Goal: Task Accomplishment & Management: Manage account settings

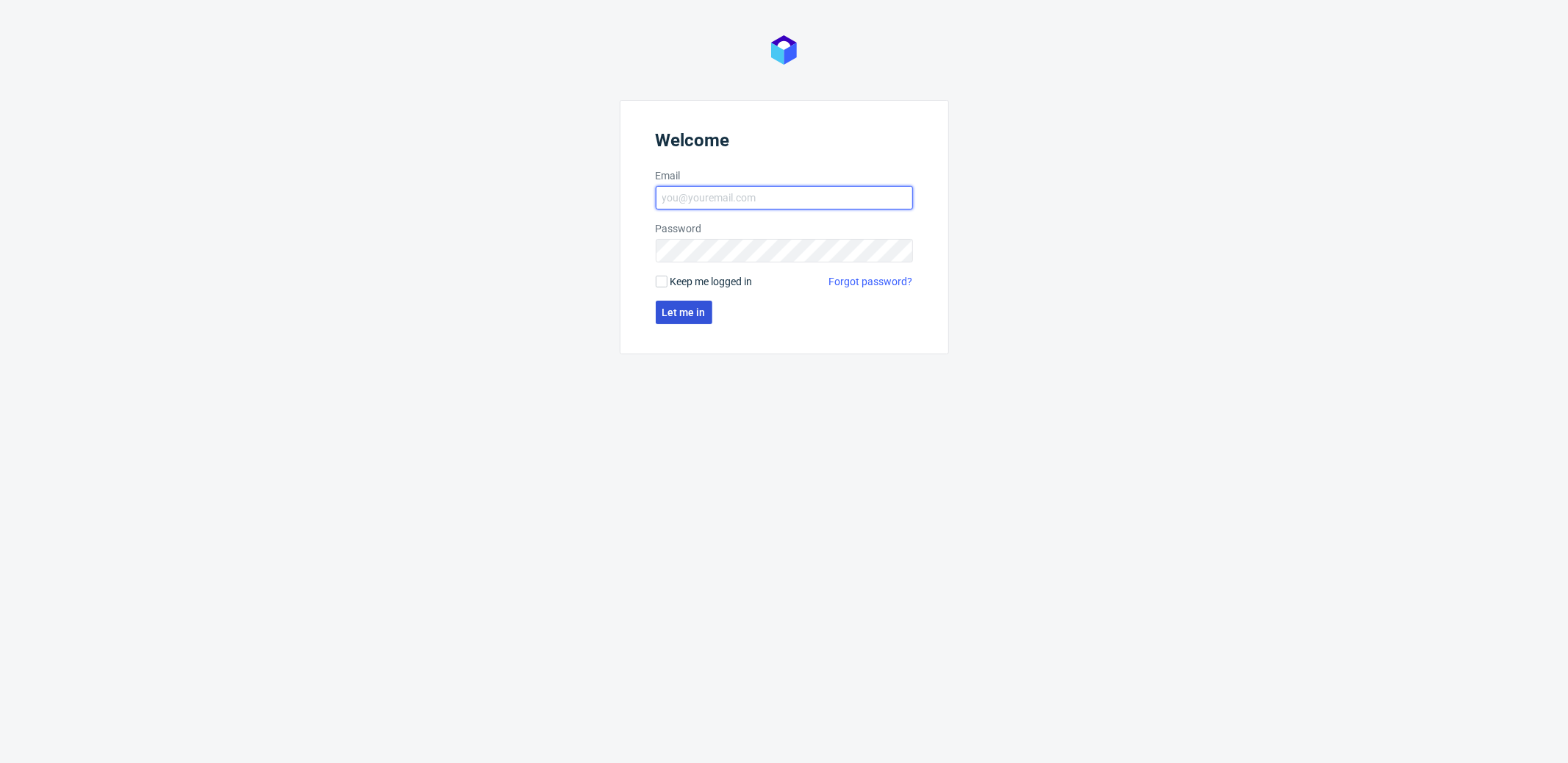
type input "[PERSON_NAME][EMAIL_ADDRESS][DOMAIN_NAME]"
click at [667, 314] on span "Let me in" at bounding box center [684, 312] width 44 height 10
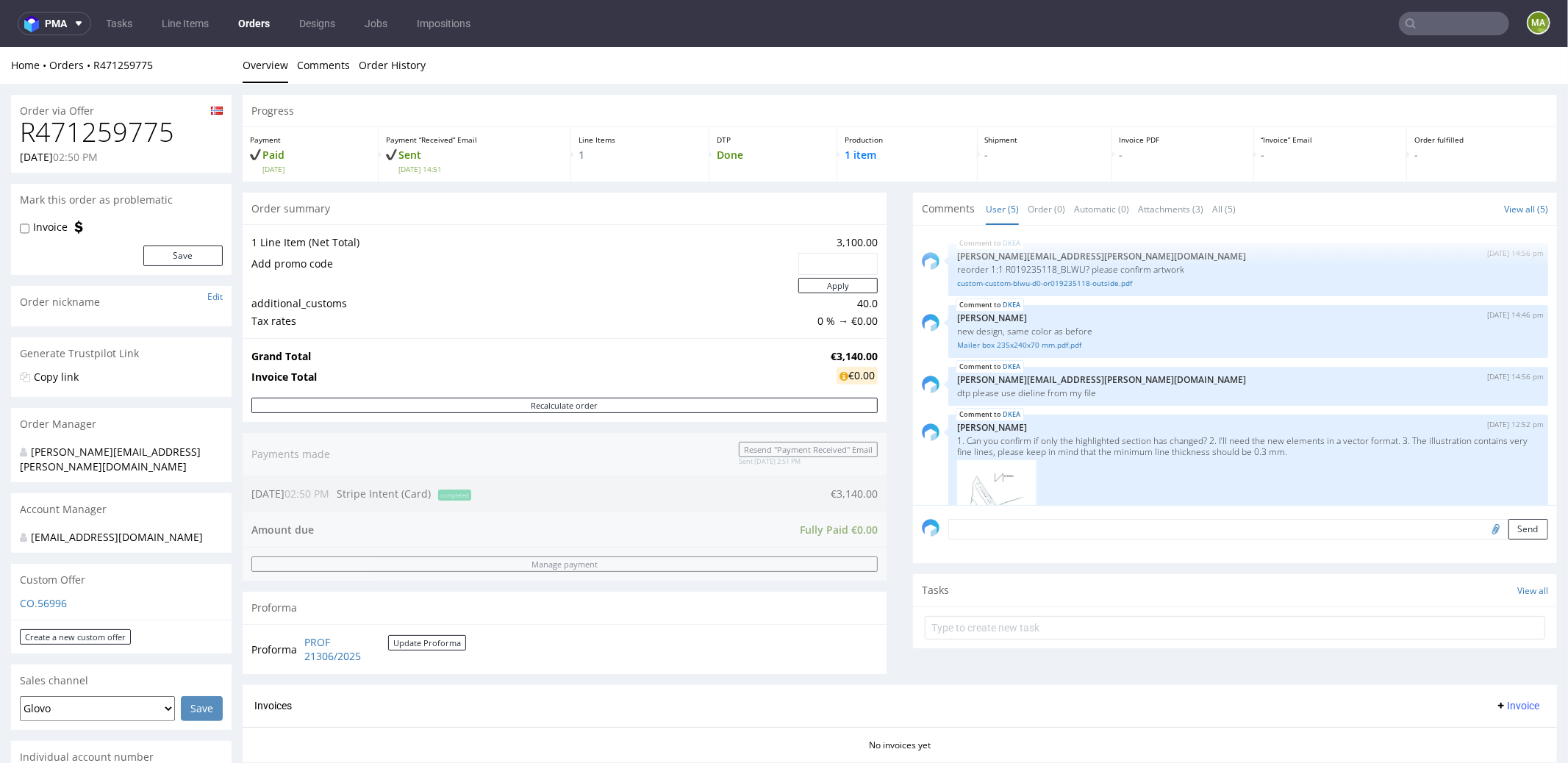
scroll to position [722, 0]
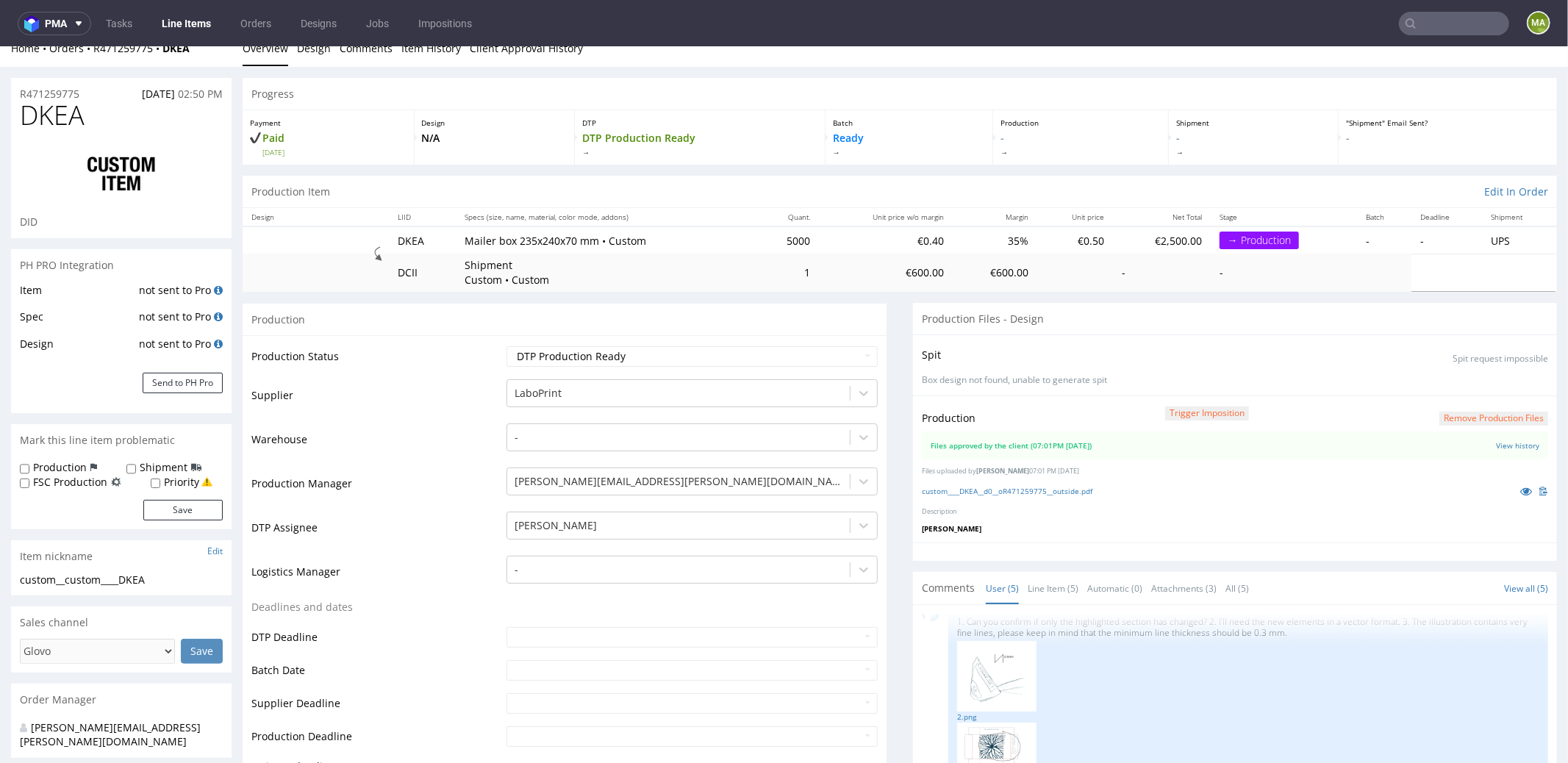
scroll to position [331, 0]
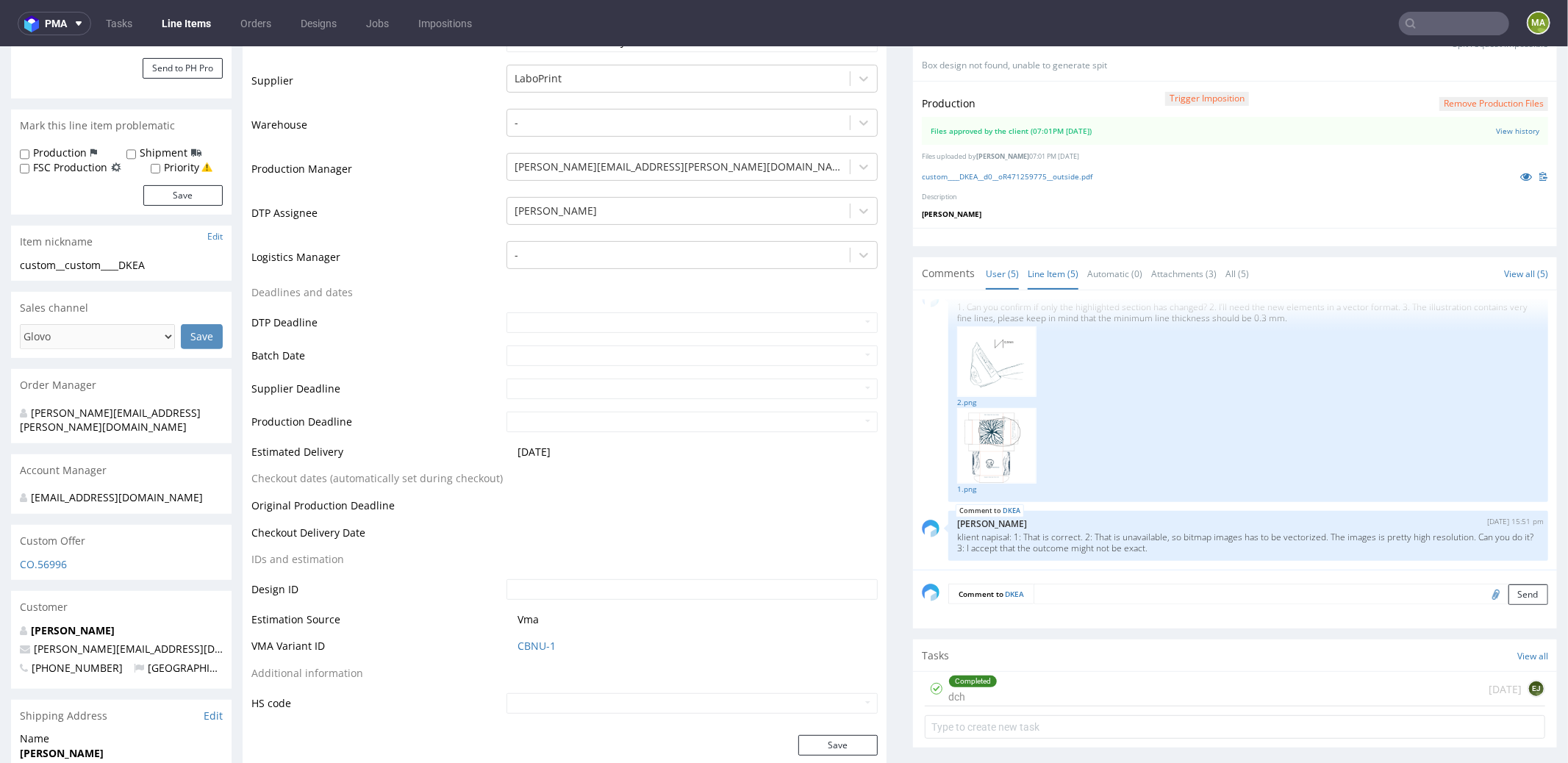
click at [1061, 281] on link "Line Item (5)" at bounding box center [1053, 273] width 51 height 31
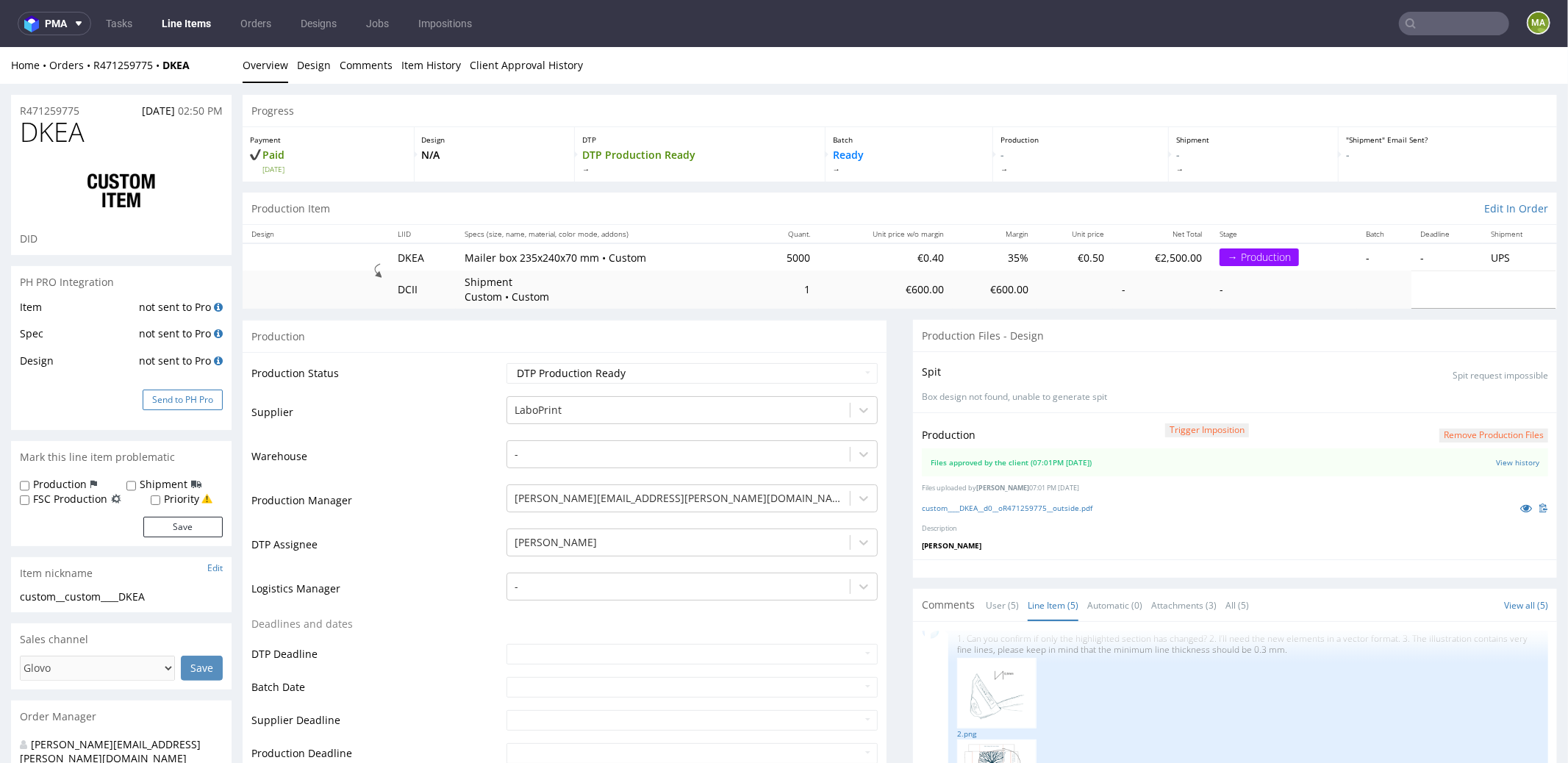
click at [170, 398] on button "Send to PH Pro" at bounding box center [182, 399] width 80 height 21
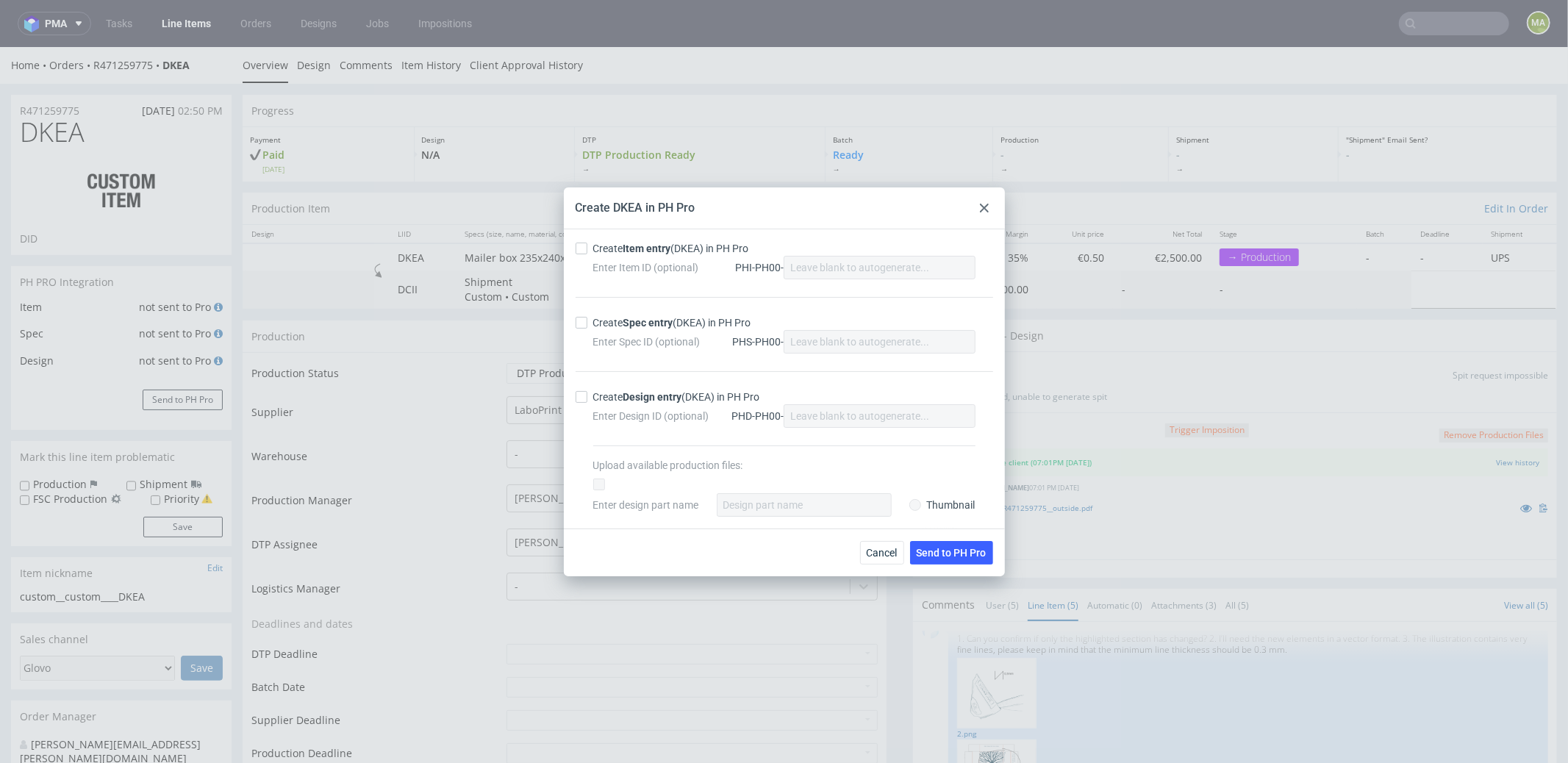
click at [597, 258] on div "Enter Item ID (optional) PHI-PH00-" at bounding box center [784, 268] width 383 height 24
click at [614, 253] on div "Create Item entry (DKEA) in PH Pro" at bounding box center [671, 248] width 156 height 15
click at [587, 253] on input "Create Item entry (DKEA) in PH Pro" at bounding box center [581, 248] width 12 height 12
checkbox input "true"
click at [639, 320] on strong "Spec entry" at bounding box center [648, 322] width 50 height 12
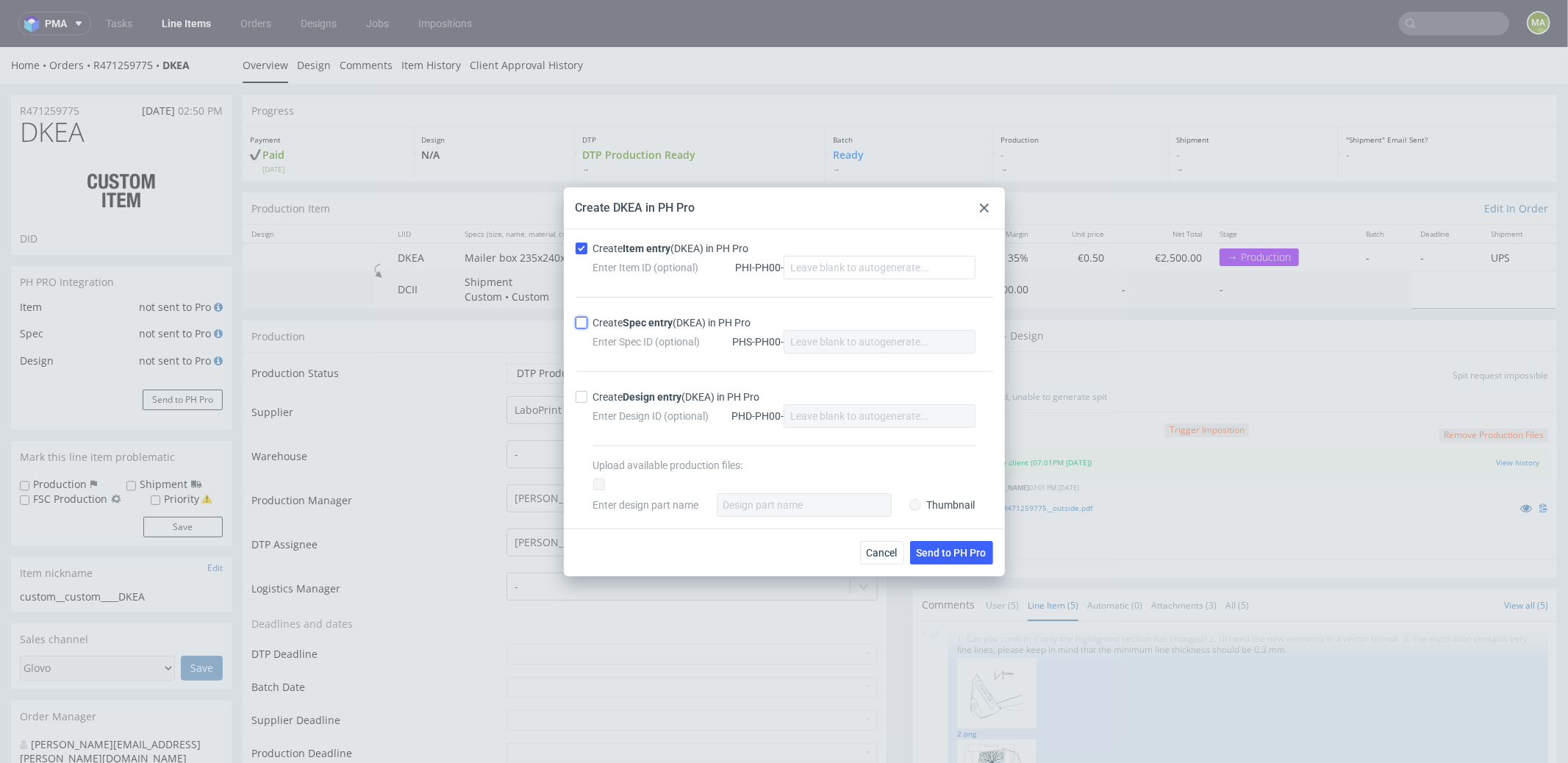
click at [587, 320] on input "Create Spec entry (DKEA) in PH Pro" at bounding box center [581, 322] width 12 height 12
checkbox input "true"
click at [981, 557] on button "Send to PH Pro" at bounding box center [952, 553] width 83 height 24
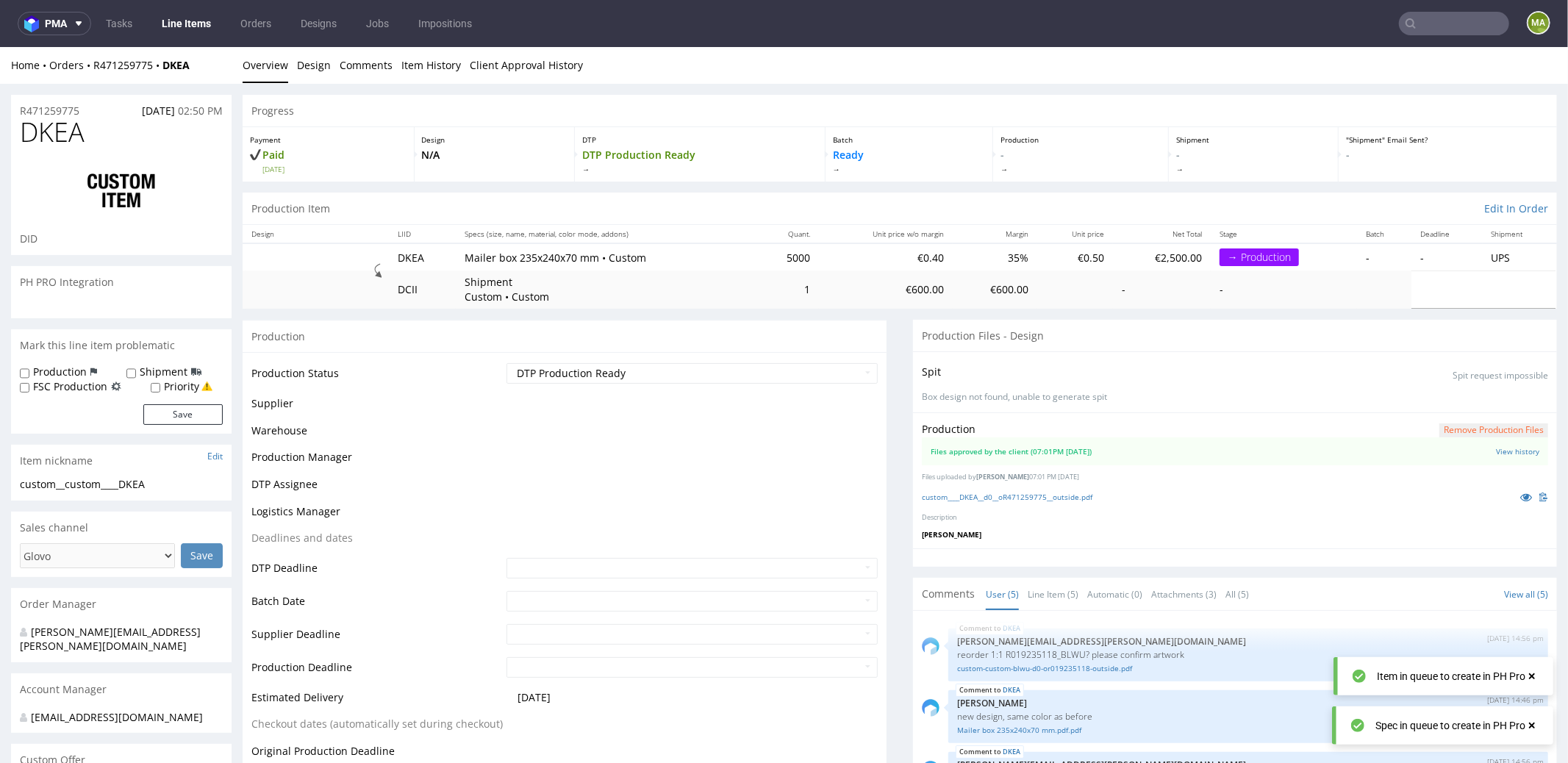
scroll to position [199, 0]
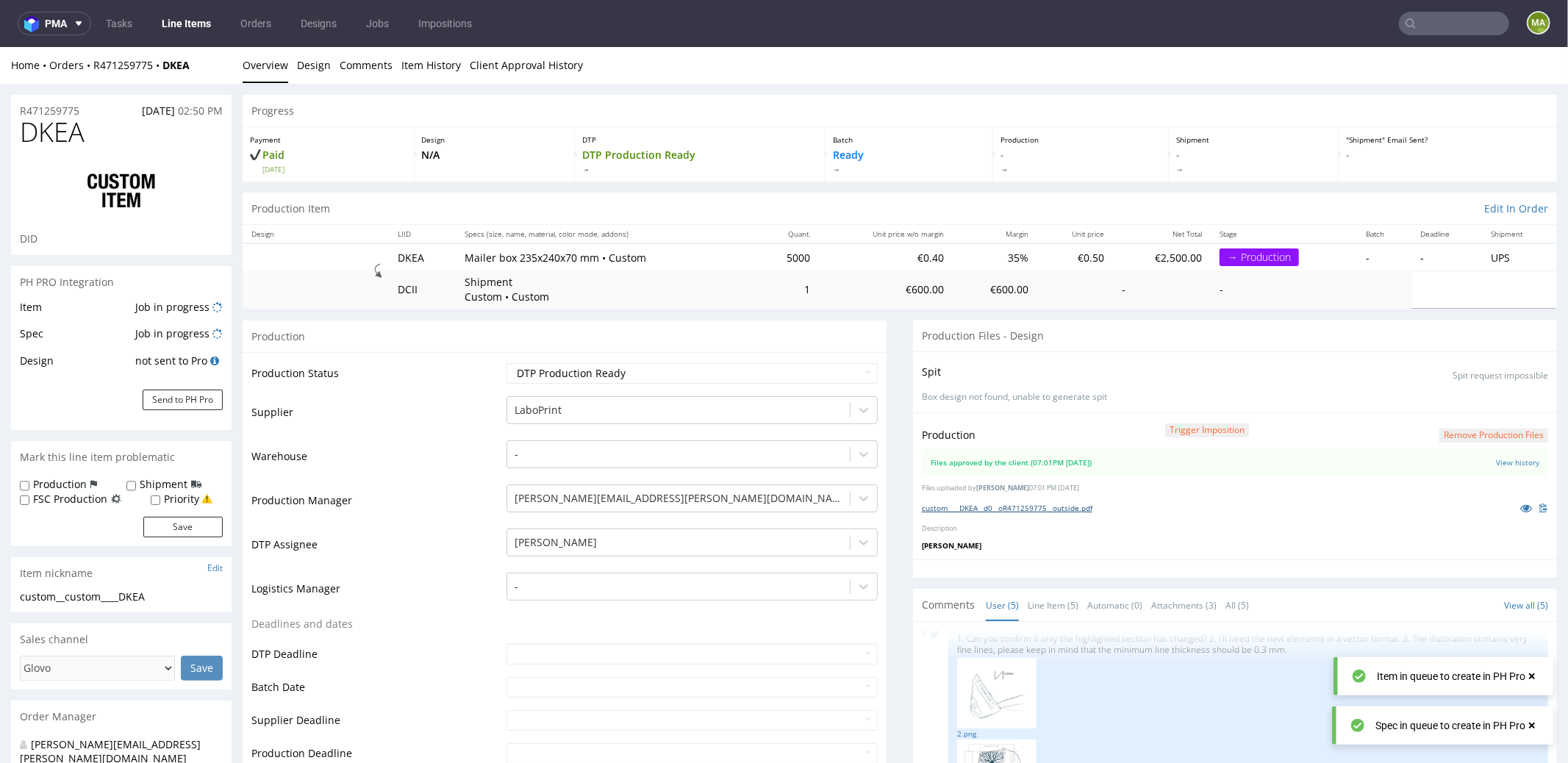
click at [979, 502] on link "custom____DKEA__d0__oR471259775__outside.pdf" at bounding box center [1007, 507] width 170 height 10
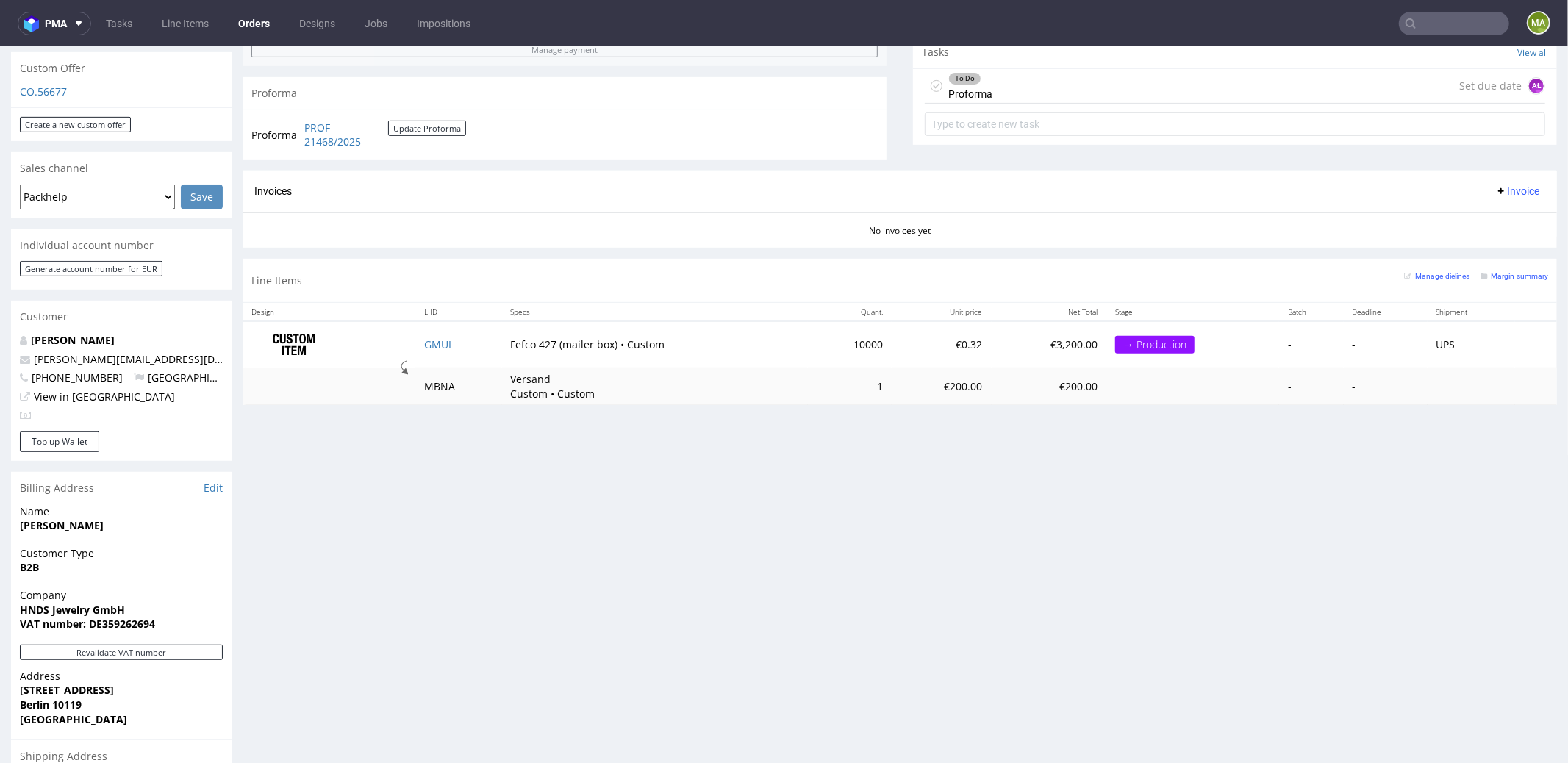
scroll to position [533, 0]
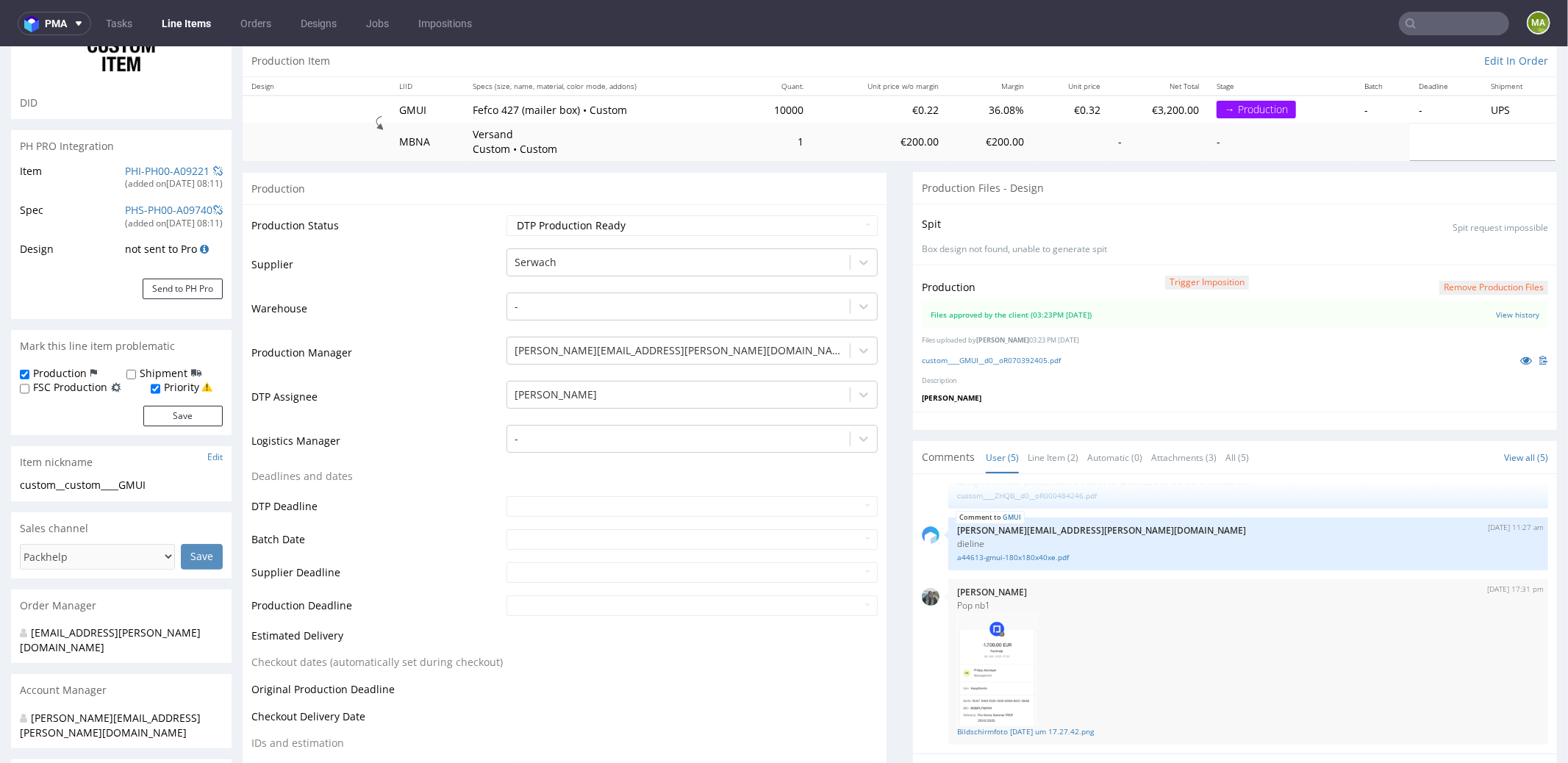
scroll to position [284, 0]
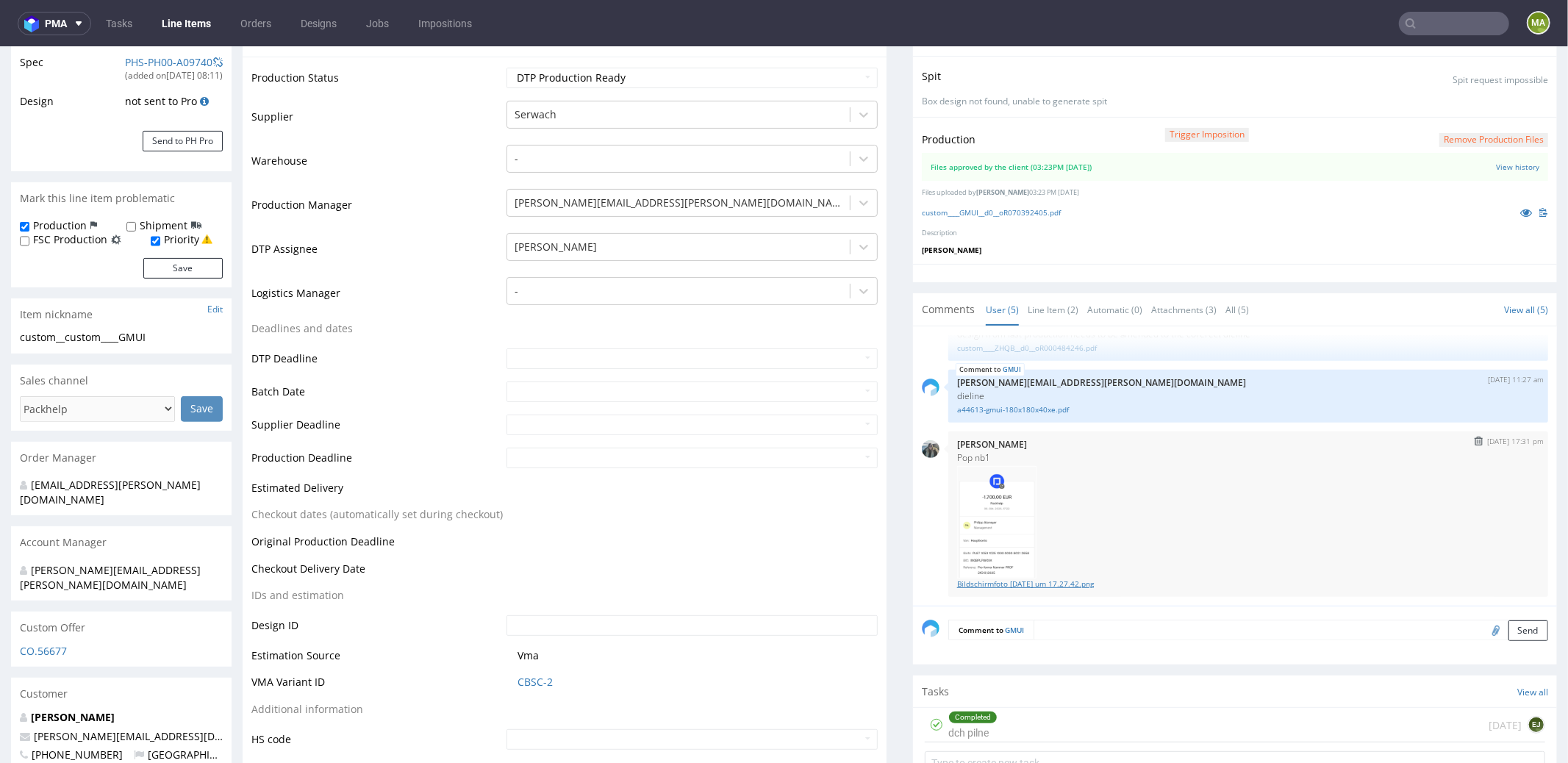
click at [1037, 584] on link "Bildschirmfoto 2025-10-08 um 17.27.42.png" at bounding box center [1247, 584] width 582 height 11
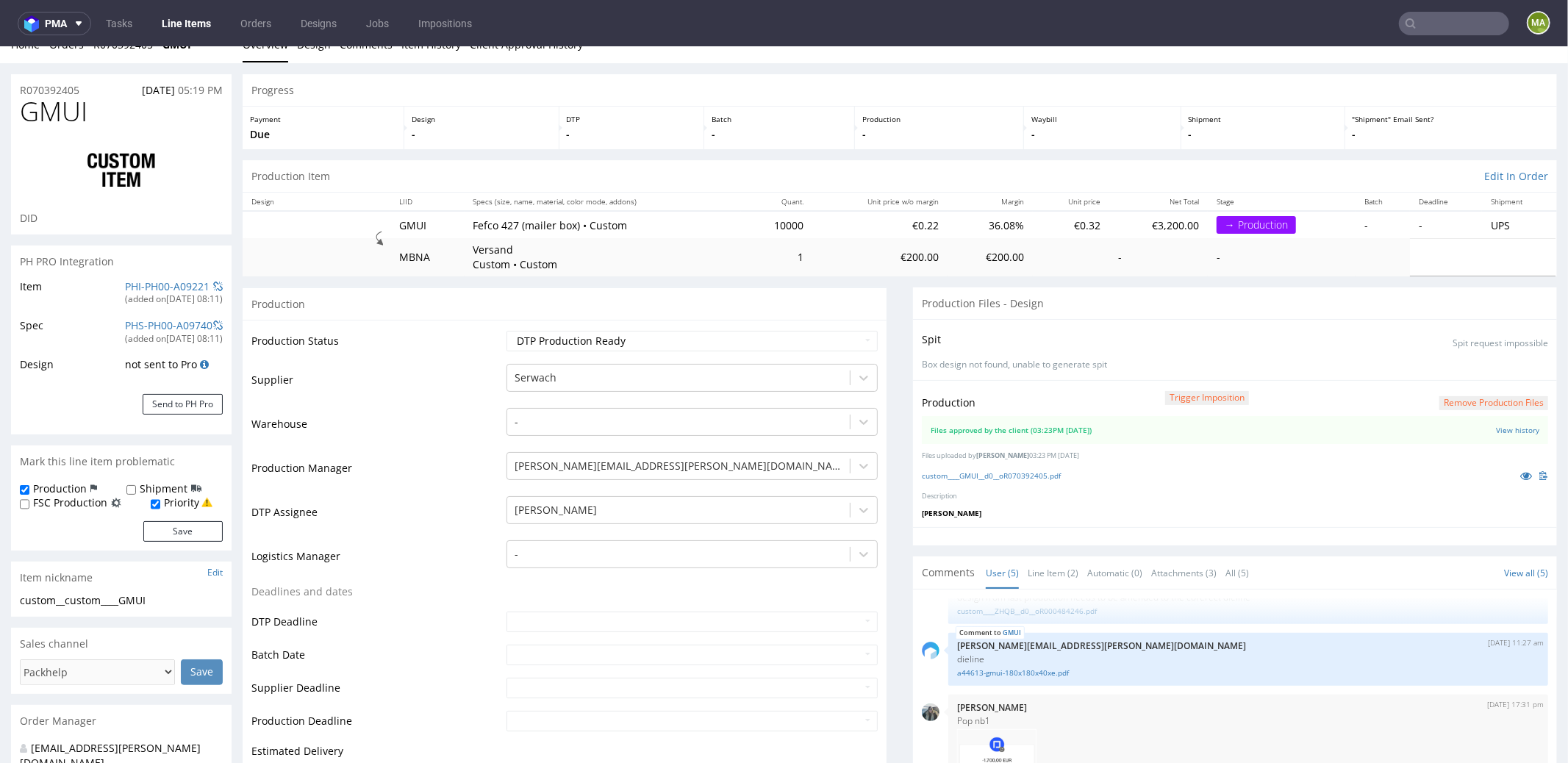
scroll to position [0, 0]
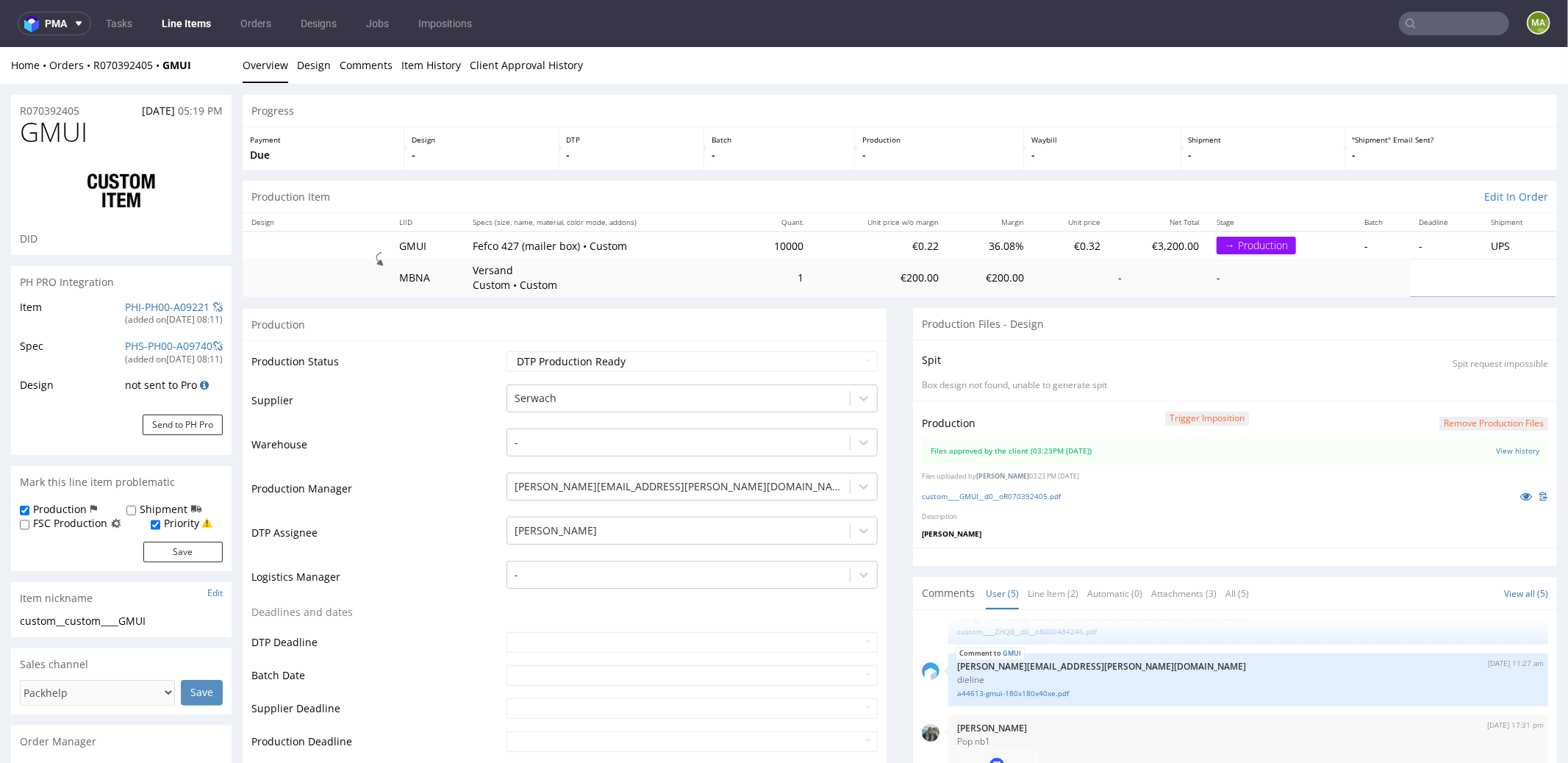
click at [69, 117] on span "GMUI" at bounding box center [54, 131] width 67 height 29
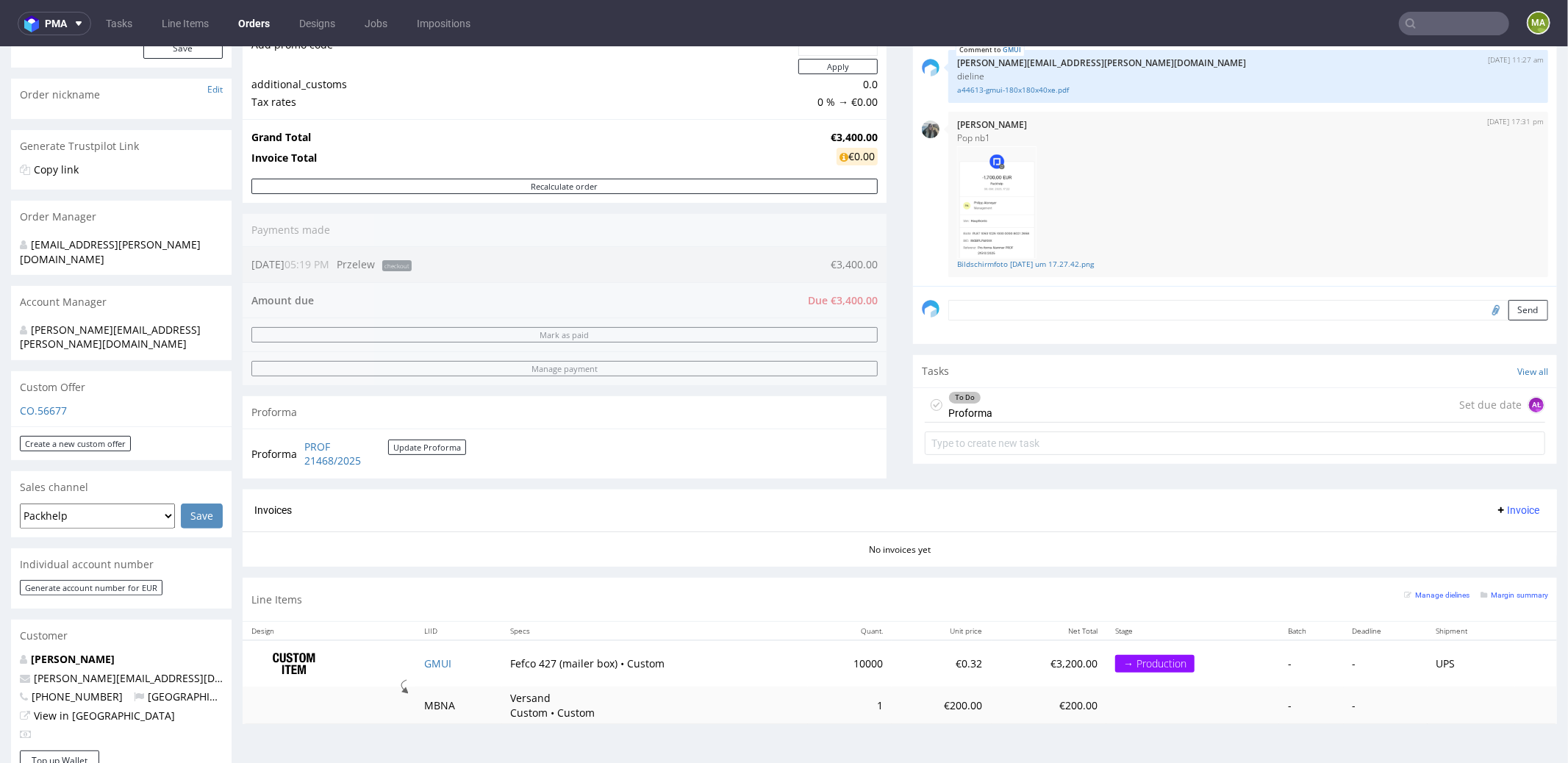
scroll to position [551, 0]
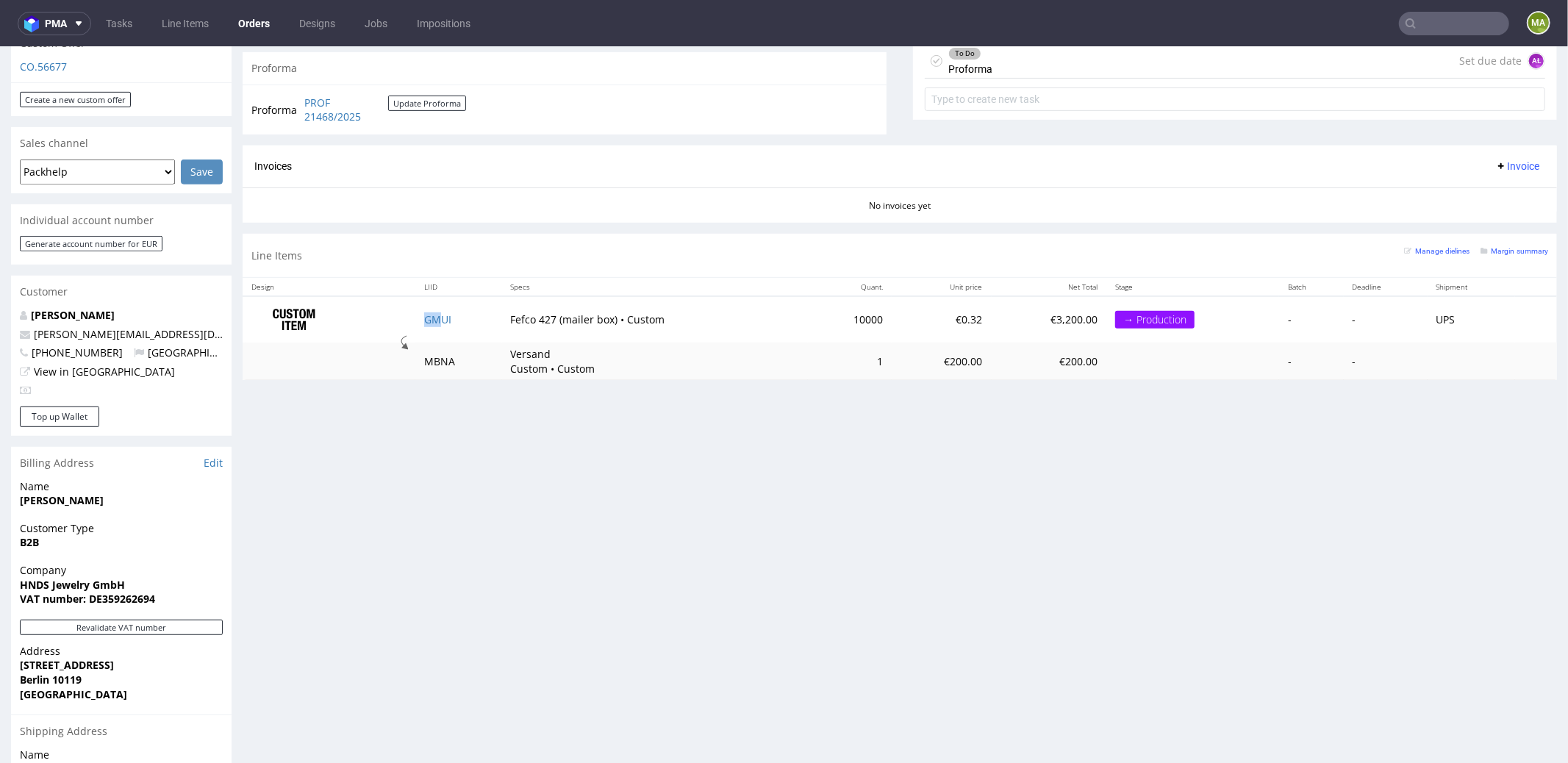
click at [437, 321] on td "GMUI" at bounding box center [459, 318] width 87 height 46
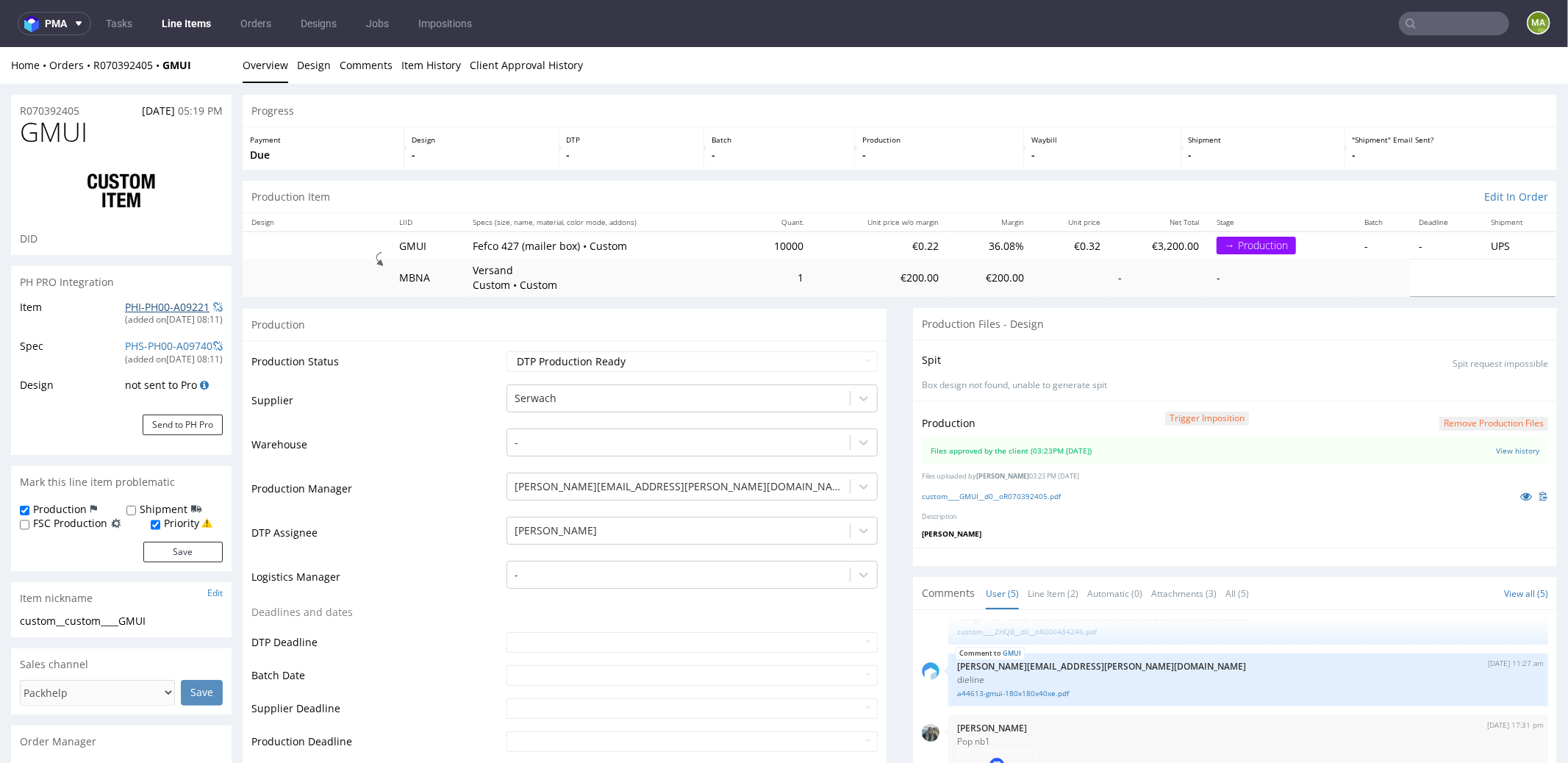
click at [158, 308] on link "PHI-PH00-A09221" at bounding box center [167, 306] width 84 height 14
click at [1008, 490] on link "custom____GMUI__d0__oR070392405.pdf" at bounding box center [991, 495] width 139 height 10
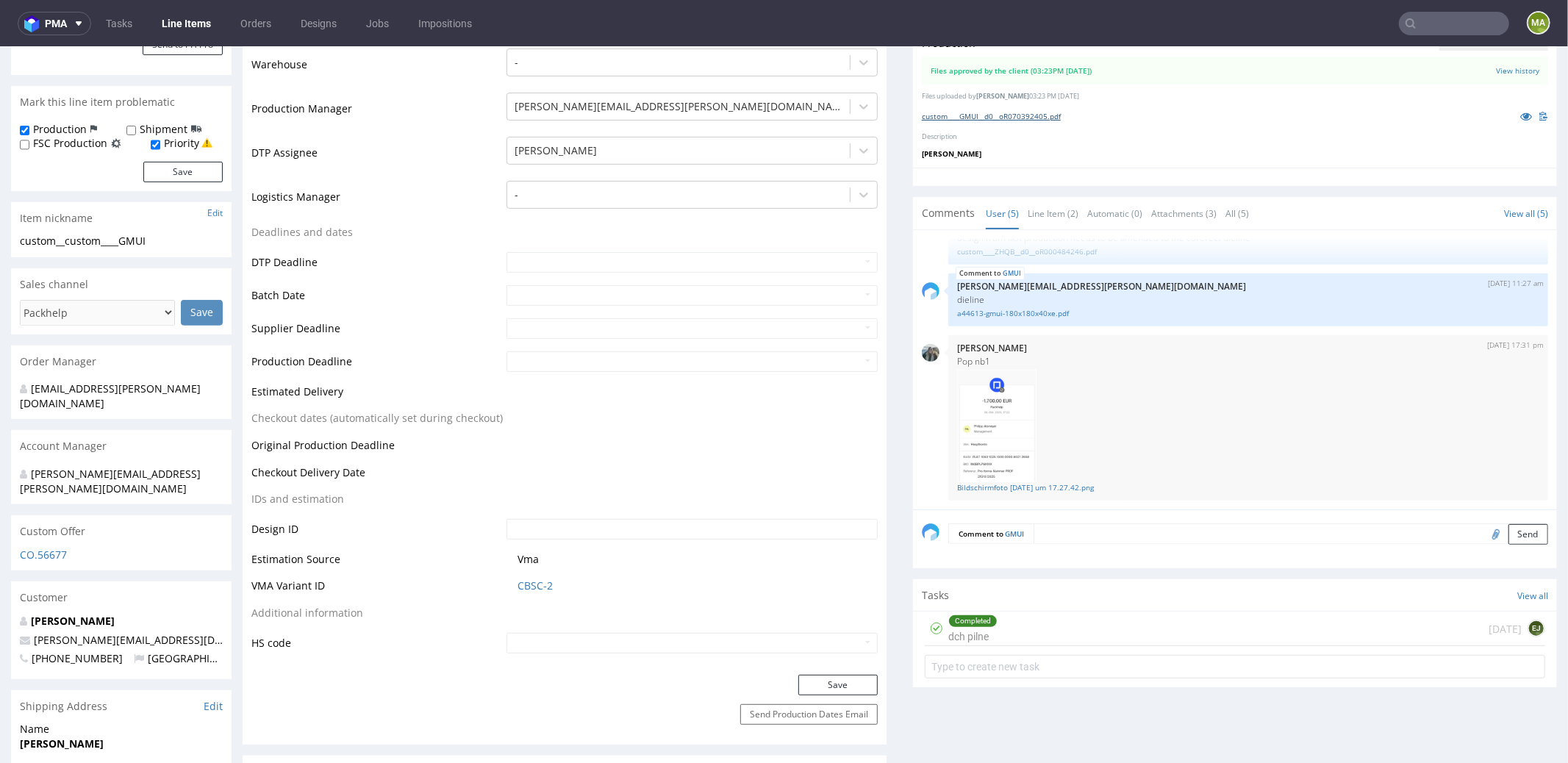
scroll to position [779, 0]
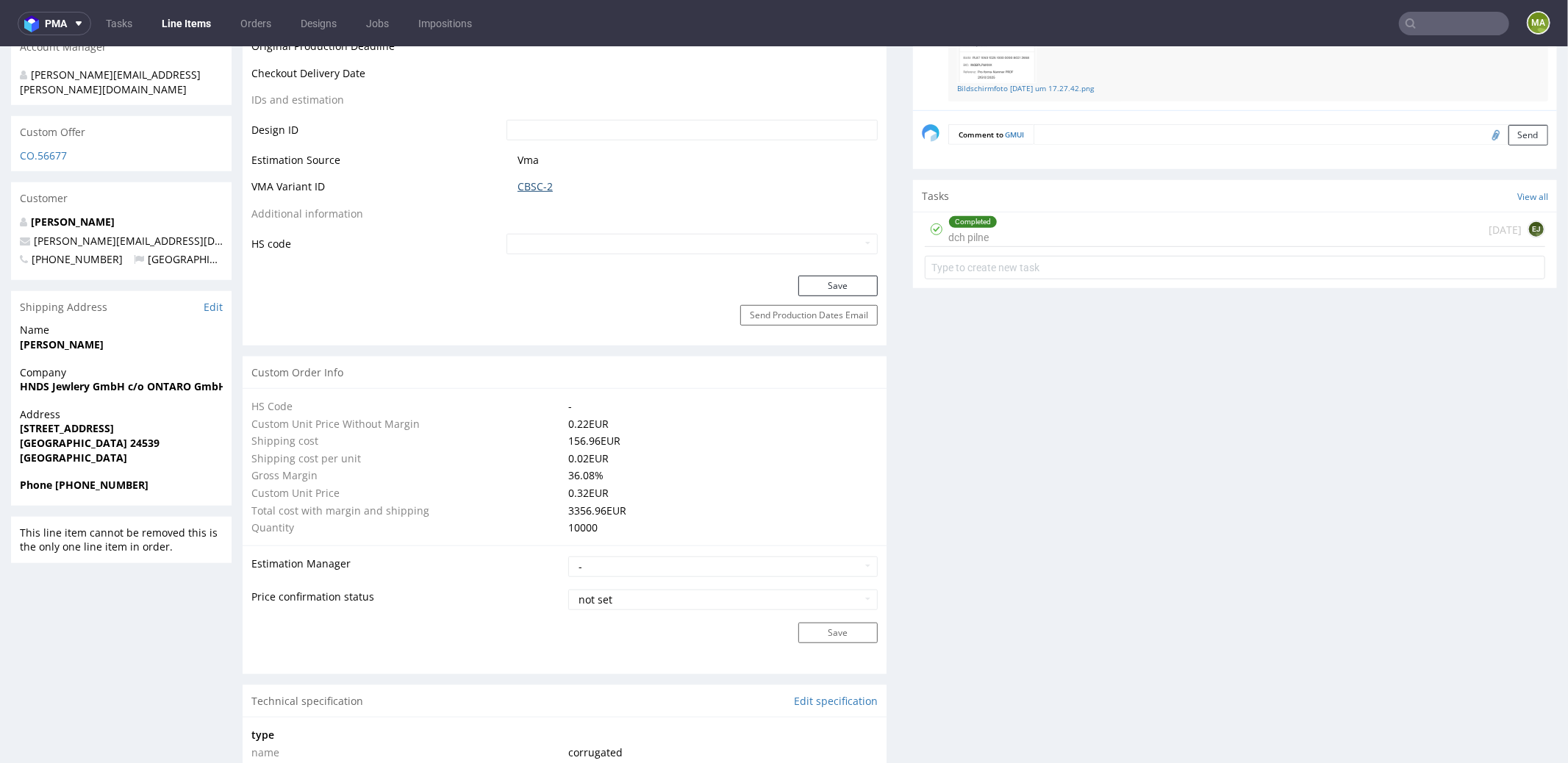
click at [532, 186] on link "CBSC-2" at bounding box center [535, 186] width 35 height 15
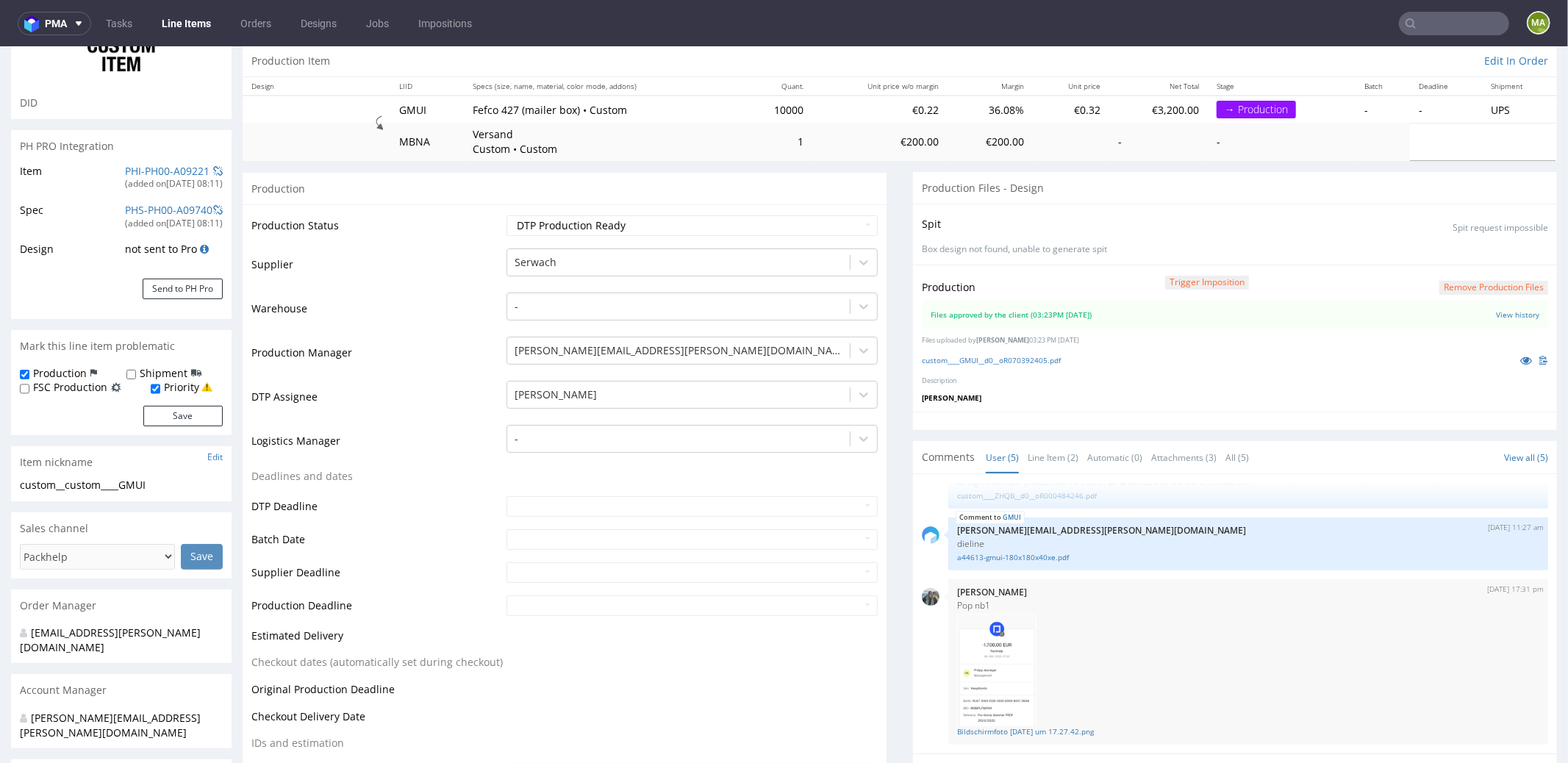
scroll to position [0, 0]
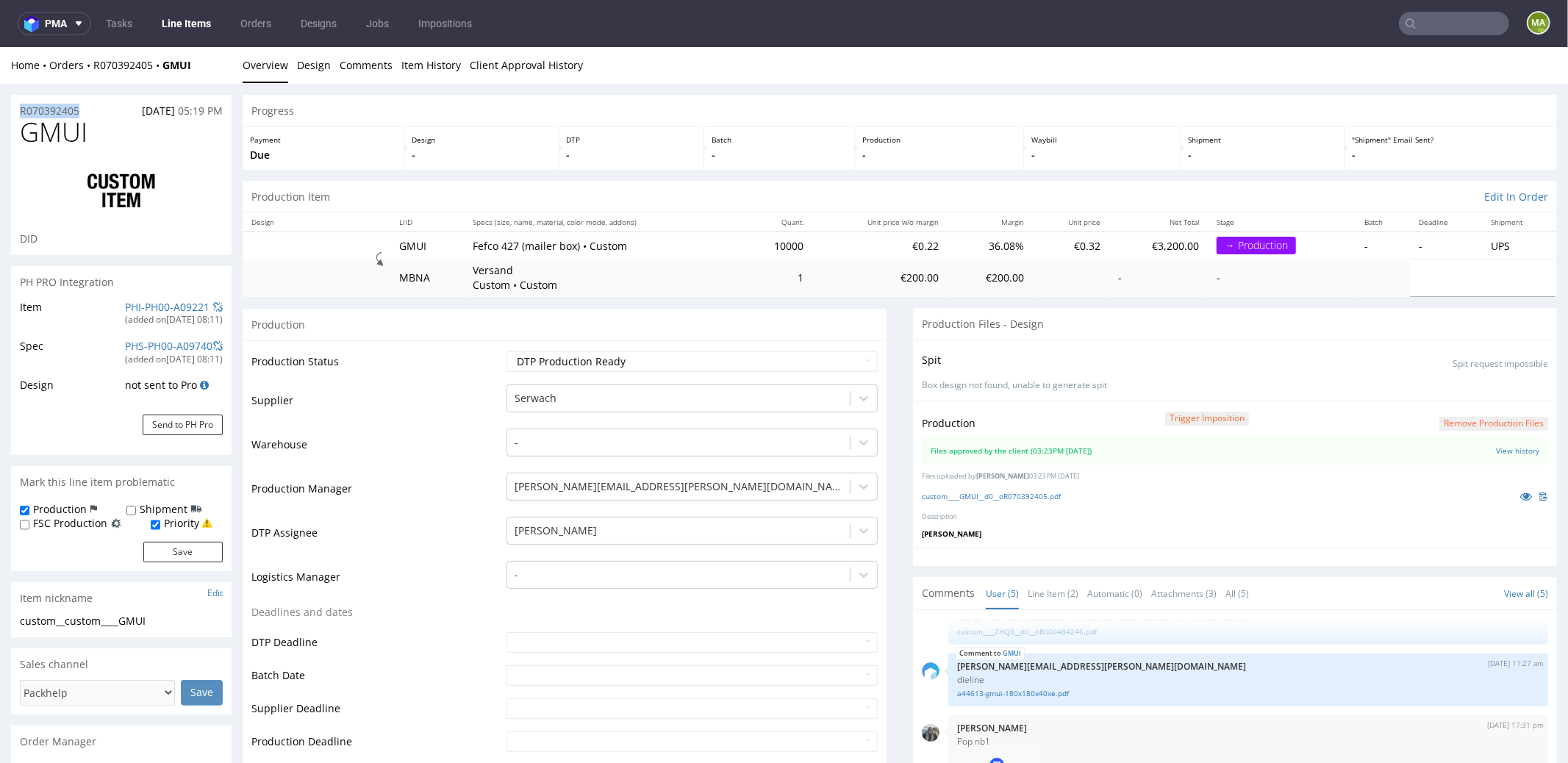
drag, startPoint x: 87, startPoint y: 112, endPoint x: 49, endPoint y: 97, distance: 40.9
copy p "R070392405"
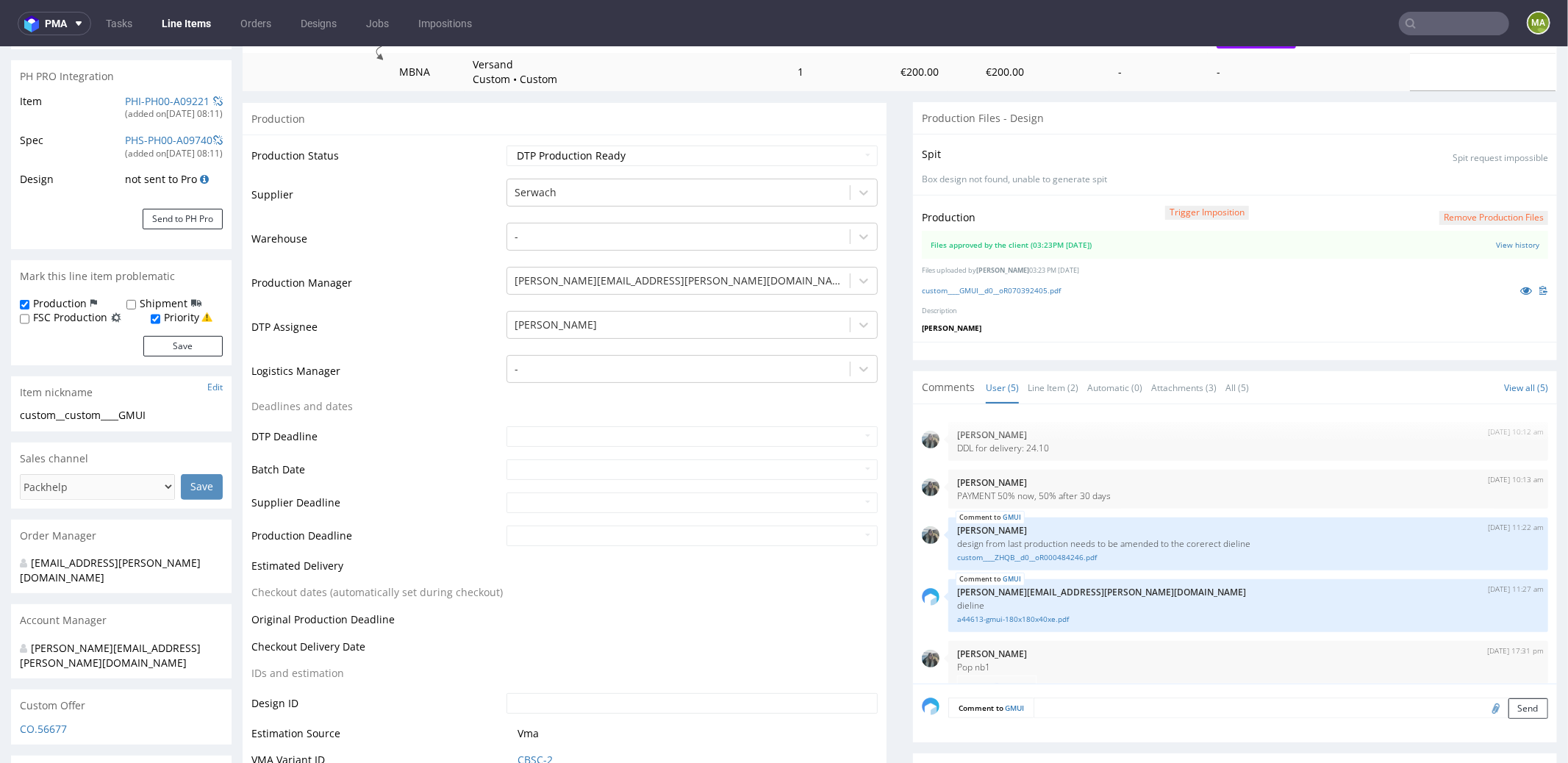
scroll to position [288, 0]
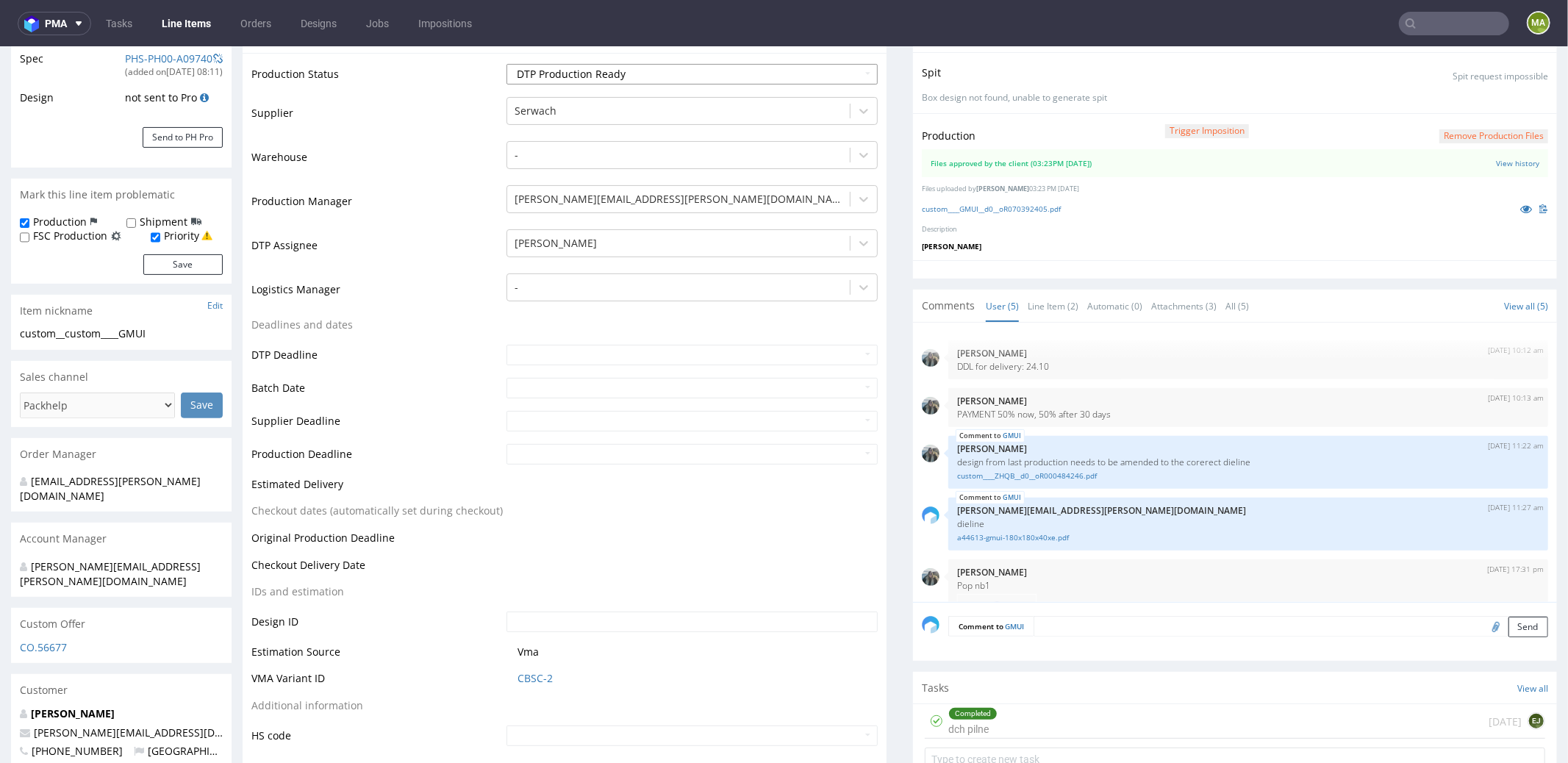
click at [567, 66] on select "Waiting for Artwork Waiting for Diecut Waiting for Mockup Waiting for DTP Waiti…" at bounding box center [692, 73] width 371 height 21
select select "production_in_process"
click at [507, 63] on select "Waiting for Artwork Waiting for Diecut Waiting for Mockup Waiting for DTP Waiti…" at bounding box center [692, 73] width 371 height 21
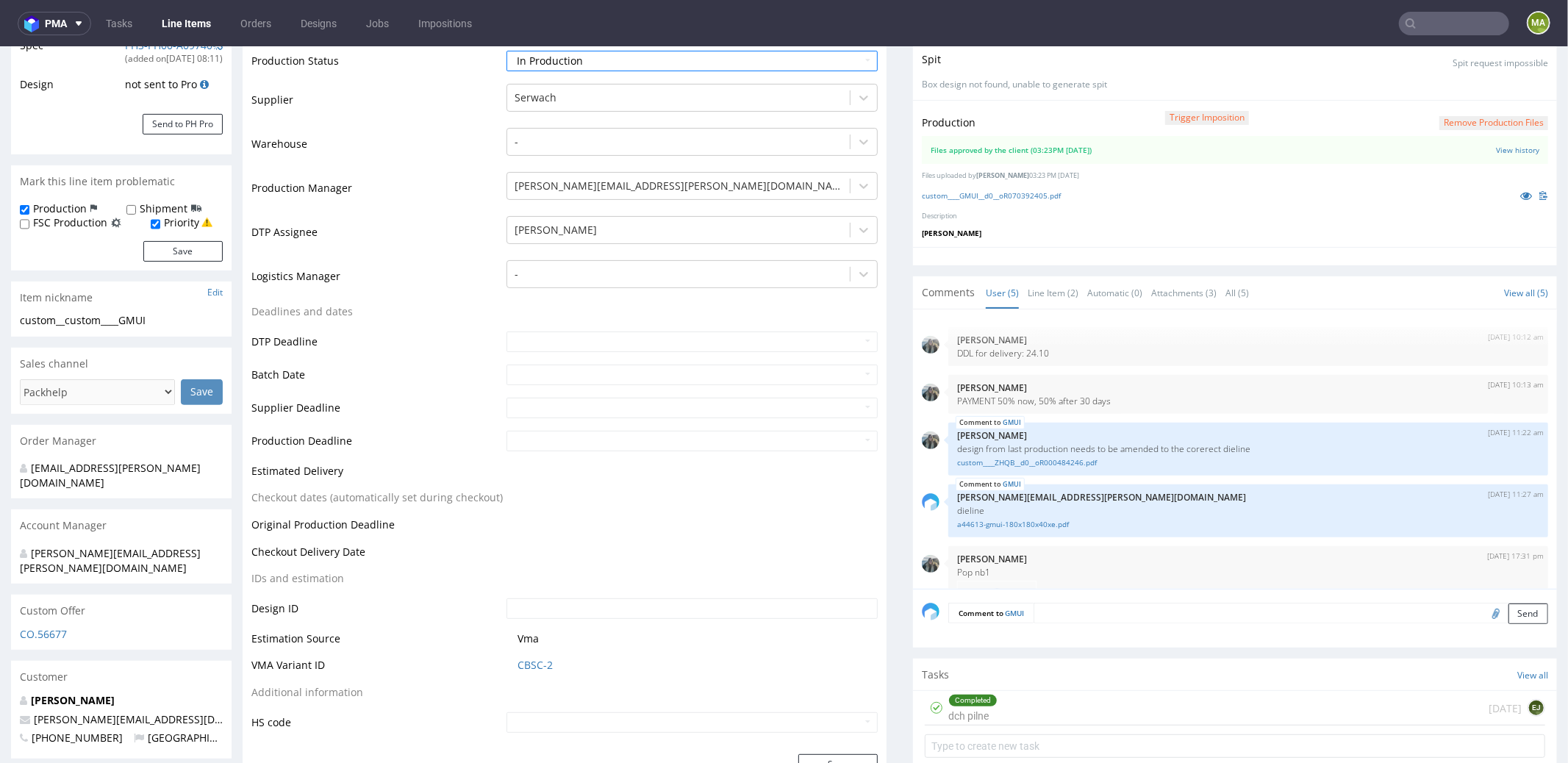
scroll to position [318, 0]
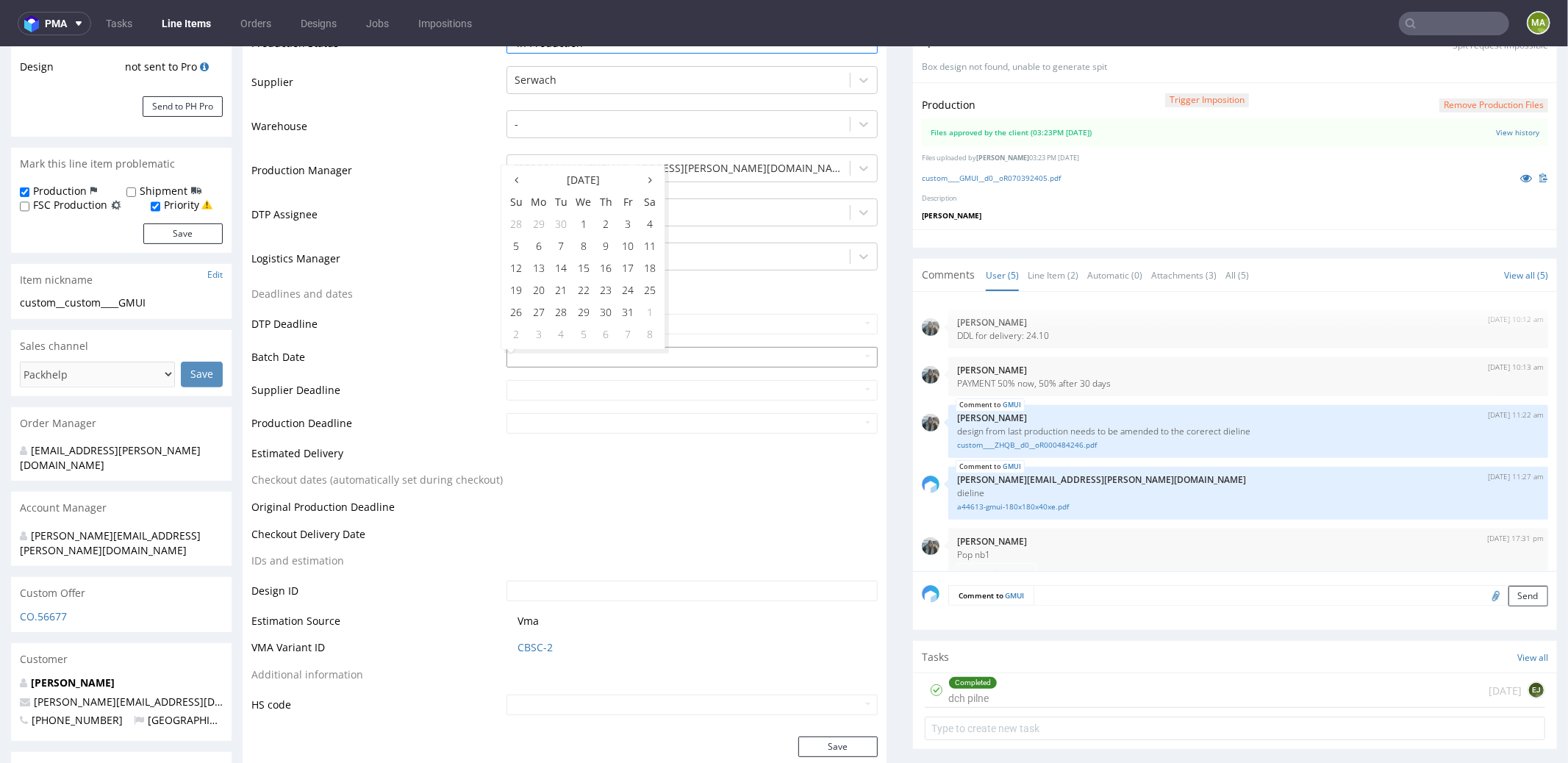
click at [548, 355] on input "text" at bounding box center [692, 357] width 371 height 21
click at [605, 252] on td "9" at bounding box center [606, 245] width 22 height 22
type input "2025-10-09"
click at [467, 330] on td "DTP Deadline" at bounding box center [377, 327] width 251 height 33
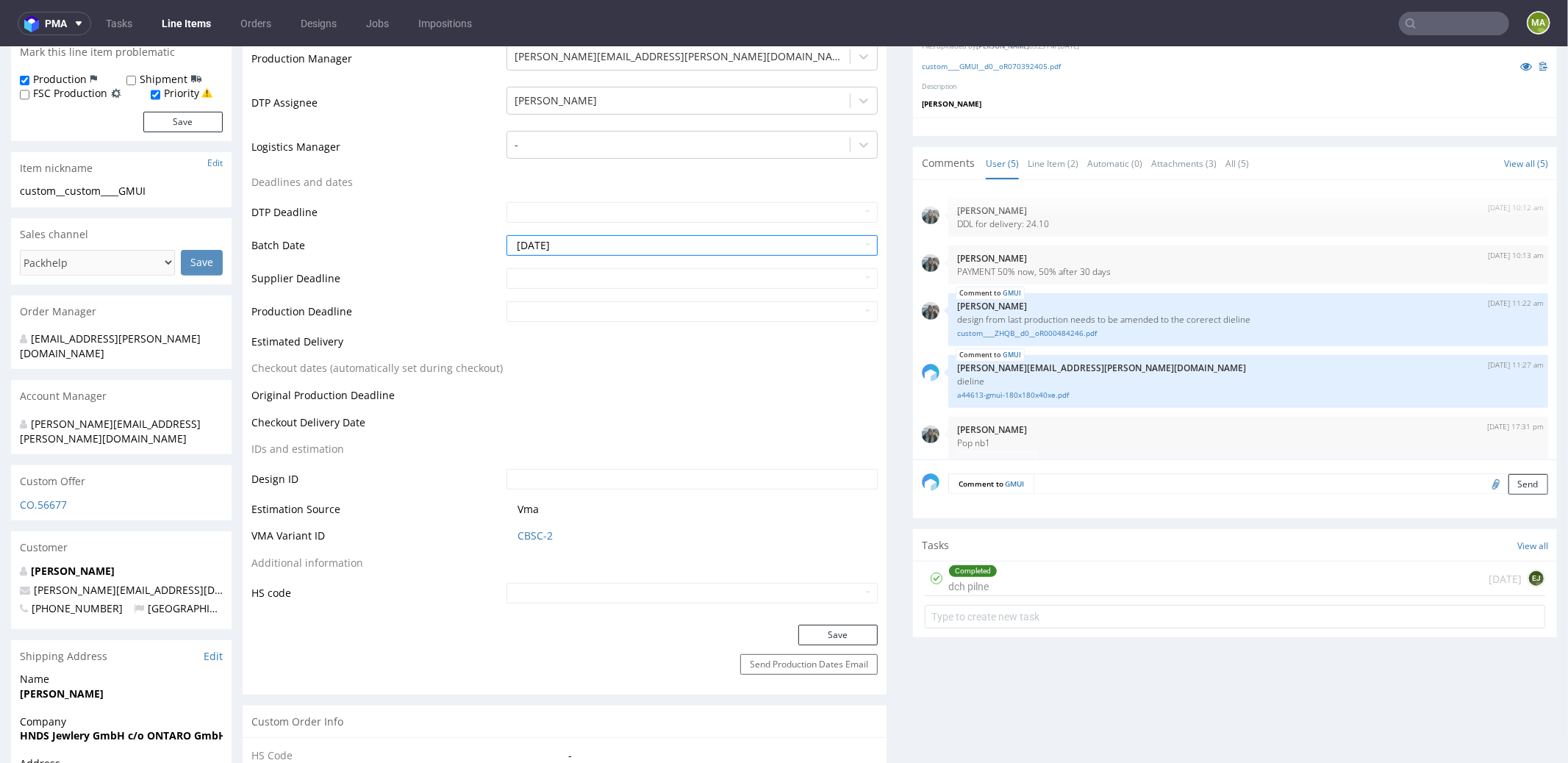
scroll to position [494, 0]
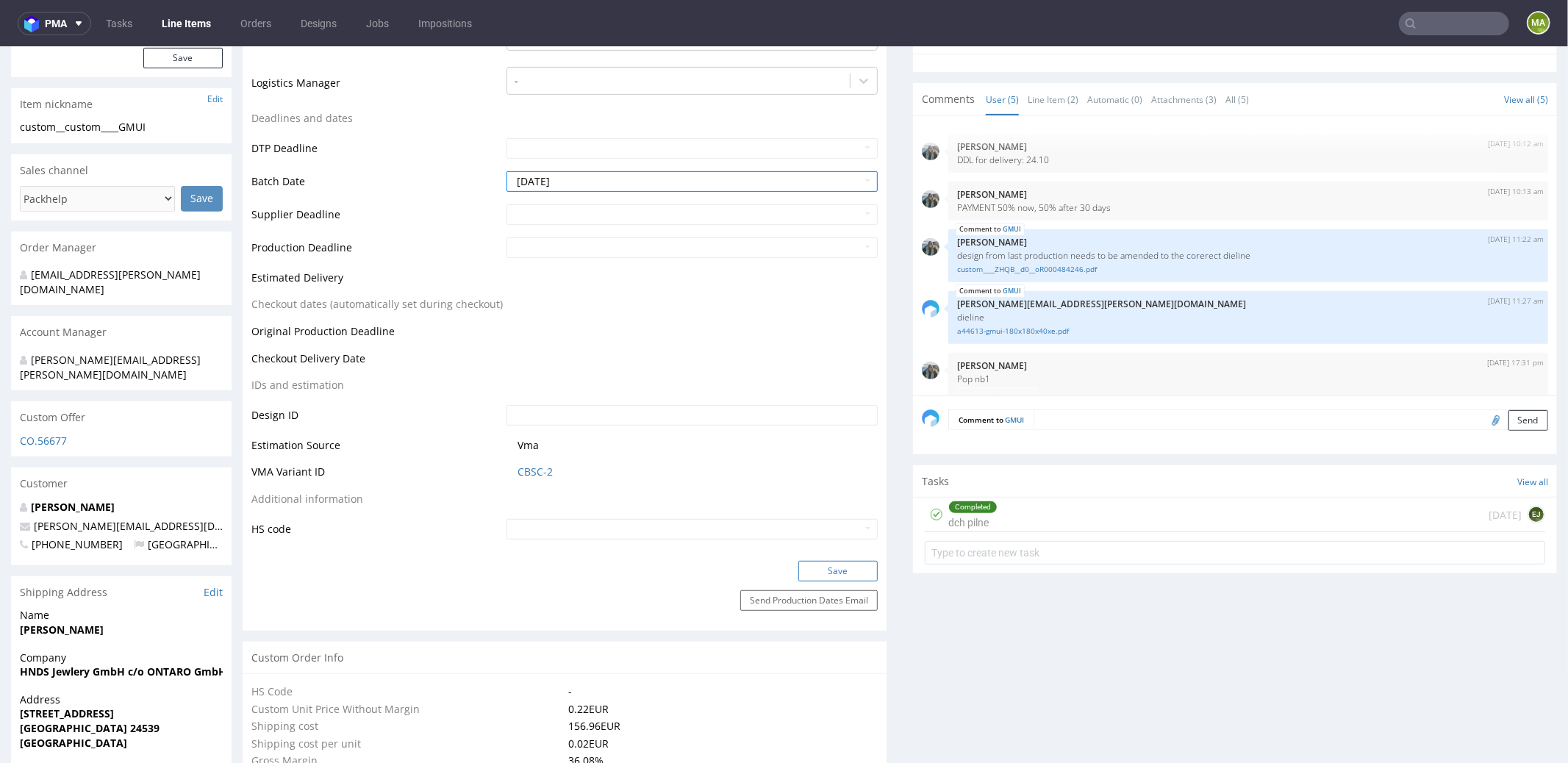
click at [807, 567] on button "Save" at bounding box center [838, 571] width 80 height 21
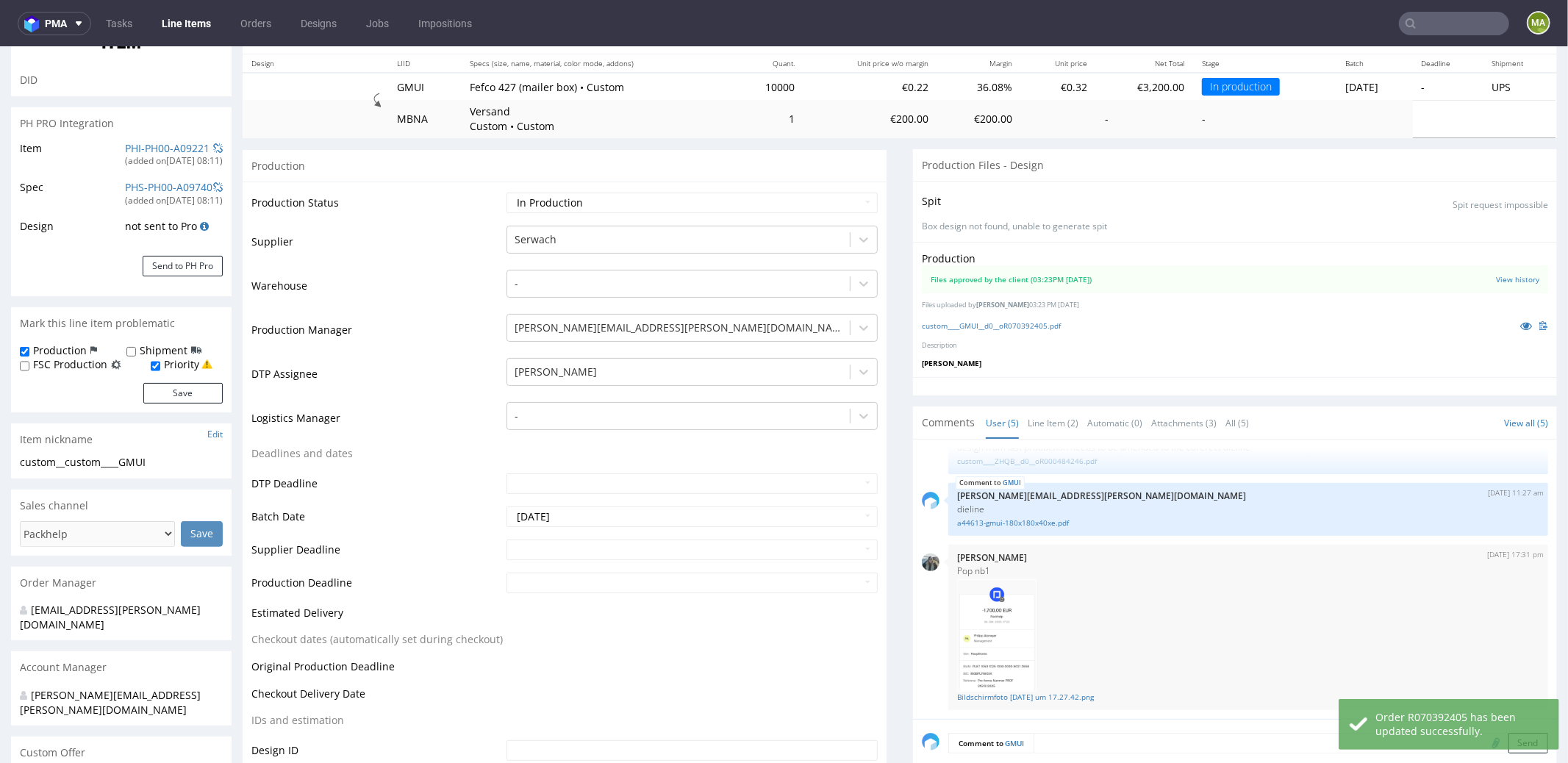
scroll to position [0, 0]
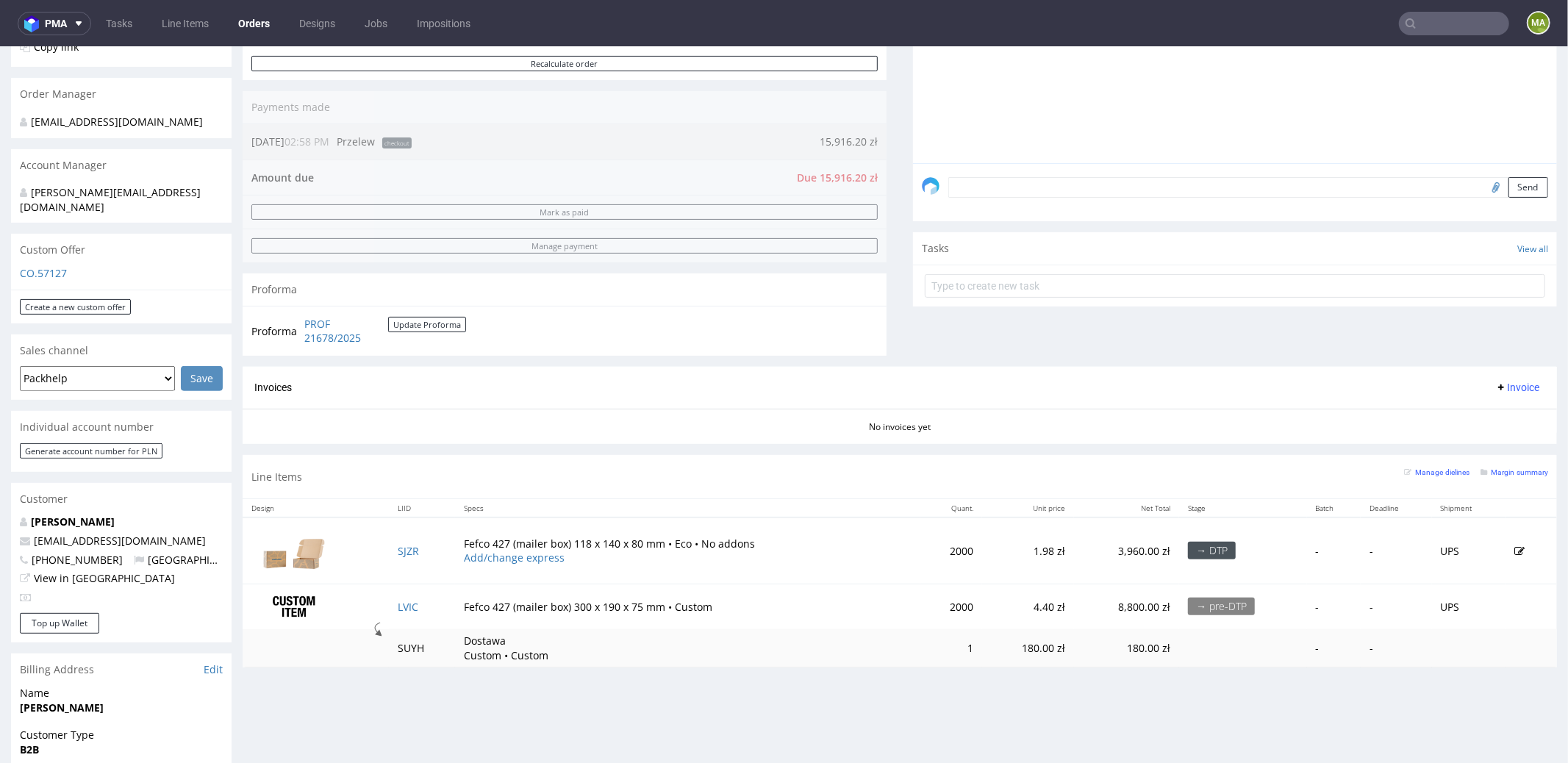
scroll to position [333, 0]
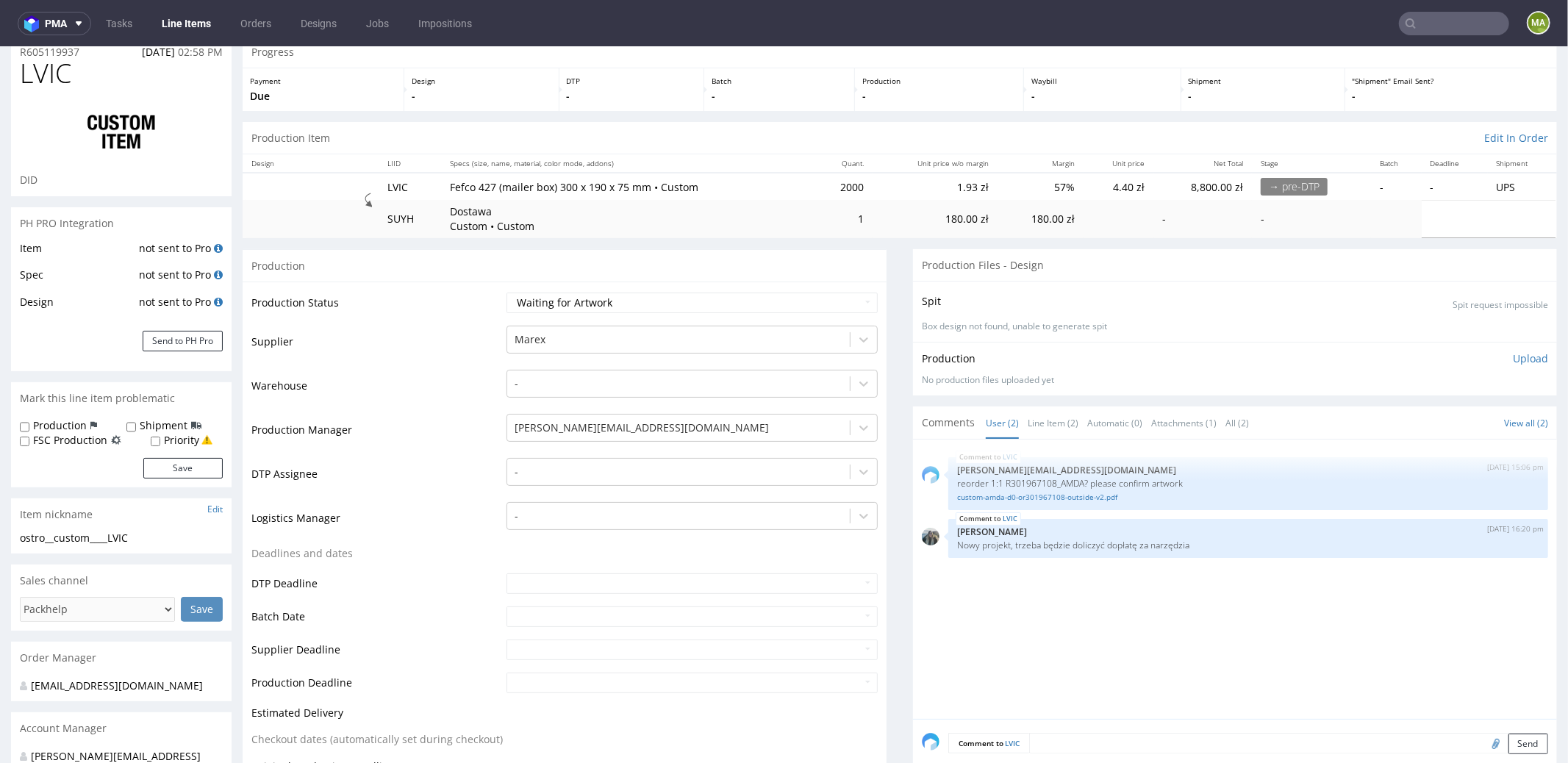
scroll to position [298, 0]
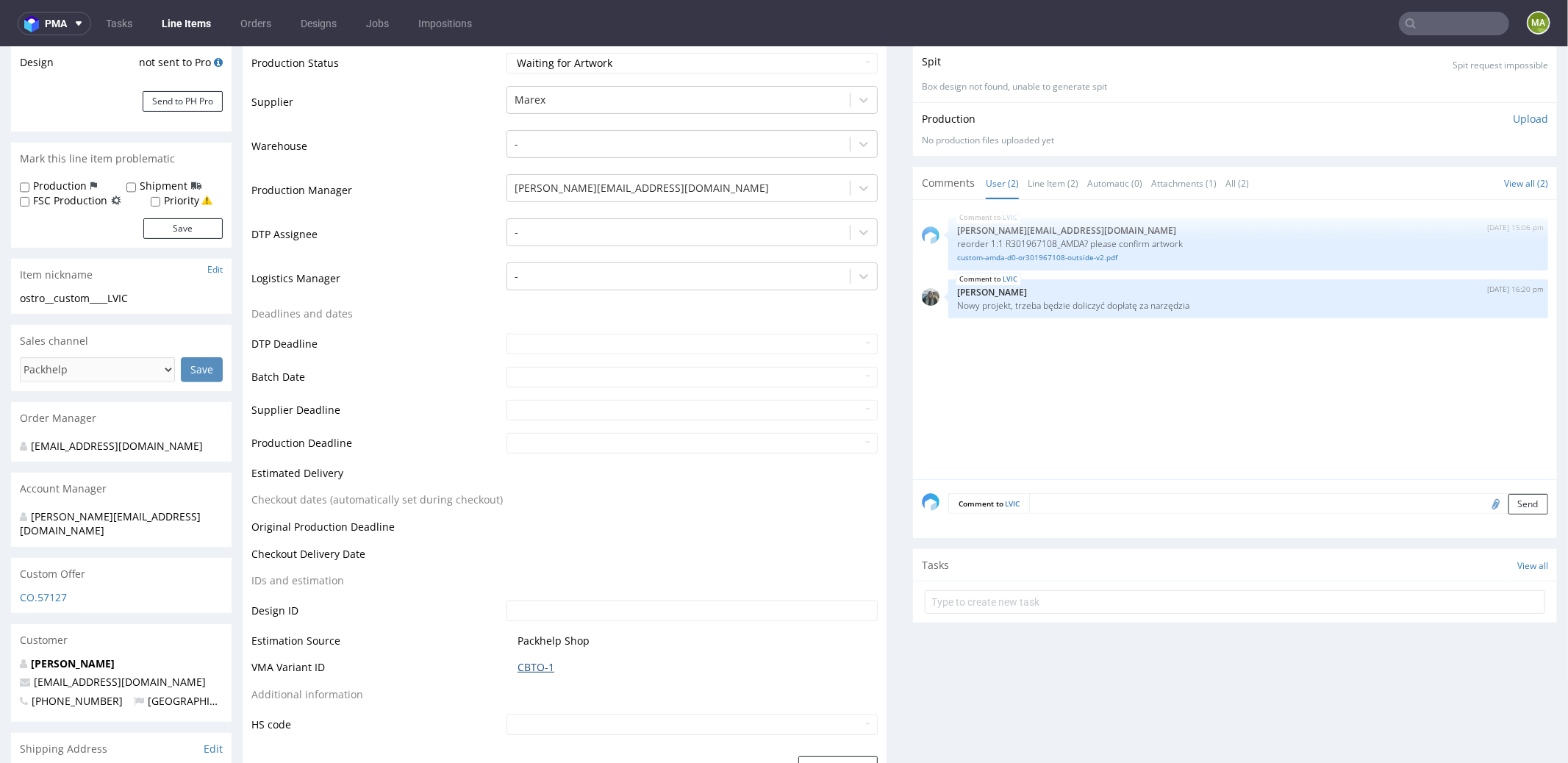
click at [526, 663] on link "CBTO-1" at bounding box center [536, 666] width 37 height 15
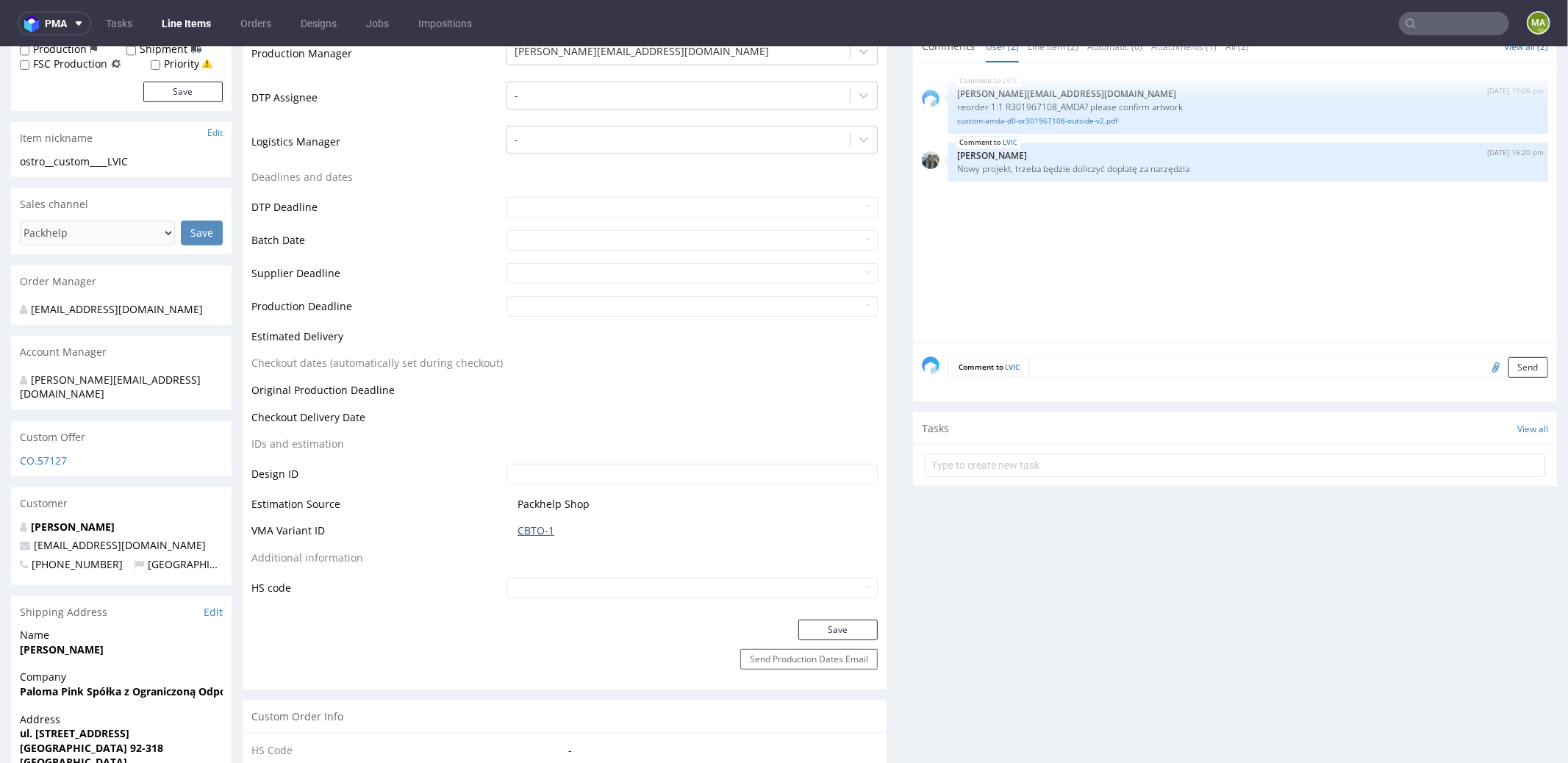
click at [530, 526] on link "CBTO-1" at bounding box center [536, 530] width 37 height 15
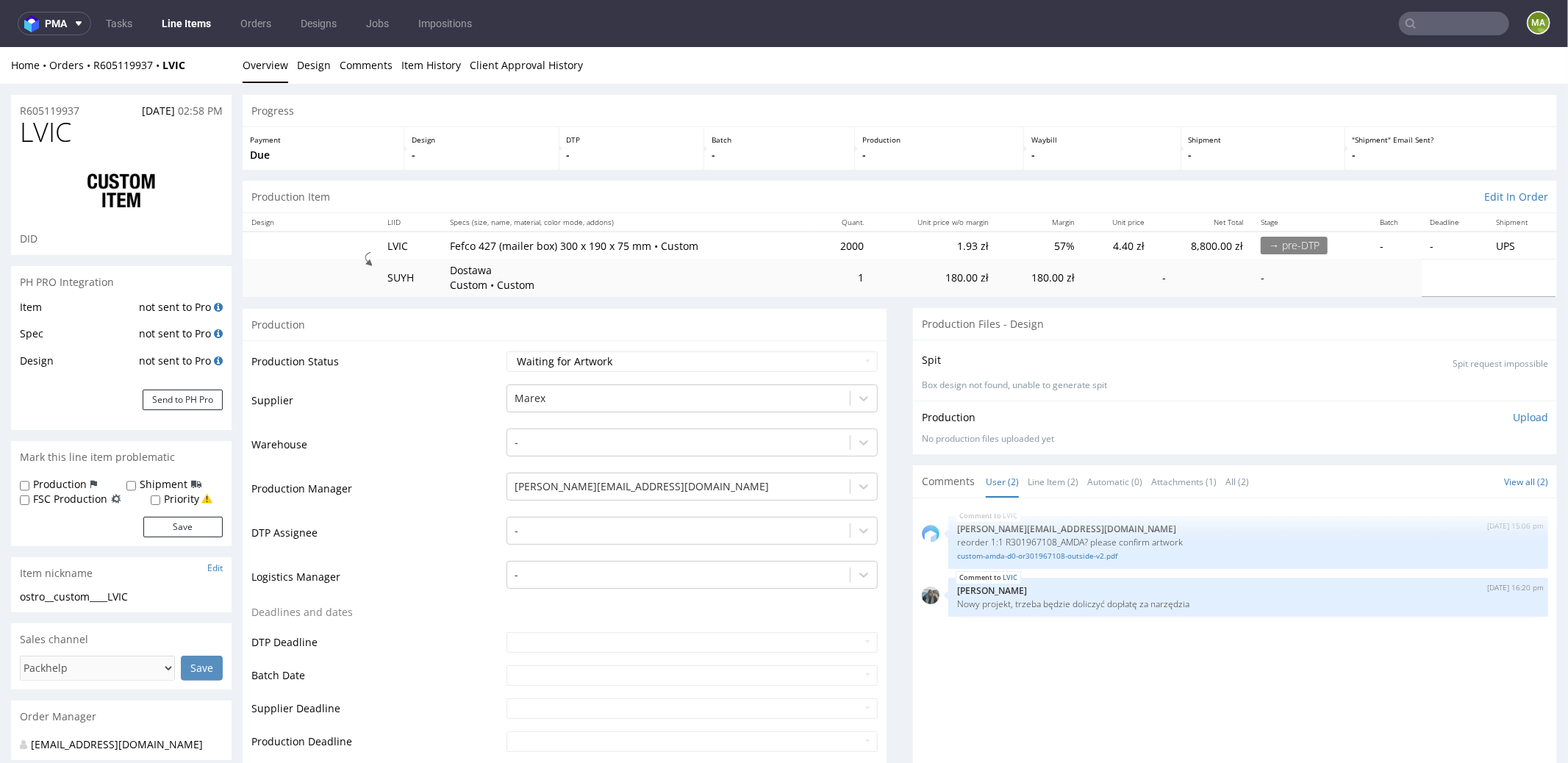
scroll to position [484, 0]
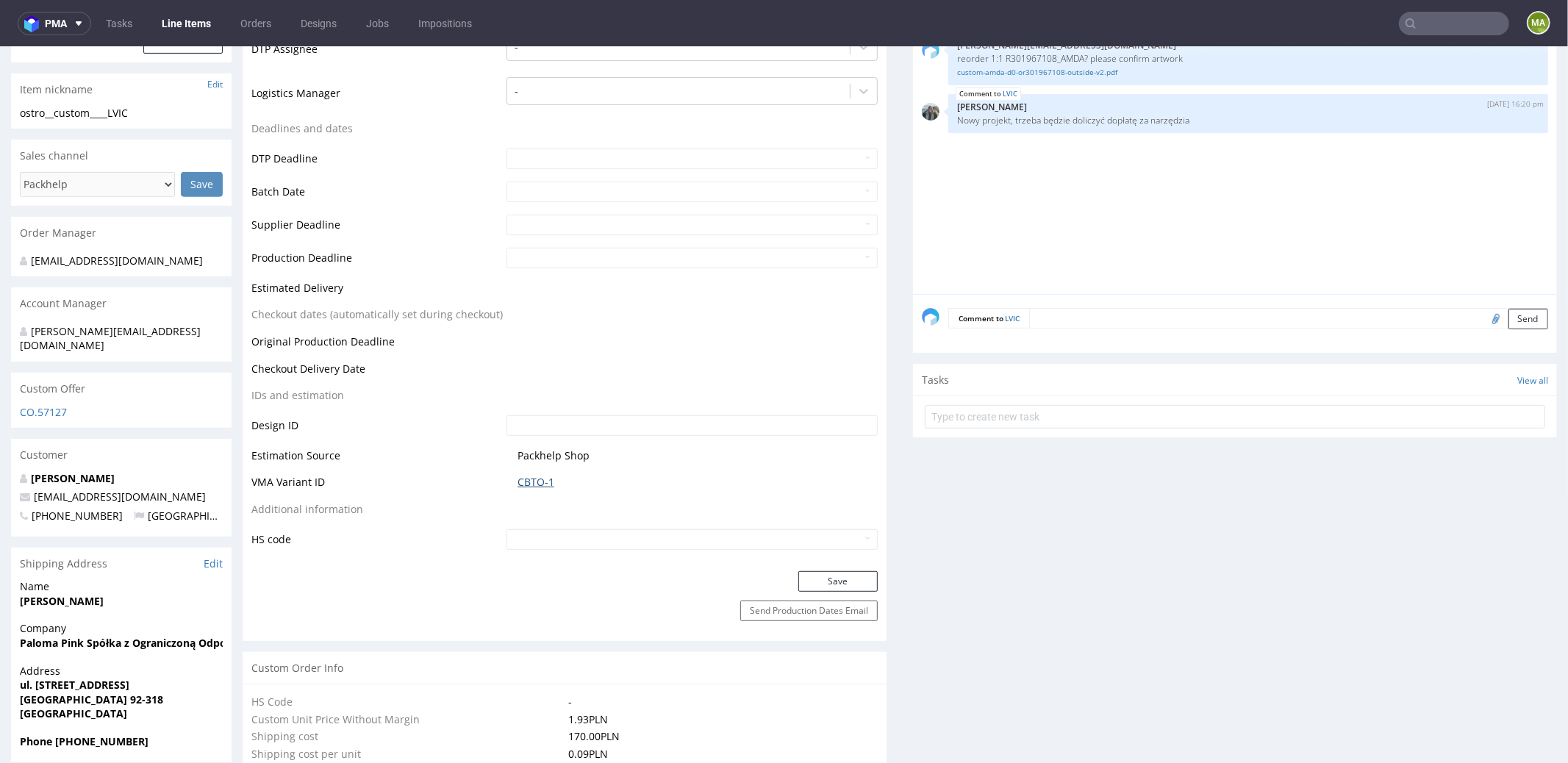
click at [541, 484] on link "CBTO-1" at bounding box center [536, 481] width 37 height 15
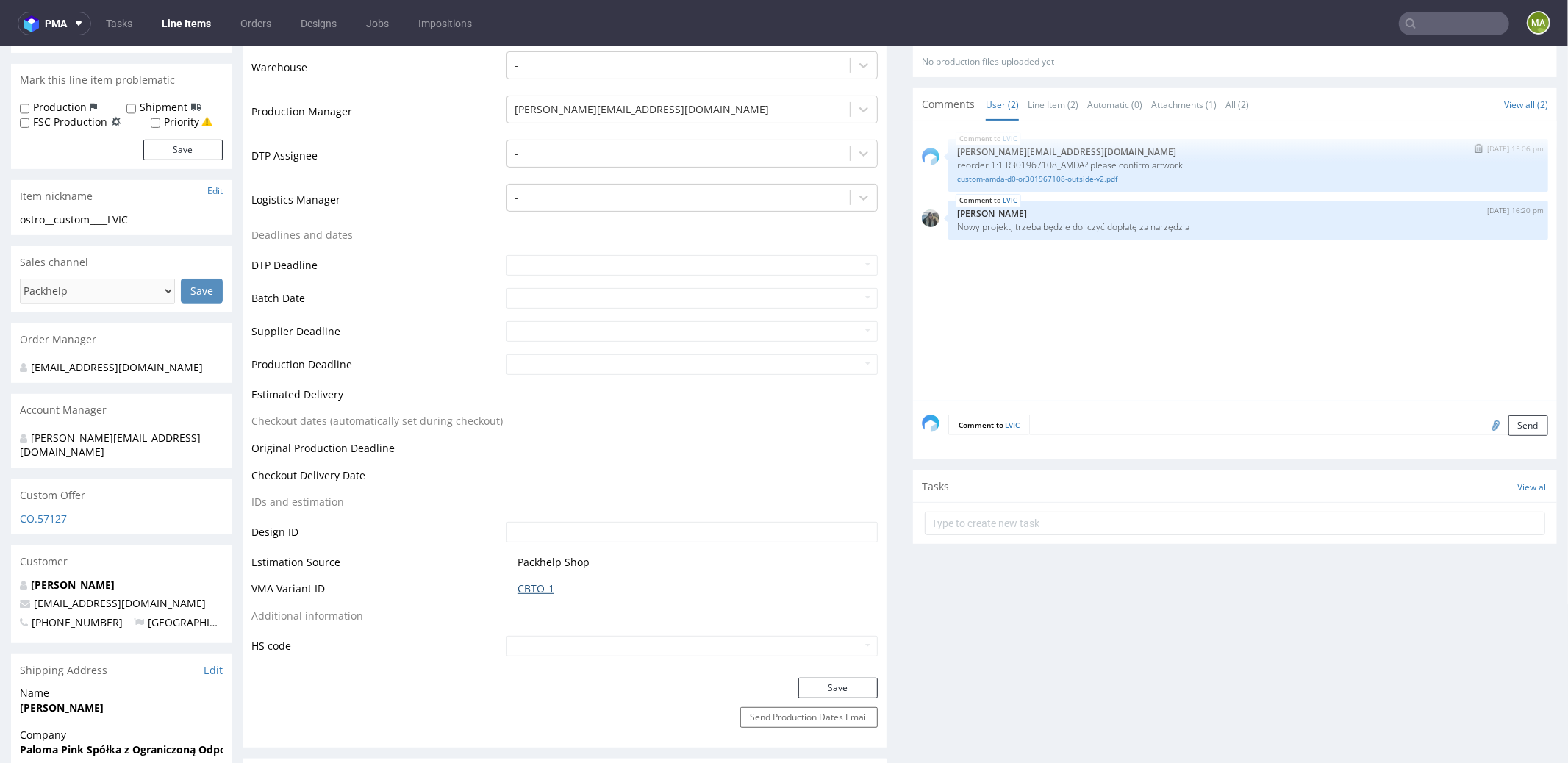
scroll to position [312, 0]
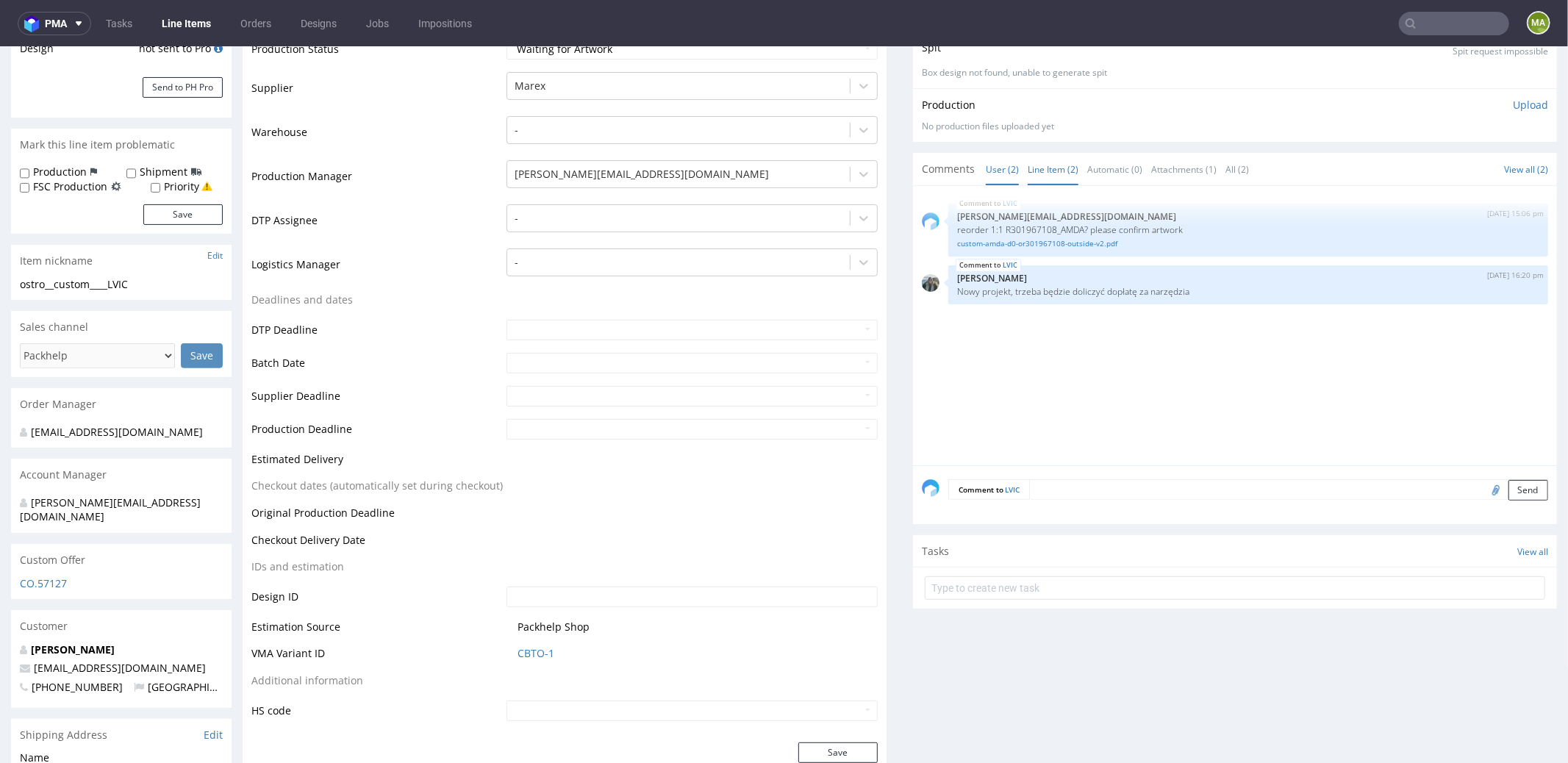
click at [1057, 160] on link "Line Item (2)" at bounding box center [1053, 168] width 51 height 31
click at [1087, 474] on div "Comment to LVIC Send" at bounding box center [1235, 494] width 644 height 59
click at [1086, 483] on textarea at bounding box center [1288, 488] width 519 height 21
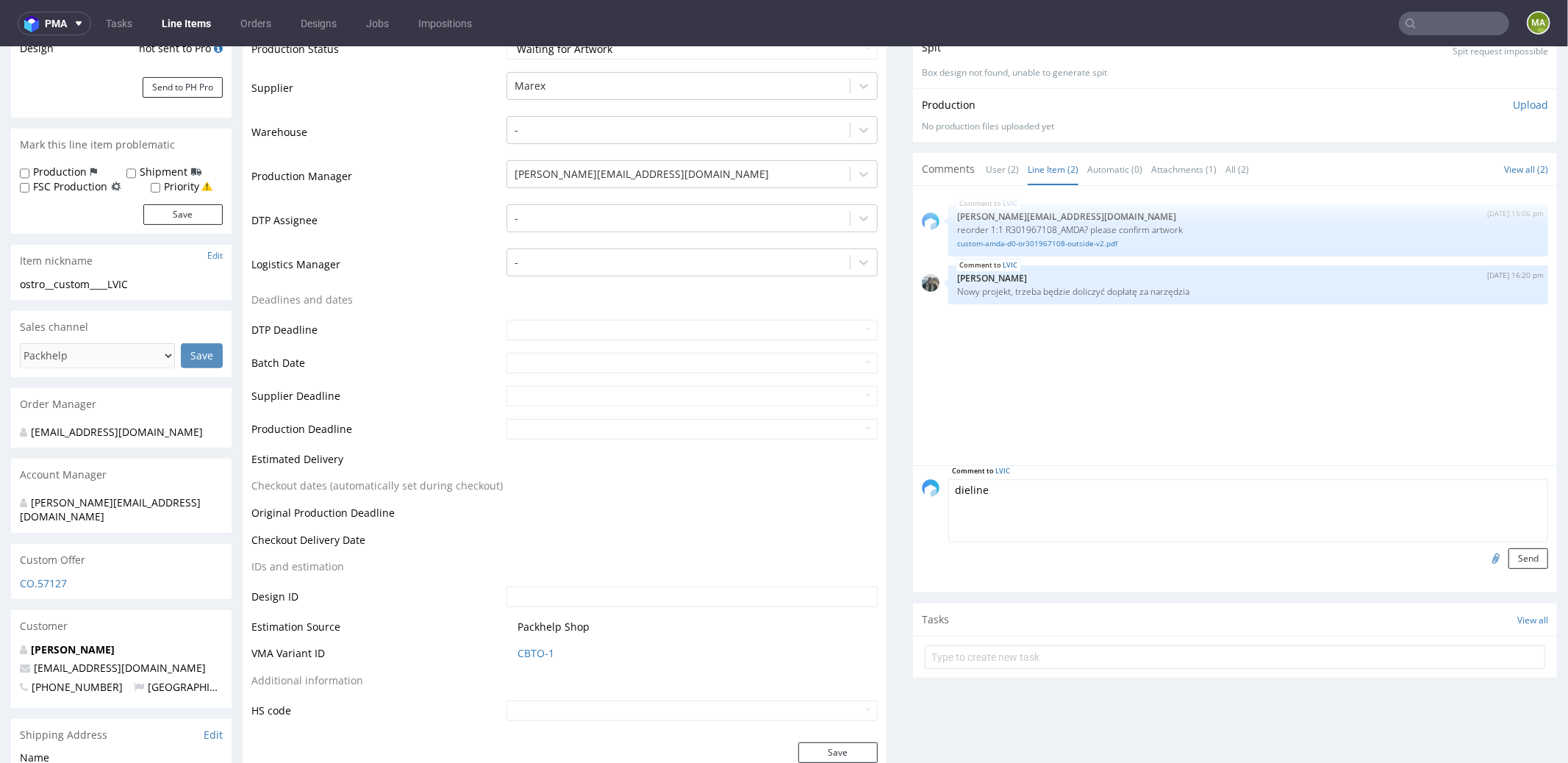
type textarea "dieline"
click at [1484, 553] on input "file" at bounding box center [1494, 557] width 21 height 19
type input "C:\fakepath\mx2811-2022-karton-f427-zrywka-285x186x71-mm-zew.300x190x75-mm-siat…"
click at [1508, 554] on button "Send" at bounding box center [1528, 557] width 40 height 21
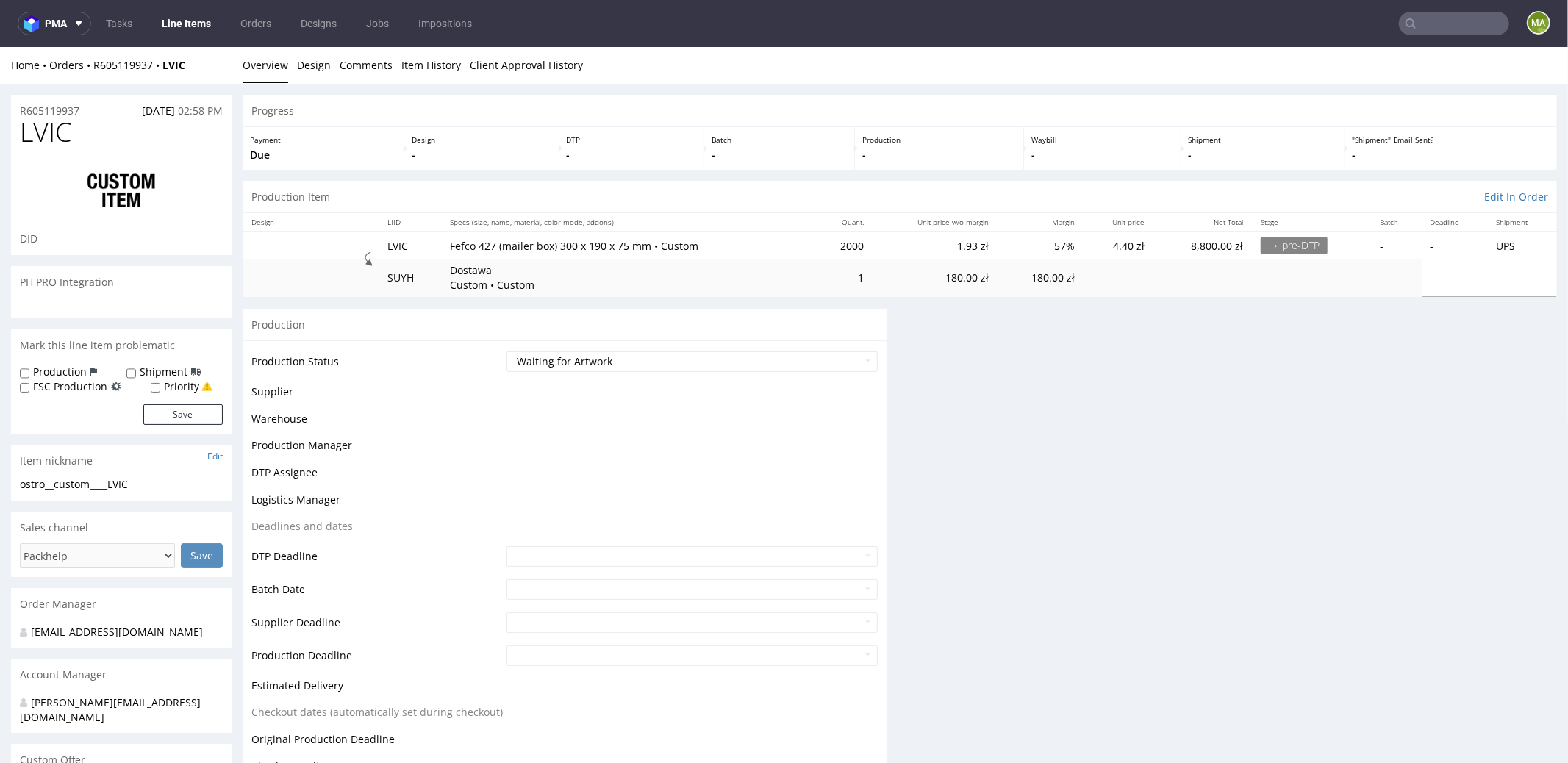
scroll to position [0, 0]
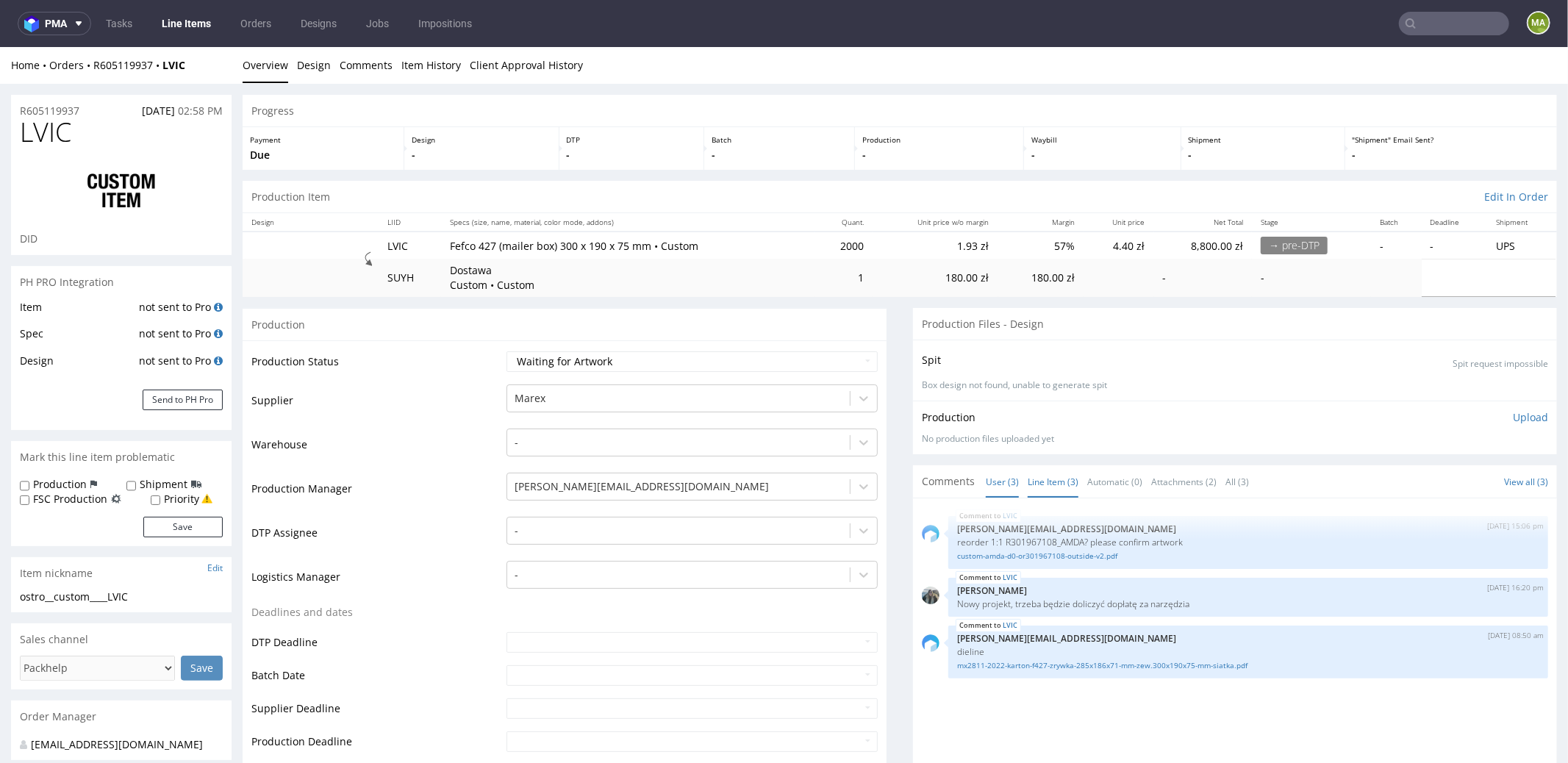
click at [1030, 482] on link "Line Item (3)" at bounding box center [1053, 481] width 51 height 31
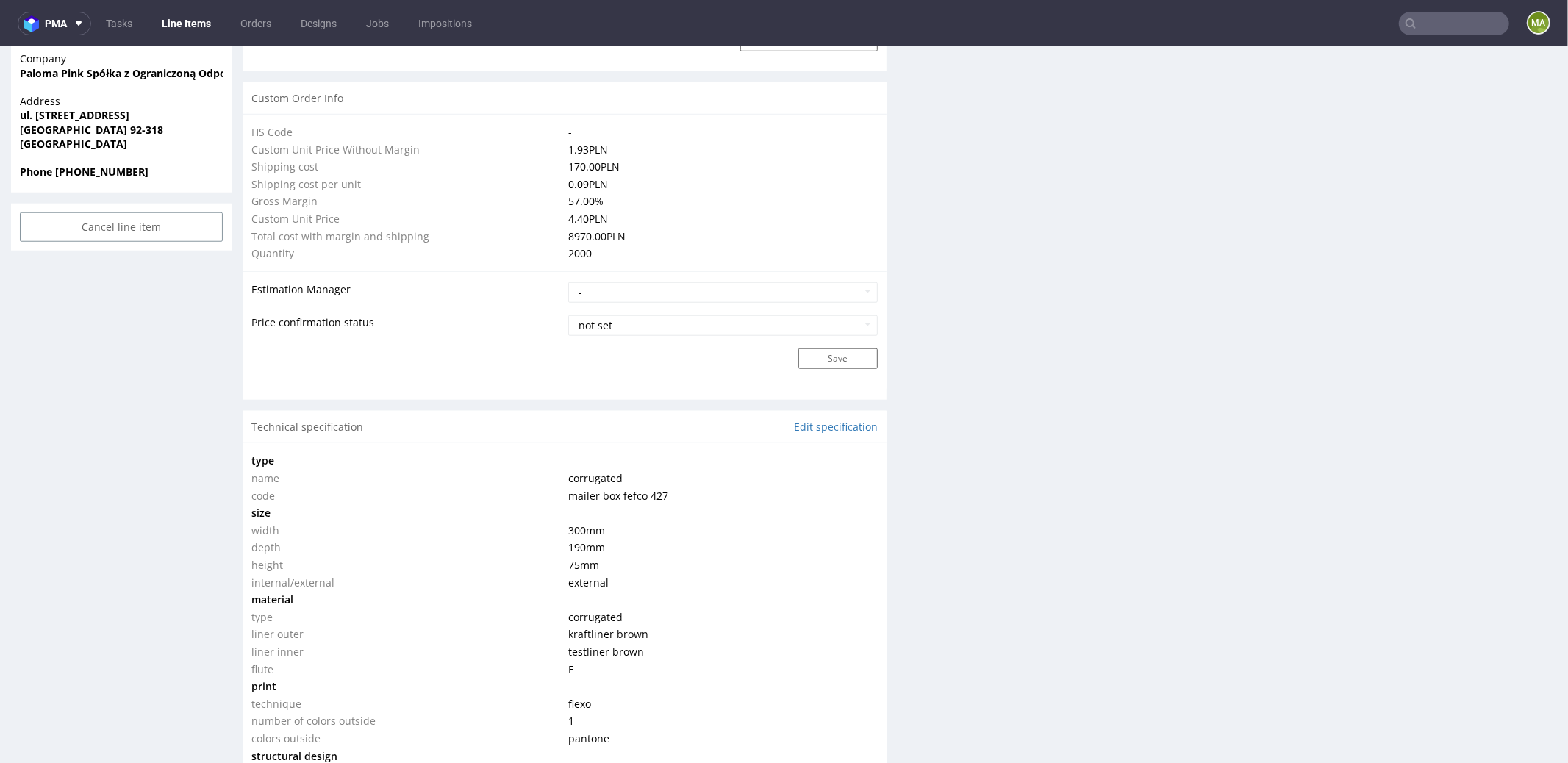
scroll to position [1174, 0]
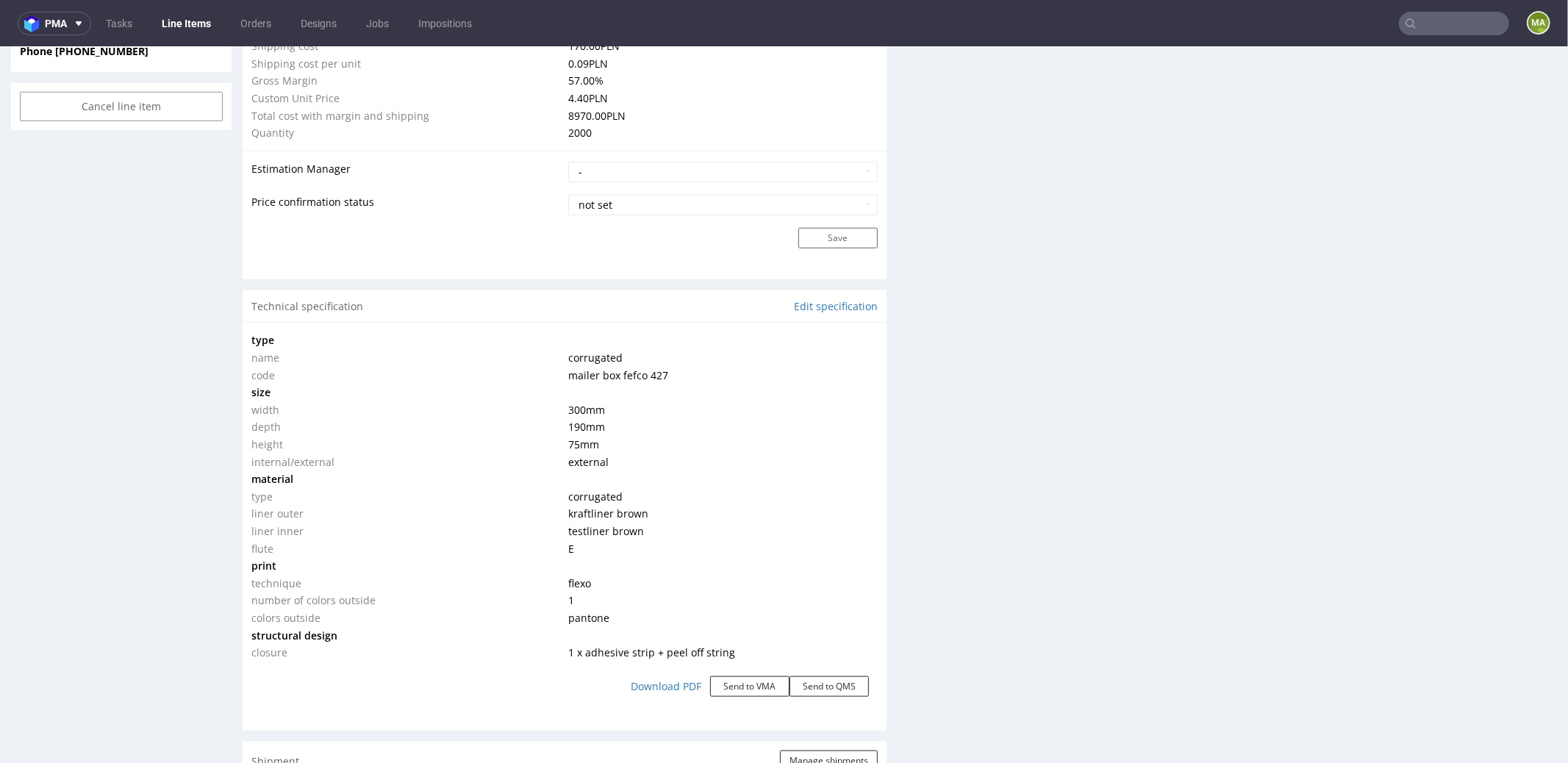
click at [1058, 133] on div "Production Files - Design Spit Spit request impossible Box design not found, un…" at bounding box center [1235, 459] width 644 height 2651
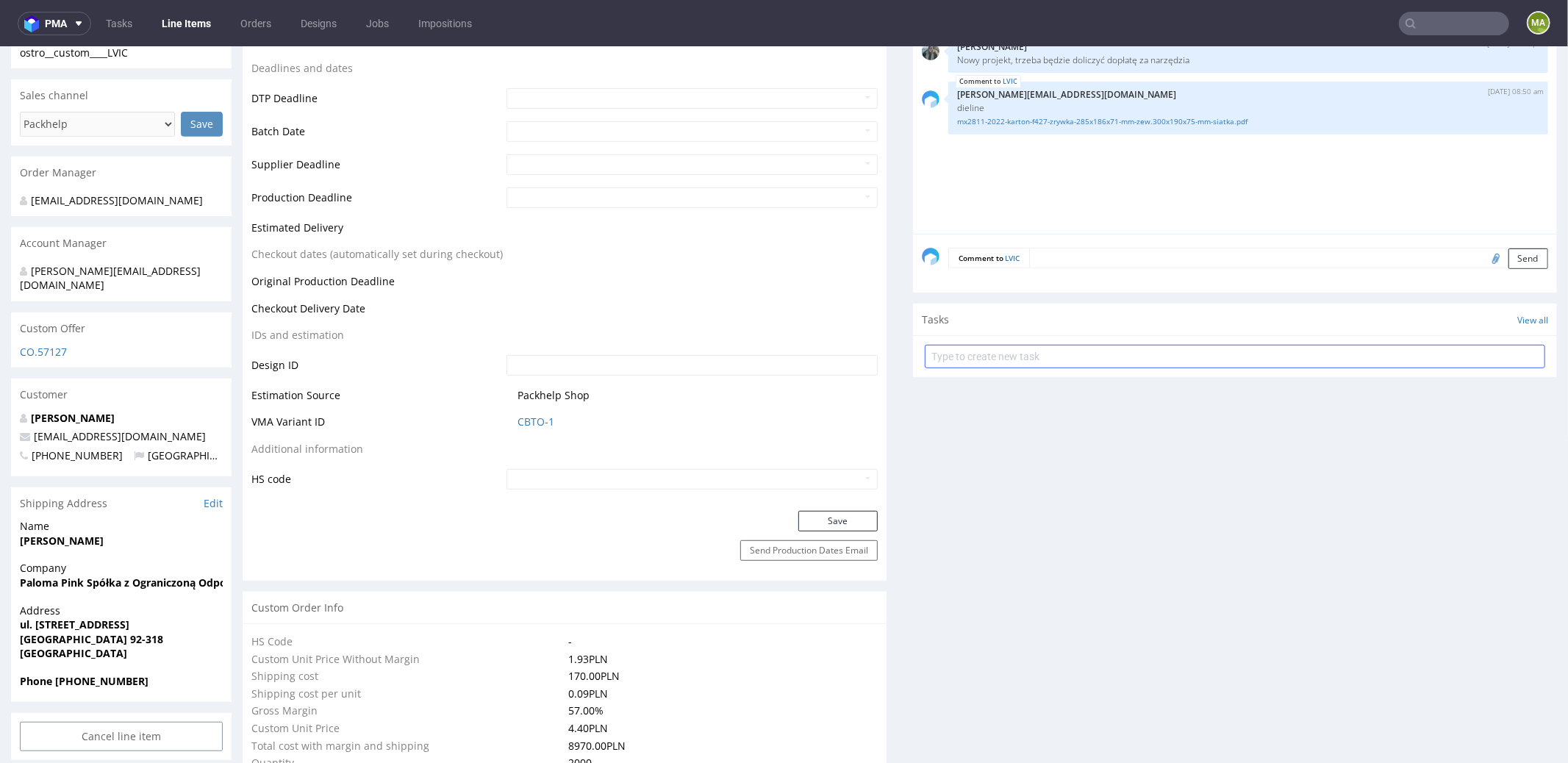
scroll to position [400, 0]
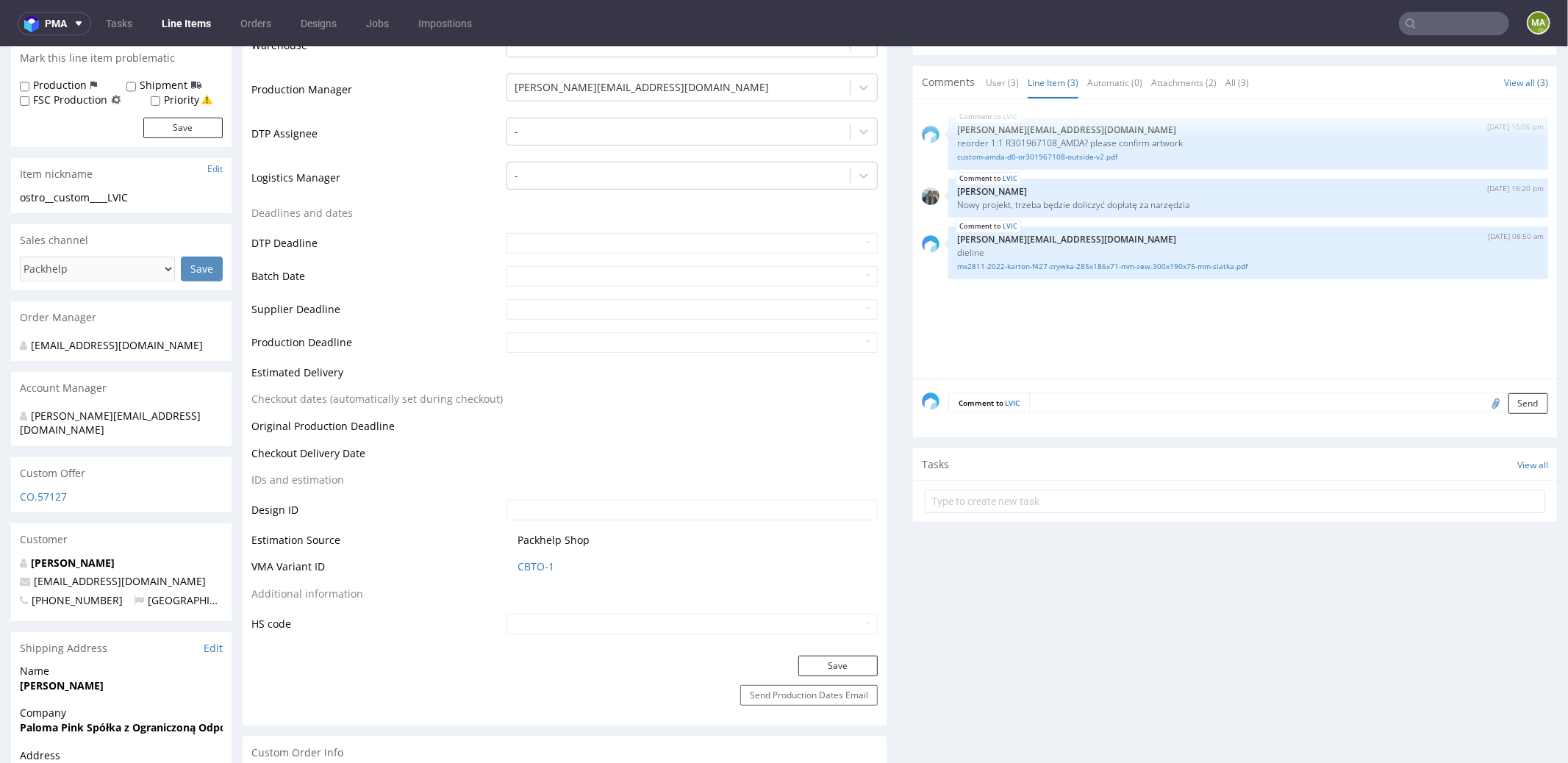
click at [1073, 401] on textarea at bounding box center [1288, 402] width 519 height 21
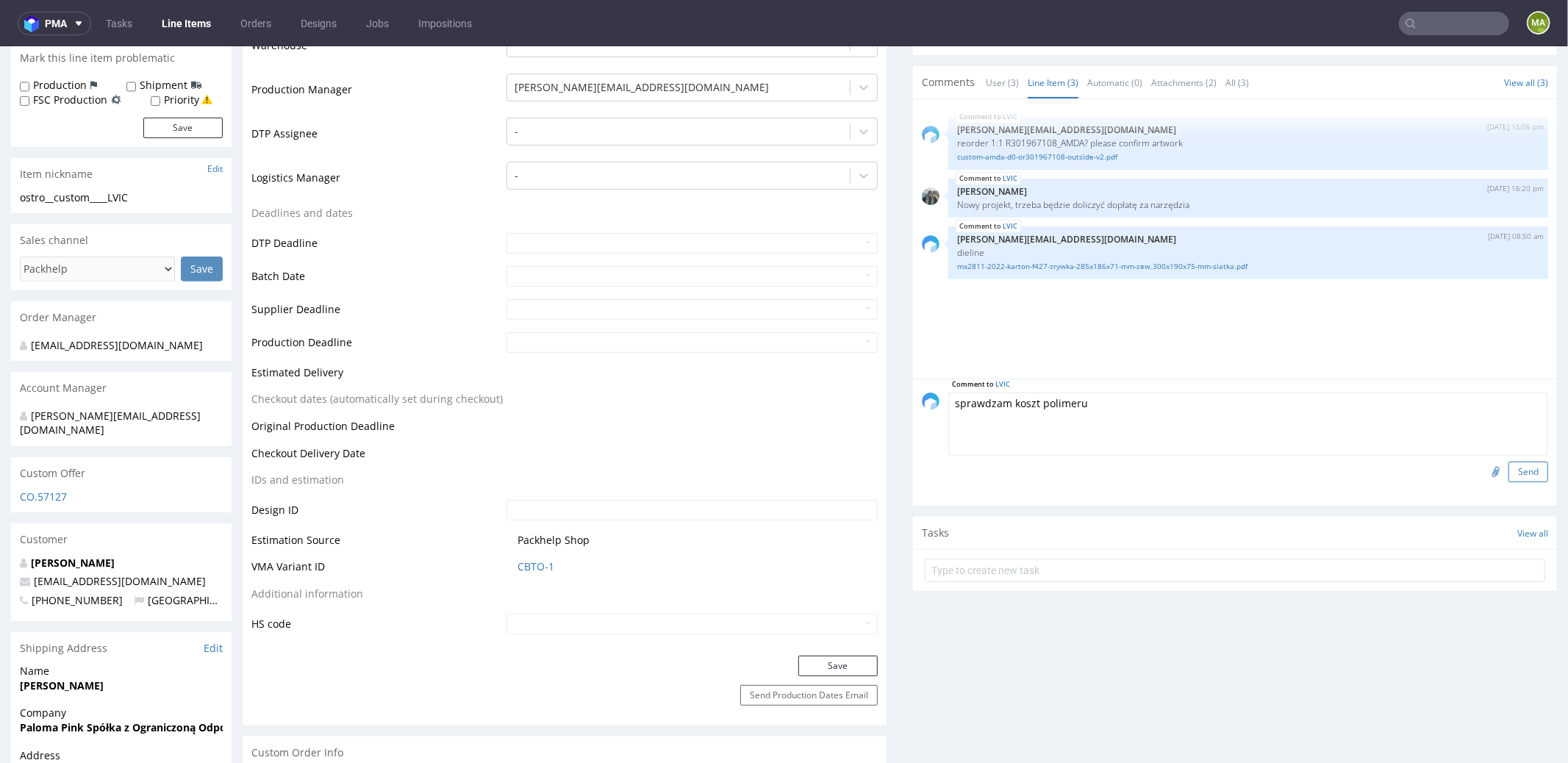
type textarea "sprawdzam koszt polimeru"
click at [1514, 469] on button "Send" at bounding box center [1528, 471] width 40 height 21
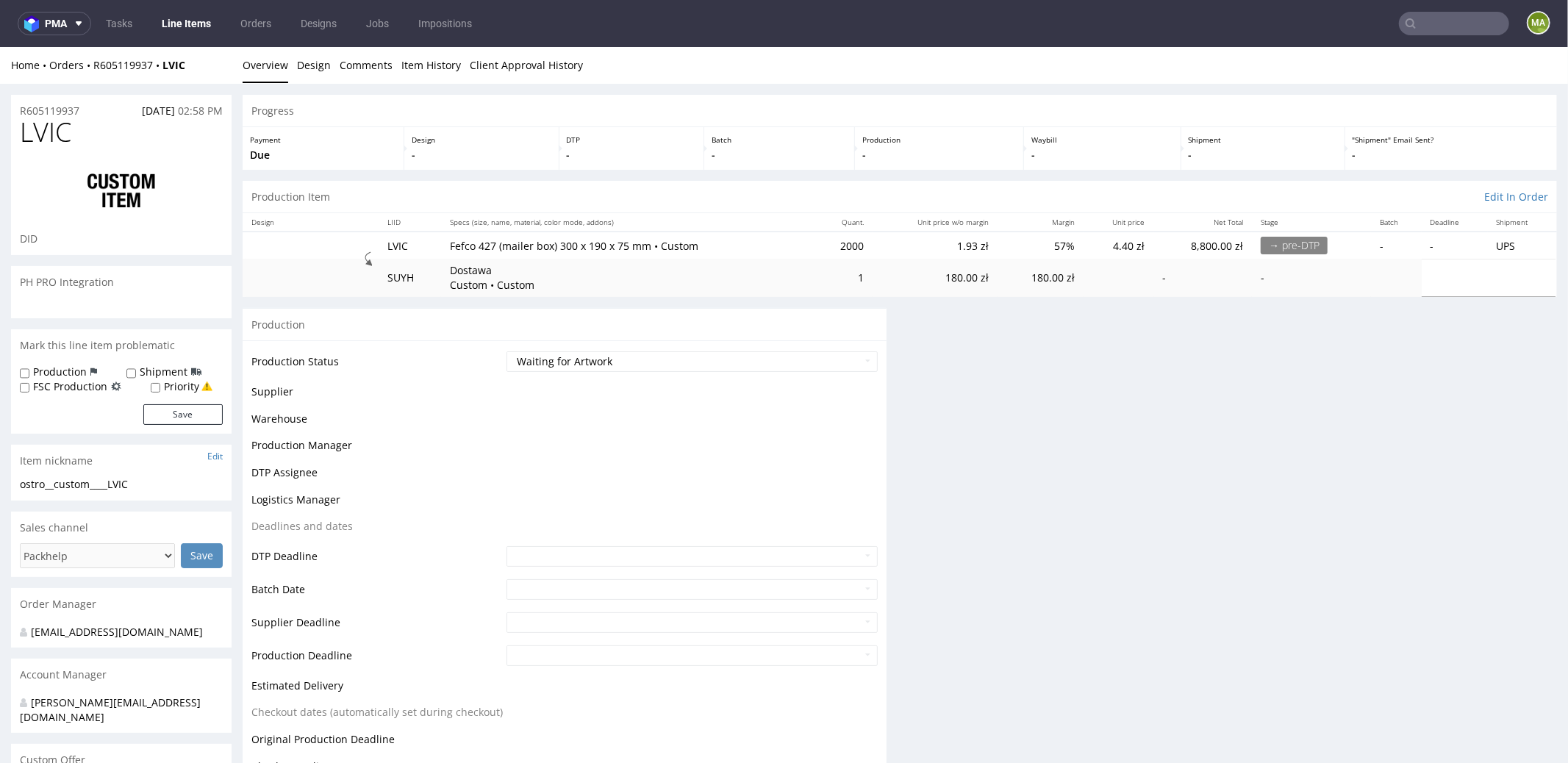
scroll to position [0, 0]
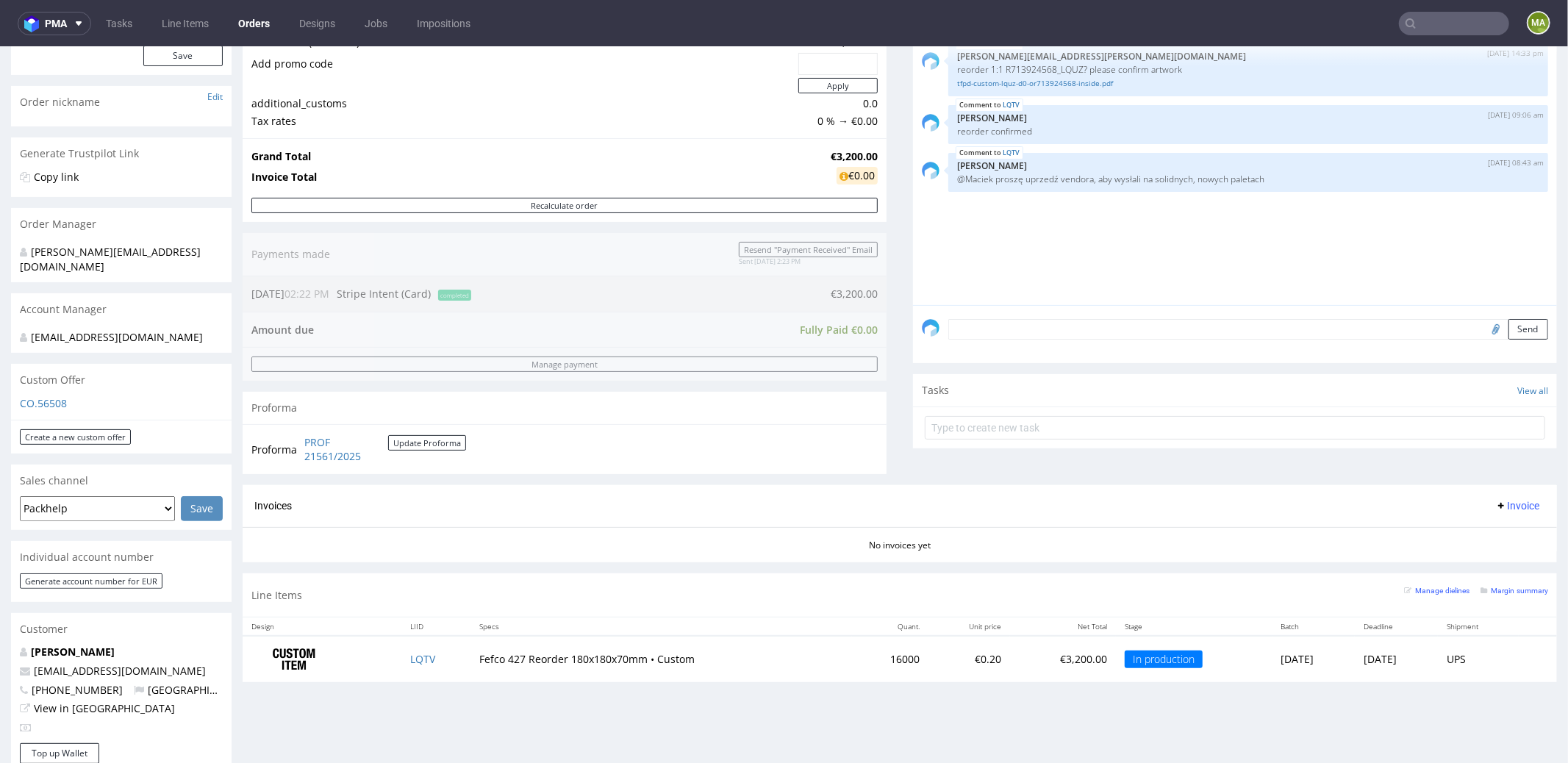
scroll to position [185, 0]
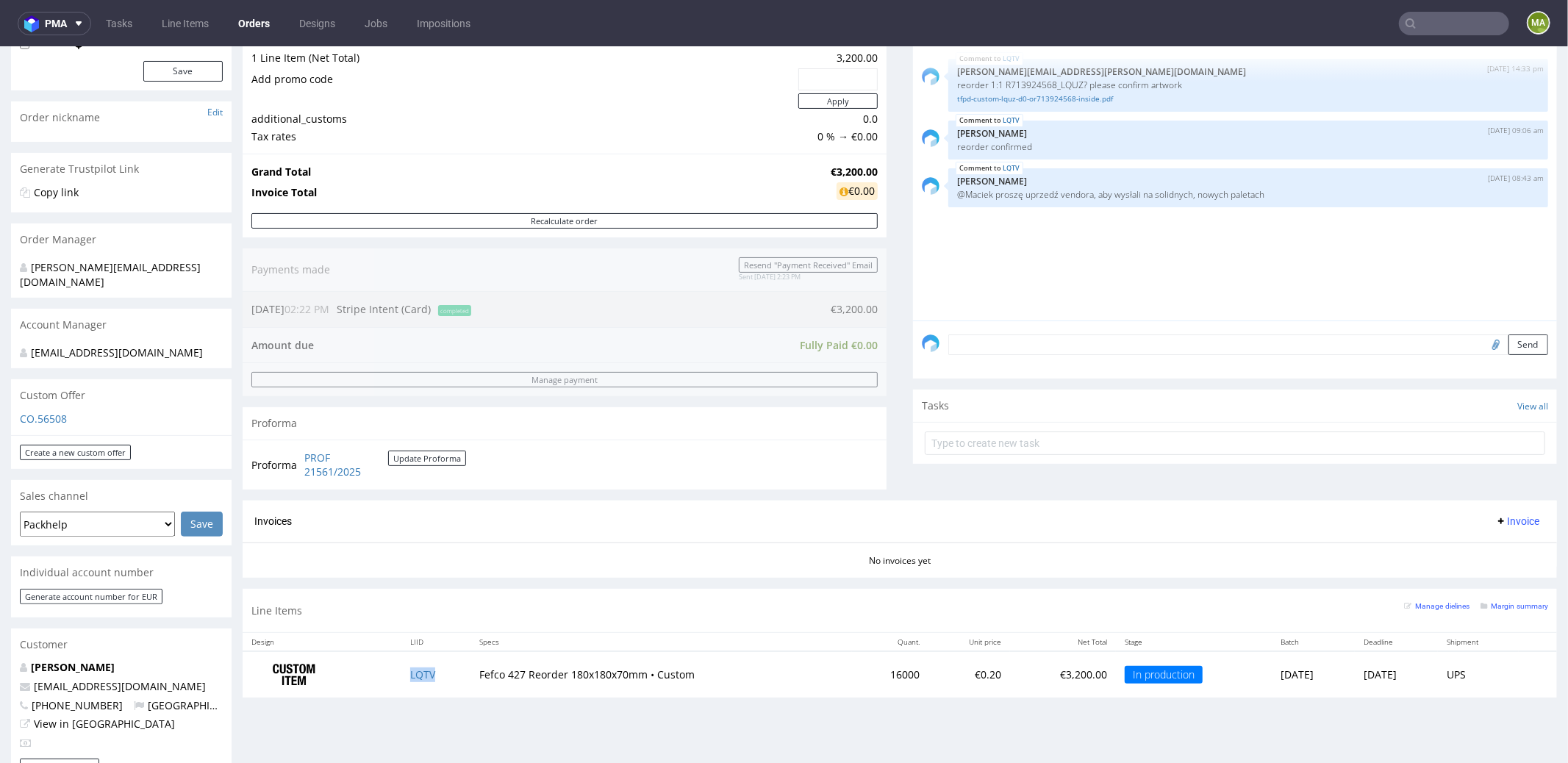
click at [418, 677] on td "LQTV" at bounding box center [436, 673] width 70 height 46
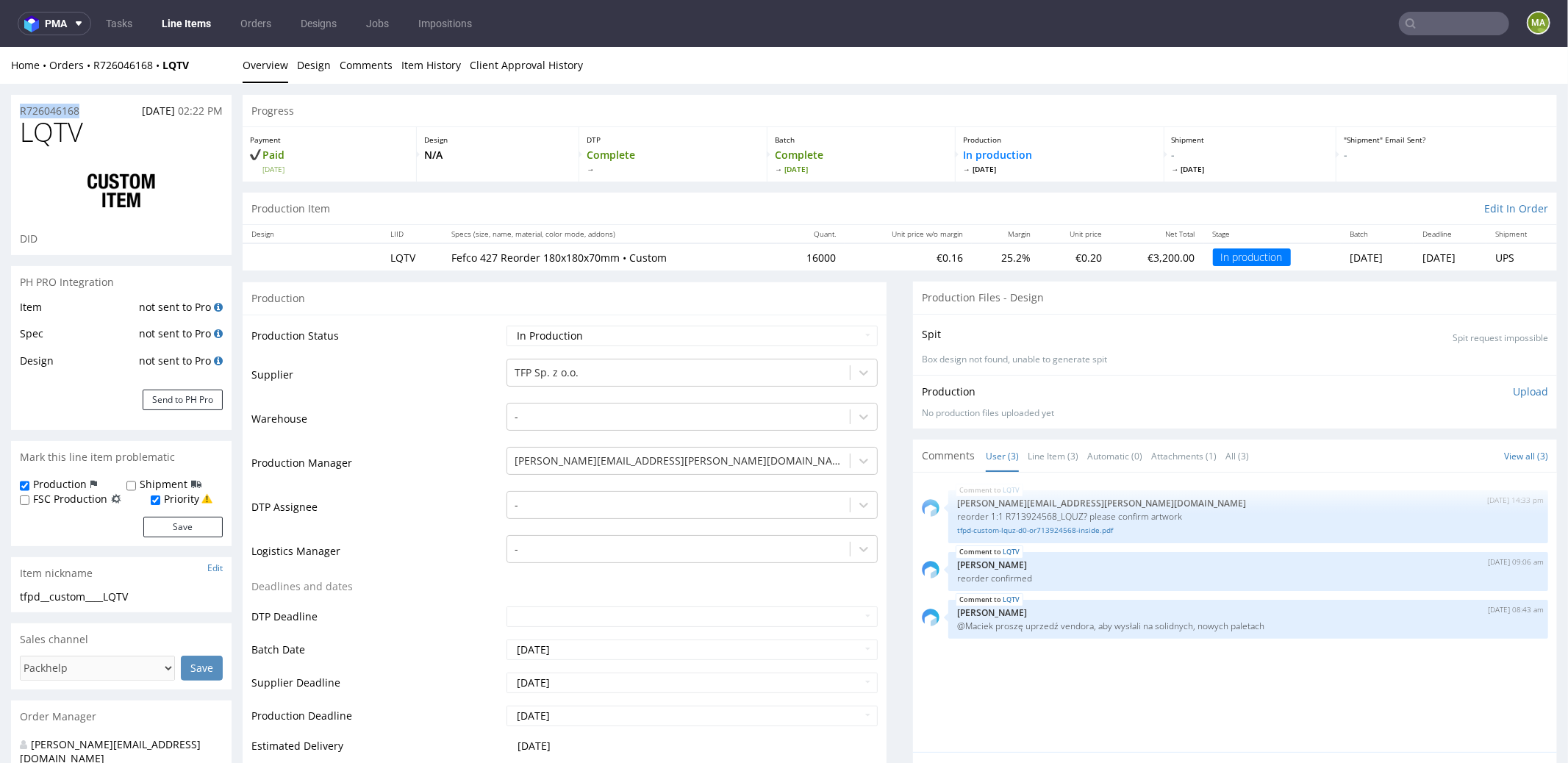
drag, startPoint x: 71, startPoint y: 107, endPoint x: 0, endPoint y: 100, distance: 71.3
copy p "R726046168"
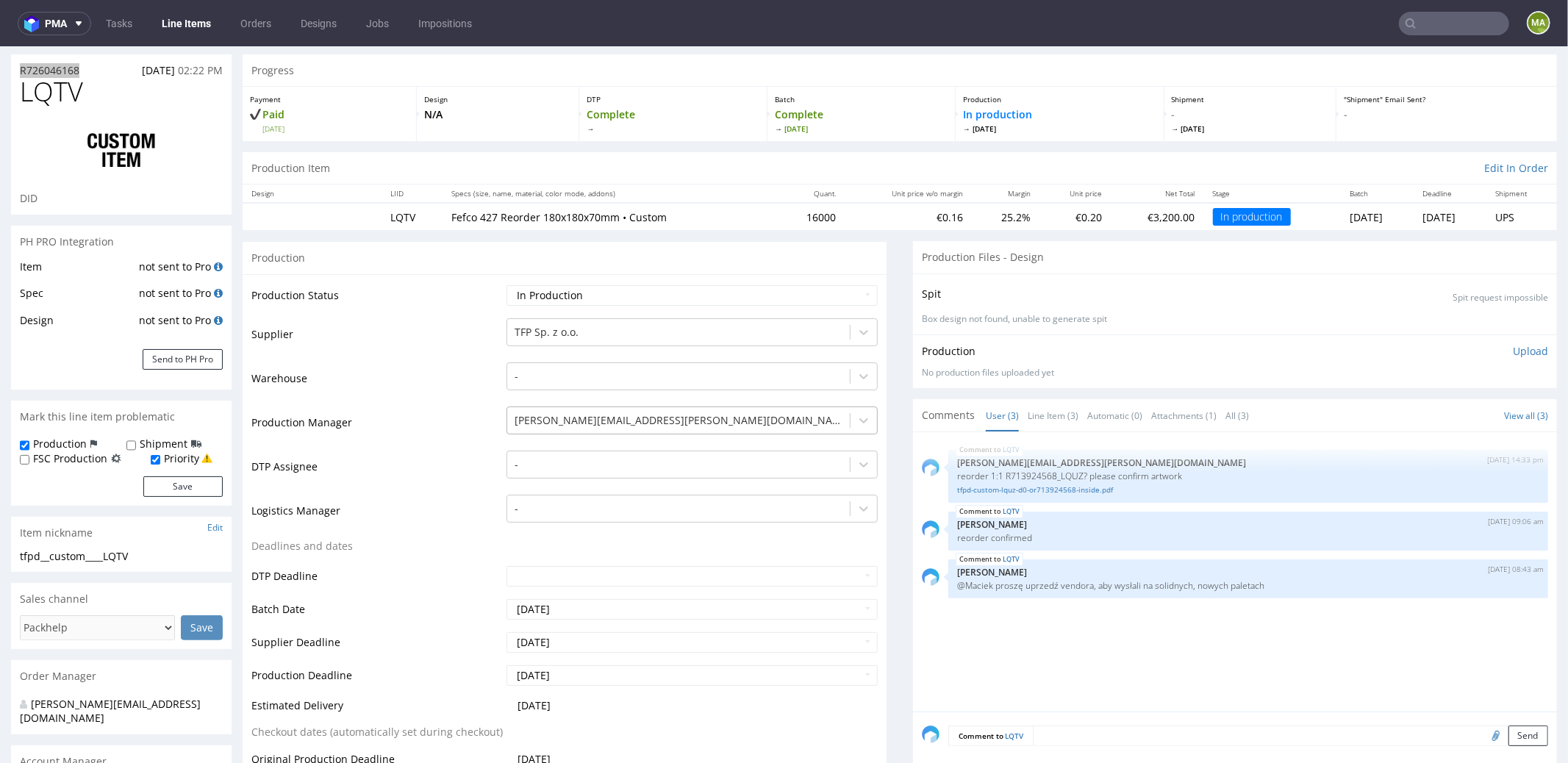
scroll to position [156, 0]
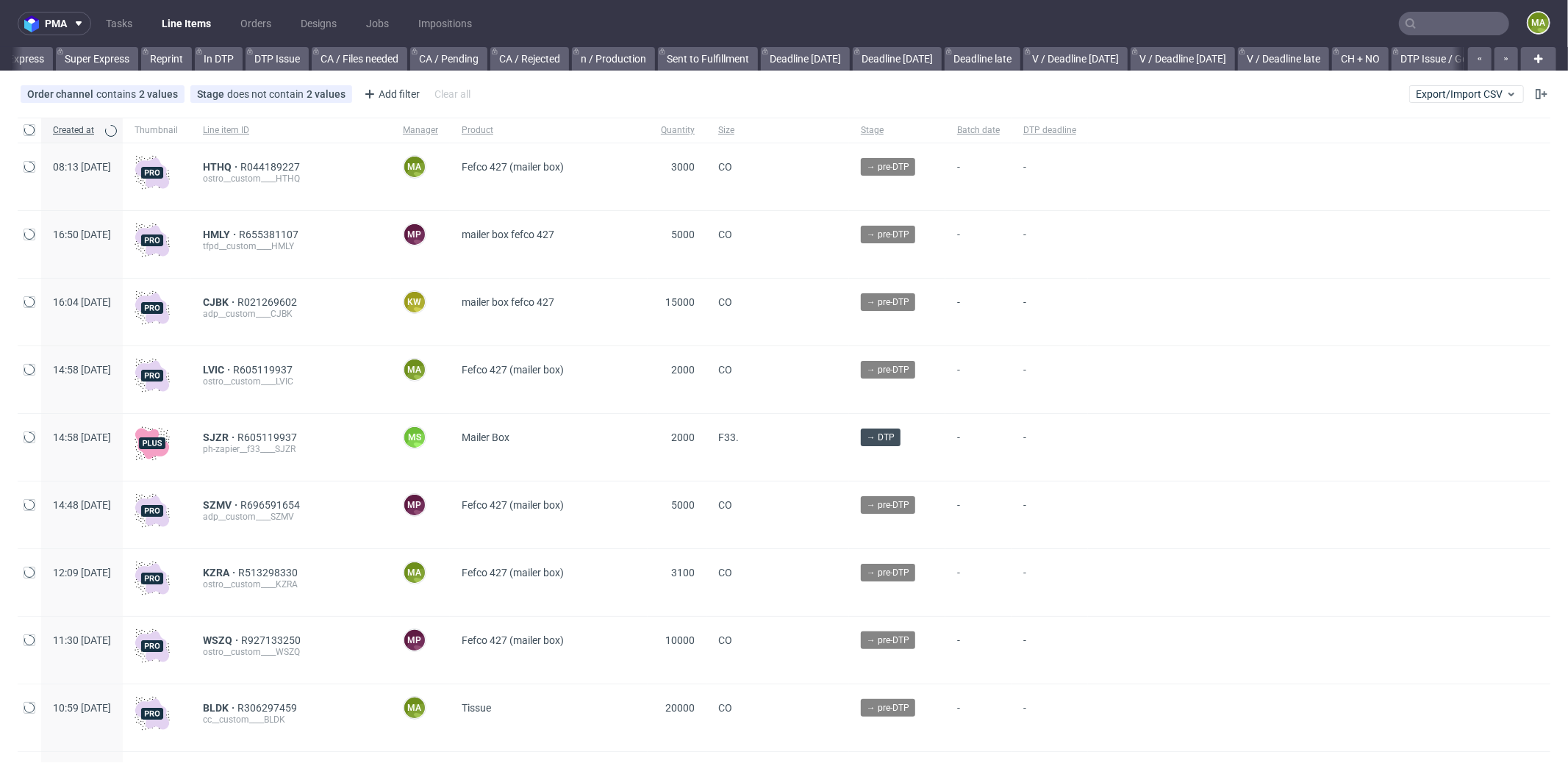
click at [1445, 21] on input "text" at bounding box center [1454, 23] width 110 height 24
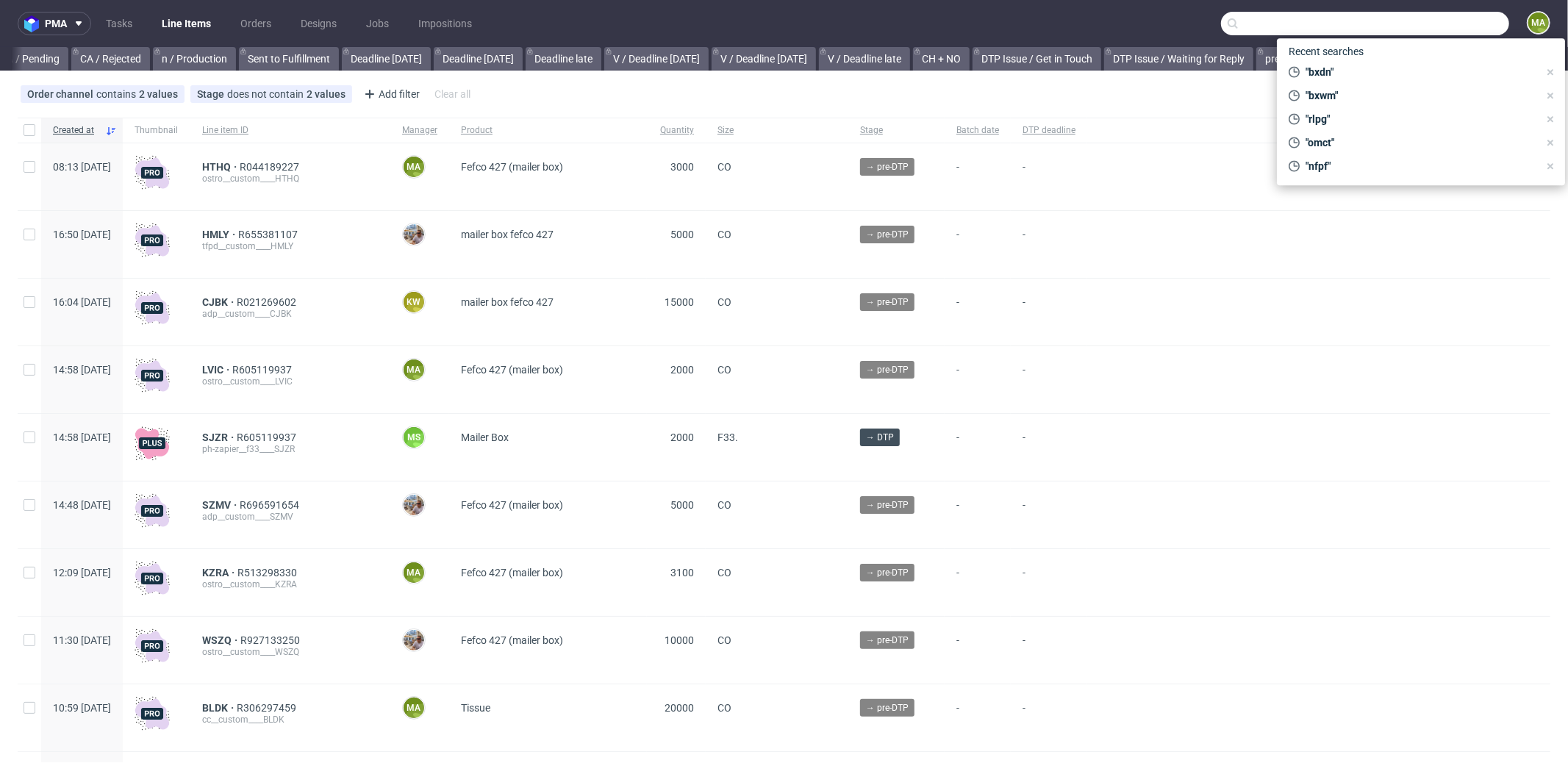
paste input "AMDA"
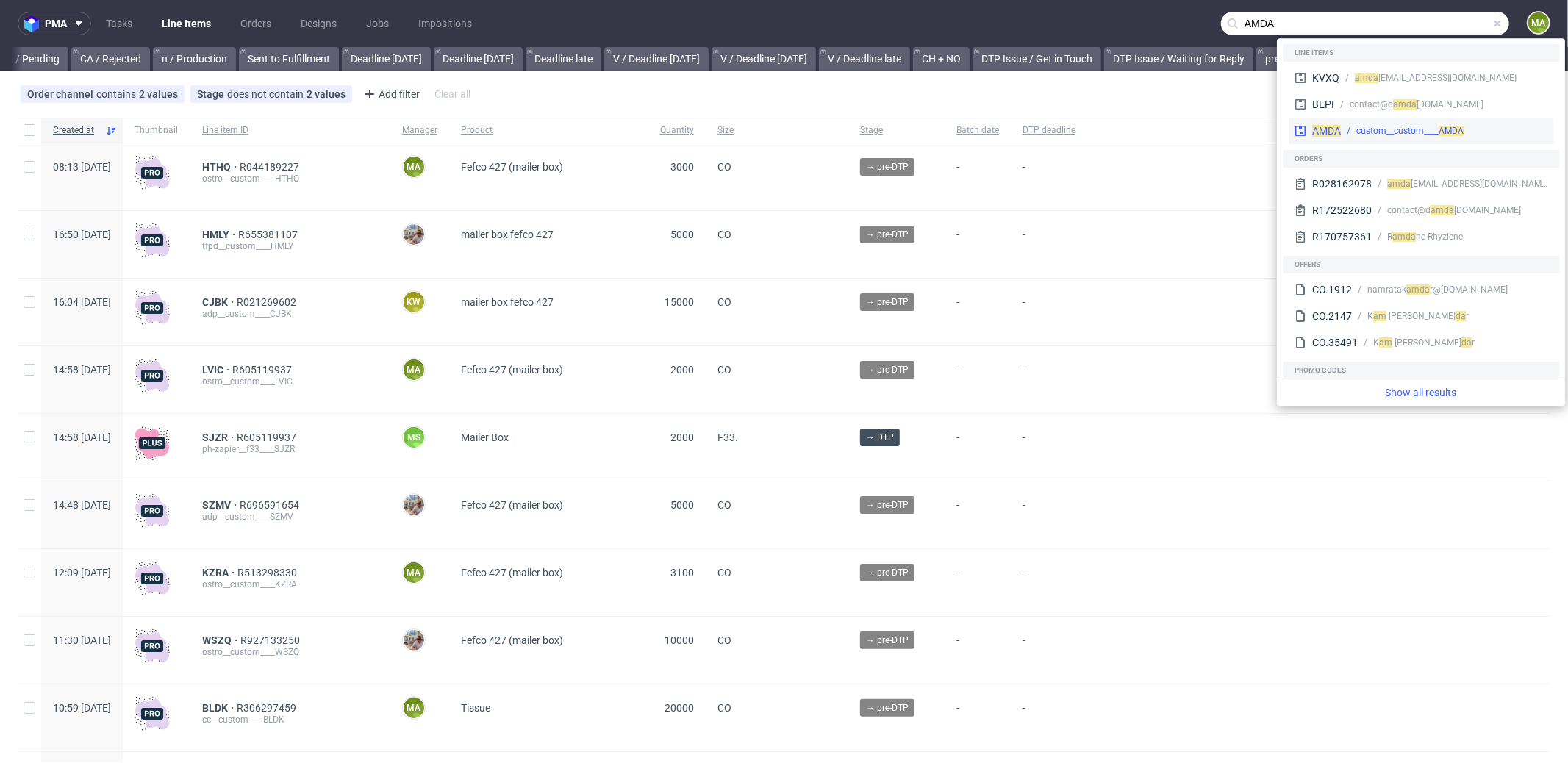
type input "AMDA"
click at [1356, 124] on div "custom__custom____ AMDA" at bounding box center [1410, 130] width 107 height 13
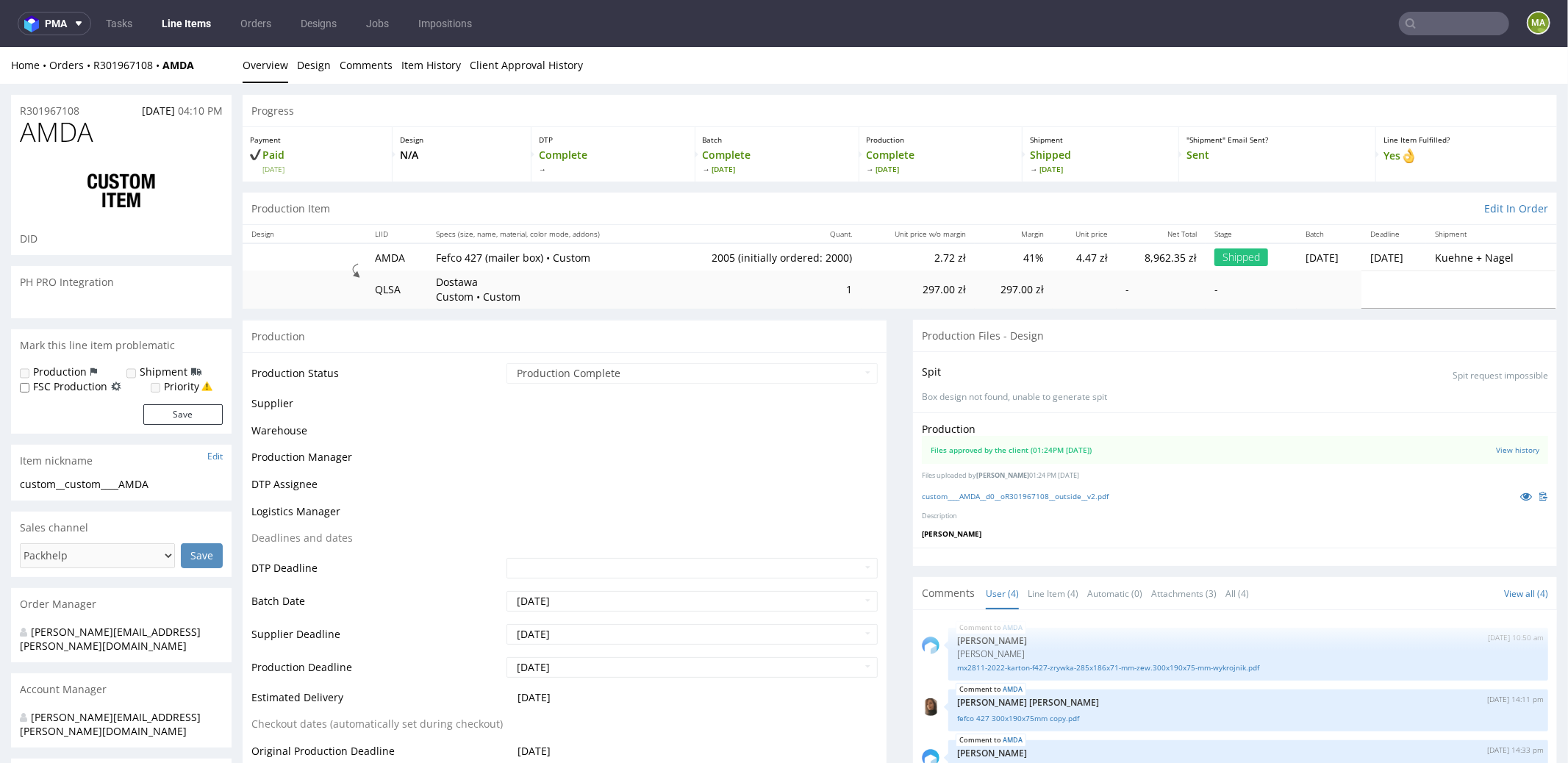
select select "in_progress"
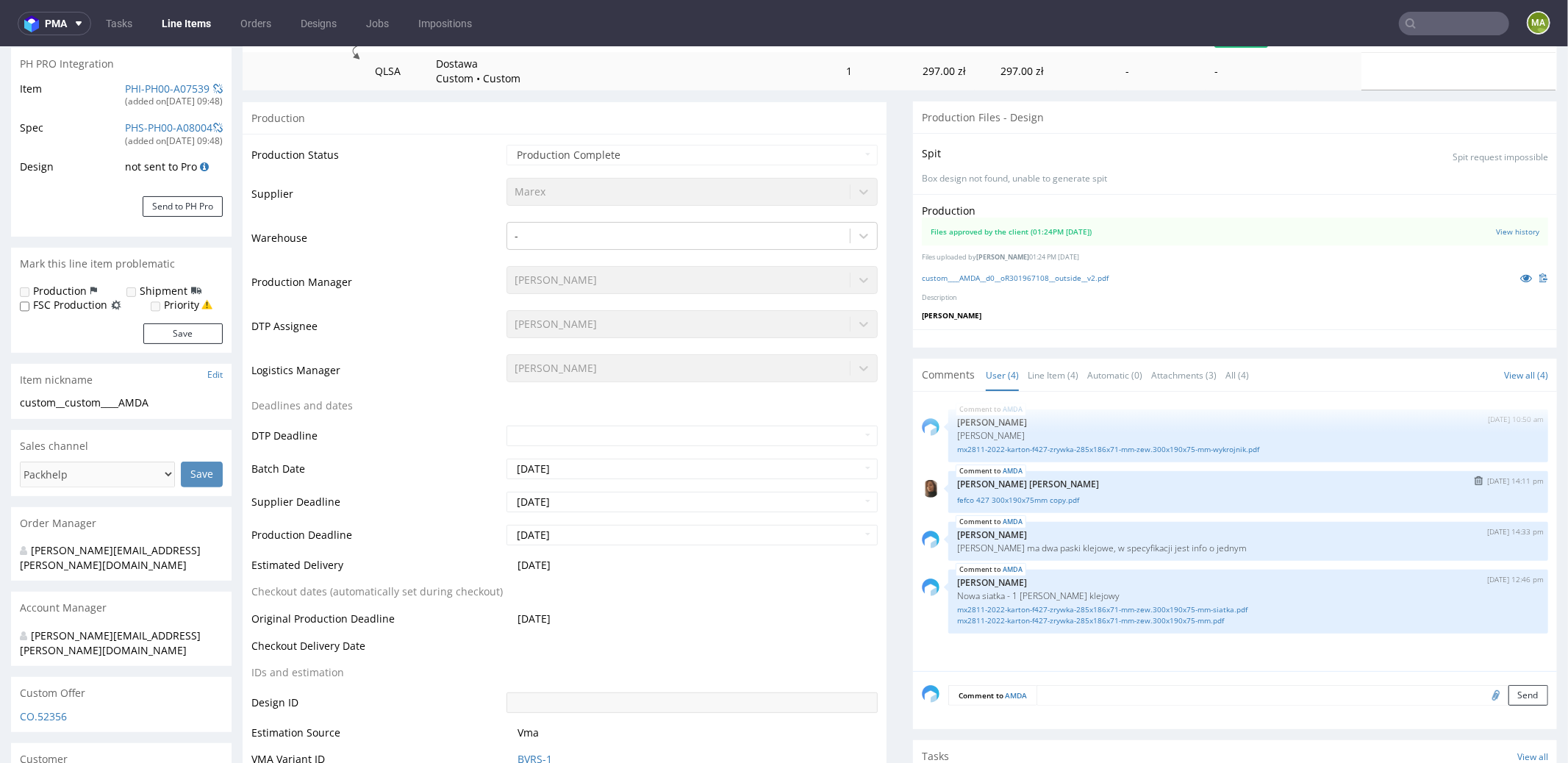
scroll to position [232, 0]
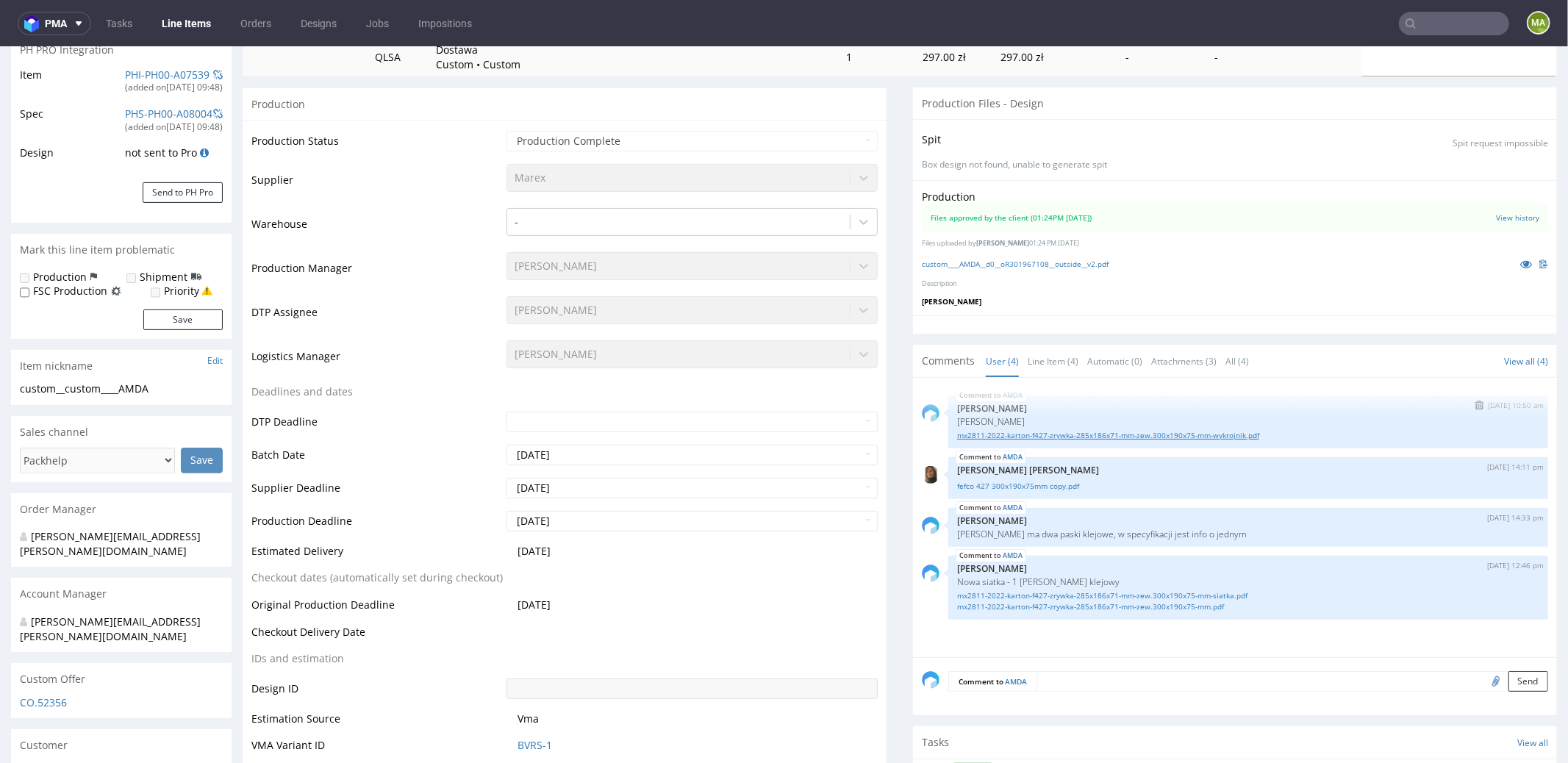
click at [1067, 435] on link "mx2811-2022-karton-f427-zrywka-285x186x71-mm-zew.300x190x75-mm-wykrojnik.pdf" at bounding box center [1247, 435] width 582 height 11
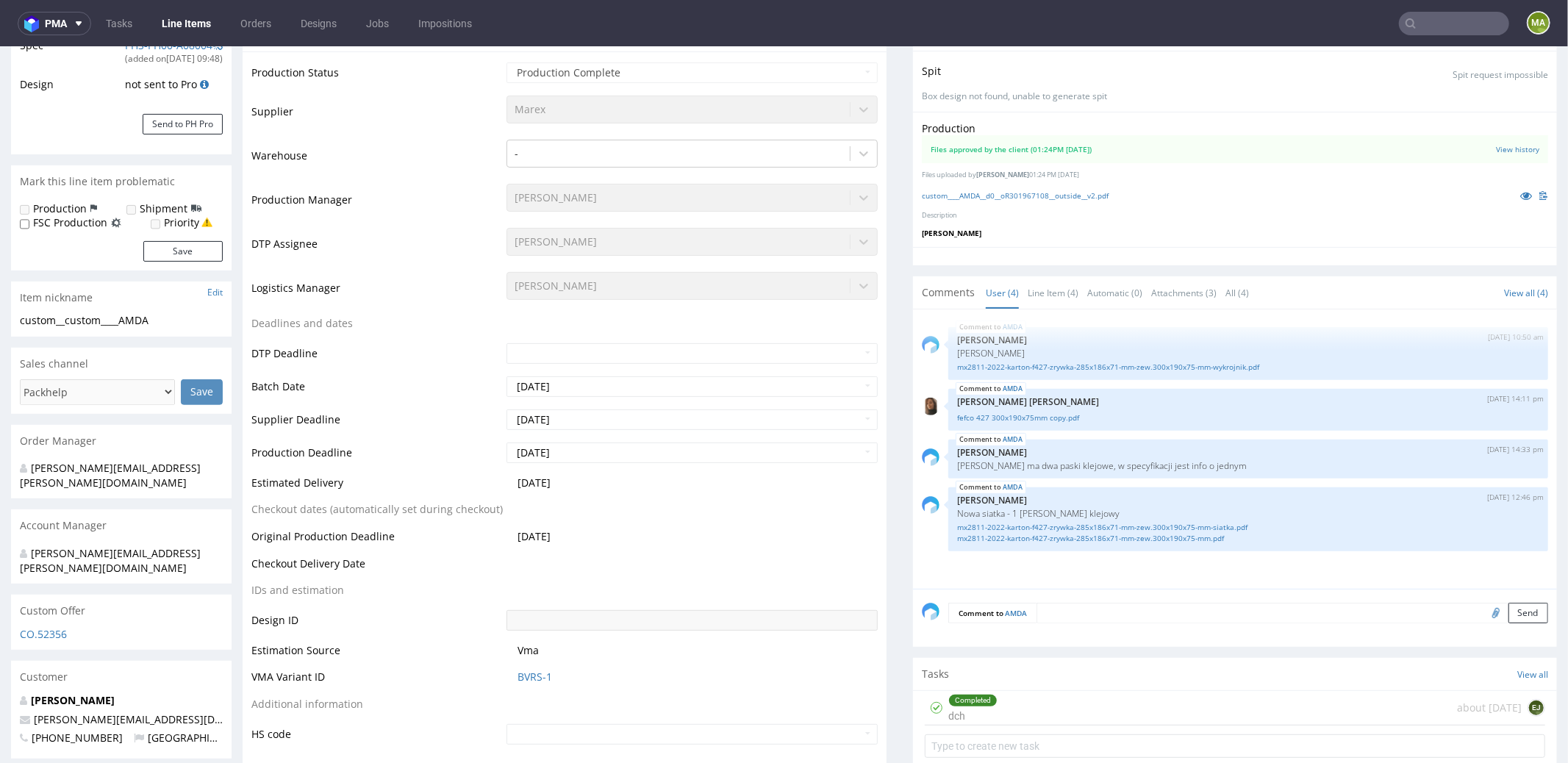
scroll to position [363, 0]
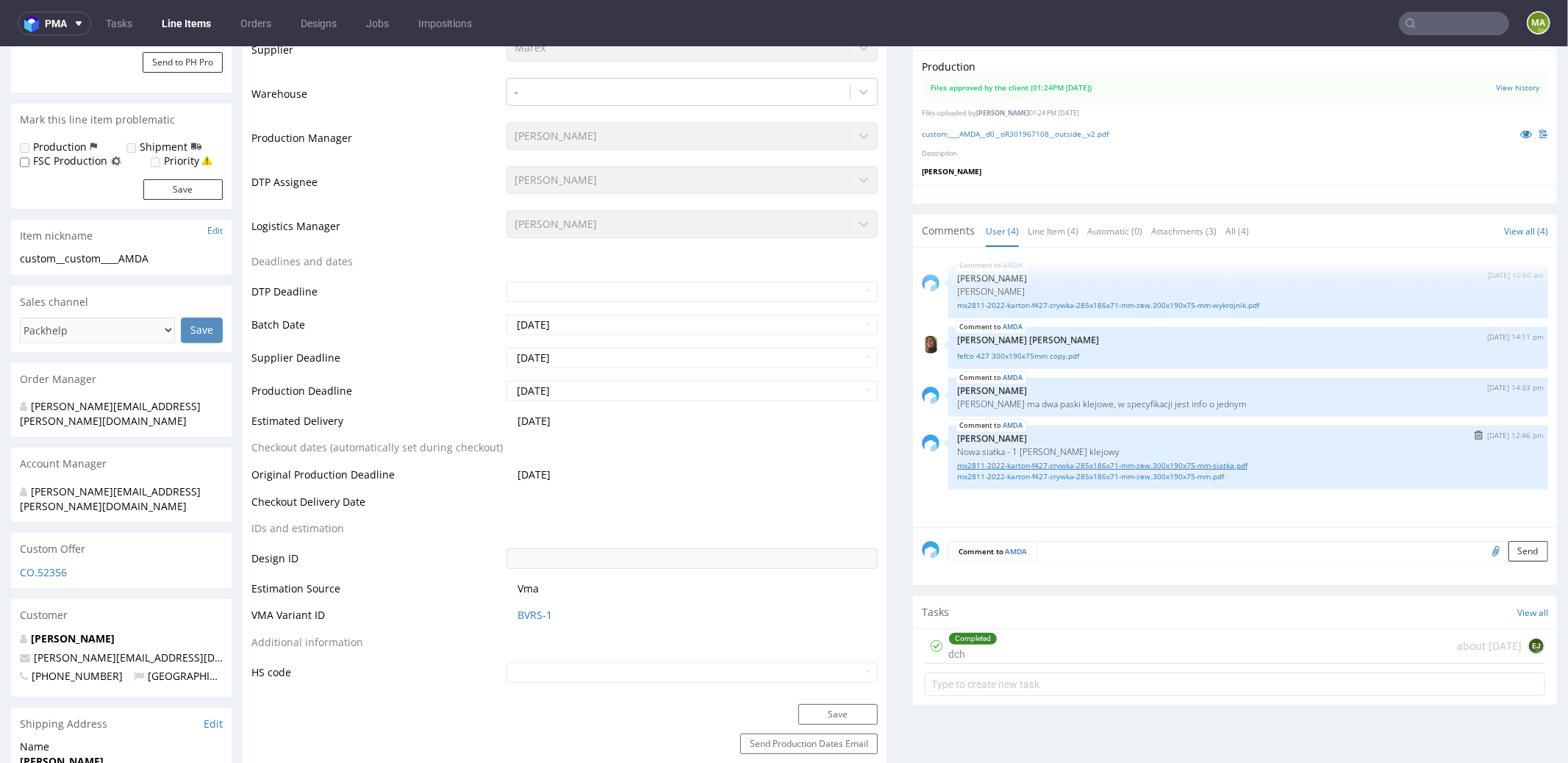
click at [1231, 463] on link "mx2811-2022-karton-f427-zrywka-285x186x71-mm-zew.300x190x75-mm-siatka.pdf" at bounding box center [1247, 465] width 582 height 11
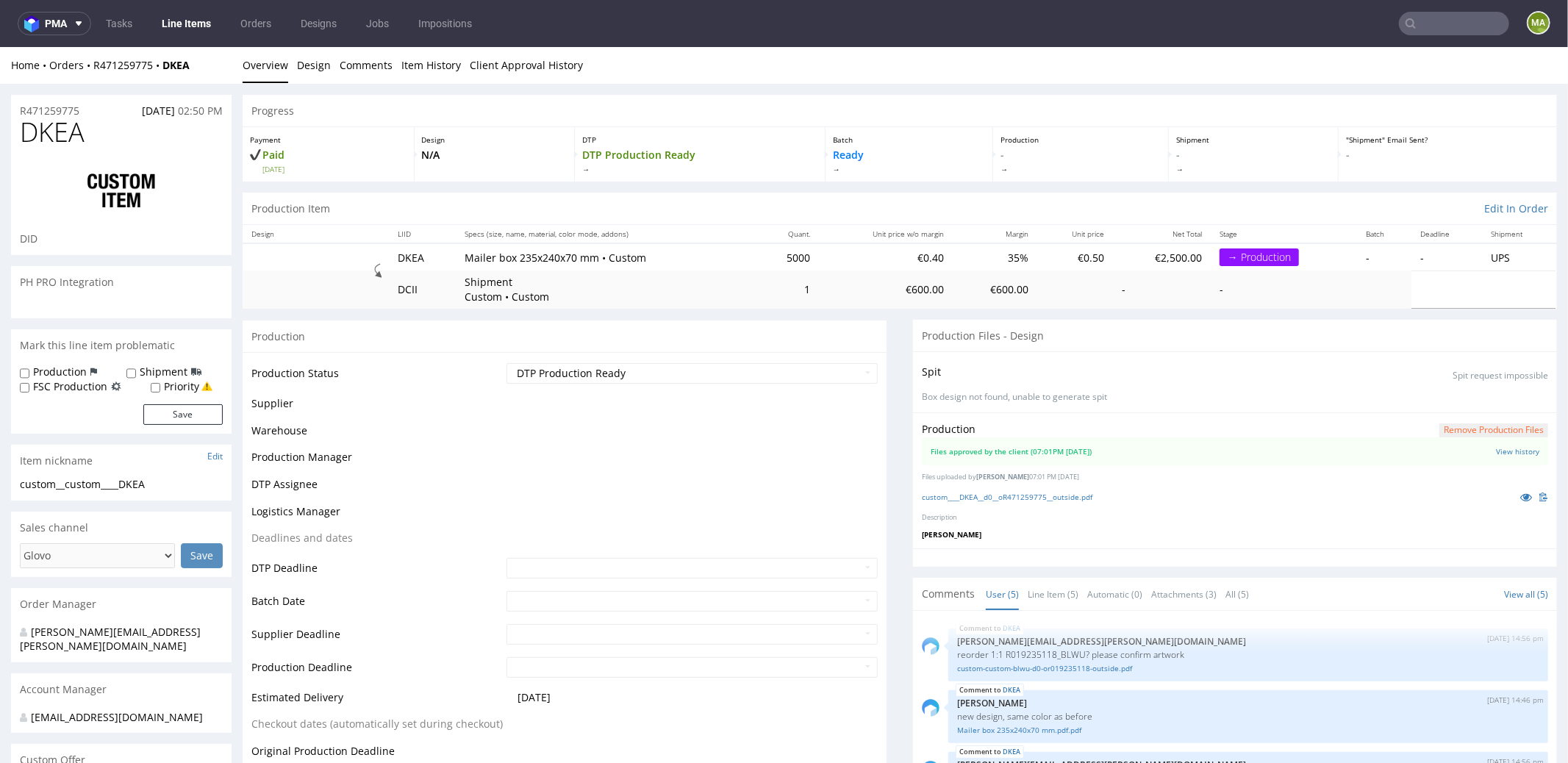
scroll to position [199, 0]
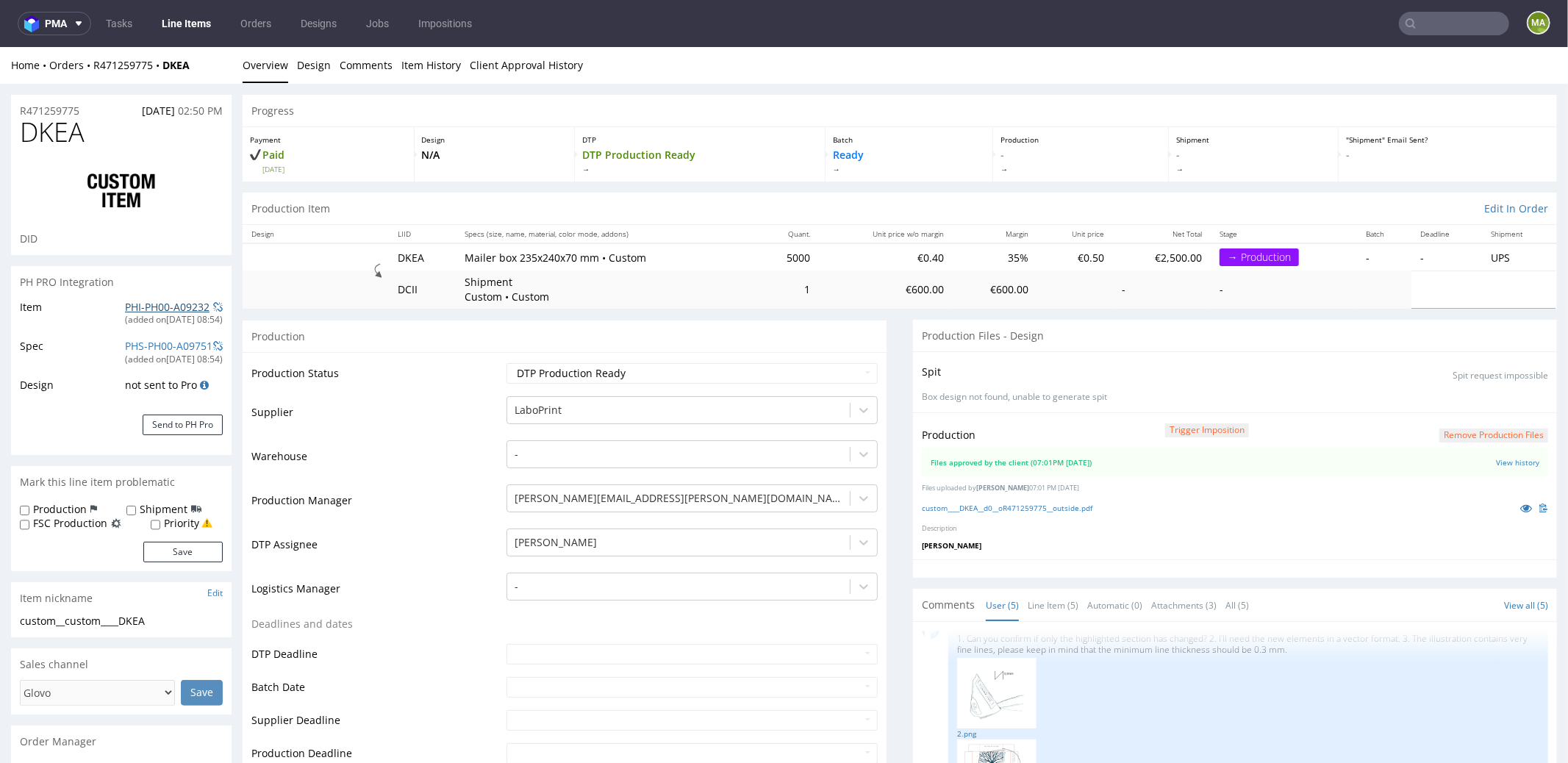
click at [163, 304] on link "PHI-PH00-A09232" at bounding box center [167, 306] width 84 height 14
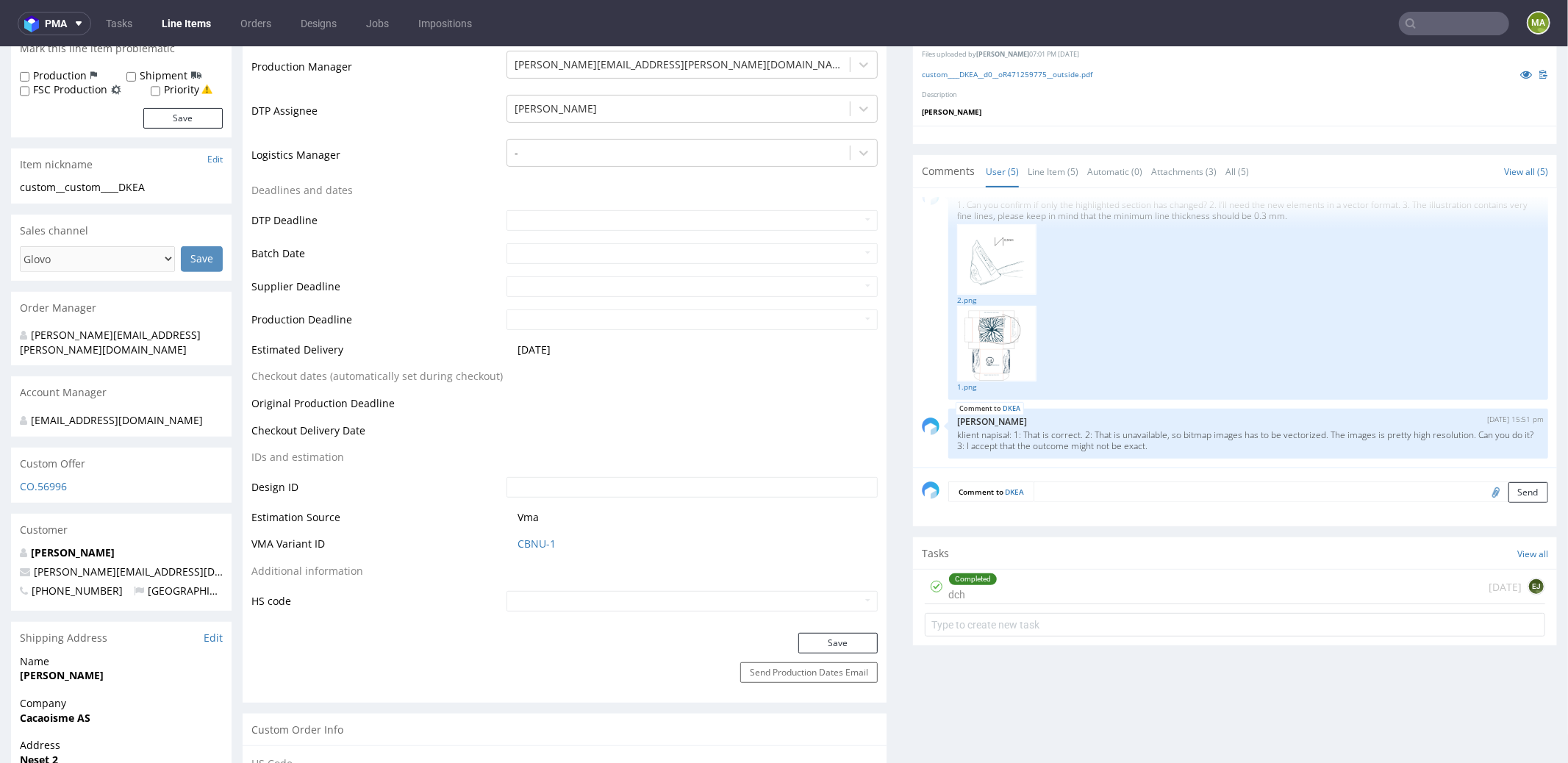
scroll to position [554, 0]
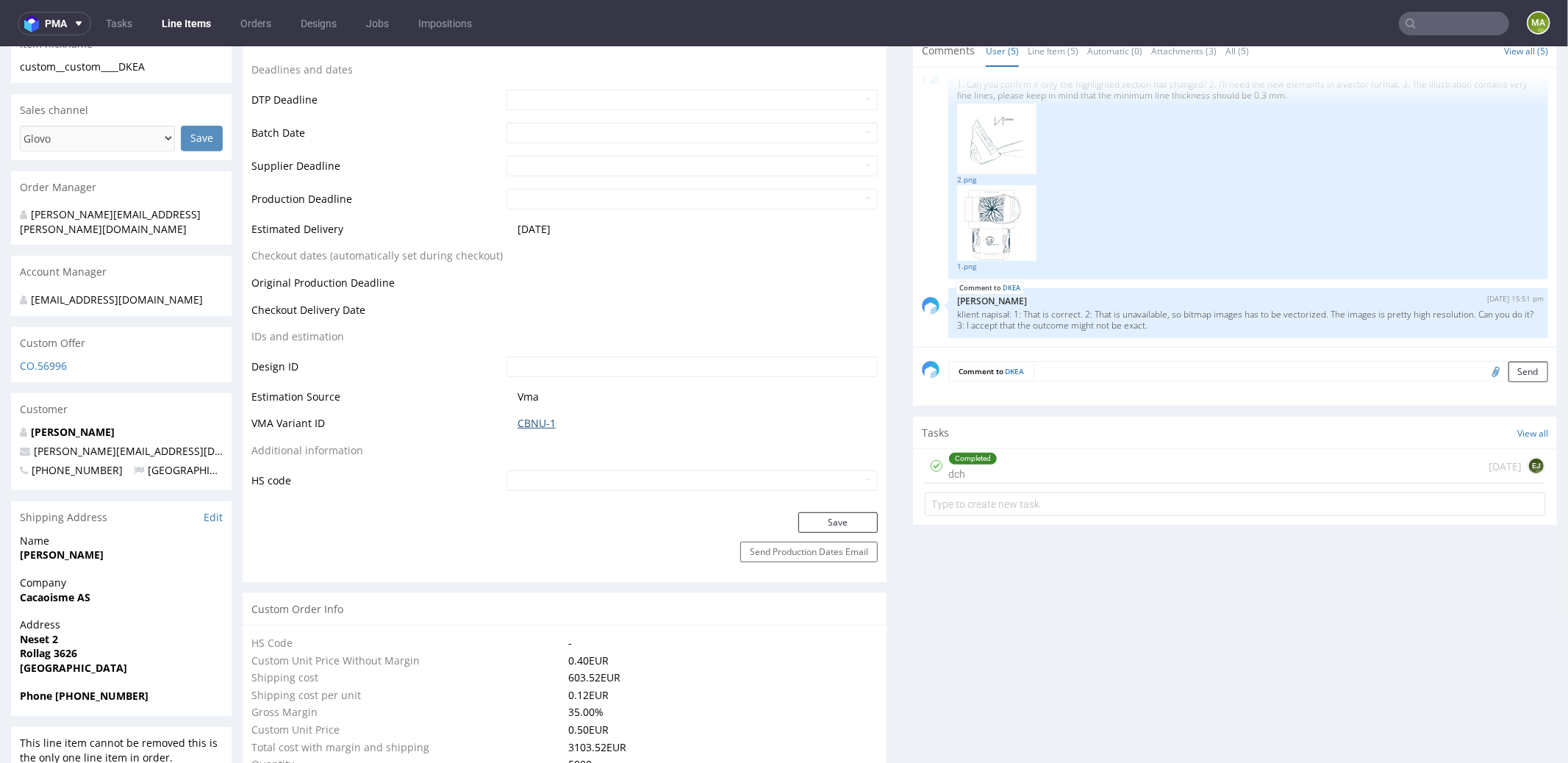
click at [538, 421] on link "CBNU-1" at bounding box center [537, 423] width 38 height 15
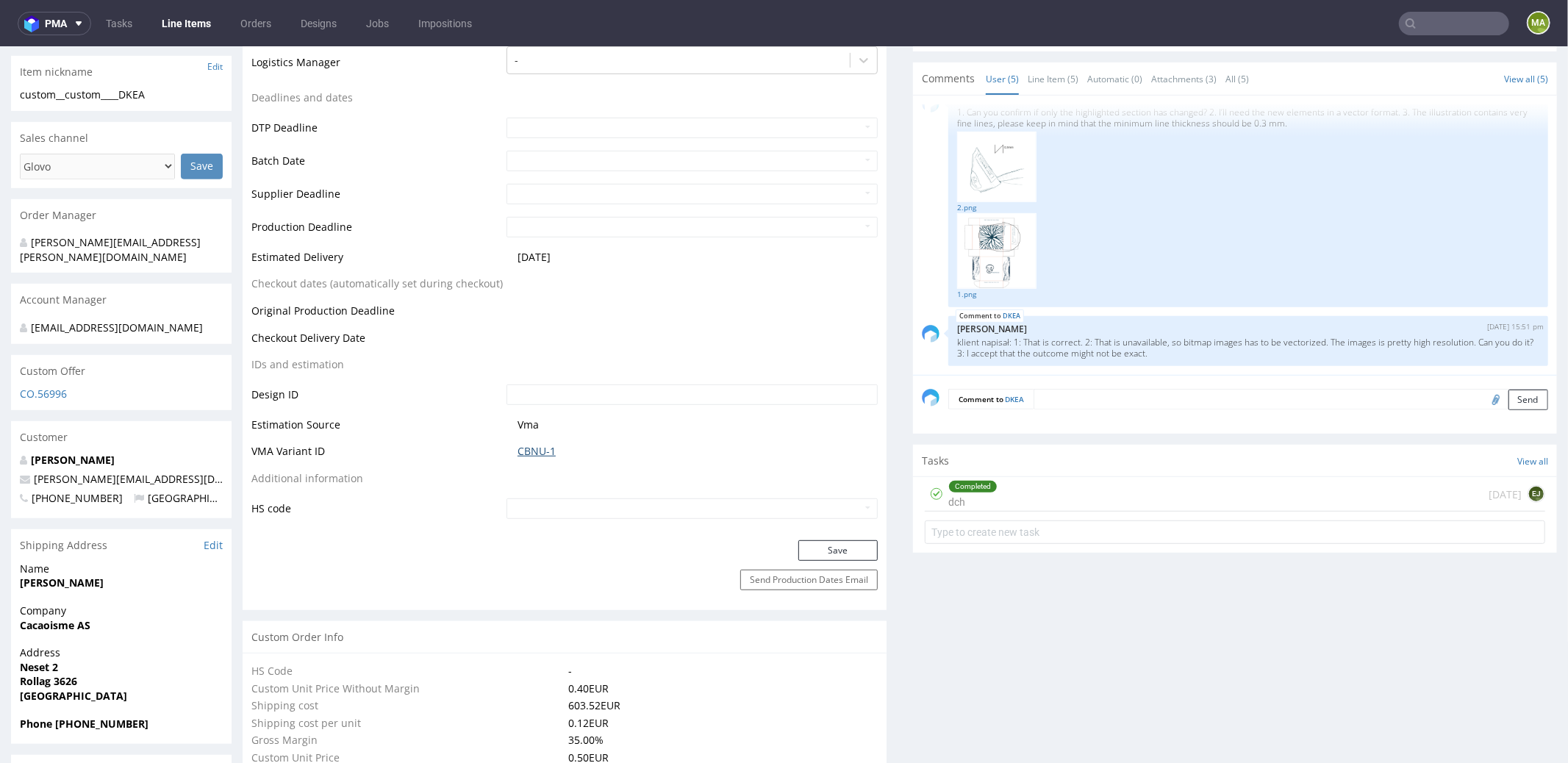
scroll to position [0, 0]
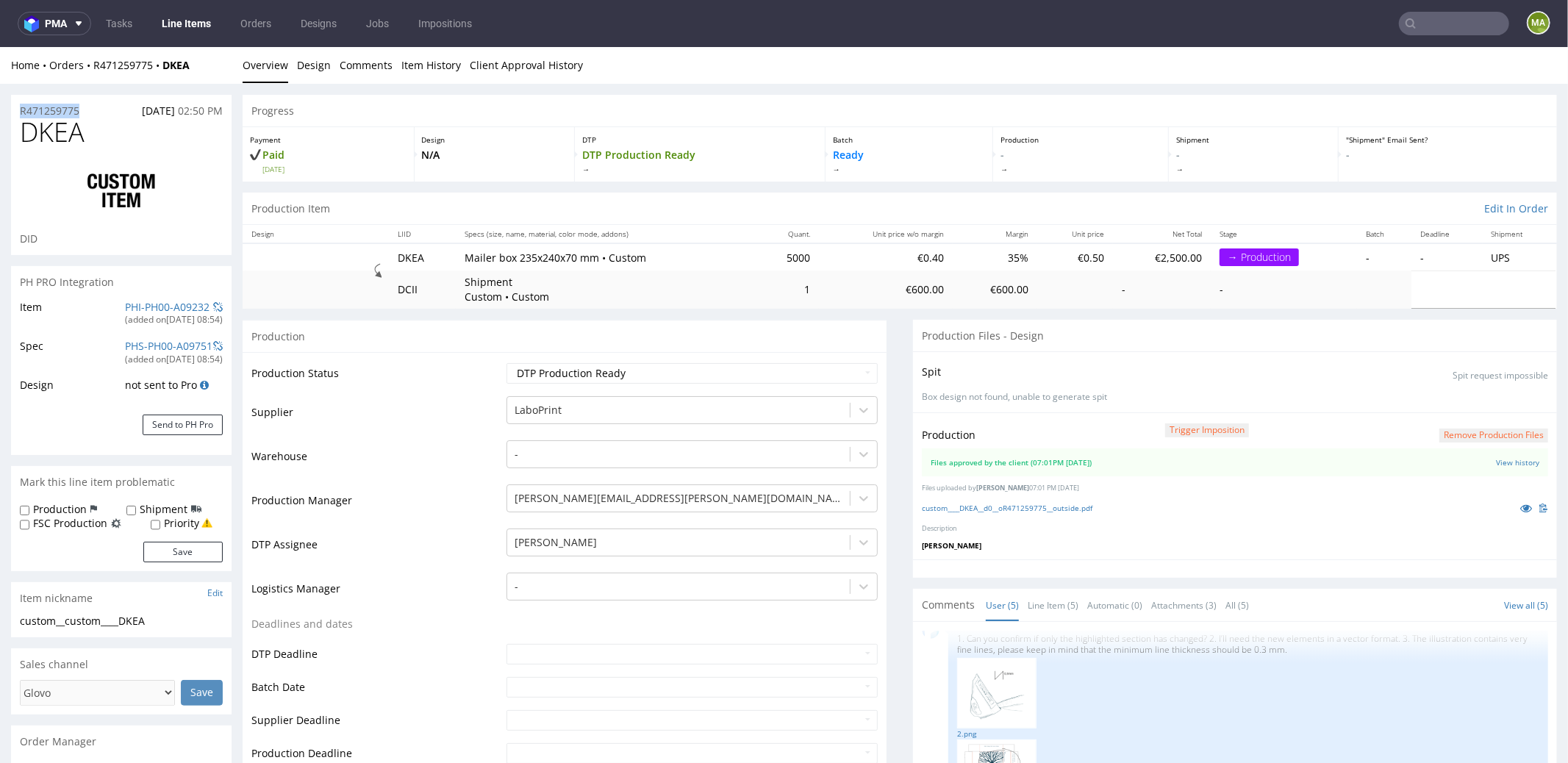
drag, startPoint x: 44, startPoint y: 108, endPoint x: 0, endPoint y: 100, distance: 44.7
copy p "R471259775"
click at [620, 377] on select "Waiting for Artwork Waiting for Diecut Waiting for Mockup Waiting for DTP Waiti…" at bounding box center [692, 373] width 371 height 21
select select "production_in_process"
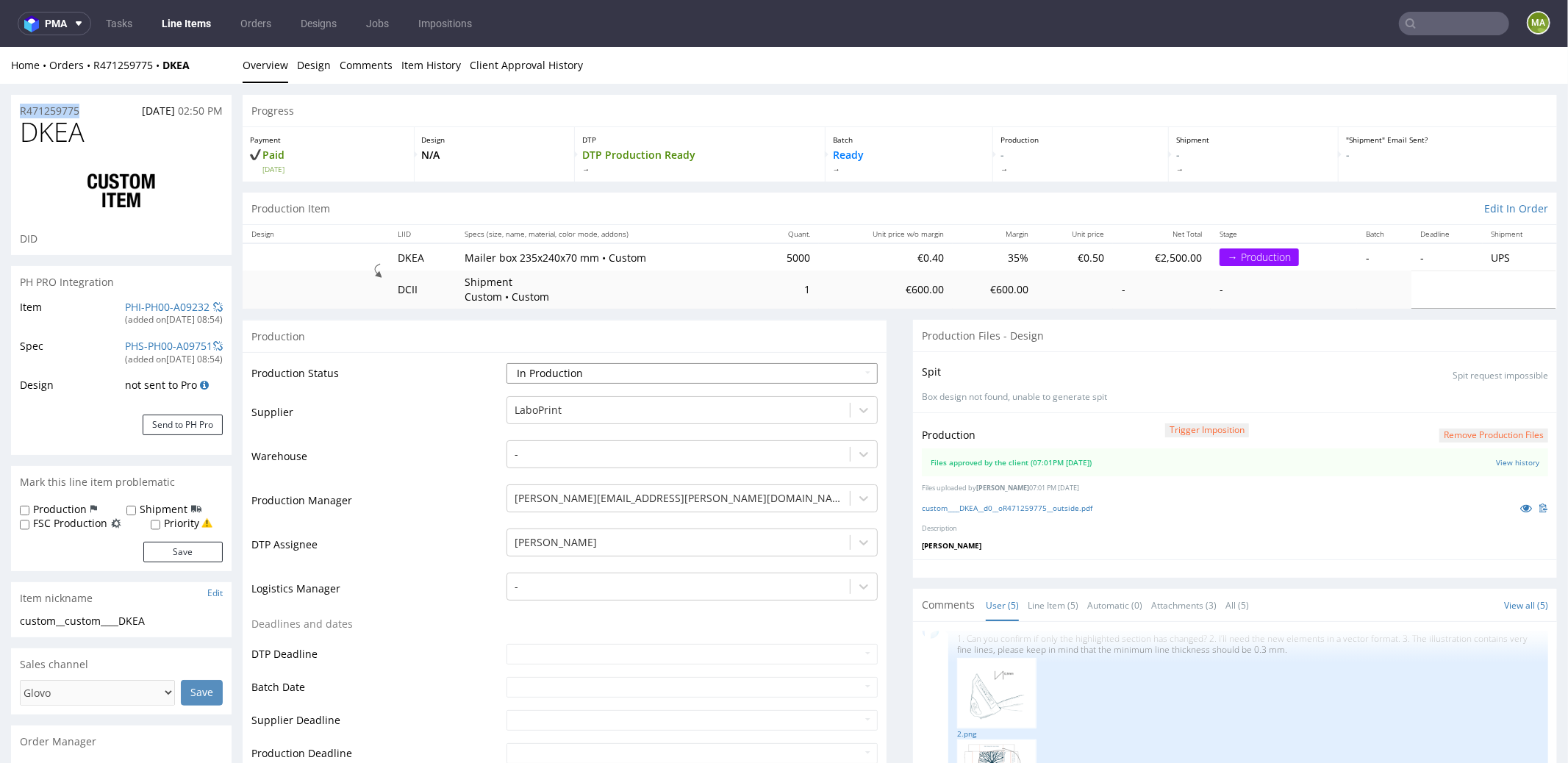
click at [507, 363] on select "Waiting for Artwork Waiting for Diecut Waiting for Mockup Waiting for DTP Waiti…" at bounding box center [692, 373] width 371 height 21
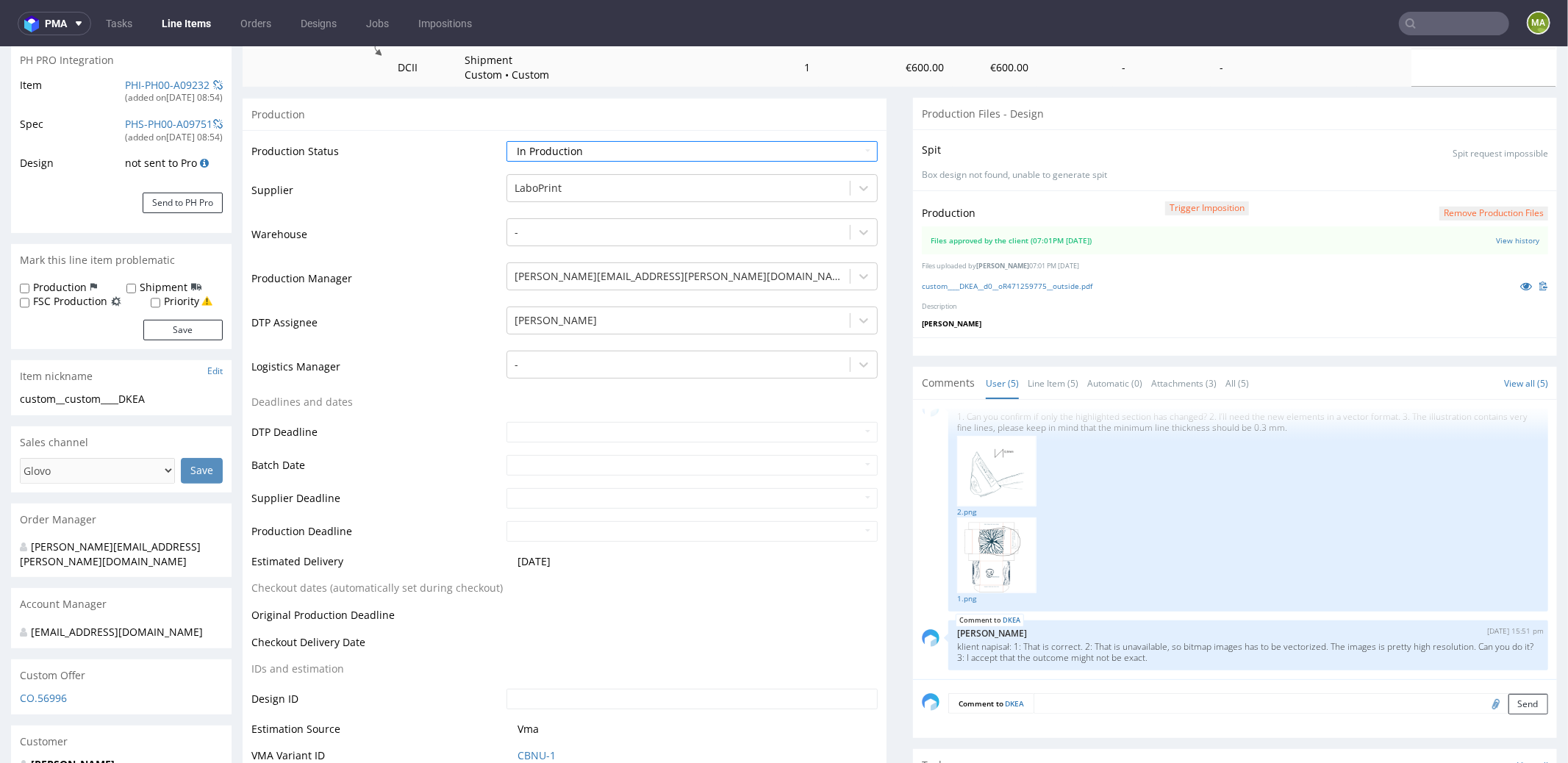
scroll to position [309, 0]
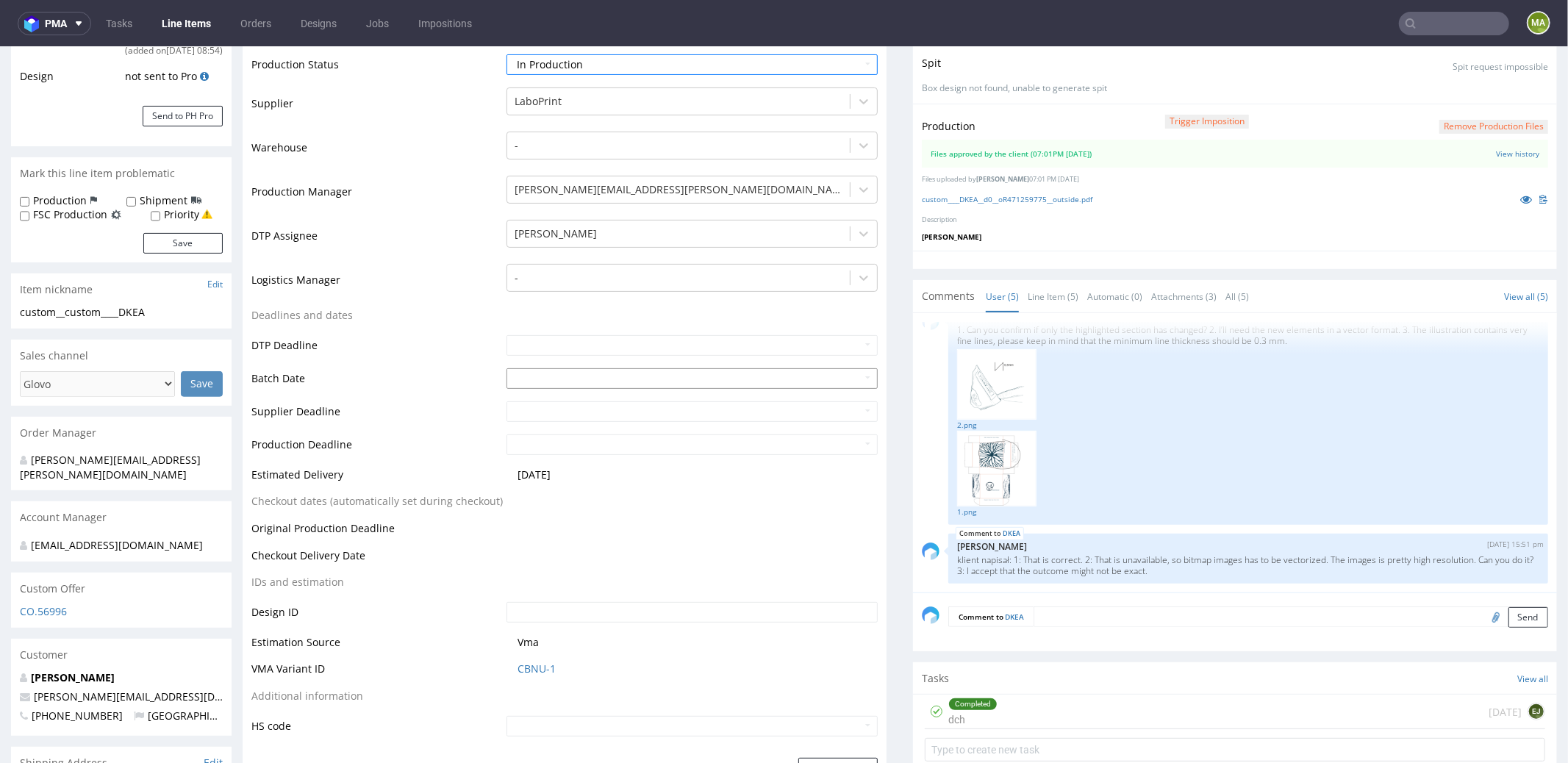
click at [528, 383] on input "text" at bounding box center [692, 377] width 371 height 21
click at [600, 271] on td "9" at bounding box center [606, 267] width 22 height 22
type input "2025-10-09"
click at [419, 337] on td "DTP Deadline" at bounding box center [377, 349] width 251 height 33
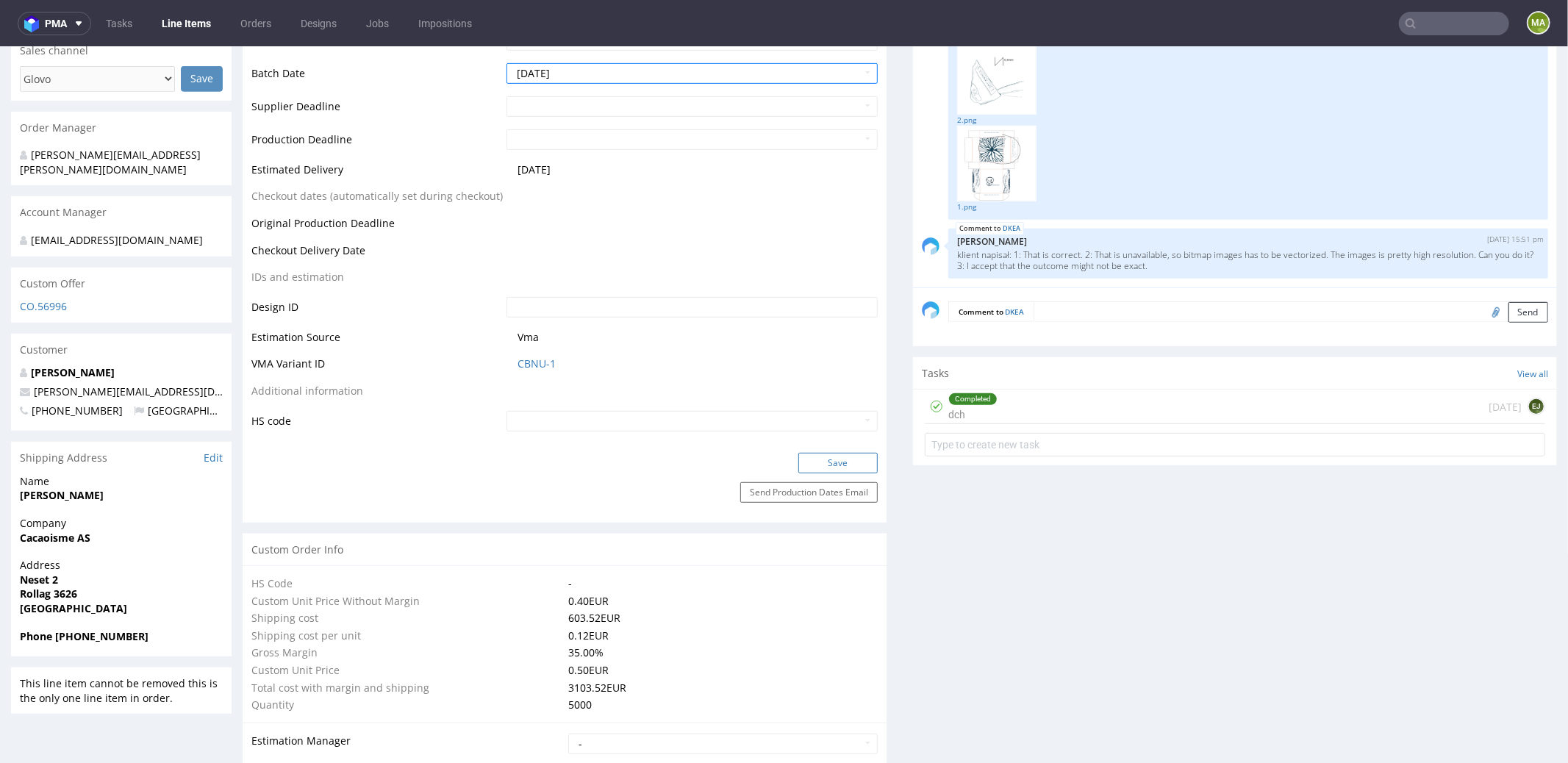
click at [813, 458] on button "Save" at bounding box center [838, 462] width 80 height 21
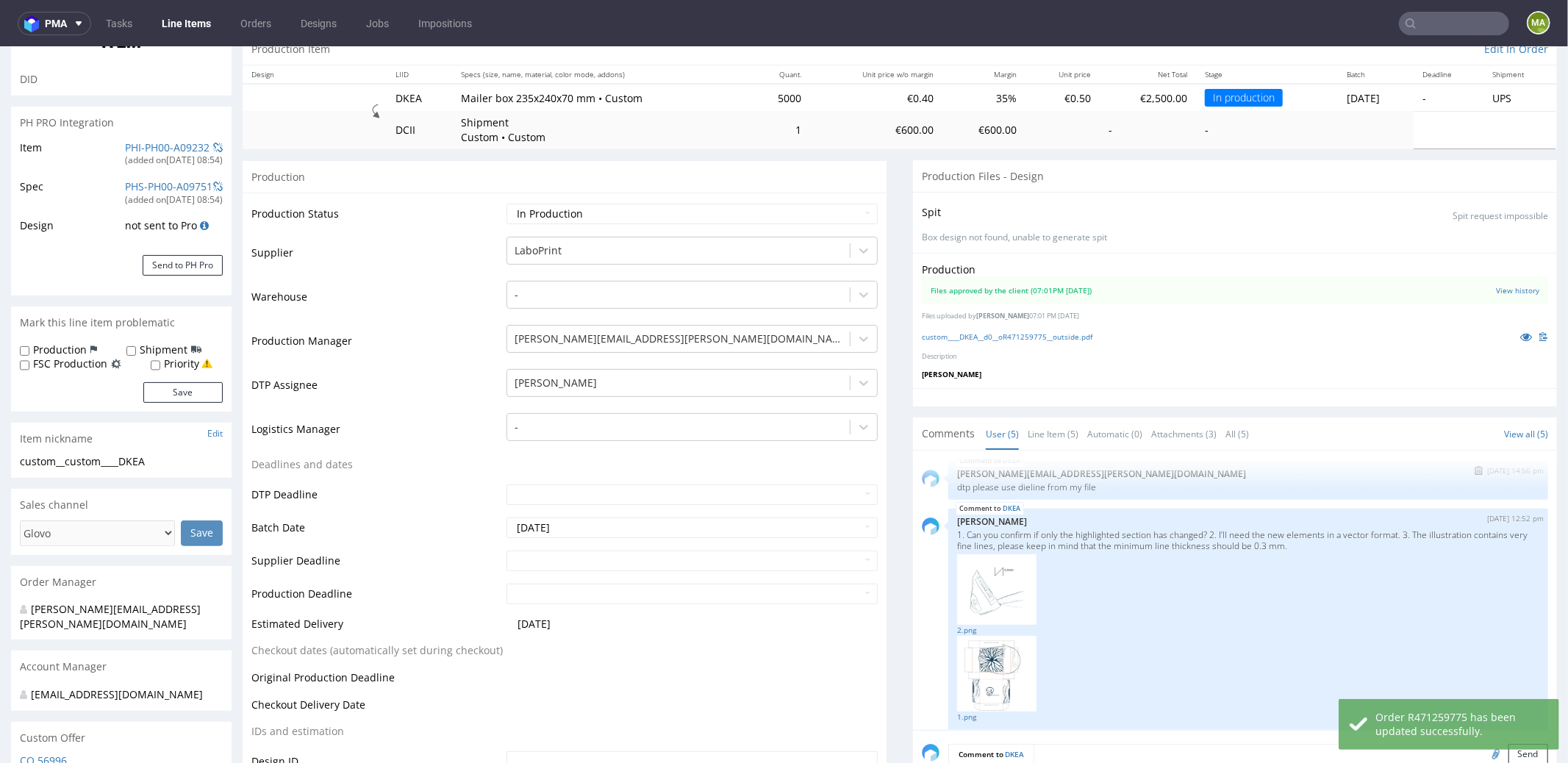
scroll to position [0, 0]
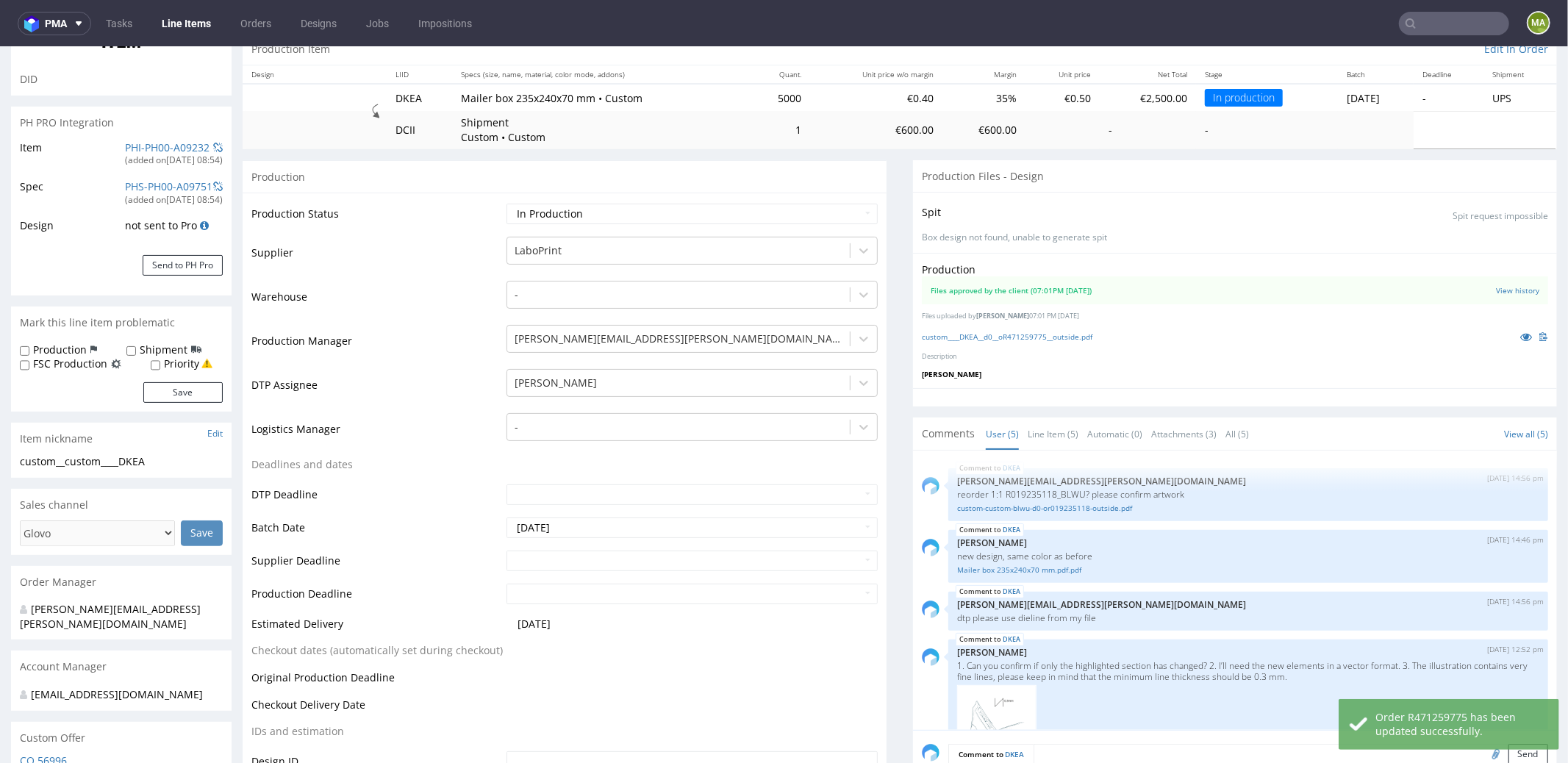
click at [362, 308] on td "Warehouse" at bounding box center [377, 301] width 251 height 44
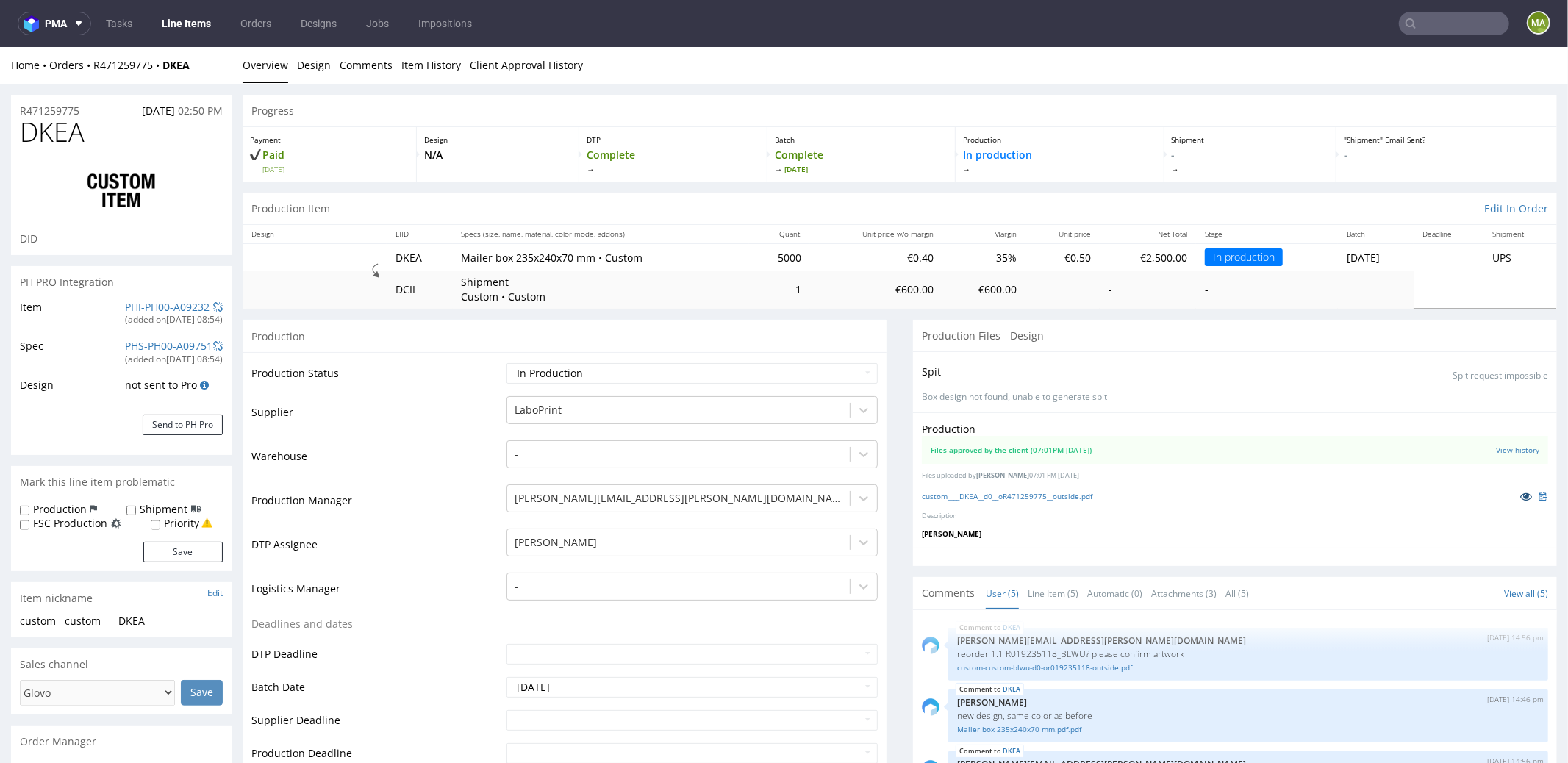
click at [1513, 492] on link at bounding box center [1526, 495] width 27 height 16
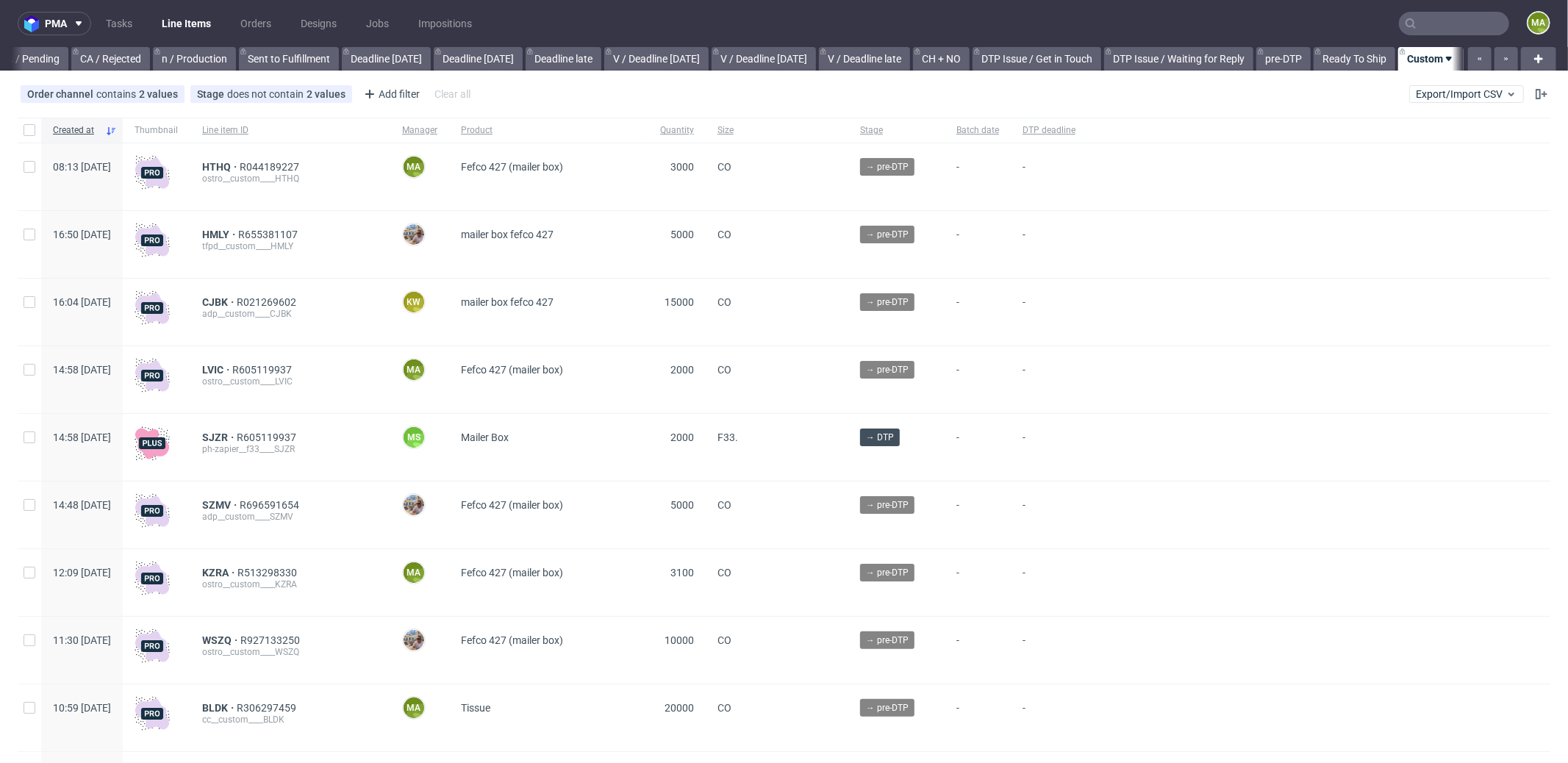
scroll to position [0, 1269]
click at [240, 162] on span "HTHQ" at bounding box center [221, 166] width 38 height 12
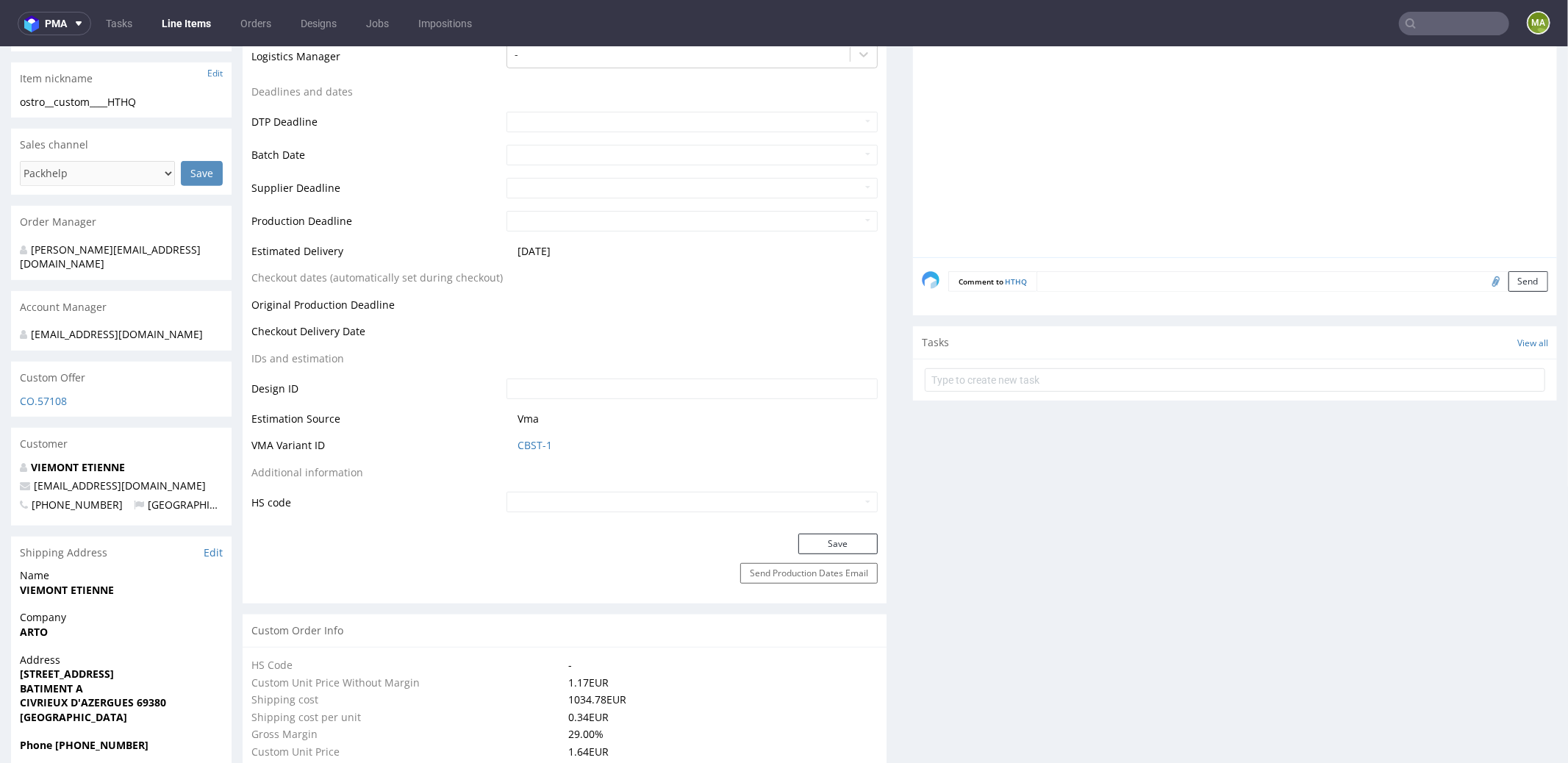
scroll to position [590, 0]
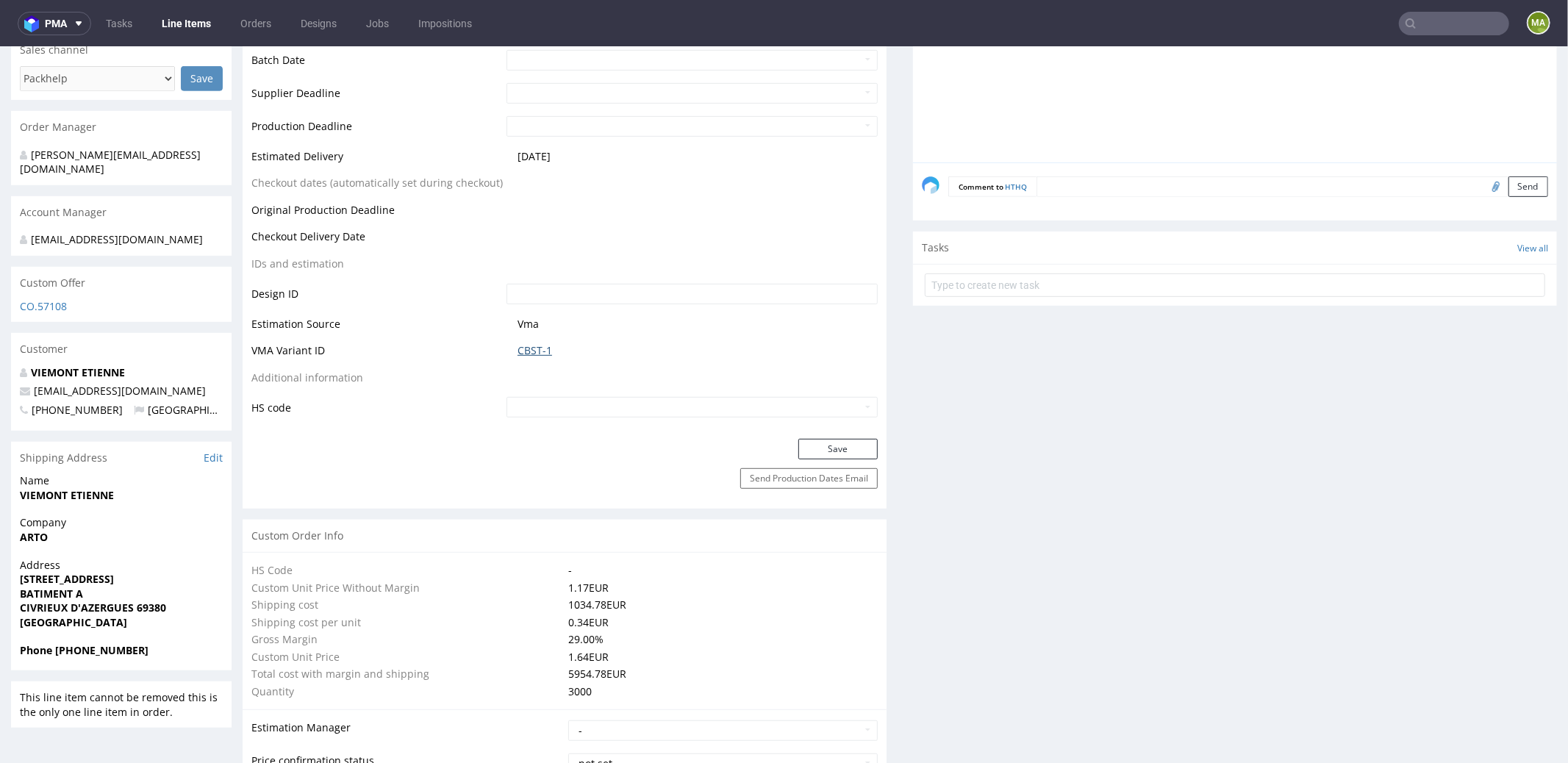
click at [529, 352] on link "CBST-1" at bounding box center [534, 350] width 35 height 15
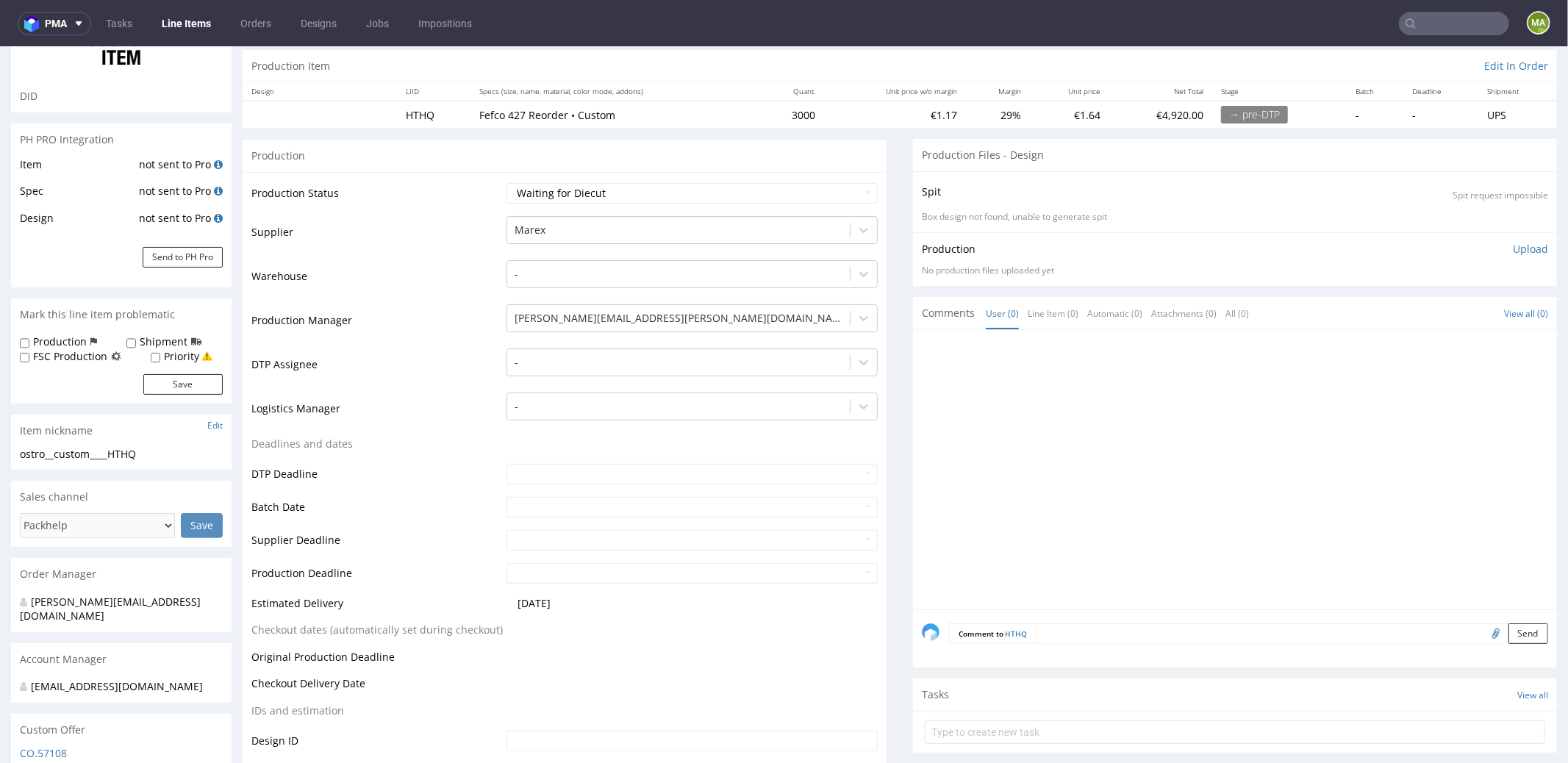
scroll to position [0, 0]
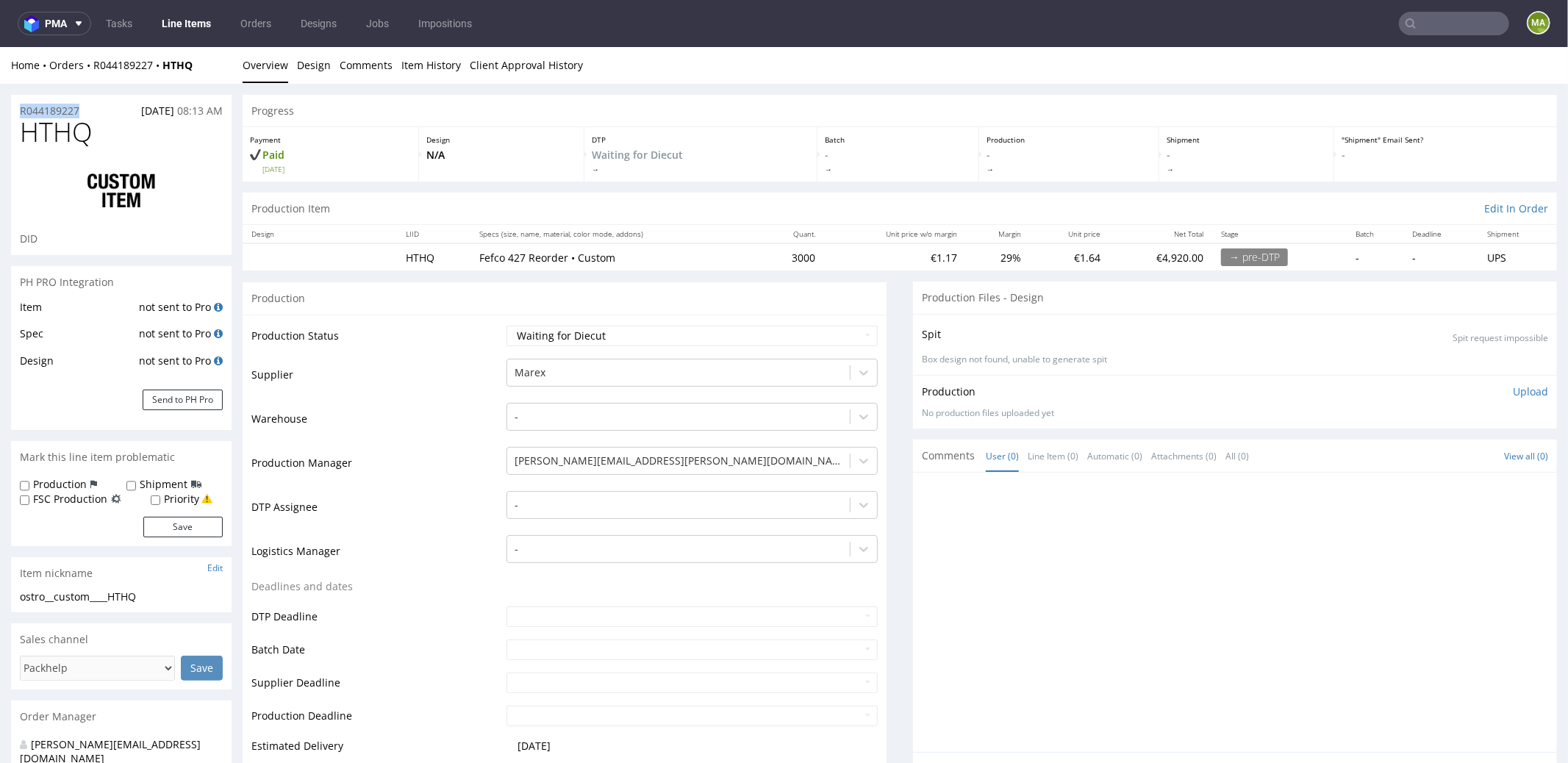
copy p "R044189227"
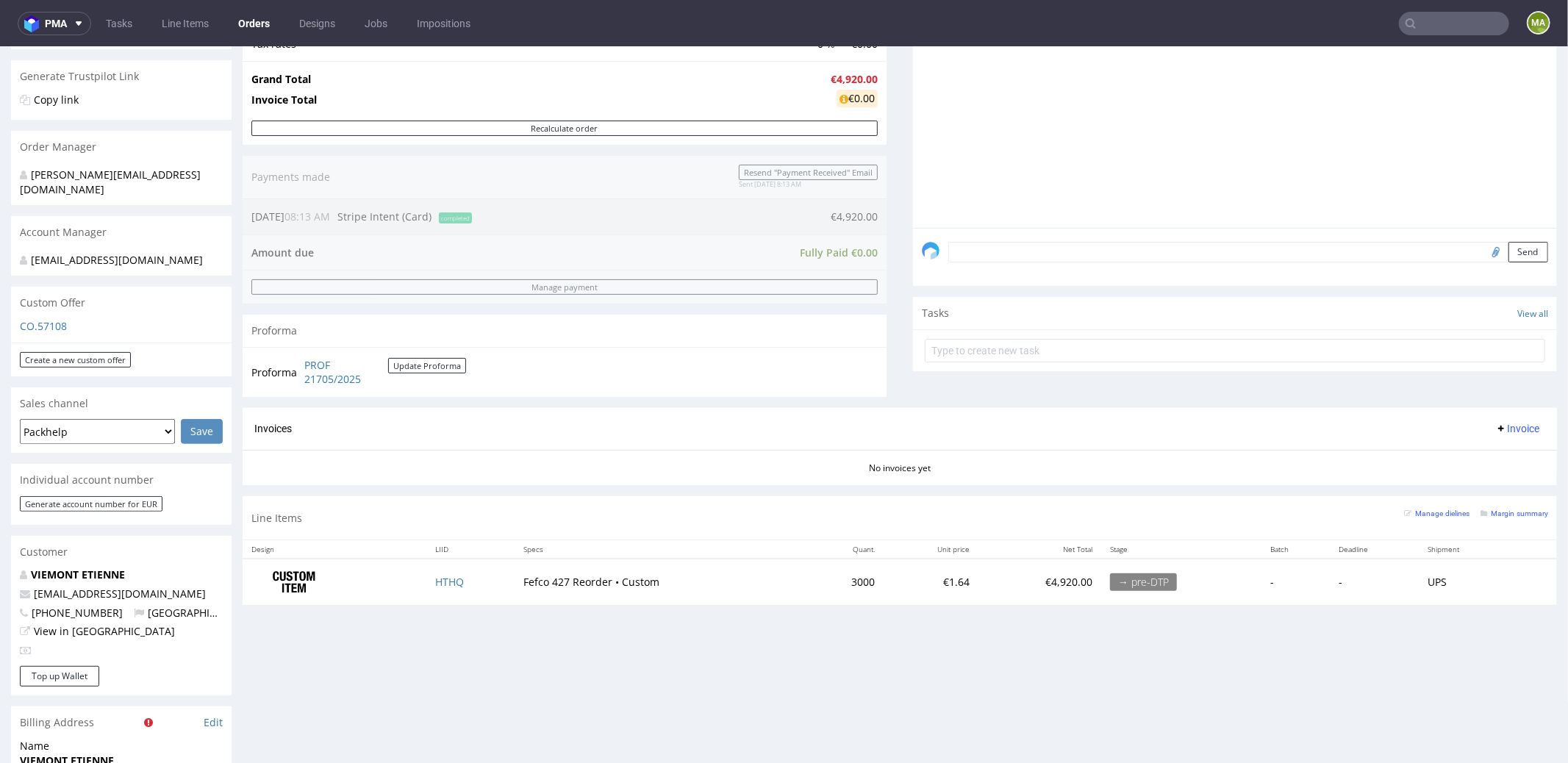
scroll to position [554, 0]
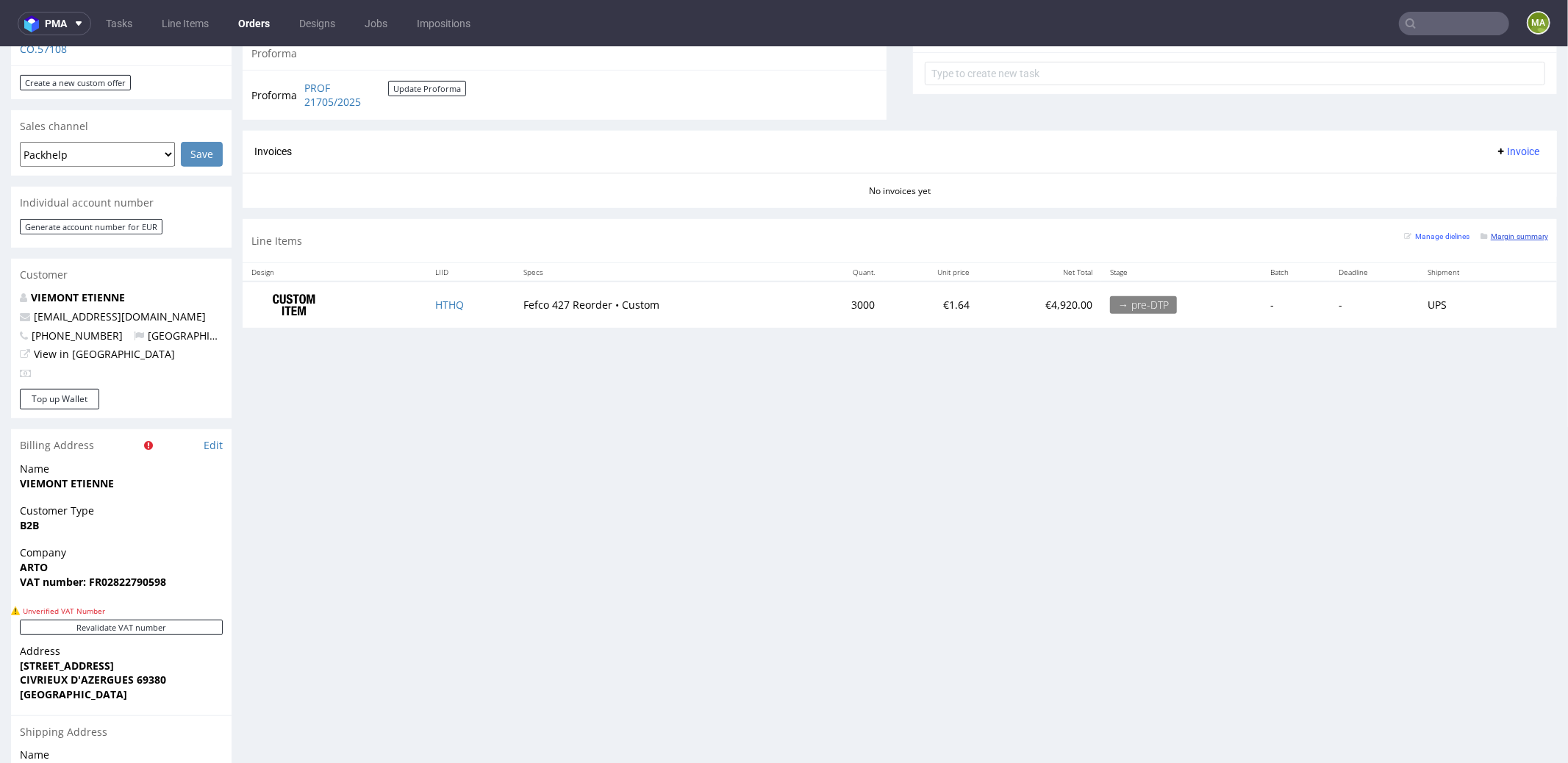
click at [1489, 235] on small "Margin summary" at bounding box center [1514, 235] width 67 height 8
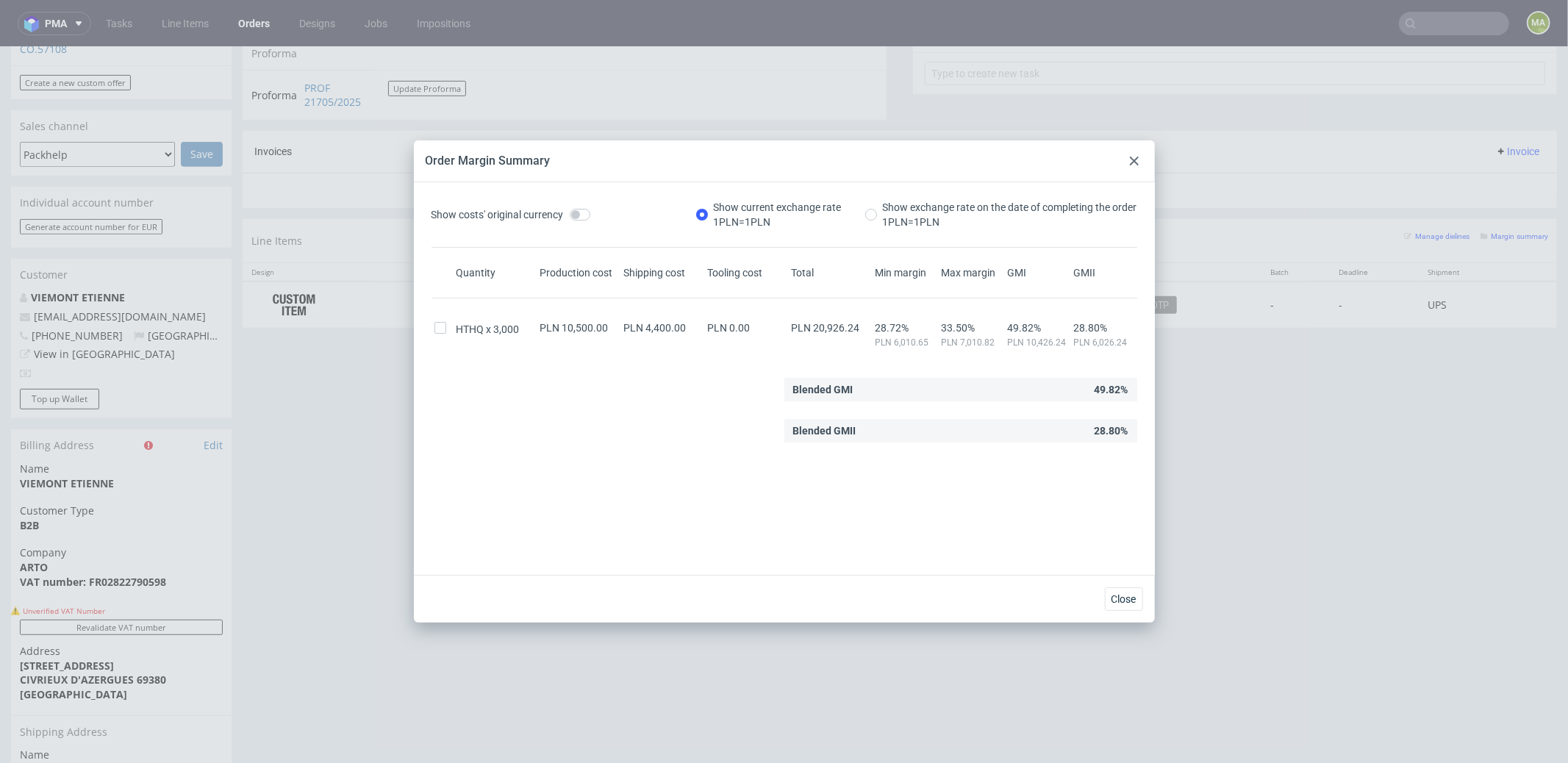
click at [1129, 164] on div at bounding box center [1134, 160] width 18 height 18
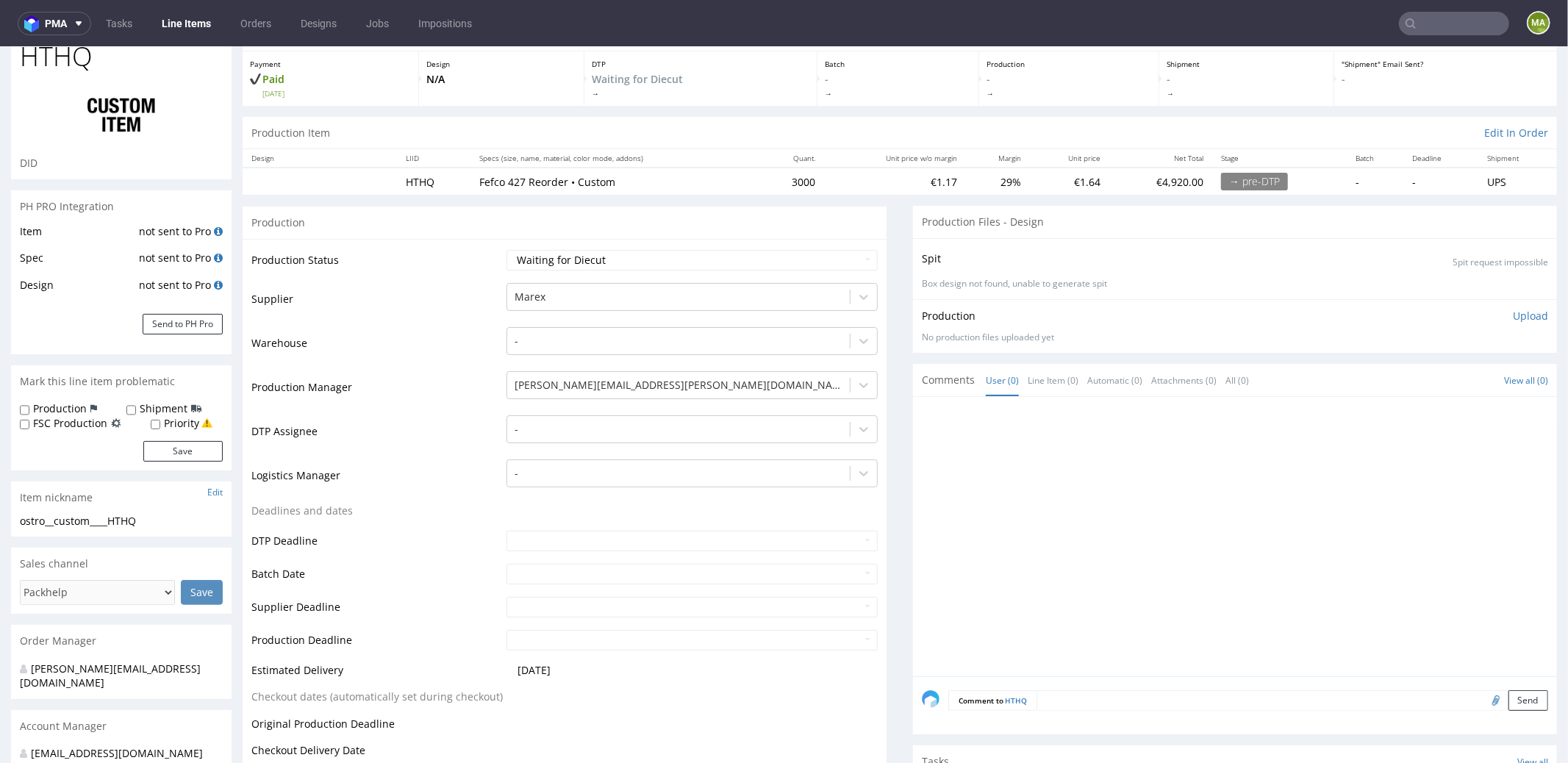
scroll to position [143, 0]
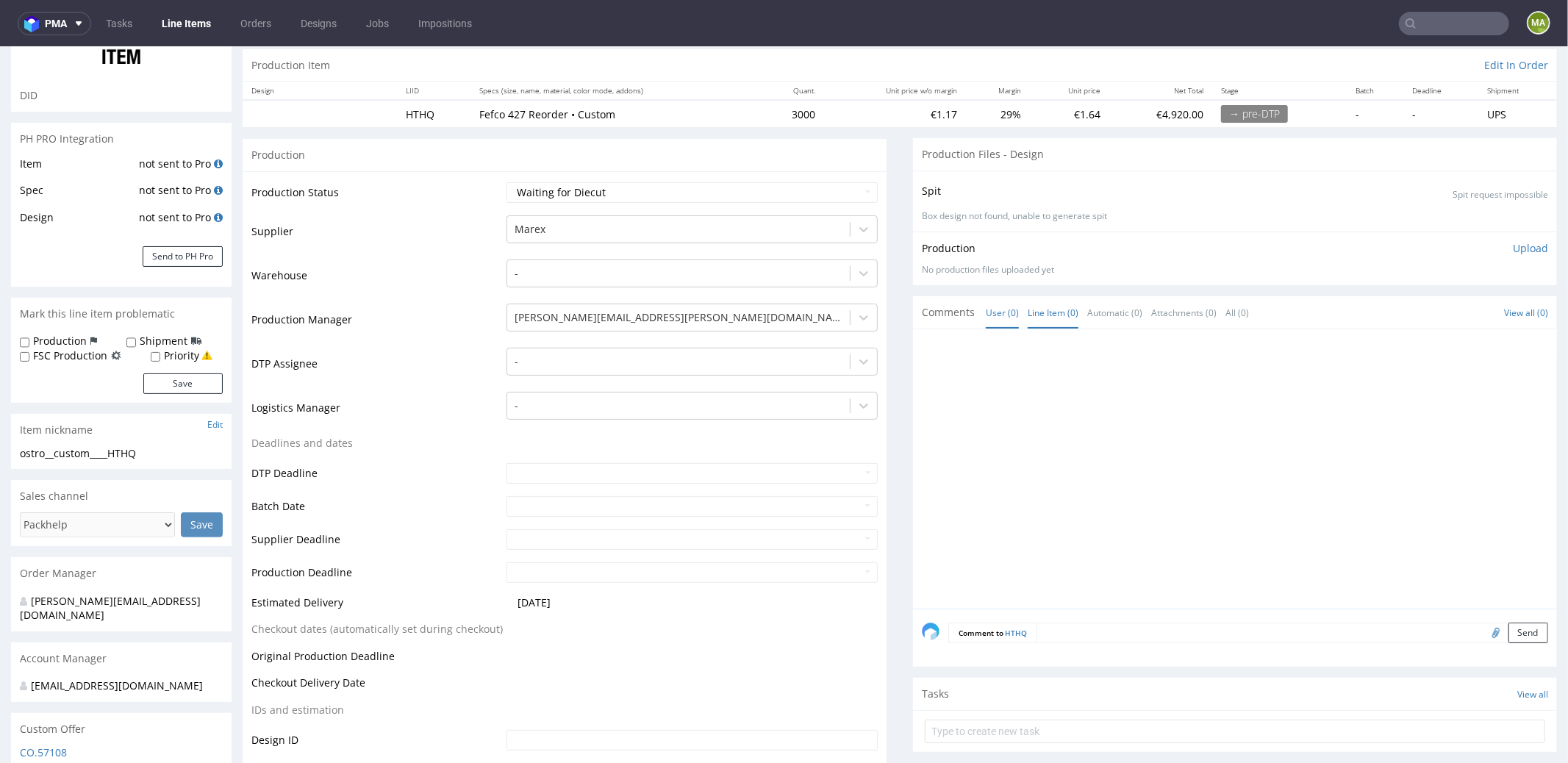
click at [1061, 296] on link "Line Item (0)" at bounding box center [1053, 311] width 51 height 31
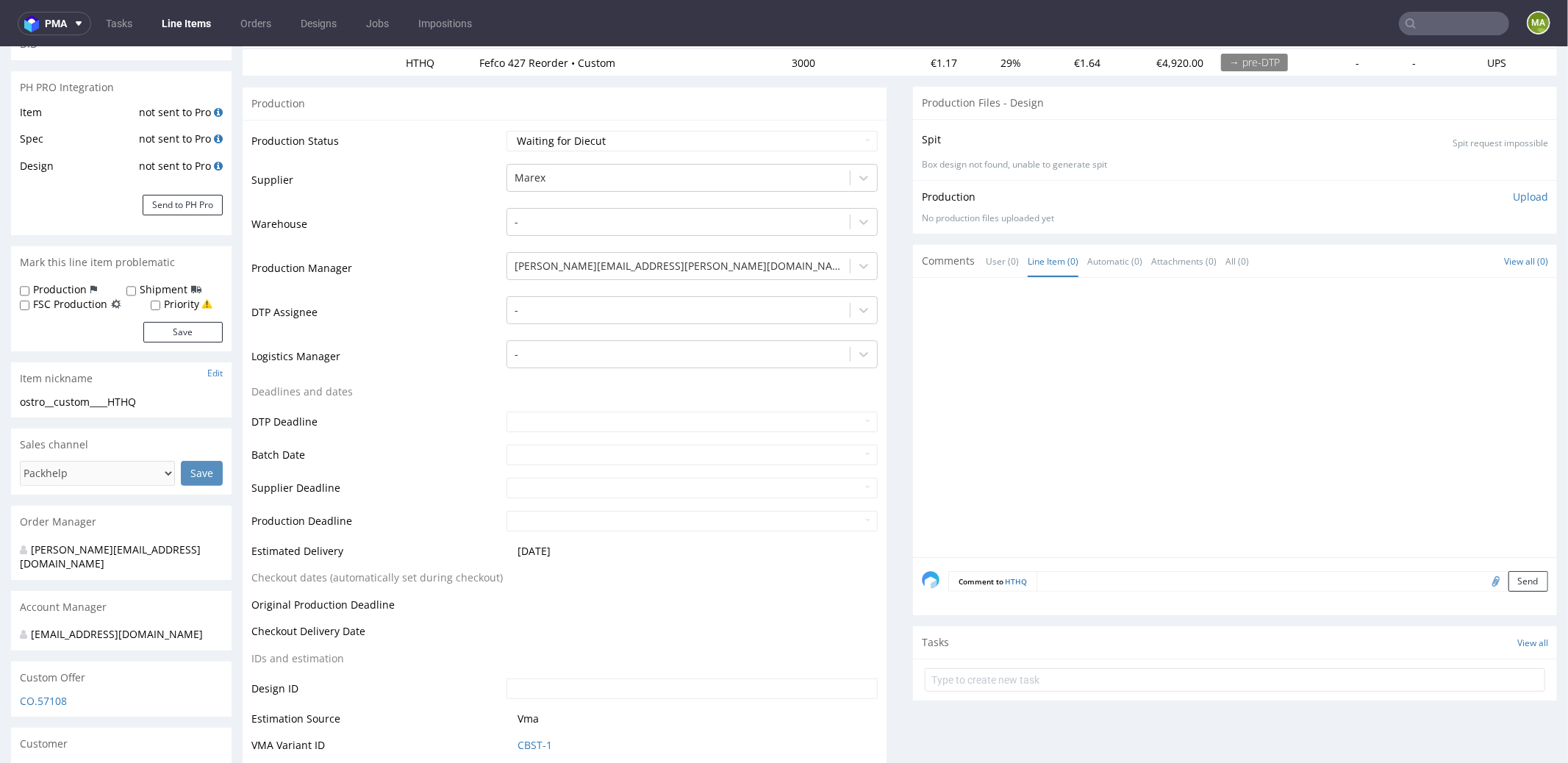
scroll to position [291, 0]
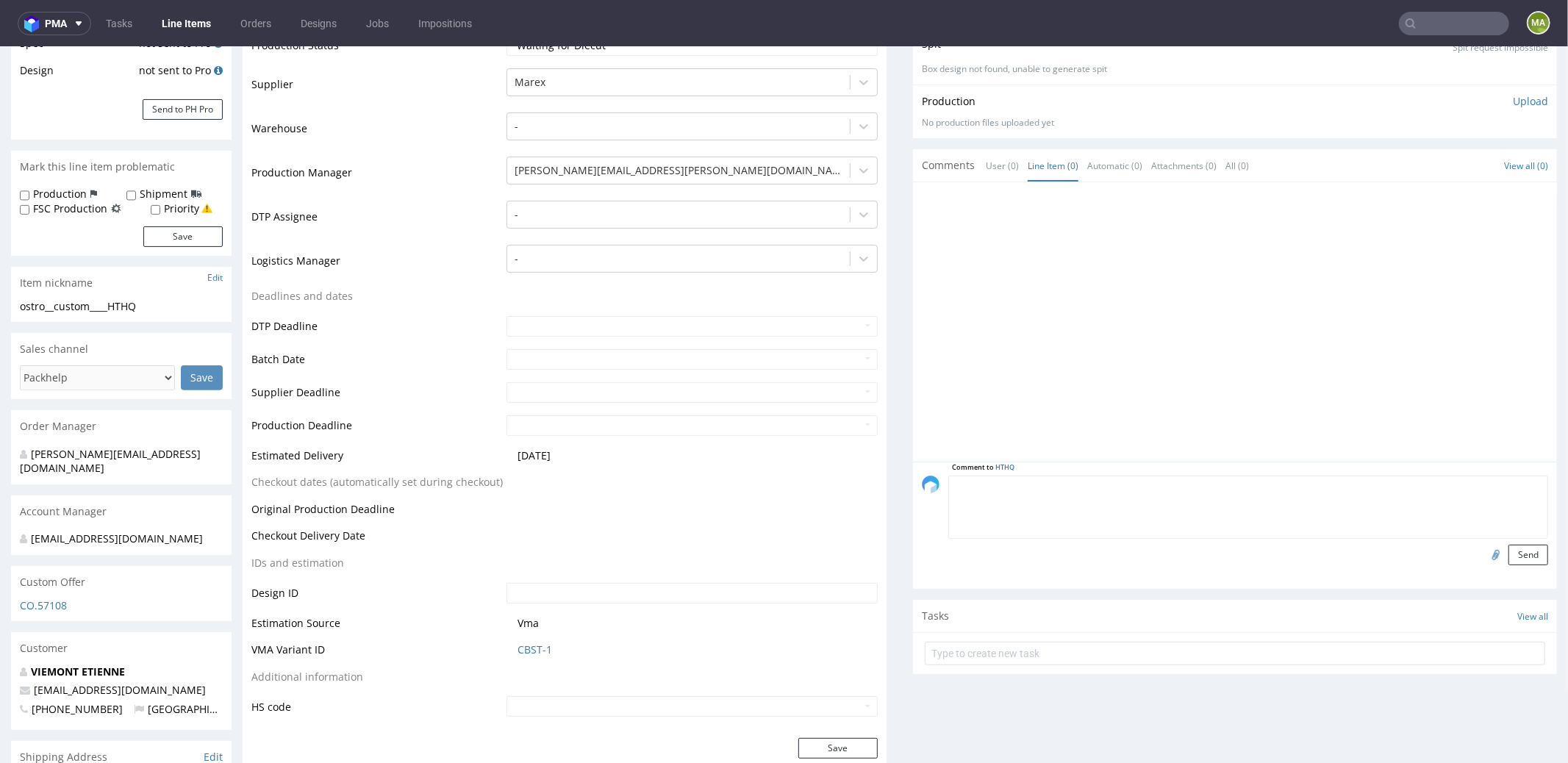
click at [1086, 486] on textarea at bounding box center [1248, 506] width 600 height 63
type textarea "zmiena vendora ze względu na koszty produkcji"
click at [1508, 550] on button "Send" at bounding box center [1528, 554] width 40 height 21
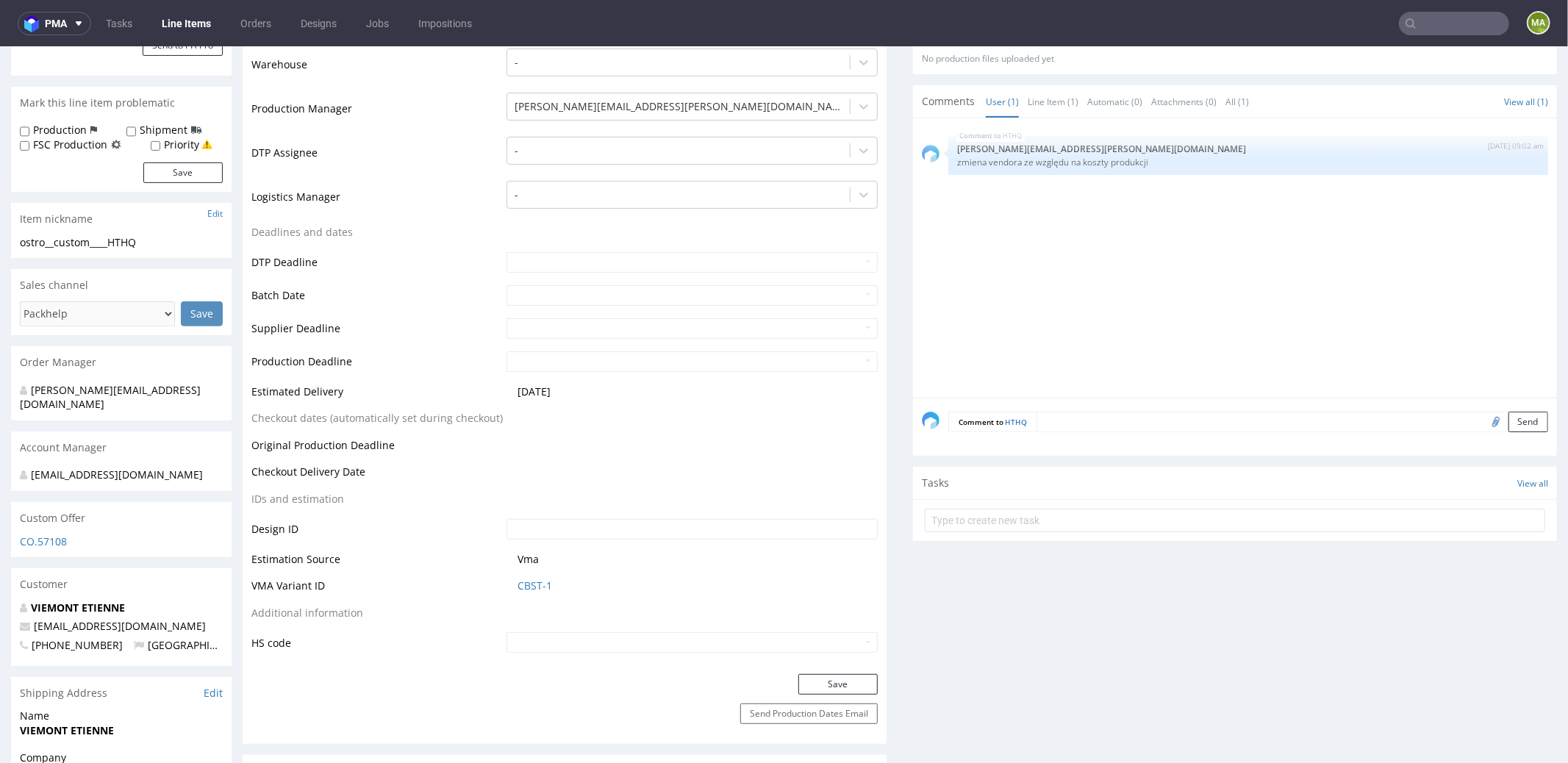
scroll to position [0, 0]
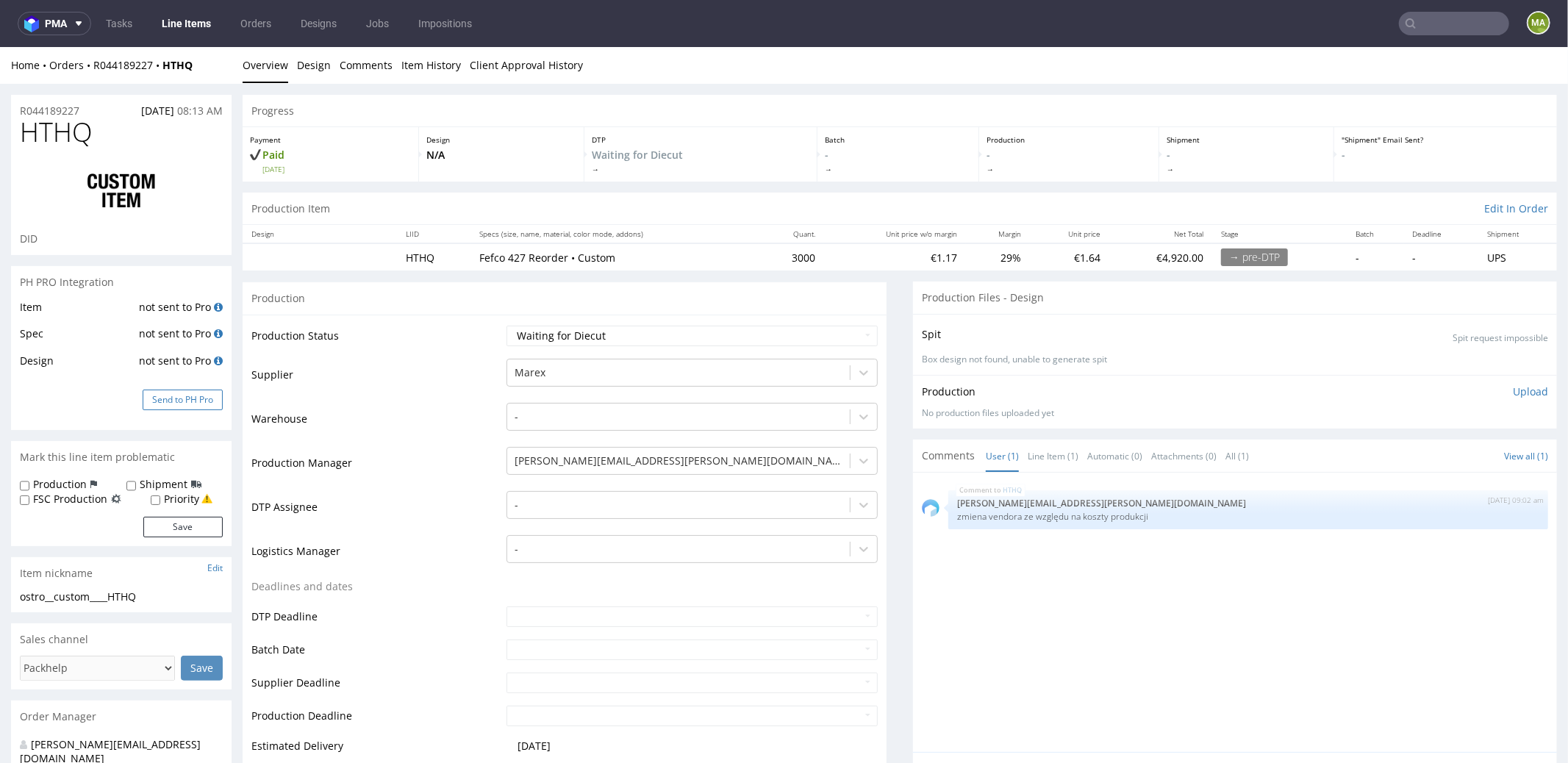
click at [166, 403] on button "Send to PH Pro" at bounding box center [182, 399] width 80 height 21
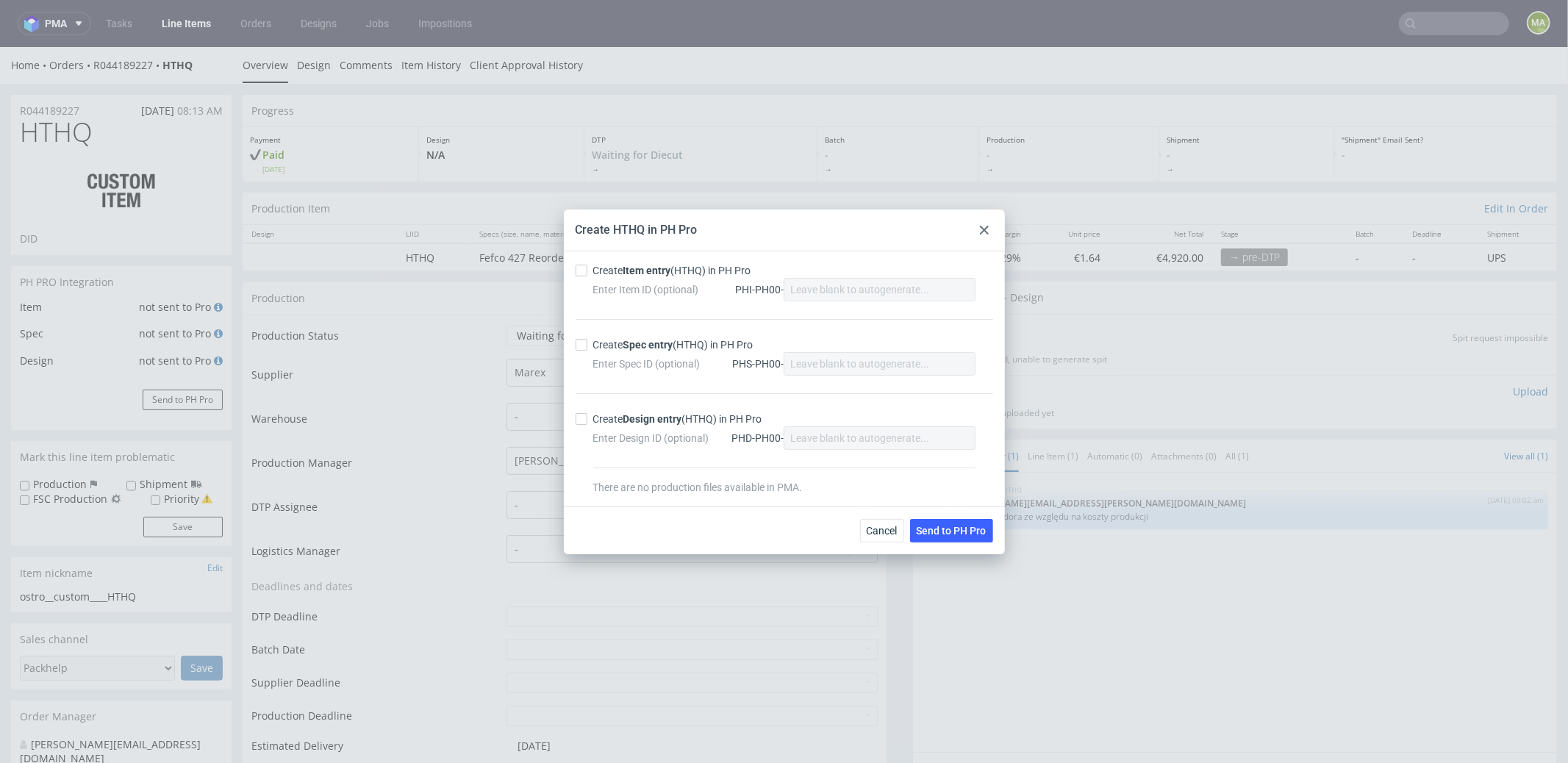
click at [620, 272] on div "Create Item entry (HTHQ) in PH Pro" at bounding box center [672, 270] width 158 height 15
click at [587, 272] on input "Create Item entry (HTHQ) in PH Pro" at bounding box center [581, 270] width 12 height 12
checkbox input "true"
click at [649, 333] on div "Create Spec entry (HTHQ) in PH Pro Enter Spec ID (optional) PHS-PH00-" at bounding box center [784, 356] width 418 height 74
click at [648, 339] on strong "Spec entry" at bounding box center [648, 344] width 50 height 12
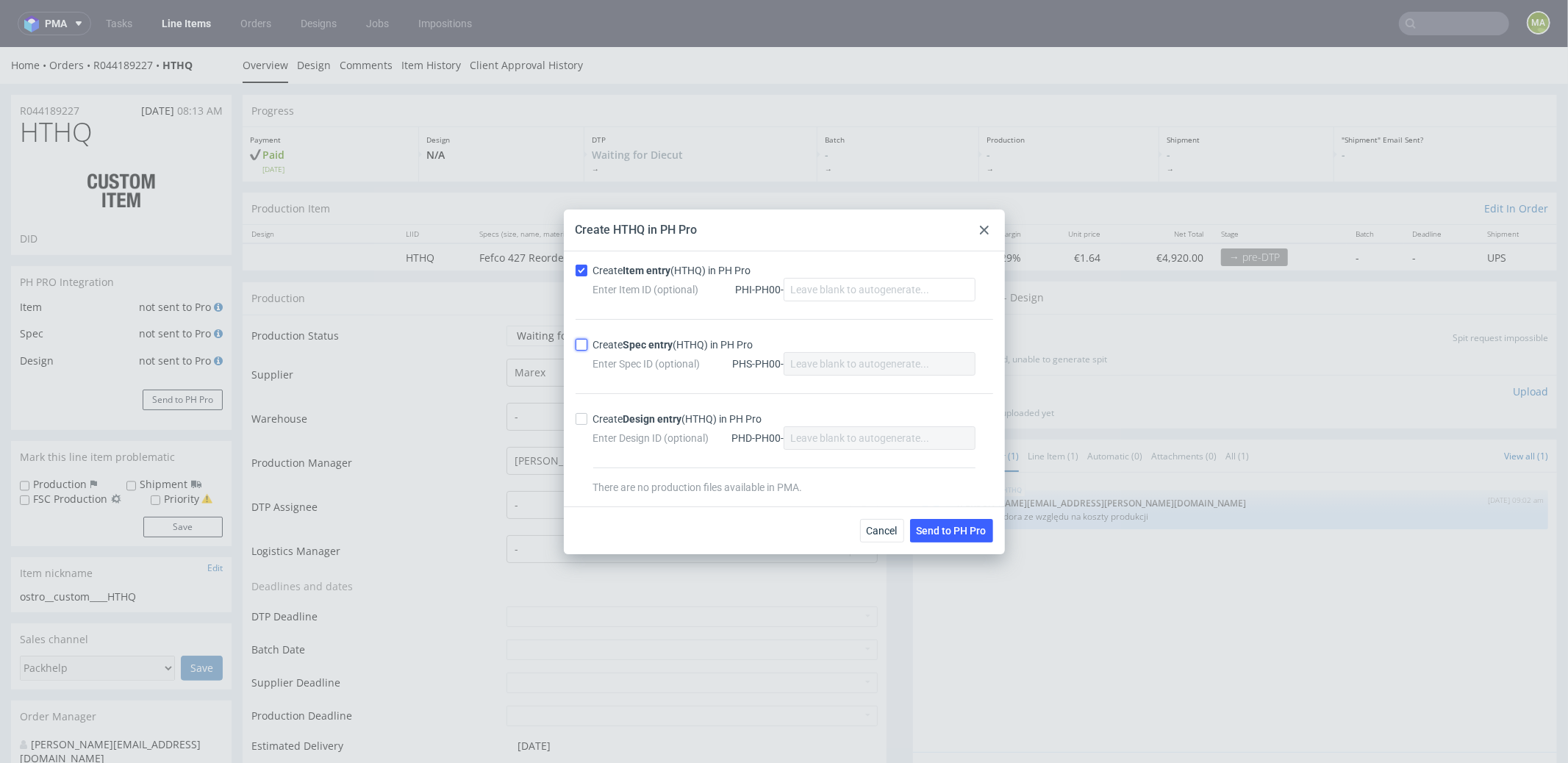
click at [587, 339] on input "Create Spec entry (HTHQ) in PH Pro" at bounding box center [581, 344] width 12 height 12
checkbox input "true"
click at [964, 525] on span "Send to PH Pro" at bounding box center [951, 530] width 70 height 10
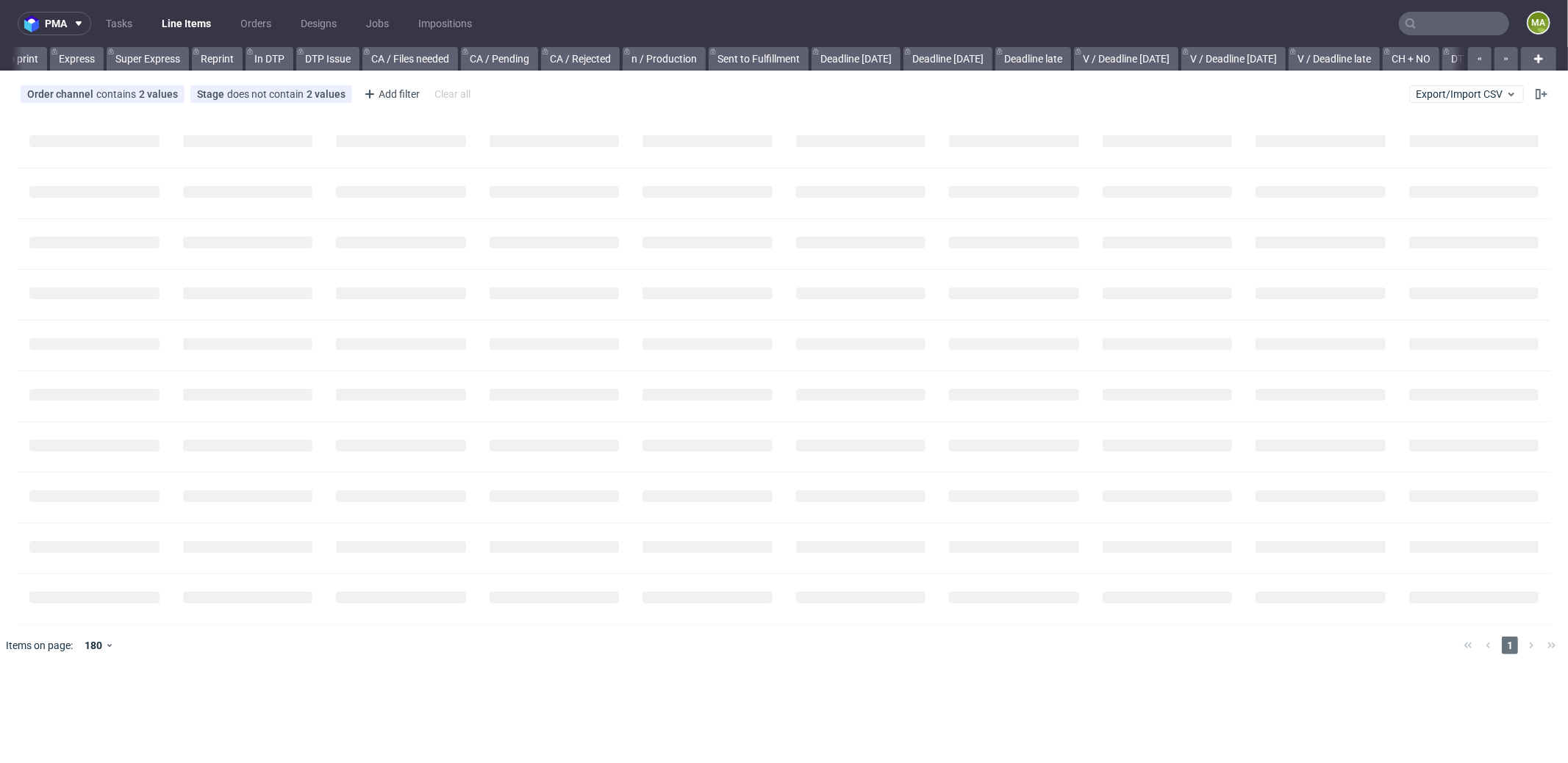
click at [1478, 18] on input "text" at bounding box center [1454, 23] width 110 height 24
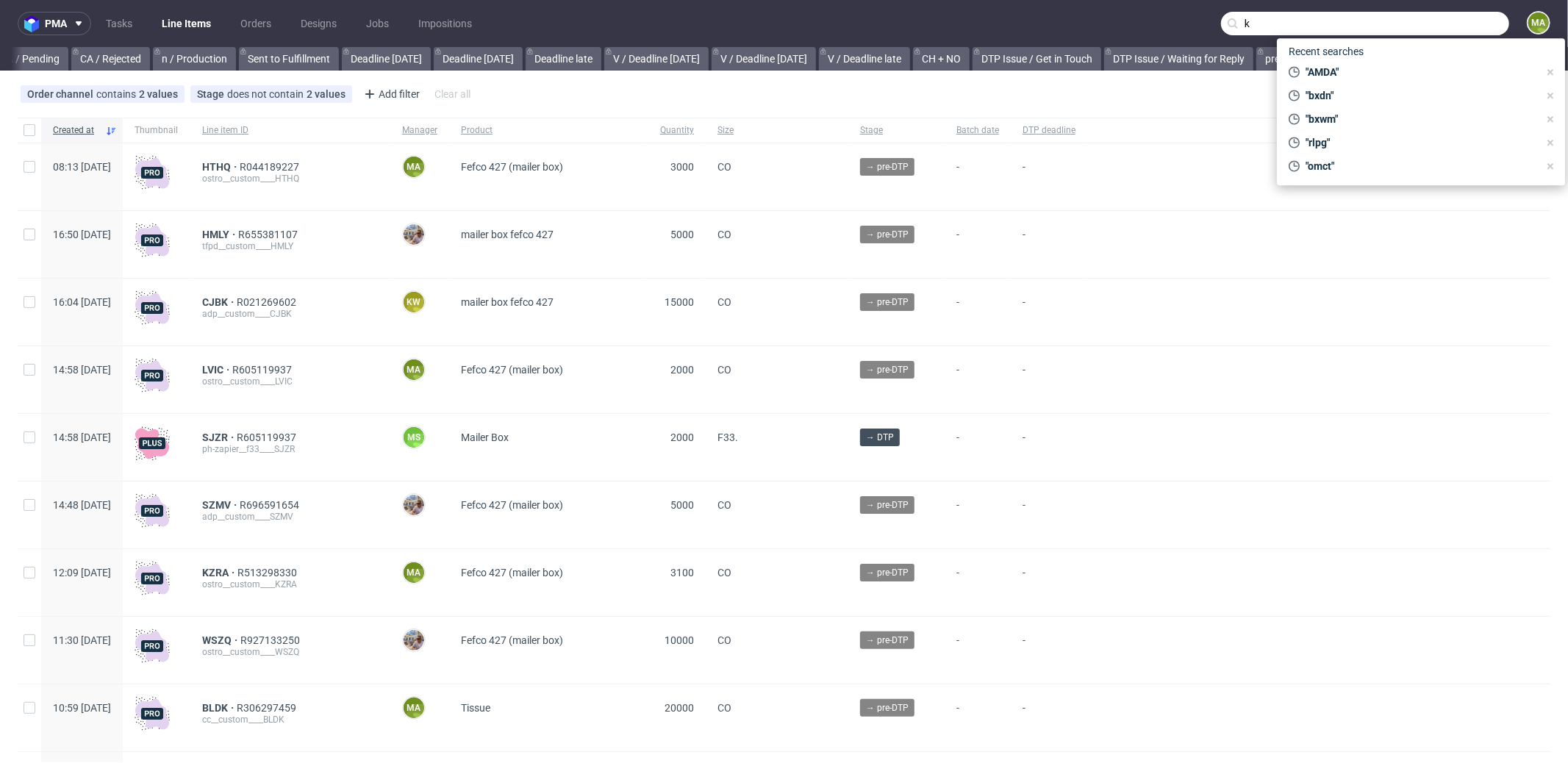
scroll to position [0, 1269]
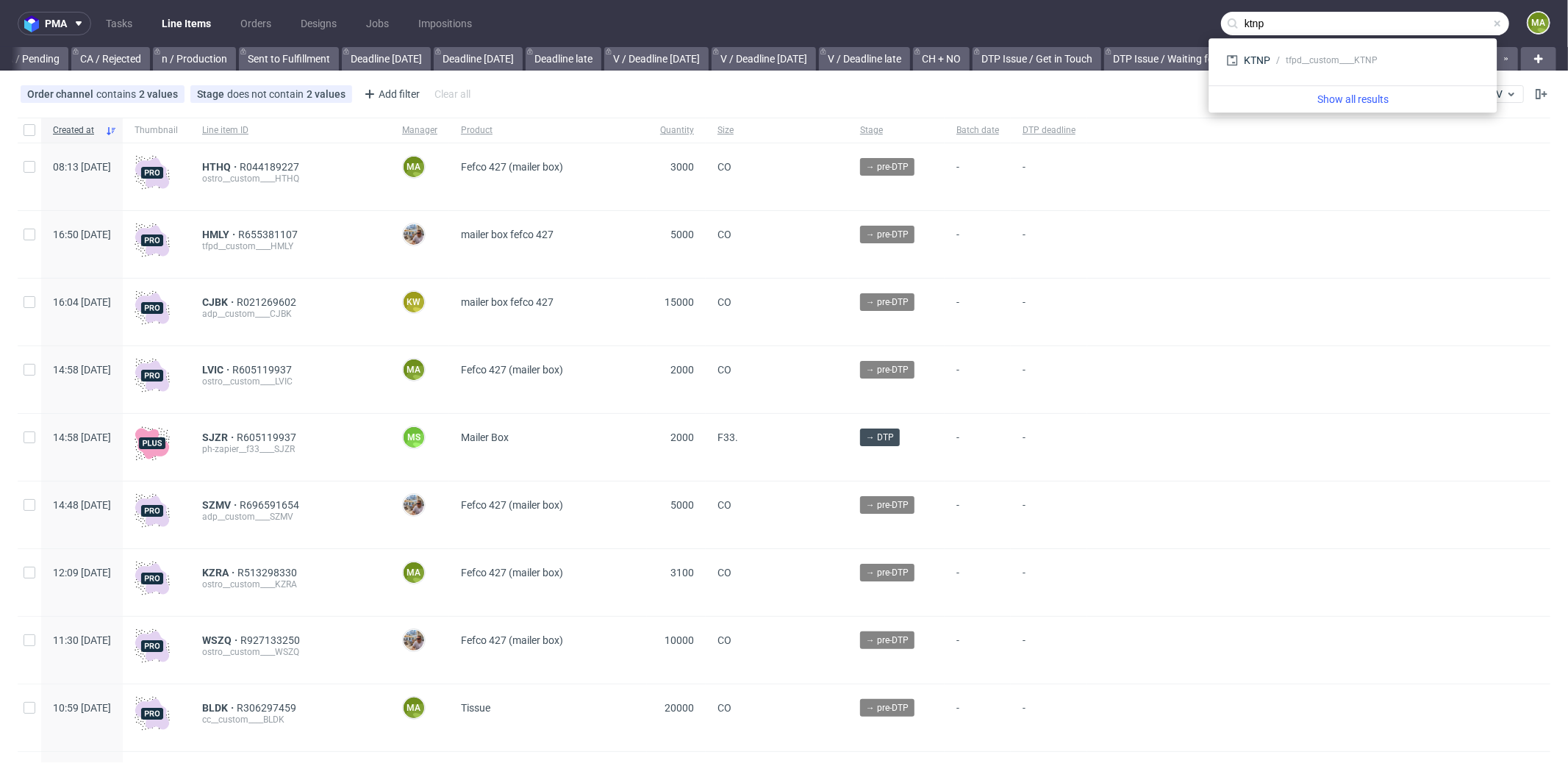
type input "ktnp"
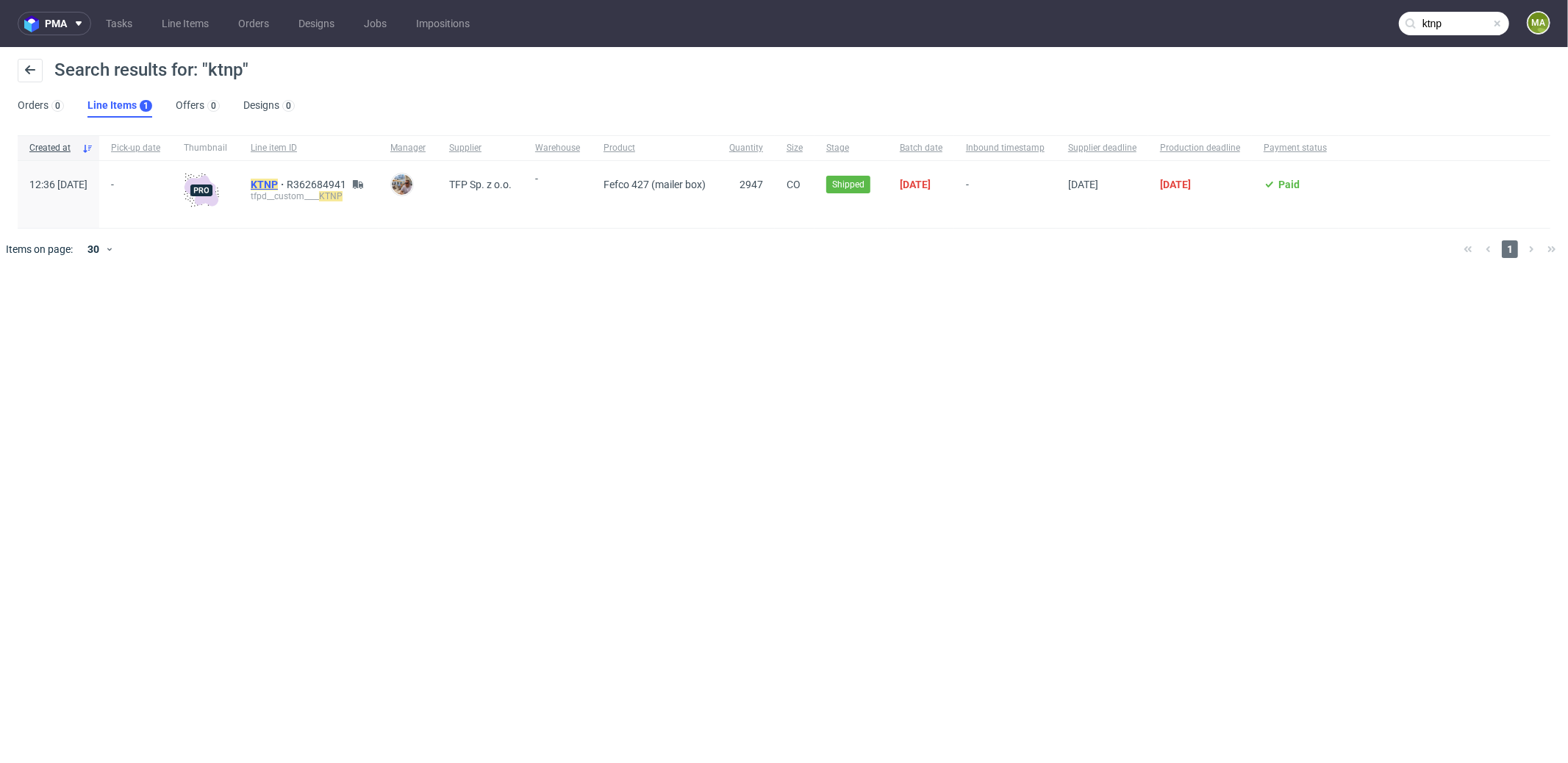
click at [278, 186] on mark "KTNP" at bounding box center [264, 184] width 27 height 12
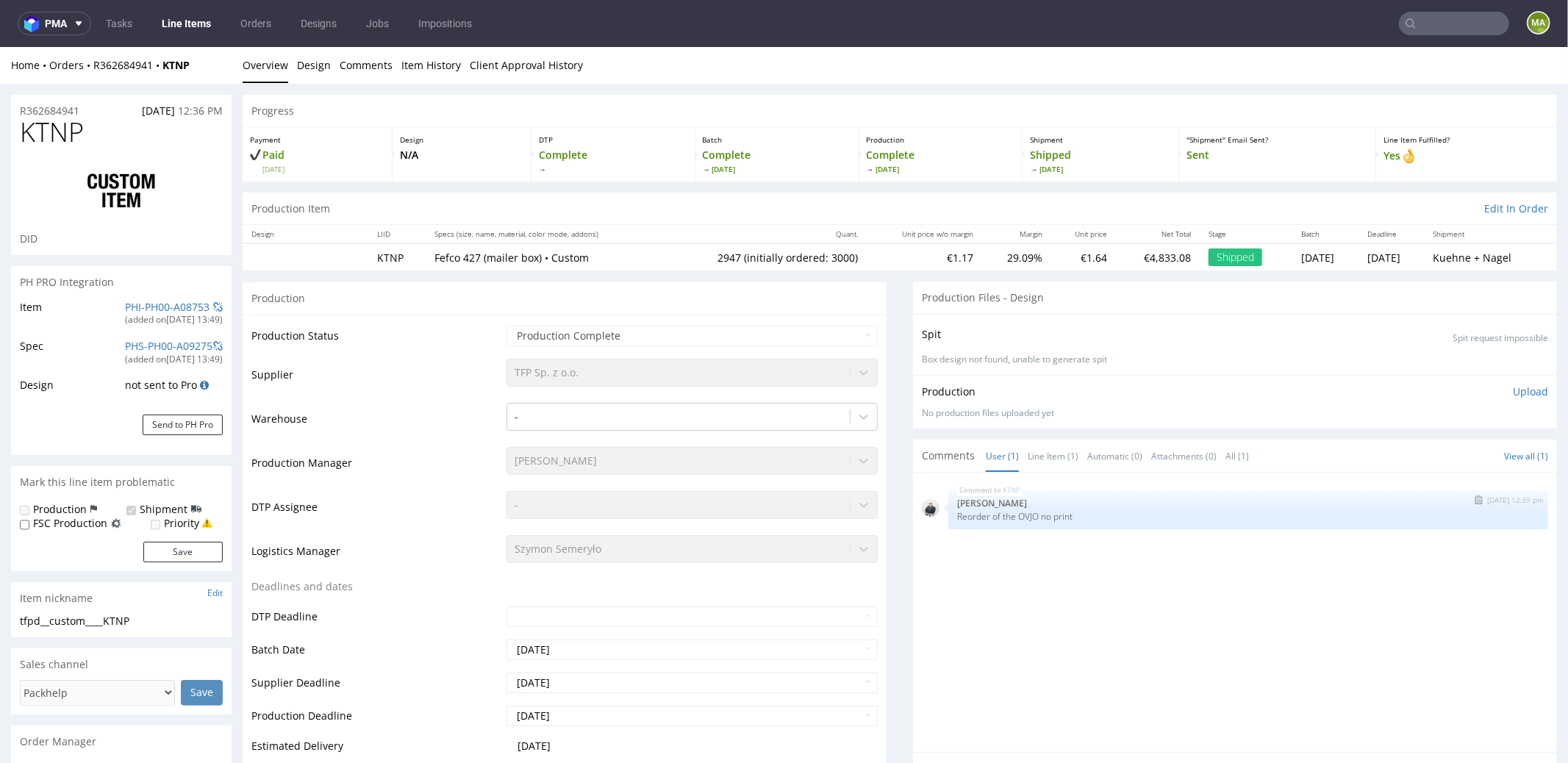
select select "in_progress"
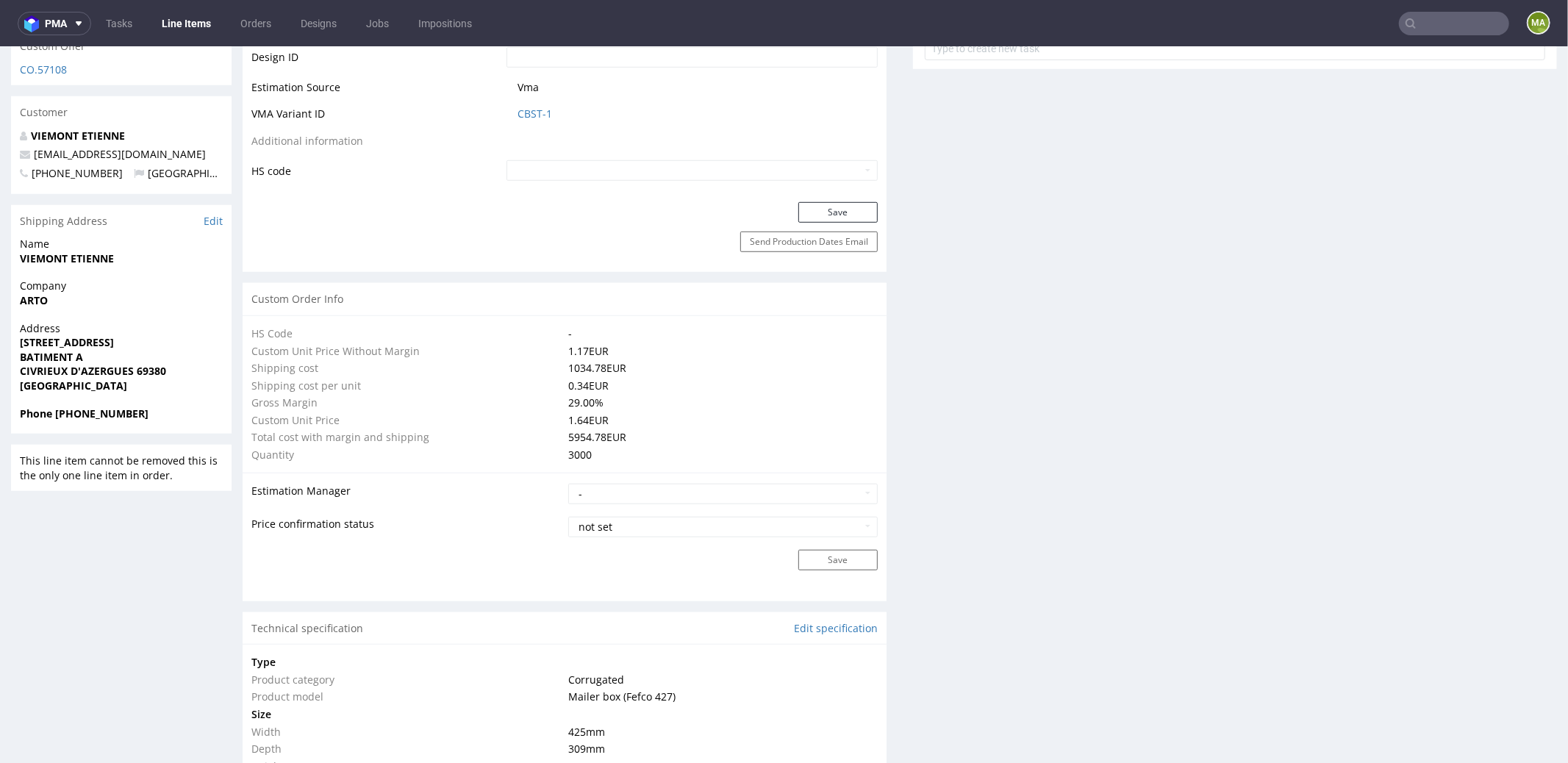
scroll to position [140, 0]
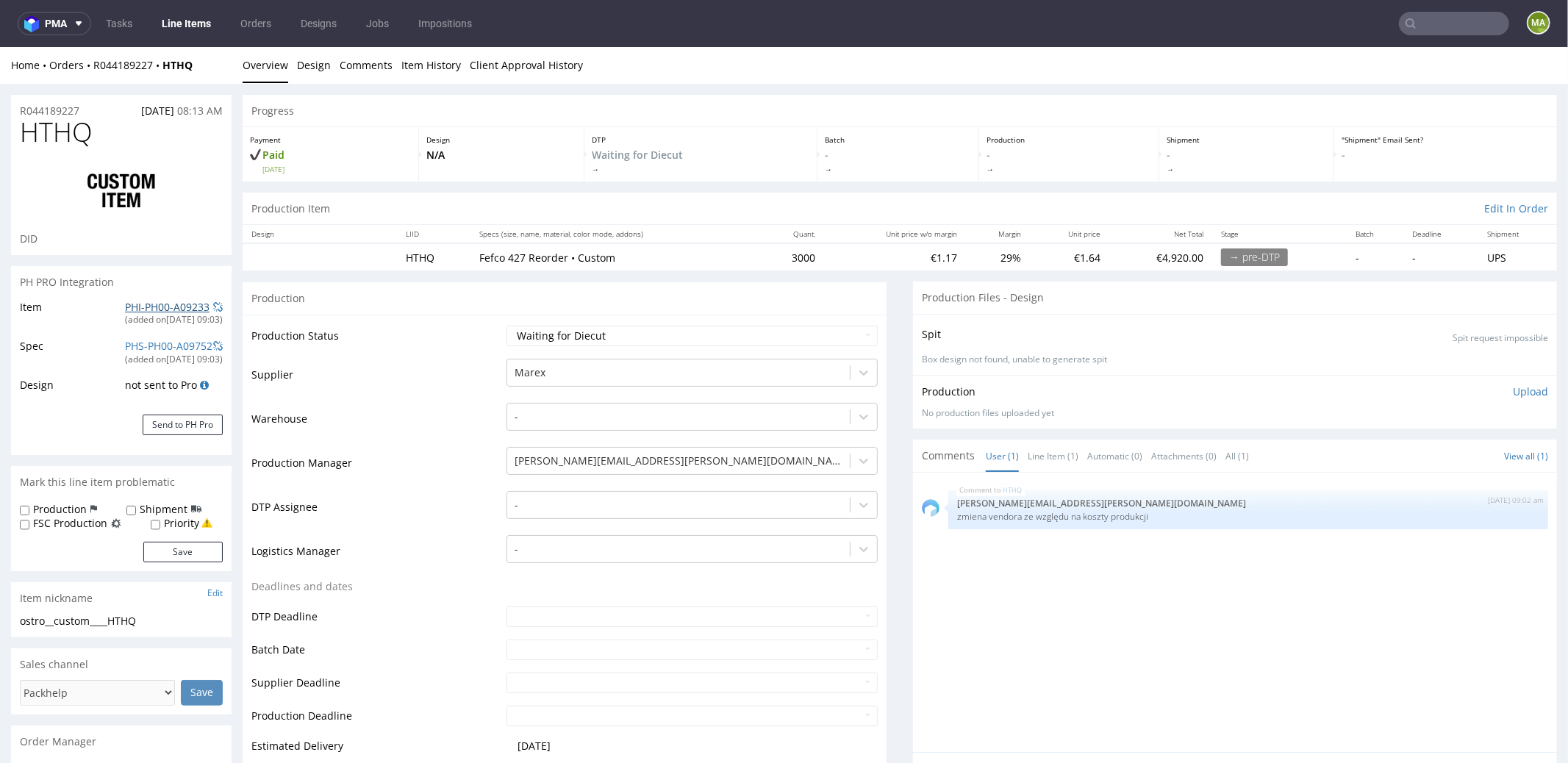
click at [135, 301] on link "PHI-PH00-A09233" at bounding box center [167, 306] width 84 height 14
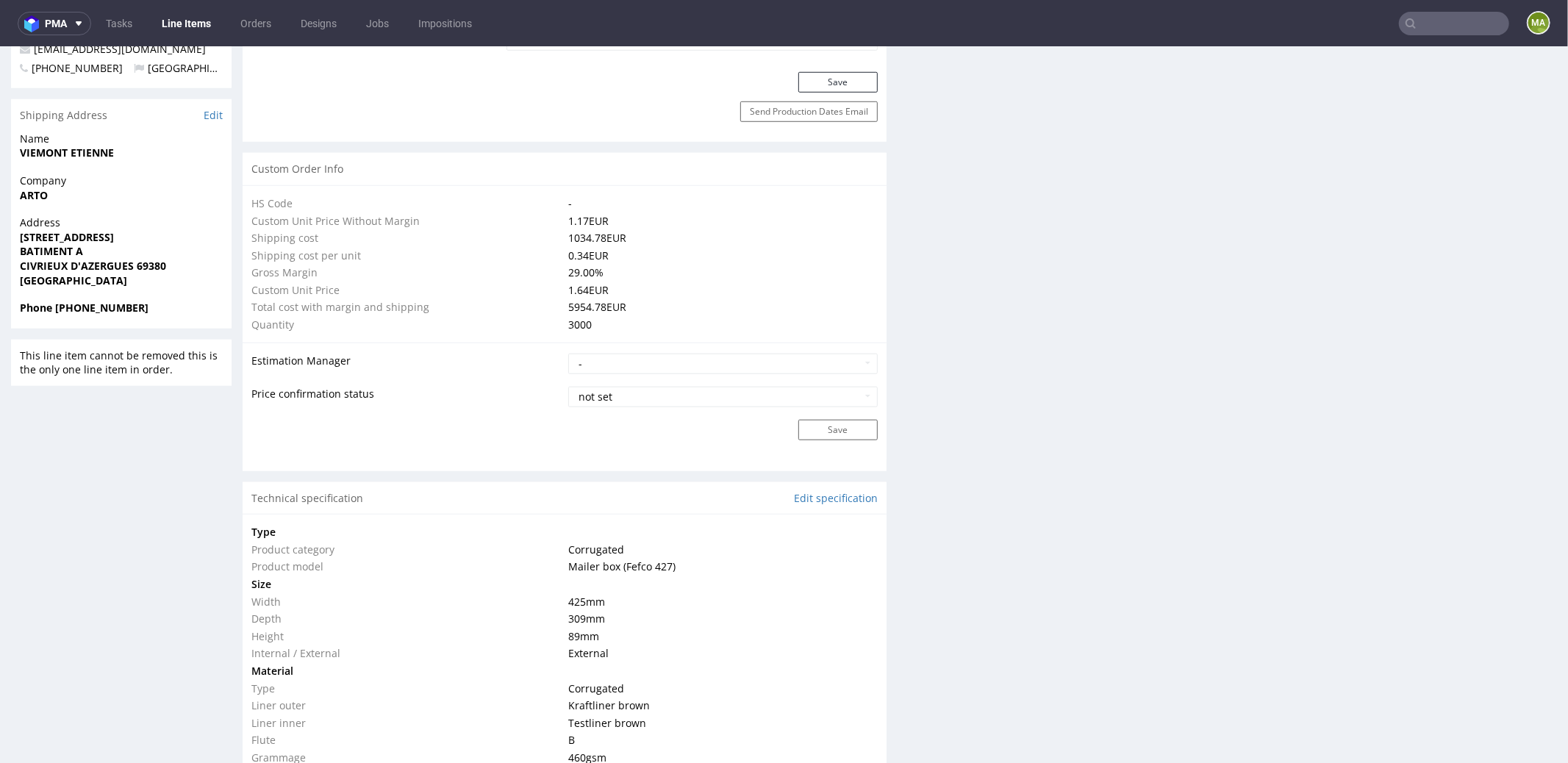
scroll to position [658, 0]
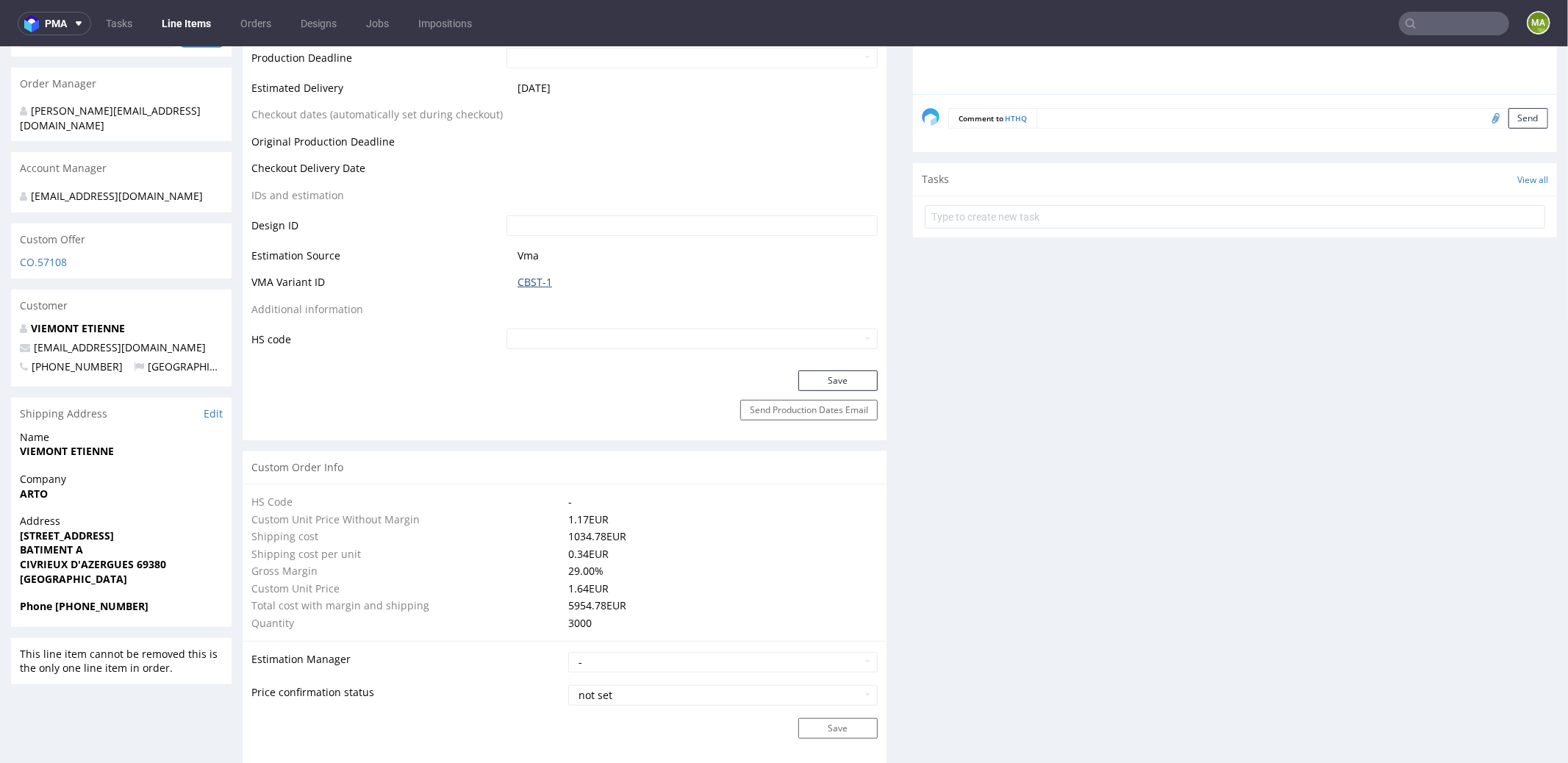
click at [528, 278] on link "CBST-1" at bounding box center [534, 281] width 35 height 15
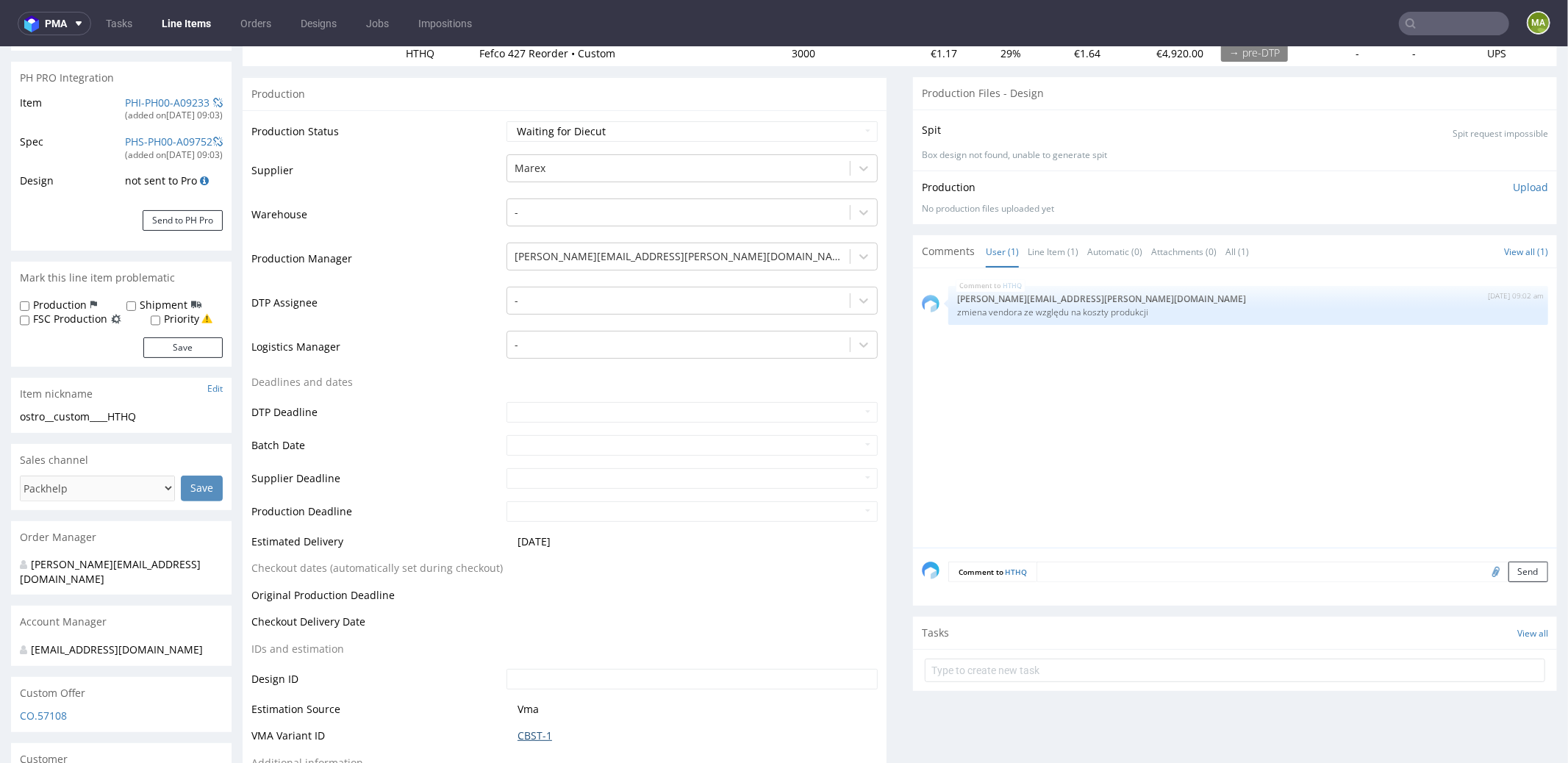
scroll to position [0, 0]
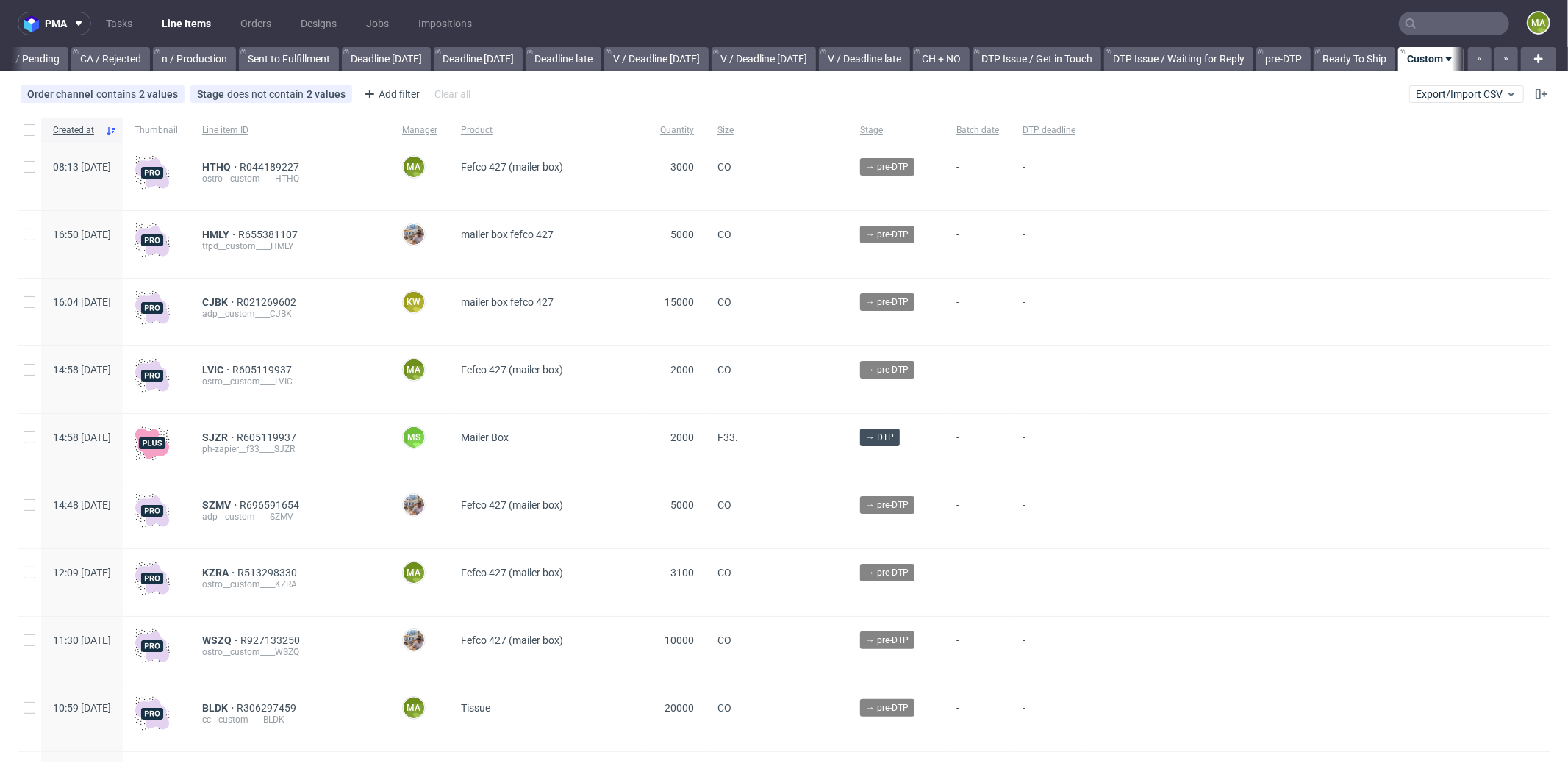
scroll to position [0, 1269]
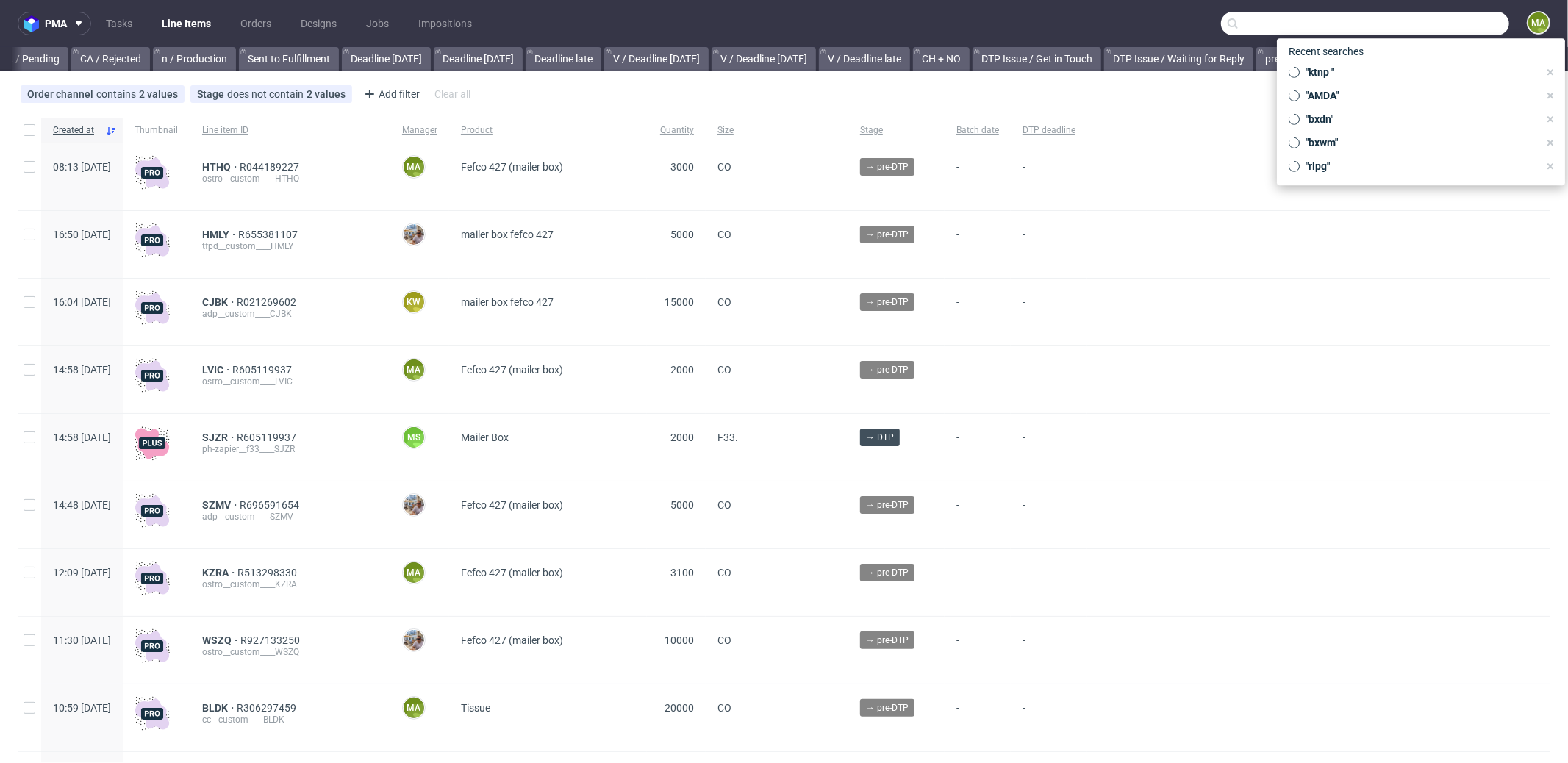
click at [1464, 22] on input "text" at bounding box center [1365, 23] width 288 height 24
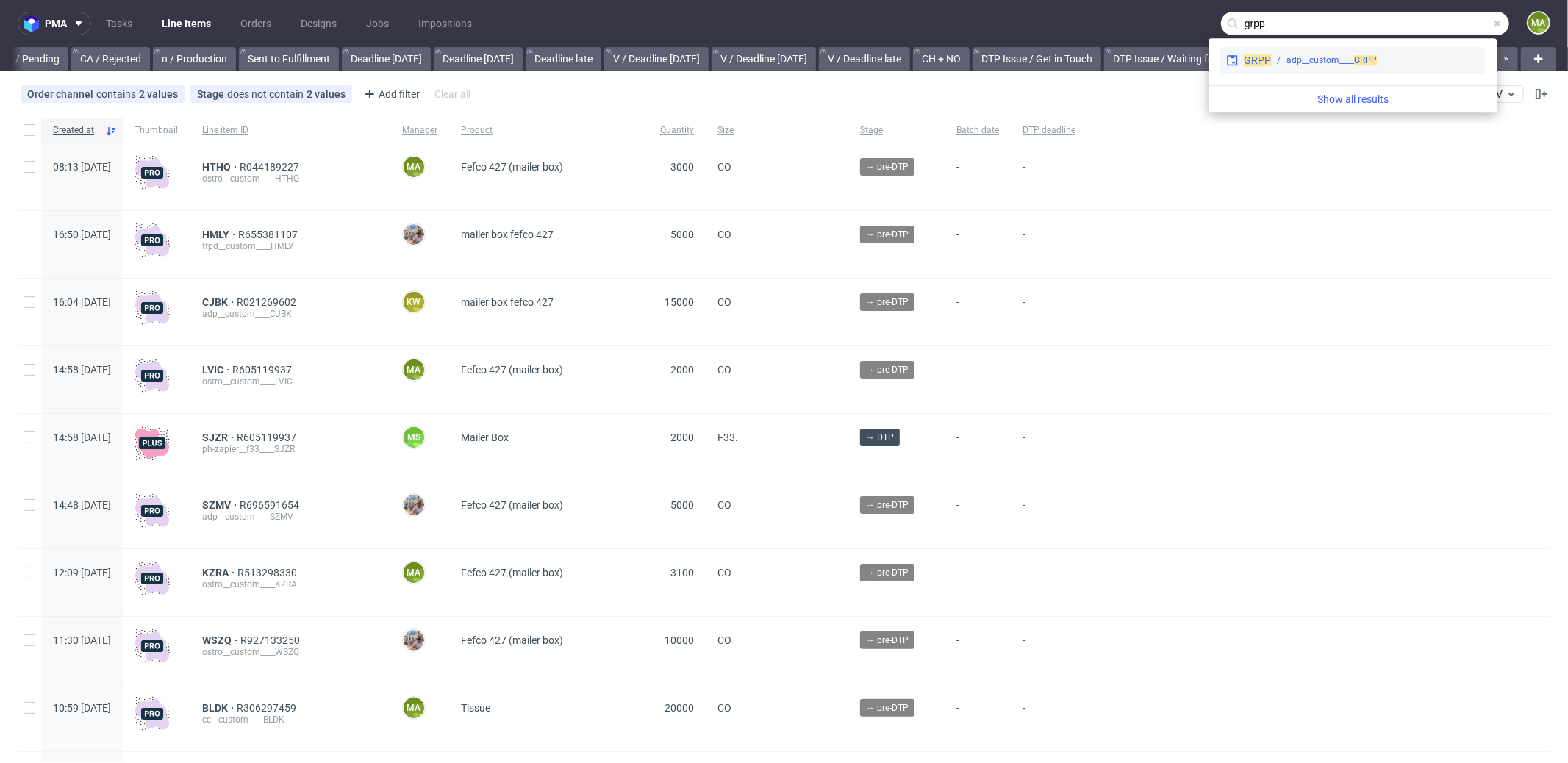
type input "grpp"
click at [1330, 58] on div "adp__custom____ GRPP" at bounding box center [1332, 60] width 90 height 13
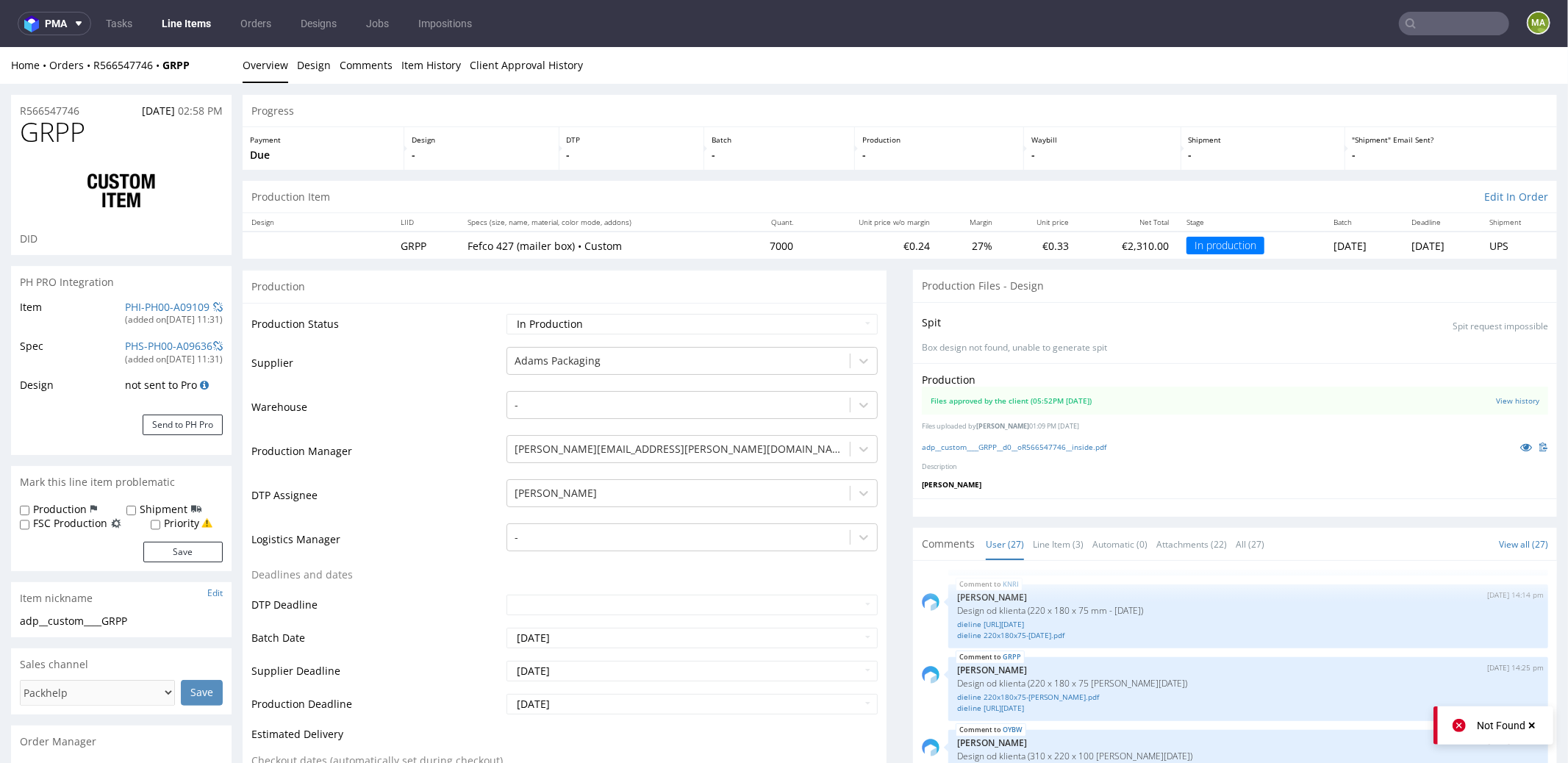
scroll to position [110, 0]
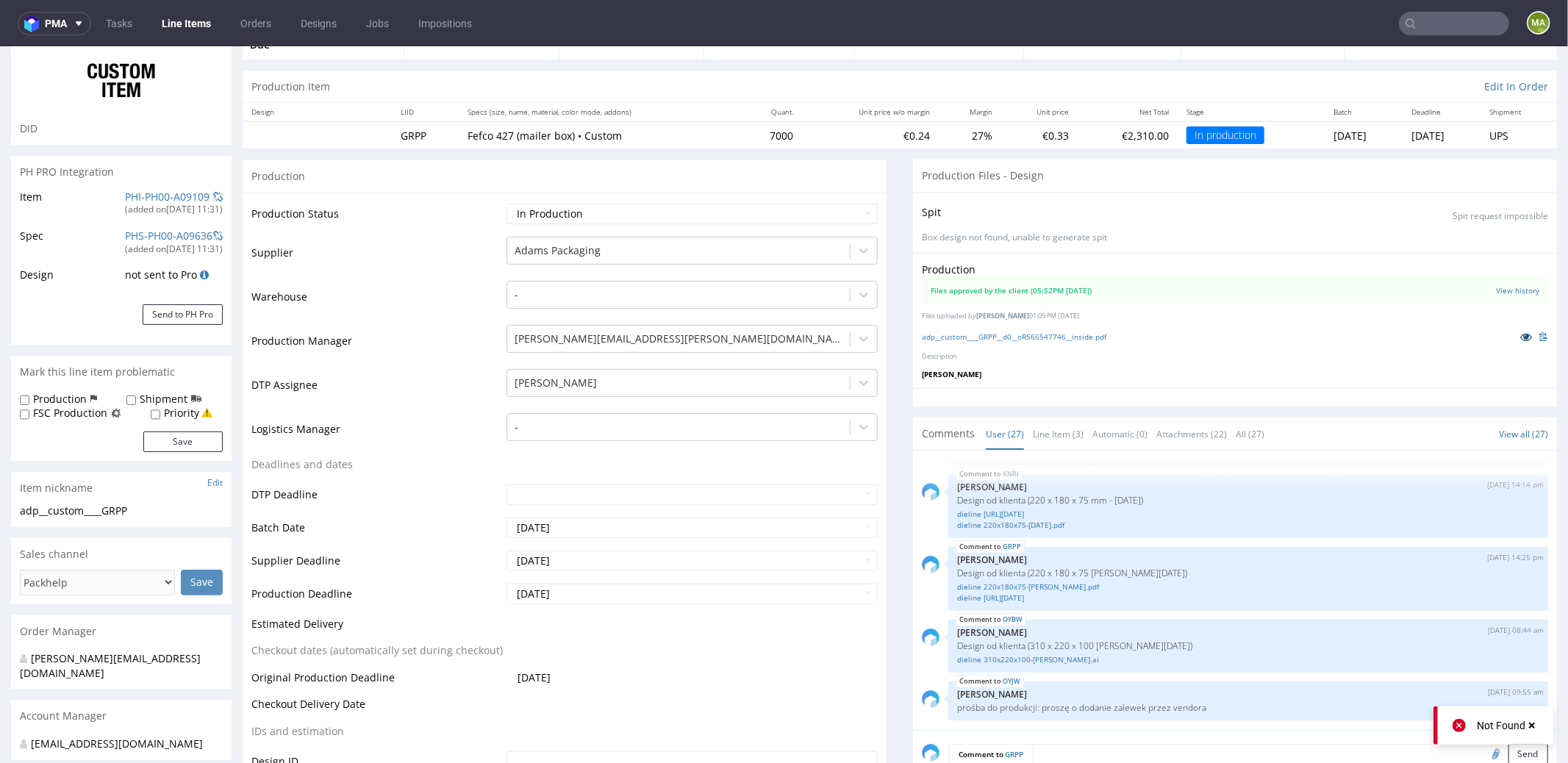
click at [1520, 331] on icon at bounding box center [1526, 335] width 12 height 10
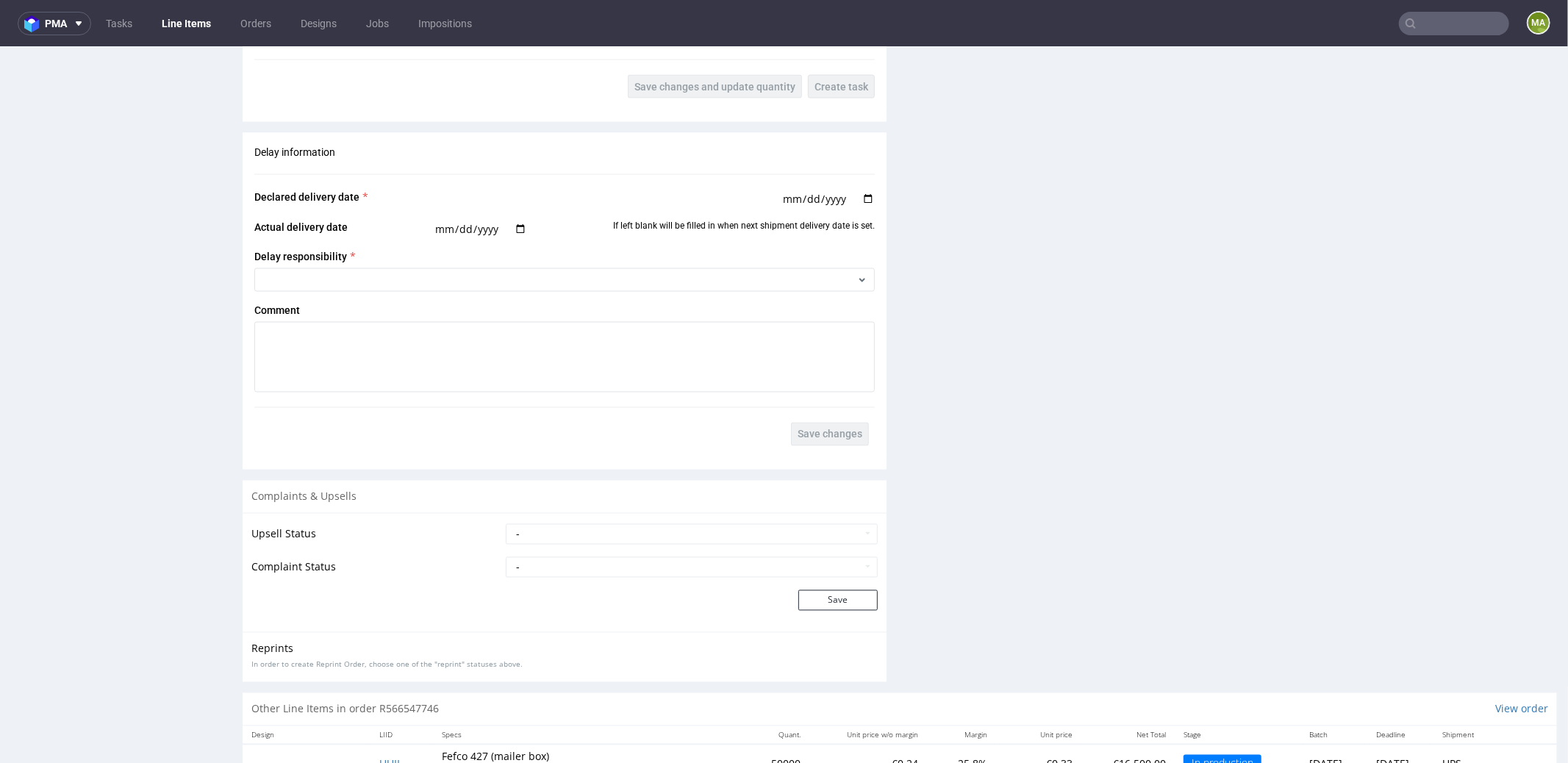
scroll to position [2386, 0]
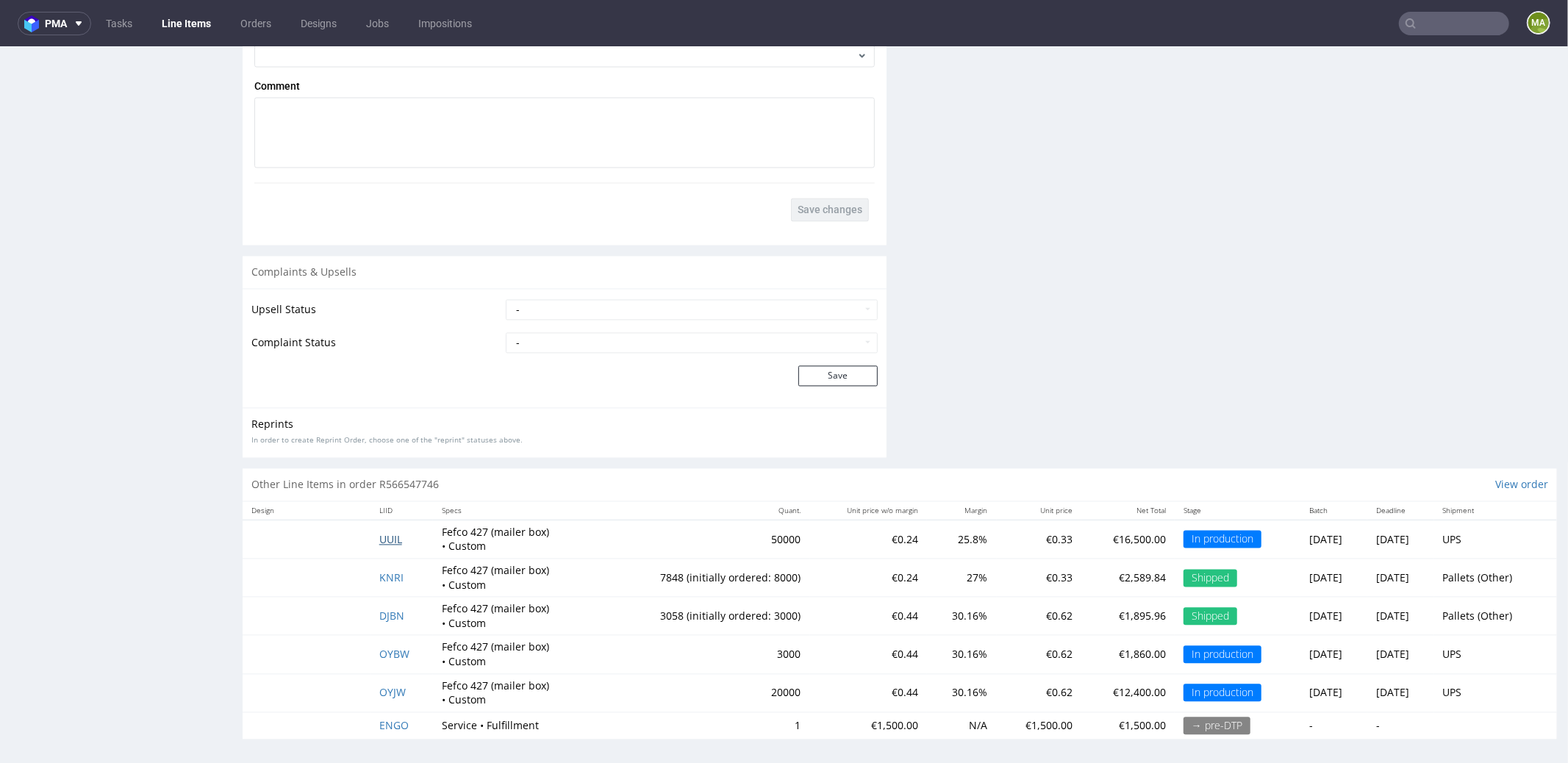
click at [389, 535] on span "UUIL" at bounding box center [391, 539] width 23 height 14
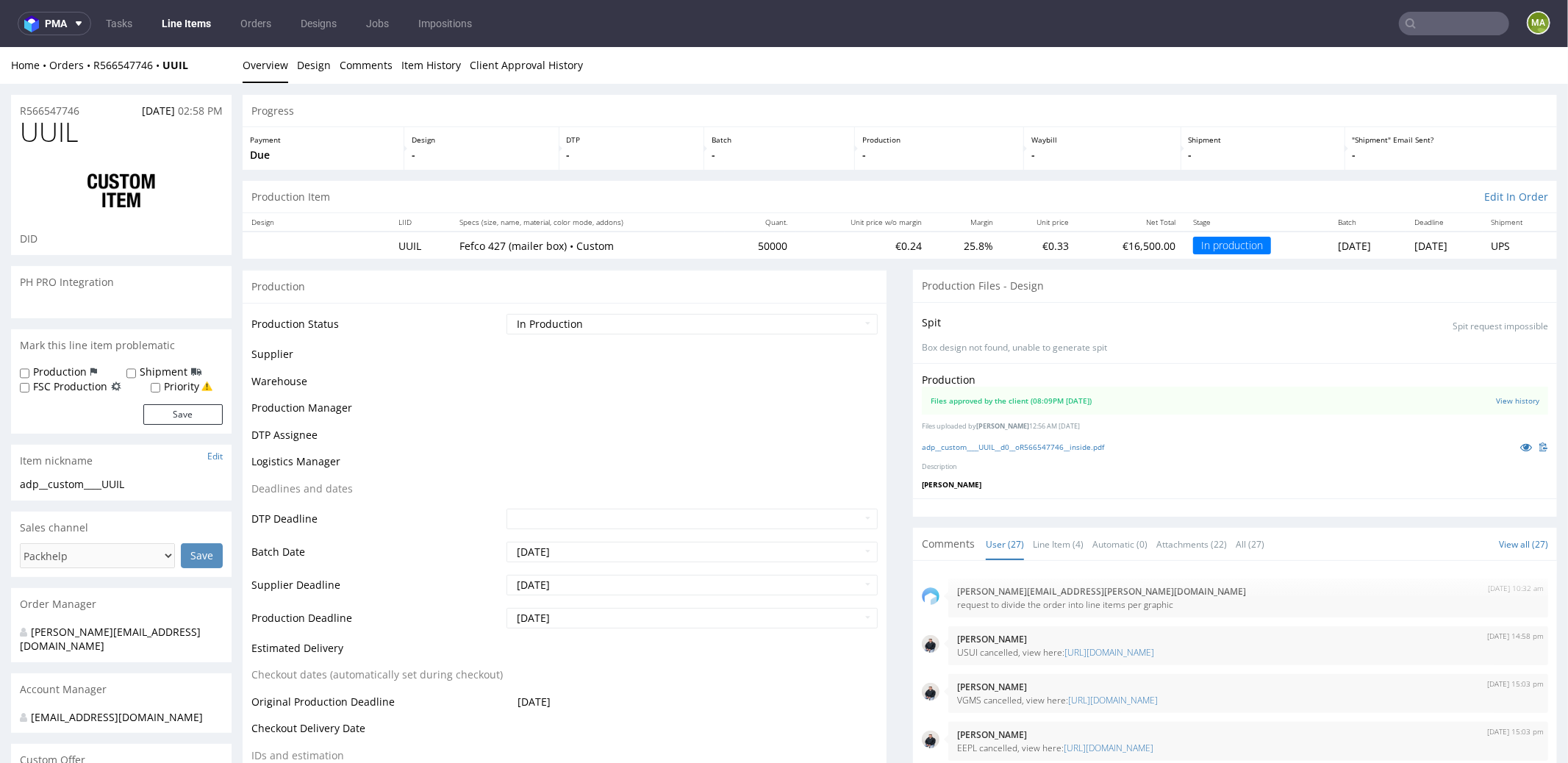
scroll to position [1682, 0]
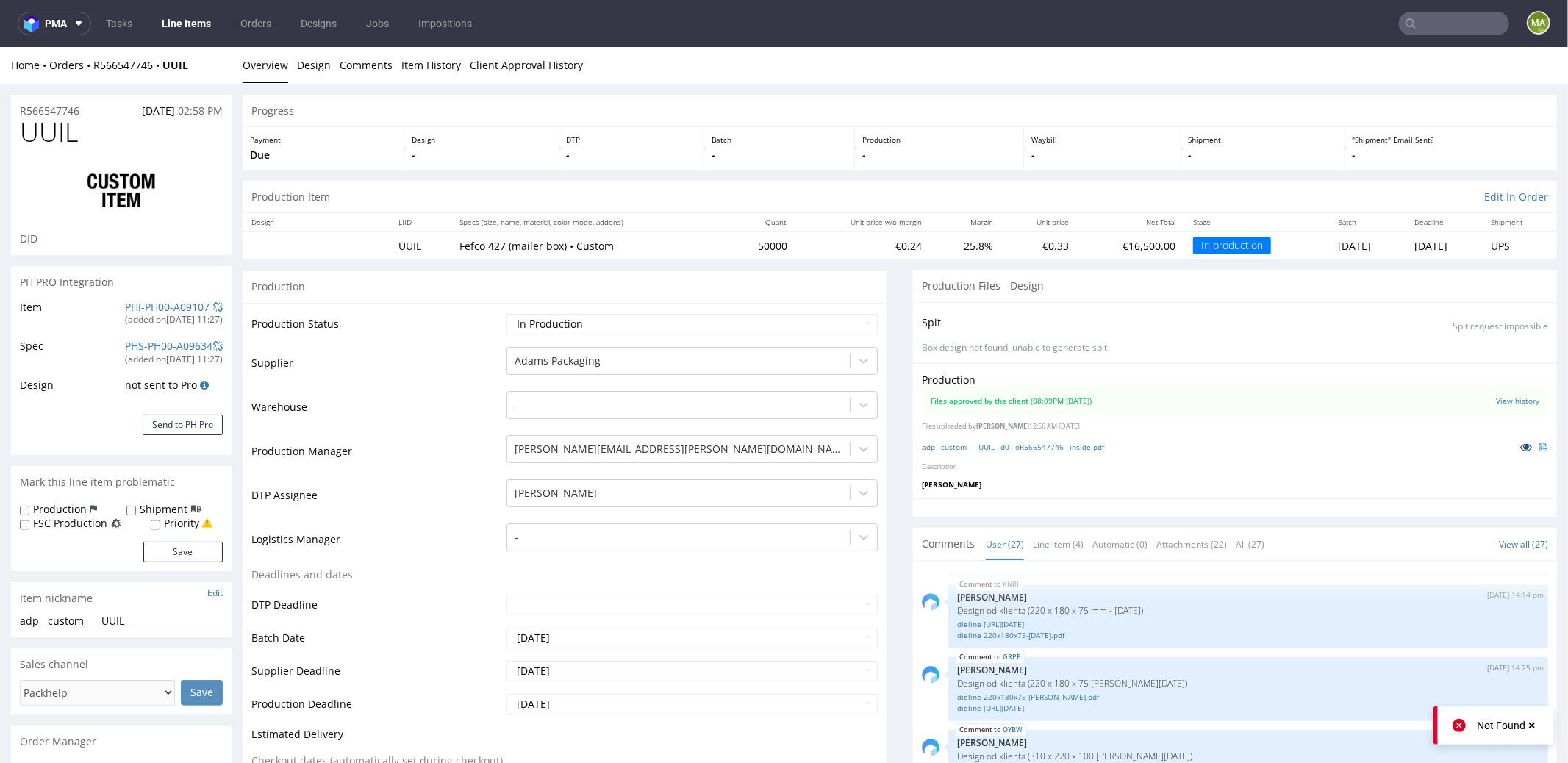
click at [1513, 442] on link at bounding box center [1526, 446] width 27 height 16
click at [1445, 24] on input "text" at bounding box center [1454, 23] width 110 height 24
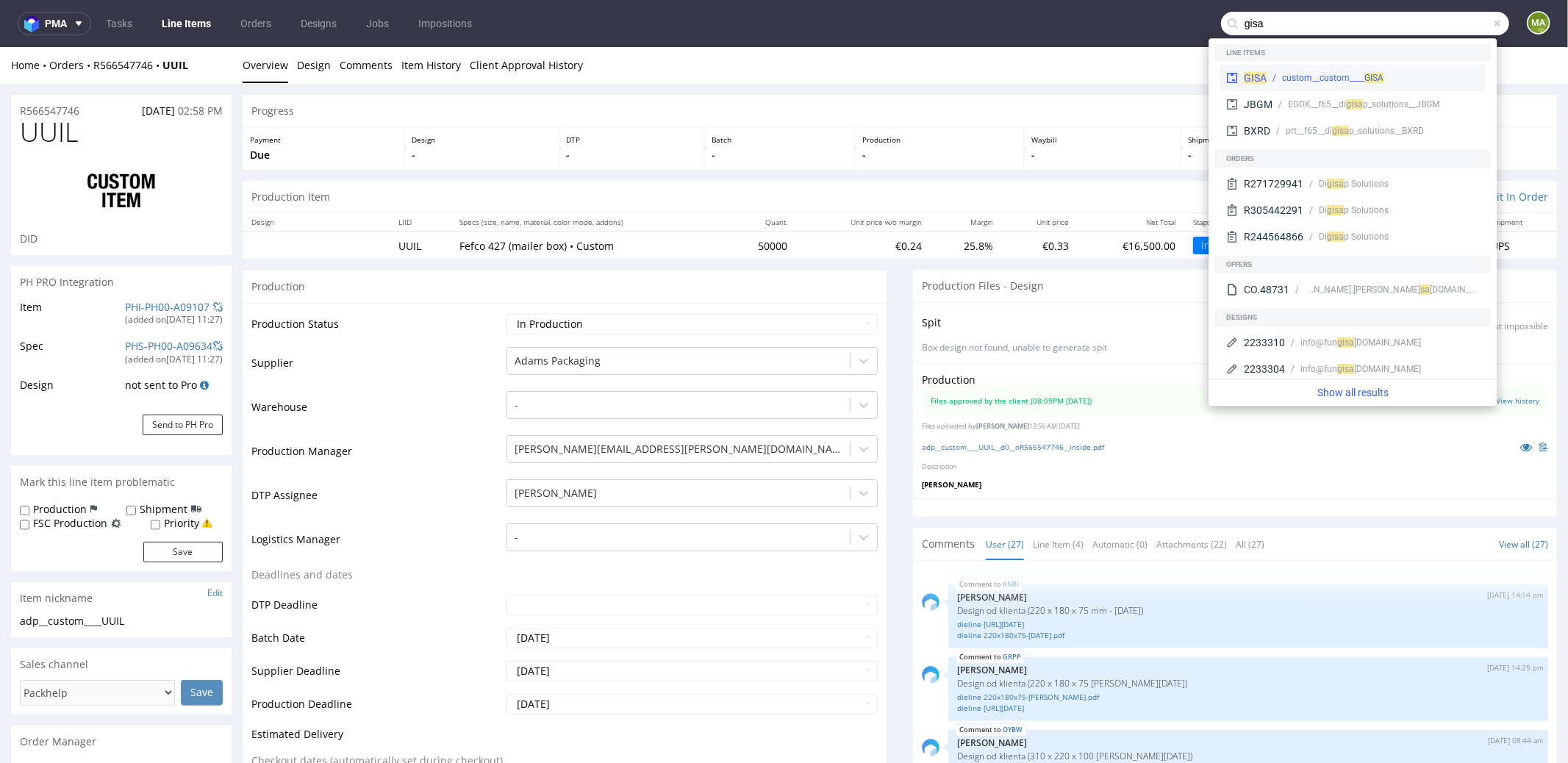
type input "gisa"
click at [1301, 71] on div "custom__custom____ GISA" at bounding box center [1333, 77] width 101 height 13
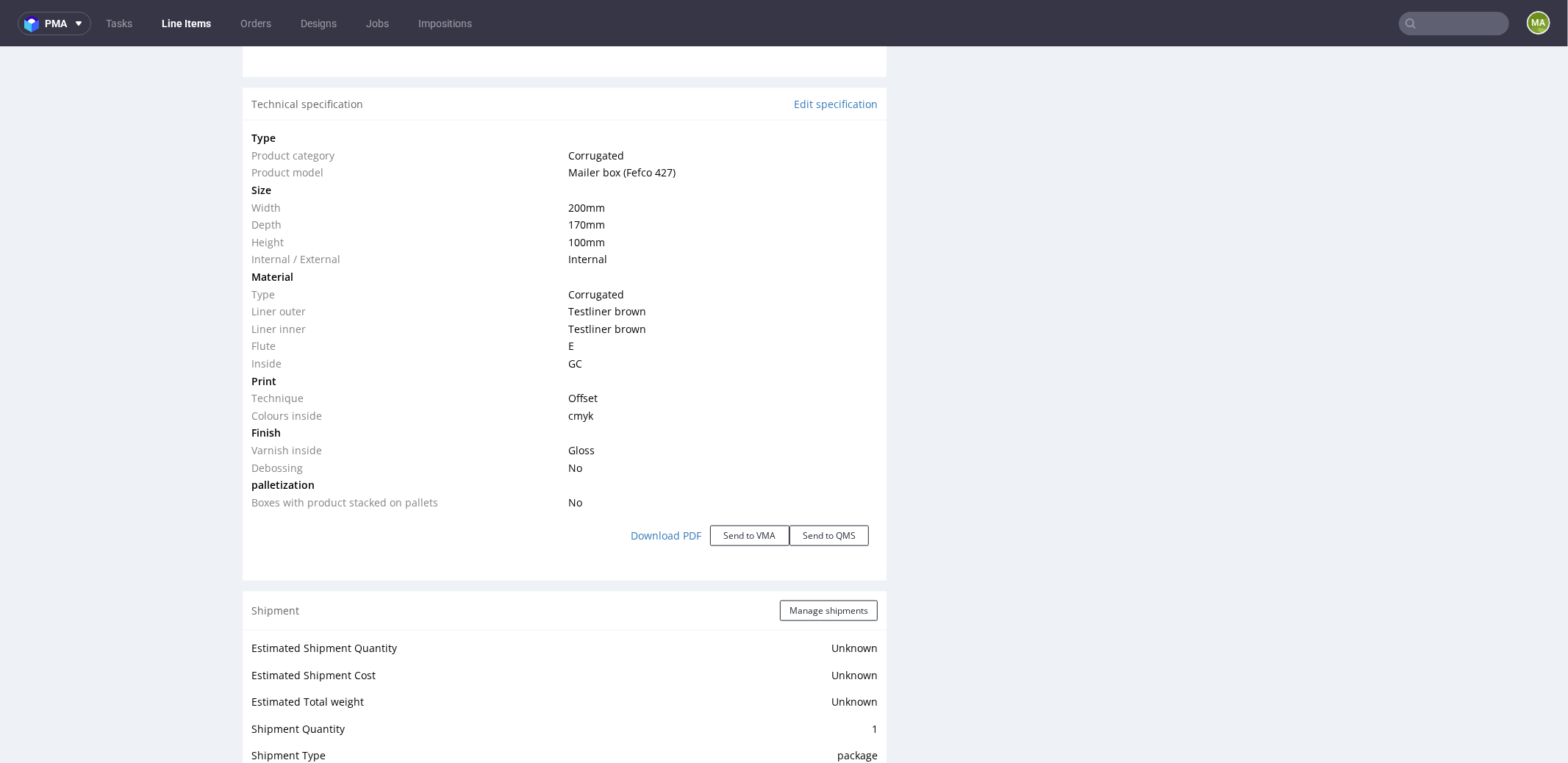
scroll to position [1673, 0]
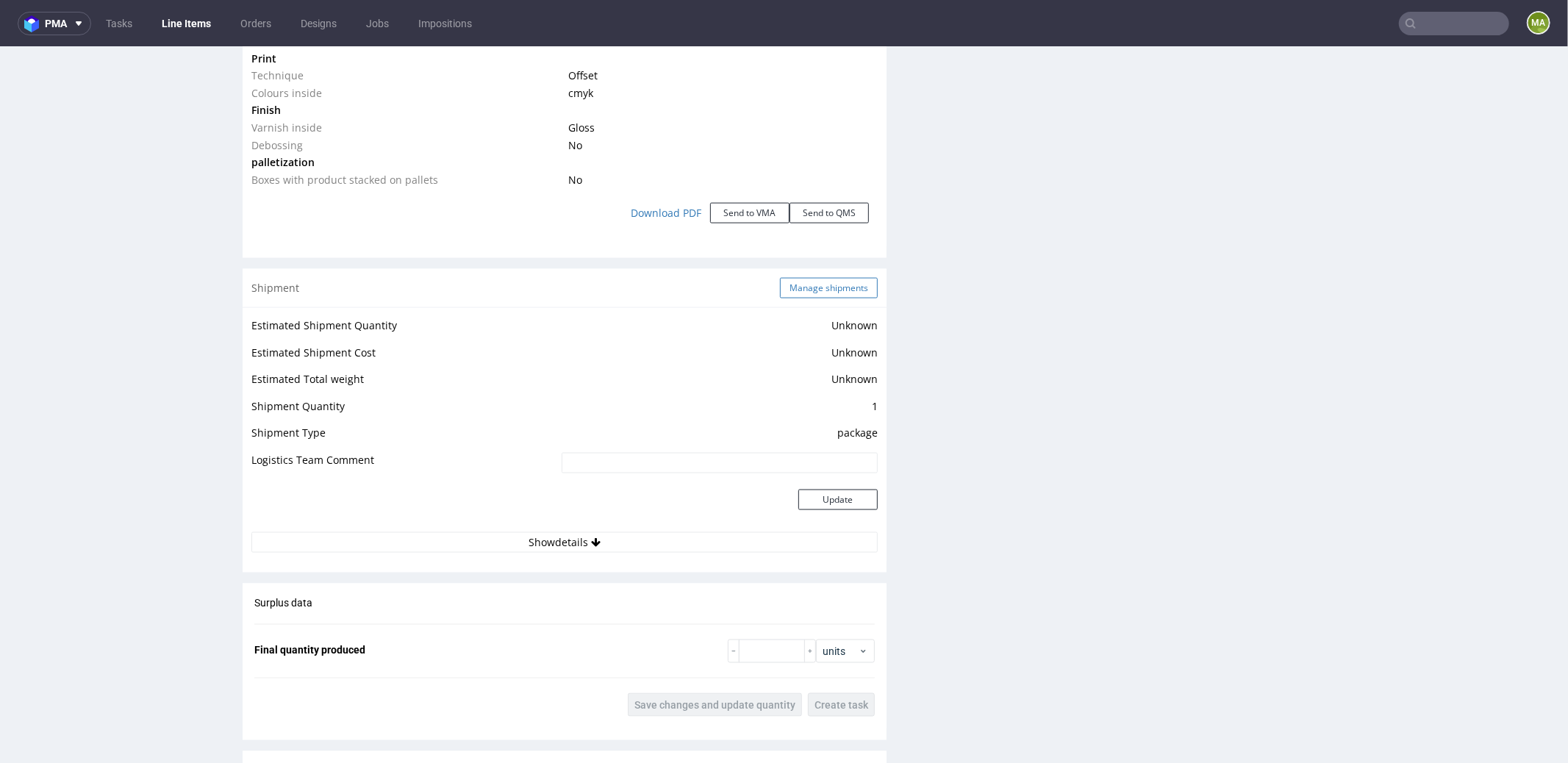
click at [817, 281] on button "Manage shipments" at bounding box center [829, 287] width 98 height 21
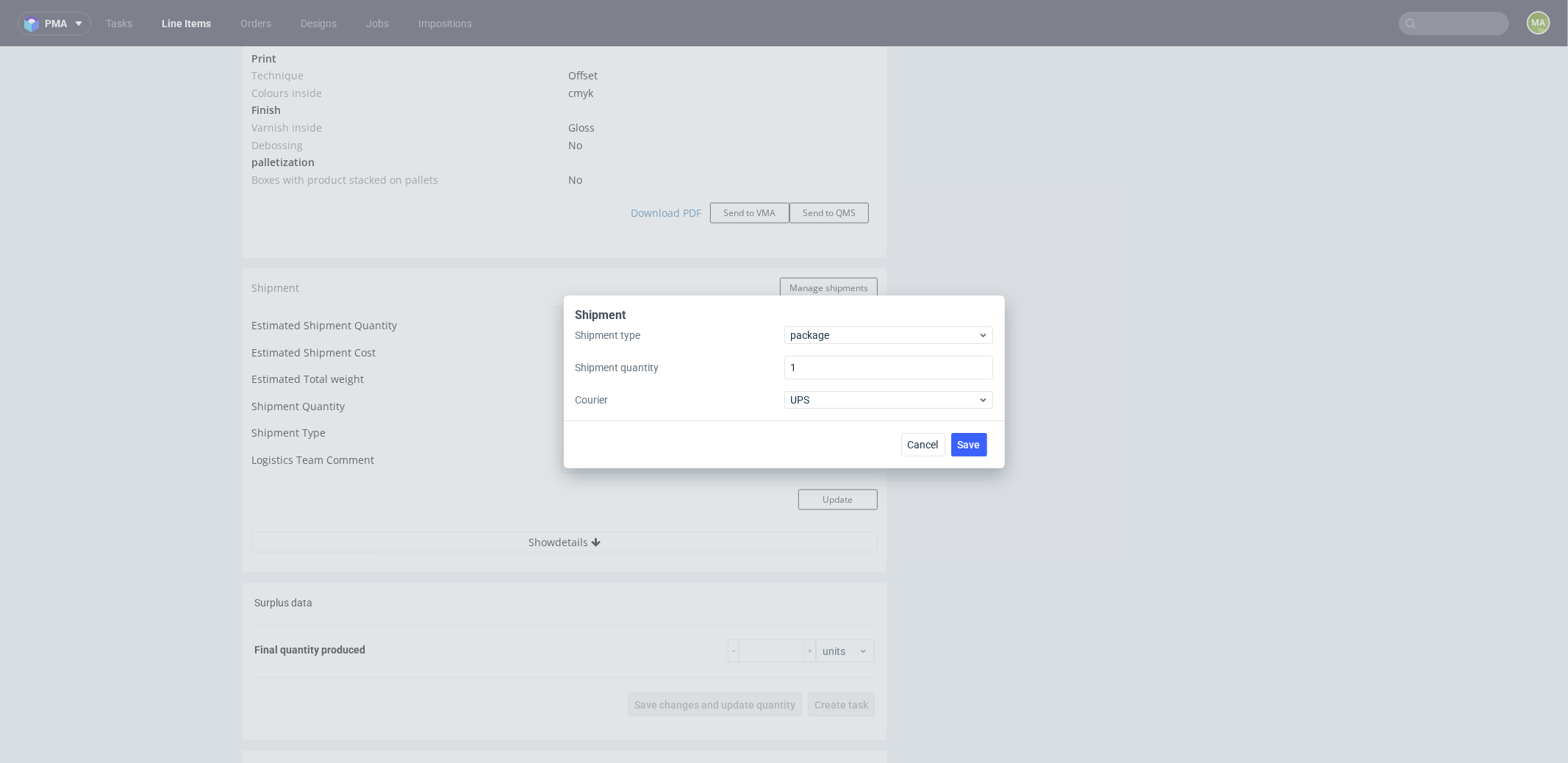
click at [825, 325] on div "Shipment" at bounding box center [784, 317] width 418 height 19
click at [822, 330] on span "package" at bounding box center [885, 335] width 187 height 15
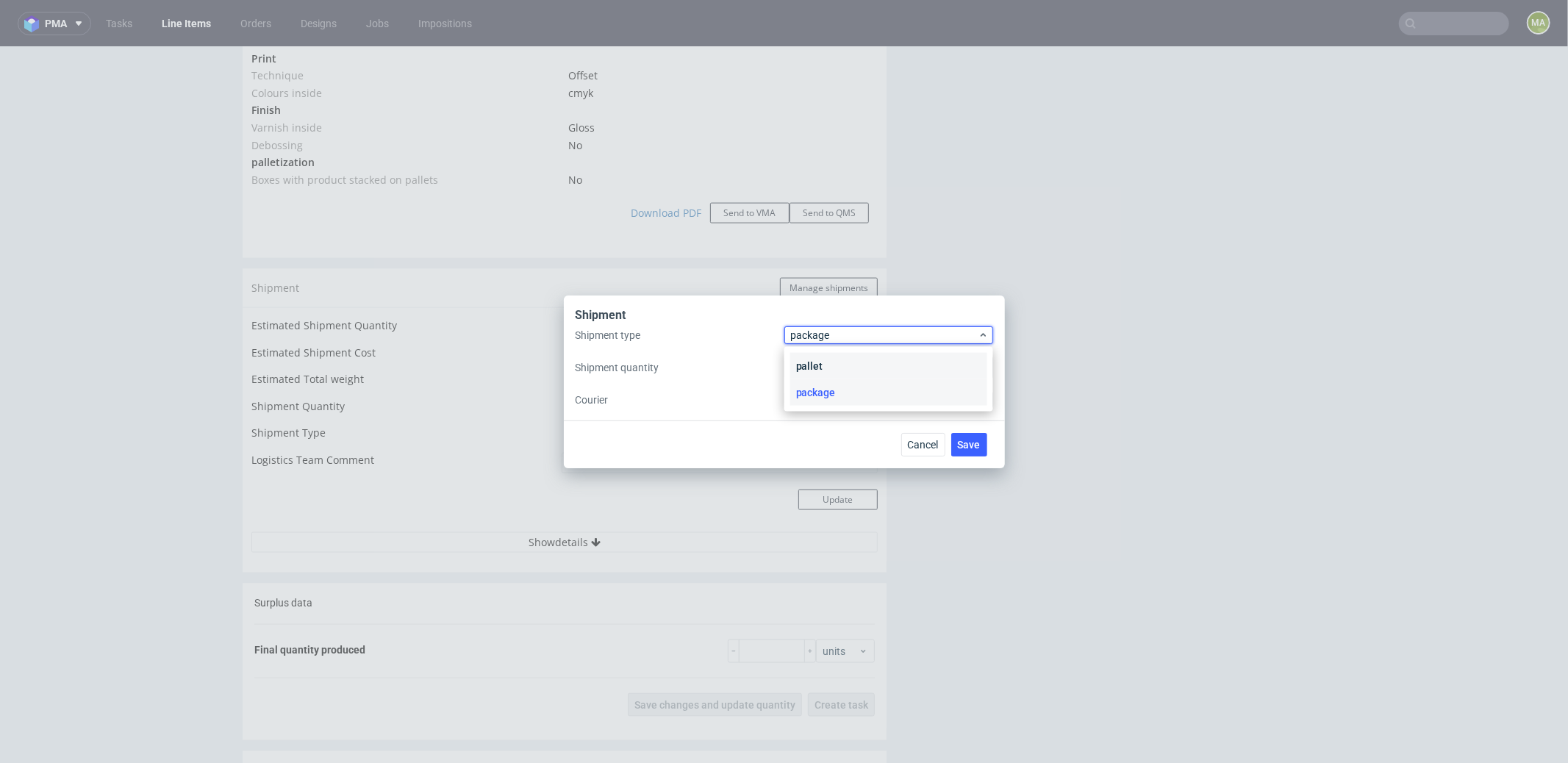
click at [811, 355] on div "pallet" at bounding box center [889, 366] width 197 height 27
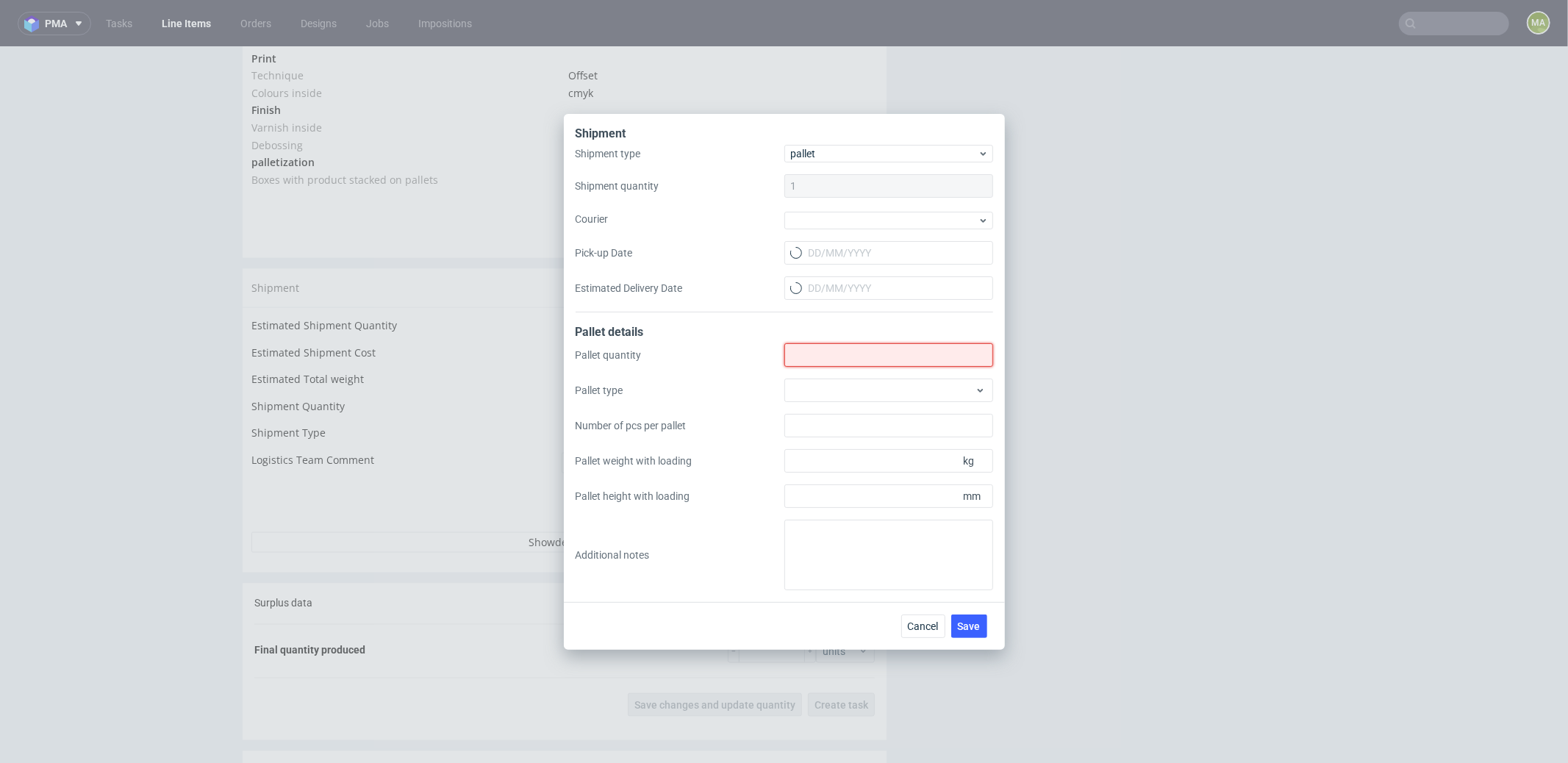
click at [815, 361] on input "Shipment type" at bounding box center [889, 355] width 209 height 24
type input "3"
click at [860, 403] on div "Pallet quantity 3 Pallet type Number of pcs per pallet Pallet weight with loadi…" at bounding box center [784, 467] width 418 height 247
click at [855, 393] on div at bounding box center [889, 390] width 209 height 24
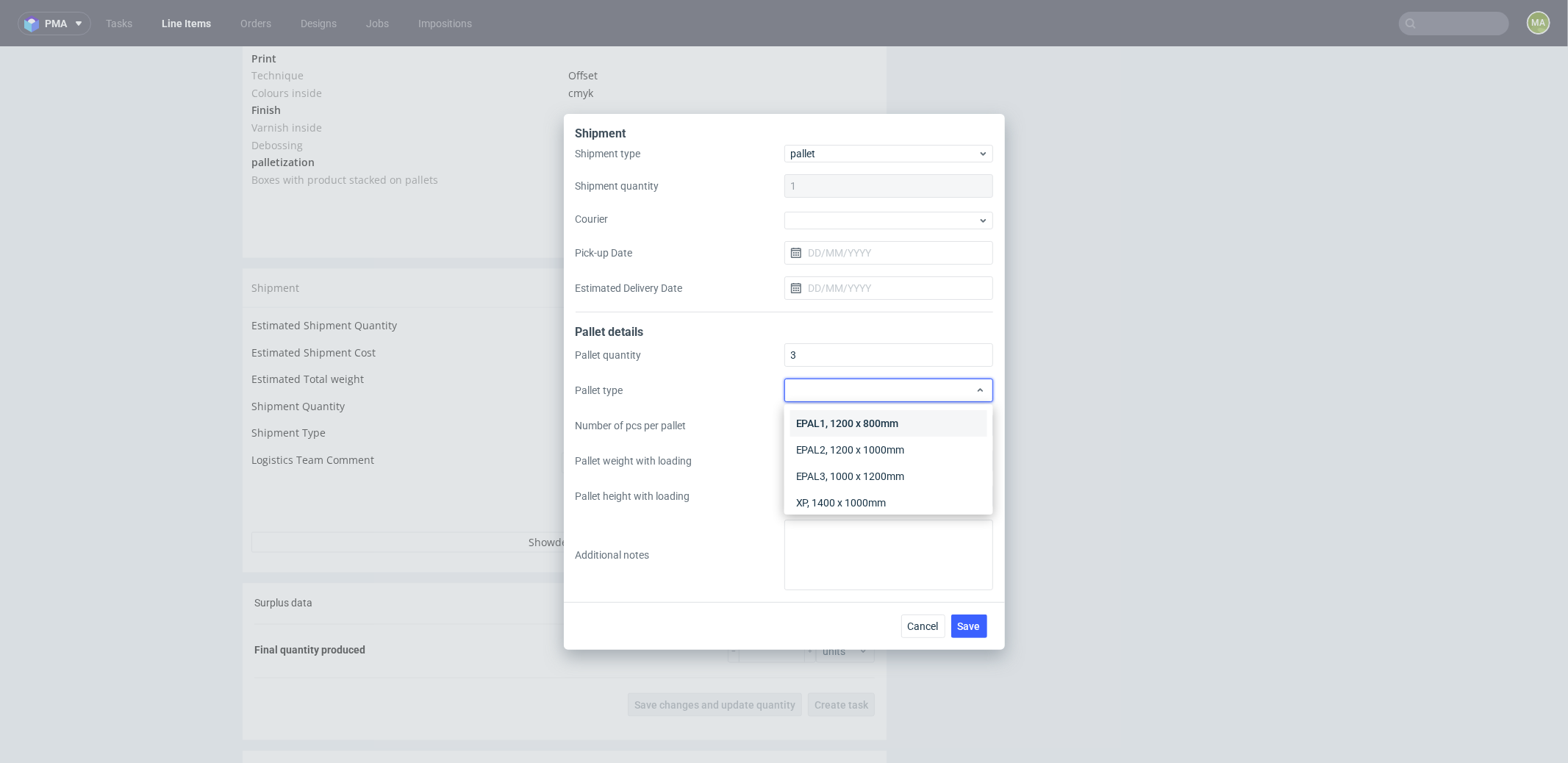
click at [856, 411] on div "EPAL1, 1200 x 800mm" at bounding box center [889, 423] width 197 height 27
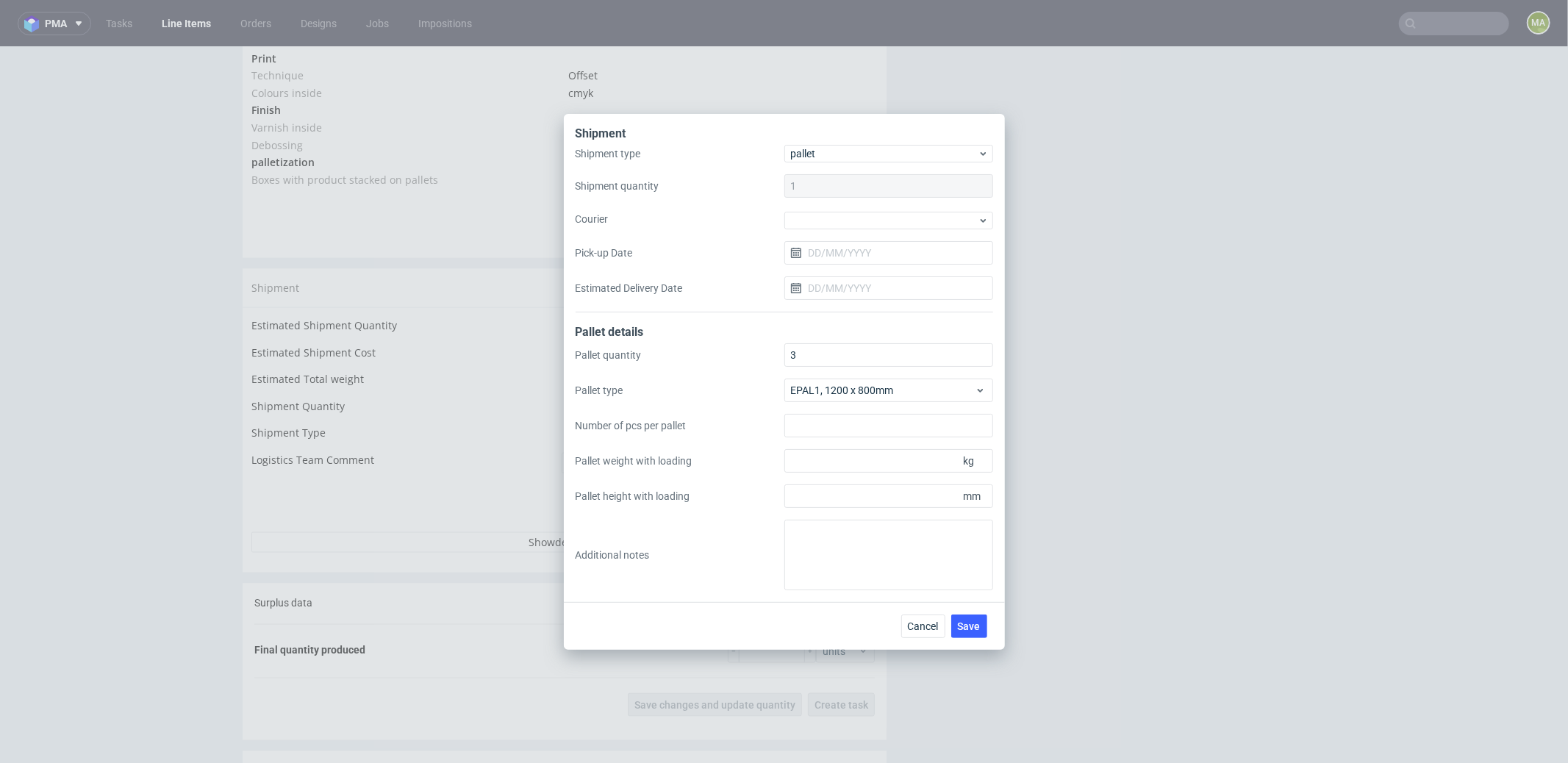
click at [854, 509] on div "Pallet quantity 3 Pallet type EPAL1, 1200 x 800mm Number of pcs per pallet Pall…" at bounding box center [784, 467] width 418 height 247
click at [856, 503] on input "Pallet height with loading" at bounding box center [889, 496] width 209 height 24
type input "1660"
click at [852, 465] on input "Pallet weight with loading" at bounding box center [889, 461] width 209 height 24
type input "315"
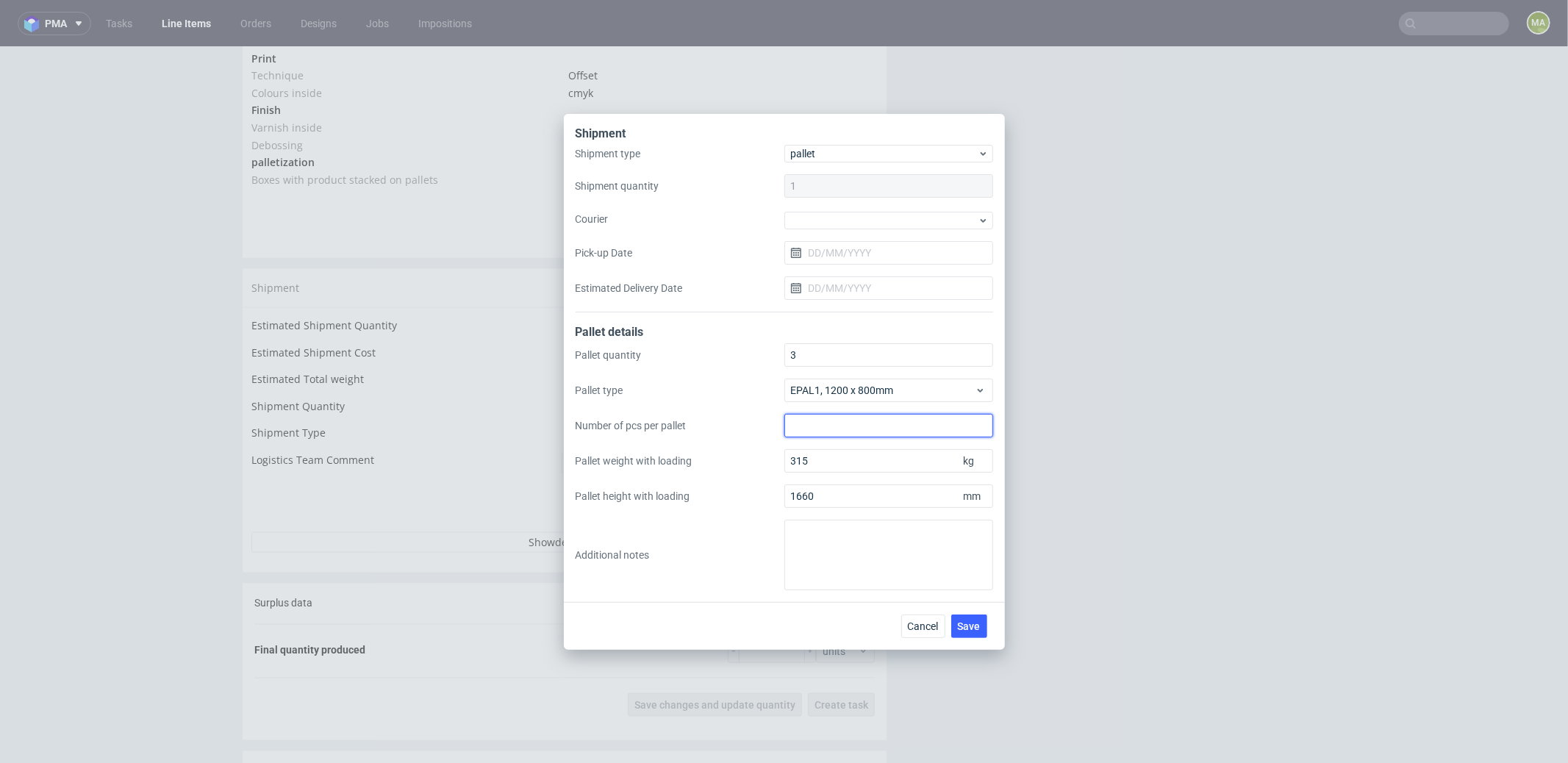
click at [841, 428] on input "Number of pcs per pallet" at bounding box center [889, 426] width 209 height 24
type input "2000"
click at [973, 625] on span "Save" at bounding box center [969, 626] width 23 height 10
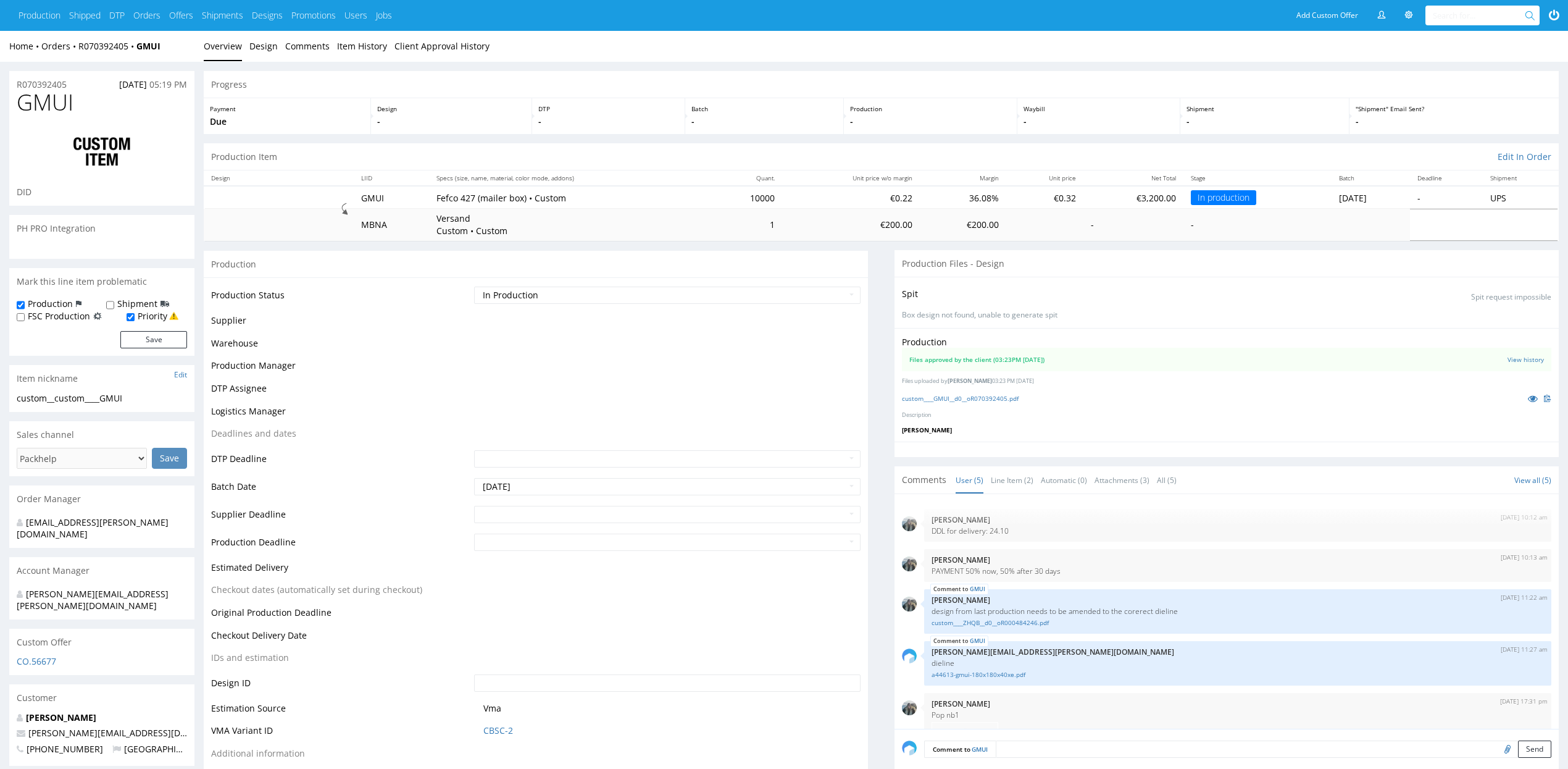
scroll to position [111, 0]
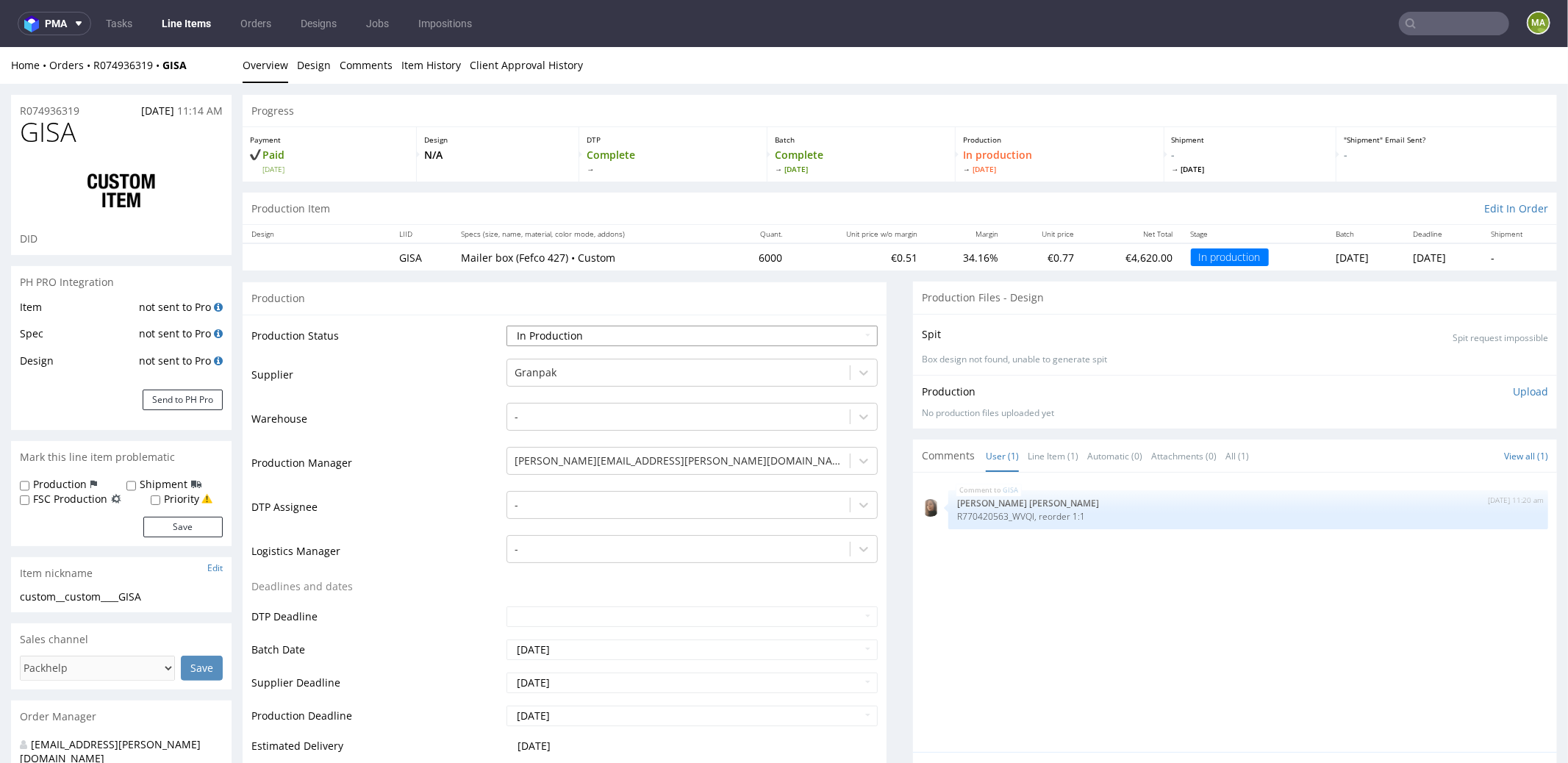
click at [549, 331] on select "Waiting for Artwork Waiting for Diecut Waiting for Mockup Waiting for DTP Waiti…" at bounding box center [692, 335] width 371 height 21
select select "production_complete"
click at [507, 325] on select "Waiting for Artwork Waiting for Diecut Waiting for Mockup Waiting for DTP Waiti…" at bounding box center [692, 335] width 371 height 21
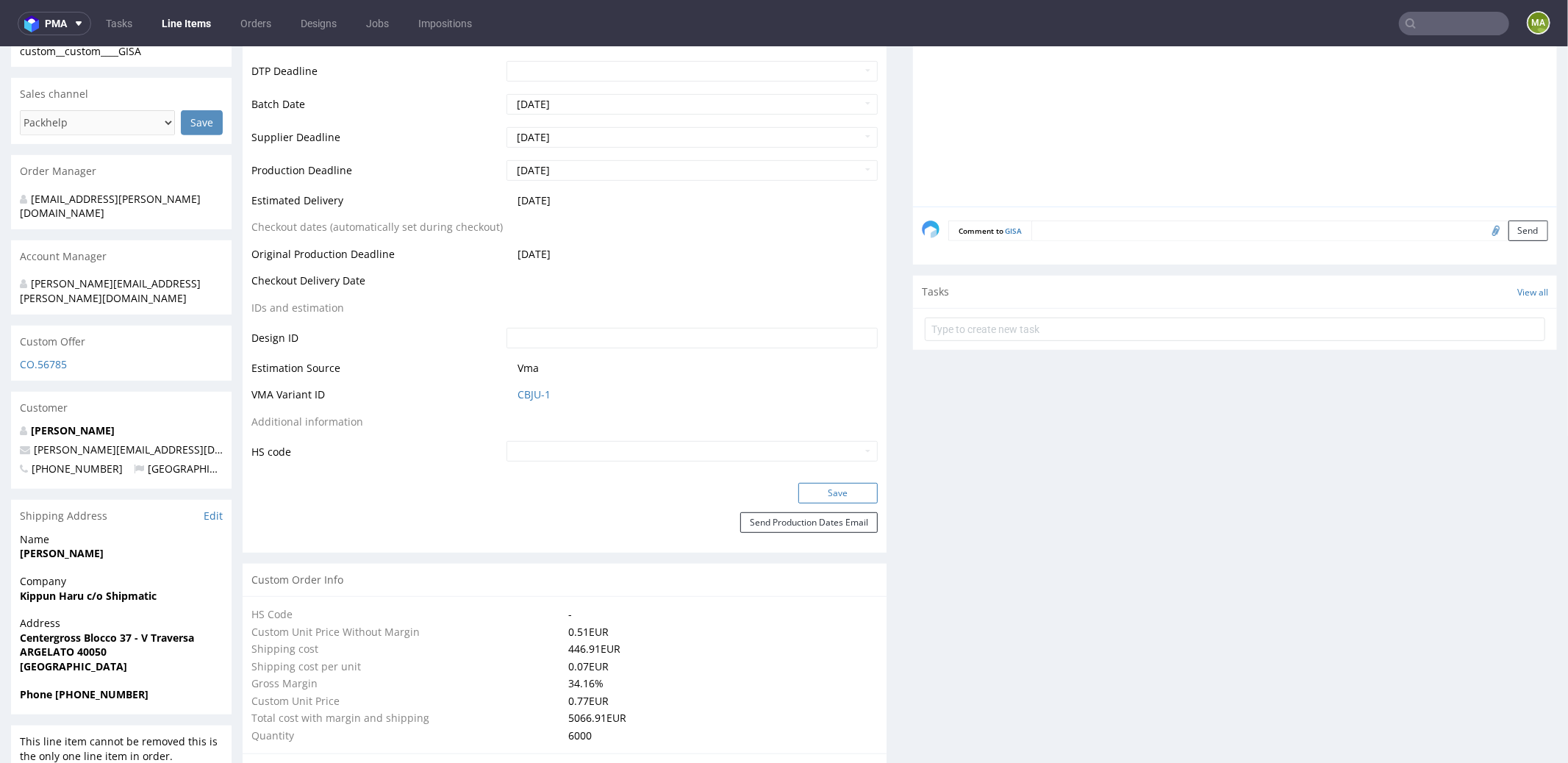
click at [798, 493] on button "Save" at bounding box center [838, 492] width 80 height 21
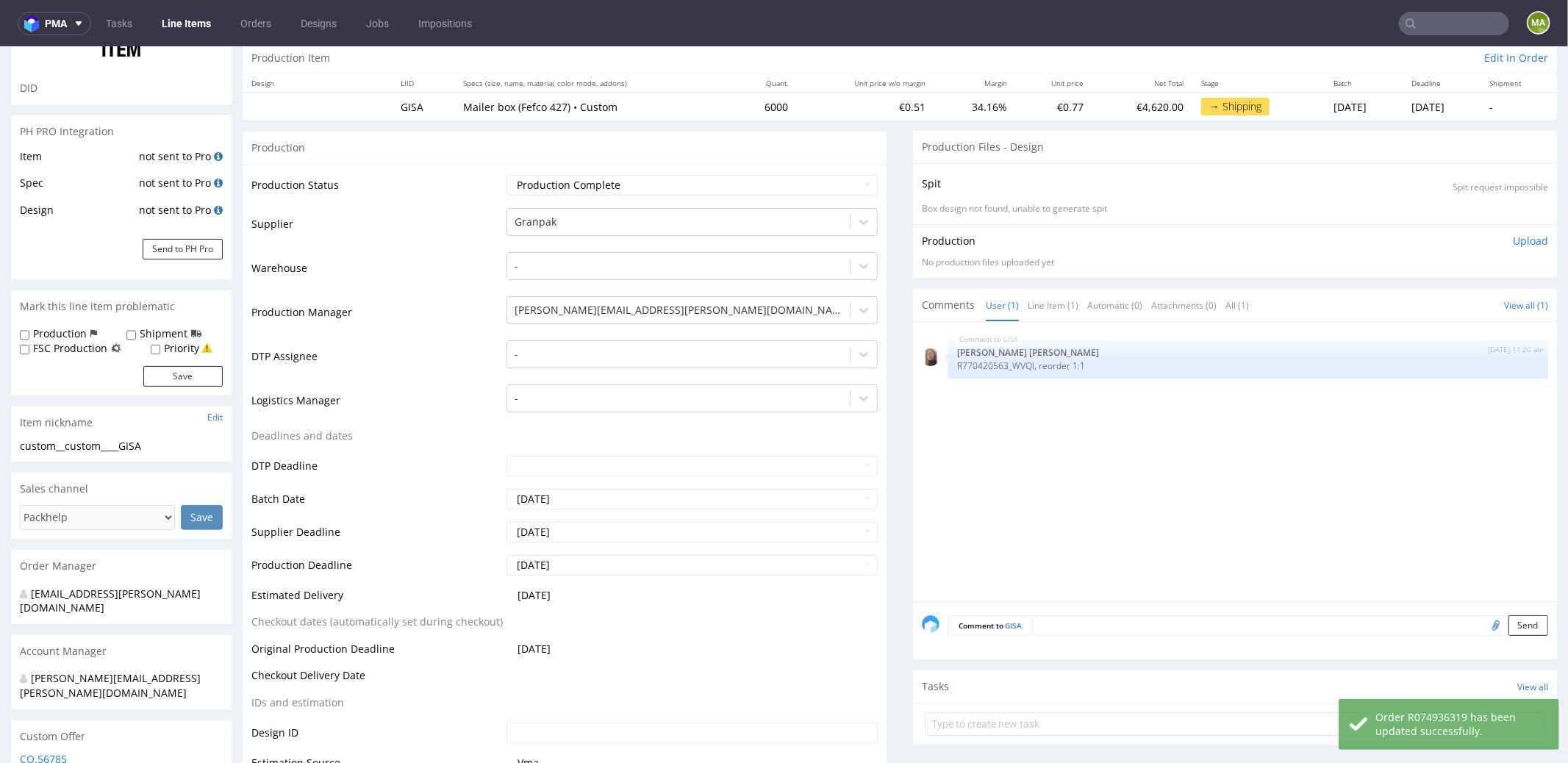
scroll to position [0, 0]
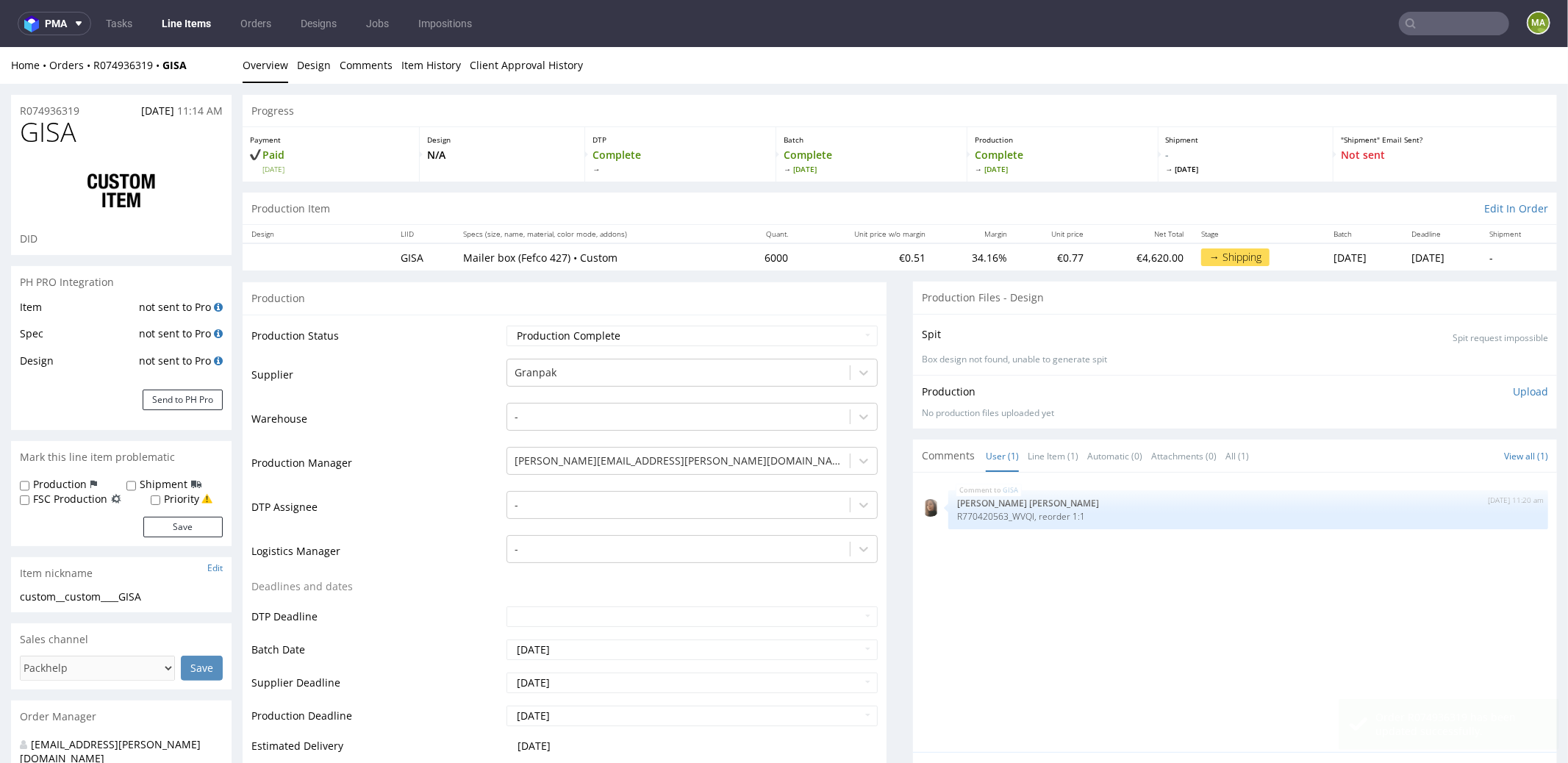
click at [1416, 18] on input "text" at bounding box center [1454, 23] width 110 height 24
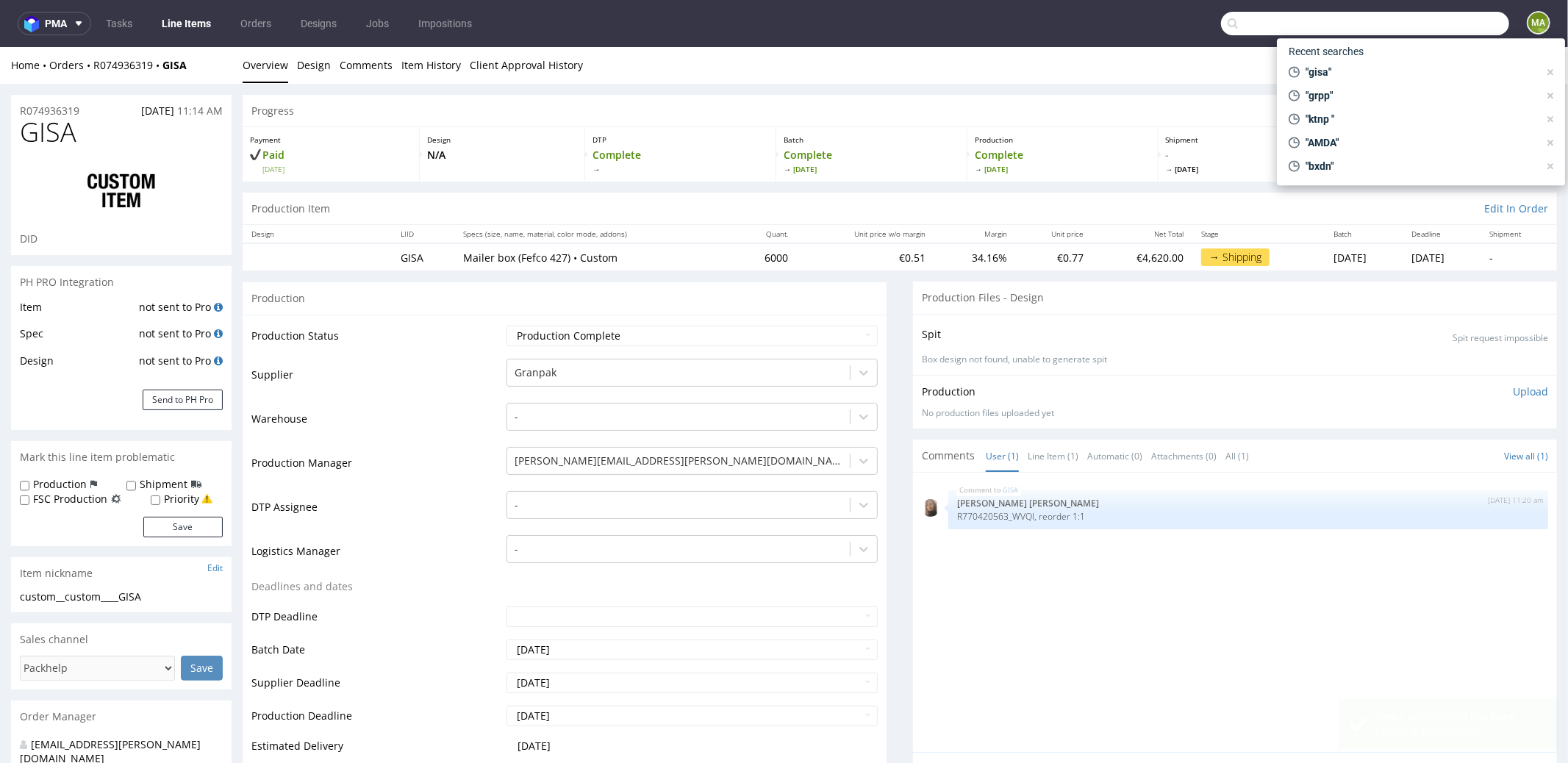
click at [1422, 22] on input "text" at bounding box center [1365, 23] width 288 height 24
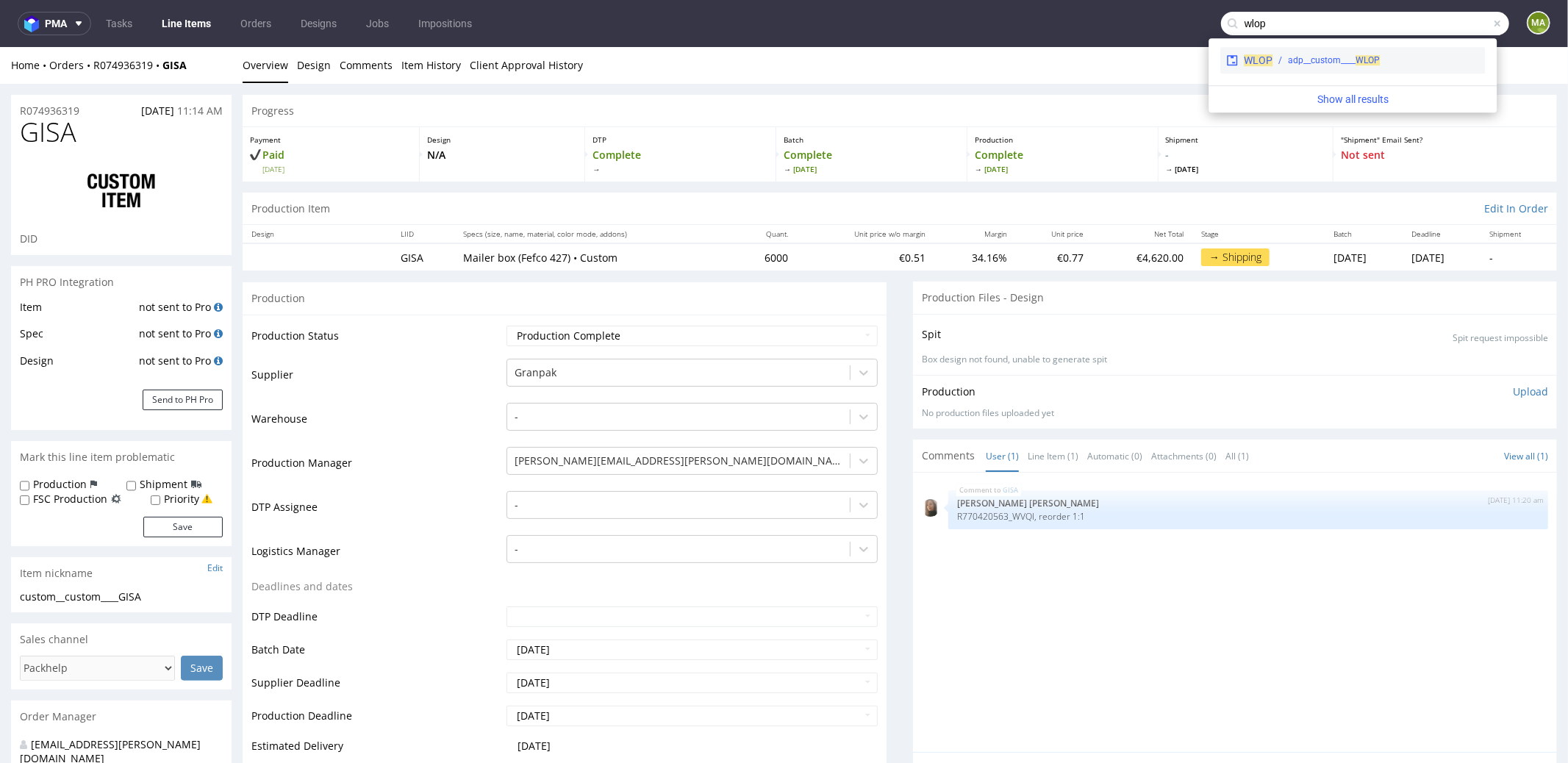
type input "wlop"
click at [1281, 60] on div "adp__custom____ WLOP" at bounding box center [1375, 60] width 206 height 13
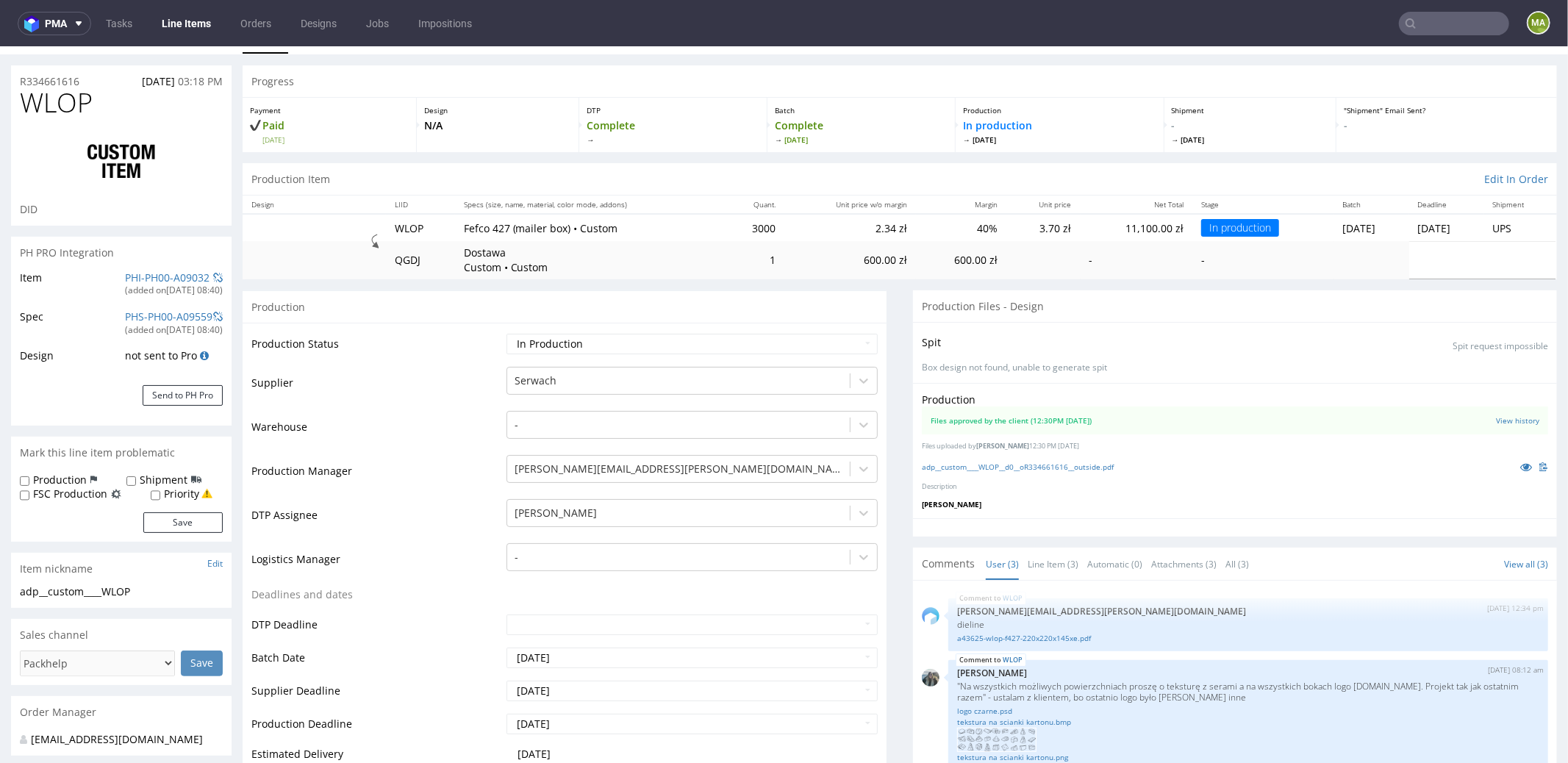
scroll to position [62, 0]
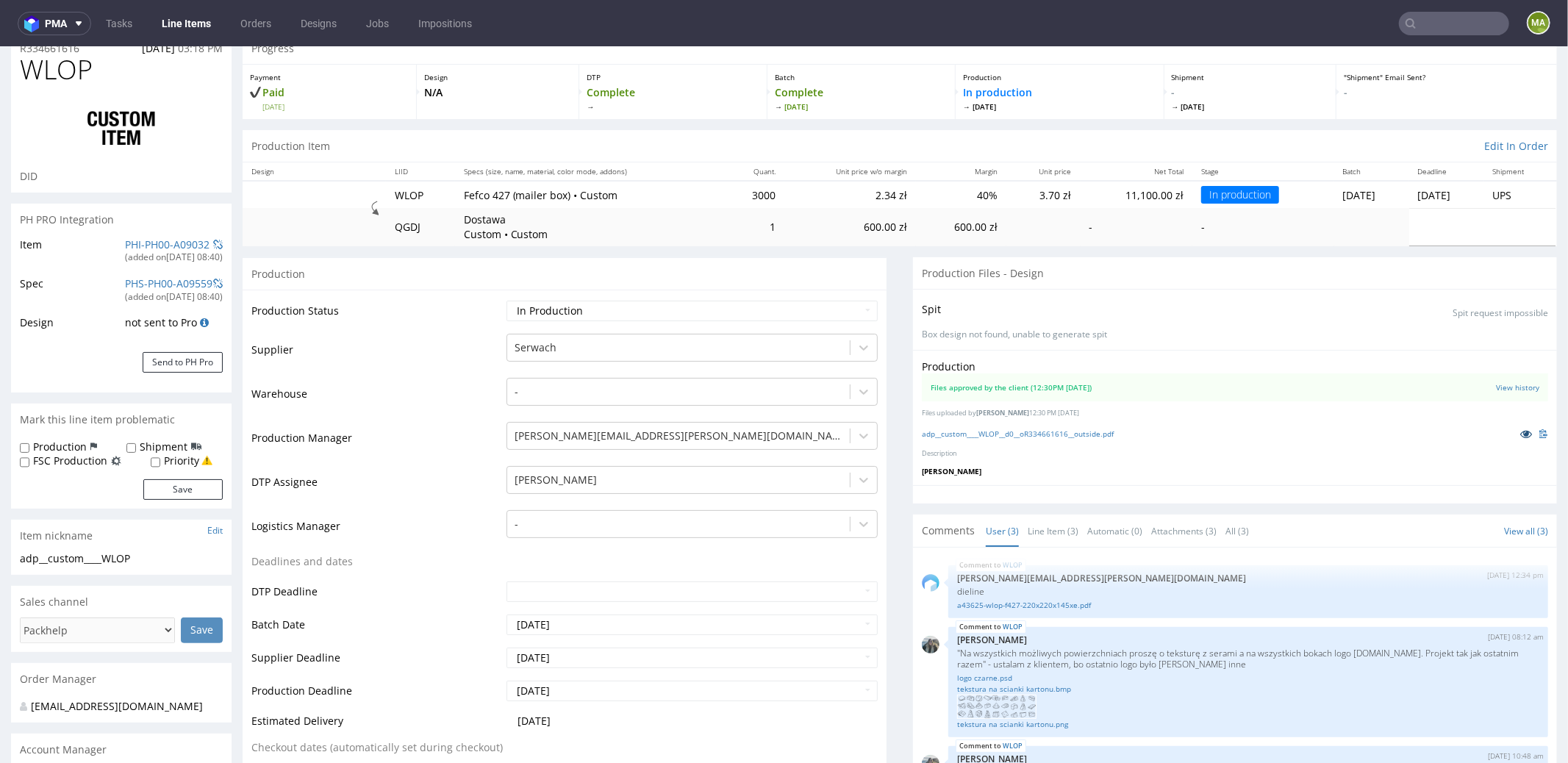
click at [1520, 428] on icon at bounding box center [1526, 432] width 12 height 10
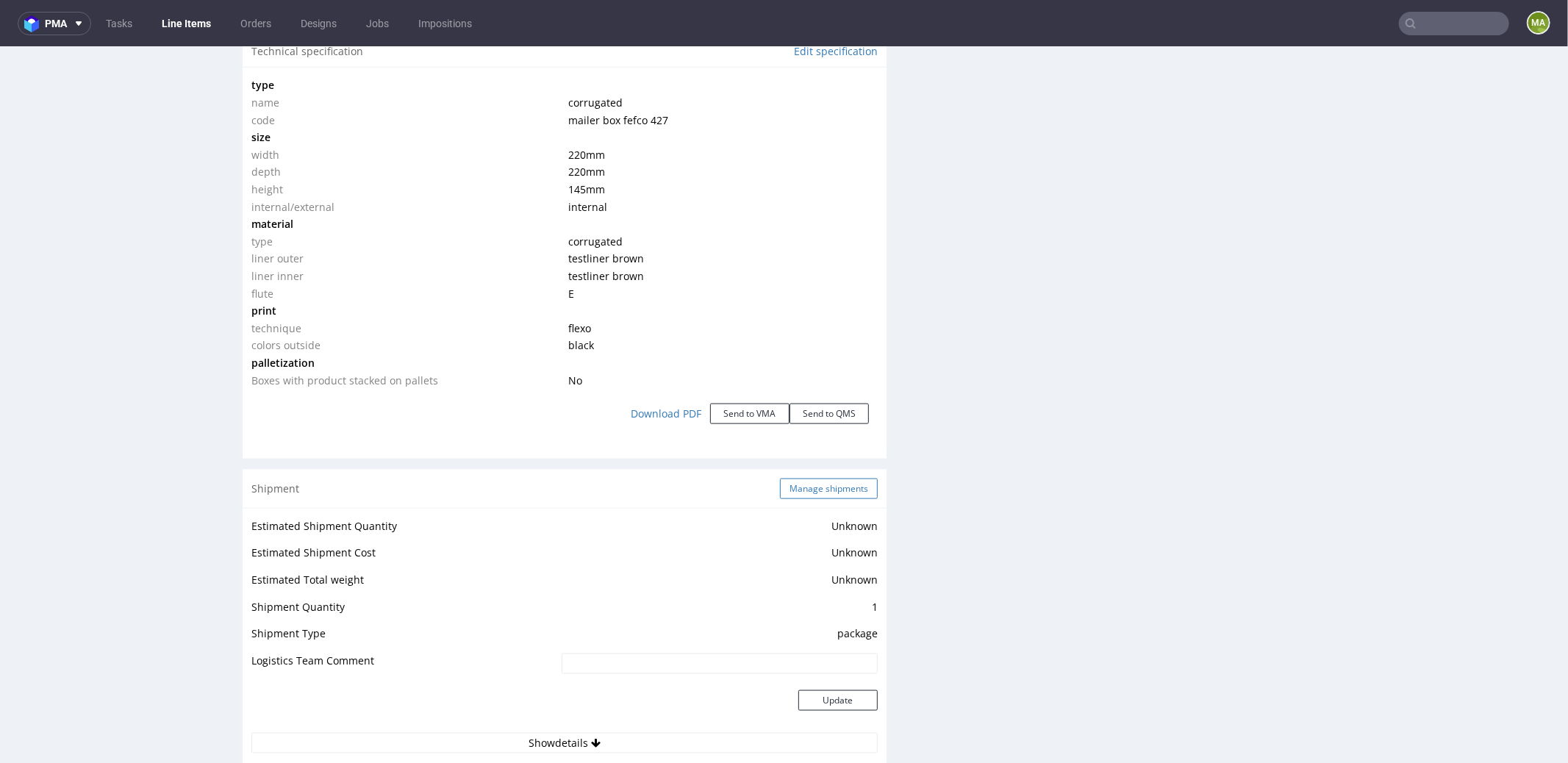
scroll to position [1442, 0]
click at [796, 483] on button "Manage shipments" at bounding box center [829, 487] width 98 height 21
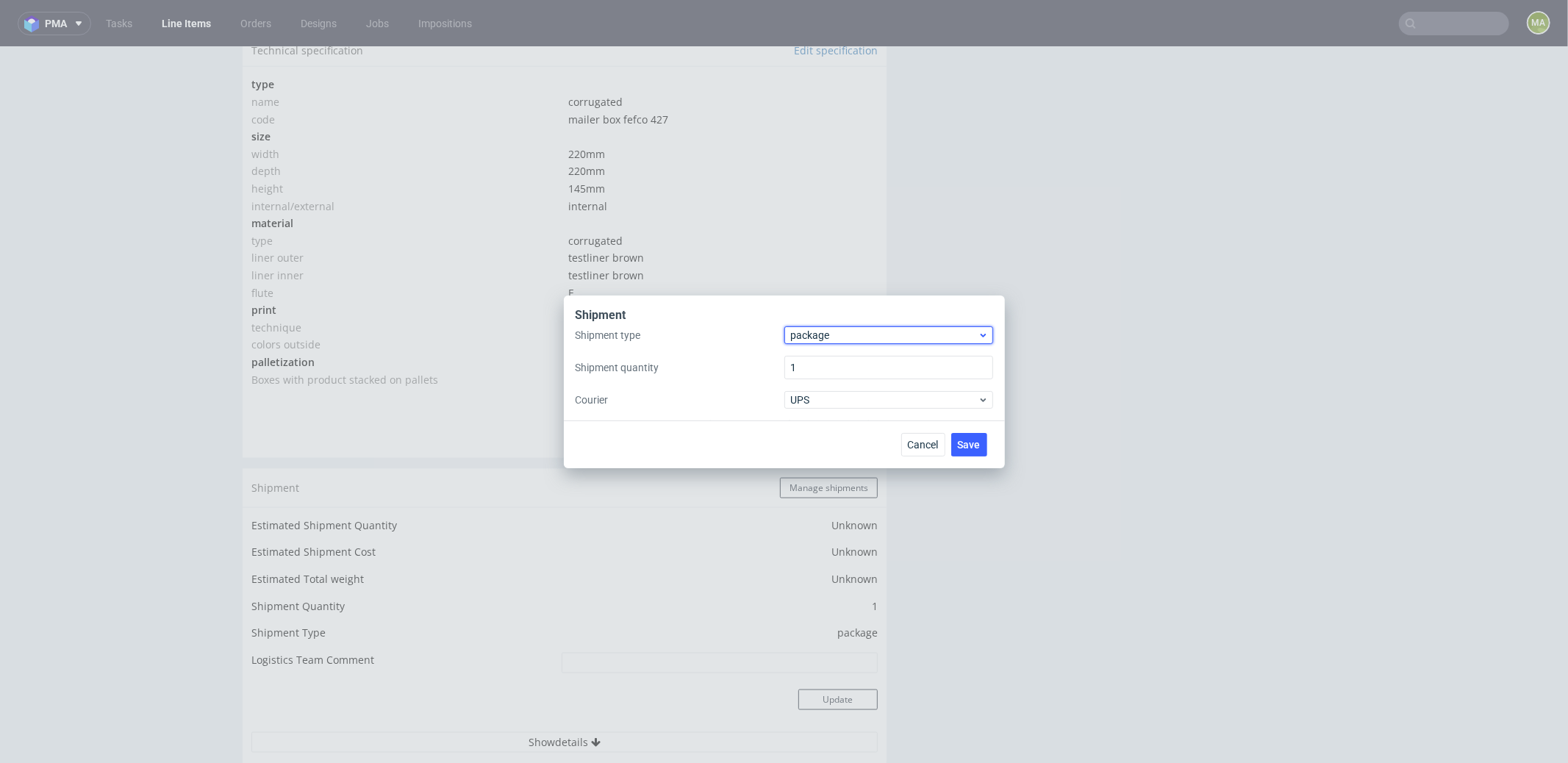
click at [830, 331] on span "package" at bounding box center [885, 335] width 187 height 15
click at [828, 357] on div "pallet" at bounding box center [889, 366] width 197 height 27
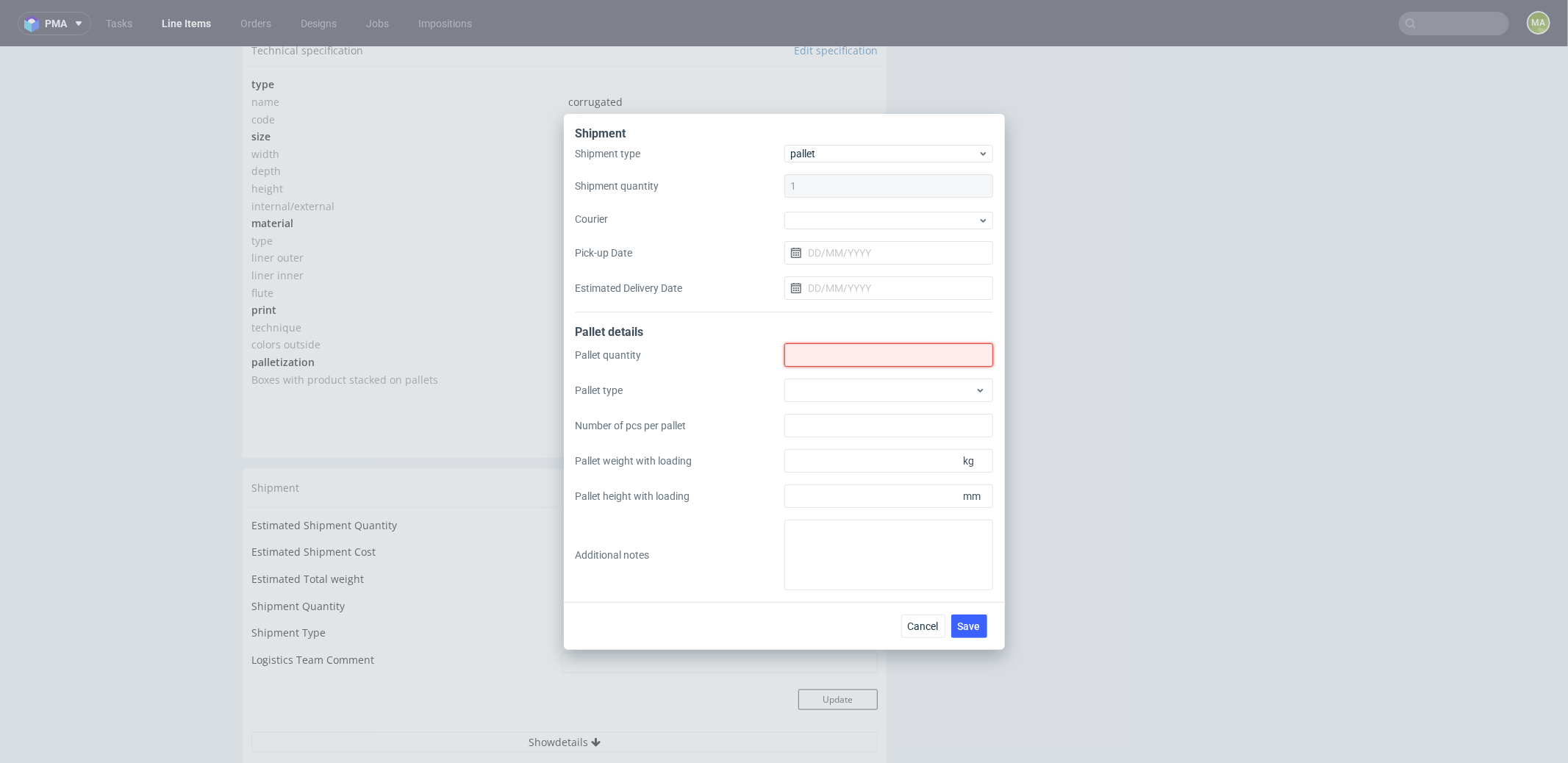
click at [831, 360] on input "Shipment type" at bounding box center [889, 355] width 209 height 24
type input "3"
click at [832, 386] on div at bounding box center [889, 390] width 209 height 24
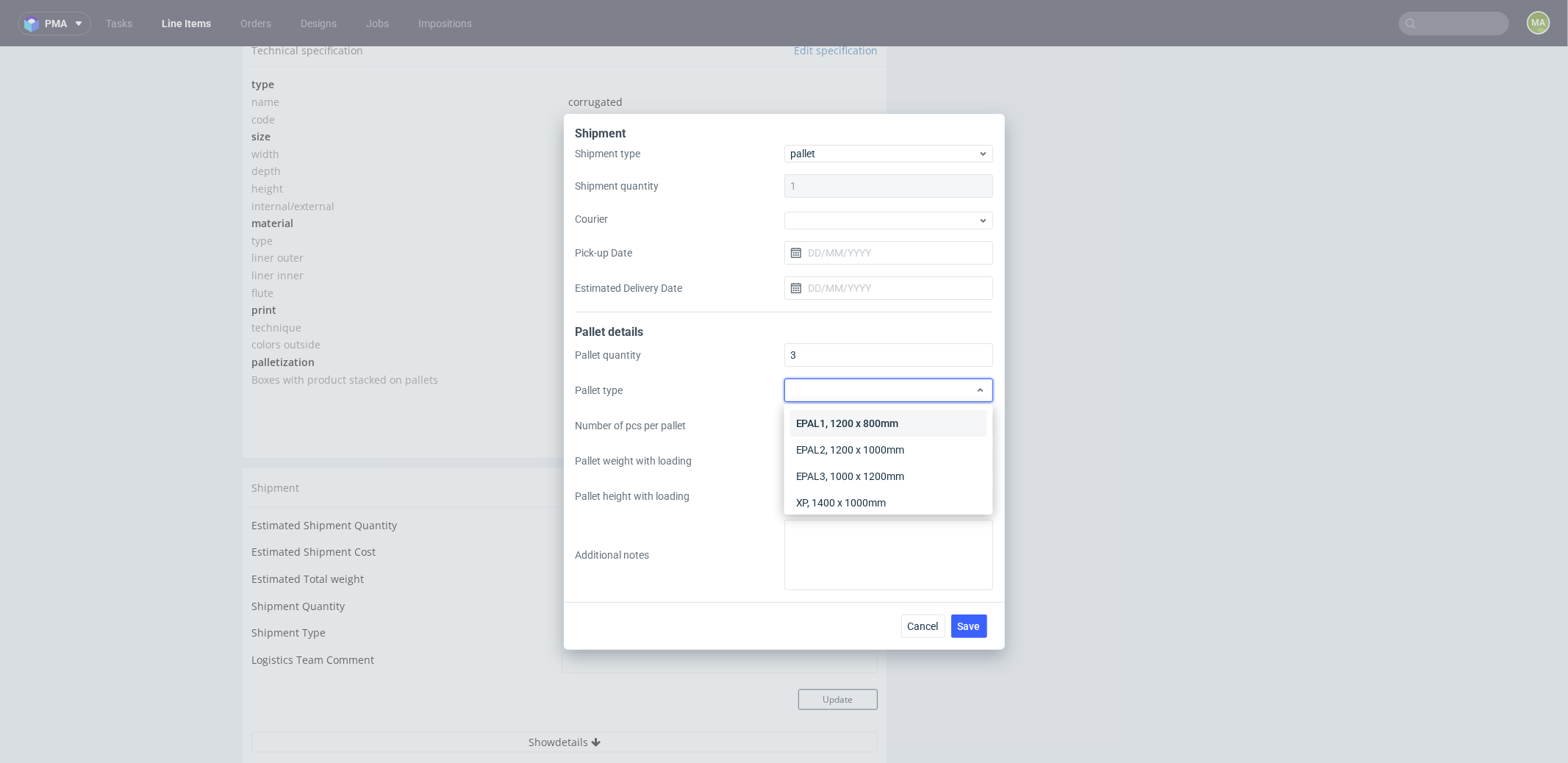
click at [846, 421] on div "EPAL1, 1200 x 800mm" at bounding box center [889, 423] width 197 height 27
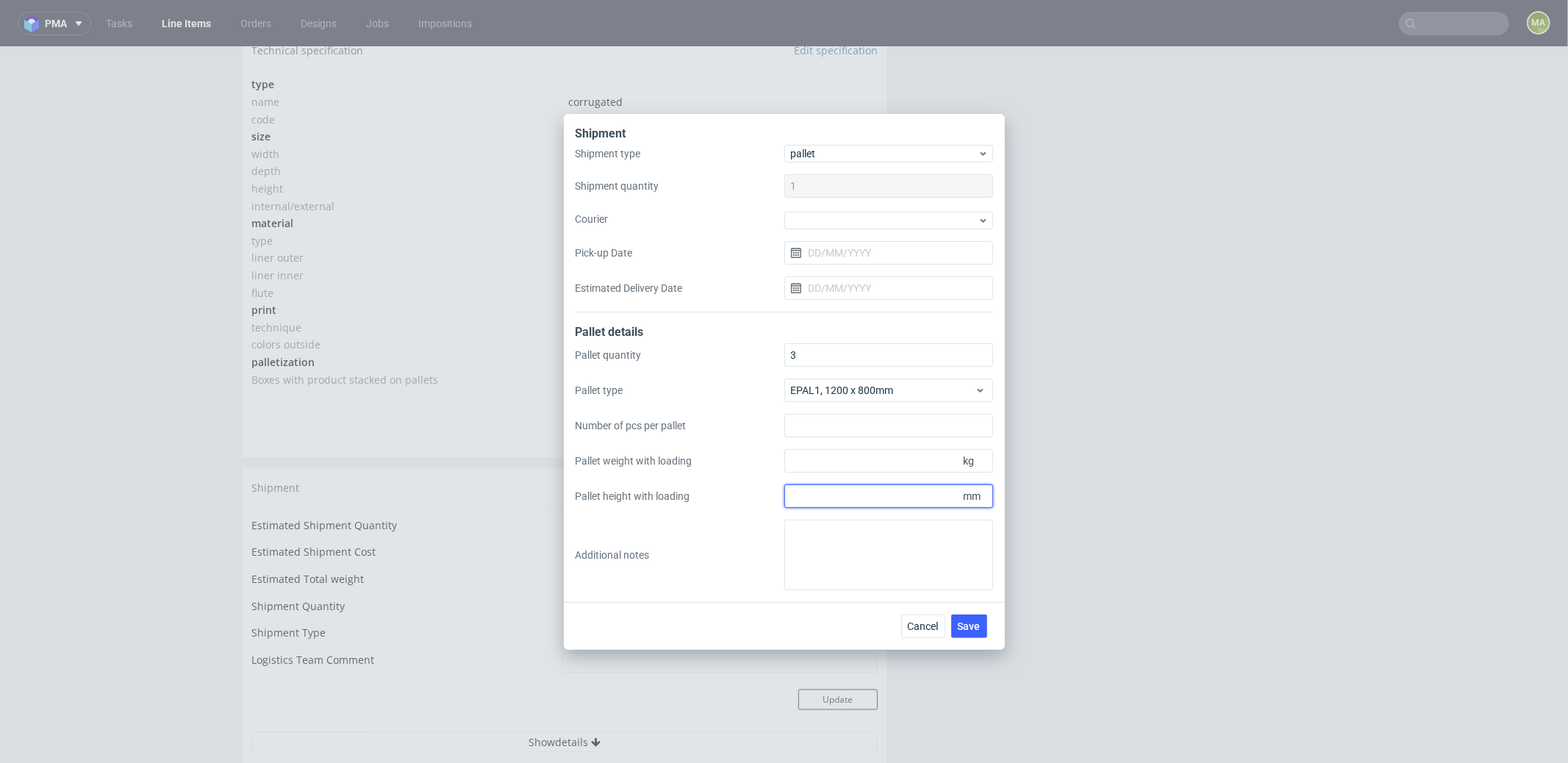
click at [863, 498] on input "Pallet height with loading" at bounding box center [889, 496] width 209 height 24
type input "1800"
click at [837, 454] on input "Pallet weight with loading" at bounding box center [889, 461] width 209 height 24
type input "350"
click at [985, 628] on button "Save" at bounding box center [969, 626] width 36 height 24
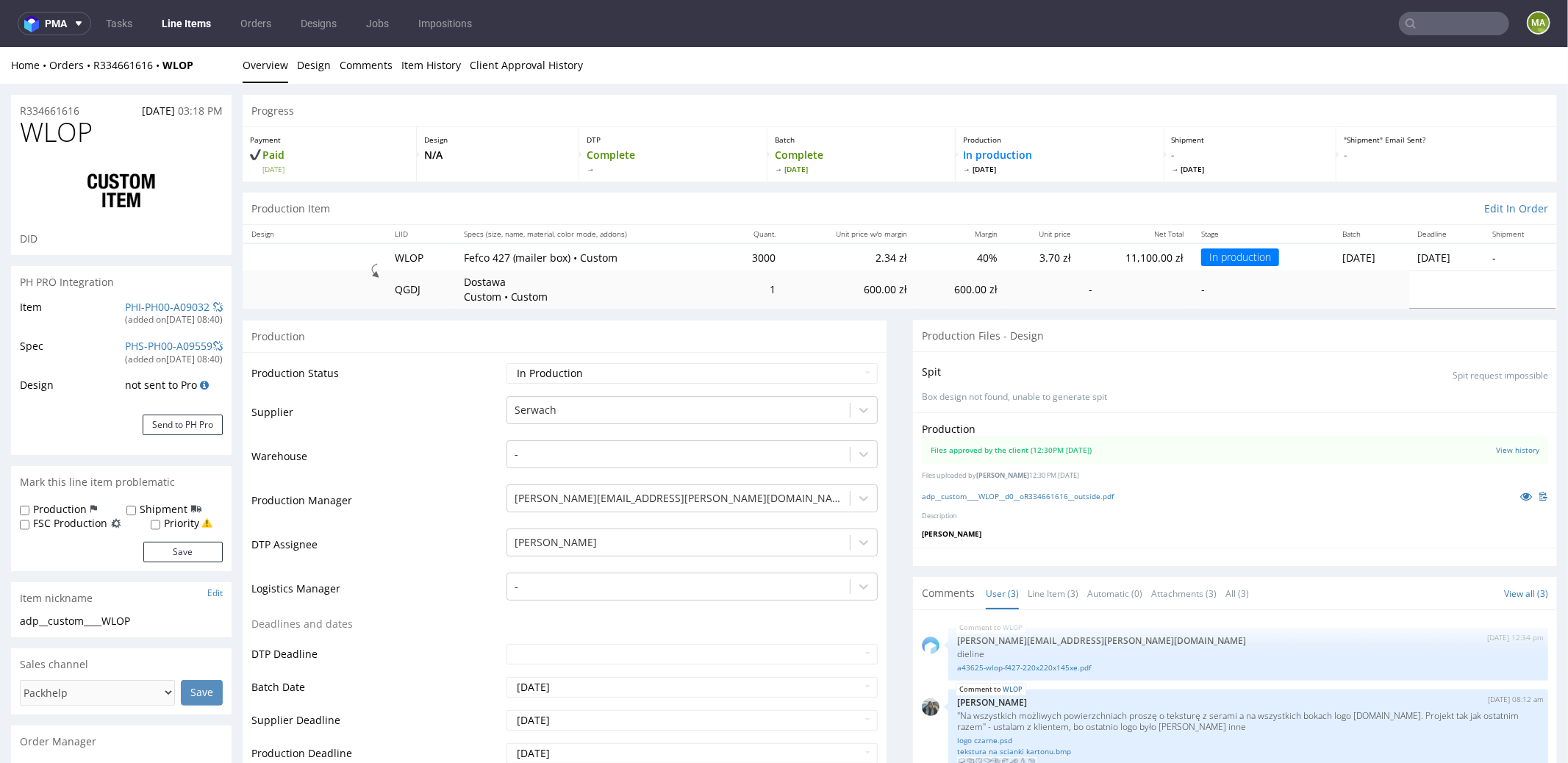
click at [632, 361] on td "Waiting for Artwork Waiting for Diecut Waiting for Mockup Waiting for DTP Waiti…" at bounding box center [690, 377] width 375 height 33
click at [629, 364] on select "Waiting for Artwork Waiting for Diecut Waiting for Mockup Waiting for DTP Waiti…" at bounding box center [692, 373] width 371 height 21
select select "production_complete"
click at [507, 363] on select "Waiting for Artwork Waiting for Diecut Waiting for Mockup Waiting for DTP Waiti…" at bounding box center [692, 373] width 371 height 21
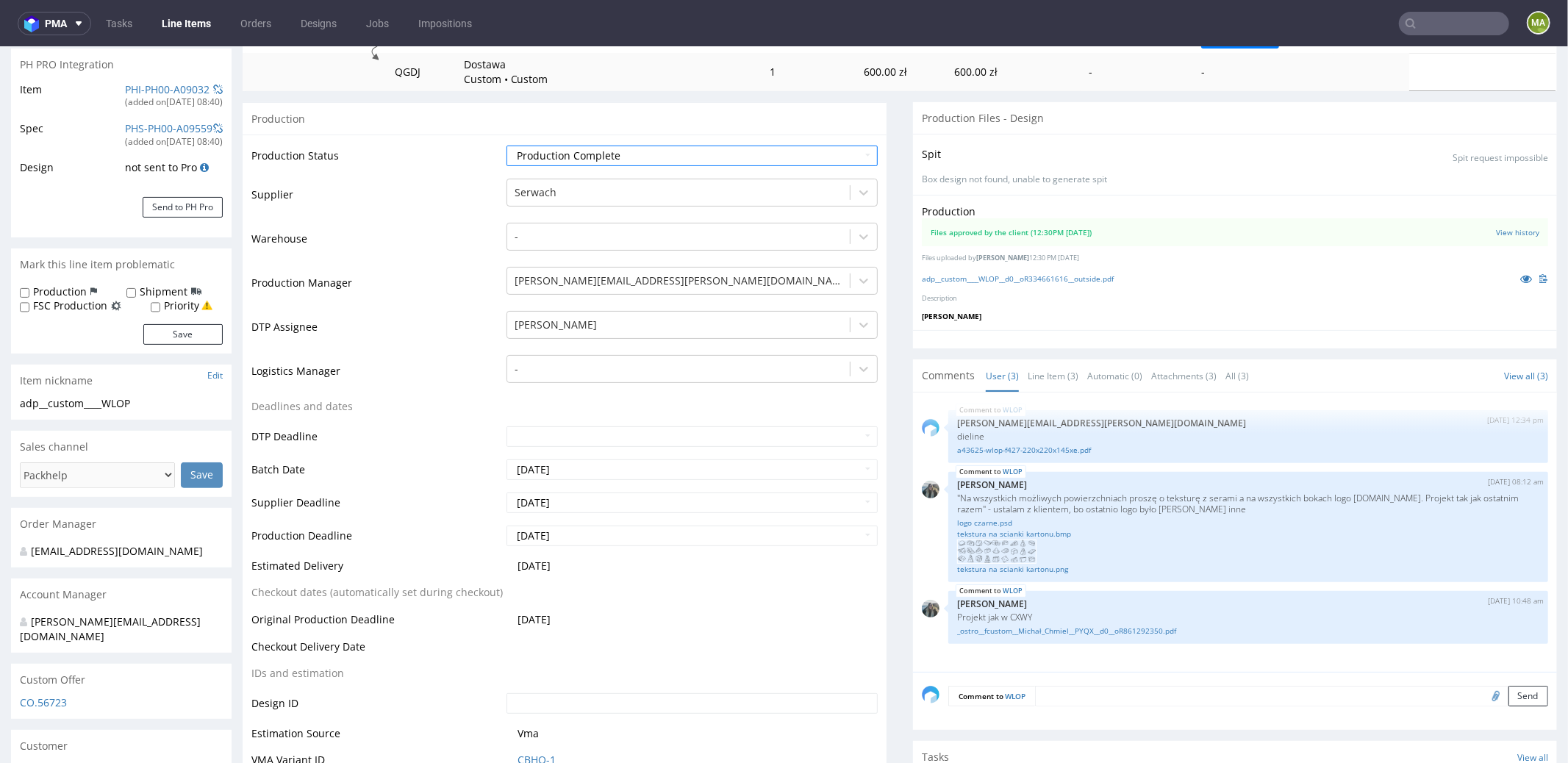
scroll to position [542, 0]
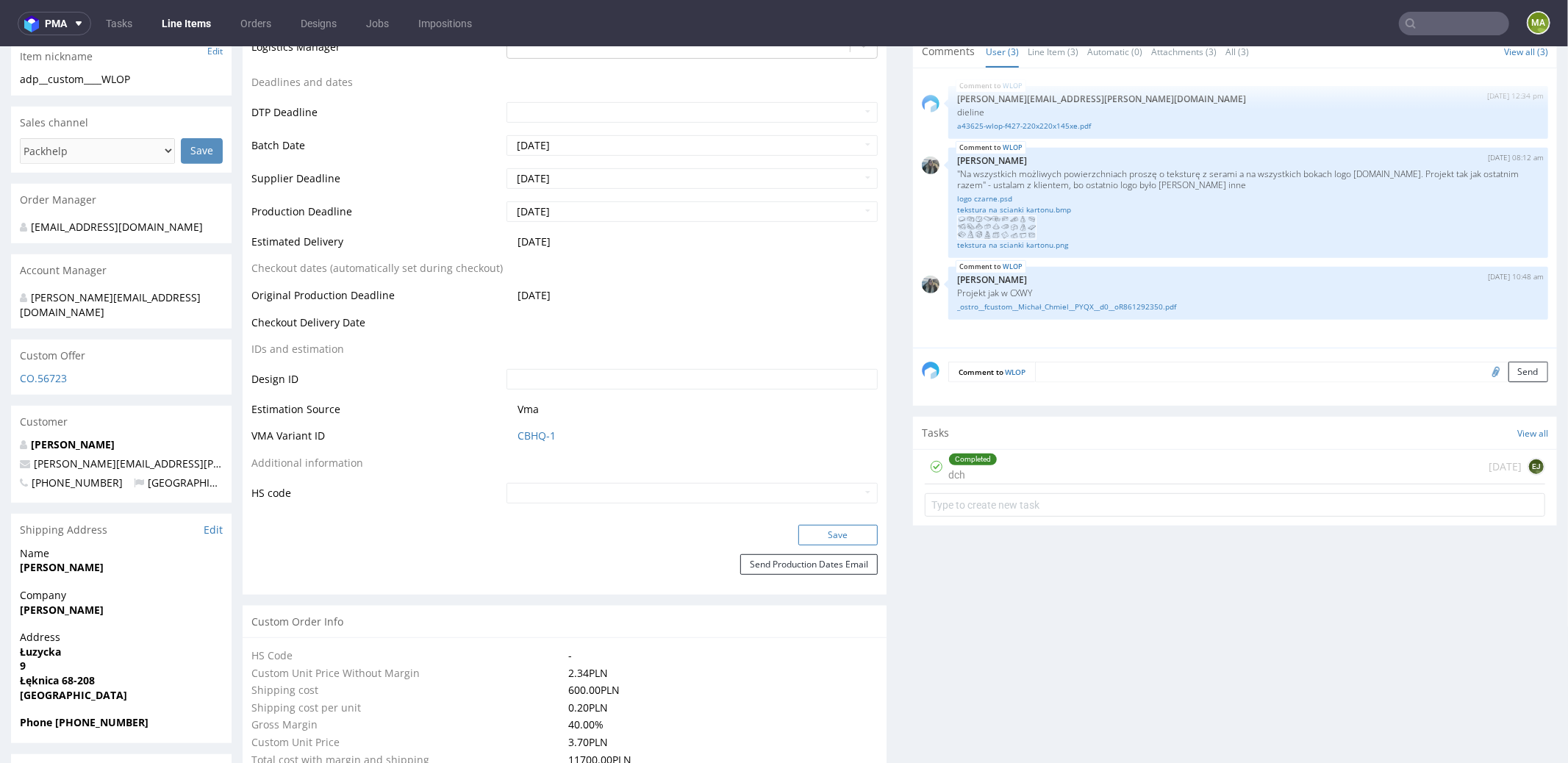
click at [805, 541] on button "Save" at bounding box center [838, 534] width 80 height 21
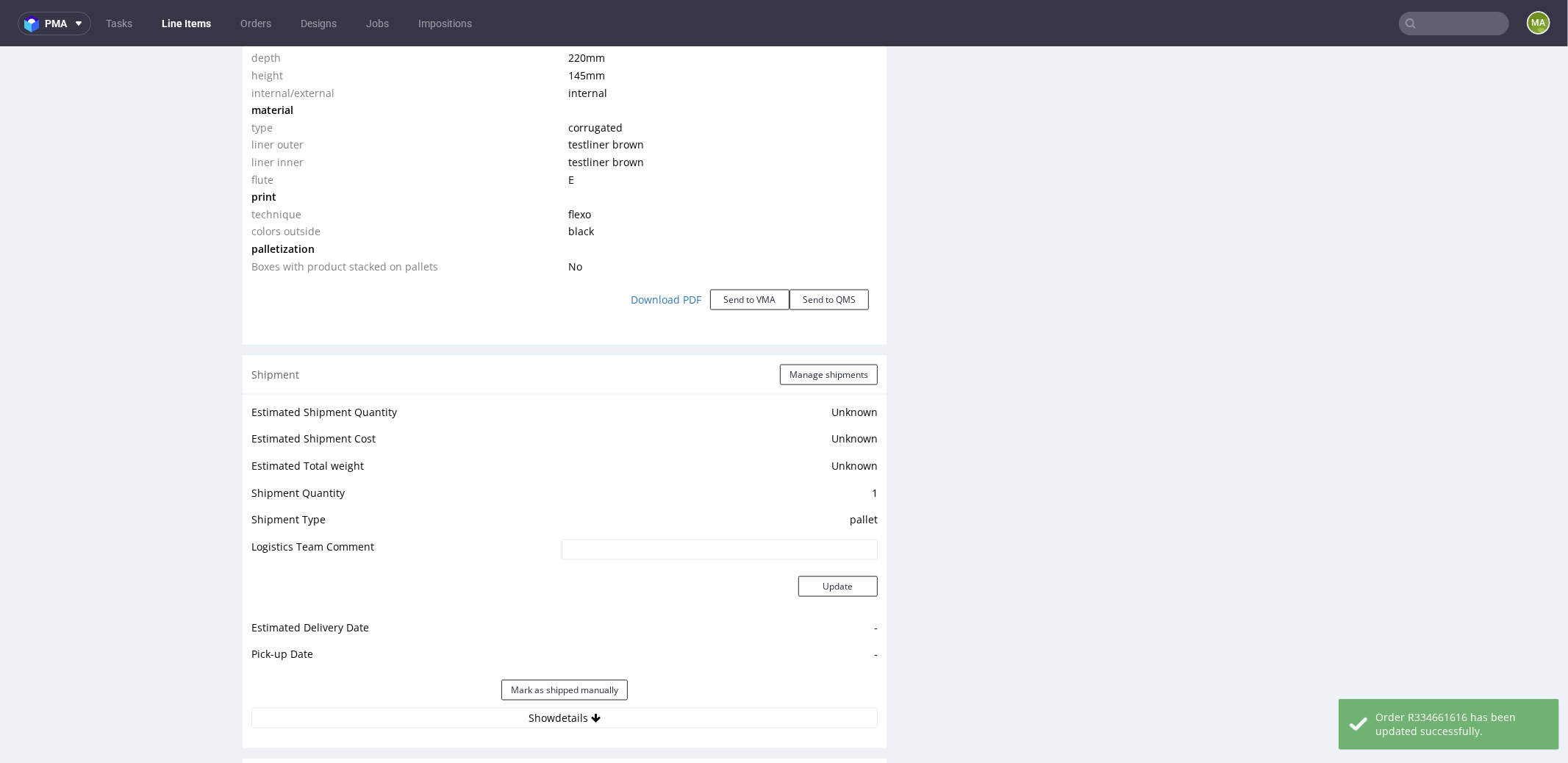
scroll to position [1763, 0]
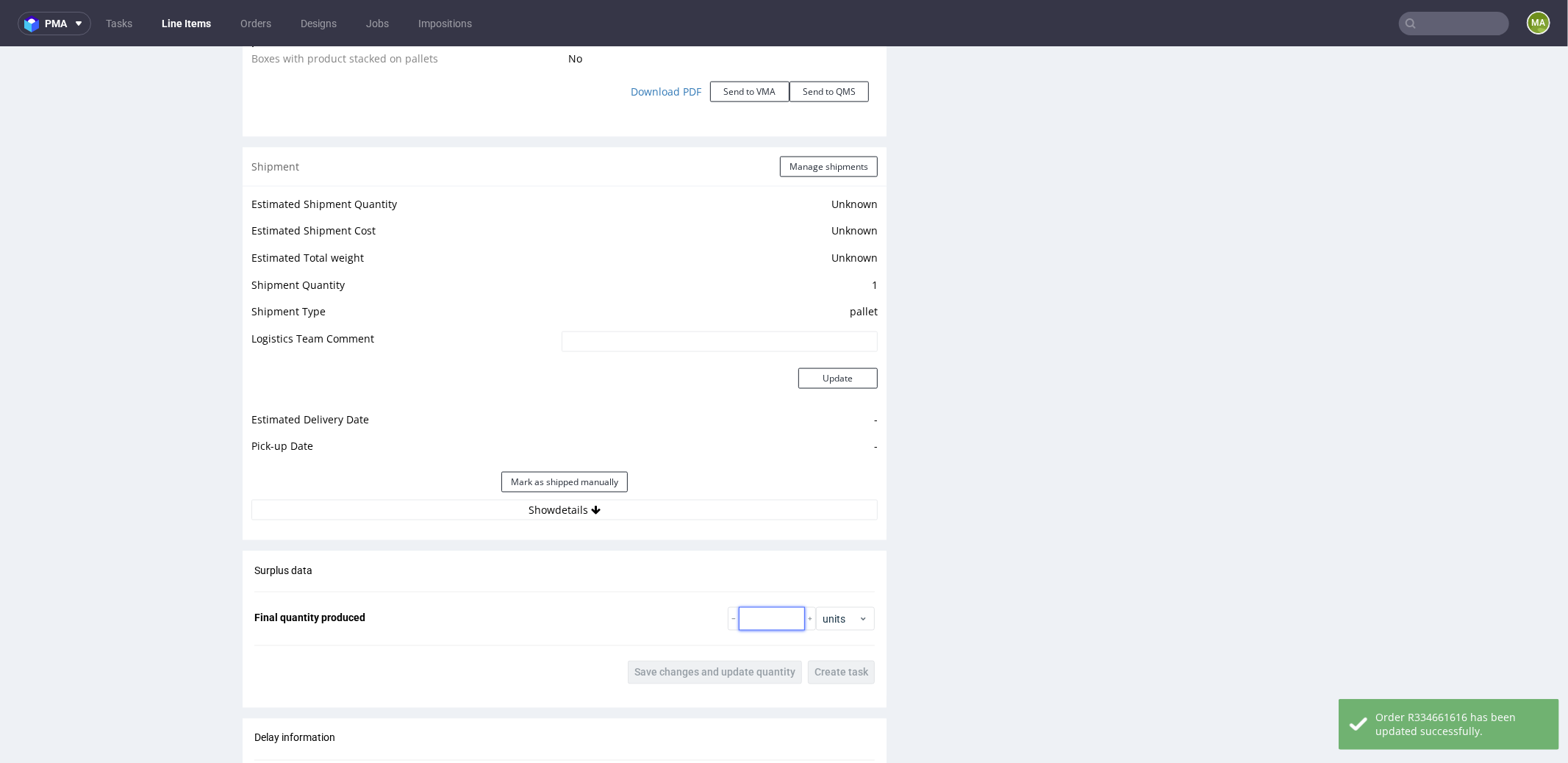
click at [760, 610] on input "number" at bounding box center [771, 618] width 66 height 24
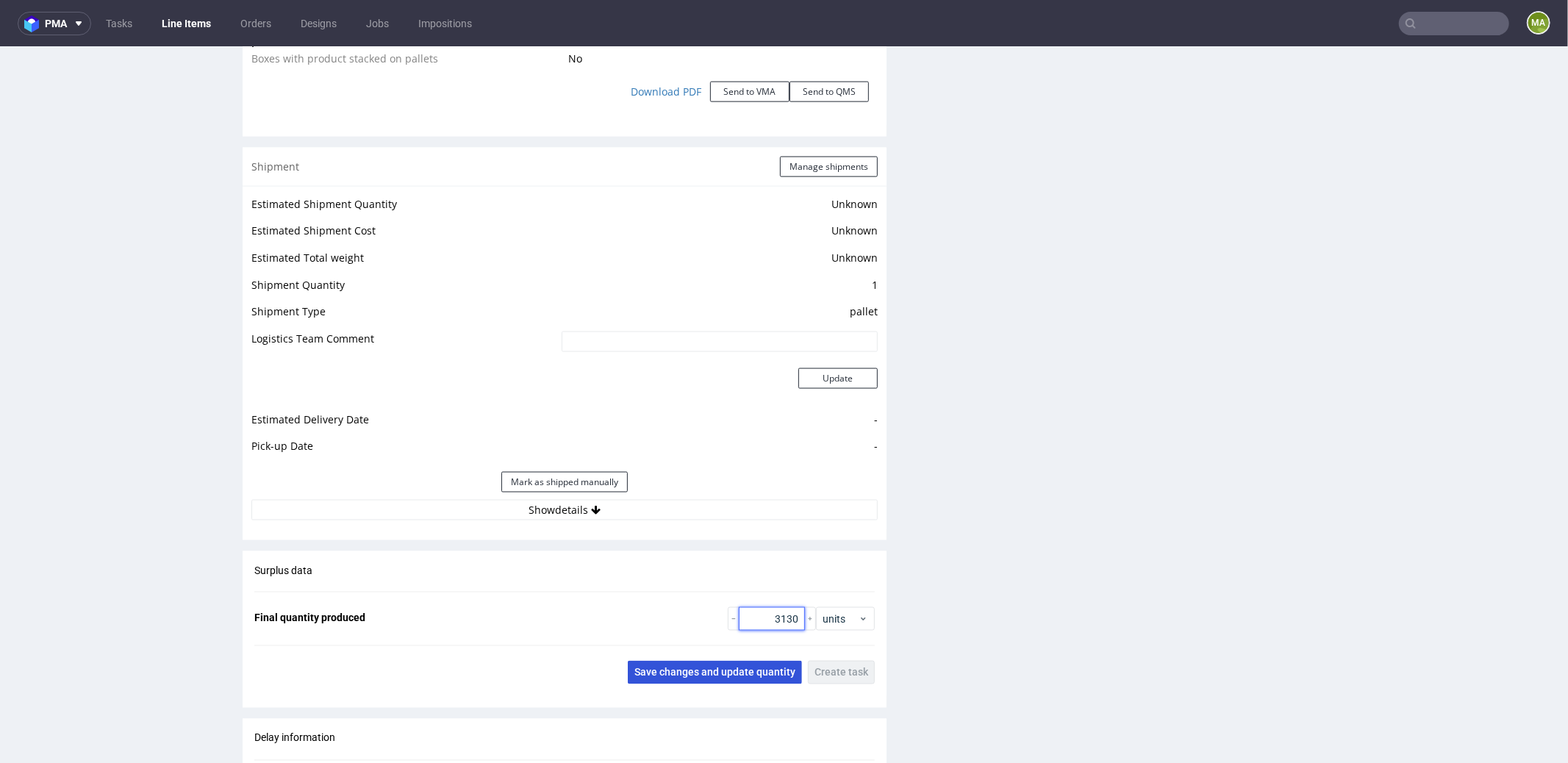
type input "3130"
click at [689, 667] on span "Save changes and update quantity" at bounding box center [715, 672] width 161 height 10
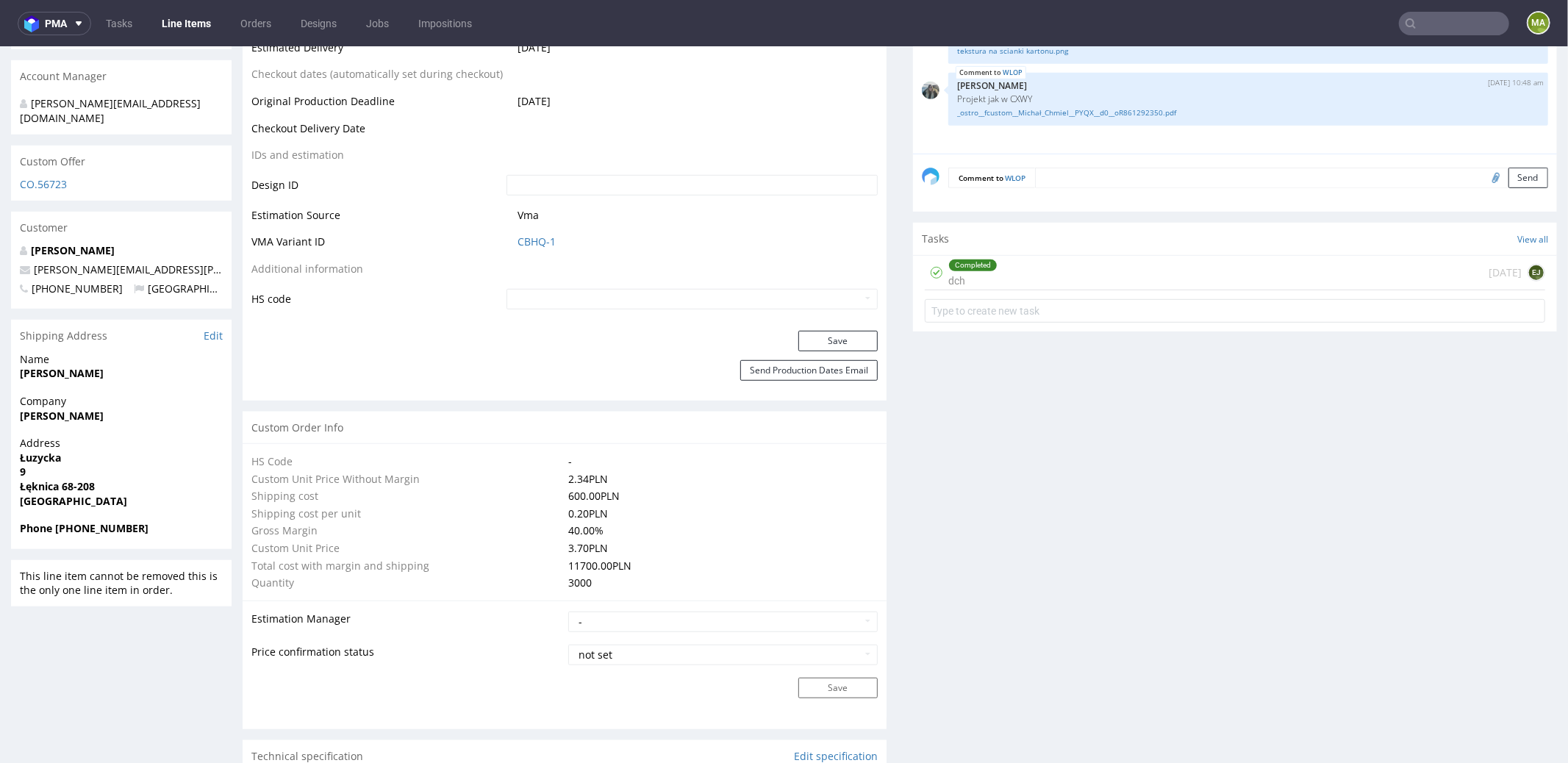
scroll to position [0, 0]
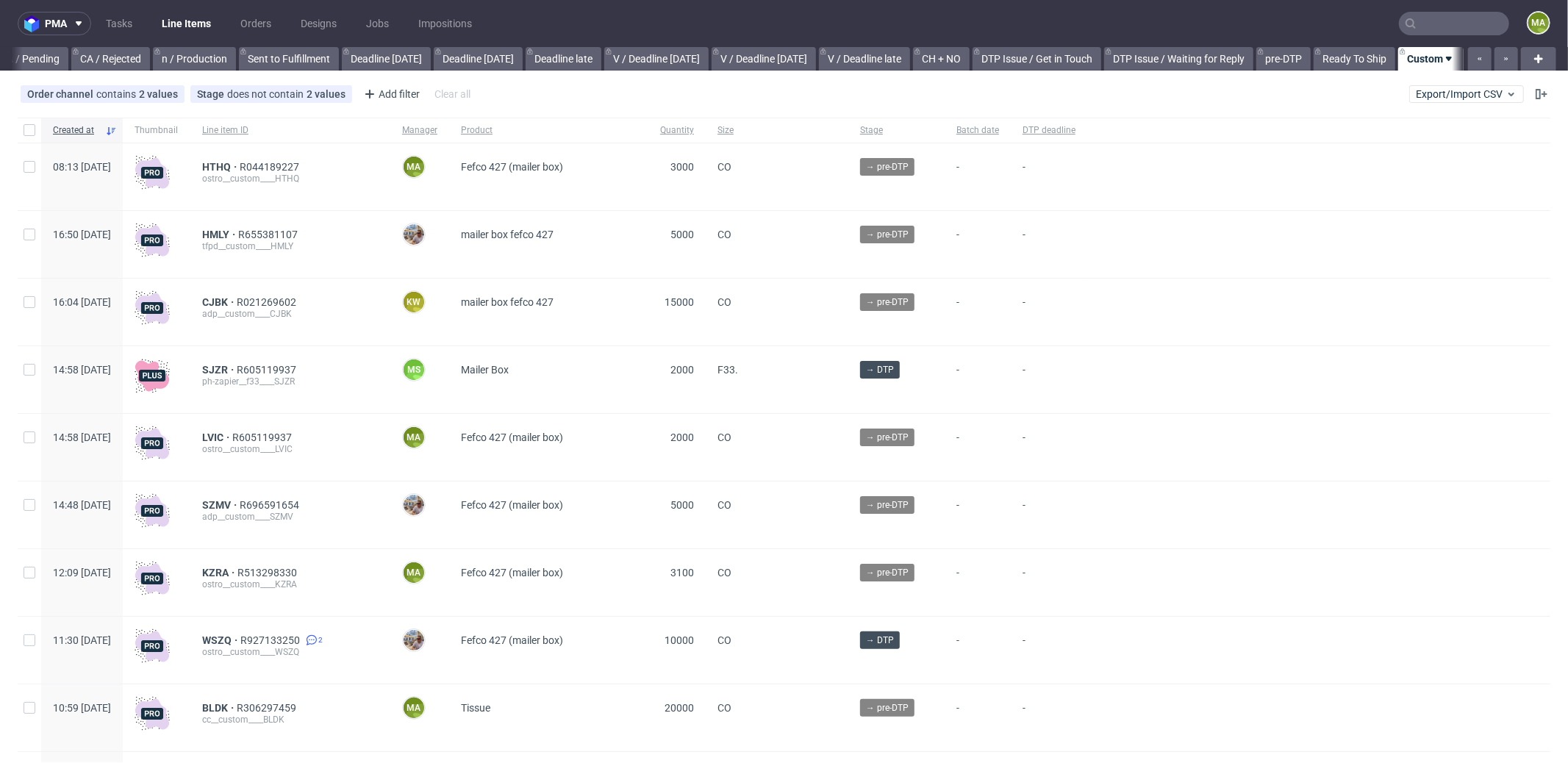
scroll to position [0, 1269]
click at [404, 95] on div "Add filter" at bounding box center [390, 94] width 64 height 24
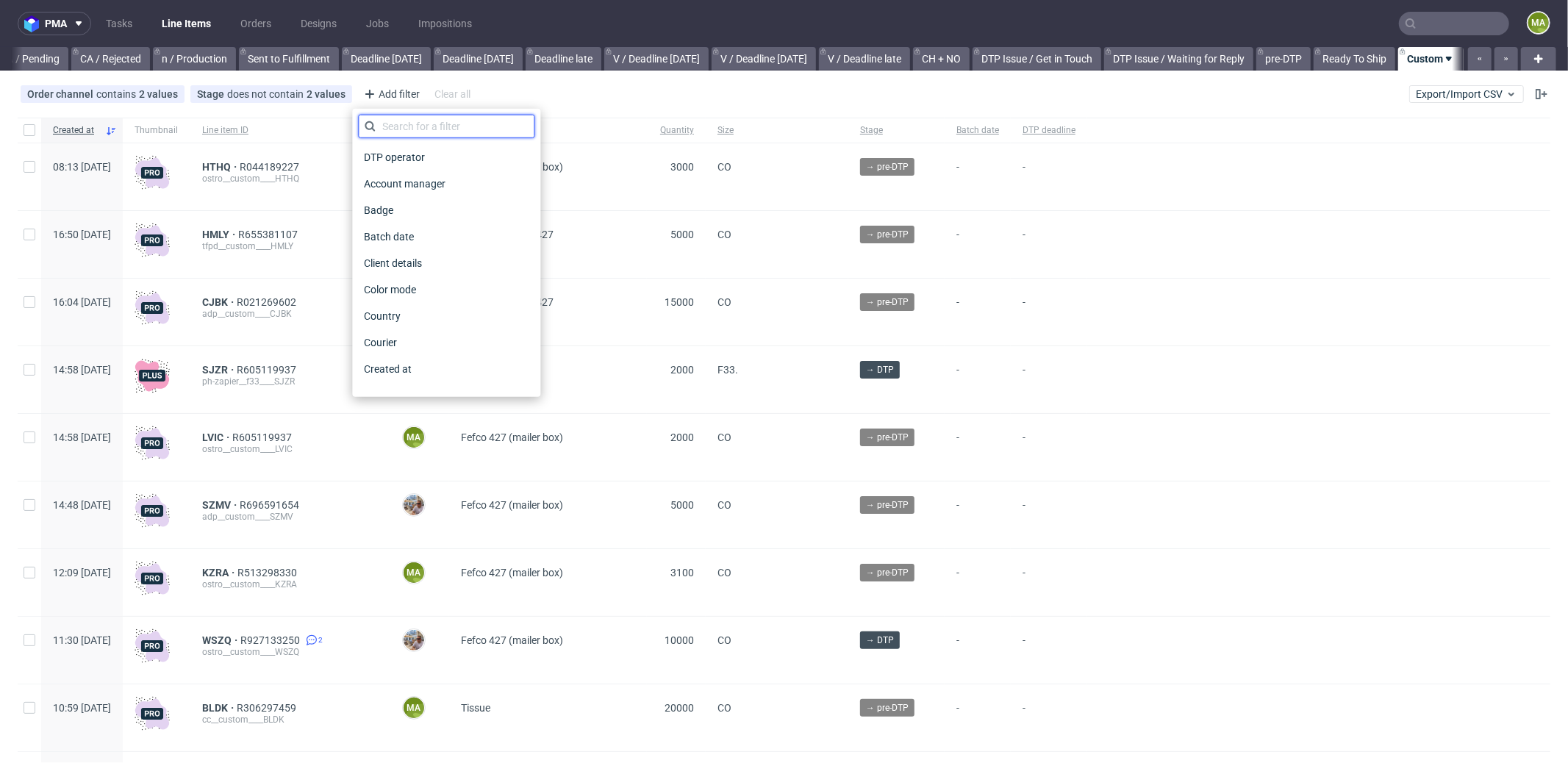
click at [445, 131] on input "text" at bounding box center [446, 127] width 176 height 24
type input "pro"
click at [463, 369] on span "Production manager" at bounding box center [412, 369] width 107 height 21
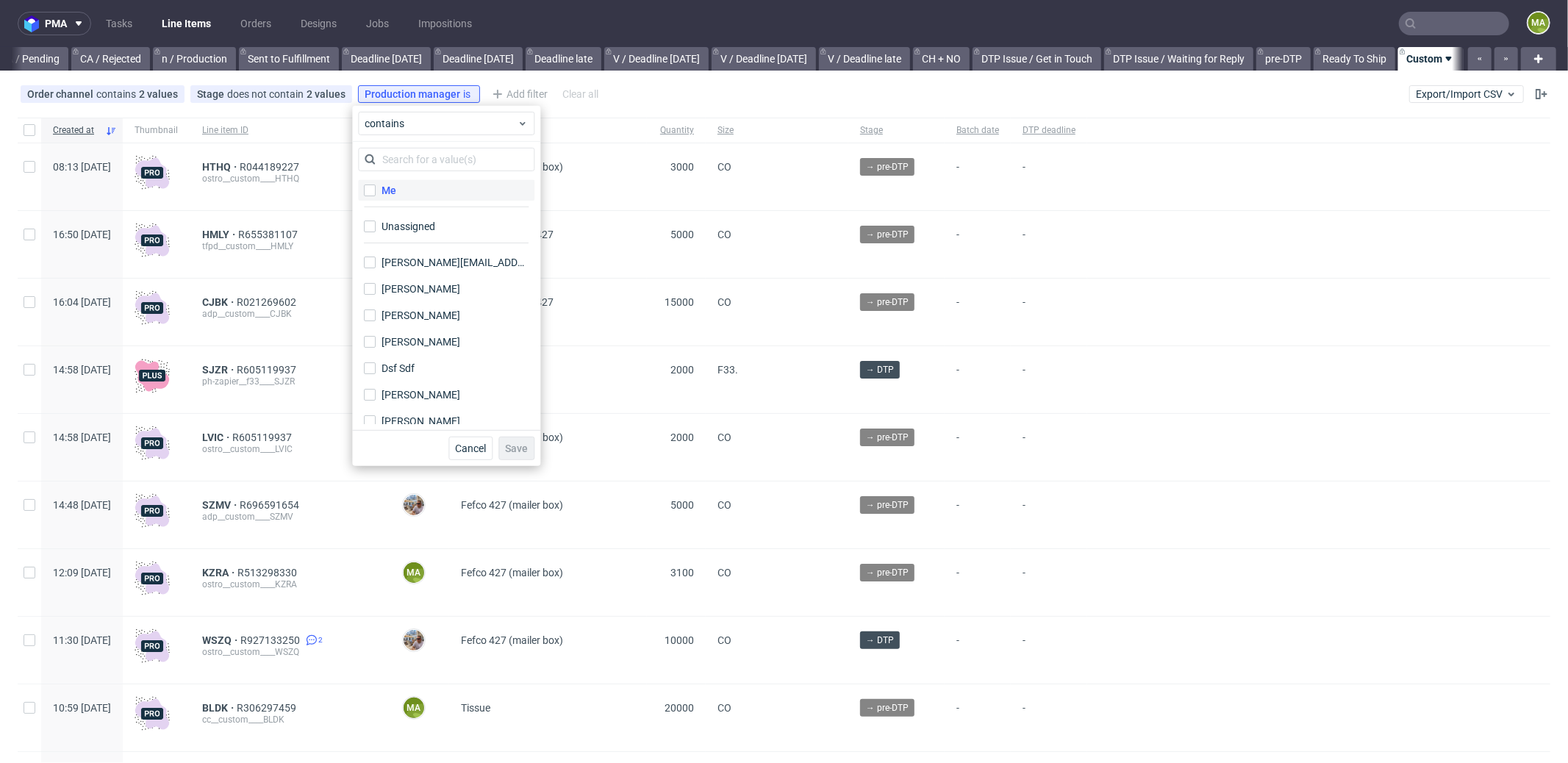
click at [403, 199] on label "Me" at bounding box center [446, 190] width 176 height 21
click at [376, 196] on input "Me" at bounding box center [370, 190] width 12 height 12
checkbox input "true"
click at [527, 451] on span "Save" at bounding box center [517, 448] width 23 height 10
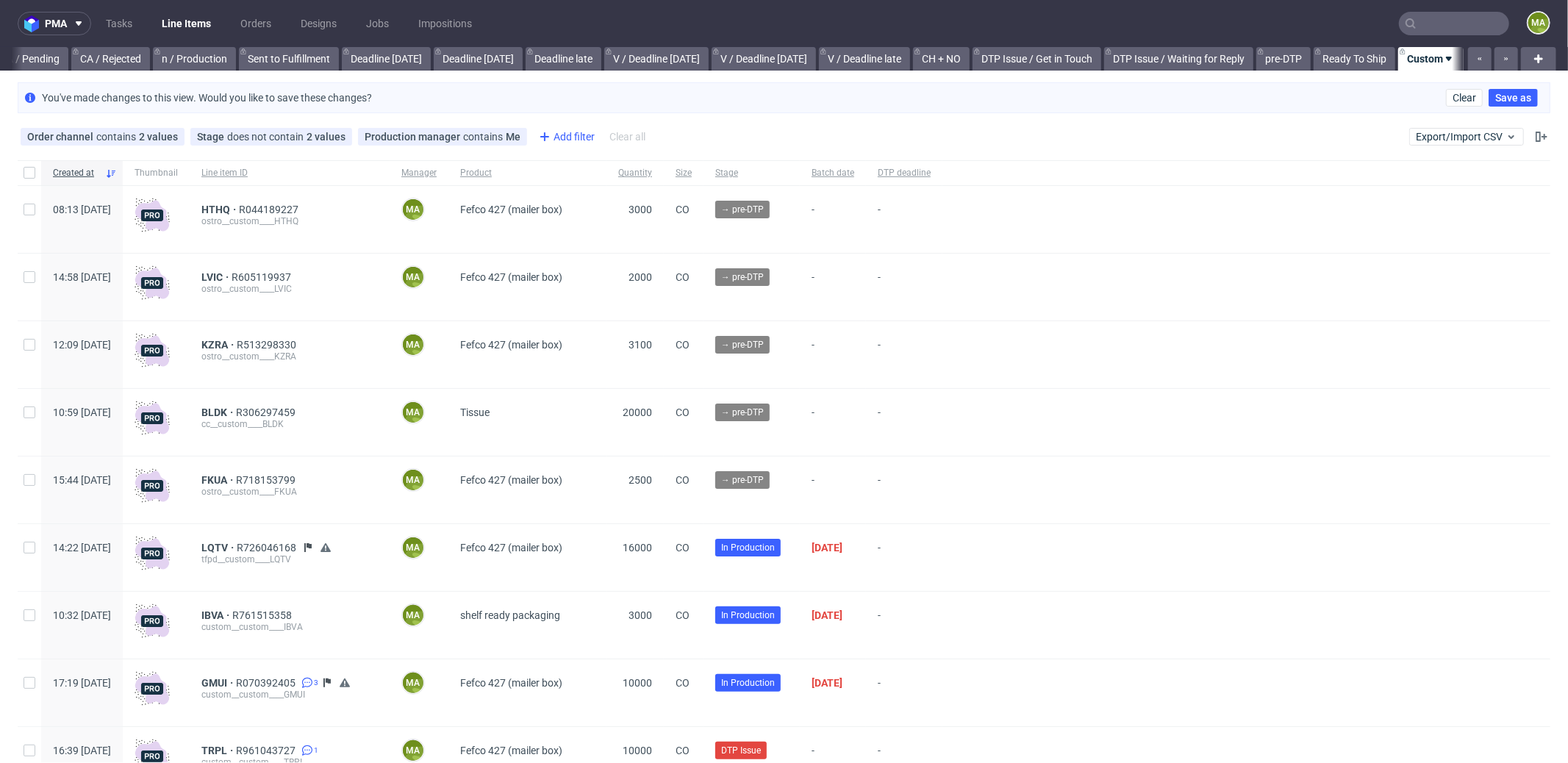
click at [581, 141] on div "Add filter" at bounding box center [565, 136] width 64 height 24
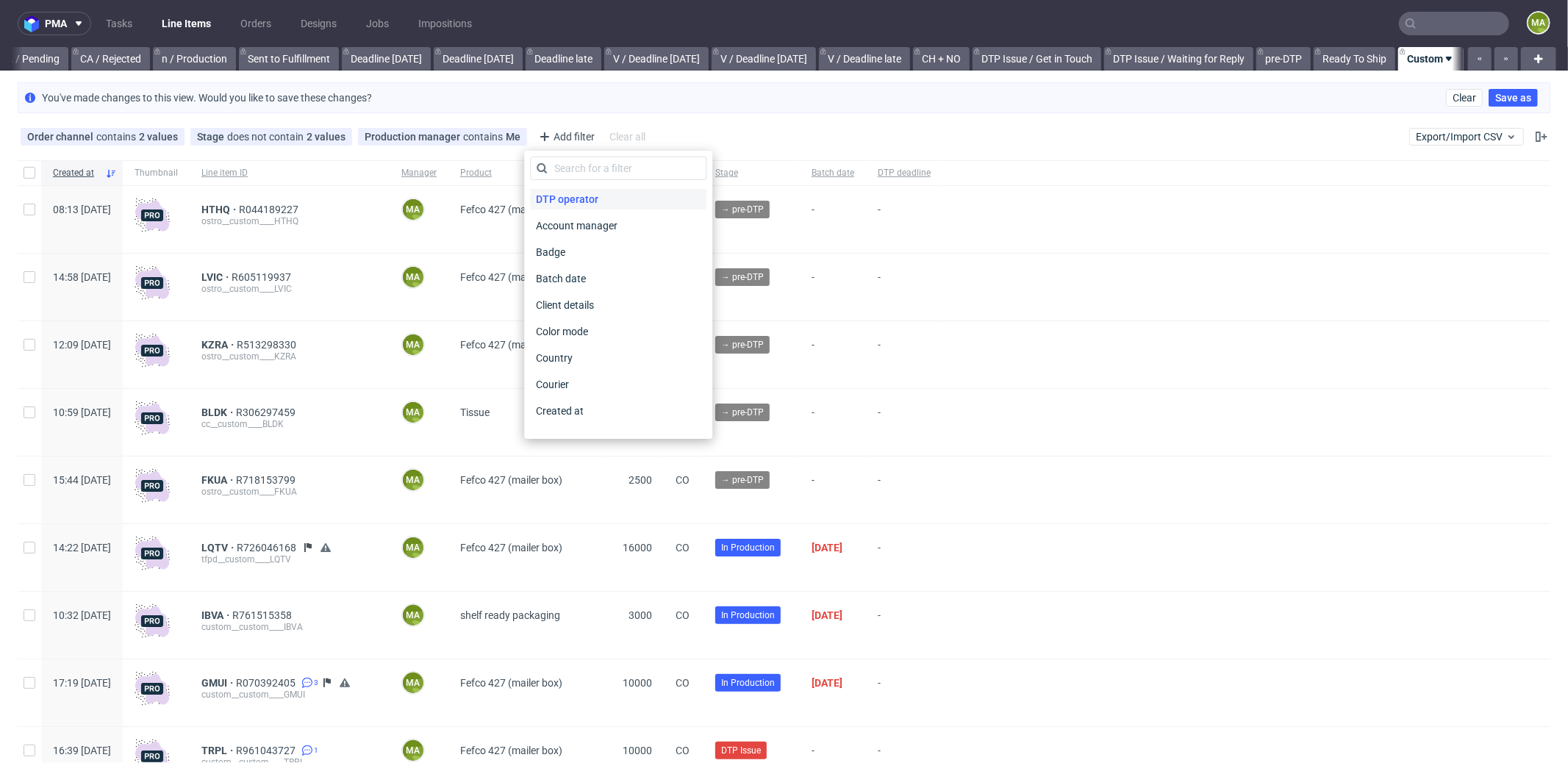
click at [608, 190] on div "DTP operator" at bounding box center [618, 199] width 176 height 21
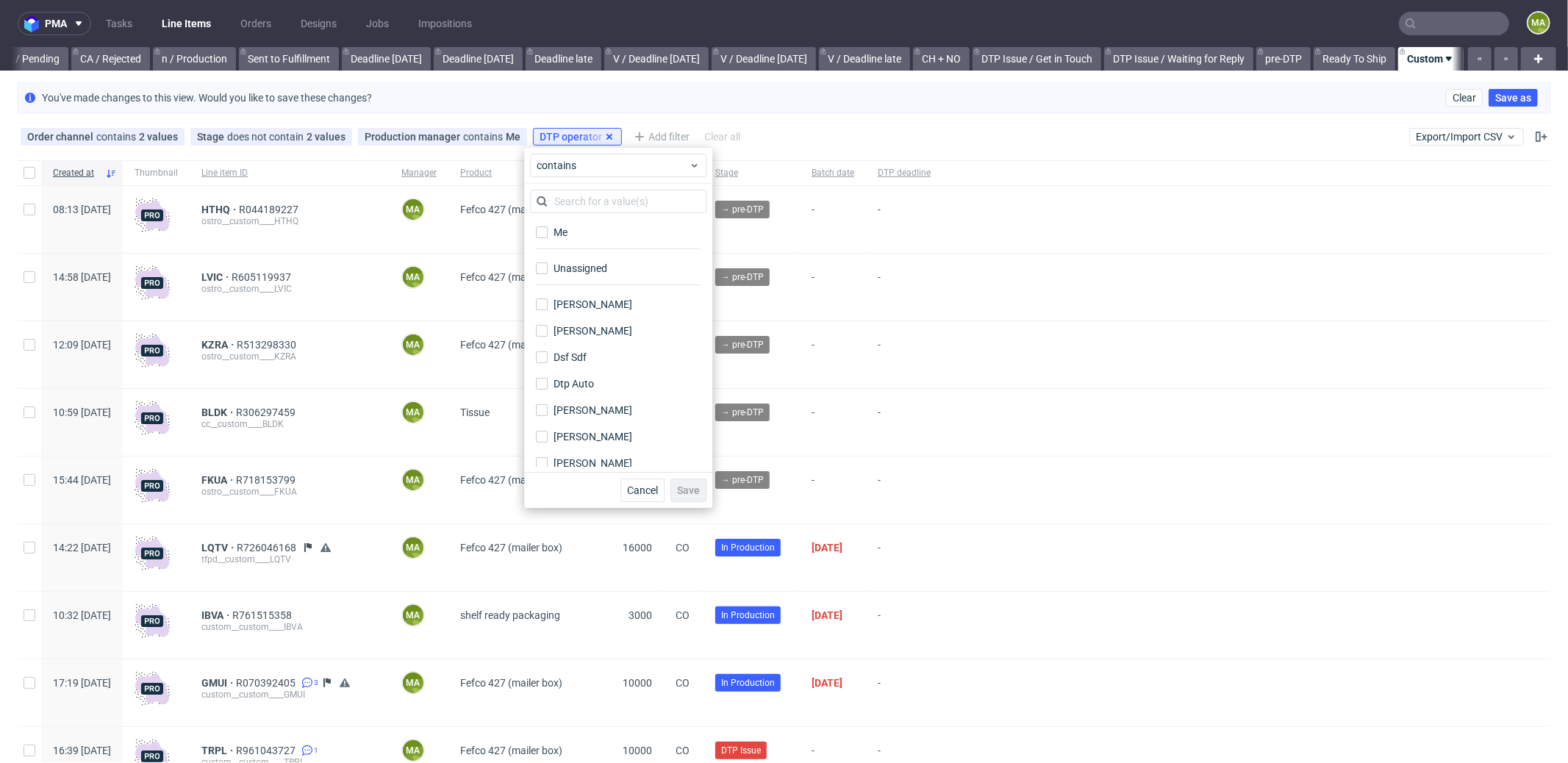
click at [603, 135] on icon at bounding box center [609, 136] width 12 height 12
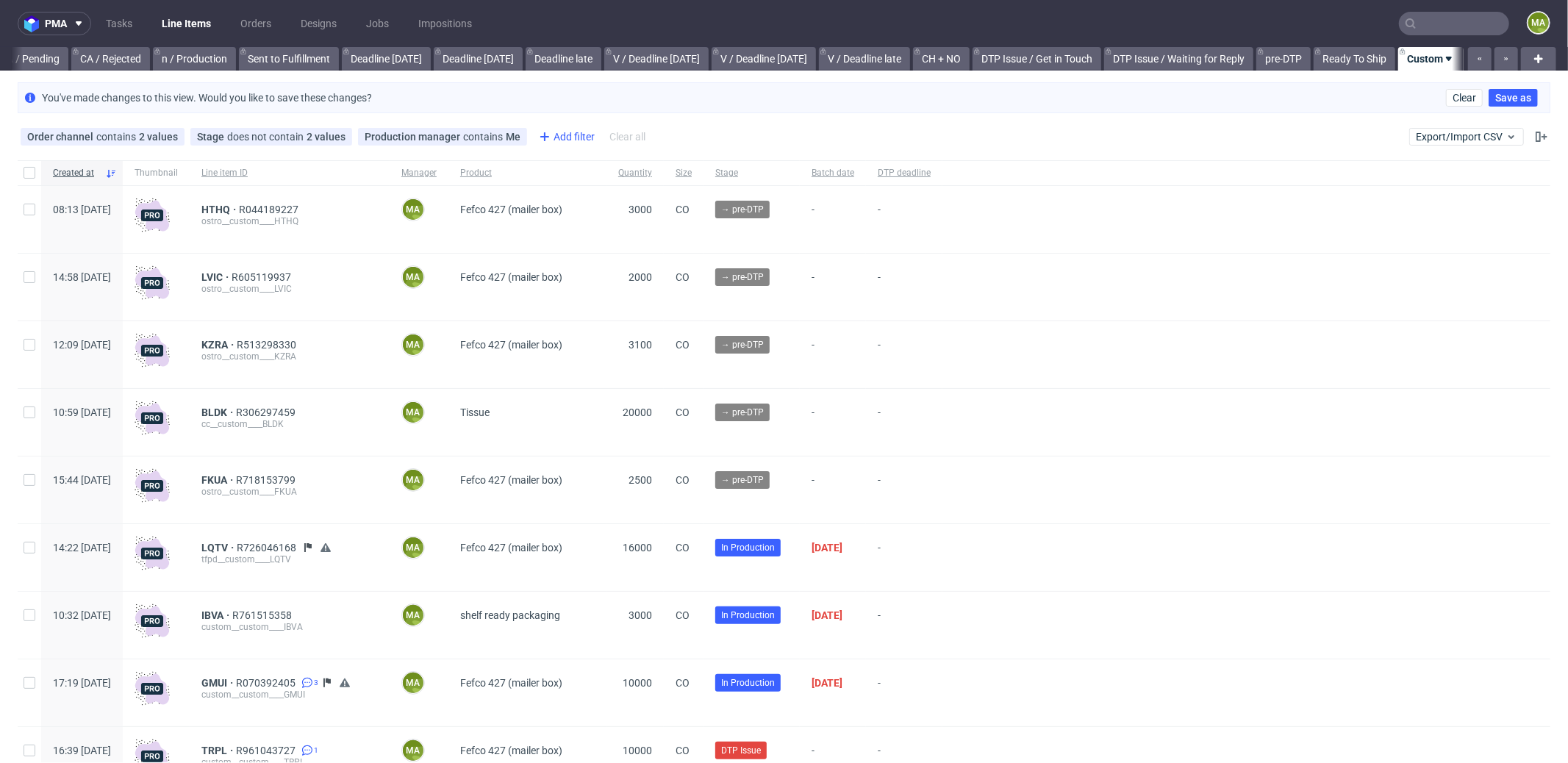
click at [541, 137] on use at bounding box center [545, 137] width 9 height 9
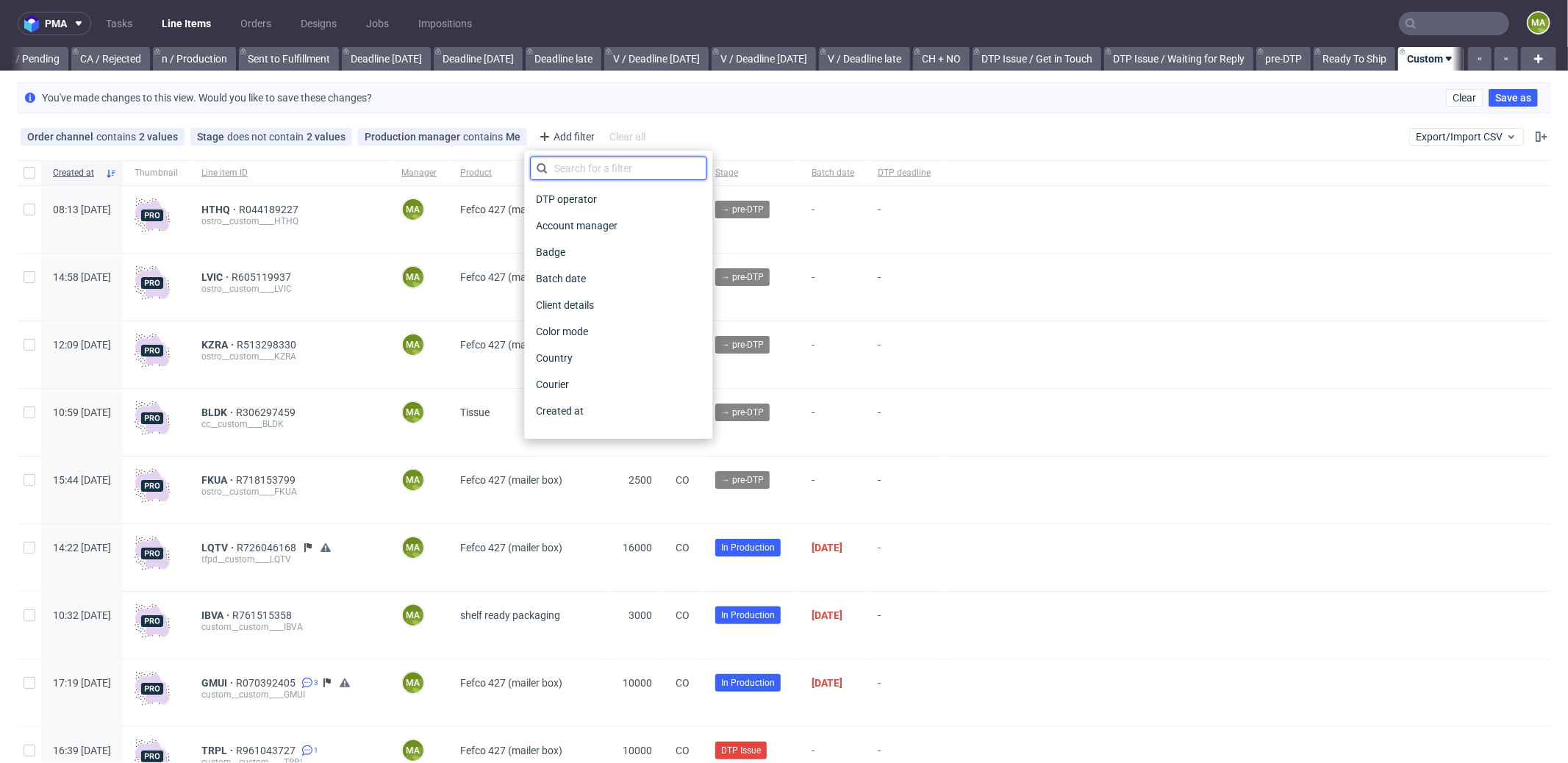
click at [583, 161] on input "text" at bounding box center [618, 168] width 176 height 24
type input "pro"
click at [619, 388] on span "Production deadline" at bounding box center [583, 384] width 107 height 21
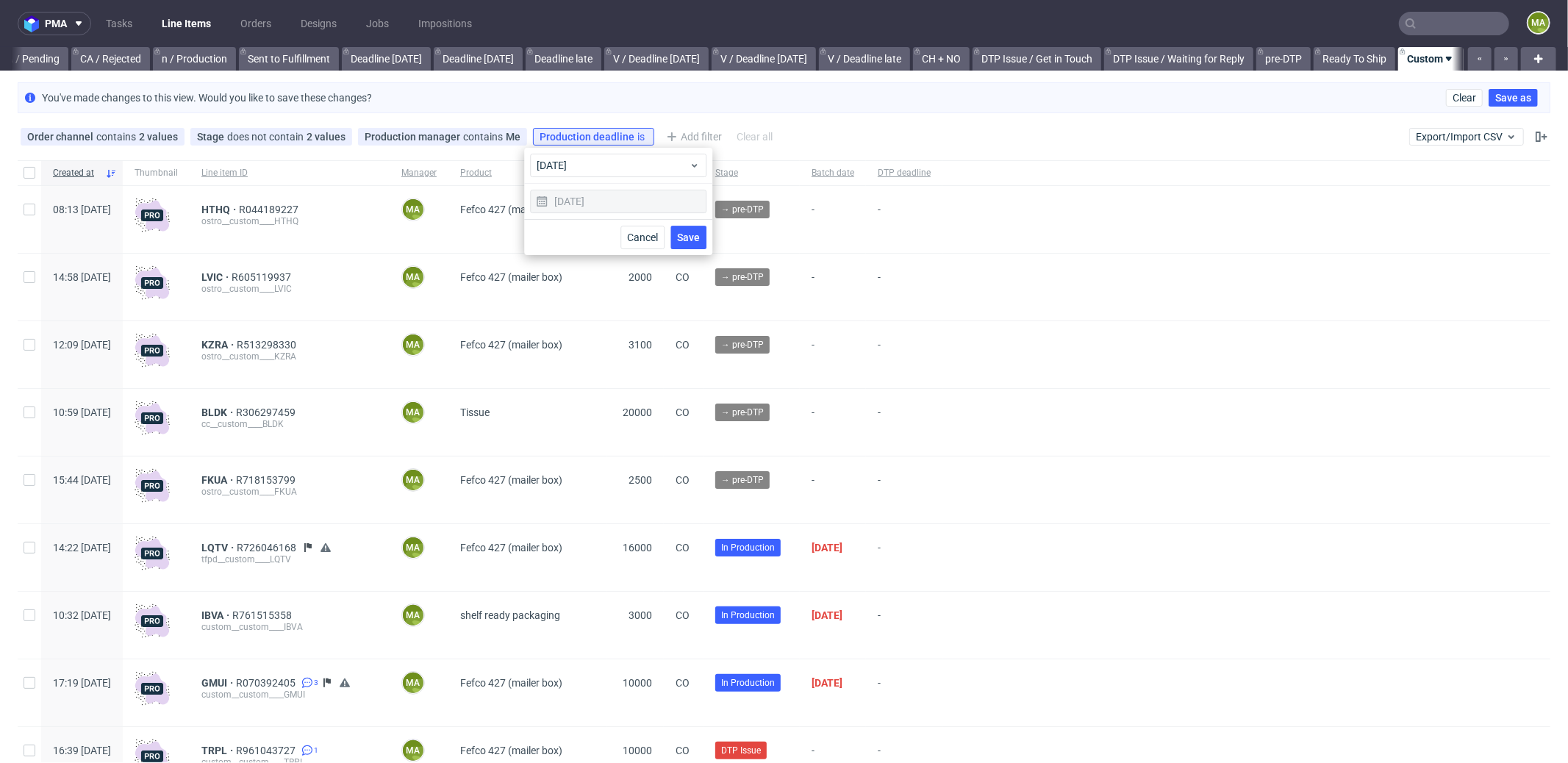
click at [699, 240] on span "Save" at bounding box center [689, 237] width 23 height 10
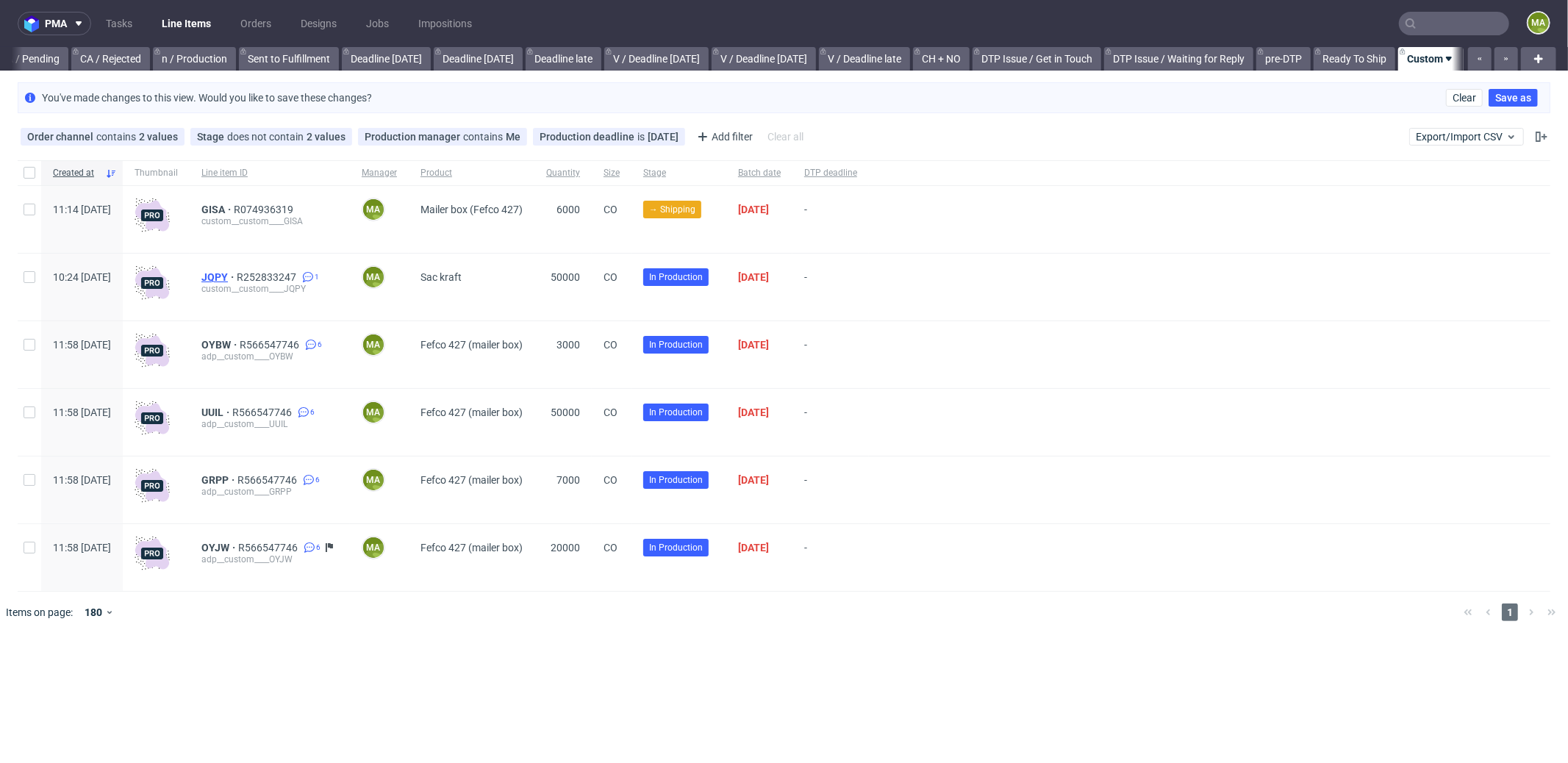
click at [237, 275] on span "JQPY" at bounding box center [219, 277] width 35 height 12
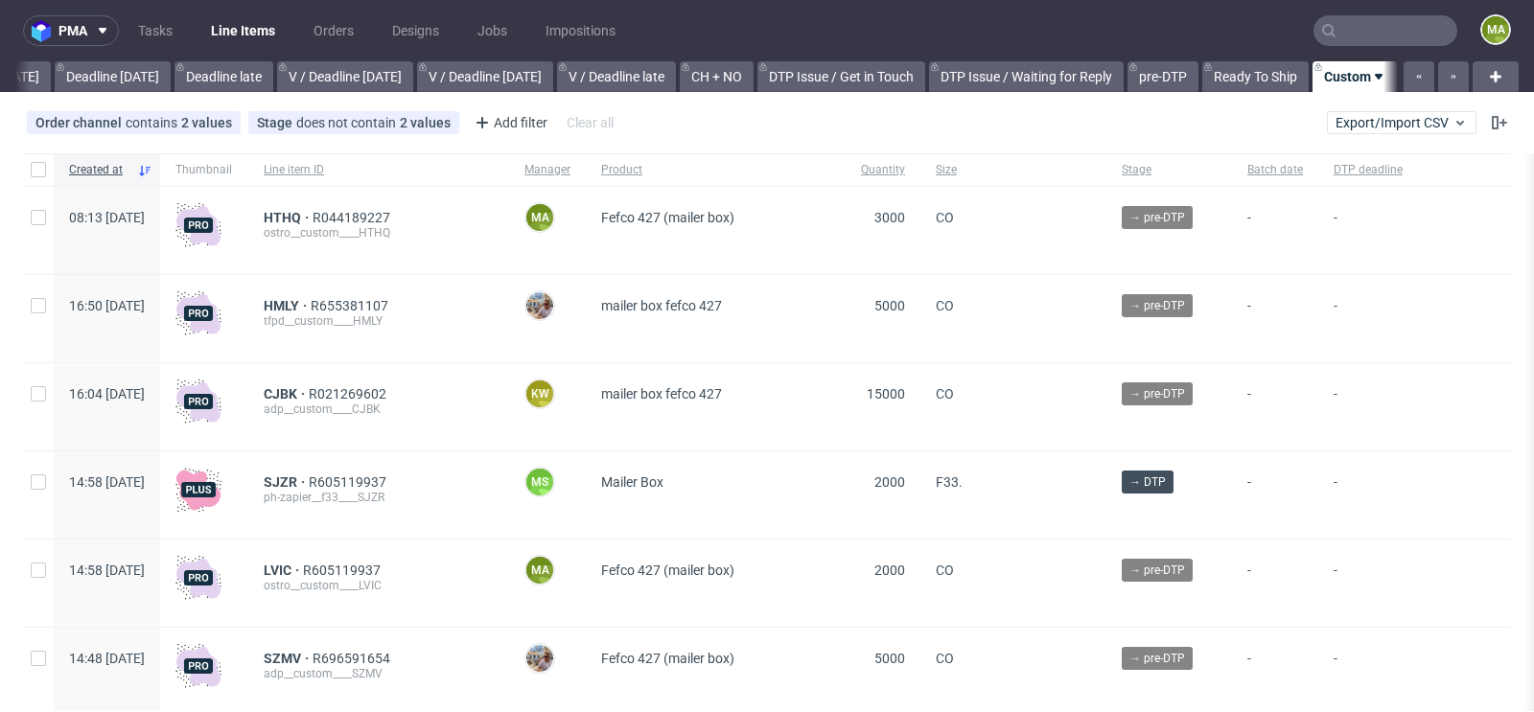
scroll to position [0, 2167]
click at [511, 119] on div "Add filter" at bounding box center [509, 122] width 84 height 31
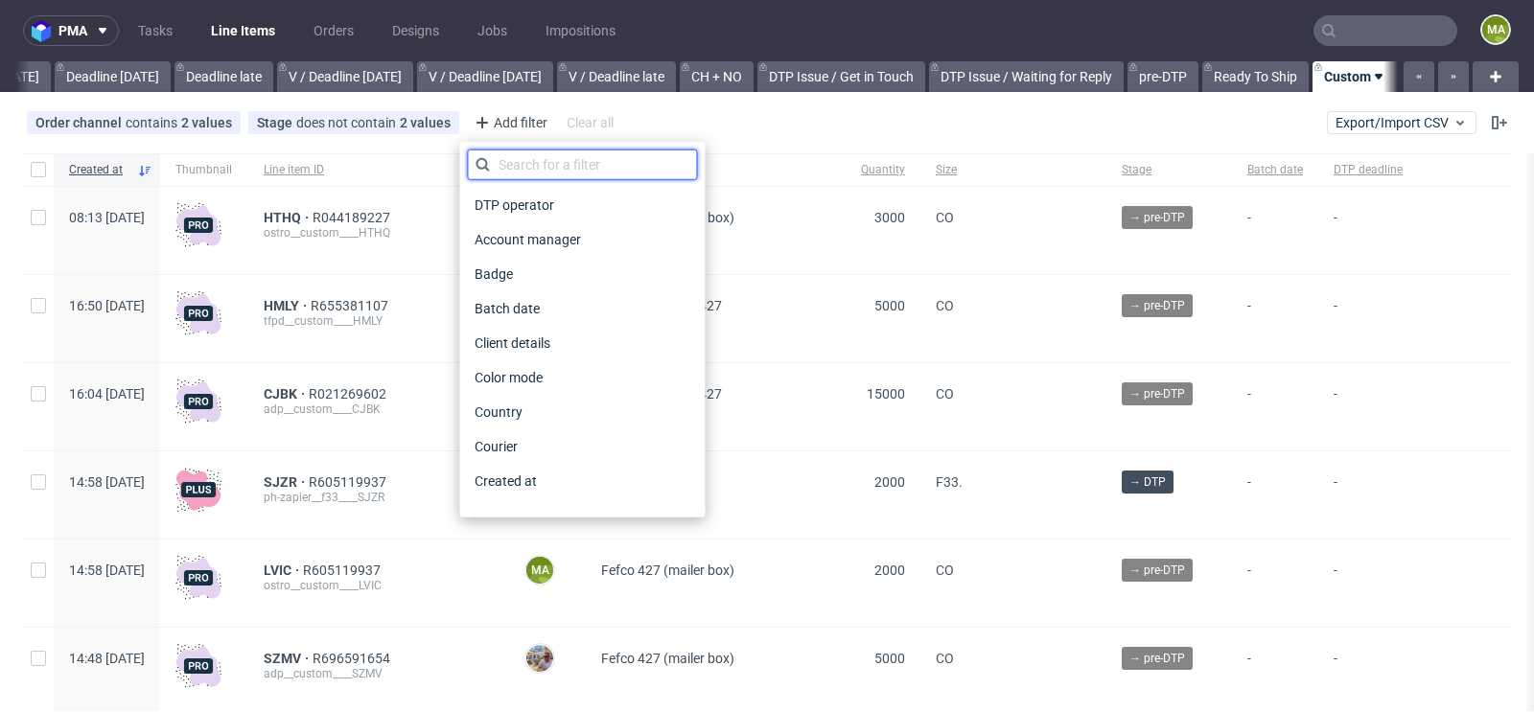
click at [586, 171] on input "text" at bounding box center [582, 165] width 230 height 31
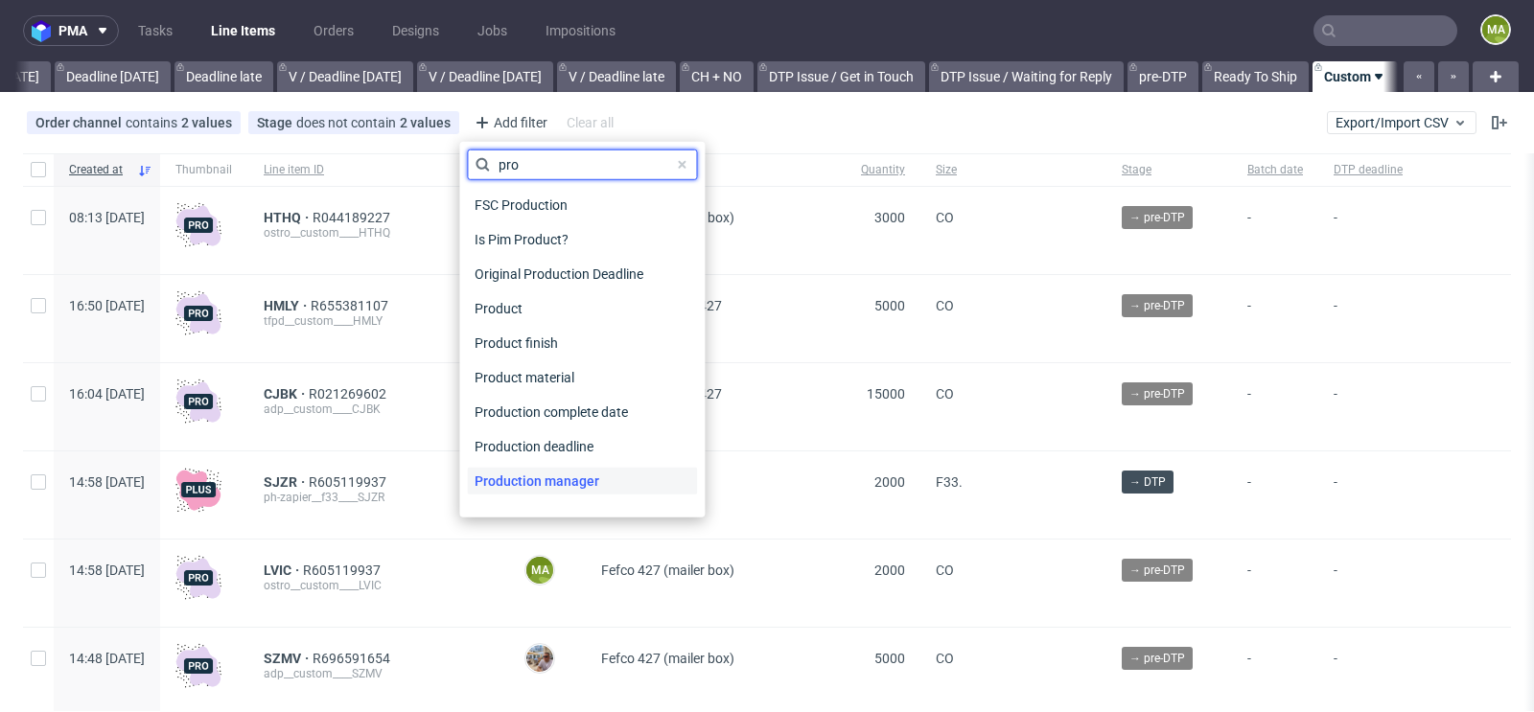
type input "pro"
click at [597, 476] on span "Production manager" at bounding box center [537, 481] width 140 height 27
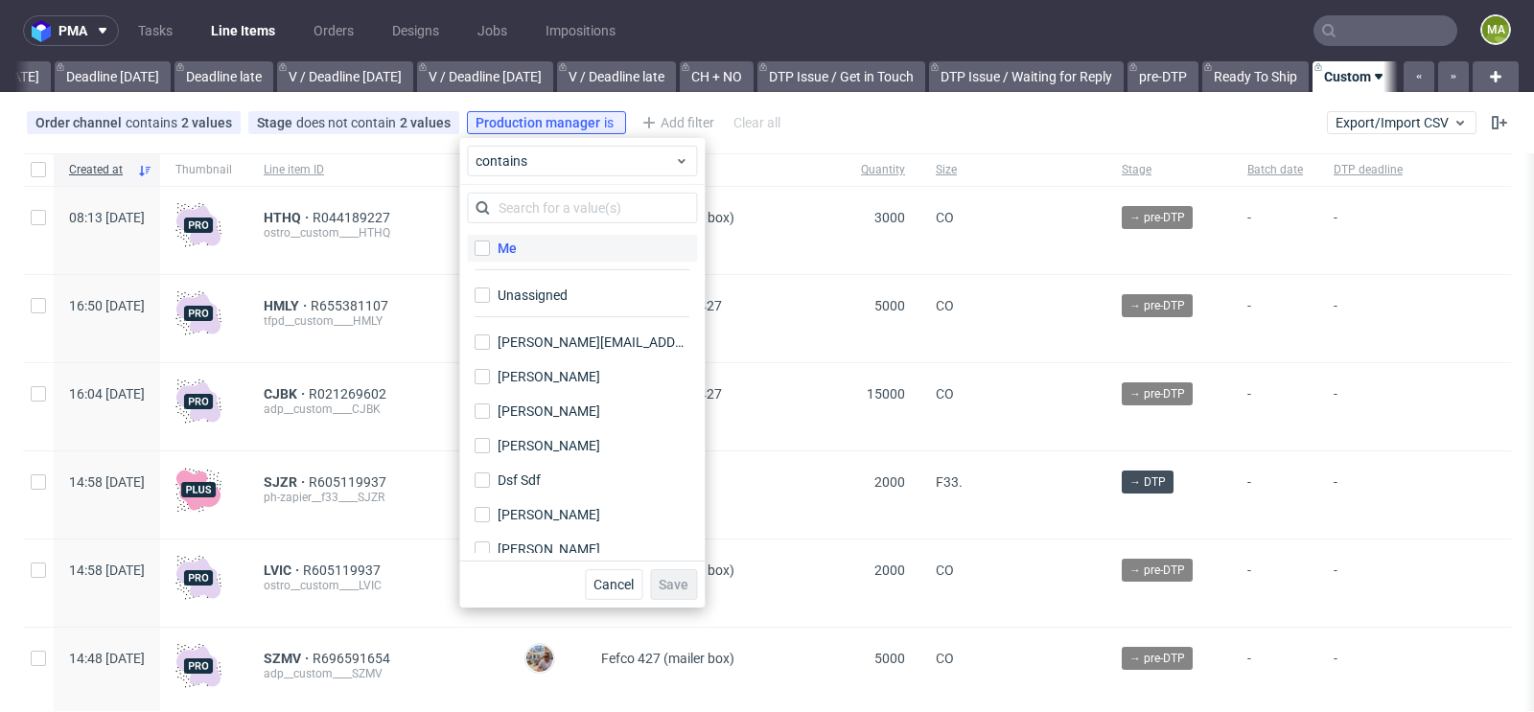
click at [543, 249] on label "Me" at bounding box center [582, 248] width 230 height 27
click at [490, 249] on input "Me" at bounding box center [482, 248] width 15 height 15
checkbox input "true"
click at [668, 574] on button "Save" at bounding box center [673, 584] width 47 height 31
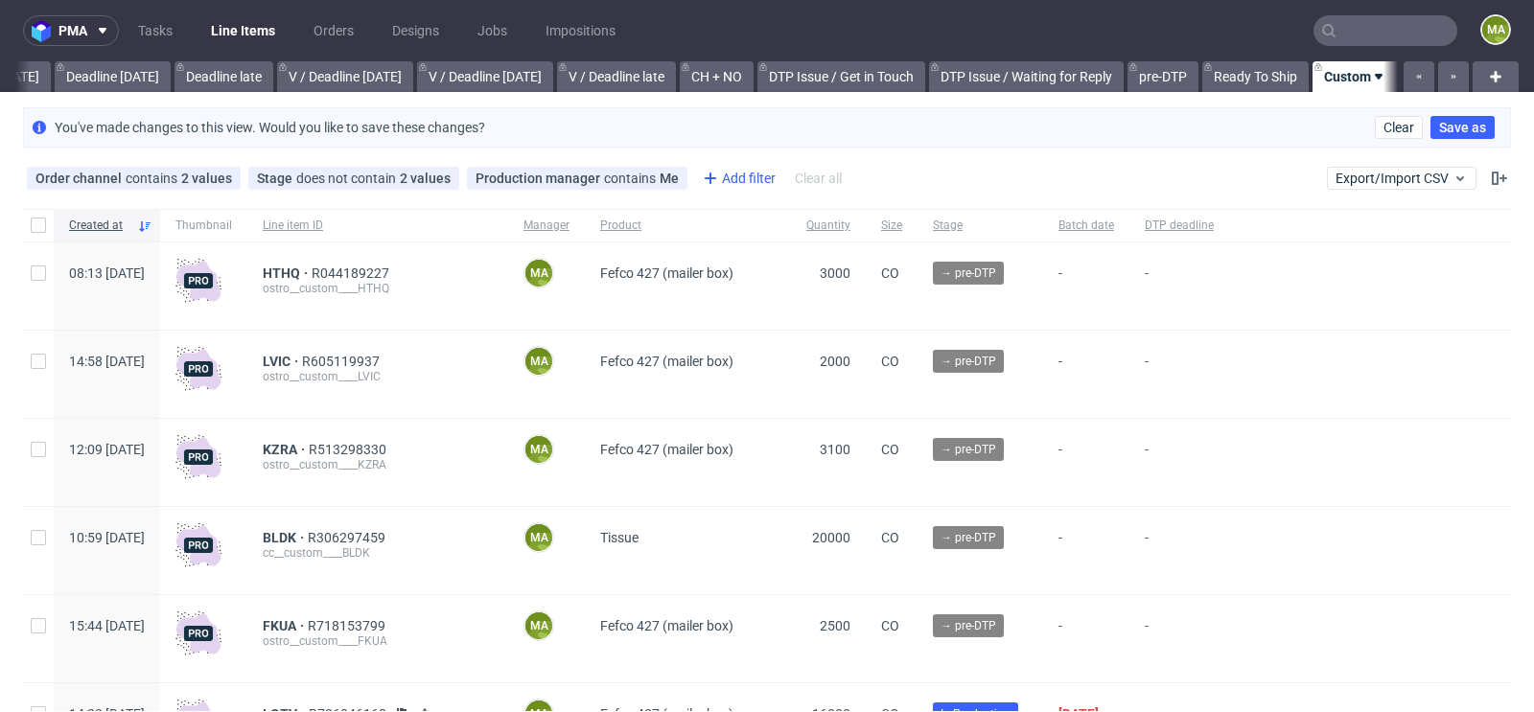
click at [721, 180] on div "Add filter" at bounding box center [737, 178] width 84 height 31
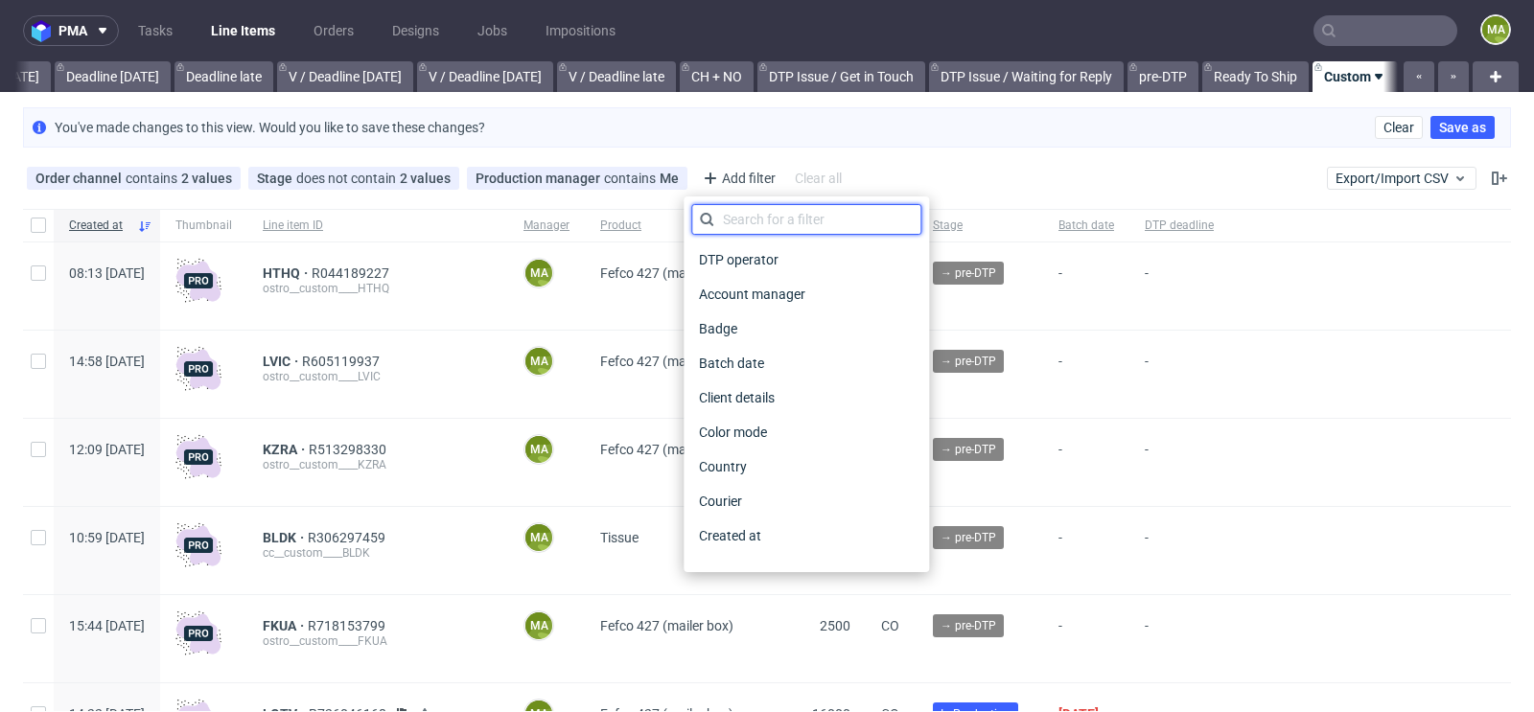
click at [778, 215] on input "text" at bounding box center [806, 219] width 230 height 31
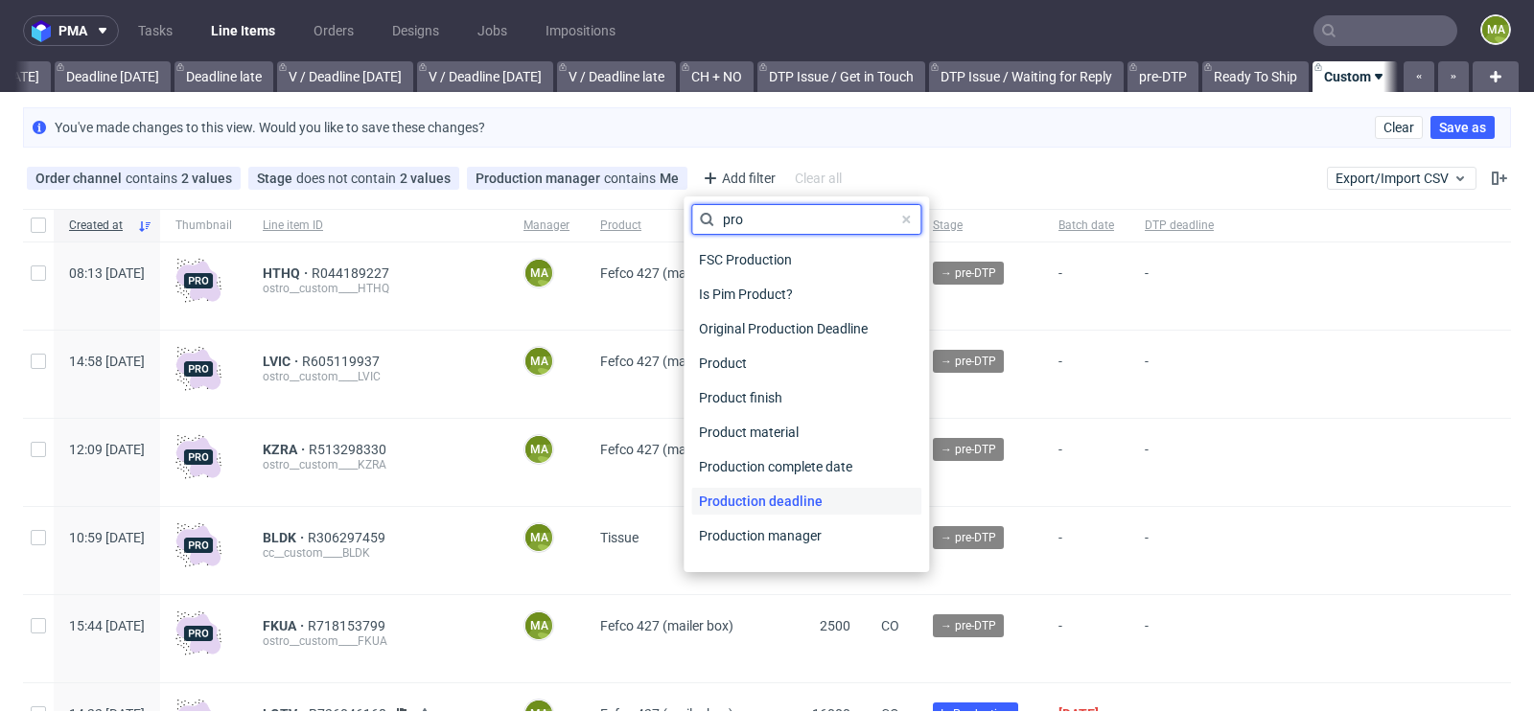
type input "pro"
click at [838, 498] on div "Production deadline" at bounding box center [806, 501] width 230 height 27
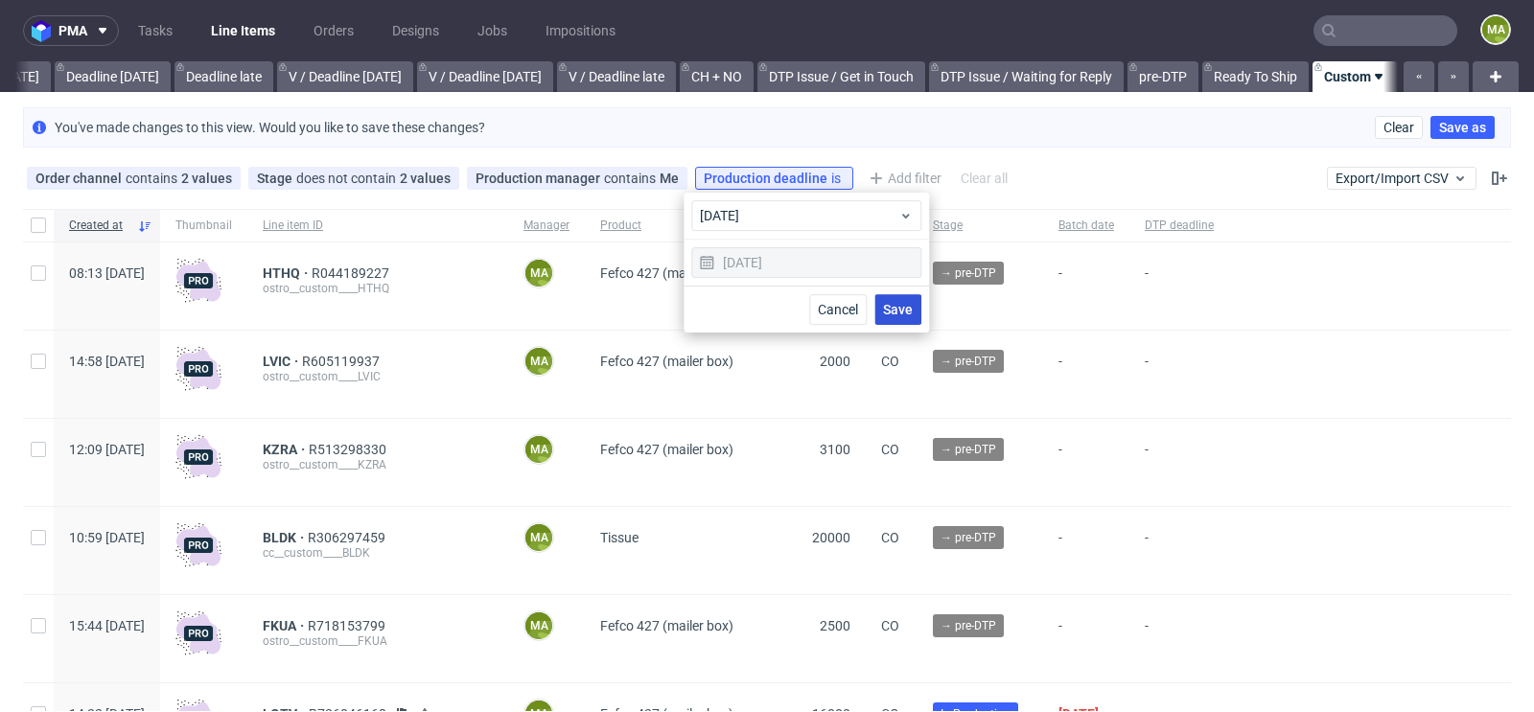
click at [900, 296] on button "Save" at bounding box center [897, 309] width 47 height 31
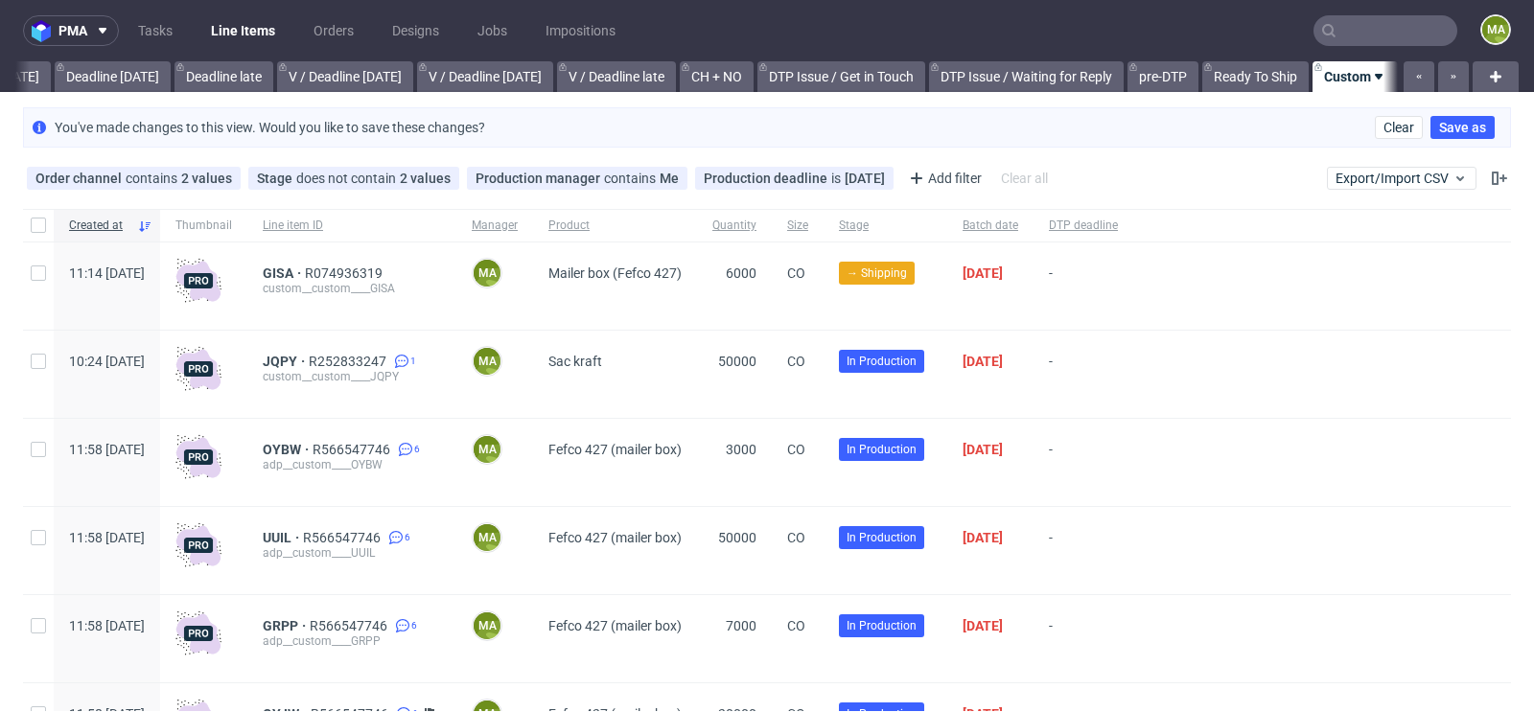
scroll to position [121, 0]
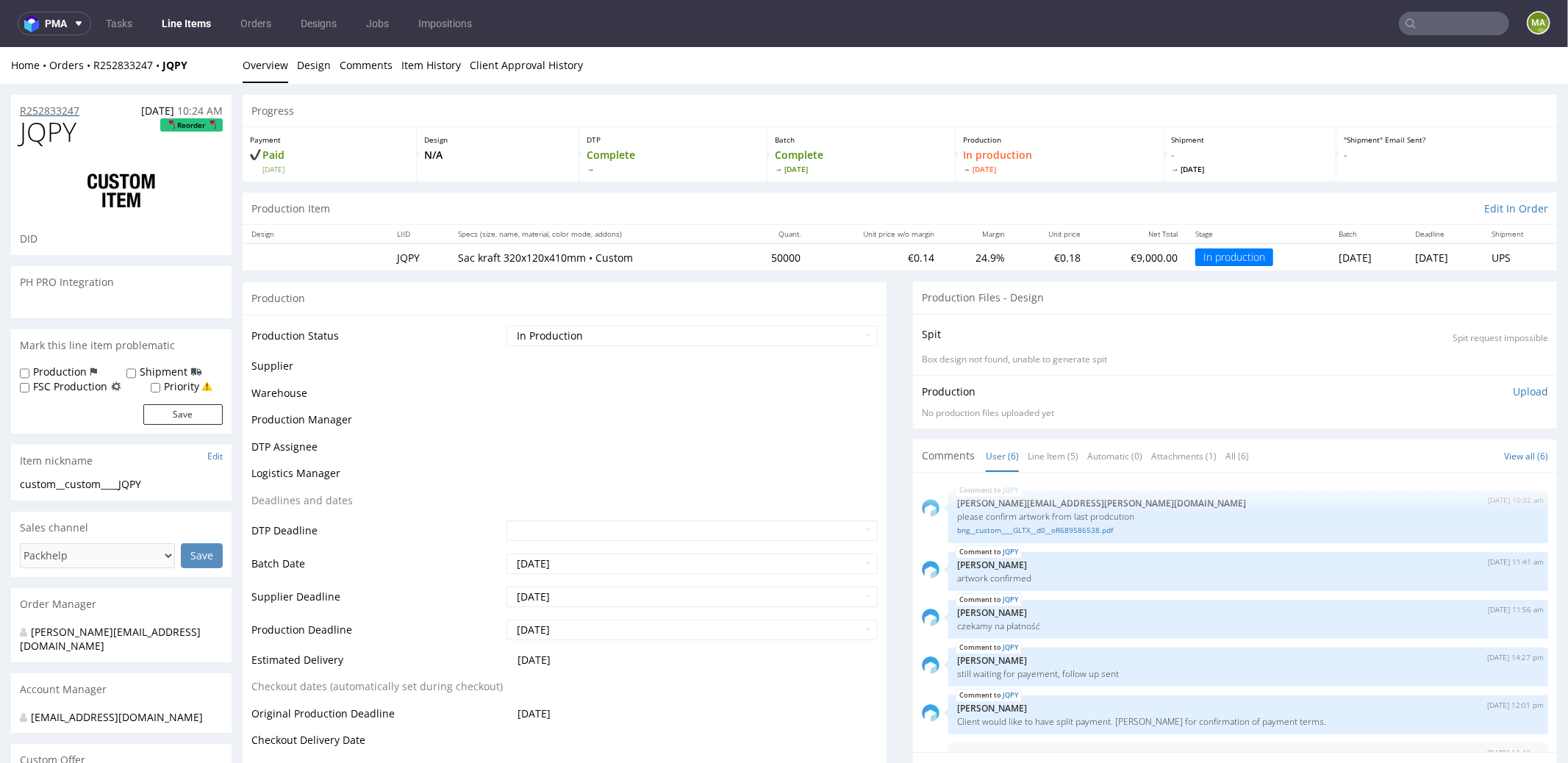
scroll to position [39, 0]
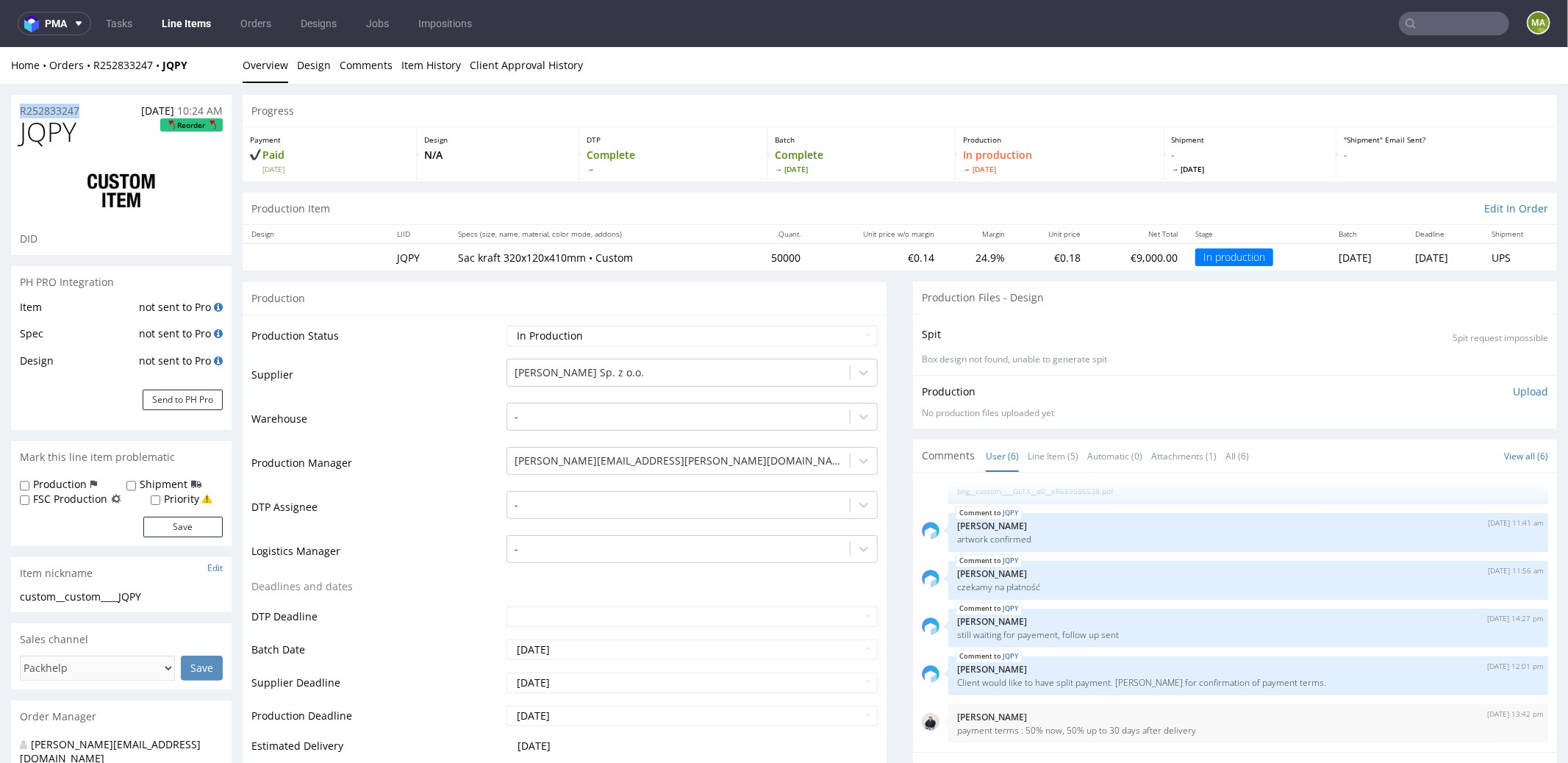
drag, startPoint x: 74, startPoint y: 108, endPoint x: 0, endPoint y: 94, distance: 75.3
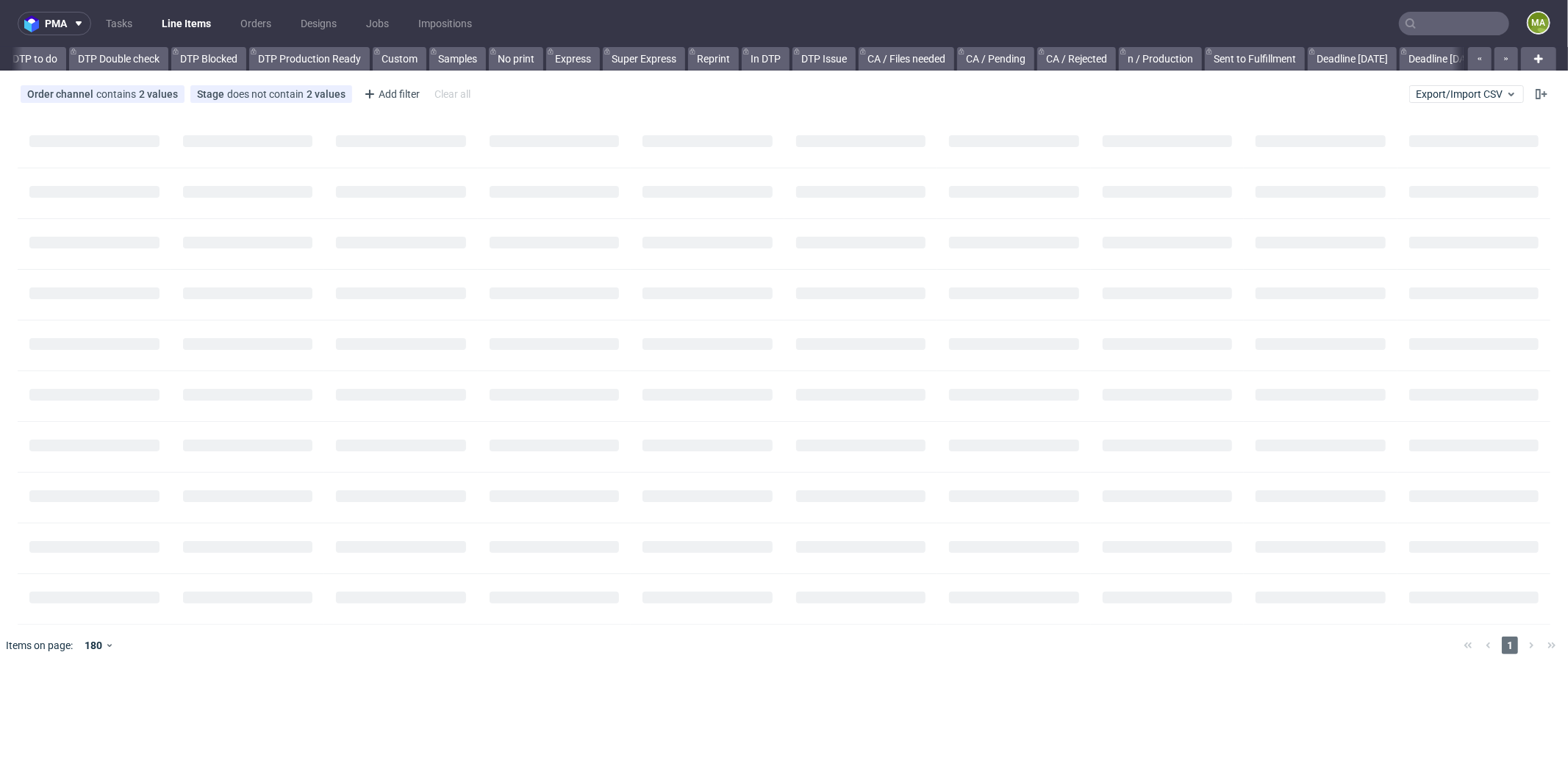
click at [1464, 20] on input "text" at bounding box center [1454, 23] width 110 height 24
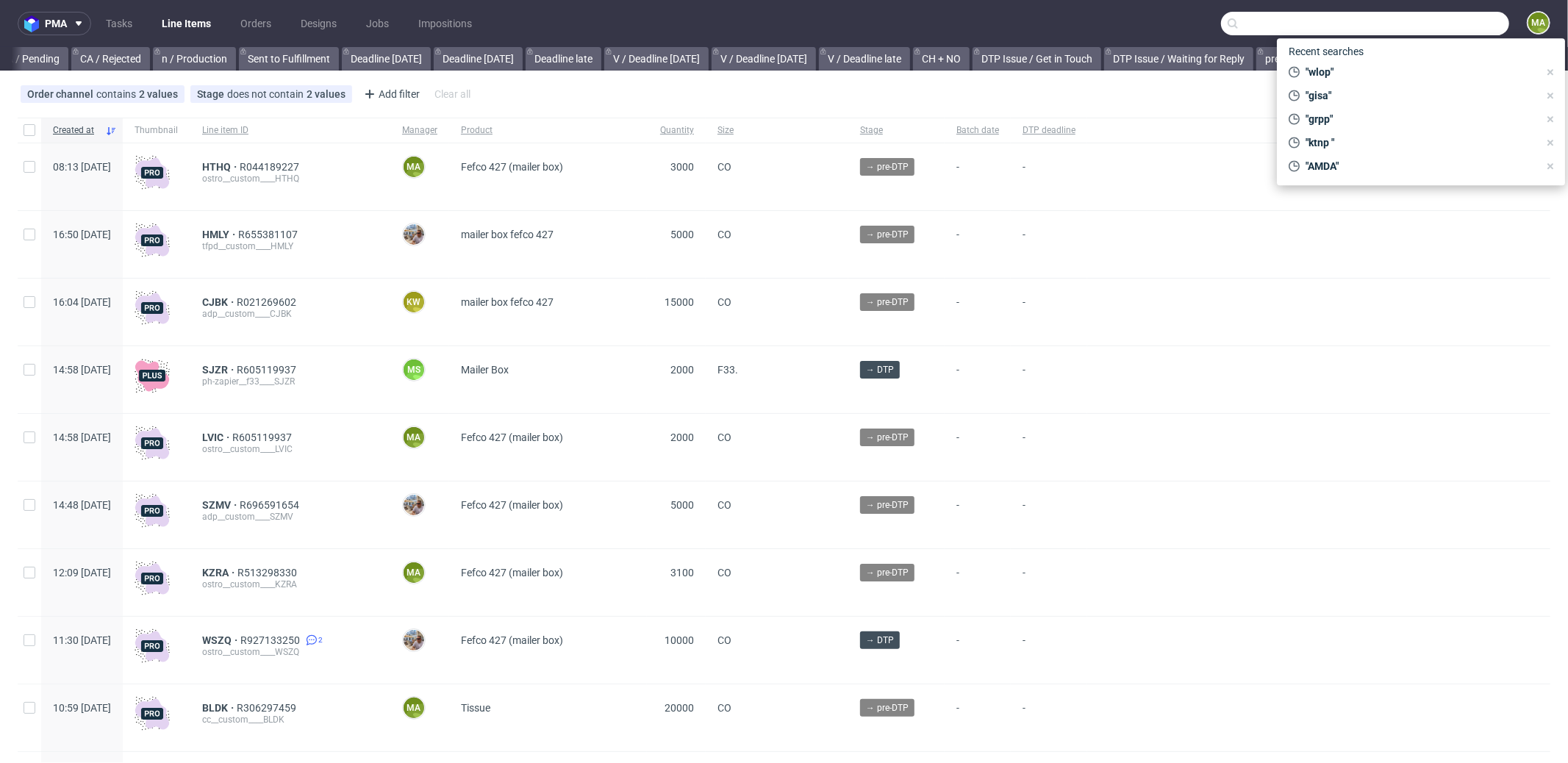
scroll to position [0, 1269]
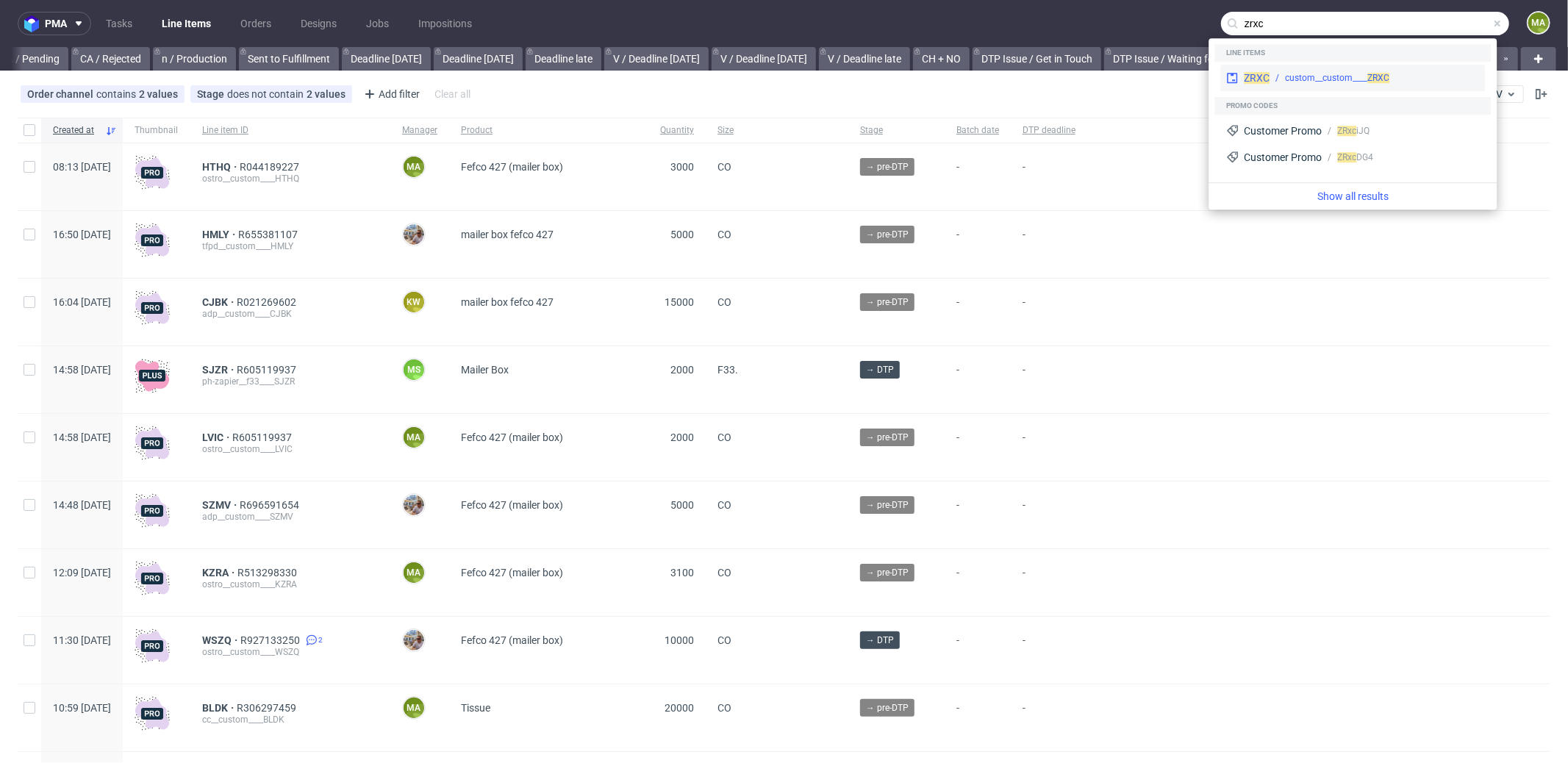
type input "zrxc"
click at [1326, 77] on div "custom__custom____ ZRXC" at bounding box center [1337, 77] width 104 height 13
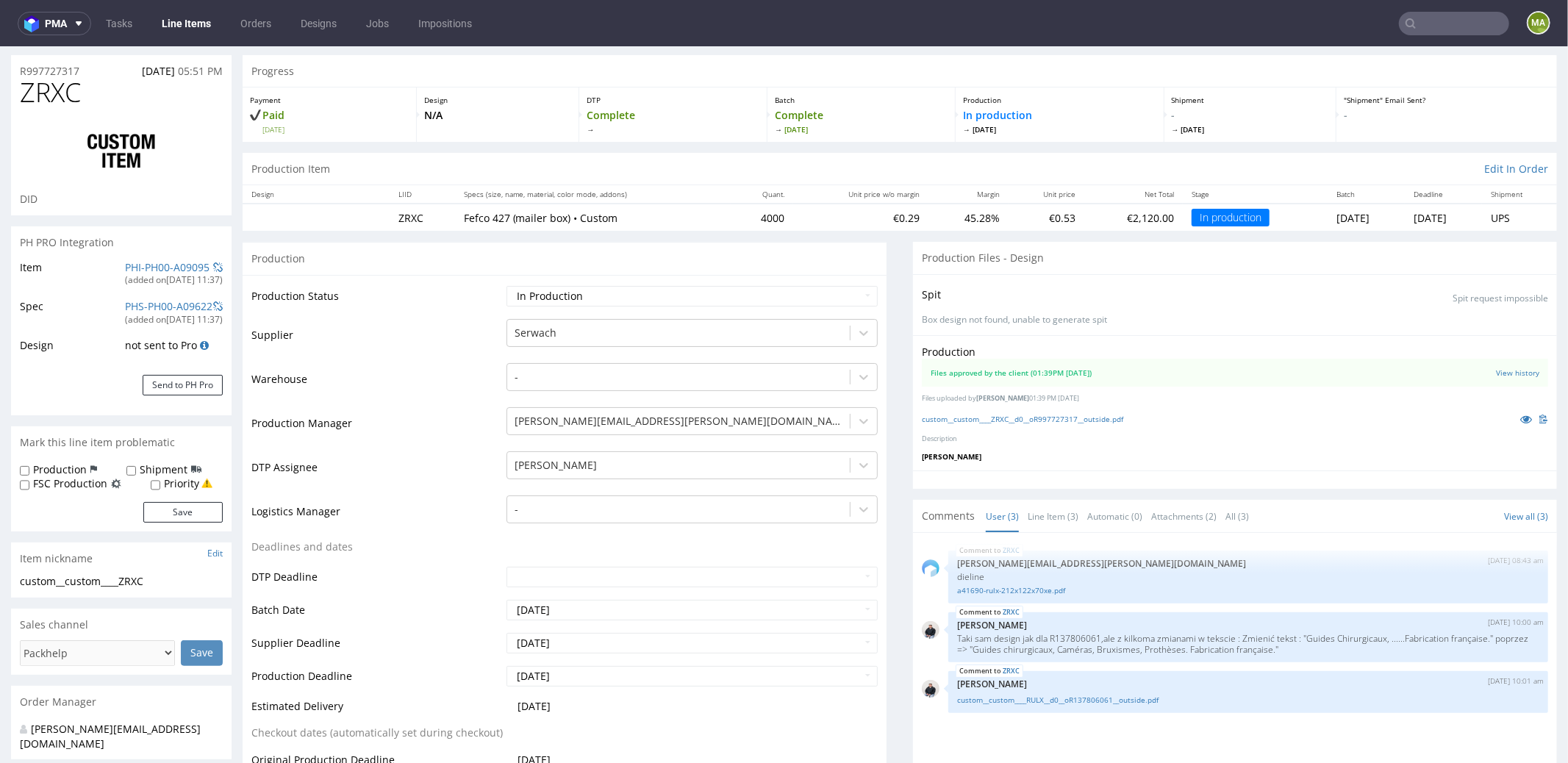
scroll to position [117, 0]
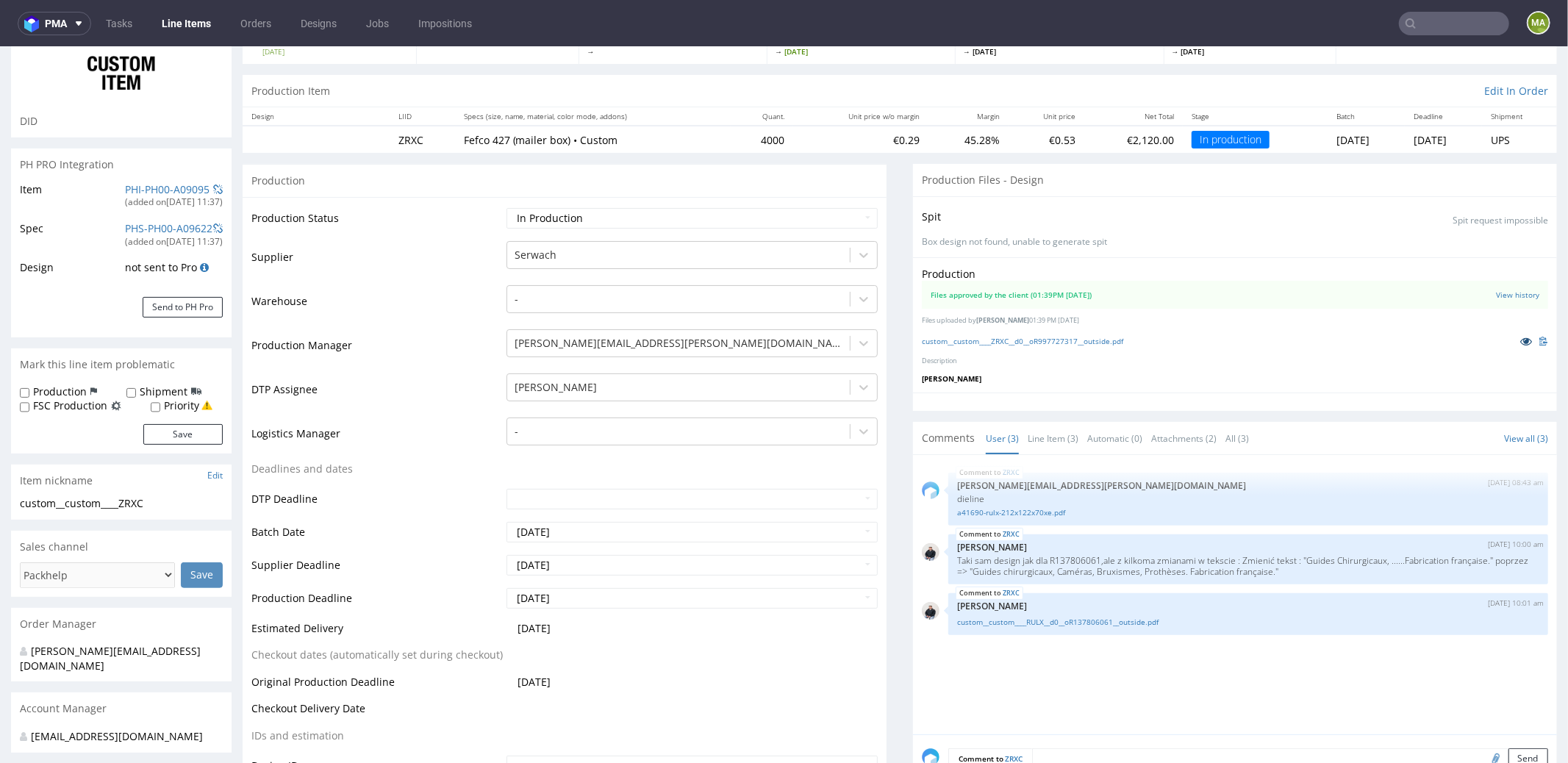
click at [1520, 335] on icon at bounding box center [1526, 340] width 12 height 10
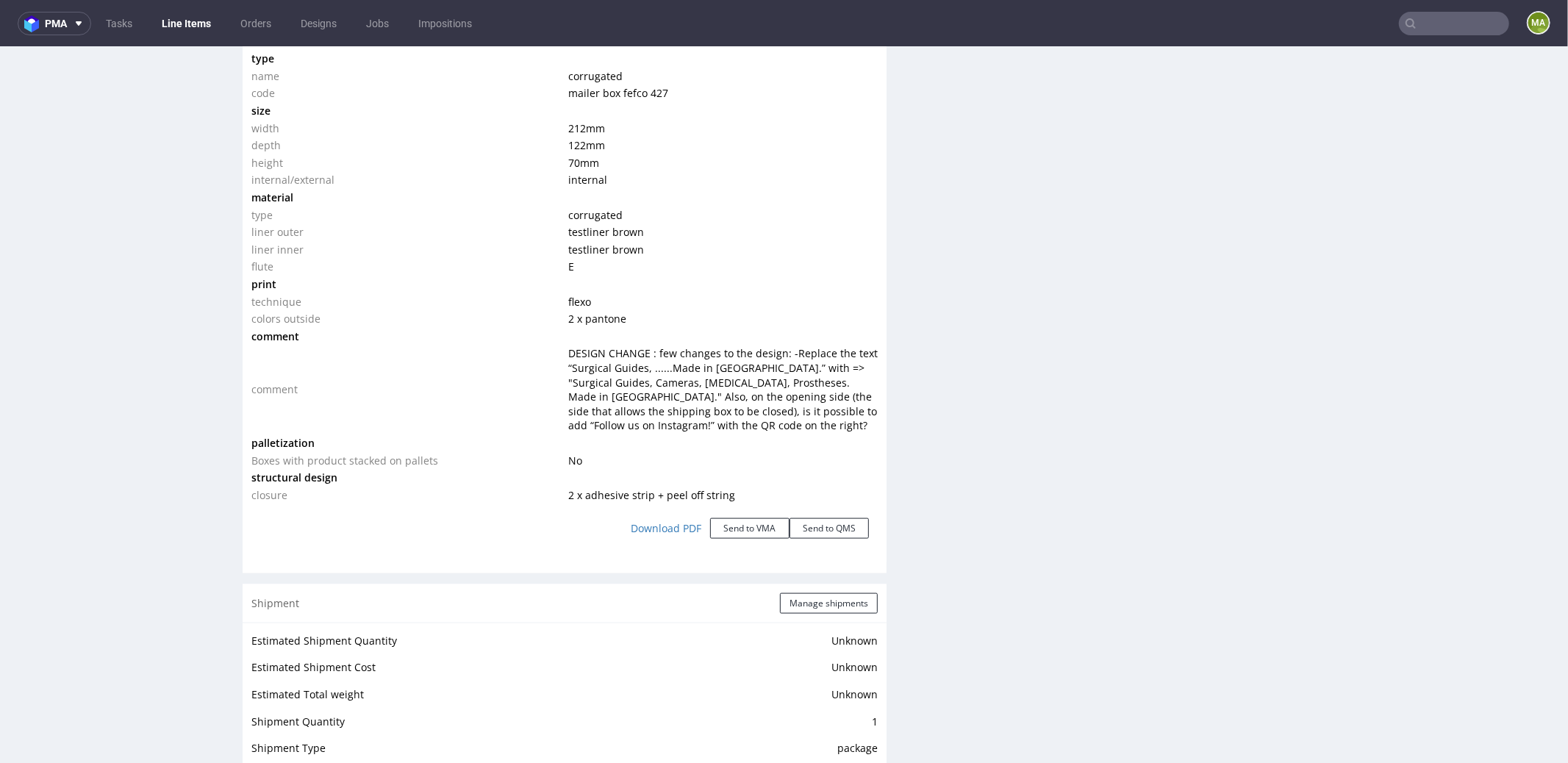
scroll to position [1494, 0]
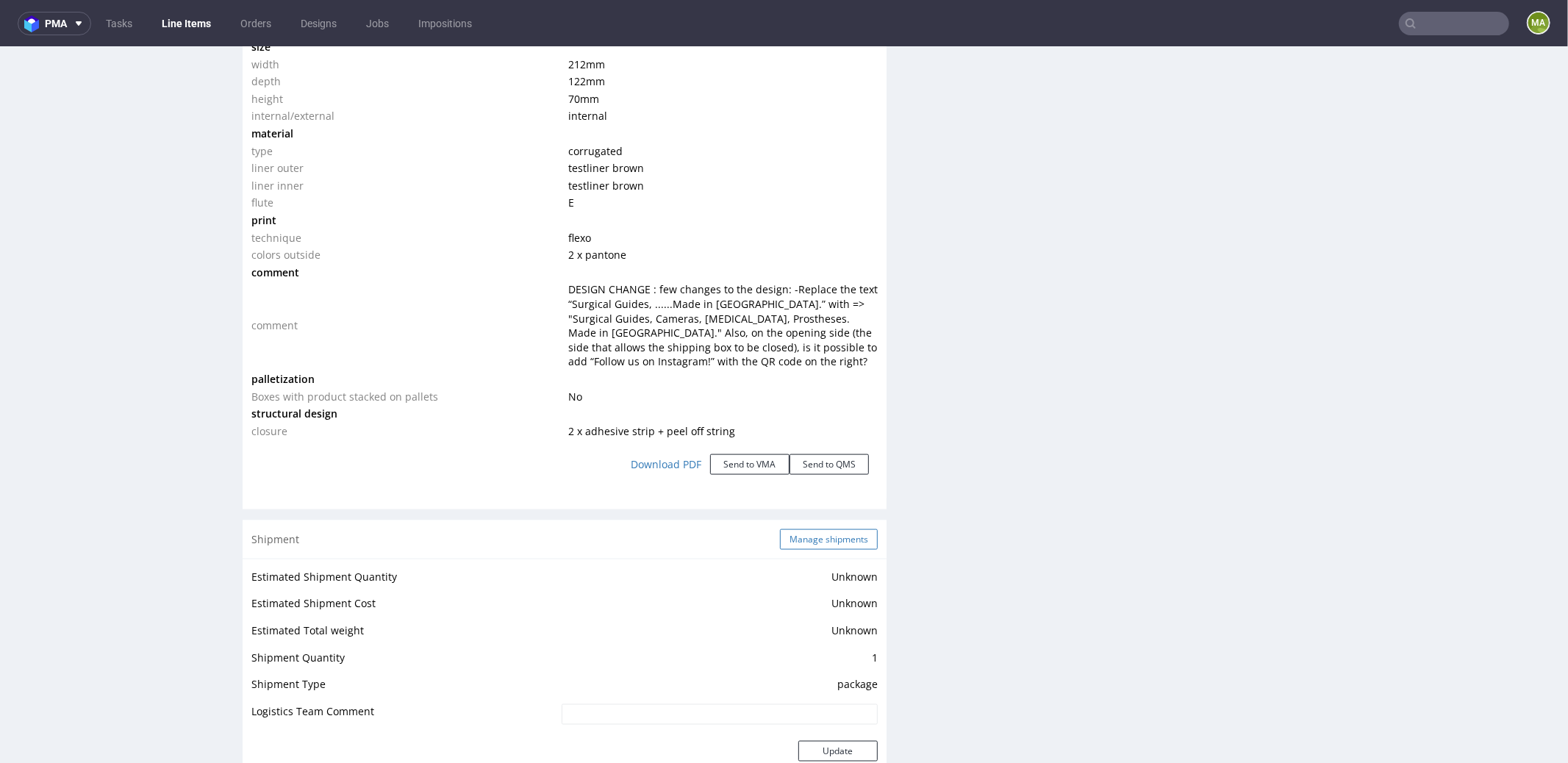
click at [817, 538] on button "Manage shipments" at bounding box center [829, 538] width 98 height 21
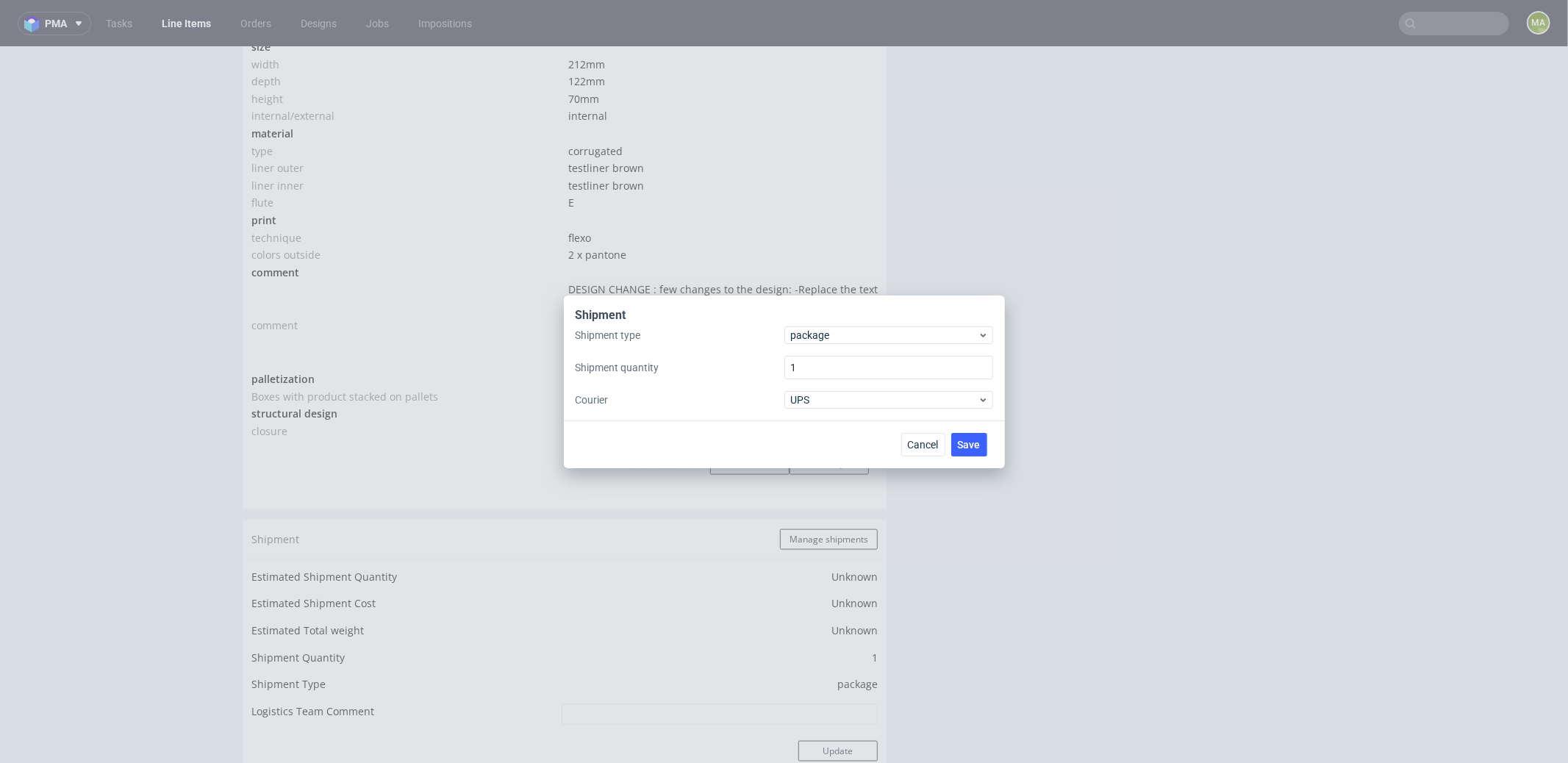
click at [830, 344] on div "Shipment type package Shipment quantity 1 Courier UPS" at bounding box center [784, 367] width 418 height 82
click at [827, 340] on span "package" at bounding box center [885, 335] width 187 height 15
click at [823, 355] on div "pallet" at bounding box center [889, 366] width 197 height 27
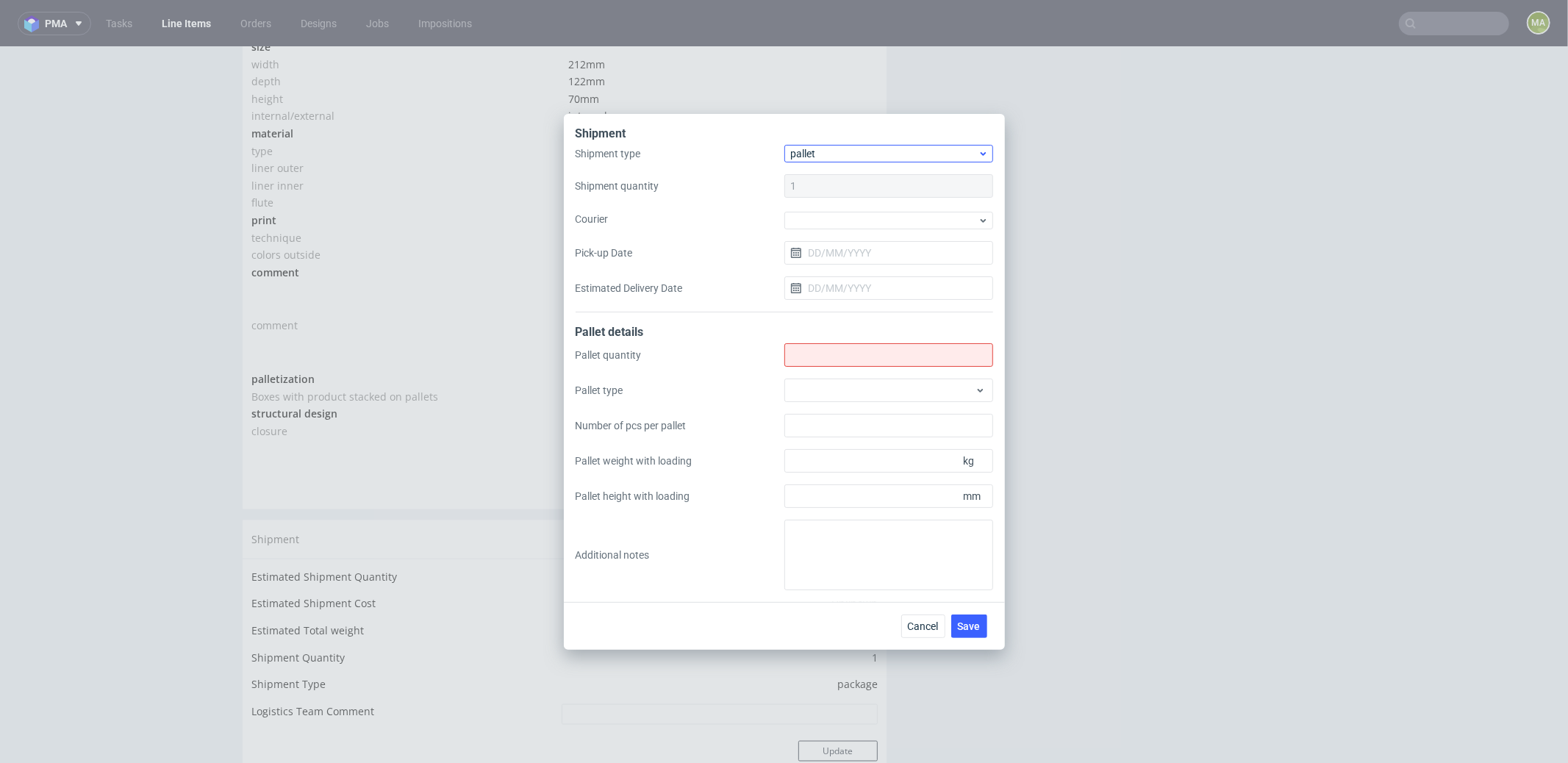
click at [824, 355] on input "Shipment type" at bounding box center [889, 355] width 209 height 24
type input "1"
click at [833, 382] on div at bounding box center [889, 390] width 209 height 24
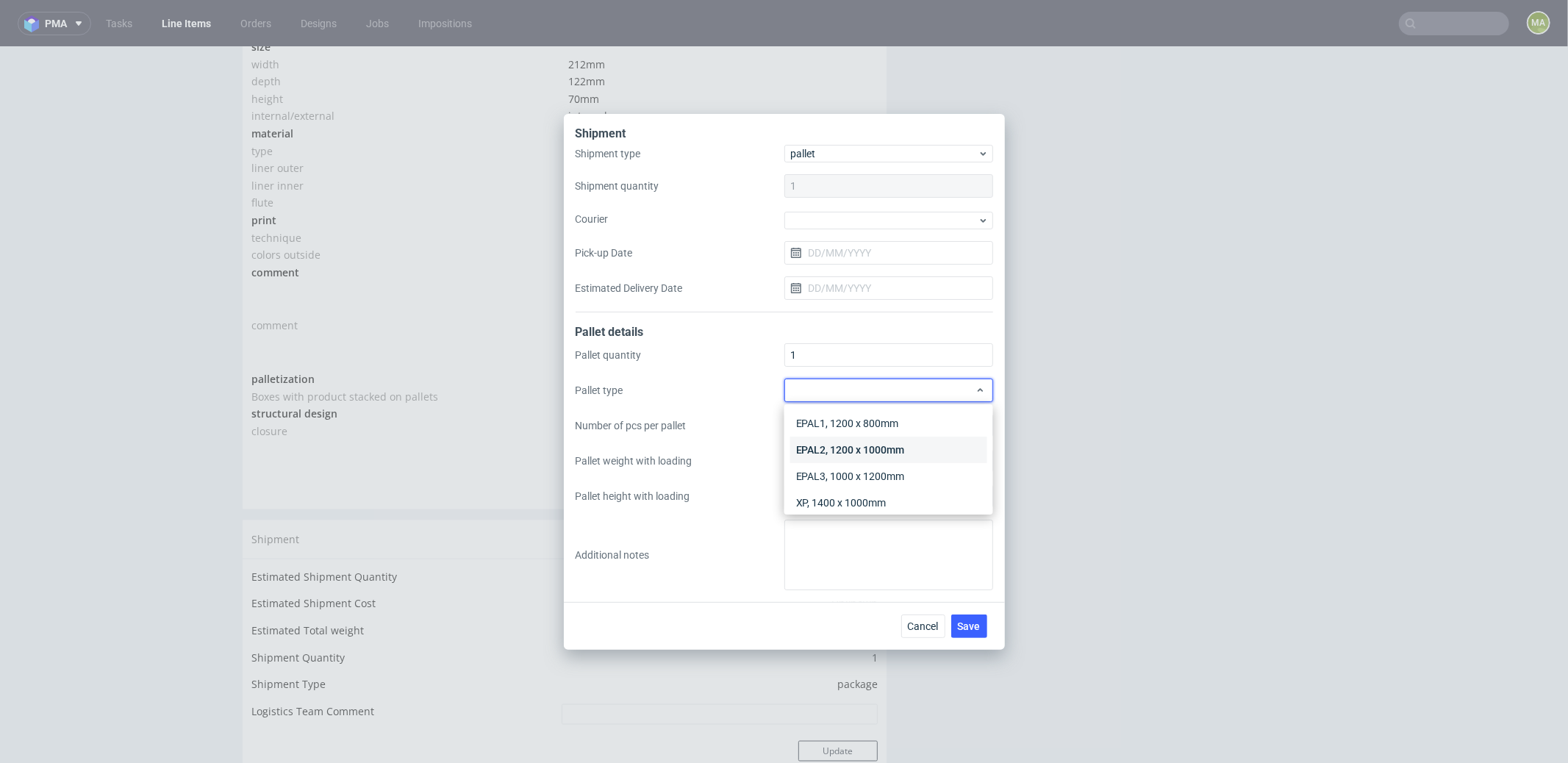
click at [853, 450] on div "EPAL2, 1200 x 1000mm" at bounding box center [889, 449] width 197 height 27
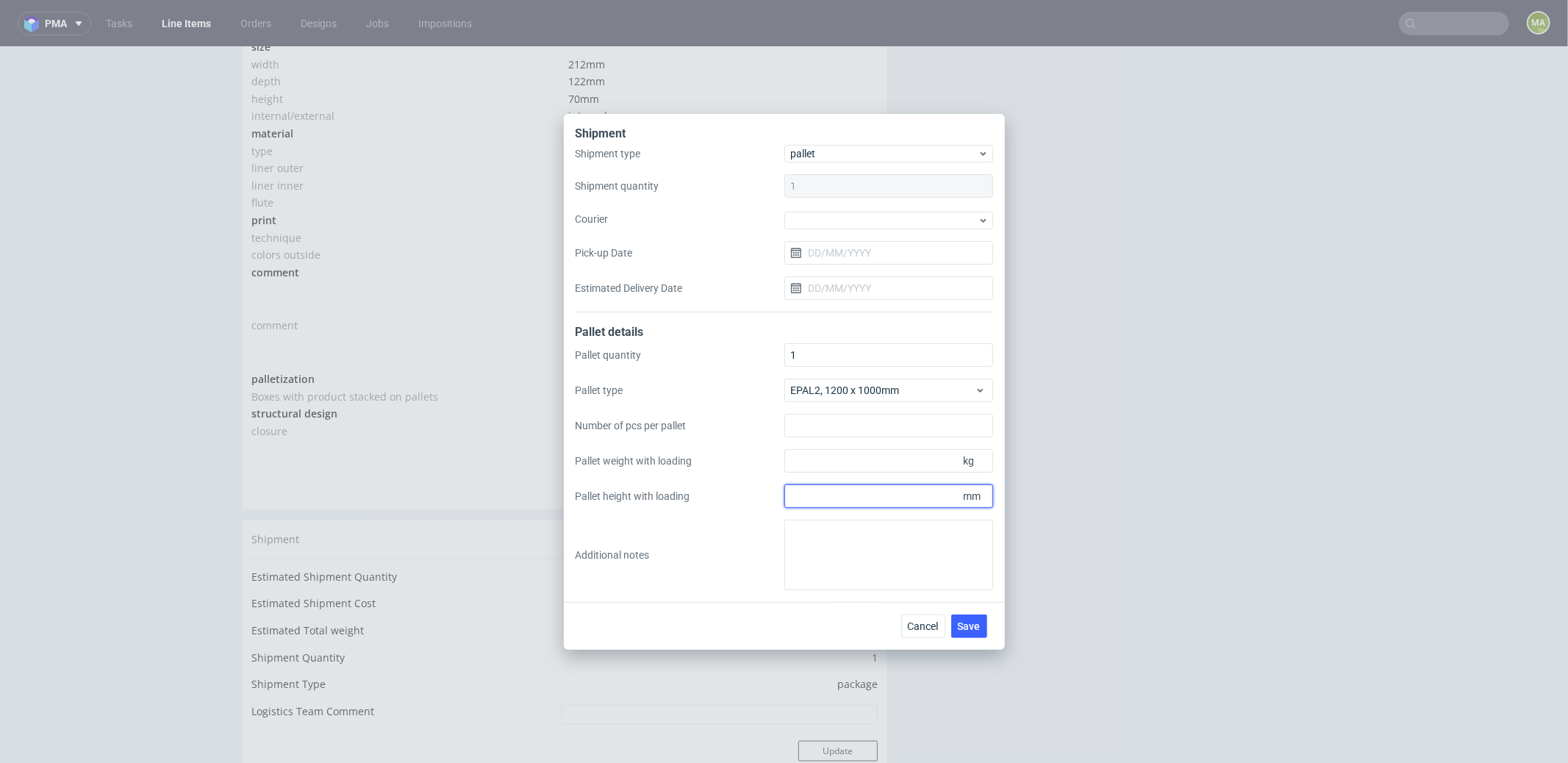
click at [830, 492] on input "Pallet height with loading" at bounding box center [889, 496] width 209 height 24
type input "1800"
click at [834, 472] on input "Pallet weight with loading" at bounding box center [889, 461] width 209 height 24
type input "426"
click at [981, 633] on button "Save" at bounding box center [969, 626] width 36 height 24
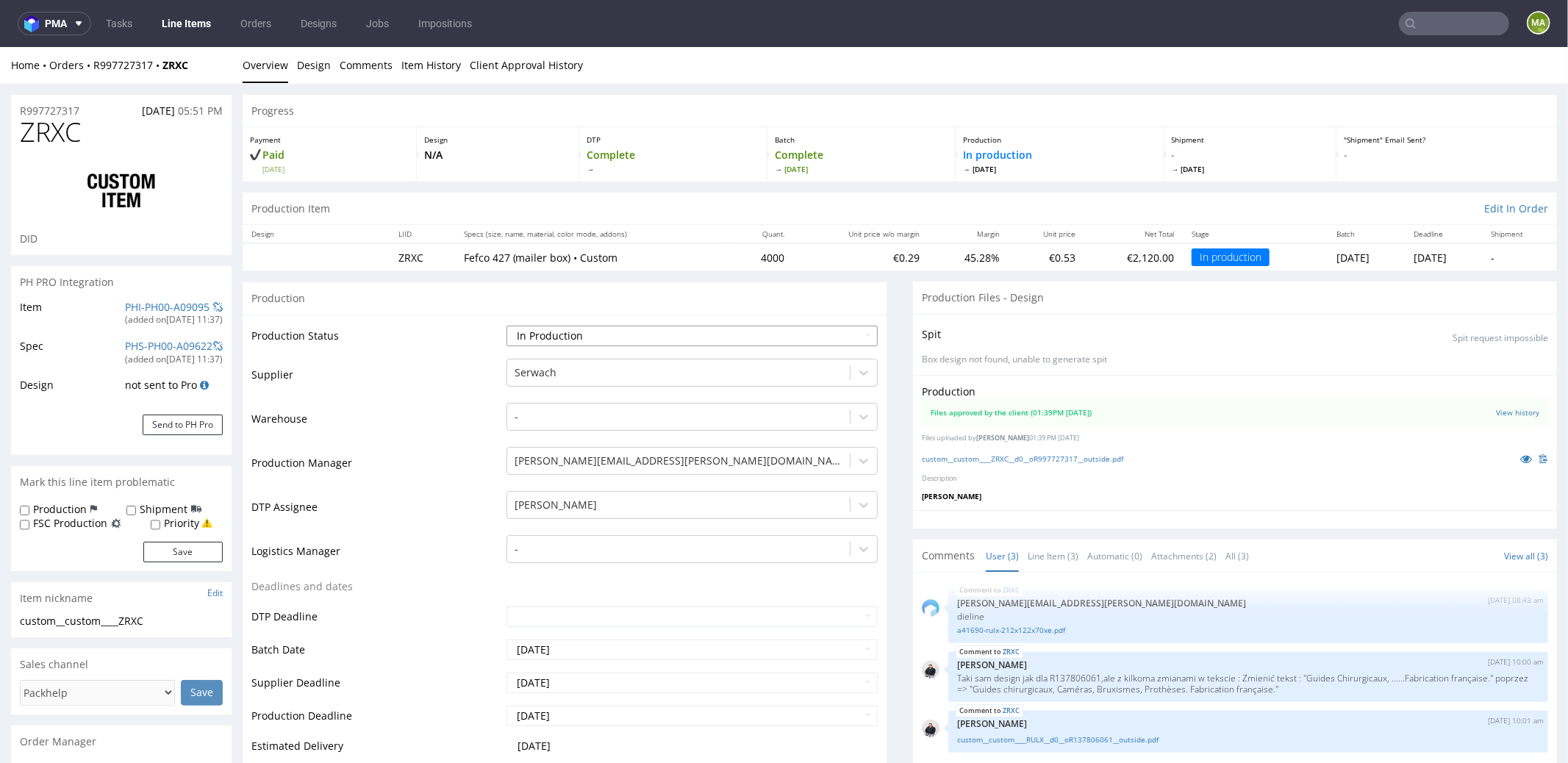
click at [606, 325] on select "Waiting for Artwork Waiting for Diecut Waiting for Mockup Waiting for DTP Waiti…" at bounding box center [692, 335] width 371 height 21
select select "production_complete"
click at [507, 325] on select "Waiting for Artwork Waiting for Diecut Waiting for Mockup Waiting for DTP Waiti…" at bounding box center [692, 335] width 371 height 21
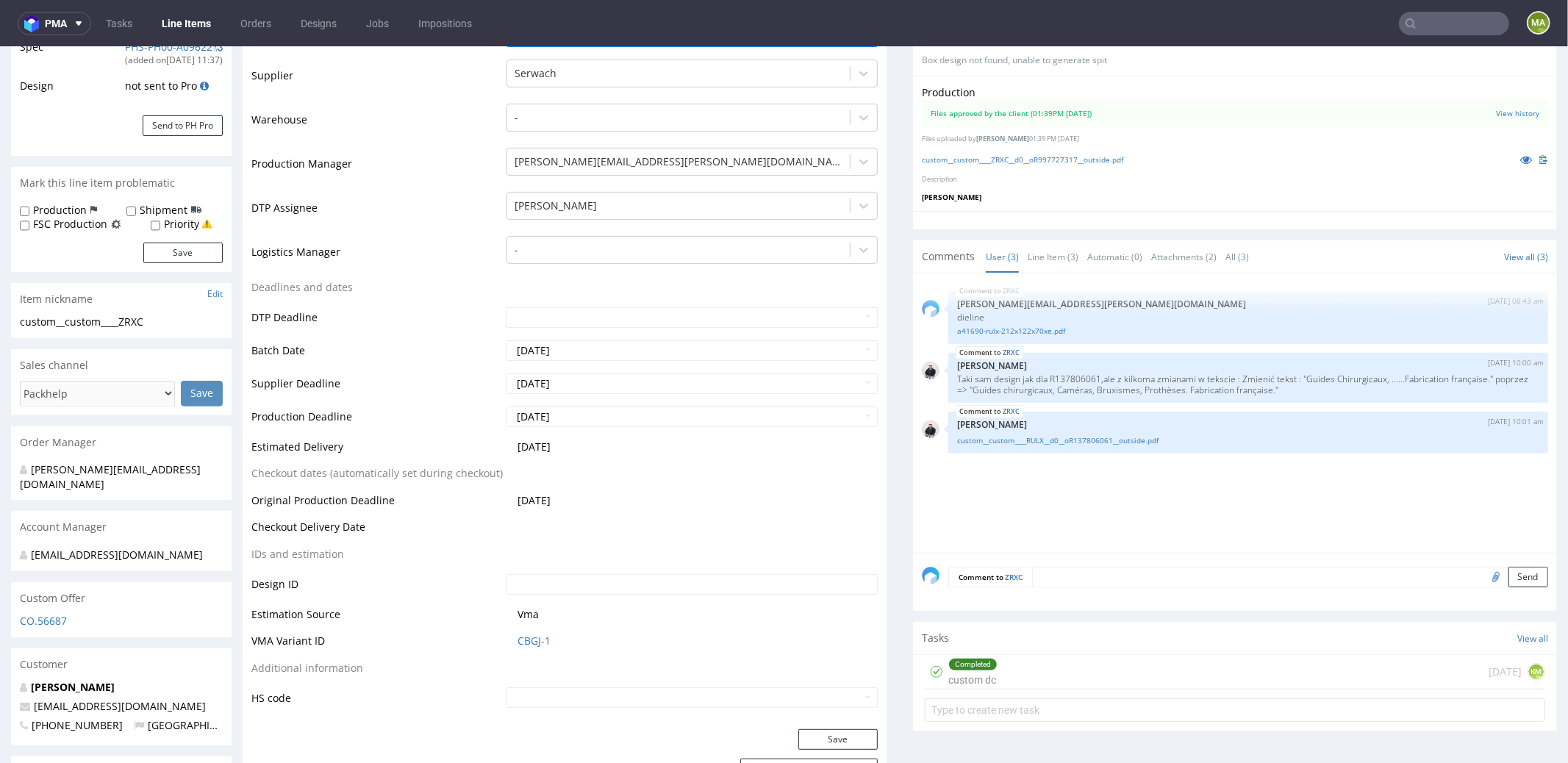
scroll to position [551, 0]
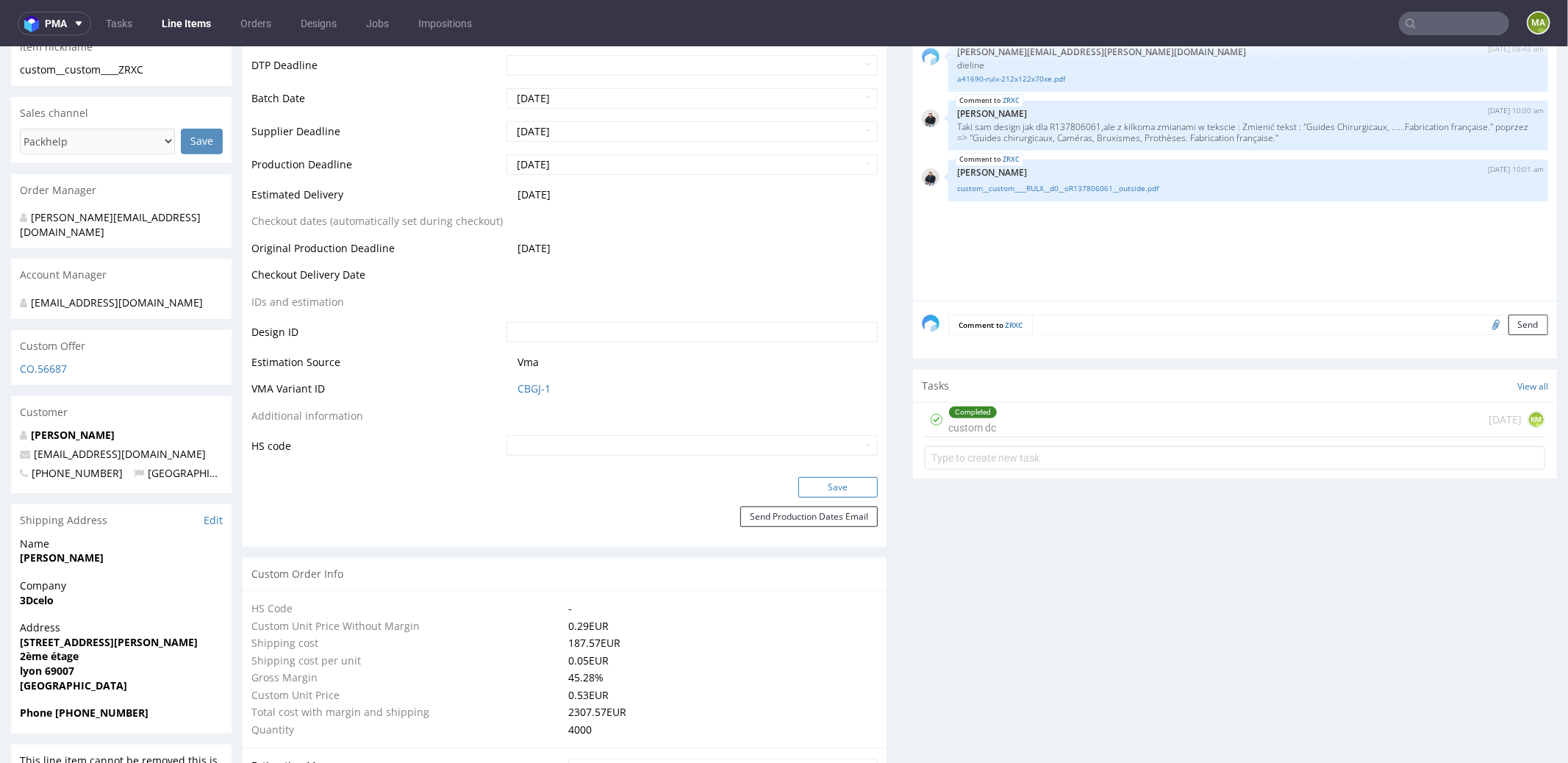
click at [853, 480] on button "Save" at bounding box center [838, 486] width 80 height 21
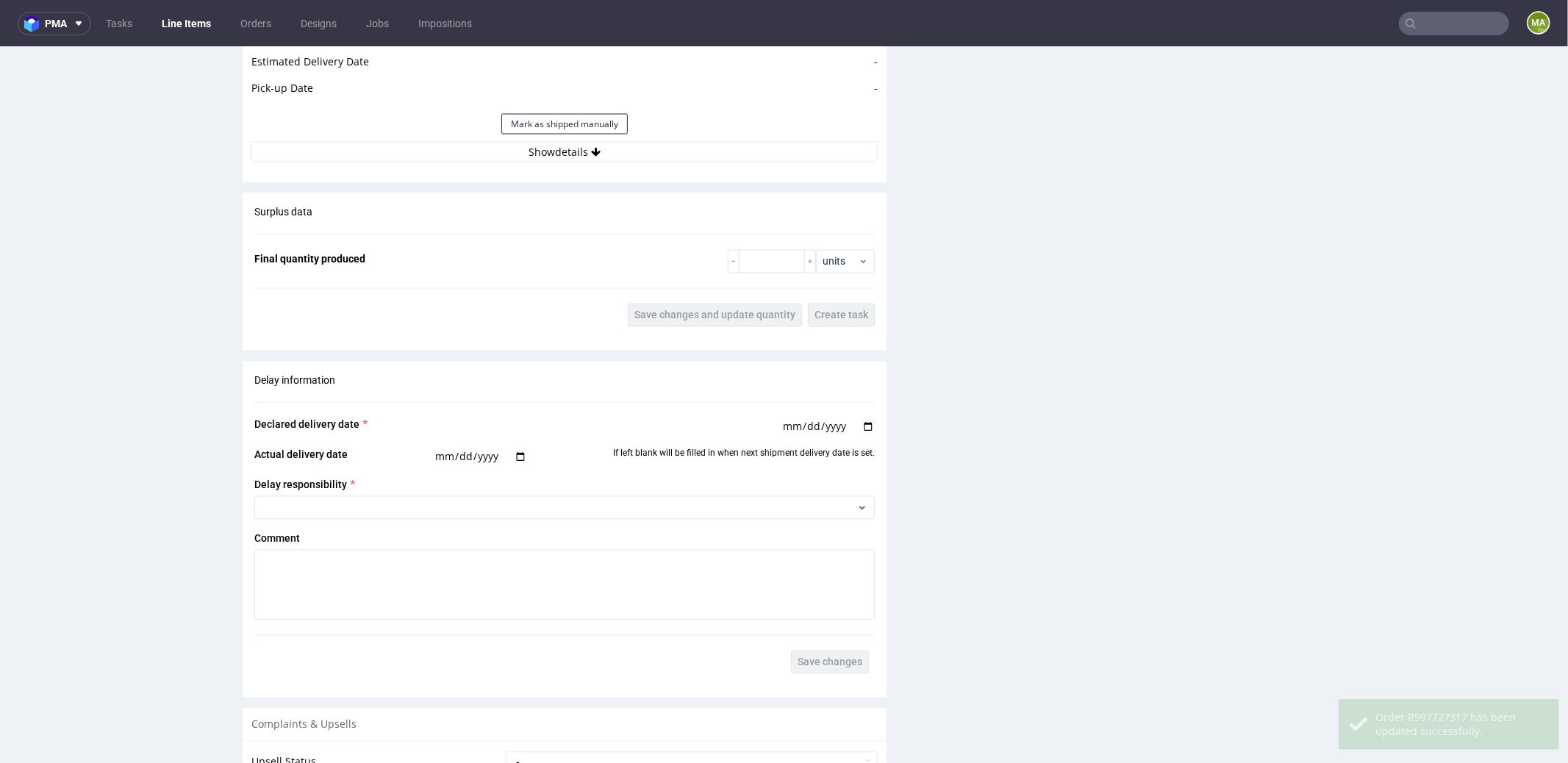
scroll to position [2229, 0]
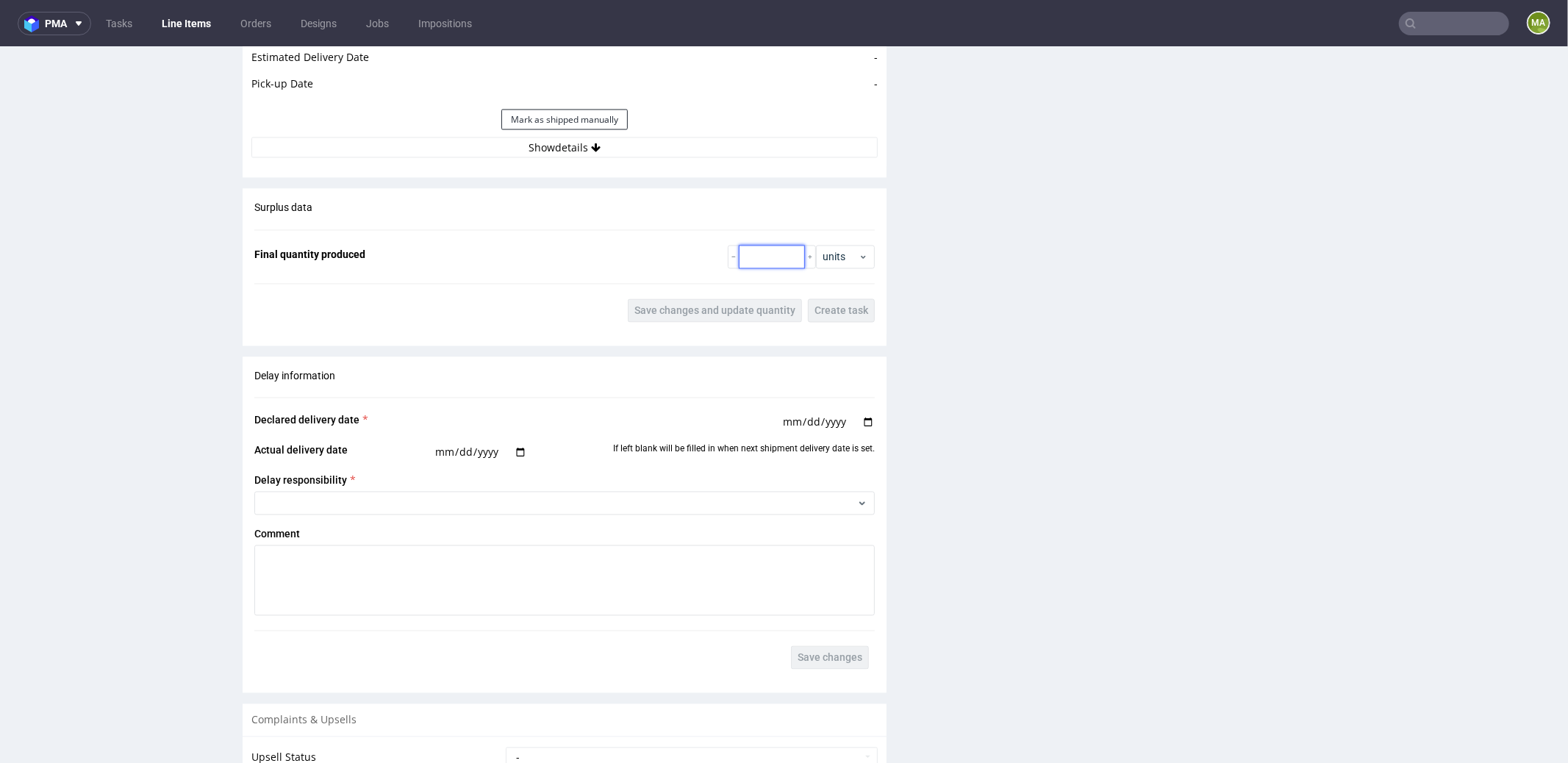
click at [756, 258] on input "number" at bounding box center [771, 256] width 66 height 24
type input "4100"
click at [716, 310] on span "Save changes and update quantity" at bounding box center [715, 310] width 161 height 10
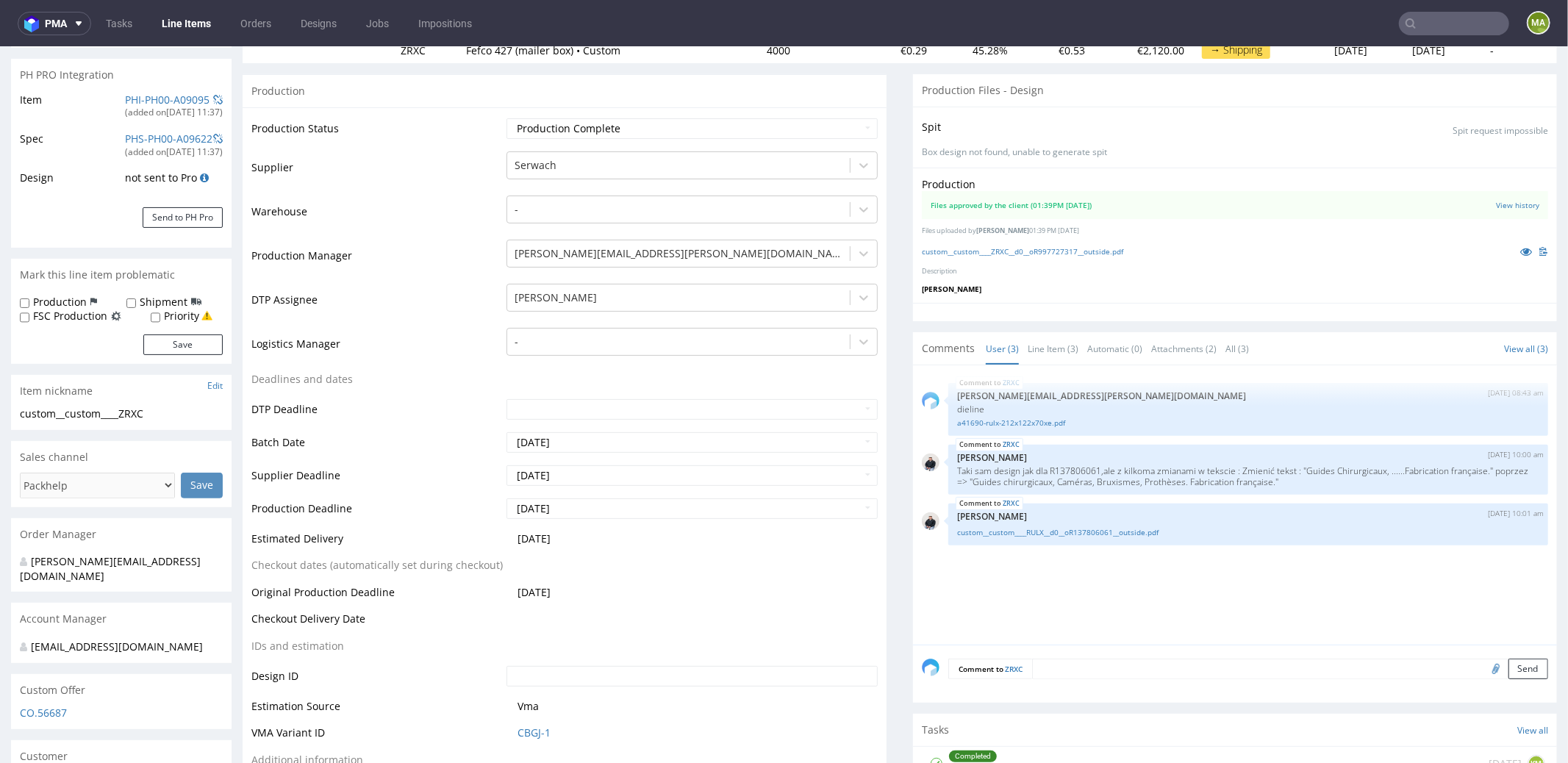
scroll to position [0, 0]
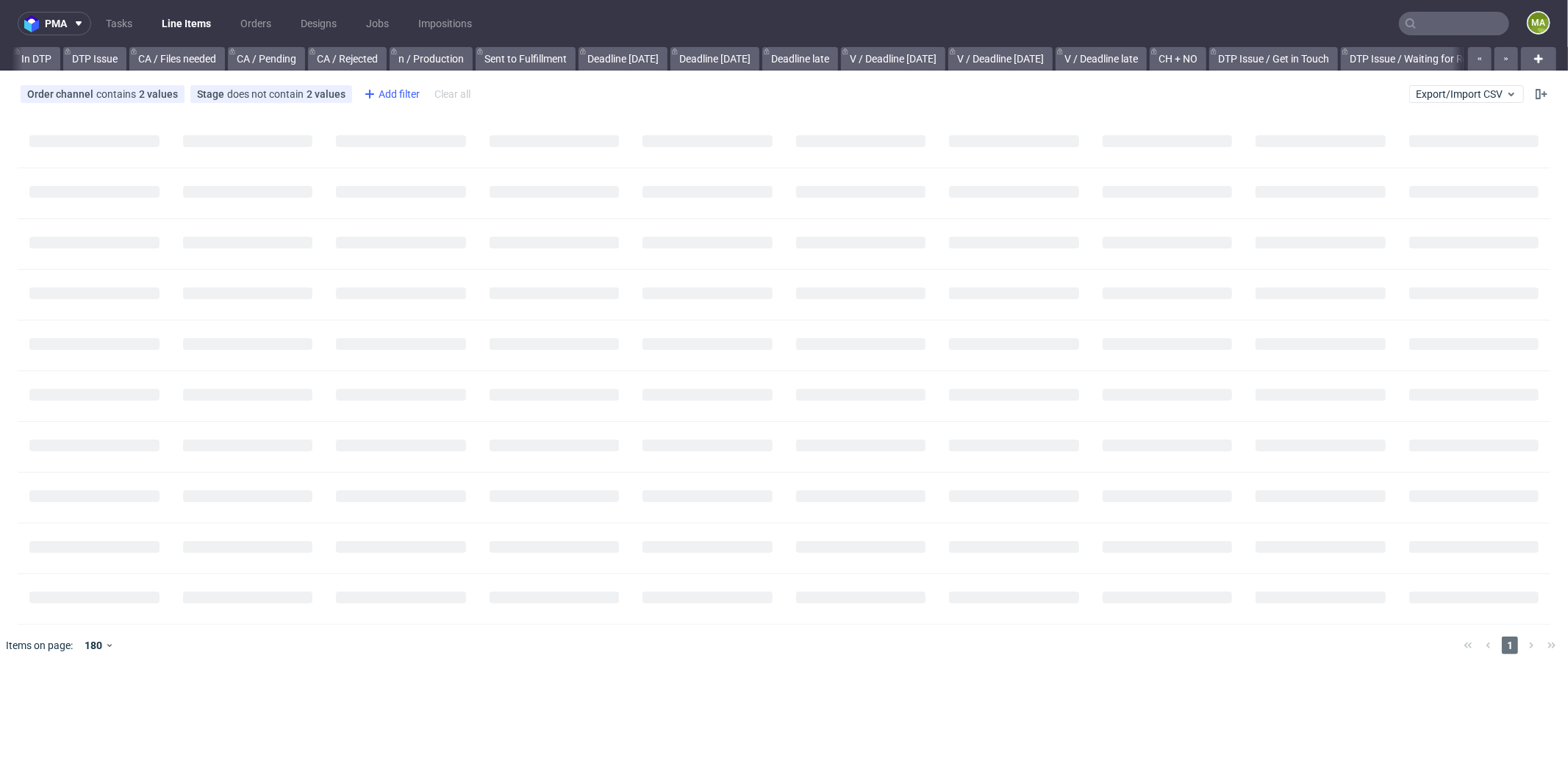
click at [388, 94] on div "Add filter" at bounding box center [390, 94] width 64 height 24
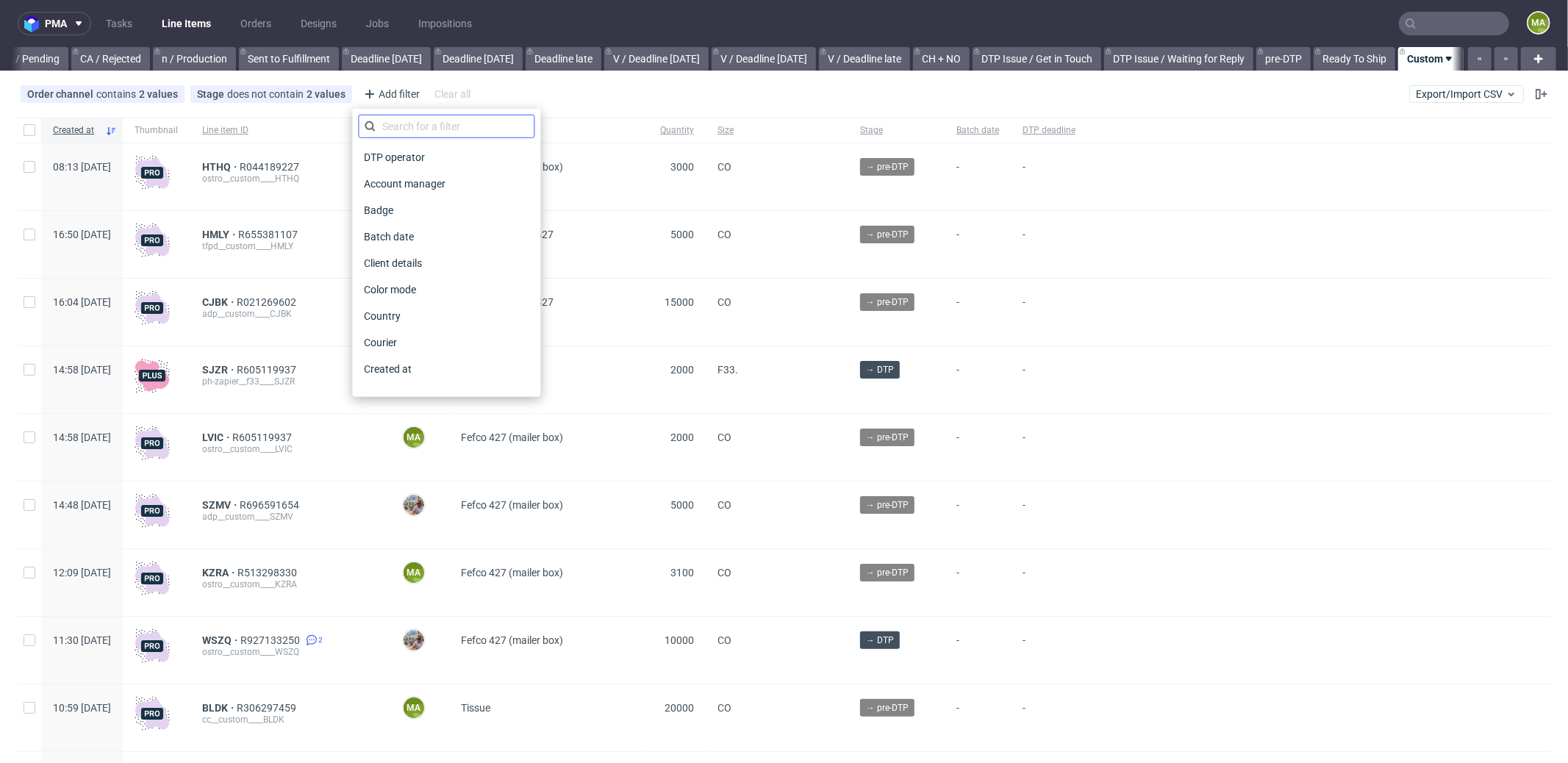
scroll to position [0, 1269]
click at [445, 124] on input "text" at bounding box center [446, 127] width 176 height 24
type input "pro"
click at [439, 383] on div "Production status" at bounding box center [446, 396] width 176 height 27
click at [441, 376] on span "Production manager" at bounding box center [412, 369] width 107 height 21
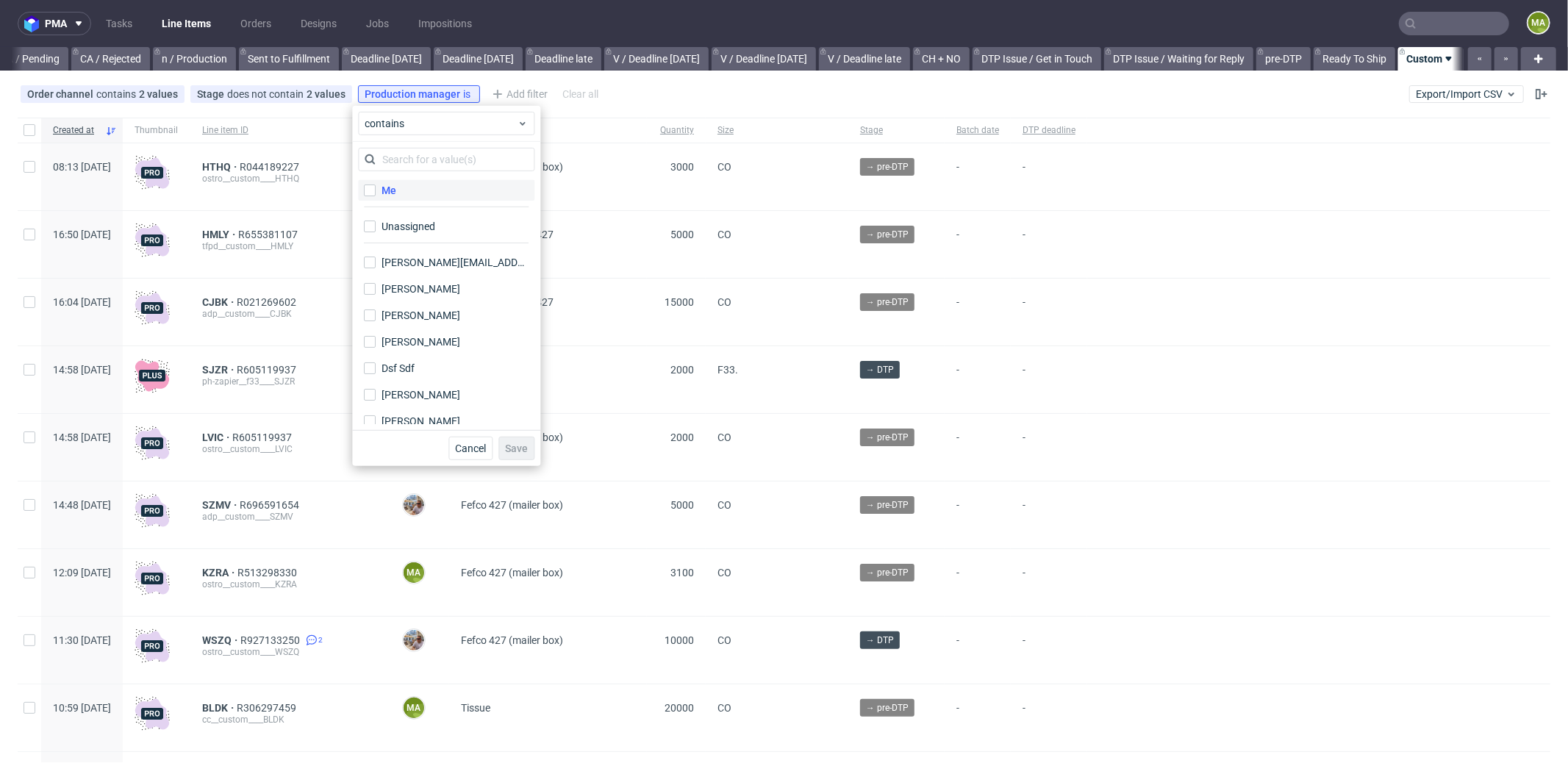
click at [404, 186] on label "Me" at bounding box center [446, 190] width 176 height 21
click at [376, 186] on input "Me" at bounding box center [370, 190] width 12 height 12
checkbox input "true"
click at [516, 446] on span "Save" at bounding box center [517, 448] width 23 height 10
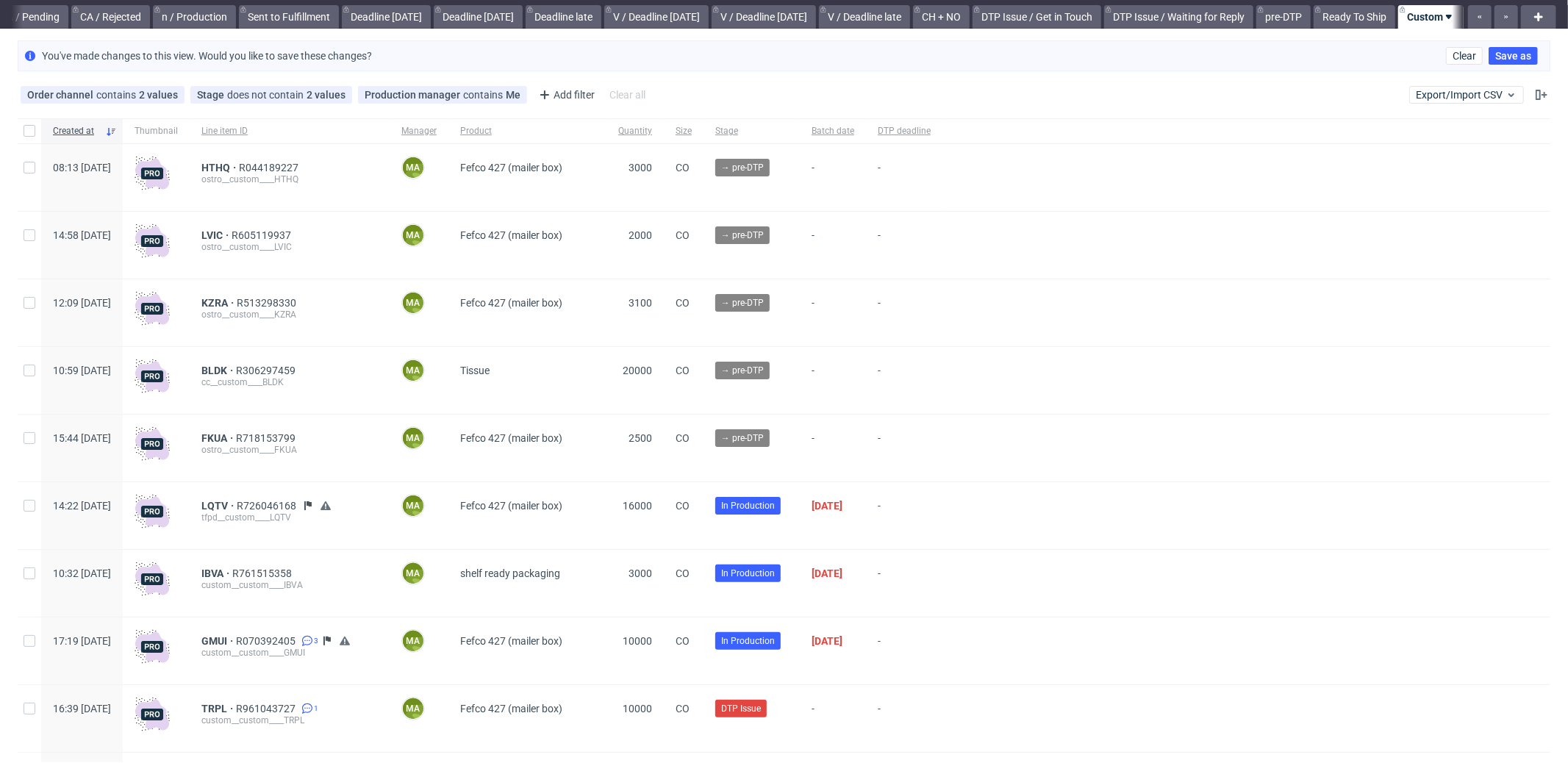
scroll to position [113, 0]
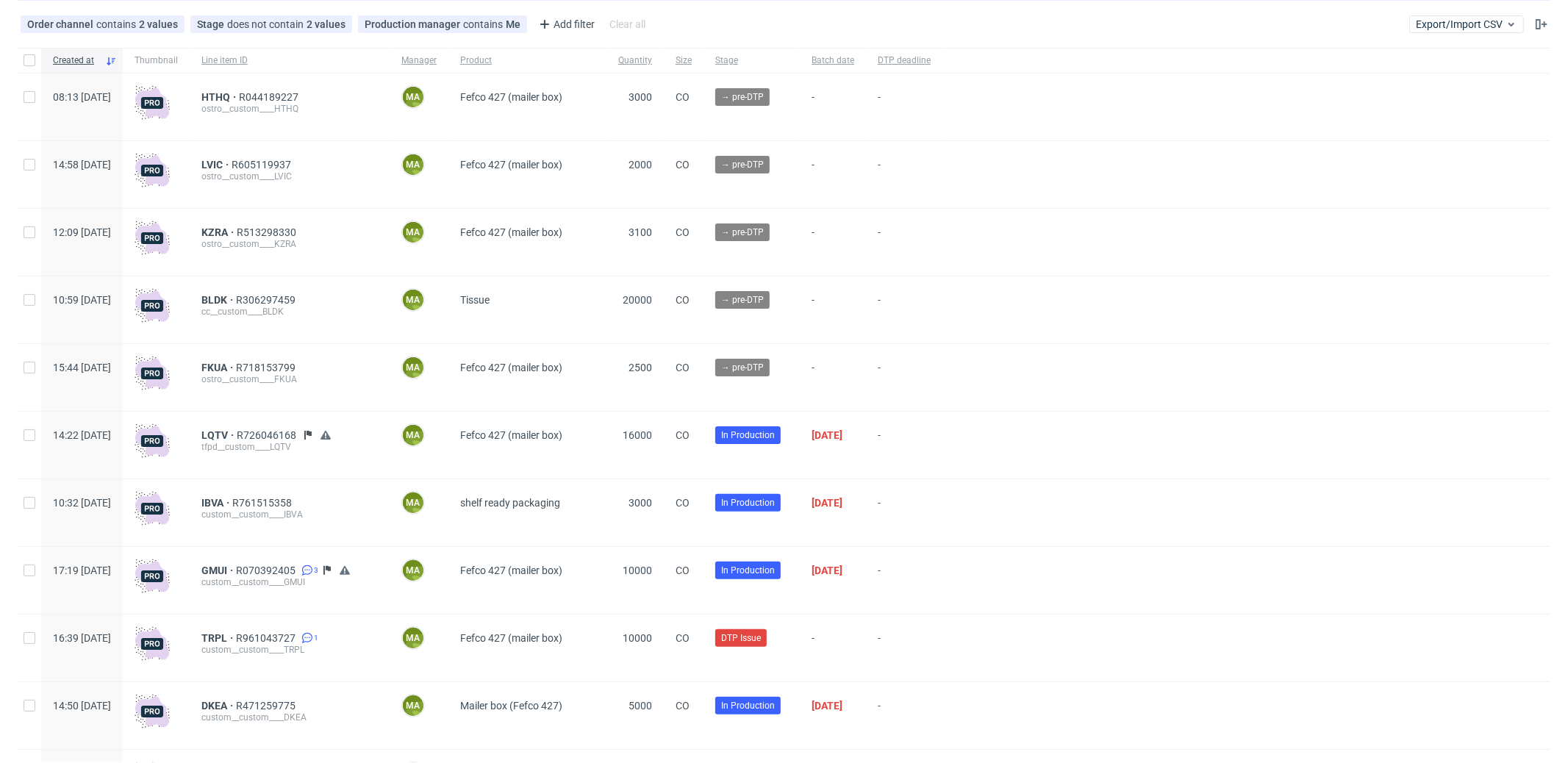
click at [258, 170] on div "ostro__custom____LVIC" at bounding box center [290, 176] width 176 height 12
click at [232, 165] on span "LVIC" at bounding box center [216, 164] width 30 height 12
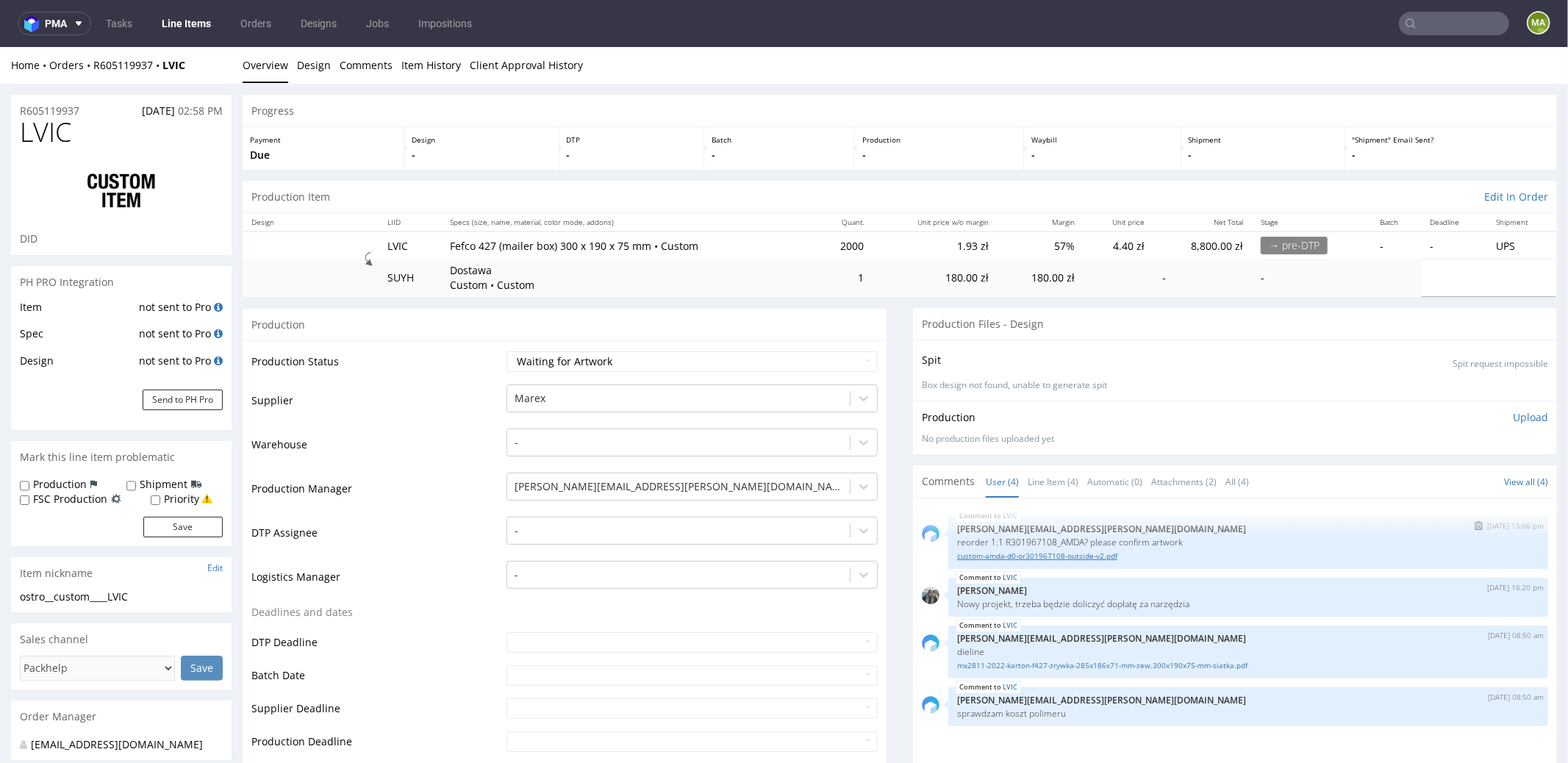
click at [1060, 550] on link "custom-amda-d0-or301967108-outside-v2.pdf" at bounding box center [1247, 555] width 582 height 11
drag, startPoint x: 87, startPoint y: 109, endPoint x: 0, endPoint y: 97, distance: 87.8
copy p "R605119937"
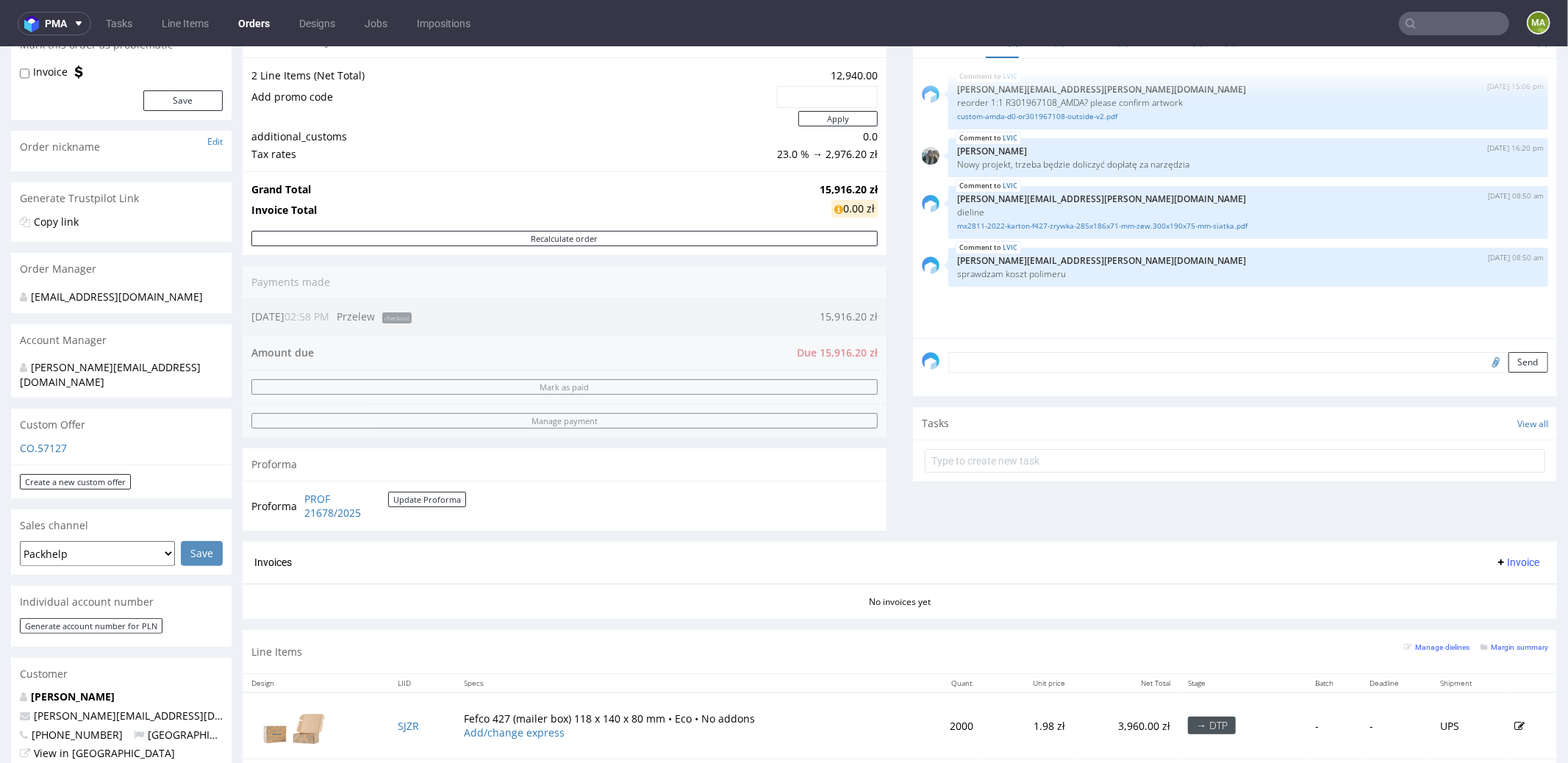
scroll to position [338, 0]
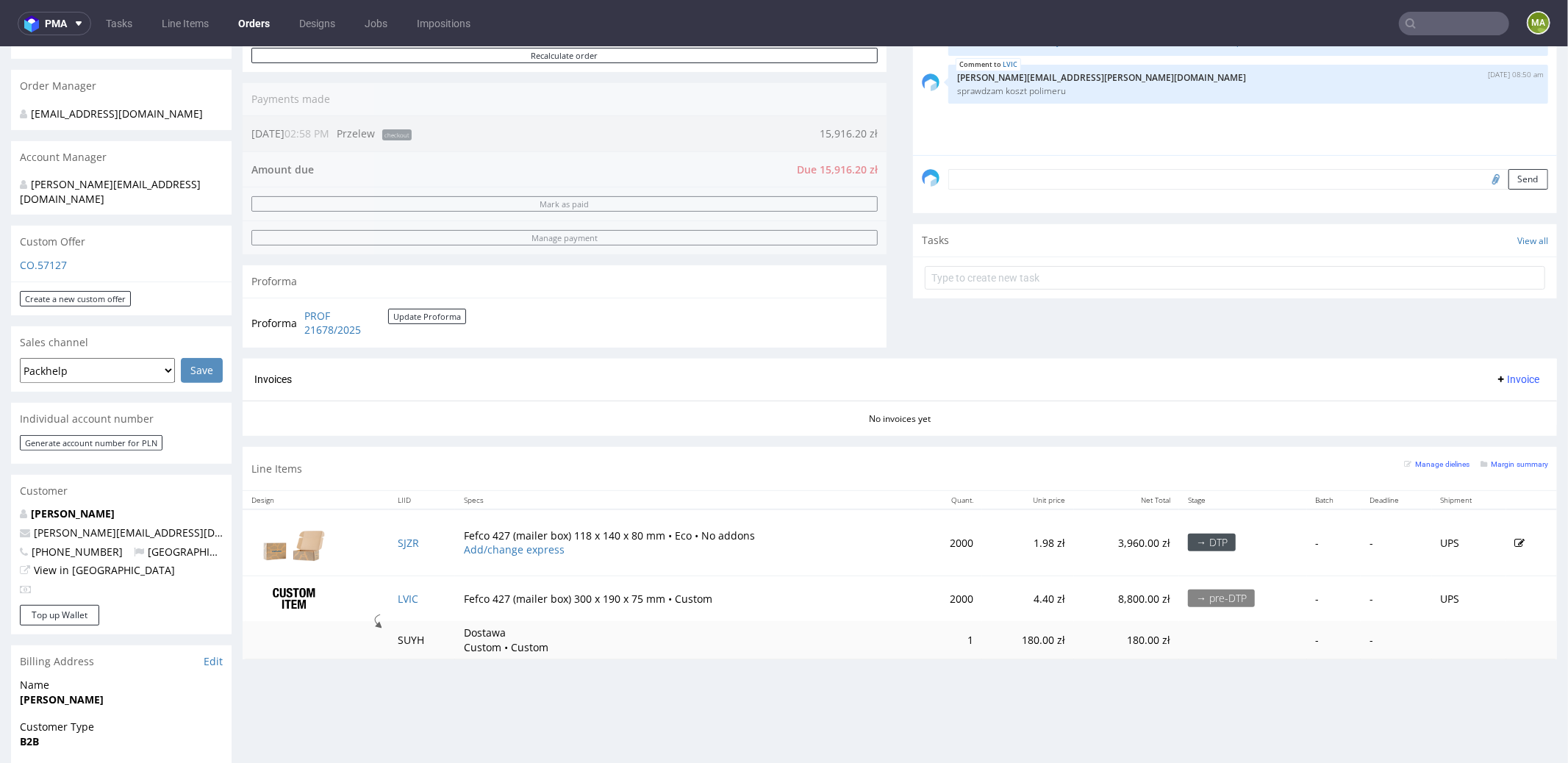
click at [1527, 461] on div "Line Items Manage dielines Margin summary" at bounding box center [899, 468] width 1314 height 44
click at [1524, 461] on div "Line Items Manage dielines Margin summary" at bounding box center [899, 468] width 1314 height 44
click at [1524, 462] on div "Line Items Manage dielines Margin summary" at bounding box center [899, 468] width 1314 height 44
click at [1523, 462] on div "Margin summary" at bounding box center [1514, 462] width 67 height 15
click at [1519, 461] on small "Margin summary" at bounding box center [1514, 463] width 67 height 8
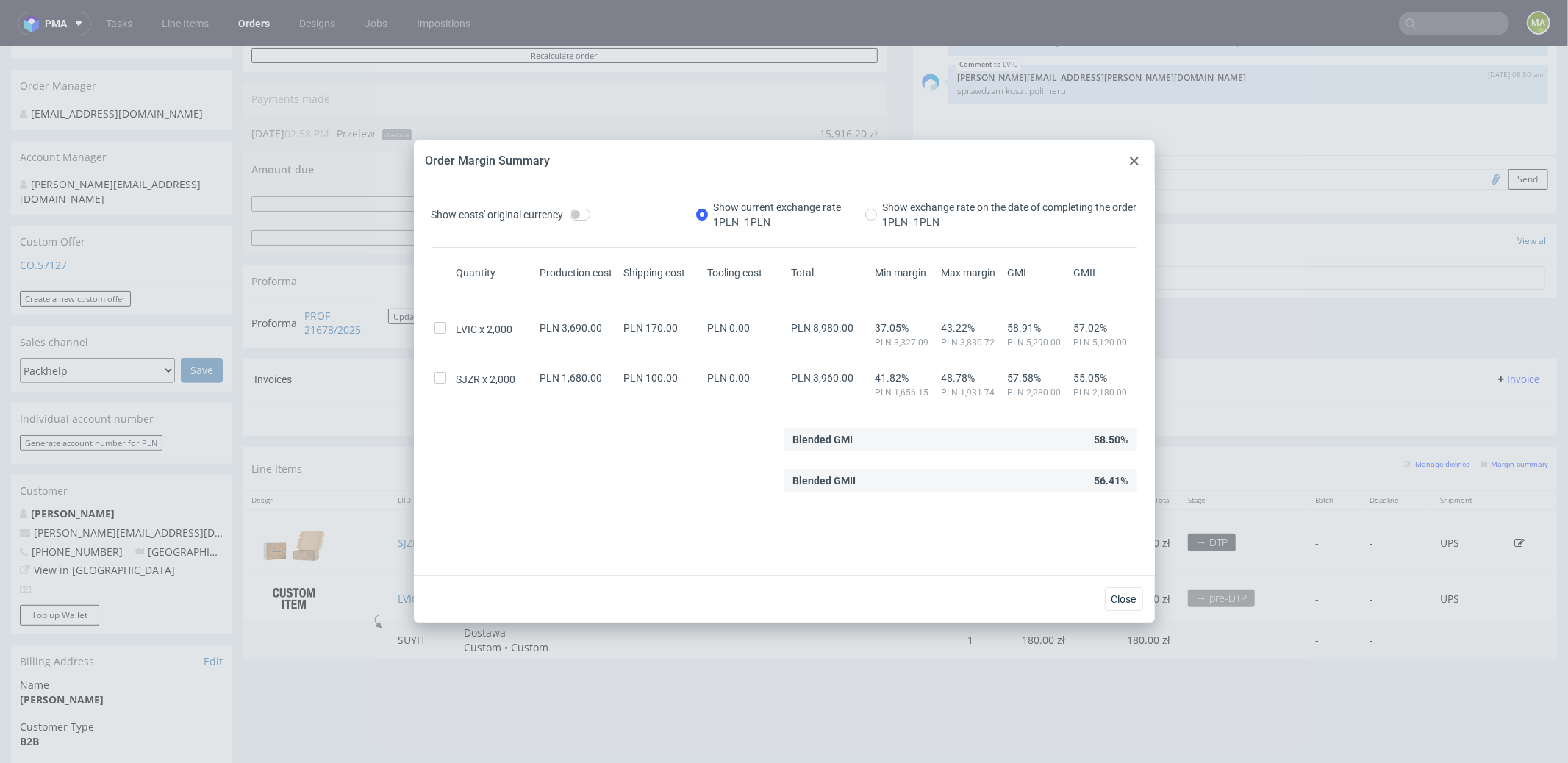
click at [1127, 163] on div at bounding box center [1134, 160] width 18 height 18
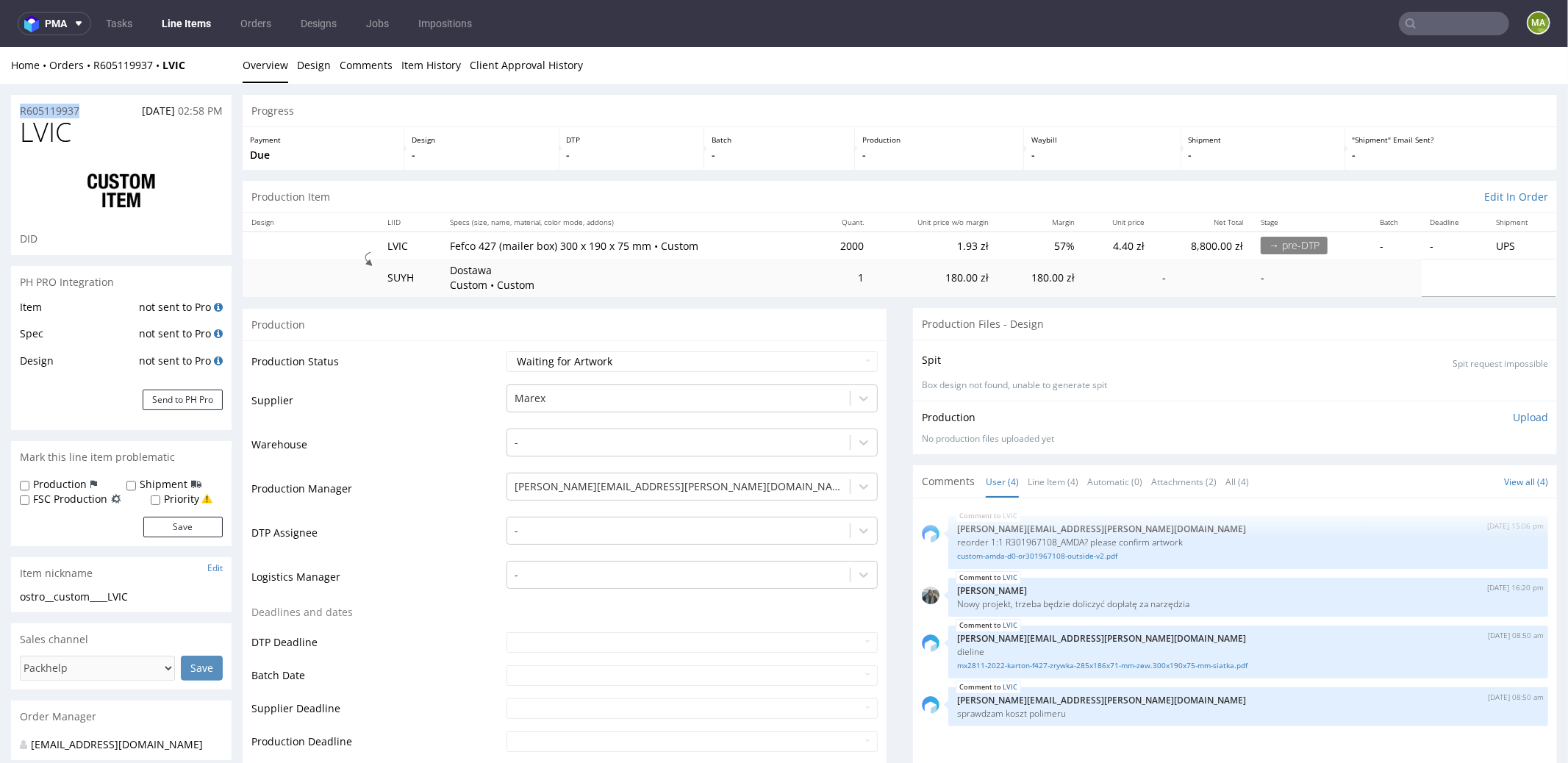
drag, startPoint x: 91, startPoint y: 113, endPoint x: 0, endPoint y: 107, distance: 91.2
copy p "R605119937"
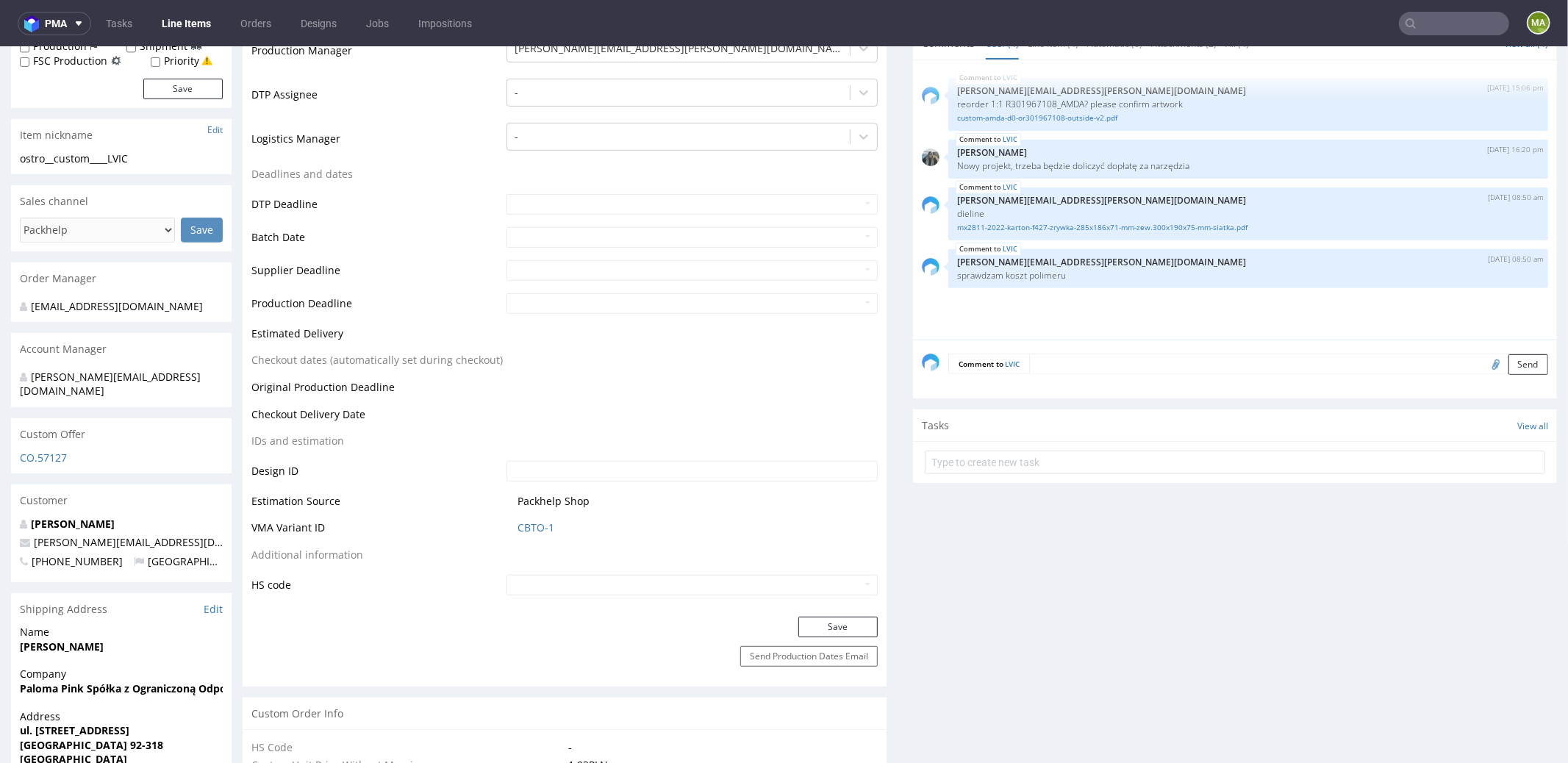
scroll to position [561, 0]
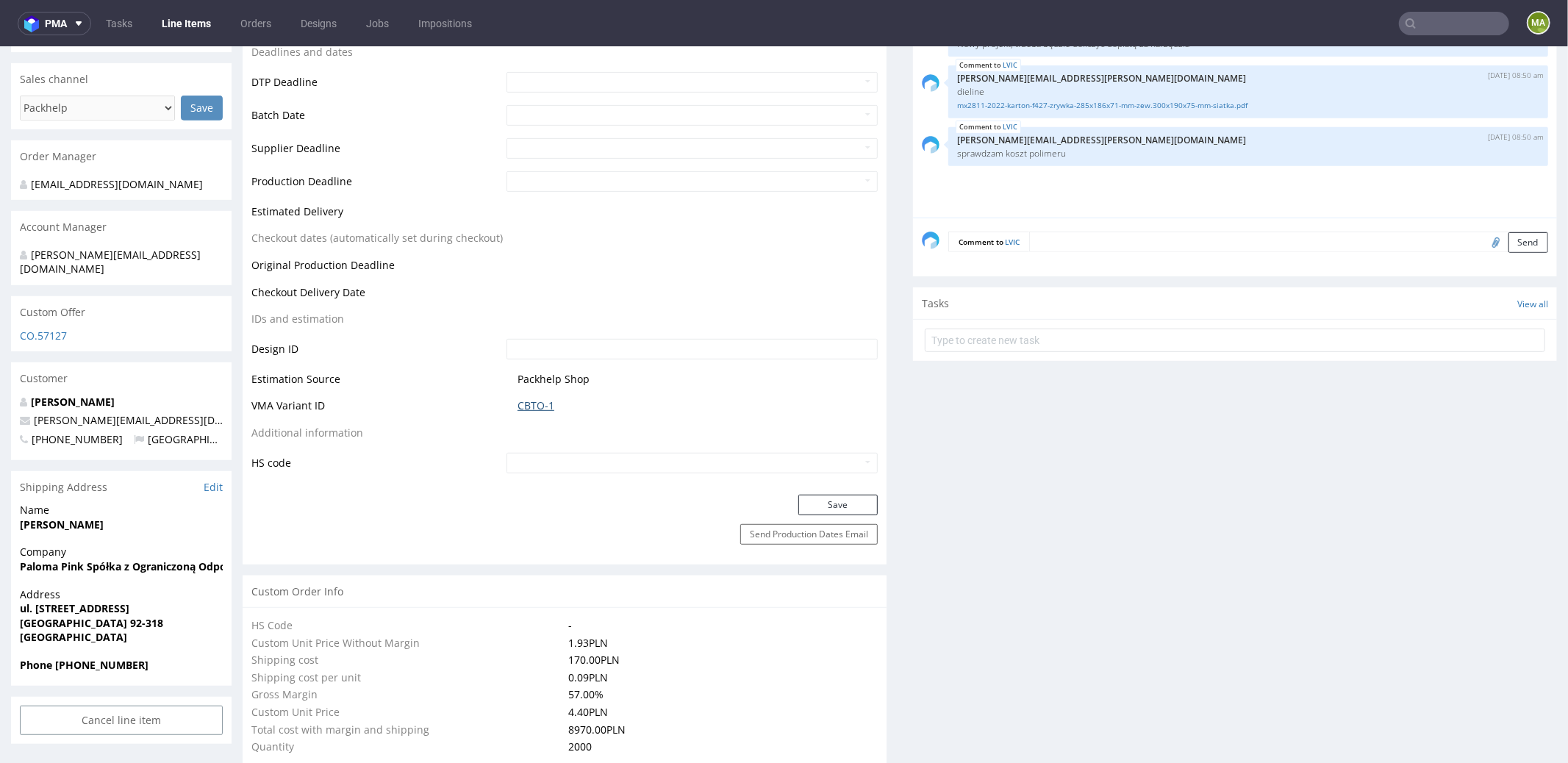
click at [532, 406] on link "CBTO-1" at bounding box center [536, 405] width 37 height 15
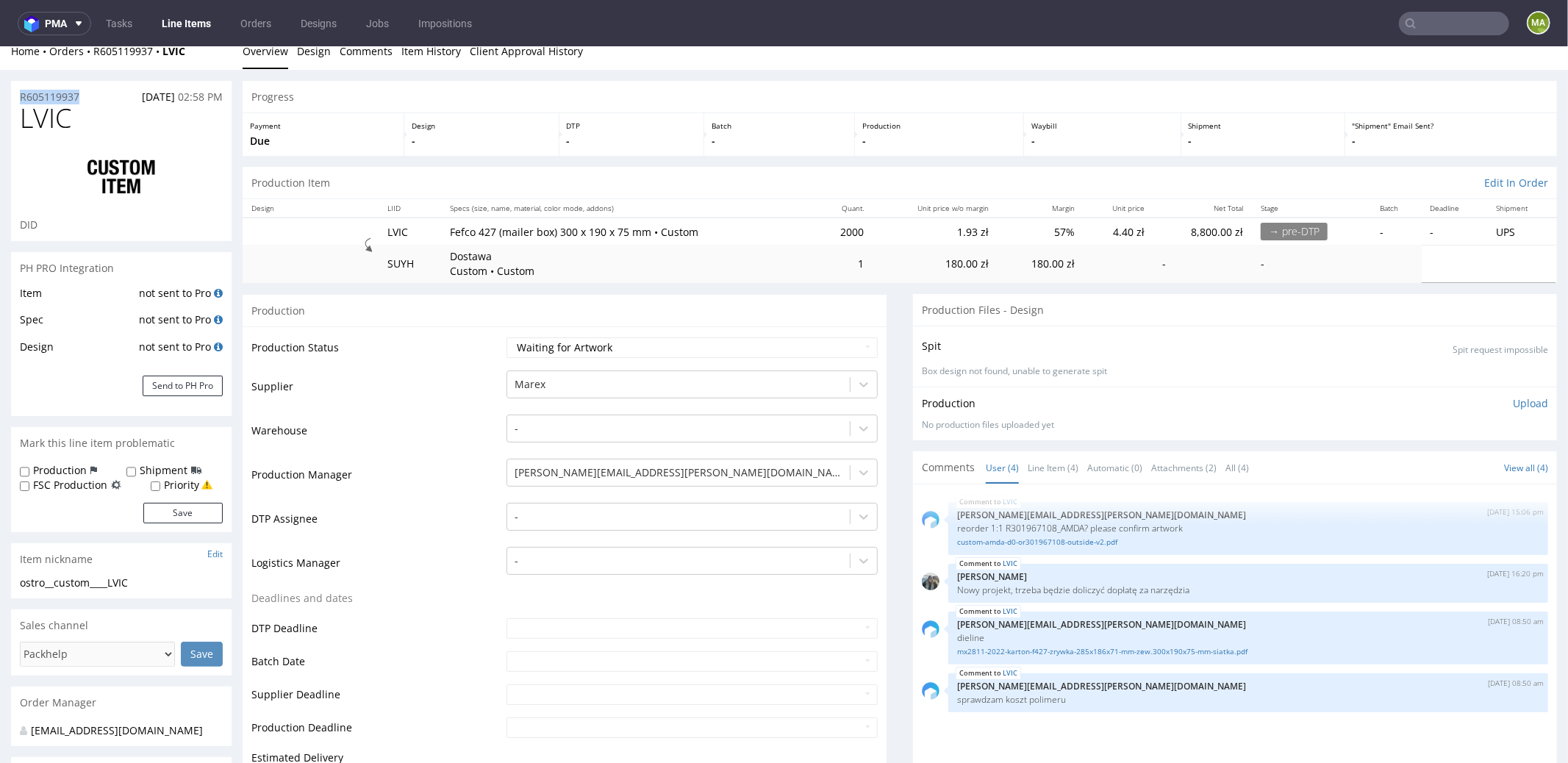
scroll to position [0, 0]
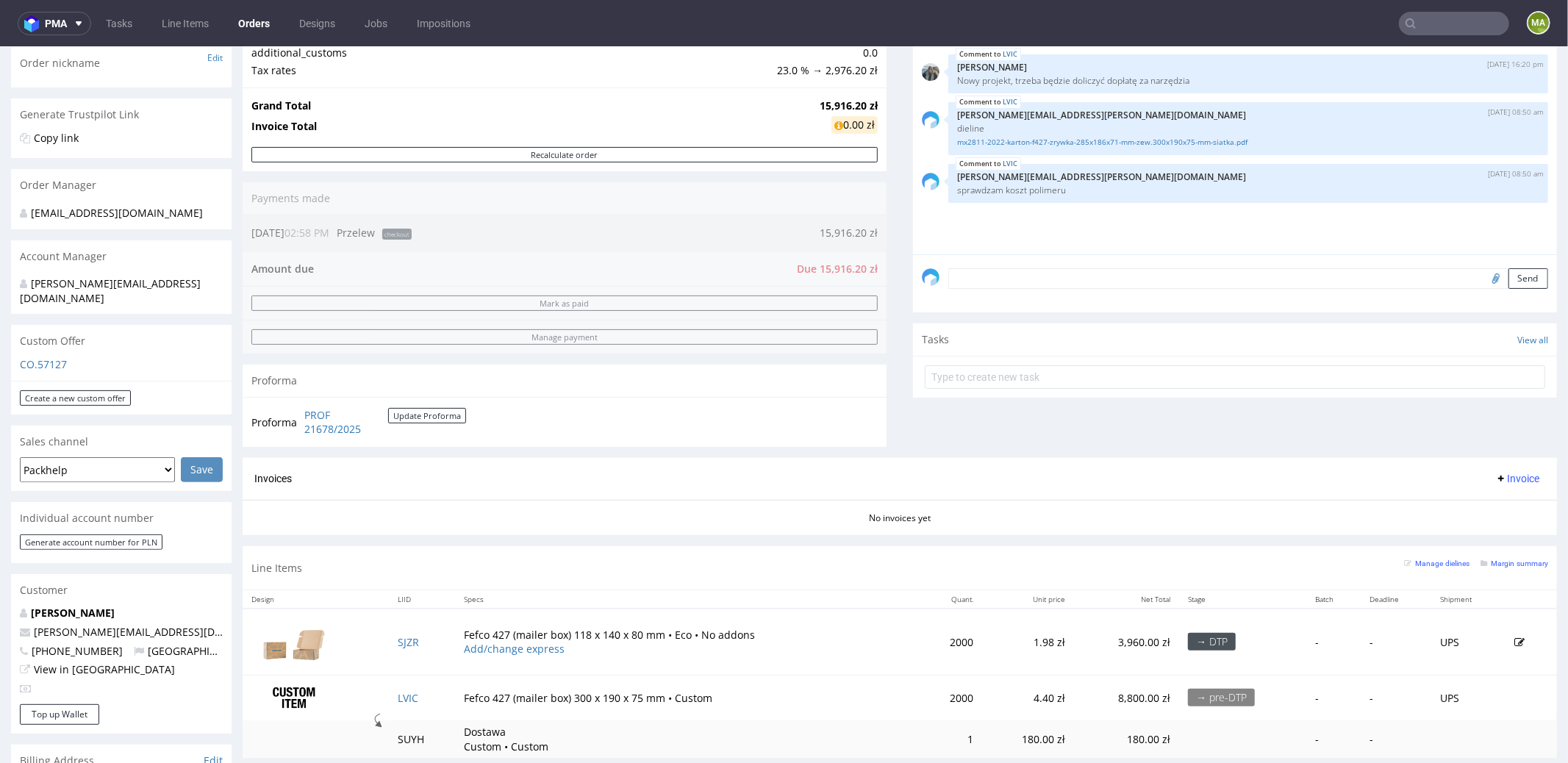
scroll to position [334, 0]
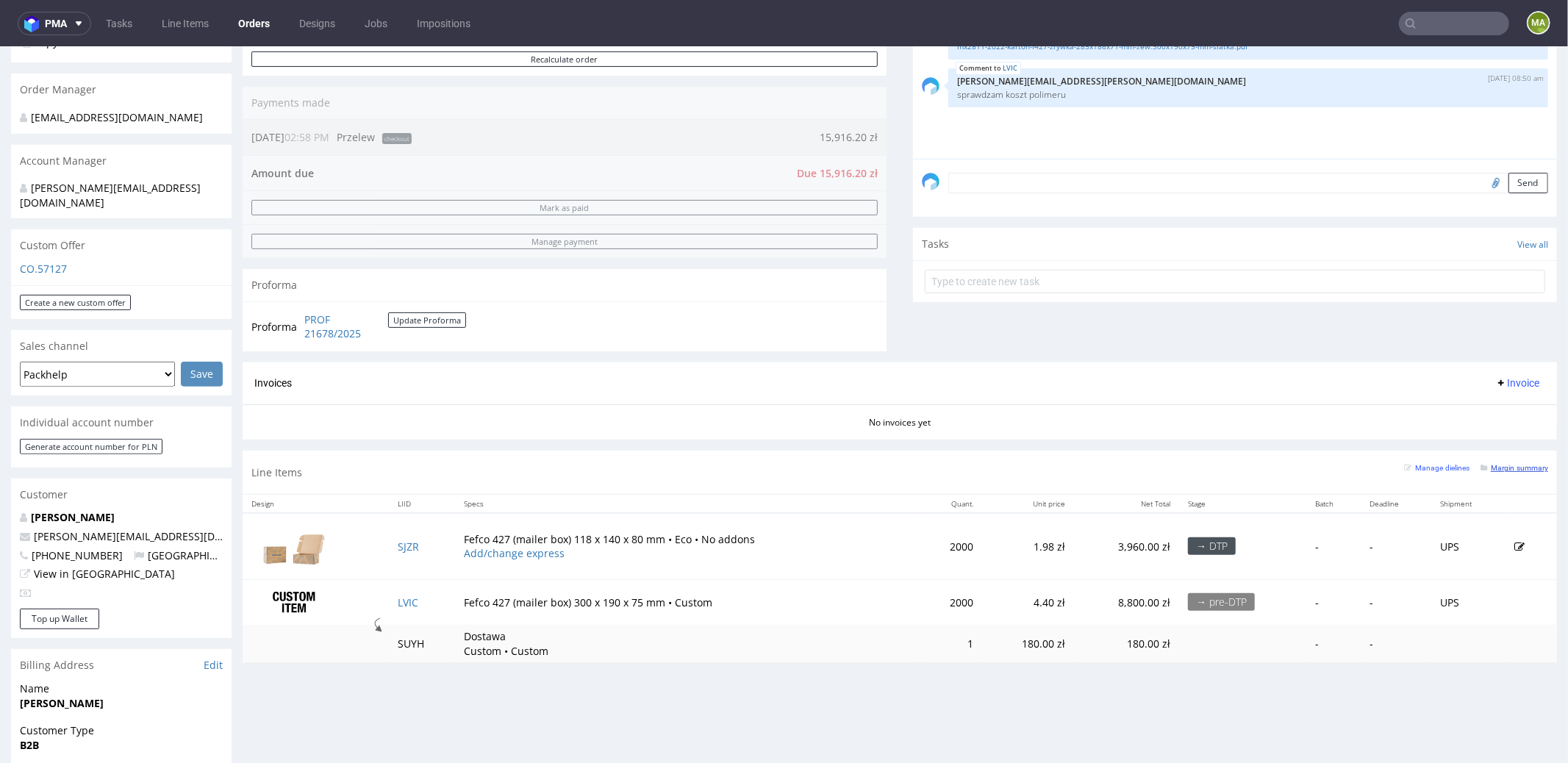
click at [1486, 468] on small "Margin summary" at bounding box center [1514, 467] width 67 height 8
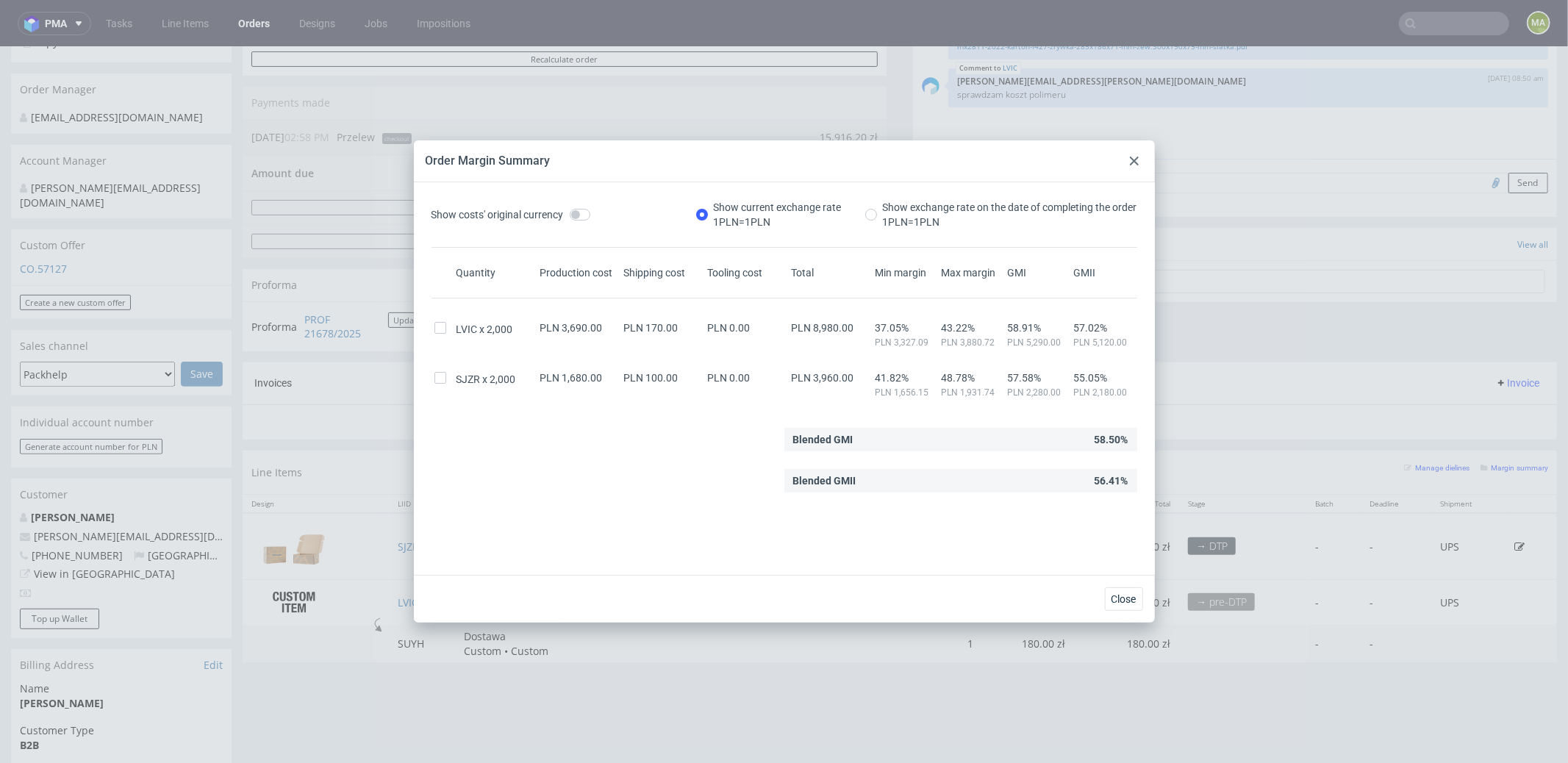
click at [1134, 169] on div at bounding box center [1134, 160] width 18 height 18
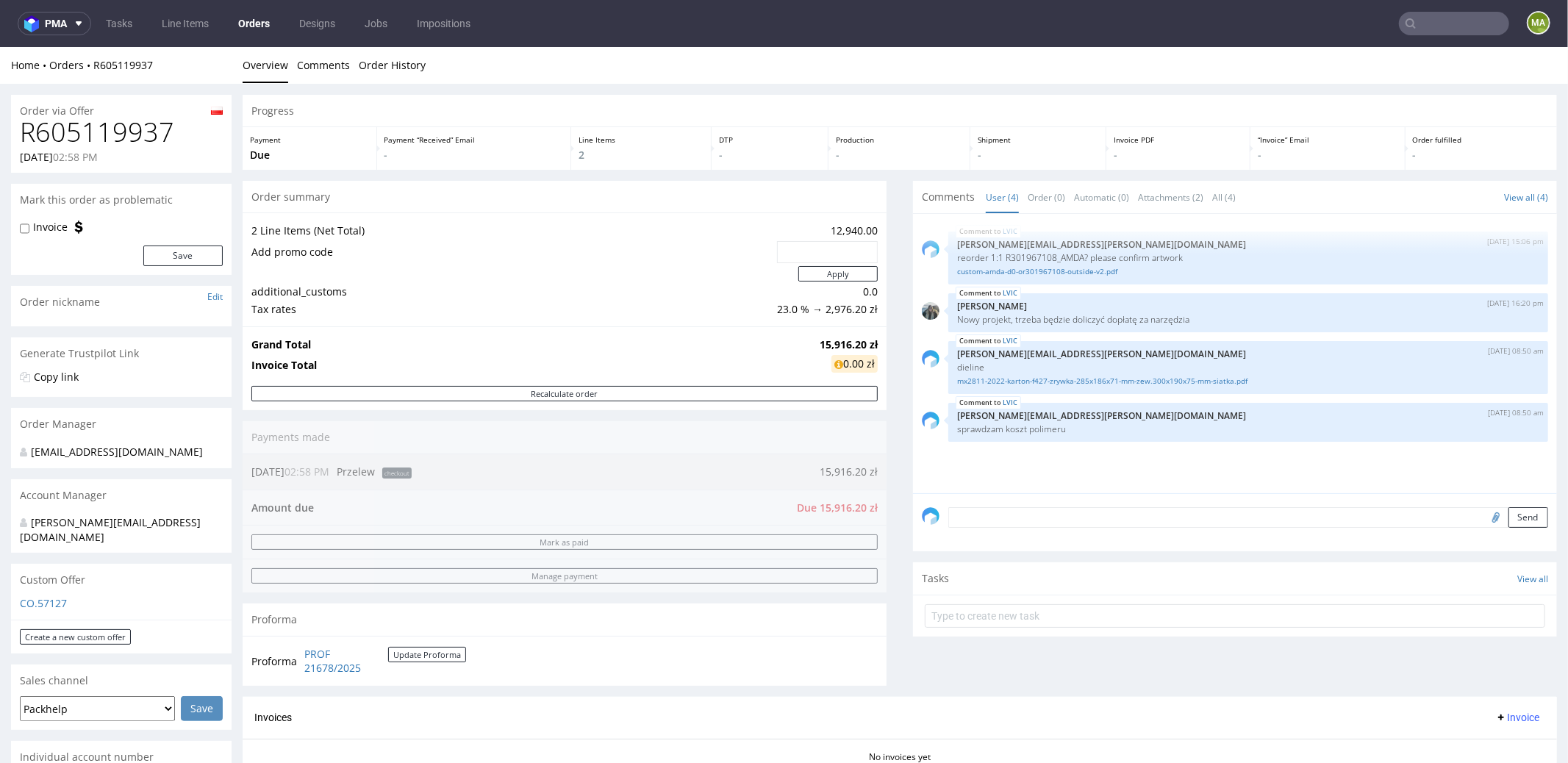
scroll to position [347, 0]
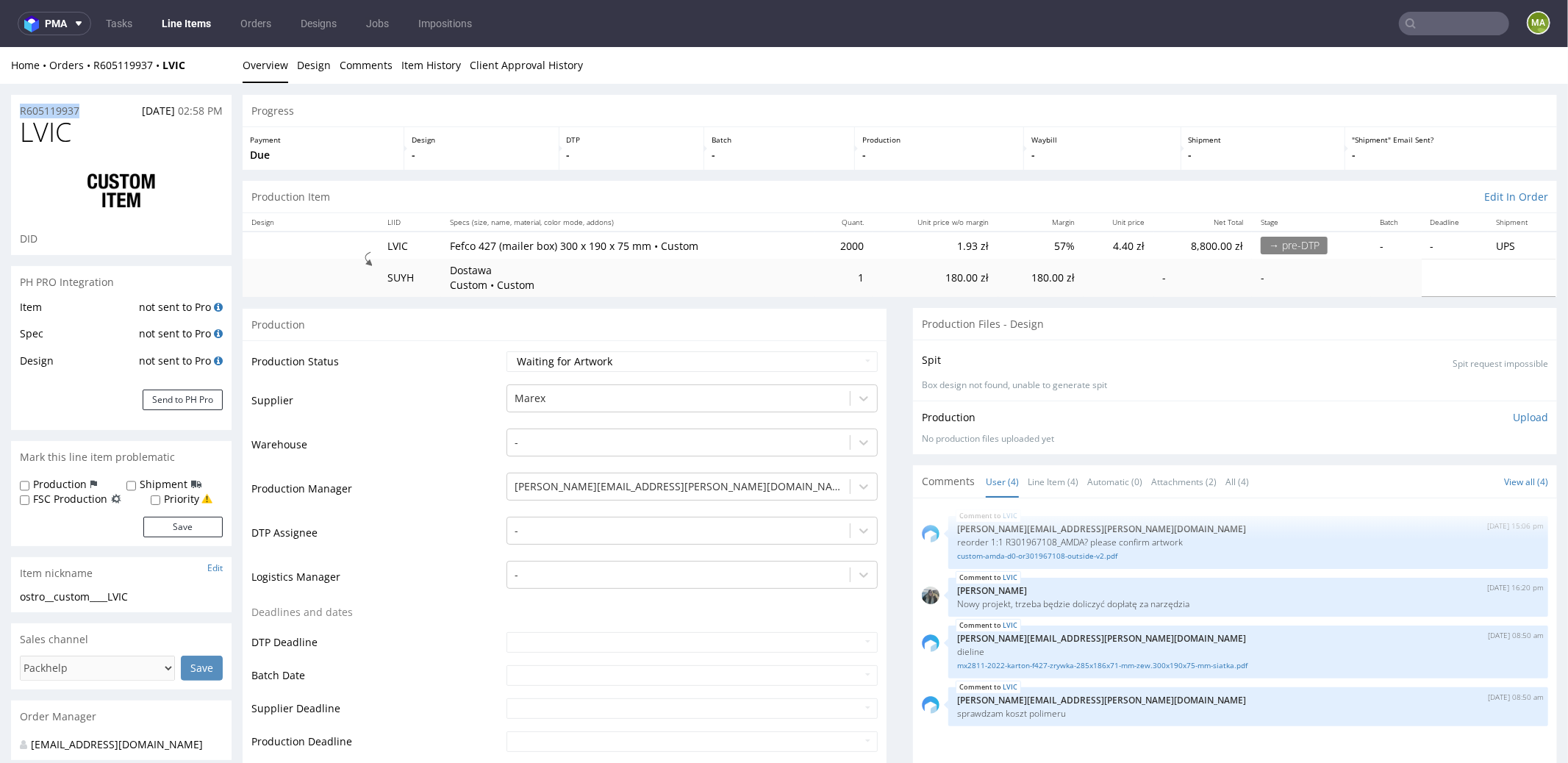
drag, startPoint x: 58, startPoint y: 110, endPoint x: 0, endPoint y: 105, distance: 58.2
copy p "R605119937"
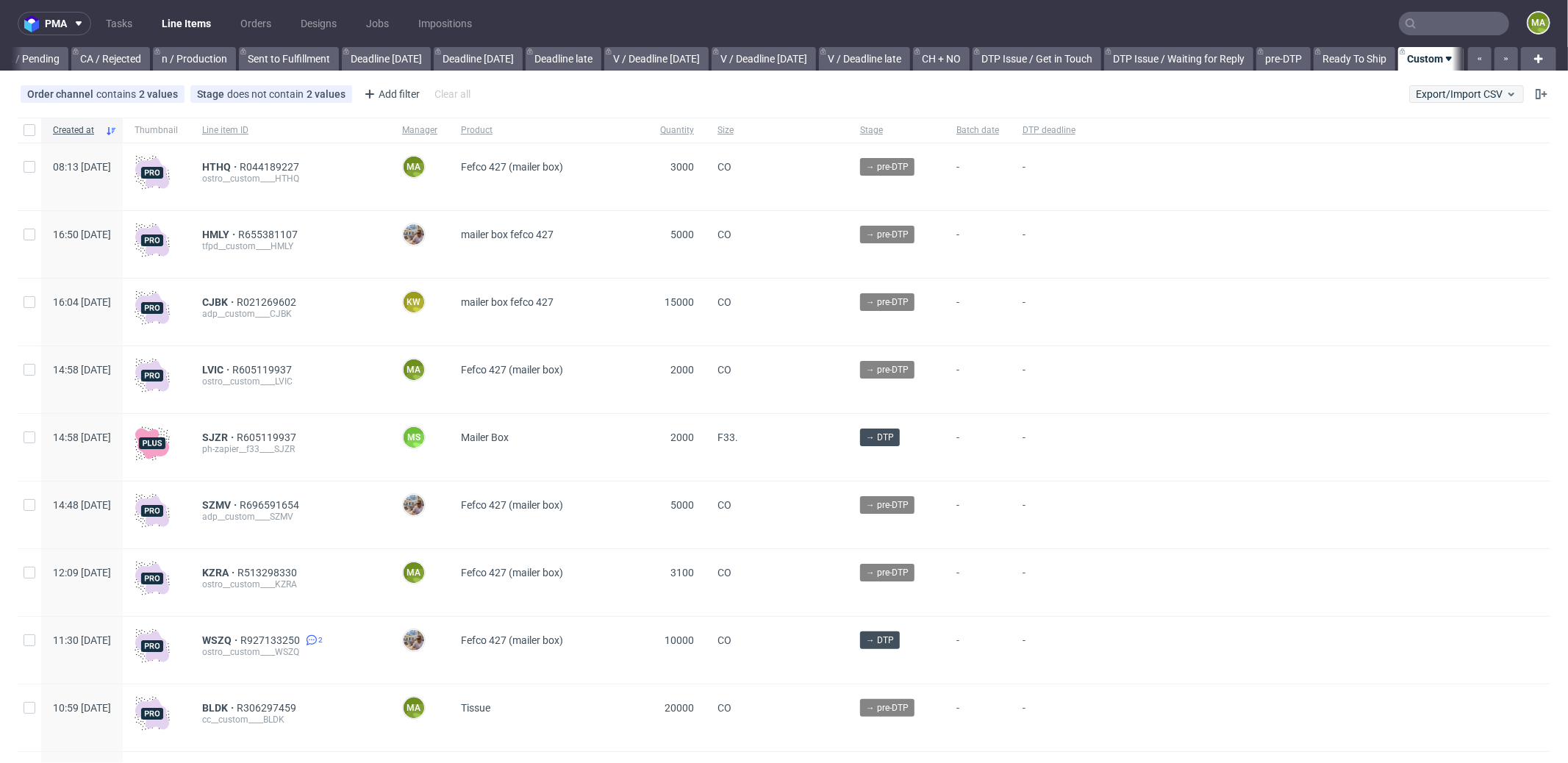
scroll to position [0, 1269]
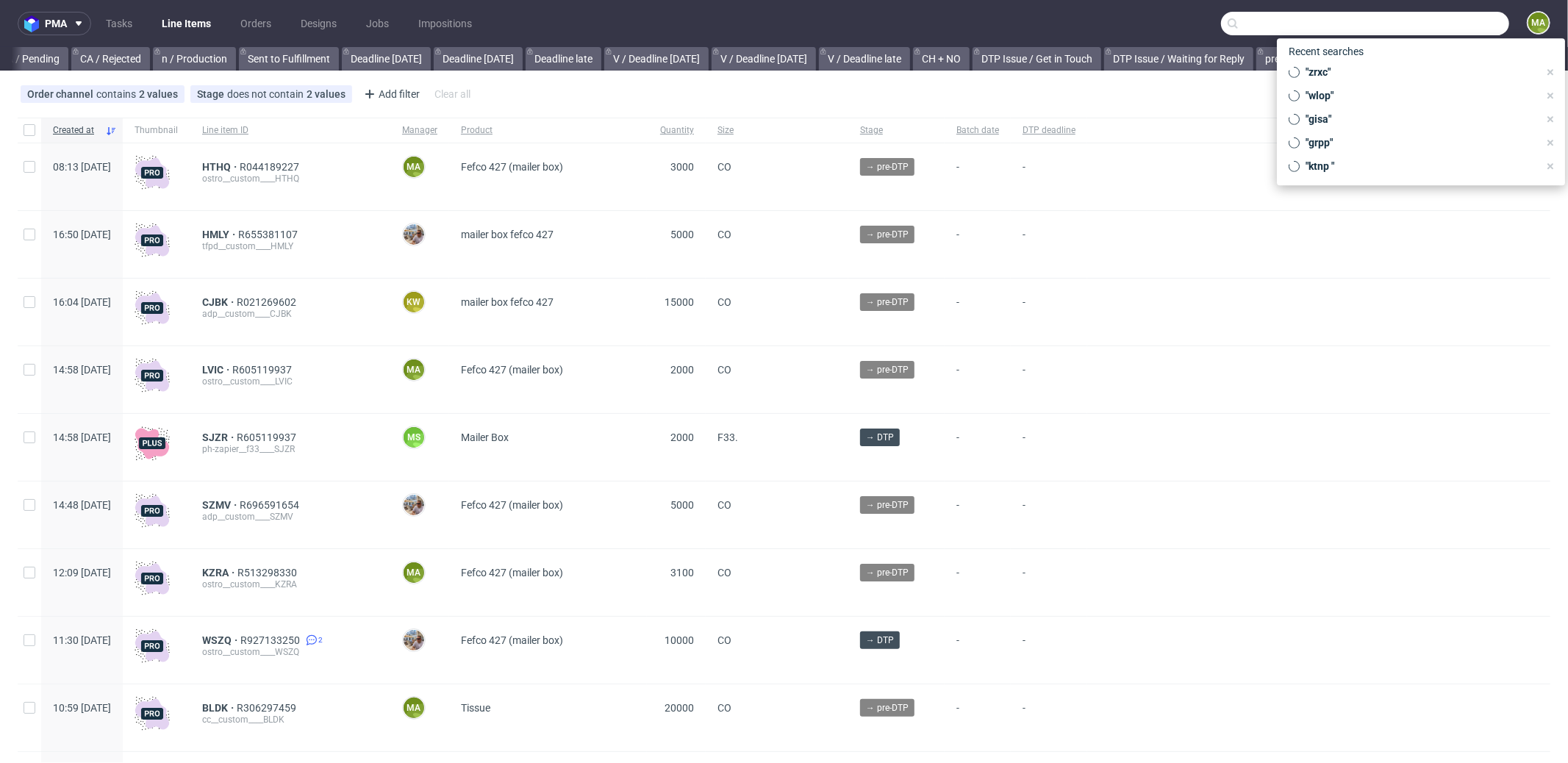
click at [1452, 30] on input "text" at bounding box center [1365, 23] width 288 height 24
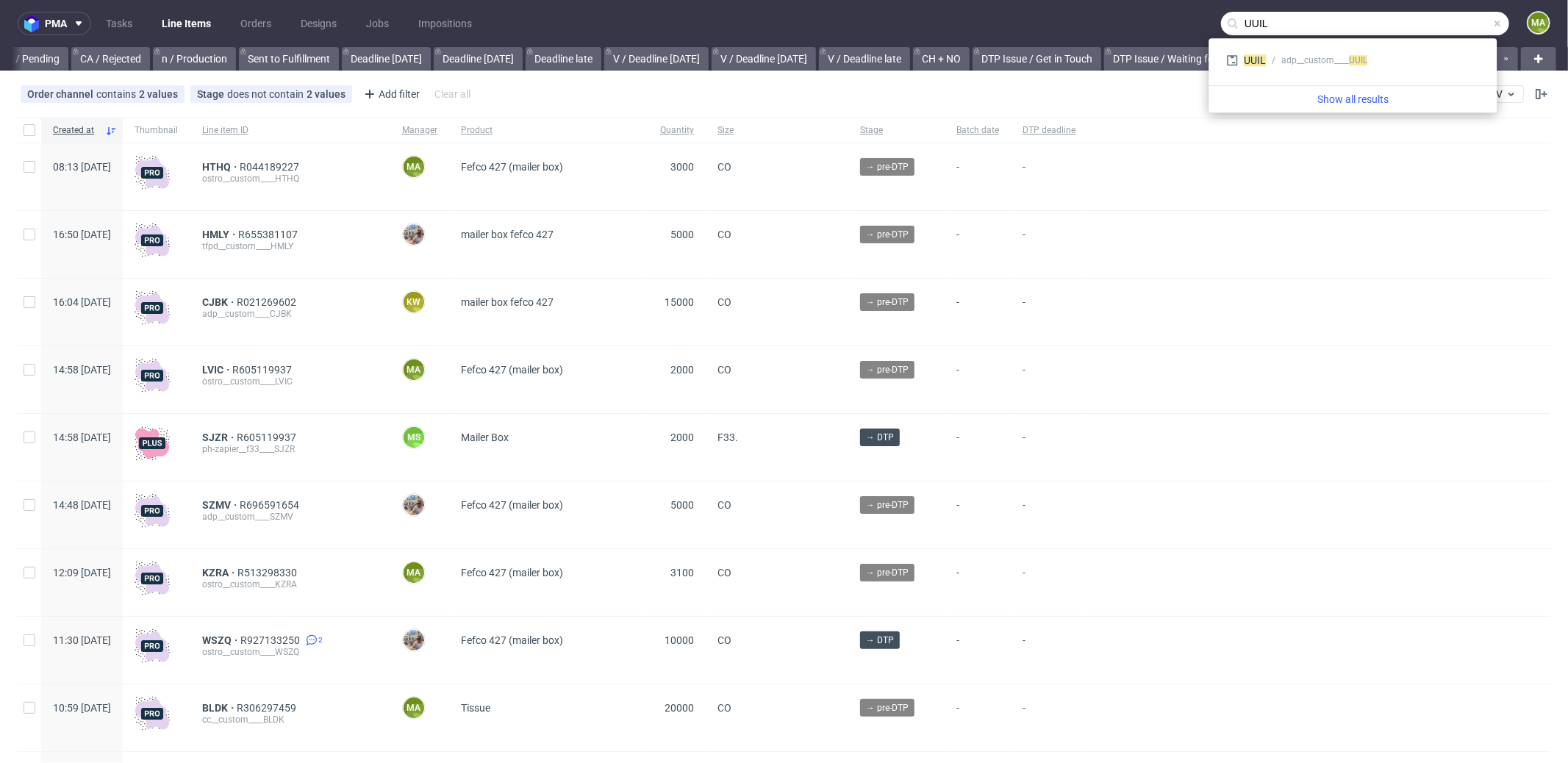
type input "UUIL"
click at [1310, 77] on div "UUIL adp__custom____ UUIL" at bounding box center [1353, 62] width 276 height 35
click at [1316, 65] on div "adp__custom____ UUIL" at bounding box center [1324, 60] width 86 height 13
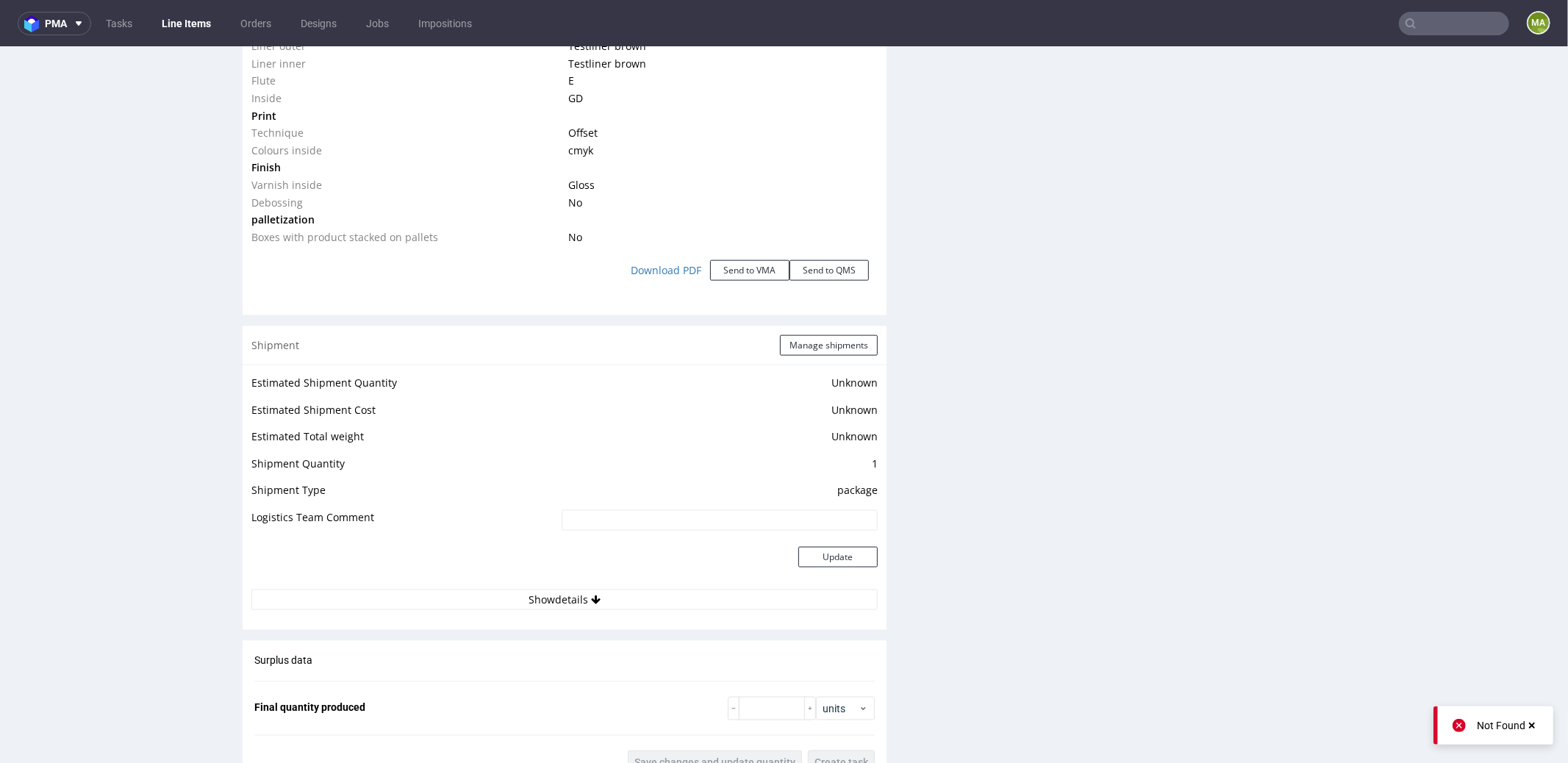
scroll to position [1487, 0]
click at [829, 343] on button "Manage shipments" at bounding box center [829, 344] width 98 height 21
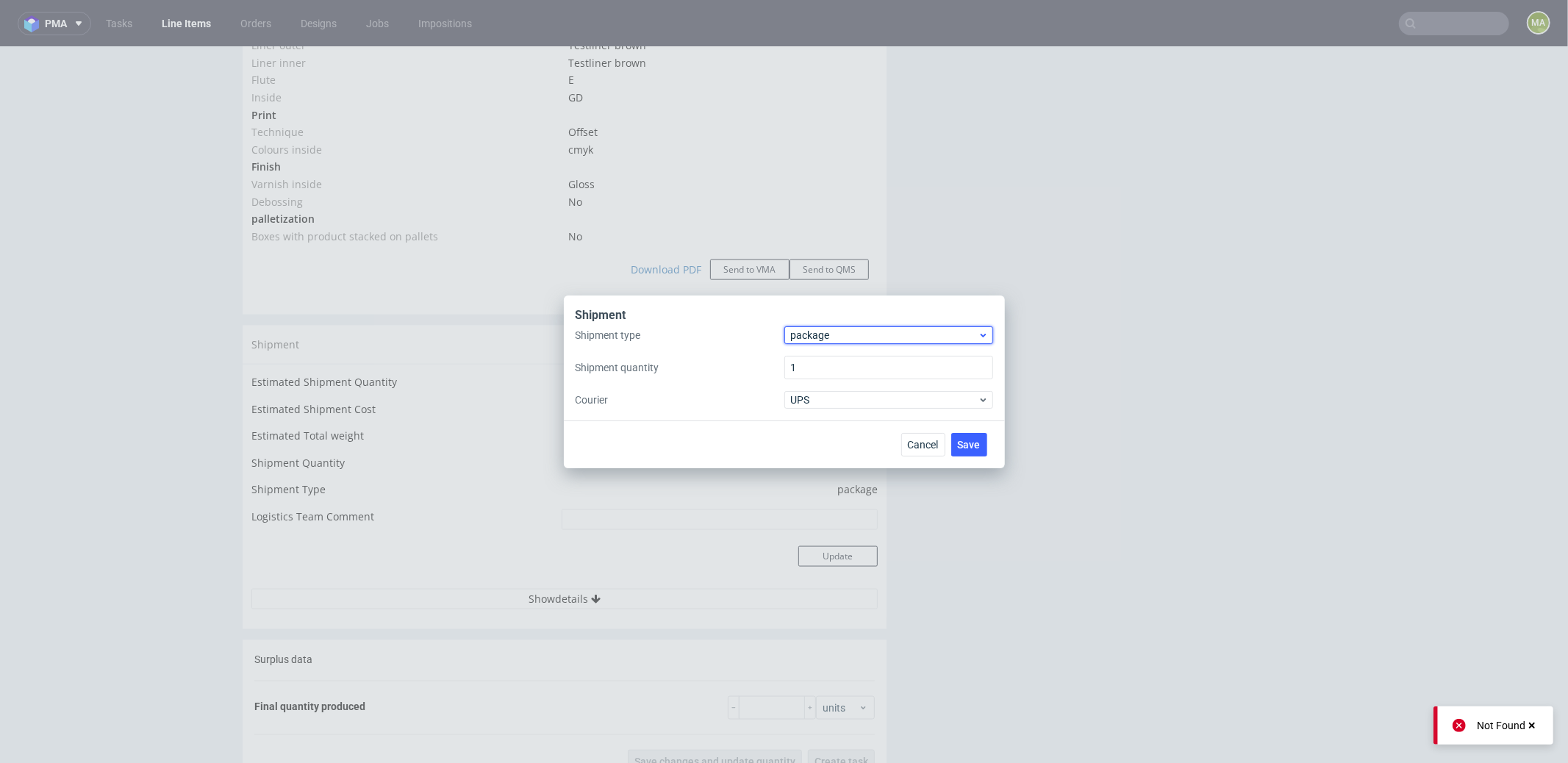
click at [856, 334] on span "package" at bounding box center [885, 335] width 187 height 15
click at [853, 351] on div "pallet package" at bounding box center [889, 380] width 209 height 64
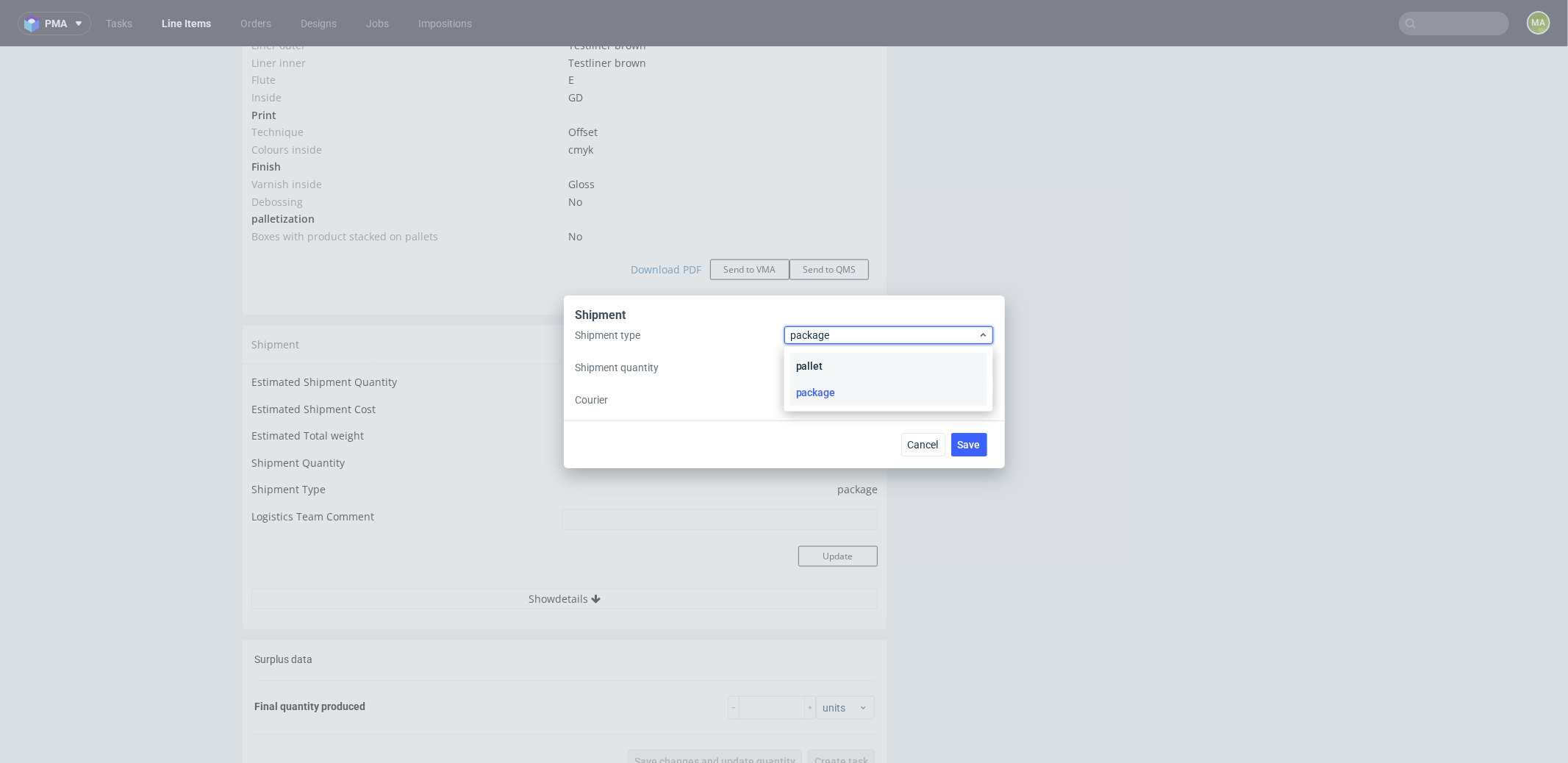
click at [850, 355] on div "pallet" at bounding box center [889, 366] width 197 height 27
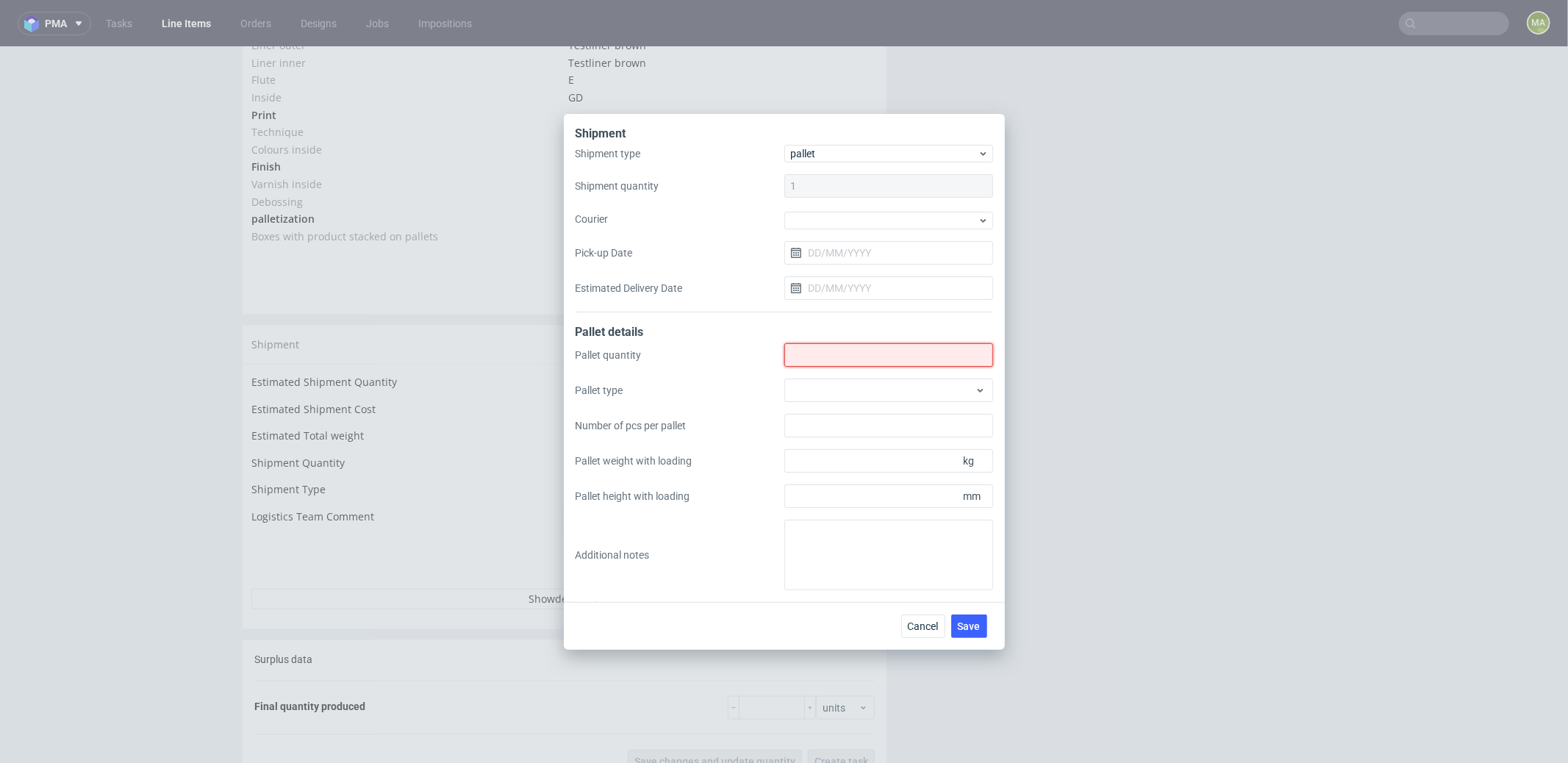
click at [850, 350] on input "Shipment type" at bounding box center [889, 355] width 209 height 24
type input "12"
click at [835, 386] on div at bounding box center [889, 390] width 209 height 24
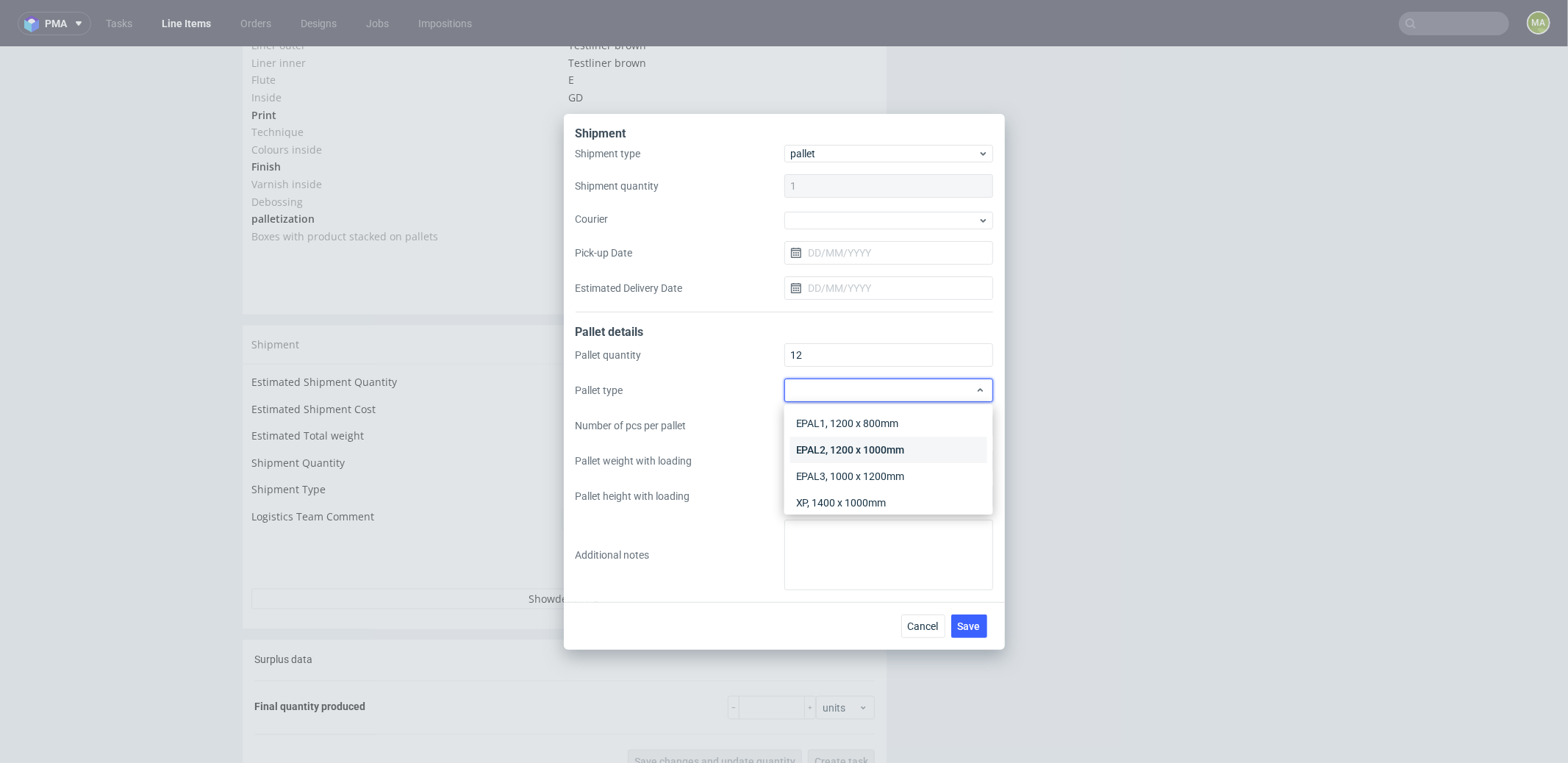
click at [849, 444] on div "EPAL2, 1200 x 1000mm" at bounding box center [889, 449] width 197 height 27
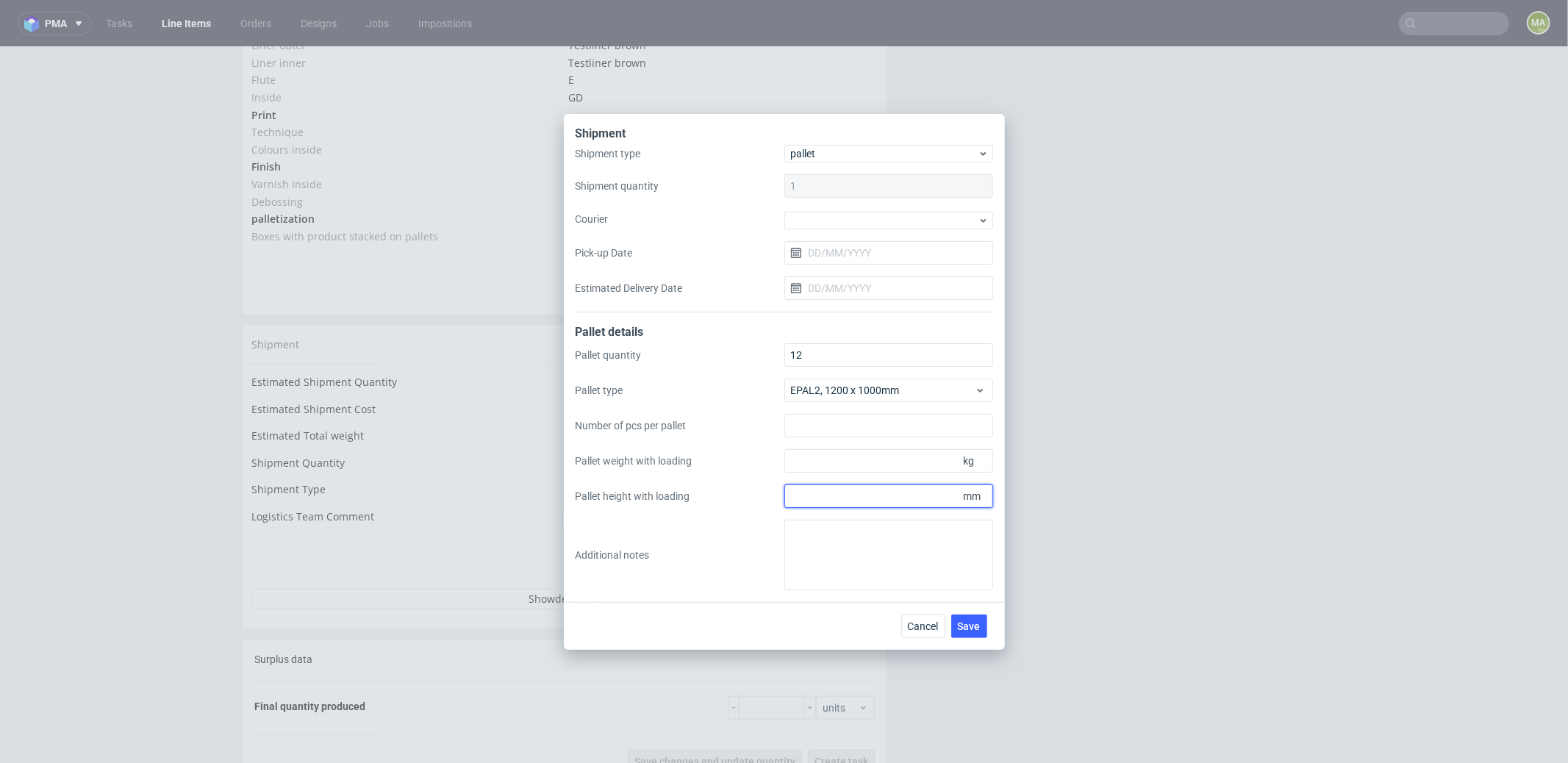
click at [879, 498] on input "Pallet height with loading" at bounding box center [889, 496] width 209 height 24
type input "1800"
click at [876, 449] on input "Pallet weight with loading" at bounding box center [889, 461] width 209 height 24
type input "502"
click at [862, 538] on textarea at bounding box center [889, 555] width 209 height 71
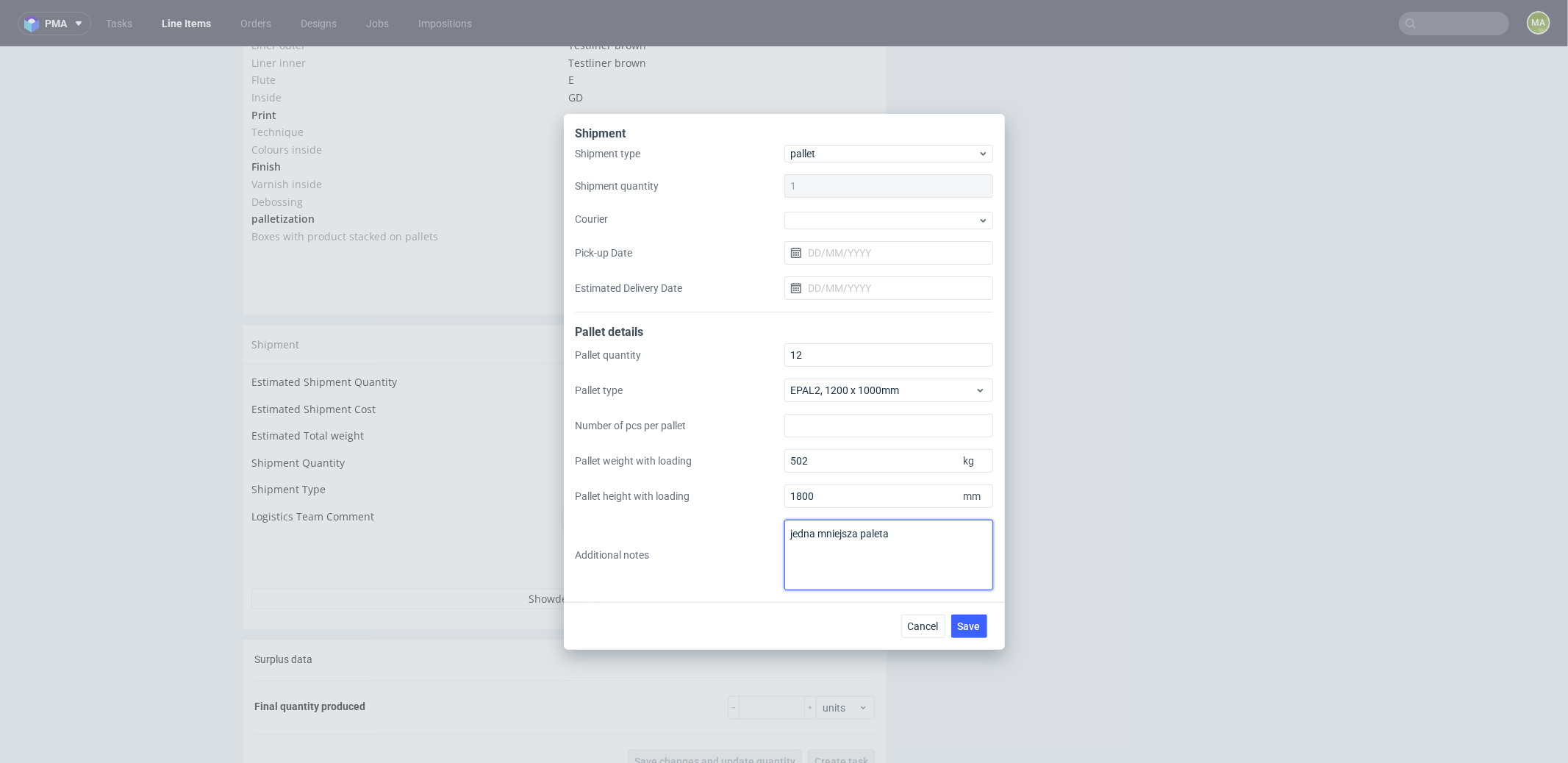
paste textarea "1200*1000*825"
type textarea "jedna mniejsza paleta 1200*1000*825 / 210 kg"
click at [975, 623] on span "Save" at bounding box center [969, 626] width 23 height 10
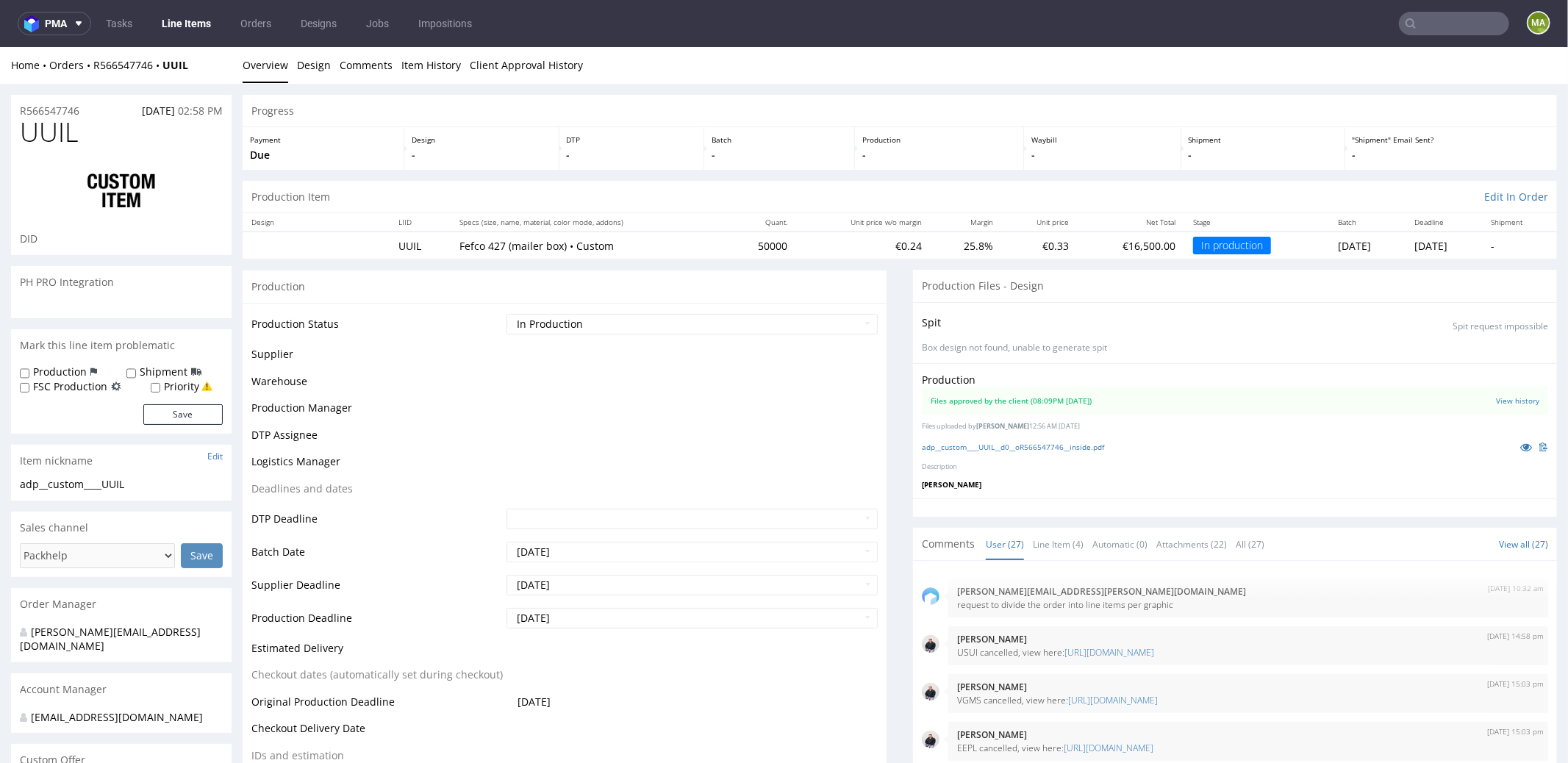
scroll to position [1682, 0]
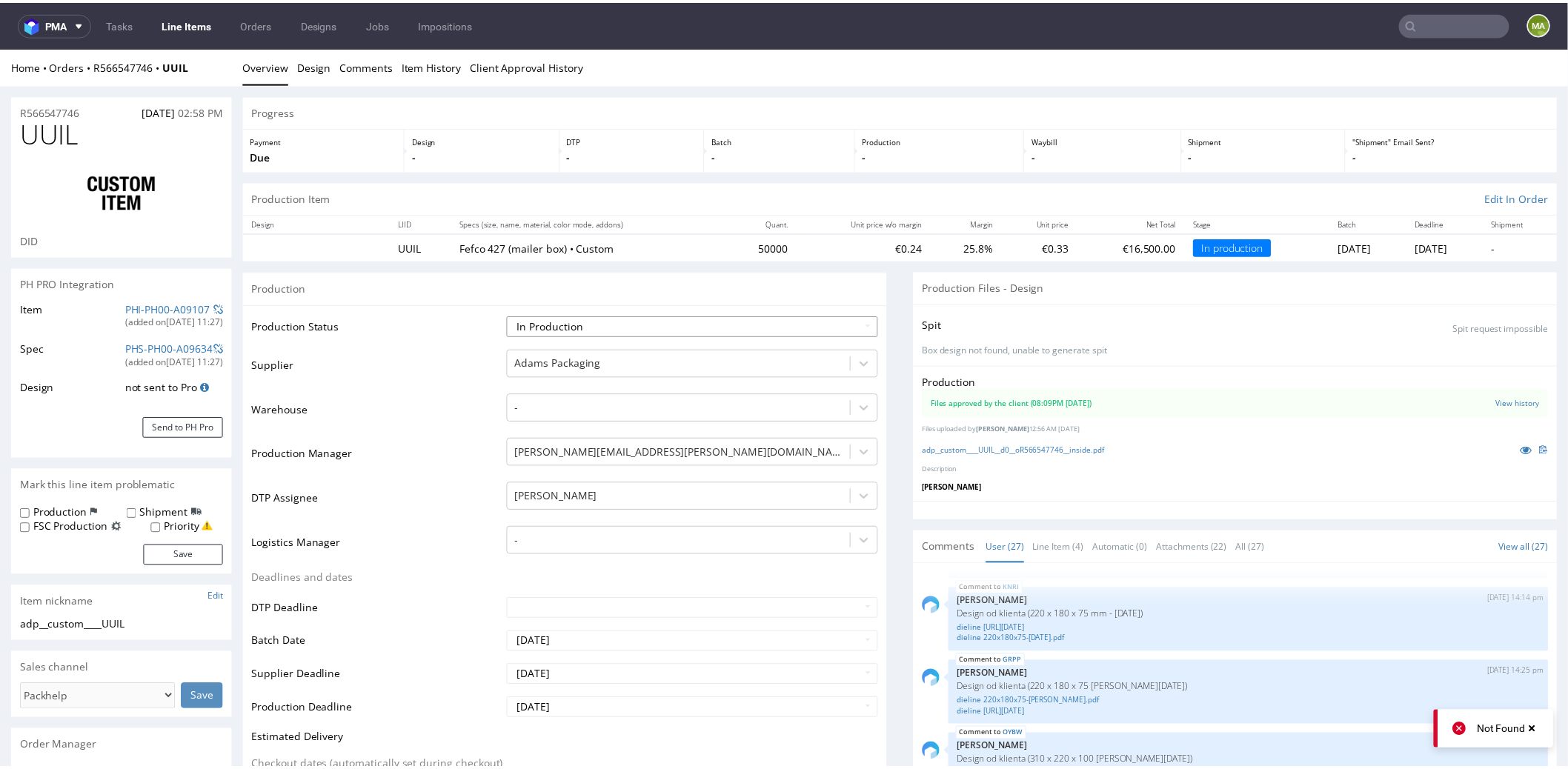
click at [613, 332] on select "Waiting for Artwork Waiting for Diecut Waiting for Mockup Waiting for DTP Waiti…" at bounding box center [698, 328] width 374 height 21
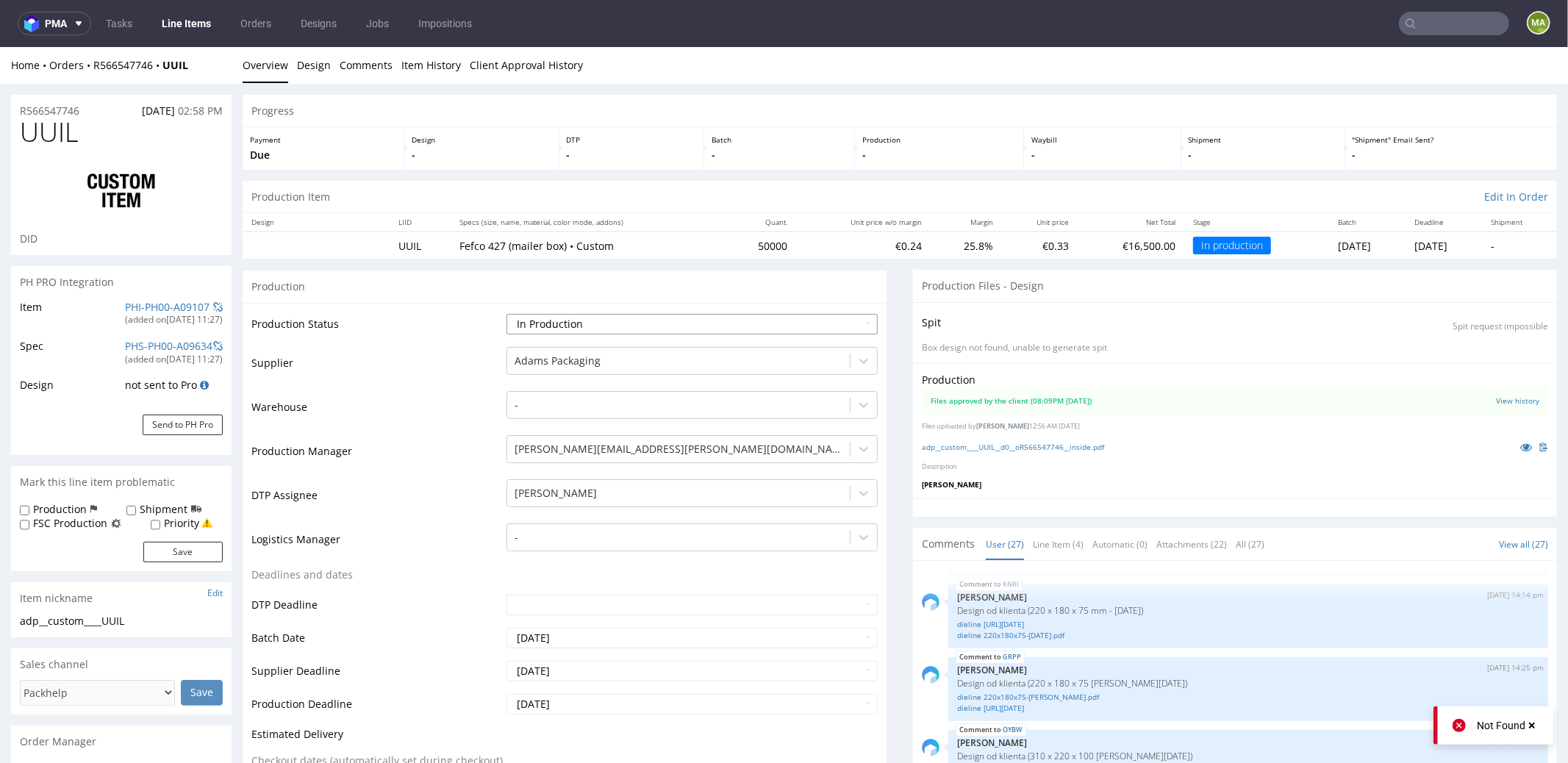
select select "production_complete"
click at [507, 313] on select "Waiting for Artwork Waiting for Diecut Waiting for Mockup Waiting for DTP Waiti…" at bounding box center [692, 323] width 371 height 21
click at [416, 508] on td "DTP Assignee" at bounding box center [377, 499] width 251 height 44
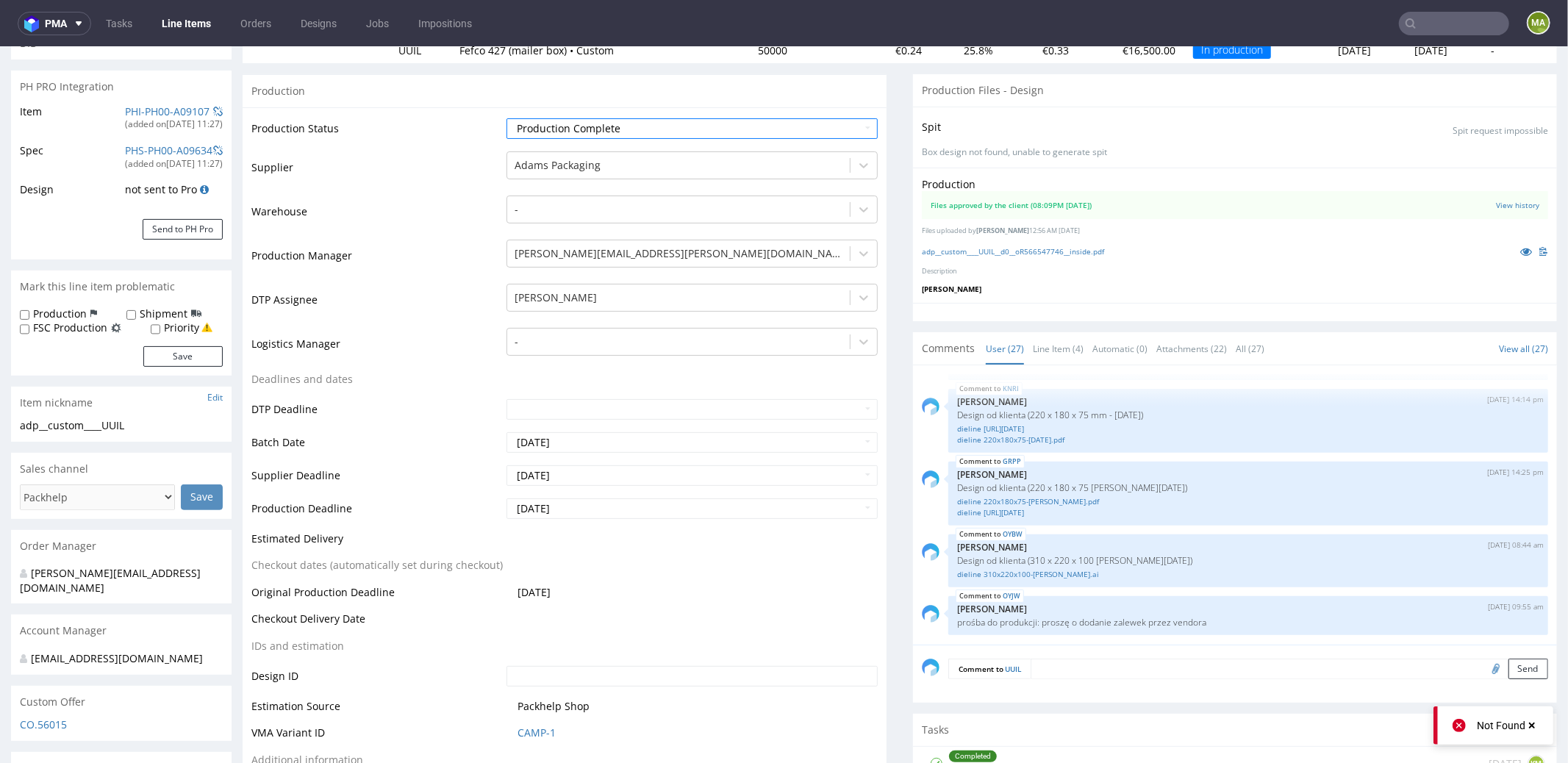
scroll to position [529, 0]
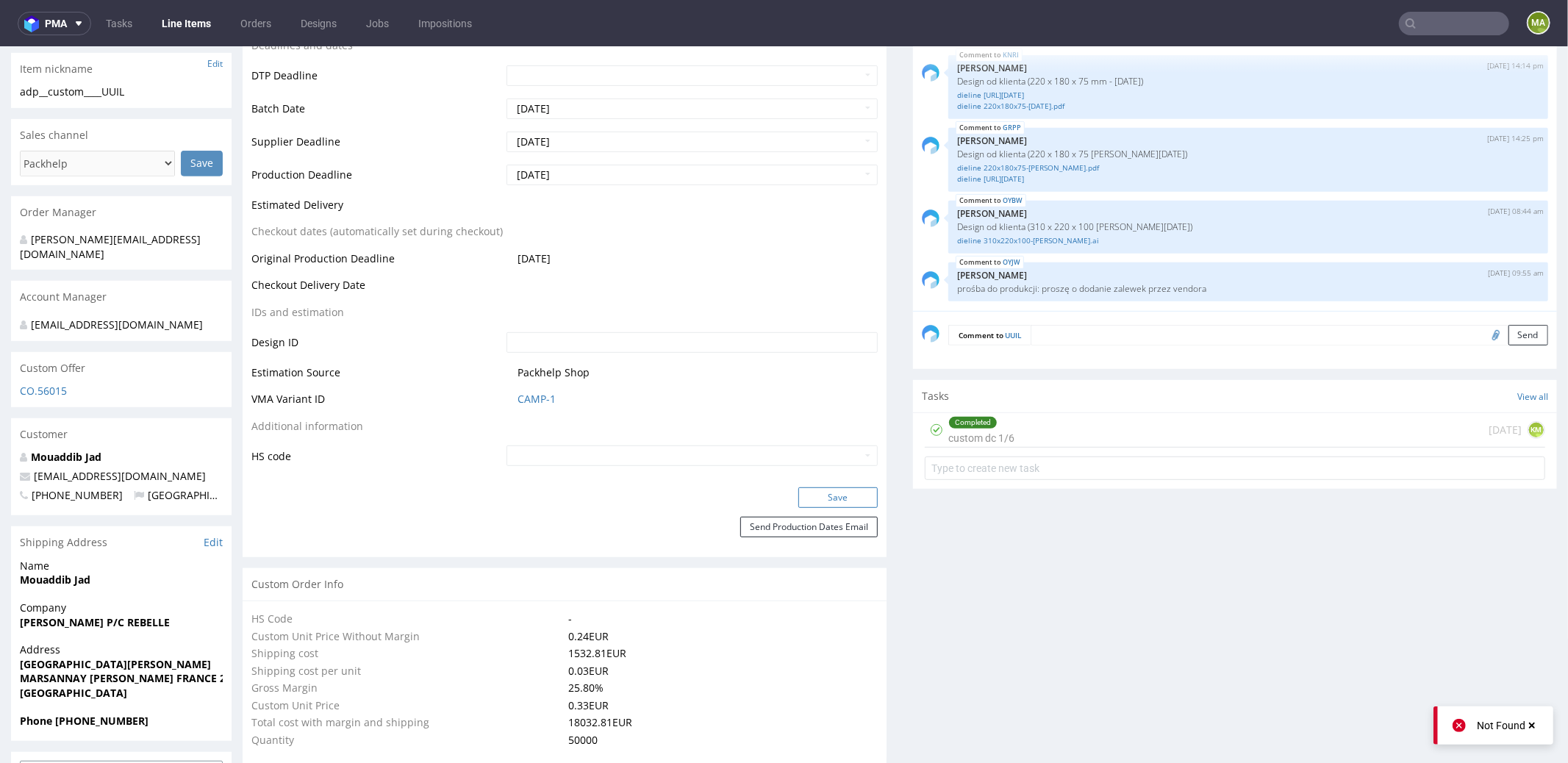
click at [819, 495] on button "Save" at bounding box center [838, 497] width 80 height 21
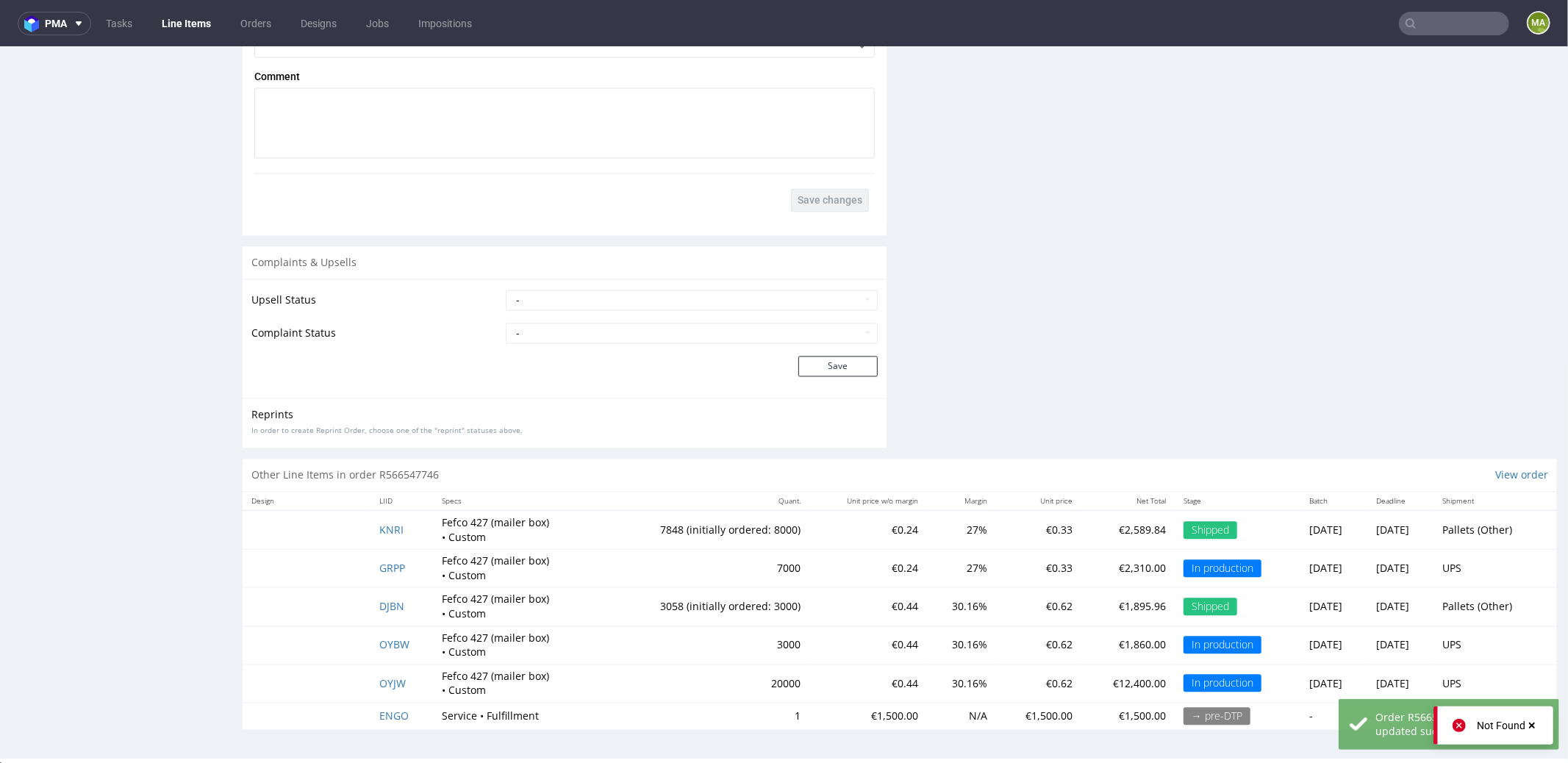
scroll to position [2490, 0]
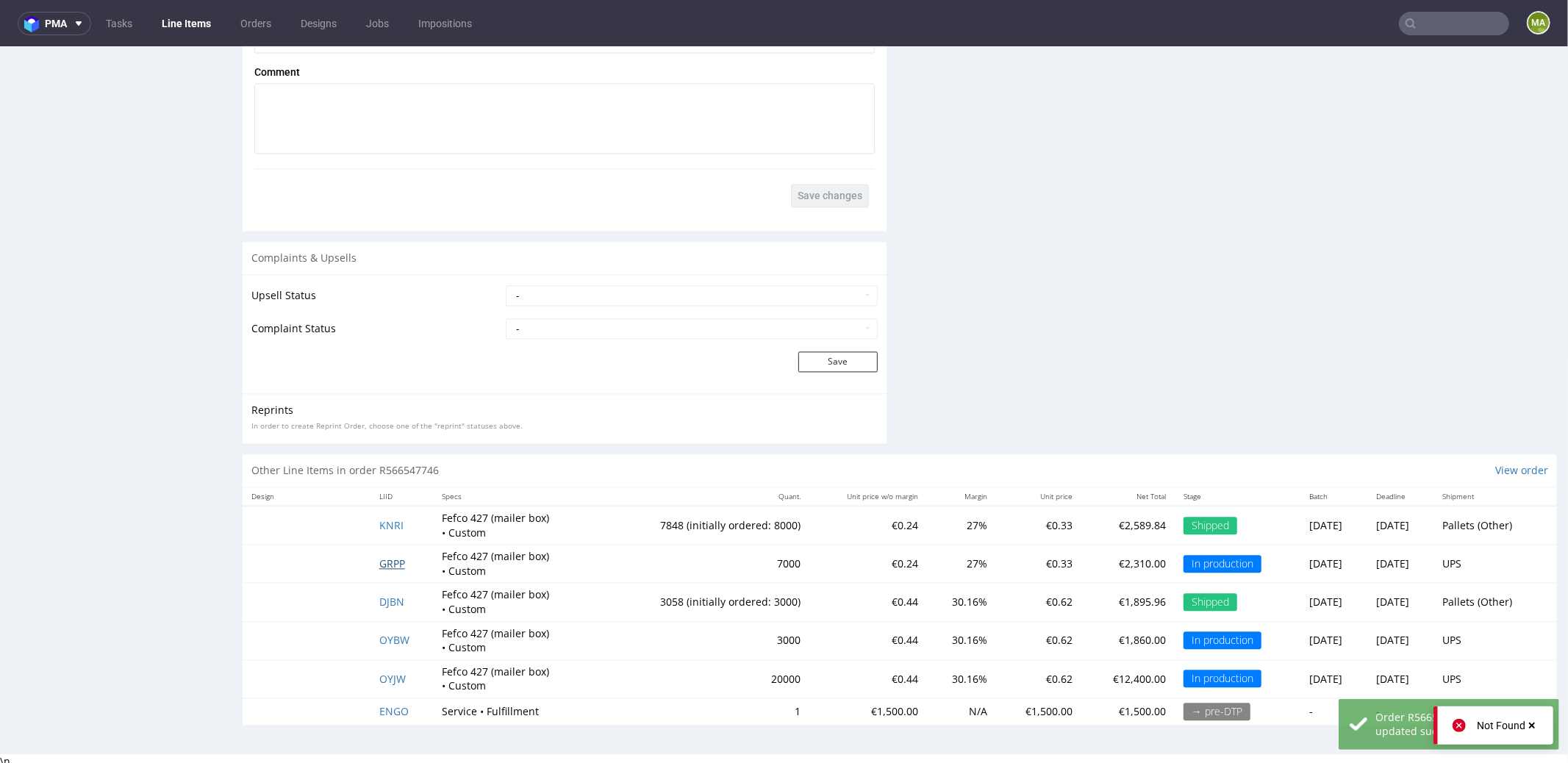
click at [390, 556] on span "GRPP" at bounding box center [393, 563] width 26 height 14
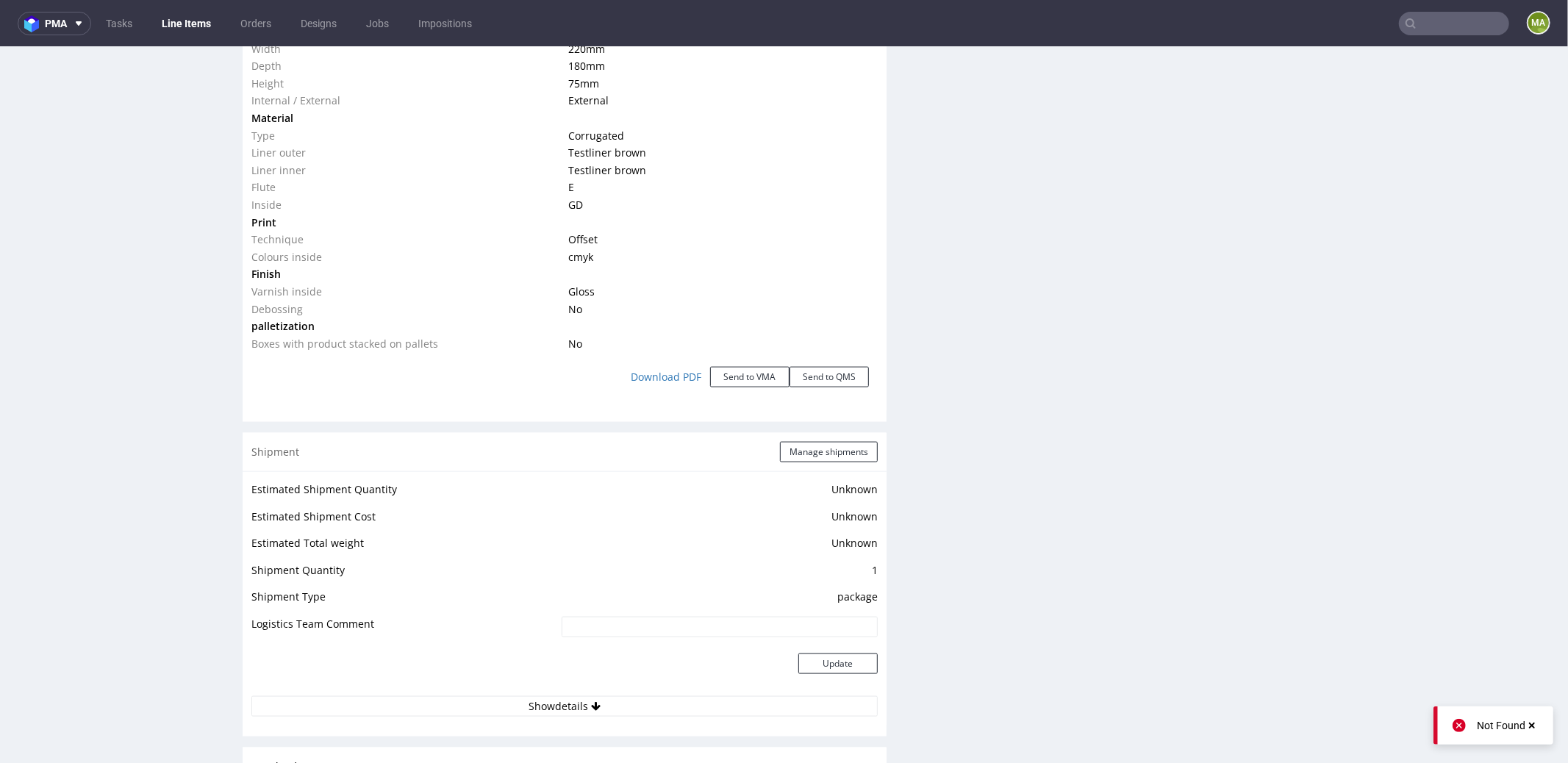
scroll to position [1429, 0]
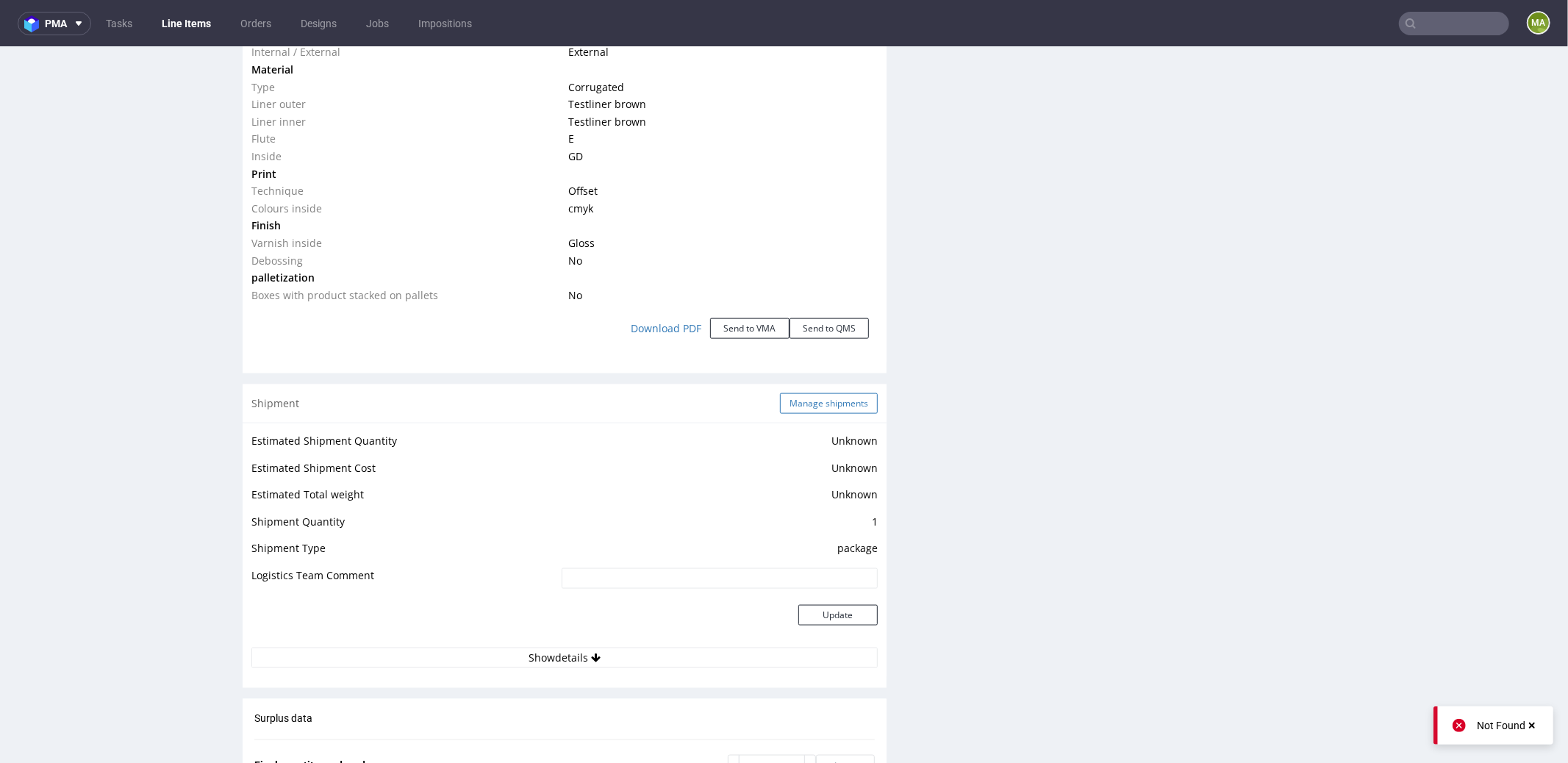
click at [833, 402] on button "Manage shipments" at bounding box center [829, 403] width 98 height 21
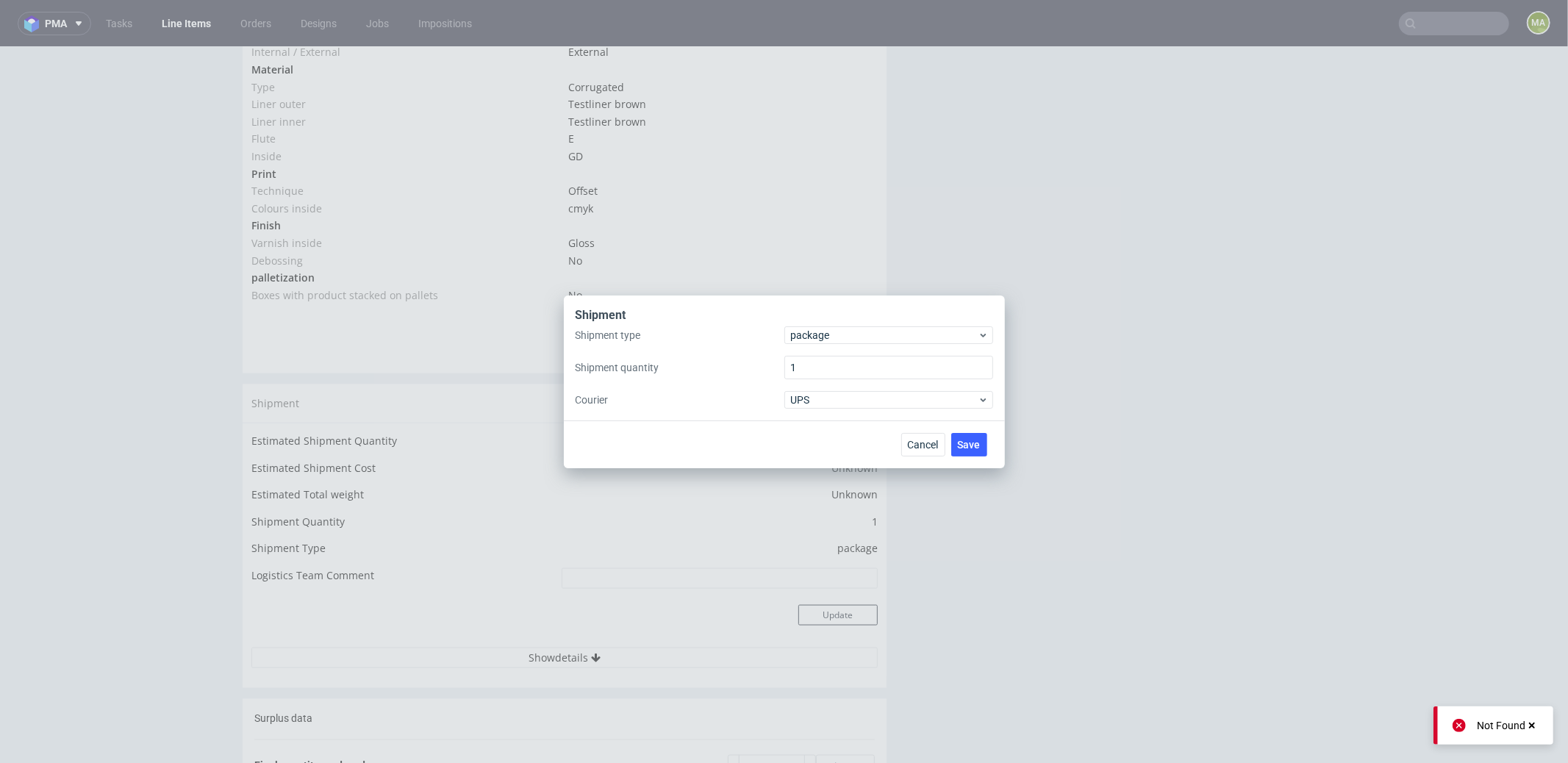
click at [837, 350] on div "Shipment type package Shipment quantity 1 Courier UPS" at bounding box center [784, 367] width 418 height 82
click at [837, 347] on div "Shipment type package Shipment quantity 1 Courier UPS" at bounding box center [784, 367] width 418 height 82
click at [833, 340] on span "package" at bounding box center [885, 335] width 187 height 15
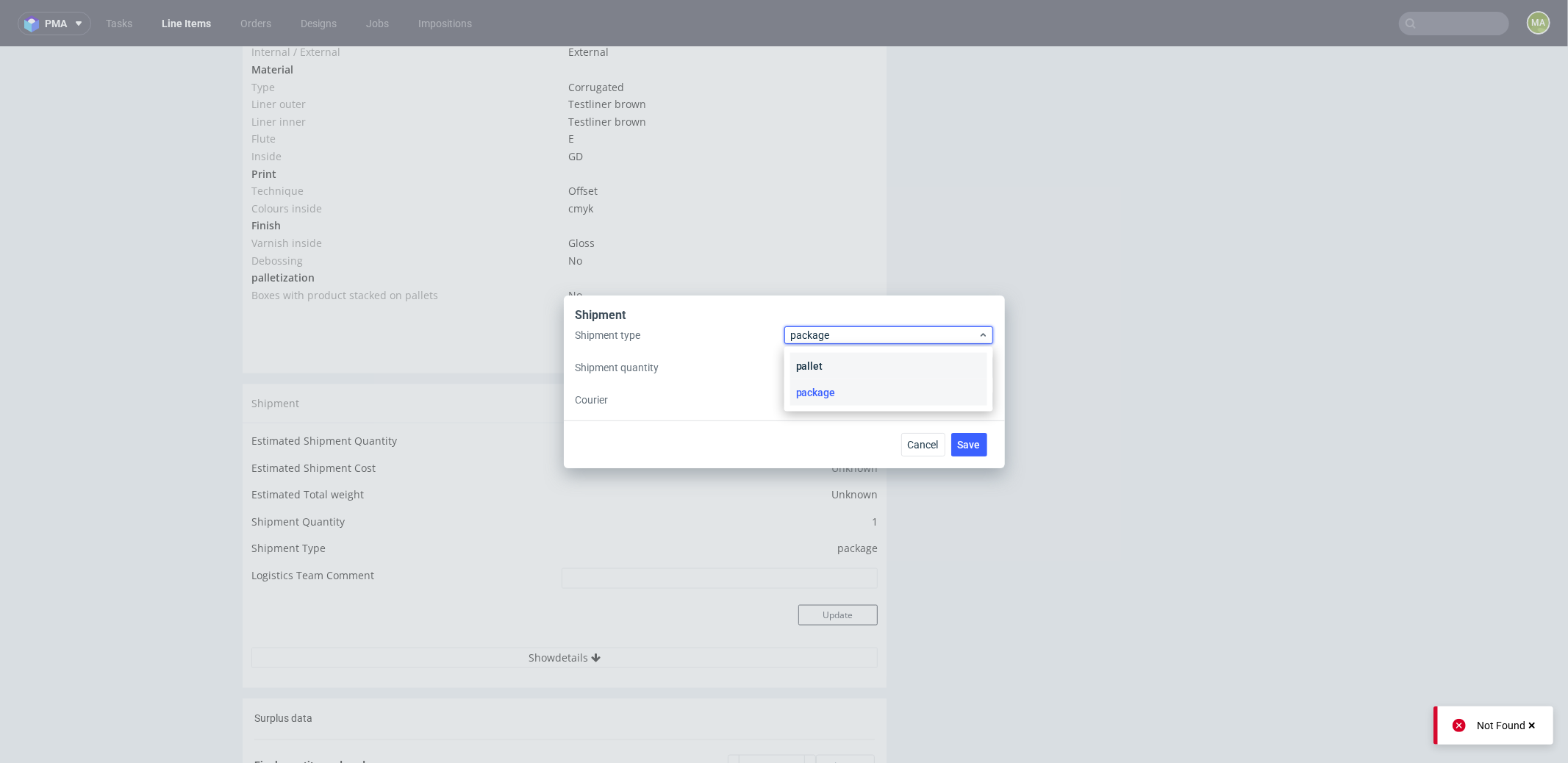
click at [825, 365] on div "pallet" at bounding box center [889, 366] width 197 height 27
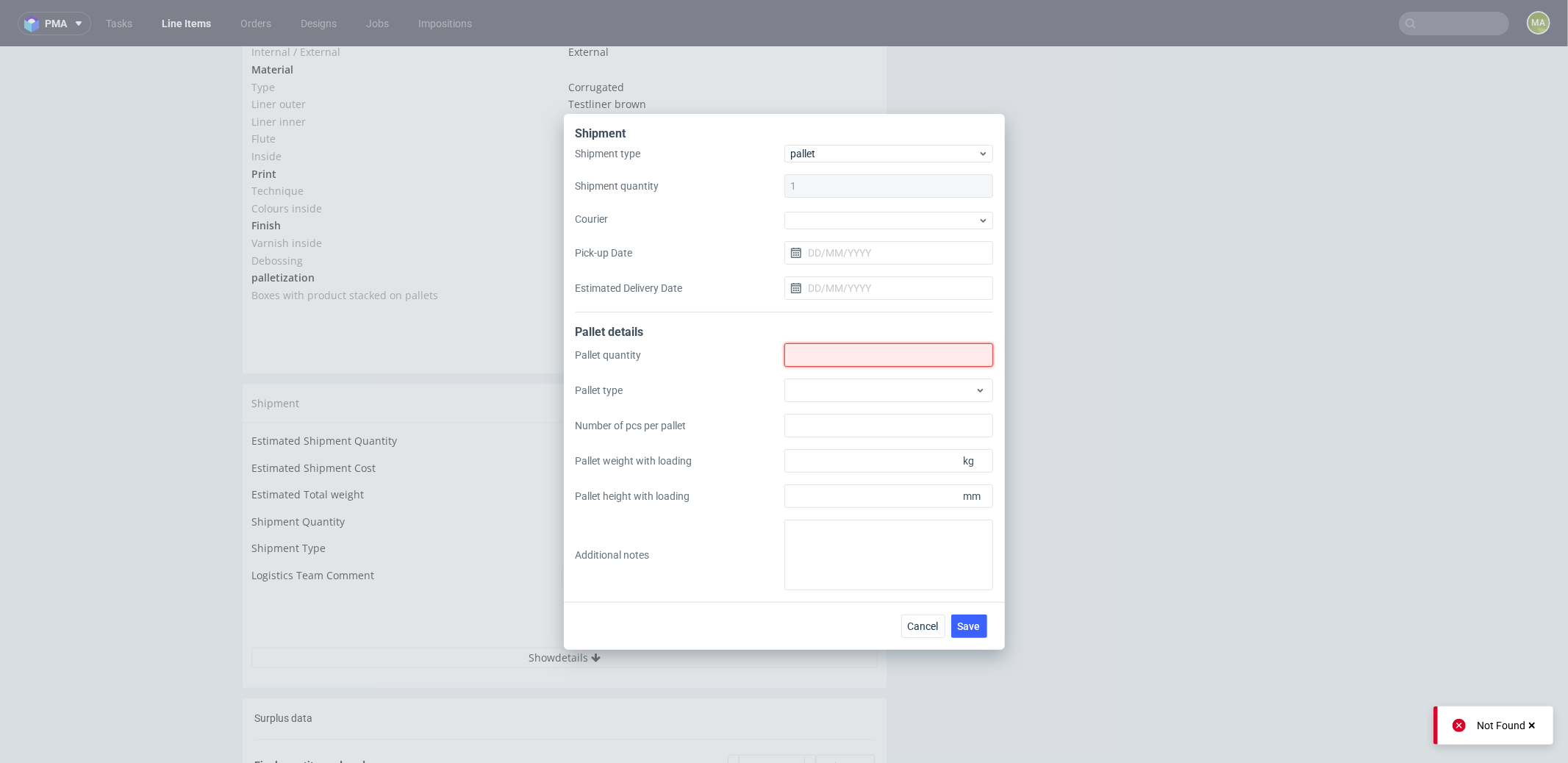
click at [829, 363] on input "Shipment type" at bounding box center [889, 355] width 209 height 24
type input "2"
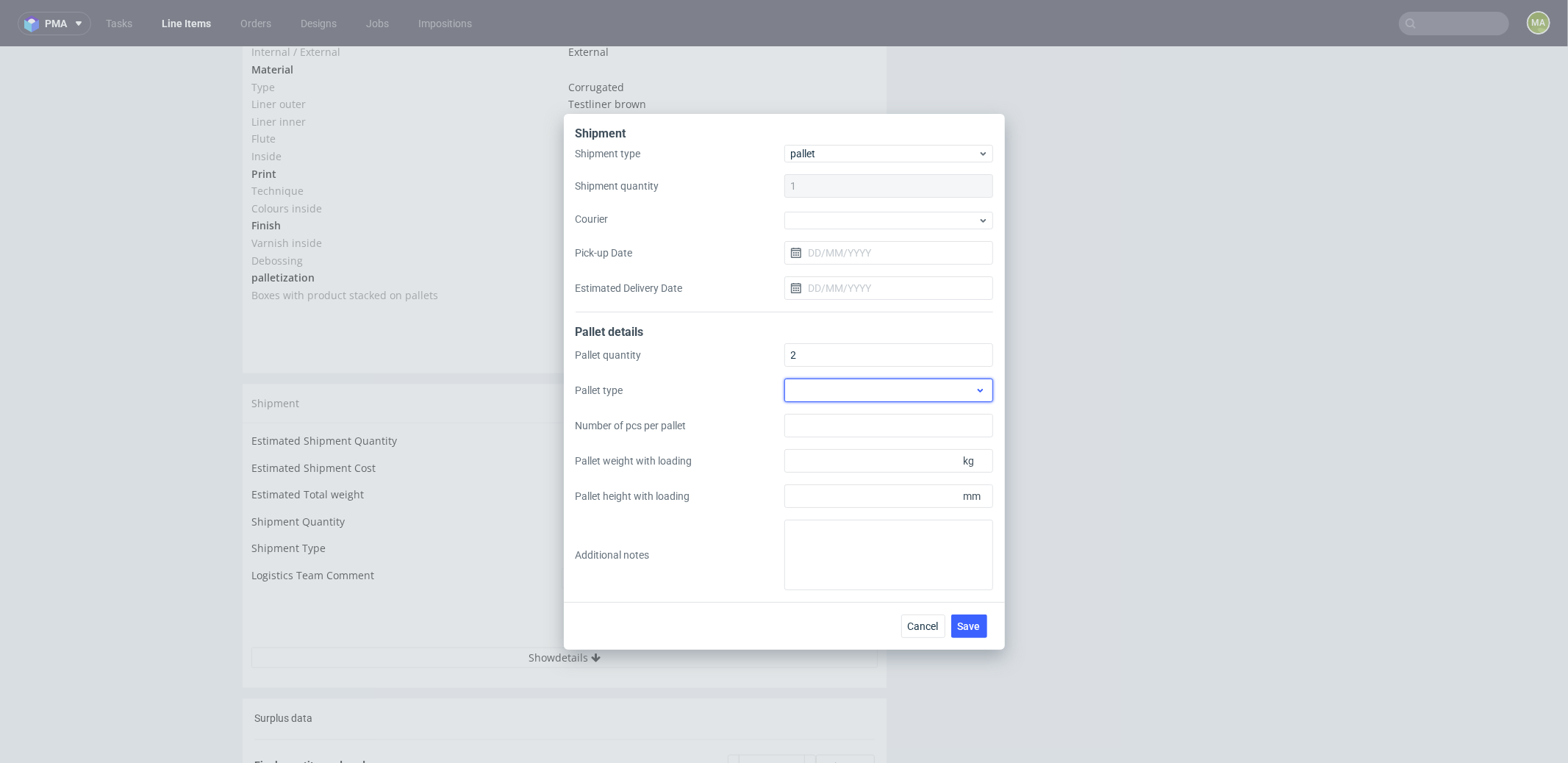
click at [902, 389] on div at bounding box center [889, 390] width 209 height 24
click at [853, 453] on div "EPAL2, 1200 x 1000mm" at bounding box center [889, 449] width 197 height 27
click at [915, 487] on input "Pallet height with loading" at bounding box center [889, 496] width 209 height 24
type input "1800"
click at [879, 452] on input "Pallet weight with loading" at bounding box center [889, 461] width 209 height 24
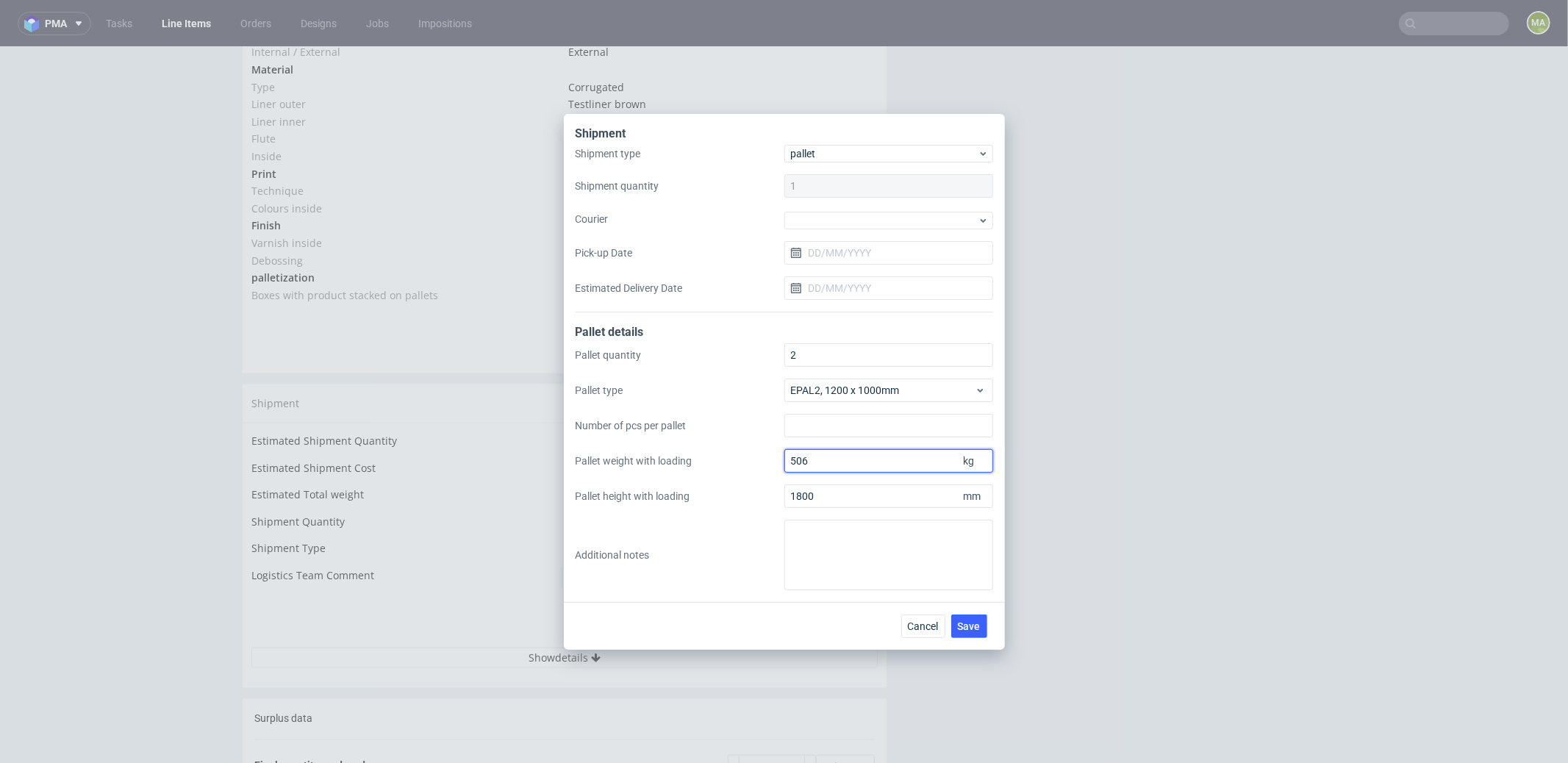
type input "506"
click at [889, 564] on textarea at bounding box center [889, 555] width 209 height 71
paste textarea "1200*1000*1354"
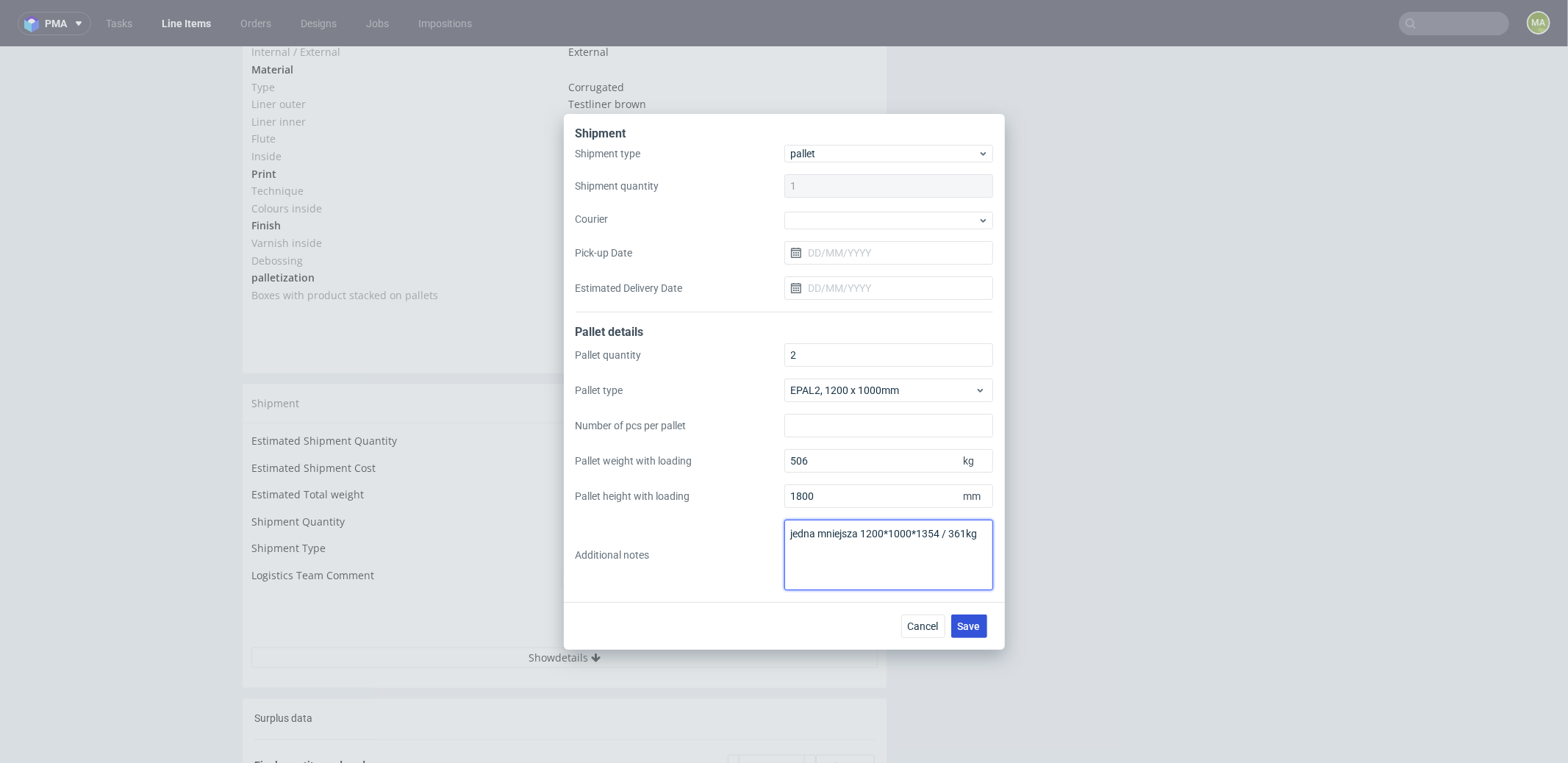
type textarea "jedna mniejsza 1200*1000*1354 / 361kg"
click at [976, 627] on span "Save" at bounding box center [969, 626] width 23 height 10
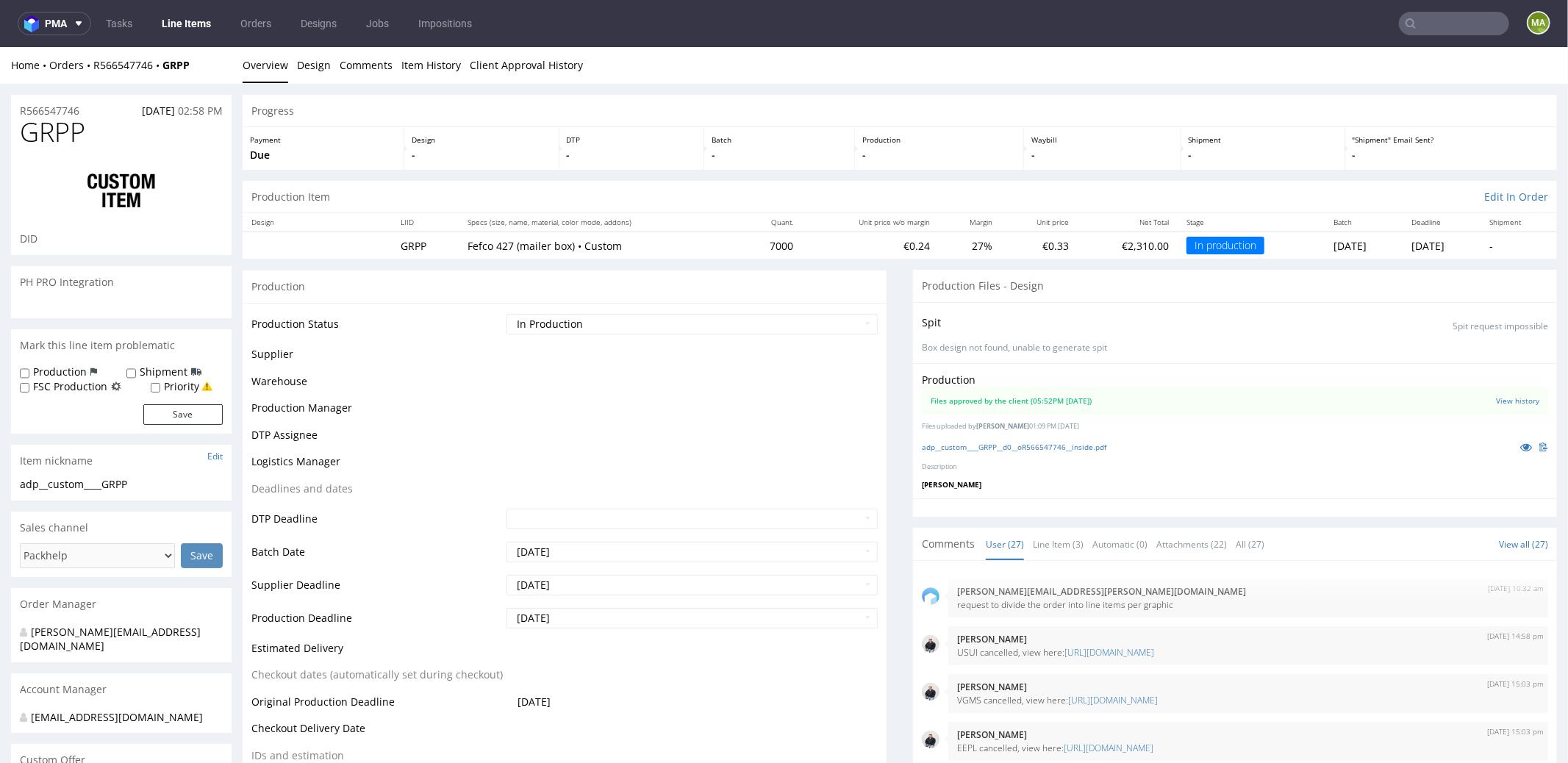
scroll to position [1682, 0]
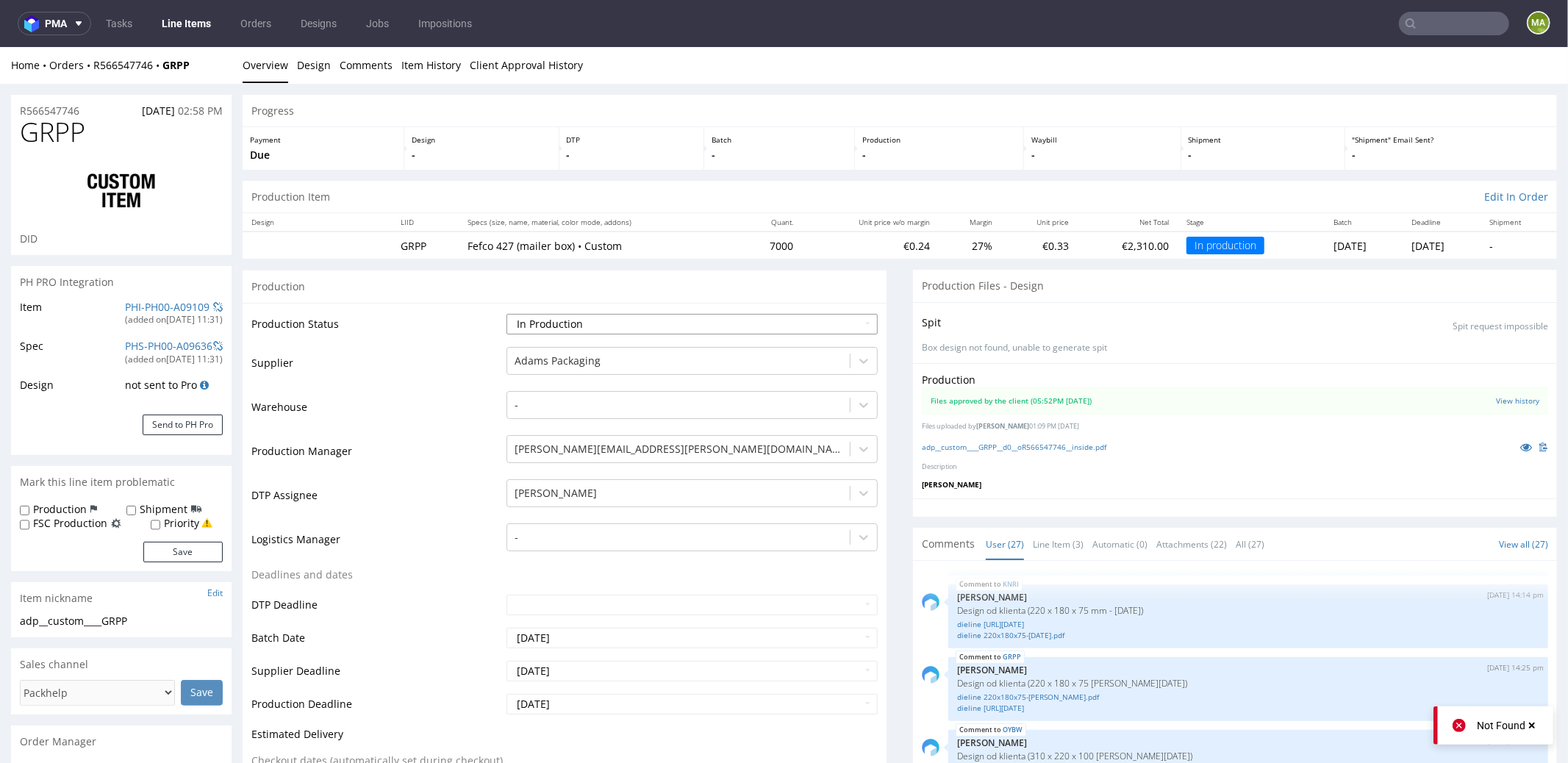
click at [604, 324] on select "Waiting for Artwork Waiting for Diecut Waiting for Mockup Waiting for DTP Waiti…" at bounding box center [692, 323] width 371 height 21
select select "production_complete"
click at [507, 313] on select "Waiting for Artwork Waiting for Diecut Waiting for Mockup Waiting for DTP Waiti…" at bounding box center [692, 323] width 371 height 21
click at [443, 488] on td "DTP Assignee" at bounding box center [377, 499] width 251 height 44
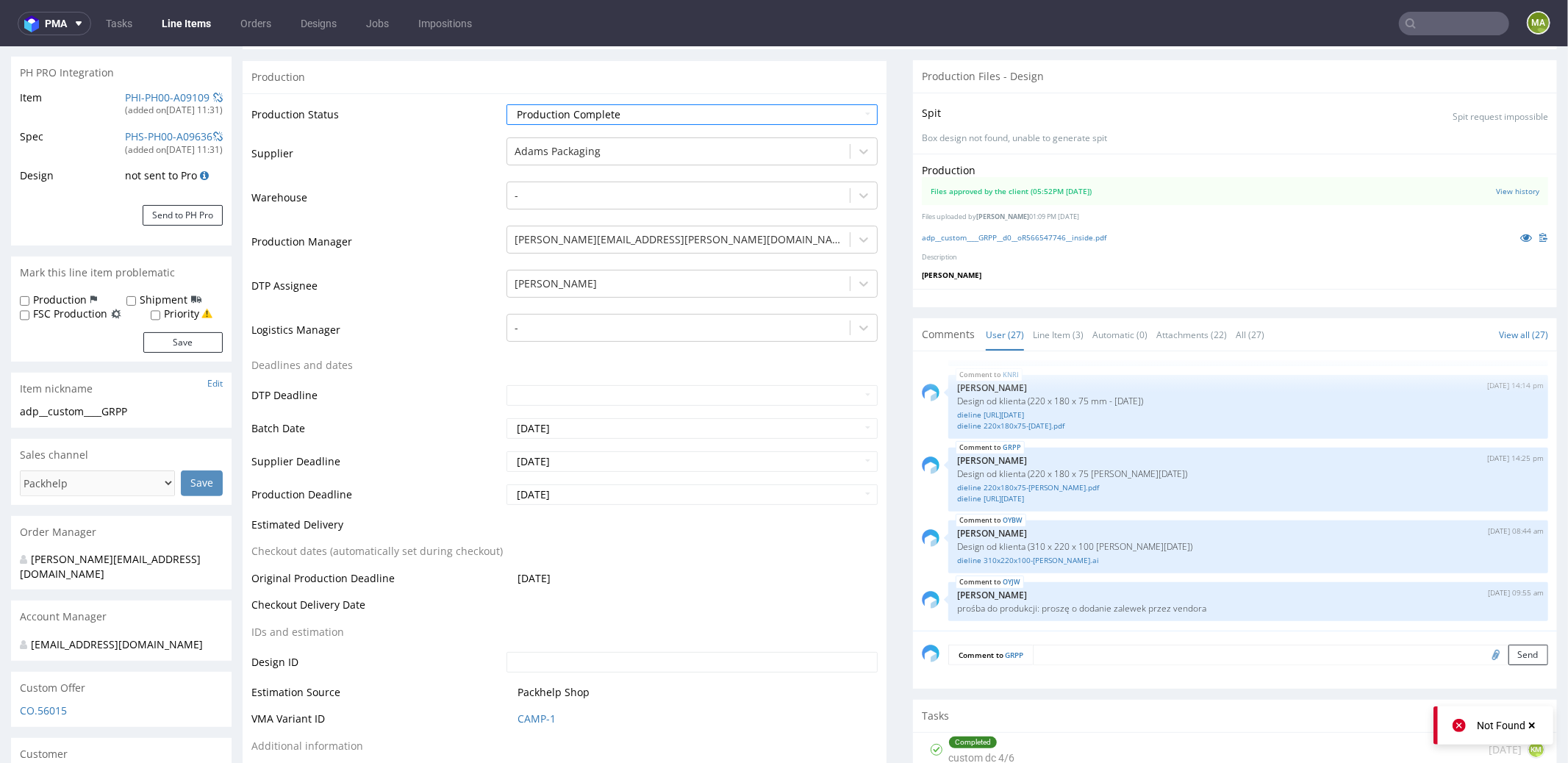
scroll to position [314, 0]
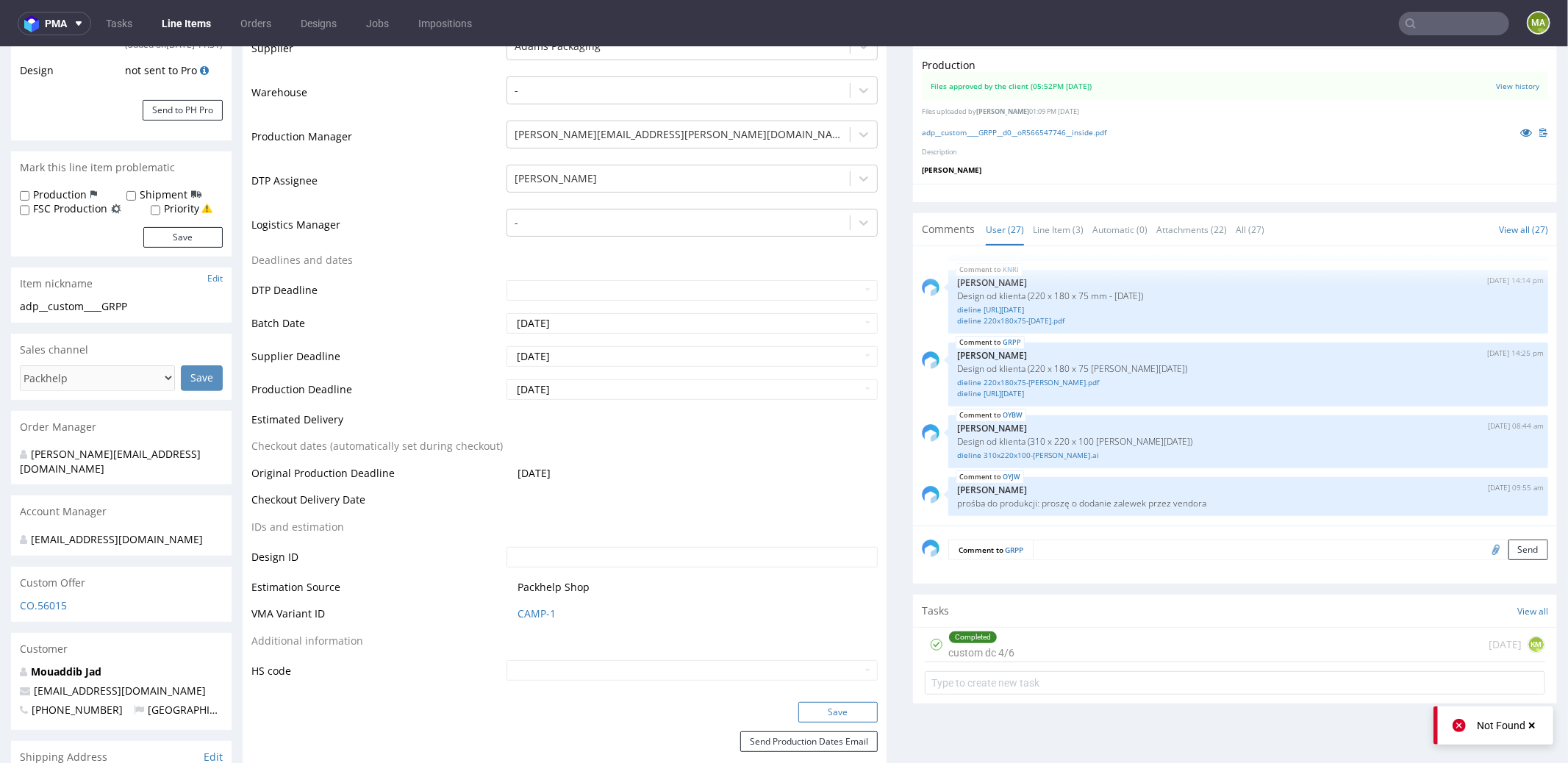
click at [809, 703] on button "Save" at bounding box center [838, 712] width 80 height 21
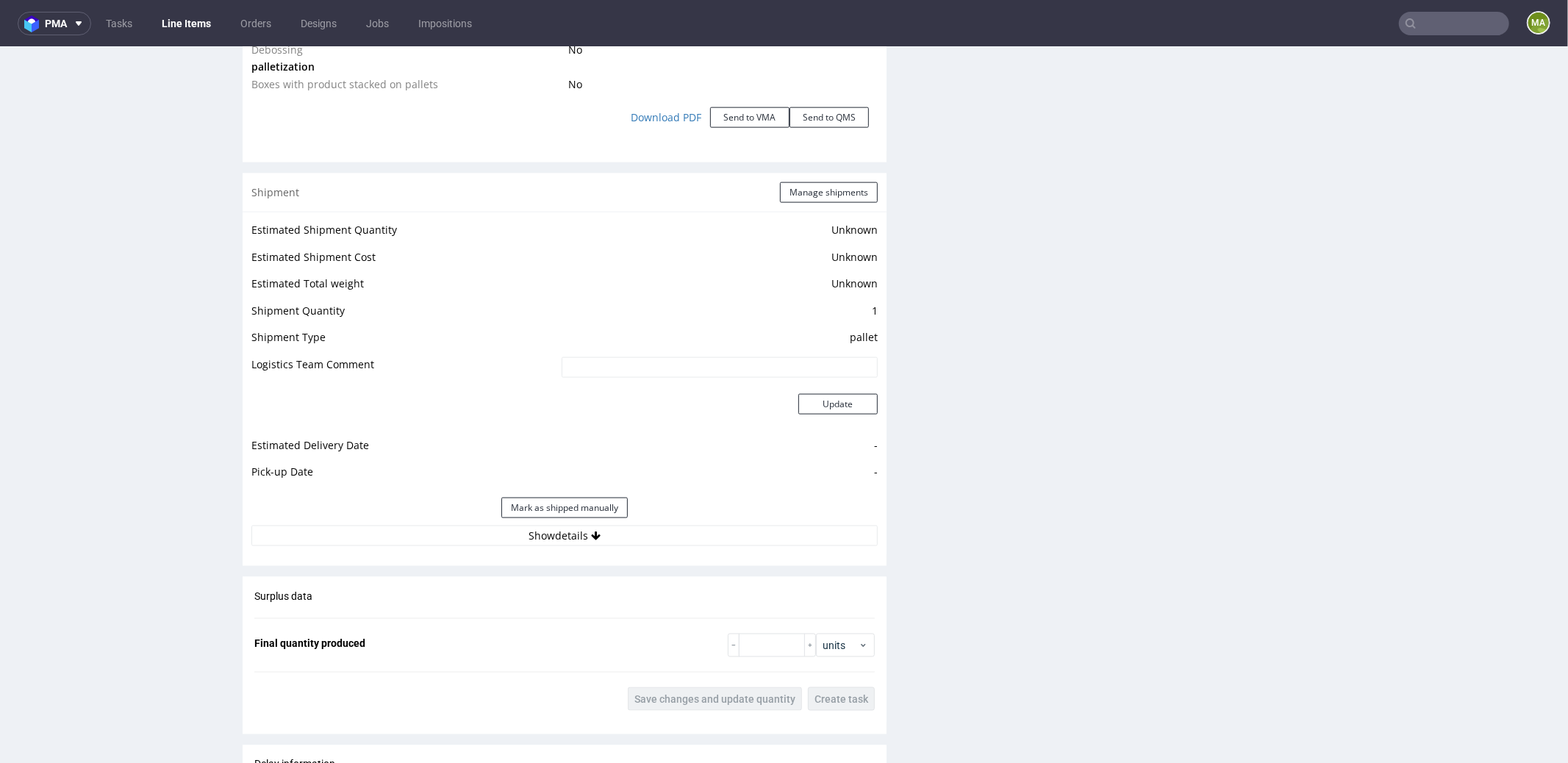
scroll to position [1810, 0]
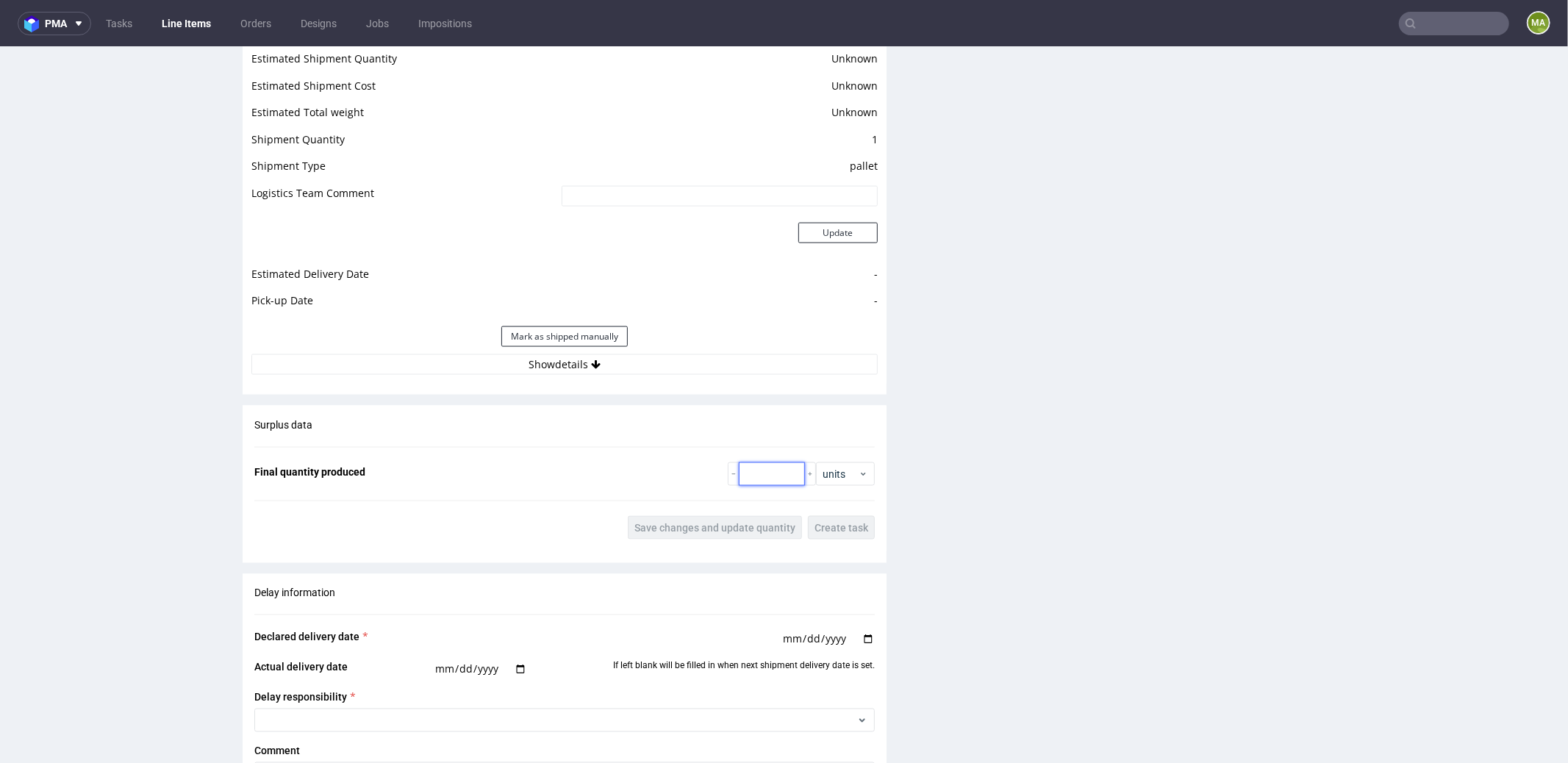
click at [757, 464] on input "number" at bounding box center [771, 473] width 66 height 24
paste input "6788"
type input "6788"
click at [708, 522] on span "Save changes and update quantity" at bounding box center [715, 527] width 161 height 10
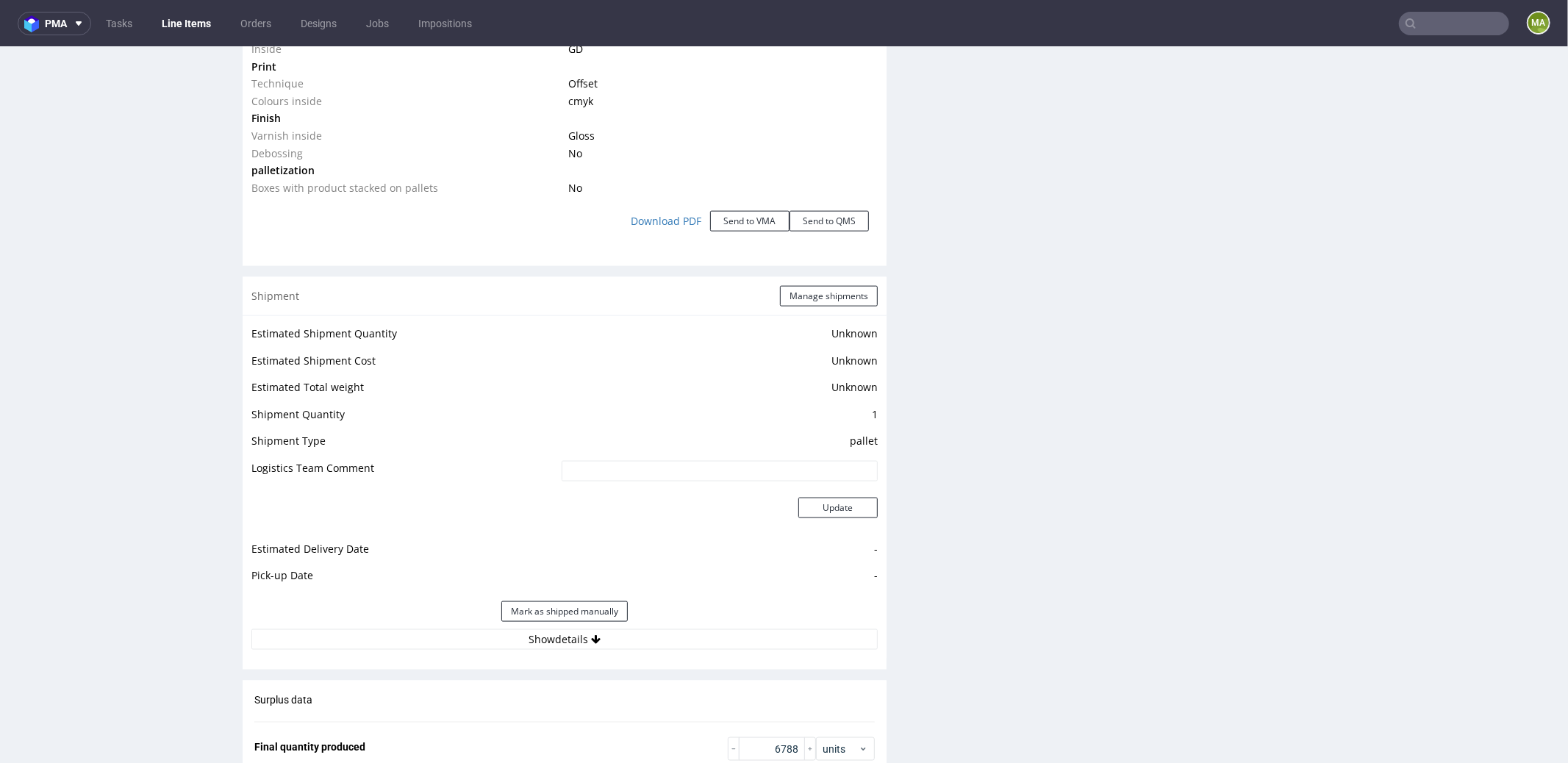
scroll to position [1540, 0]
click at [827, 288] on button "Manage shipments" at bounding box center [829, 291] width 98 height 21
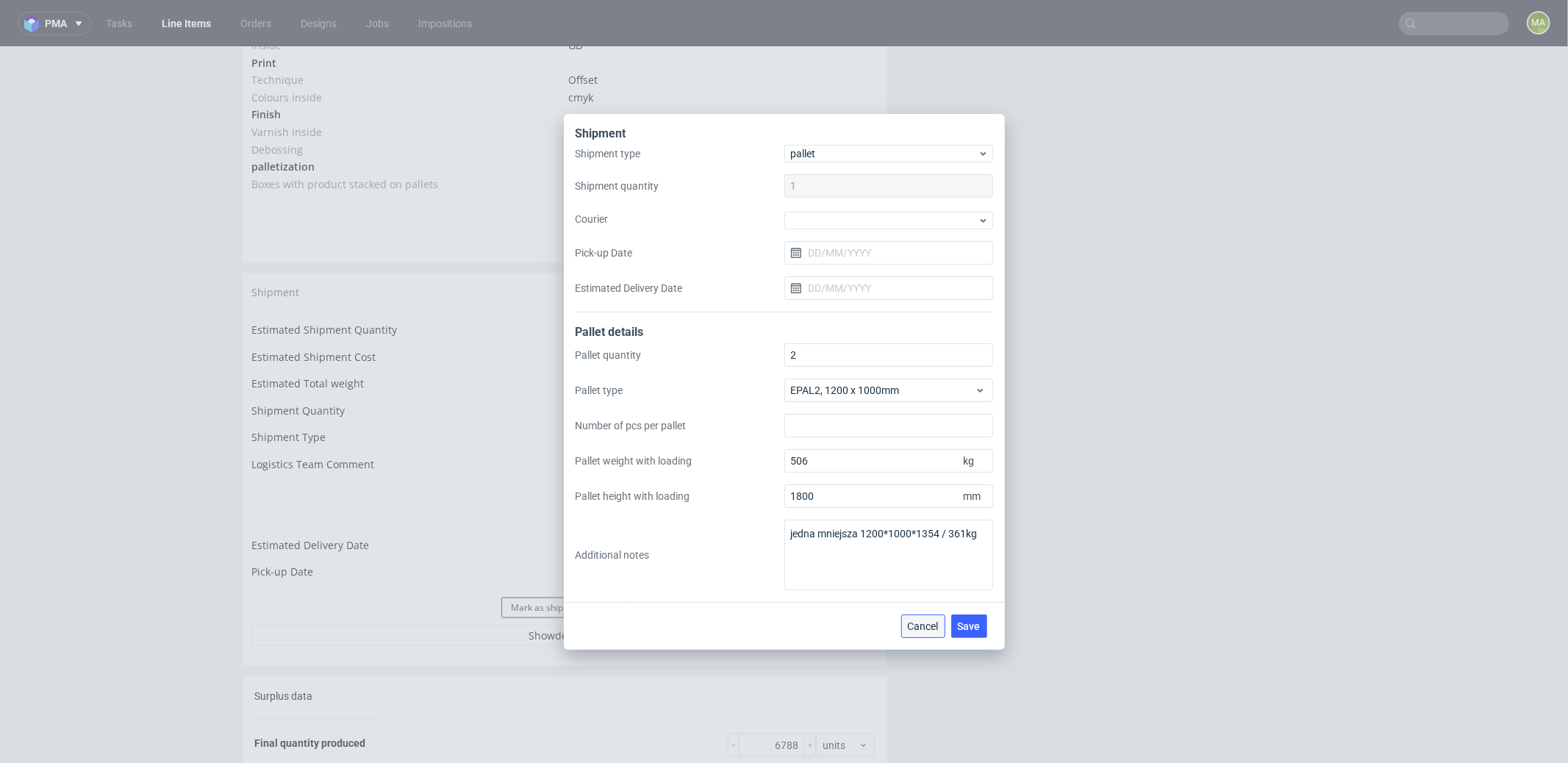
click at [917, 622] on span "Cancel" at bounding box center [923, 626] width 31 height 10
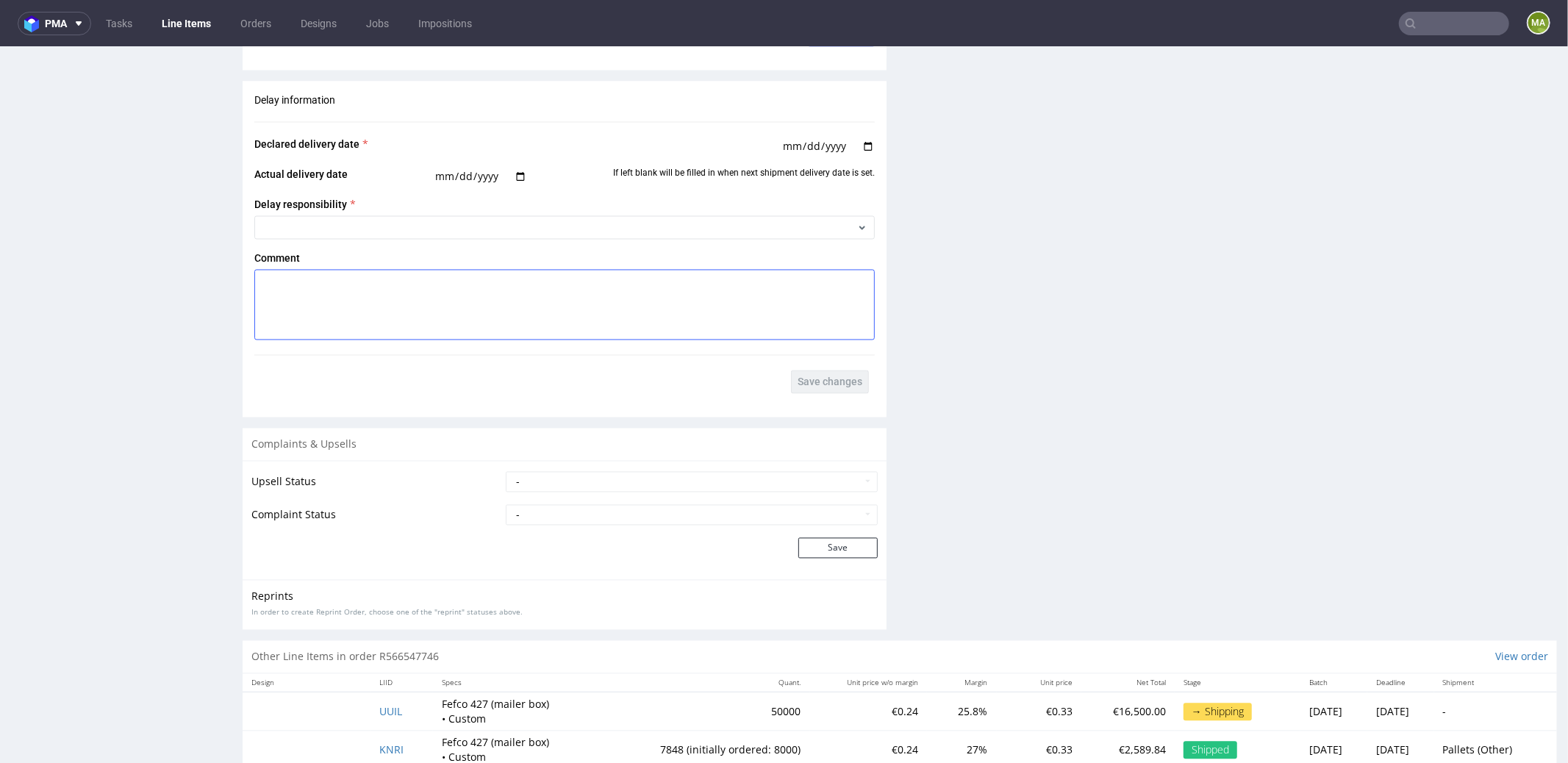
scroll to position [2490, 0]
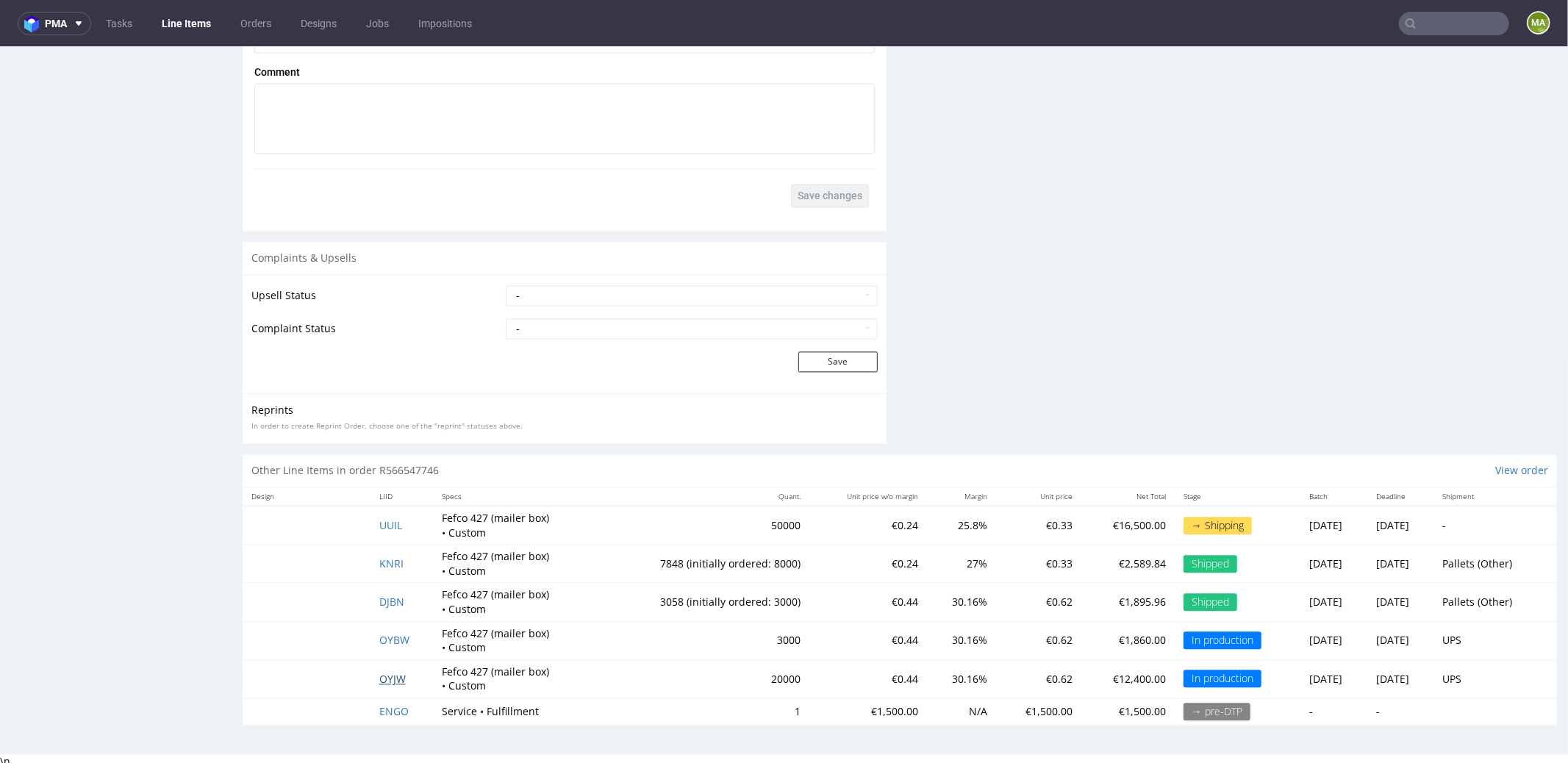
click at [398, 672] on span "OYJW" at bounding box center [393, 678] width 27 height 14
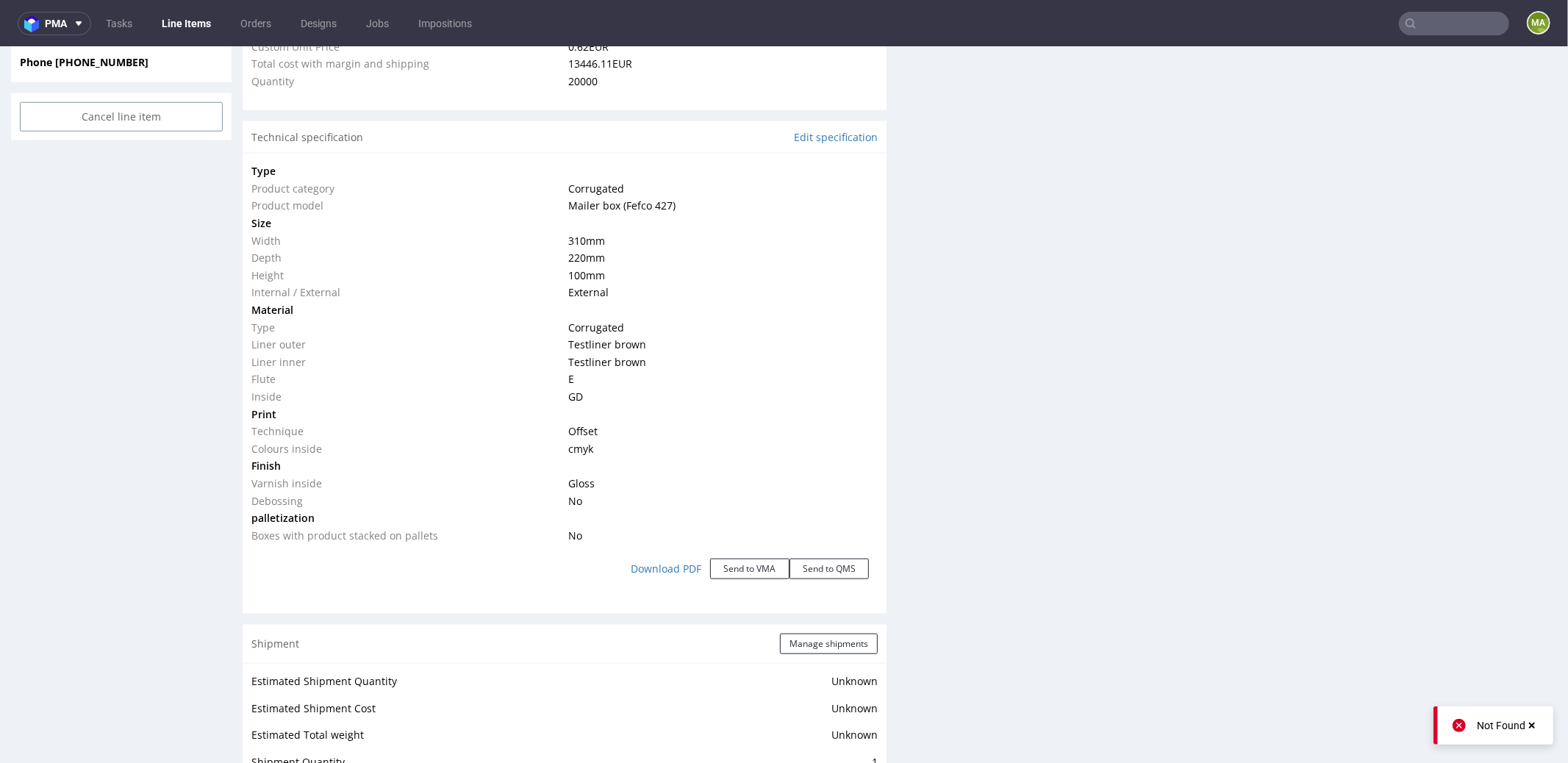
scroll to position [1502, 0]
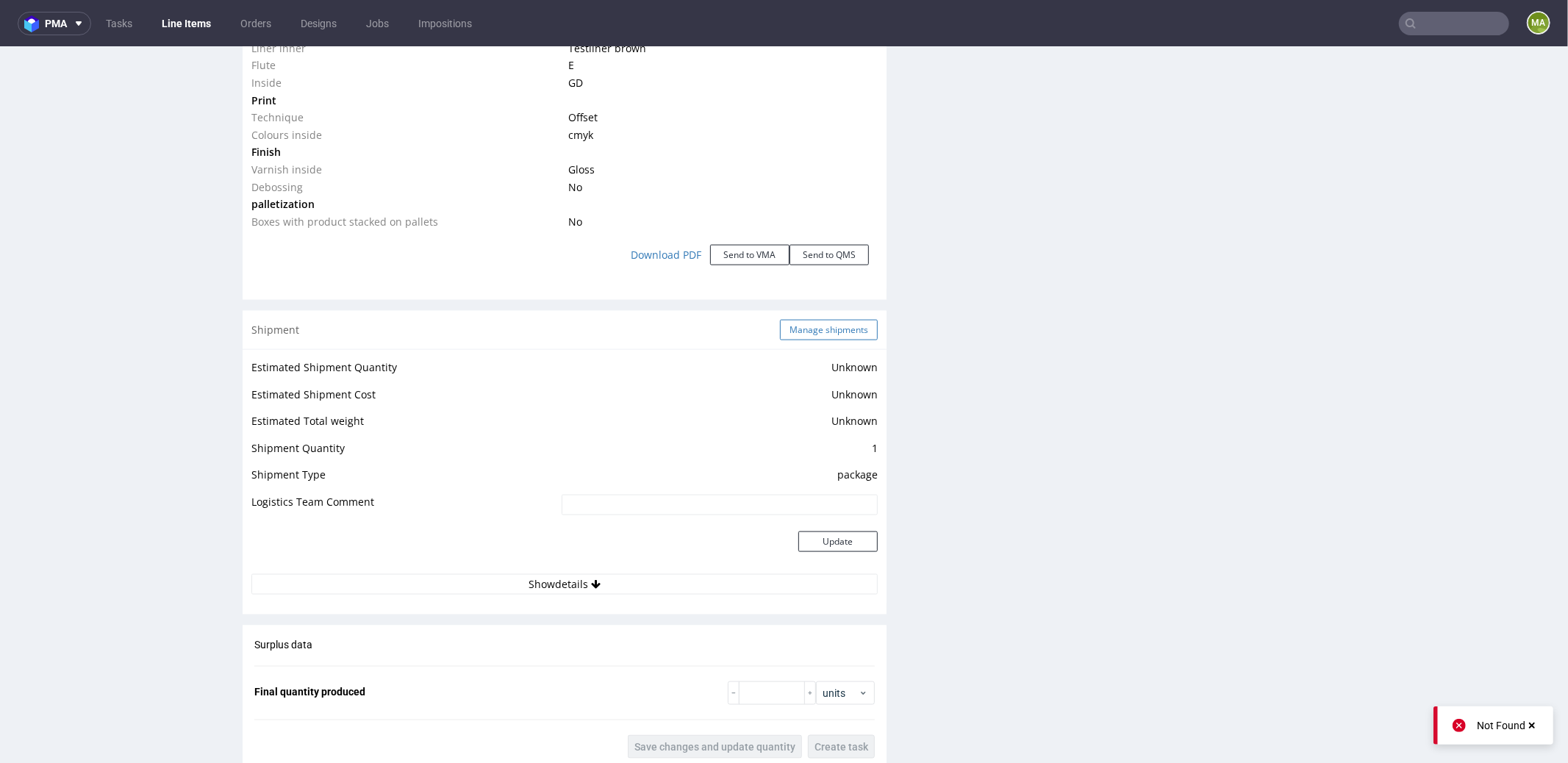
click at [826, 327] on button "Manage shipments" at bounding box center [829, 329] width 98 height 21
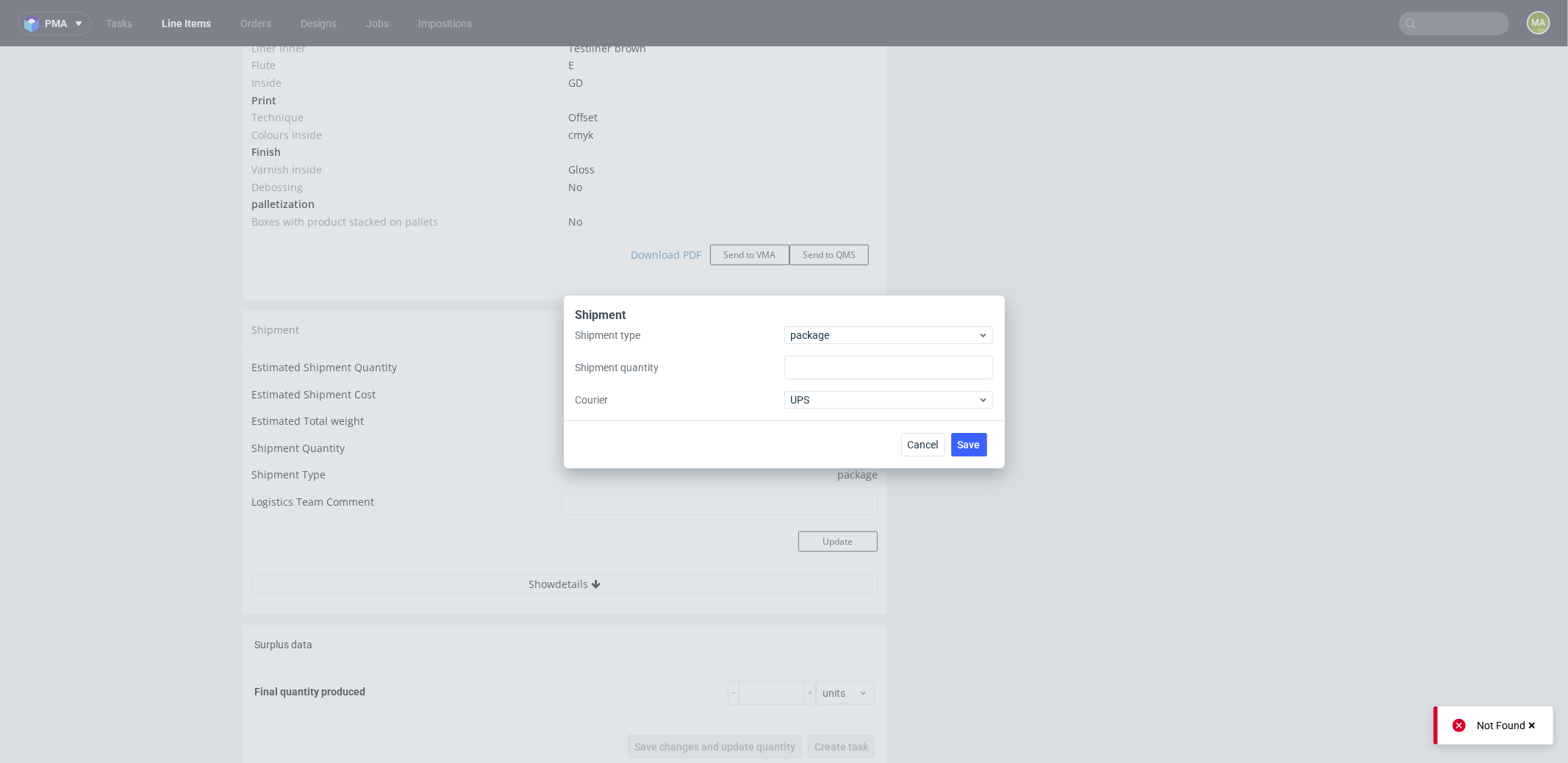
type input "1"
click at [850, 331] on span "package" at bounding box center [885, 335] width 187 height 15
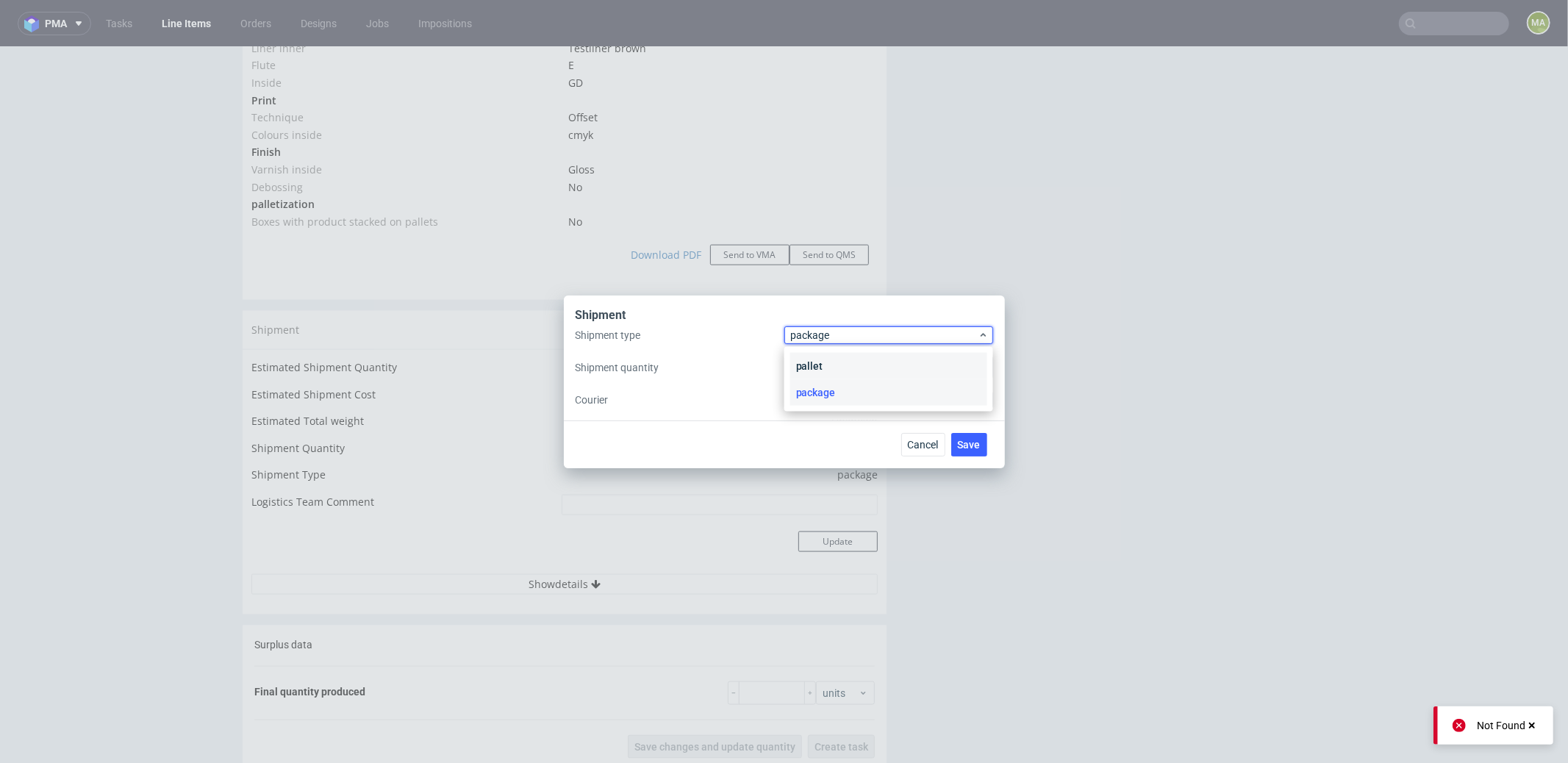
click at [833, 363] on div "pallet" at bounding box center [889, 366] width 197 height 27
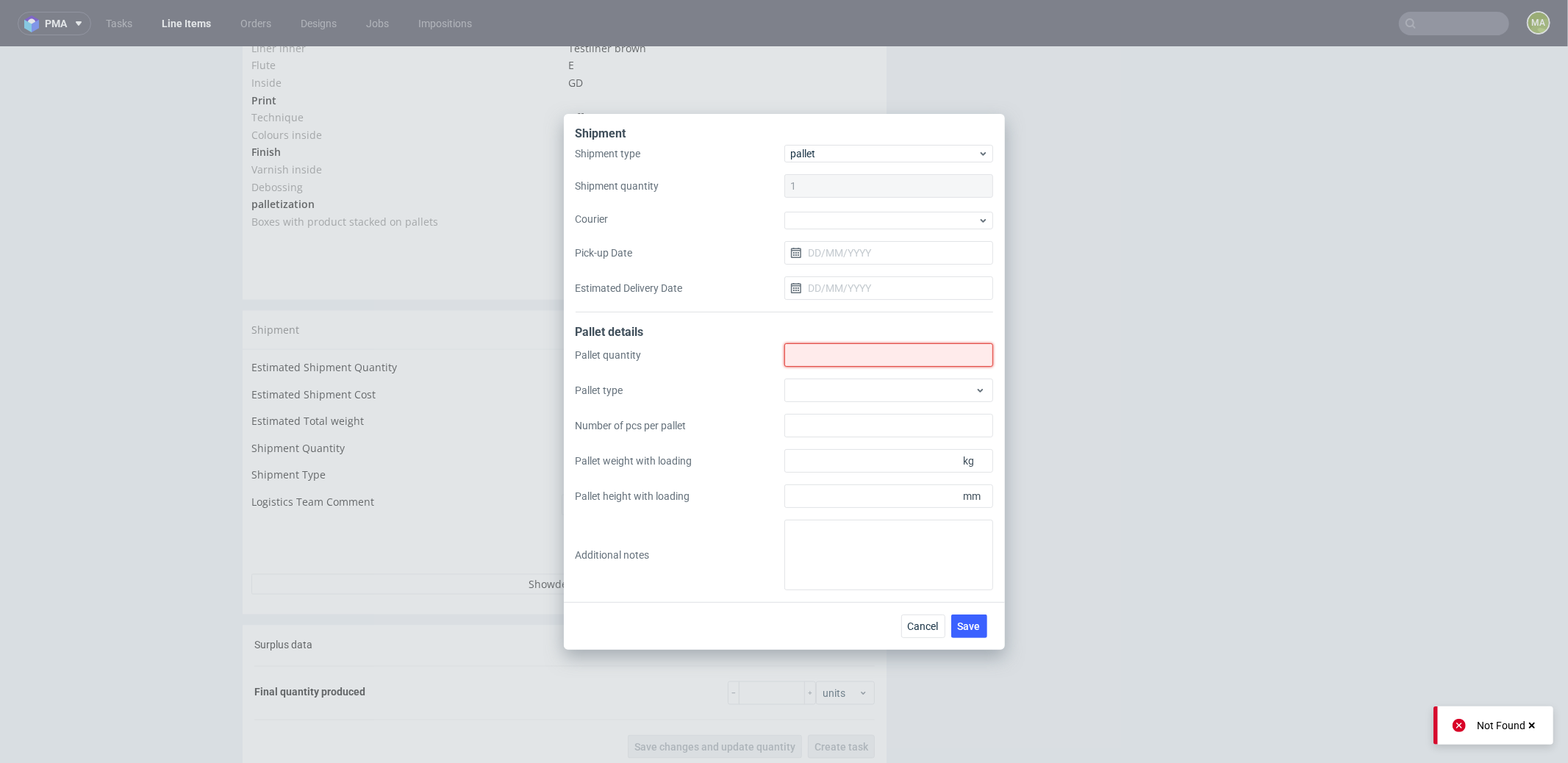
click at [843, 357] on input "Shipment type" at bounding box center [889, 355] width 209 height 24
type input "10"
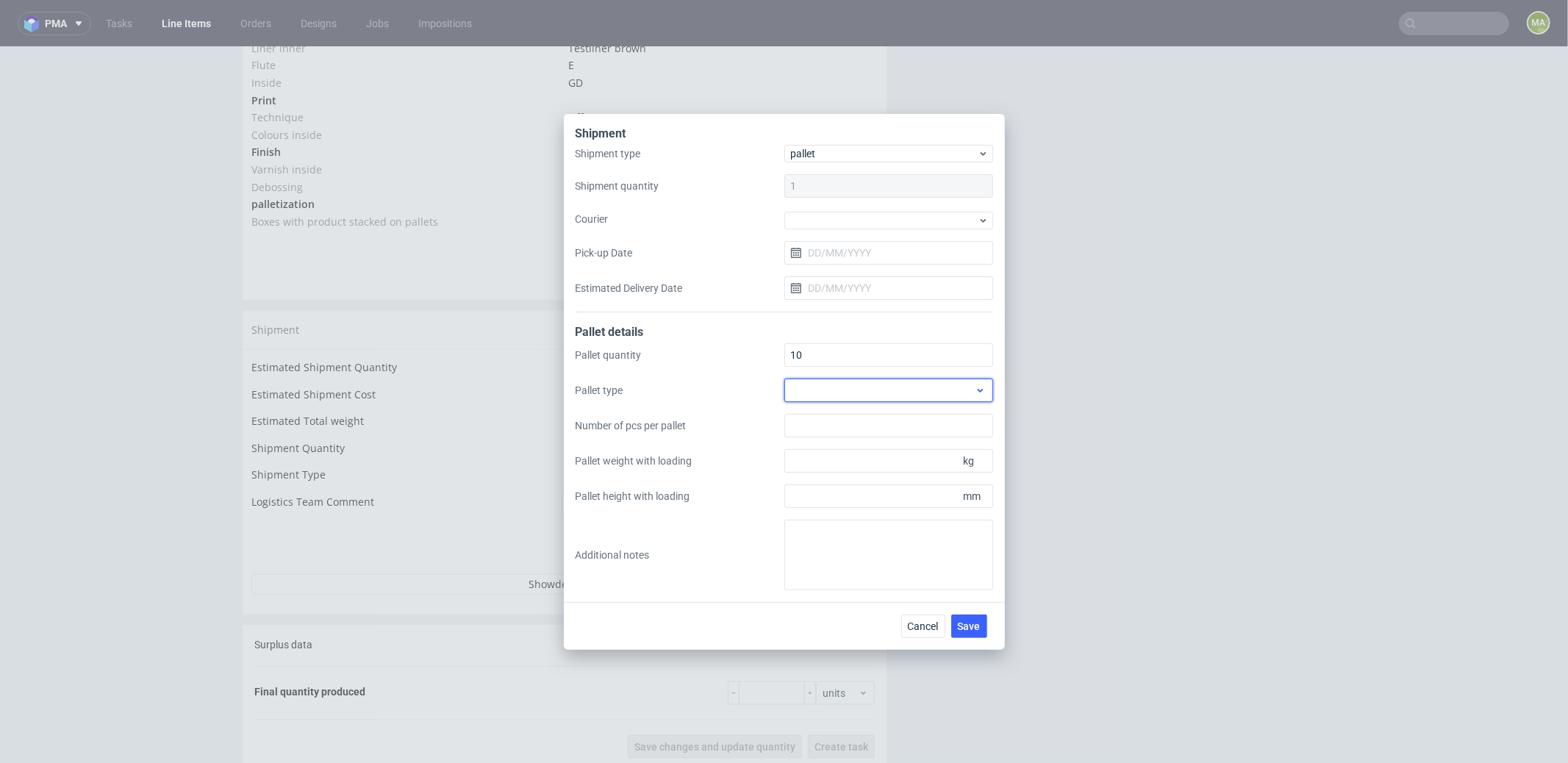
click at [878, 379] on div at bounding box center [889, 390] width 209 height 24
click at [837, 499] on div "Other" at bounding box center [889, 495] width 197 height 27
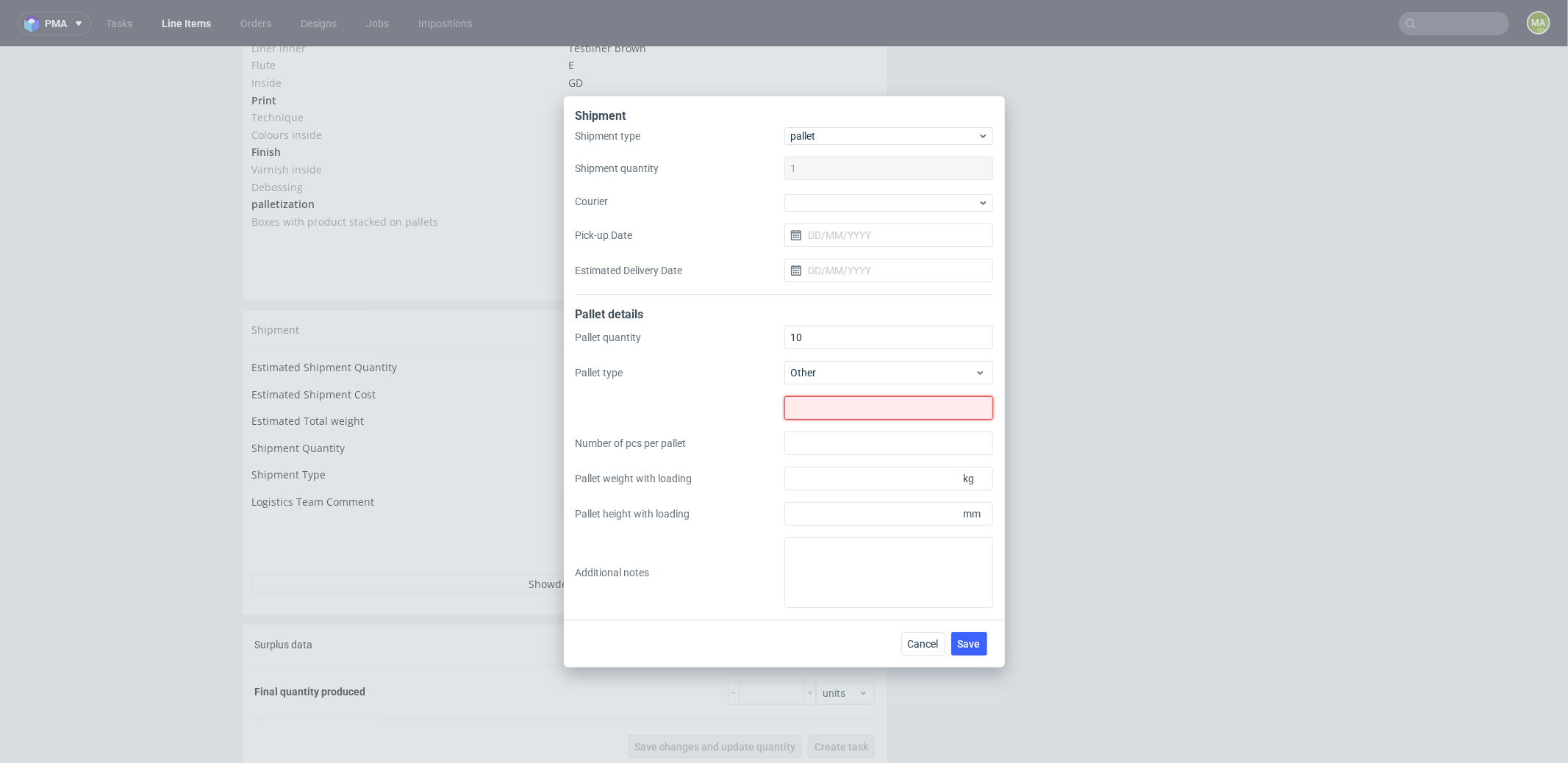
click at [846, 409] on input "text" at bounding box center [889, 408] width 209 height 24
type input "1313x800"
click at [827, 511] on input "Pallet height with loading" at bounding box center [889, 514] width 209 height 24
type input "1800"
click at [853, 476] on input "Pallet weight with loading" at bounding box center [889, 479] width 209 height 24
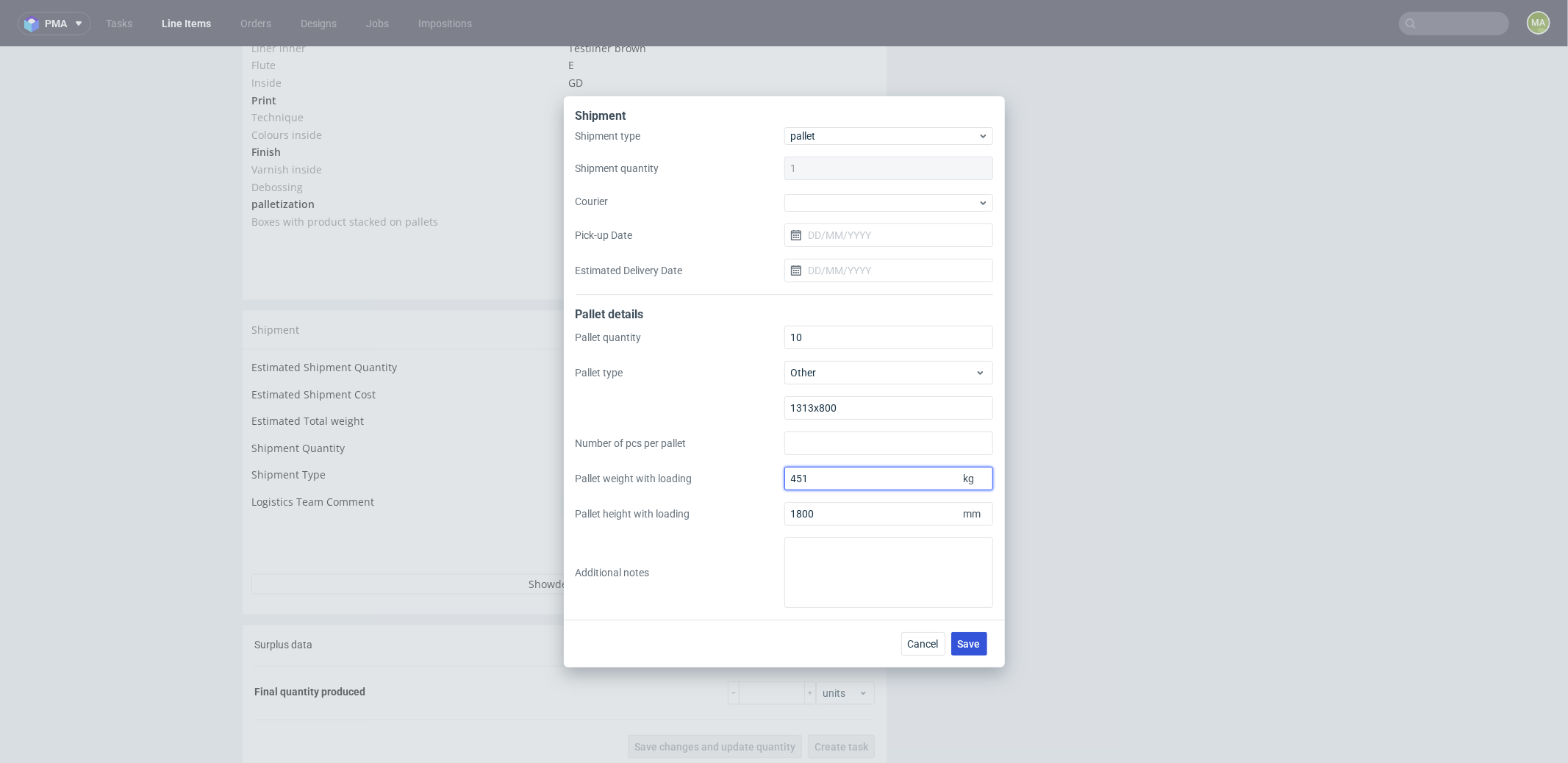
type input "451"
click at [969, 643] on span "Save" at bounding box center [969, 643] width 23 height 10
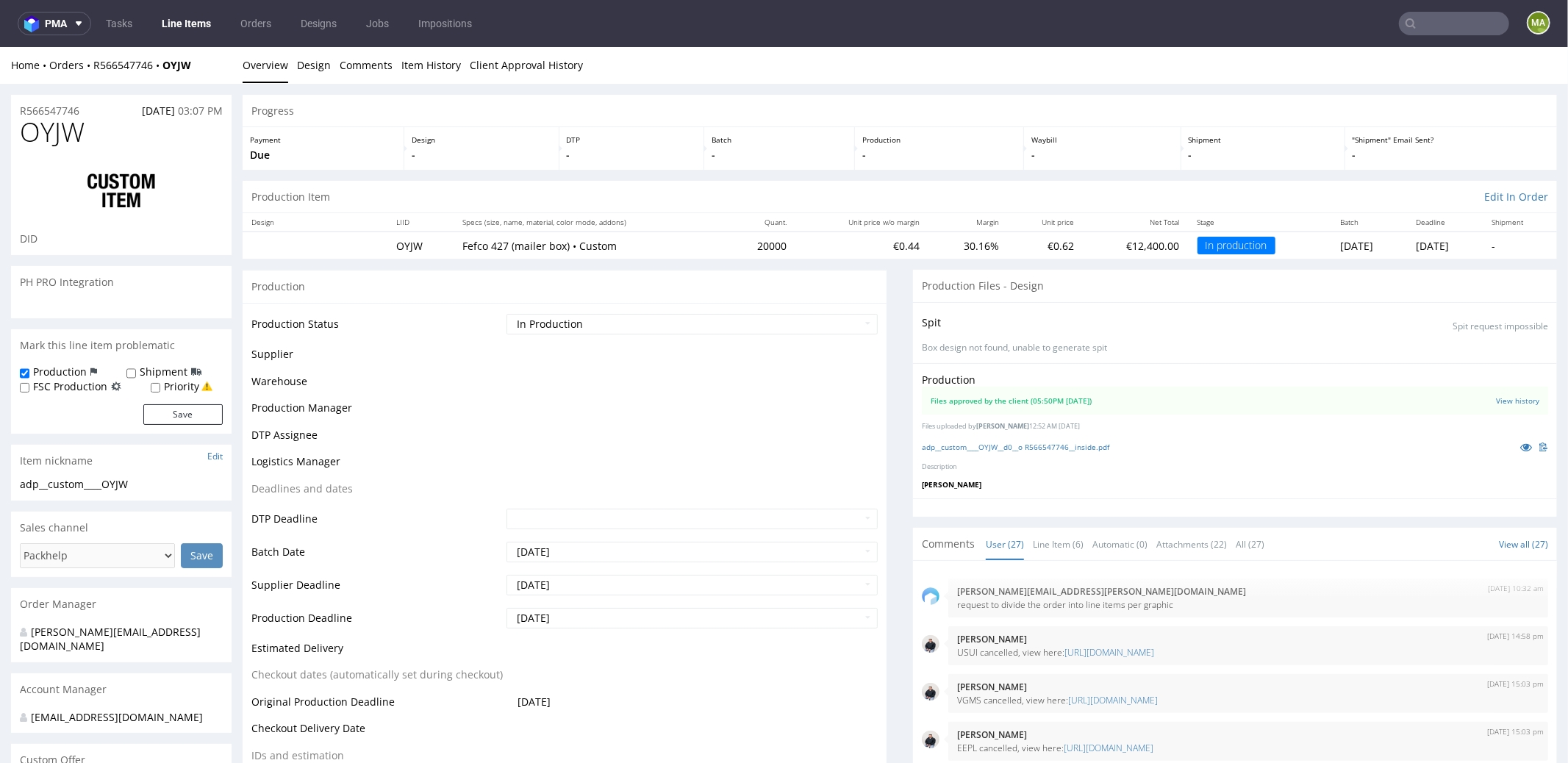
scroll to position [1682, 0]
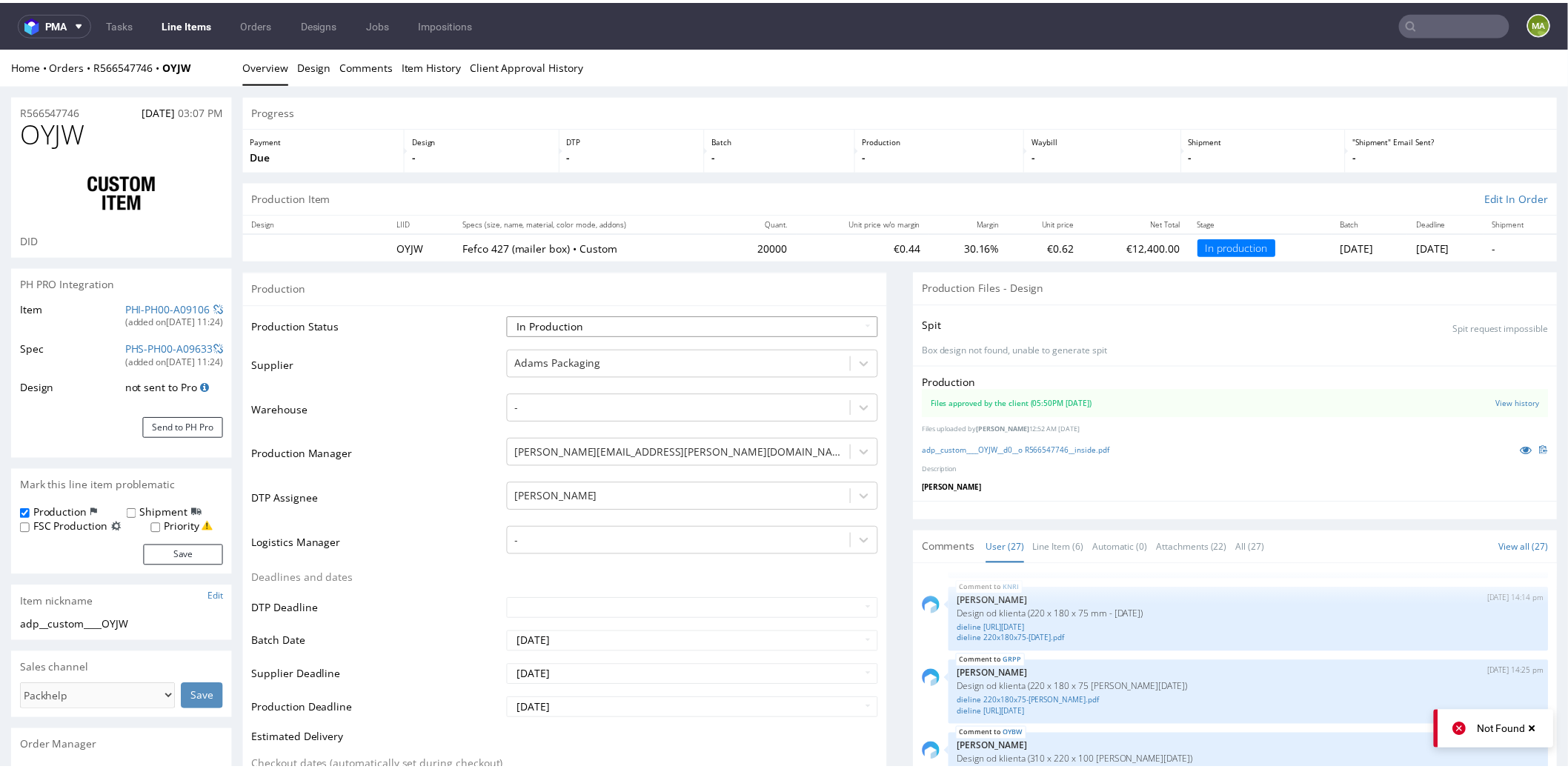
click at [614, 326] on select "Waiting for Artwork Waiting for Diecut Waiting for Mockup Waiting for DTP Waiti…" at bounding box center [698, 328] width 374 height 21
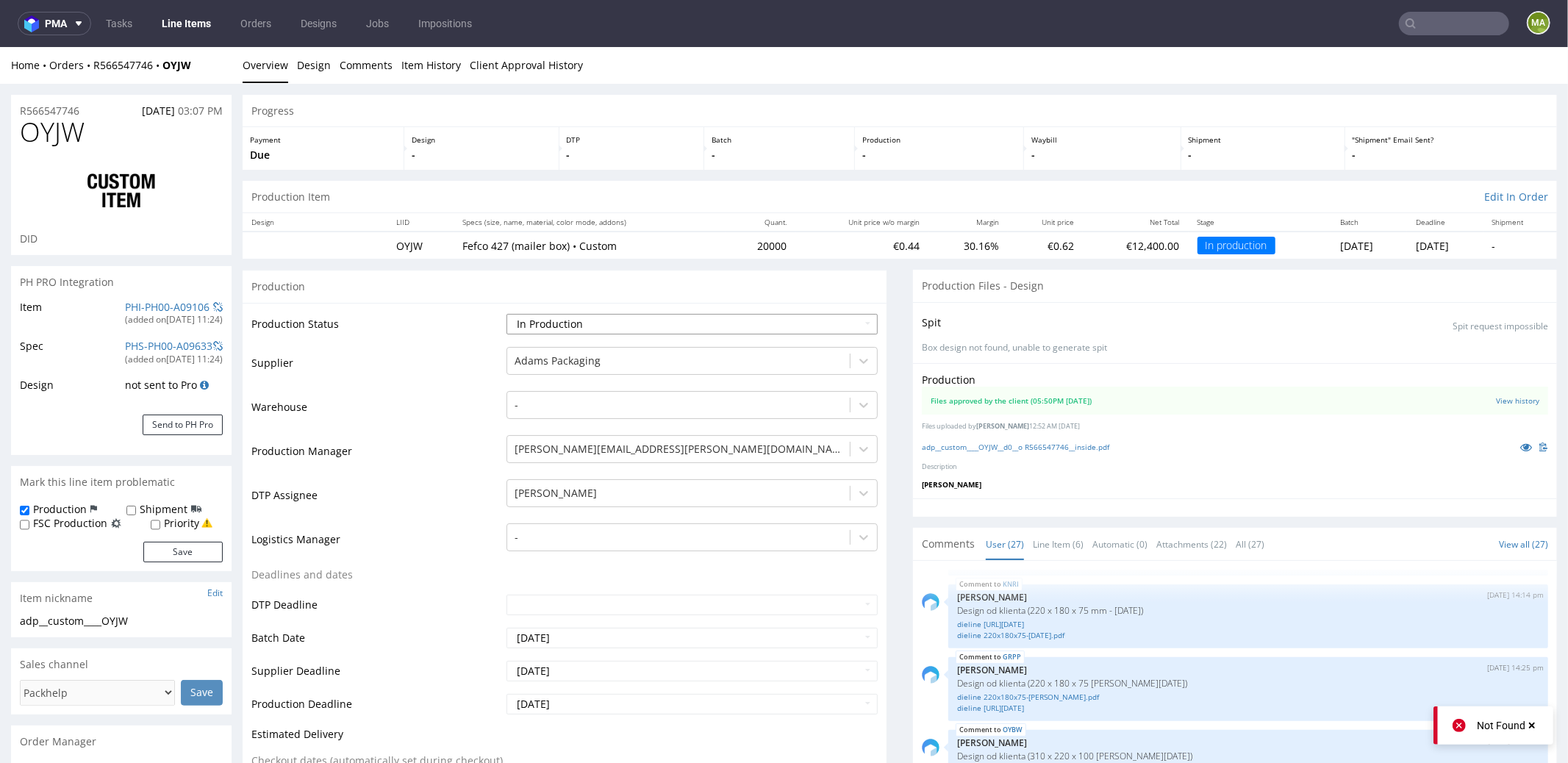
select select "production_complete"
click at [507, 313] on select "Waiting for Artwork Waiting for Diecut Waiting for Mockup Waiting for DTP Waiti…" at bounding box center [692, 323] width 371 height 21
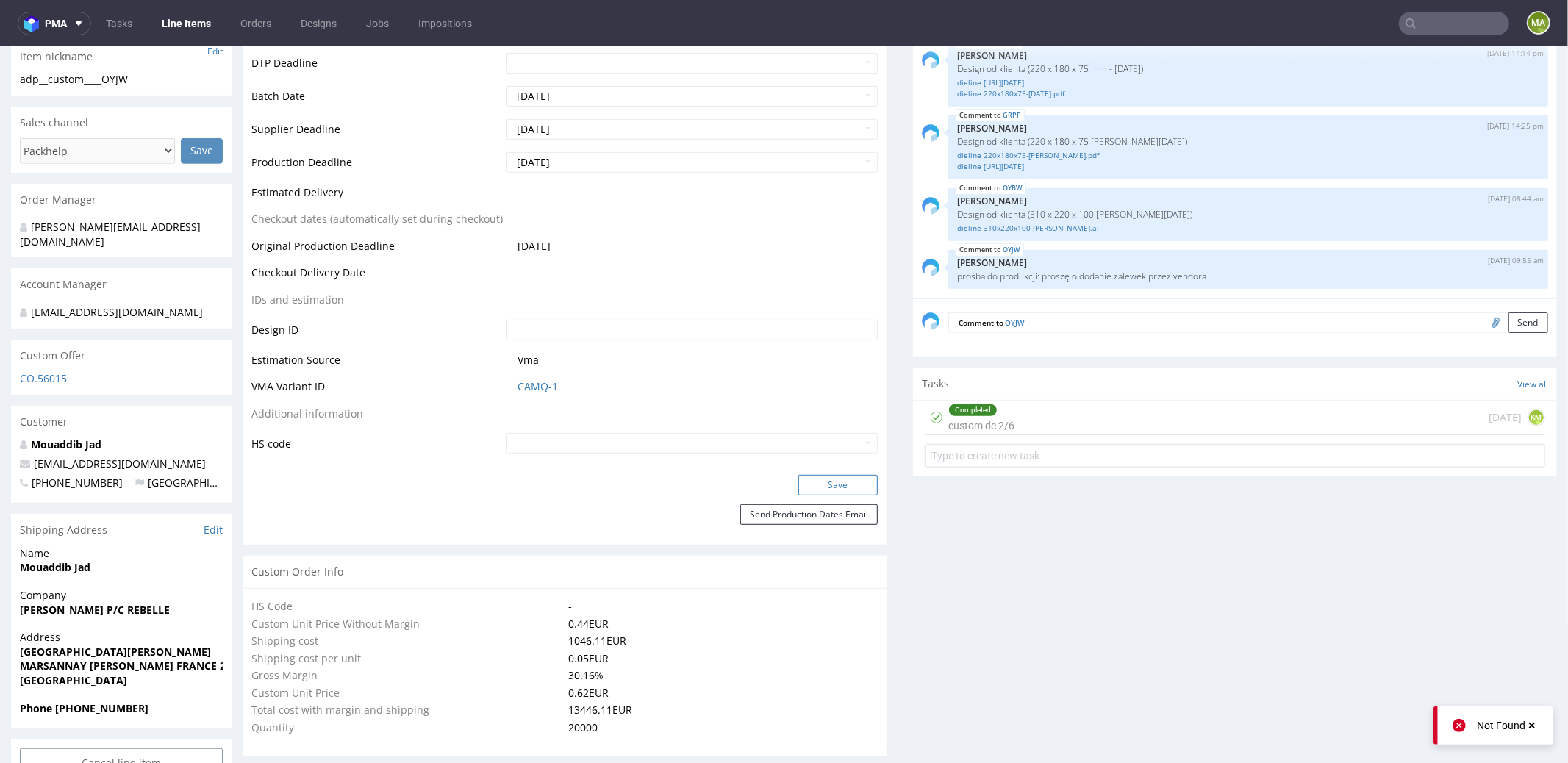
click at [844, 479] on button "Save" at bounding box center [838, 484] width 80 height 21
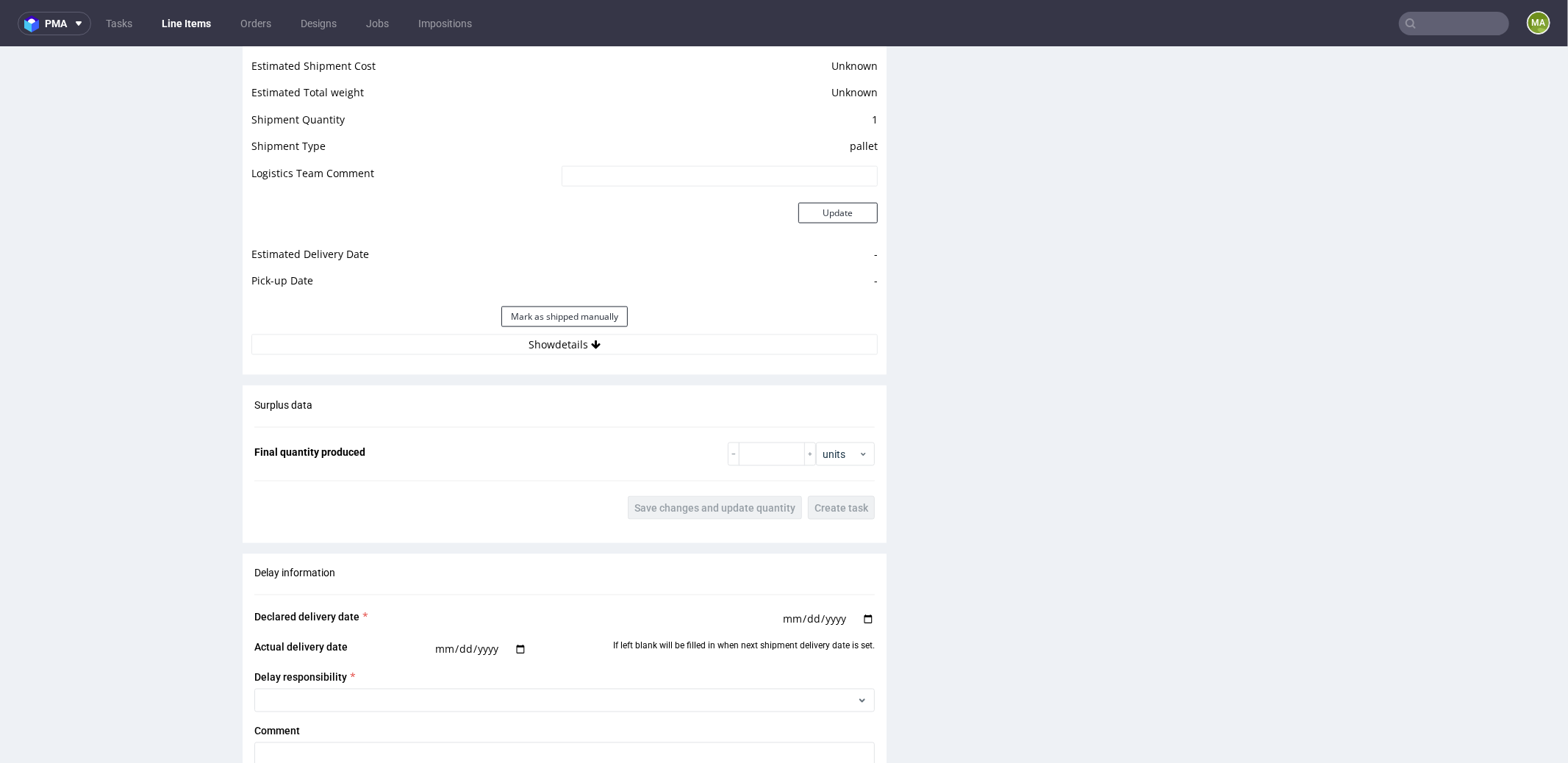
scroll to position [1836, 0]
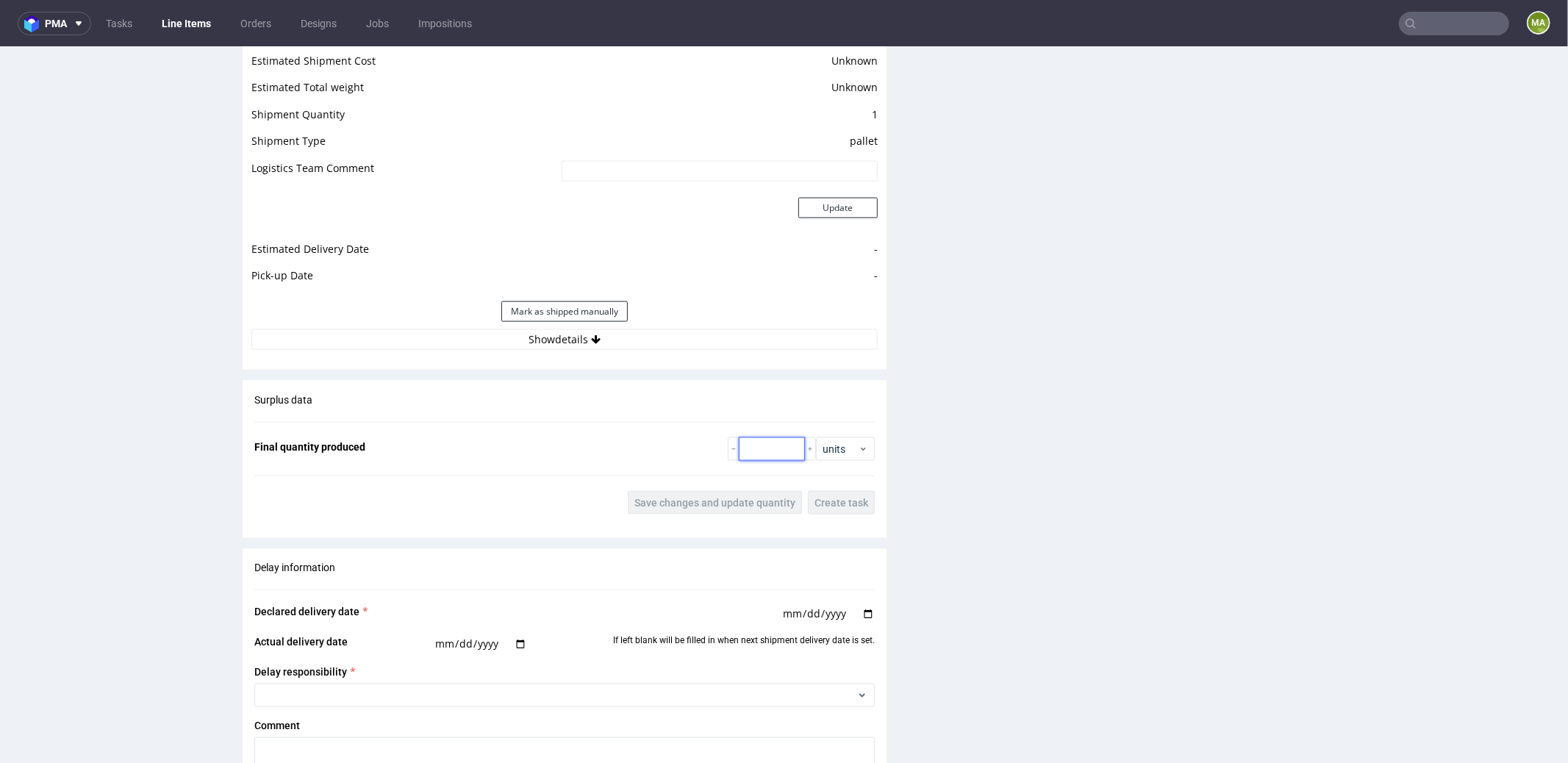
click at [764, 448] on input "number" at bounding box center [771, 448] width 66 height 24
paste input "19892"
type input "19892"
click at [687, 498] on span "Save changes and update quantity" at bounding box center [715, 502] width 161 height 10
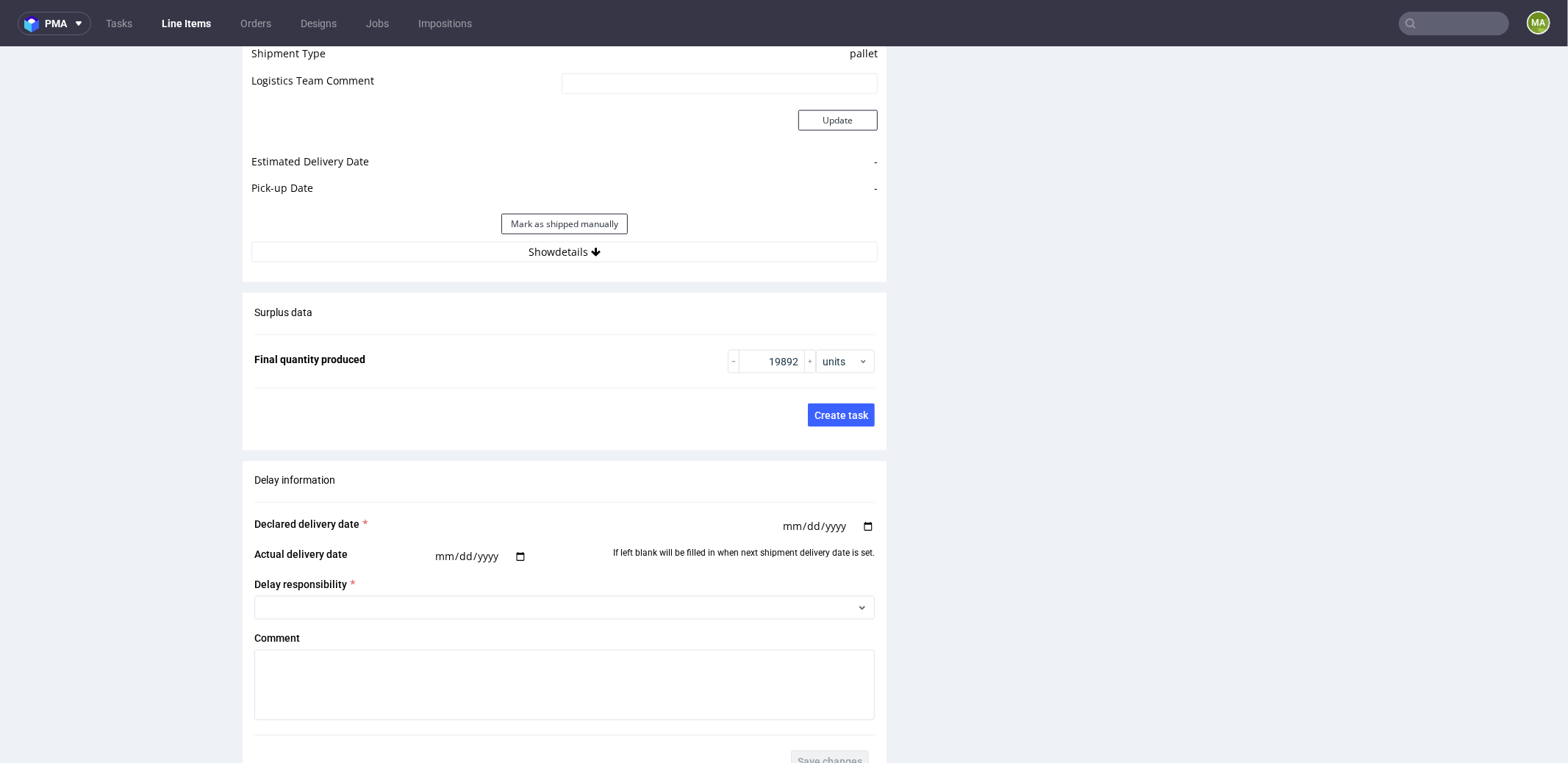
scroll to position [2490, 0]
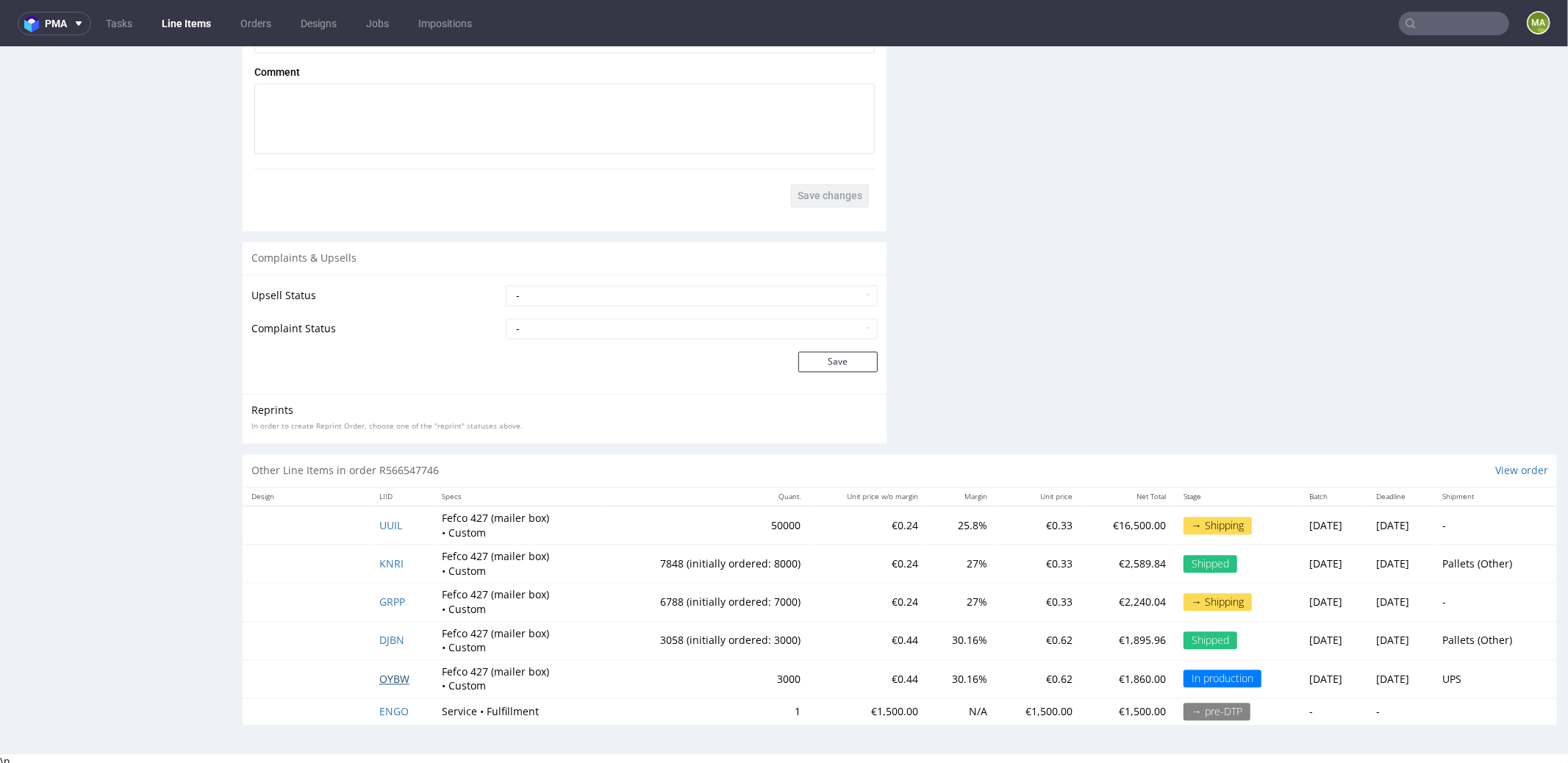
click at [392, 676] on span "OYBW" at bounding box center [394, 678] width 30 height 14
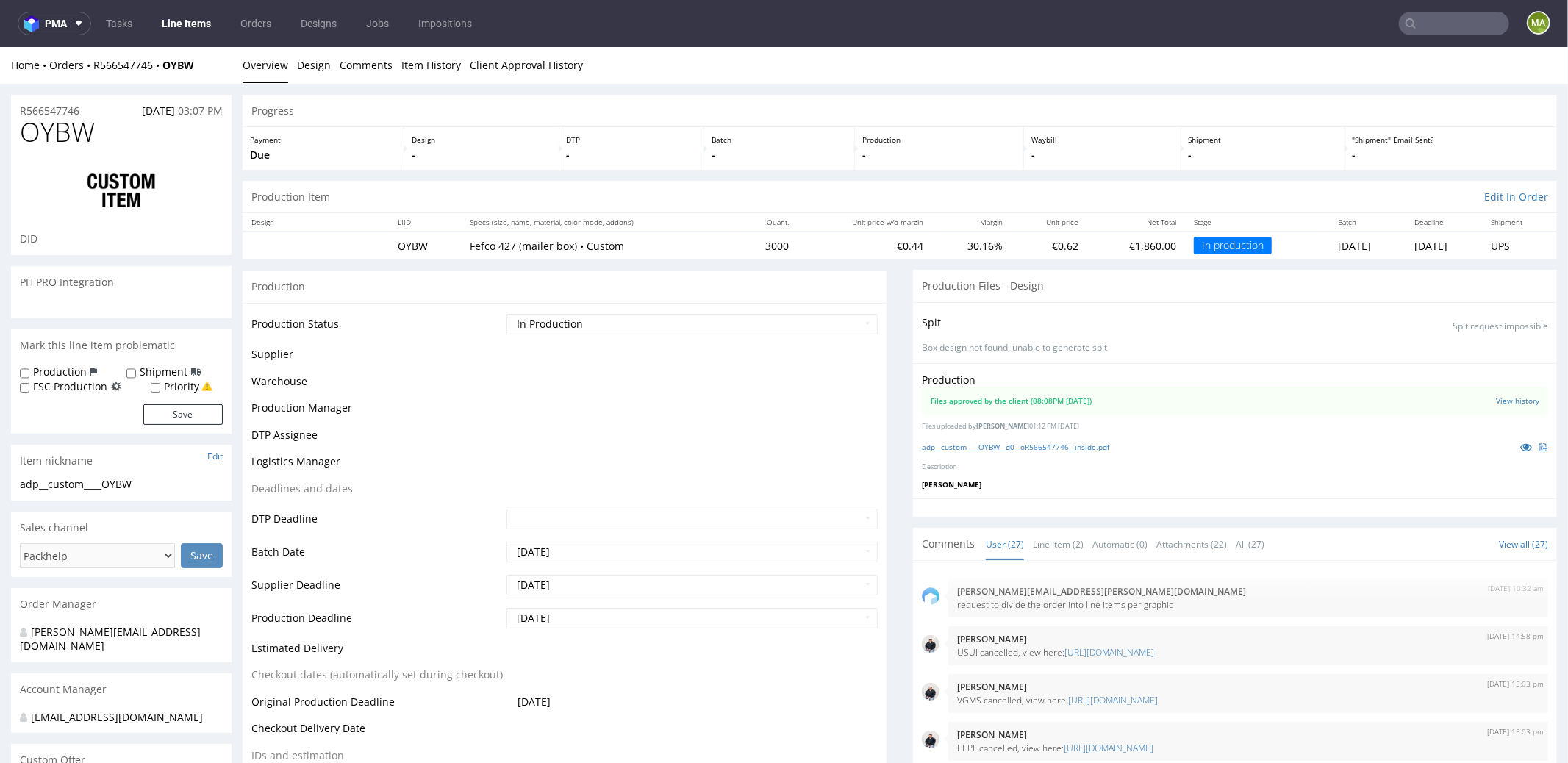
scroll to position [1682, 0]
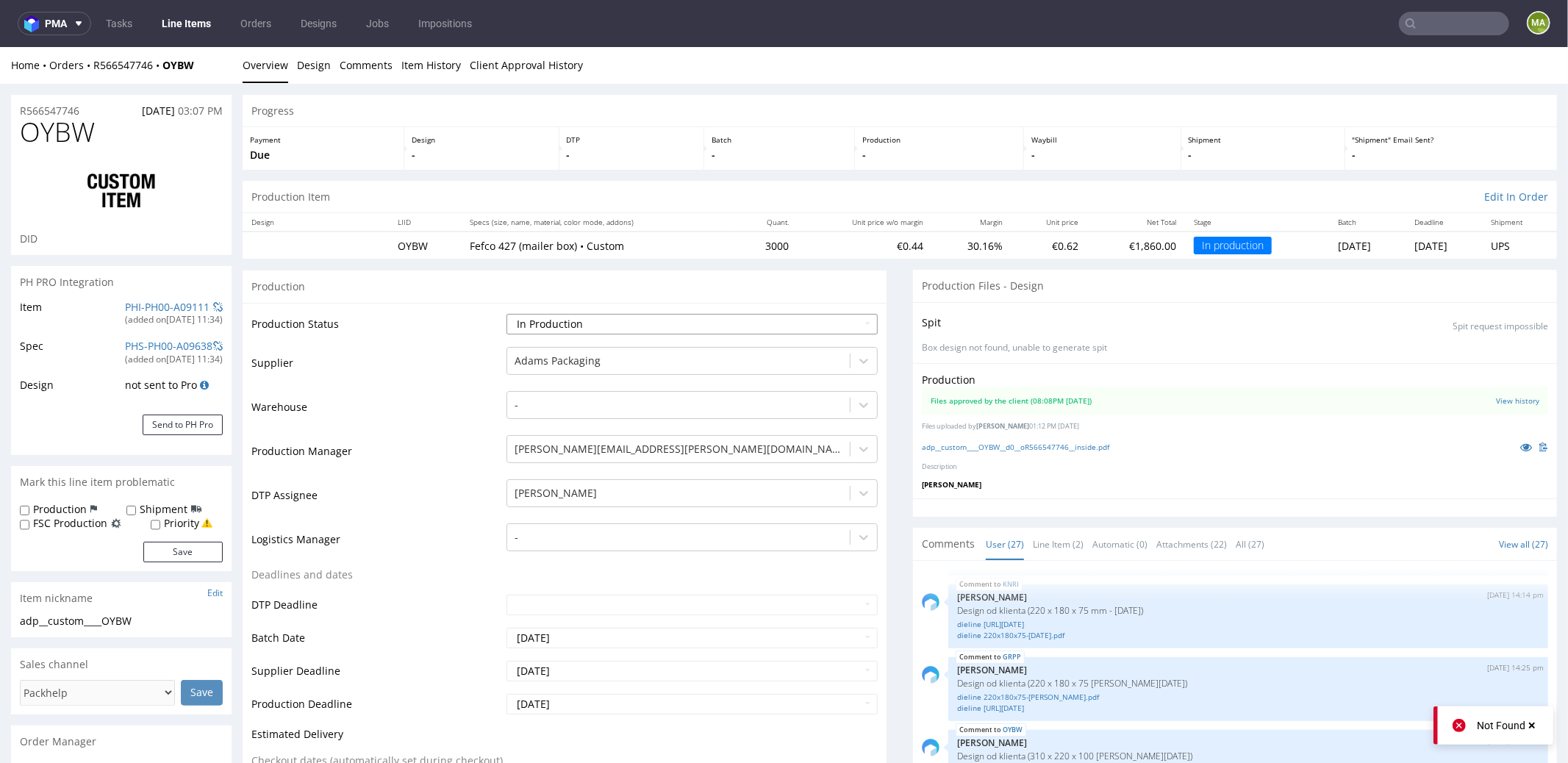
click at [609, 324] on select "Waiting for Artwork Waiting for Diecut Waiting for Mockup Waiting for DTP Waiti…" at bounding box center [692, 323] width 371 height 21
select select "production_complete"
click at [507, 313] on select "Waiting for Artwork Waiting for Diecut Waiting for Mockup Waiting for DTP Waiti…" at bounding box center [692, 323] width 371 height 21
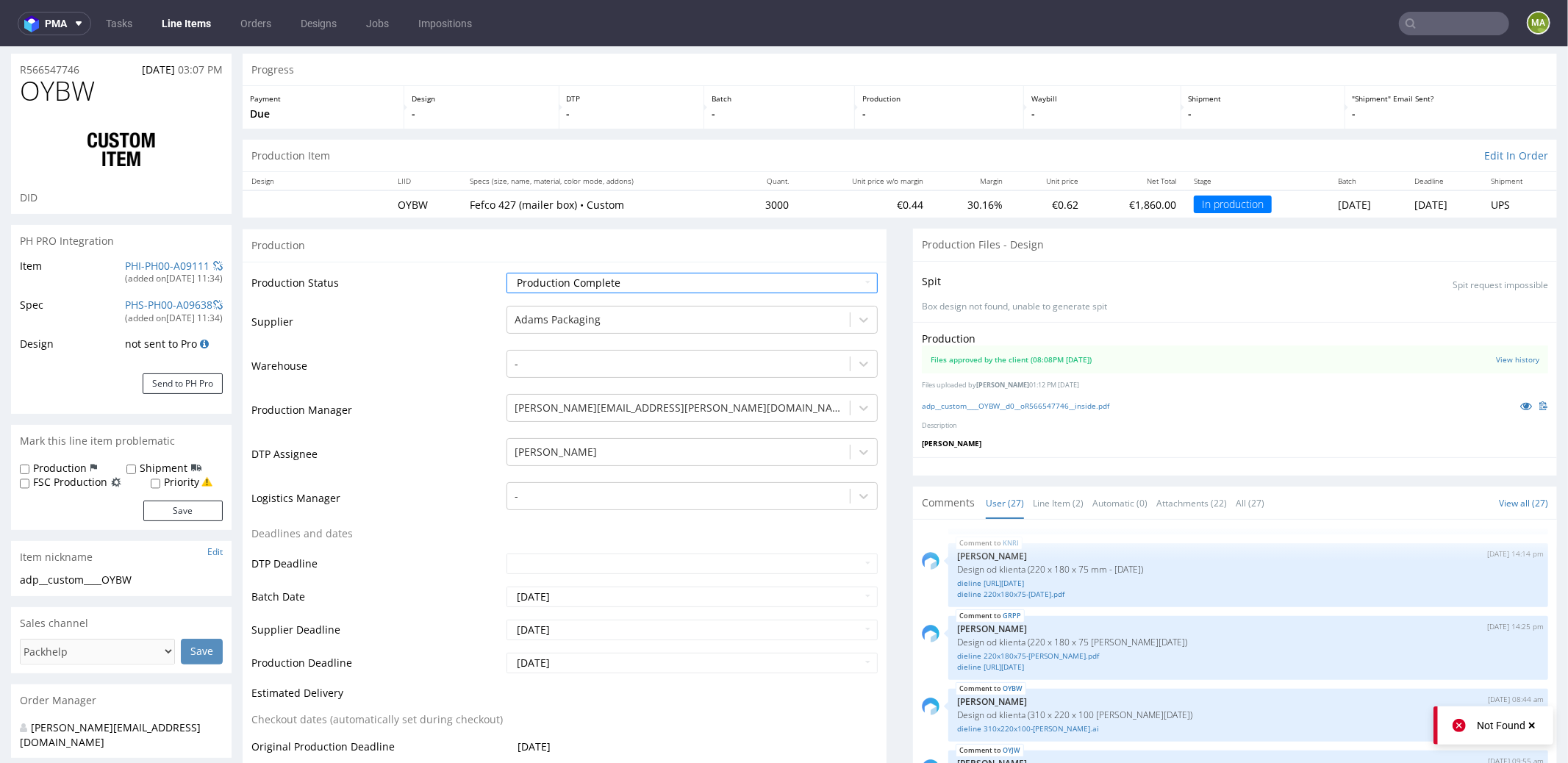
scroll to position [324, 0]
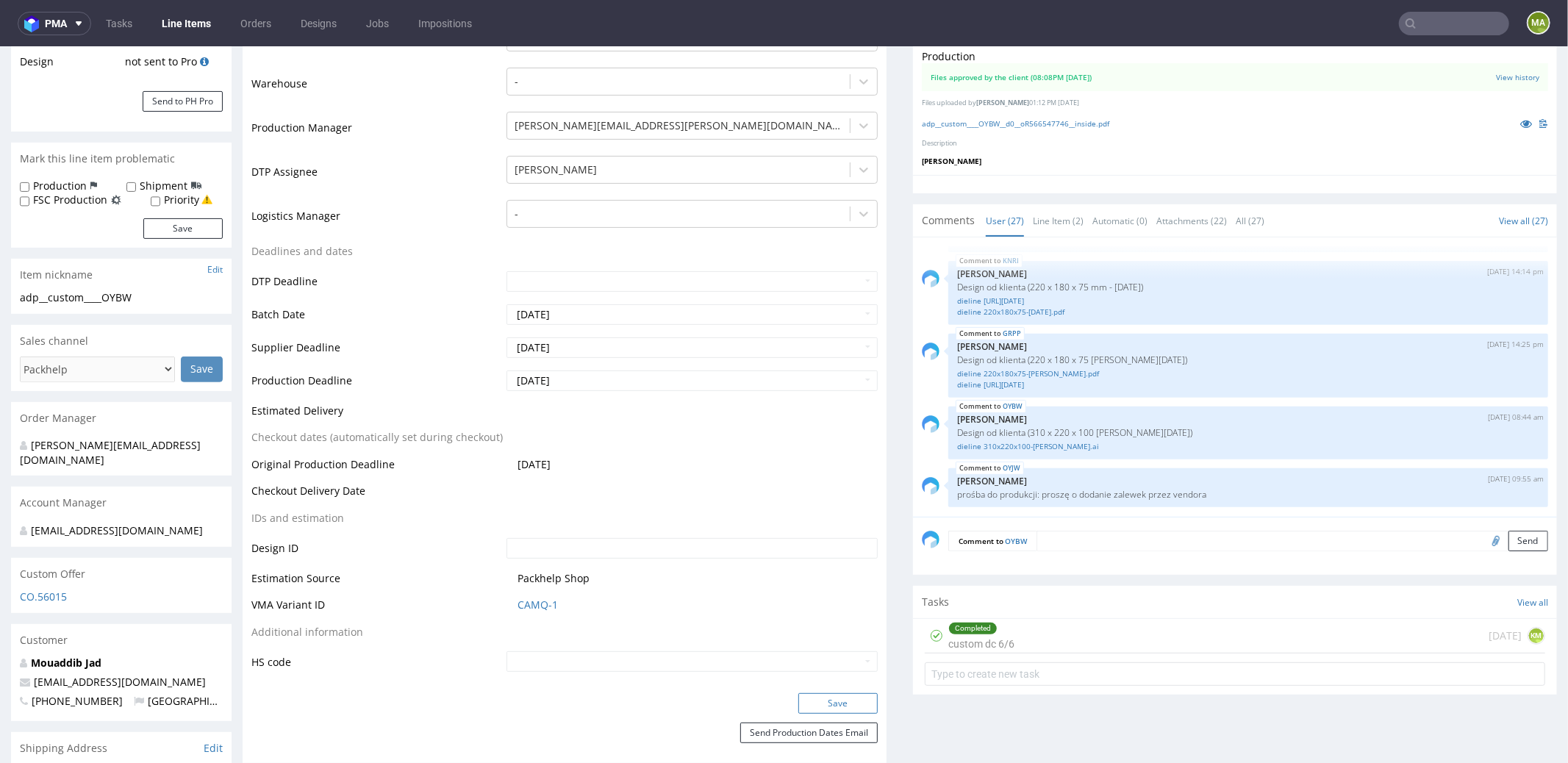
click at [823, 698] on button "Save" at bounding box center [838, 702] width 80 height 21
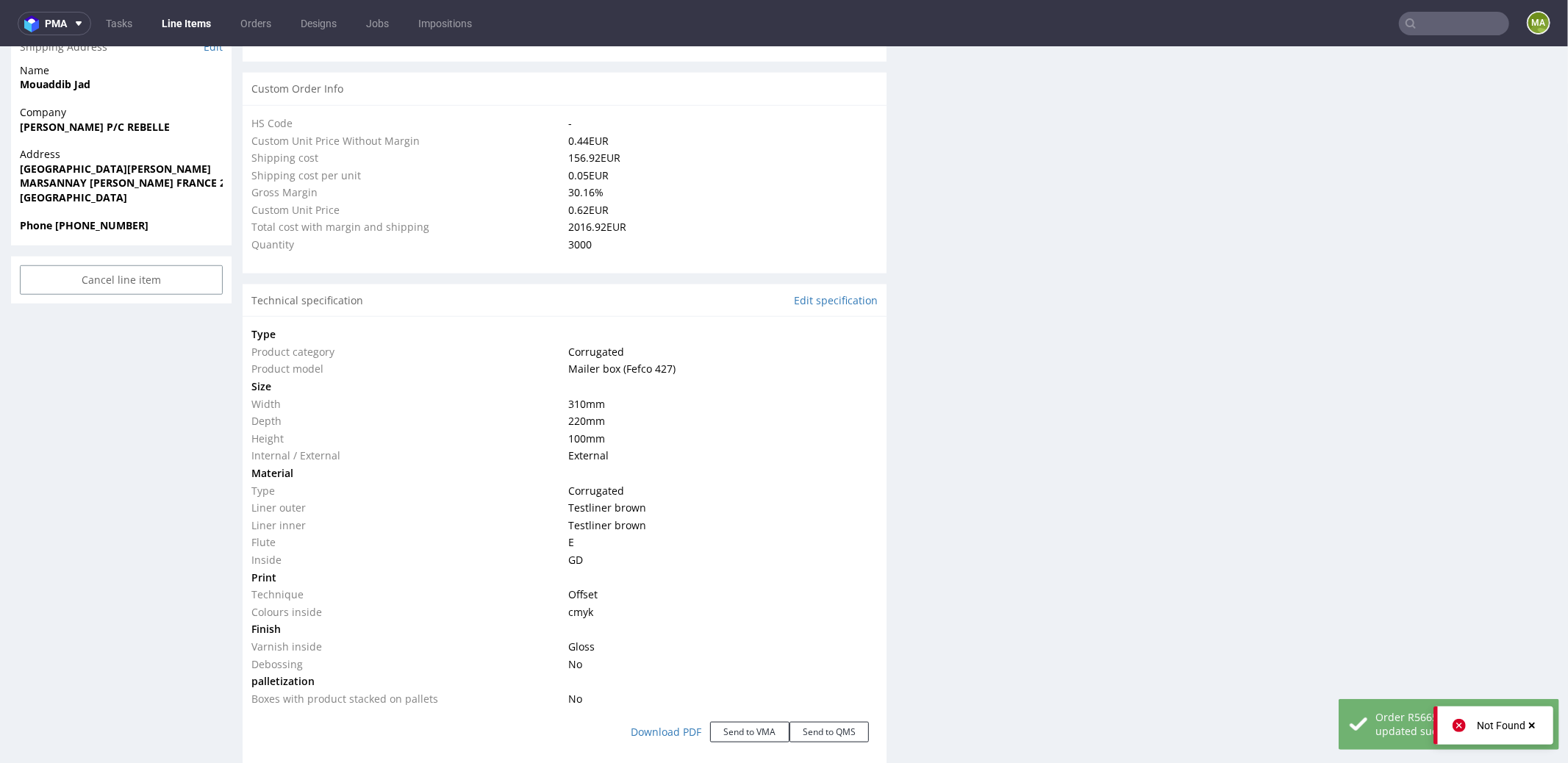
scroll to position [1587, 0]
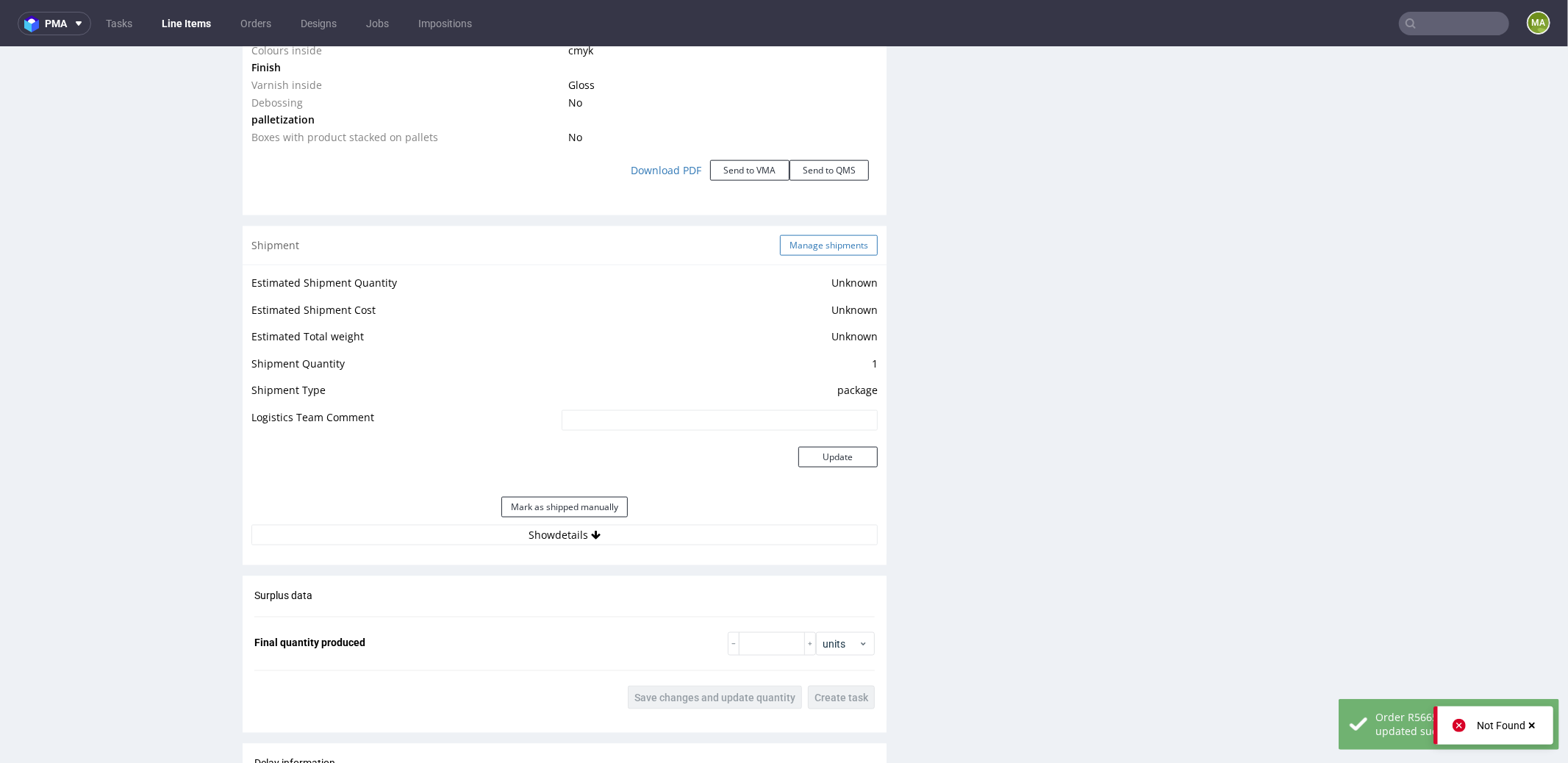
click at [823, 242] on button "Manage shipments" at bounding box center [829, 245] width 98 height 21
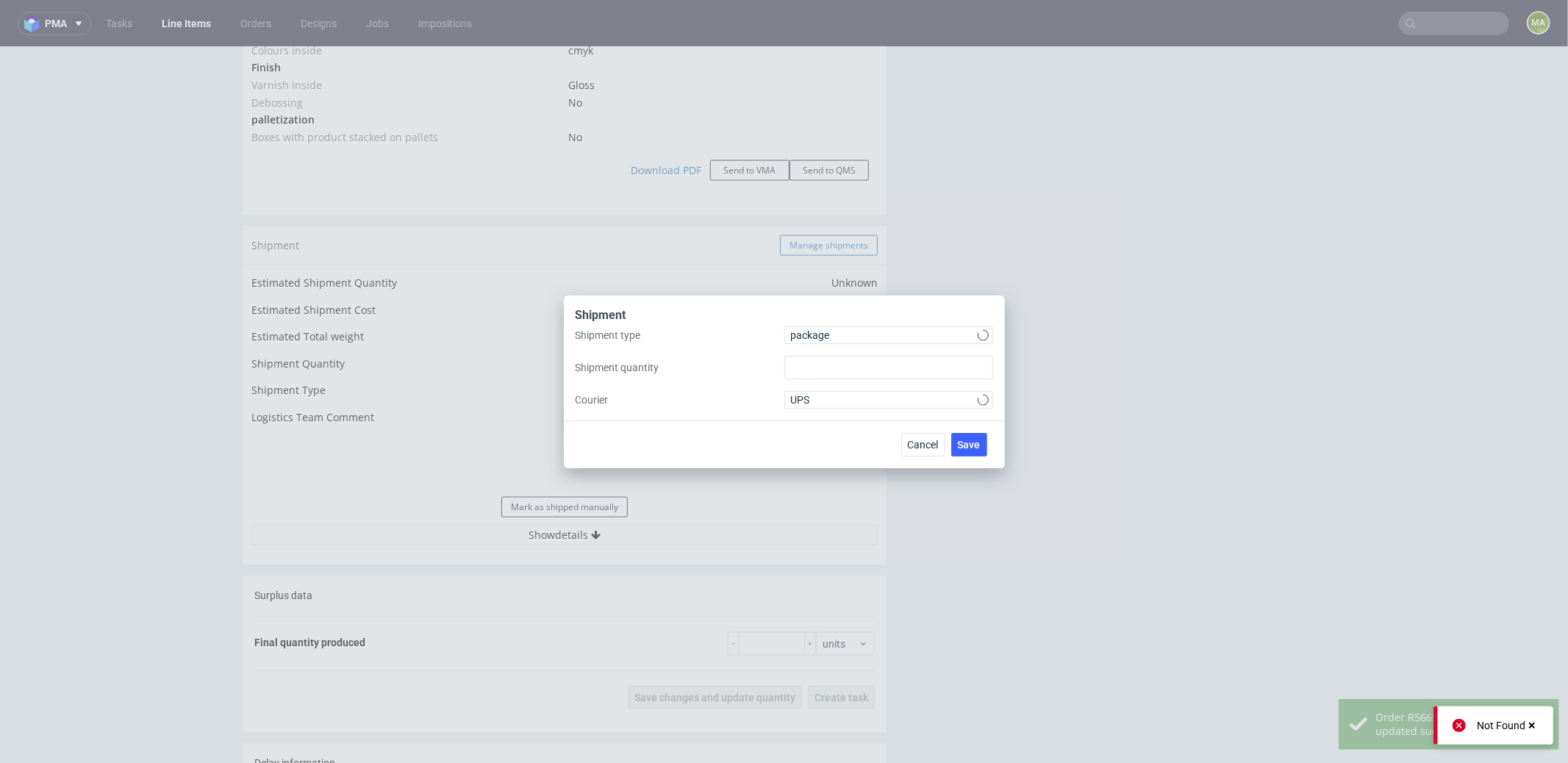
type input "1"
click at [819, 334] on span "package" at bounding box center [885, 335] width 187 height 15
click at [822, 342] on span "package" at bounding box center [885, 335] width 187 height 15
click at [823, 344] on div "package" at bounding box center [889, 335] width 209 height 18
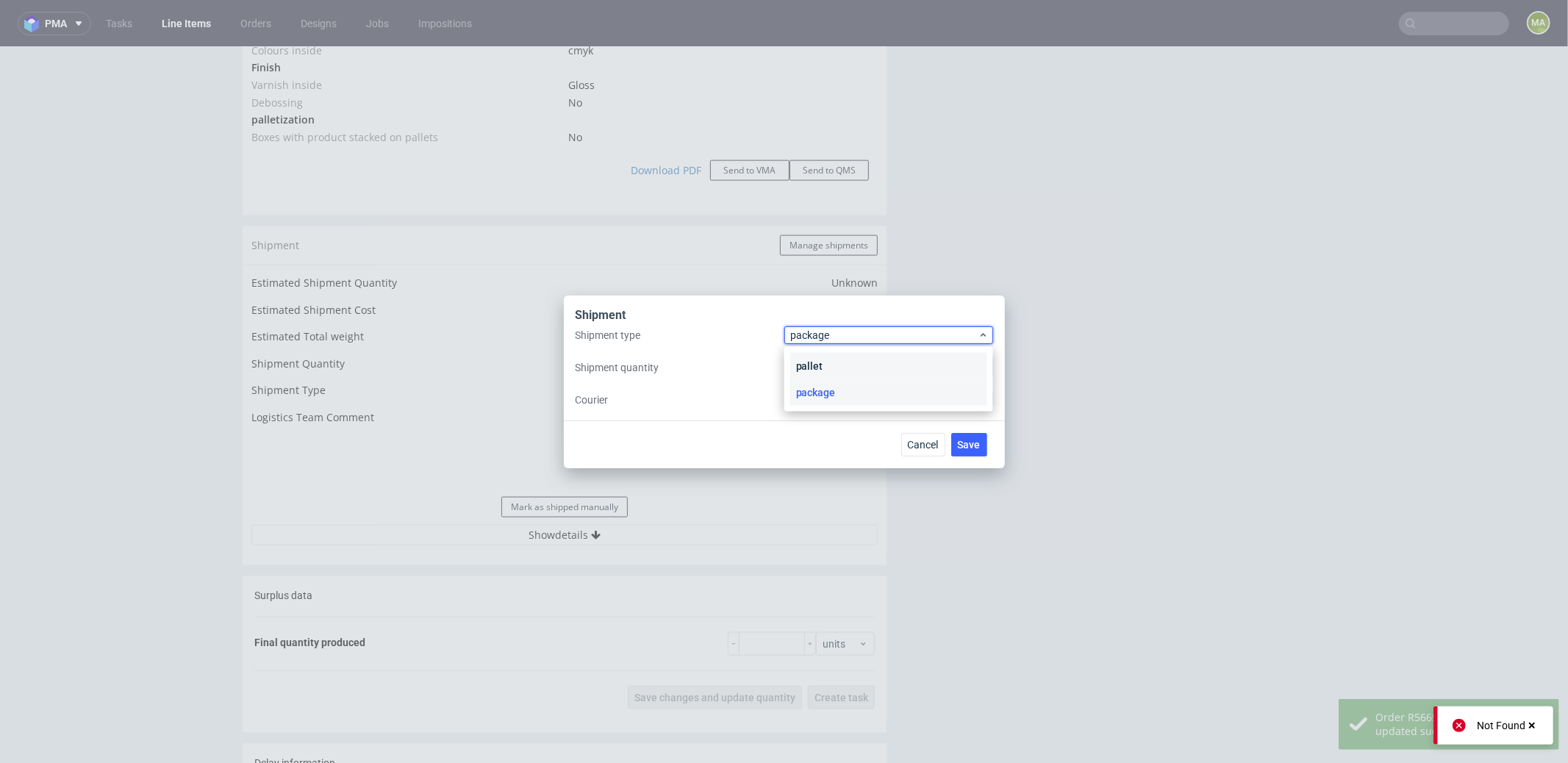
click at [823, 360] on div "pallet" at bounding box center [889, 366] width 197 height 27
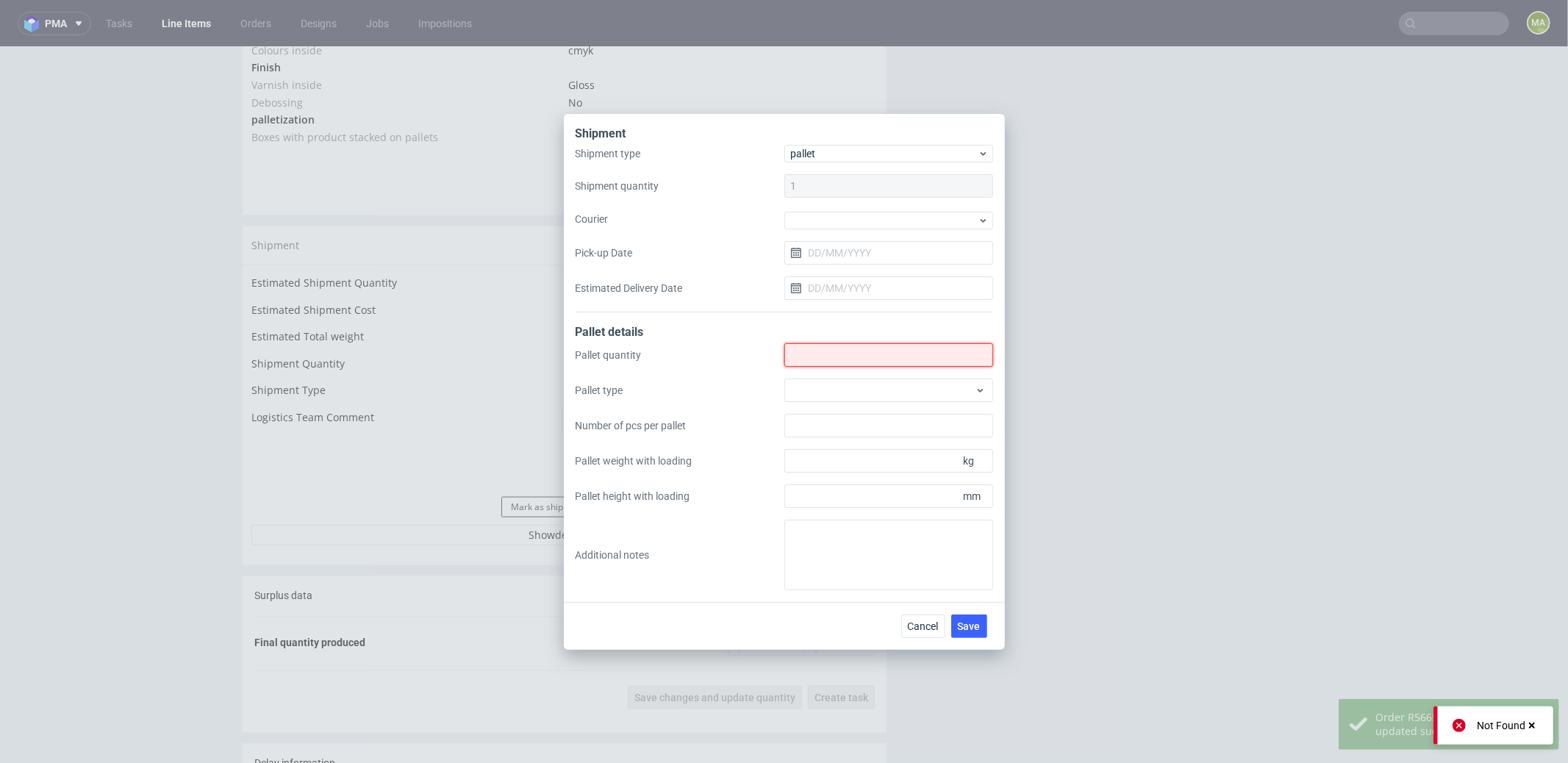
click at [826, 357] on input "Shipment type" at bounding box center [889, 355] width 209 height 24
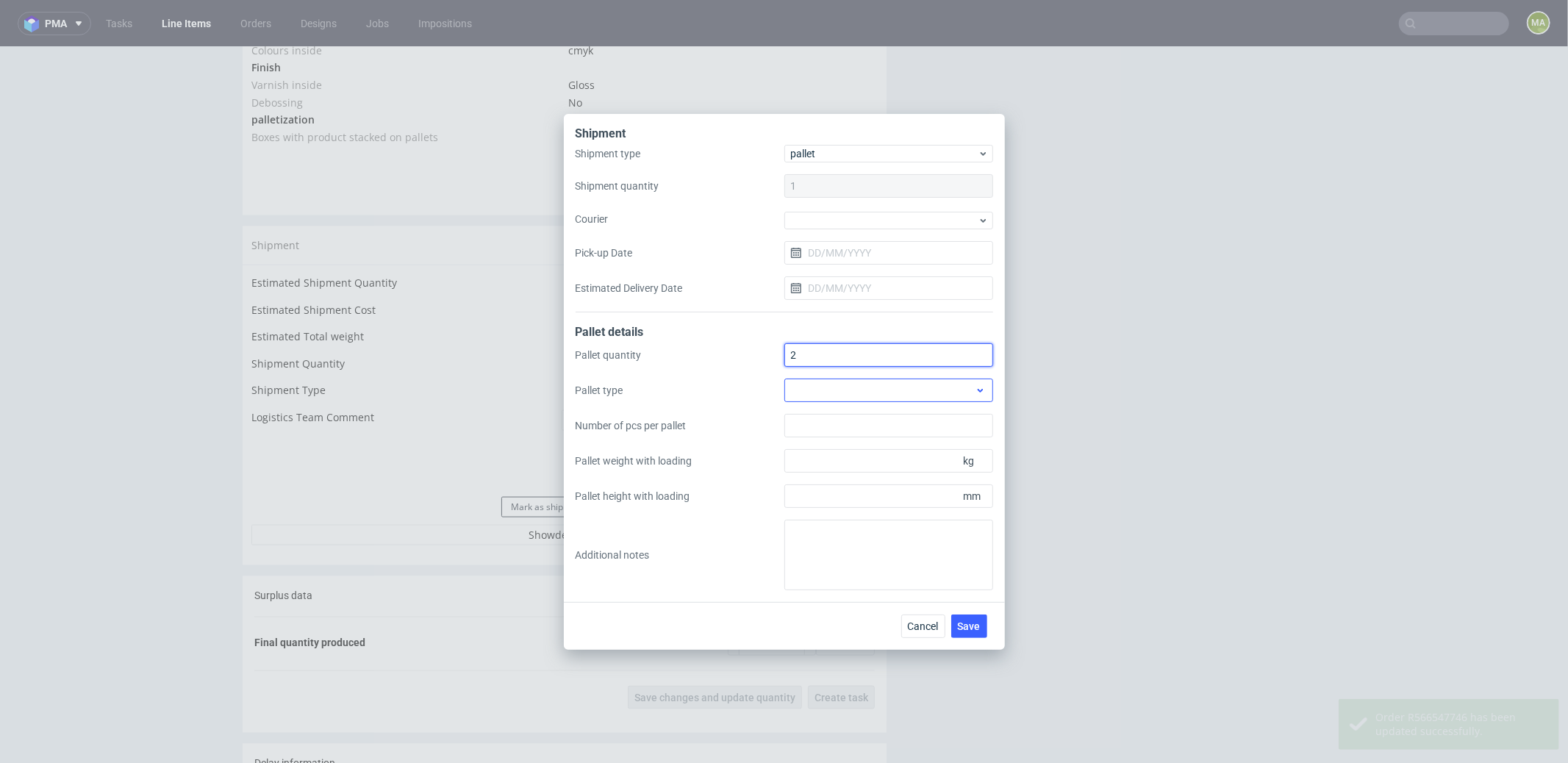
type input "2"
click at [820, 389] on div at bounding box center [889, 390] width 209 height 24
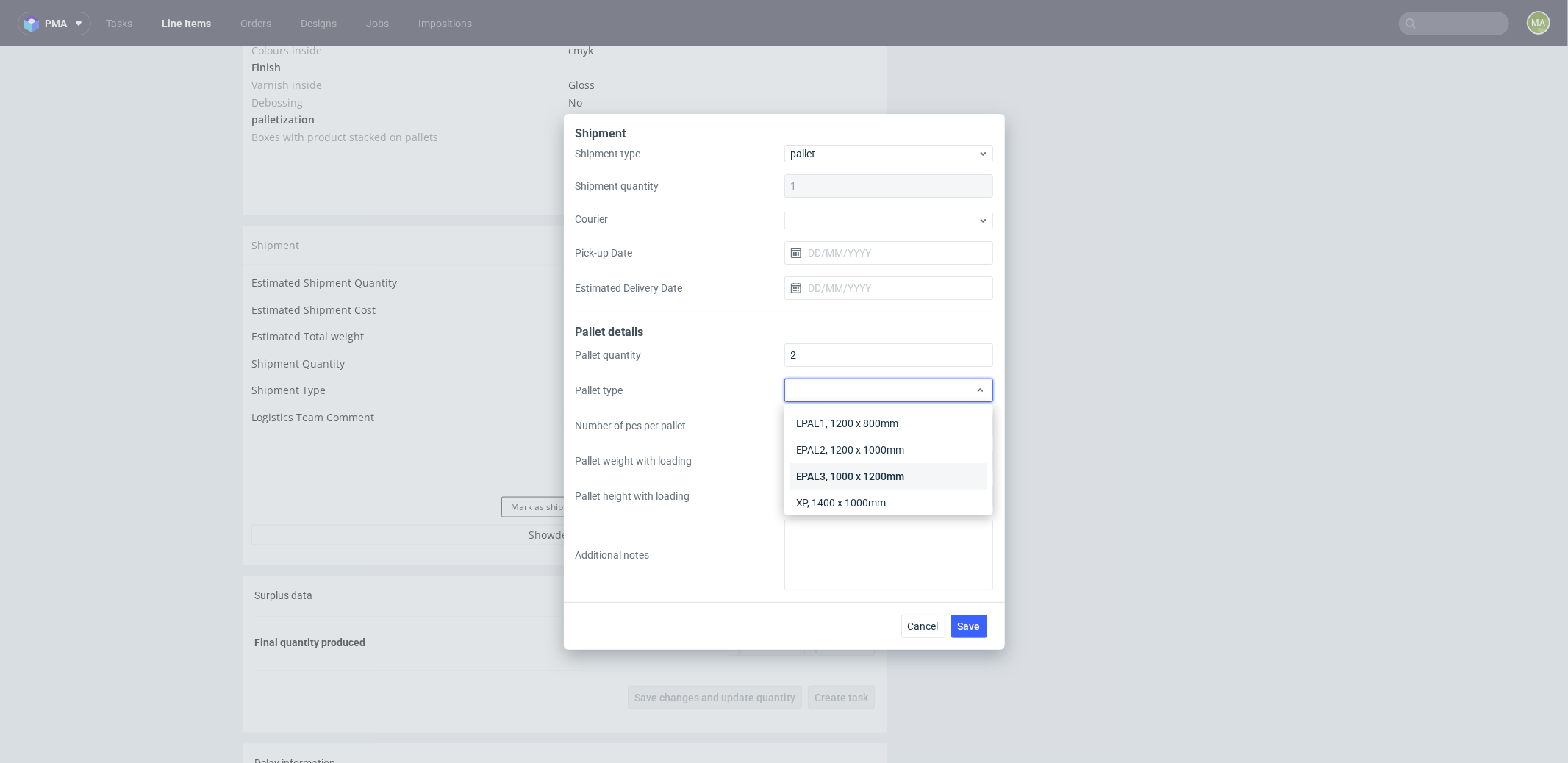
scroll to position [34, 0]
click at [837, 485] on div "Other" at bounding box center [889, 495] width 197 height 27
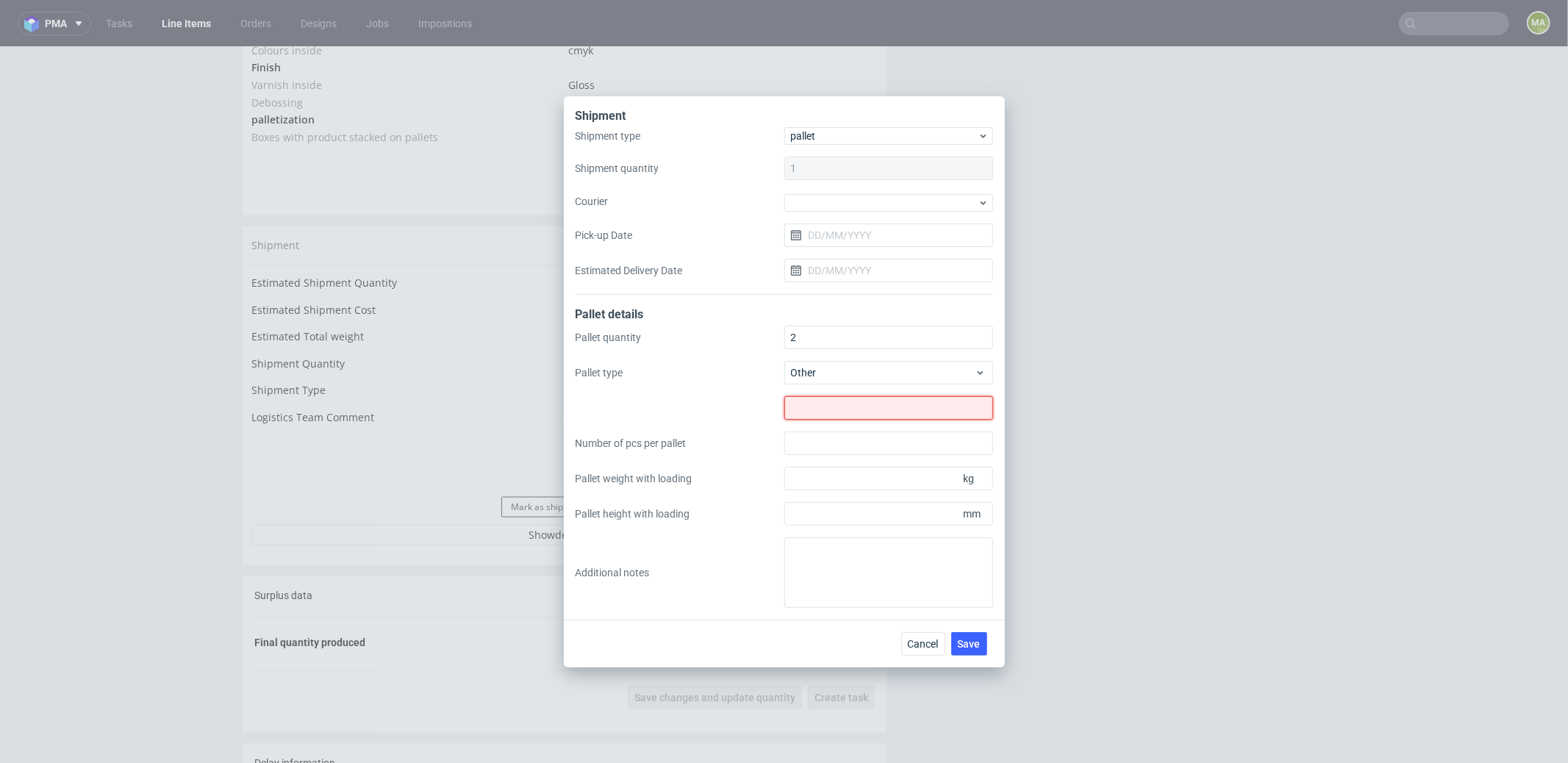
click at [823, 399] on input "text" at bounding box center [889, 408] width 209 height 24
type input "1313x800"
click at [840, 510] on input "Pallet height with loading" at bounding box center [889, 514] width 209 height 24
type input "1800"
click at [842, 472] on input "Pallet weight with loading" at bounding box center [889, 479] width 209 height 24
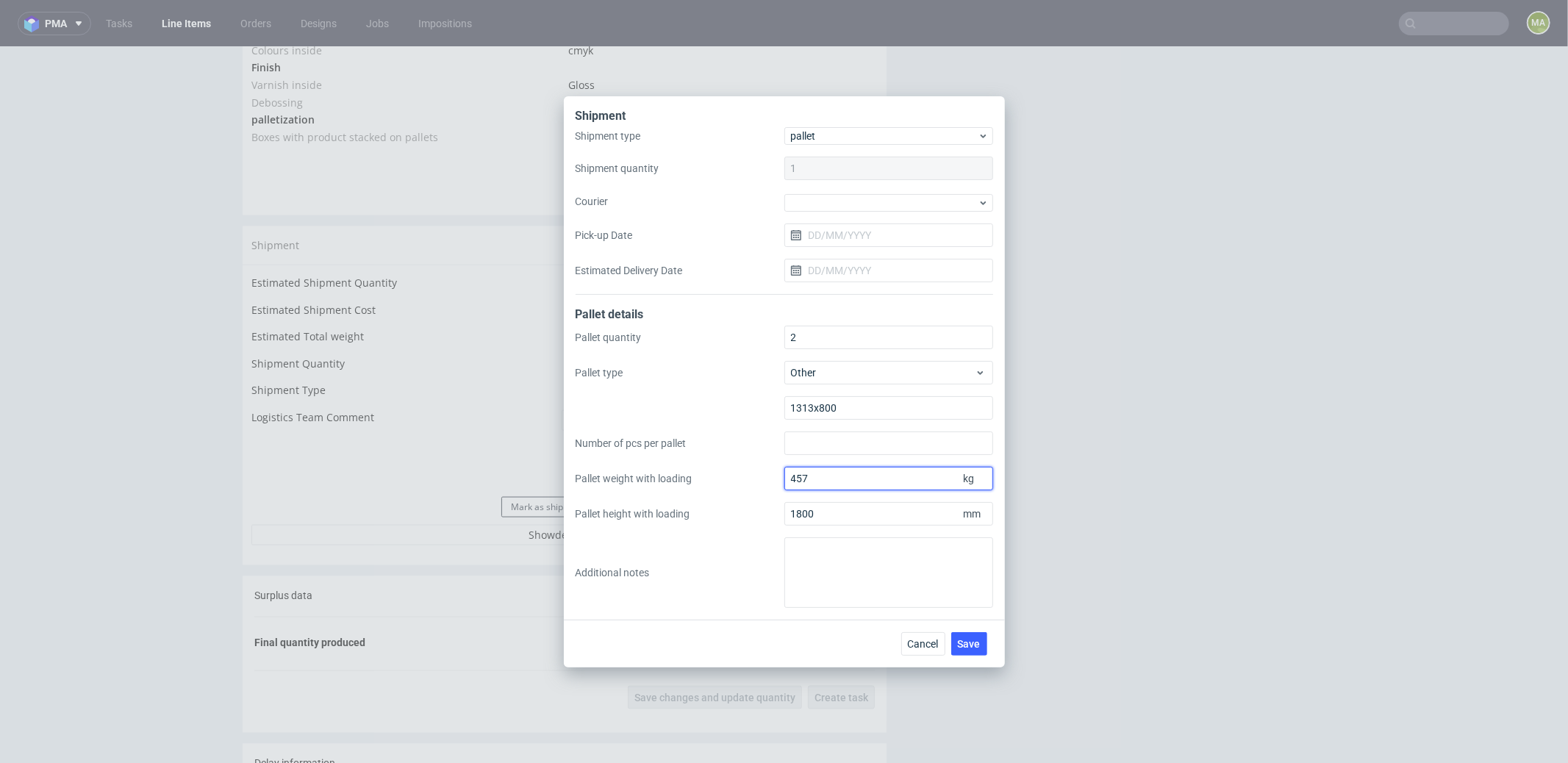
type input "457"
click at [845, 572] on textarea at bounding box center [889, 573] width 209 height 71
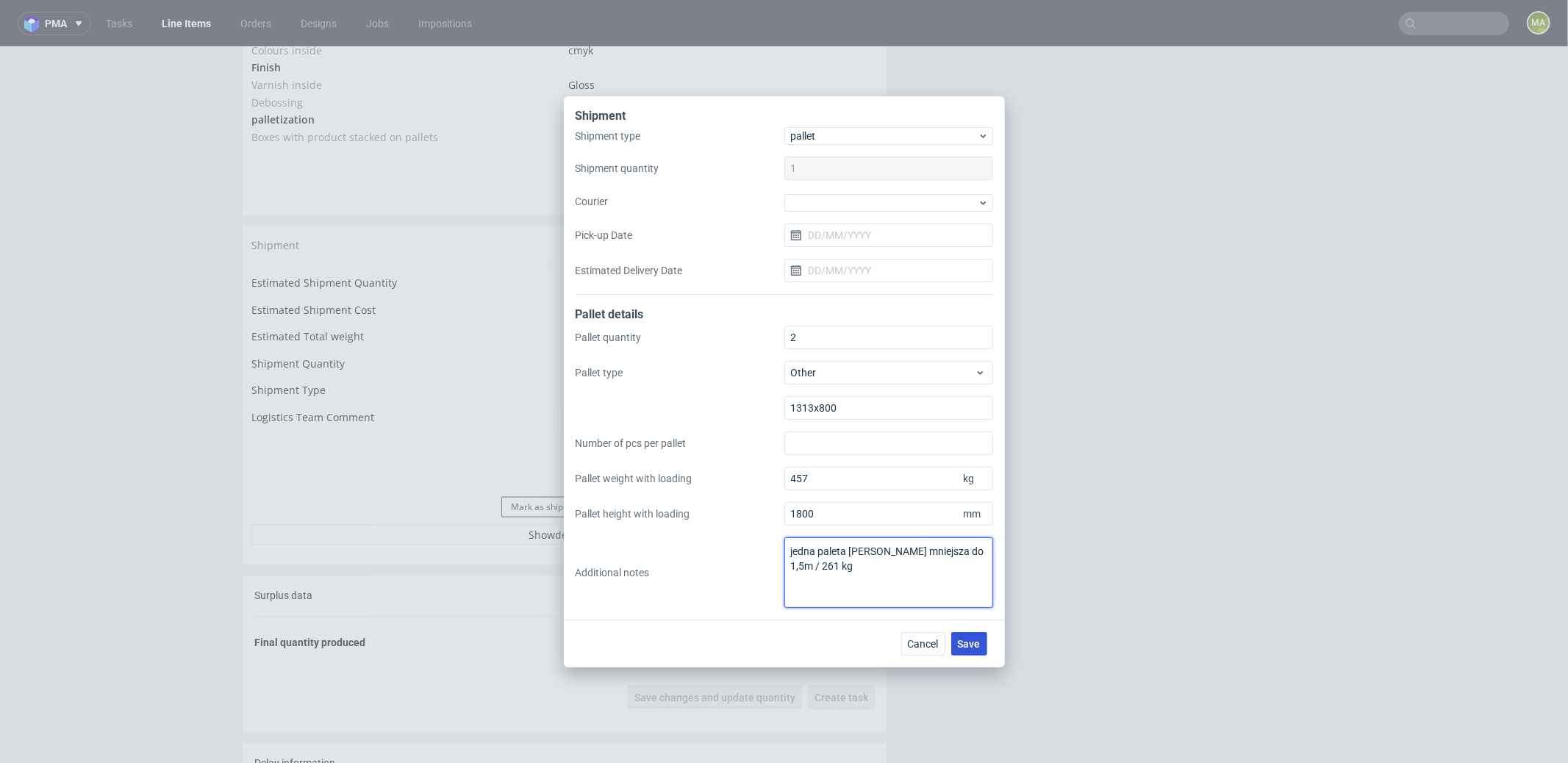
type textarea "jedna paleta trochę mniejsza do 1,5m / 261 kg"
click at [963, 645] on span "Save" at bounding box center [969, 643] width 23 height 10
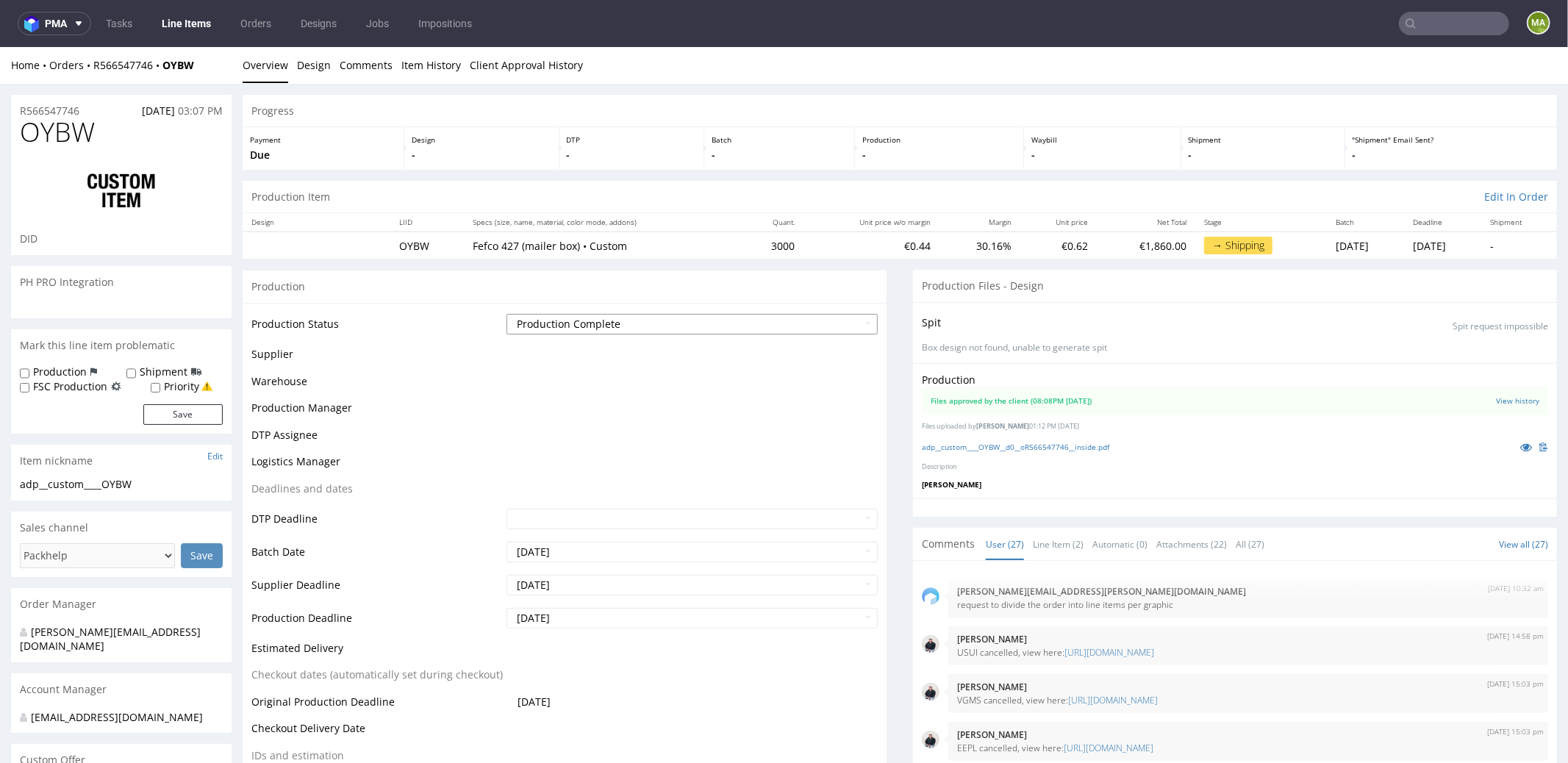
scroll to position [1682, 0]
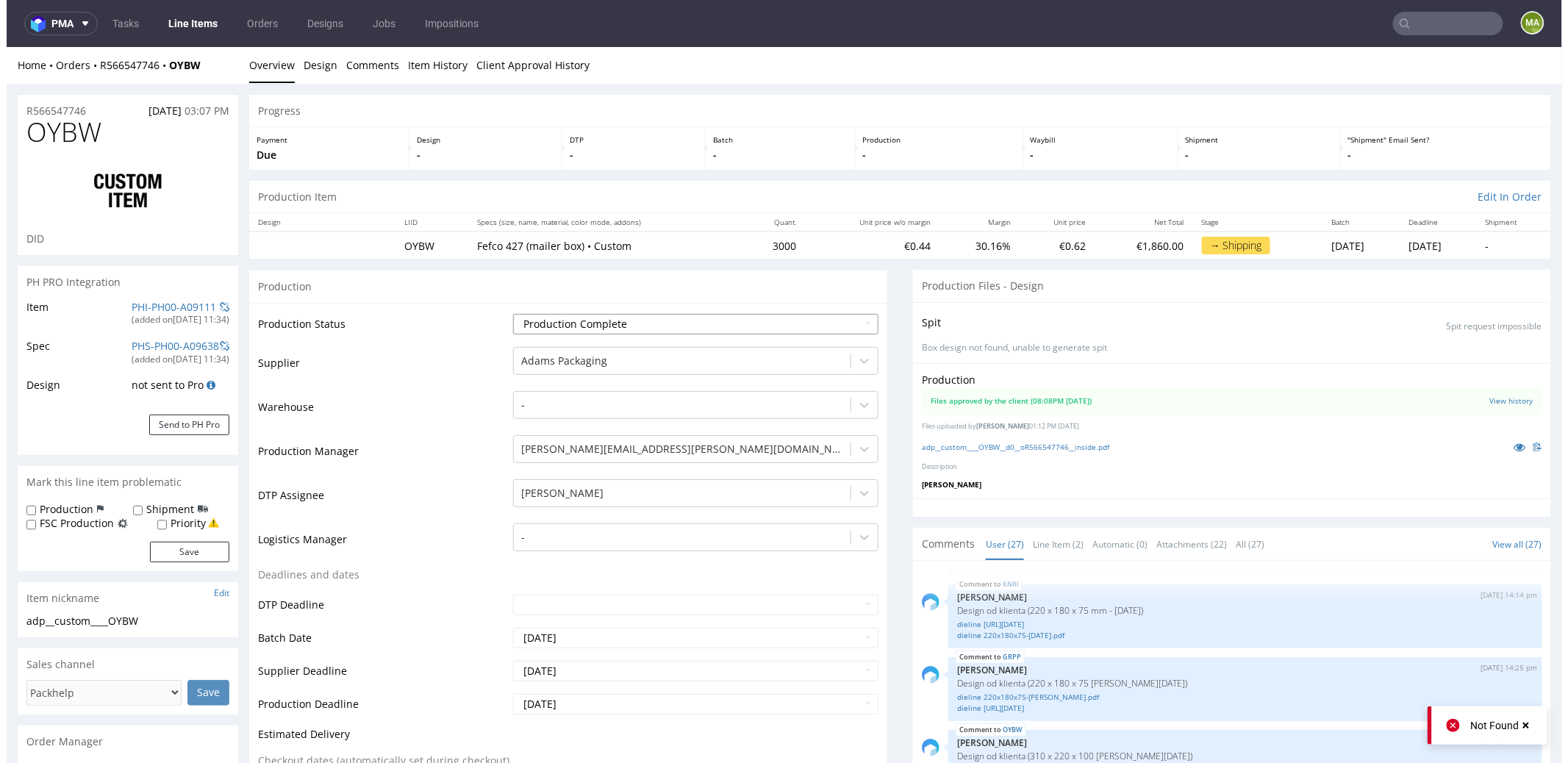
click at [606, 321] on select "Waiting for Artwork Waiting for Diecut Waiting for Mockup Waiting for DTP Waiti…" at bounding box center [695, 323] width 365 height 21
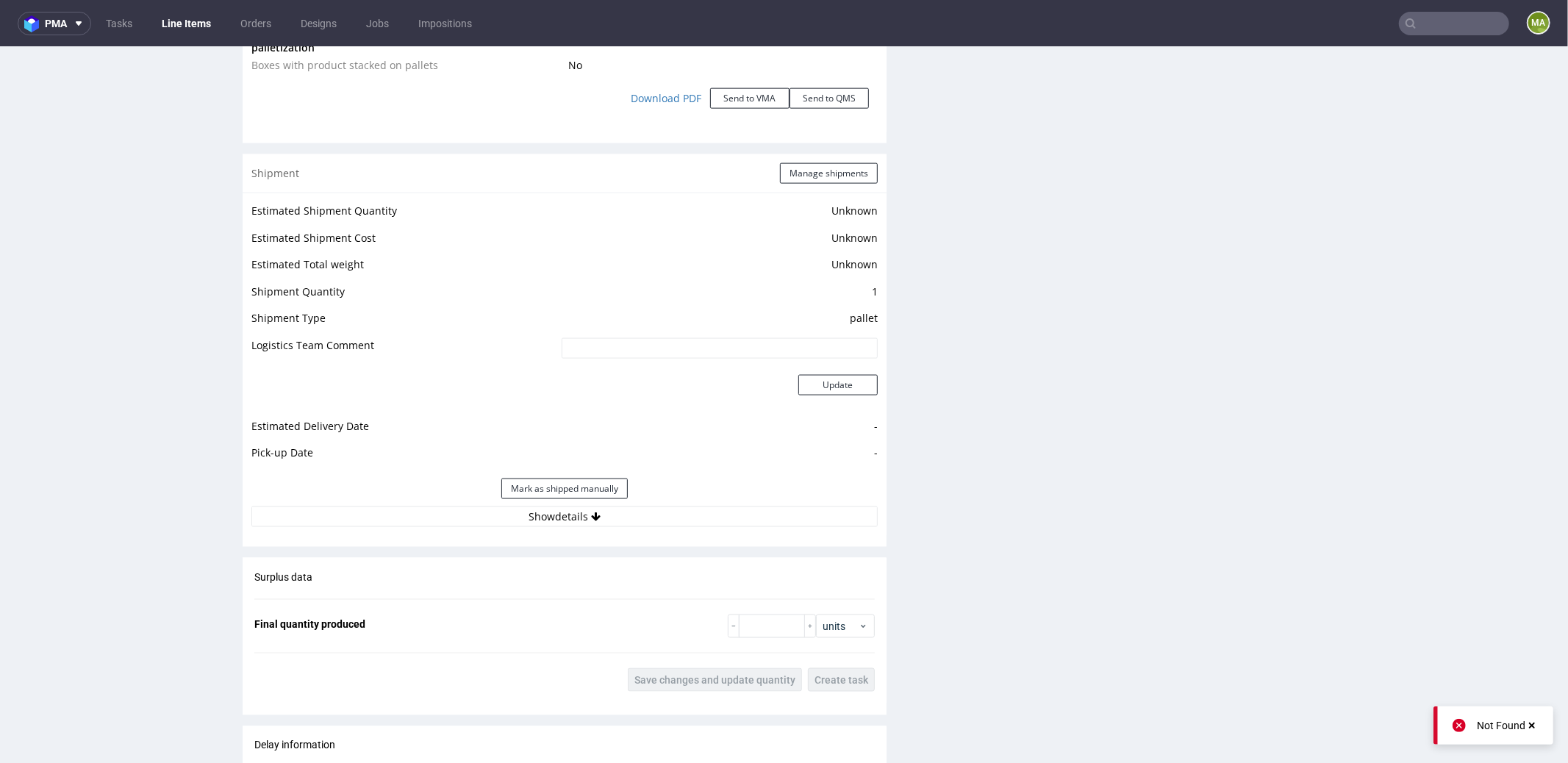
scroll to position [1932, 0]
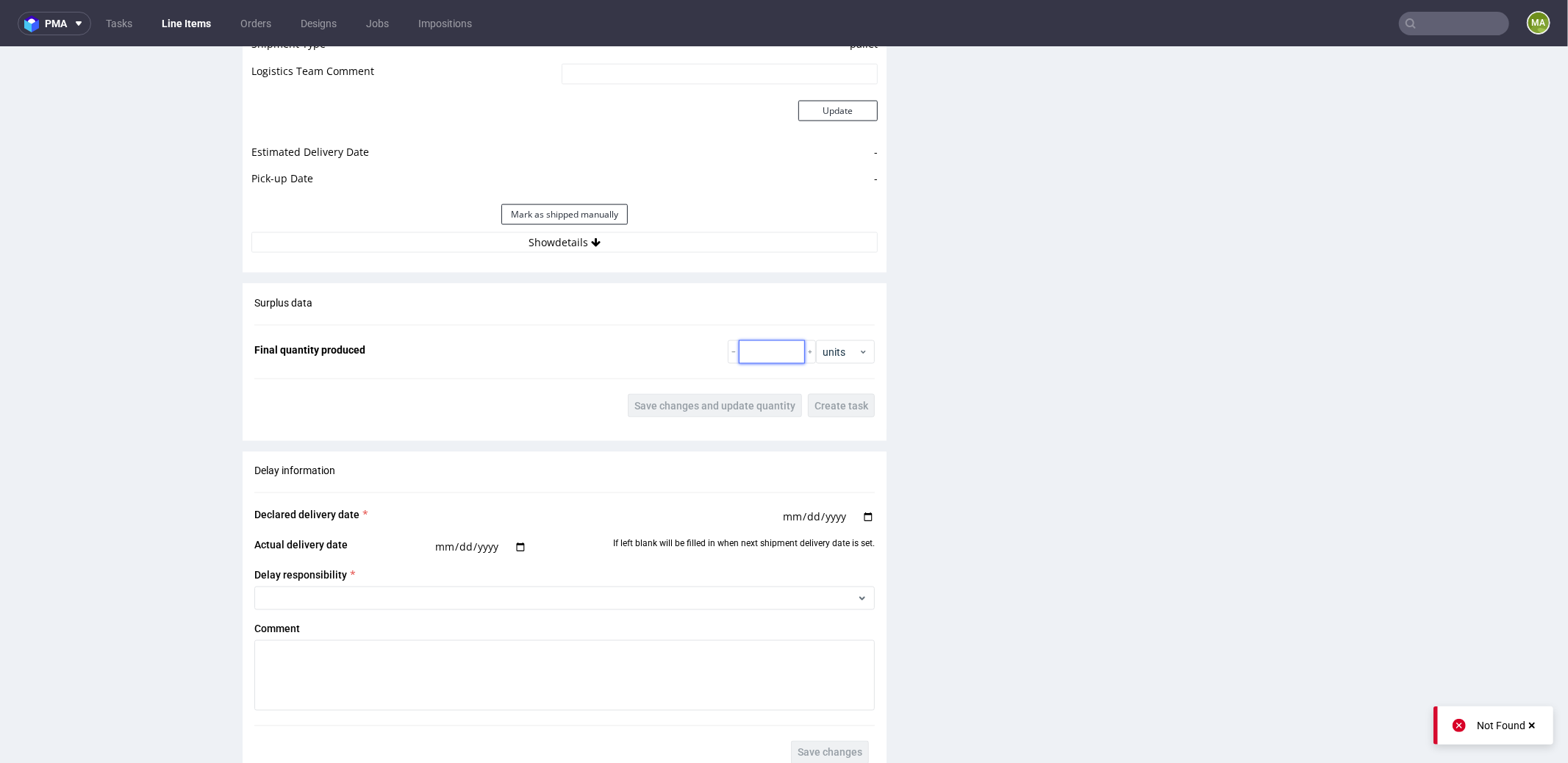
click at [764, 342] on input "number" at bounding box center [771, 351] width 66 height 24
type input "3096"
click at [703, 400] on span "Save changes and update quantity" at bounding box center [715, 405] width 161 height 10
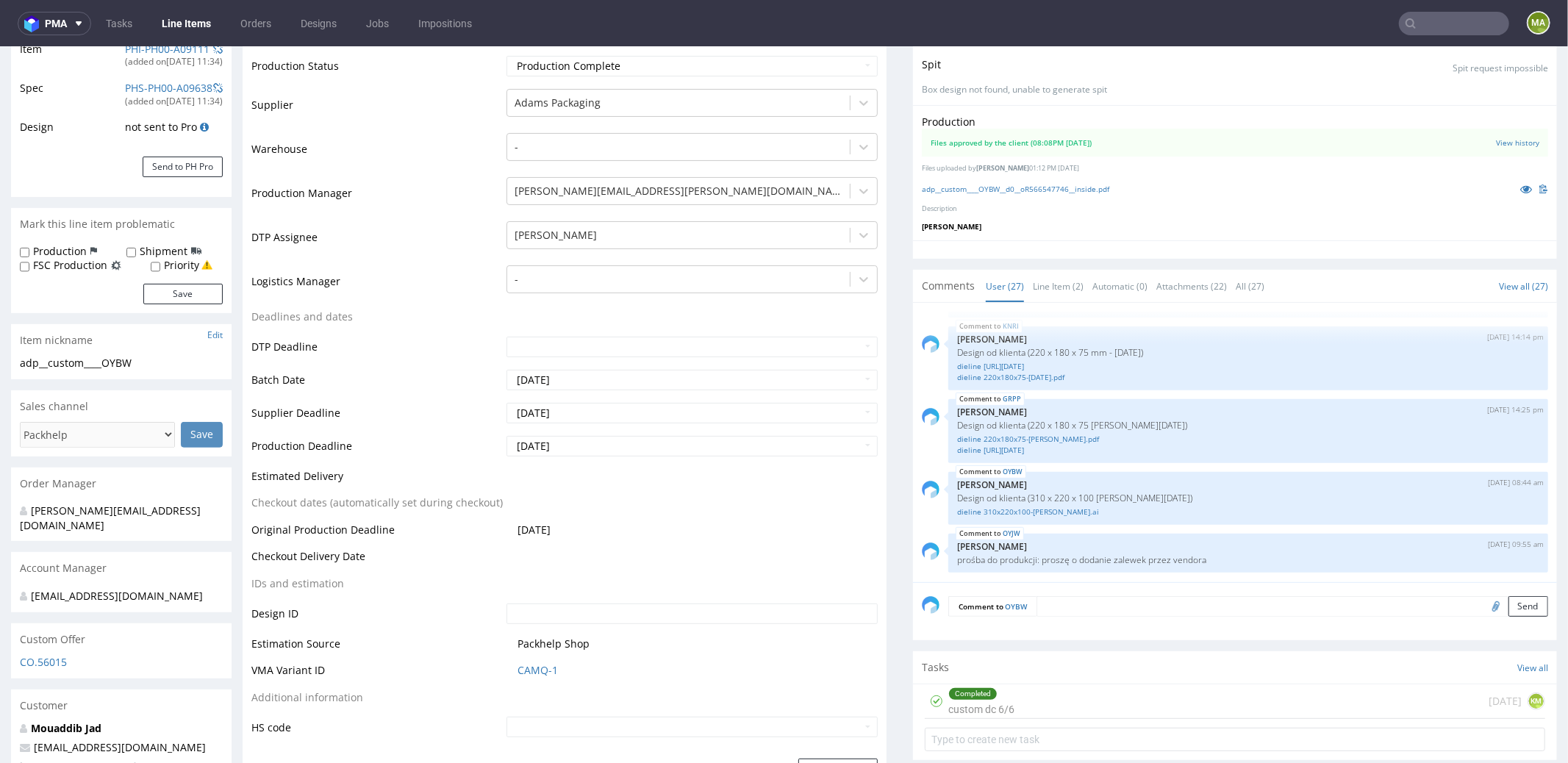
scroll to position [0, 0]
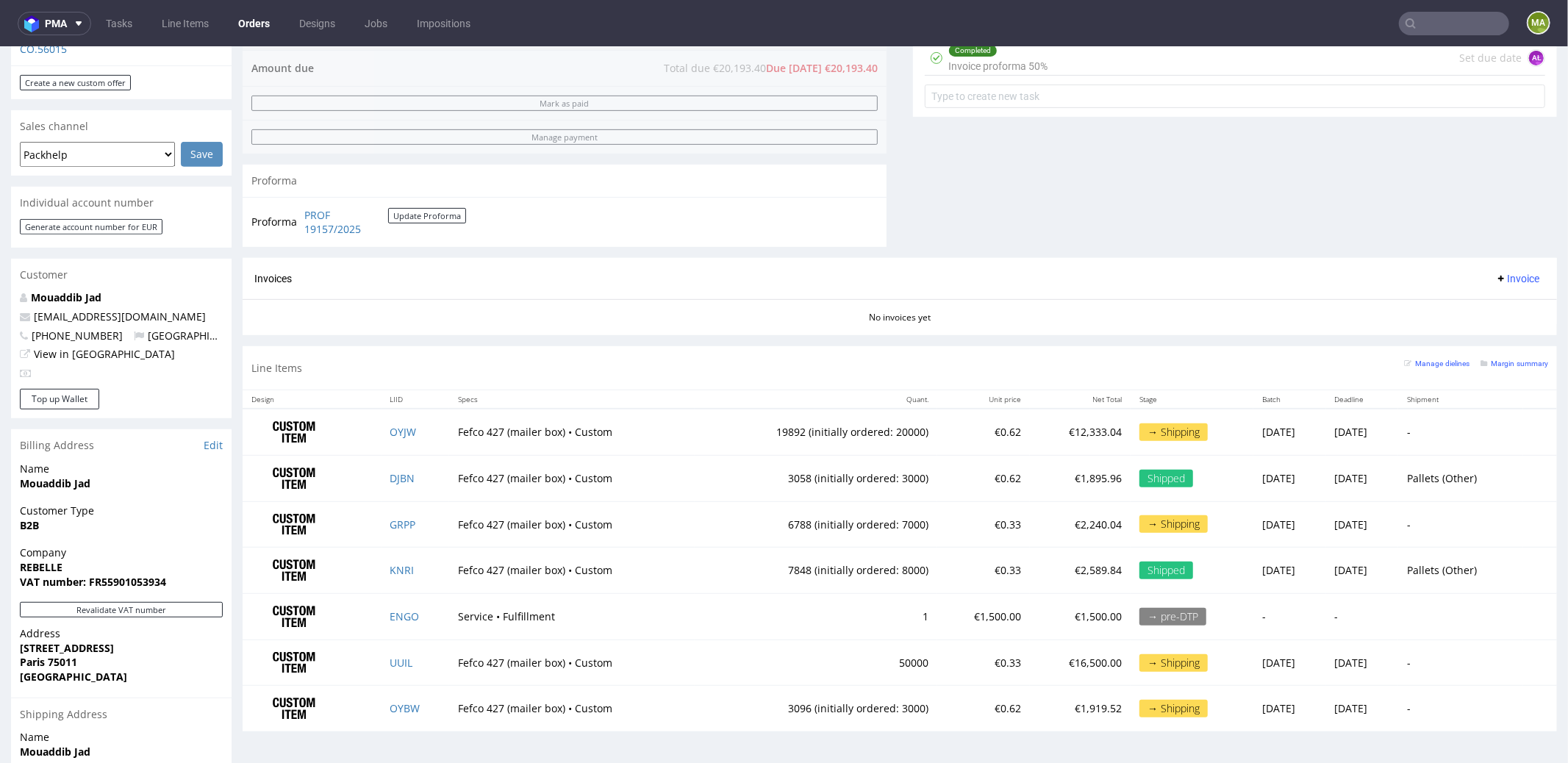
scroll to position [554, 0]
click at [1426, 21] on input "text" at bounding box center [1454, 23] width 110 height 24
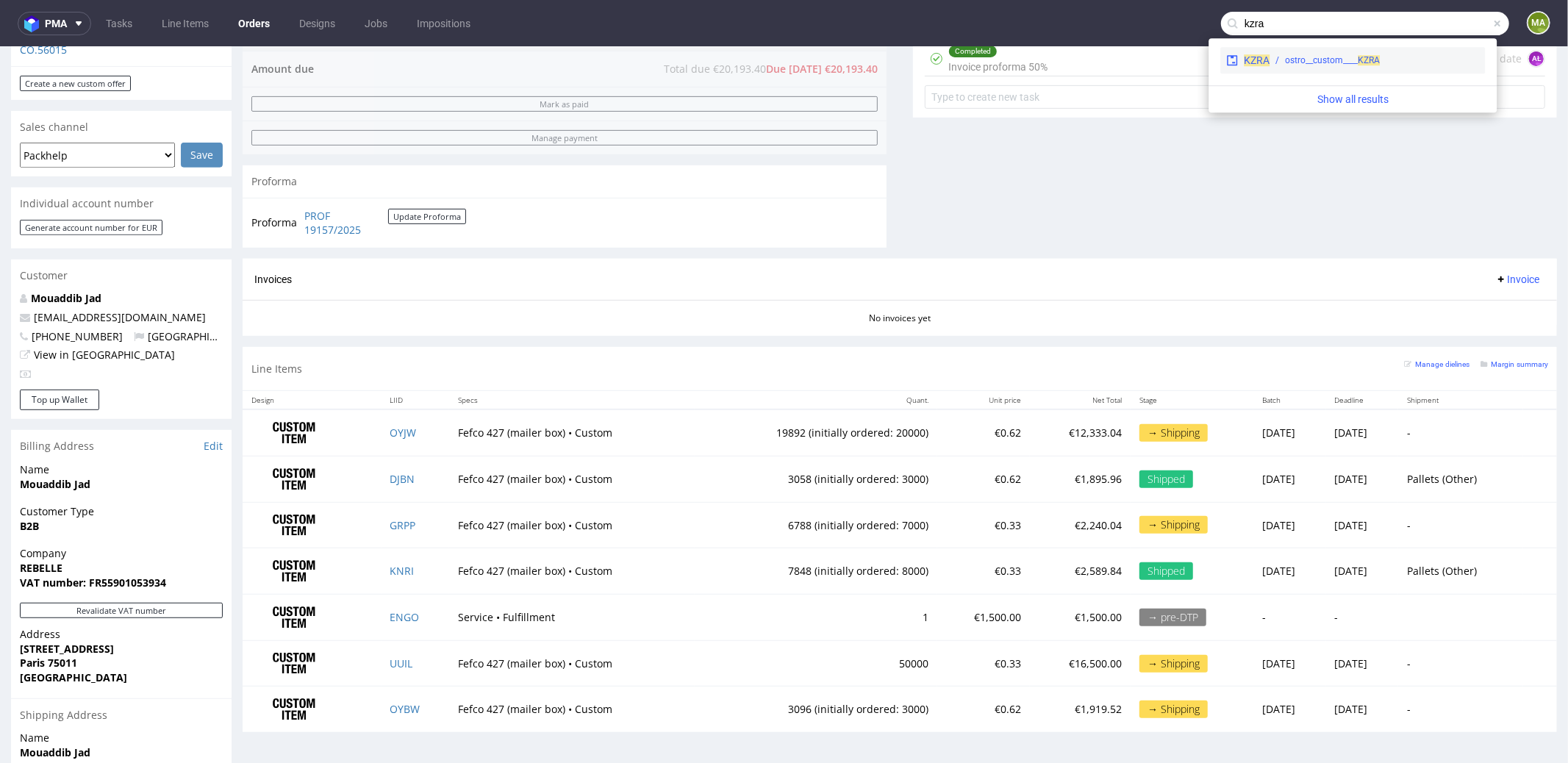
type input "kzra"
click at [1304, 48] on div "KZRA ostro__custom____ KZRA" at bounding box center [1352, 60] width 265 height 27
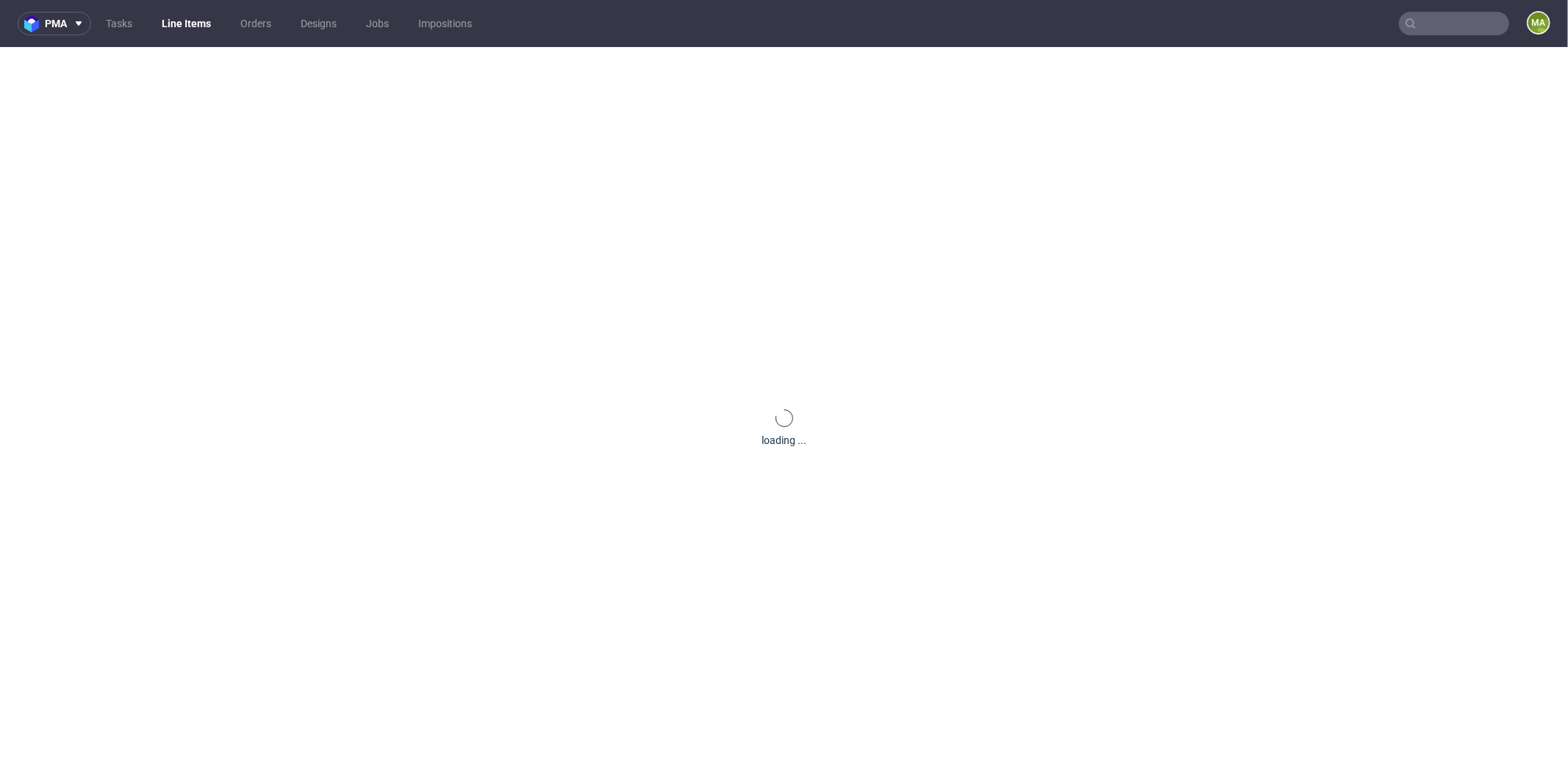
click at [1302, 53] on div "loading ..." at bounding box center [784, 428] width 1568 height 763
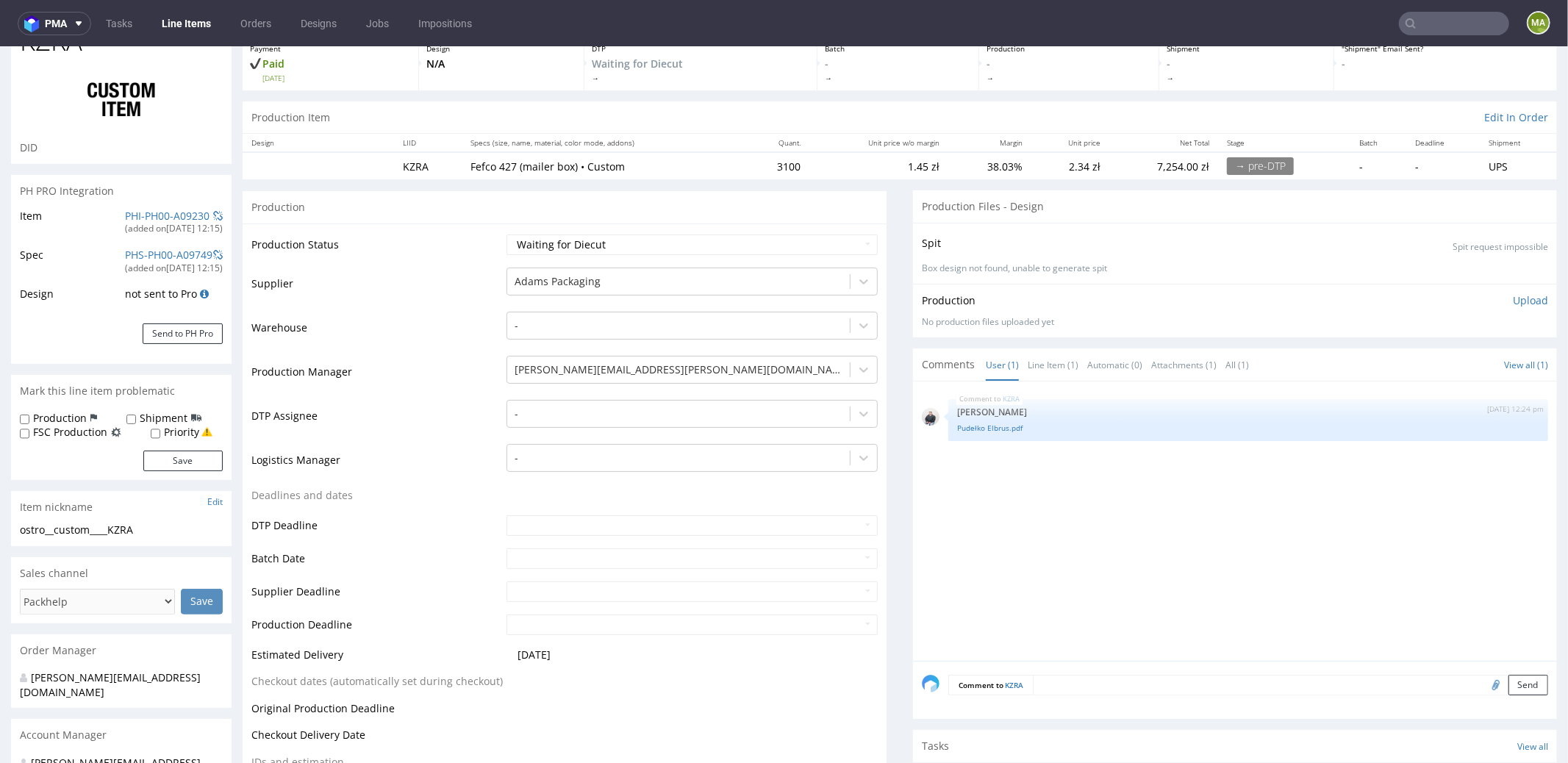
scroll to position [134, 0]
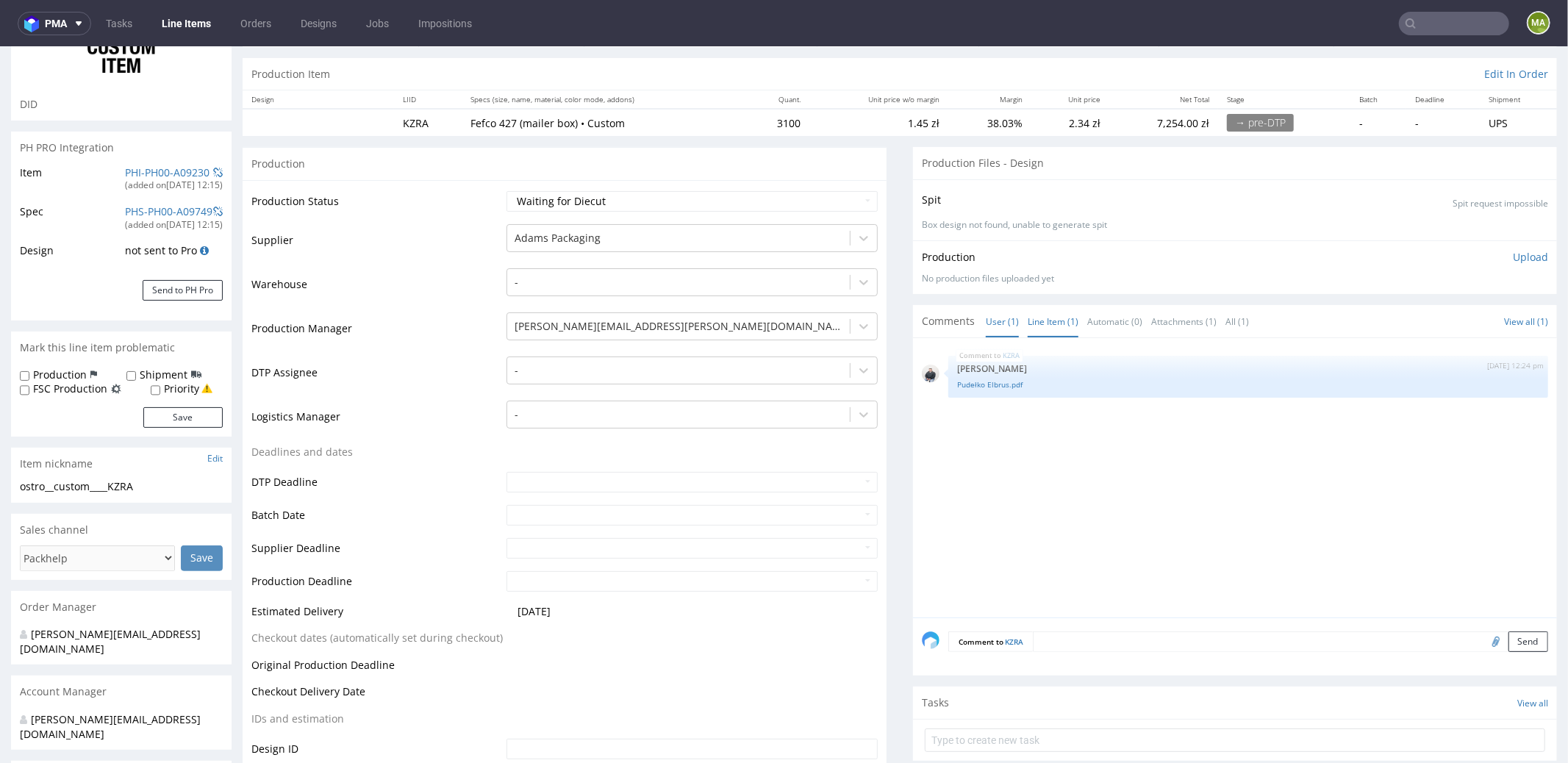
click at [1033, 321] on link "Line Item (1)" at bounding box center [1053, 321] width 51 height 31
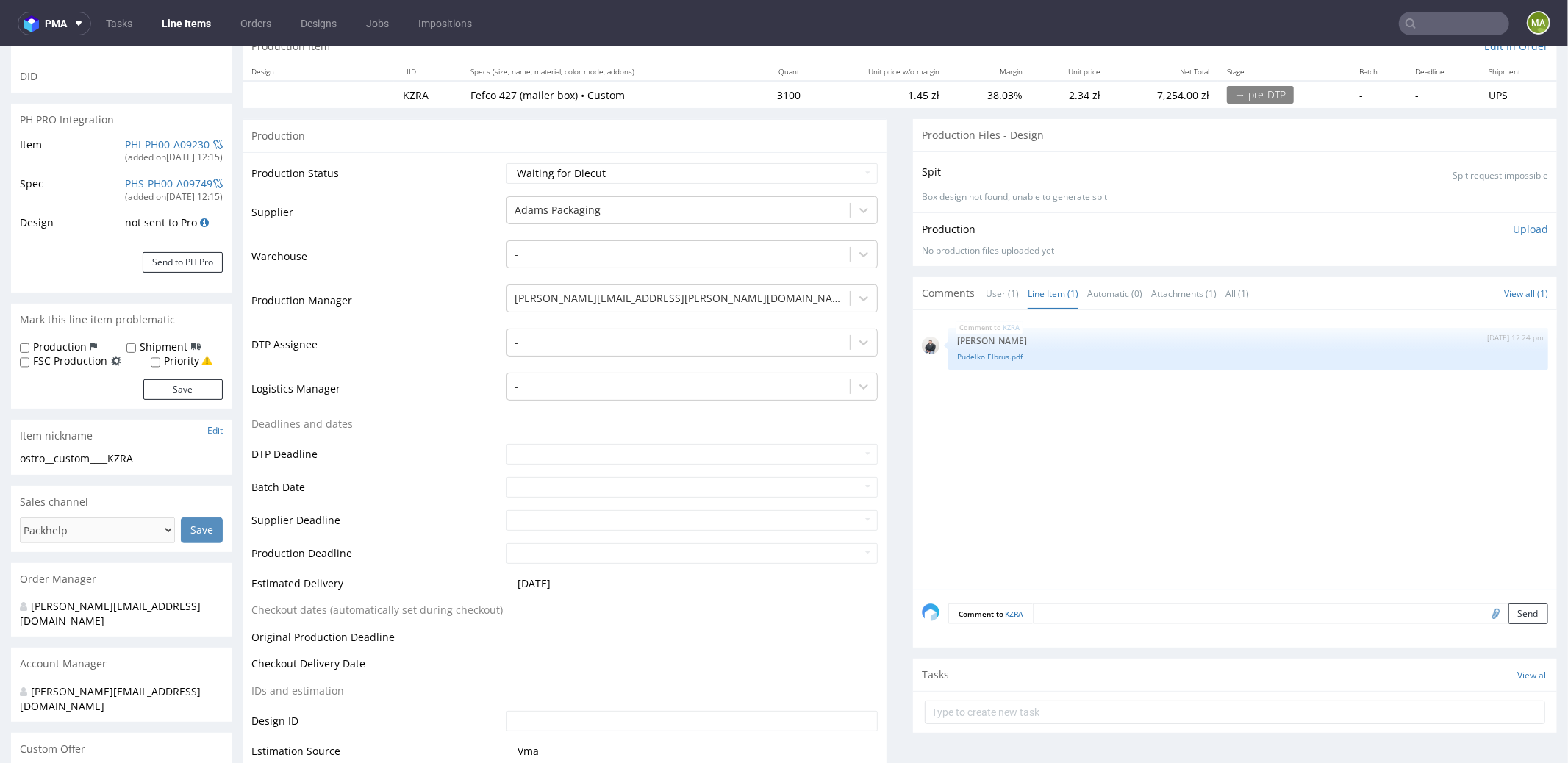
scroll to position [164, 0]
click at [1095, 618] on form "Comment to KZRA Send" at bounding box center [1248, 612] width 600 height 21
click at [1096, 617] on textarea at bounding box center [1290, 611] width 515 height 21
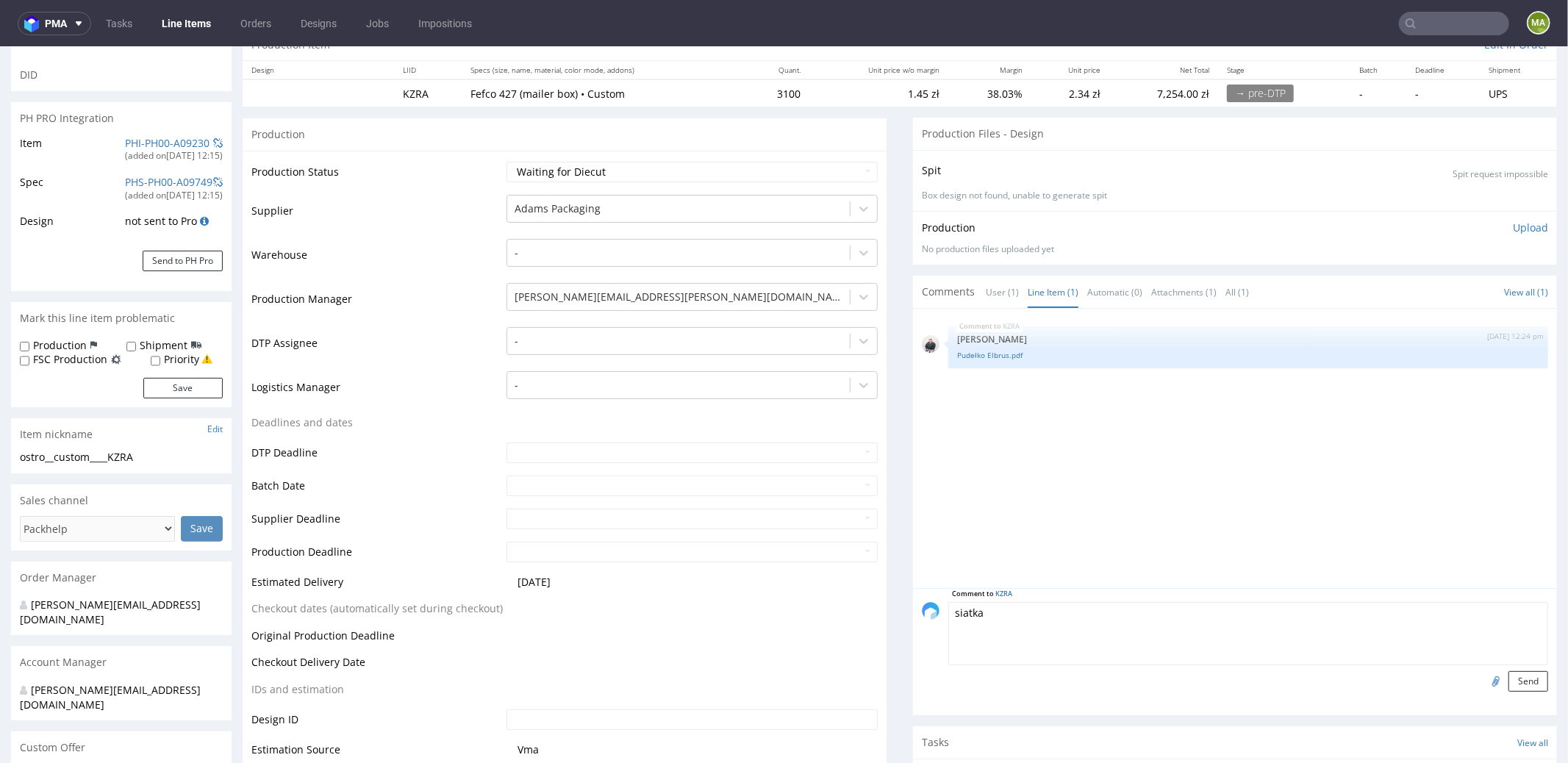
type textarea "siatka"
click at [1484, 673] on input "file" at bounding box center [1494, 679] width 21 height 19
type input "C:\fakepath\kt-732-1186-k-v1.pdf"
click at [1508, 676] on button "Send" at bounding box center [1528, 680] width 40 height 21
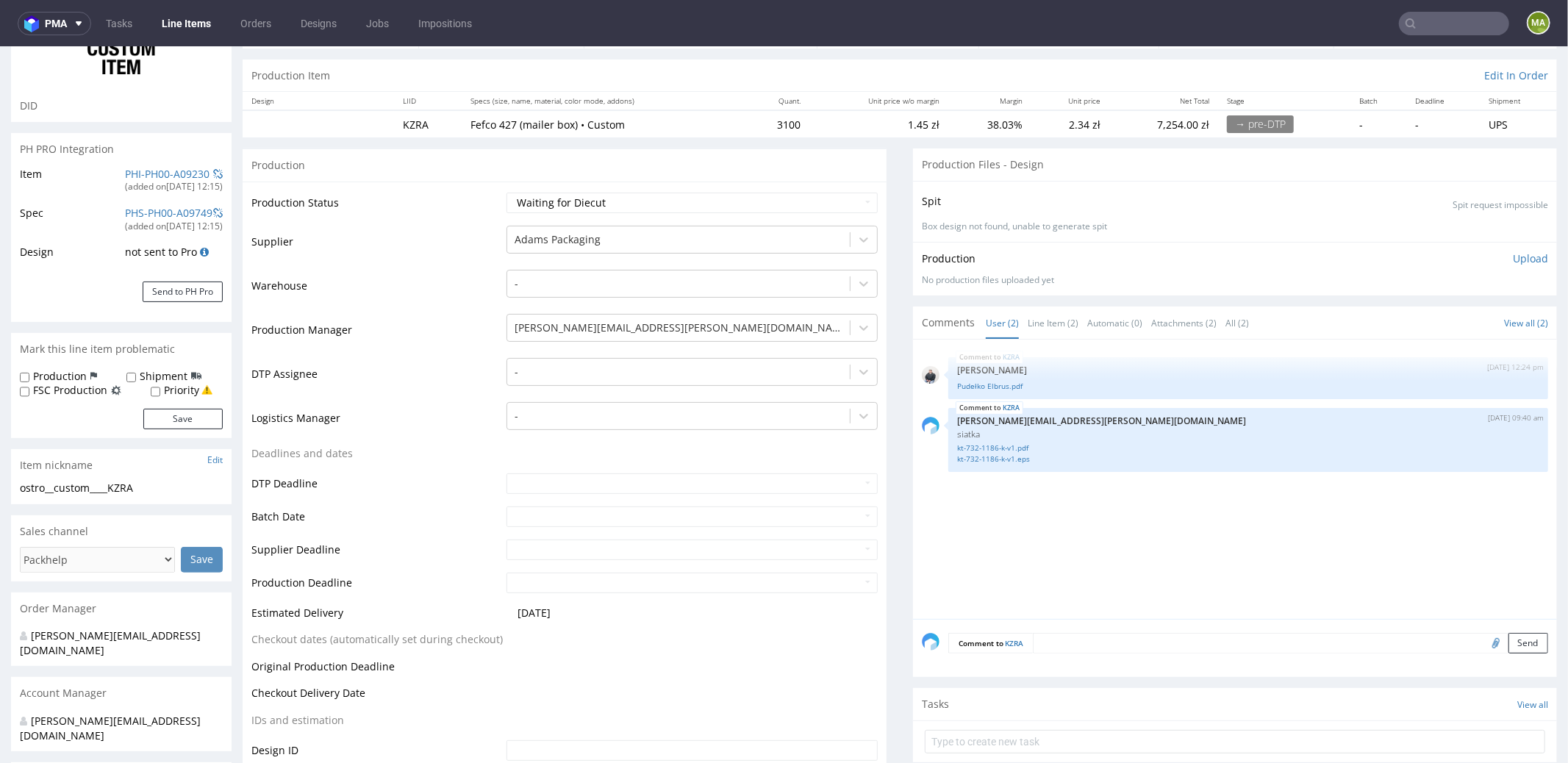
scroll to position [160, 0]
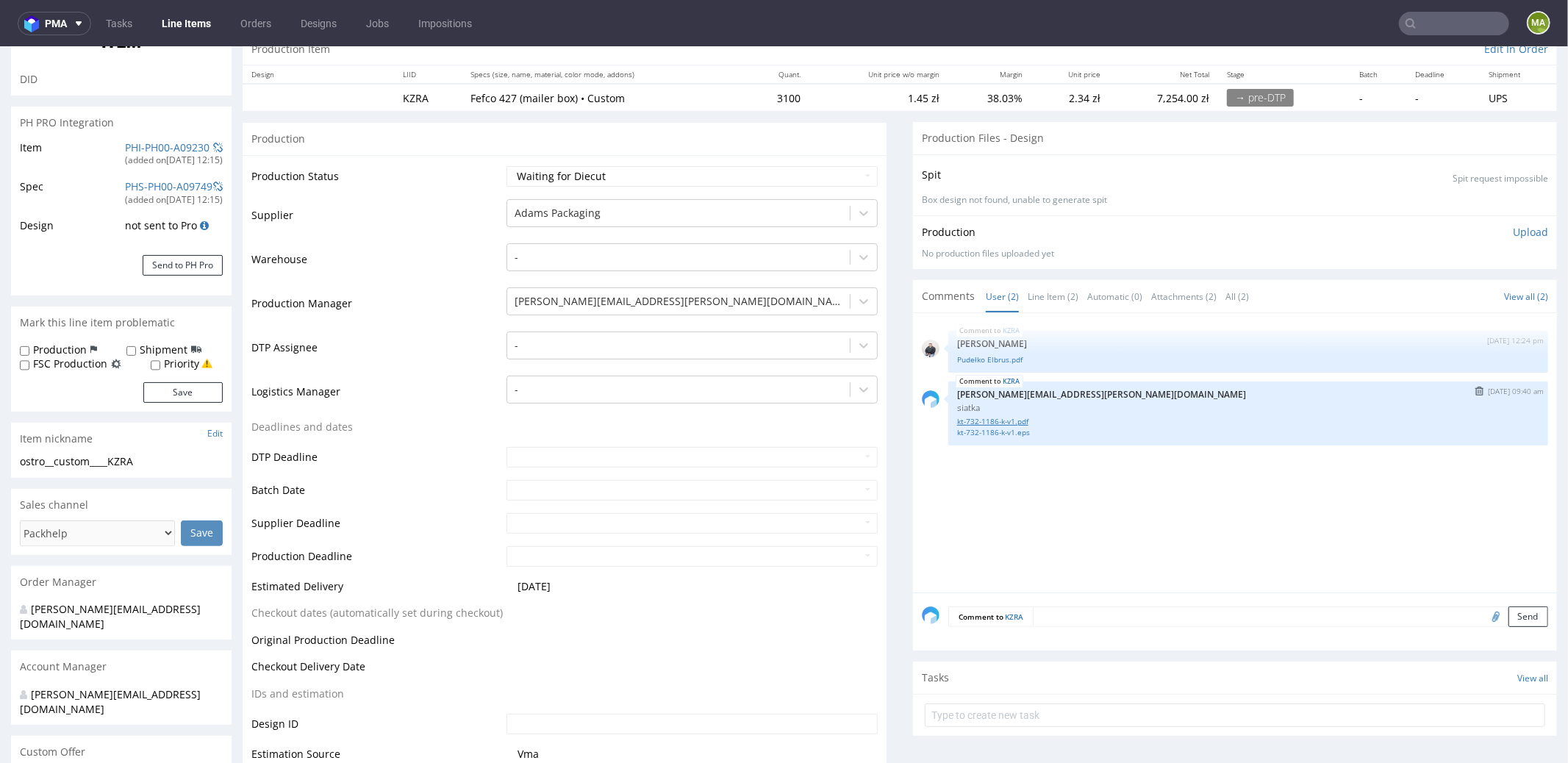
click at [1017, 418] on link "kt-732-1186-k-v1.pdf" at bounding box center [1247, 421] width 582 height 11
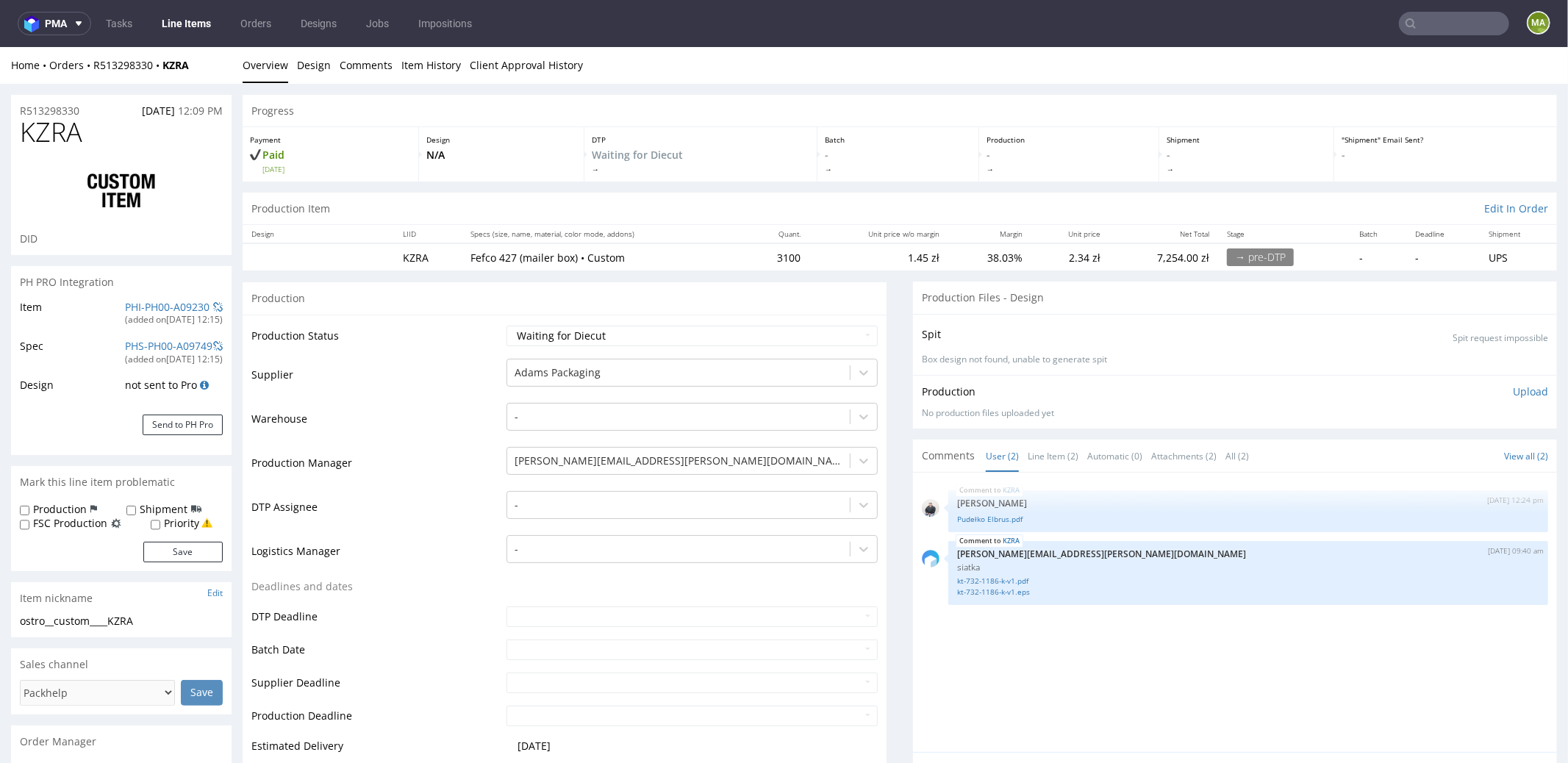
scroll to position [0, 0]
click at [998, 513] on link "Pudełko Elbrus.pdf" at bounding box center [1247, 518] width 582 height 11
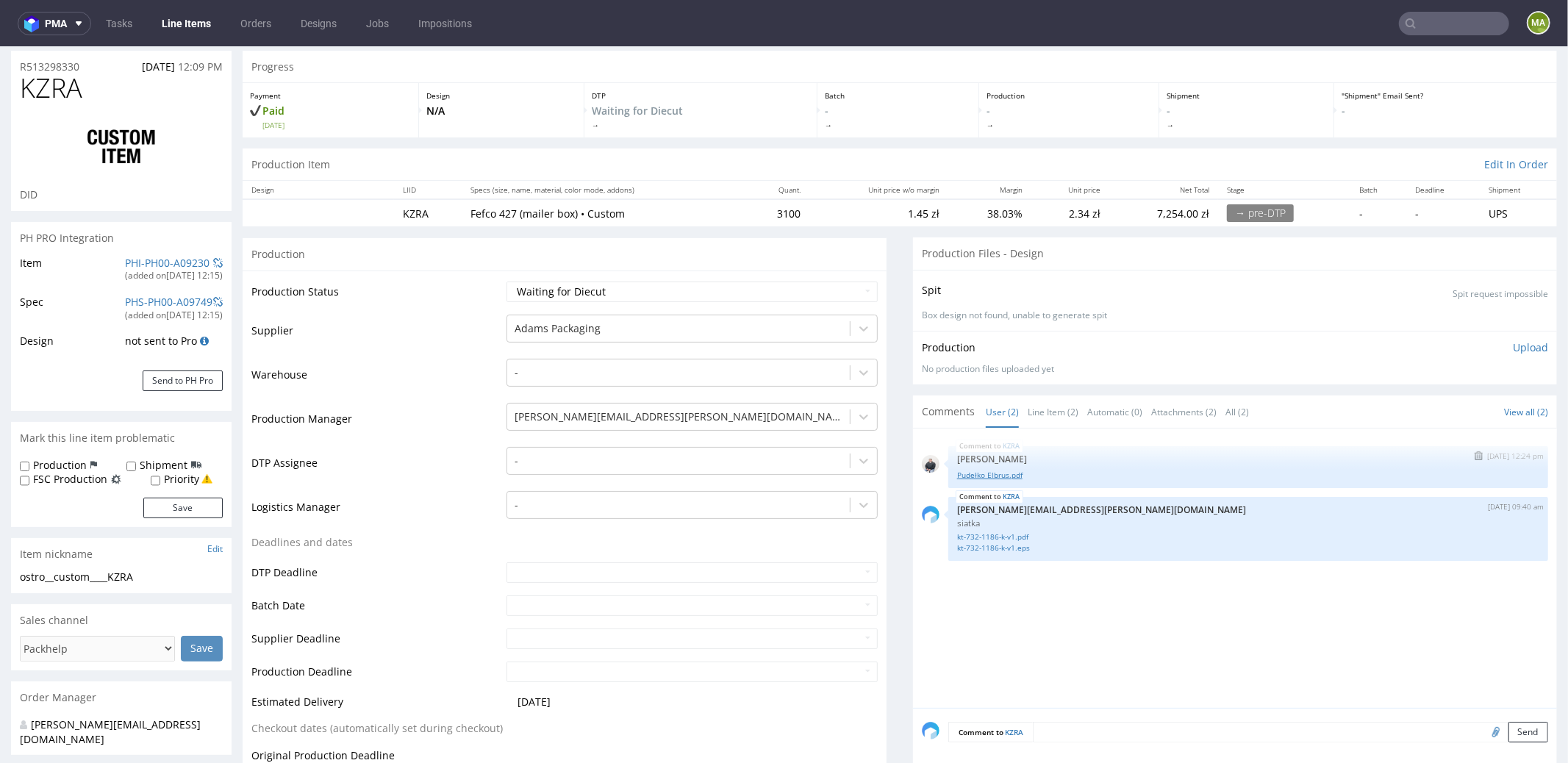
scroll to position [142, 0]
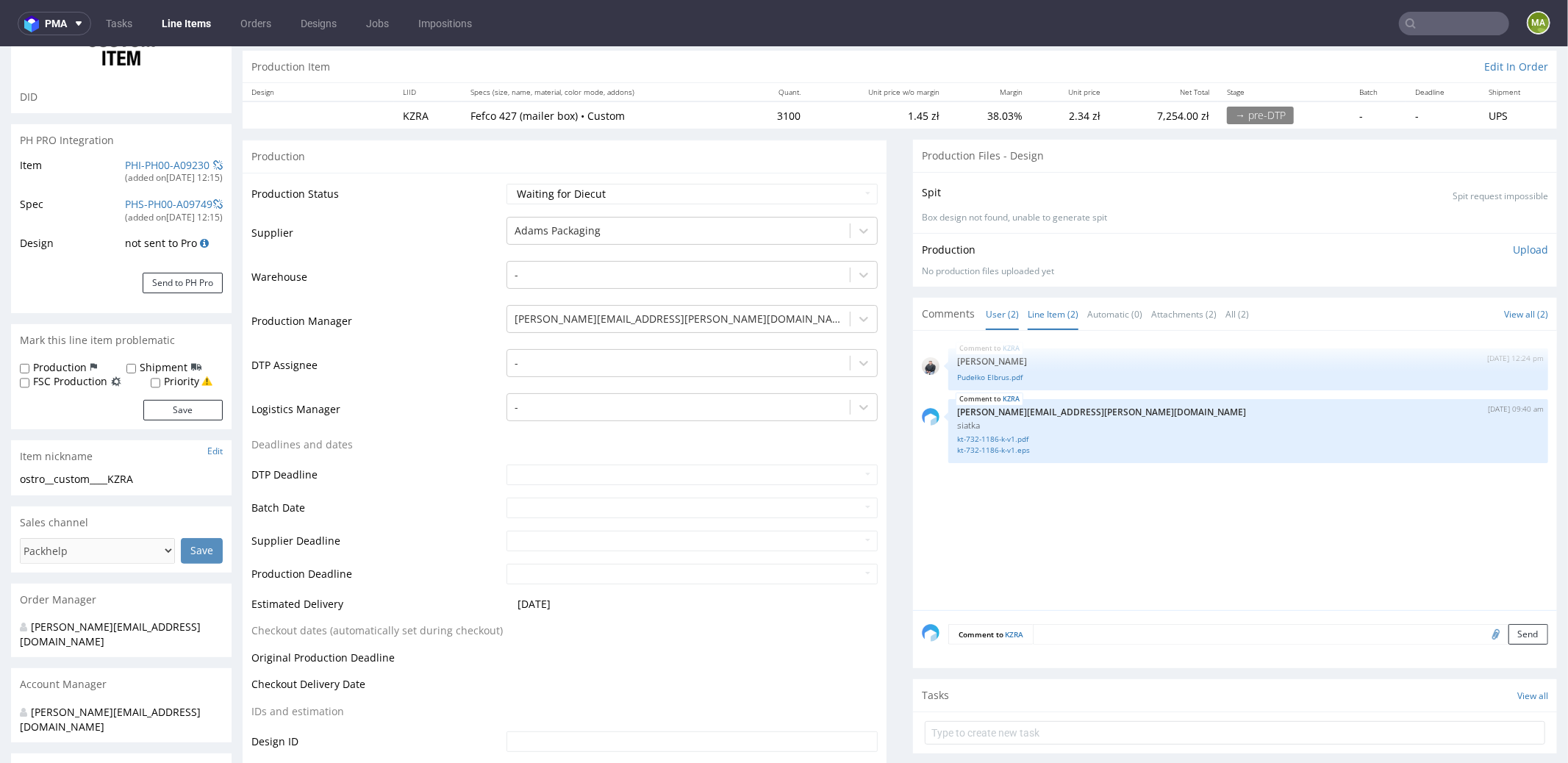
click at [1050, 311] on link "Line Item (2)" at bounding box center [1053, 313] width 51 height 31
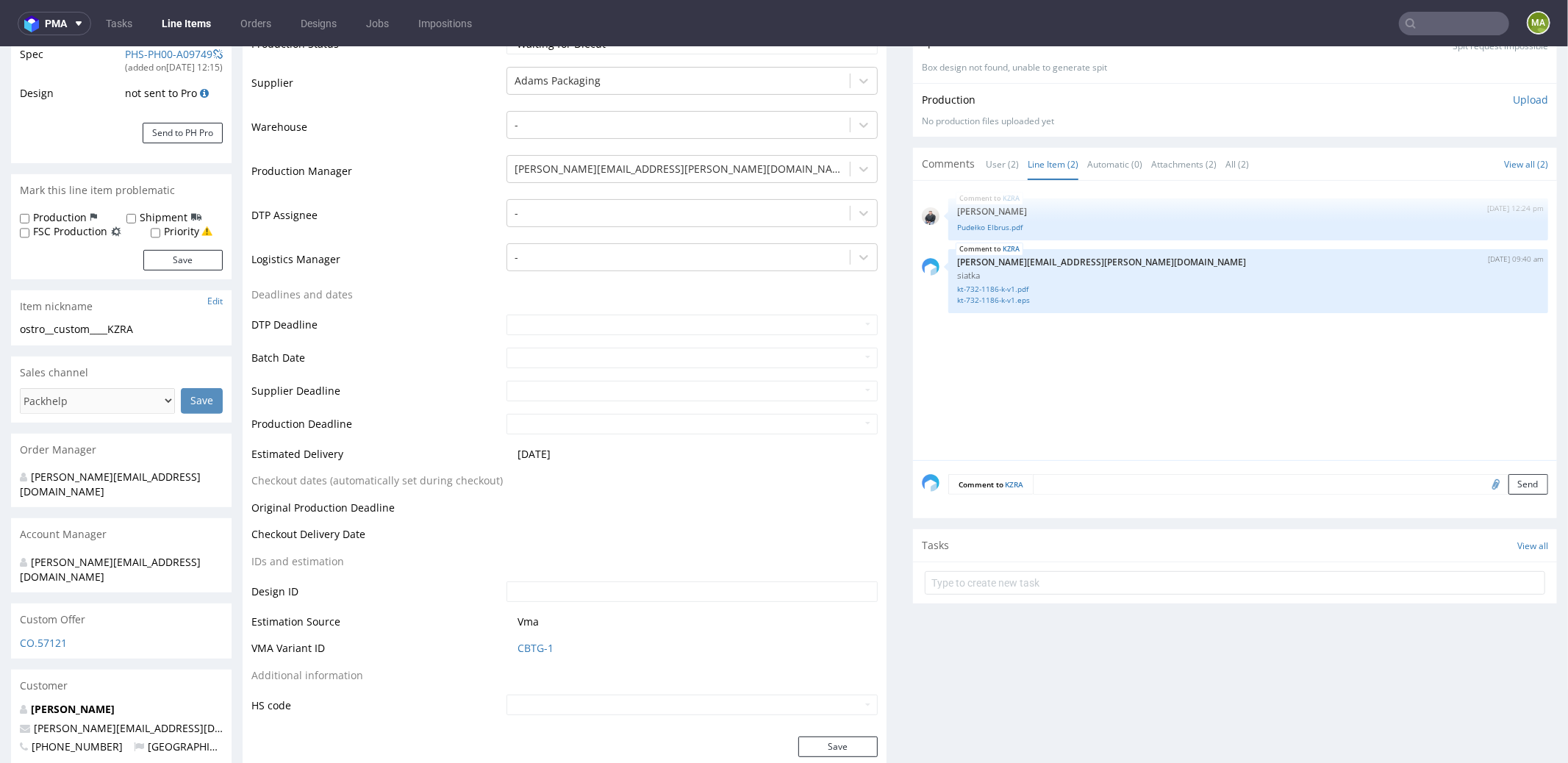
click at [1072, 478] on textarea at bounding box center [1290, 483] width 515 height 21
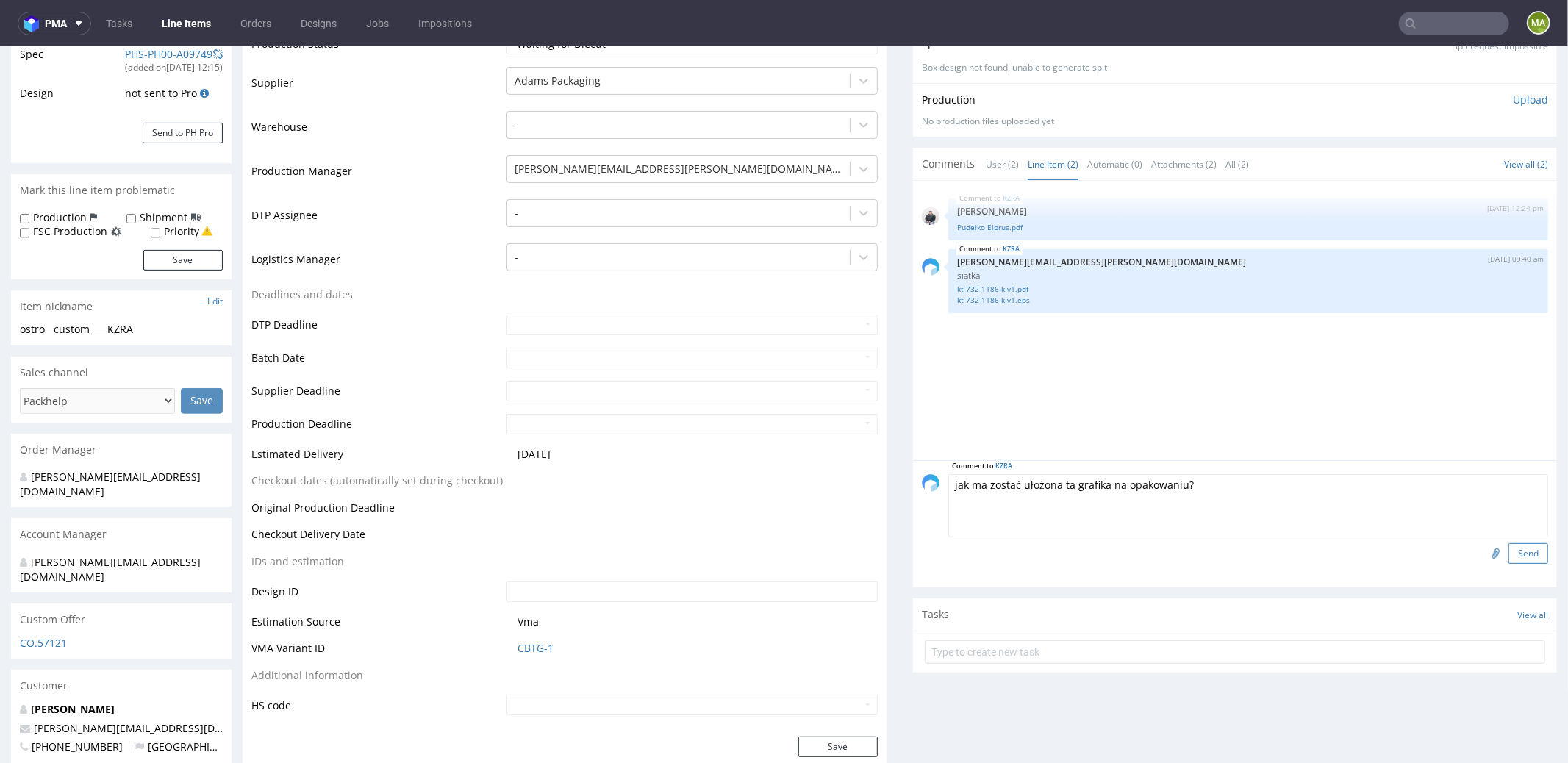
type textarea "jak ma zostać ułożona ta grafika na opakowaniu?"
click at [1508, 551] on button "Send" at bounding box center [1528, 553] width 40 height 21
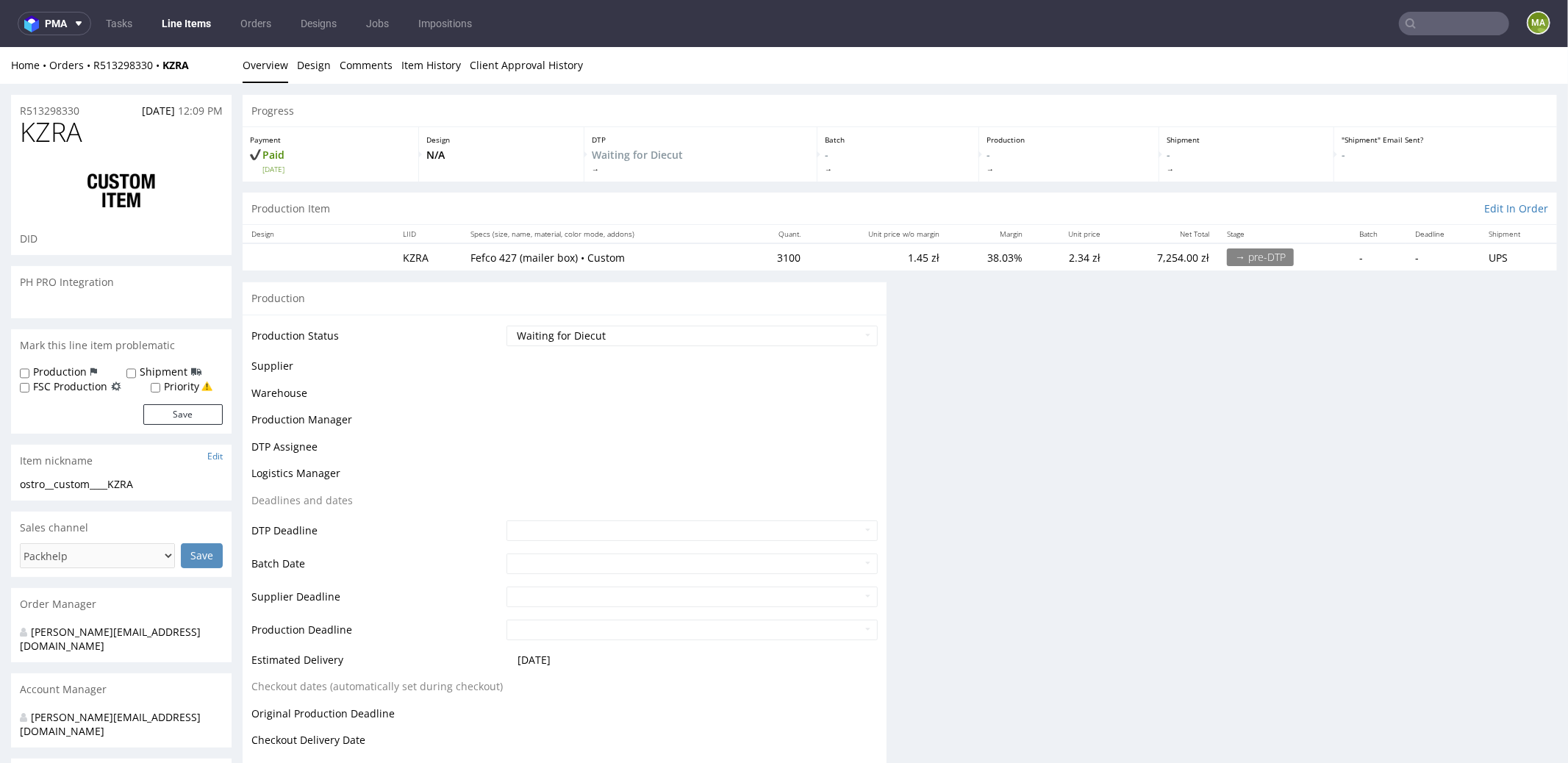
scroll to position [0, 0]
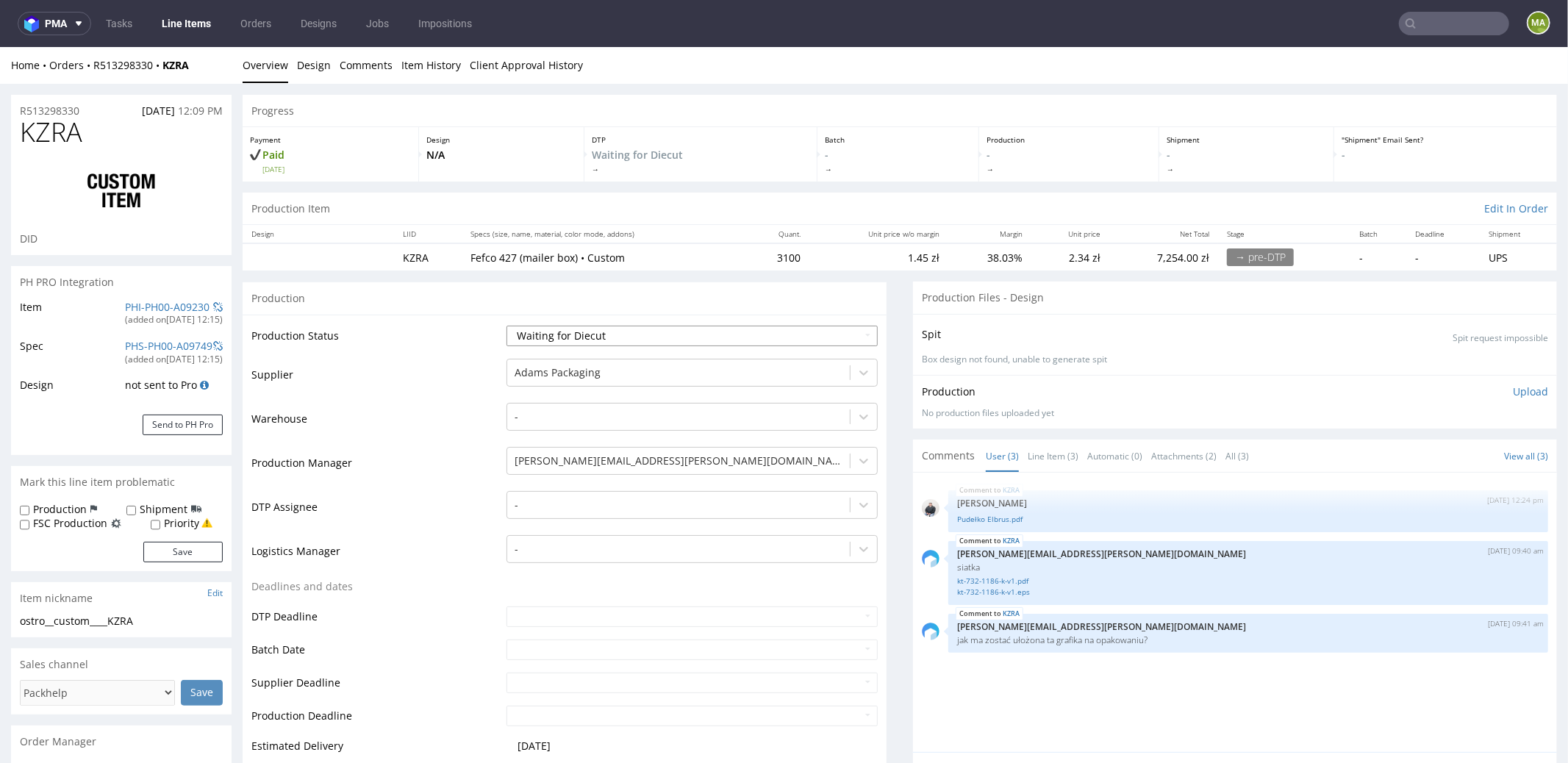
click at [580, 340] on select "Waiting for Artwork Waiting for Diecut Waiting for Mockup Waiting for DTP Waiti…" at bounding box center [692, 335] width 371 height 21
select select "pre_dtp_waiting_for_artwork"
click at [507, 325] on select "Waiting for Artwork Waiting for Diecut Waiting for Mockup Waiting for DTP Waiti…" at bounding box center [692, 335] width 371 height 21
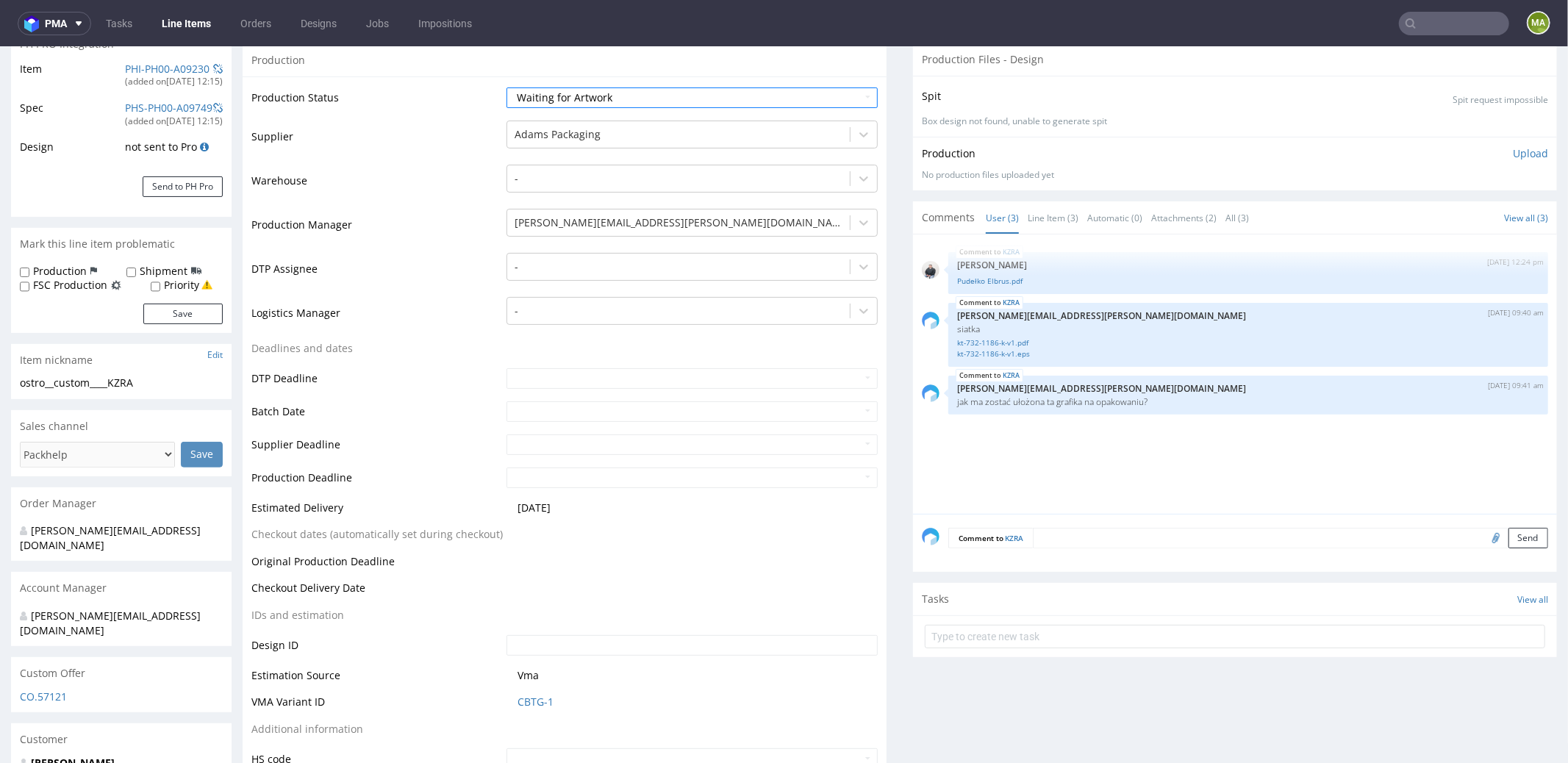
scroll to position [316, 0]
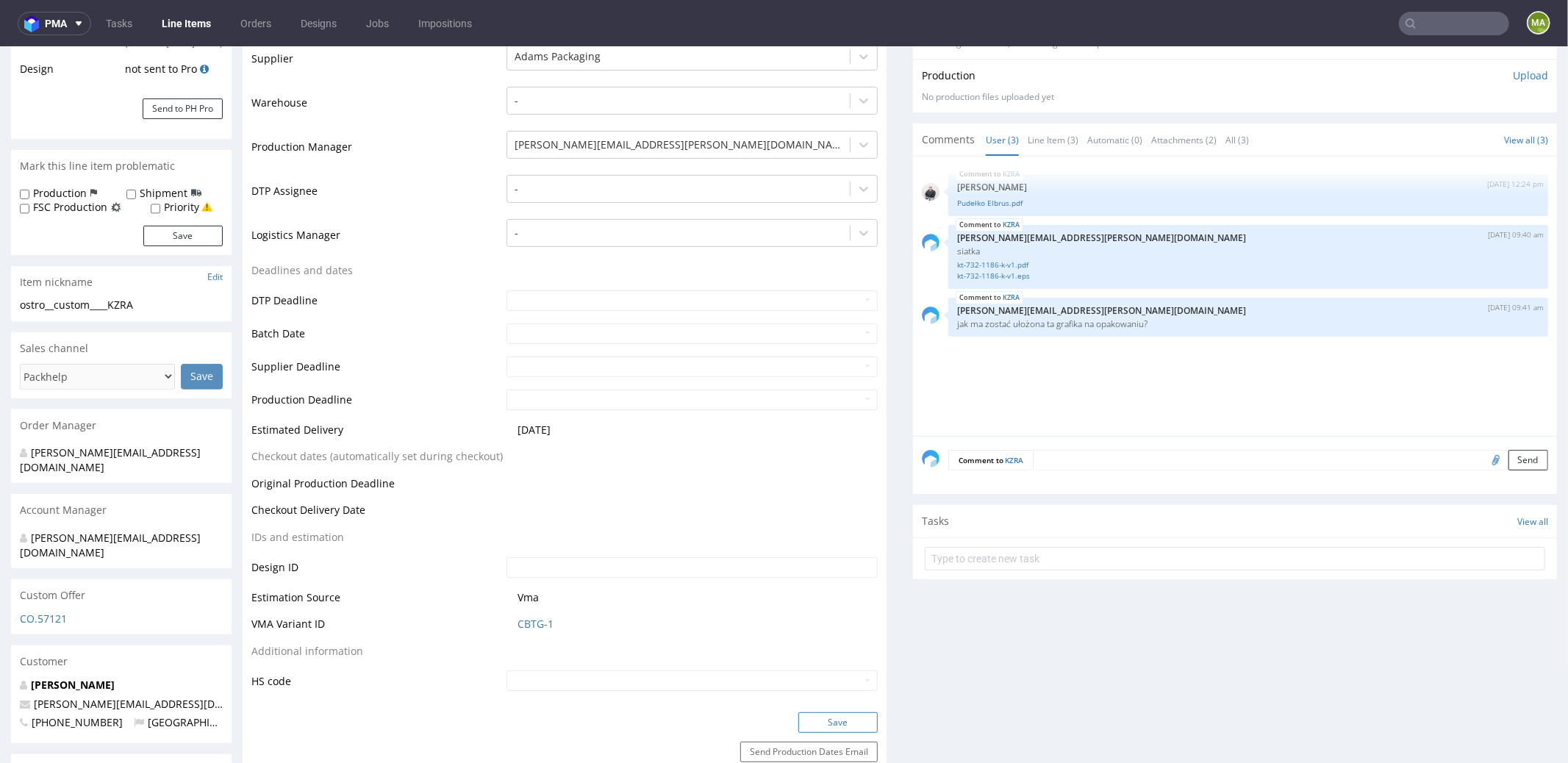
click at [823, 721] on button "Save" at bounding box center [838, 722] width 80 height 21
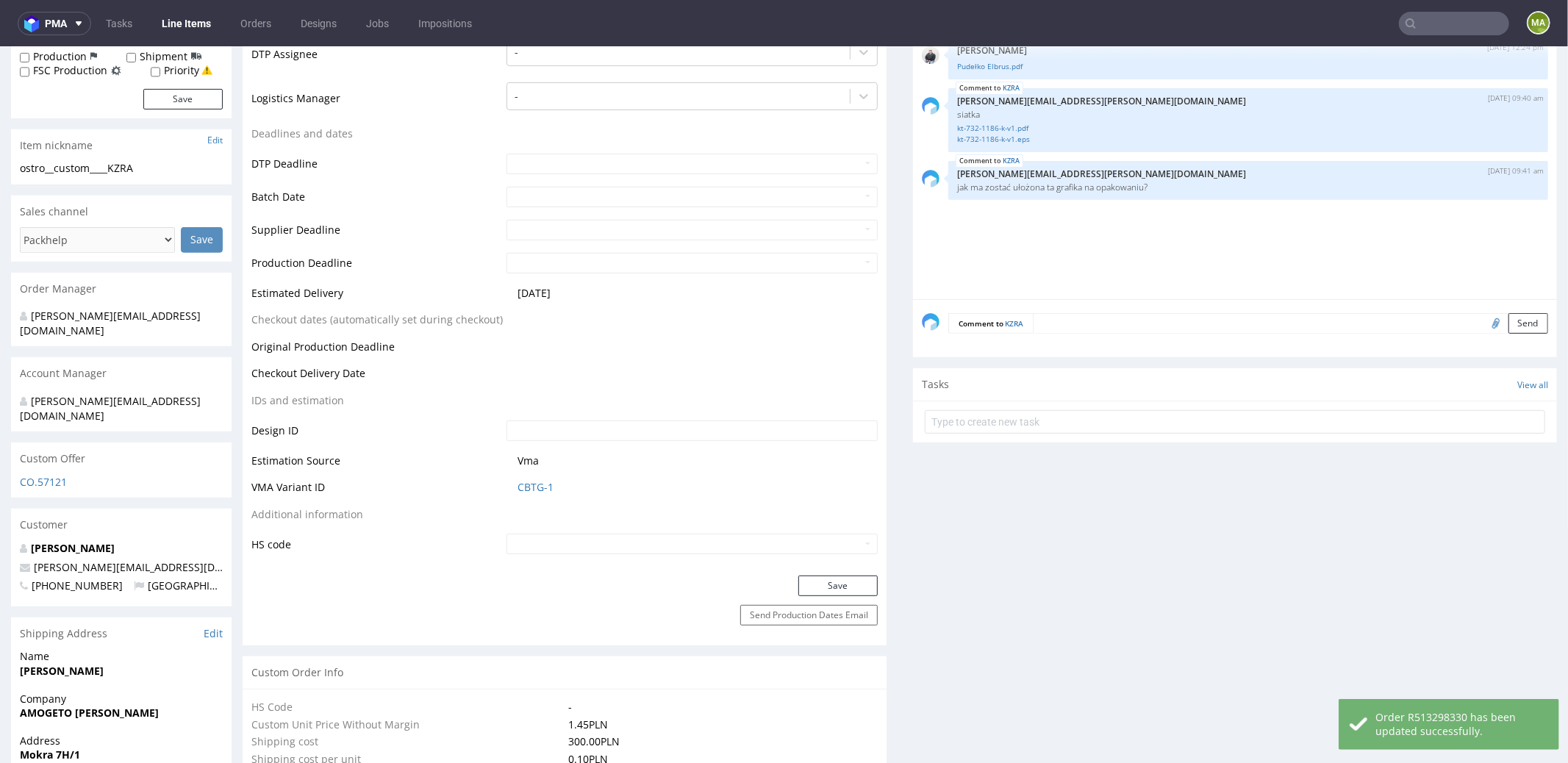
scroll to position [0, 0]
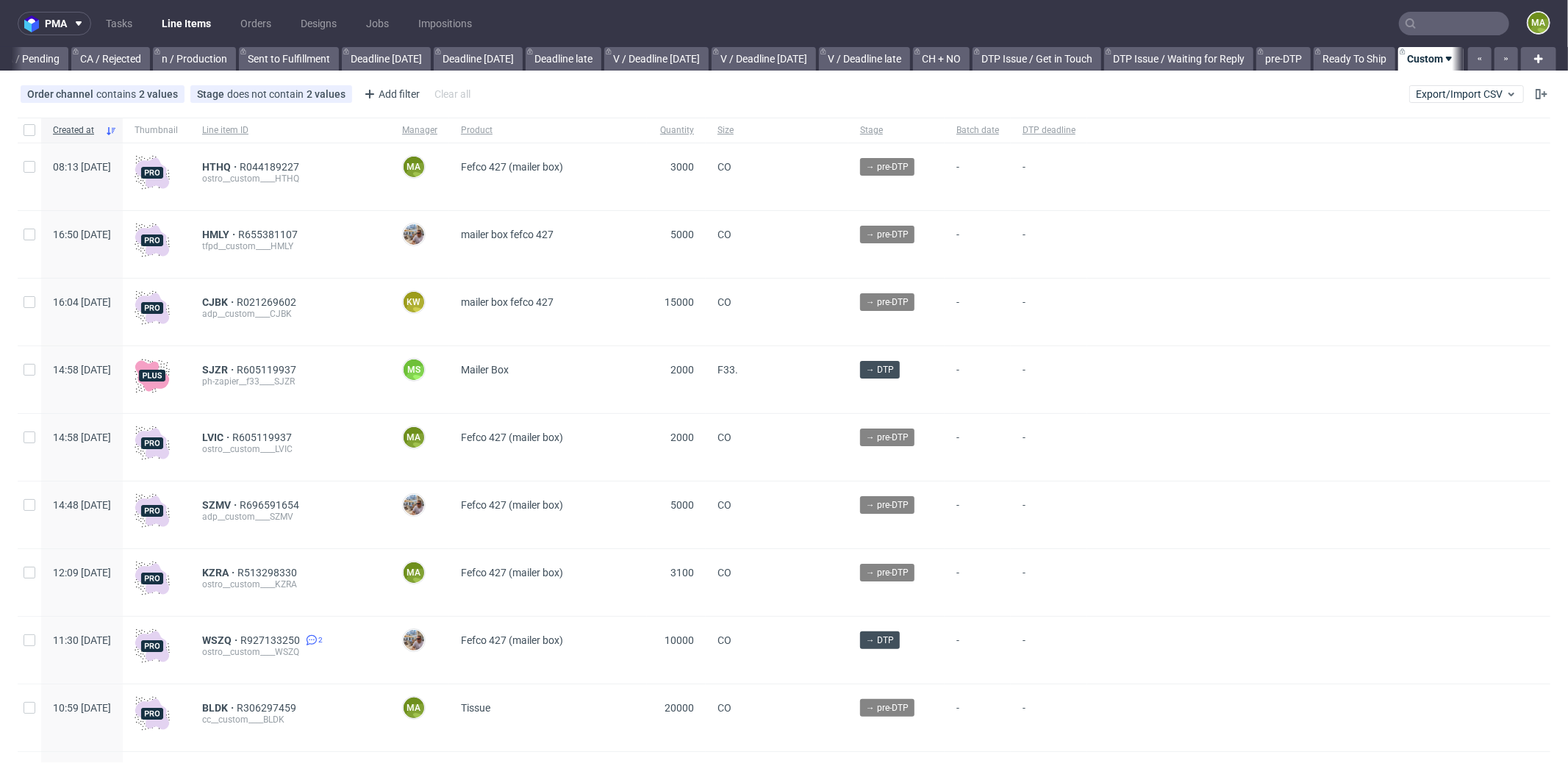
scroll to position [0, 1269]
click at [384, 95] on div "Add filter" at bounding box center [390, 94] width 64 height 24
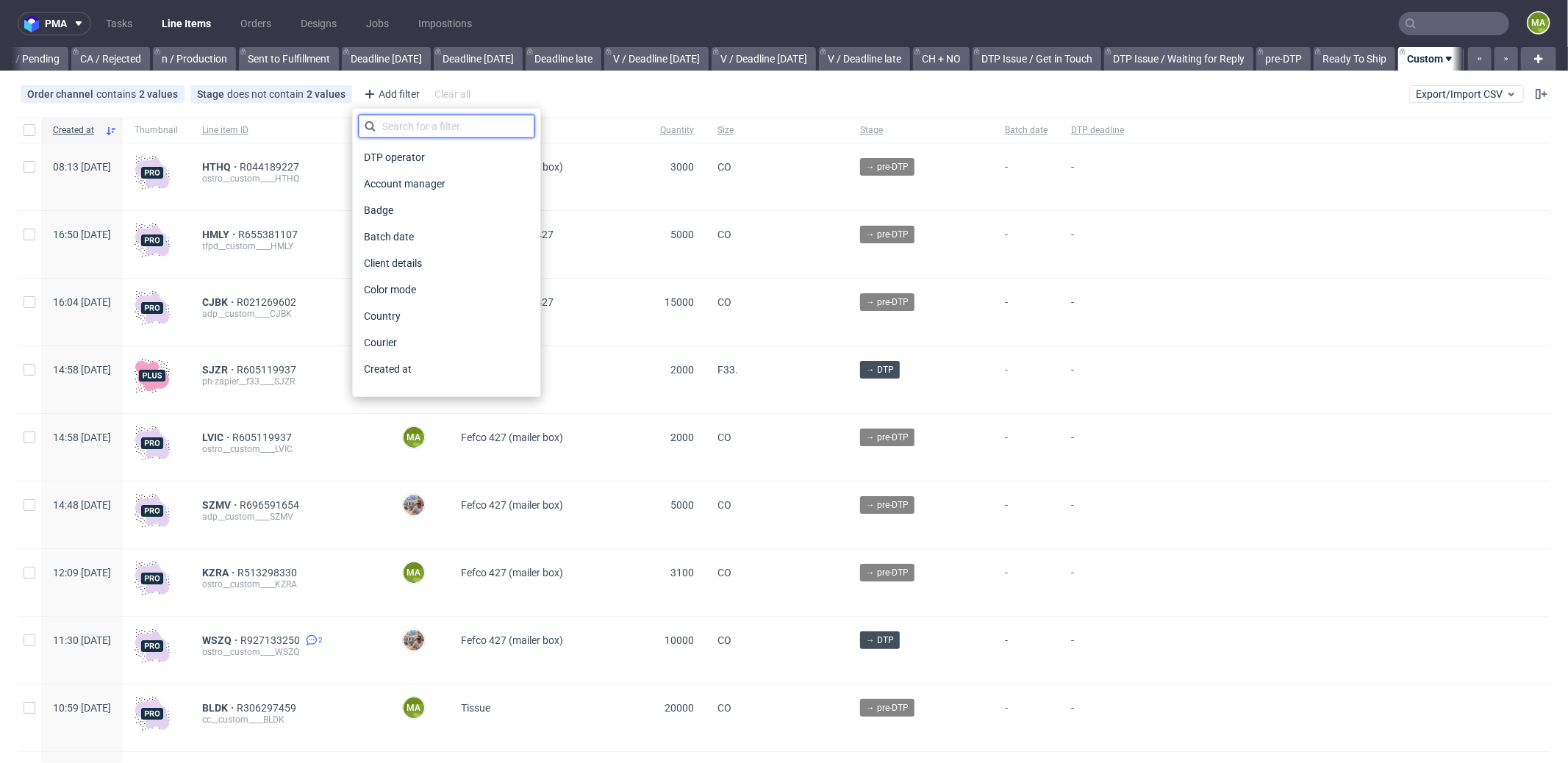
click at [453, 133] on input "text" at bounding box center [446, 127] width 176 height 24
type input "pro"
click at [464, 375] on div "Production manager" at bounding box center [446, 369] width 176 height 21
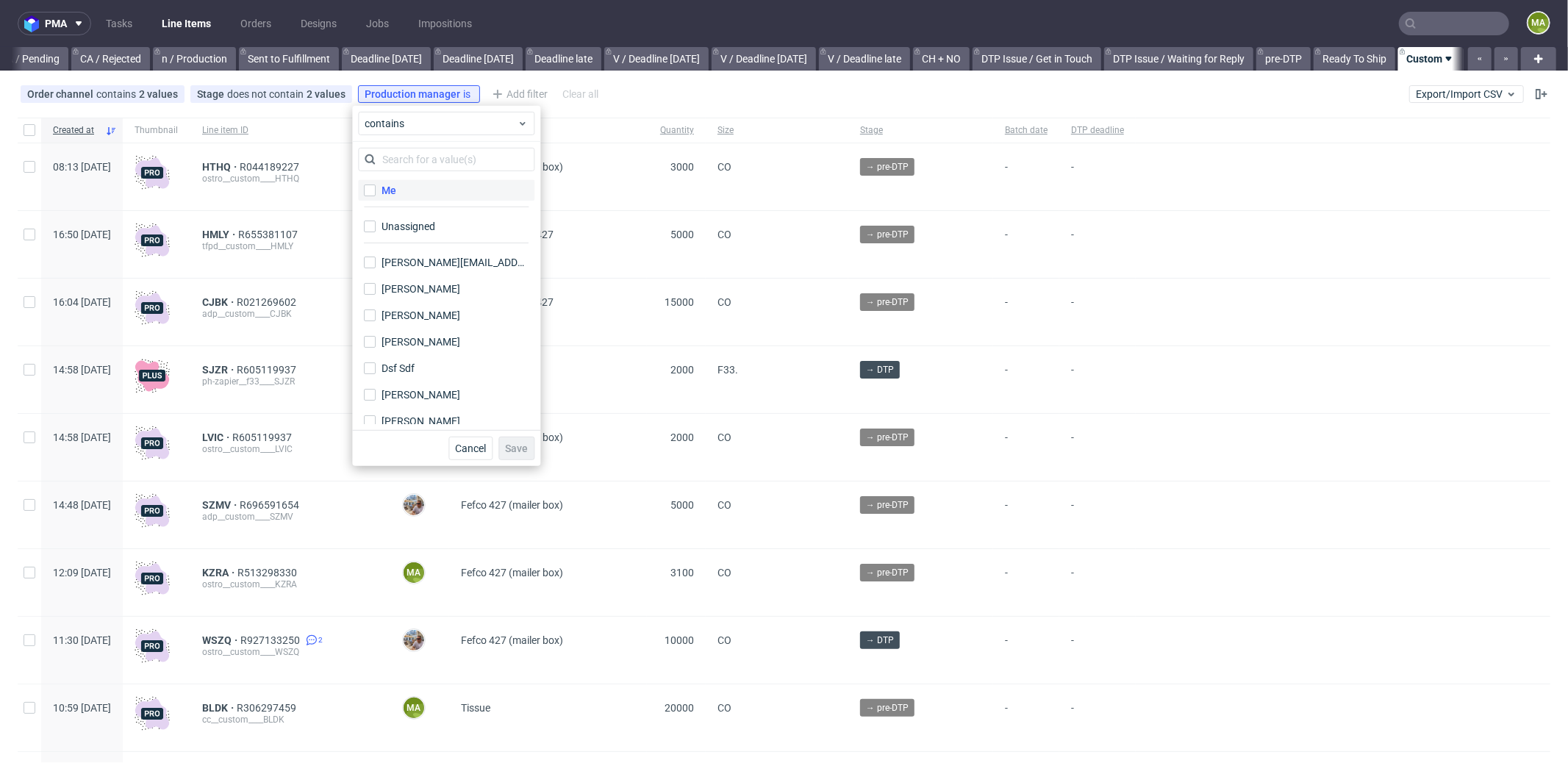
click at [386, 181] on label "Me" at bounding box center [446, 190] width 176 height 21
click at [376, 185] on input "Me" at bounding box center [370, 190] width 12 height 12
checkbox input "true"
click at [525, 449] on span "Save" at bounding box center [517, 448] width 23 height 10
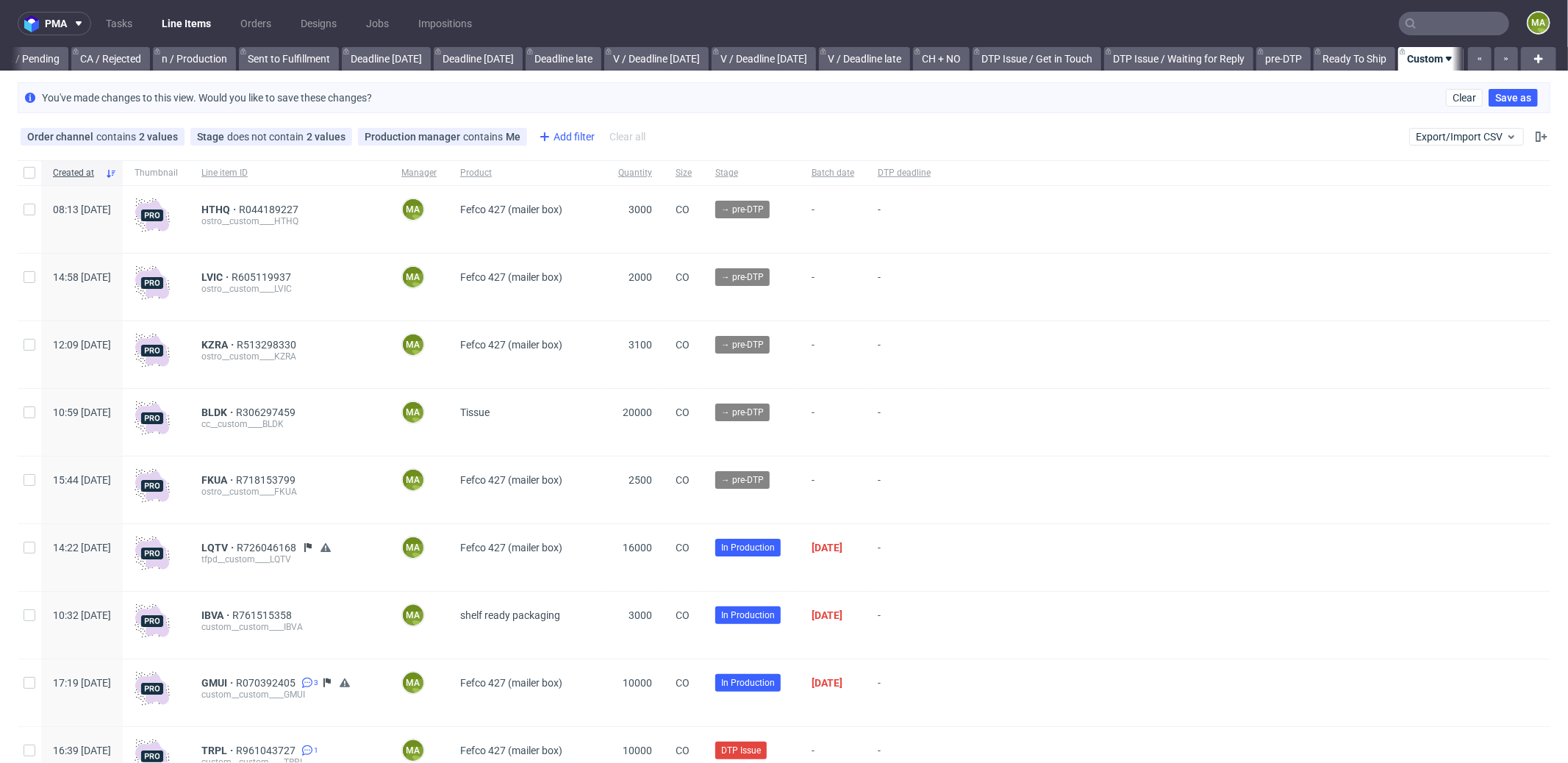
click at [557, 146] on div "Add filter" at bounding box center [565, 136] width 64 height 24
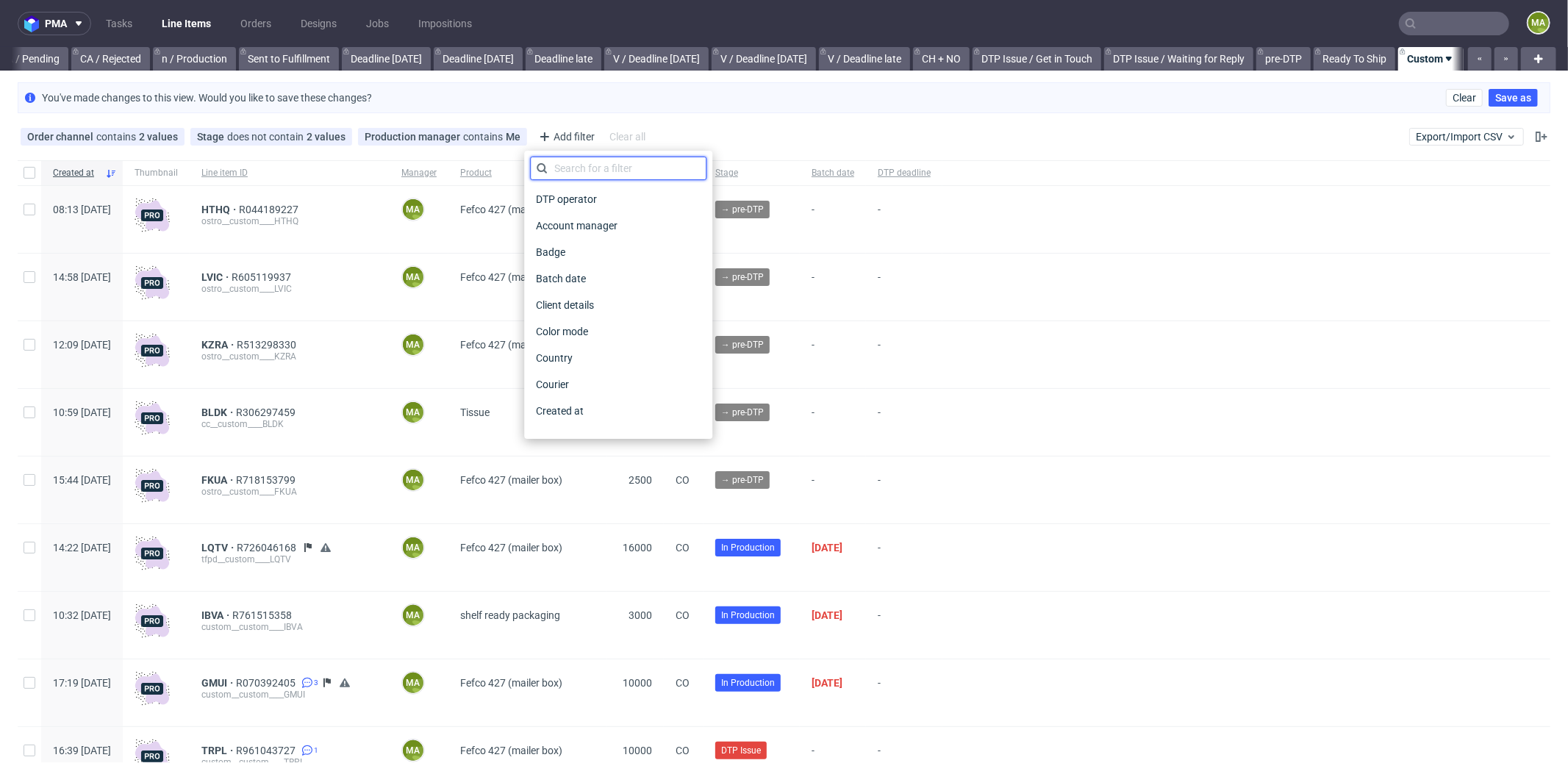
click at [572, 165] on input "text" at bounding box center [618, 168] width 176 height 24
type input "pro"
click at [564, 383] on span "Production deadline" at bounding box center [583, 384] width 107 height 21
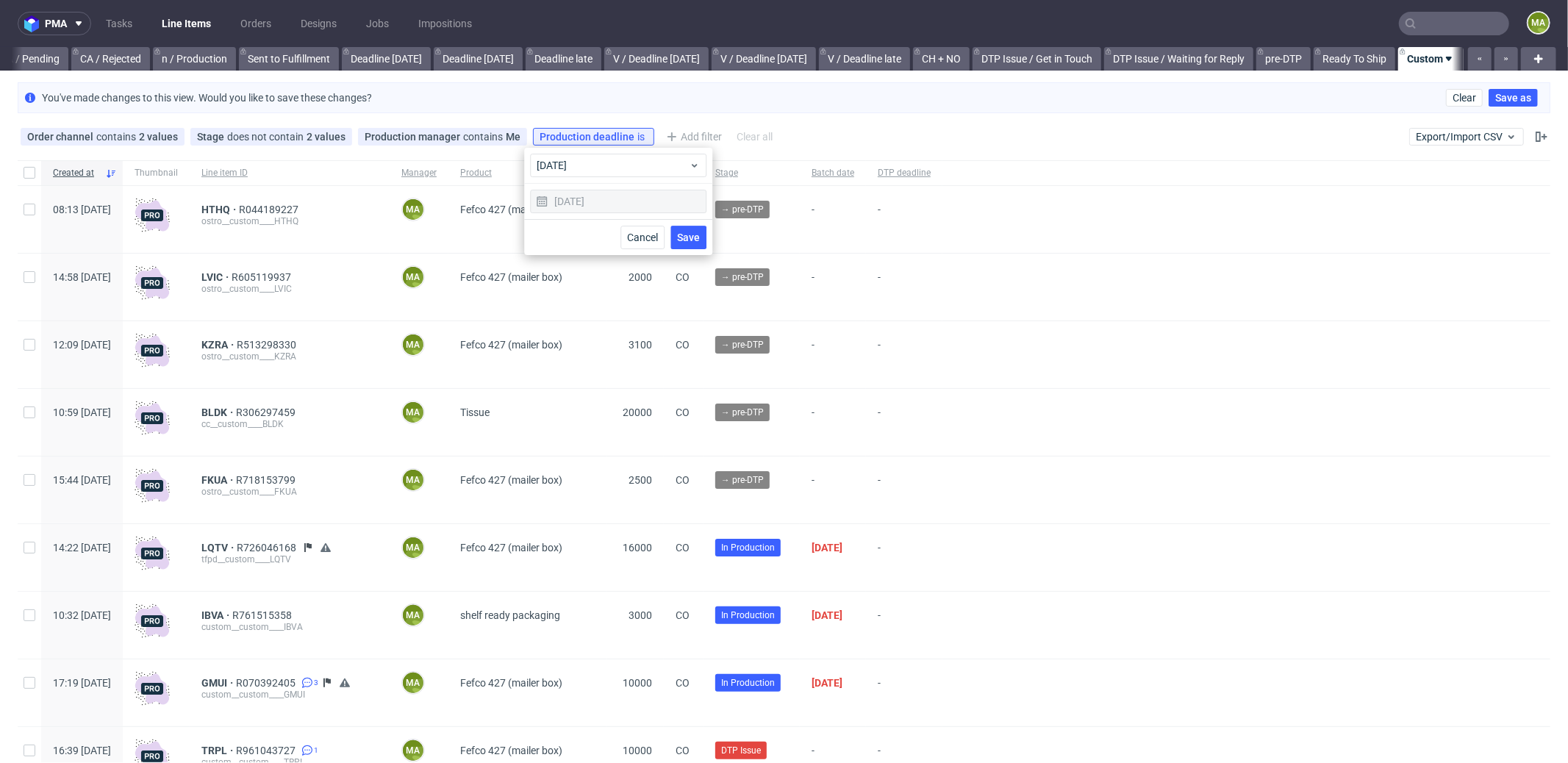
click at [702, 238] on button "Save" at bounding box center [688, 237] width 36 height 24
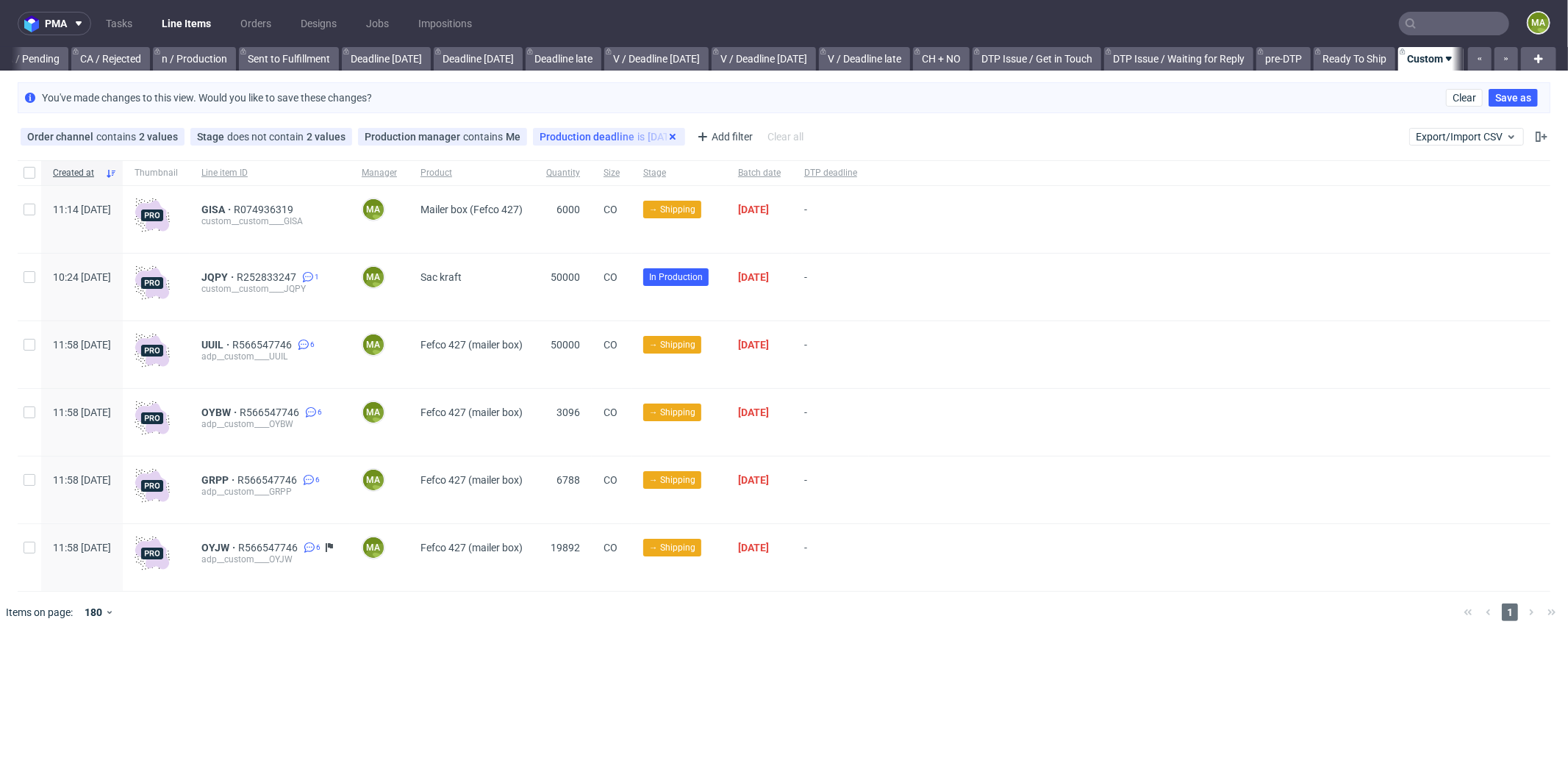
click at [669, 134] on use at bounding box center [672, 136] width 6 height 6
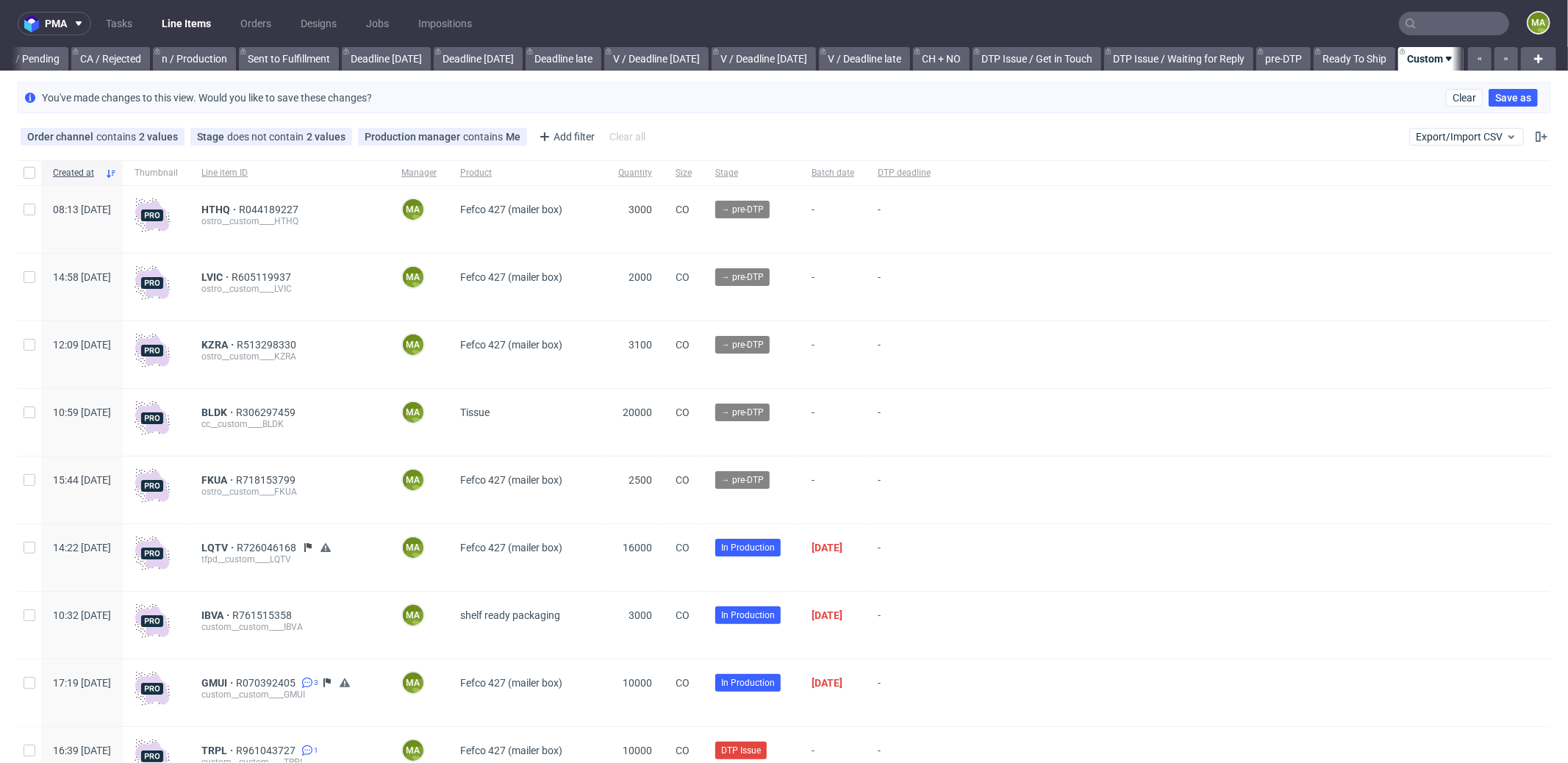
click at [1436, 26] on input "text" at bounding box center [1454, 23] width 110 height 24
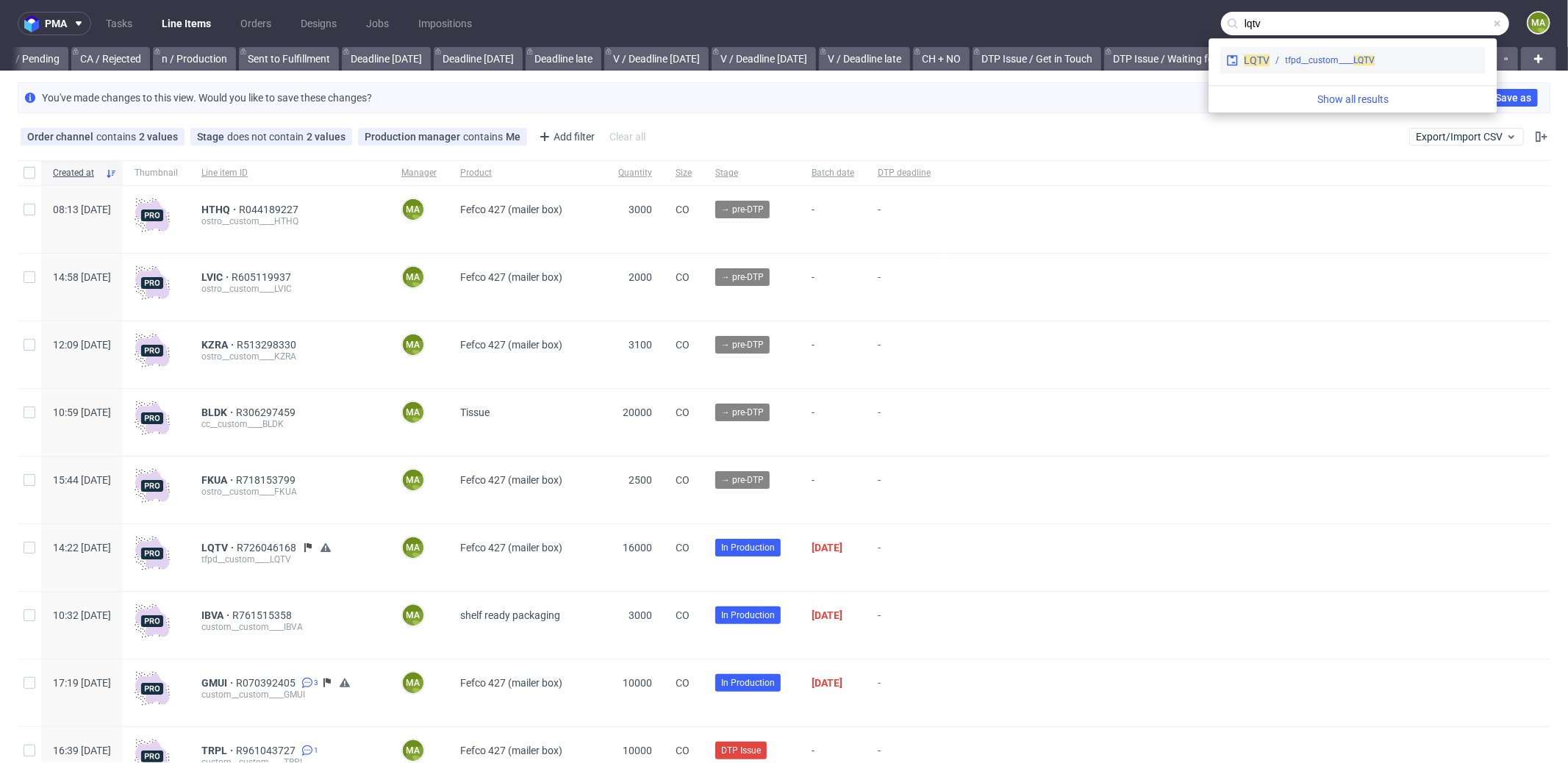
type input "lqtv"
click at [1315, 67] on div "LQTV tfpd__custom____ LQTV" at bounding box center [1352, 60] width 265 height 27
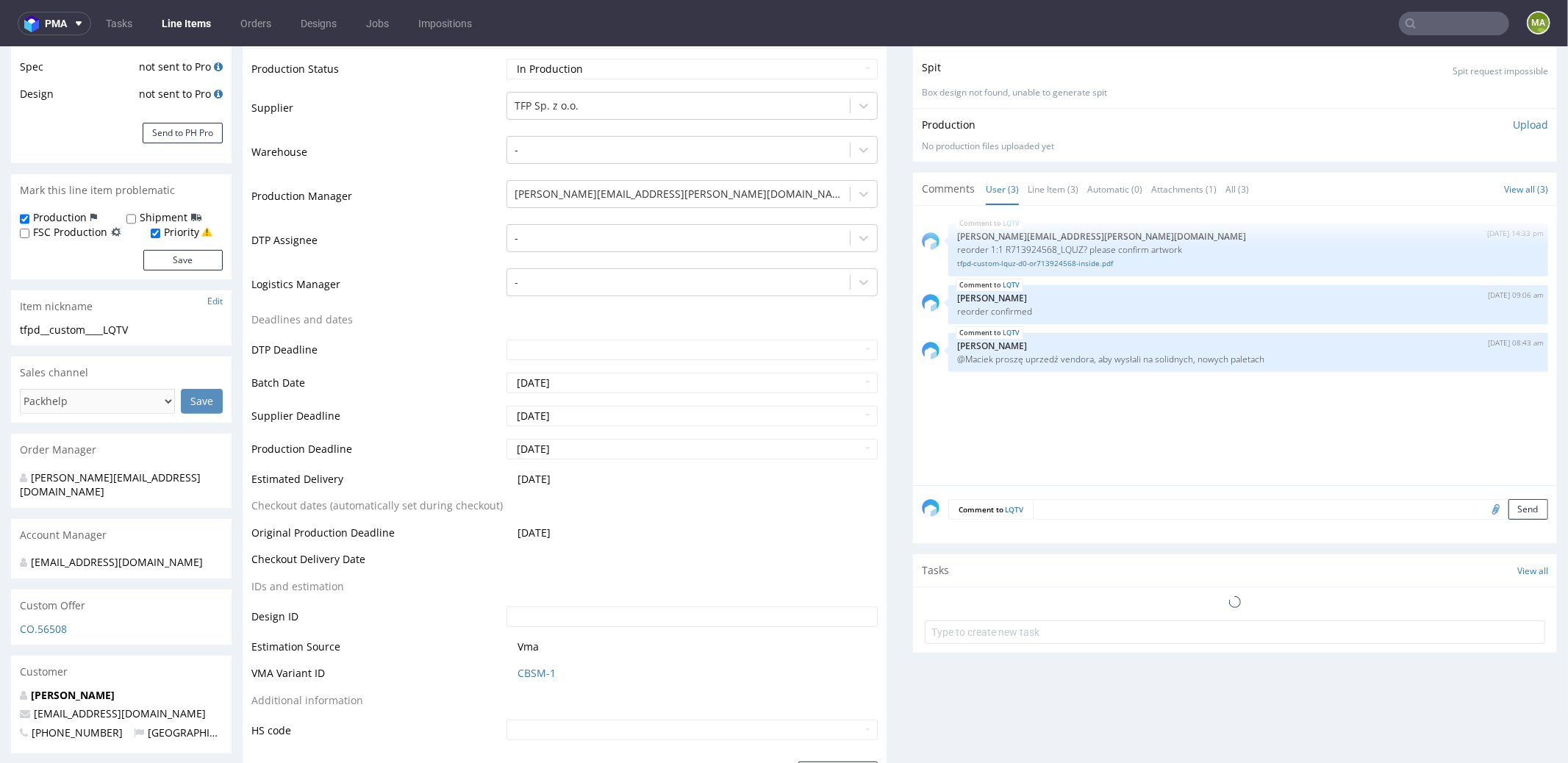
scroll to position [539, 0]
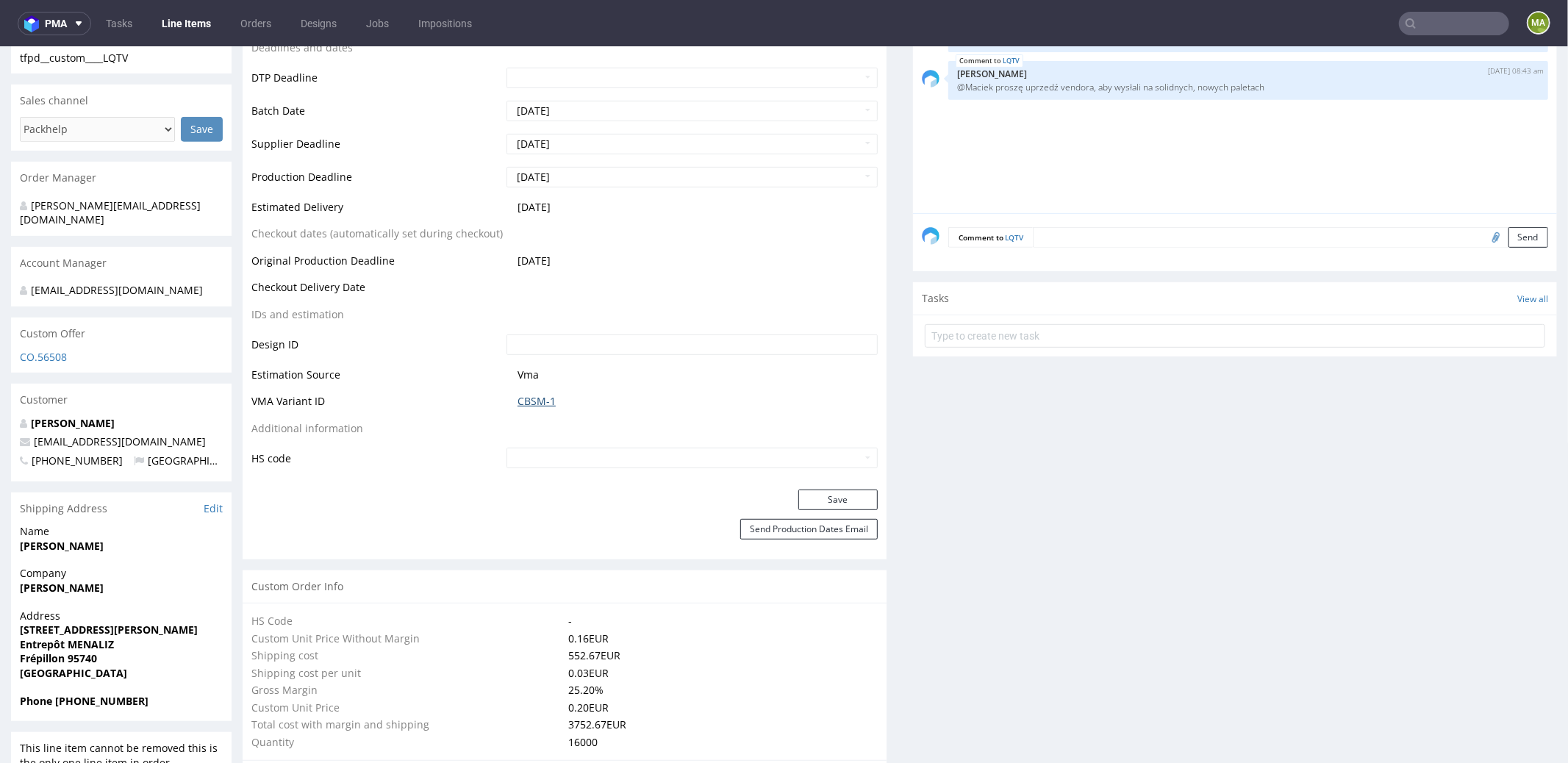
click at [537, 393] on link "CBSM-1" at bounding box center [537, 400] width 38 height 15
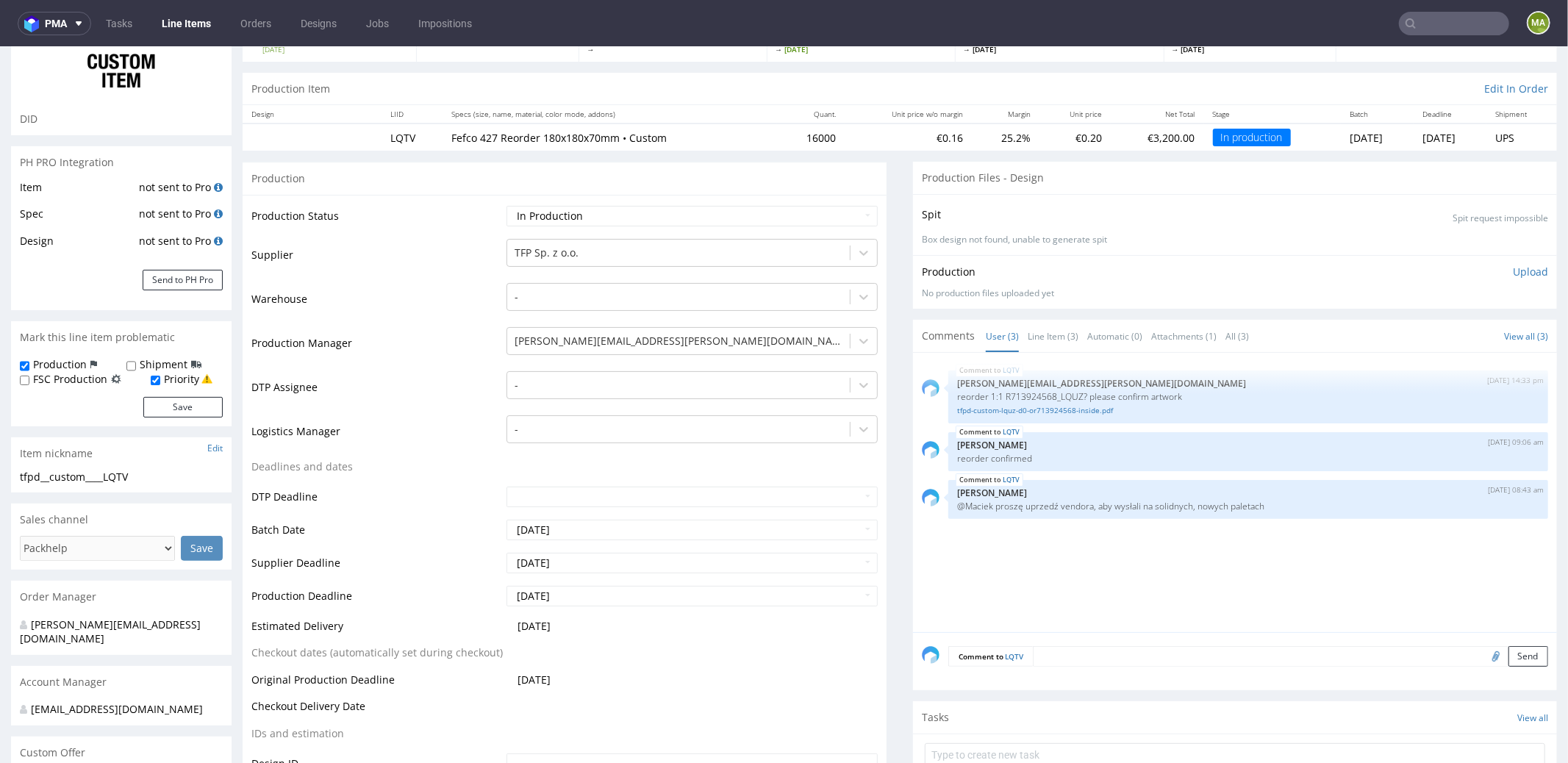
scroll to position [0, 0]
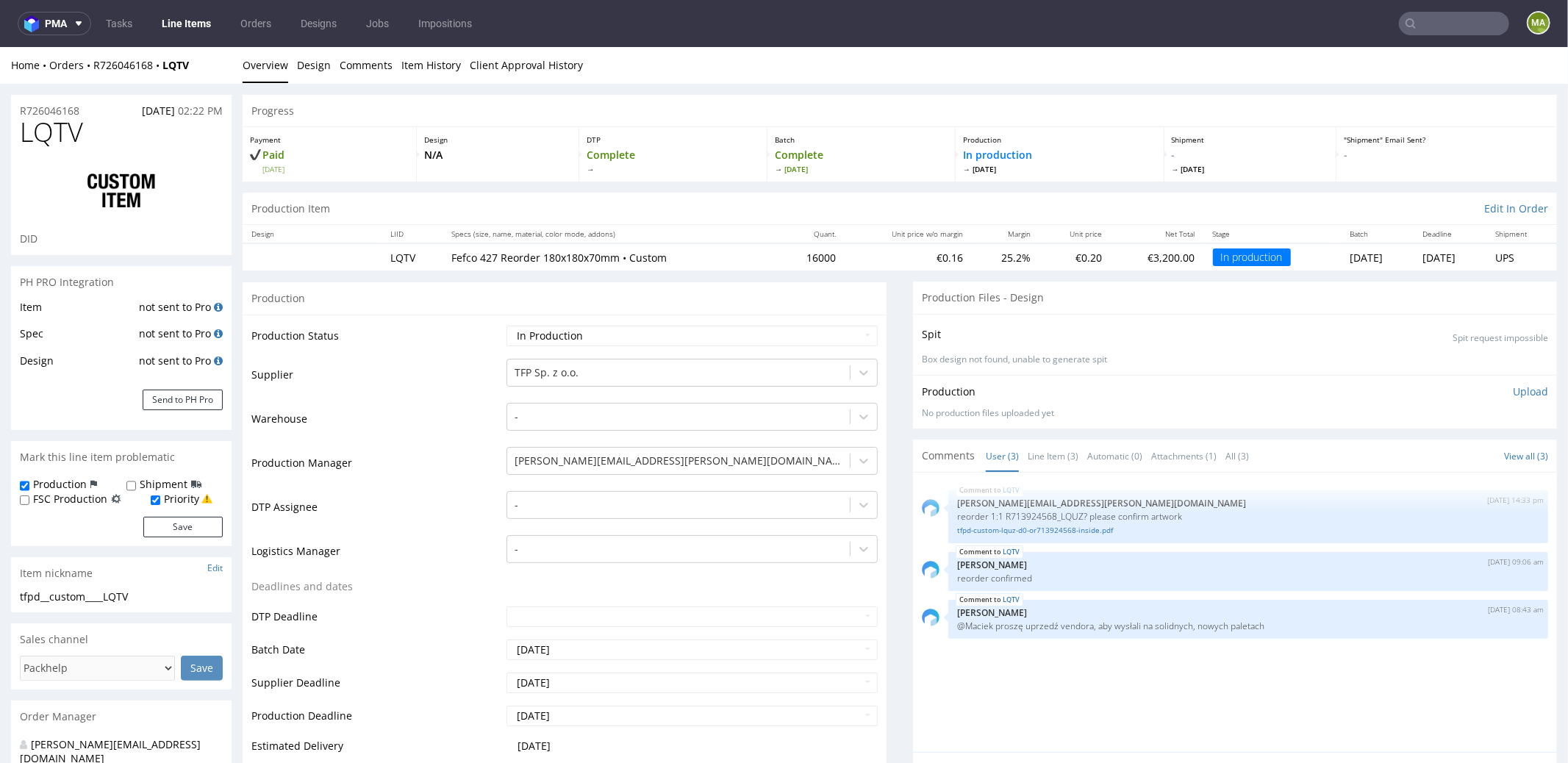
click at [96, 110] on div "R726046168 07.10.2025 02:22 PM" at bounding box center [121, 106] width 221 height 24
drag, startPoint x: 98, startPoint y: 110, endPoint x: 0, endPoint y: 101, distance: 98.4
copy p "R726046168"
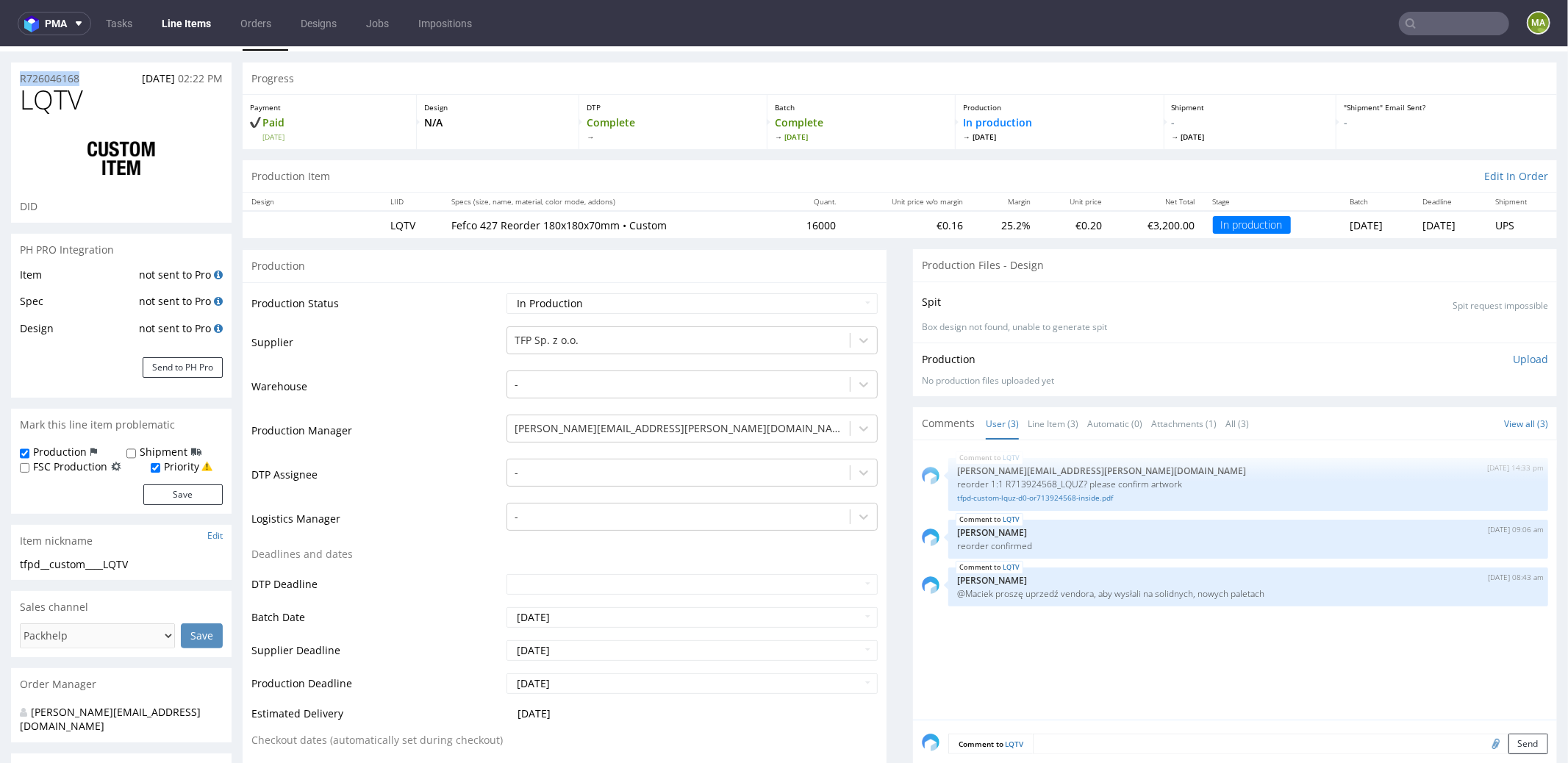
scroll to position [347, 0]
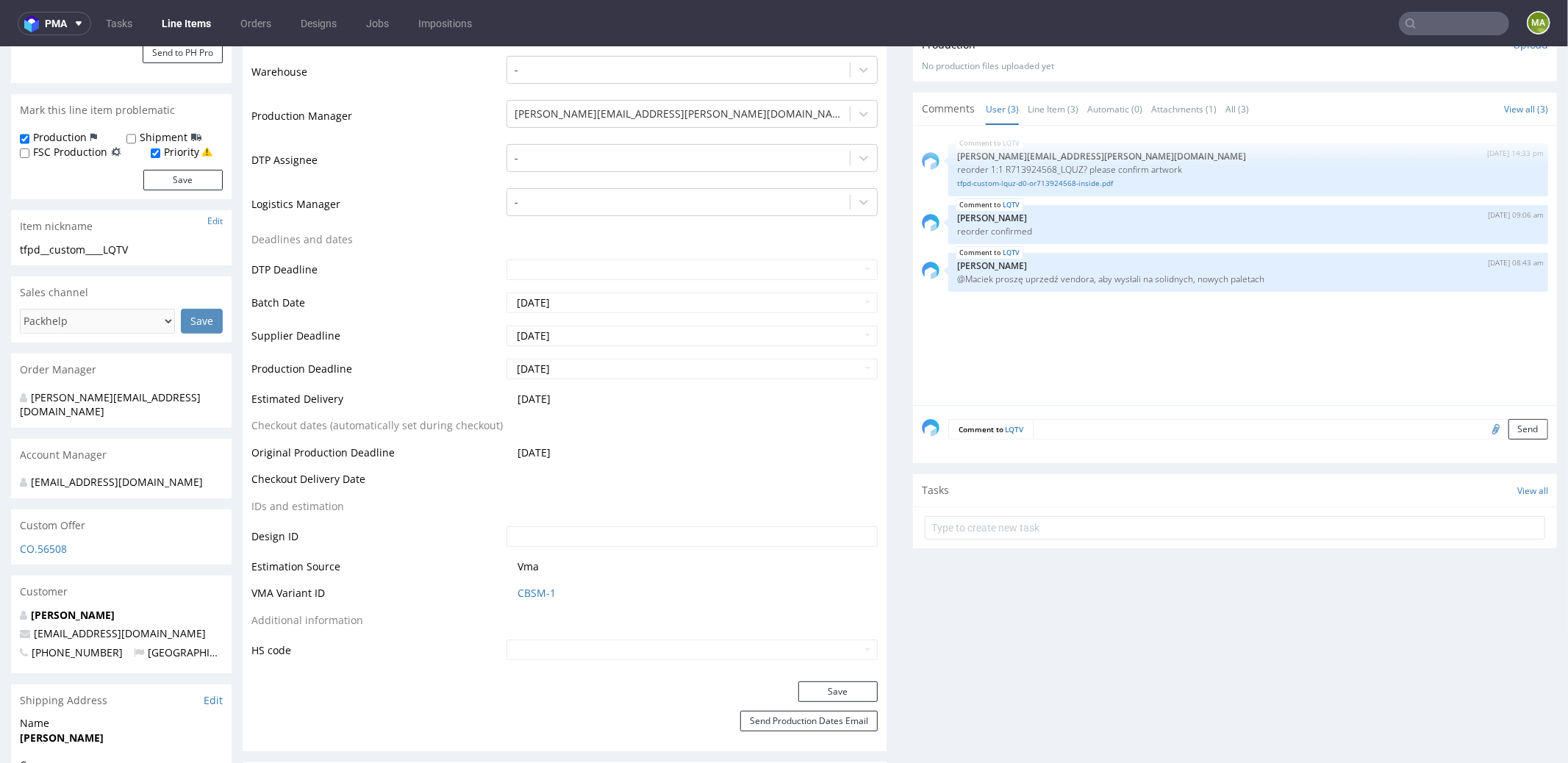
click at [528, 597] on td "CBSM-1" at bounding box center [690, 597] width 375 height 27
click at [529, 595] on link "CBSM-1" at bounding box center [537, 592] width 38 height 15
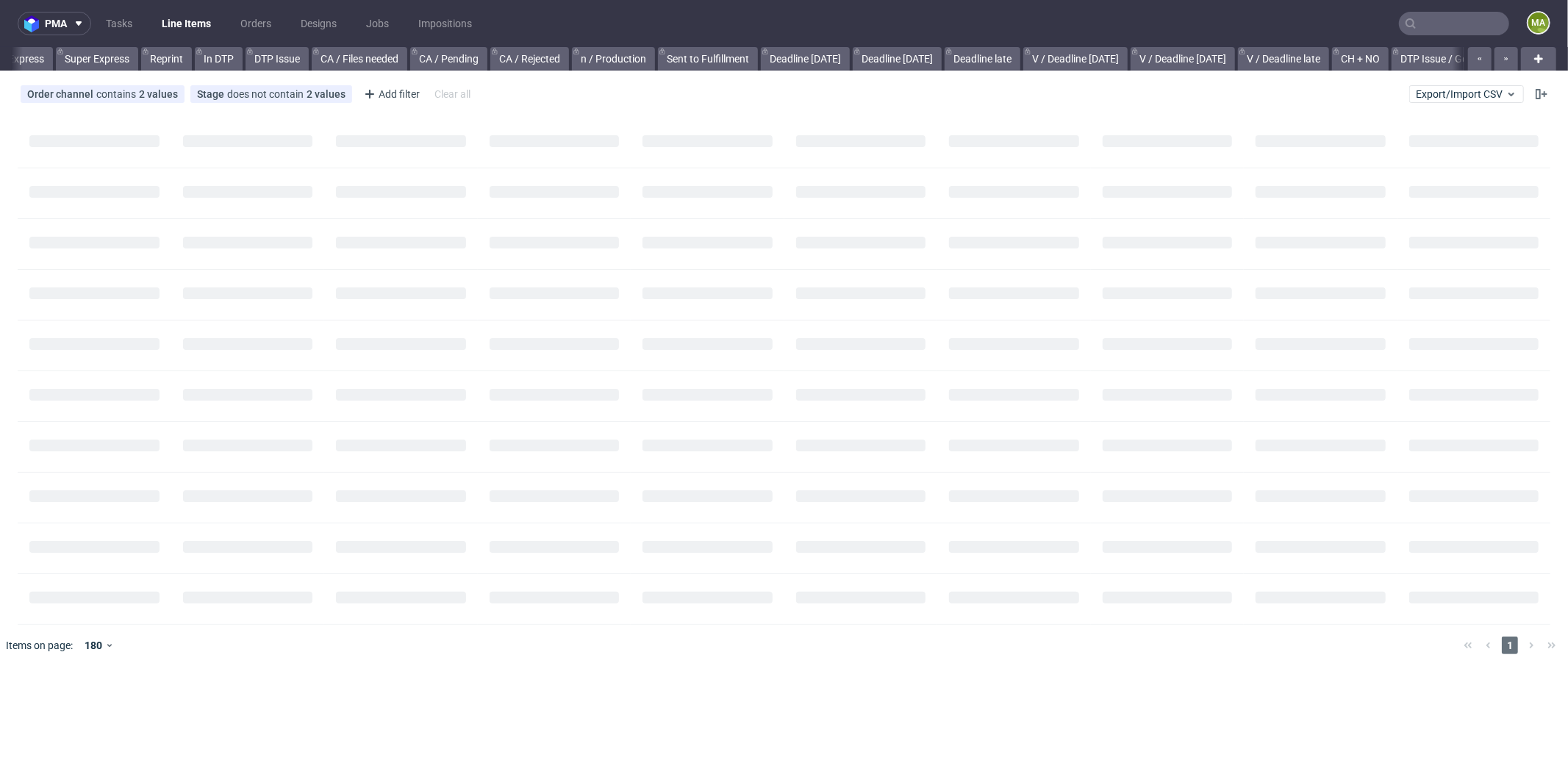
click at [1448, 18] on input "text" at bounding box center [1454, 23] width 110 height 24
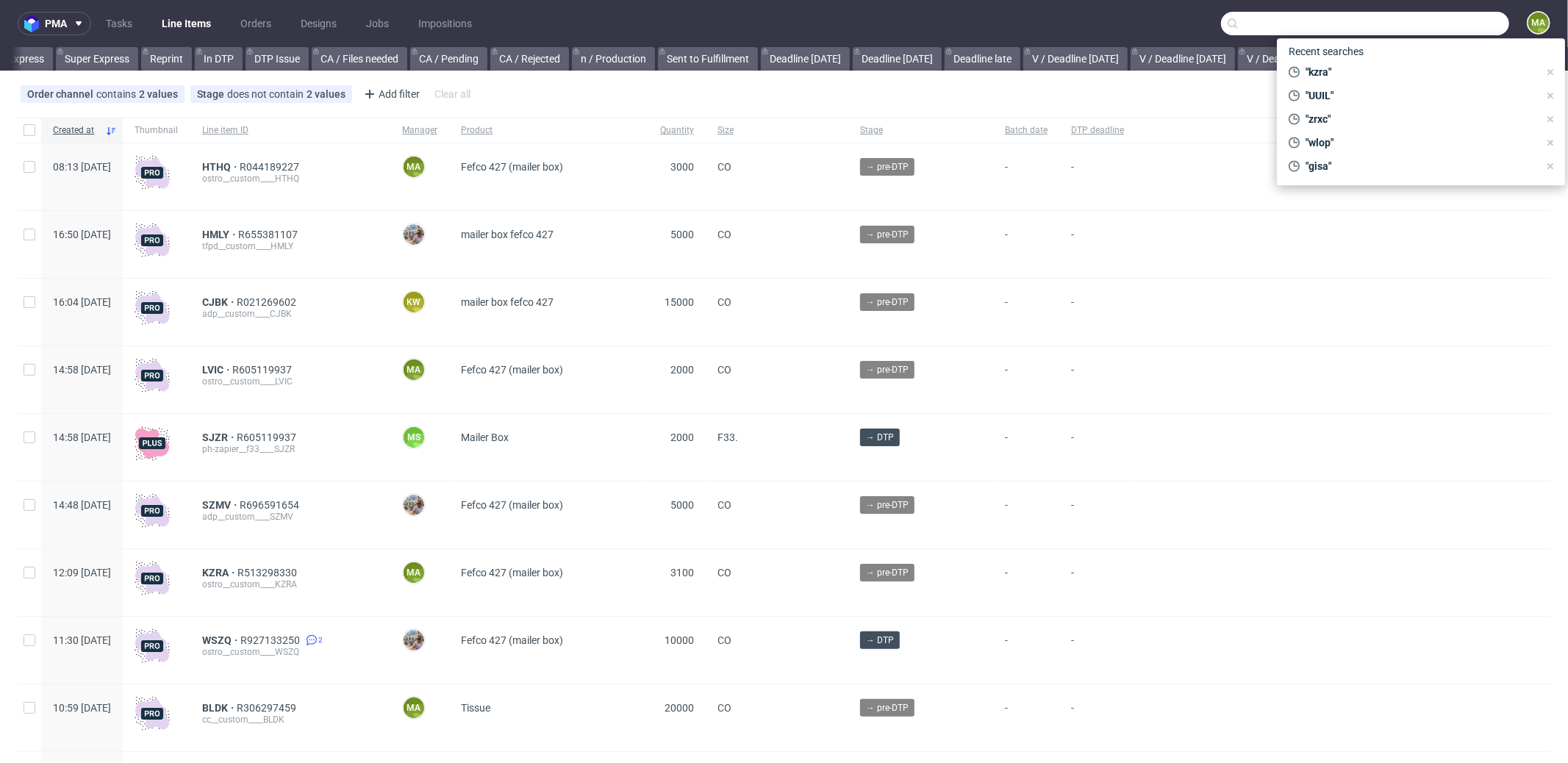
scroll to position [0, 1269]
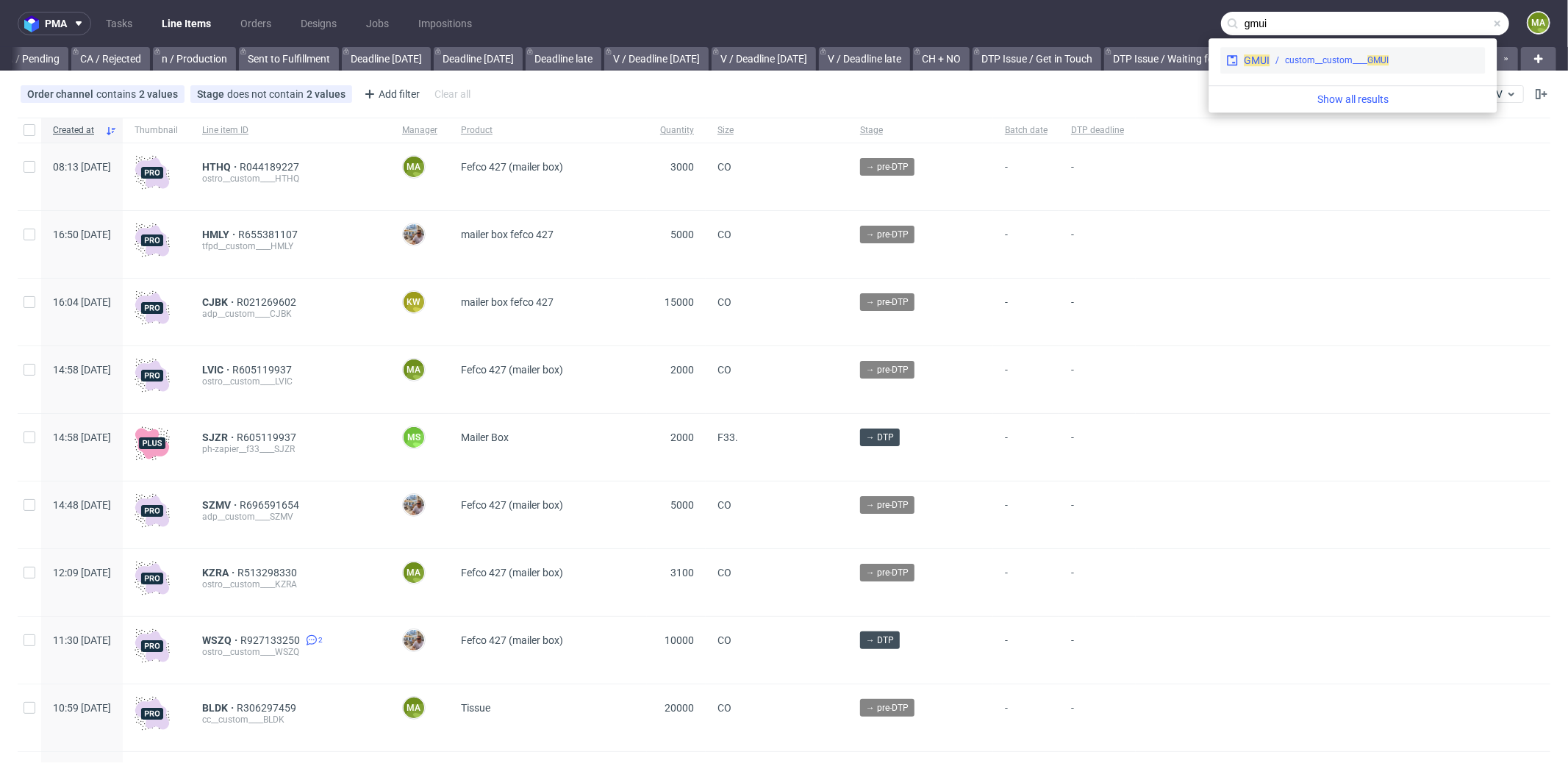
type input "gmui"
click at [1297, 64] on div "custom__custom____ GMUI" at bounding box center [1336, 60] width 104 height 13
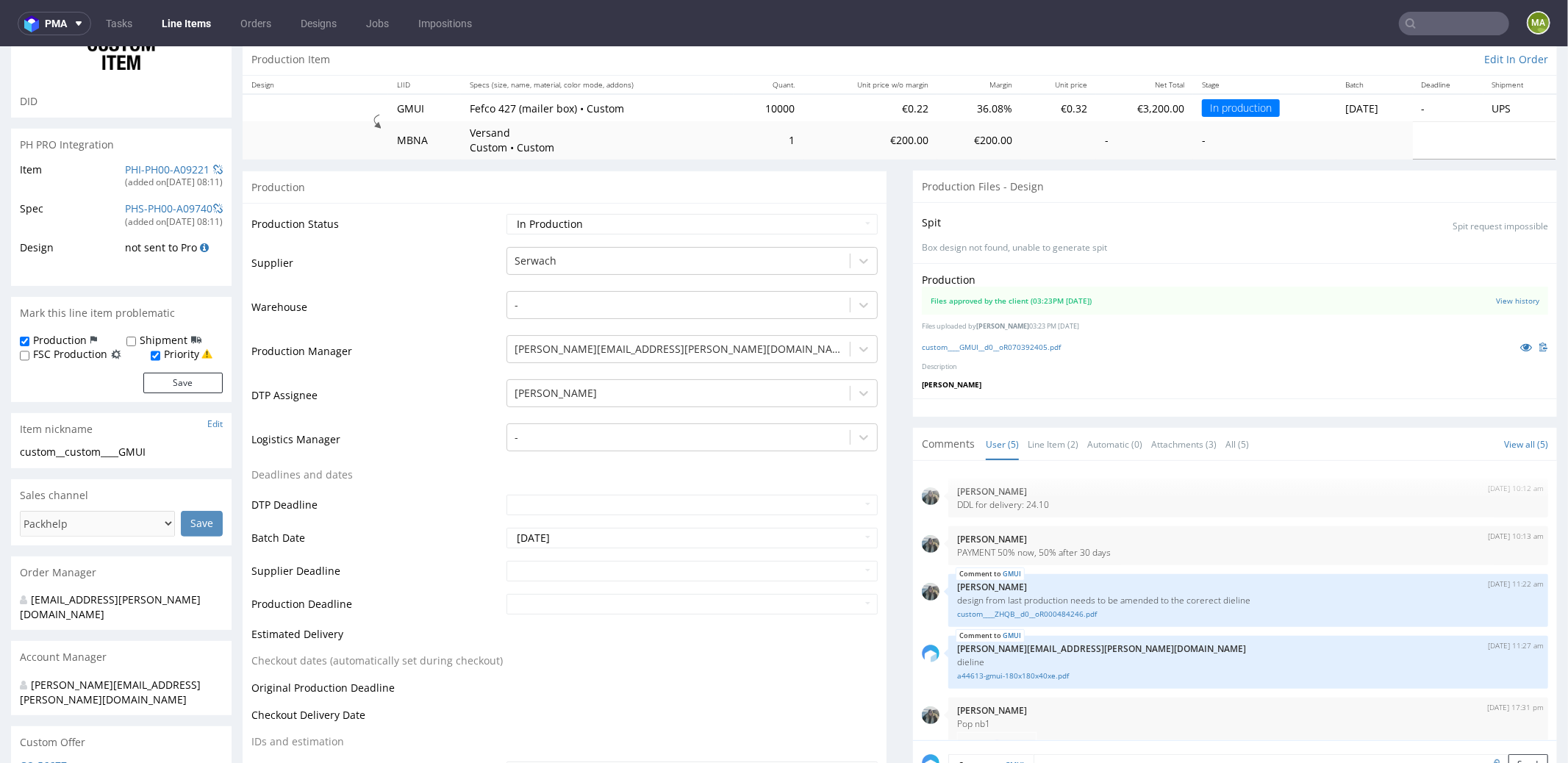
scroll to position [133, 0]
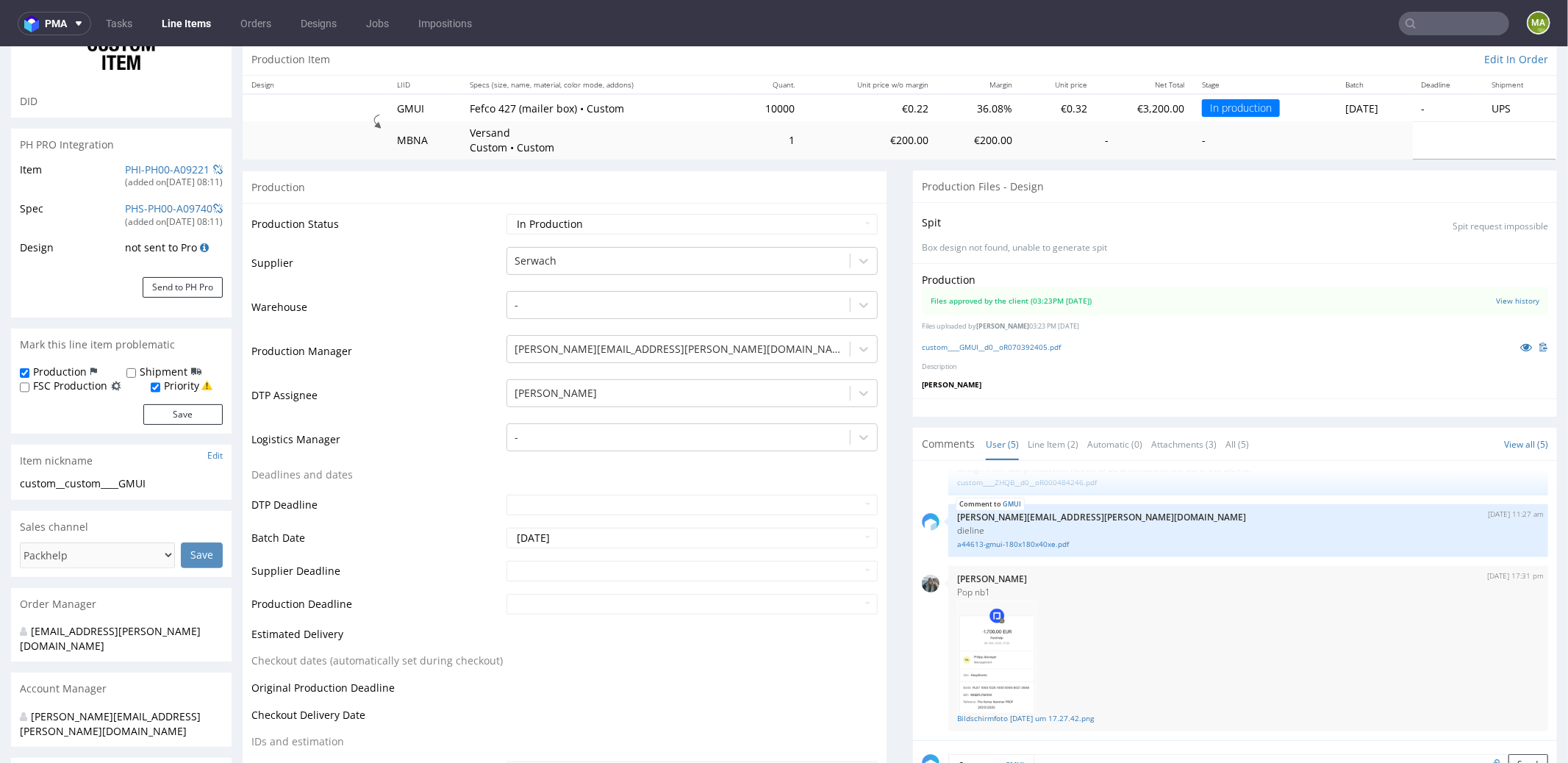
click at [1487, 347] on div "custom____GMUI__d0__oR070392405.pdf" at bounding box center [1234, 346] width 626 height 16
click at [1513, 346] on link at bounding box center [1526, 346] width 27 height 16
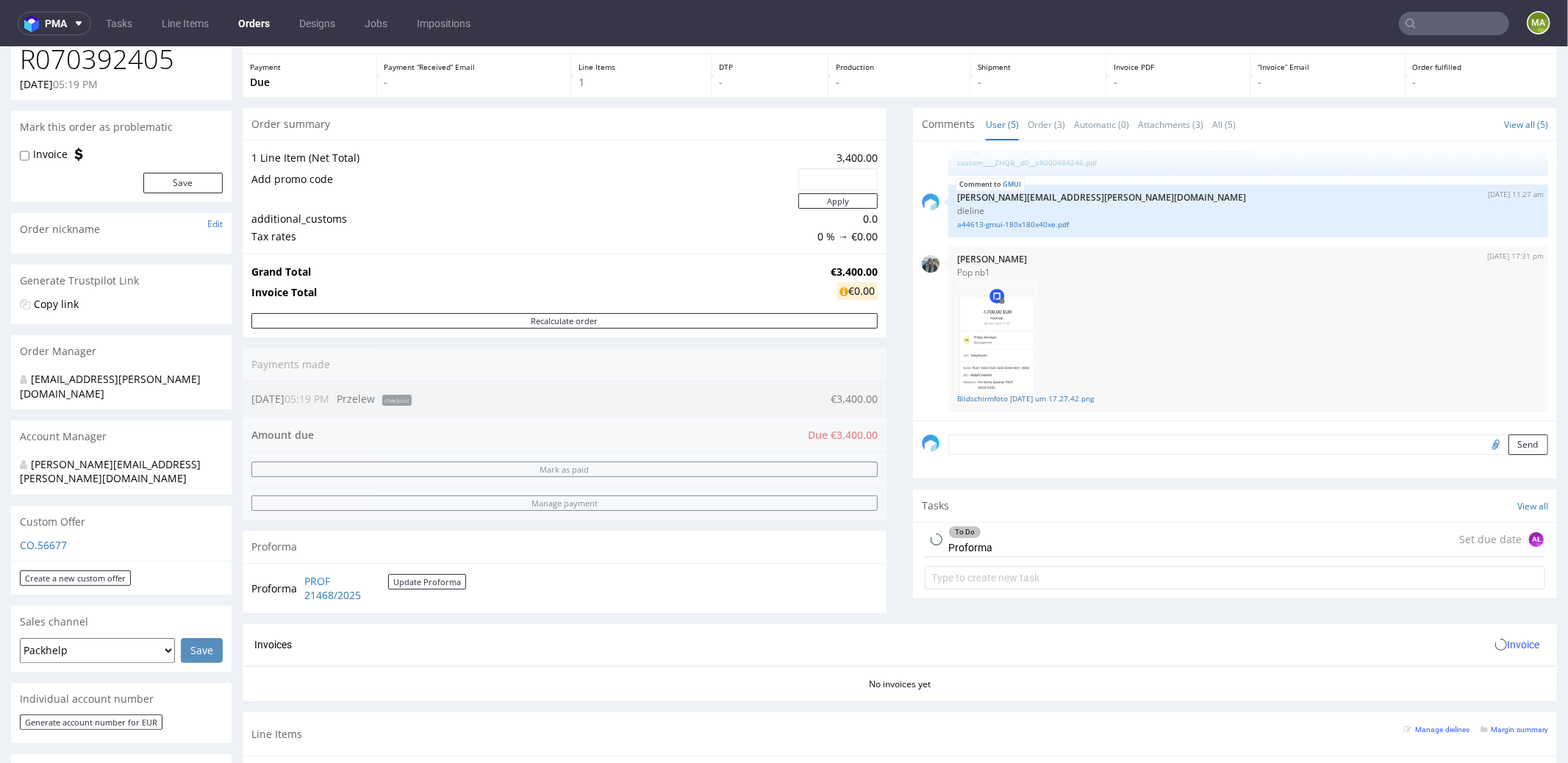
scroll to position [329, 0]
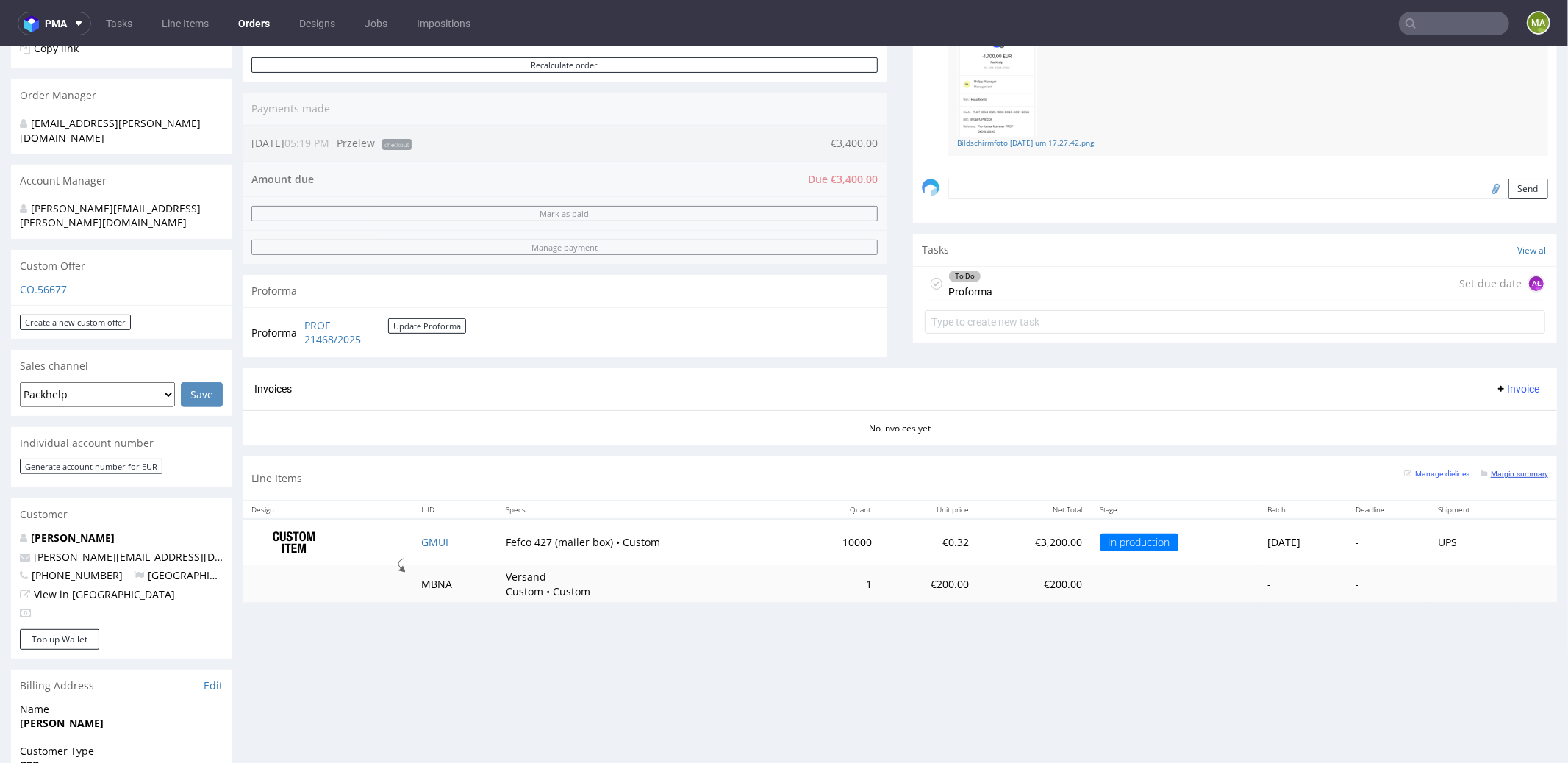
click at [1502, 469] on small "Margin summary" at bounding box center [1514, 473] width 67 height 8
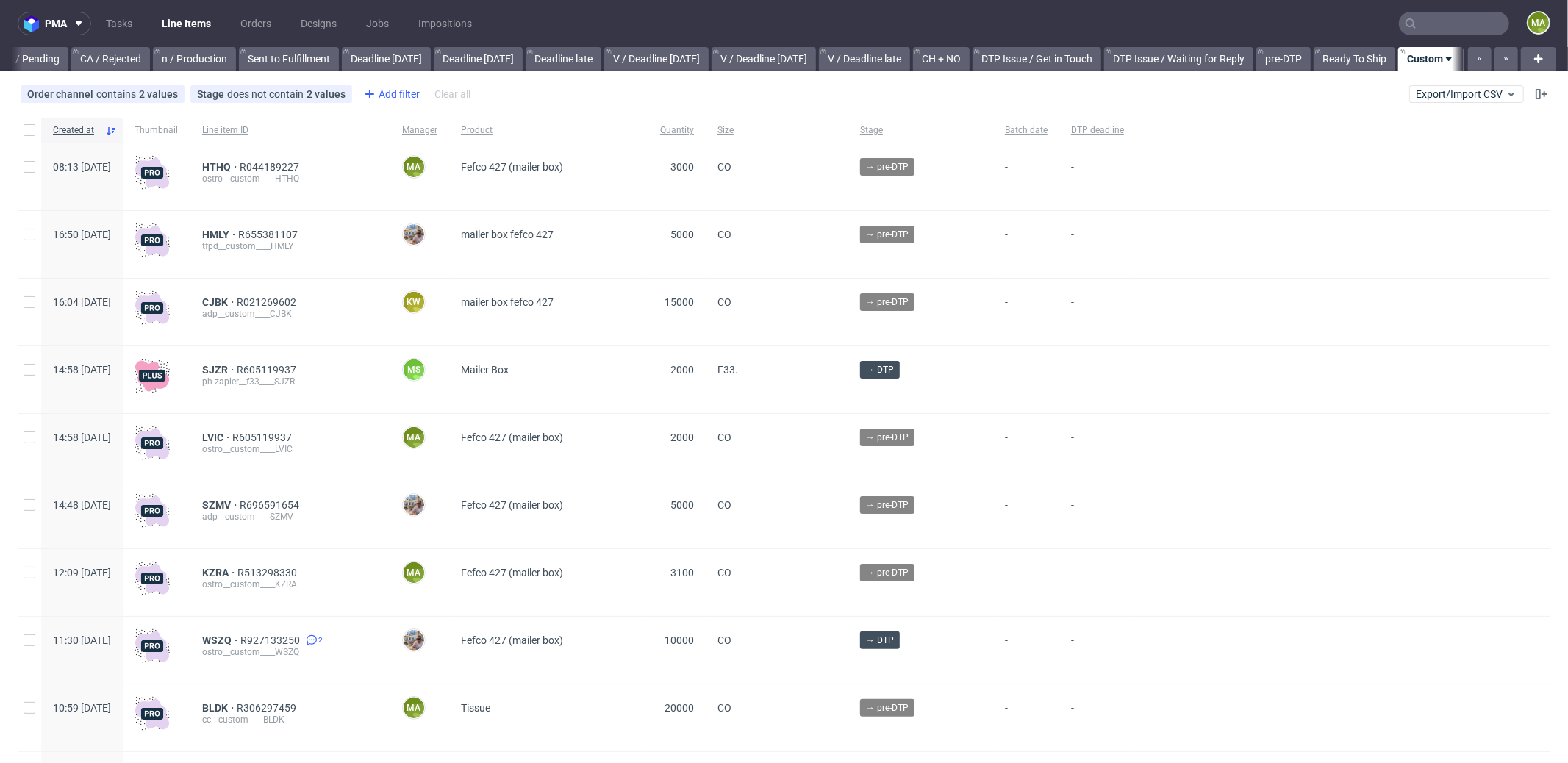
scroll to position [0, 1269]
click at [406, 97] on div "Add filter" at bounding box center [390, 94] width 64 height 24
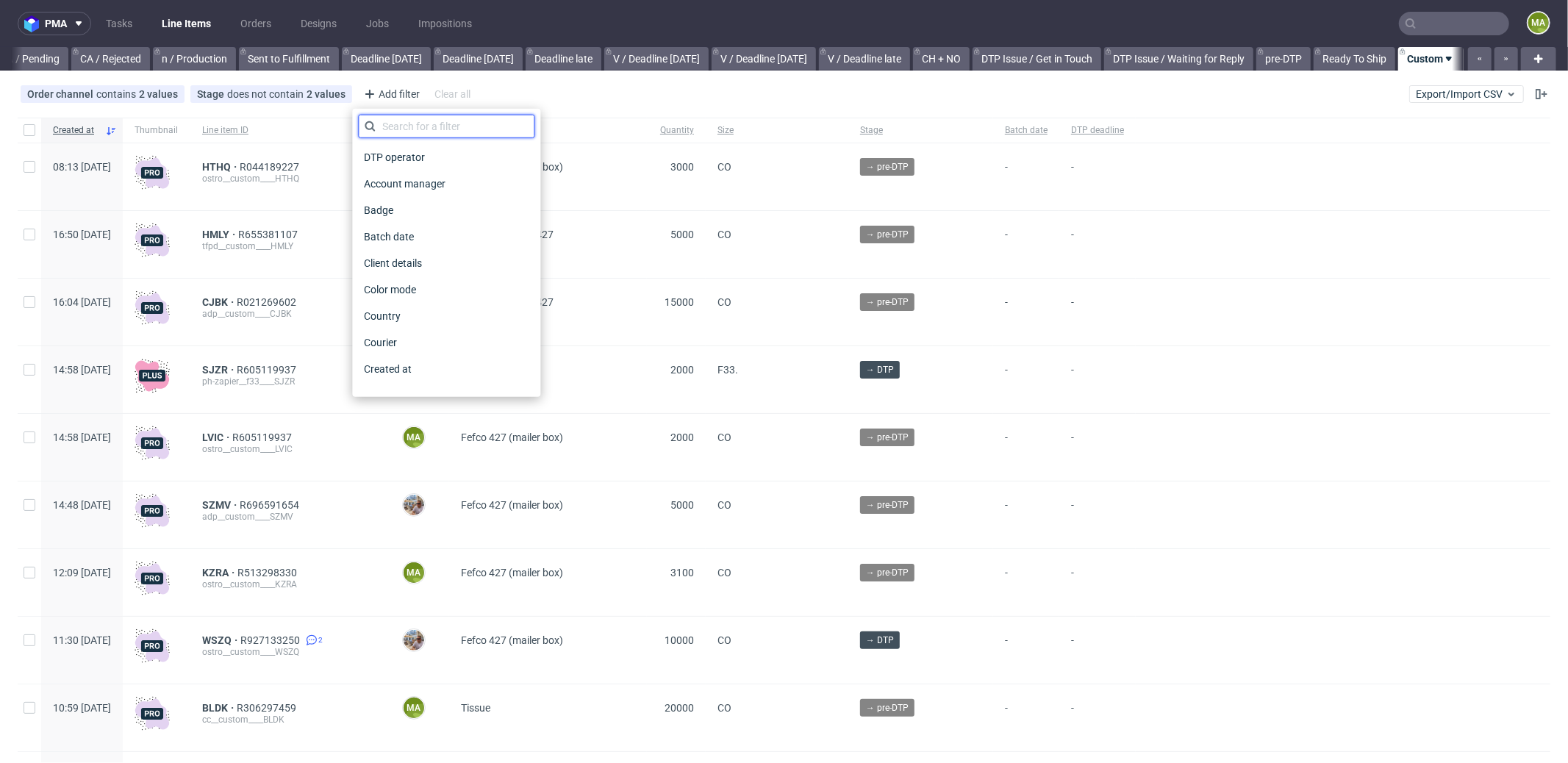
click at [416, 118] on input "text" at bounding box center [446, 127] width 176 height 24
type input "pro"
click at [436, 375] on span "Production manager" at bounding box center [412, 369] width 107 height 21
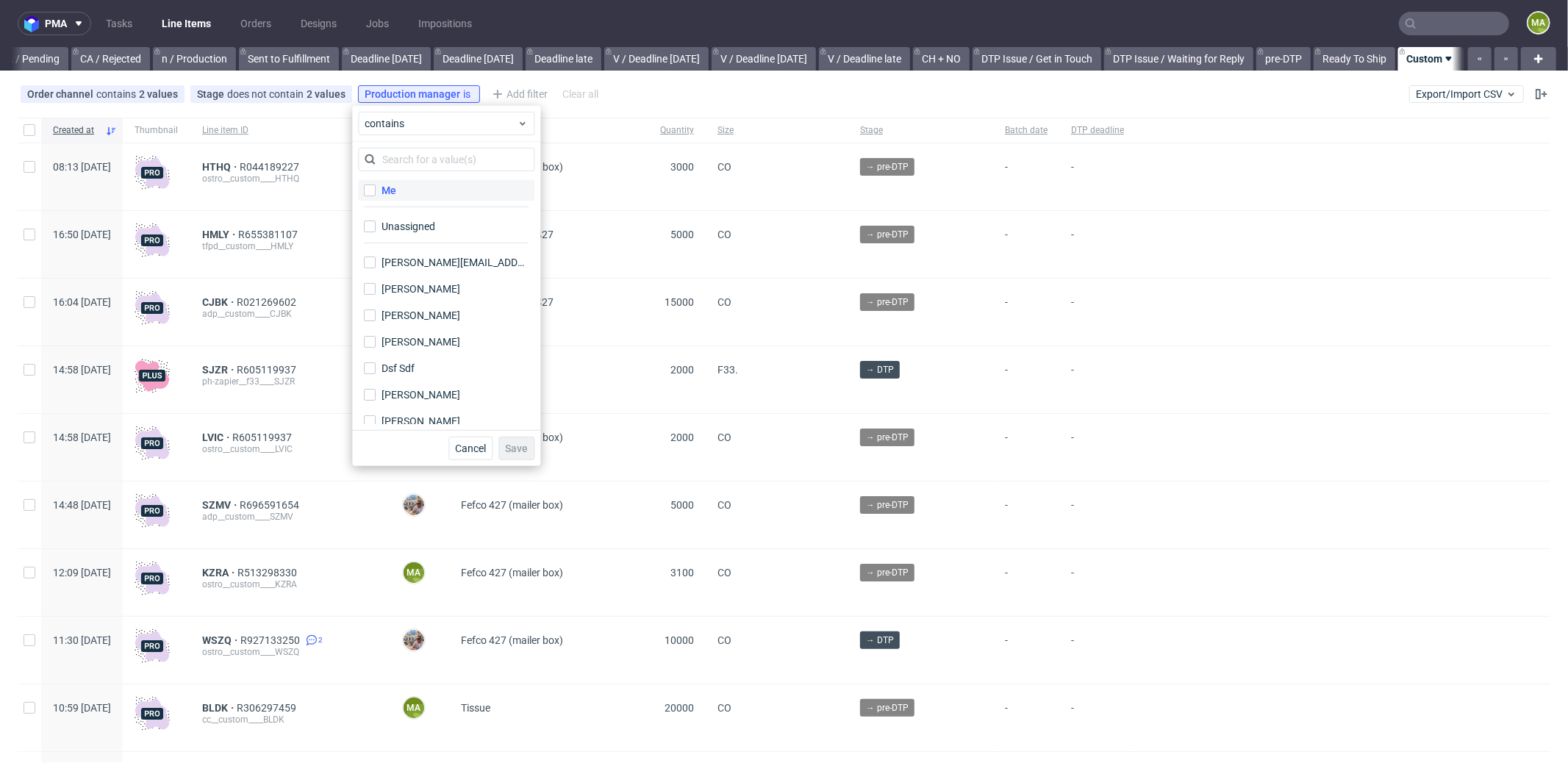
click at [417, 195] on label "Me" at bounding box center [446, 190] width 176 height 21
click at [376, 195] on input "Me" at bounding box center [370, 190] width 12 height 12
checkbox input "true"
click at [508, 454] on button "Save" at bounding box center [516, 448] width 36 height 24
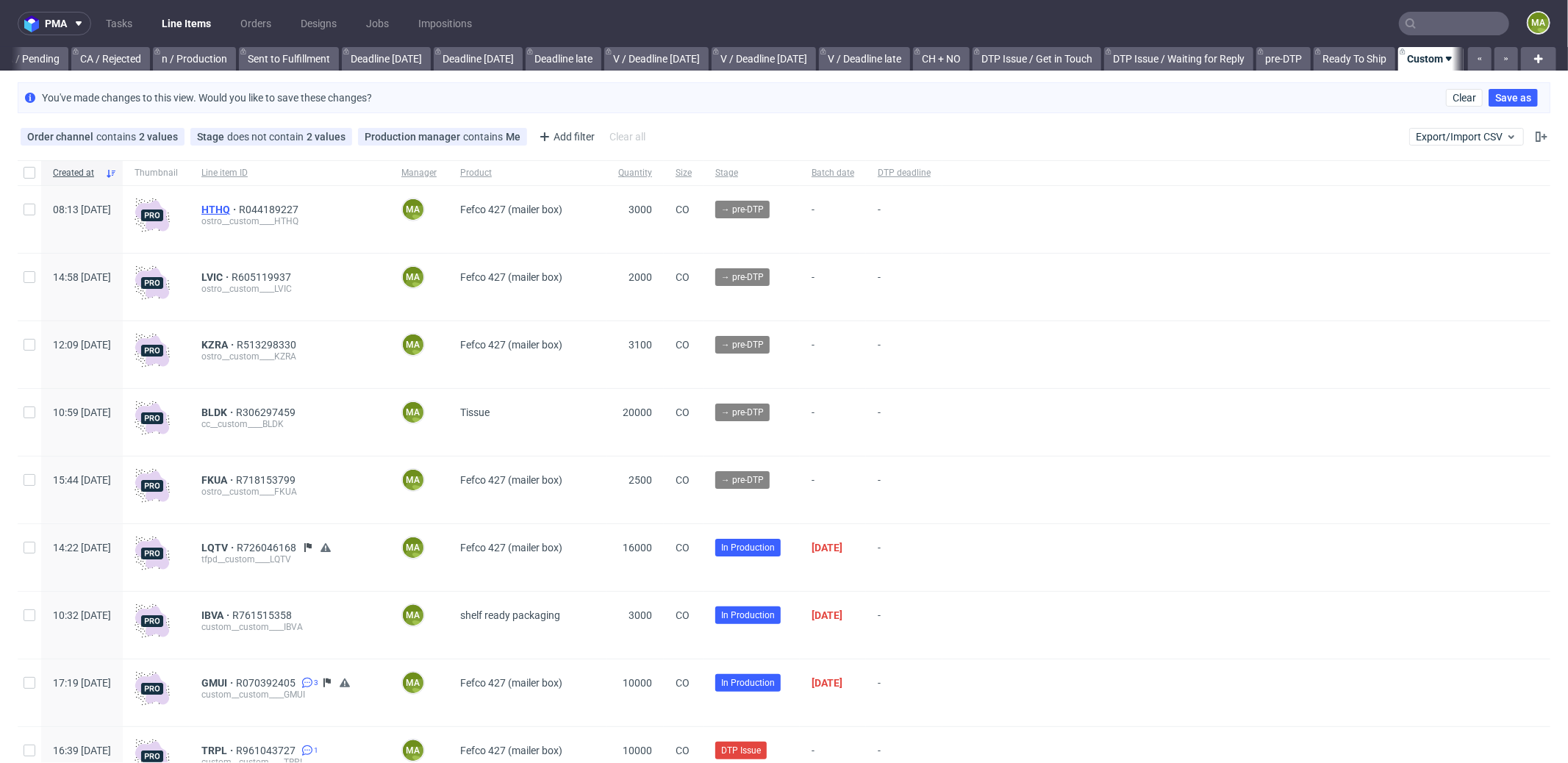
click at [239, 209] on span "HTHQ" at bounding box center [220, 209] width 38 height 12
click at [242, 278] on div "LVIC R605119937 ostro__custom____LVIC" at bounding box center [289, 287] width 200 height 67
click at [232, 274] on span "LVIC" at bounding box center [216, 277] width 30 height 12
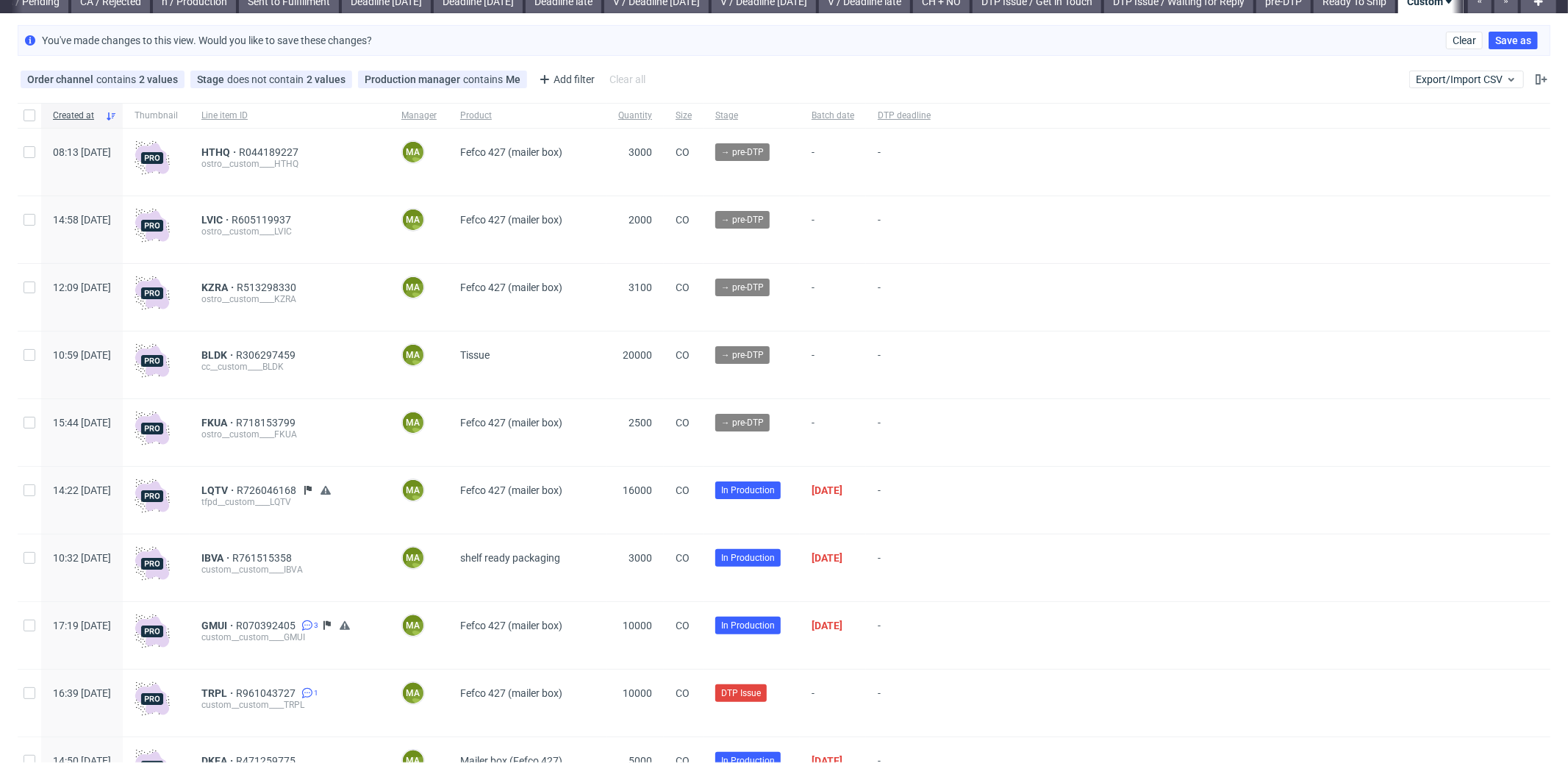
scroll to position [84, 0]
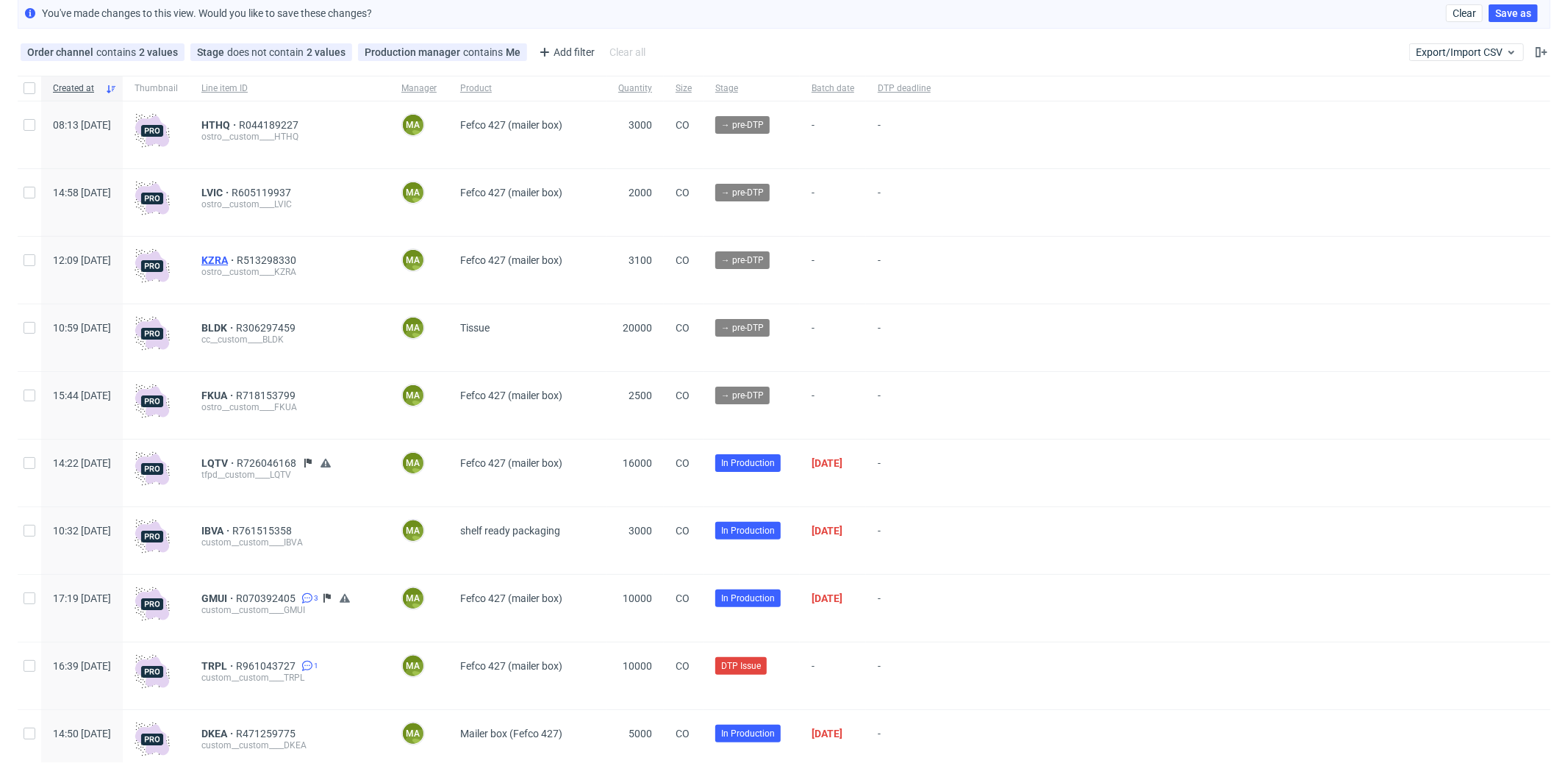
click at [237, 258] on span "KZRA" at bounding box center [219, 260] width 35 height 12
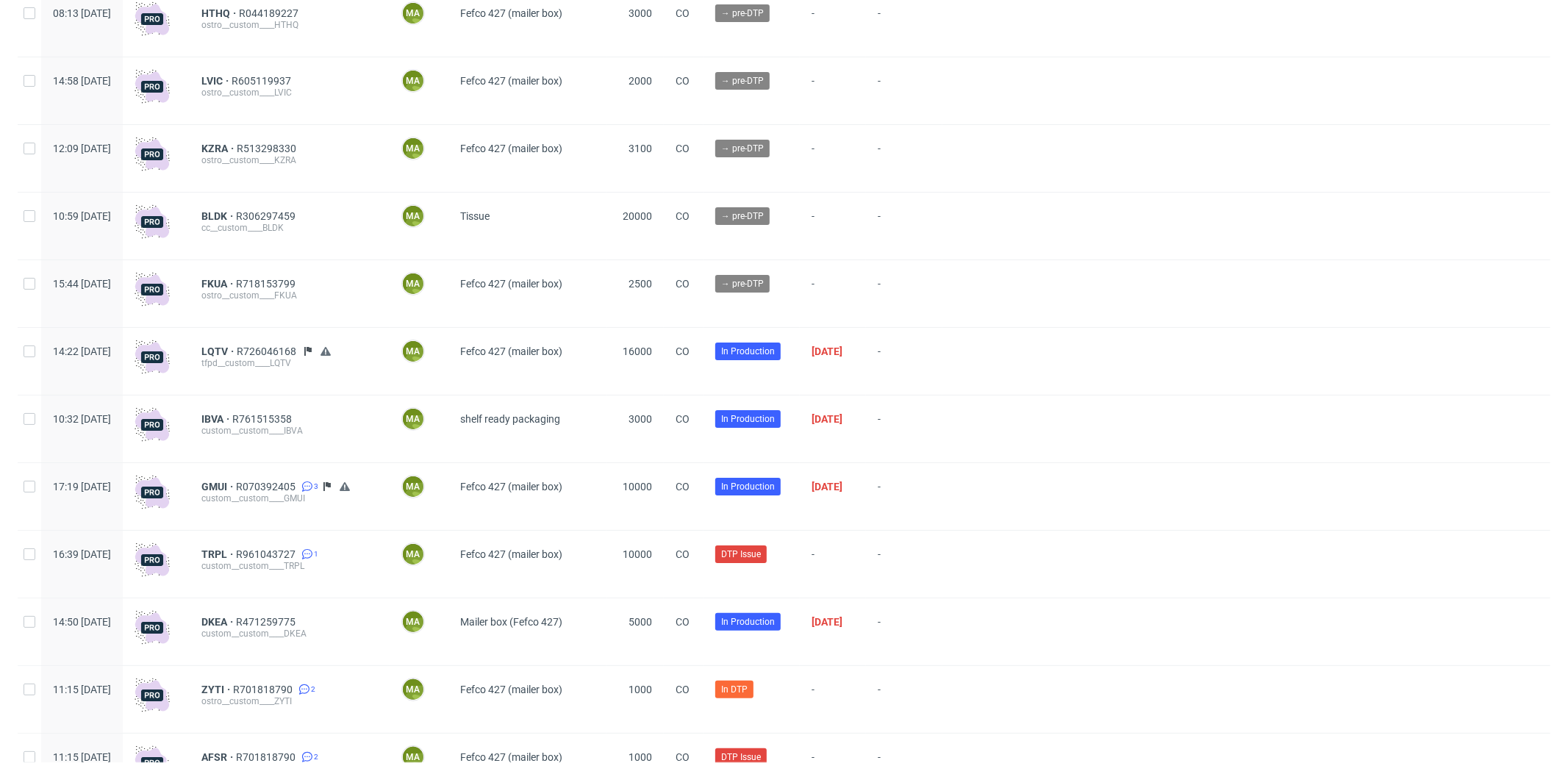
scroll to position [201, 0]
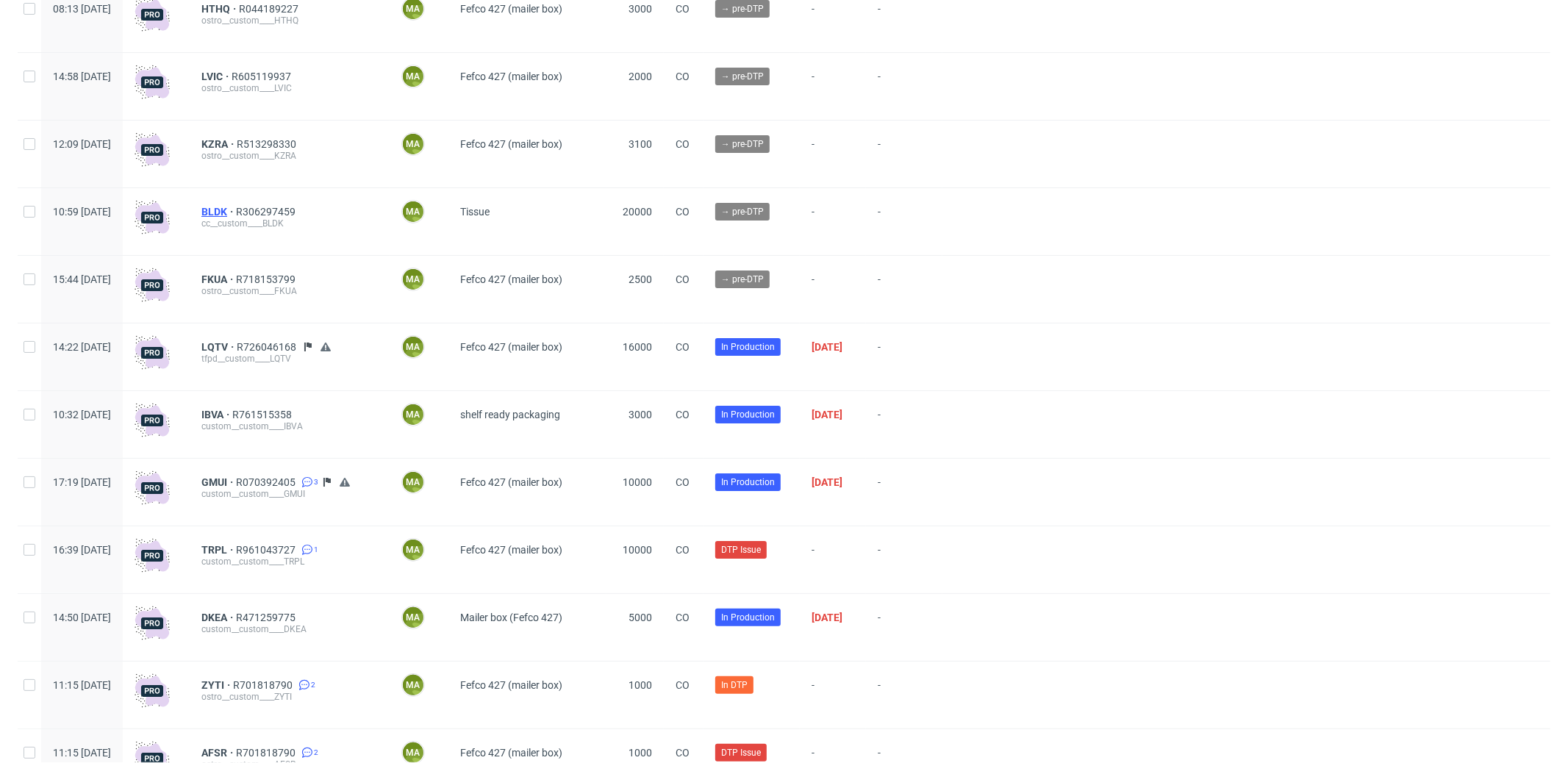
click at [236, 215] on span "BLDK" at bounding box center [219, 211] width 35 height 12
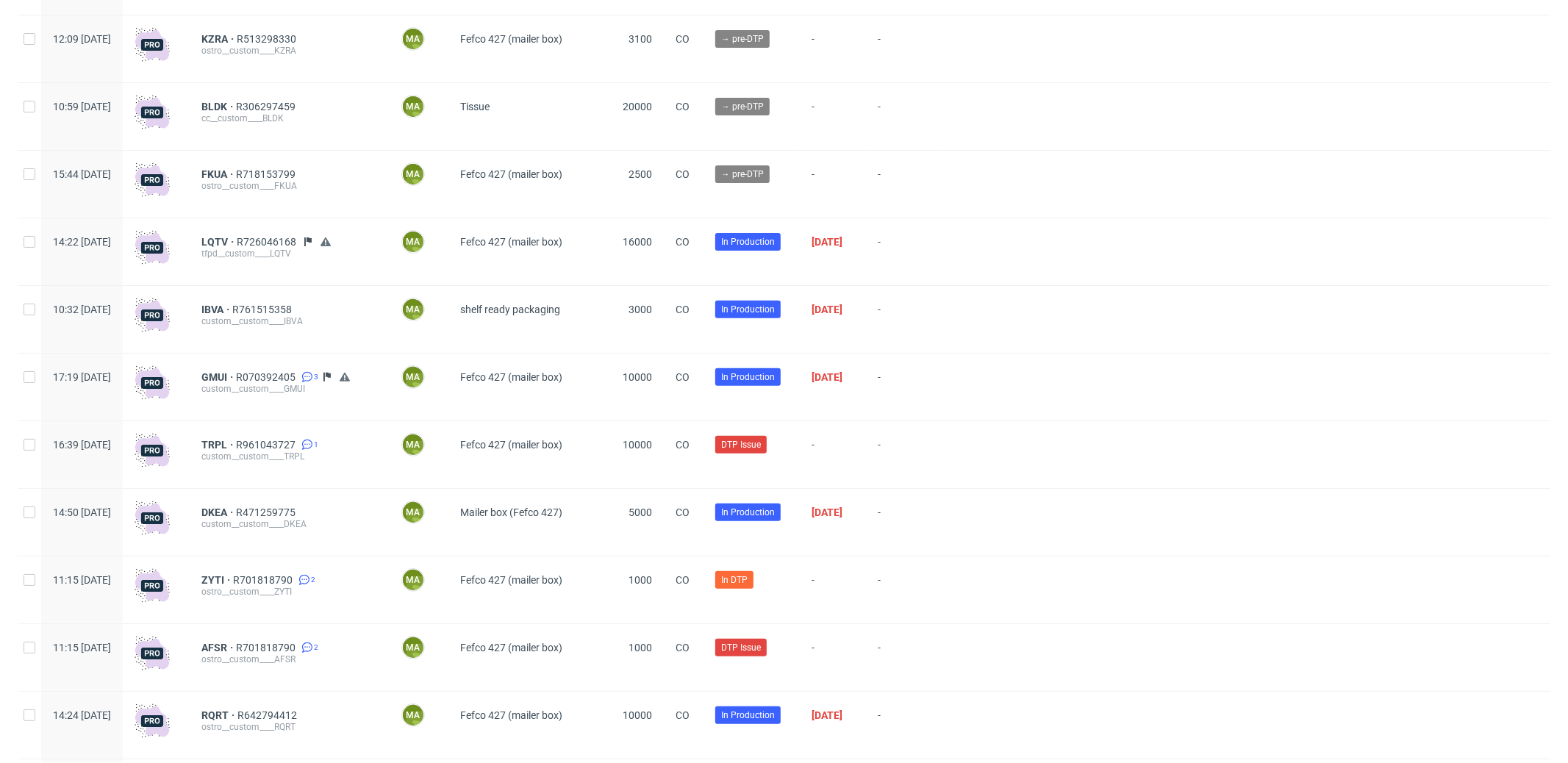
scroll to position [311, 0]
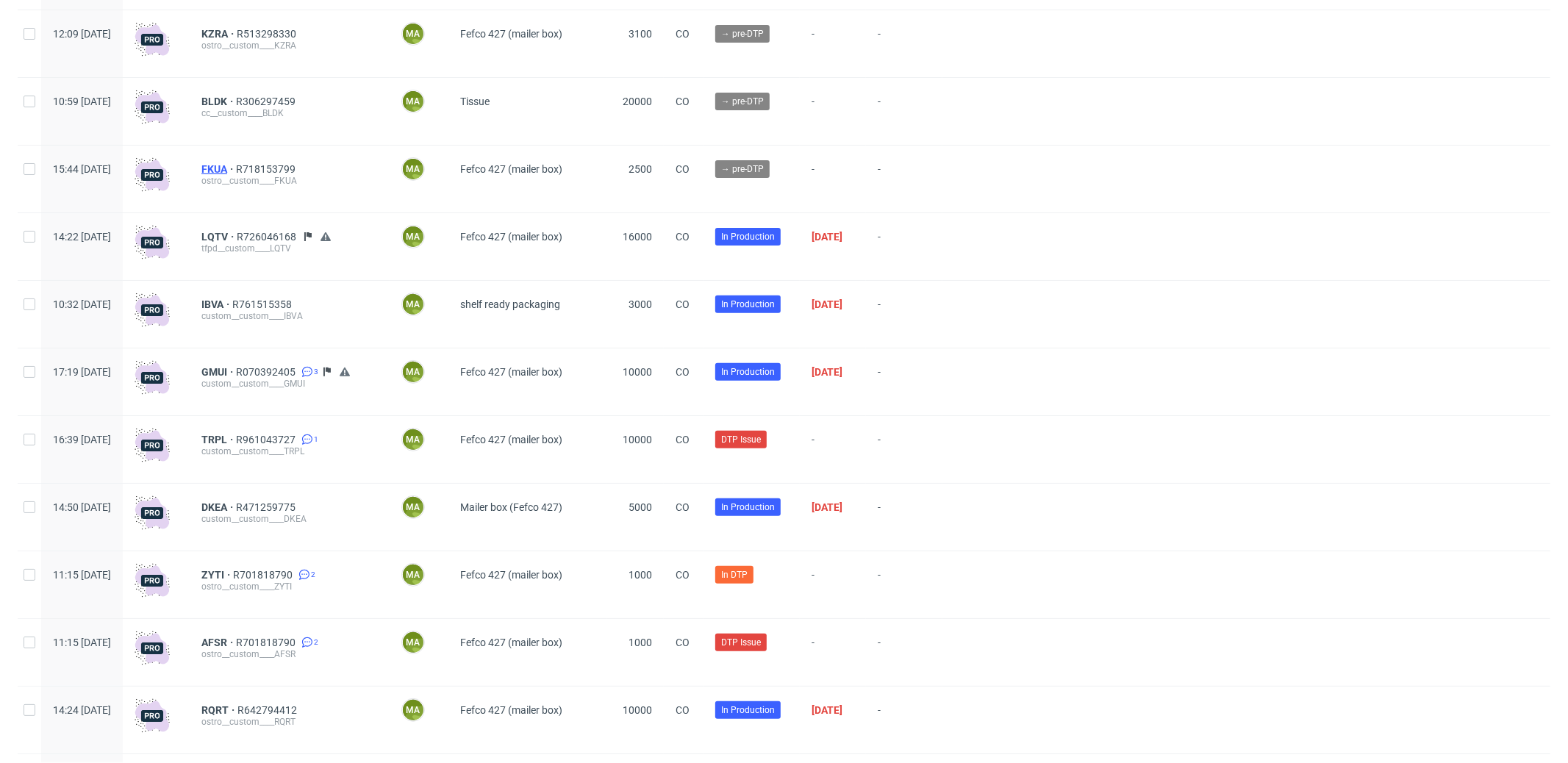
click at [236, 167] on span "FKUA" at bounding box center [219, 169] width 35 height 12
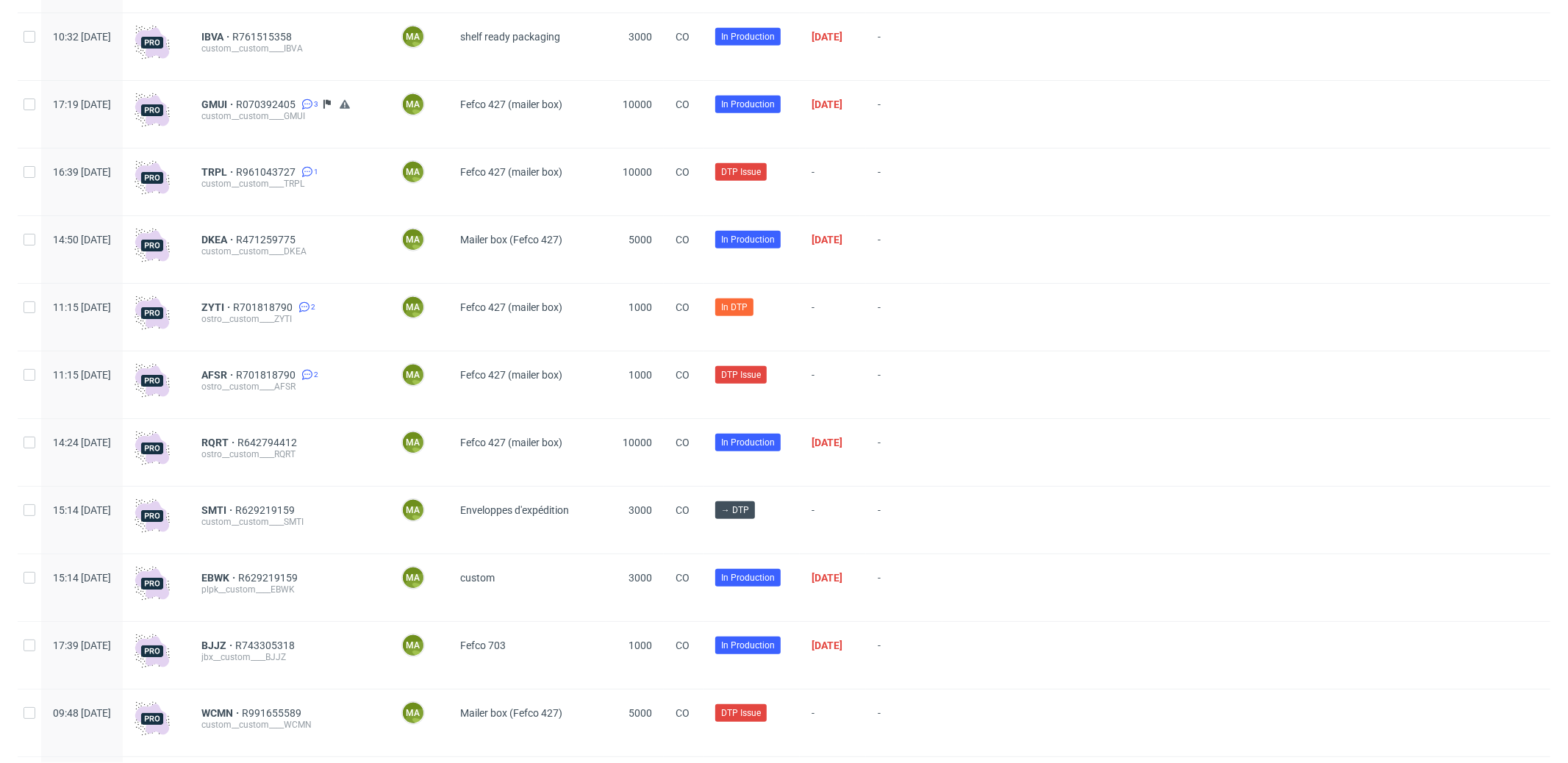
scroll to position [596, 0]
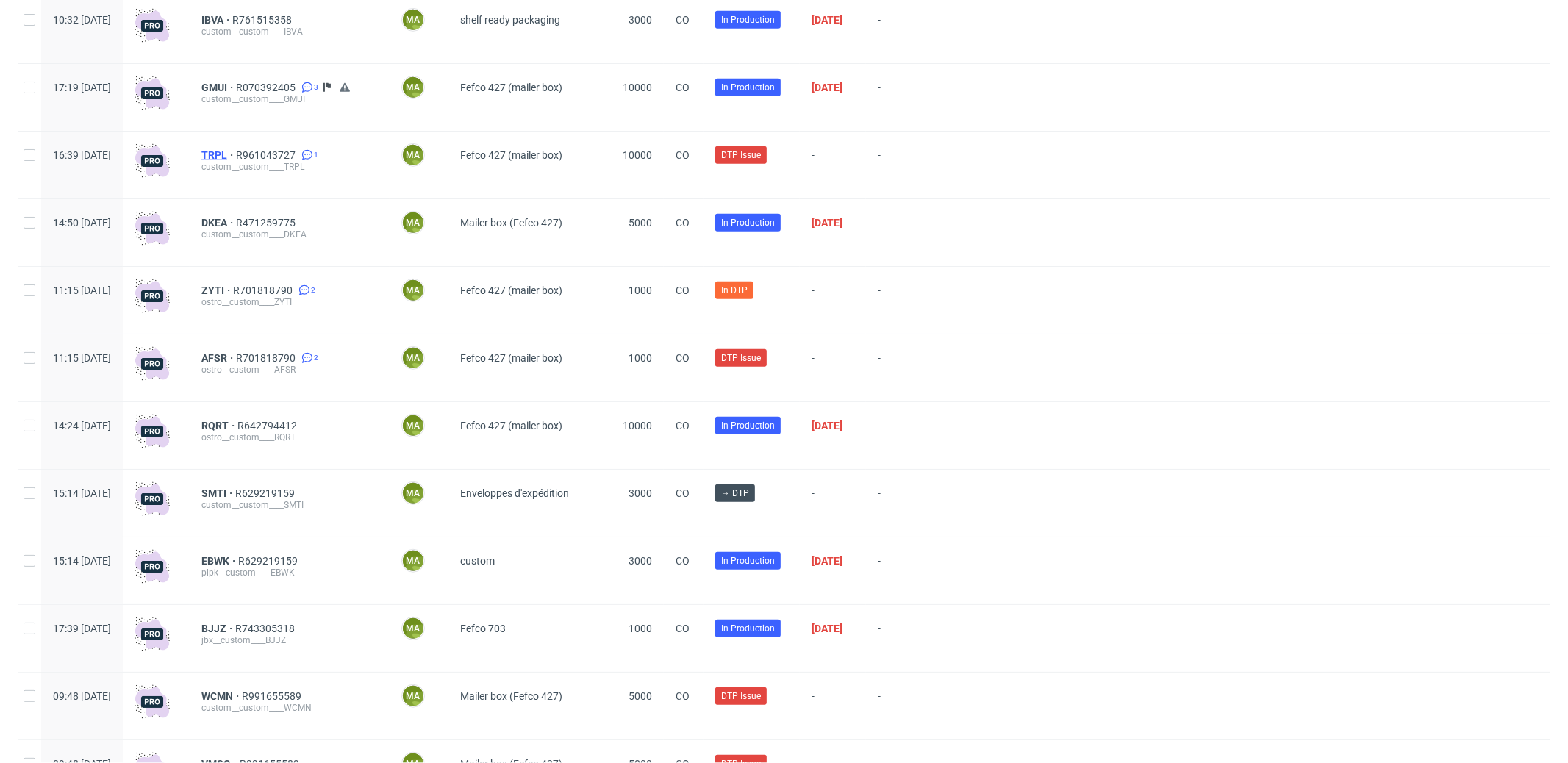
click at [236, 157] on span "TRPL" at bounding box center [219, 155] width 35 height 12
click at [236, 151] on span "TRPL" at bounding box center [219, 155] width 35 height 12
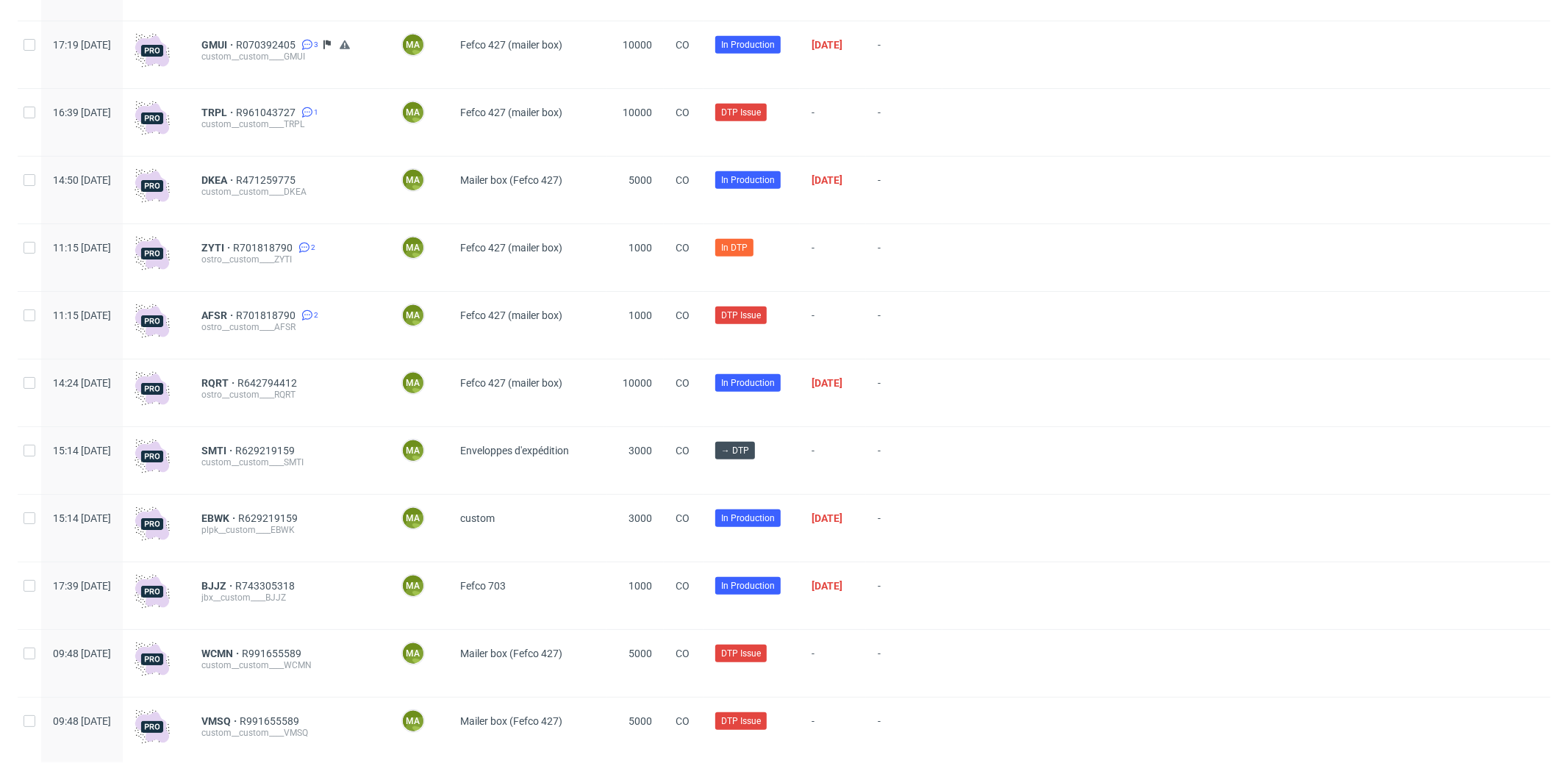
scroll to position [677, 0]
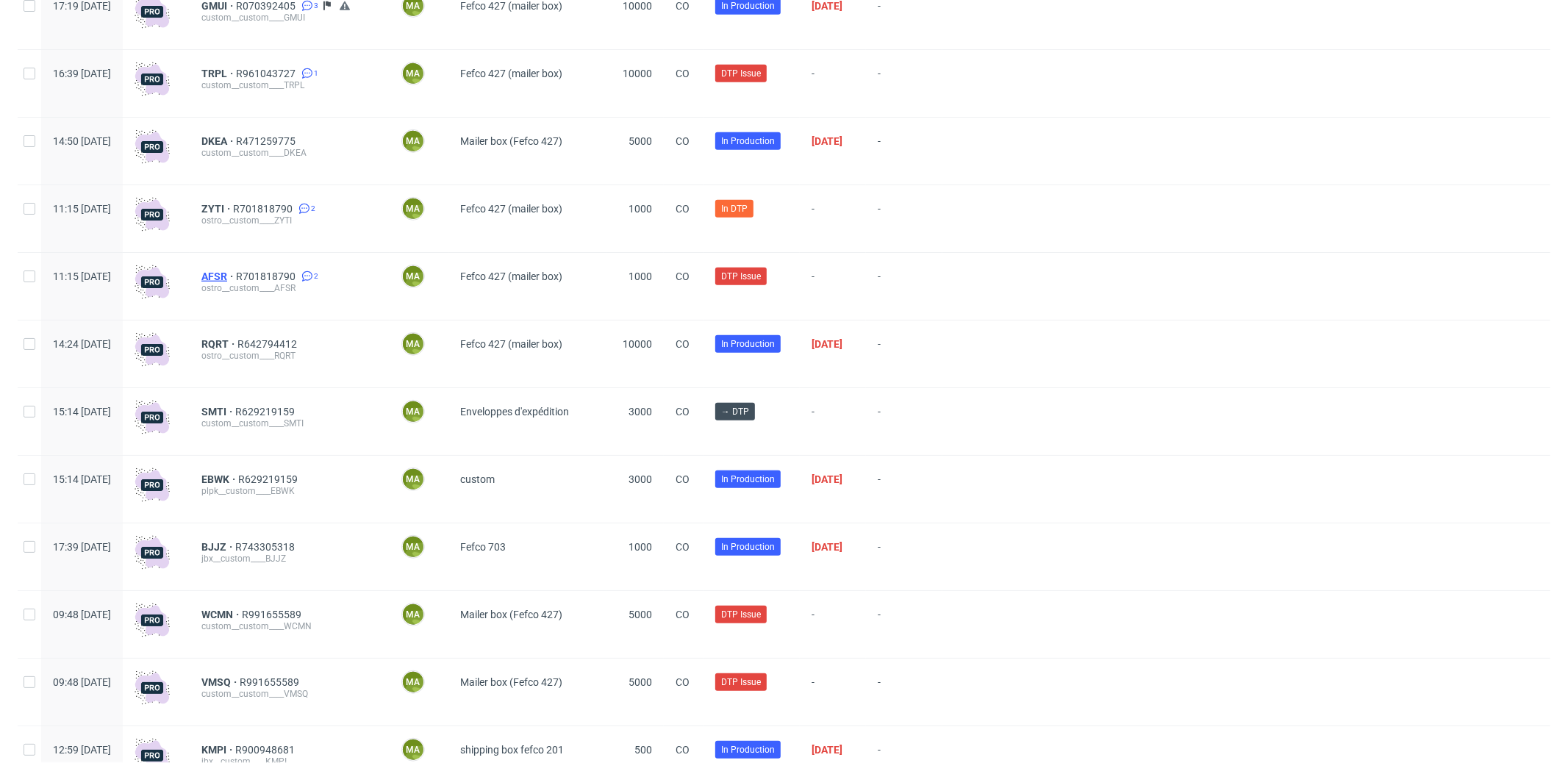
click at [236, 278] on span "AFSR" at bounding box center [219, 276] width 35 height 12
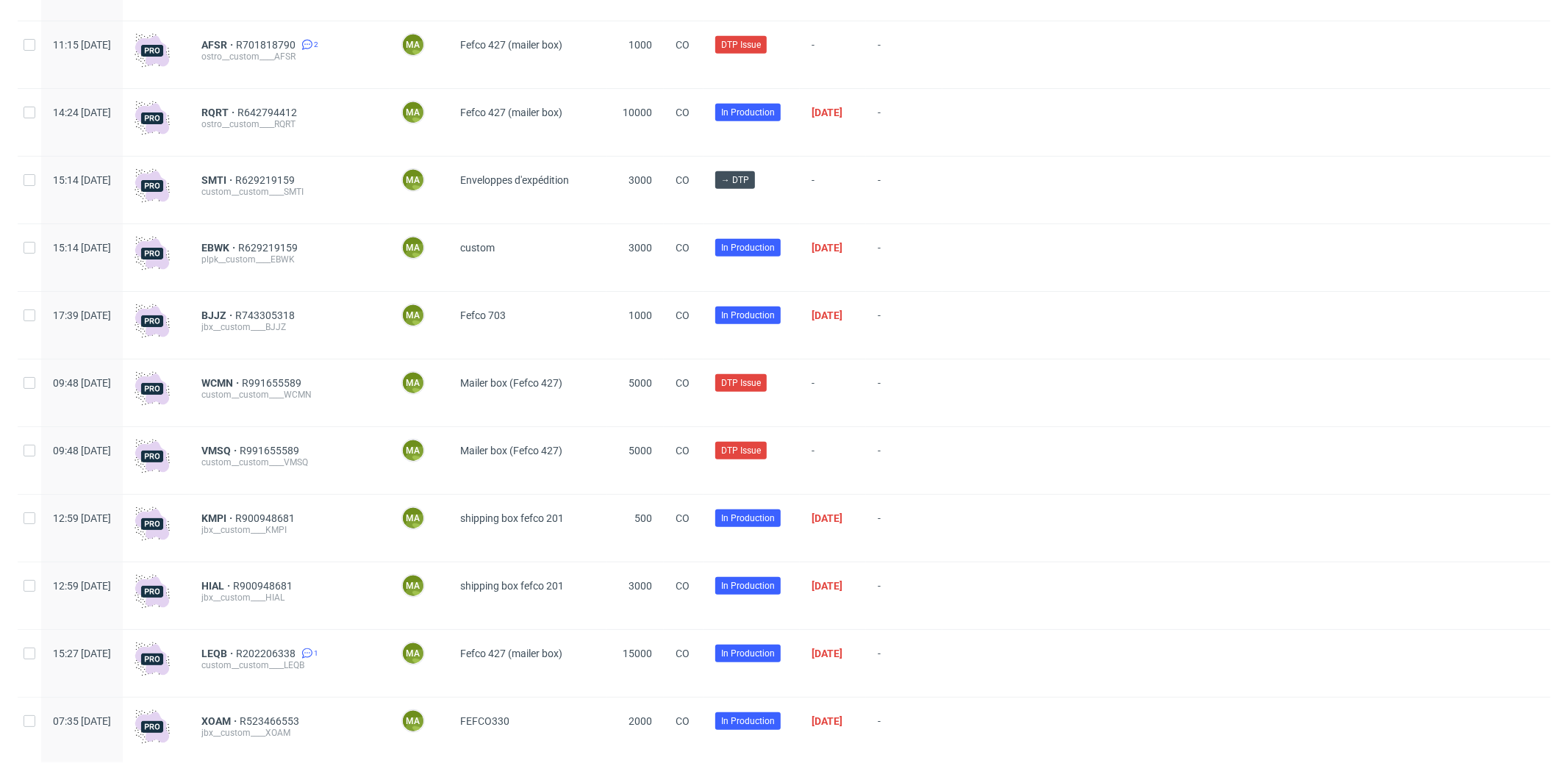
scroll to position [909, 0]
click at [242, 383] on span "WCMN" at bounding box center [222, 383] width 41 height 12
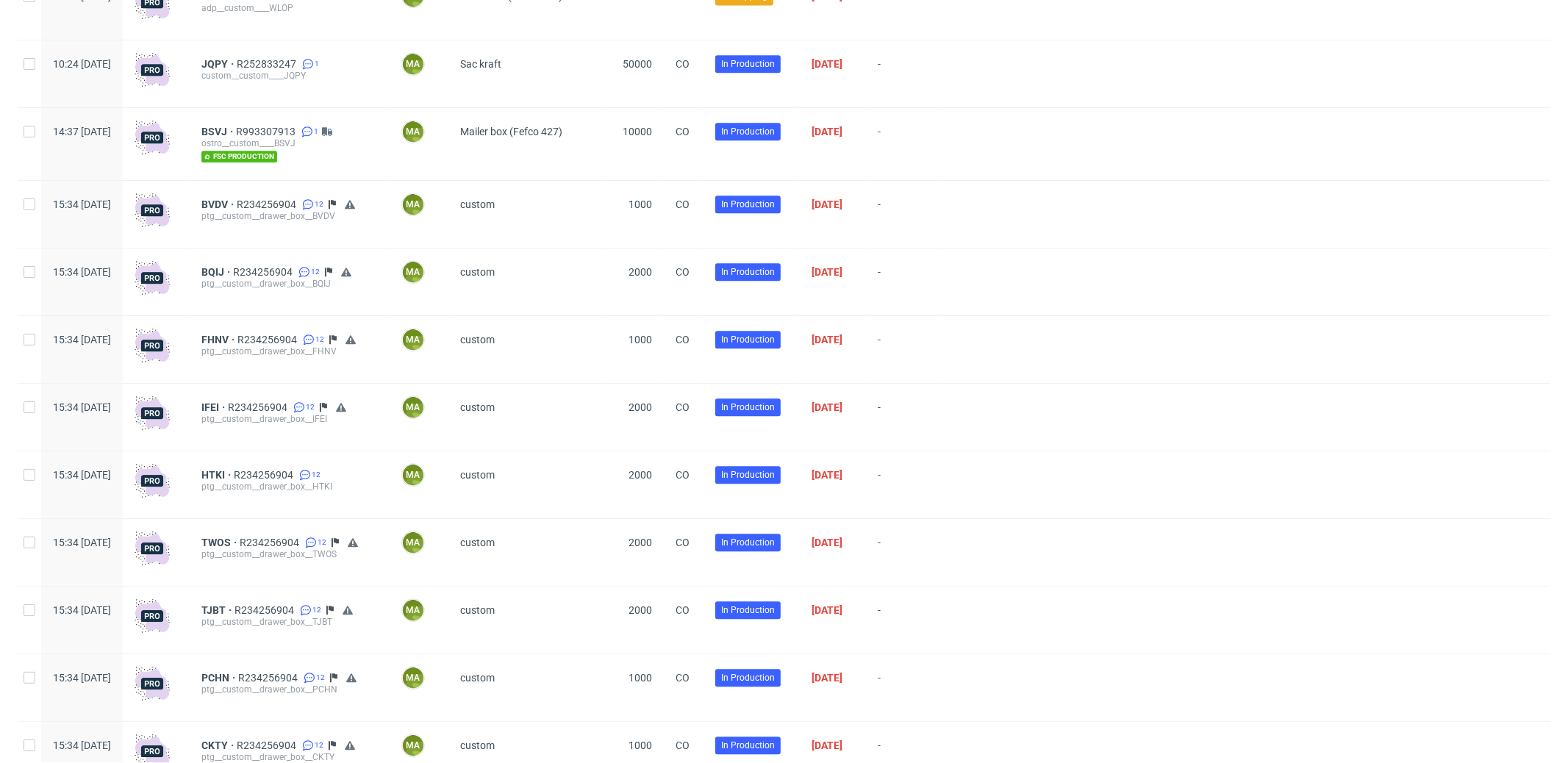
scroll to position [2094, 0]
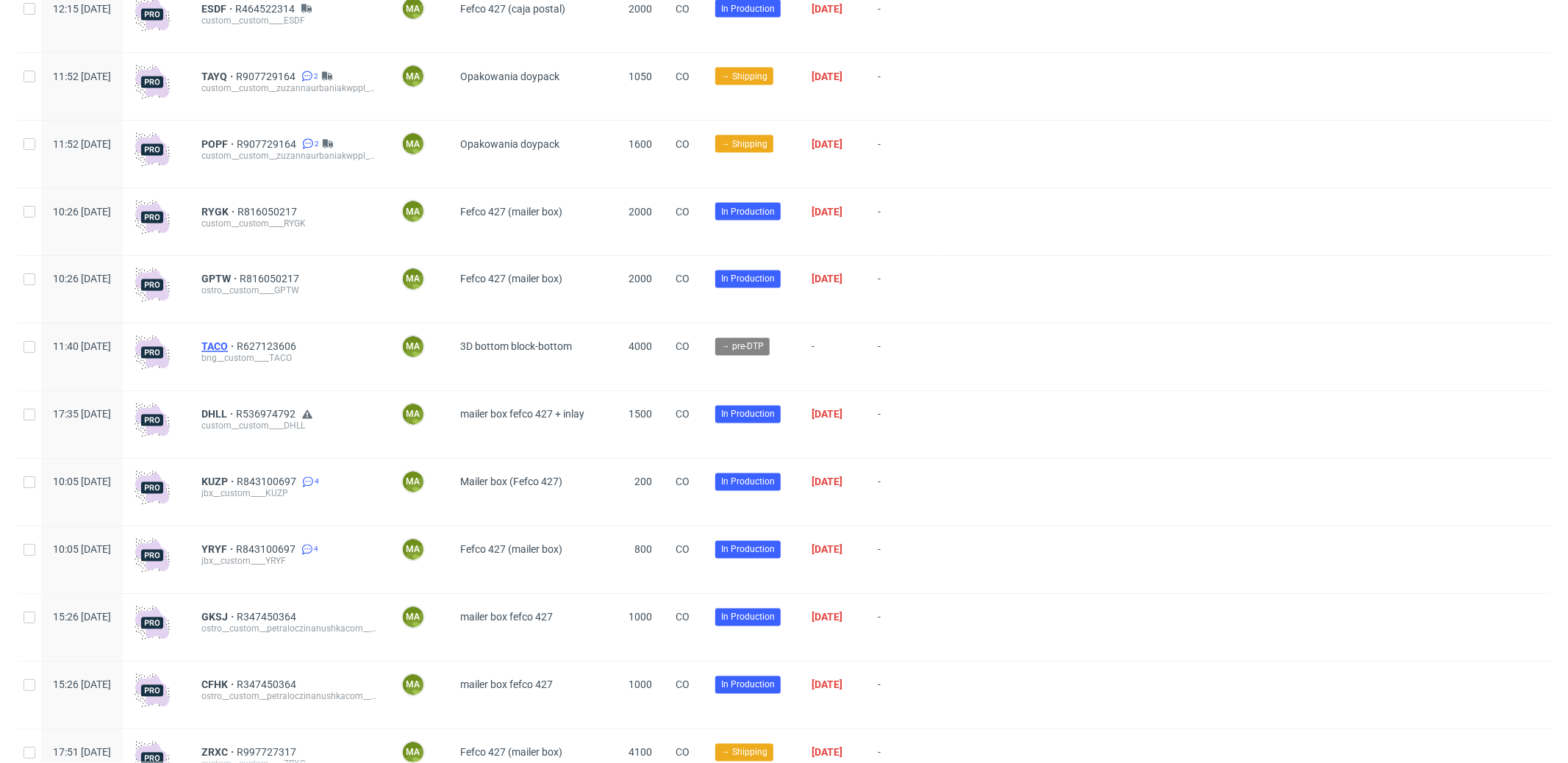
click at [237, 353] on span "TACO" at bounding box center [219, 347] width 35 height 12
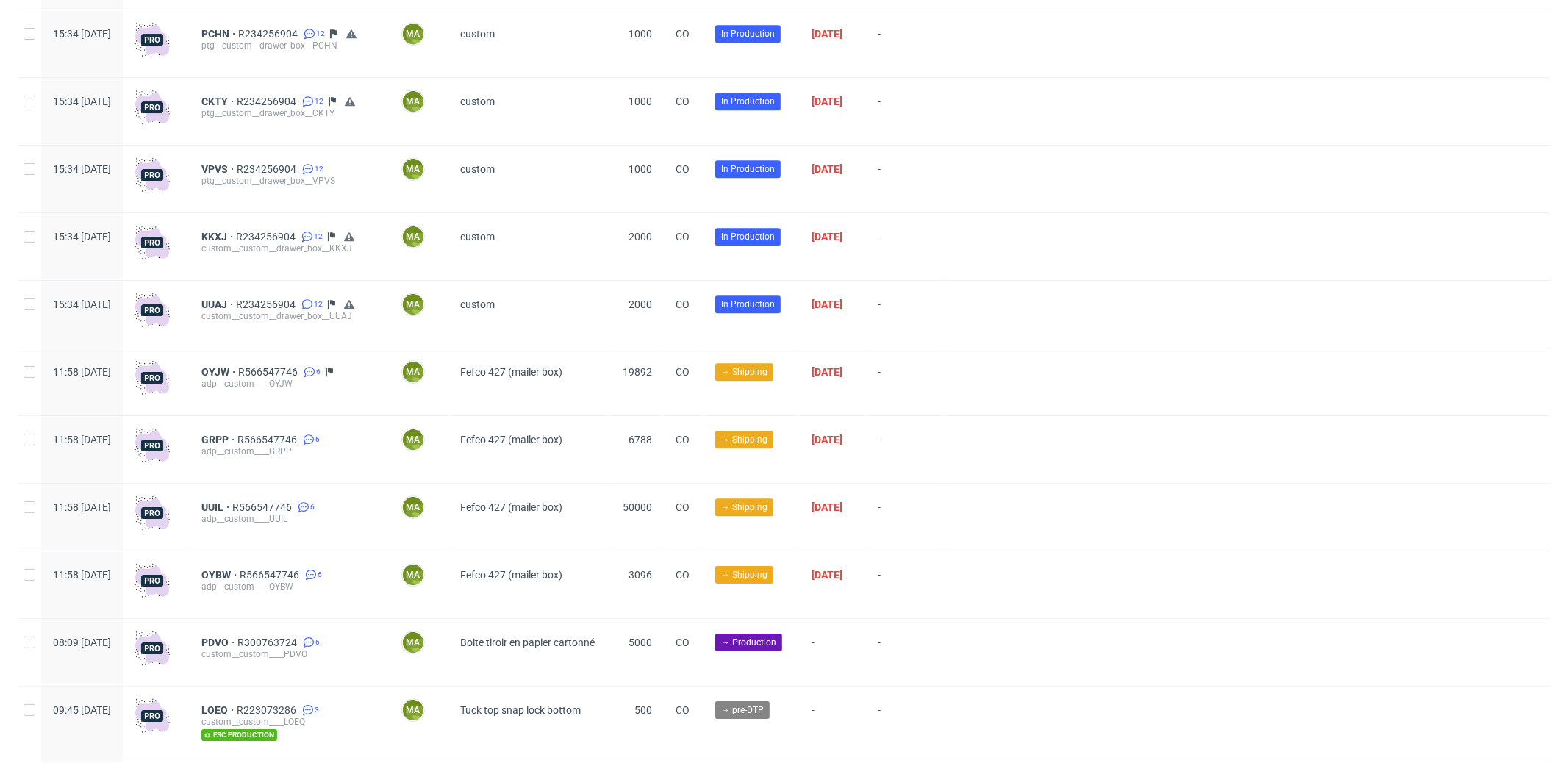
scroll to position [3824, 0]
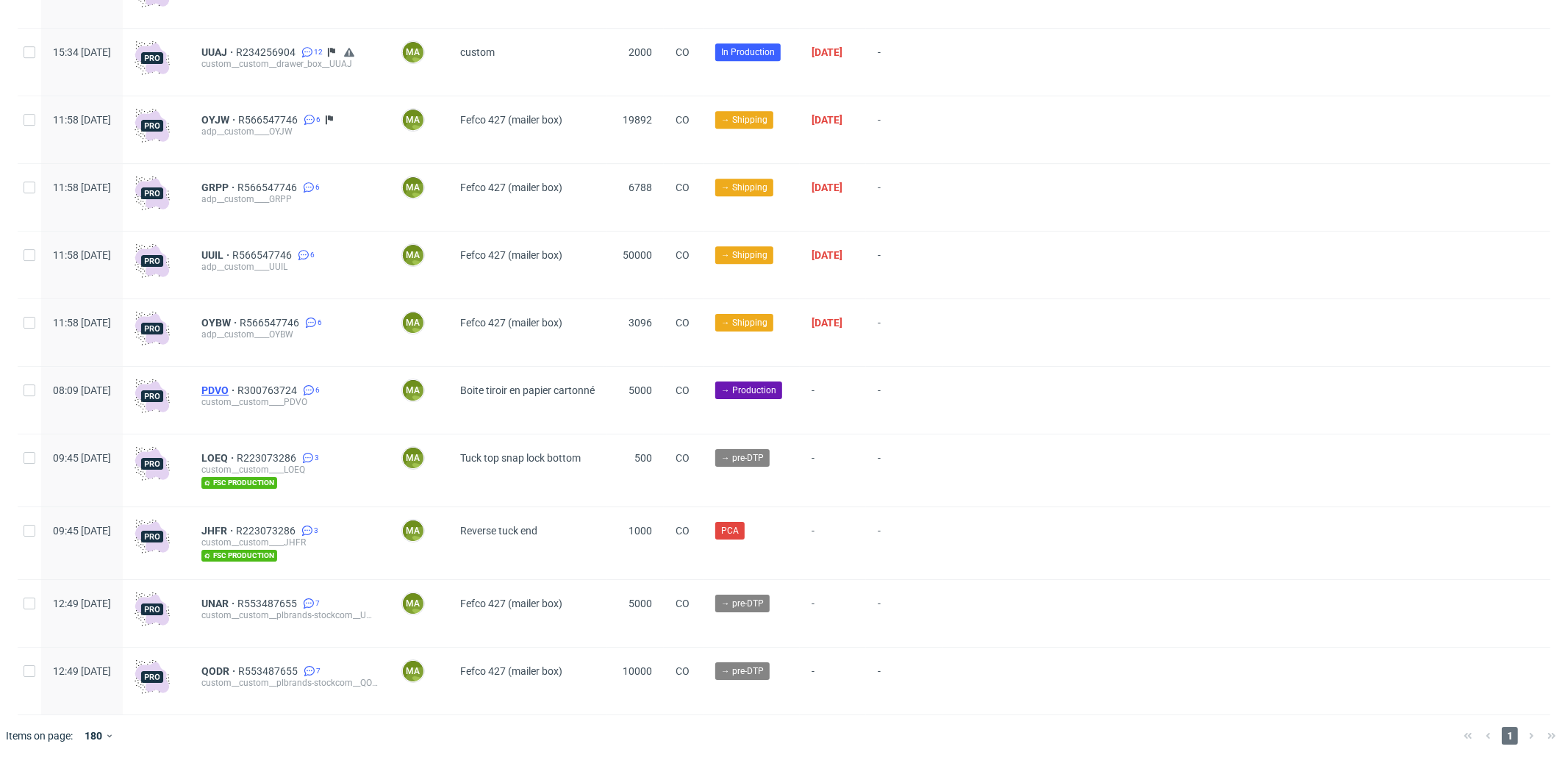
click at [238, 386] on span "PDVO" at bounding box center [219, 390] width 36 height 12
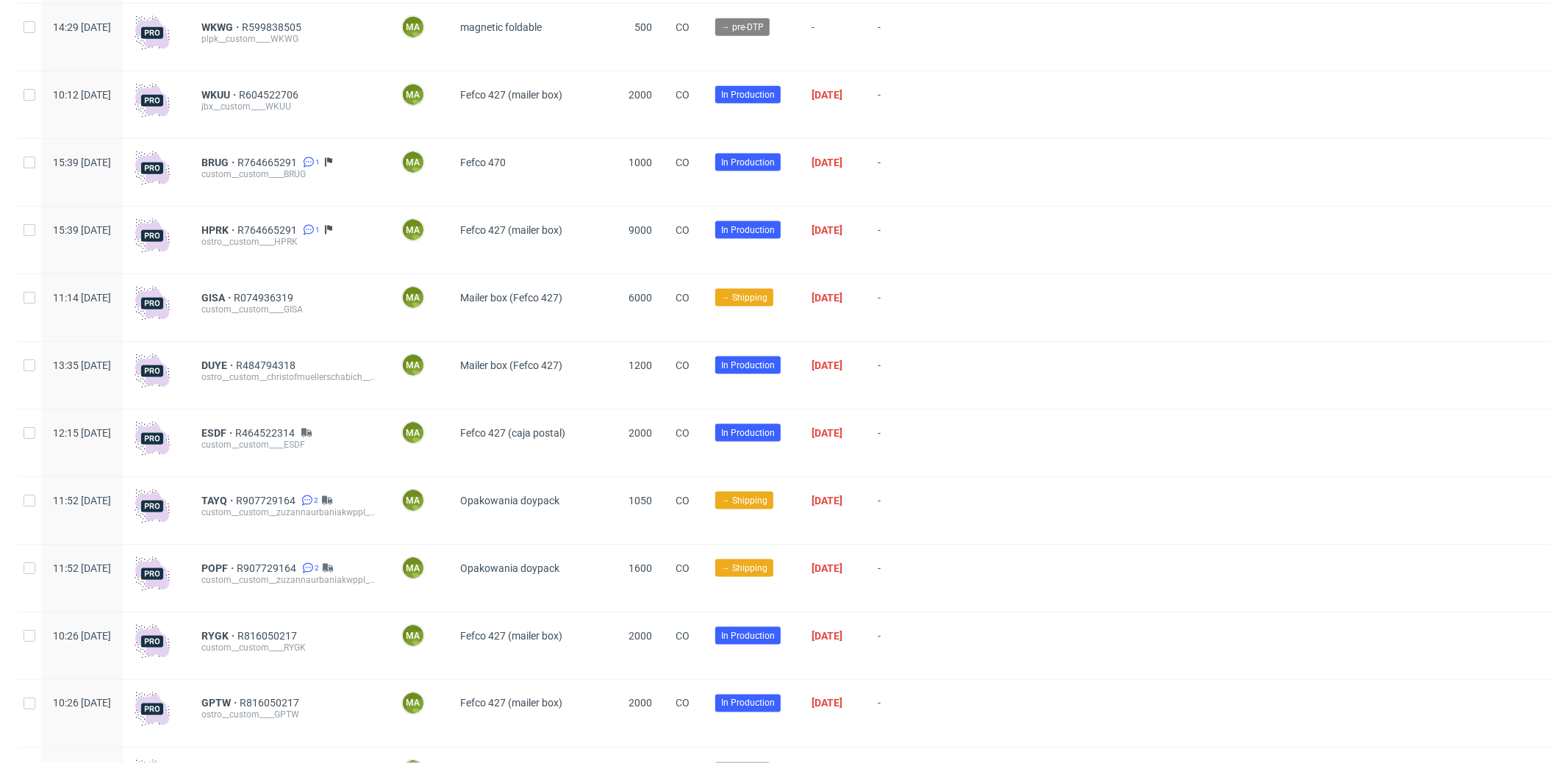
scroll to position [1130, 0]
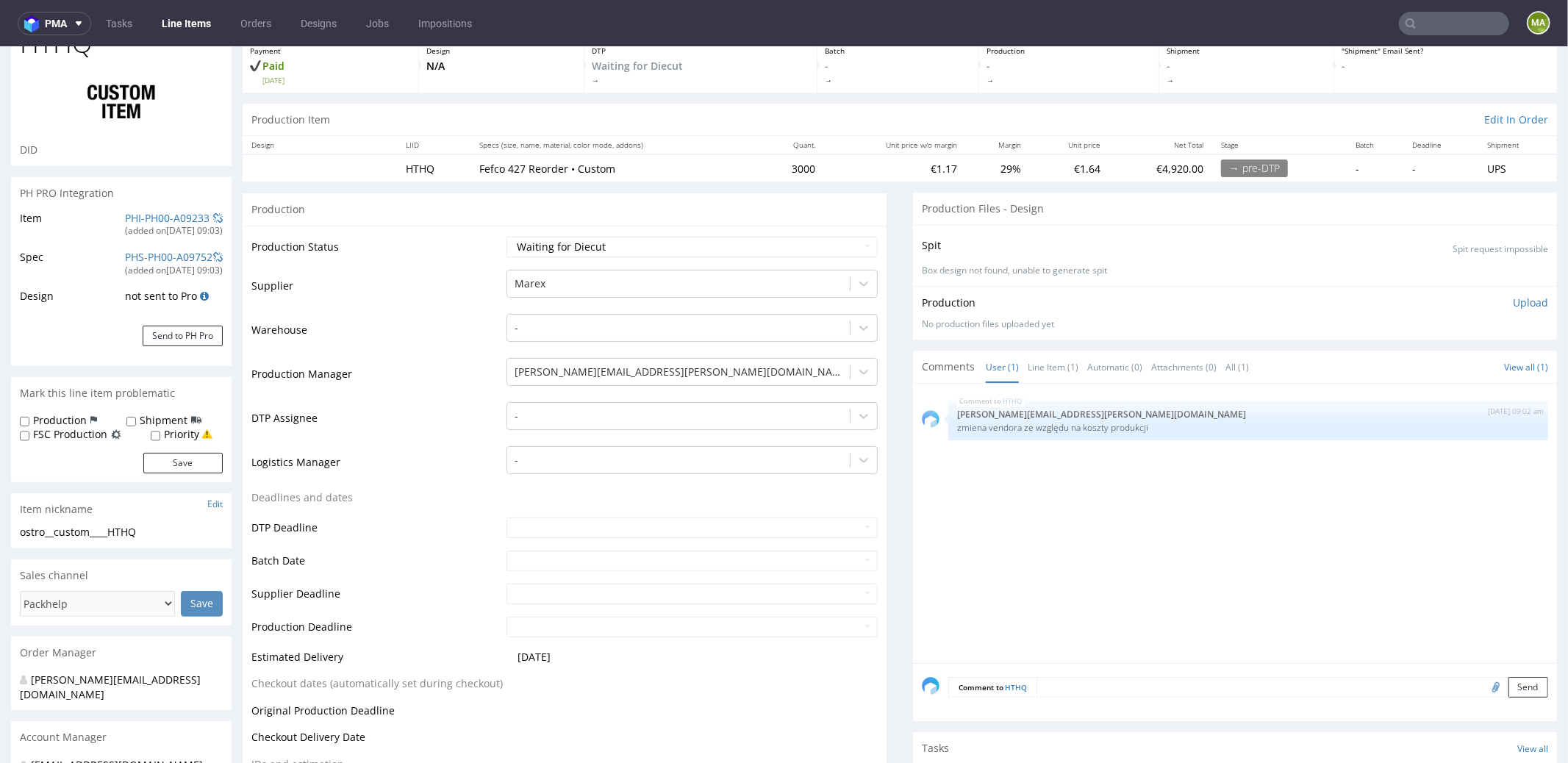
scroll to position [134, 0]
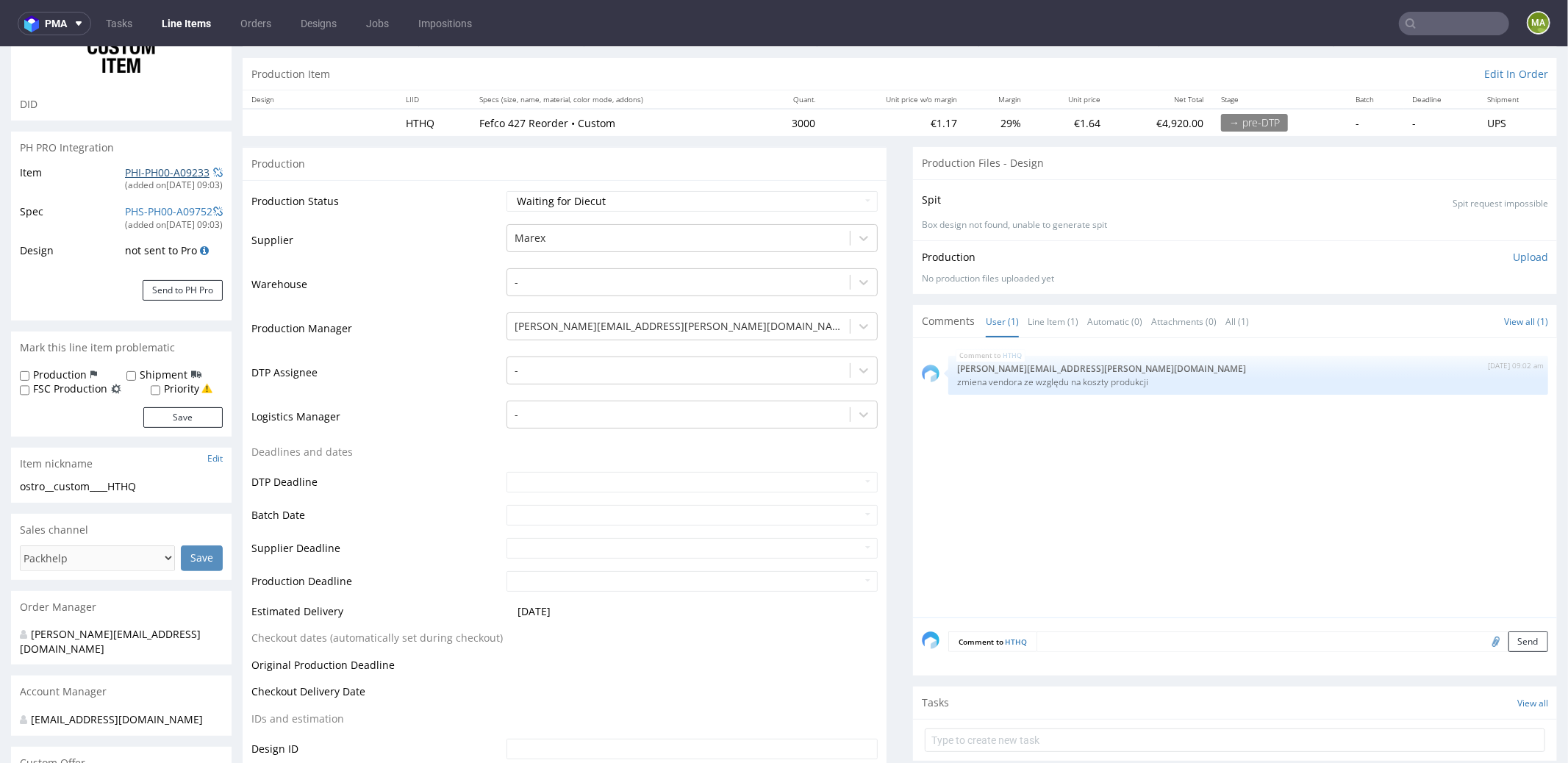
click at [136, 170] on link "PHI-PH00-A09233" at bounding box center [167, 172] width 84 height 14
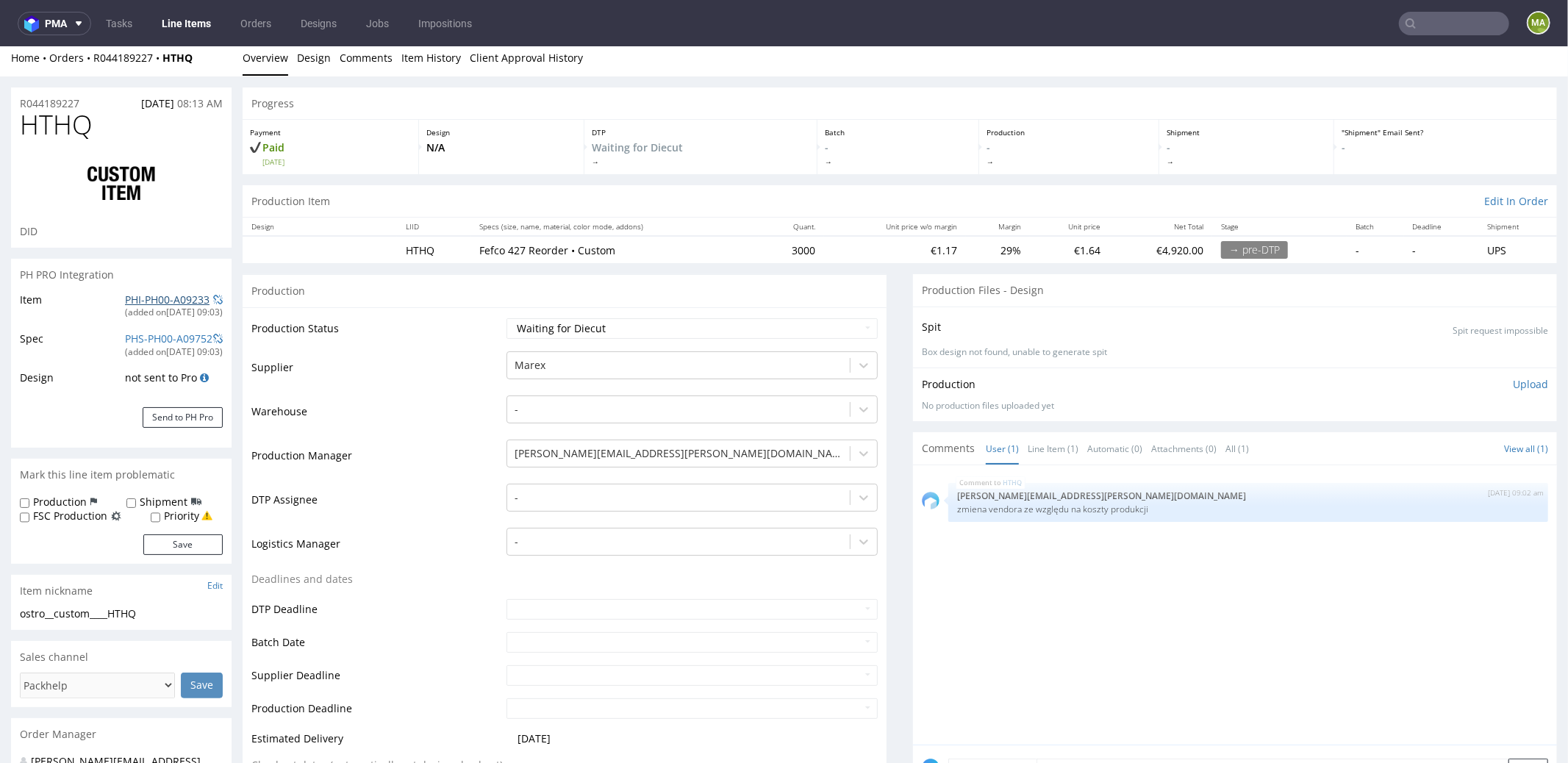
scroll to position [0, 0]
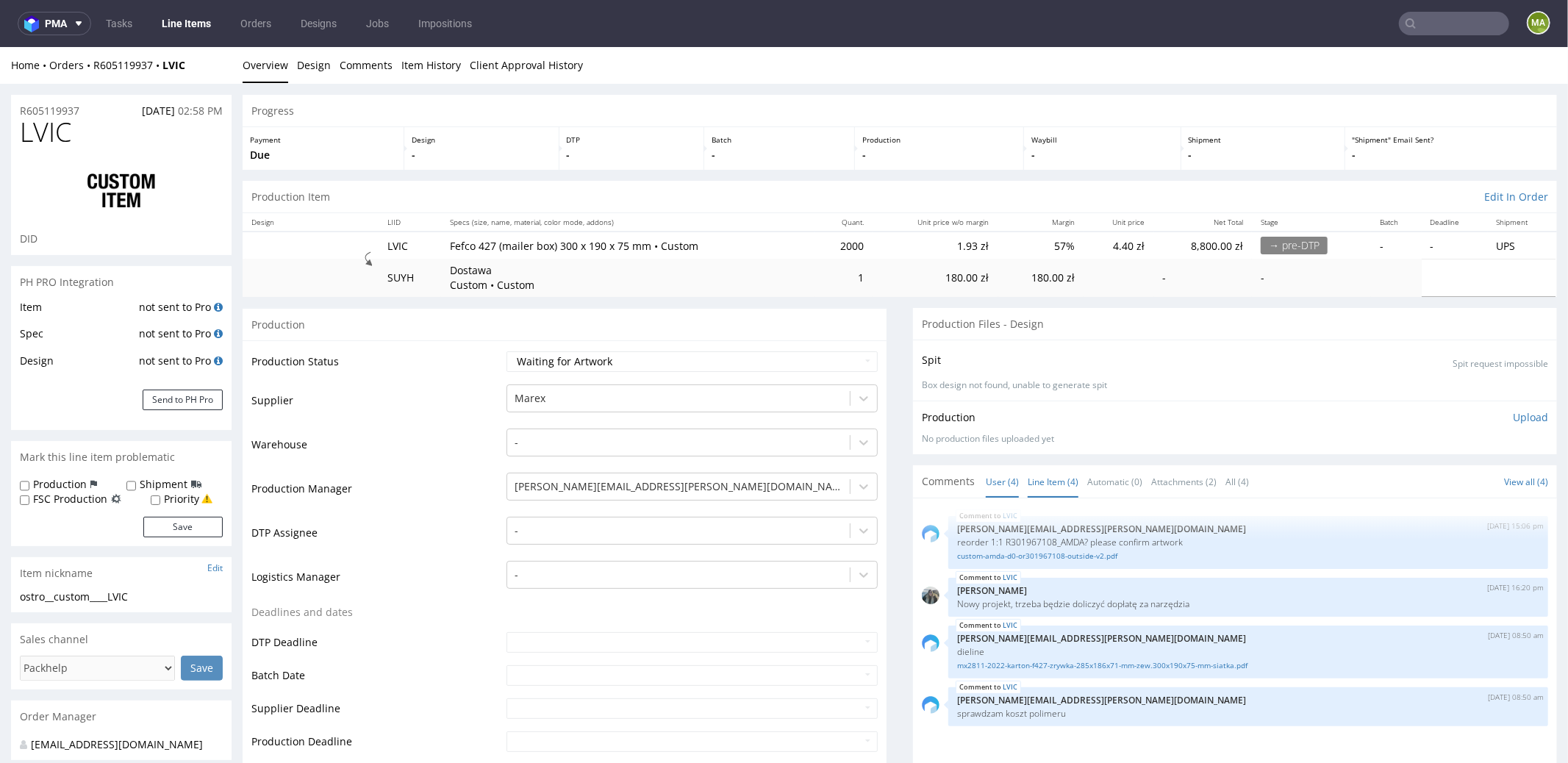
click at [1050, 482] on link "Line Item (4)" at bounding box center [1053, 481] width 51 height 31
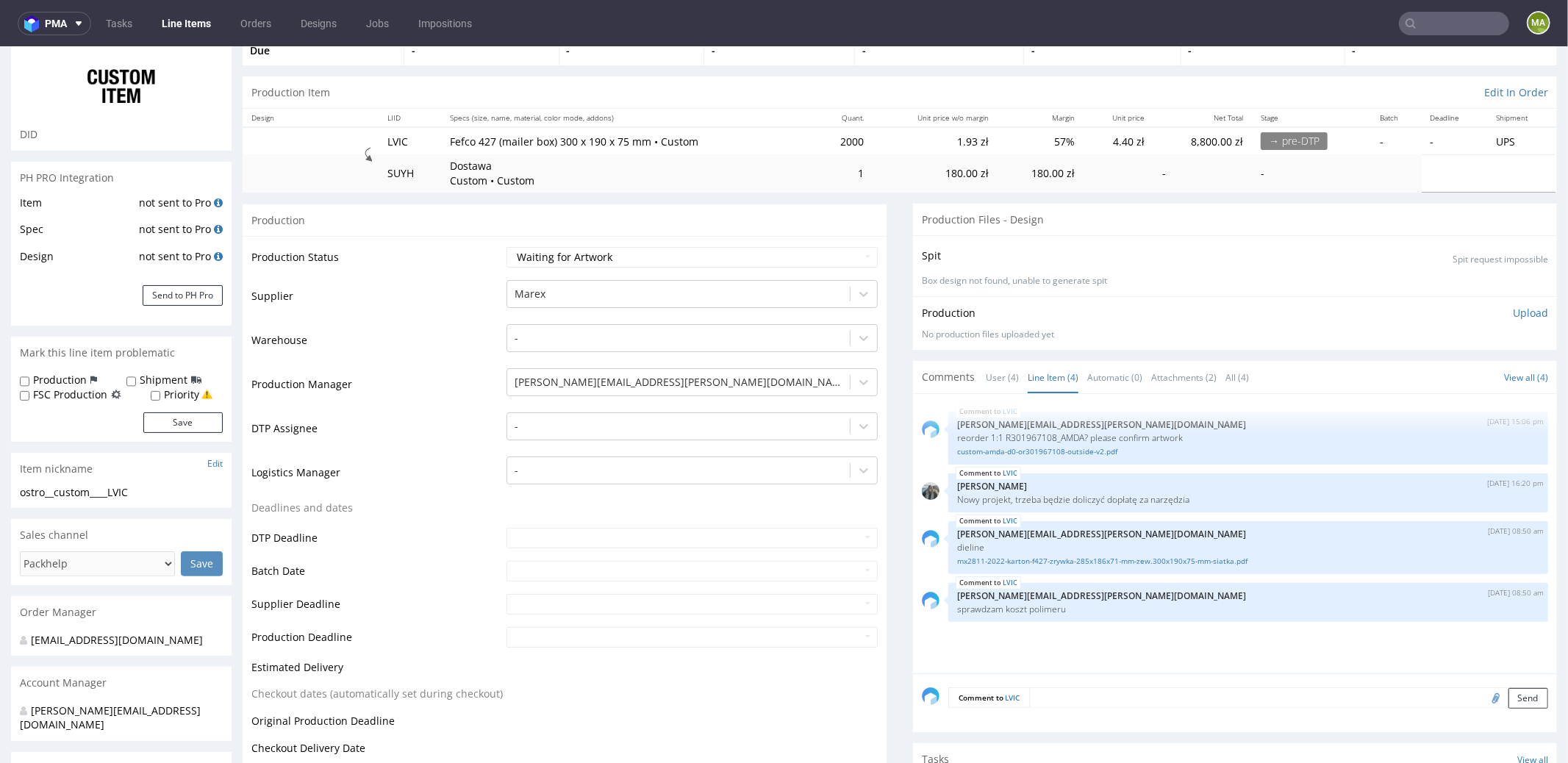
scroll to position [143, 0]
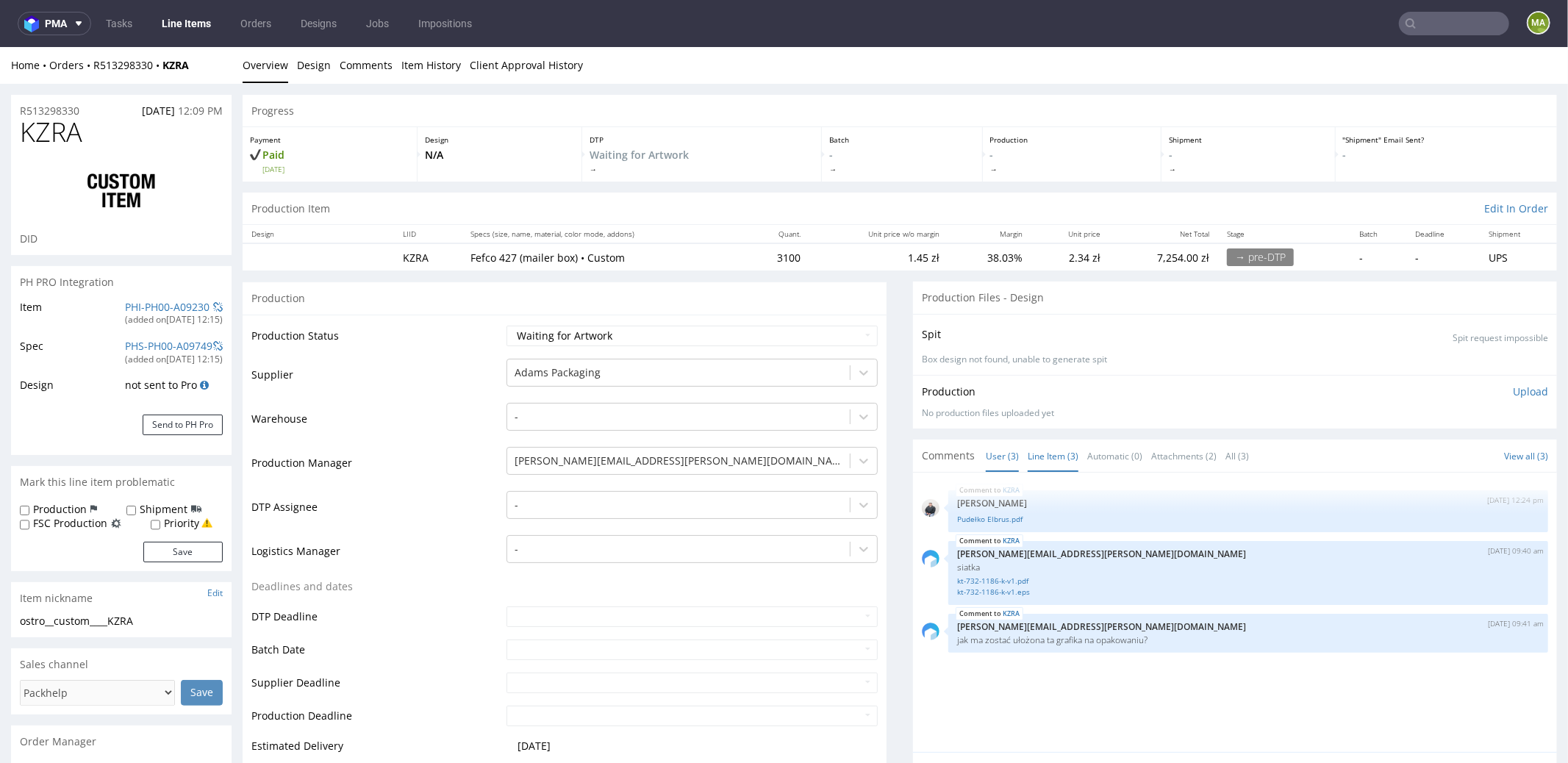
click at [1060, 455] on link "Line Item (3)" at bounding box center [1053, 455] width 51 height 31
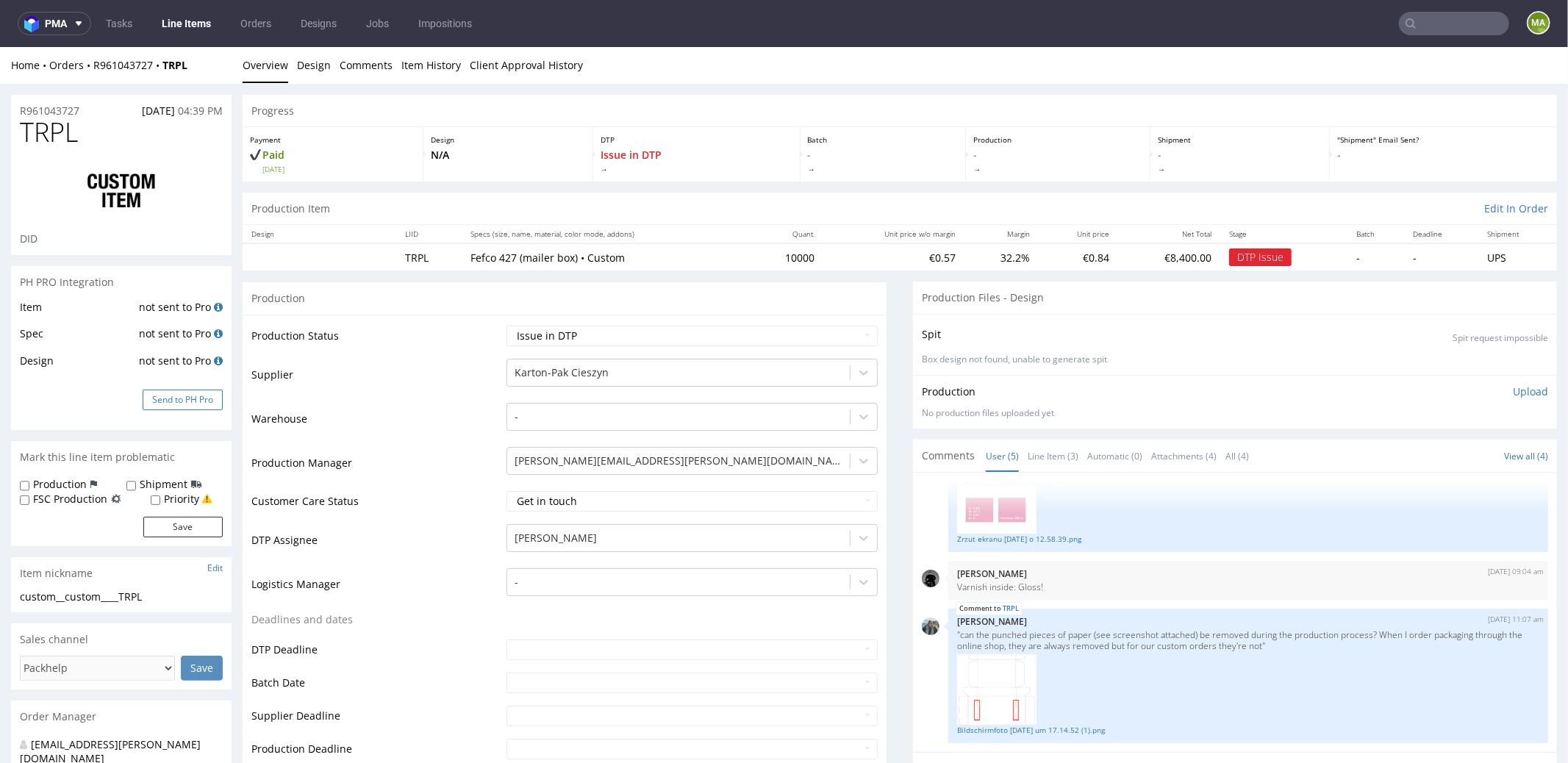
click at [193, 402] on button "Send to PH Pro" at bounding box center [182, 399] width 80 height 21
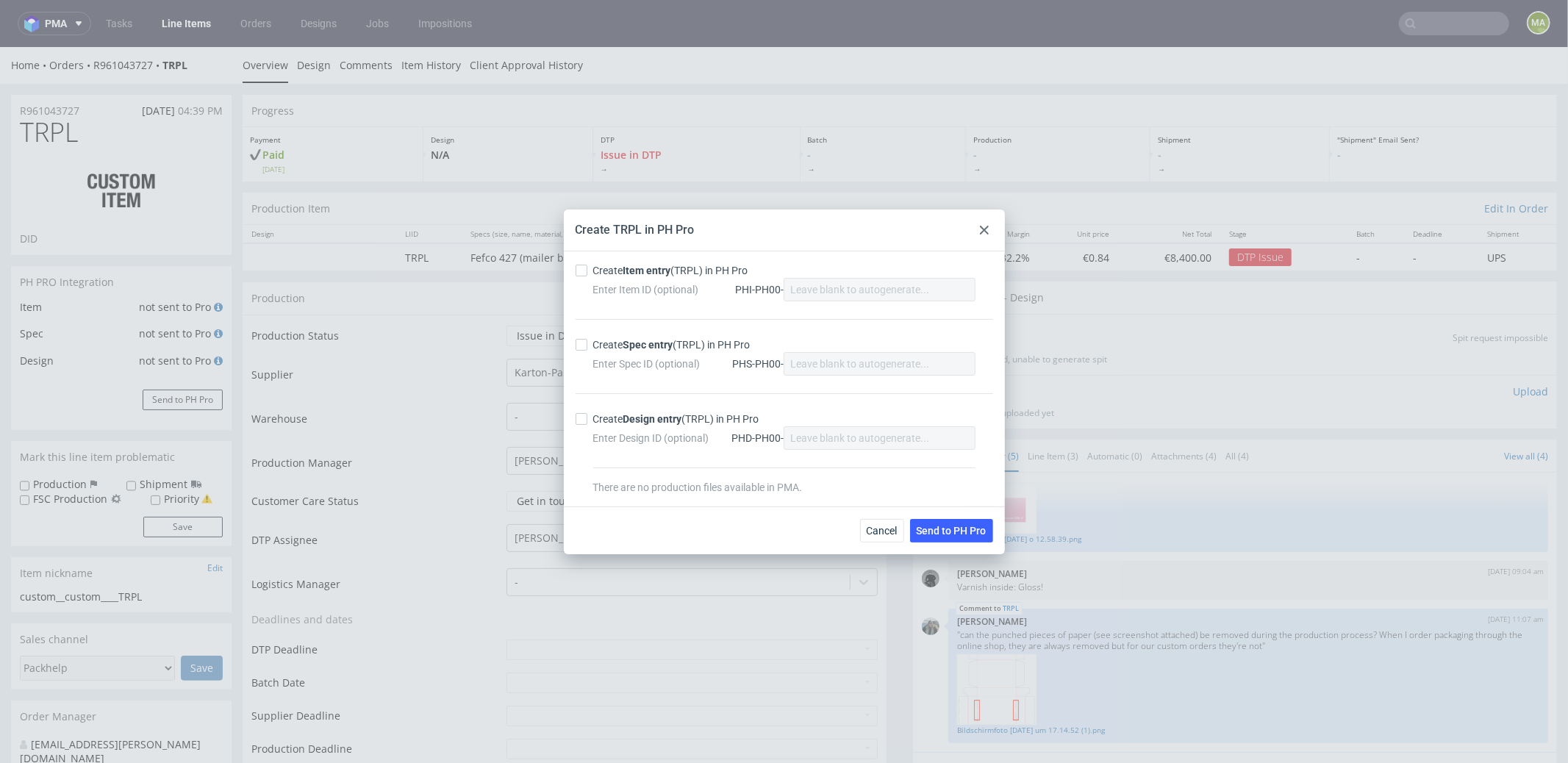
drag, startPoint x: 654, startPoint y: 279, endPoint x: 651, endPoint y: 270, distance: 9.5
click at [653, 278] on div "Enter Item ID (optional) PHI-PH00-" at bounding box center [784, 289] width 383 height 24
click at [651, 270] on strong "Item entry" at bounding box center [647, 270] width 48 height 12
click at [587, 270] on input "Create Item entry (TRPL) in PH Pro" at bounding box center [581, 270] width 12 height 12
checkbox input "true"
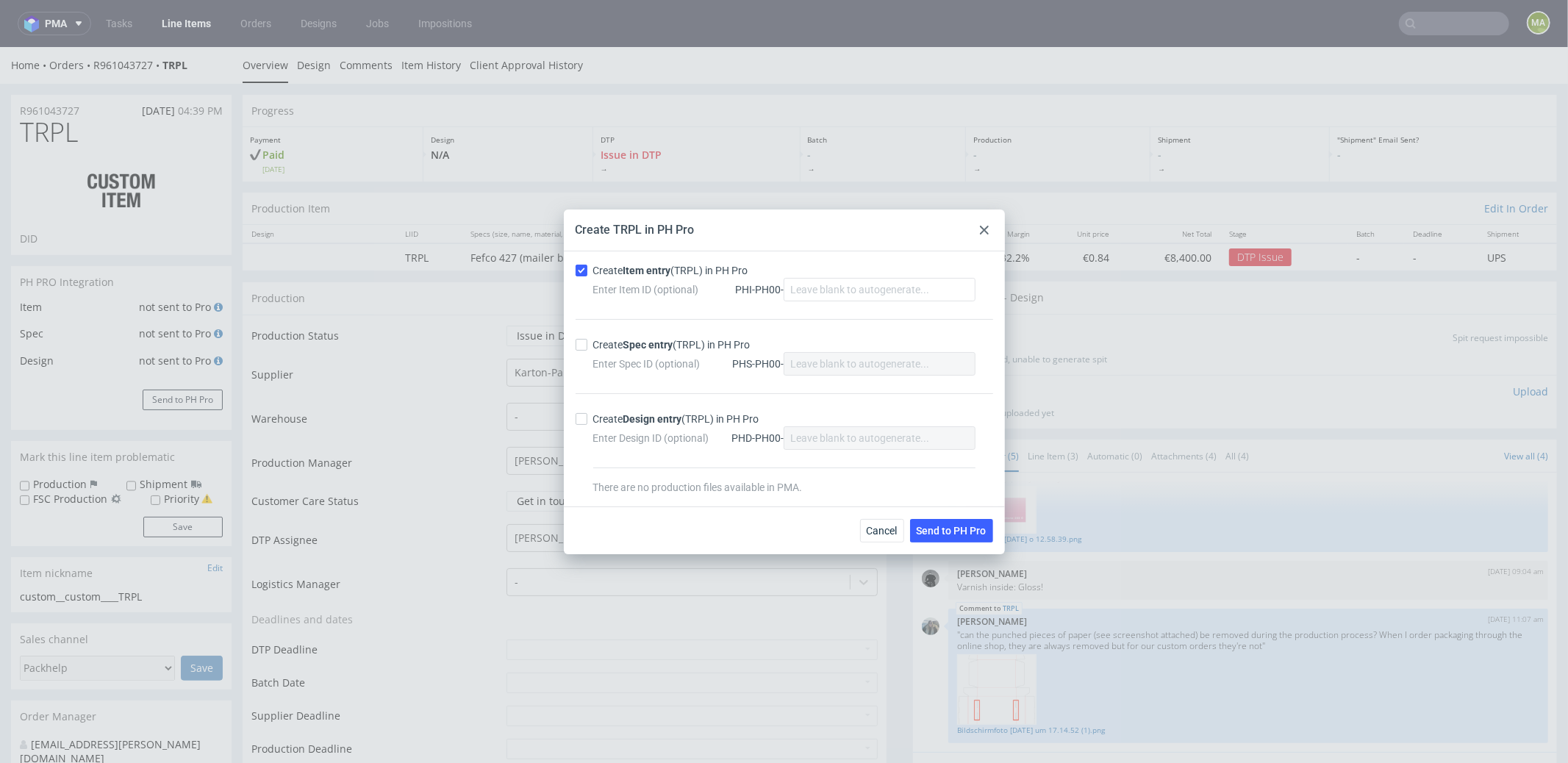
click at [658, 348] on strong "Spec entry" at bounding box center [648, 344] width 50 height 12
click at [587, 348] on input "Create Spec entry (TRPL) in PH Pro" at bounding box center [581, 344] width 12 height 12
checkbox input "true"
click at [945, 525] on span "Send to PH Pro" at bounding box center [951, 530] width 70 height 10
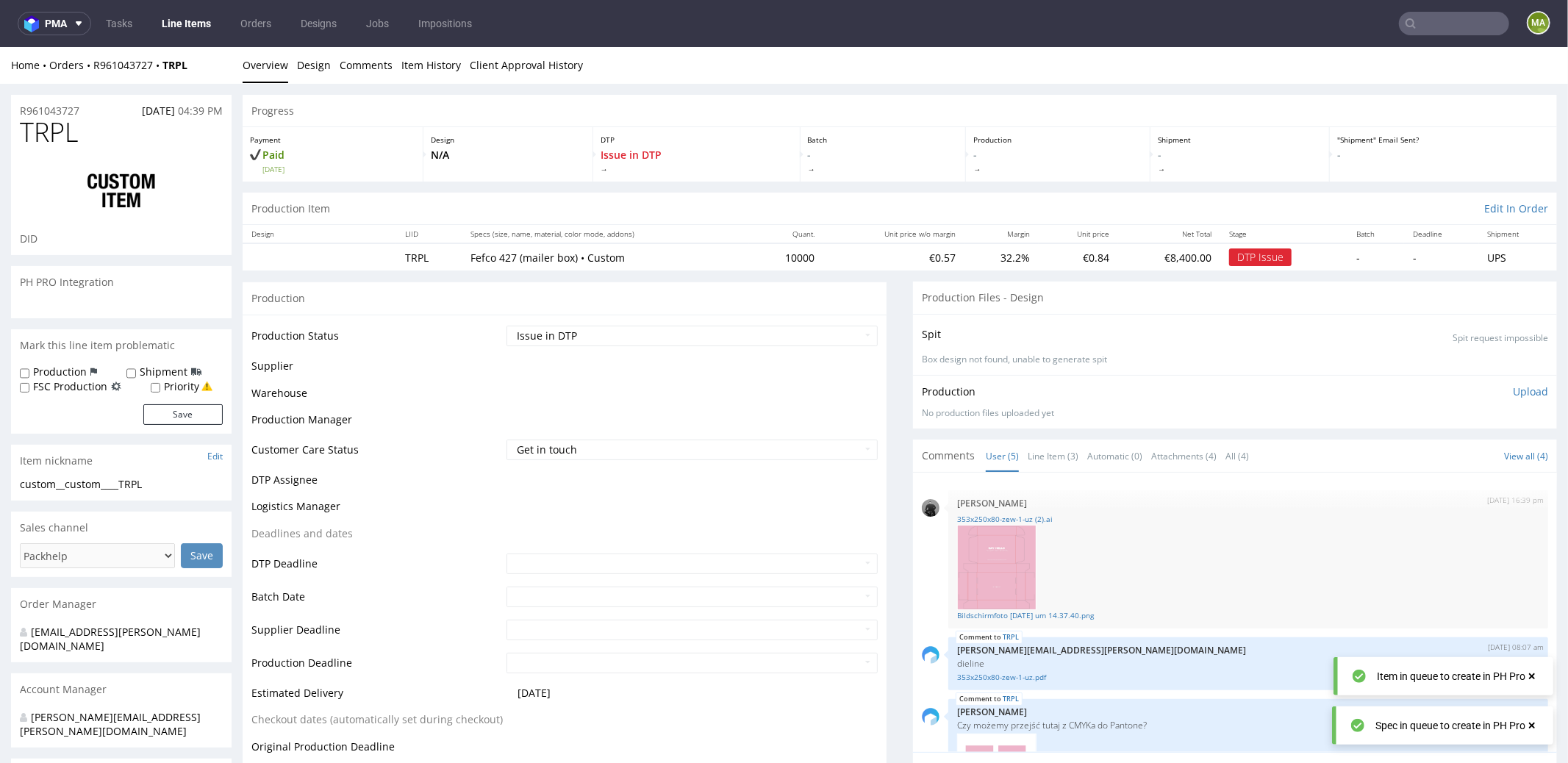
scroll to position [248, 0]
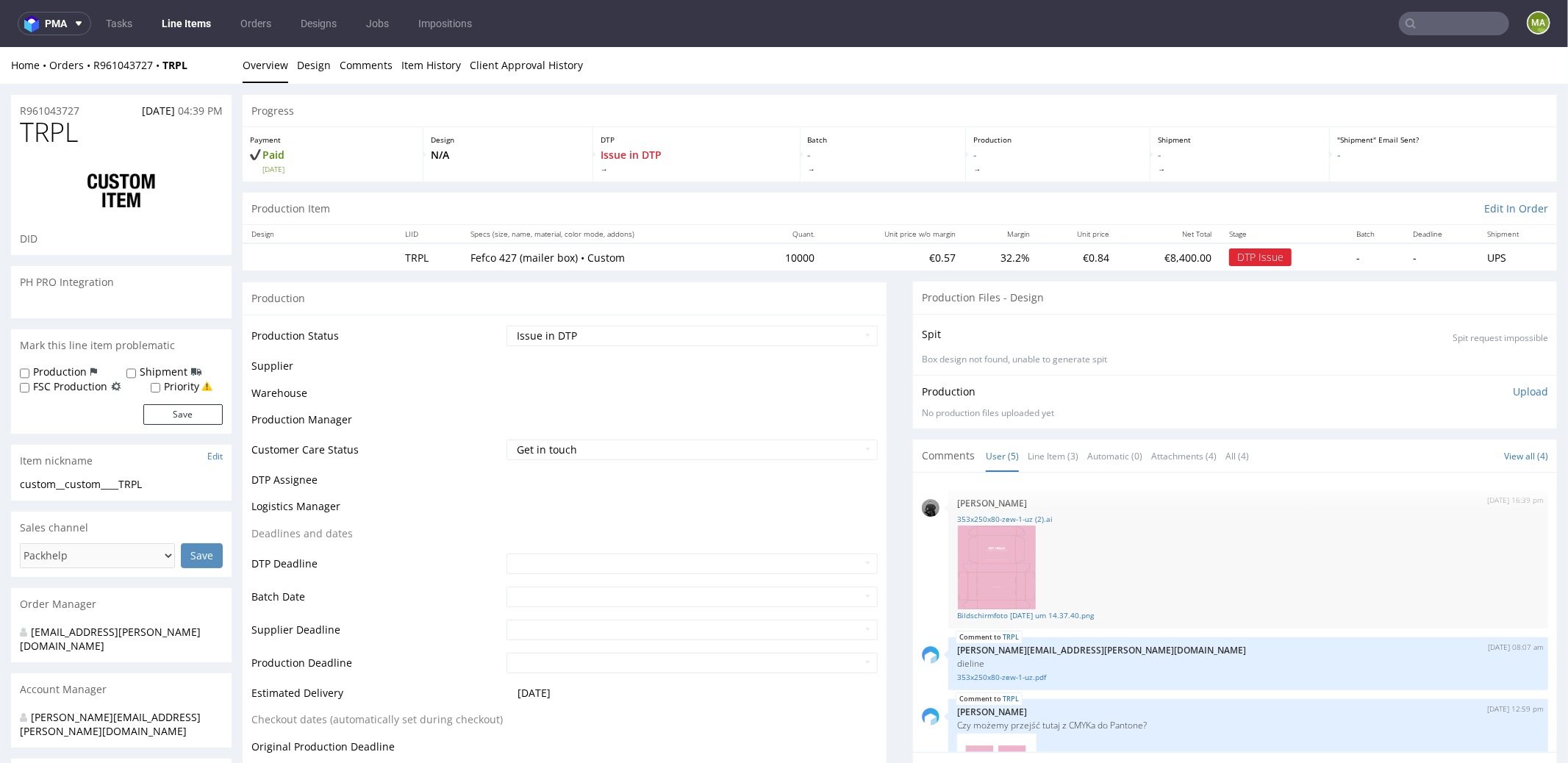
scroll to position [248, 0]
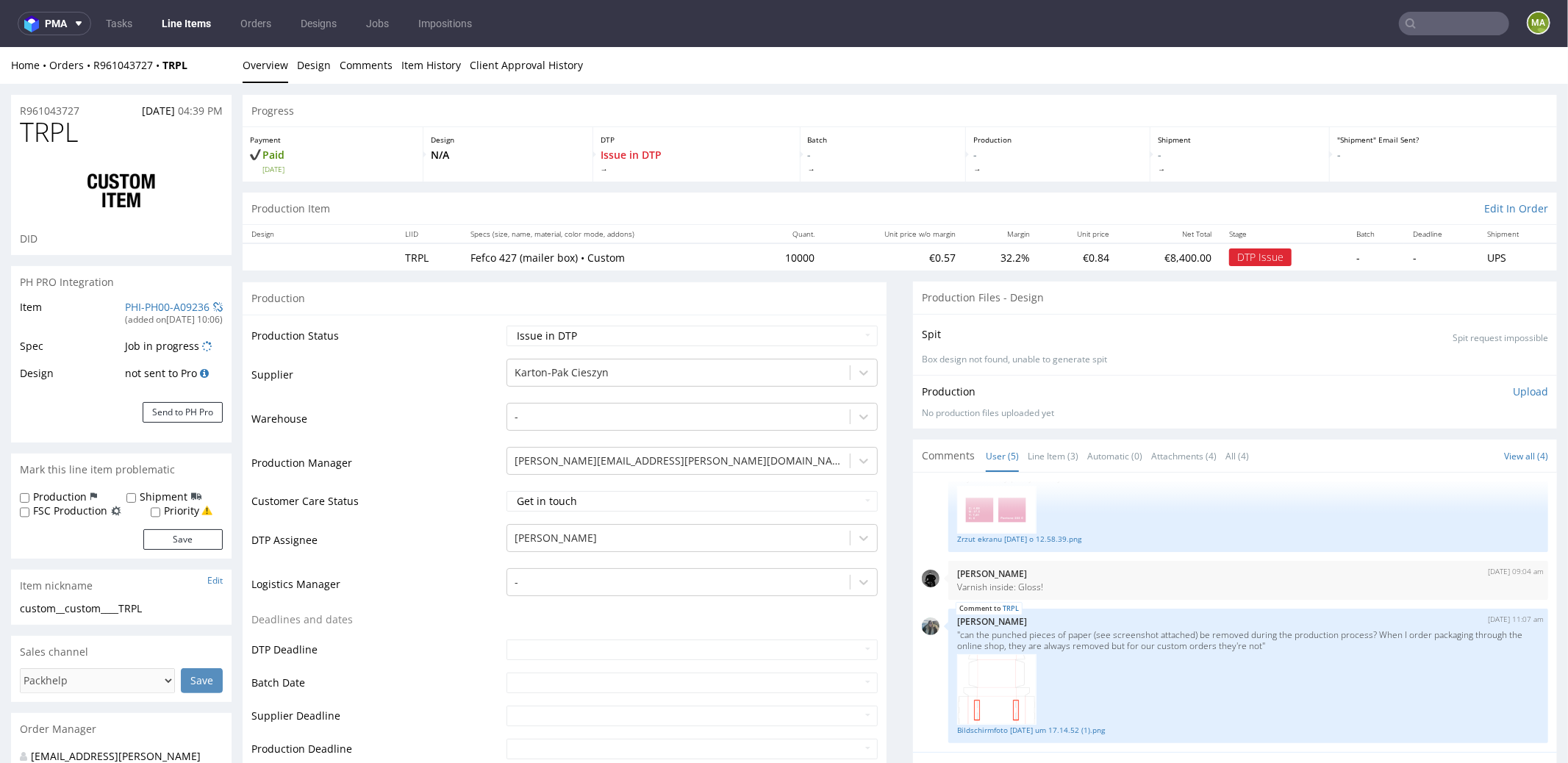
click at [140, 290] on div "PH PRO Integration" at bounding box center [121, 281] width 221 height 32
click at [145, 301] on link "PHI-PH00-A09236" at bounding box center [167, 306] width 84 height 14
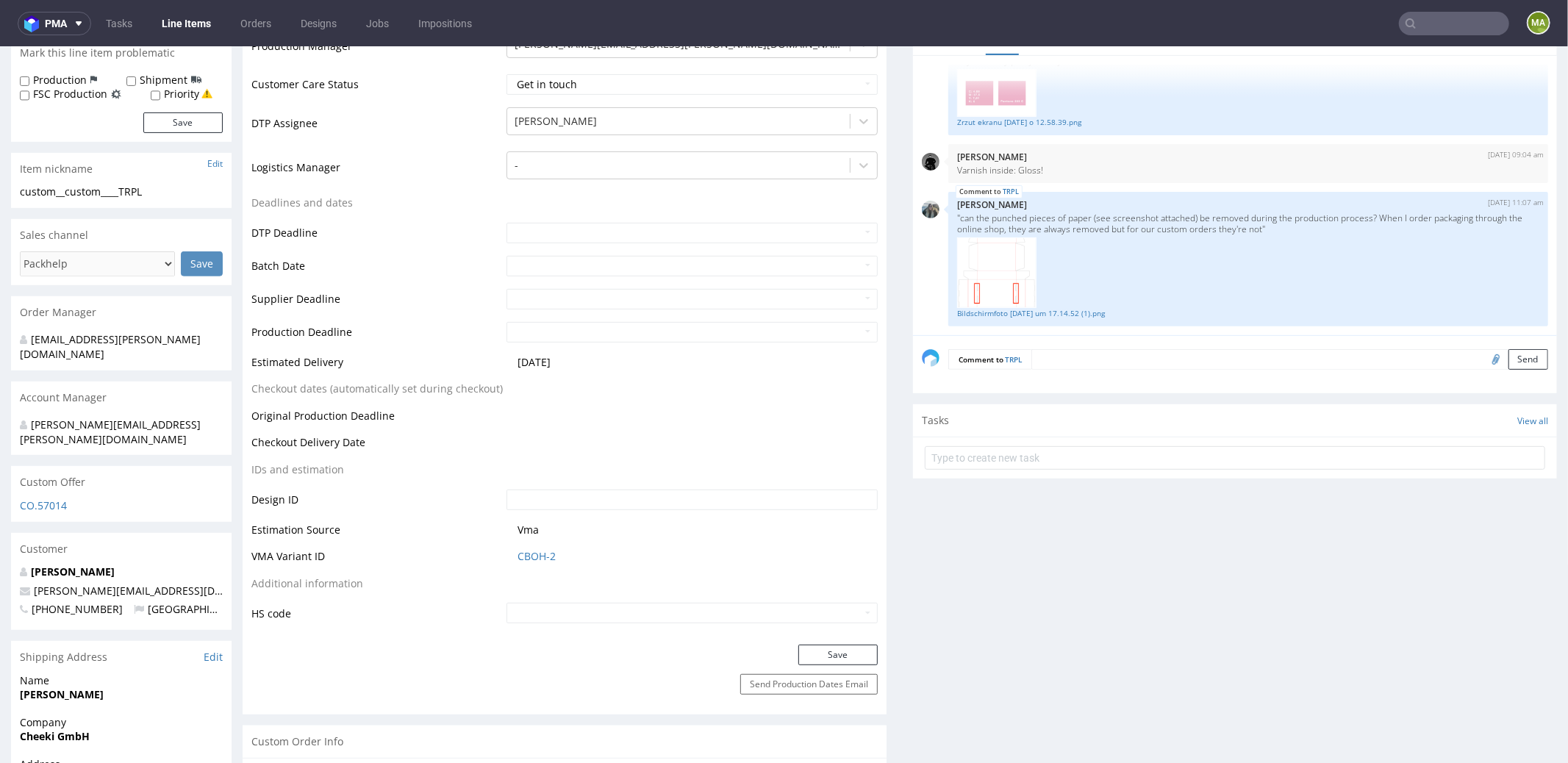
scroll to position [475, 0]
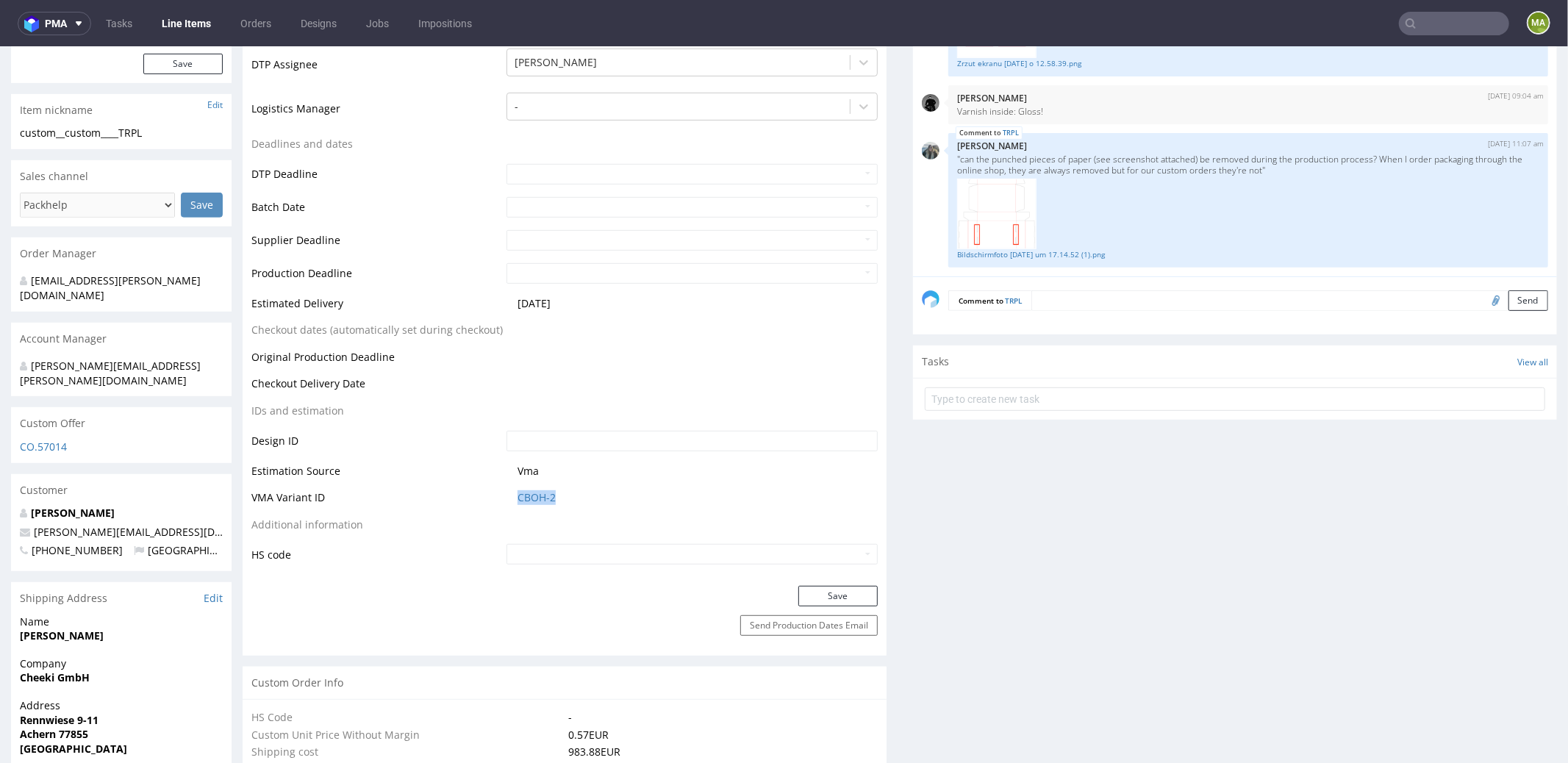
drag, startPoint x: 574, startPoint y: 505, endPoint x: 481, endPoint y: 499, distance: 93.2
click at [481, 499] on tr "VMA Variant ID CBOH-2" at bounding box center [564, 502] width 626 height 27
copy tr "CBOH-2"
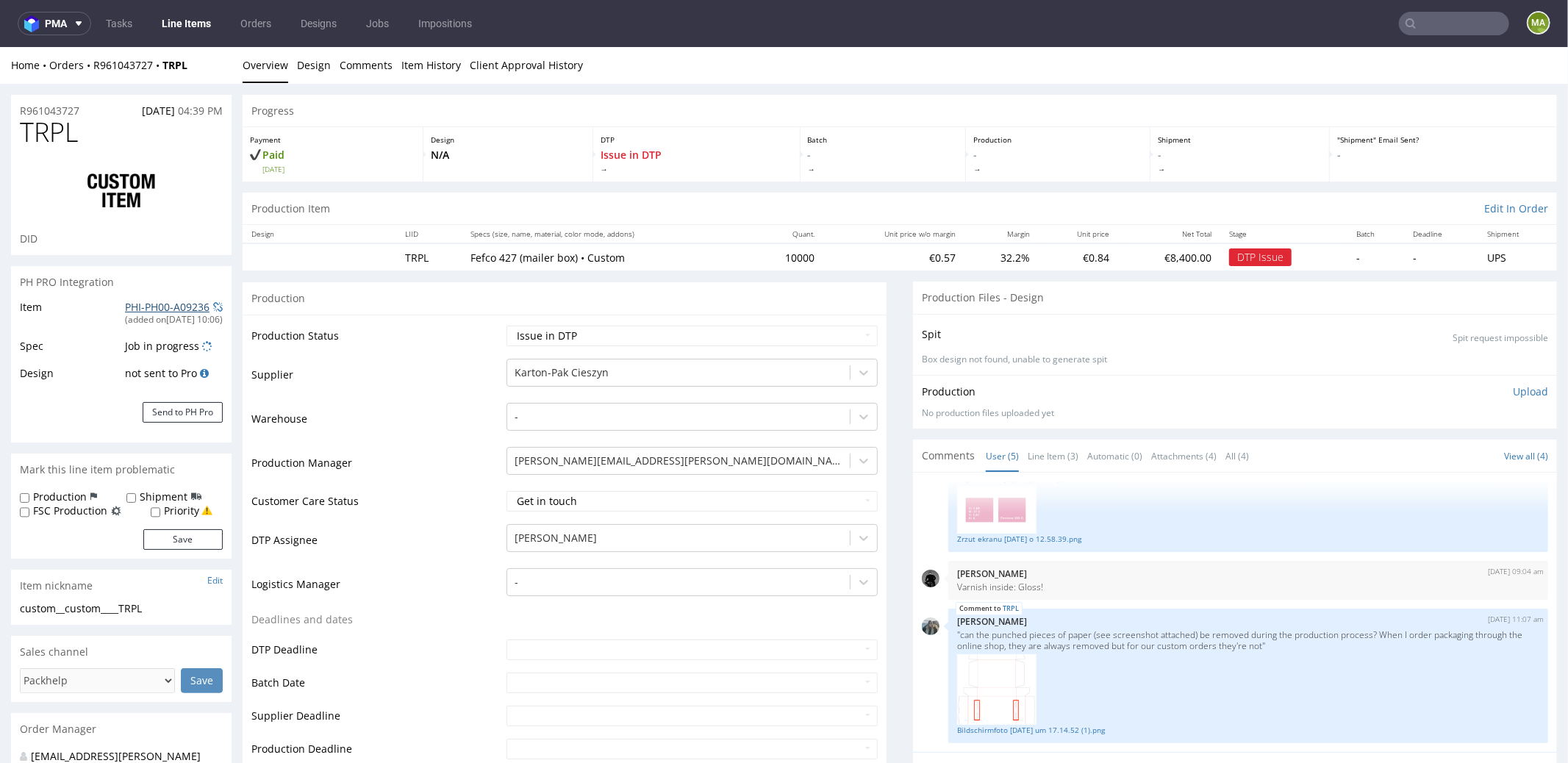
click at [169, 301] on link "PHI-PH00-A09236" at bounding box center [167, 306] width 84 height 14
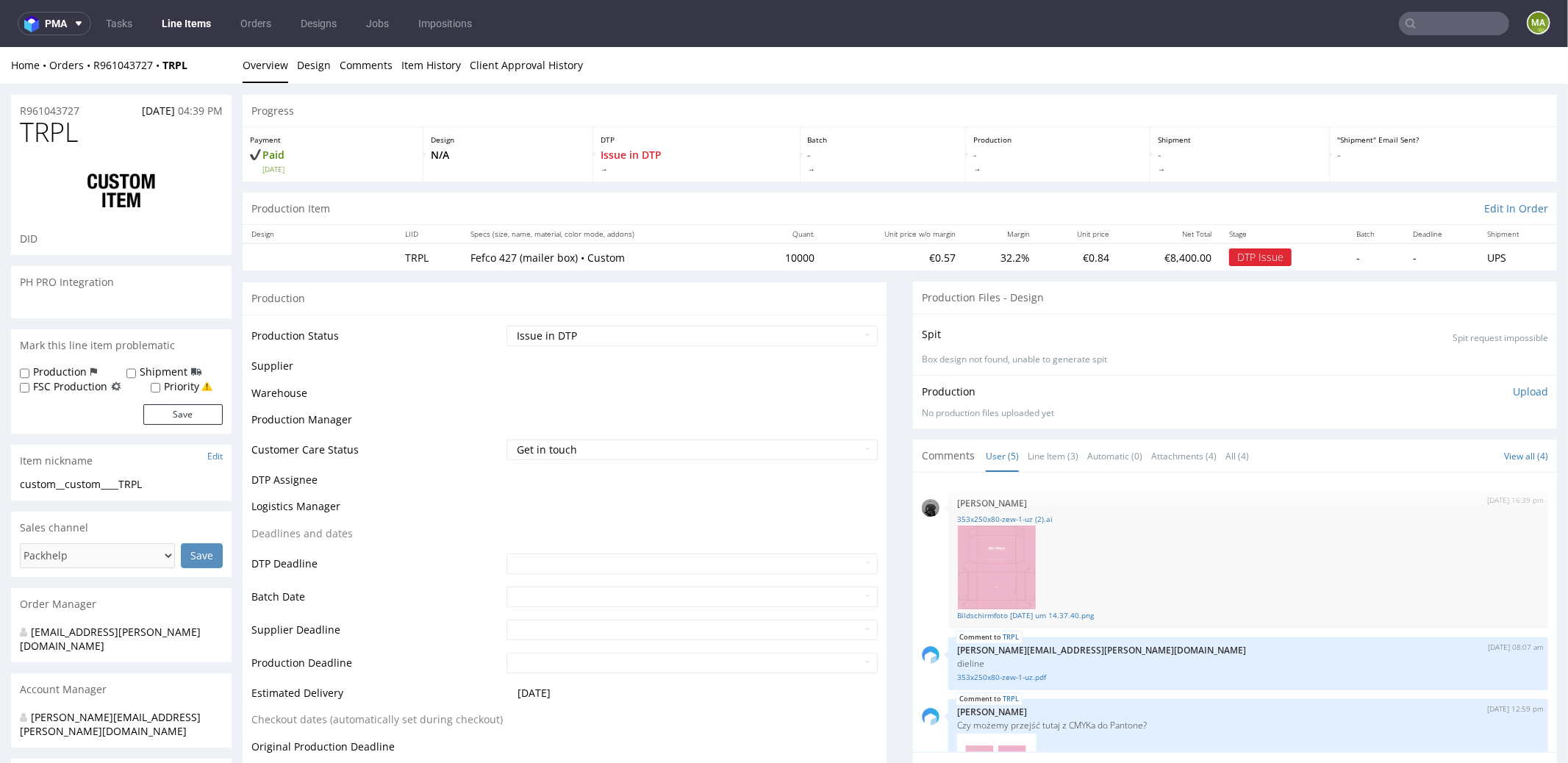
scroll to position [248, 0]
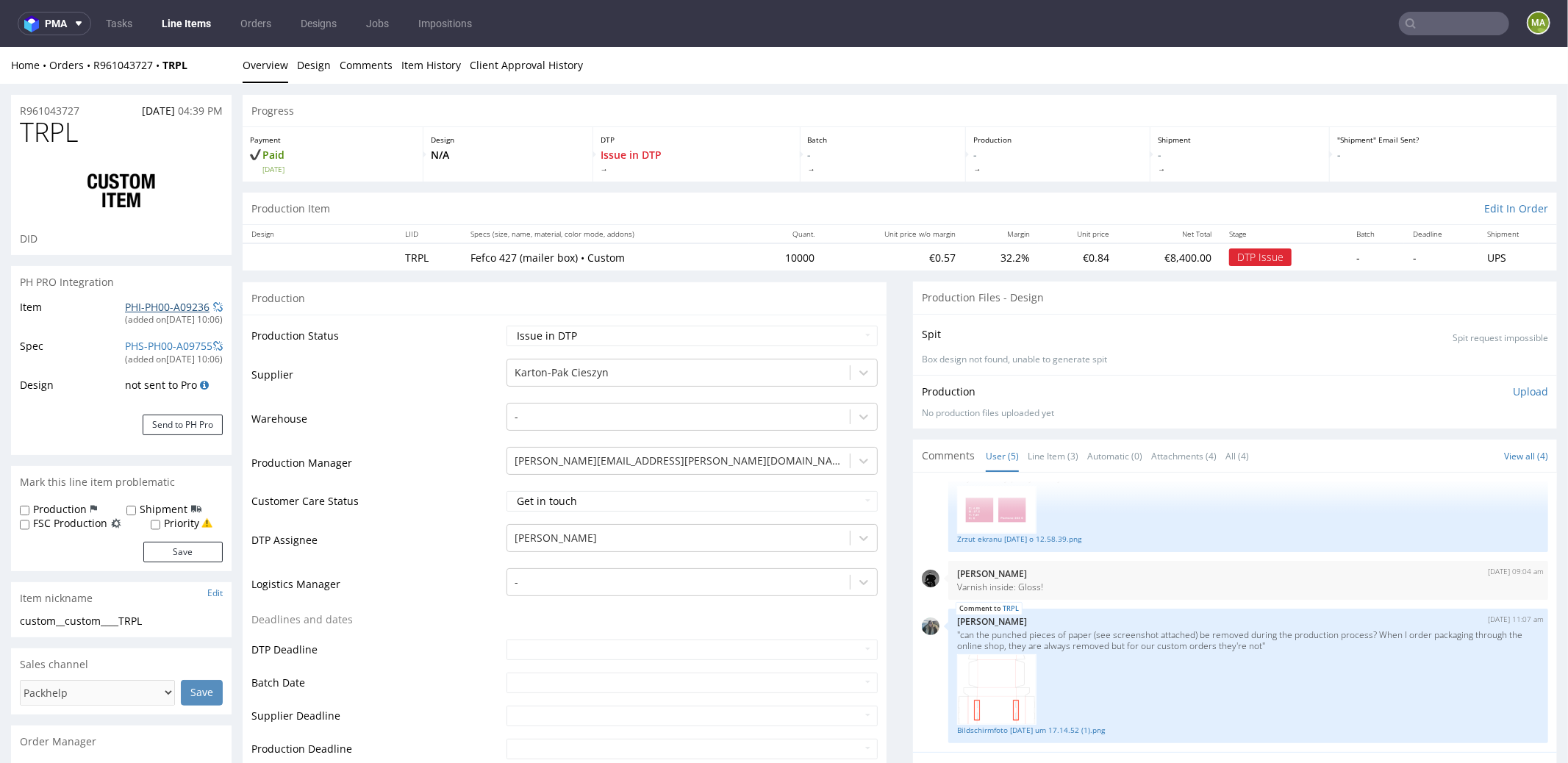
click at [133, 301] on link "PHI-PH00-A09236" at bounding box center [167, 306] width 84 height 14
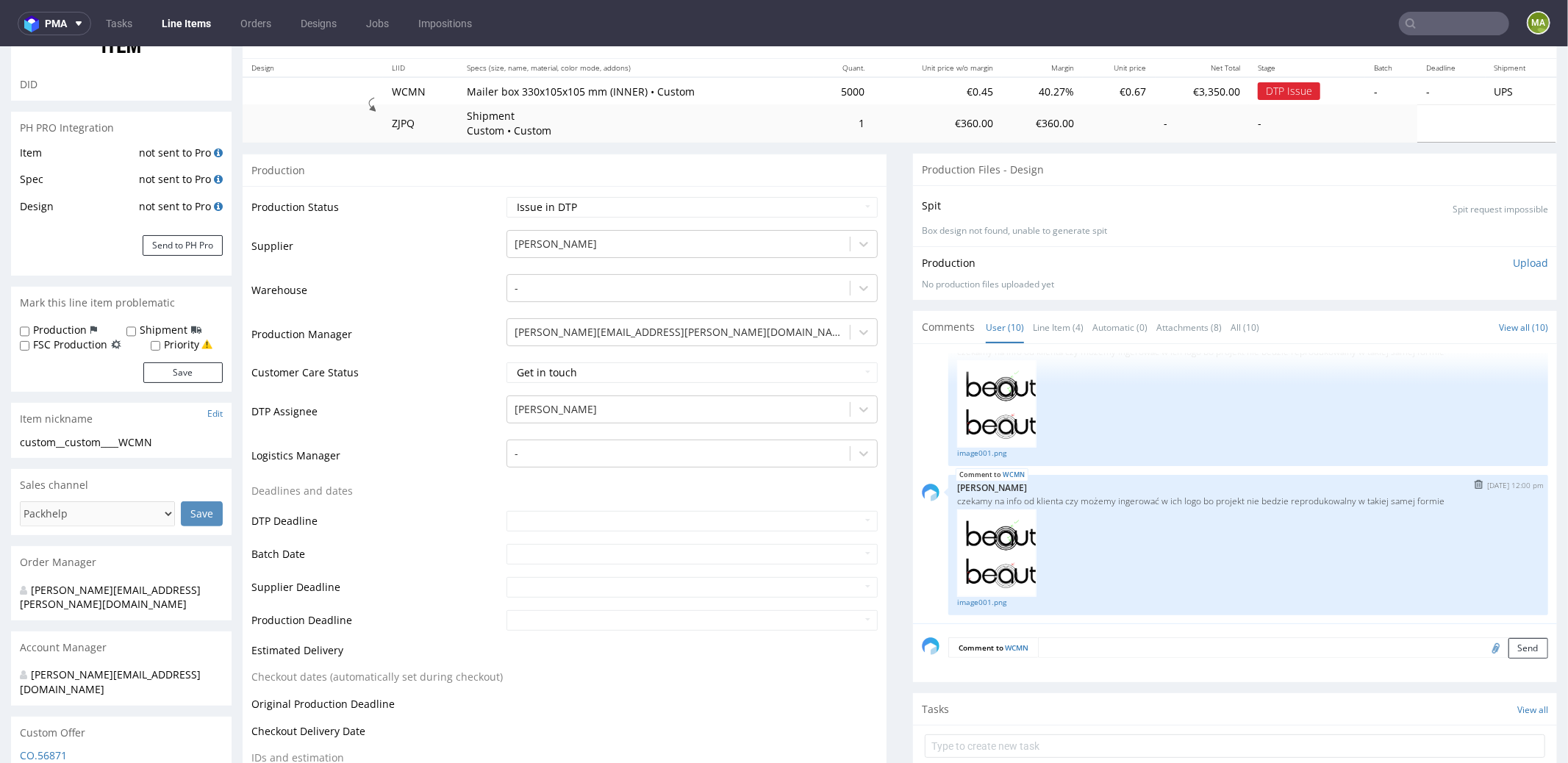
scroll to position [459, 0]
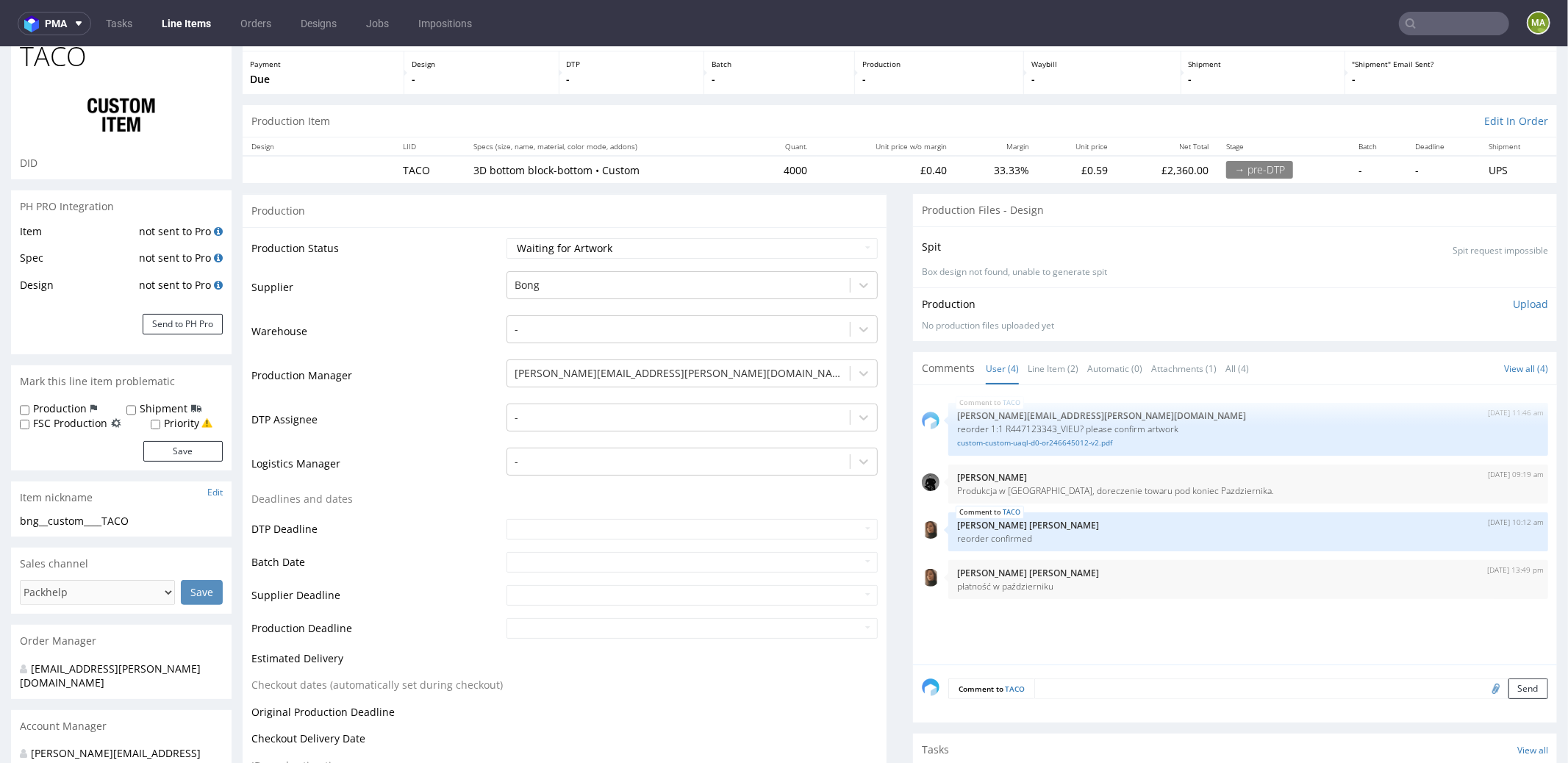
scroll to position [146, 0]
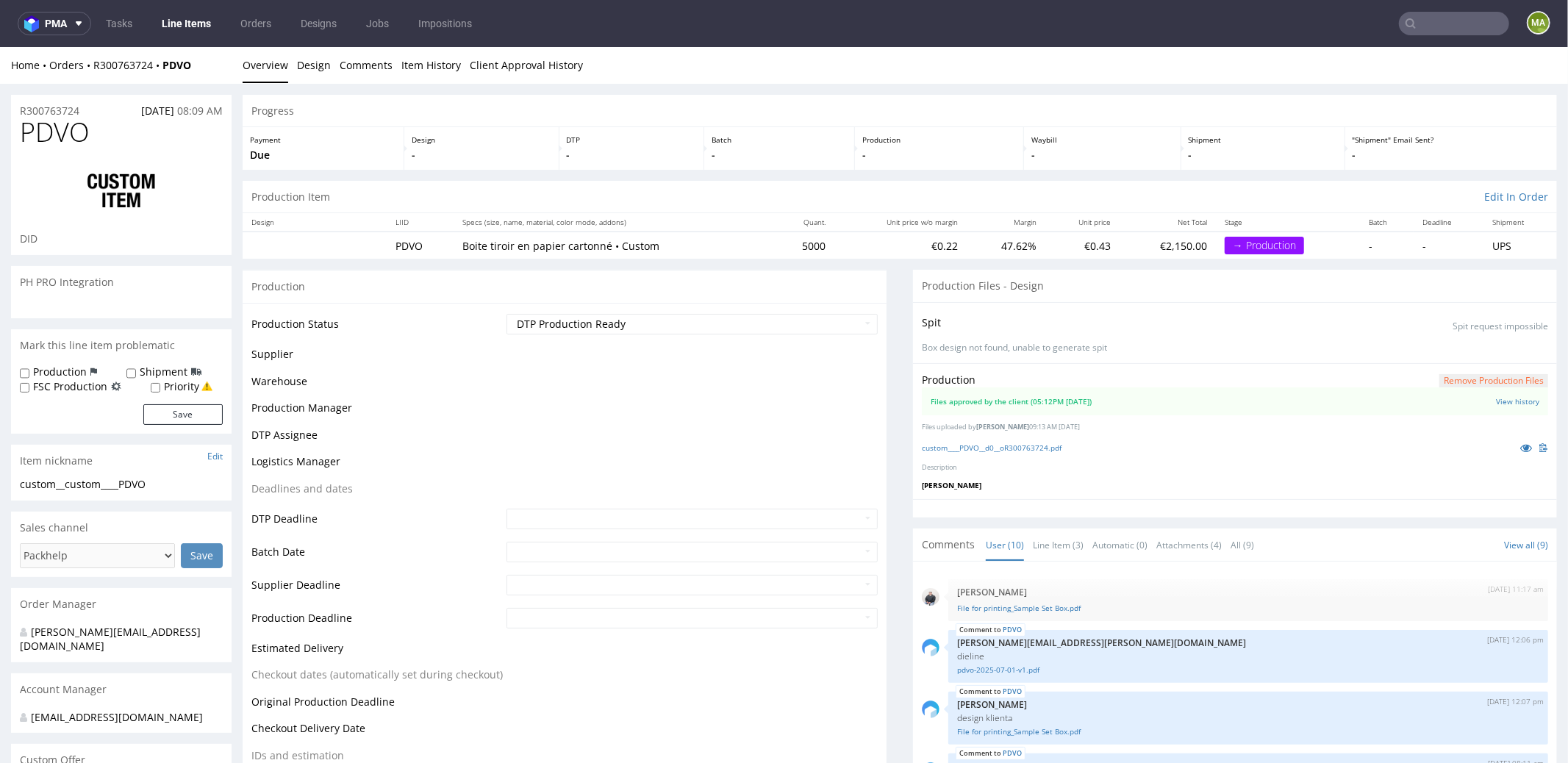
scroll to position [250, 0]
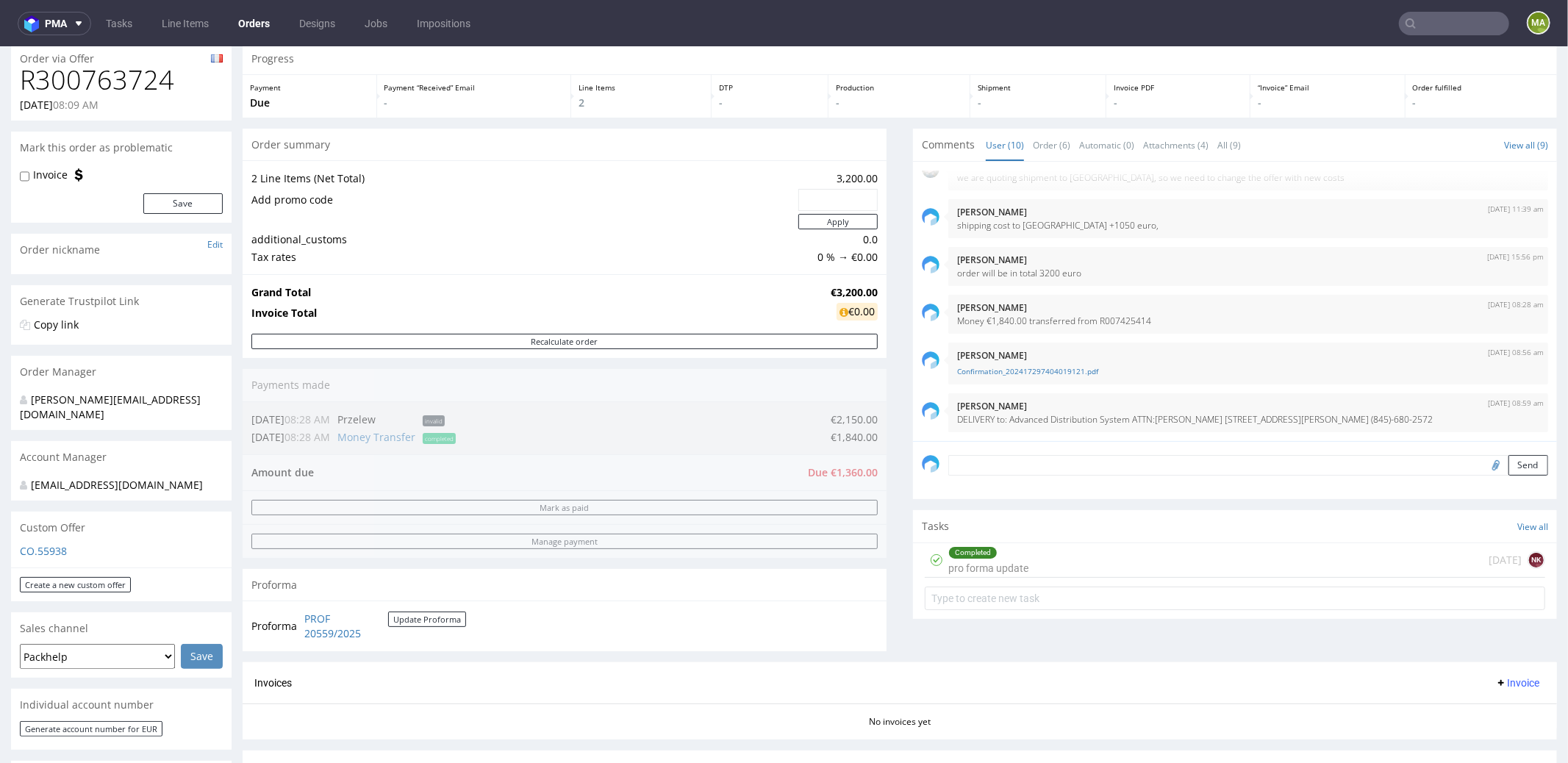
scroll to position [129, 0]
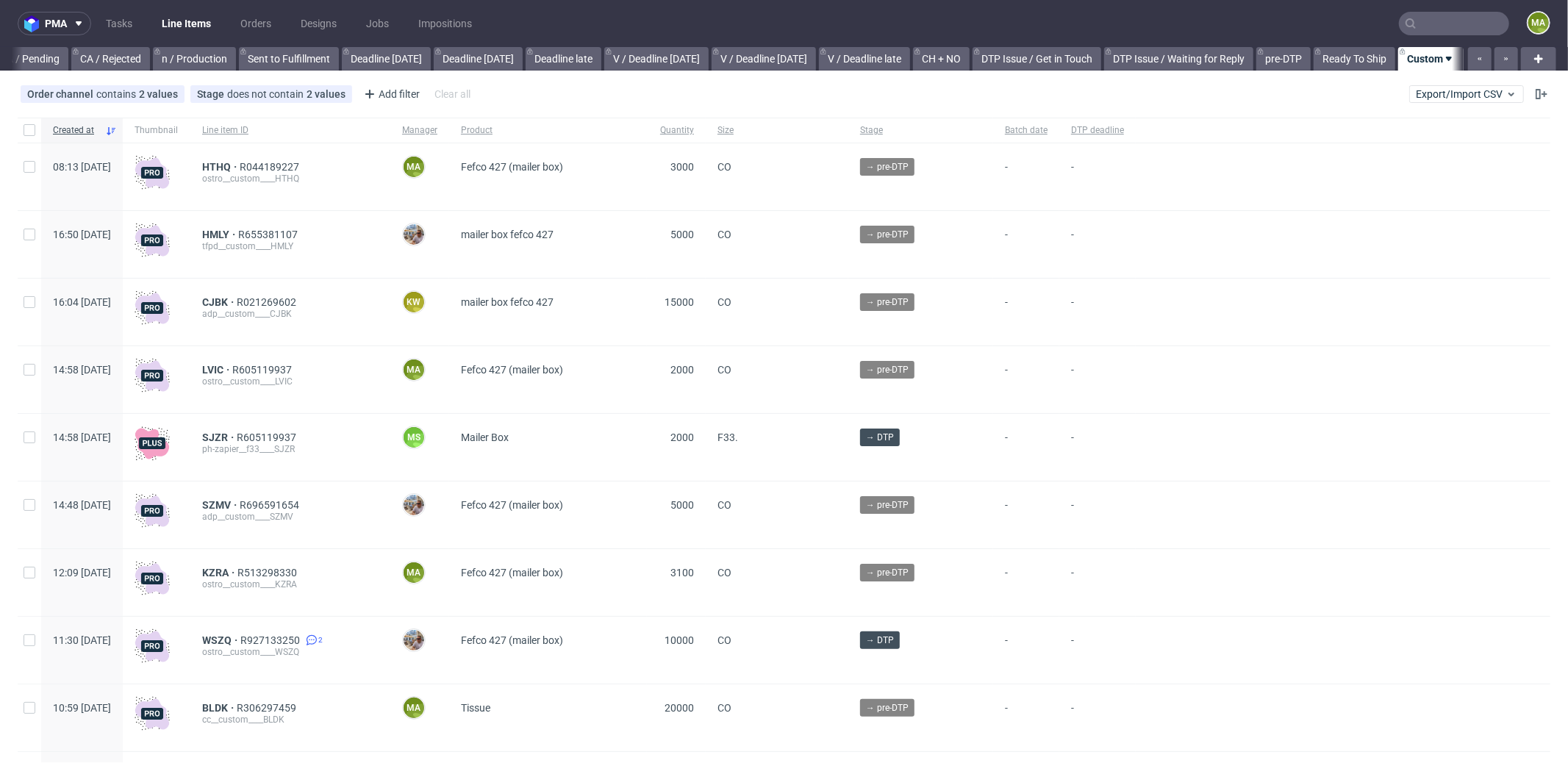
scroll to position [0, 1269]
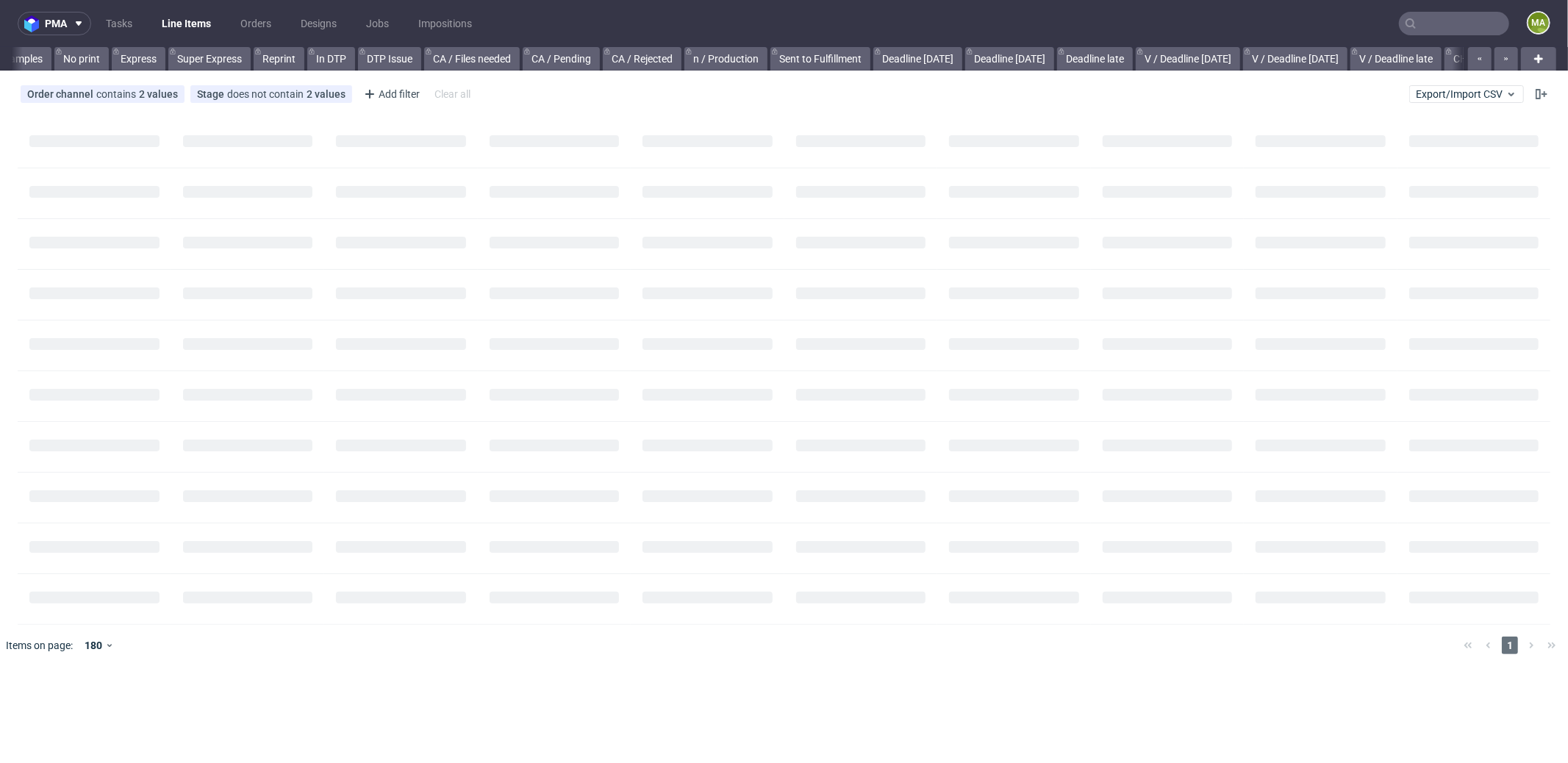
click at [1445, 27] on input "text" at bounding box center [1454, 23] width 110 height 24
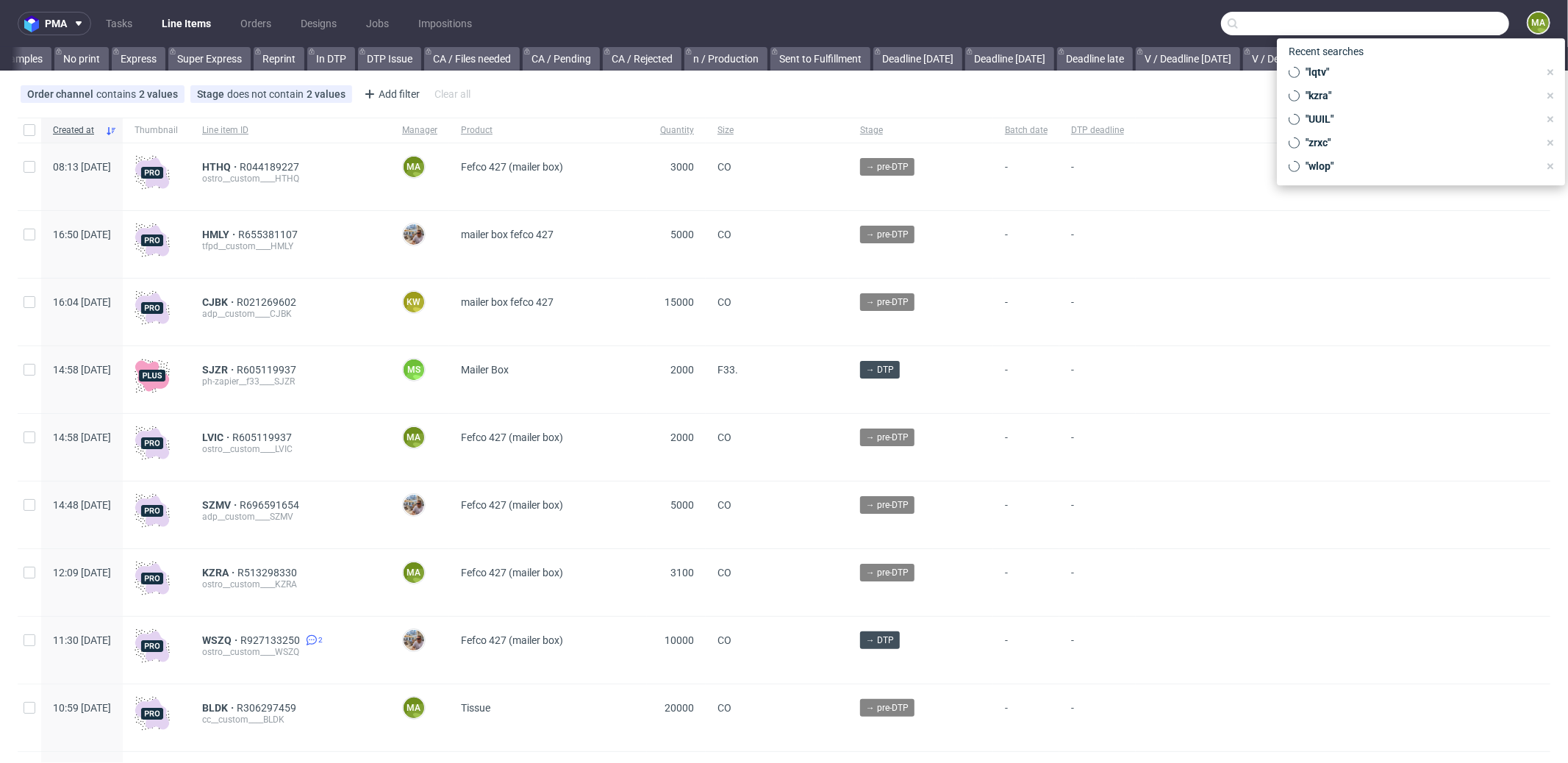
scroll to position [0, 1269]
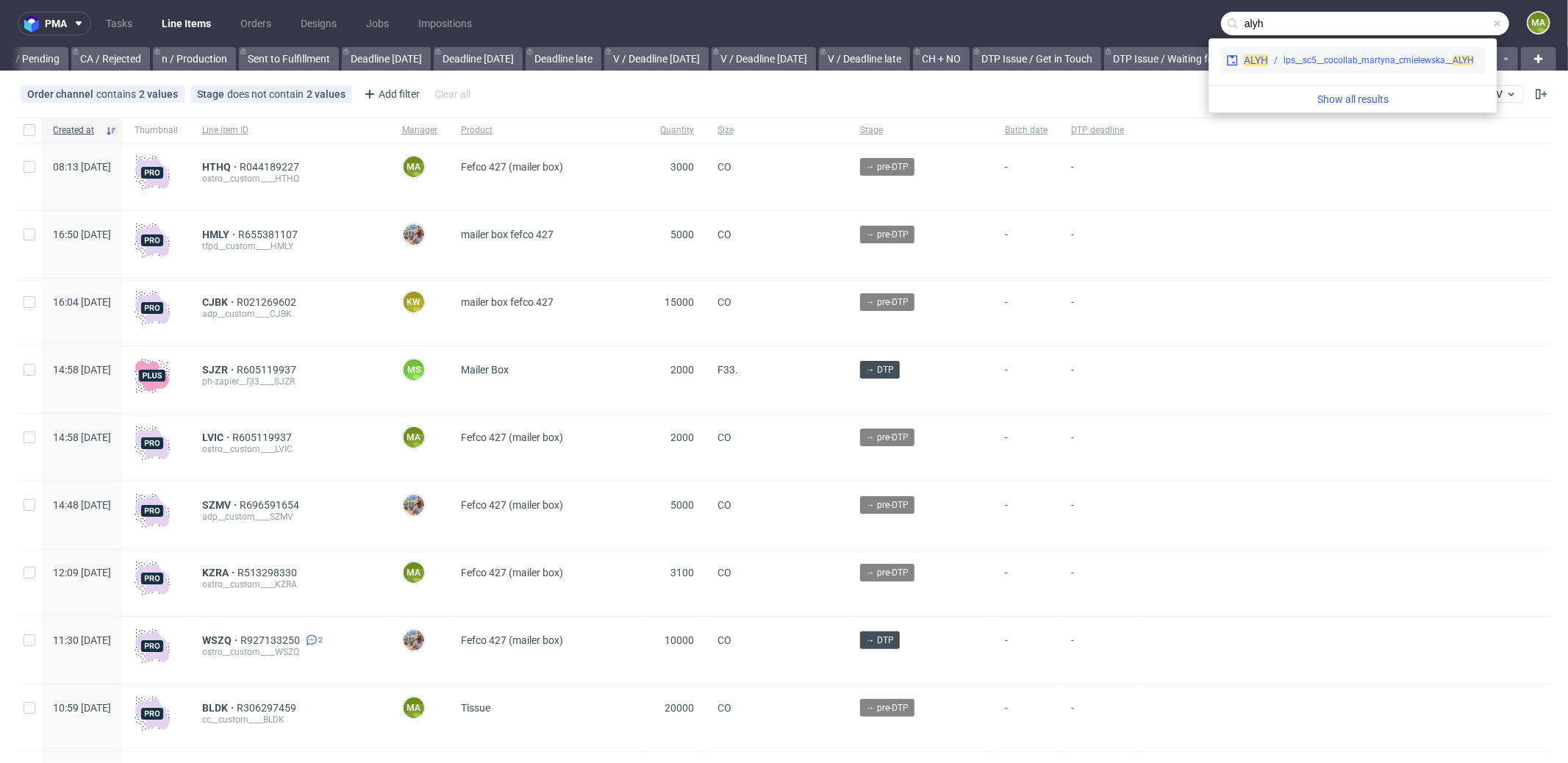
type input "alyh"
click at [1323, 55] on div "lps__sc5__cocollab_martyna_cmielewska__ ALYH" at bounding box center [1379, 60] width 190 height 13
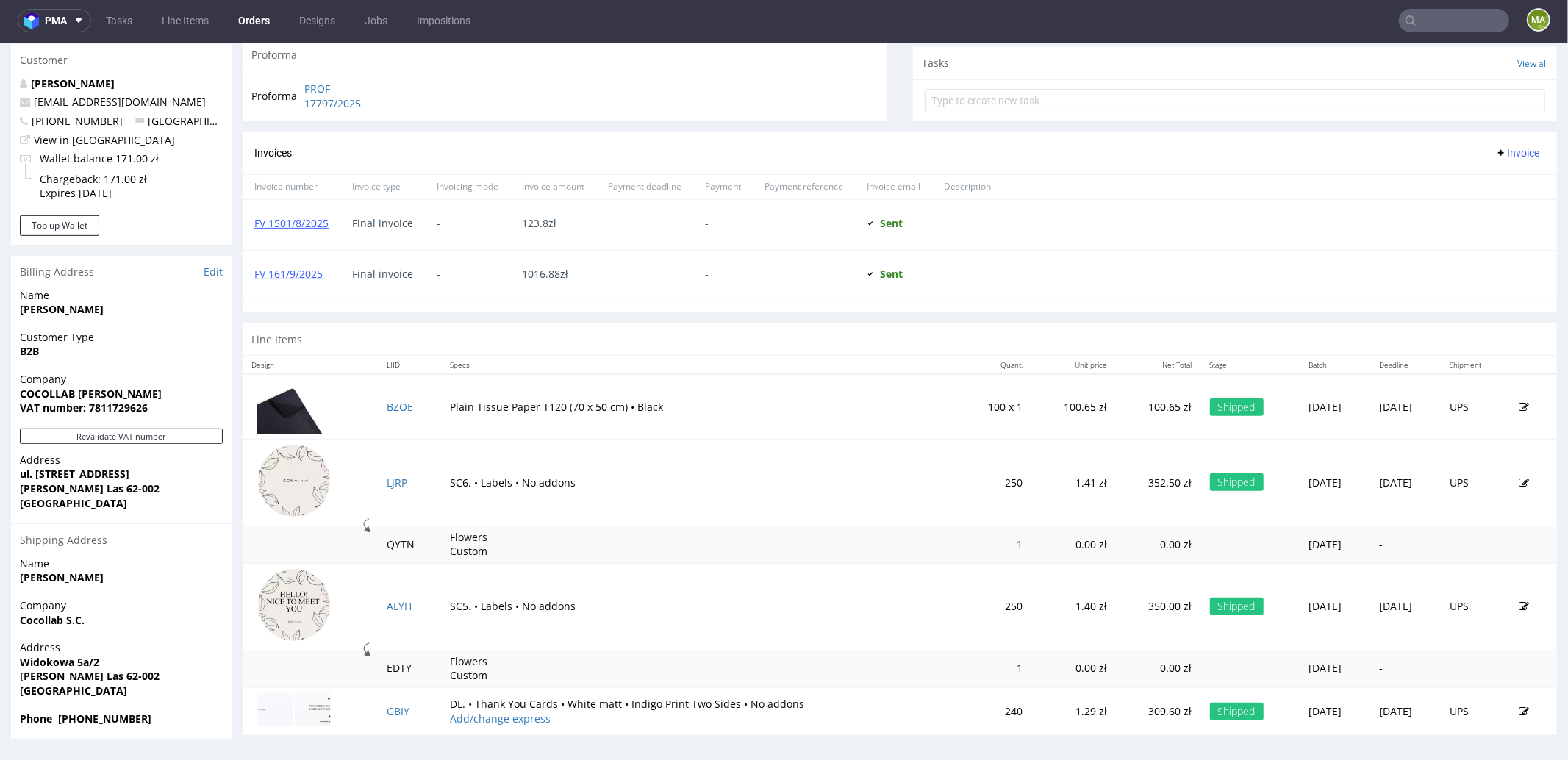
scroll to position [4, 0]
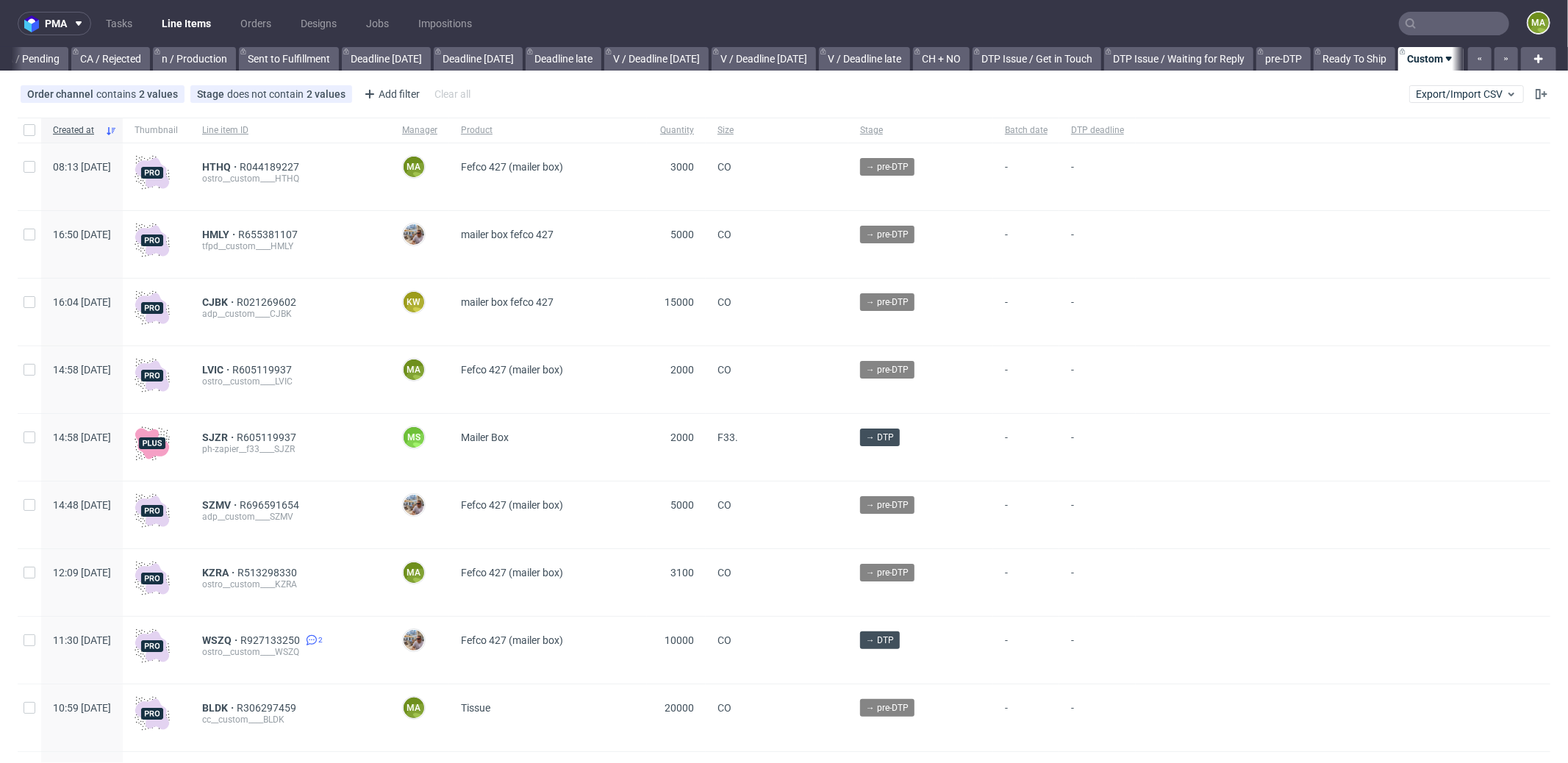
scroll to position [0, 1269]
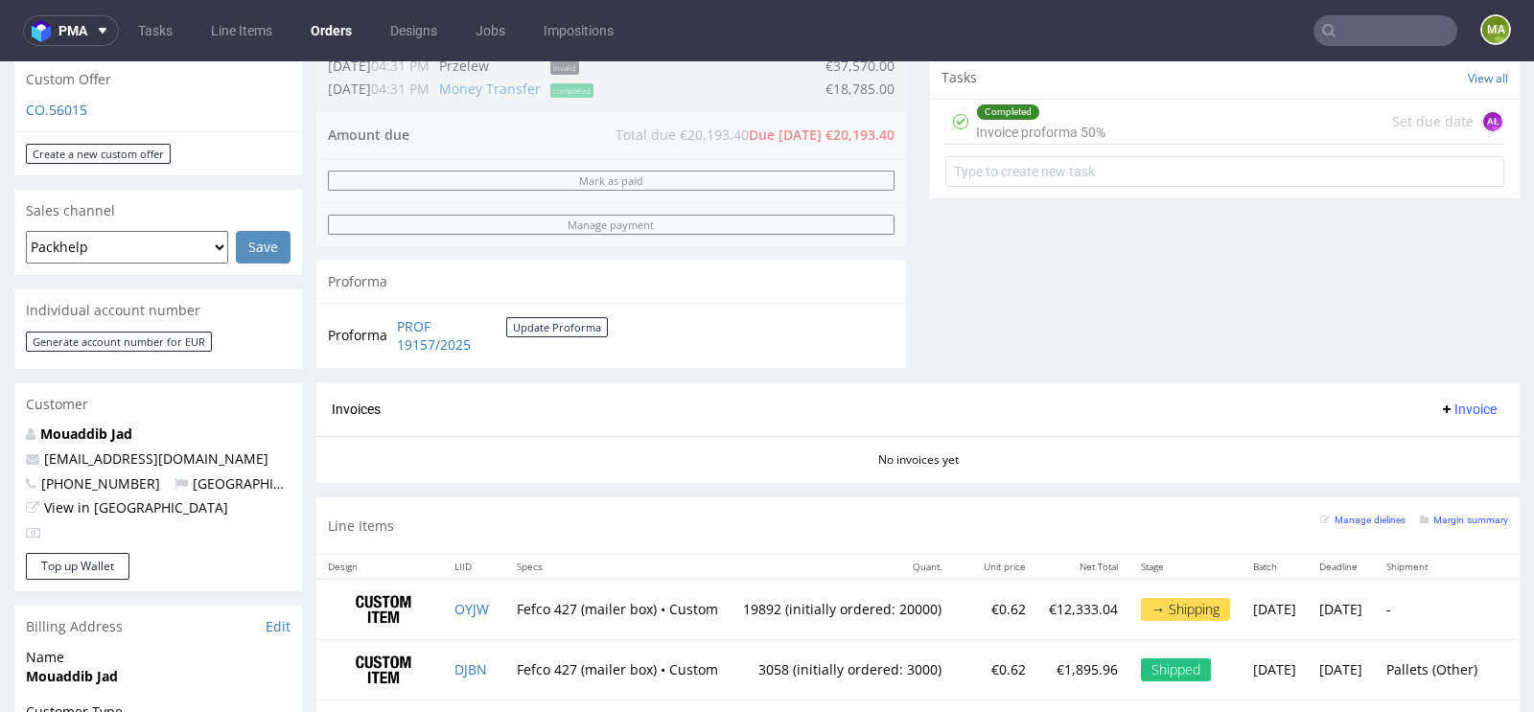
scroll to position [1090, 0]
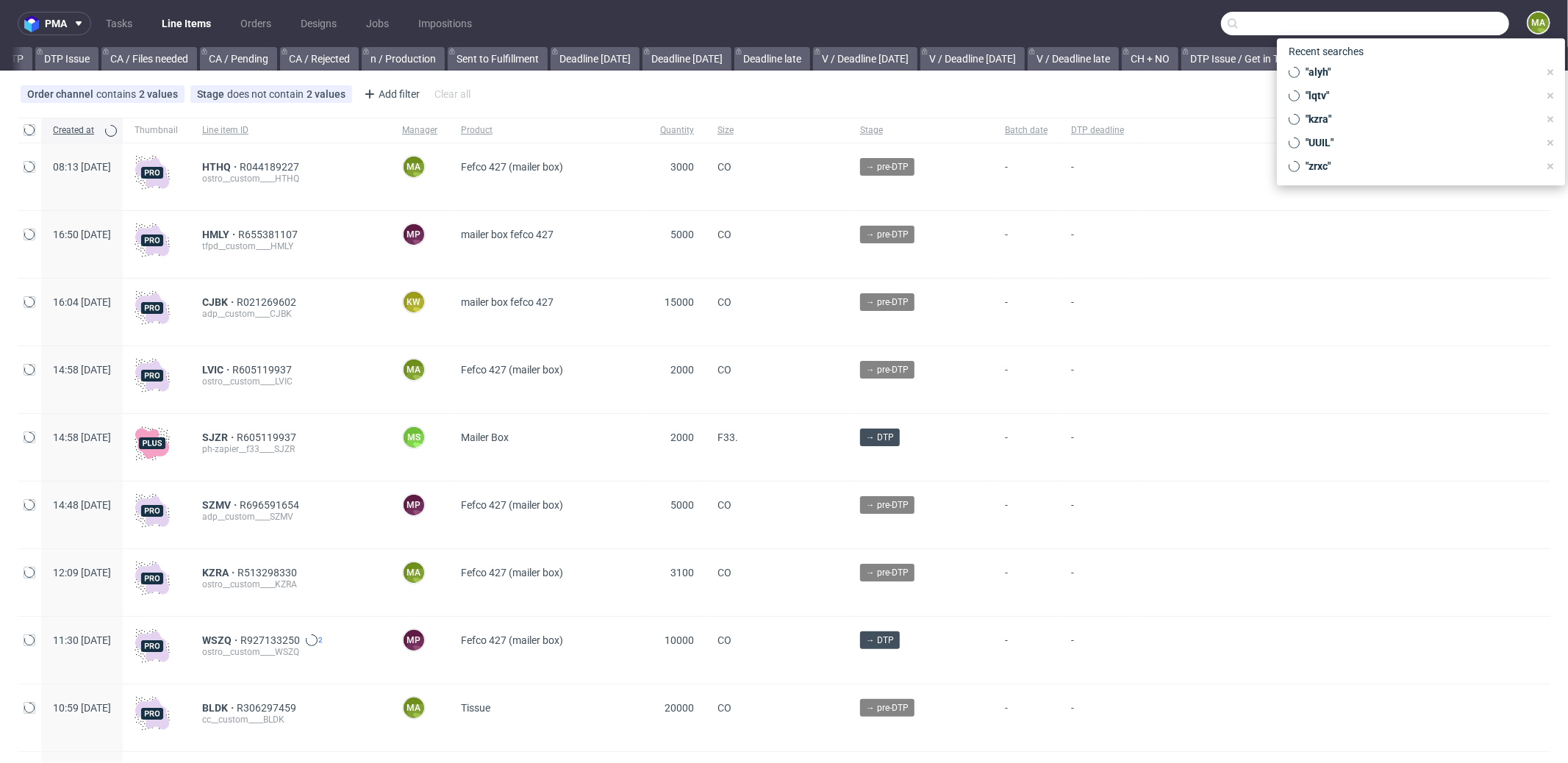
click at [1422, 32] on input "text" at bounding box center [1365, 23] width 288 height 24
click at [1437, 29] on input "text" at bounding box center [1365, 23] width 288 height 24
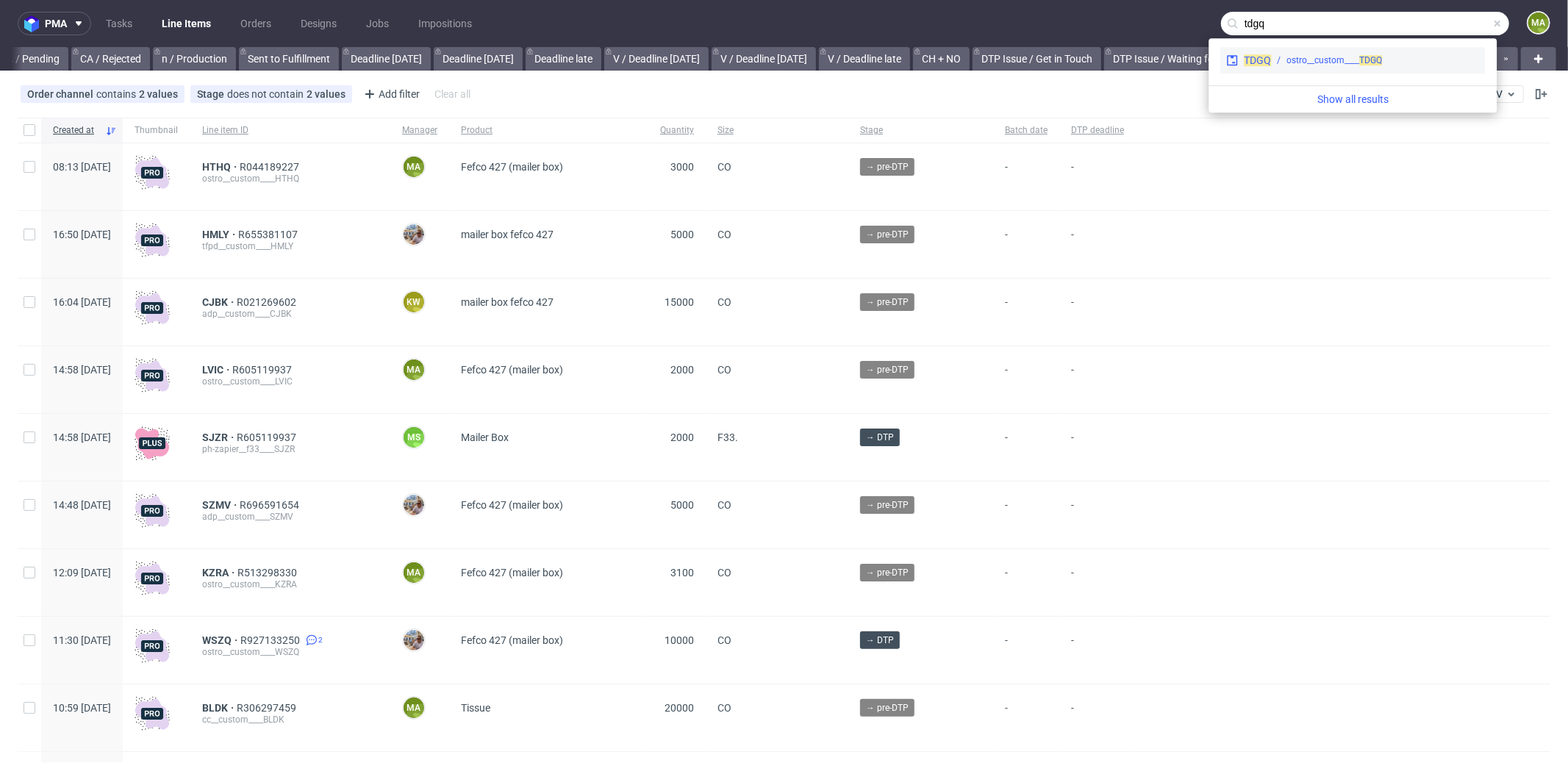
type input "tdgq"
click at [1294, 51] on div "TDGQ ostro__custom____ TDGQ" at bounding box center [1352, 60] width 265 height 27
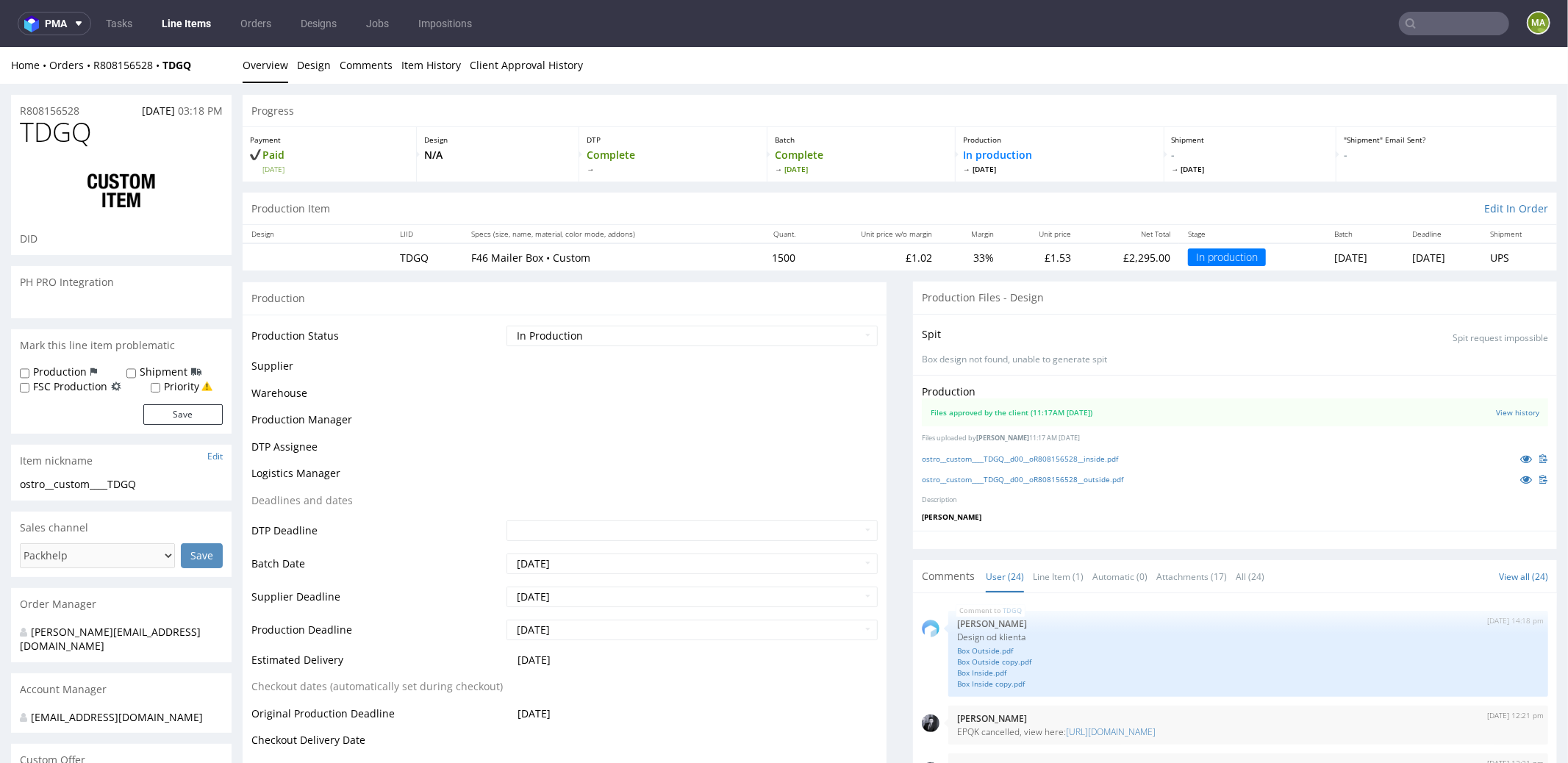
scroll to position [1320, 0]
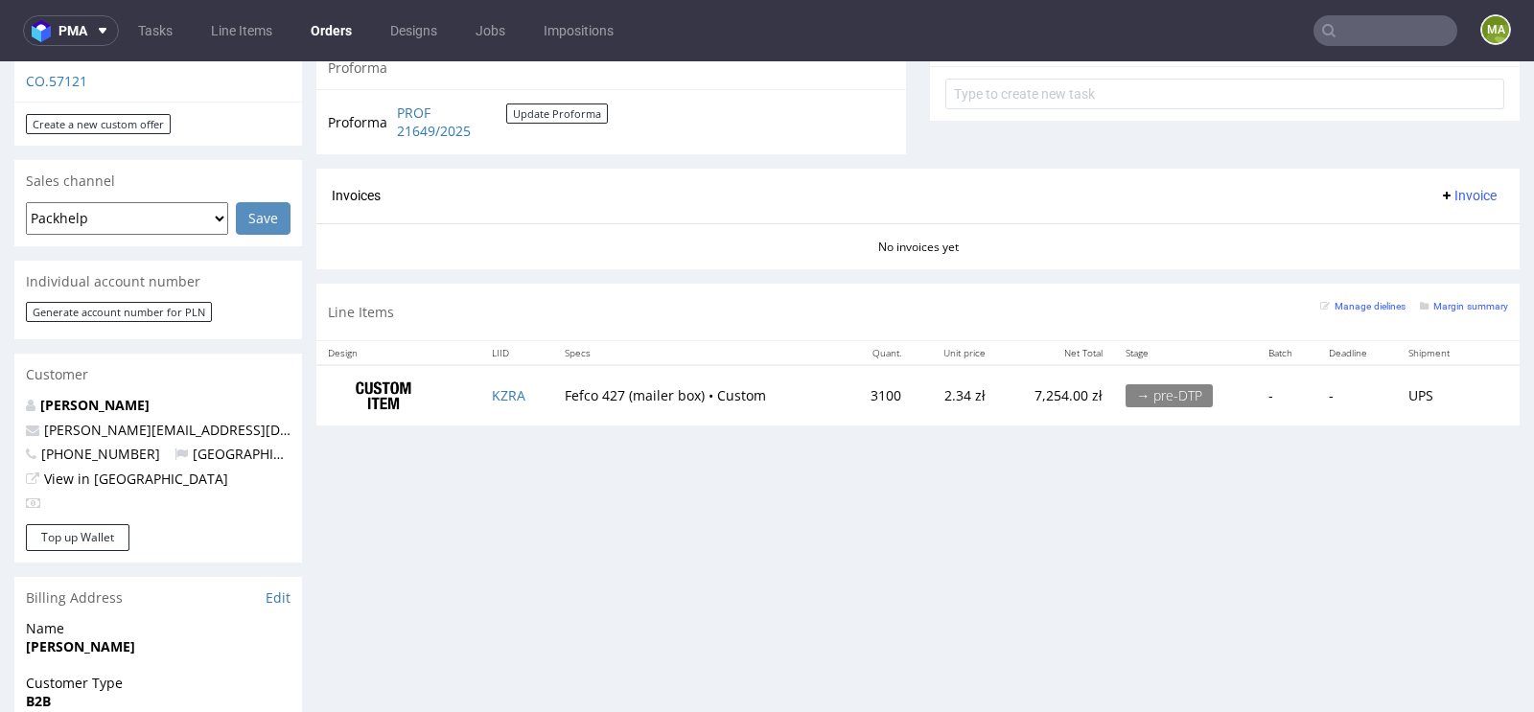
scroll to position [739, 0]
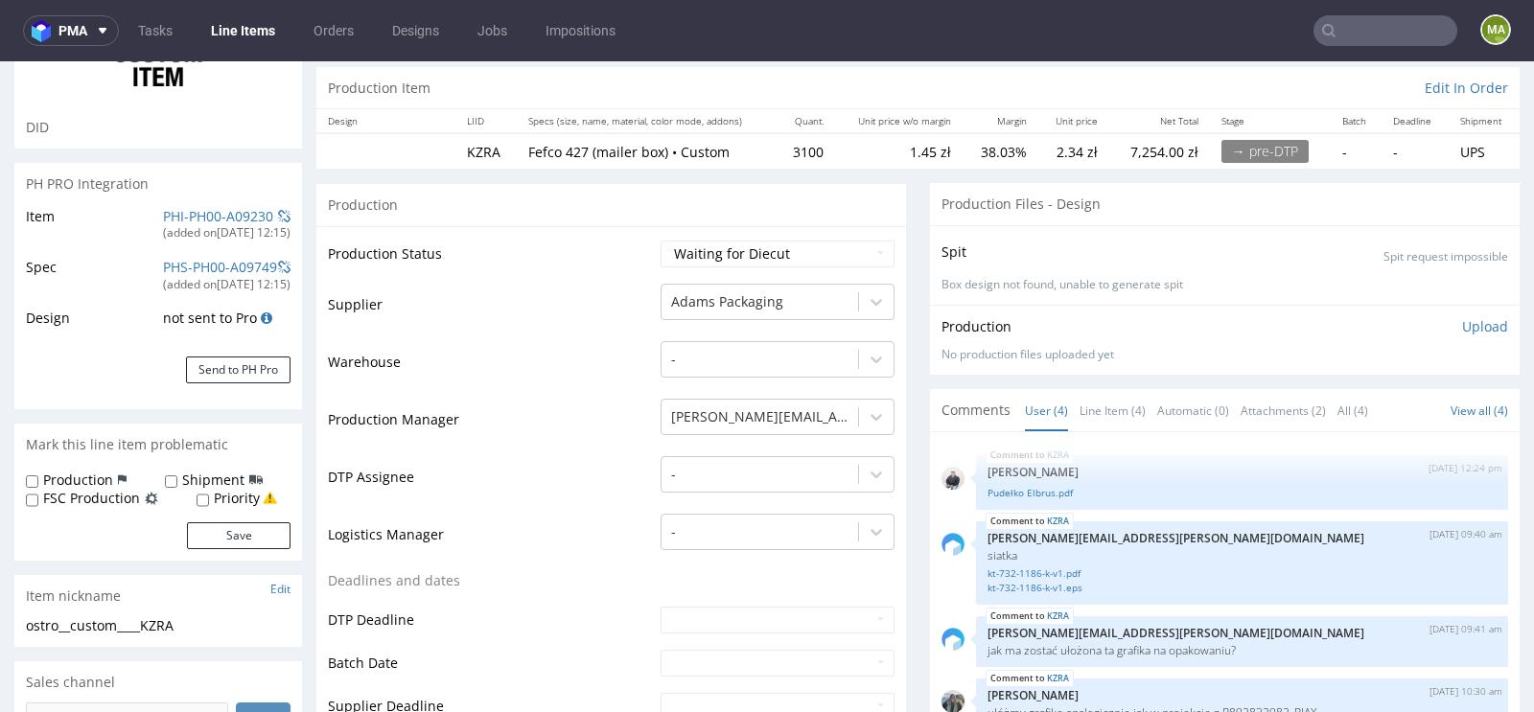
scroll to position [122, 0]
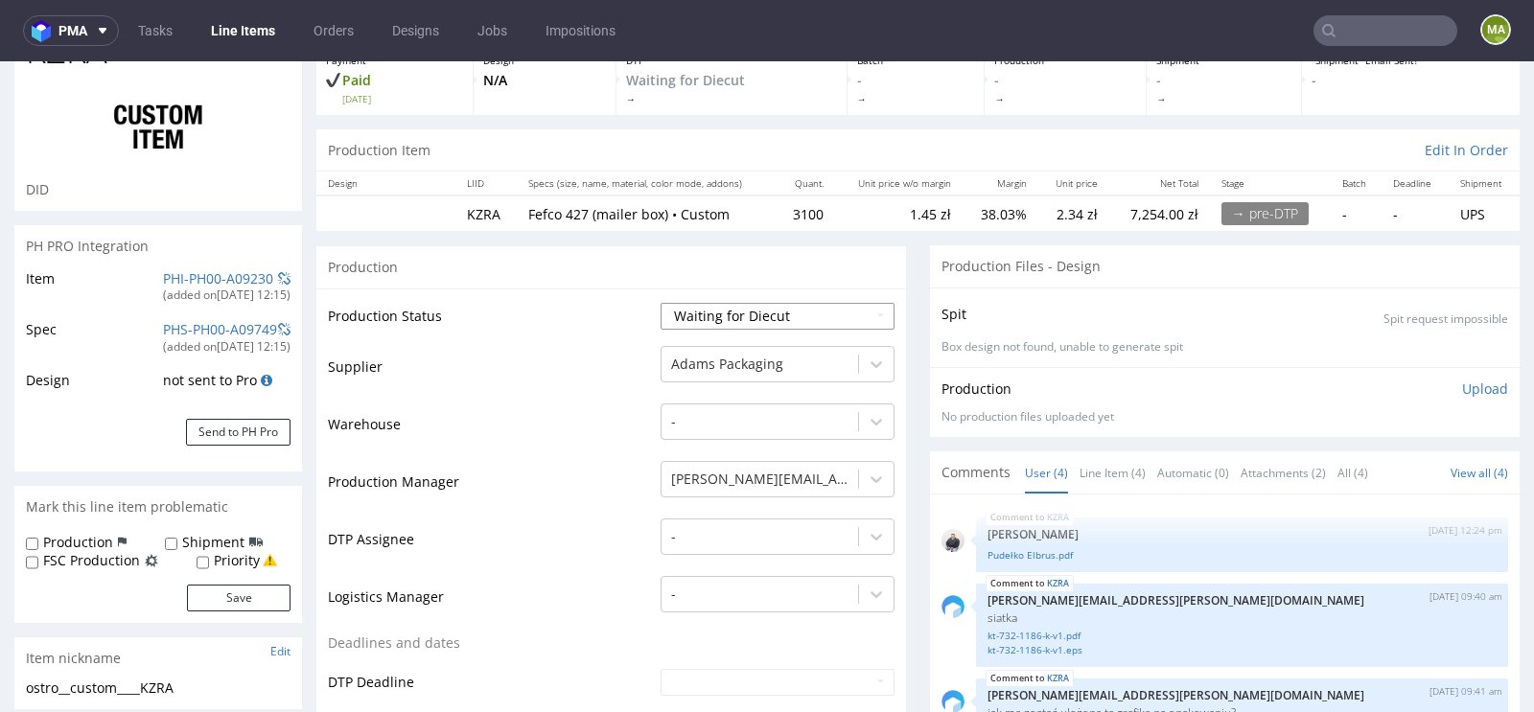
click at [713, 324] on select "Waiting for Artwork Waiting for Diecut Waiting for Mockup Waiting for DTP Waiti…" at bounding box center [778, 316] width 234 height 27
select select "dtp_waiting_for_check"
click at [661, 303] on select "Waiting for Artwork Waiting for Diecut Waiting for Mockup Waiting for DTP Waiti…" at bounding box center [778, 316] width 234 height 27
click at [556, 447] on td "Warehouse" at bounding box center [492, 431] width 328 height 58
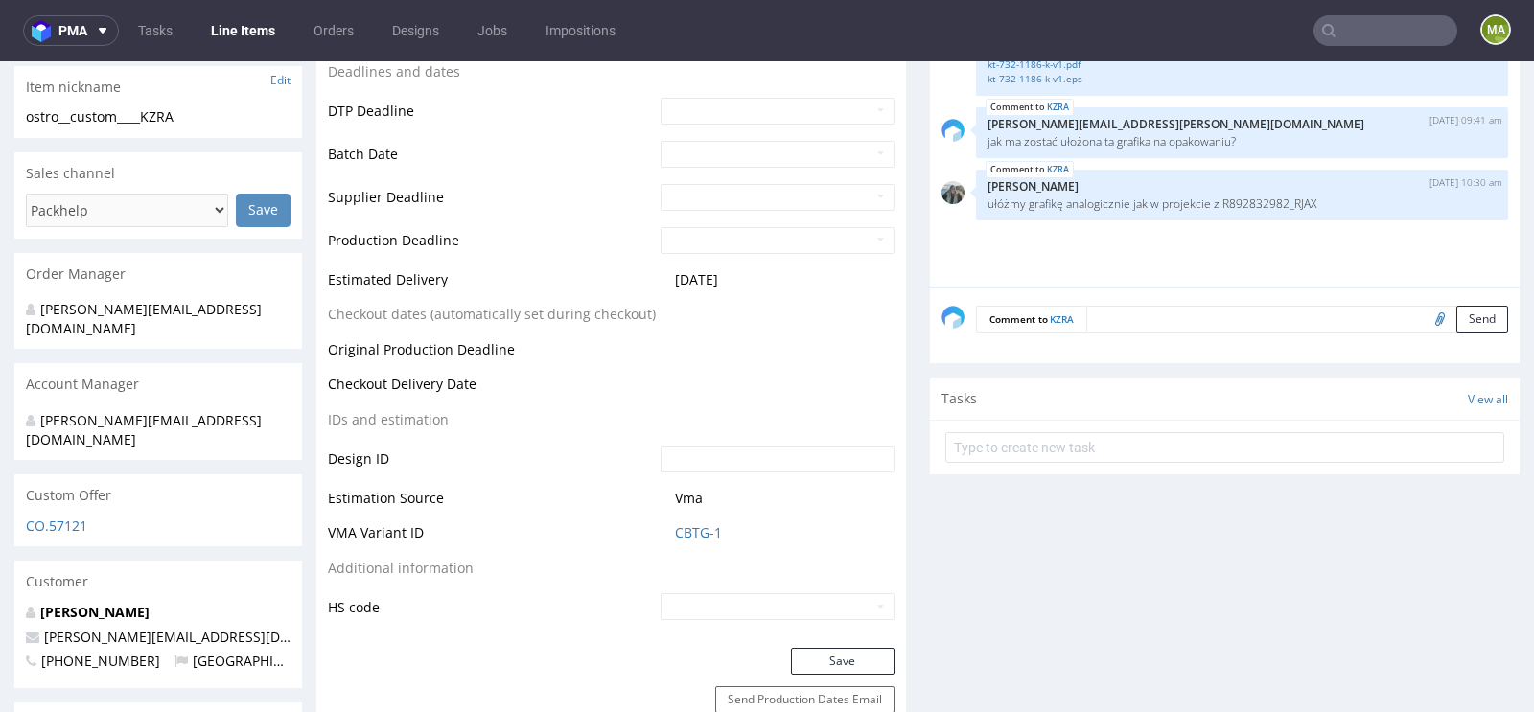
scroll to position [742, 0]
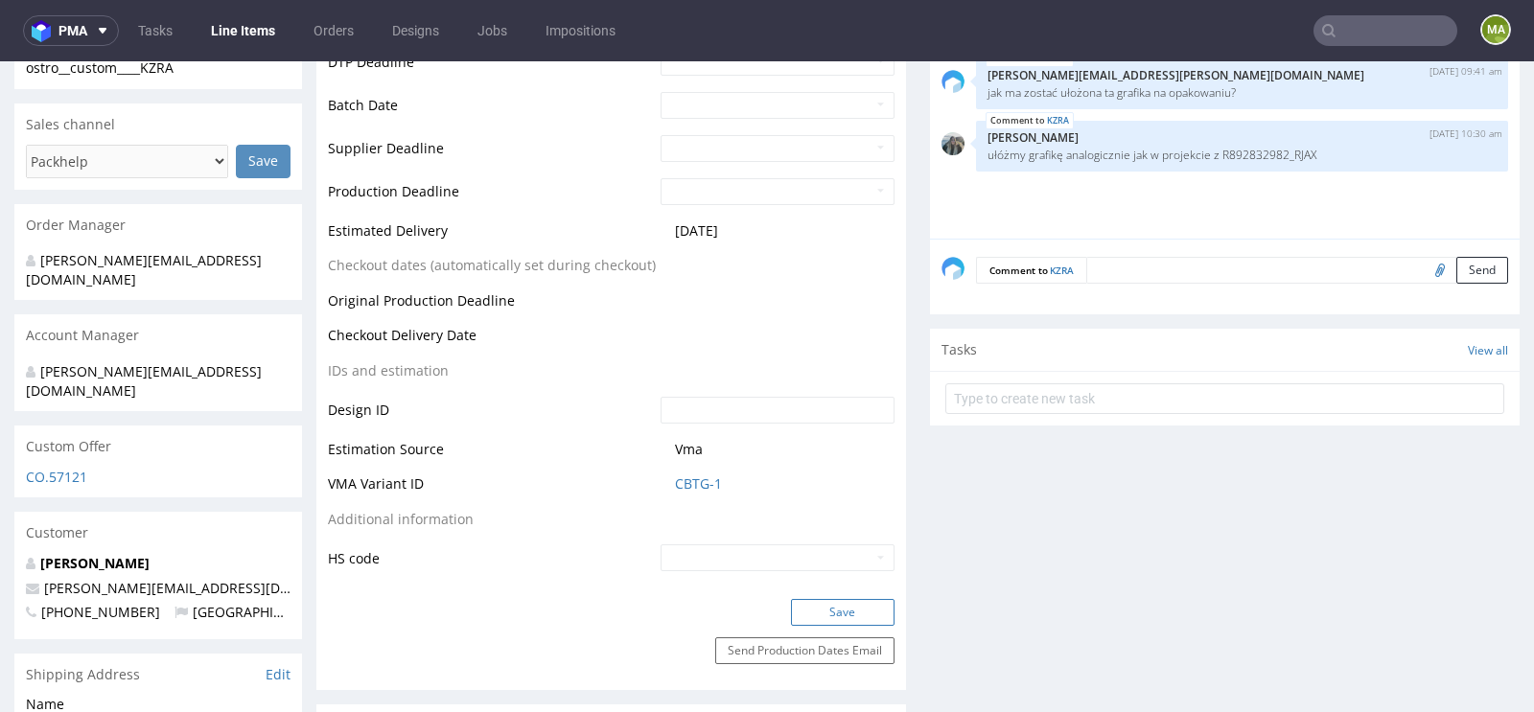
click at [798, 617] on button "Save" at bounding box center [843, 612] width 104 height 27
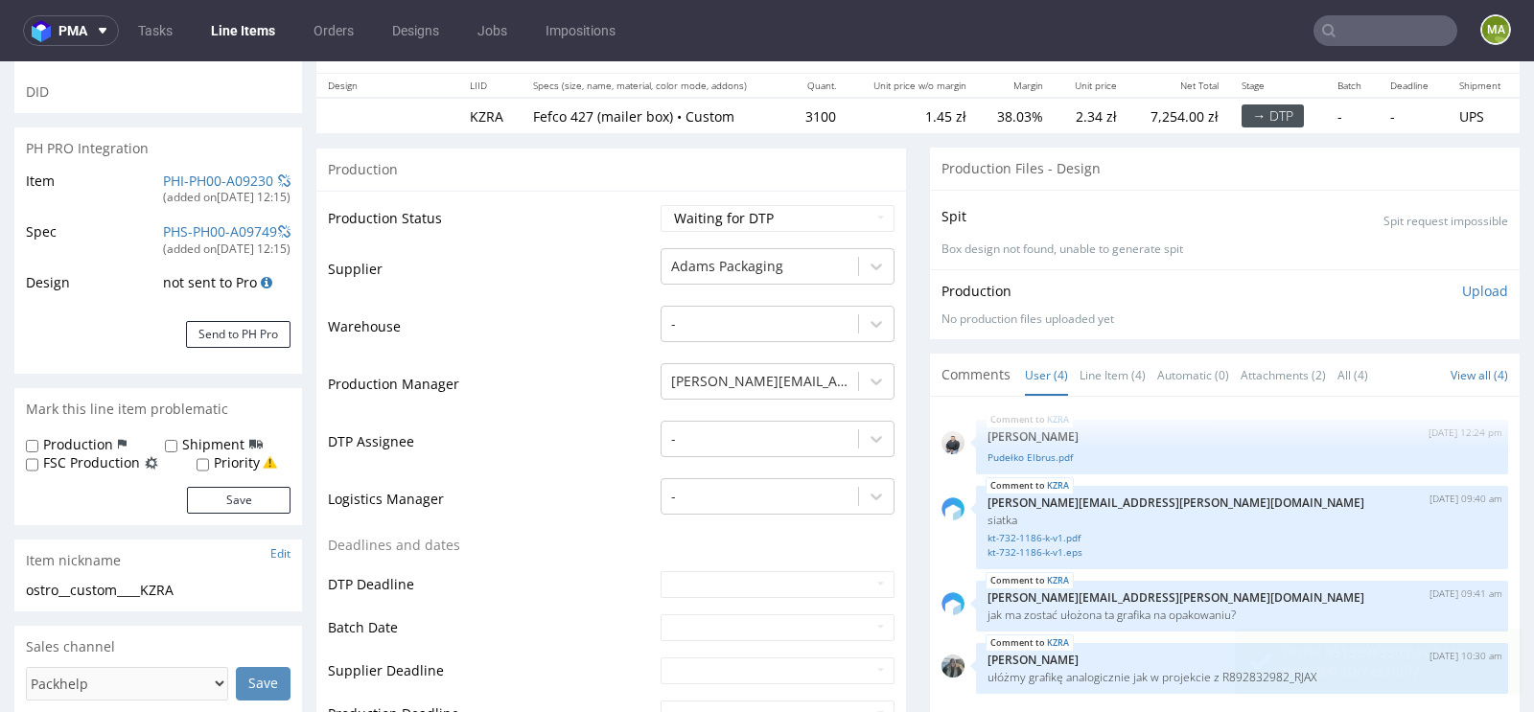
scroll to position [0, 0]
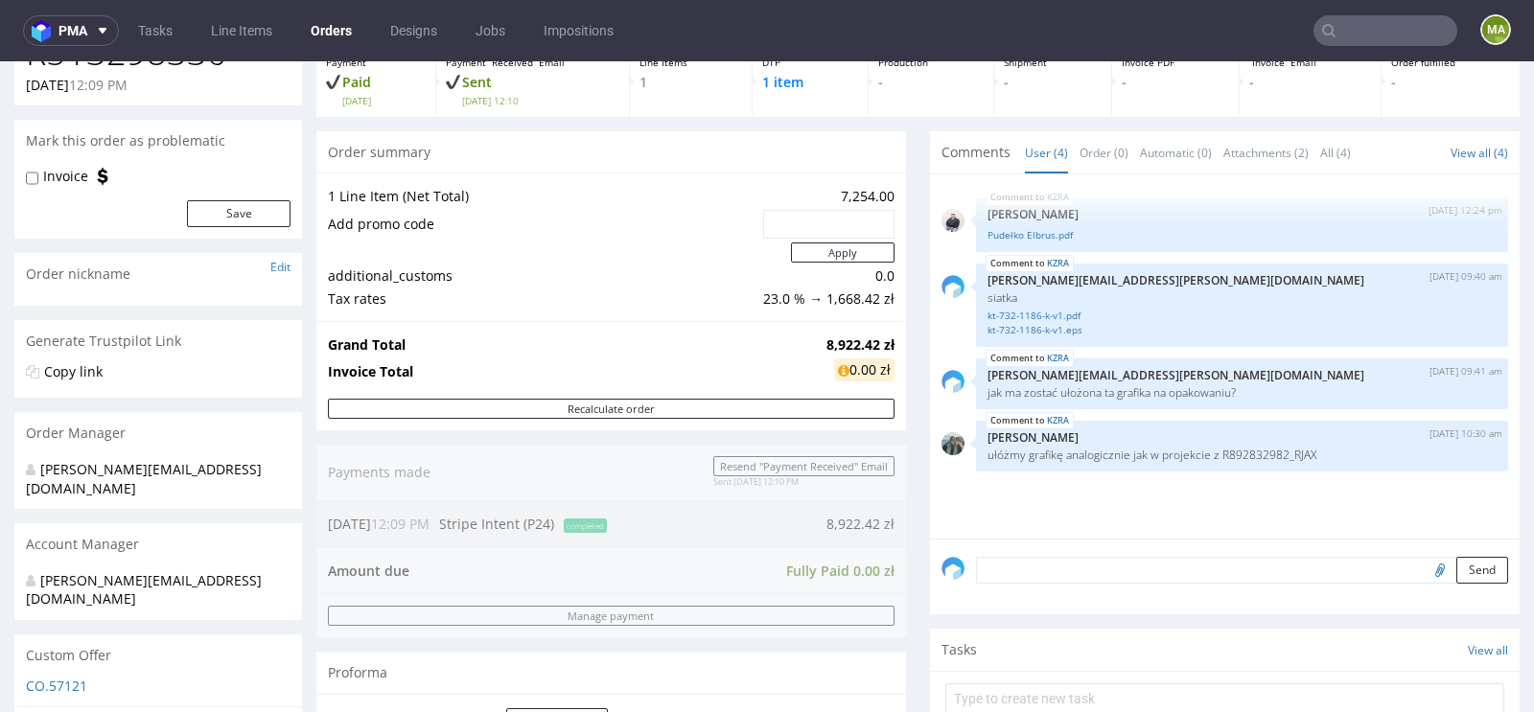
scroll to position [592, 0]
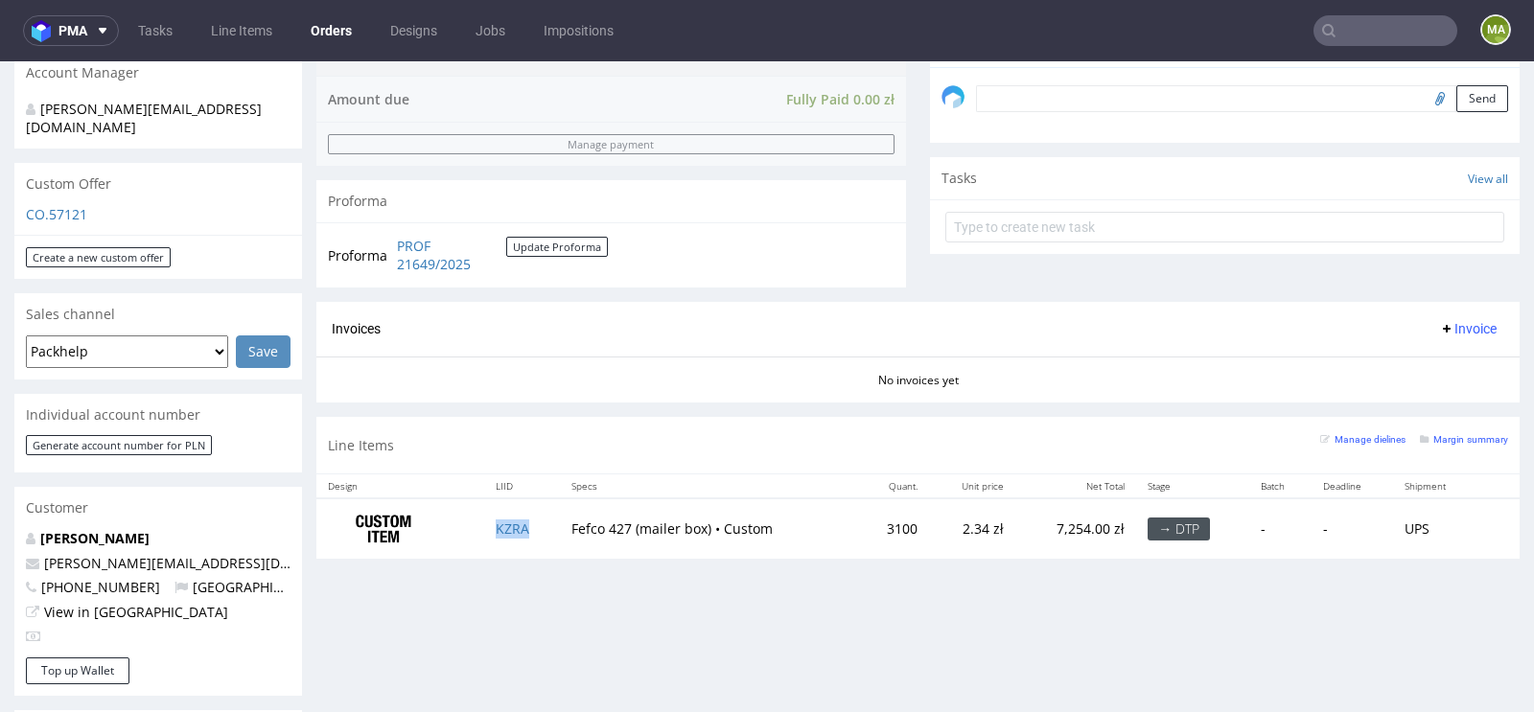
click at [522, 536] on td "KZRA" at bounding box center [521, 529] width 75 height 60
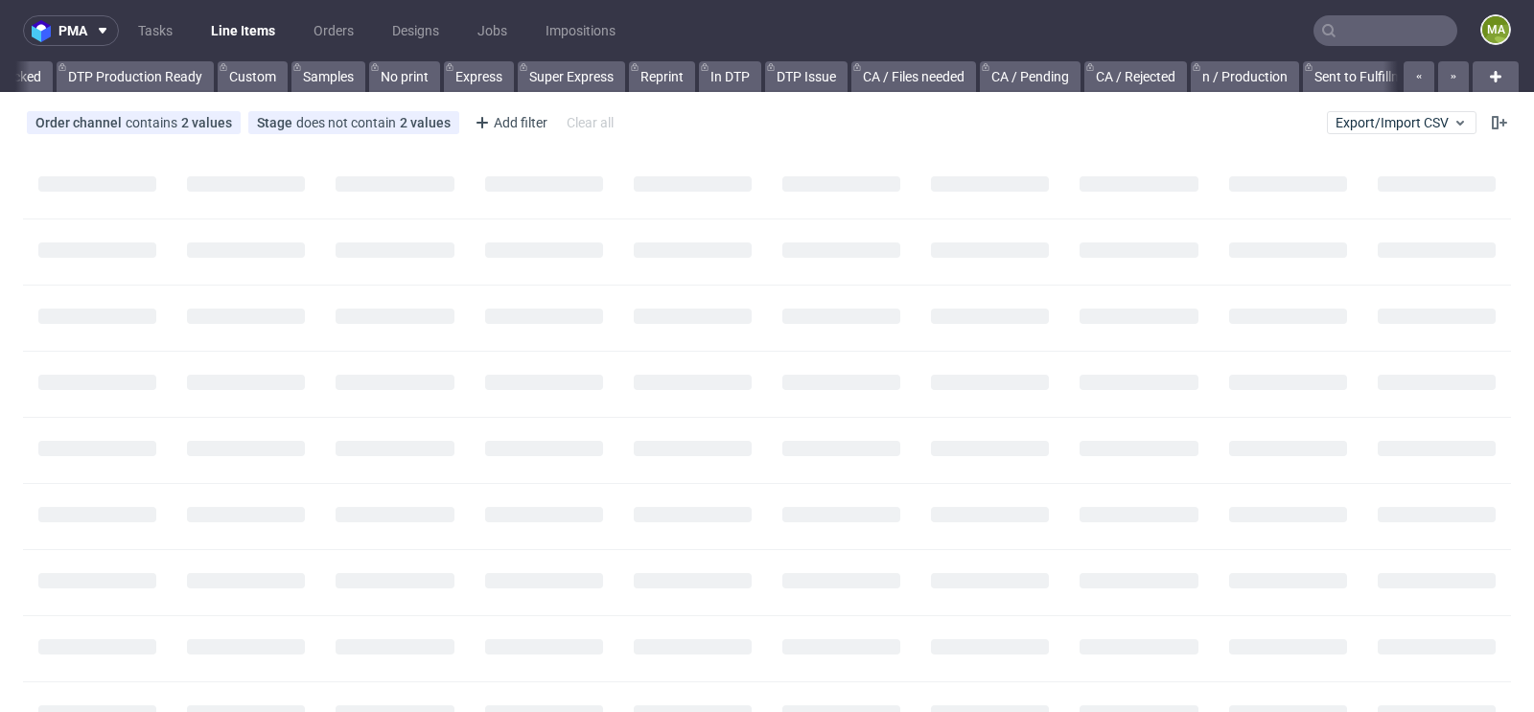
click at [1383, 37] on input "text" at bounding box center [1385, 30] width 144 height 31
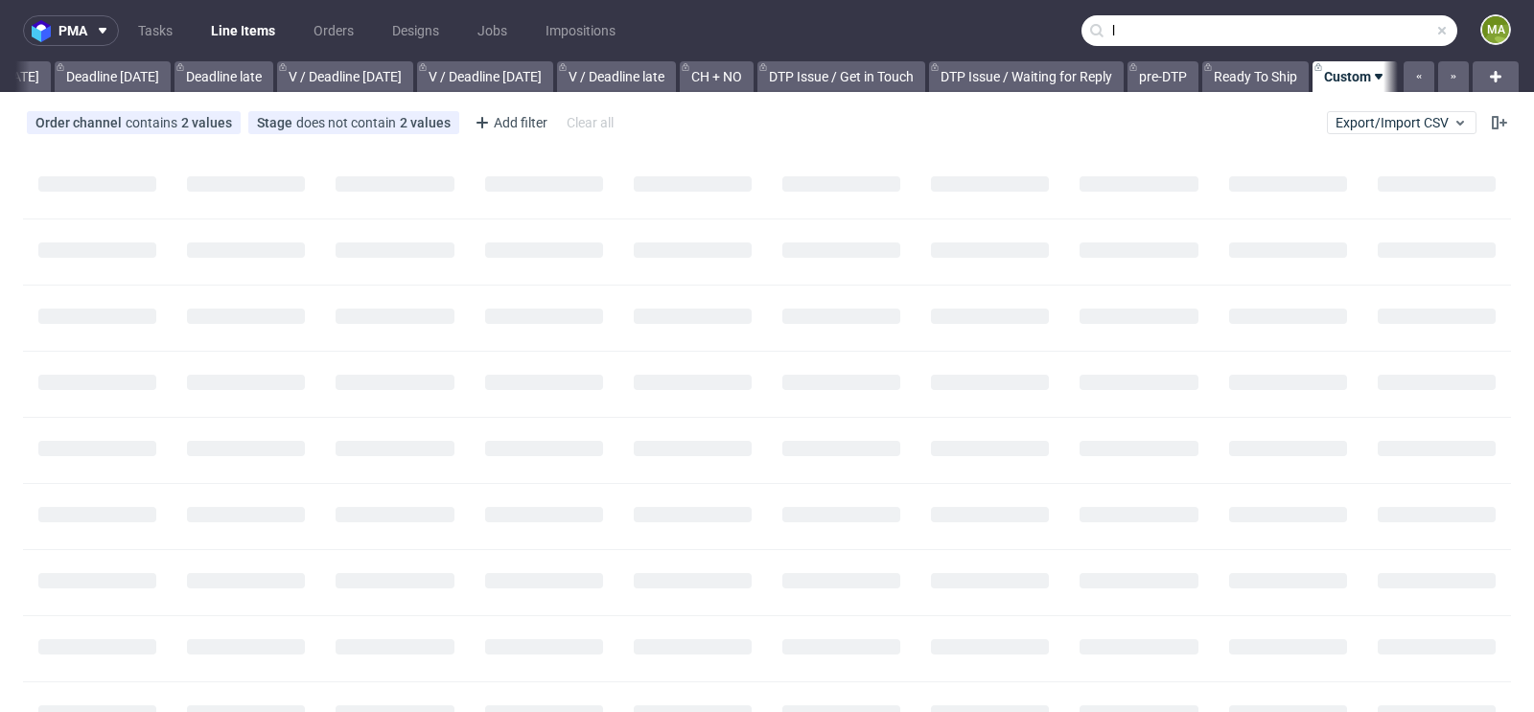
scroll to position [0, 2168]
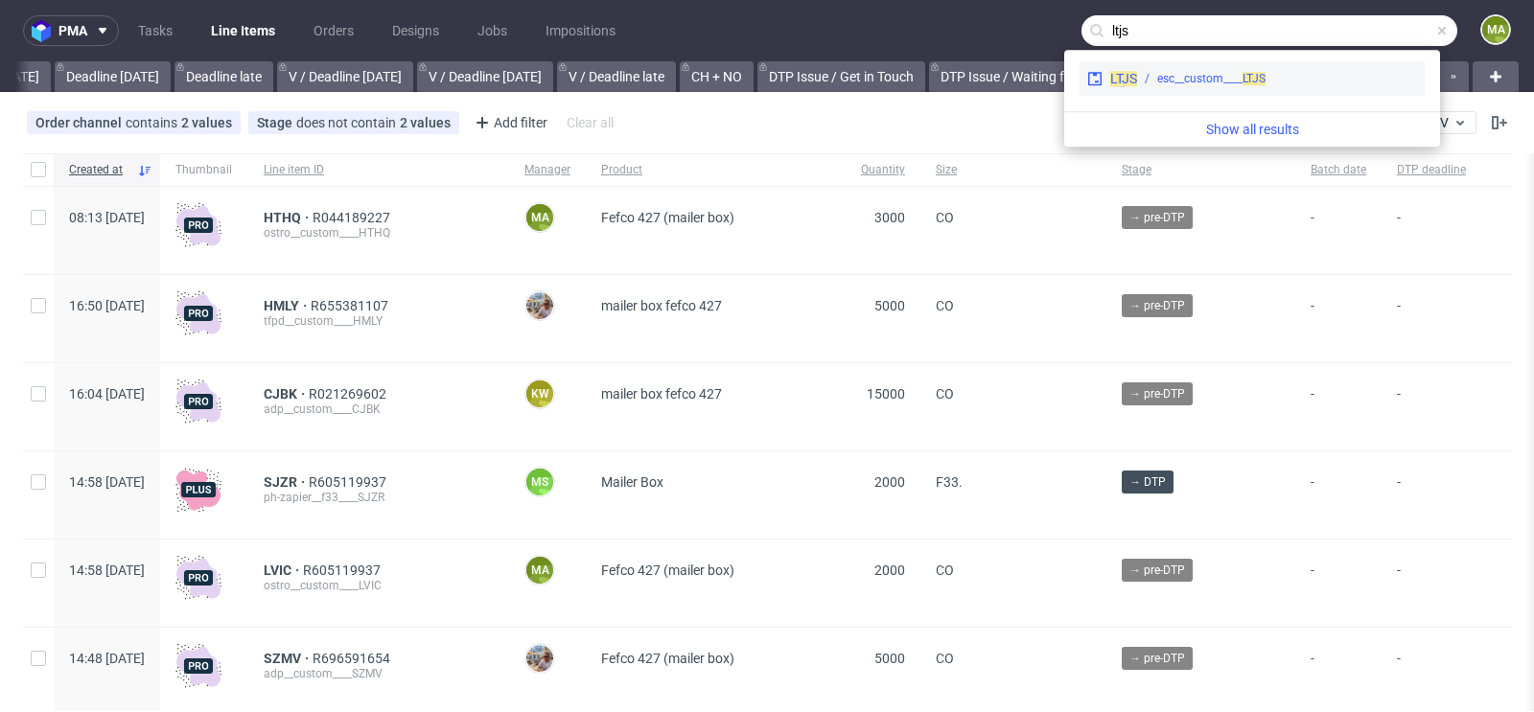
type input "ltjs"
click at [1184, 74] on div "esc__custom____ LTJS" at bounding box center [1211, 78] width 108 height 17
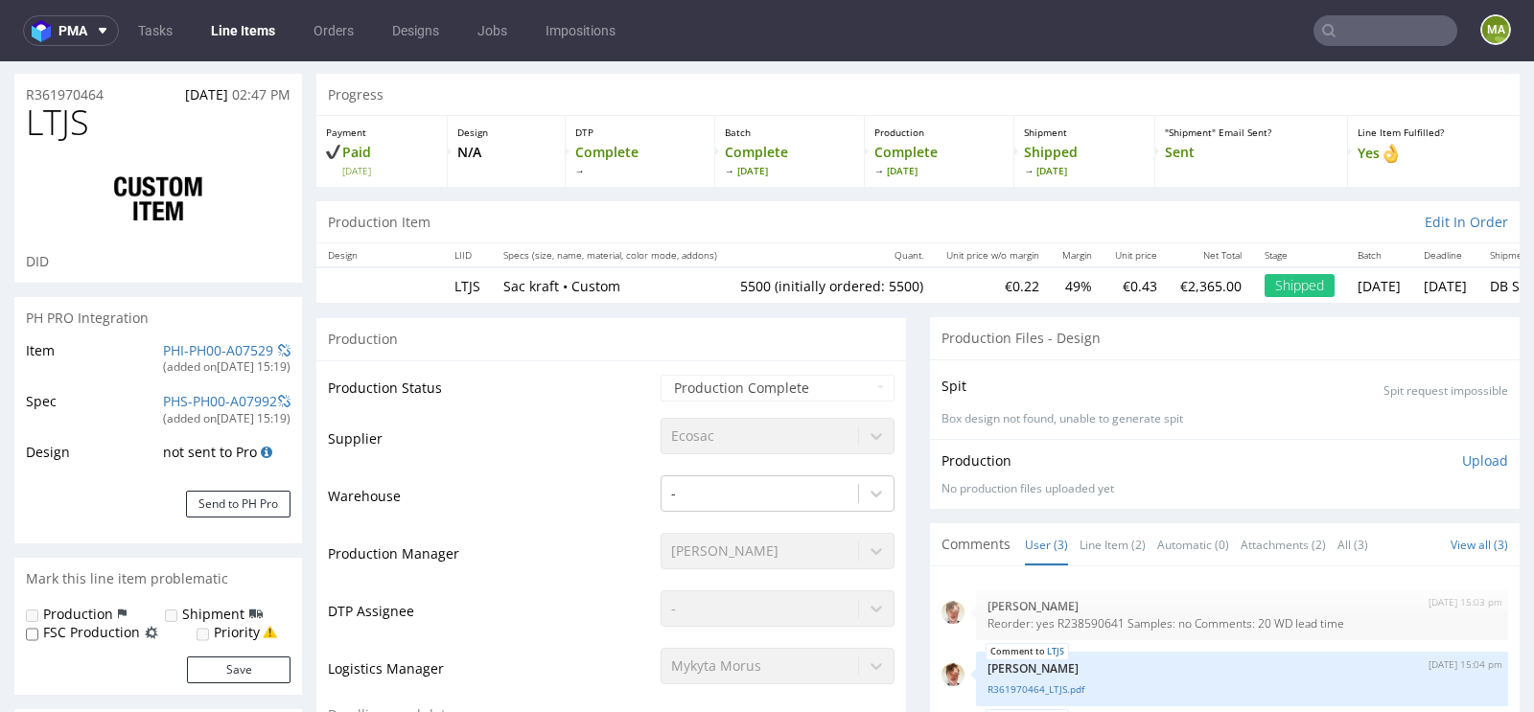
select select "in_progress"
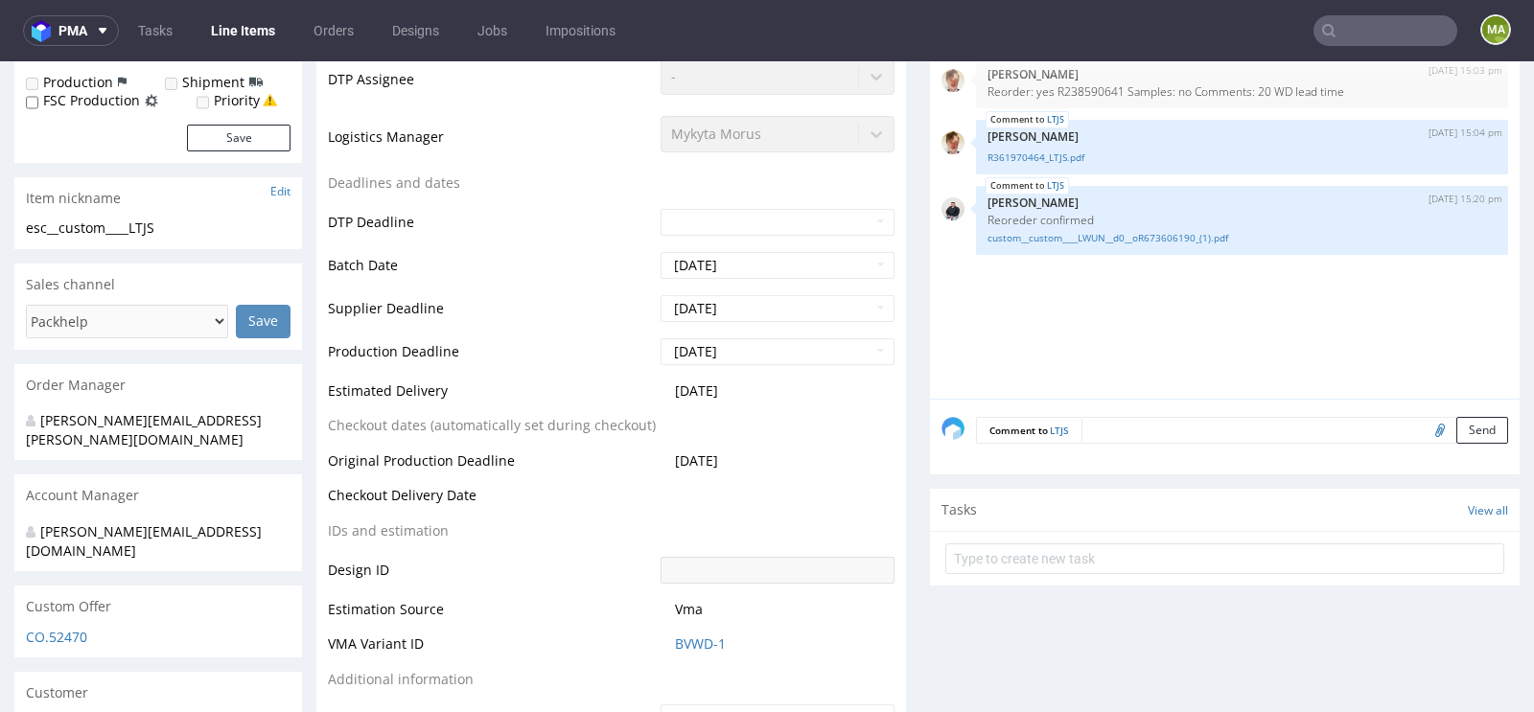
scroll to position [406, 0]
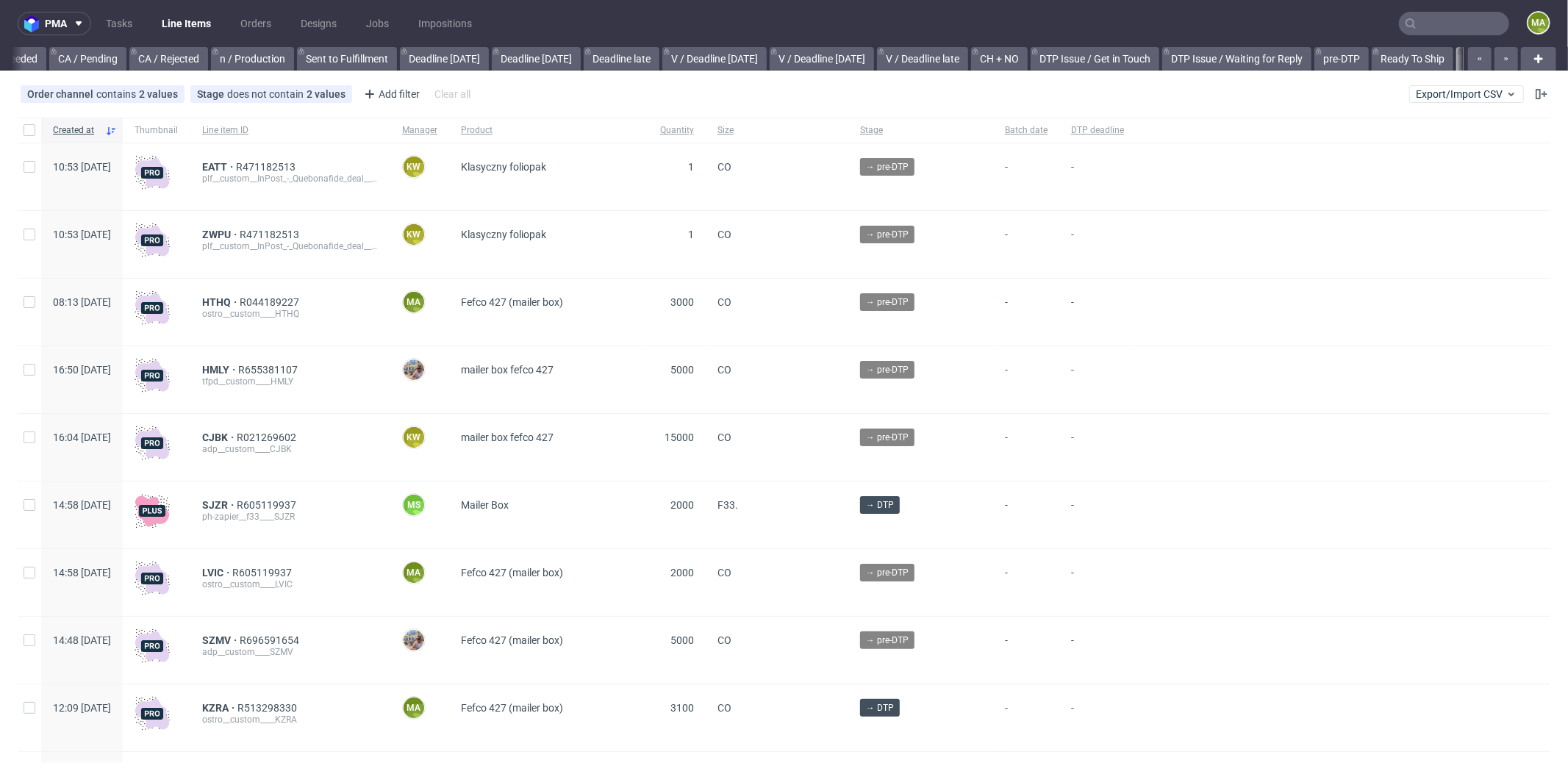
scroll to position [0, 1269]
click at [400, 101] on div "Add filter" at bounding box center [390, 94] width 64 height 24
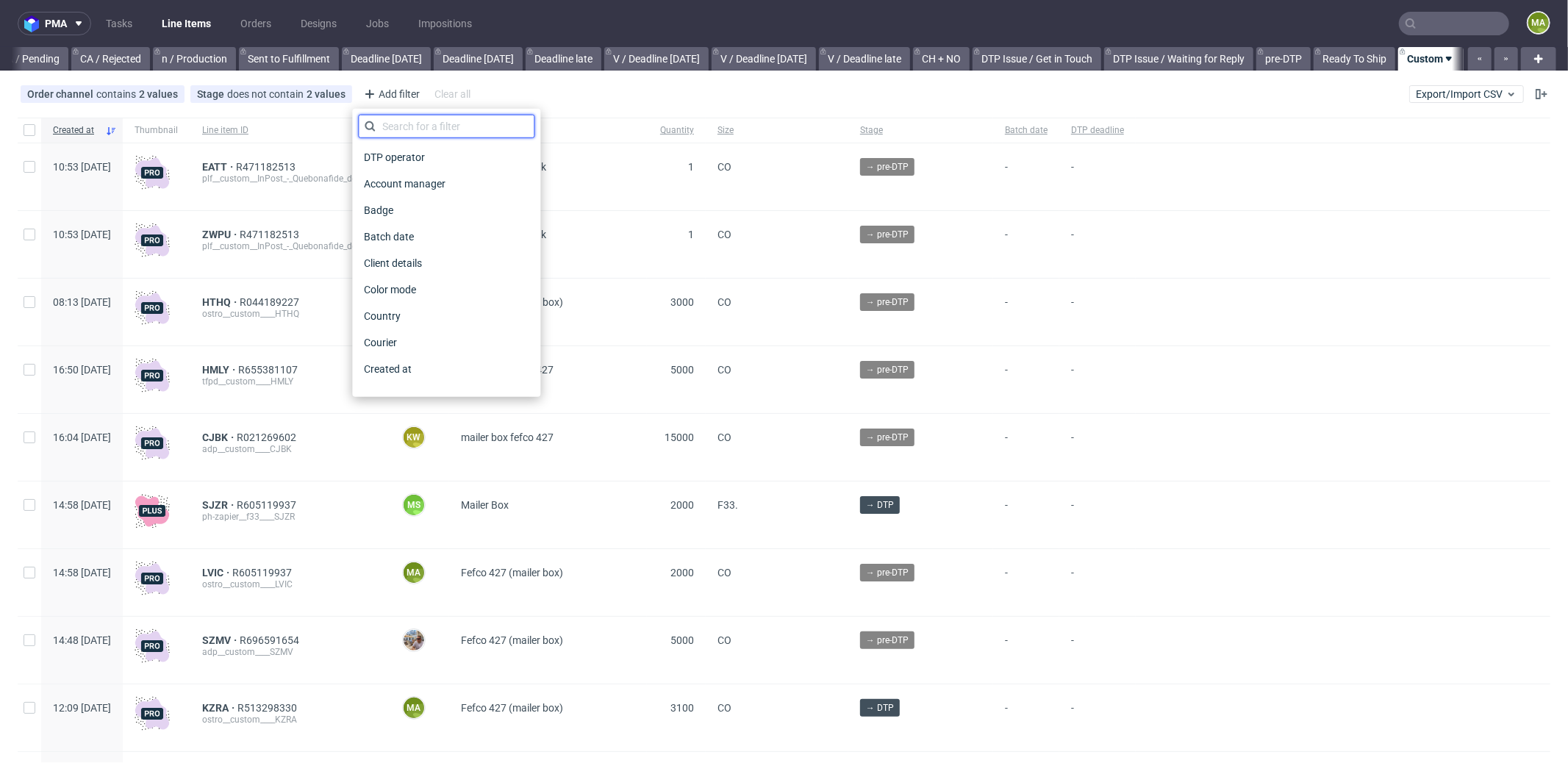
click at [407, 122] on input "text" at bounding box center [446, 127] width 176 height 24
type input "pro"
click at [430, 365] on span "Production manager" at bounding box center [412, 369] width 107 height 21
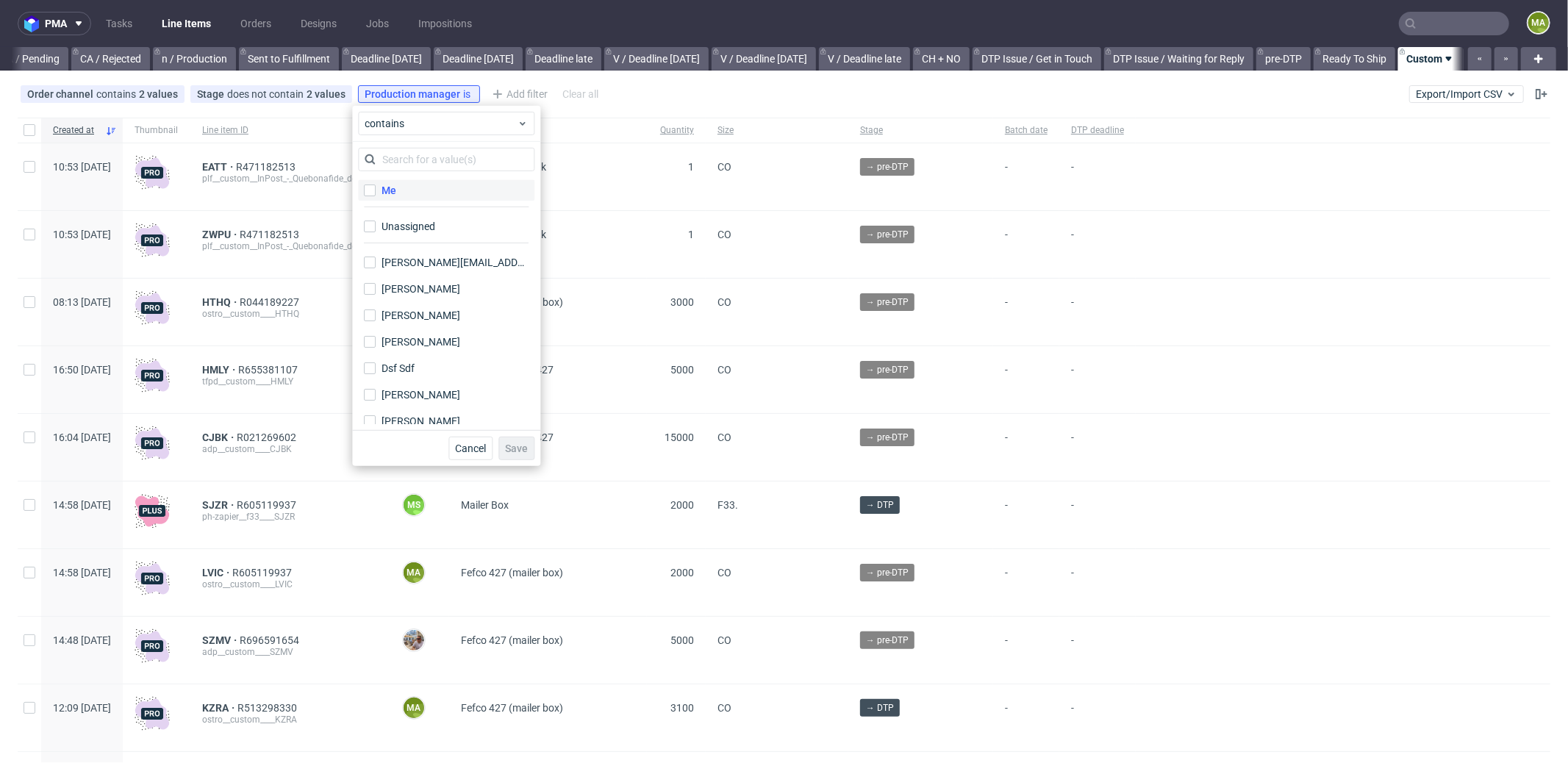
click at [432, 187] on label "Me" at bounding box center [446, 190] width 176 height 21
click at [376, 187] on input "Me" at bounding box center [370, 190] width 12 height 12
checkbox input "true"
click at [521, 452] on span "Save" at bounding box center [517, 448] width 23 height 10
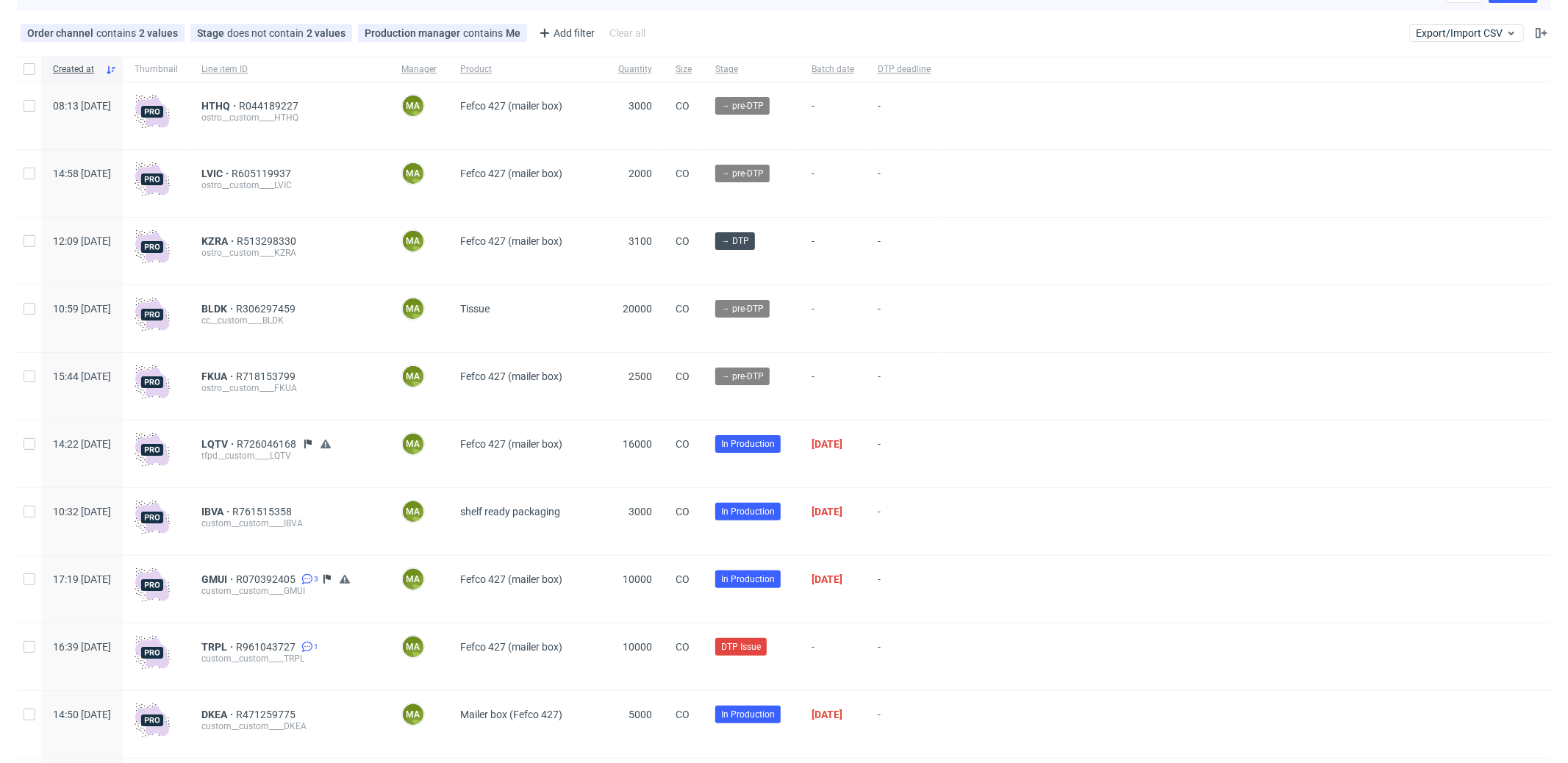
scroll to position [85, 0]
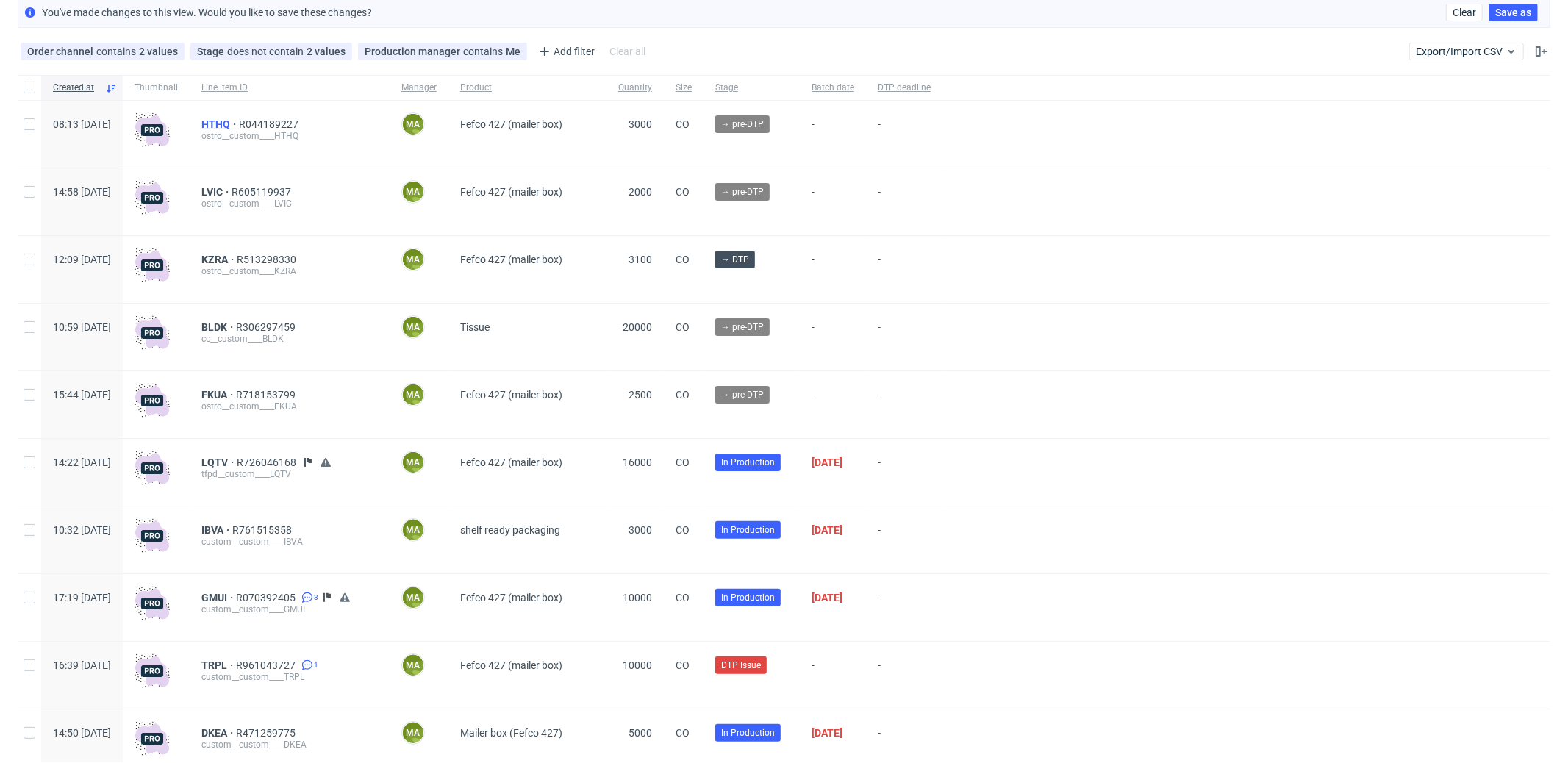
click at [239, 121] on span "HTHQ" at bounding box center [220, 123] width 38 height 12
click at [232, 186] on span "LVIC" at bounding box center [216, 192] width 30 height 12
click at [237, 258] on span "KZRA" at bounding box center [219, 259] width 35 height 12
click at [236, 330] on span "BLDK" at bounding box center [219, 327] width 35 height 12
click at [236, 393] on span "FKUA" at bounding box center [219, 394] width 35 height 12
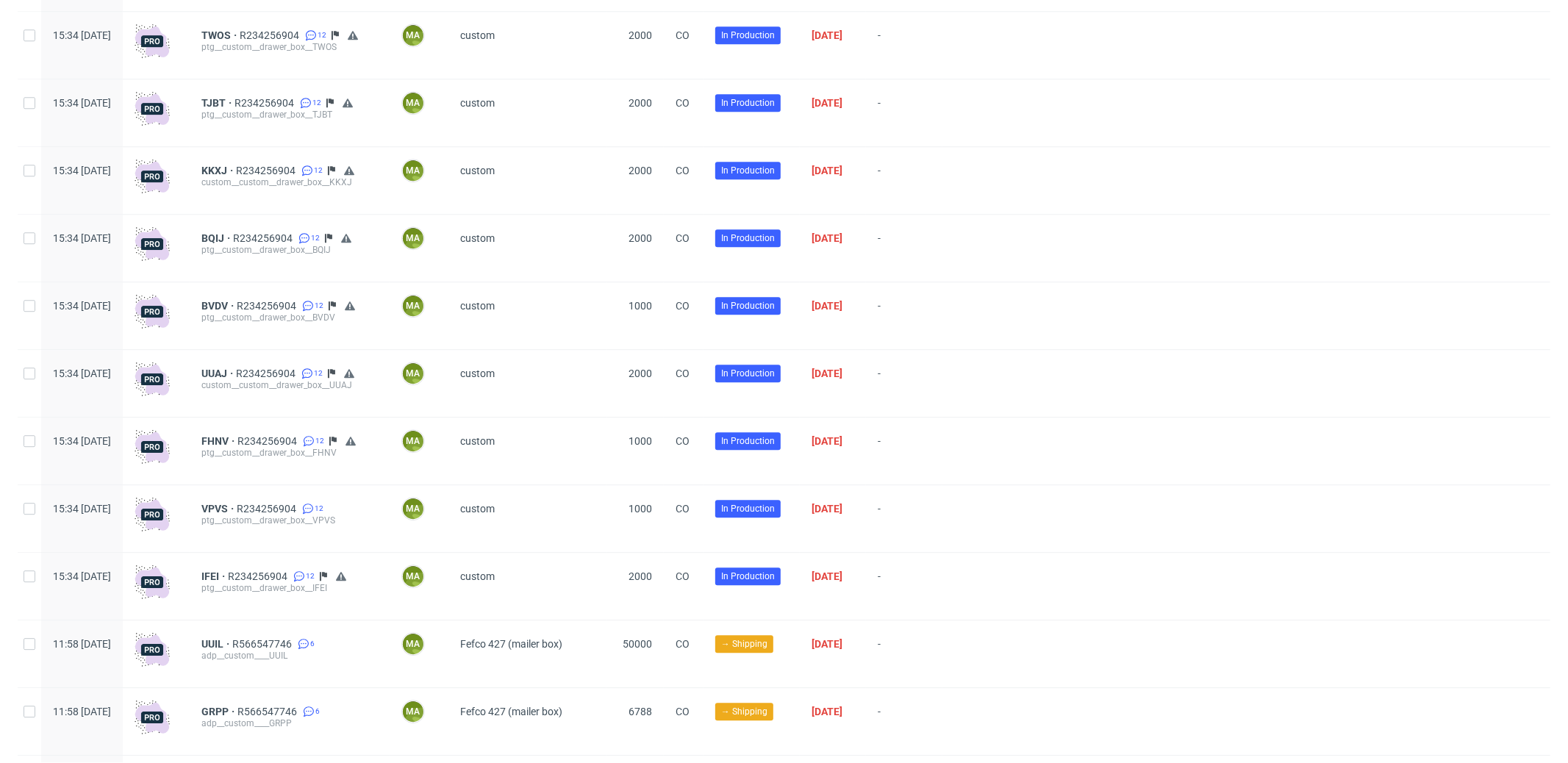
scroll to position [3824, 0]
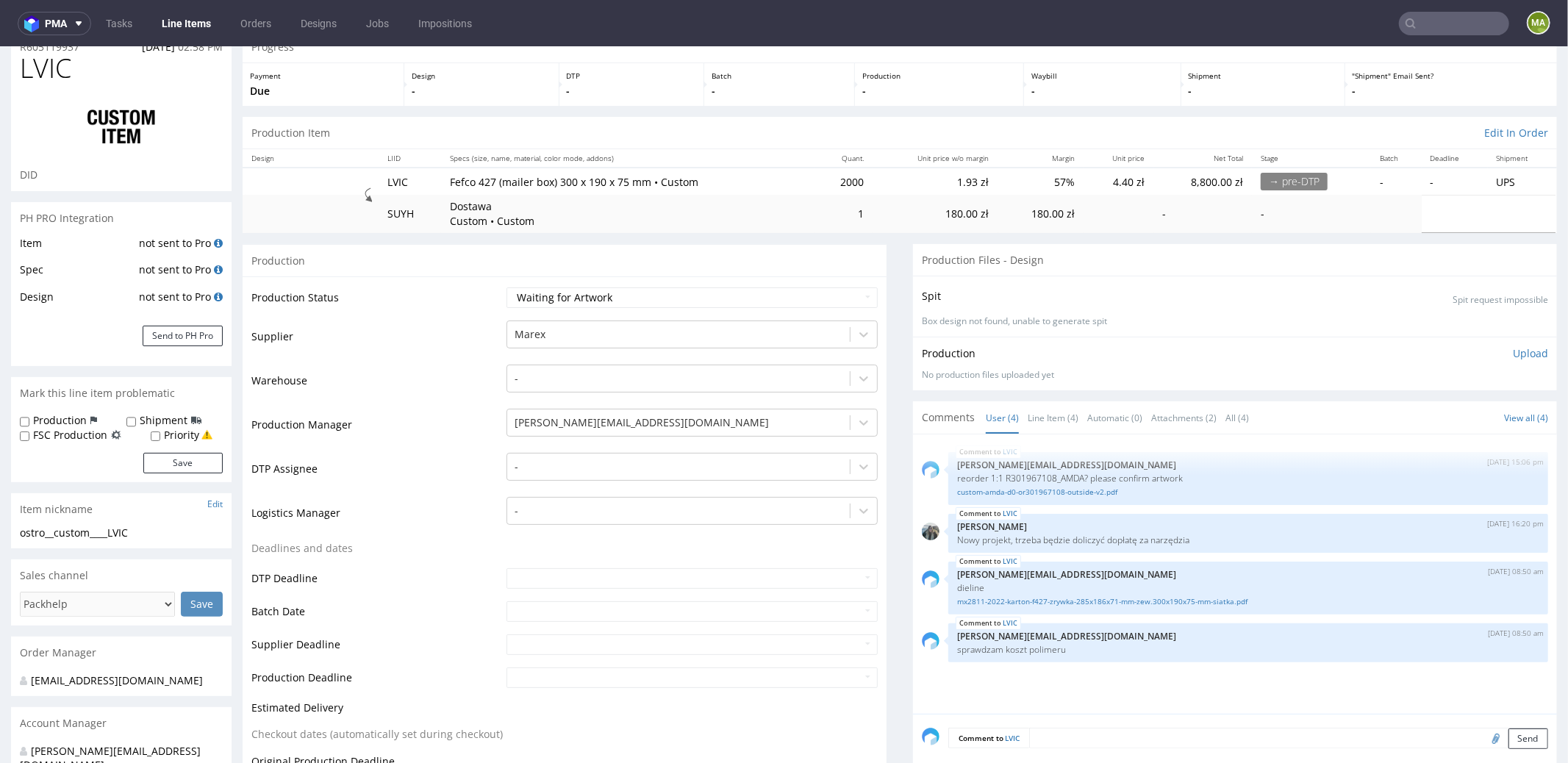
scroll to position [131, 0]
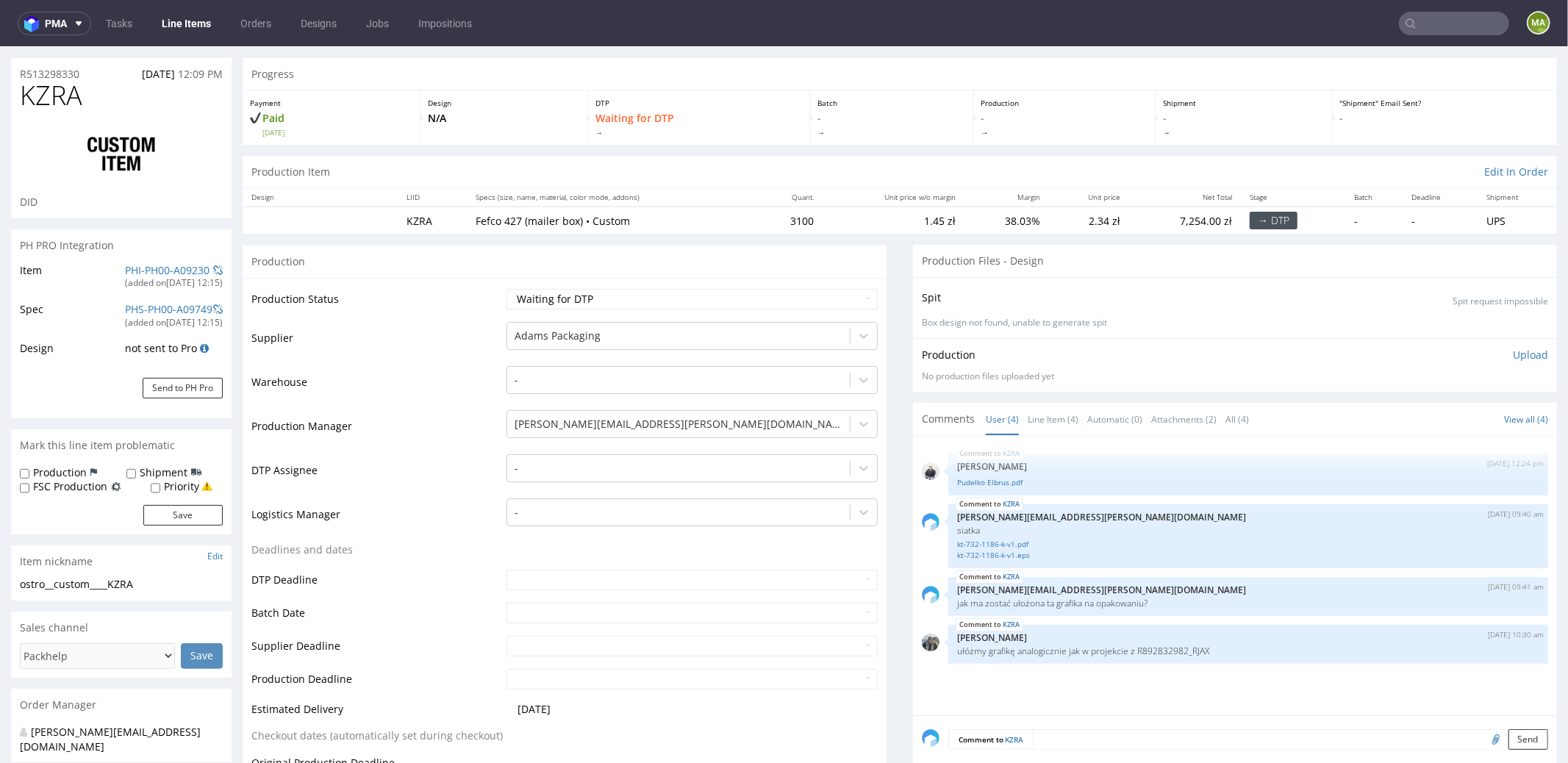
scroll to position [114, 0]
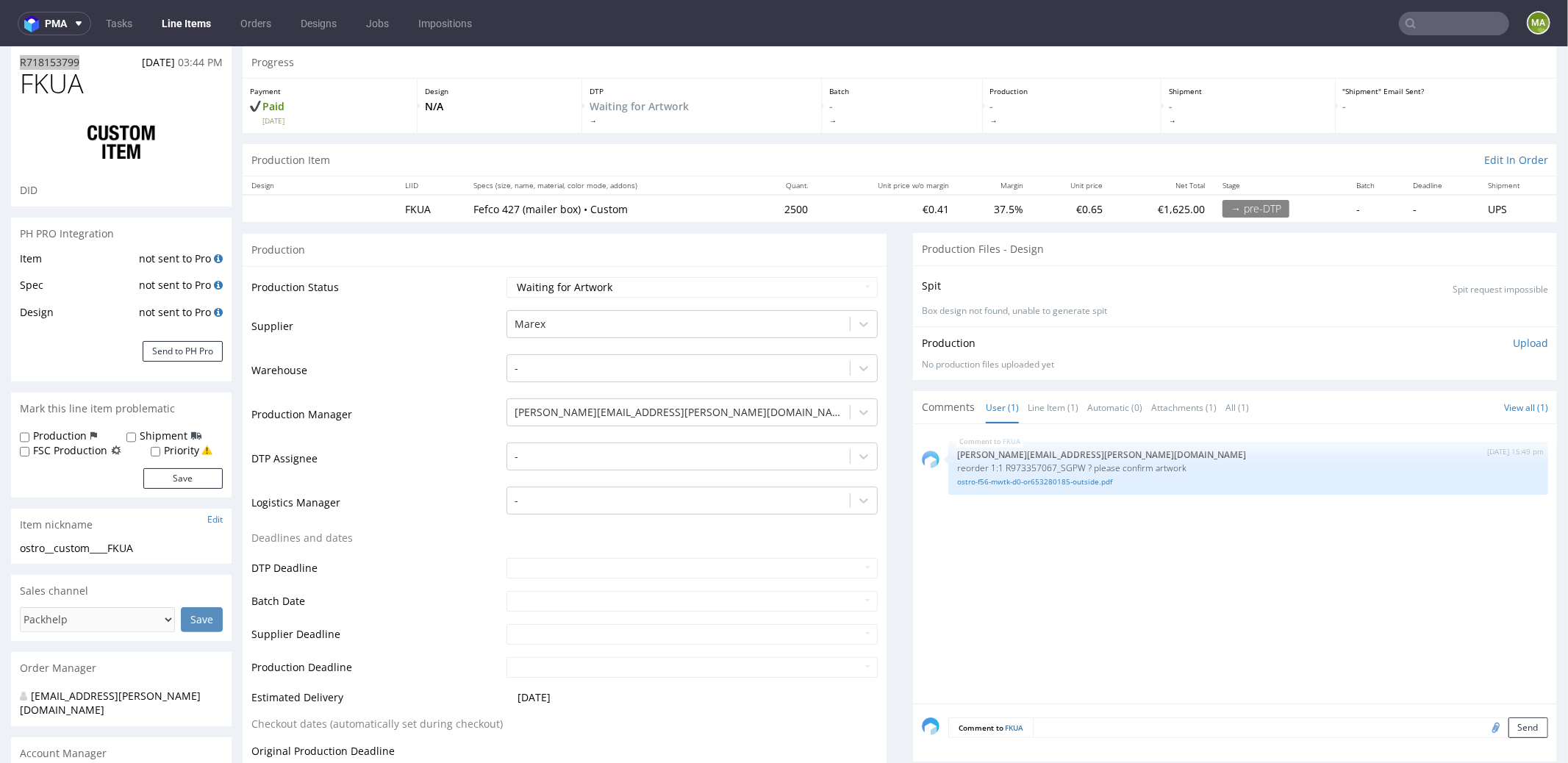
scroll to position [143, 0]
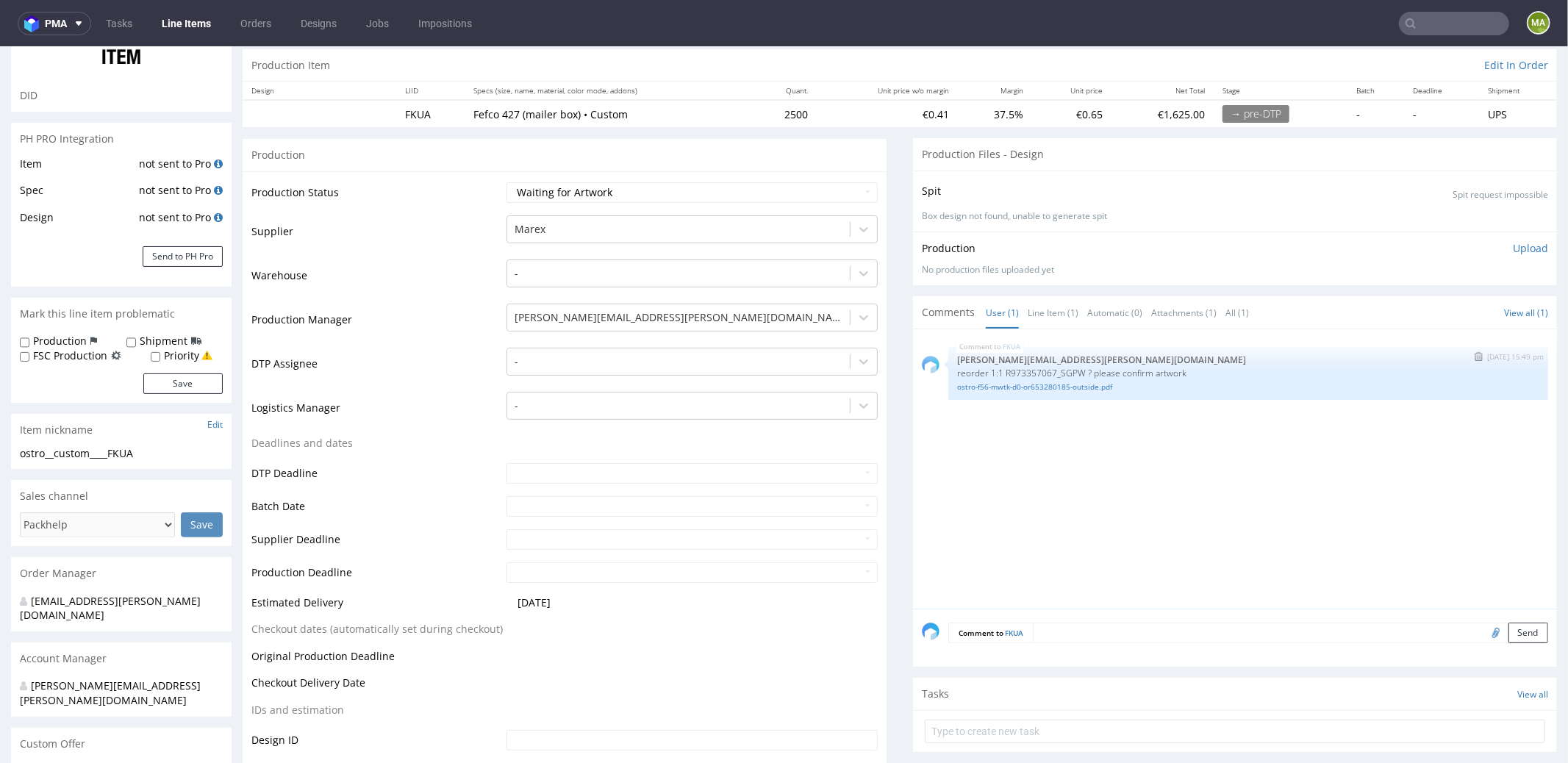
click at [1052, 393] on div "FKUA [DATE] 15:49 pm [PERSON_NAME][EMAIL_ADDRESS][PERSON_NAME][DOMAIN_NAME] reo…" at bounding box center [1248, 373] width 600 height 53
click at [1054, 388] on link "ostro-f56-mwtk-d0-or653280185-outside.pdf" at bounding box center [1247, 386] width 582 height 11
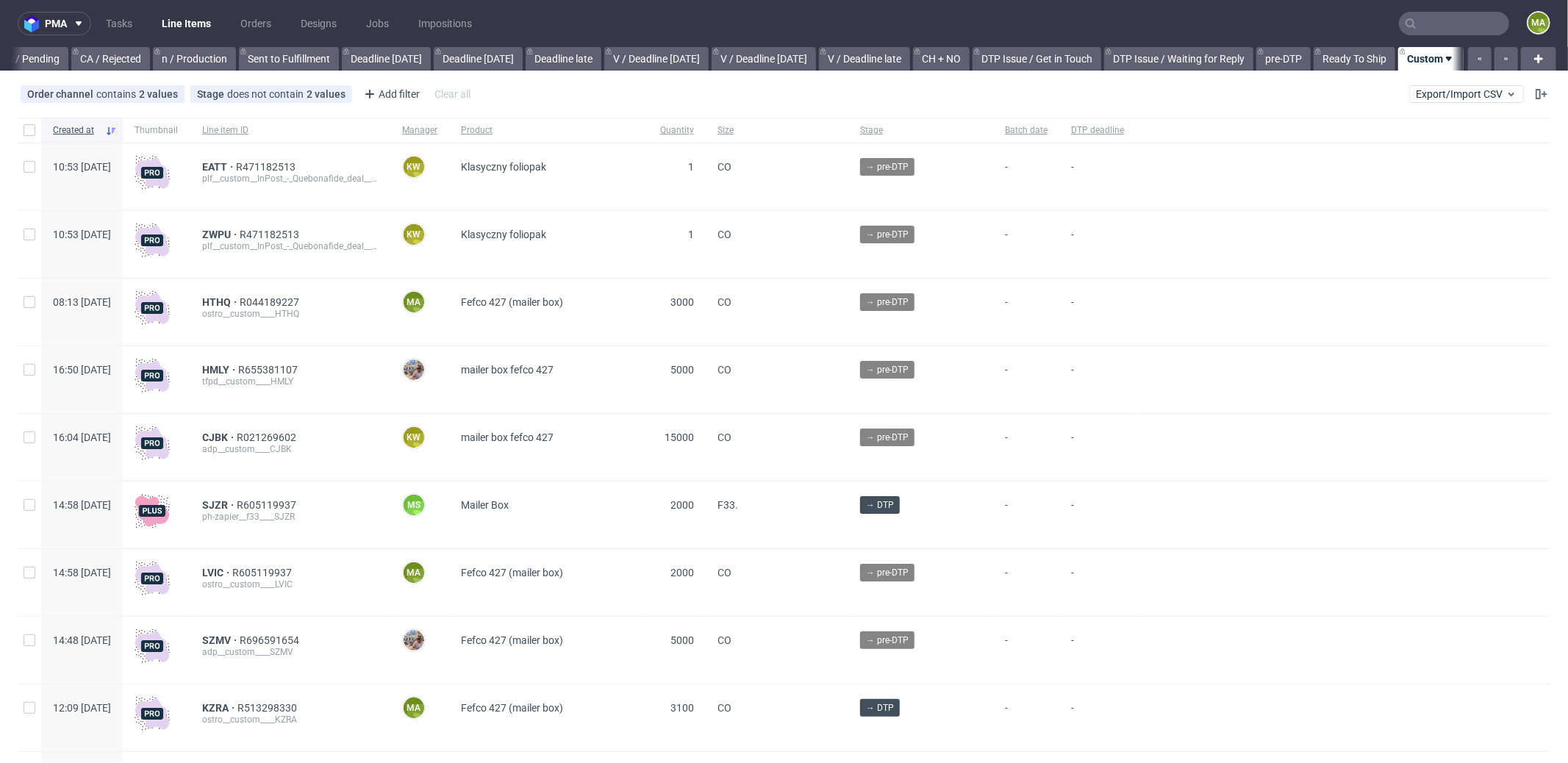
scroll to position [0, 1269]
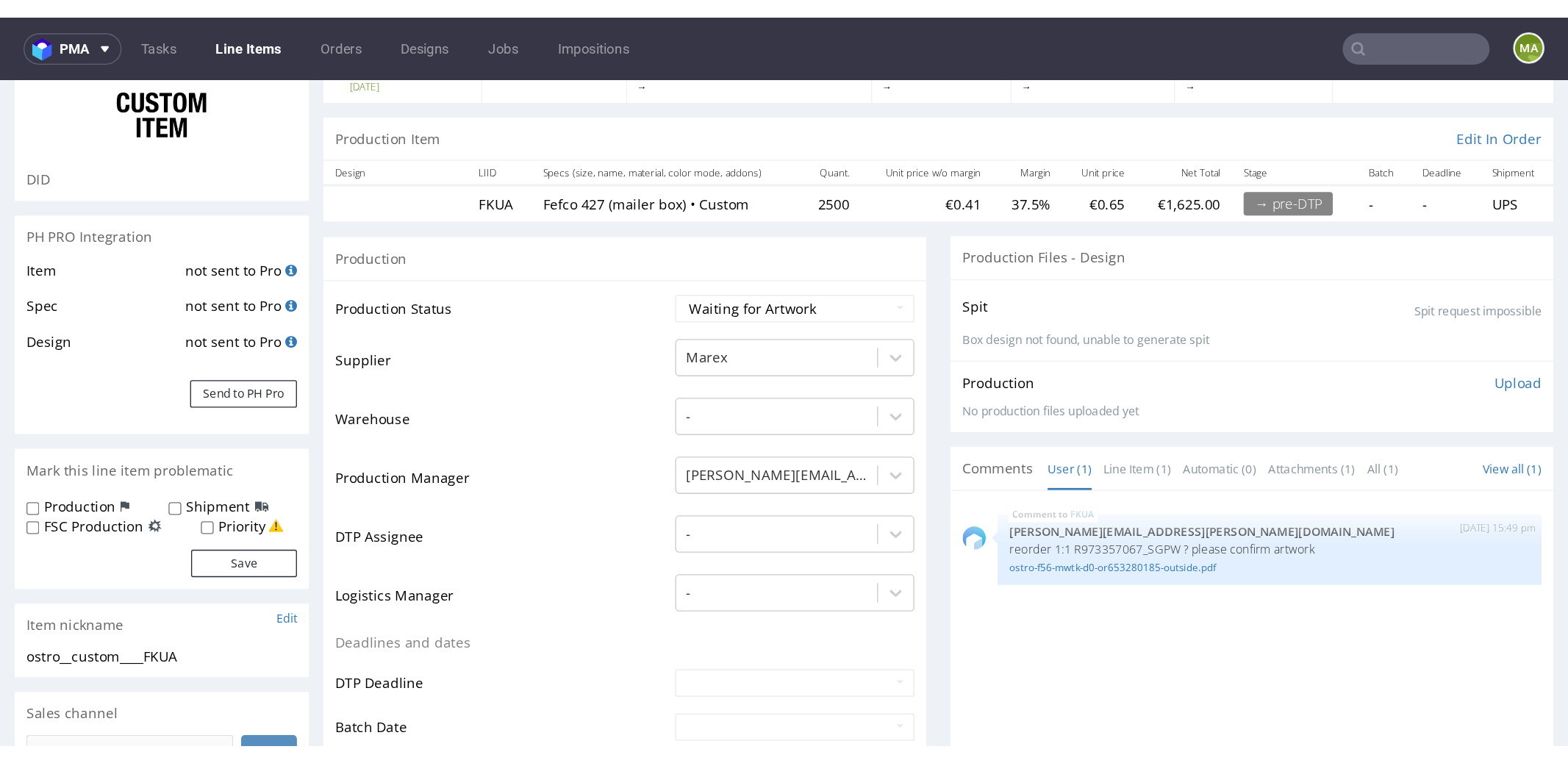
scroll to position [311, 0]
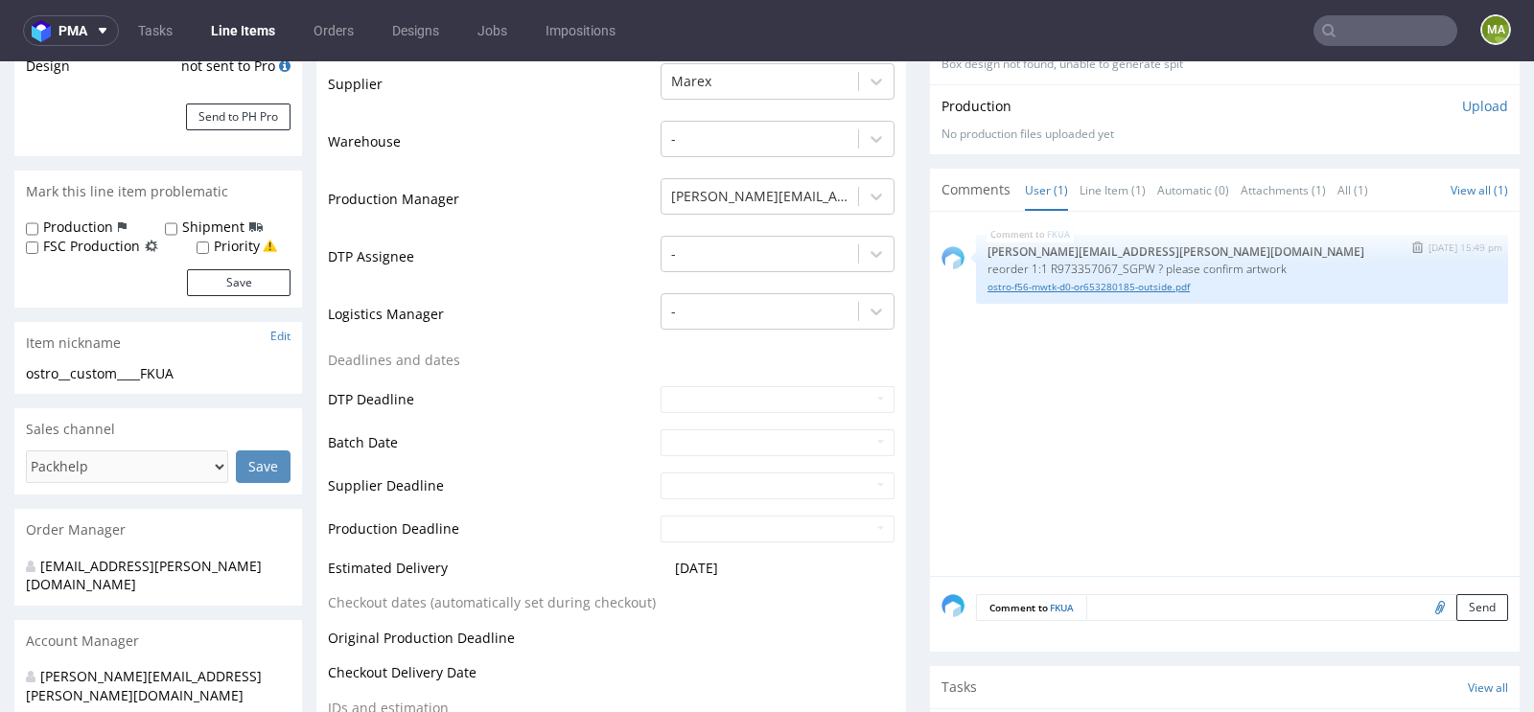
click at [1077, 290] on link "ostro-f56-mwtk-d0-or653280185-outside.pdf" at bounding box center [1241, 287] width 509 height 14
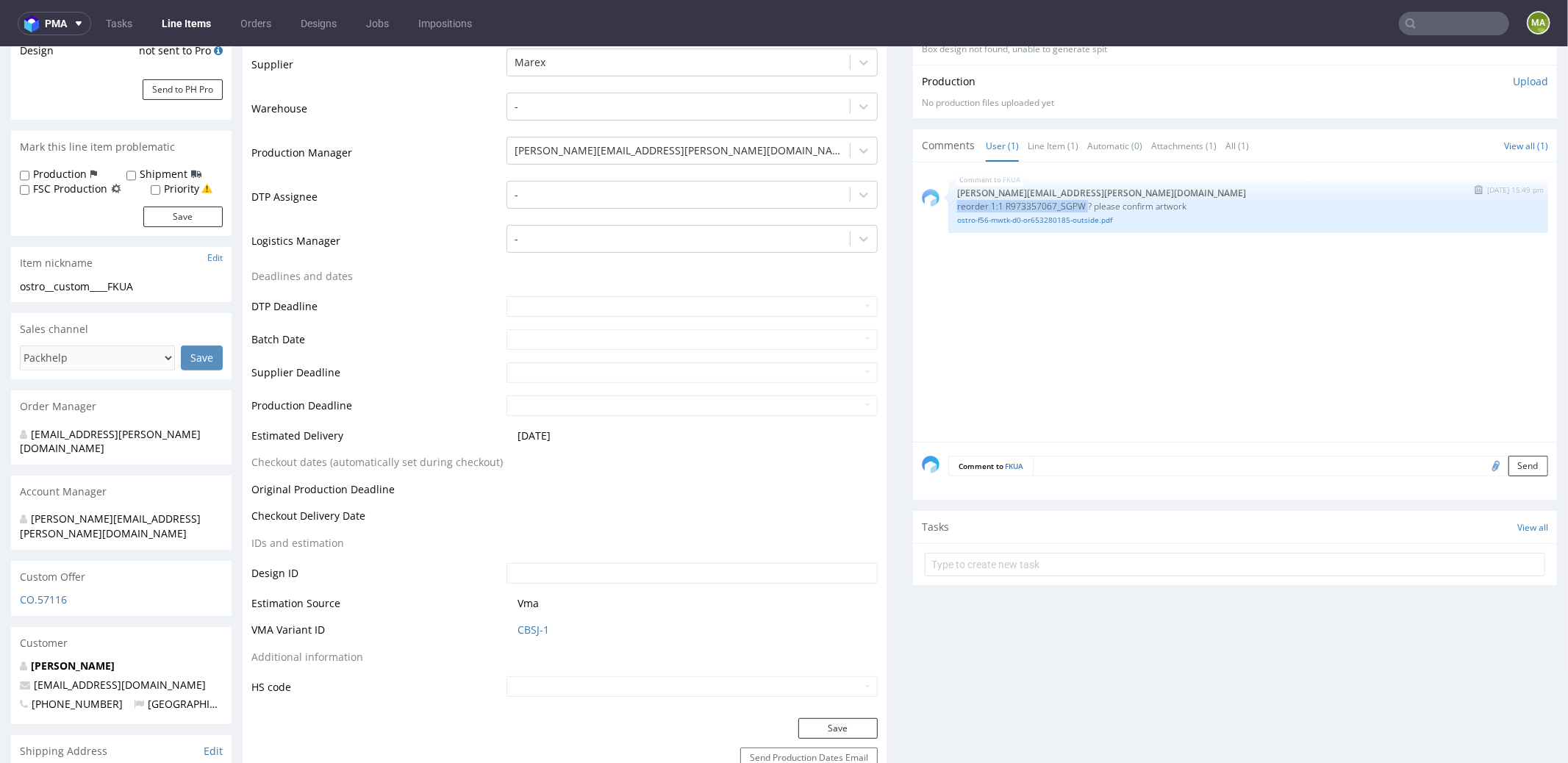
drag, startPoint x: 945, startPoint y: 202, endPoint x: 1076, endPoint y: 201, distance: 131.0
click at [1076, 201] on p "reorder 1:1 R973357067_SGPW ? please confirm artwork" at bounding box center [1247, 206] width 582 height 11
copy p "reorder 1:1 R973357067_SGPW"
click at [1175, 186] on img "submit" at bounding box center [1478, 189] width 8 height 9
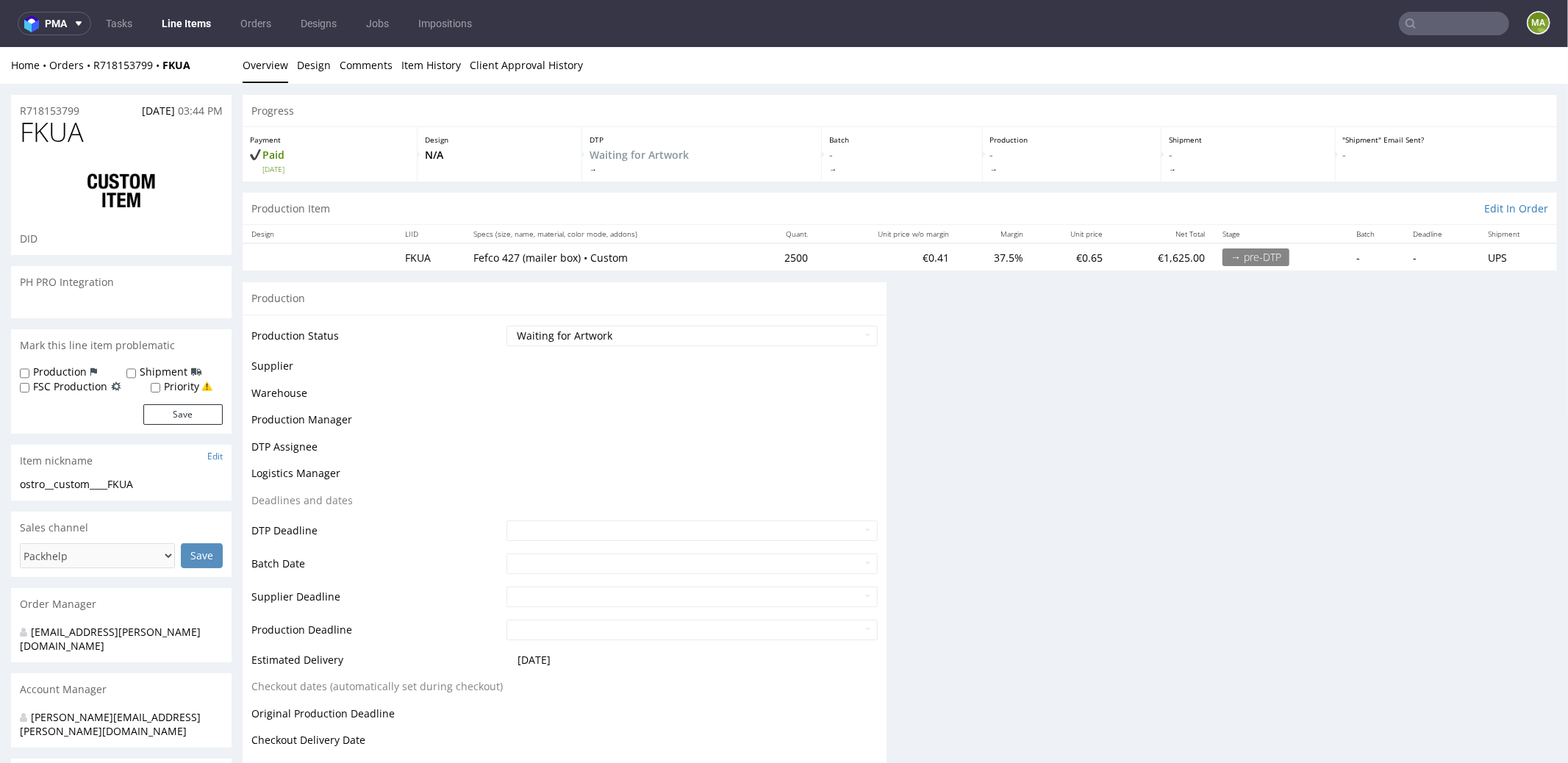
scroll to position [0, 0]
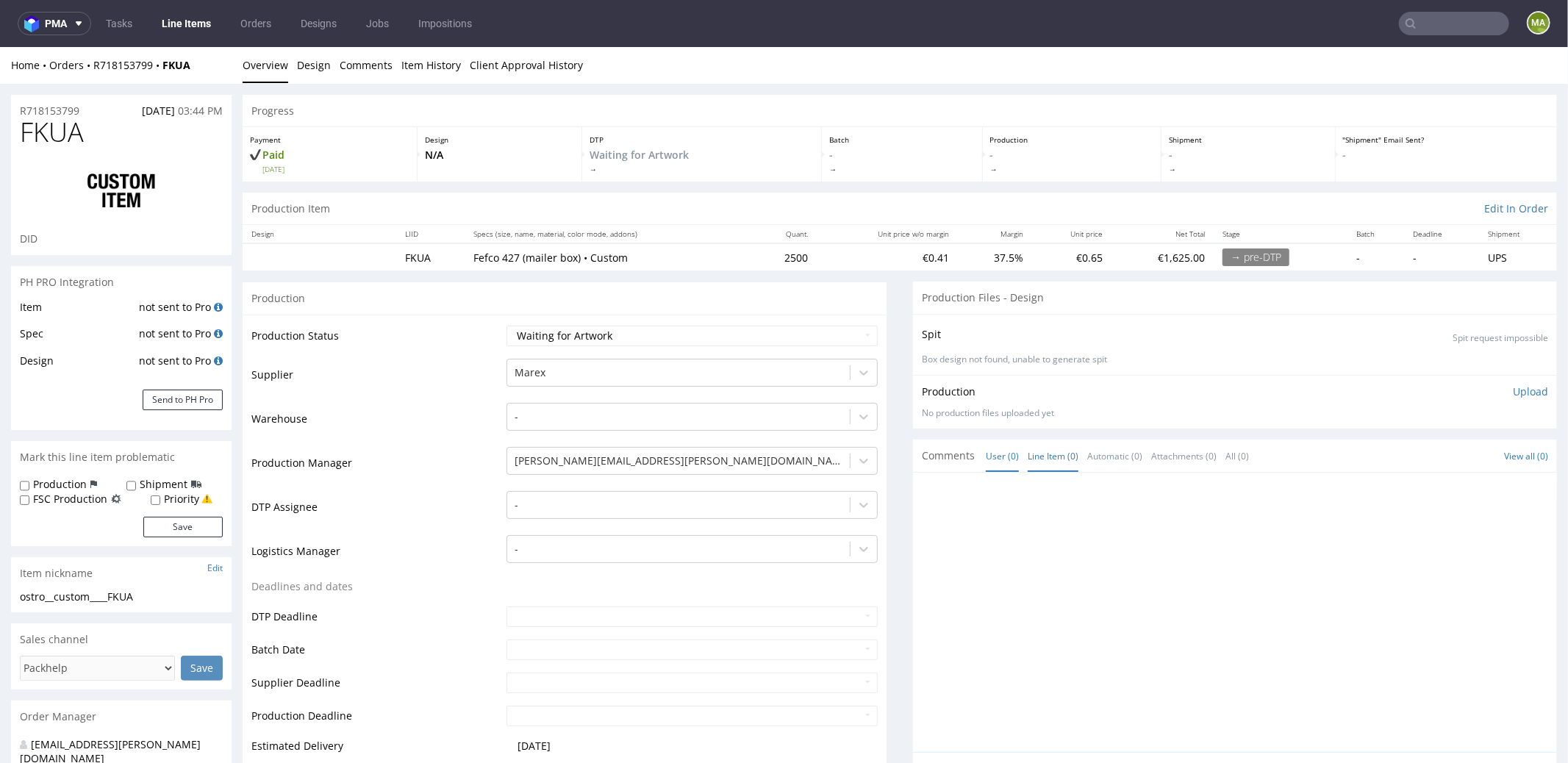
click at [1041, 461] on link "Line Item (0)" at bounding box center [1053, 455] width 51 height 31
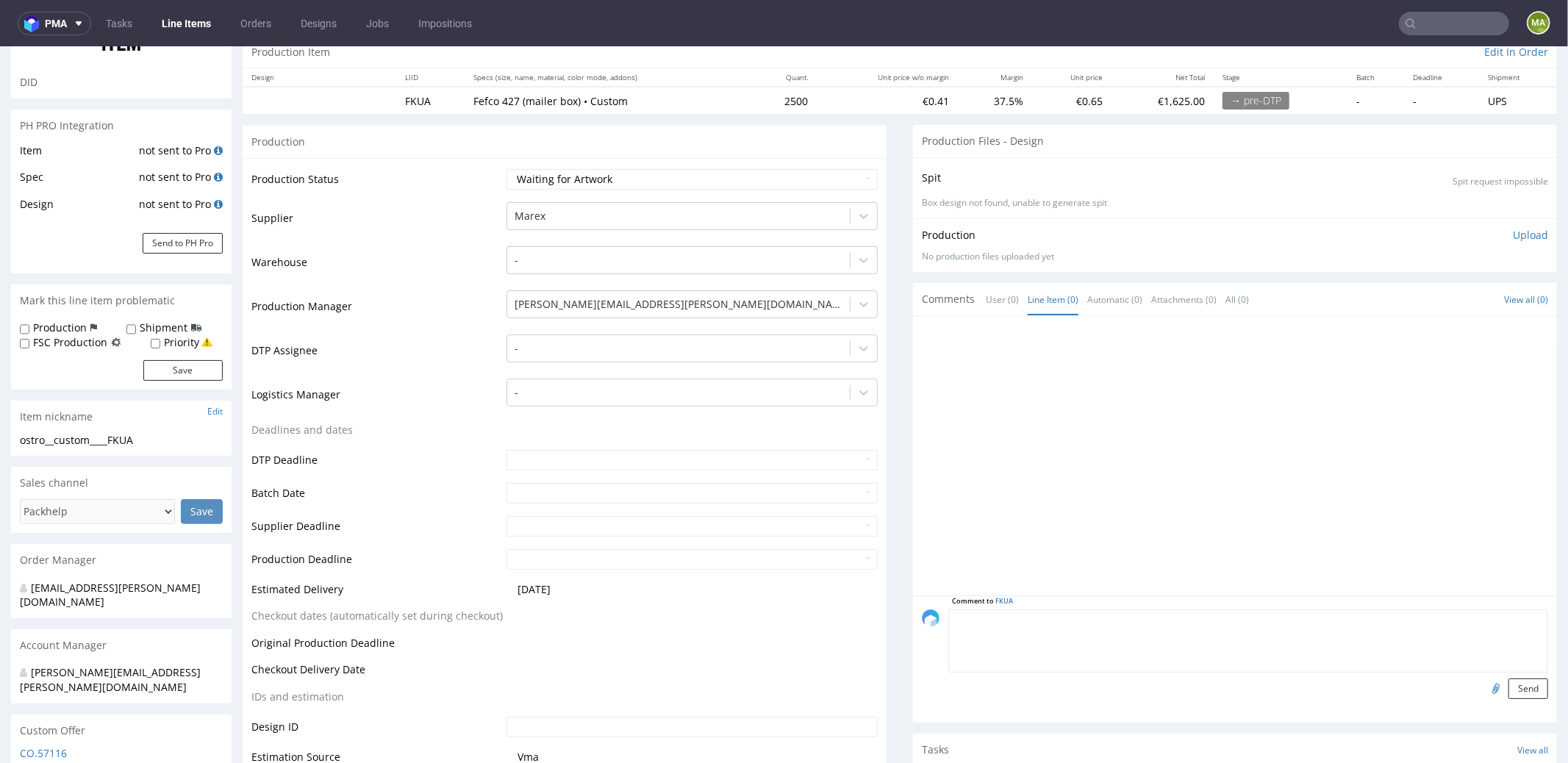
click at [1105, 545] on textarea at bounding box center [1248, 640] width 600 height 63
paste textarea "reorder 1:1 R973357067_SGPW"
type textarea "reorder 1:1 R973357067_SGPW"
click at [1175, 545] on button "Send" at bounding box center [1528, 688] width 40 height 21
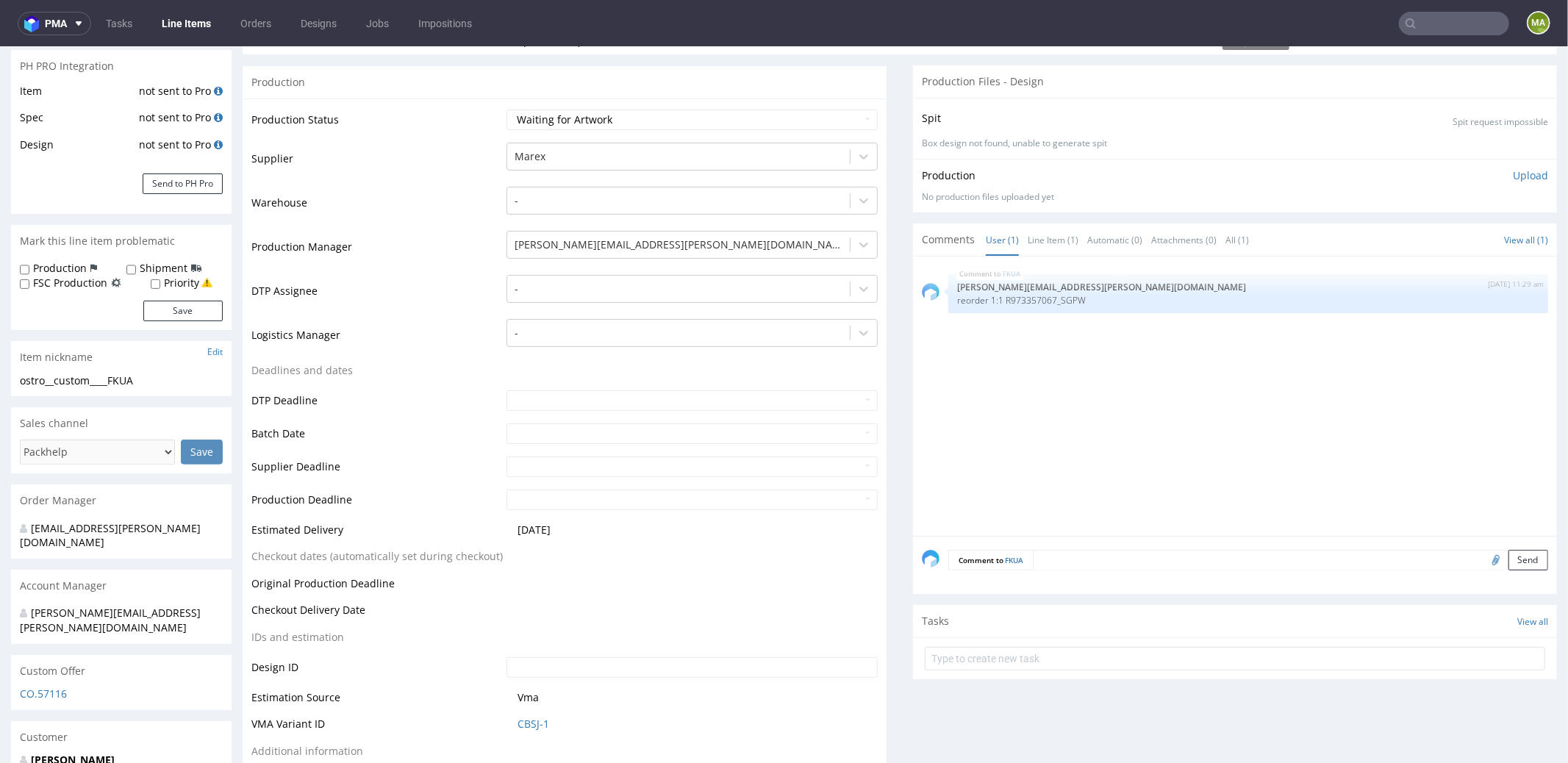
scroll to position [322, 0]
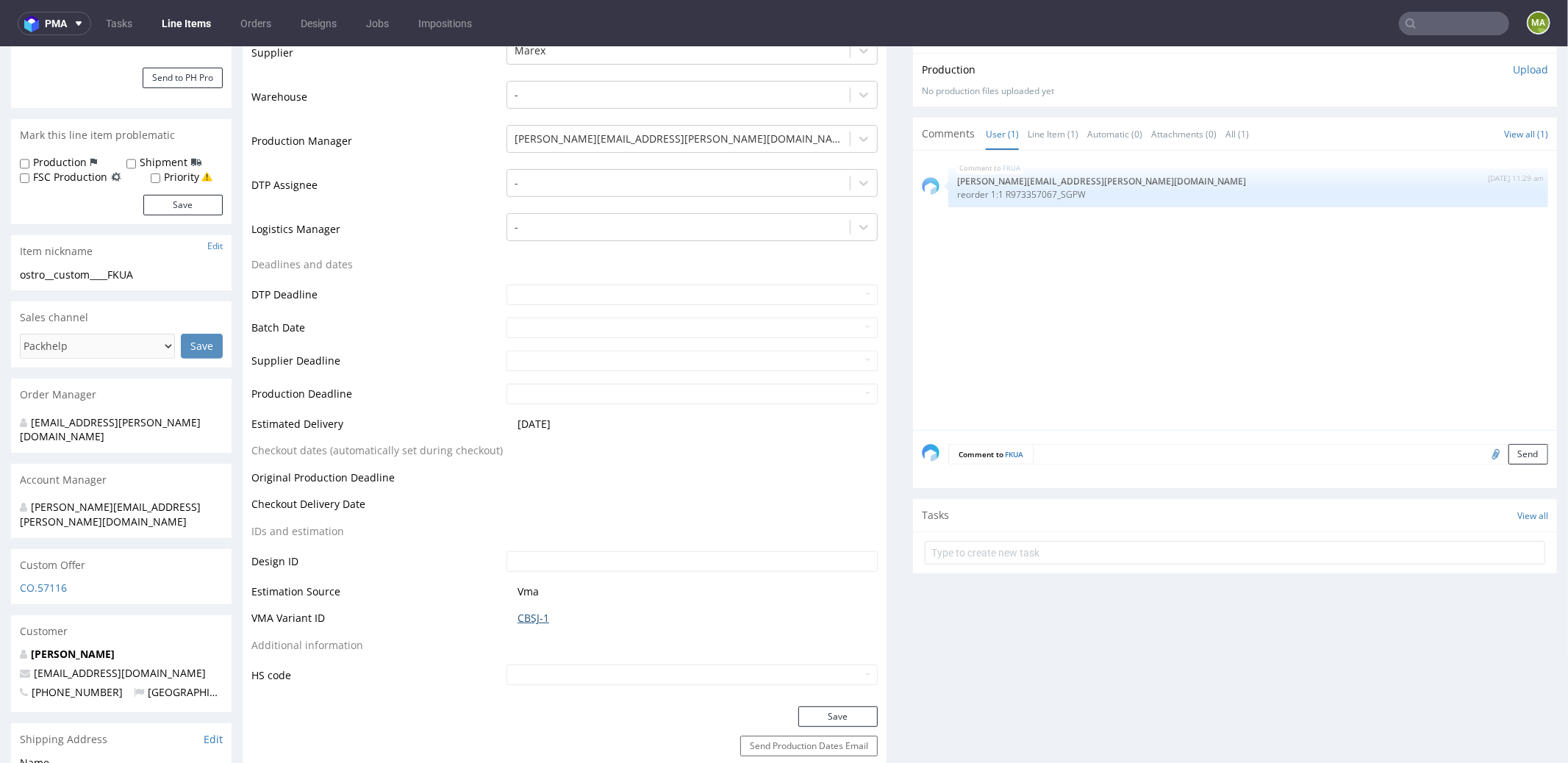
click at [536, 545] on link "CBSJ-1" at bounding box center [533, 617] width 31 height 15
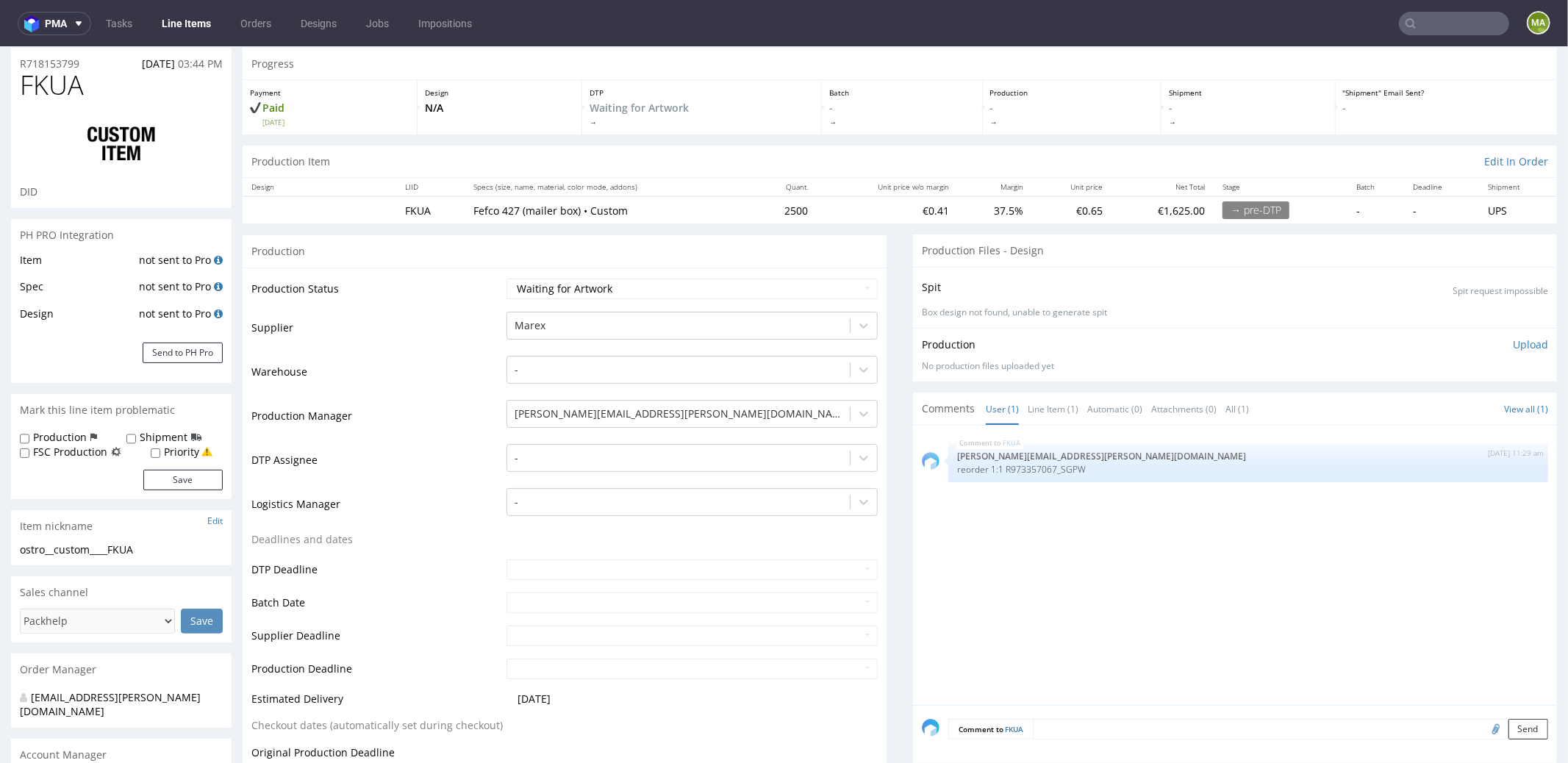
scroll to position [0, 0]
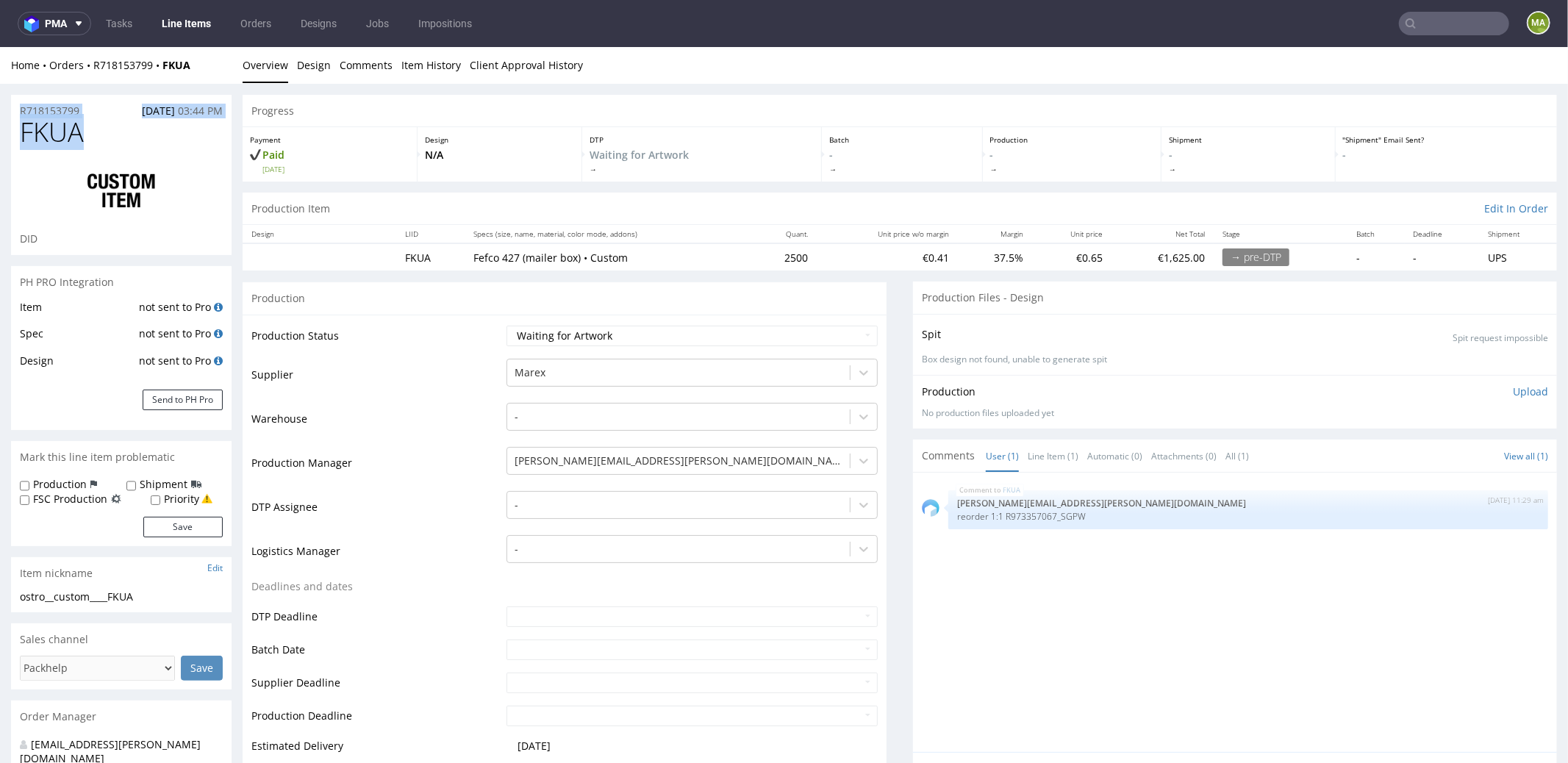
drag, startPoint x: 38, startPoint y: 110, endPoint x: 0, endPoint y: 104, distance: 38.5
click at [116, 144] on h1 "FKUA" at bounding box center [121, 131] width 203 height 29
drag, startPoint x: 97, startPoint y: 112, endPoint x: 0, endPoint y: 104, distance: 97.3
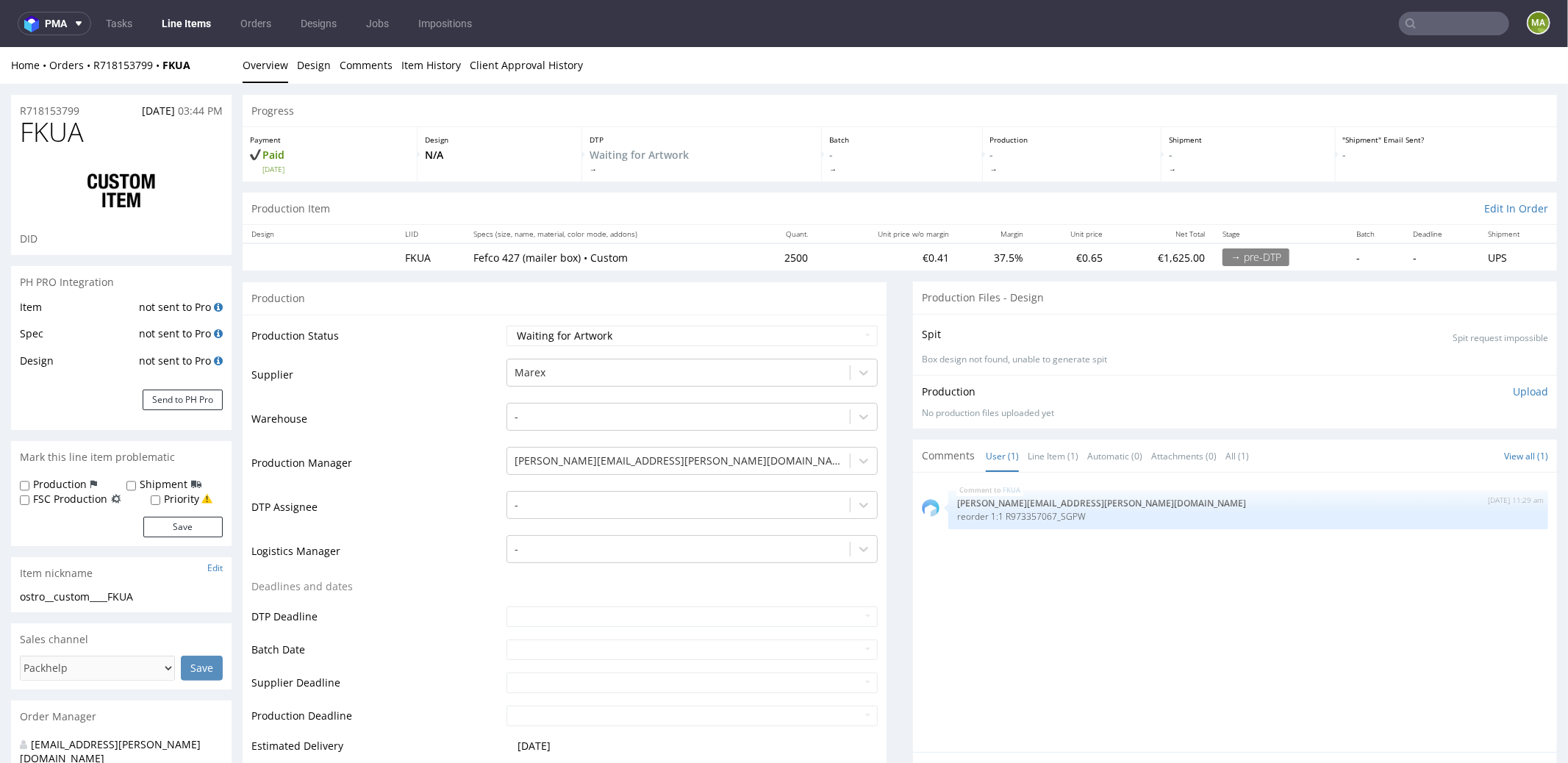
click at [107, 114] on div "R718153799 07.10.2025 03:44 PM" at bounding box center [121, 106] width 221 height 24
drag, startPoint x: 101, startPoint y: 110, endPoint x: 0, endPoint y: 104, distance: 101.2
copy p "R718153799"
click at [531, 325] on select "Waiting for Artwork Waiting for Diecut Waiting for Mockup Waiting for DTP Waiti…" at bounding box center [692, 335] width 371 height 21
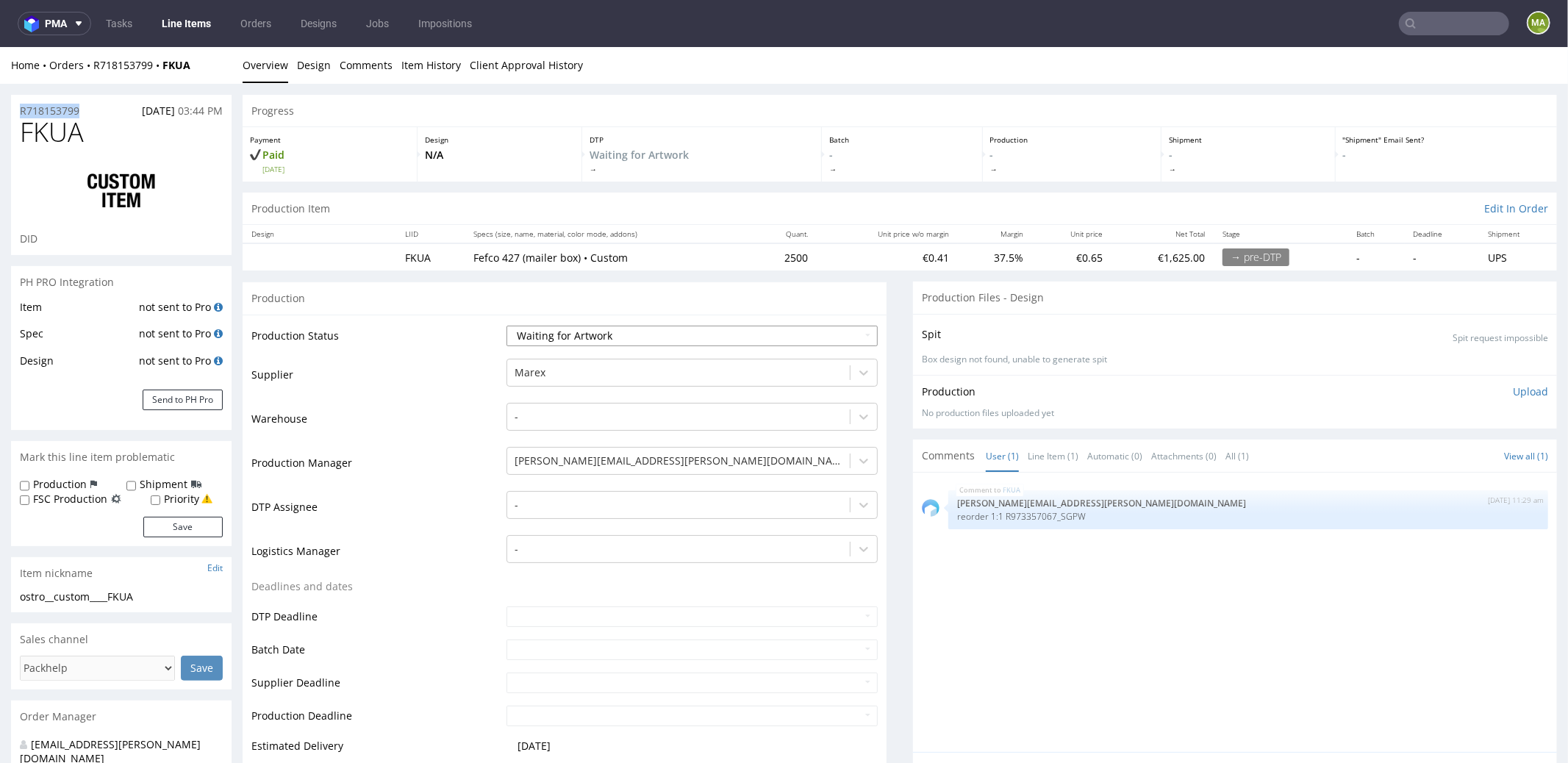
select select "production_in_process"
click at [507, 325] on select "Waiting for Artwork Waiting for Diecut Waiting for Mockup Waiting for DTP Waiti…" at bounding box center [692, 335] width 371 height 21
click at [409, 493] on td "DTP Assignee" at bounding box center [377, 511] width 251 height 44
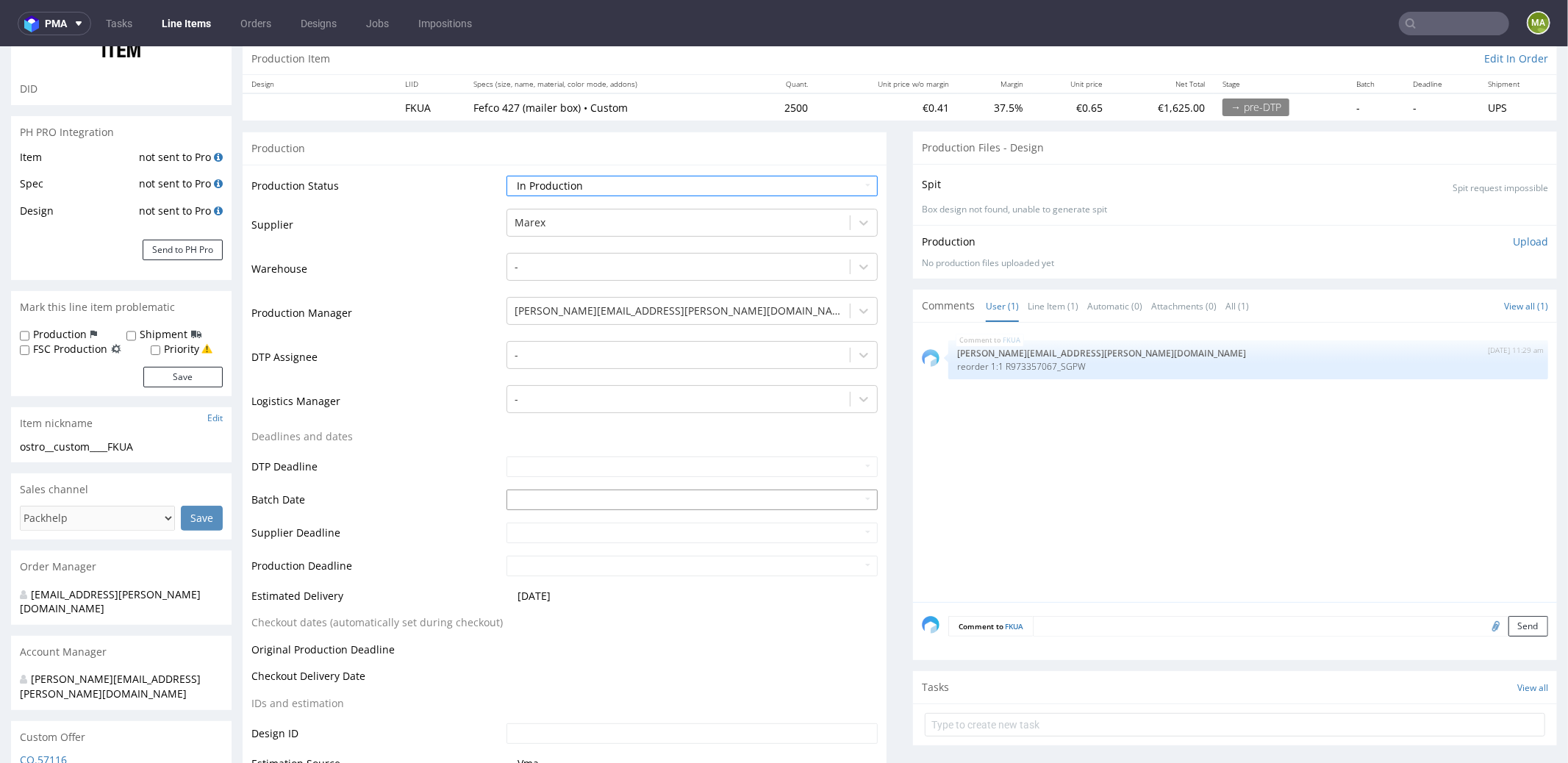
click at [533, 492] on input "text" at bounding box center [692, 499] width 371 height 21
click at [601, 390] on td "9" at bounding box center [606, 387] width 22 height 22
type input "[DATE]"
click at [410, 419] on td "Logistics Manager" at bounding box center [377, 405] width 251 height 44
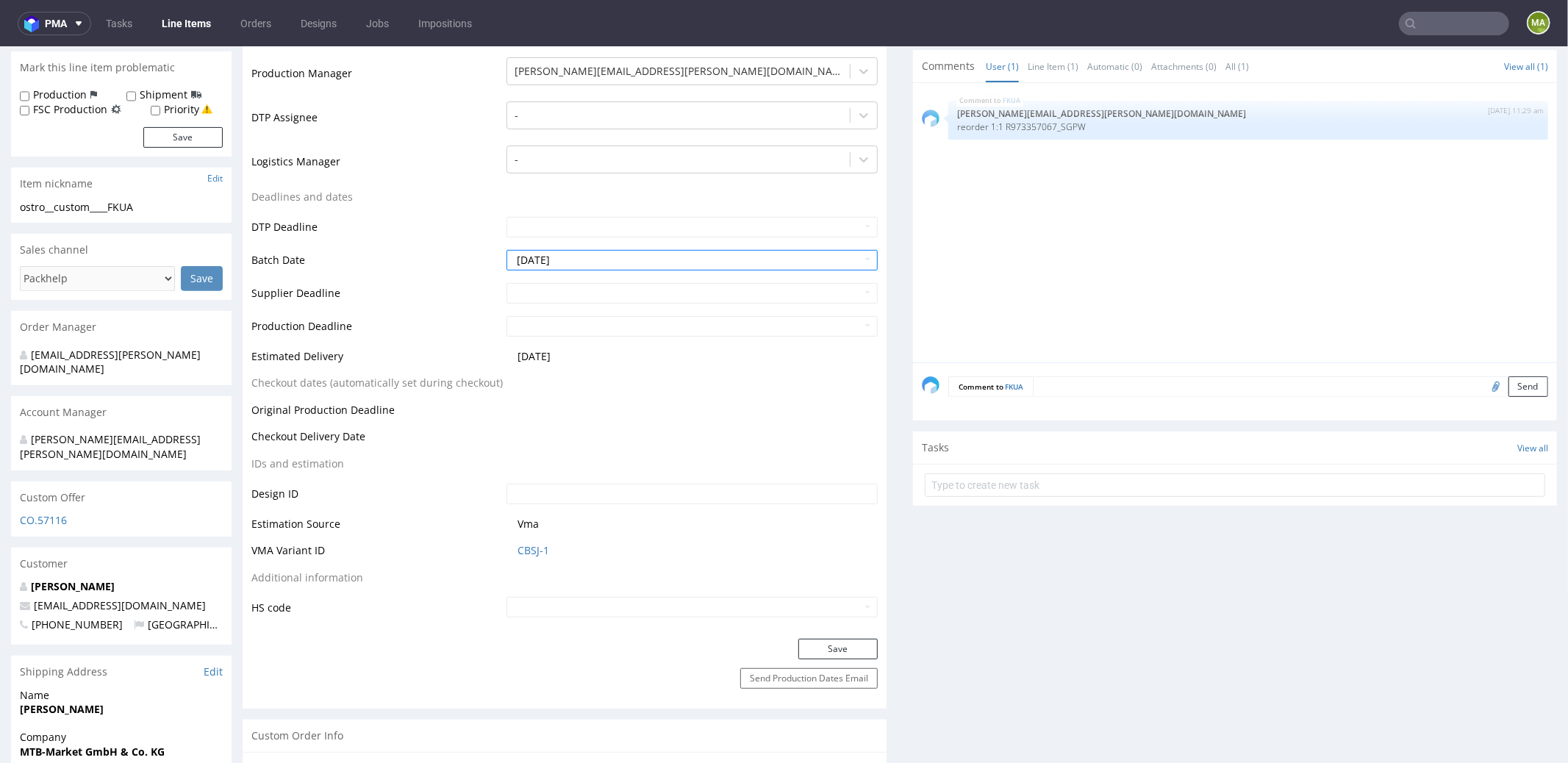
scroll to position [426, 0]
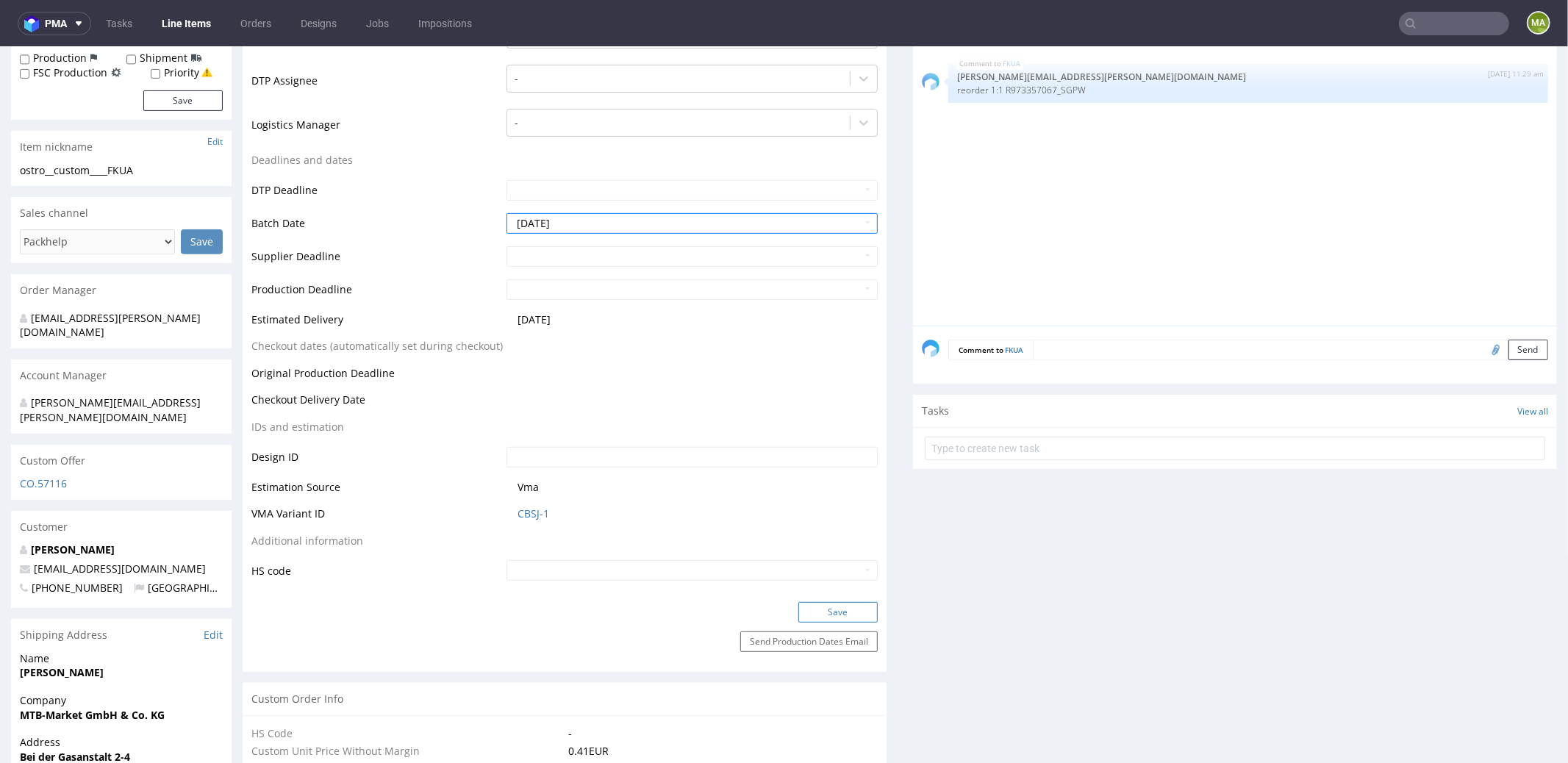
click at [803, 545] on button "Save" at bounding box center [838, 611] width 80 height 21
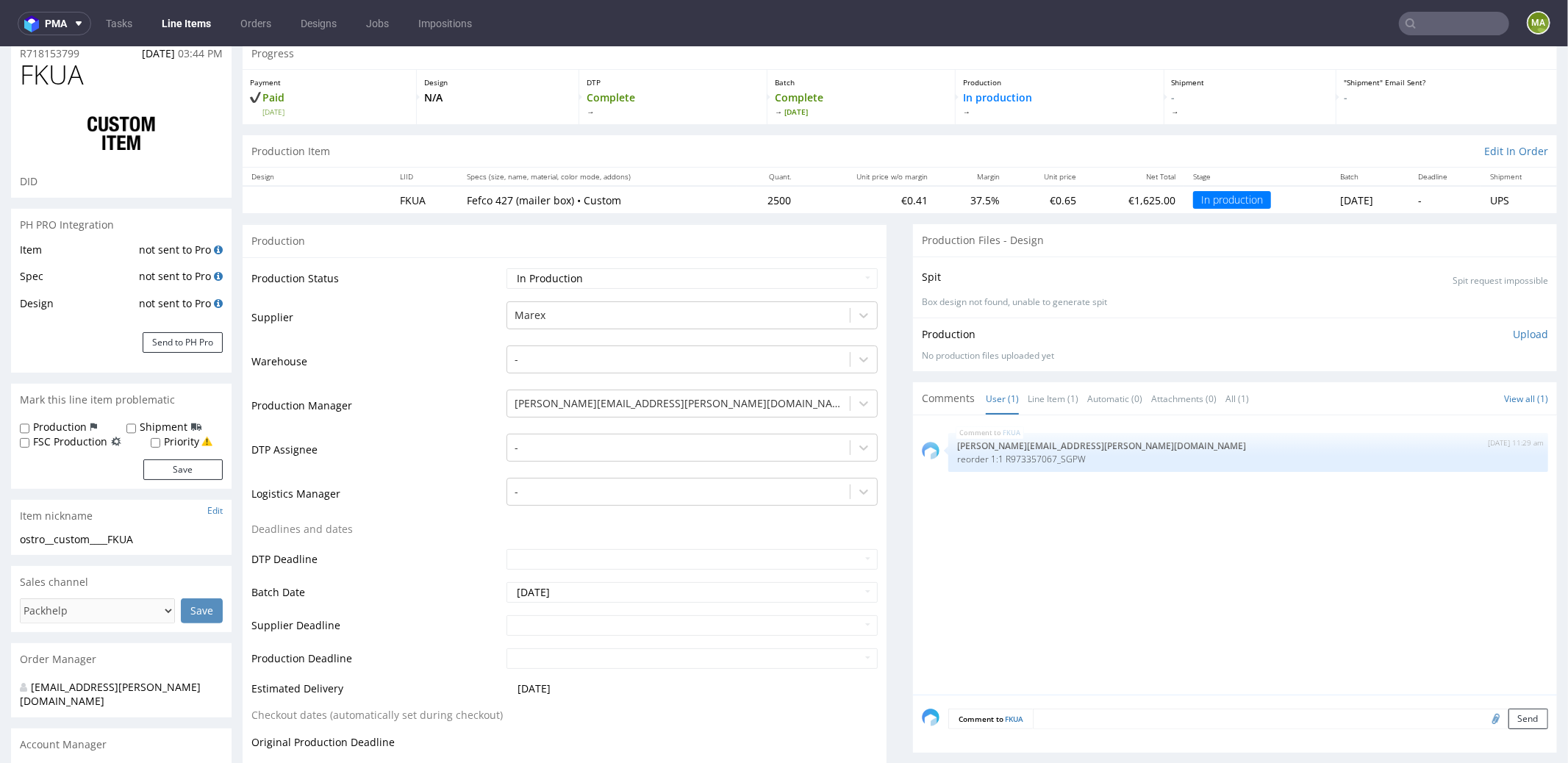
scroll to position [0, 0]
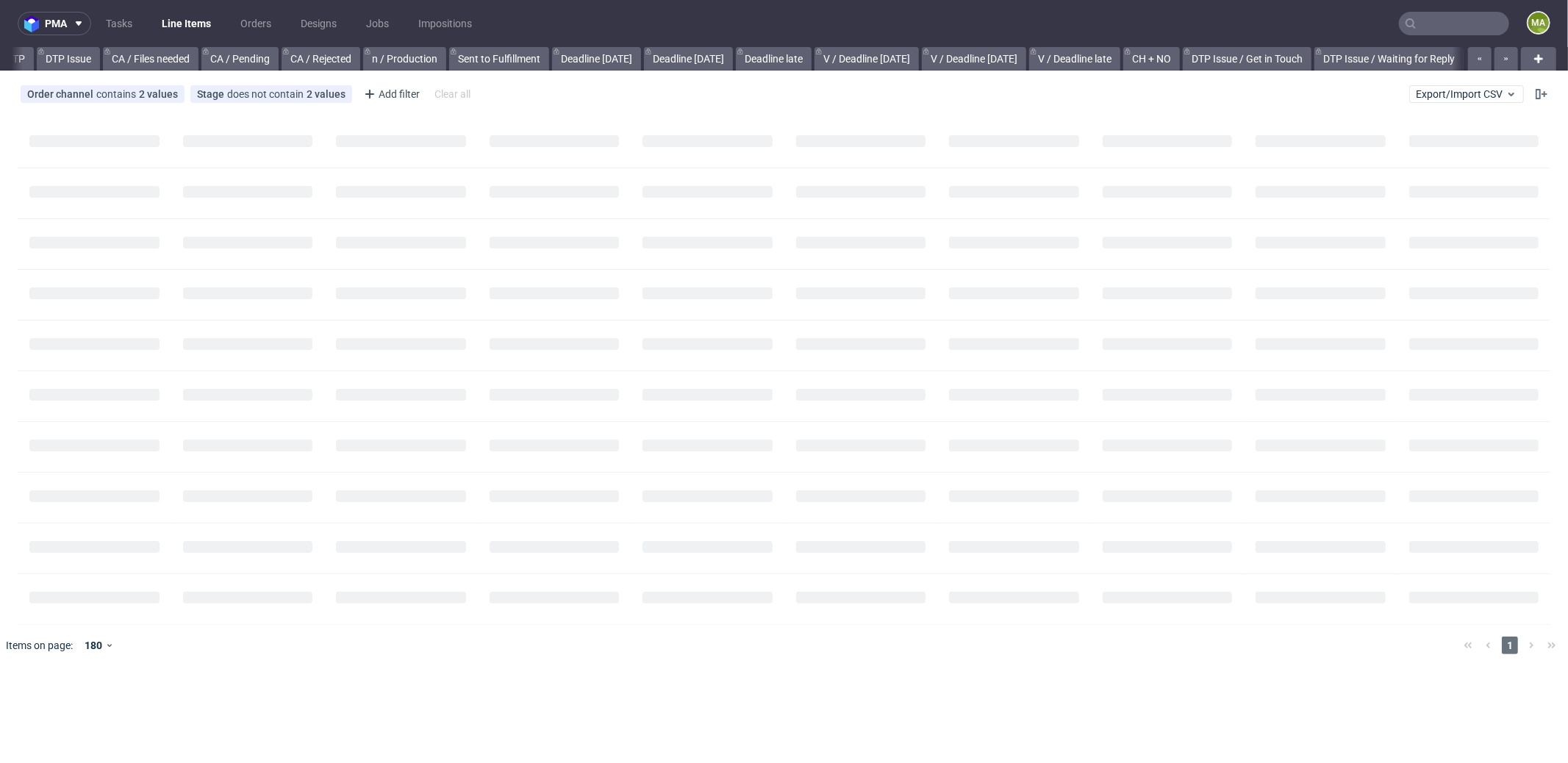
click at [1441, 24] on input "text" at bounding box center [1454, 23] width 110 height 24
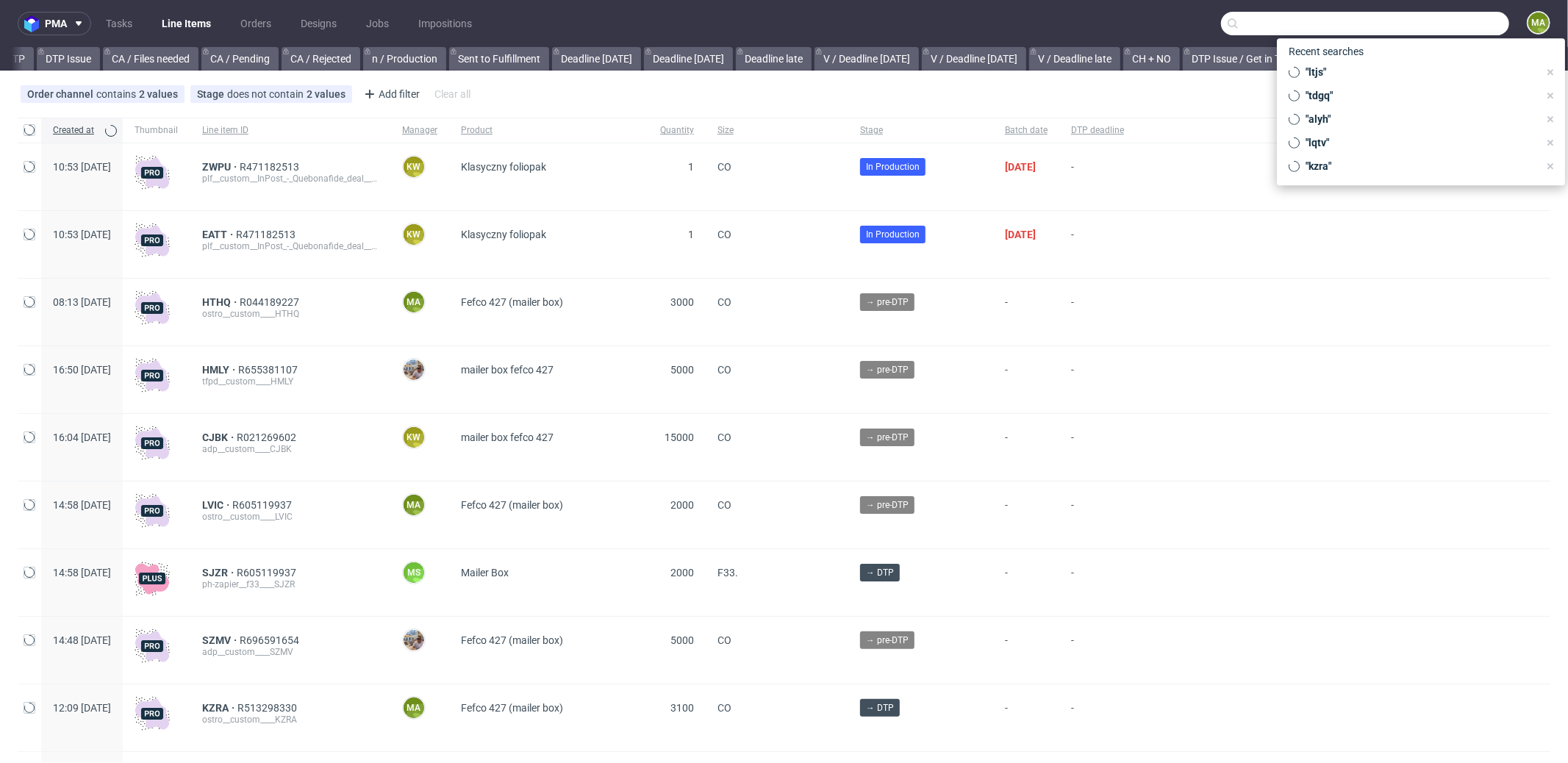
scroll to position [0, 1269]
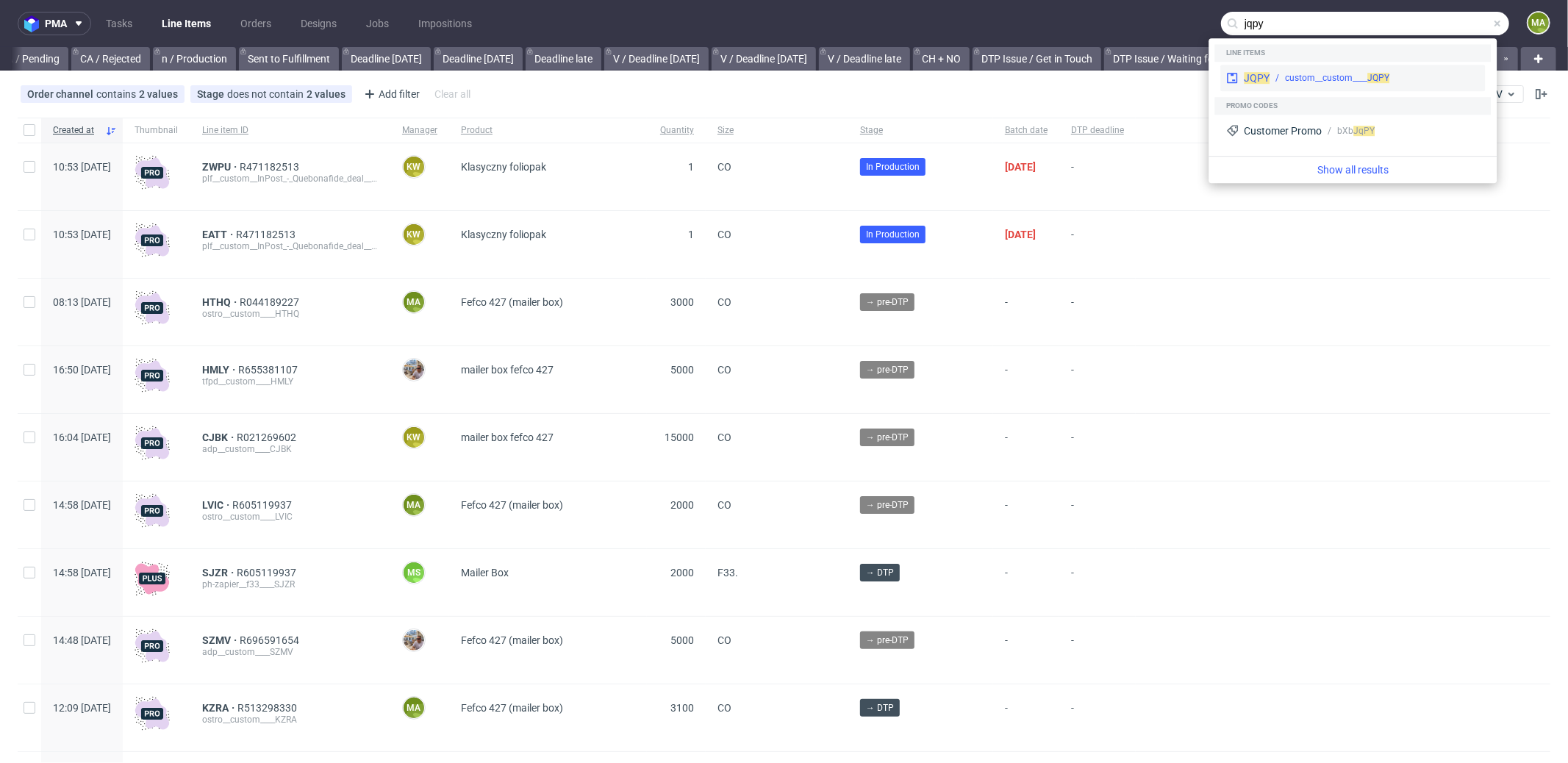
type input "jqpy"
click at [1326, 67] on div "JQPY custom__custom____ JQPY" at bounding box center [1352, 77] width 265 height 27
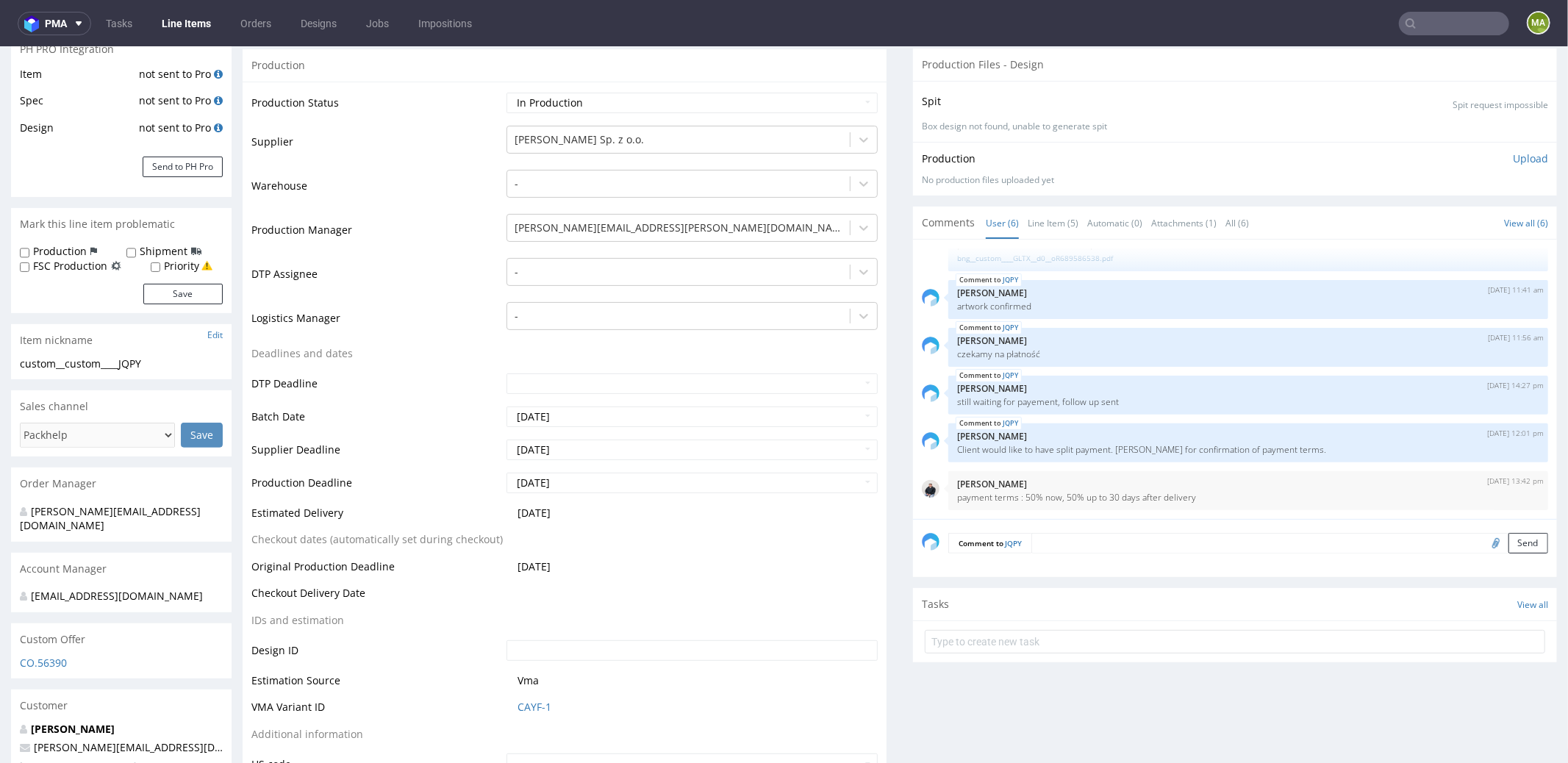
scroll to position [344, 0]
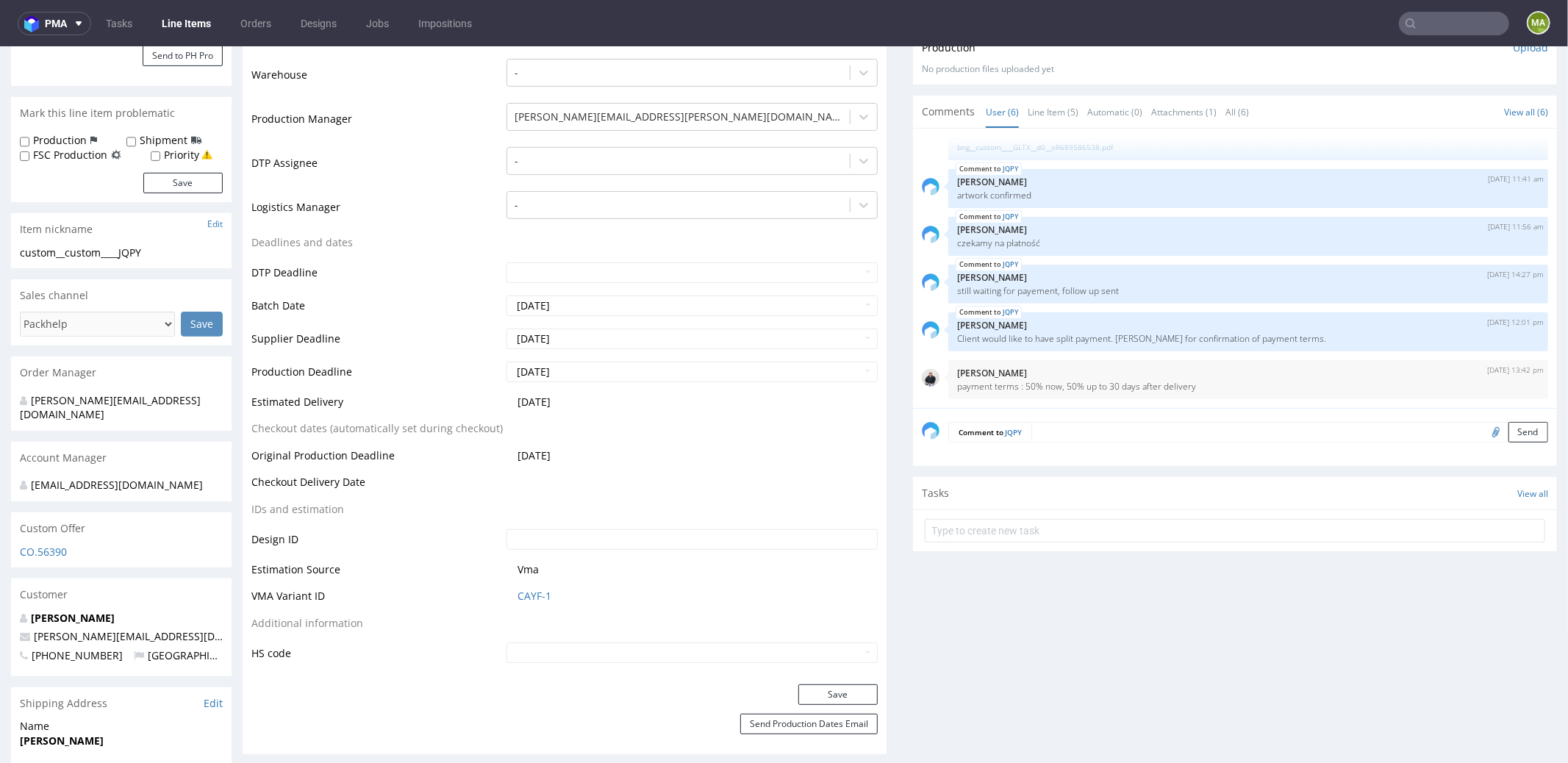
click at [1424, 25] on input "text" at bounding box center [1454, 23] width 110 height 24
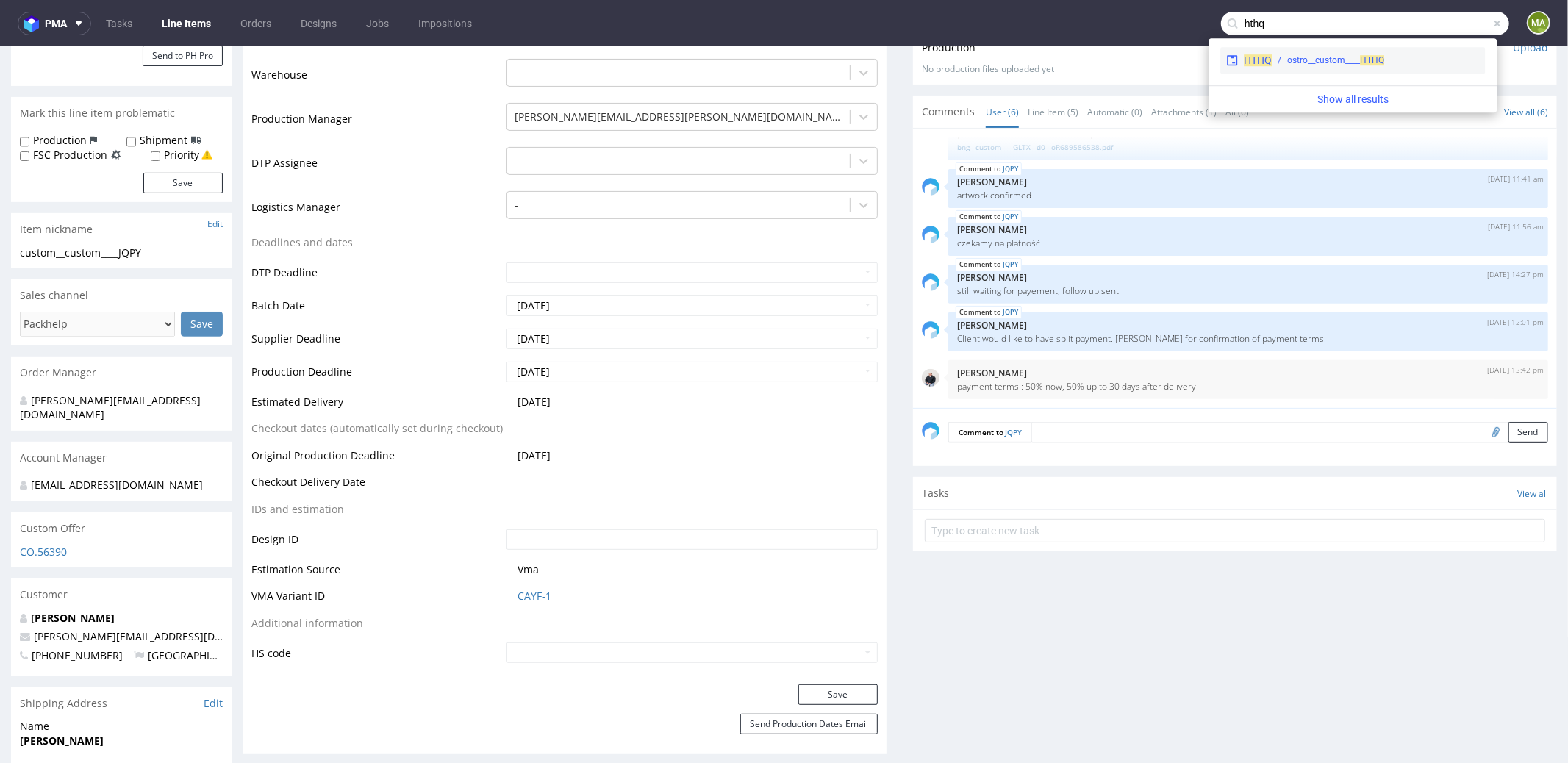
type input "hthq"
click at [1326, 58] on div "ostro__custom____ HTHQ" at bounding box center [1336, 60] width 97 height 13
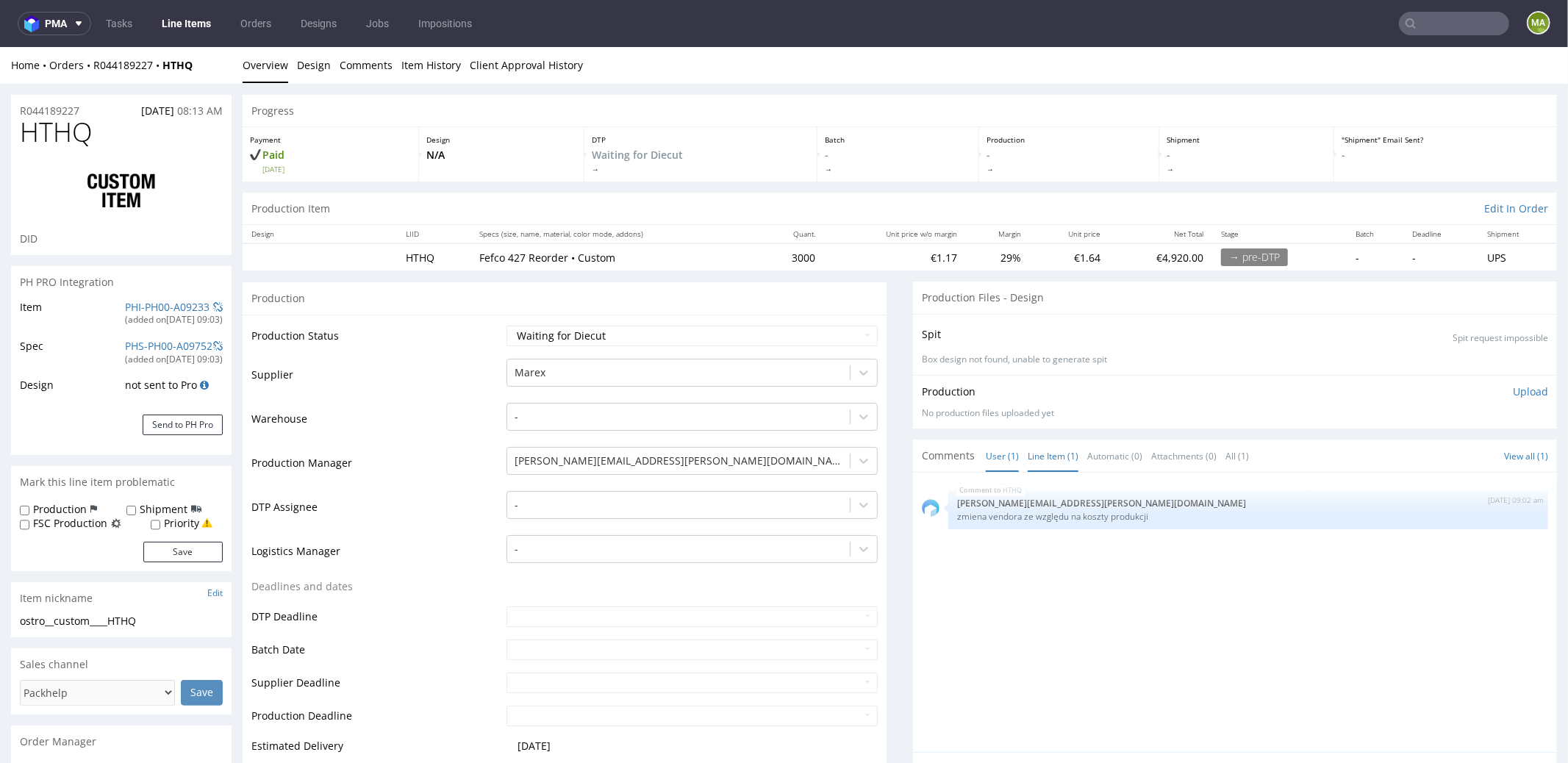
click at [1035, 457] on link "Line Item (1)" at bounding box center [1053, 455] width 51 height 31
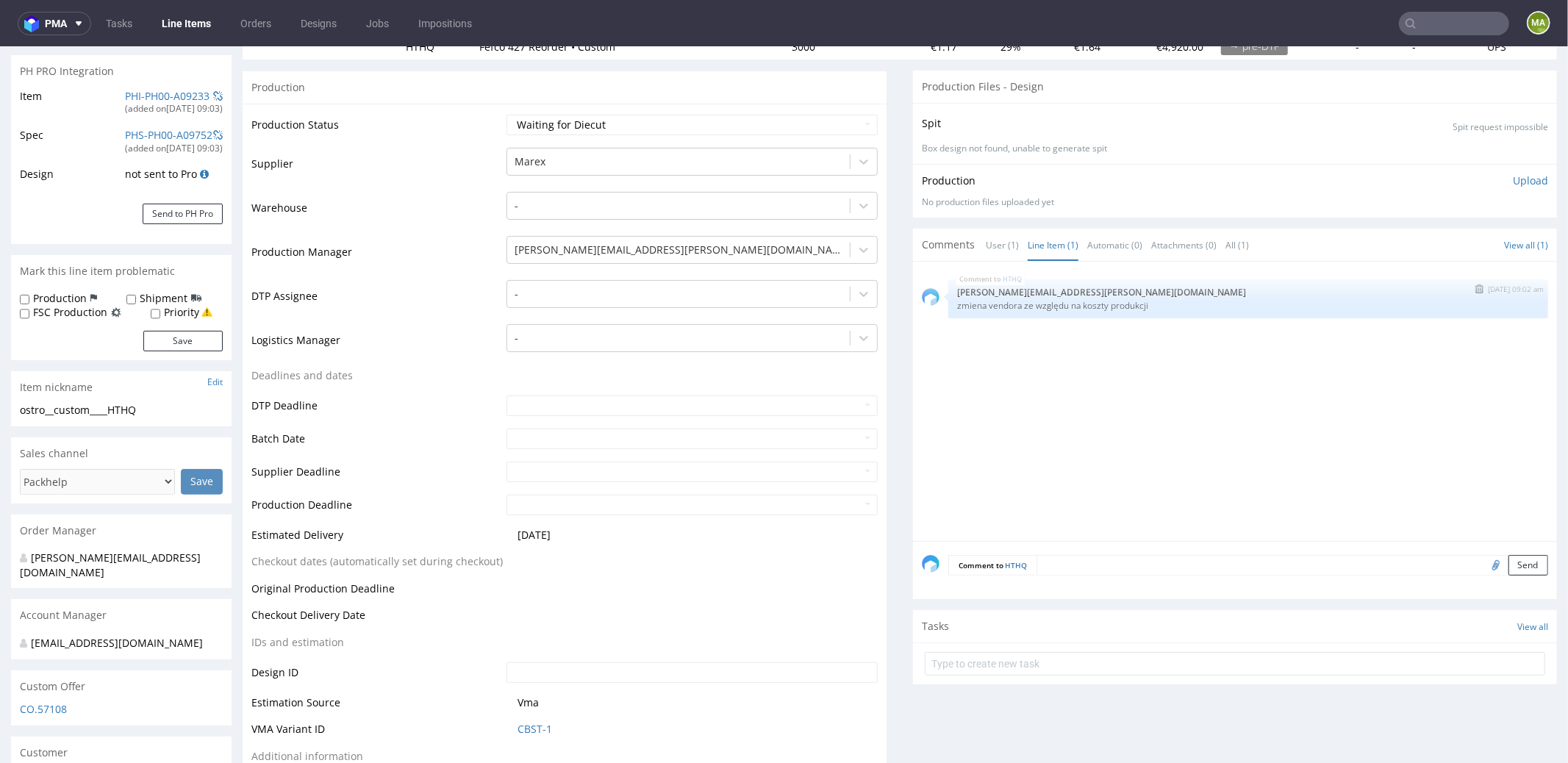
scroll to position [329, 0]
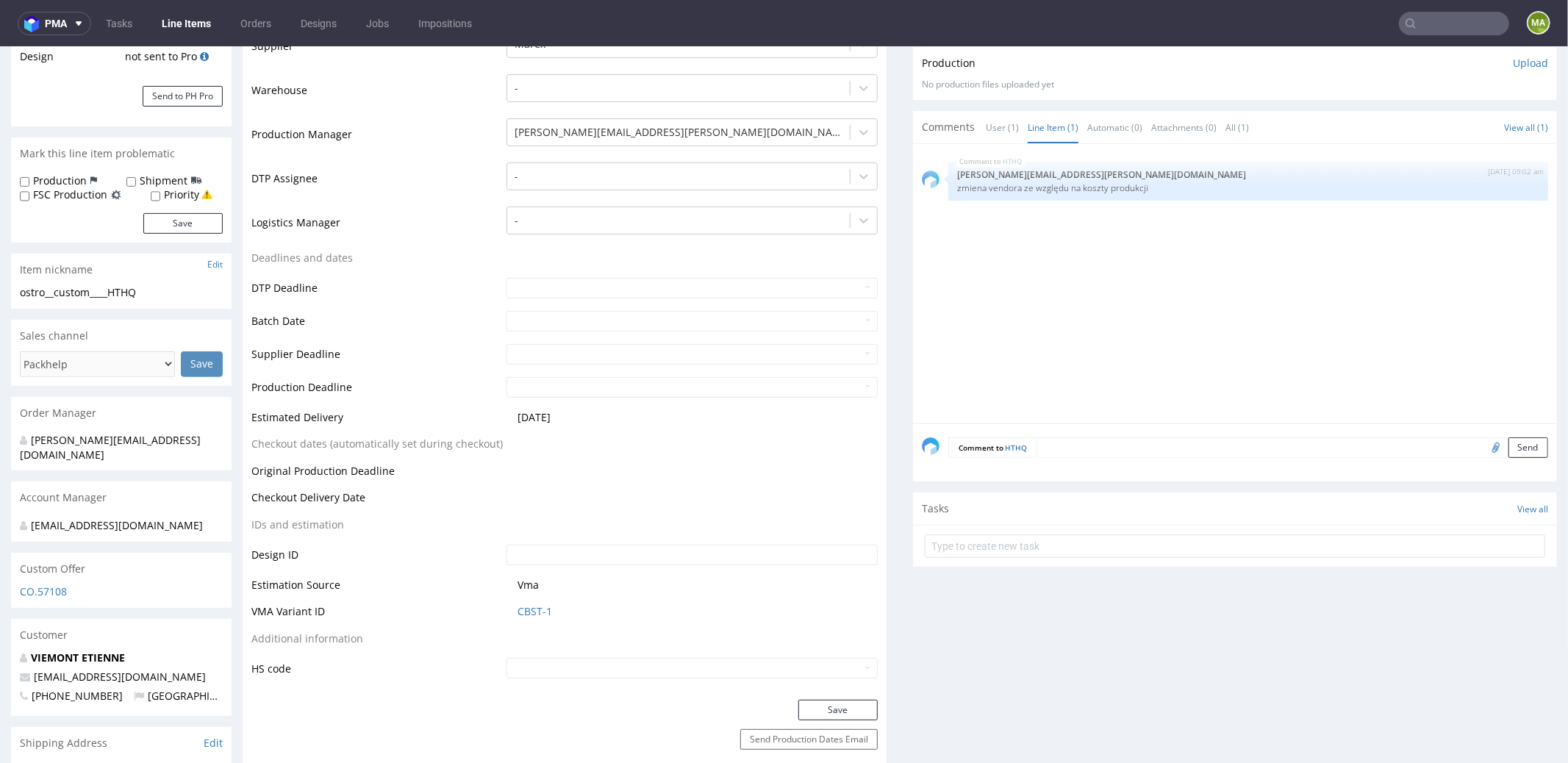
click at [1094, 446] on textarea at bounding box center [1292, 446] width 511 height 21
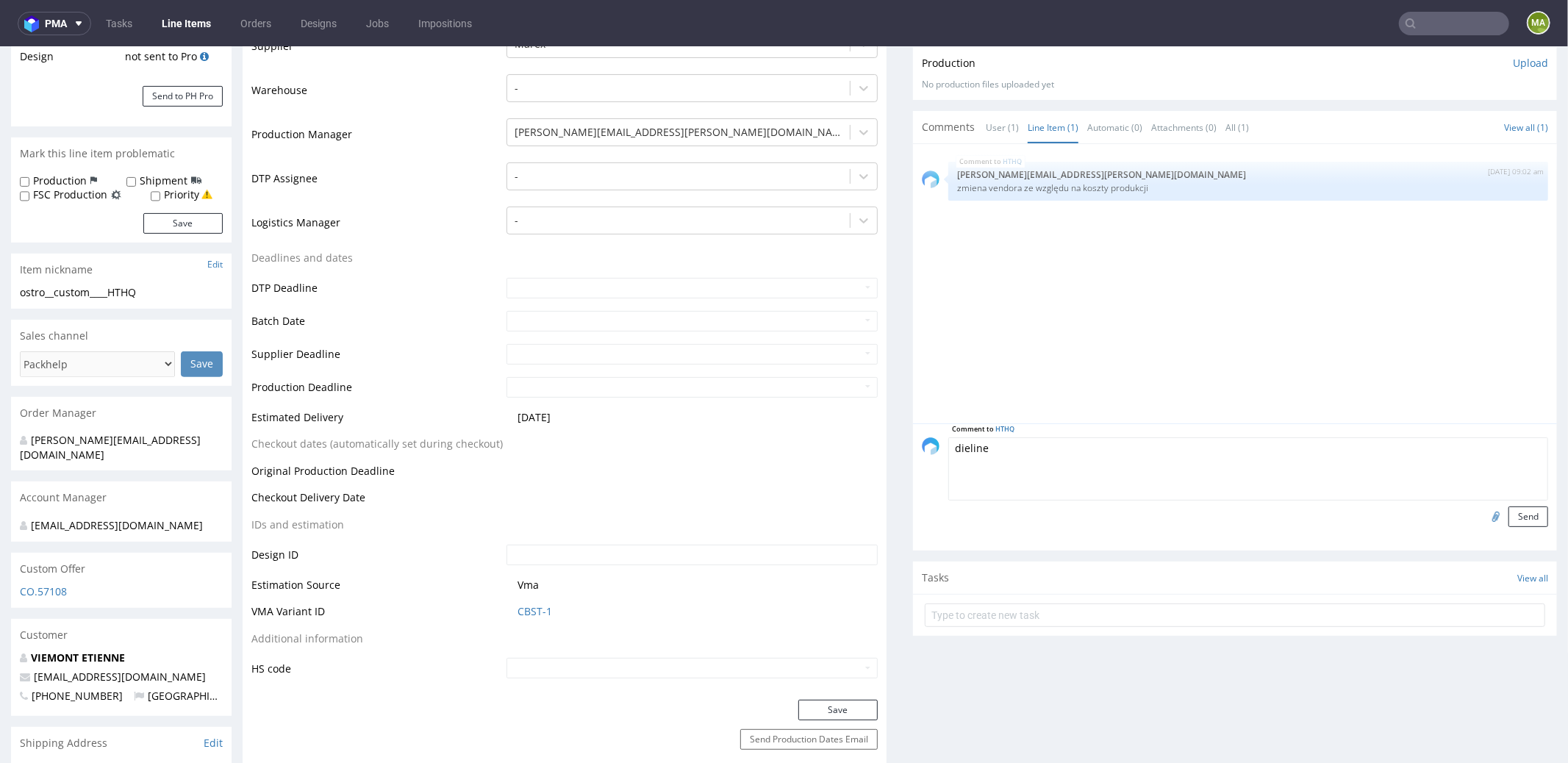
type textarea "dieline"
click at [1484, 507] on input "file" at bounding box center [1494, 515] width 21 height 19
type input "C:\fakepath\MX8507_2025_Karton F427_zrywka_B_398x300x83 mm_Zew.425x309x89 mm_HT…"
click at [1509, 516] on button "Send" at bounding box center [1528, 516] width 40 height 21
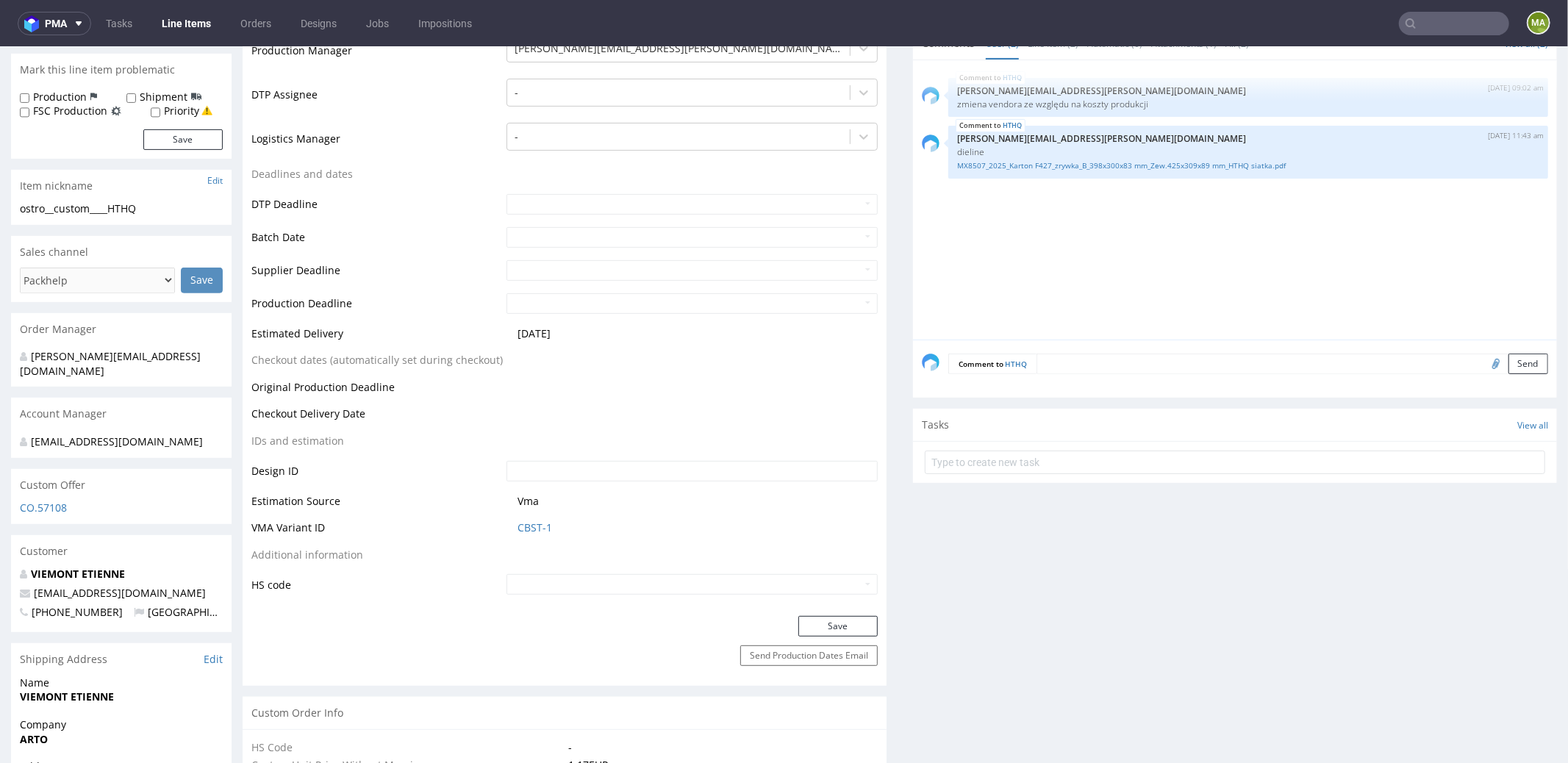
scroll to position [667, 0]
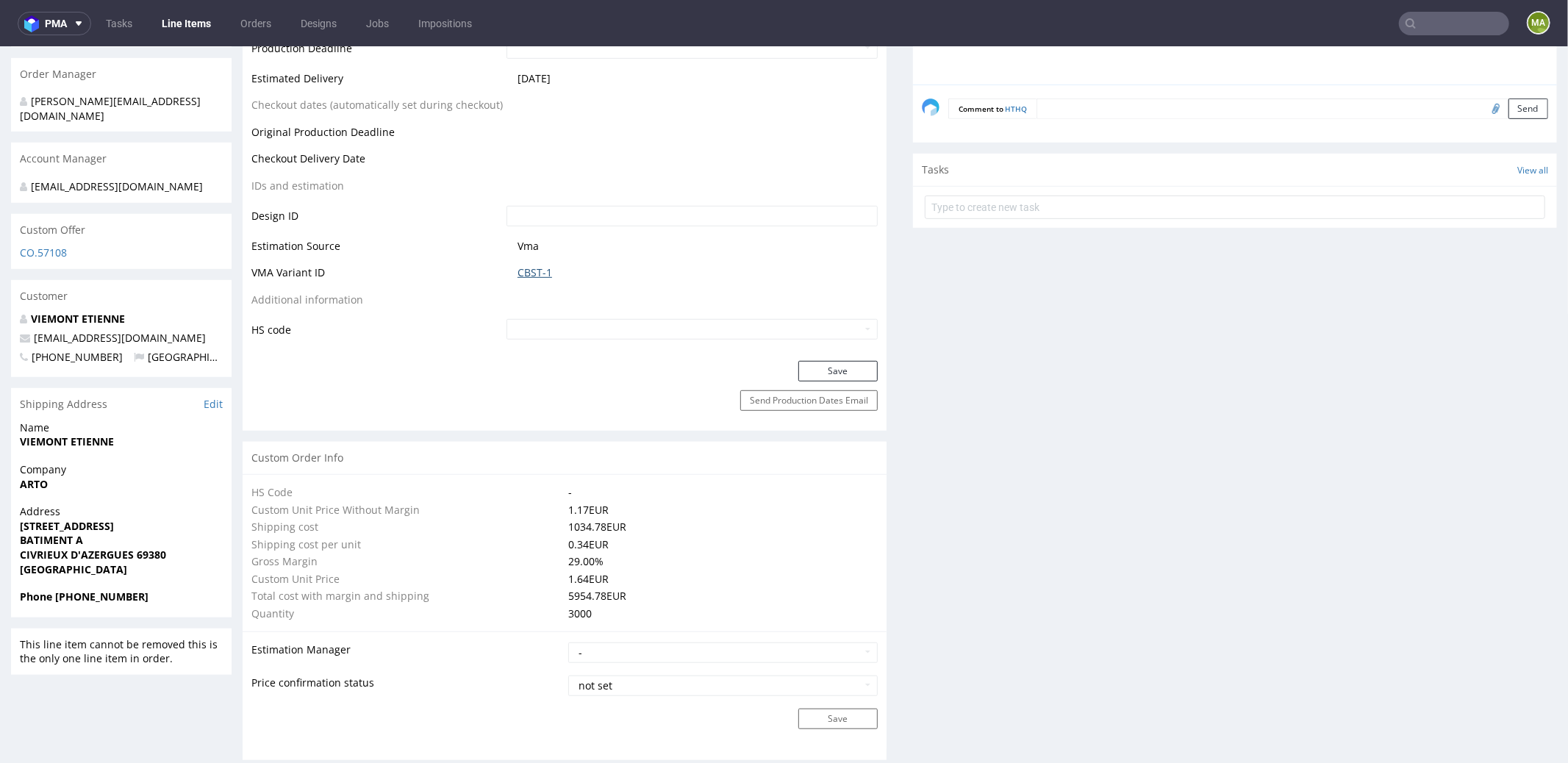
click at [543, 273] on link "CBST-1" at bounding box center [534, 271] width 35 height 15
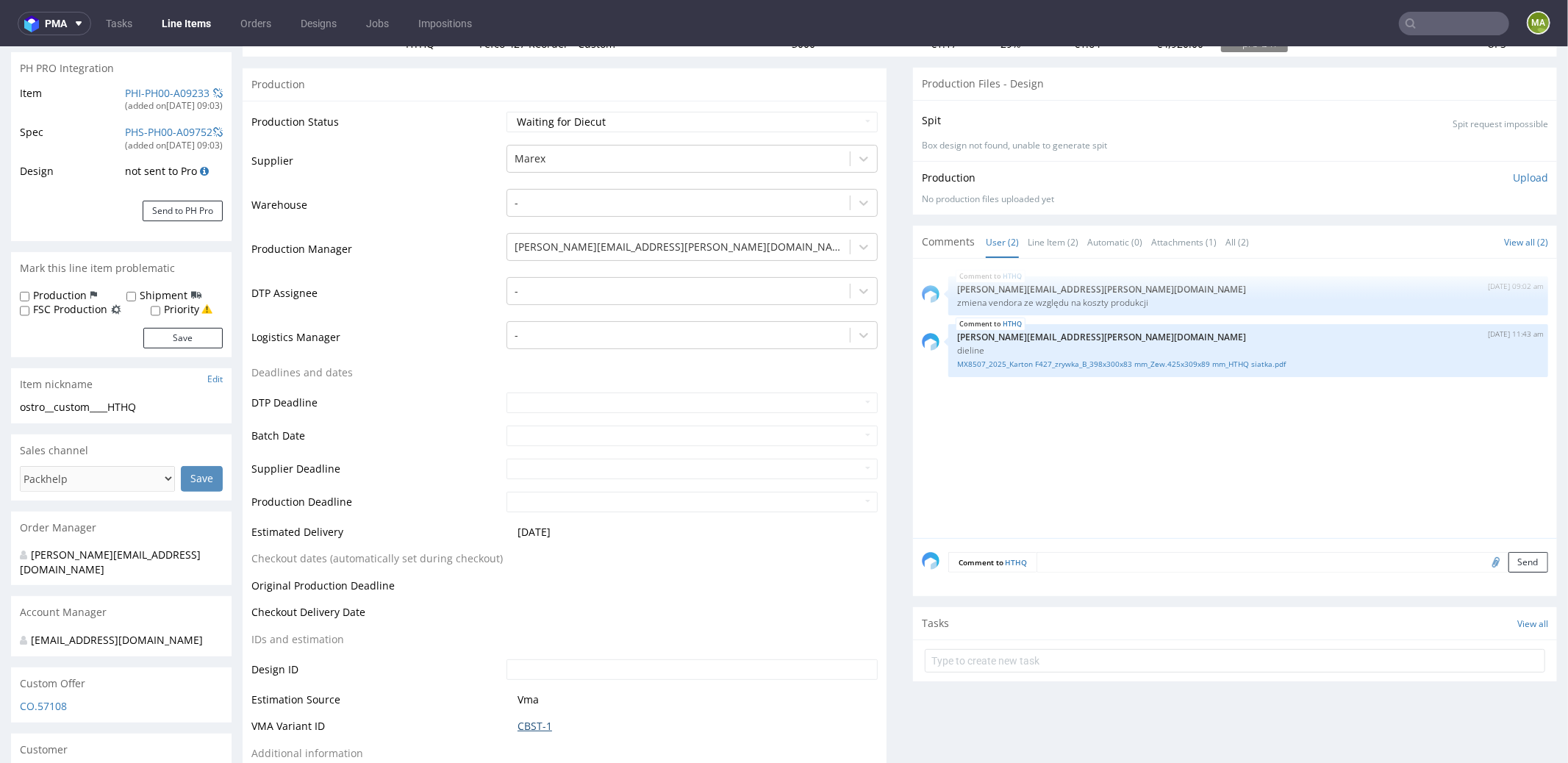
scroll to position [107, 0]
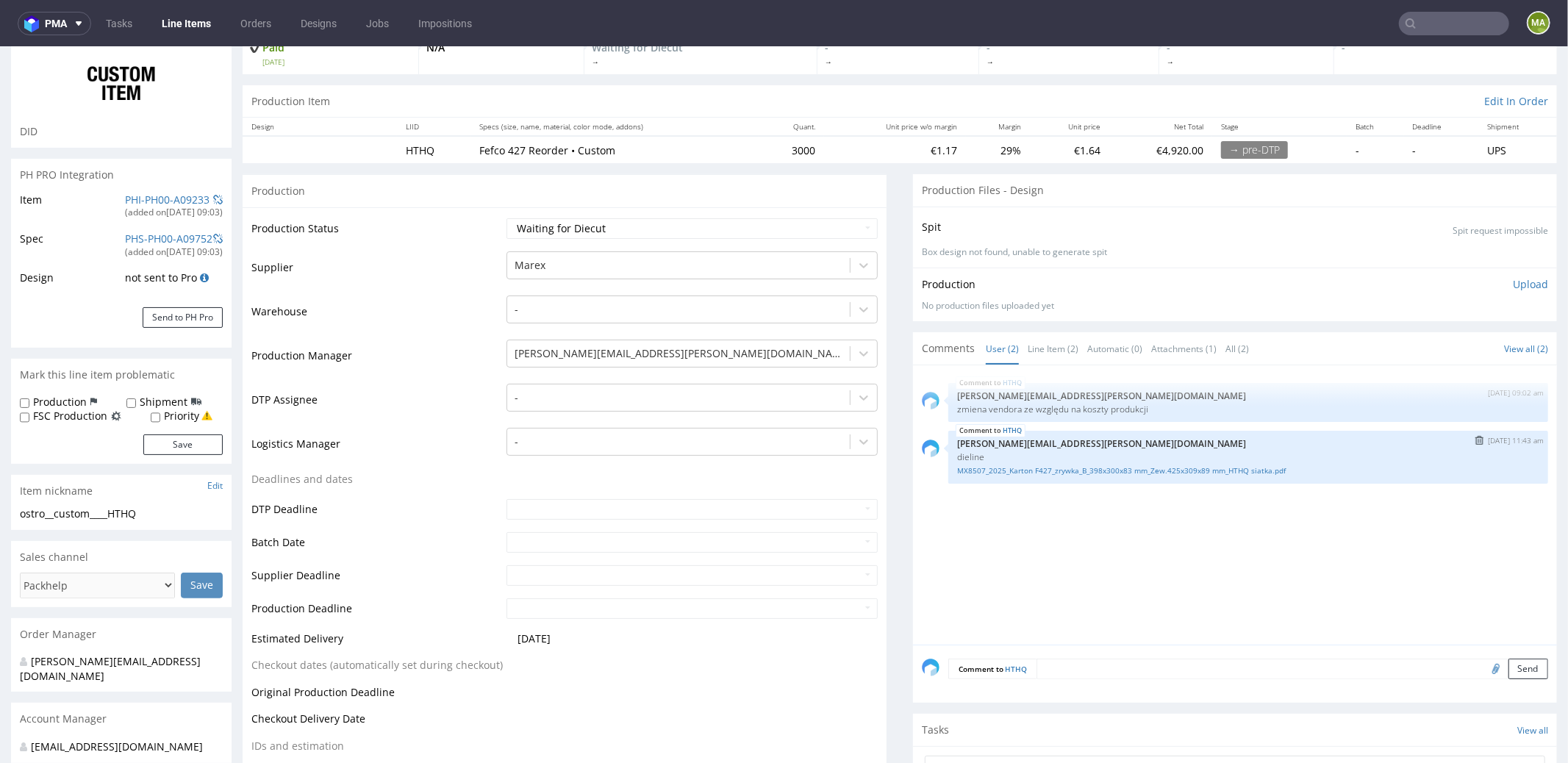
click at [1021, 462] on div "MX8507_2025_Karton F427_zrywka_B_398x300x83 mm_Zew.425x309x89 mm_HTHQ siatka.pdf" at bounding box center [1247, 469] width 582 height 14
click at [1021, 465] on link "MX8507_2025_Karton F427_zrywka_B_398x300x83 mm_Zew.425x309x89 mm_HTHQ siatka.pdf" at bounding box center [1247, 470] width 582 height 11
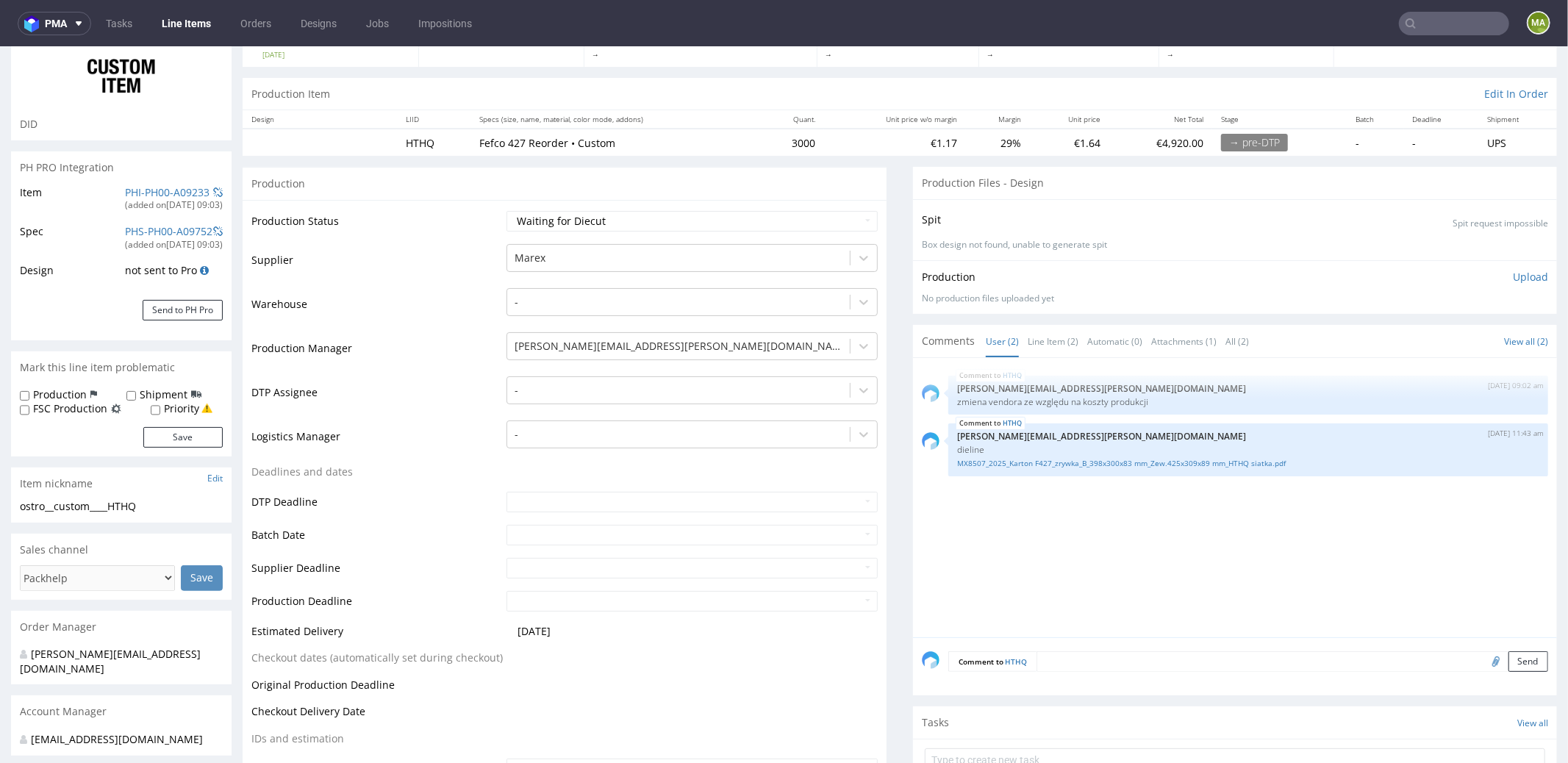
scroll to position [640, 0]
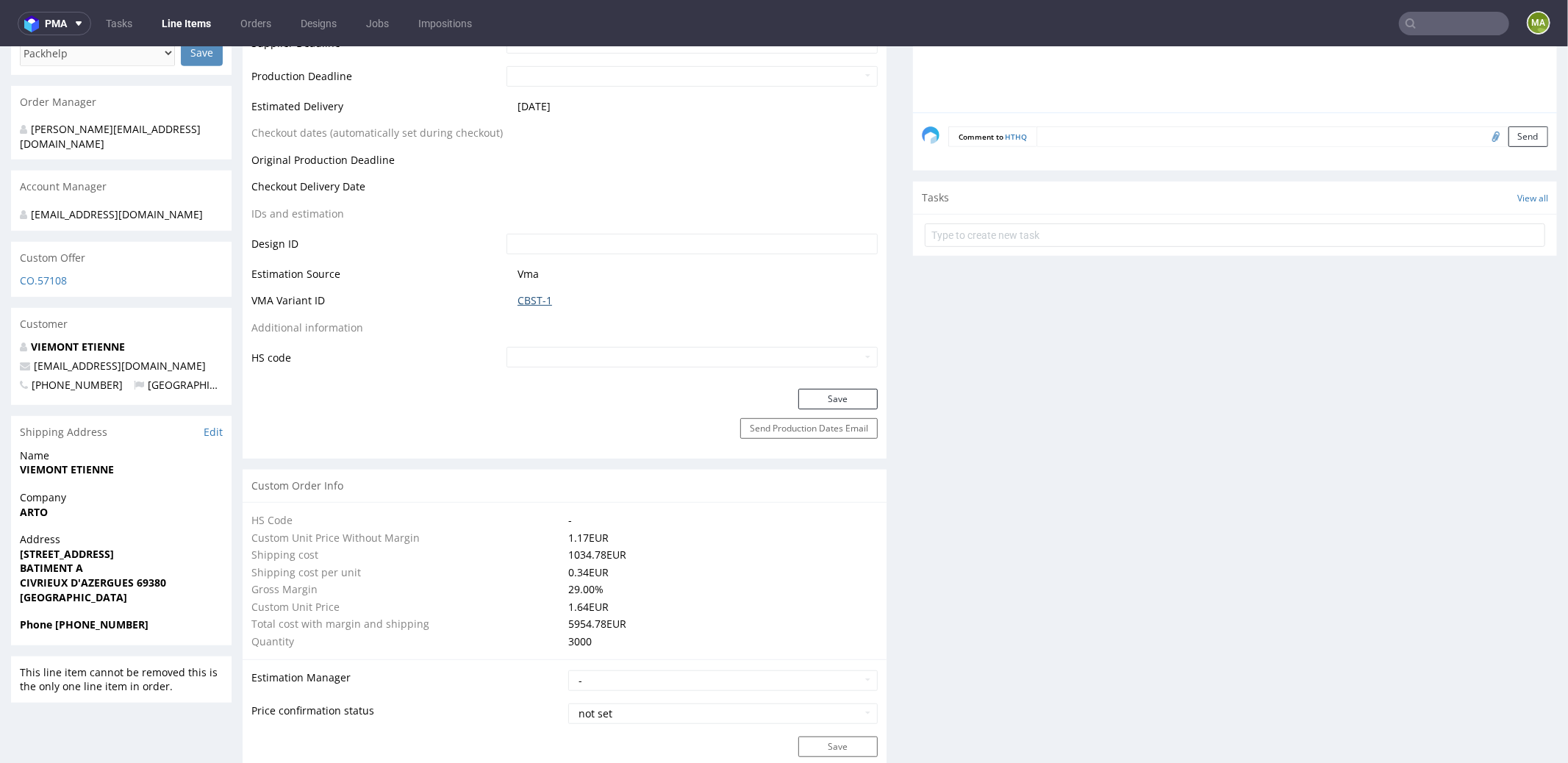
click at [531, 297] on link "CBST-1" at bounding box center [534, 300] width 35 height 15
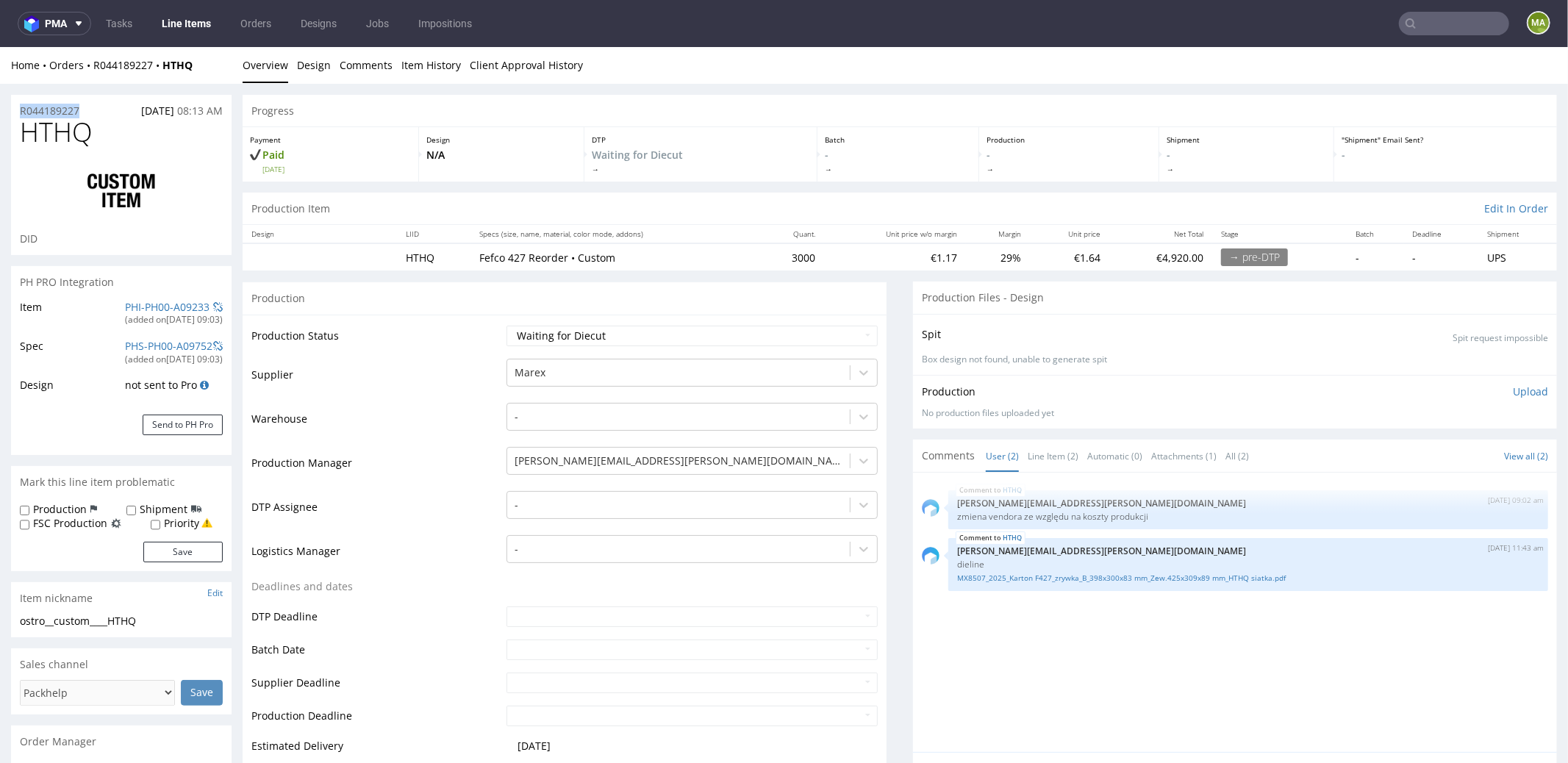
drag, startPoint x: 91, startPoint y: 109, endPoint x: 0, endPoint y: 110, distance: 91.0
copy p "R044189227"
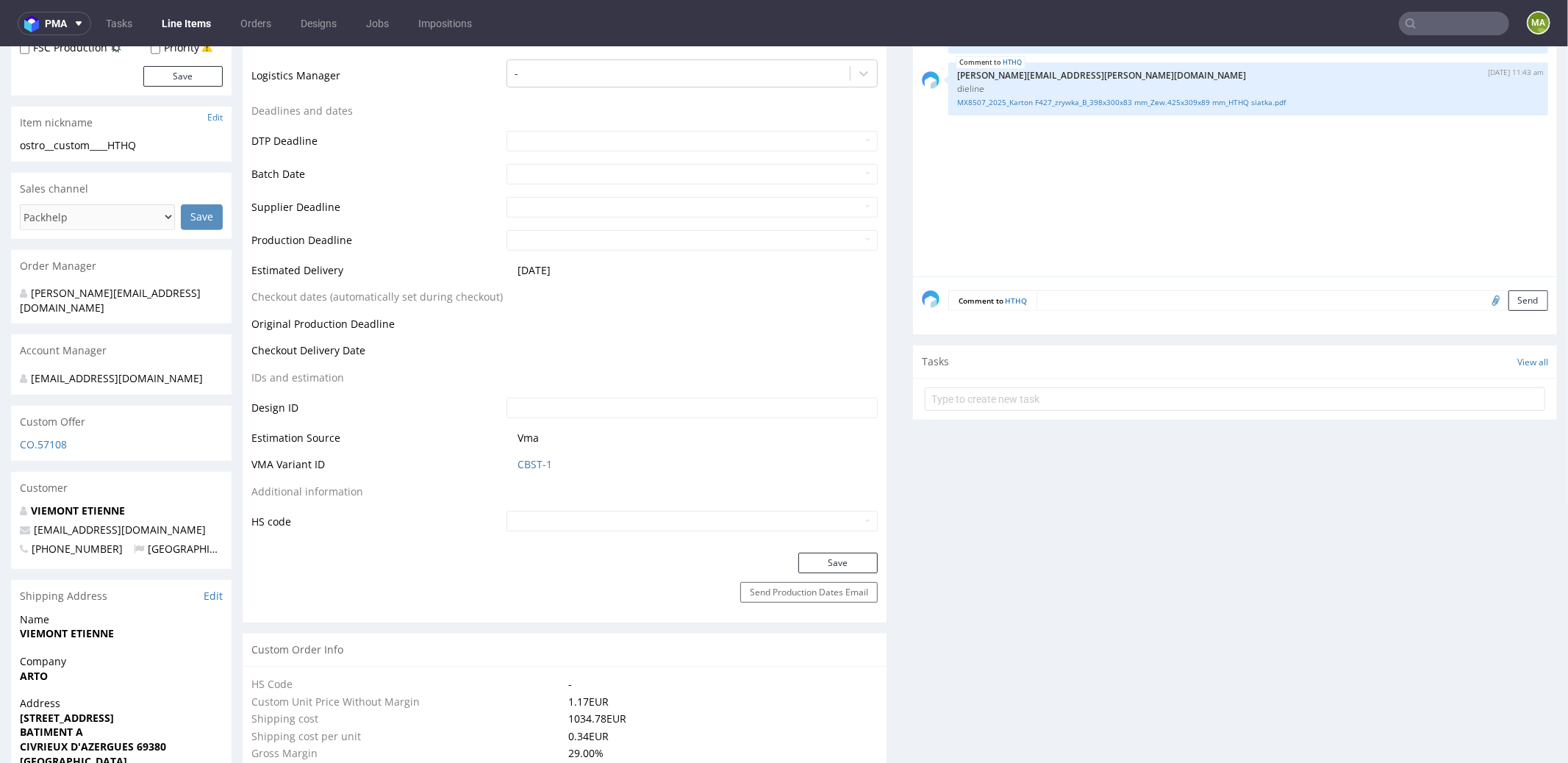
scroll to position [477, 0]
click at [544, 461] on link "CBST-1" at bounding box center [534, 462] width 35 height 15
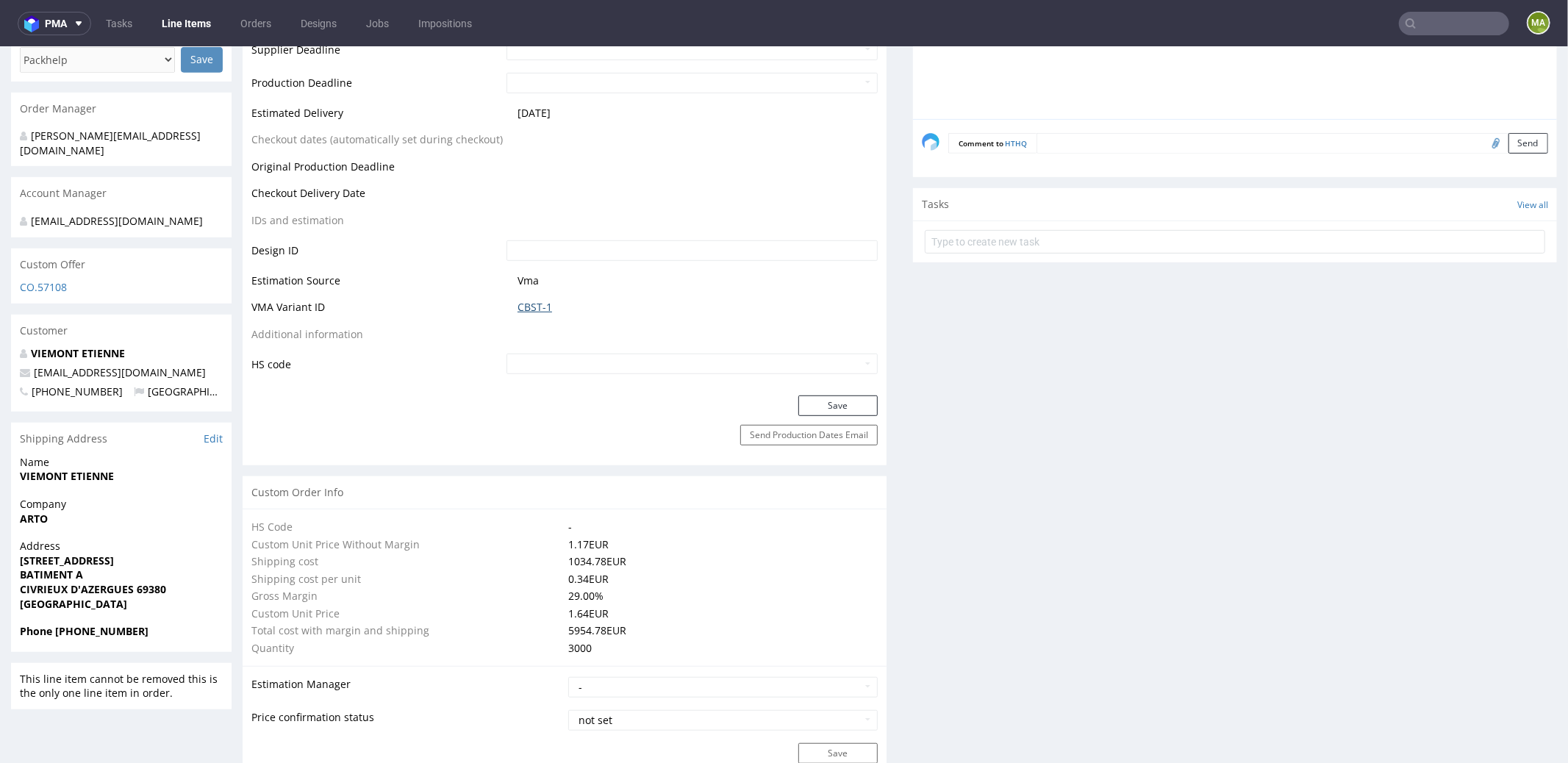
scroll to position [266, 0]
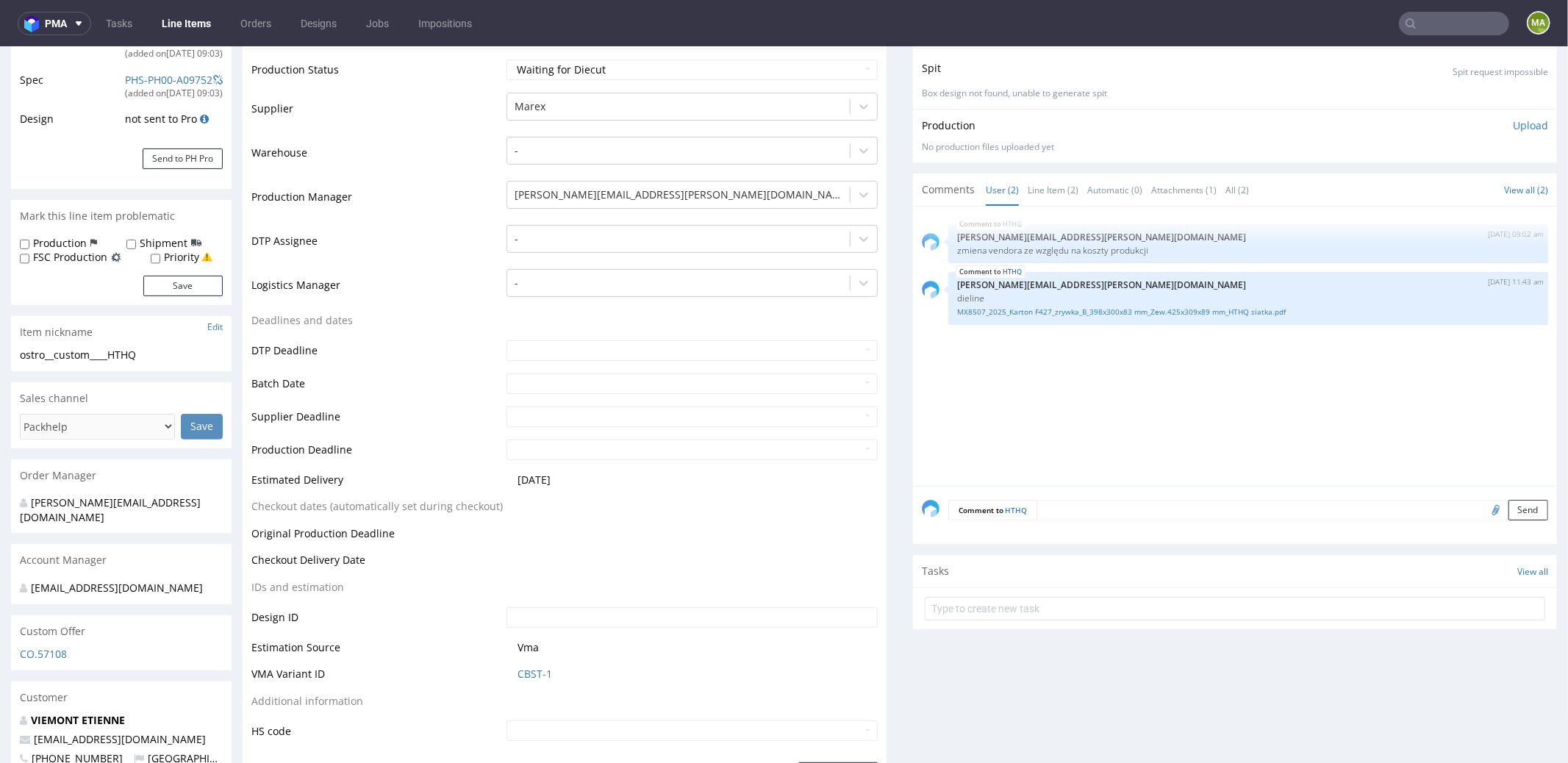
click at [1412, 25] on input "text" at bounding box center [1454, 23] width 110 height 24
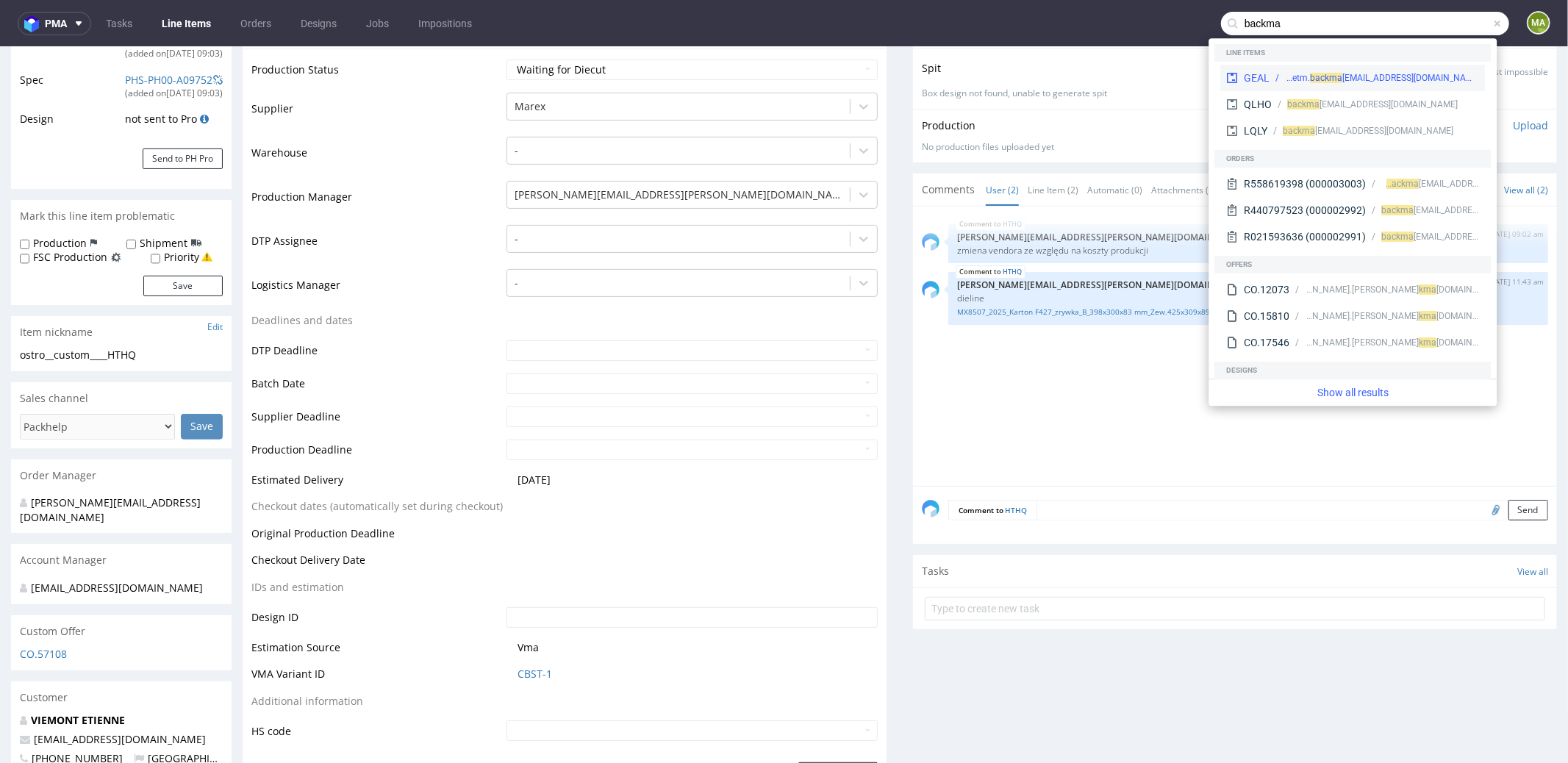
type input "backma"
click at [1277, 77] on div "metm. bac kma rket@outlook.fr" at bounding box center [1374, 77] width 209 height 13
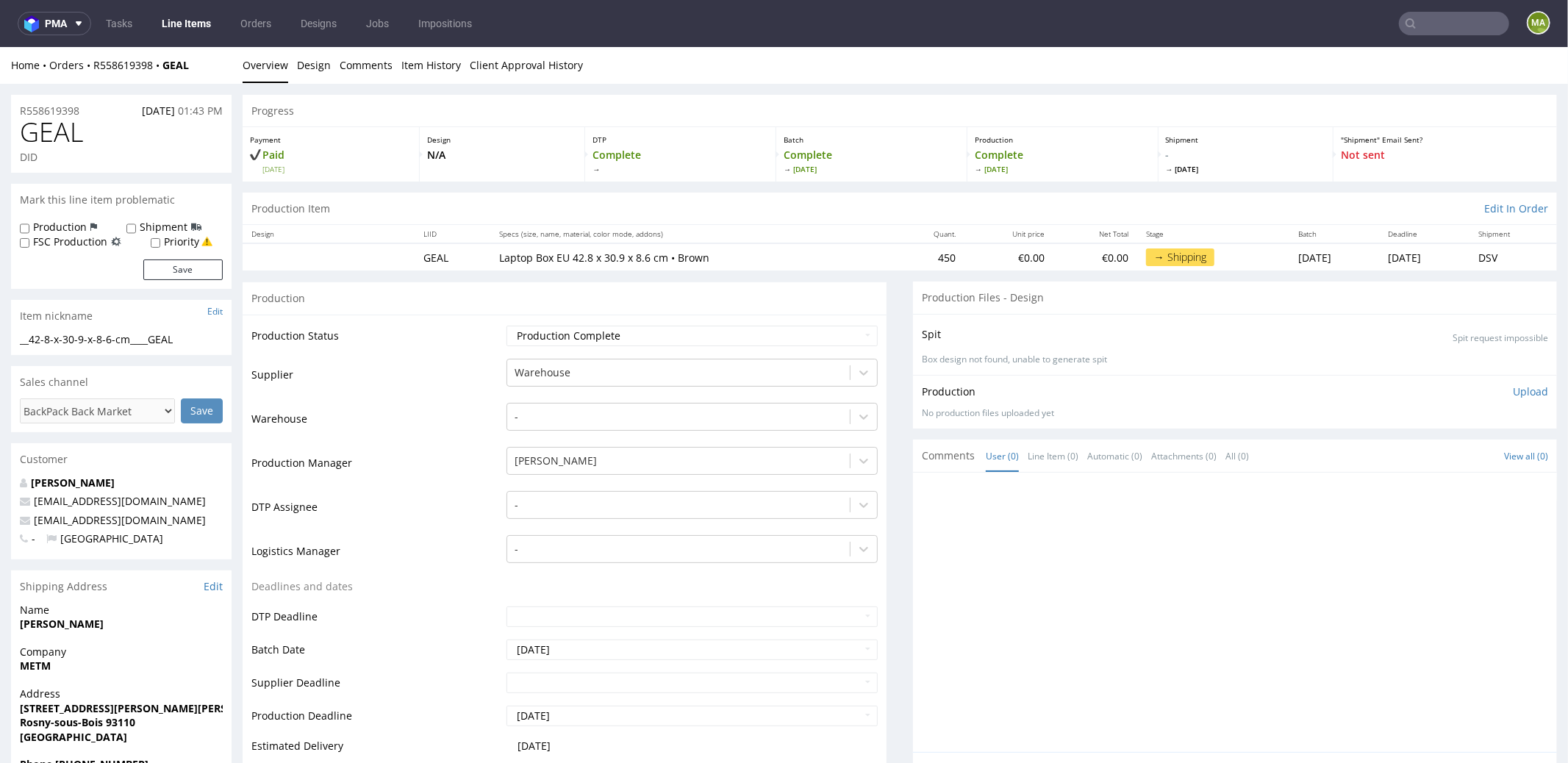
scroll to position [317, 0]
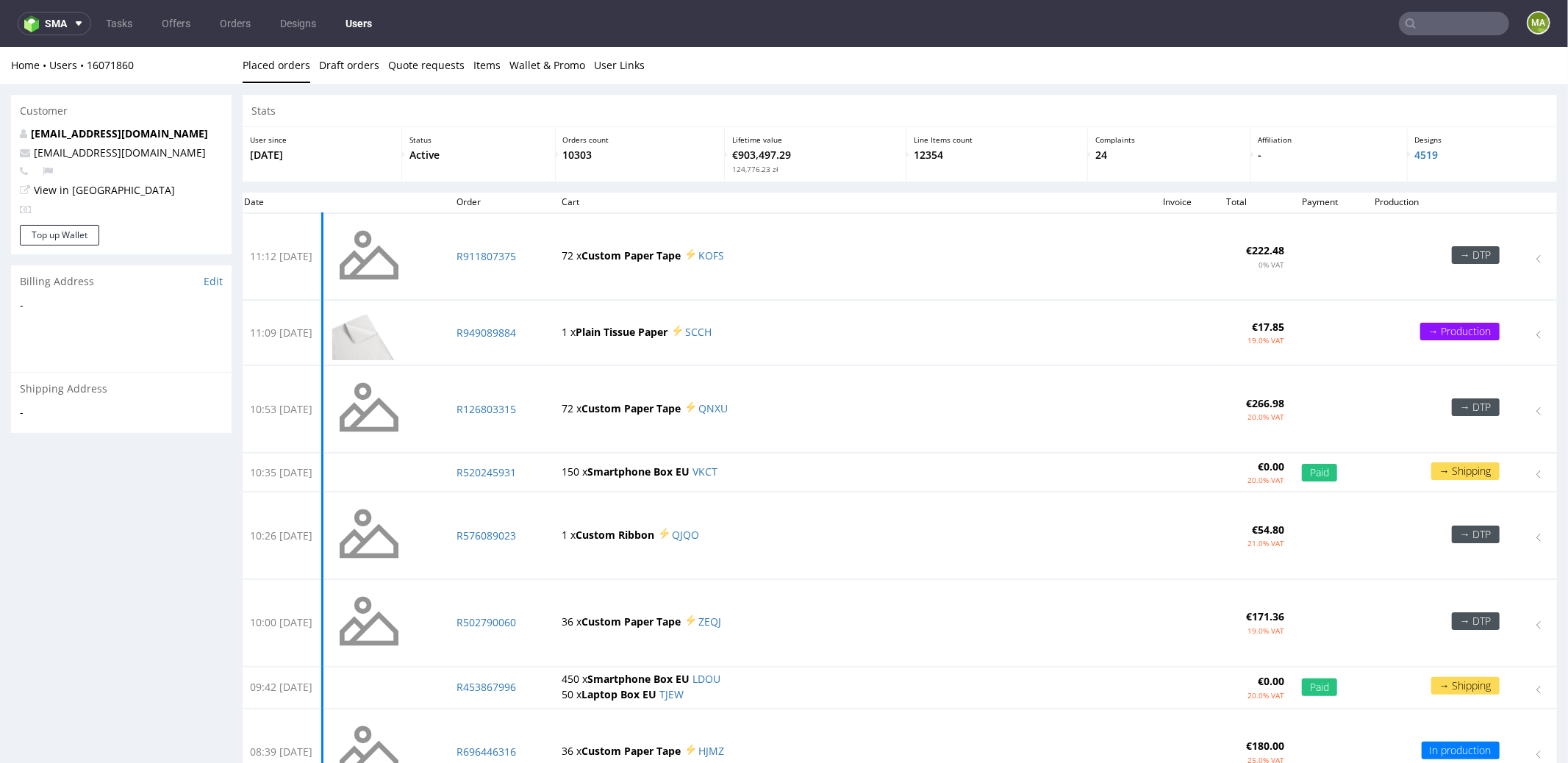
click at [1465, 12] on input "text" at bounding box center [1454, 23] width 110 height 24
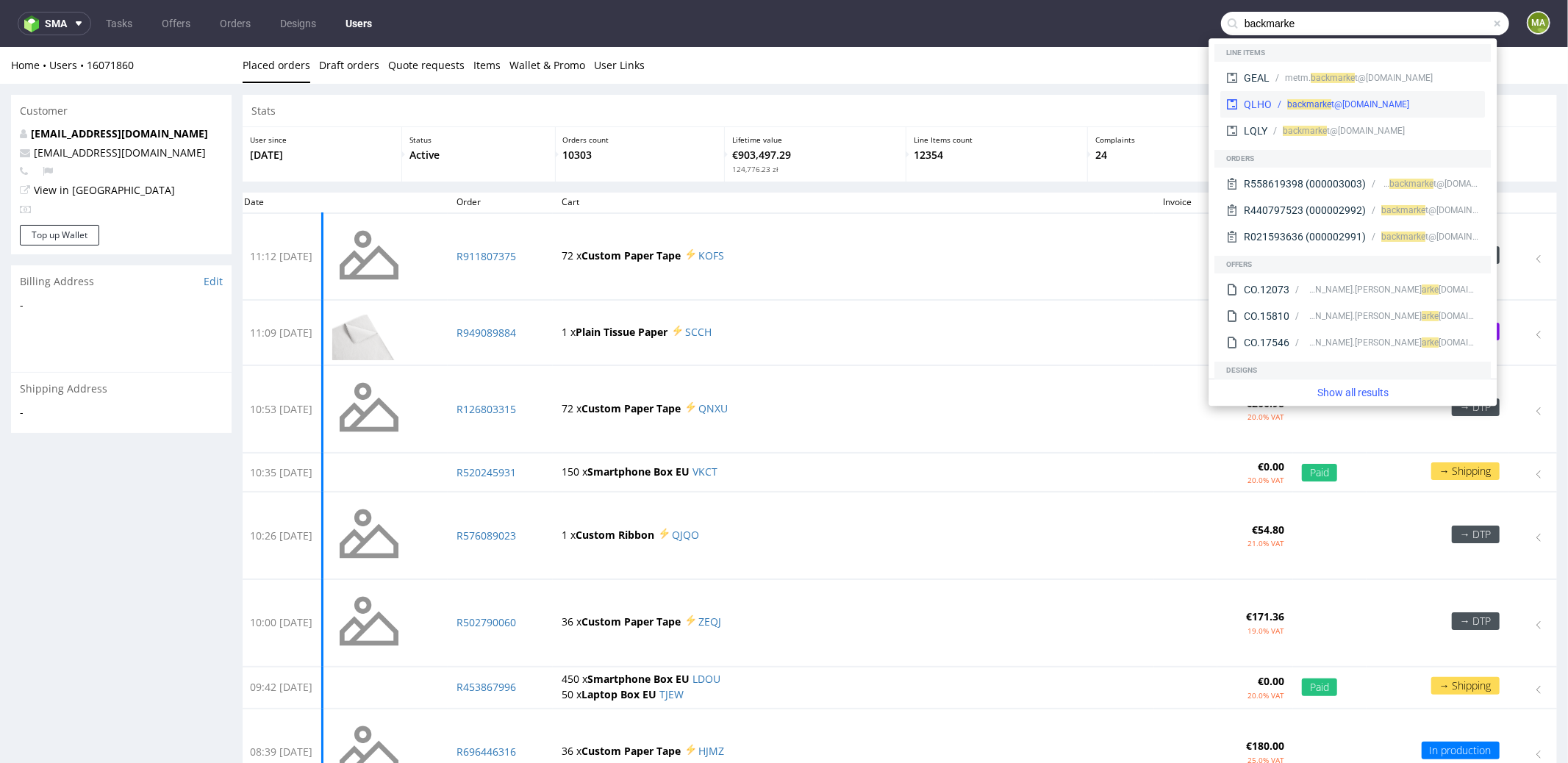
type input "backmarke"
click at [1389, 100] on div "backmarke t@fox-online.nl" at bounding box center [1376, 104] width 207 height 13
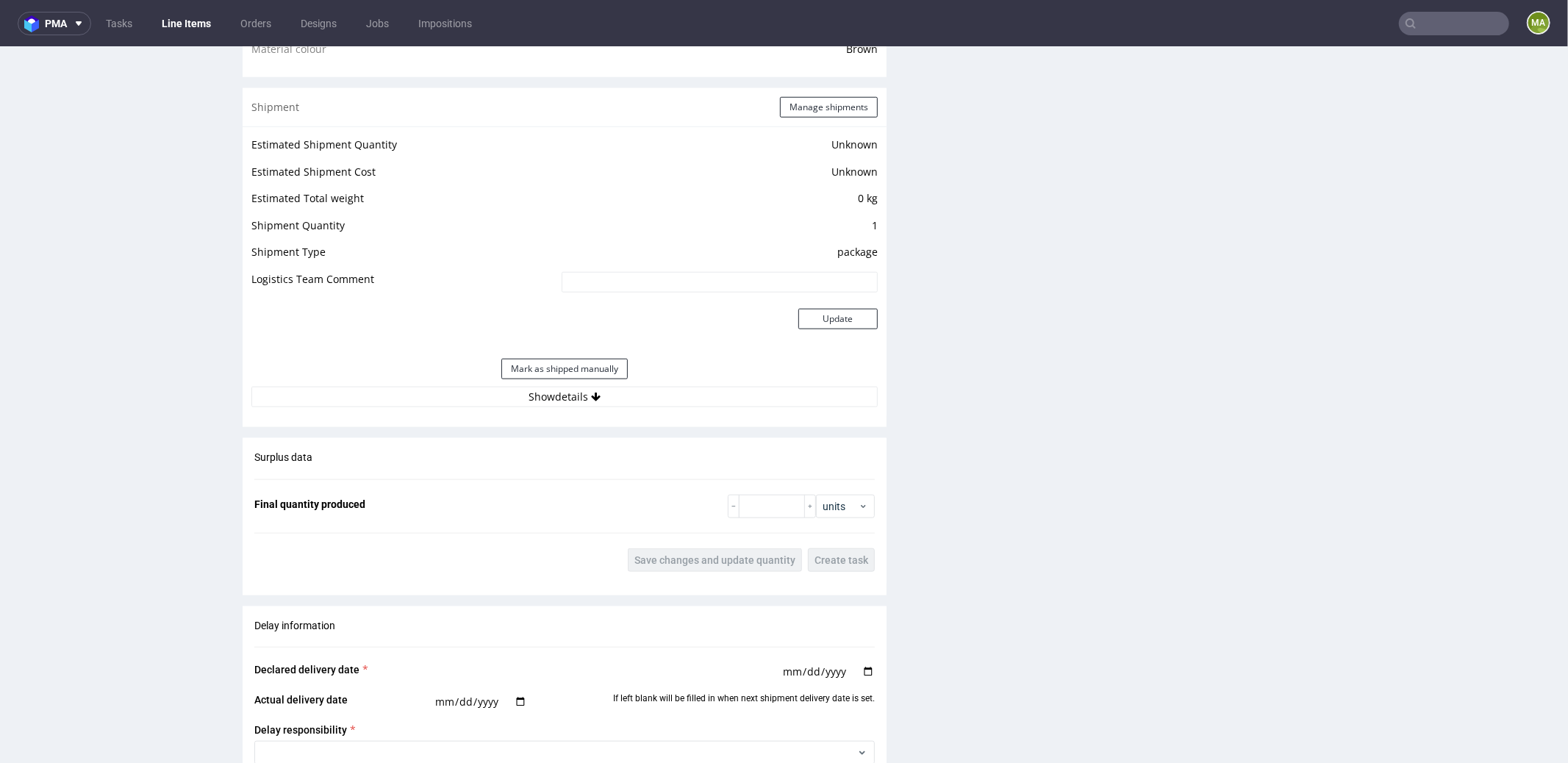
scroll to position [778, 0]
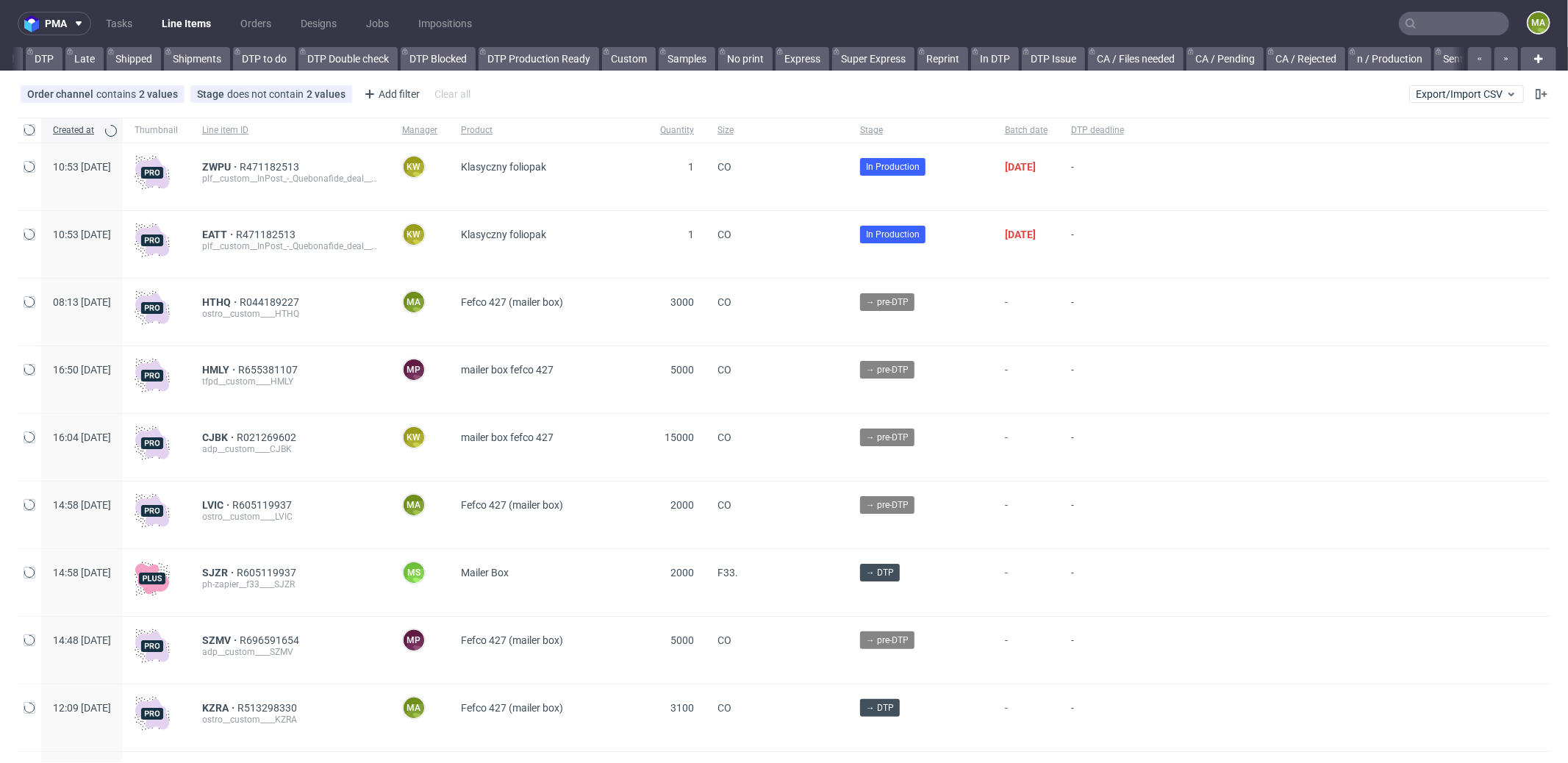
click at [1448, 21] on input "text" at bounding box center [1454, 23] width 110 height 24
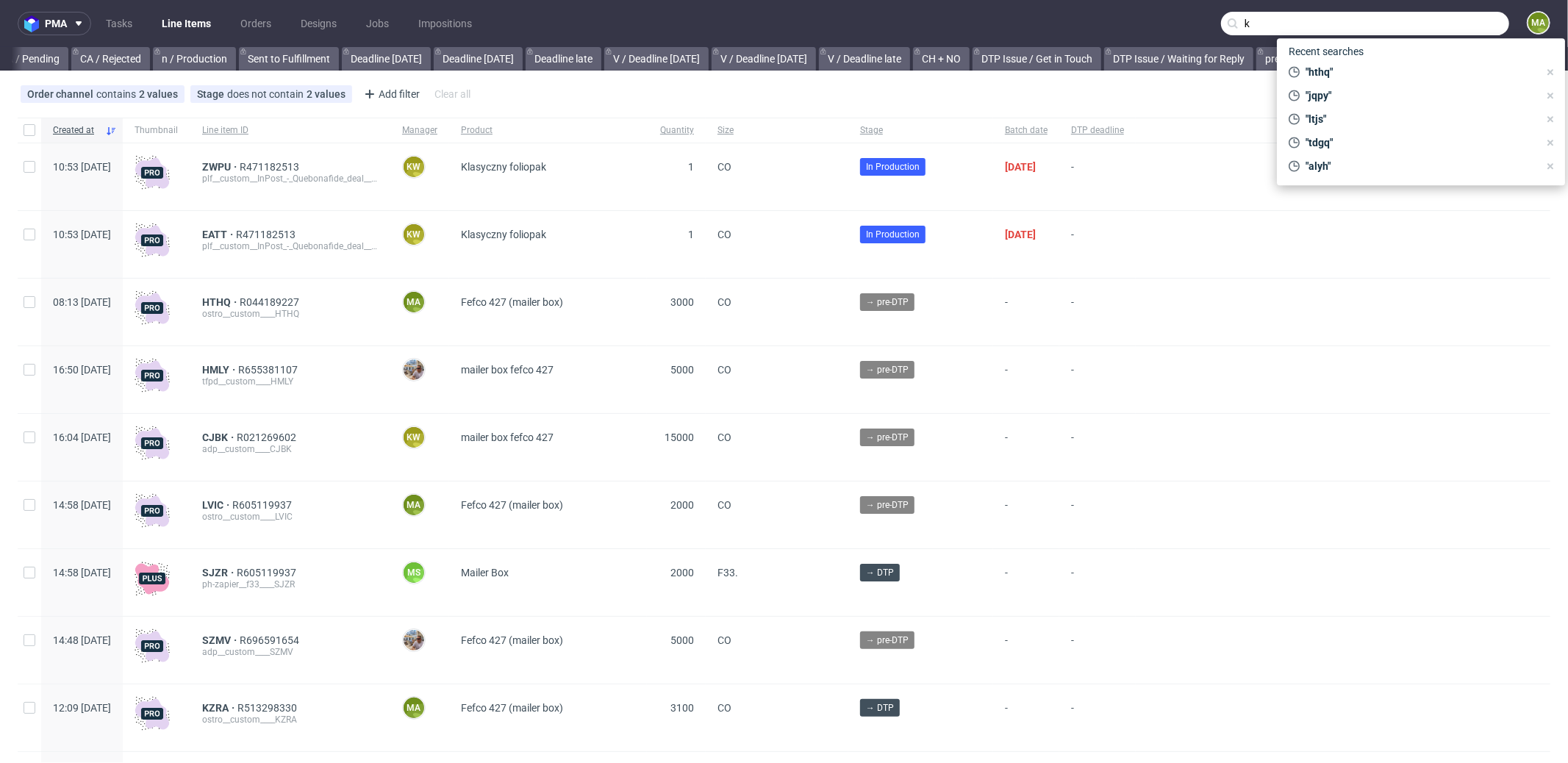
scroll to position [0, 1269]
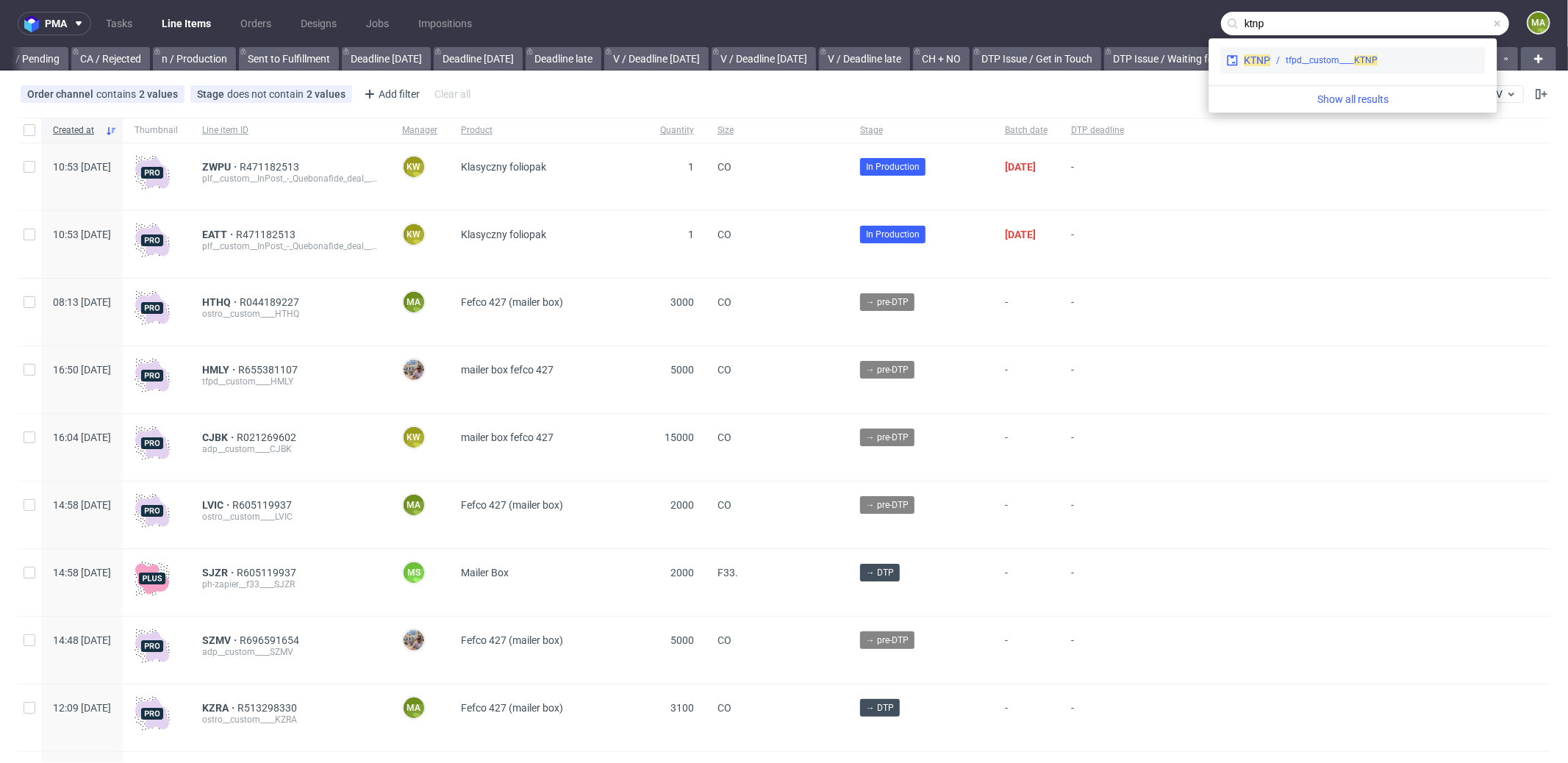
type input "ktnp"
click at [1320, 48] on div "KTNP tfpd__custom____ KTNP" at bounding box center [1352, 60] width 265 height 27
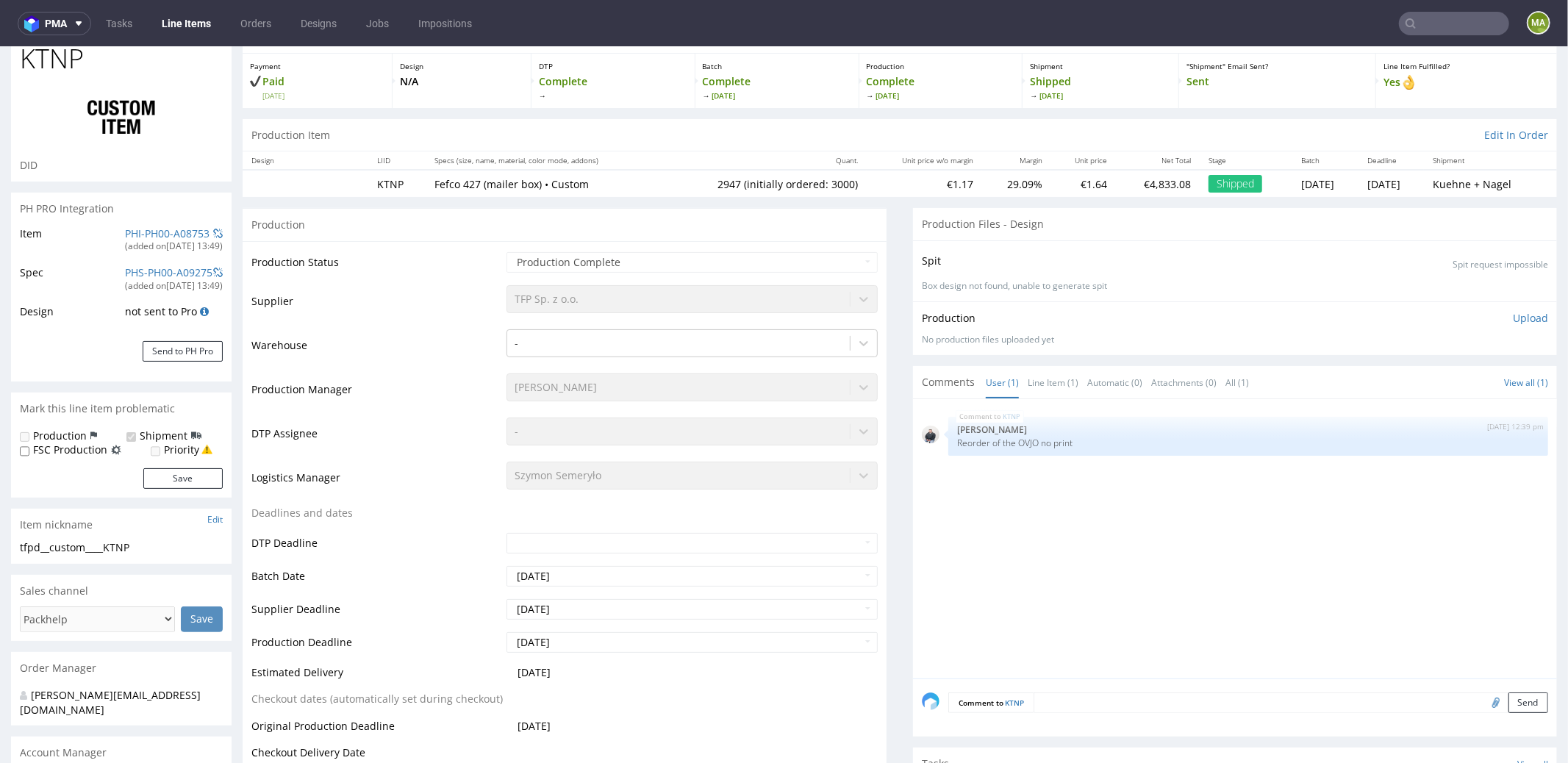
select select "in_progress"
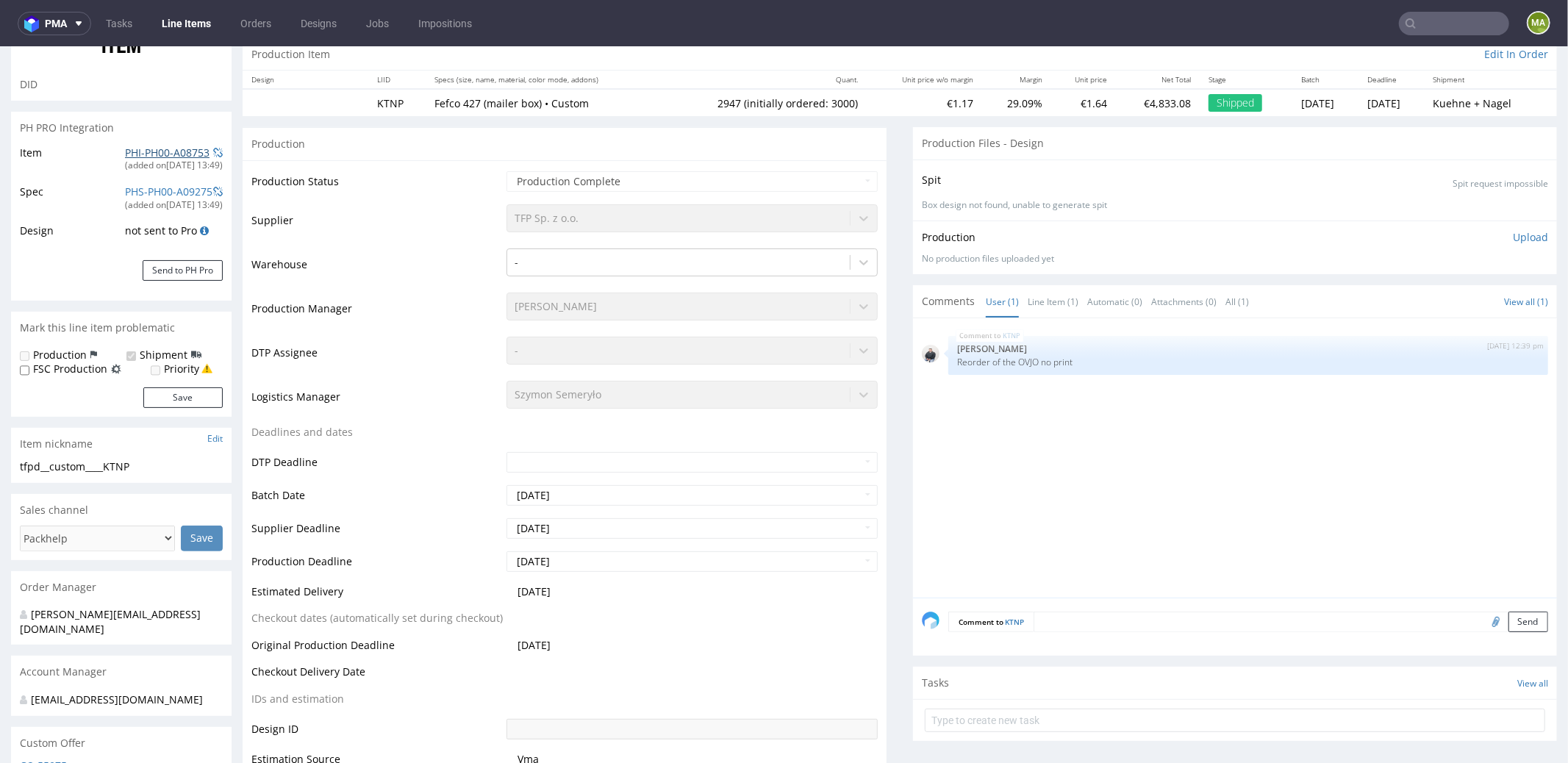
scroll to position [153, 0]
click at [150, 153] on link "PHI-PH00-A08753" at bounding box center [167, 153] width 84 height 14
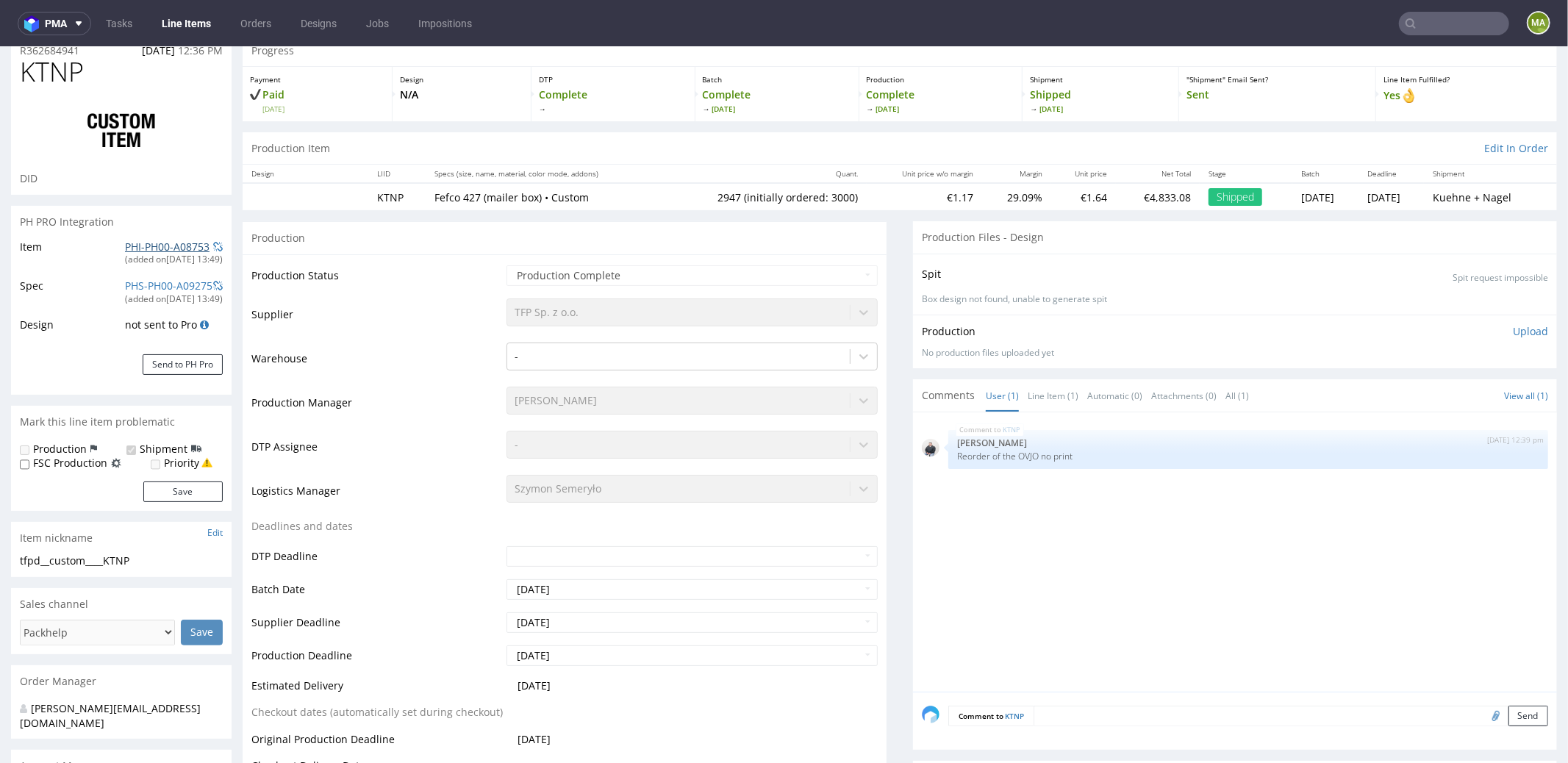
scroll to position [0, 0]
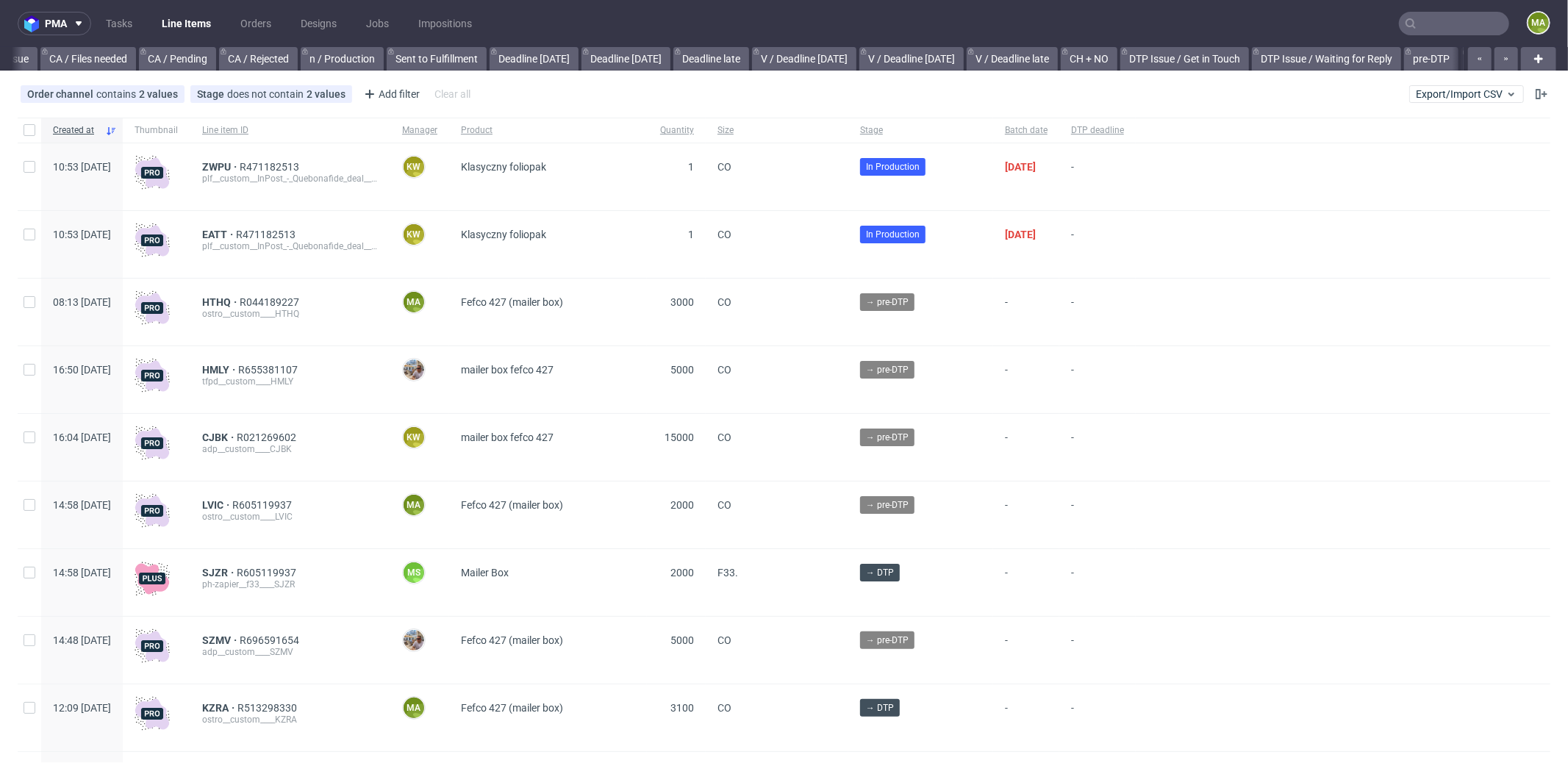
click at [1471, 15] on input "text" at bounding box center [1454, 23] width 110 height 24
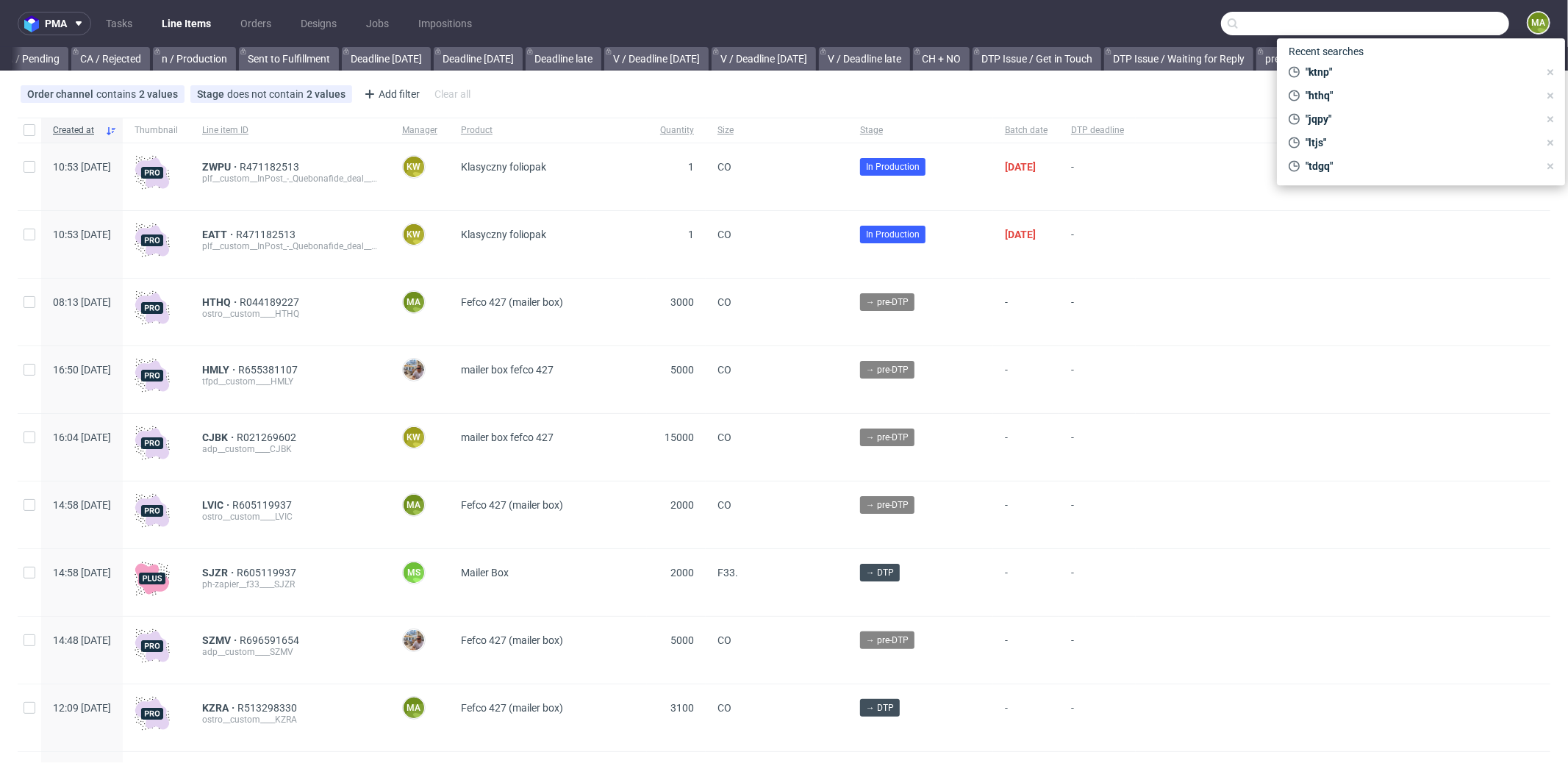
scroll to position [0, 1269]
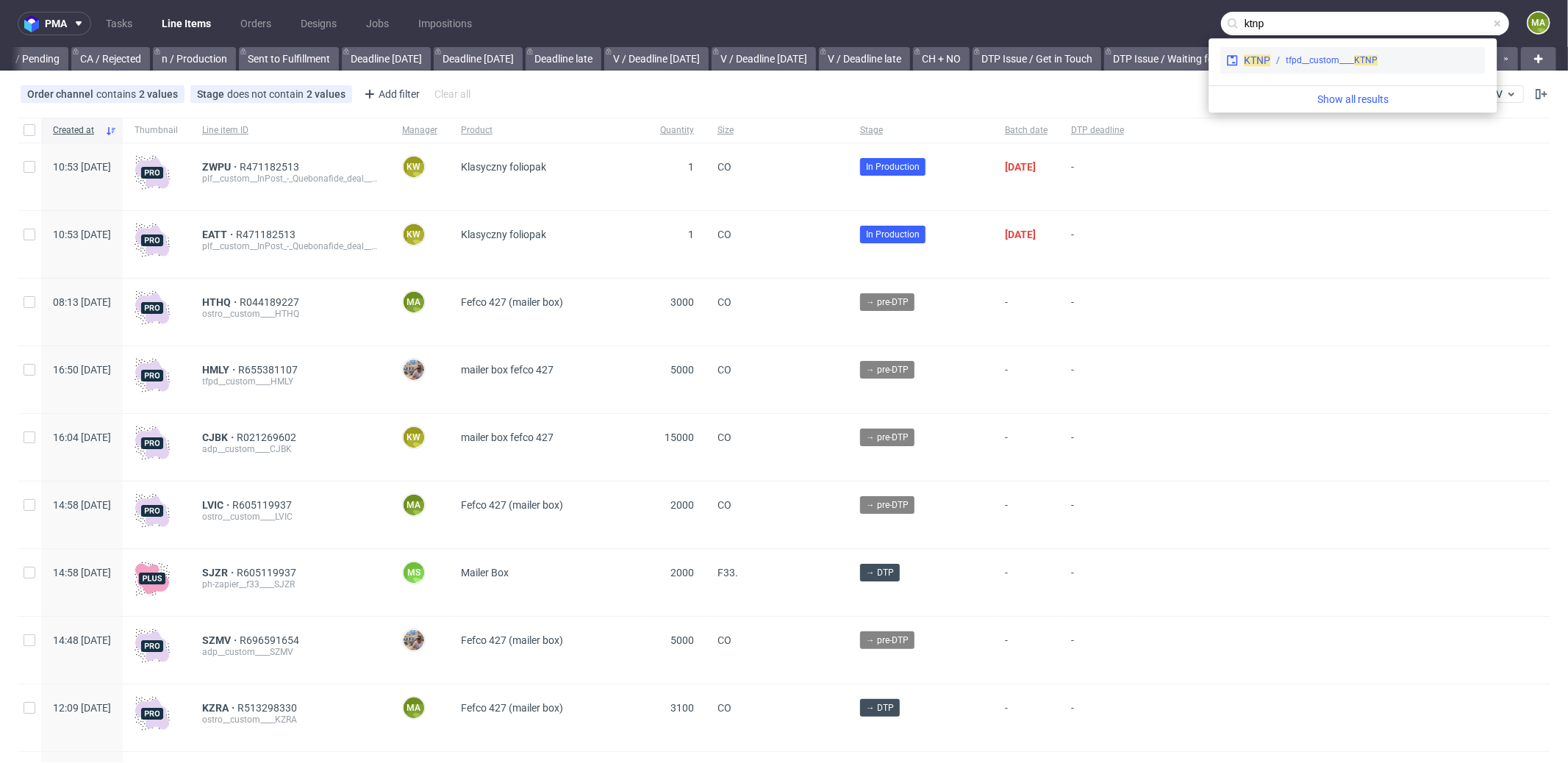
type input "ktnp"
click at [1306, 69] on div "KTNP tfpd__custom____ KTNP" at bounding box center [1352, 60] width 265 height 27
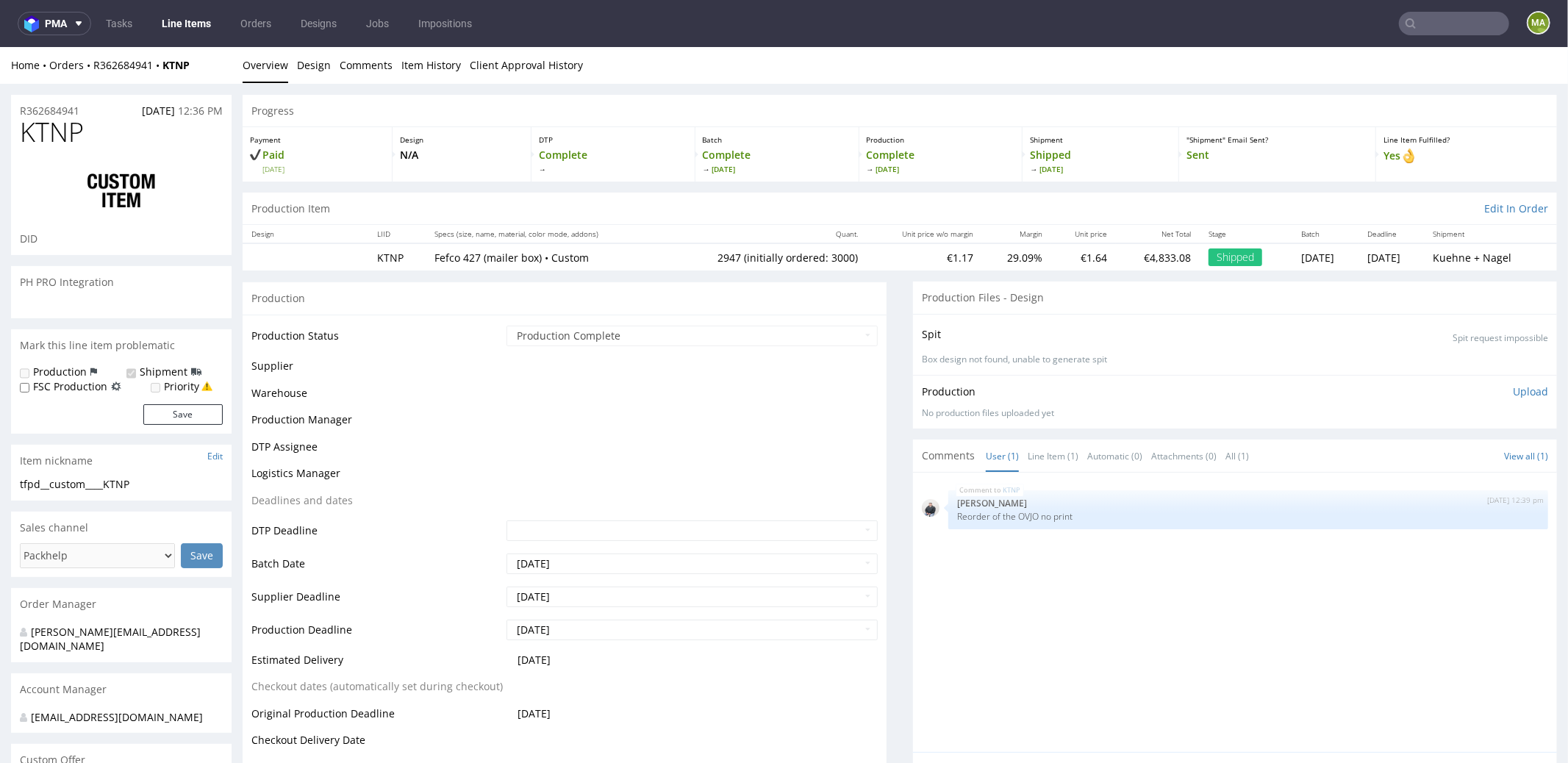
select select "in_progress"
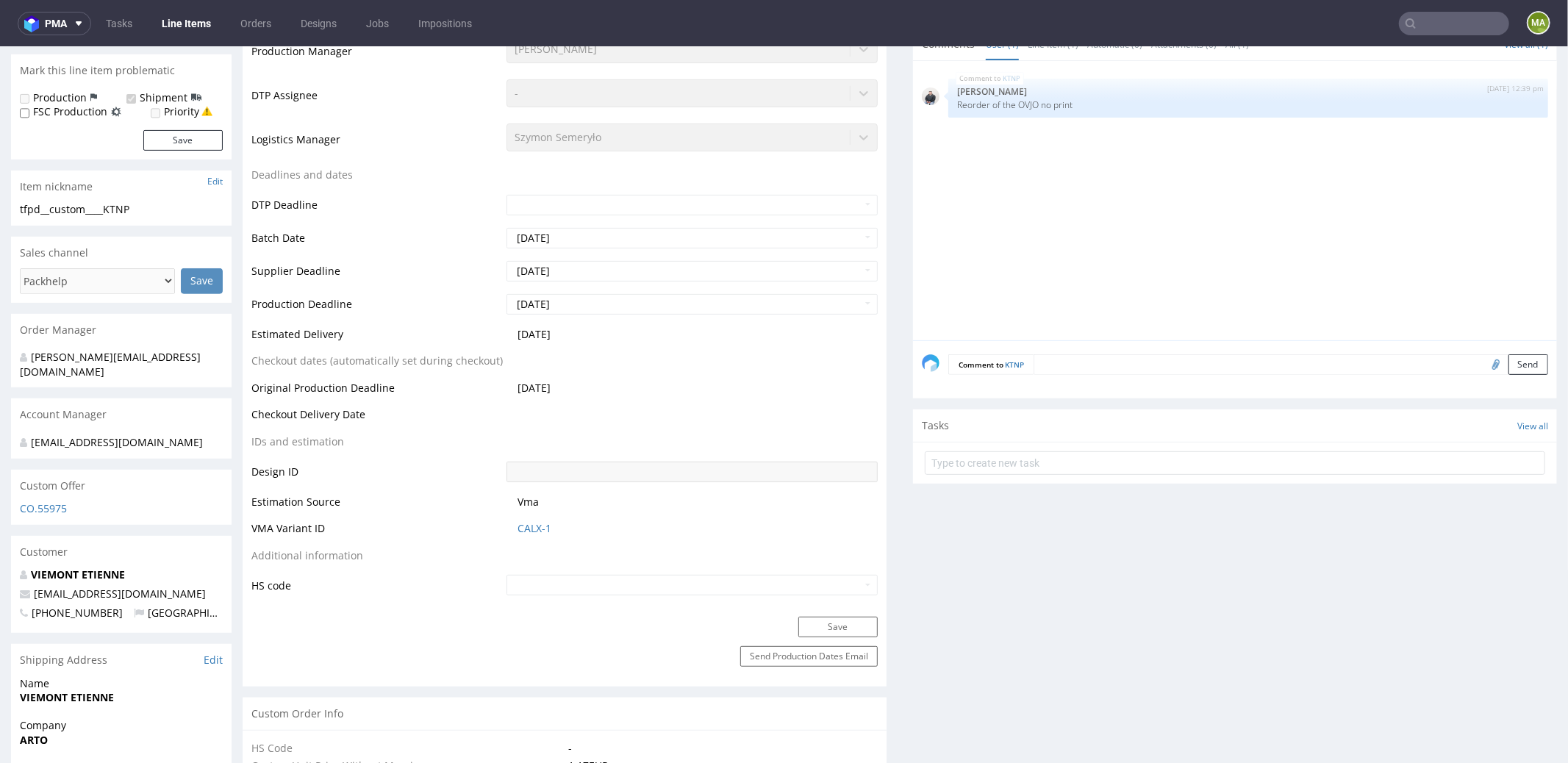
scroll to position [86, 0]
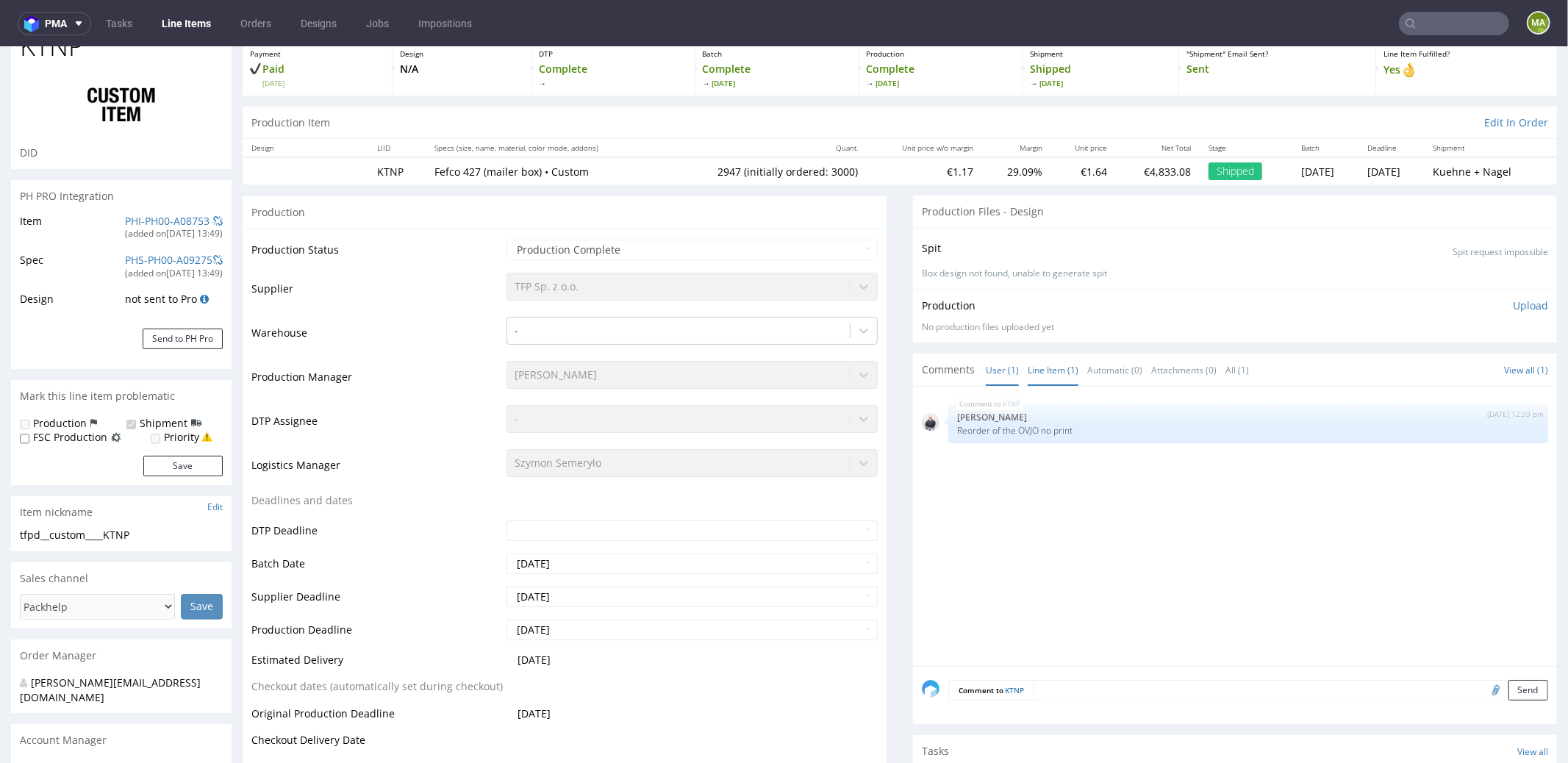
click at [1059, 360] on link "Line Item (1)" at bounding box center [1053, 369] width 51 height 31
click at [994, 365] on link "User (1)" at bounding box center [1002, 369] width 33 height 31
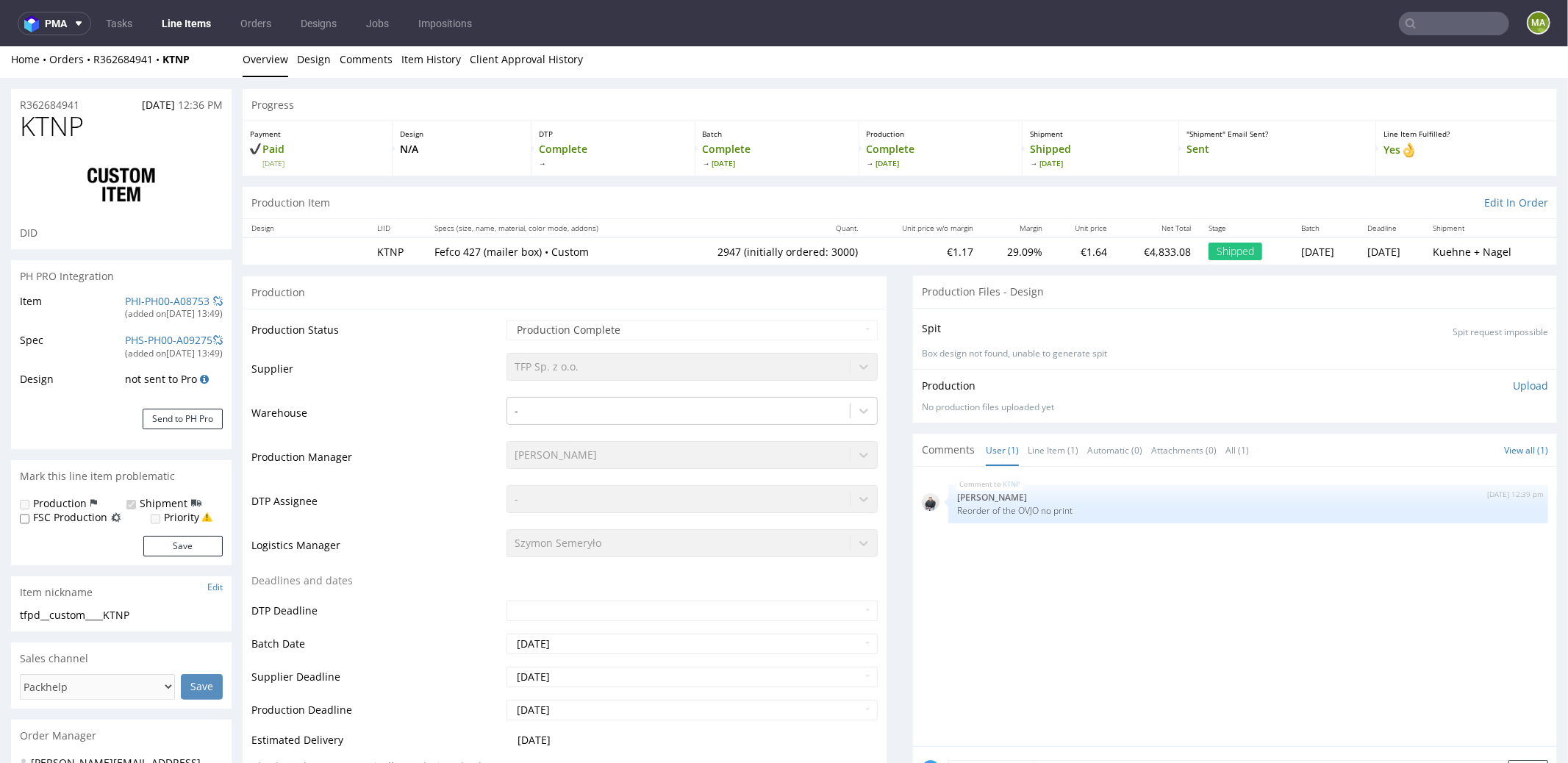
scroll to position [0, 0]
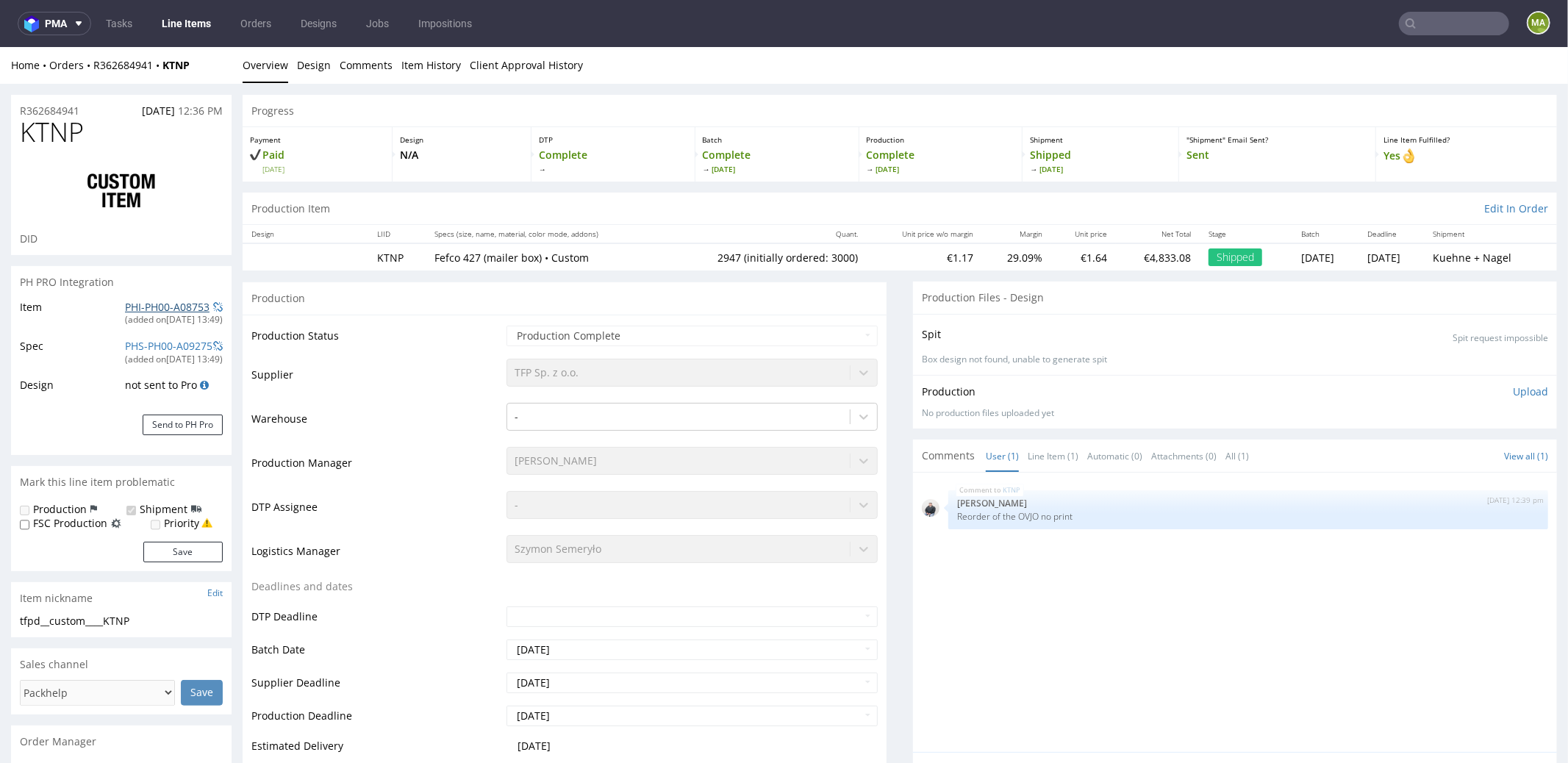
click at [176, 304] on link "PHI-PH00-A08753" at bounding box center [167, 306] width 84 height 14
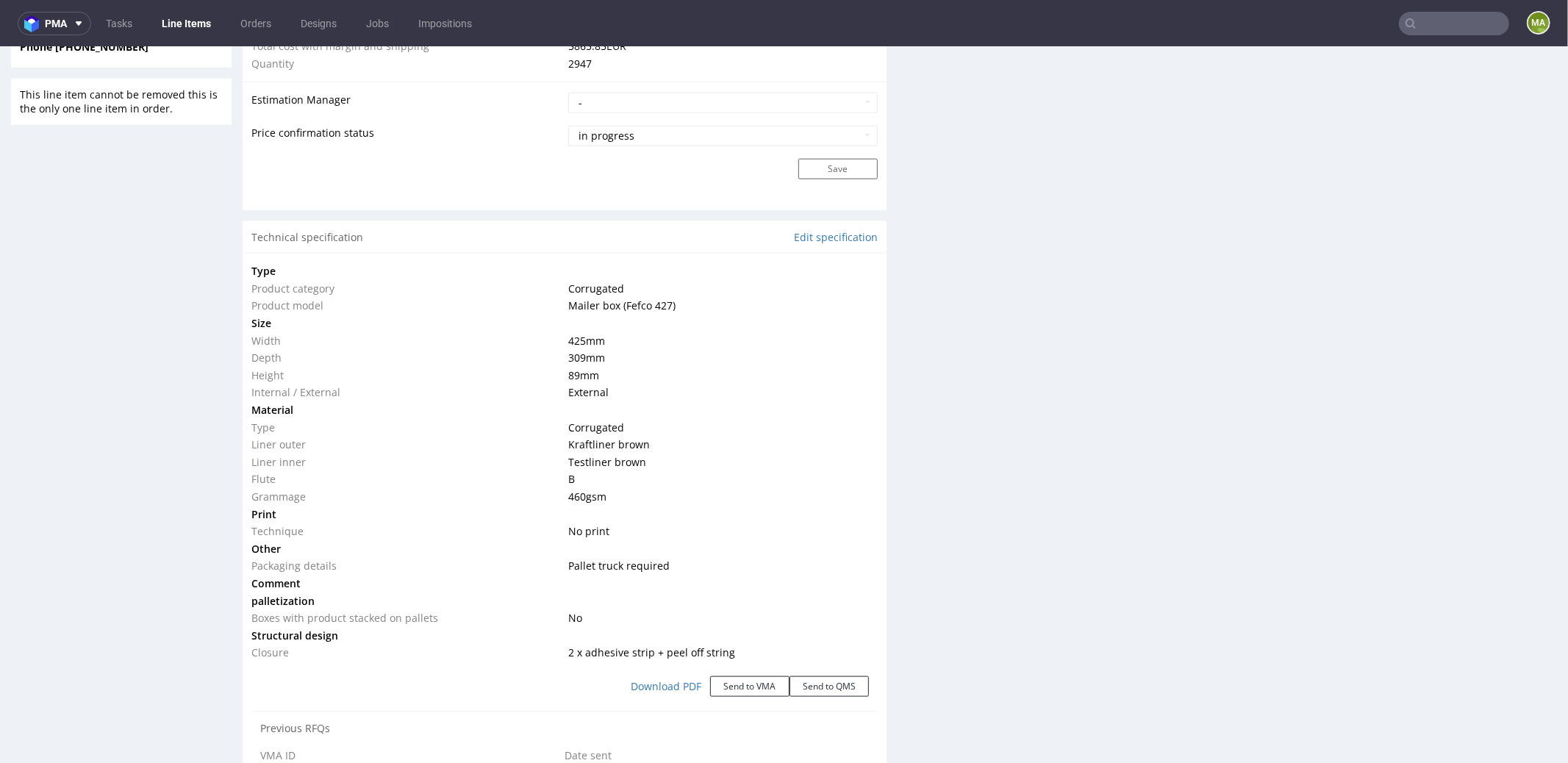
scroll to position [643, 0]
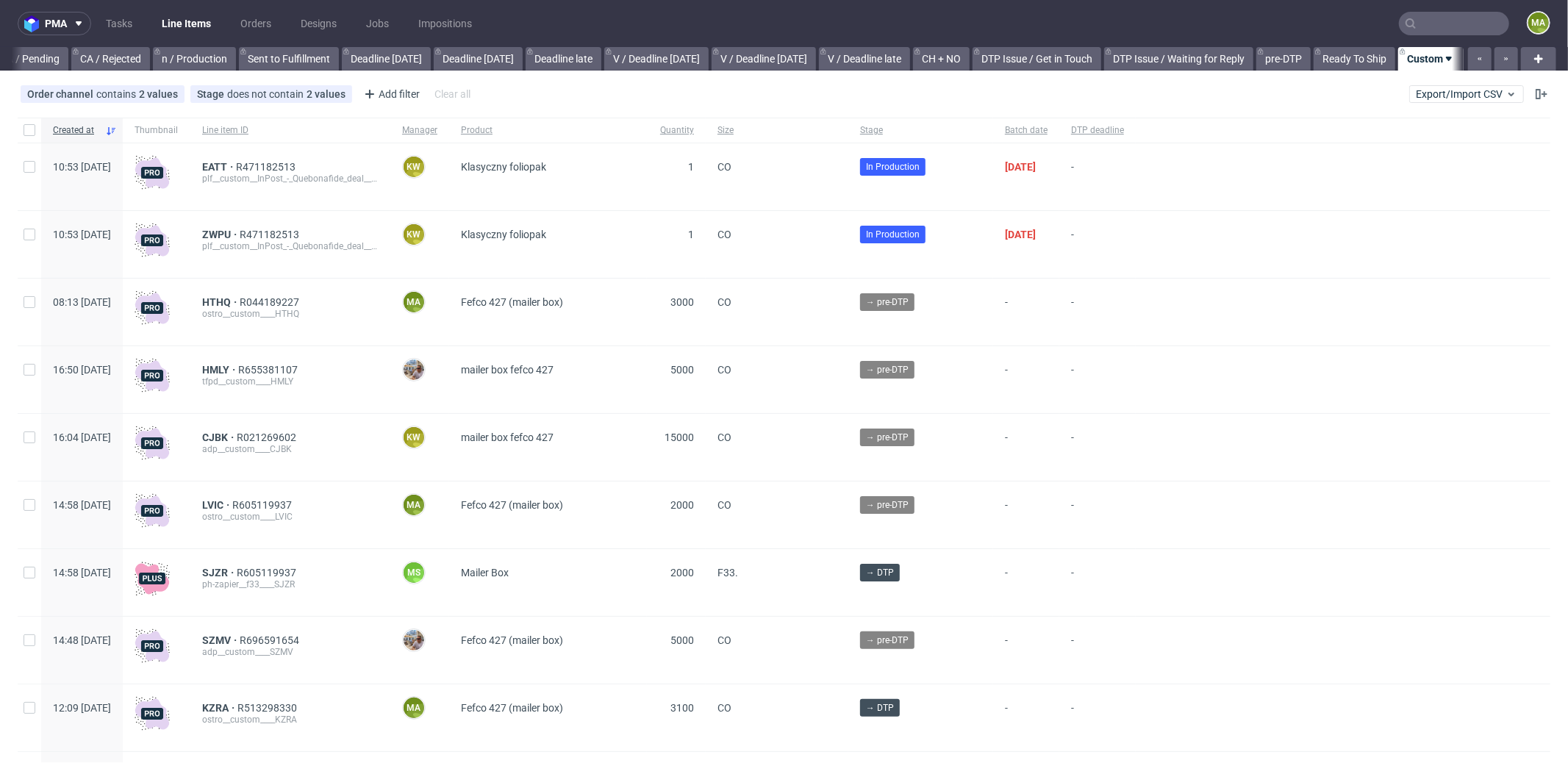
scroll to position [0, 1269]
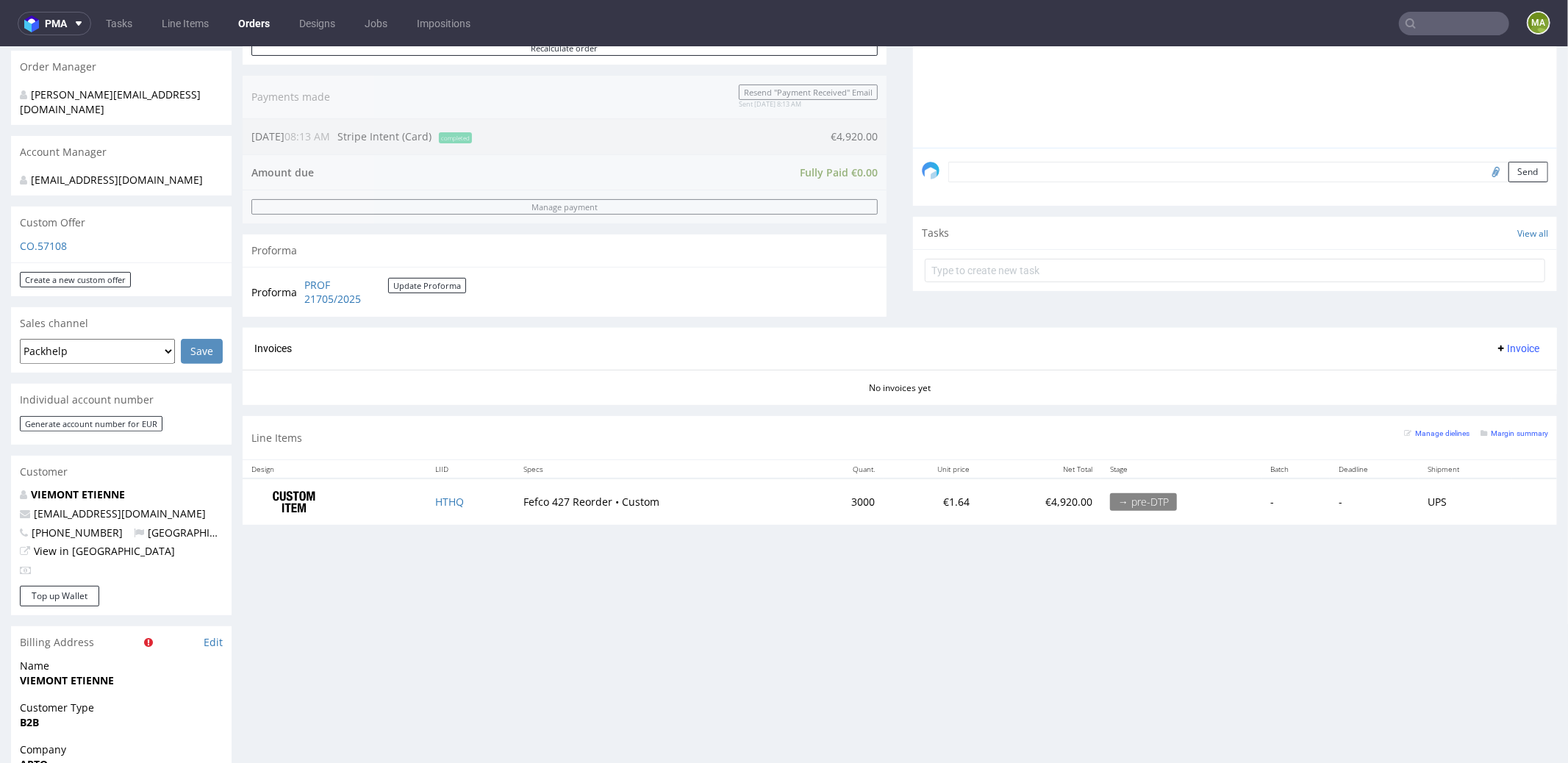
scroll to position [362, 0]
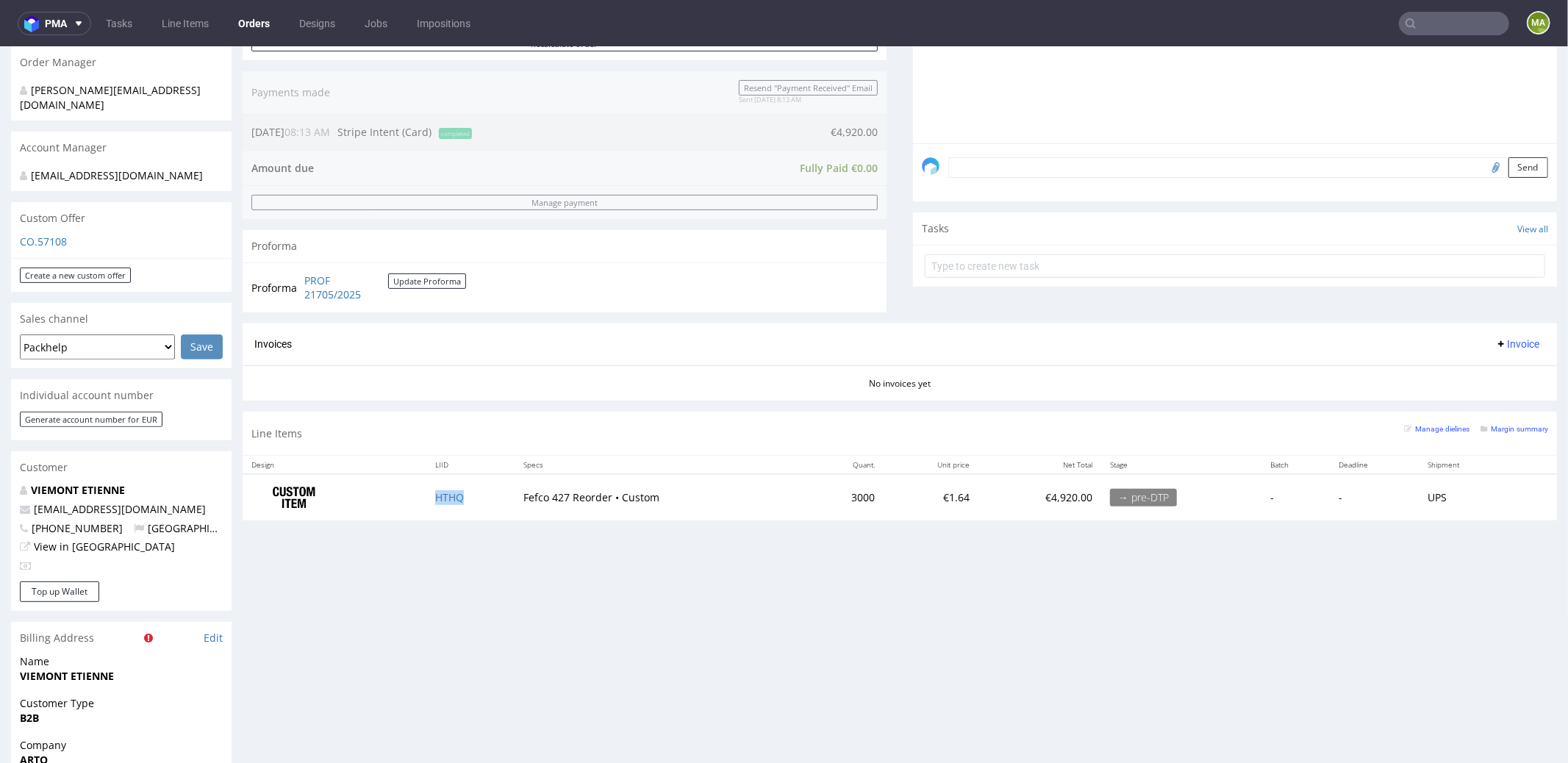
click at [444, 486] on td "HTHQ" at bounding box center [470, 496] width 87 height 46
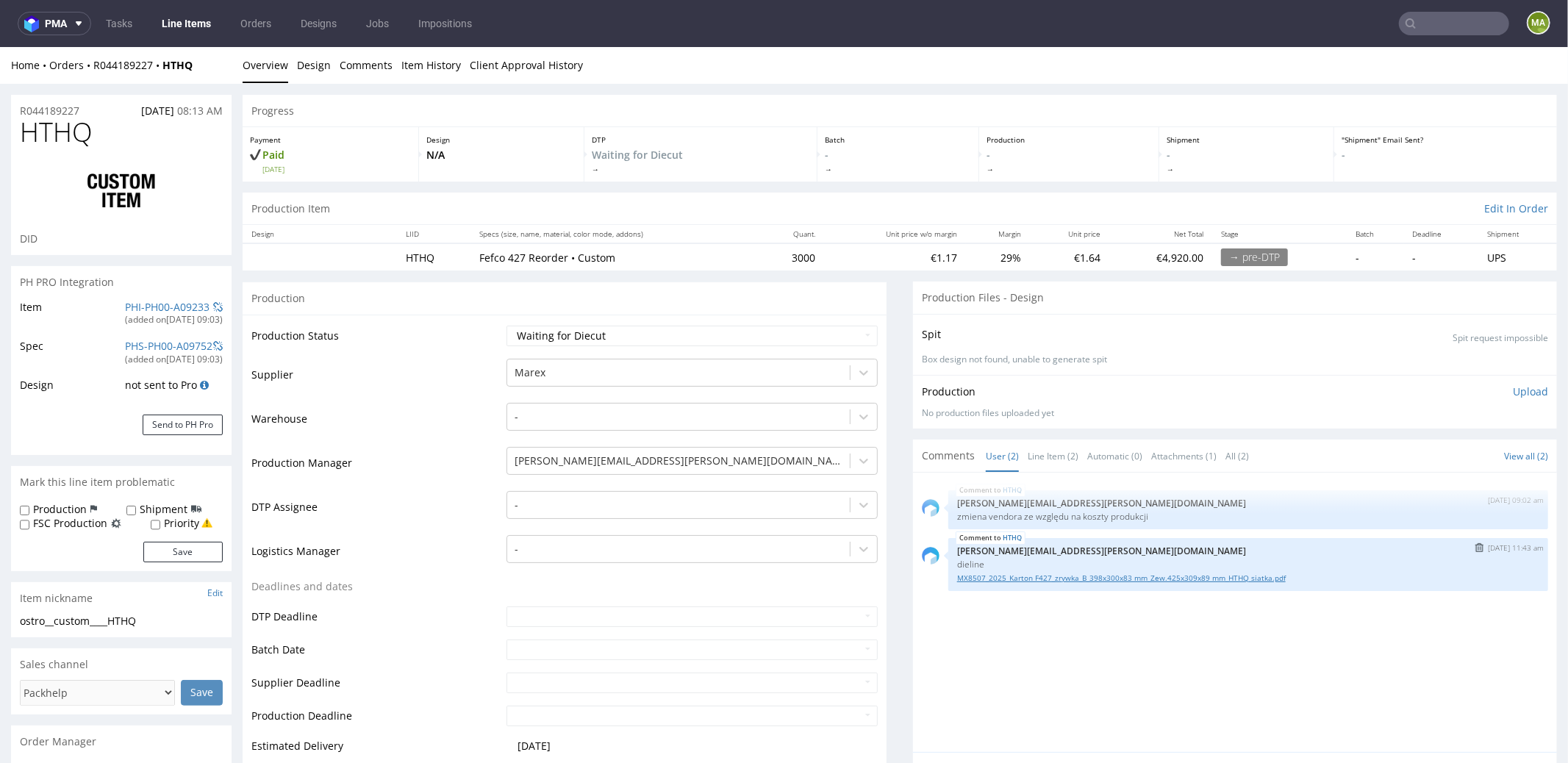
click at [1094, 576] on link "MX8507_2025_Karton F427_zrywka_B_398x300x83 mm_Zew.425x309x89 mm_HTHQ siatka.pdf" at bounding box center [1247, 577] width 582 height 11
click at [1471, 544] on button "submit" at bounding box center [1479, 547] width 17 height 10
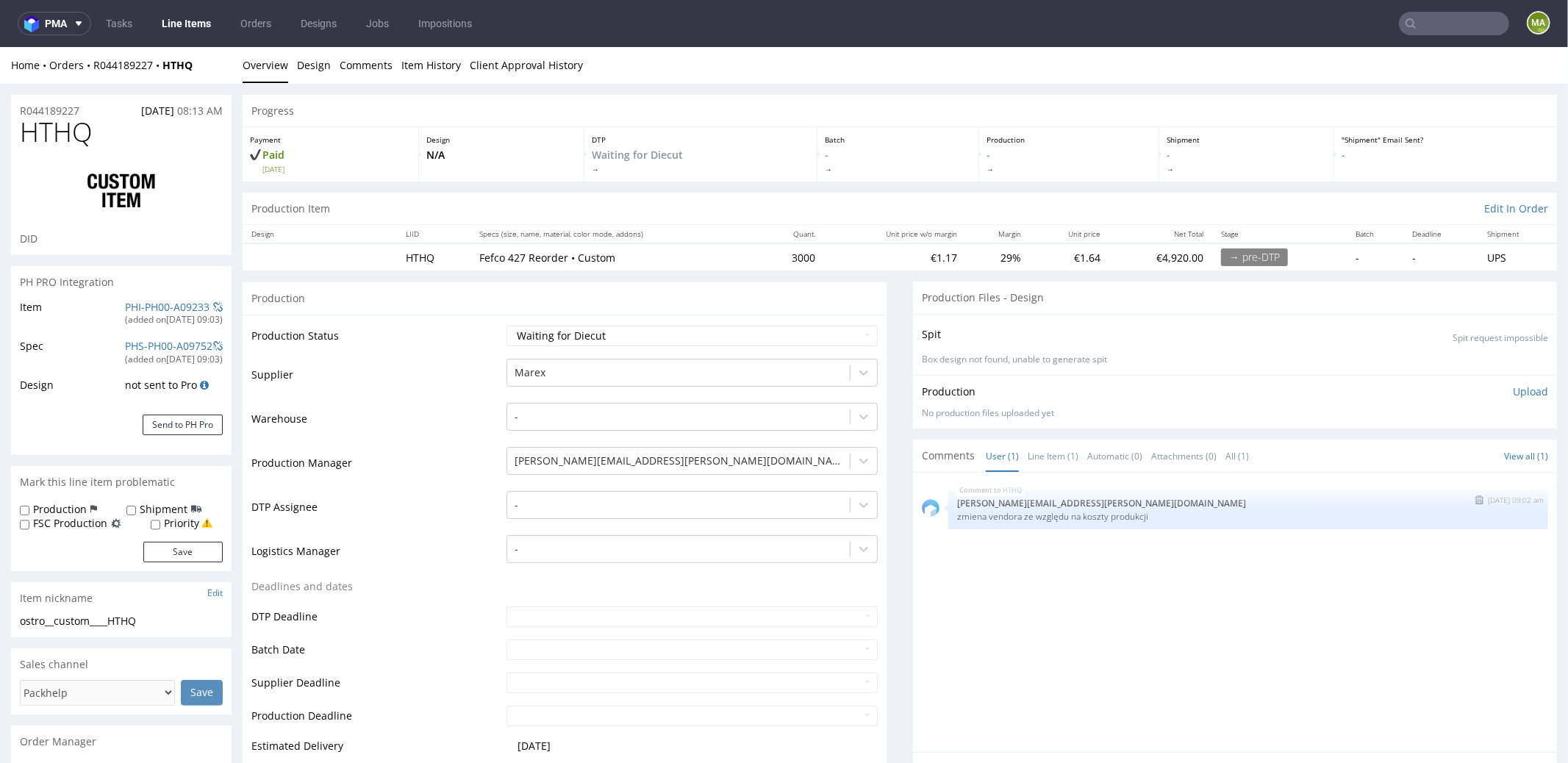
click at [1471, 494] on button "submit" at bounding box center [1479, 498] width 17 height 10
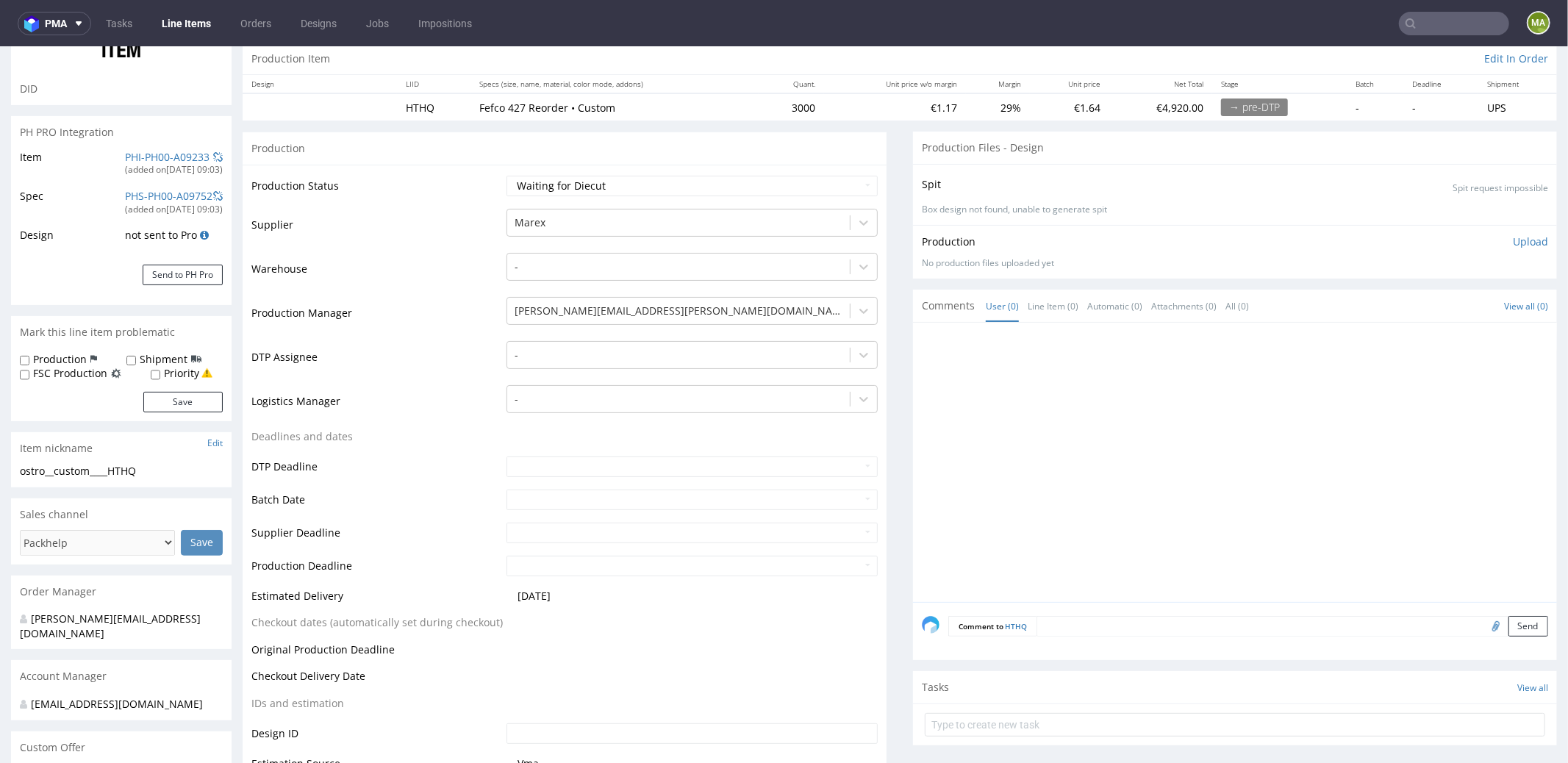
scroll to position [298, 0]
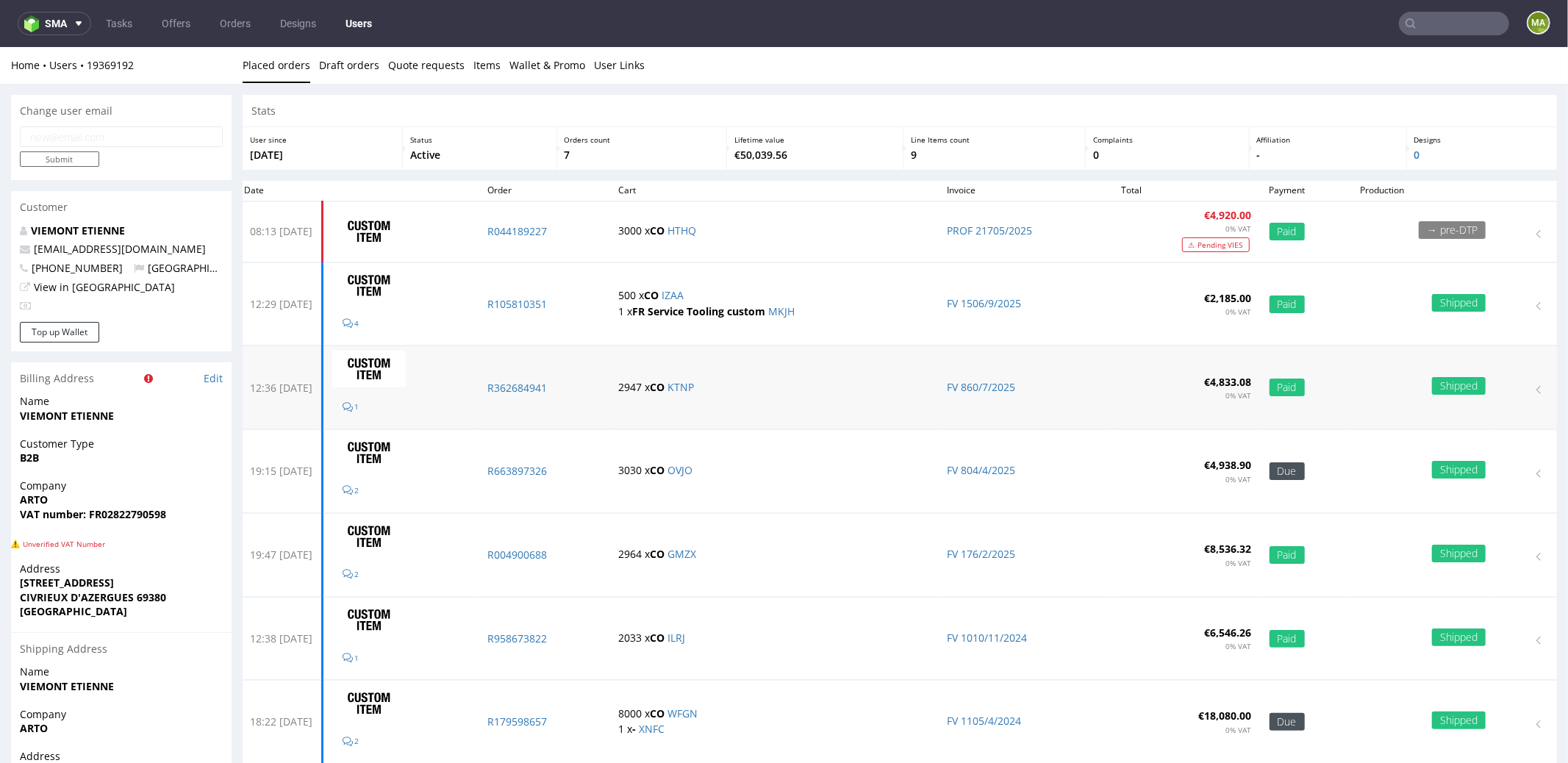
scroll to position [117, 0]
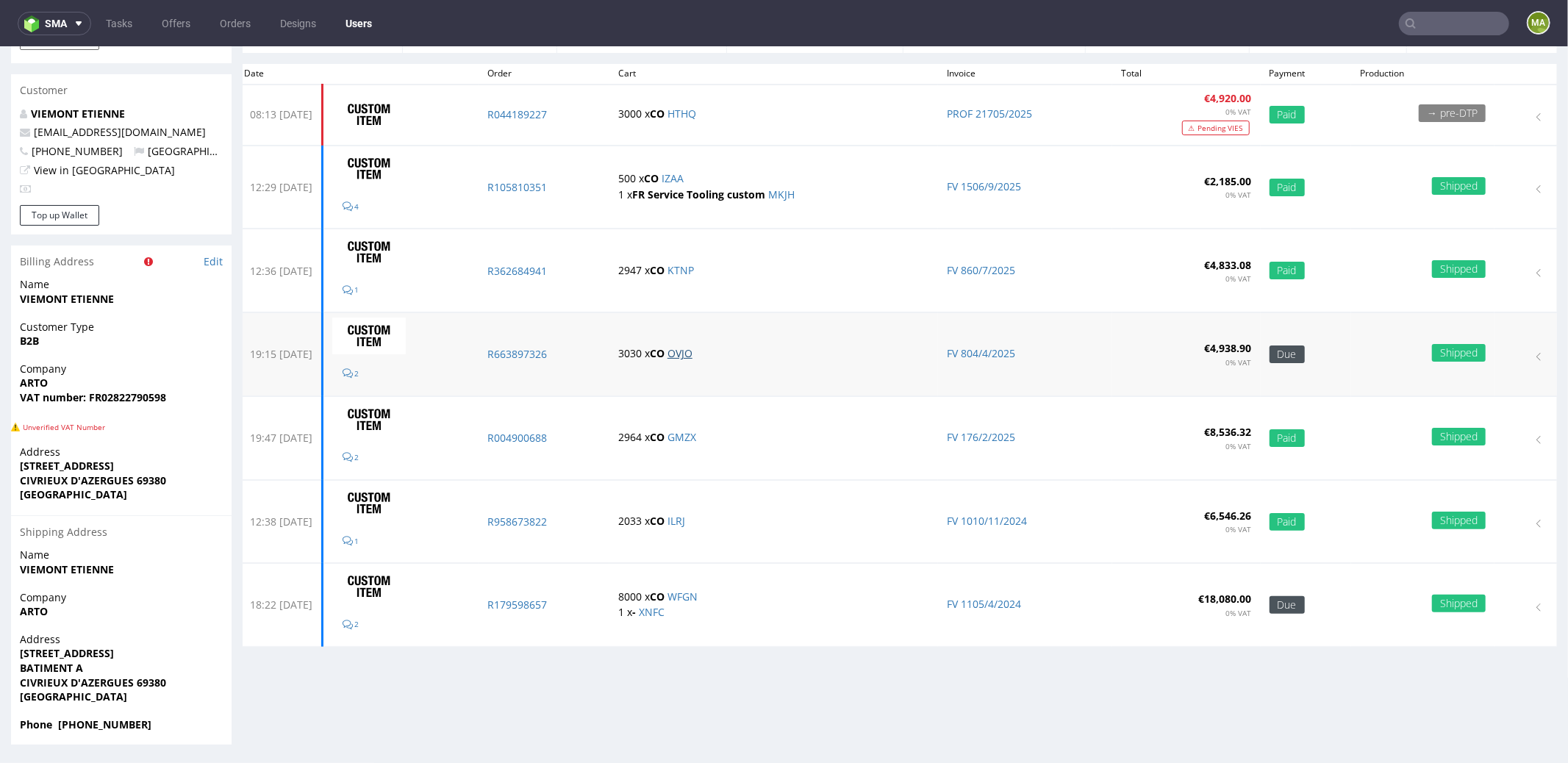
click at [692, 351] on link "OVJO" at bounding box center [679, 353] width 25 height 14
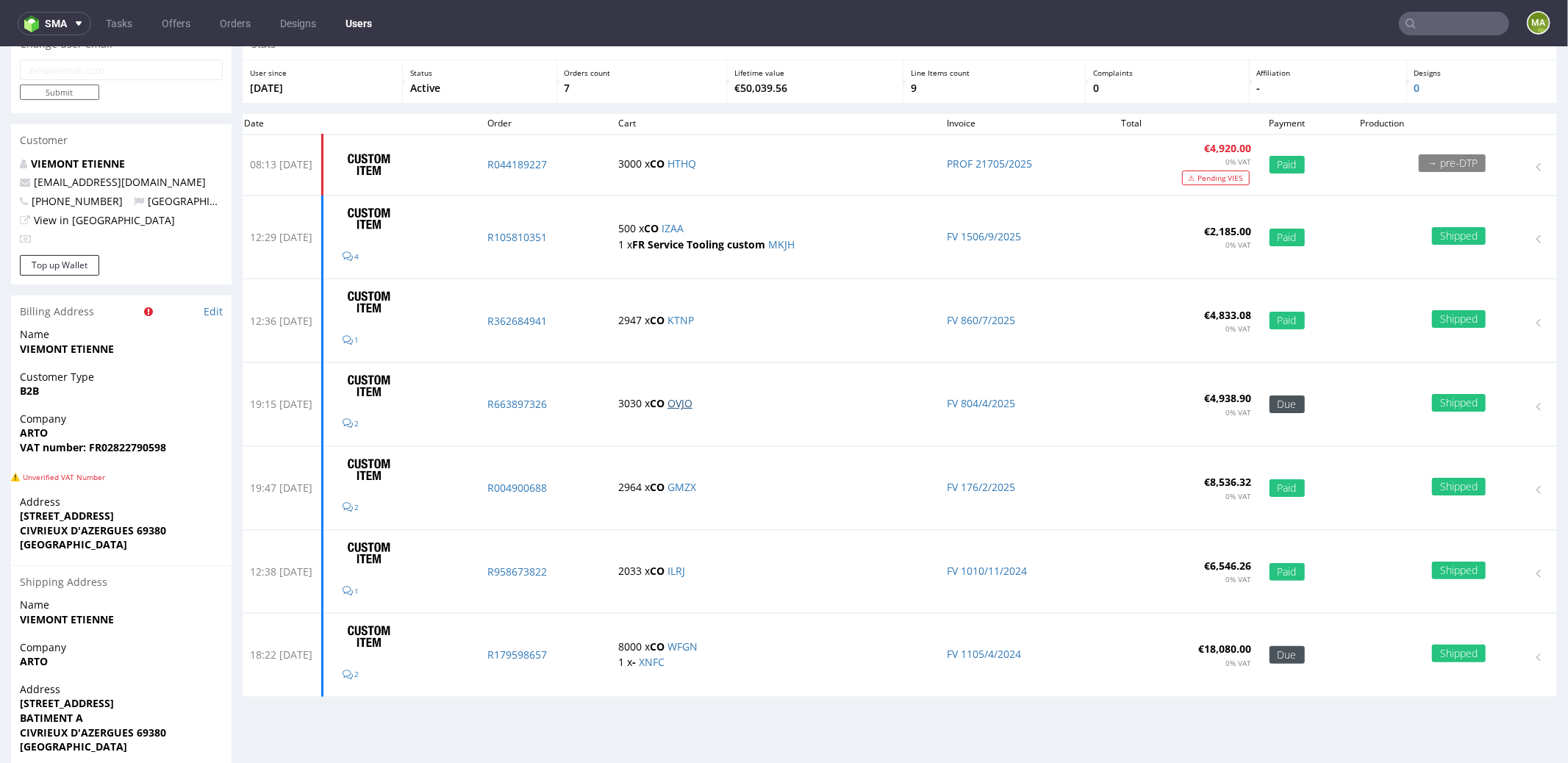
scroll to position [0, 0]
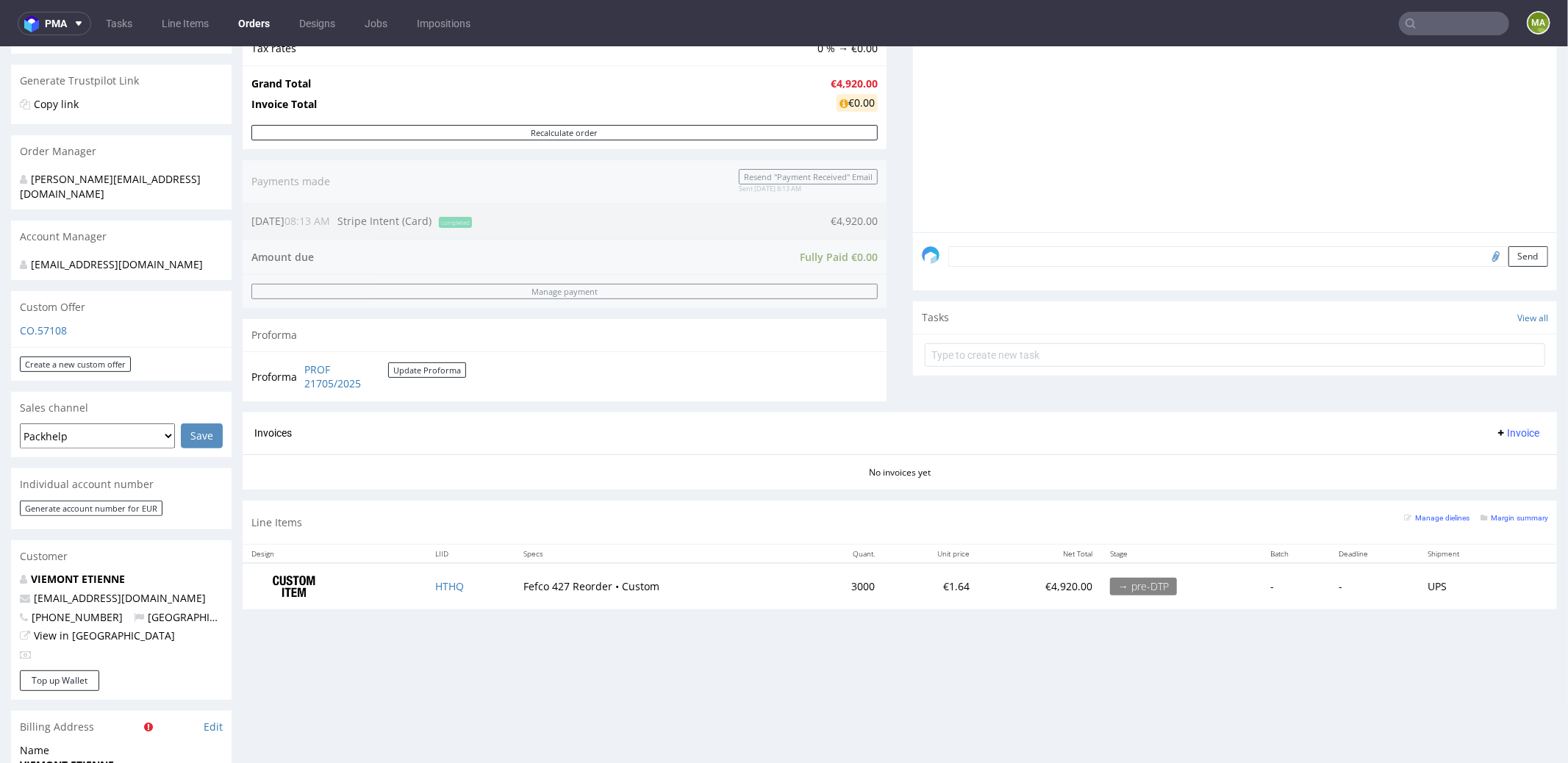
scroll to position [338, 0]
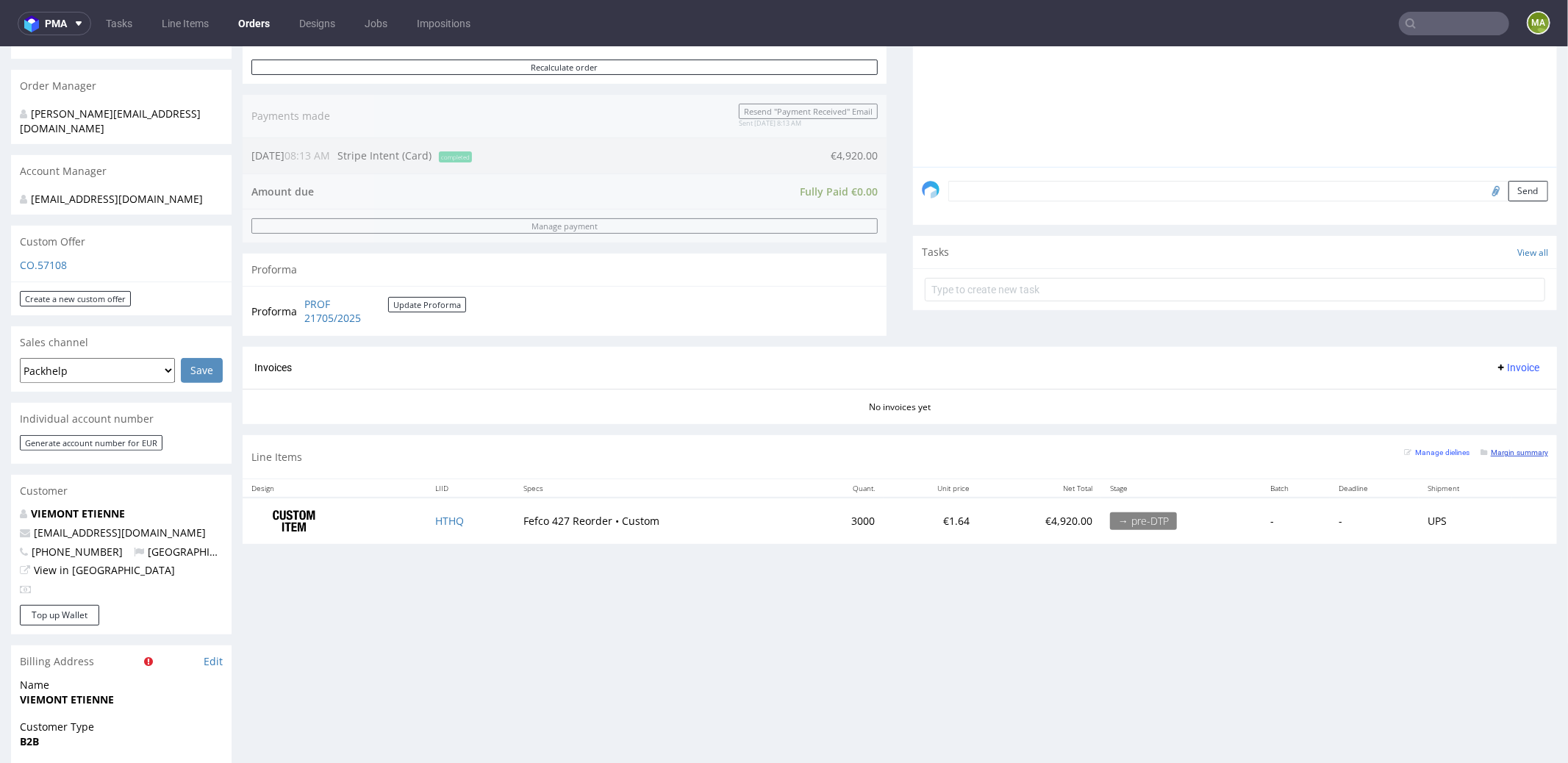
click at [1510, 448] on small "Margin summary" at bounding box center [1514, 452] width 67 height 8
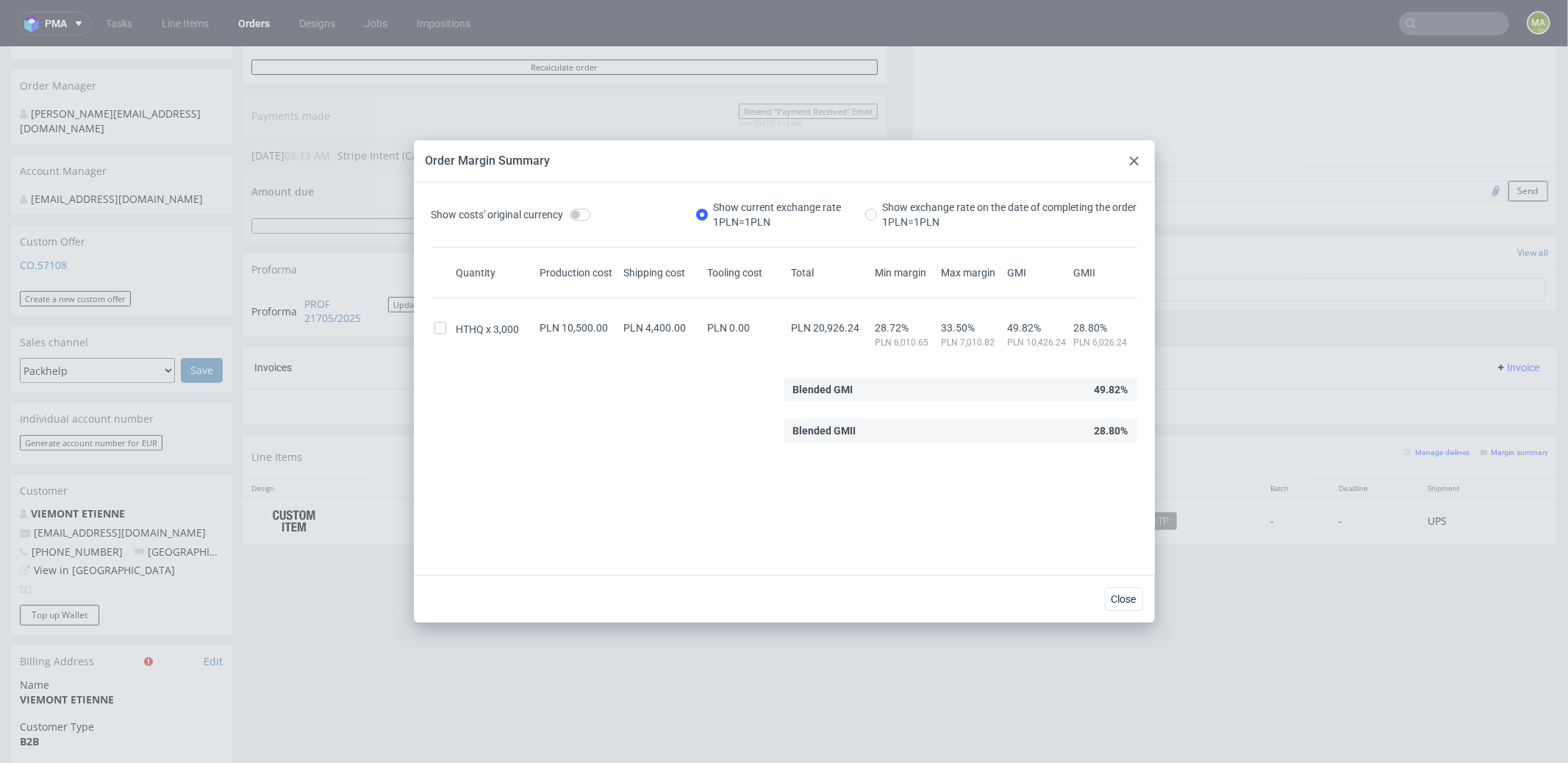
drag, startPoint x: 1129, startPoint y: 166, endPoint x: 1130, endPoint y: 117, distance: 49.0
click at [1129, 166] on div at bounding box center [1134, 160] width 18 height 18
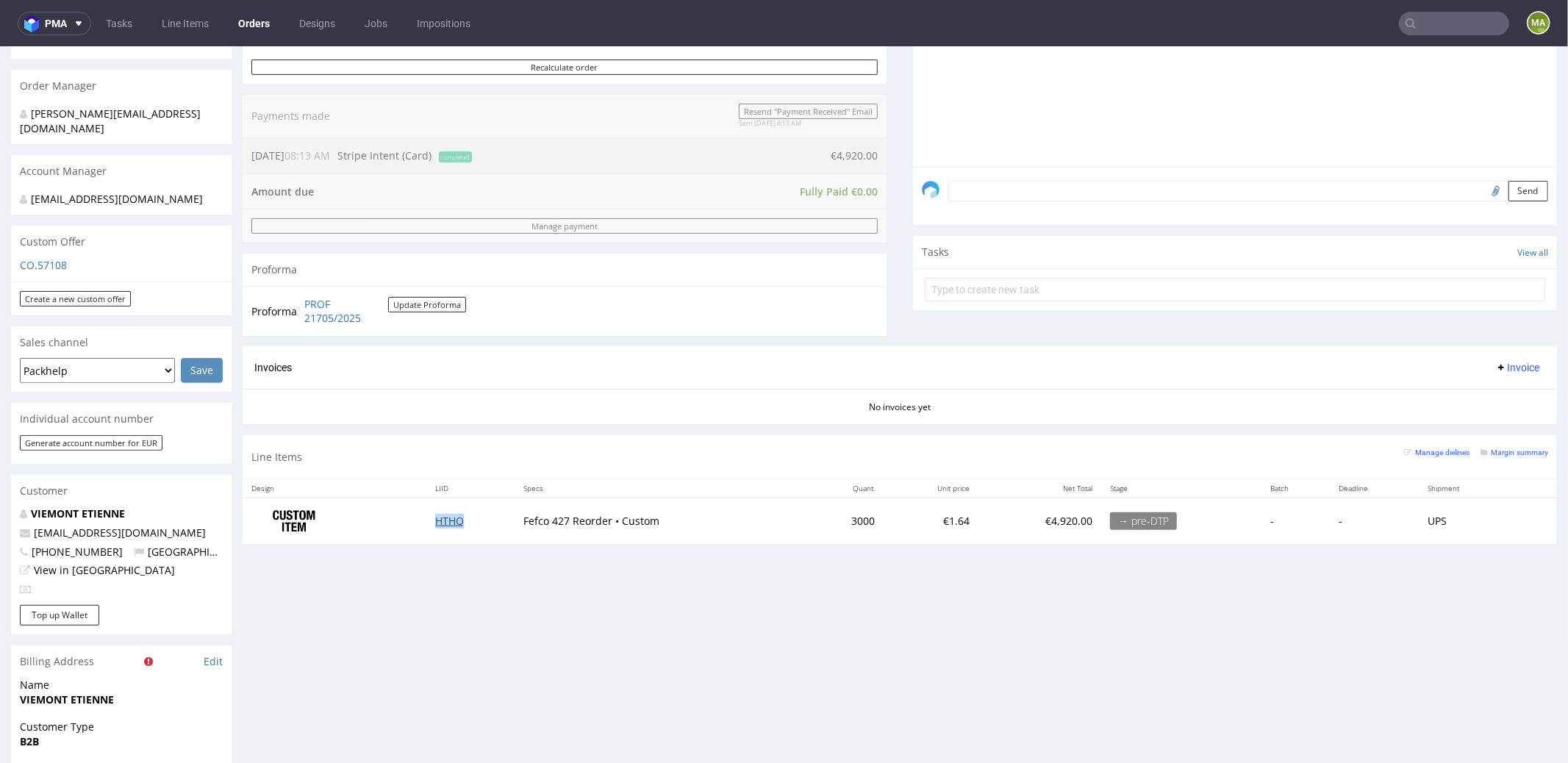
click at [453, 521] on link "HTHQ" at bounding box center [449, 520] width 28 height 14
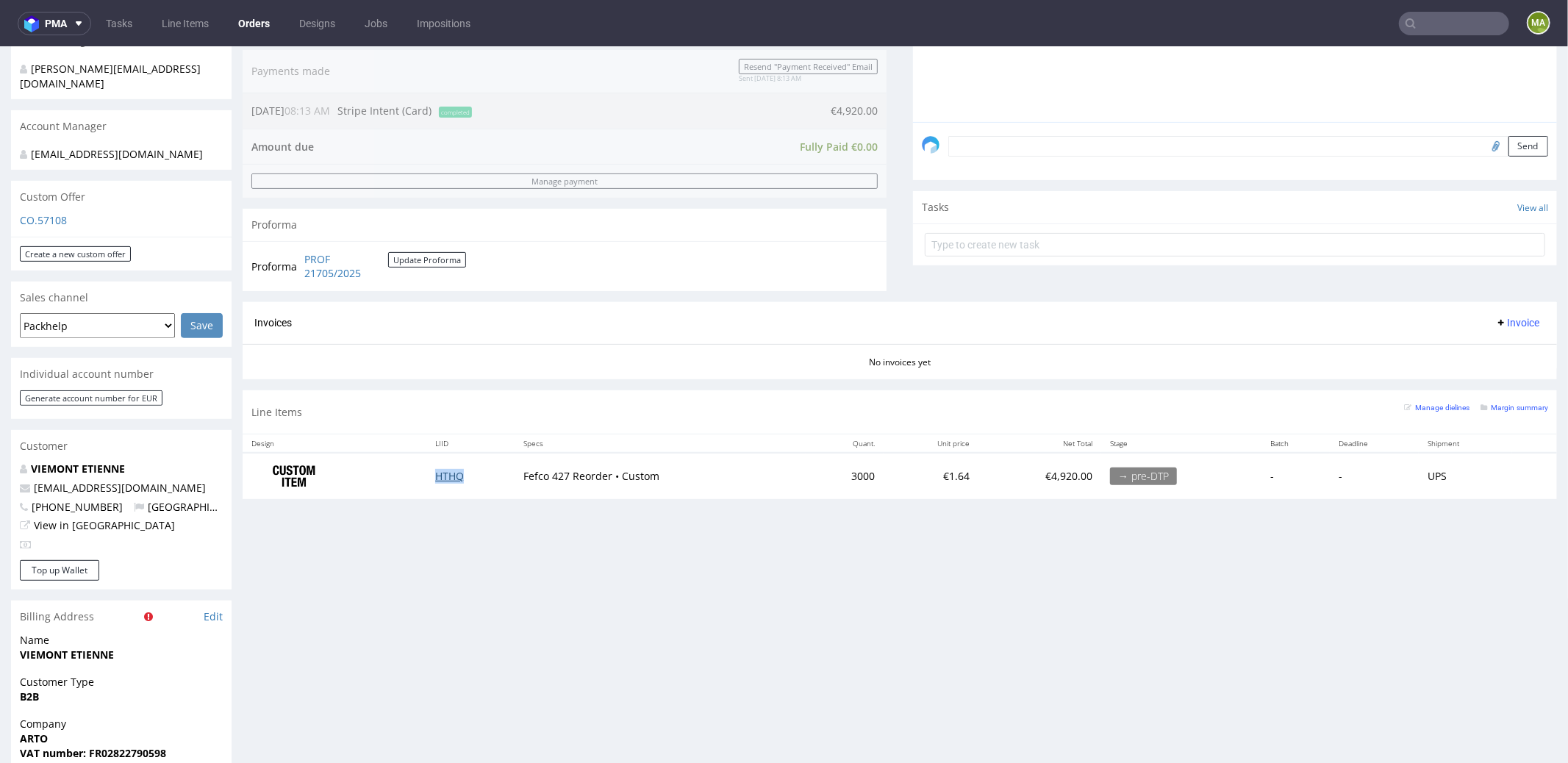
scroll to position [444, 0]
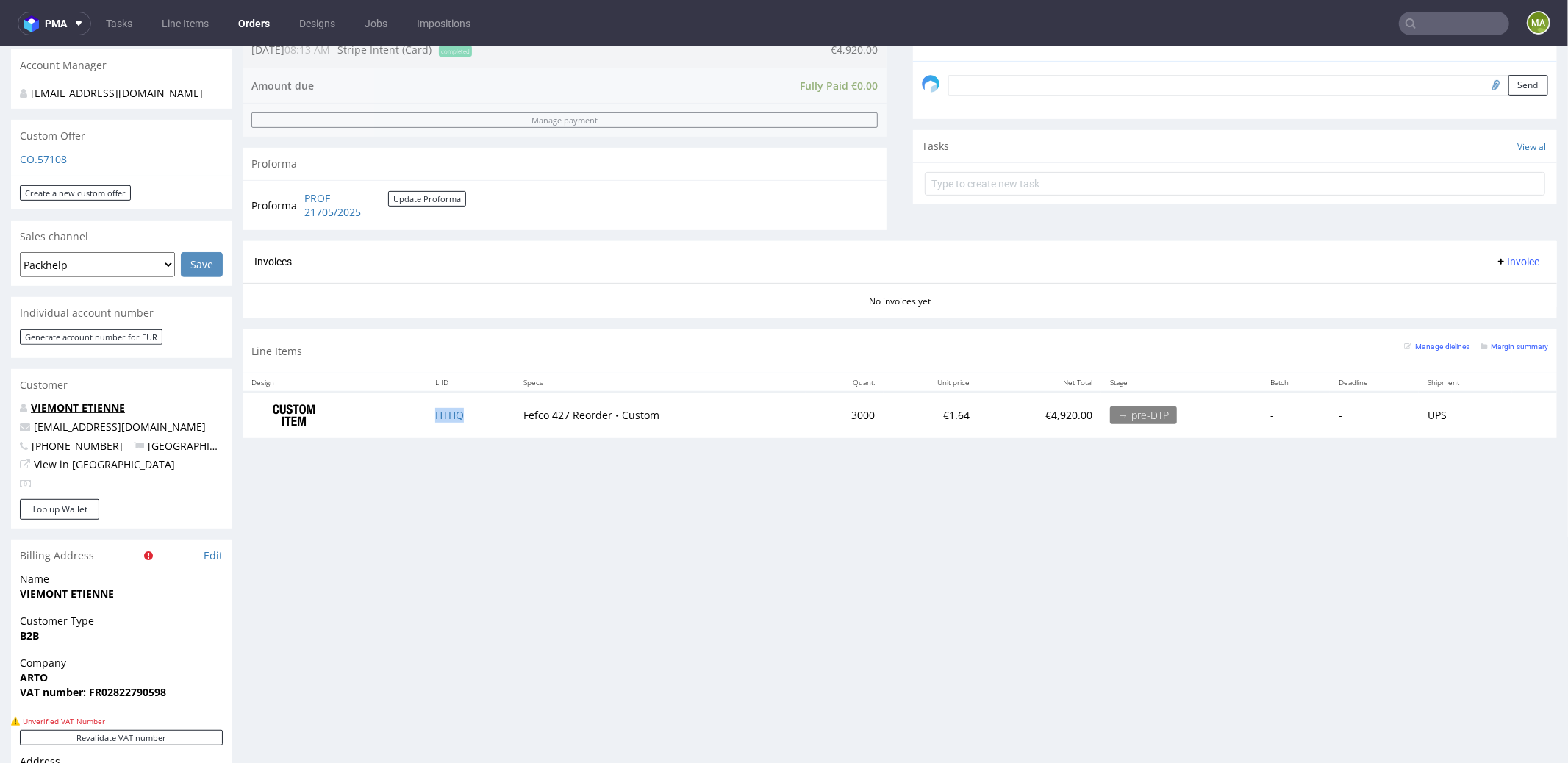
click at [114, 400] on link "VIEMONT ETIENNE" at bounding box center [77, 407] width 94 height 14
click at [1512, 349] on div "Manage dielines Margin summary" at bounding box center [1476, 350] width 144 height 26
click at [1510, 344] on small "Margin summary" at bounding box center [1514, 346] width 67 height 8
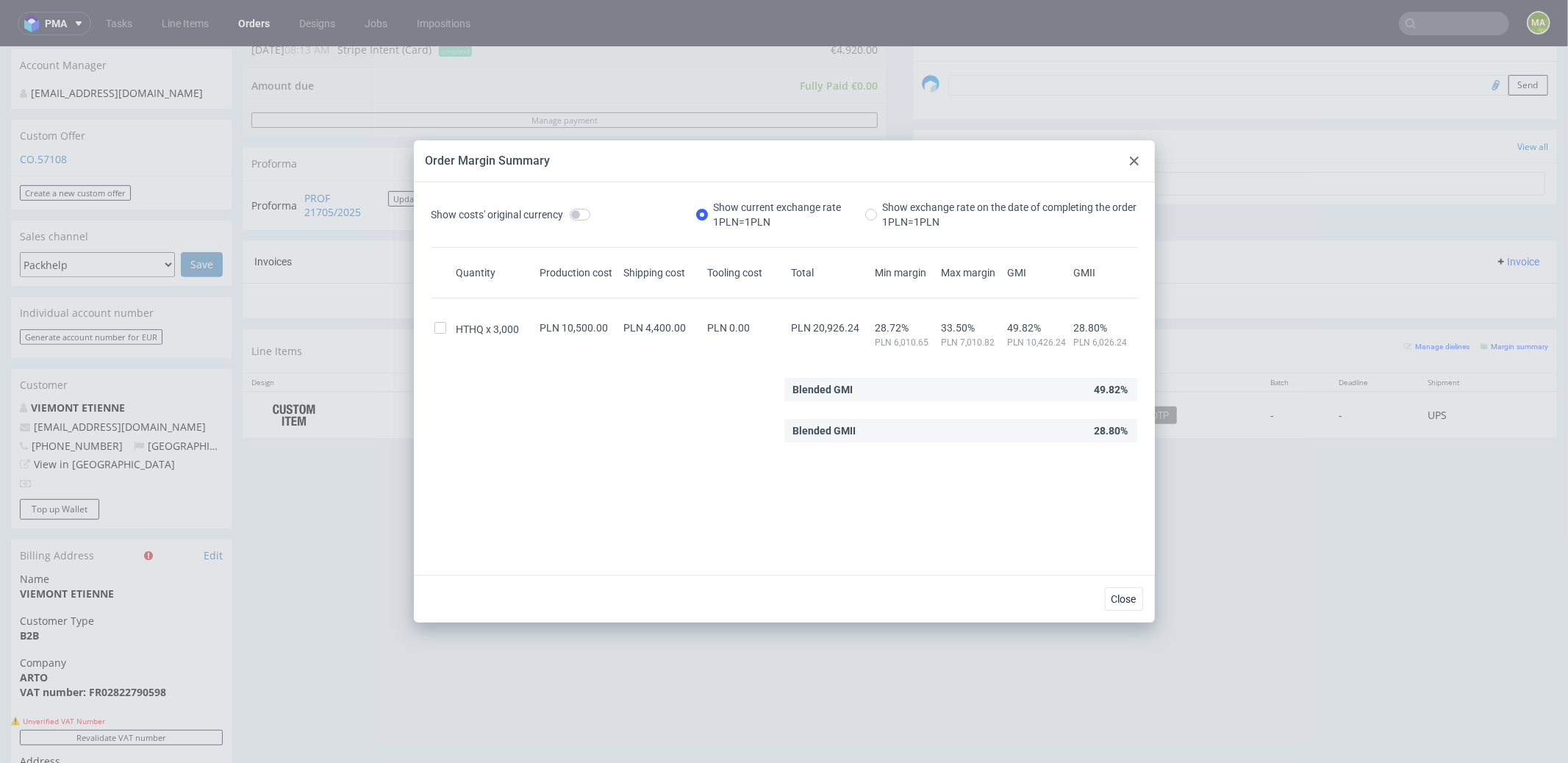
drag, startPoint x: 334, startPoint y: 402, endPoint x: 377, endPoint y: 393, distance: 43.9
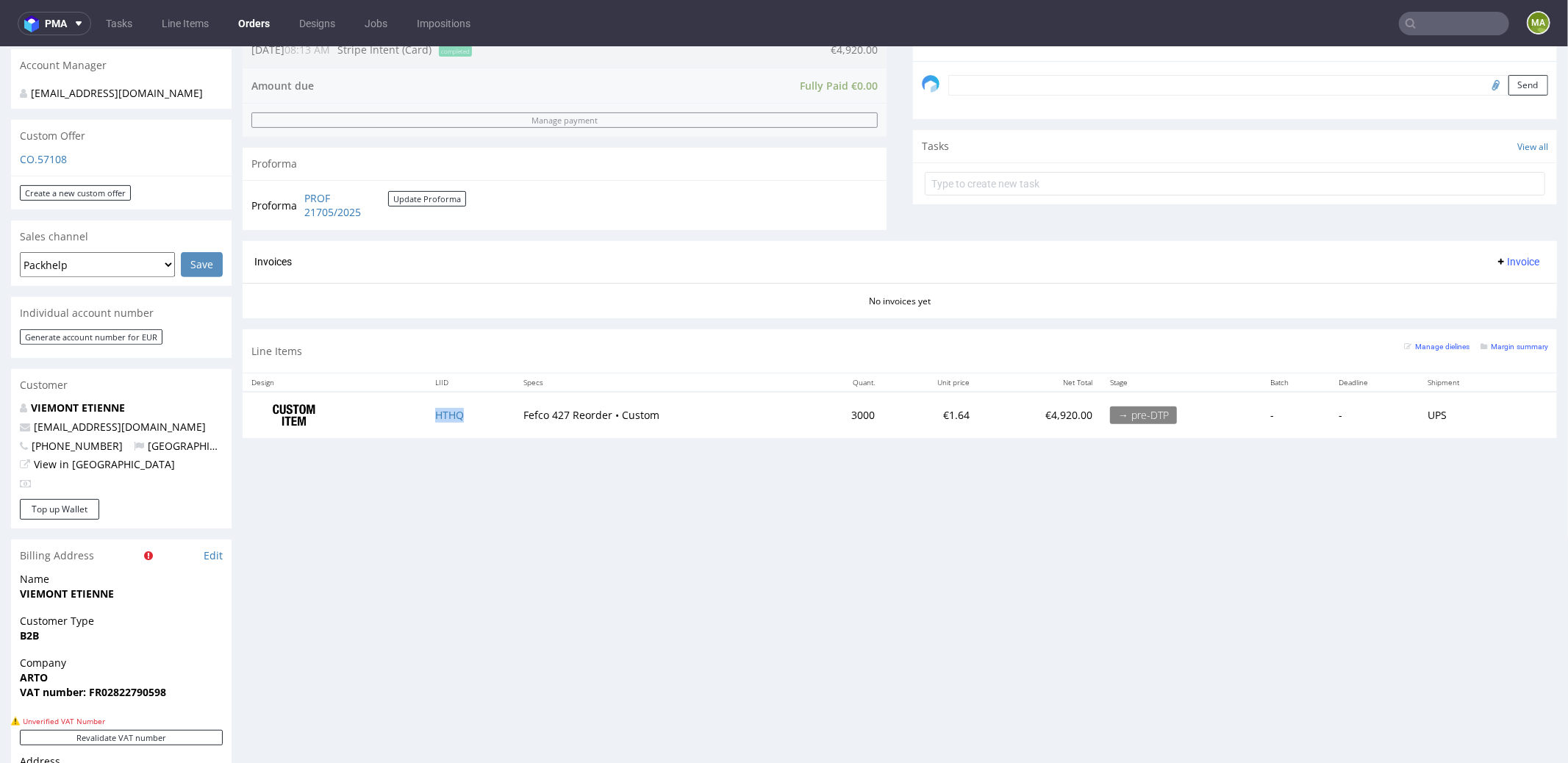
click at [453, 417] on td "HTHQ" at bounding box center [470, 414] width 87 height 46
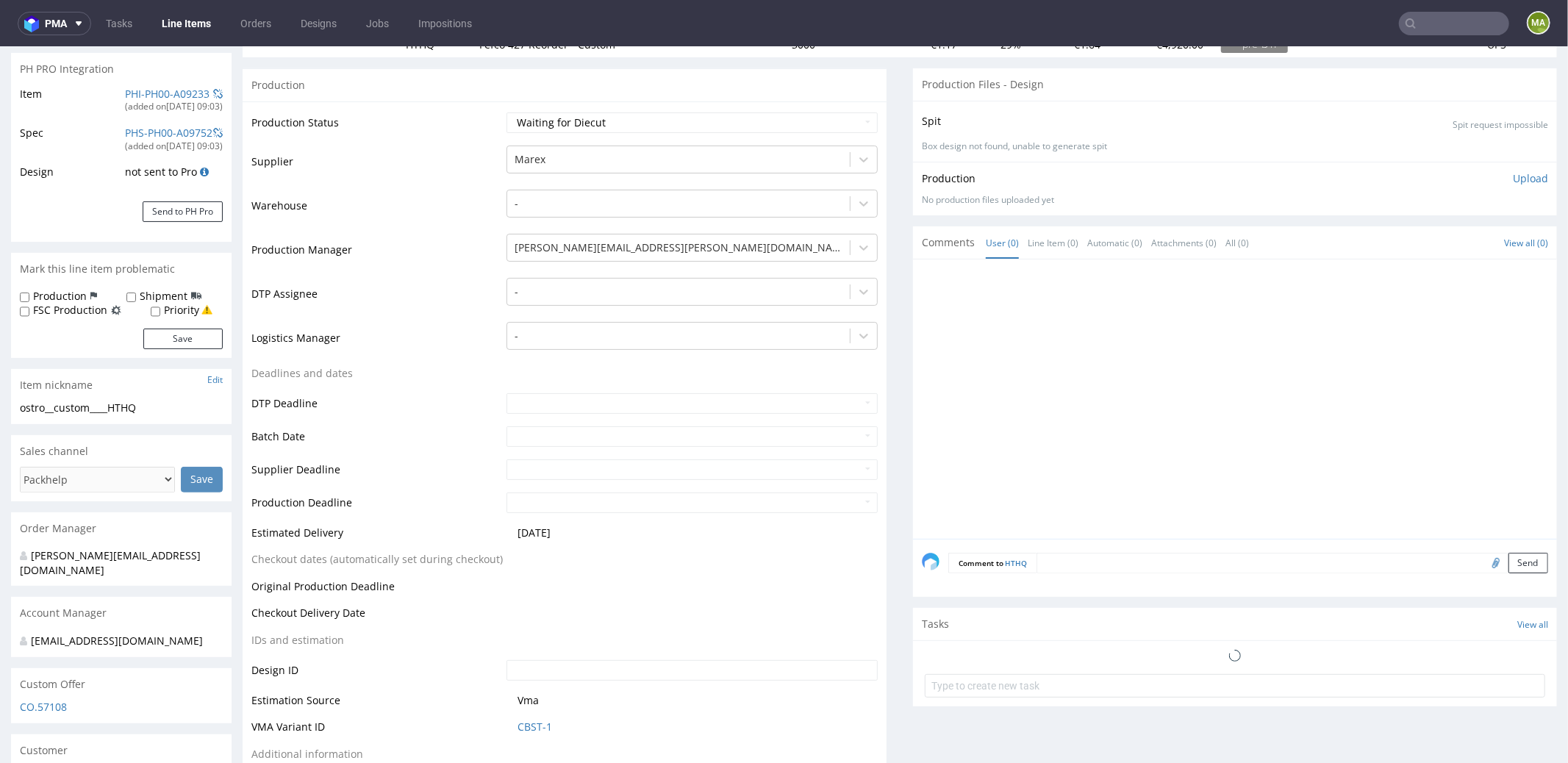
scroll to position [322, 0]
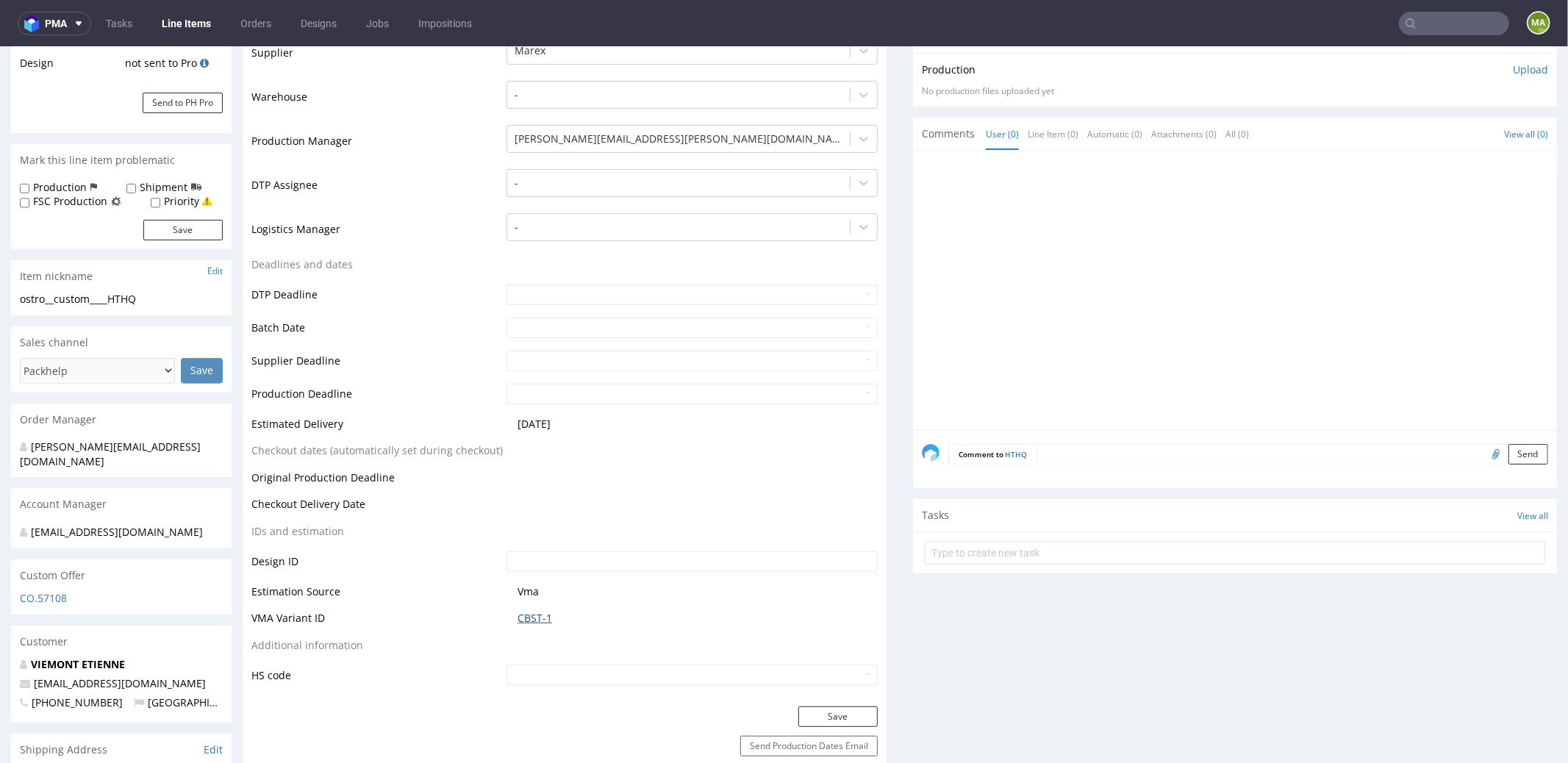
click at [527, 619] on link "CBST-1" at bounding box center [534, 617] width 35 height 15
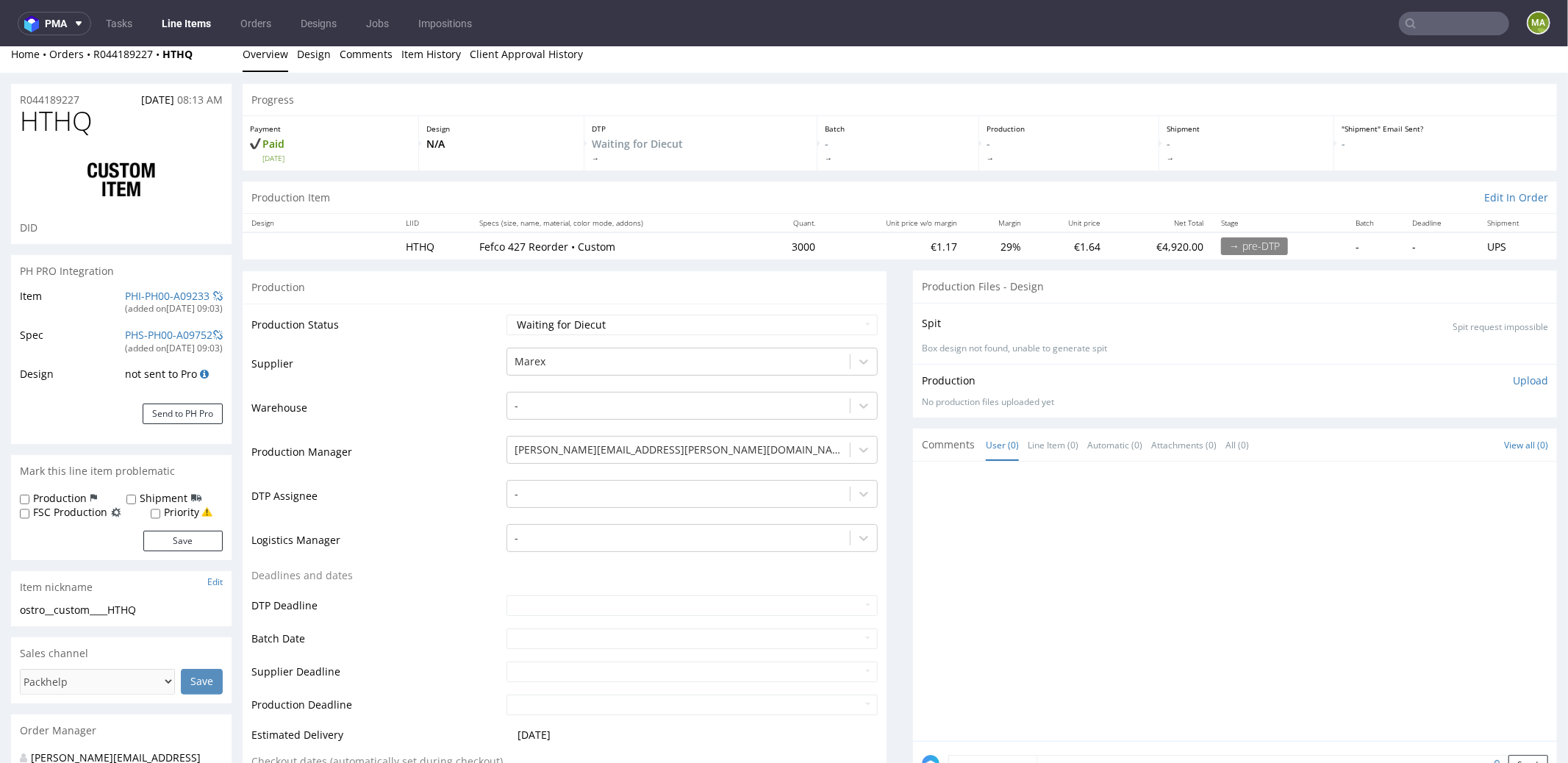
scroll to position [0, 0]
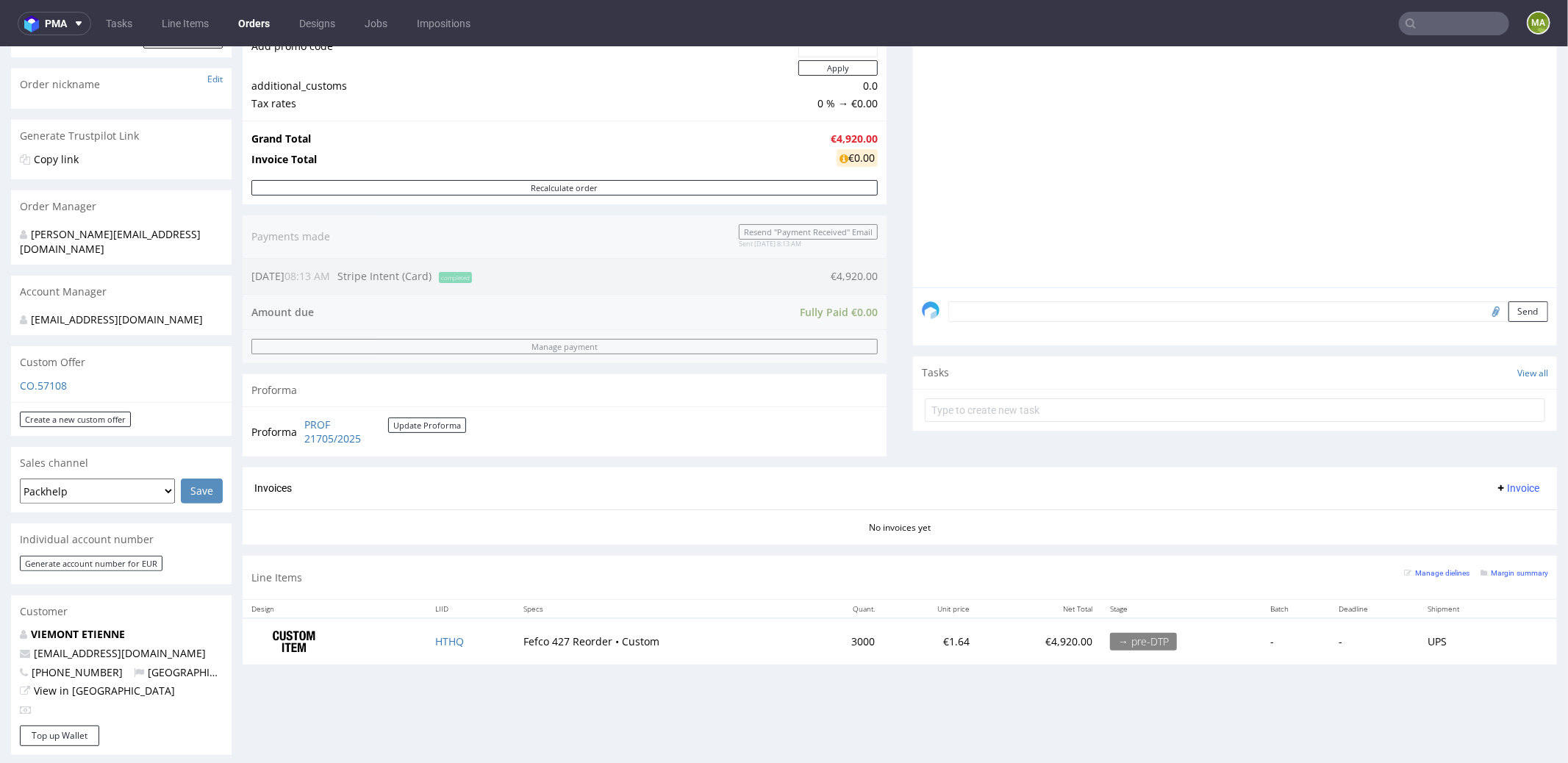
scroll to position [284, 0]
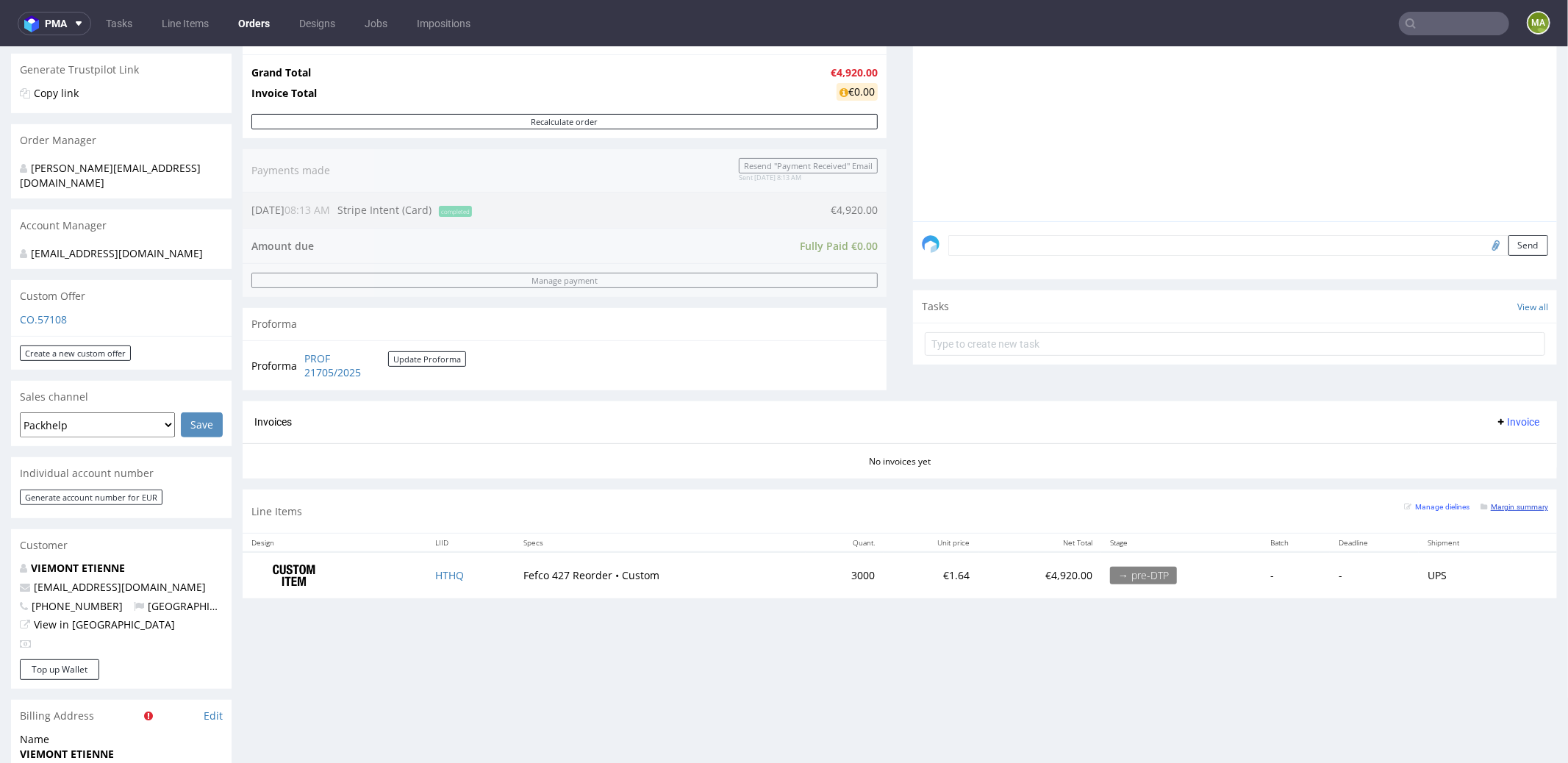
click at [1506, 502] on small "Margin summary" at bounding box center [1514, 506] width 67 height 8
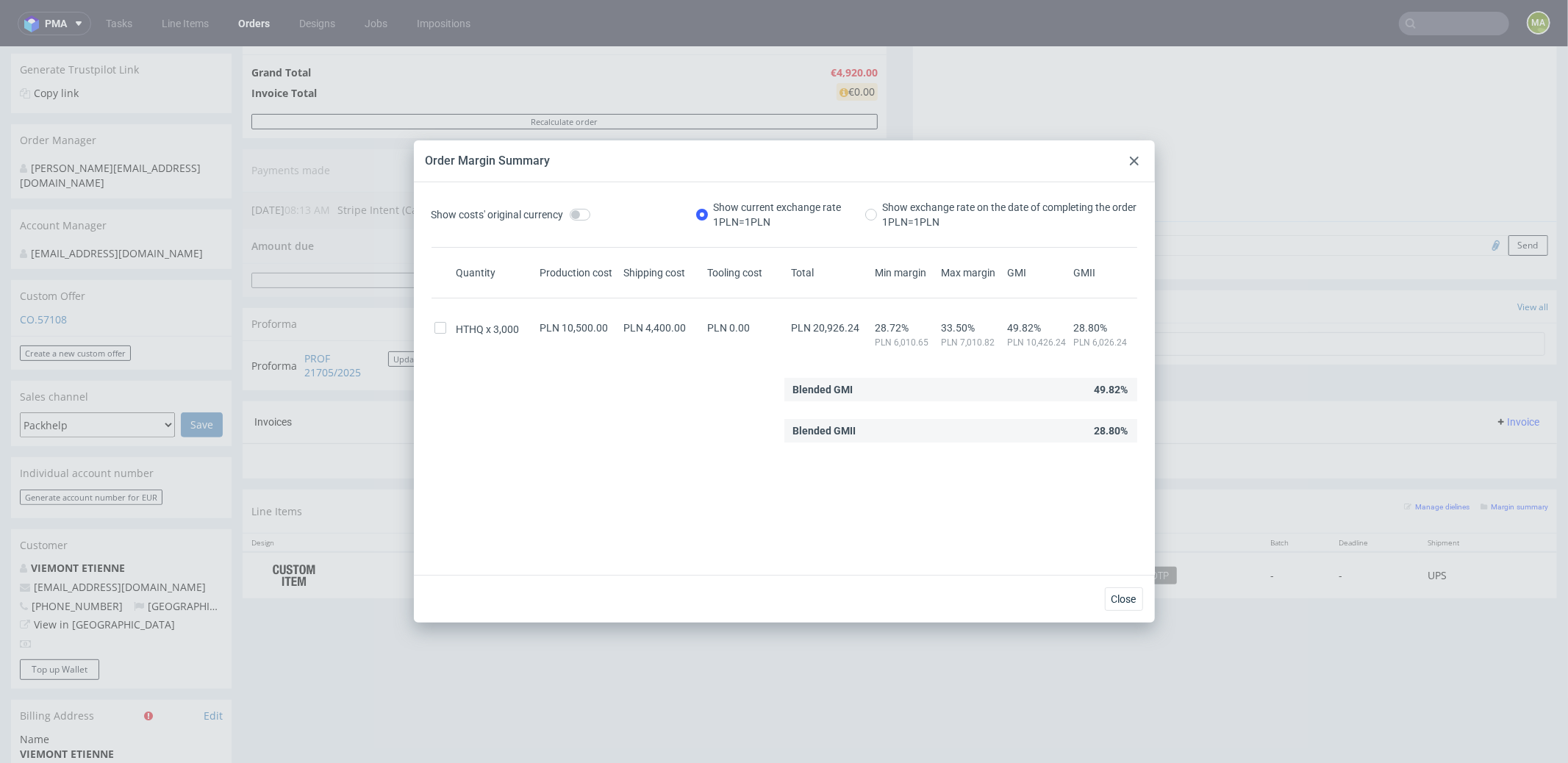
click at [1117, 153] on div "Order Margin Summary" at bounding box center [784, 161] width 741 height 42
click at [1123, 153] on div "Order Margin Summary" at bounding box center [784, 161] width 741 height 42
click at [1130, 164] on use at bounding box center [1135, 161] width 9 height 9
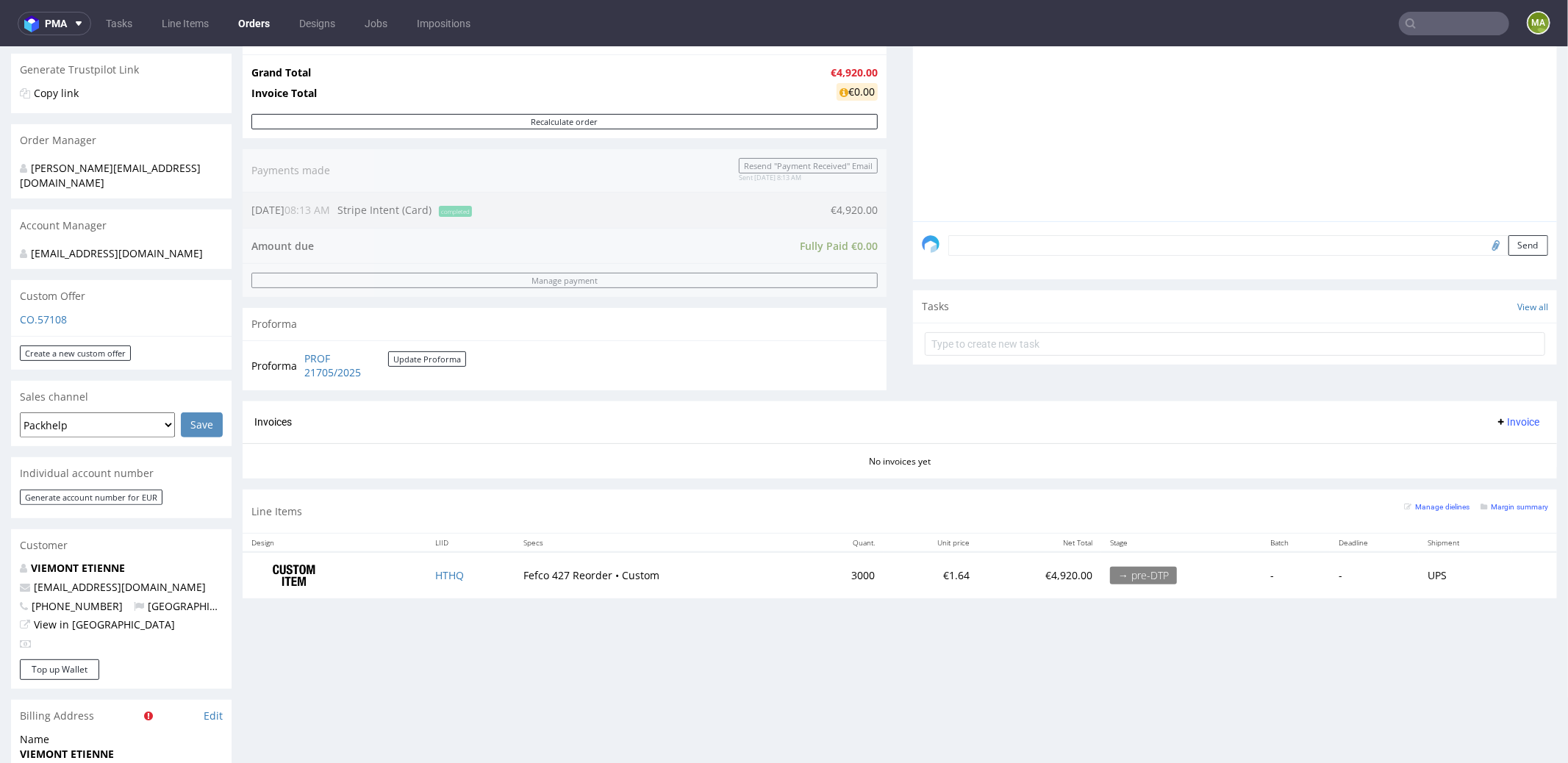
scroll to position [0, 0]
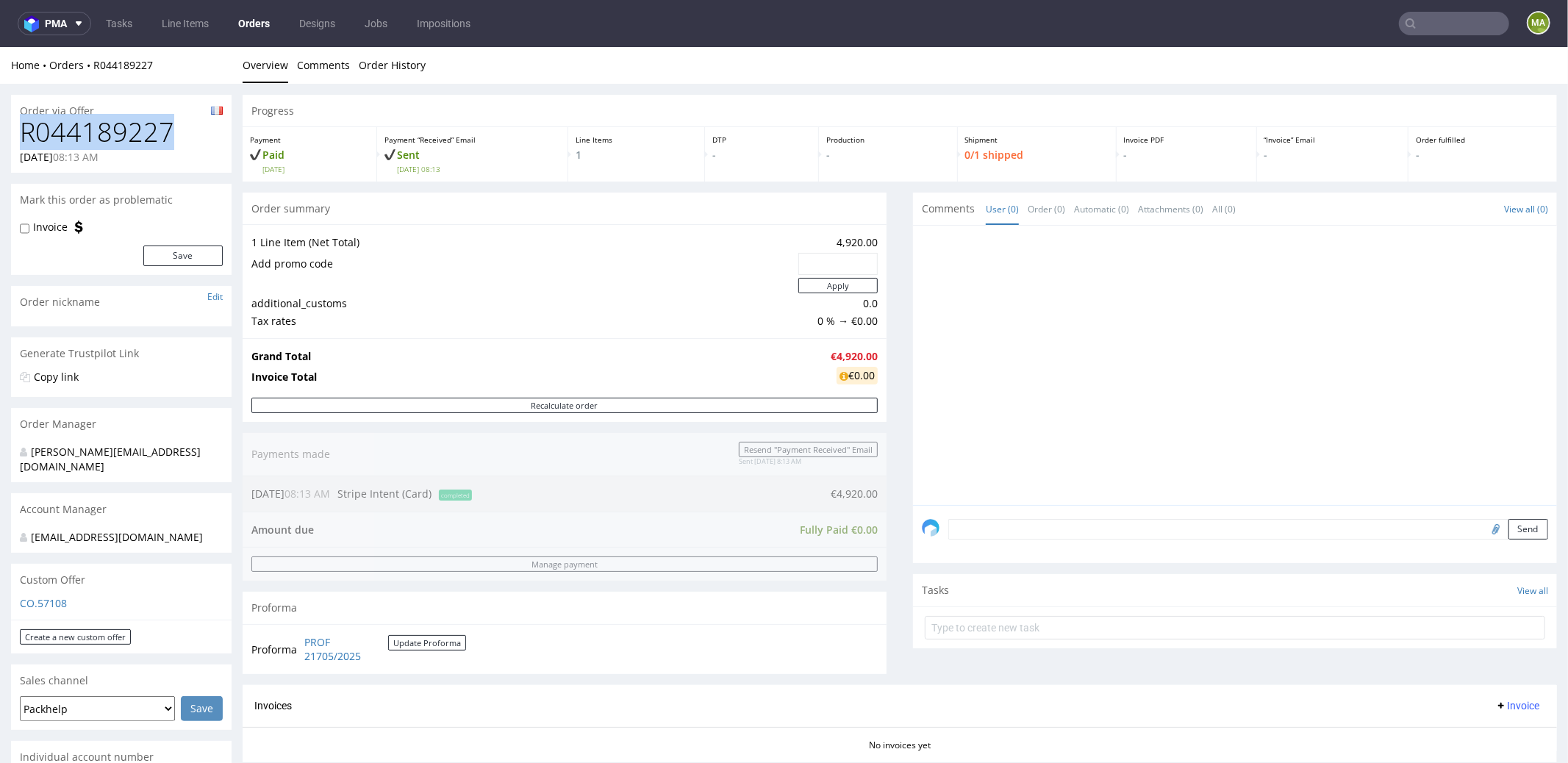
drag, startPoint x: 174, startPoint y: 139, endPoint x: 0, endPoint y: 130, distance: 174.2
copy h1 "R044189227"
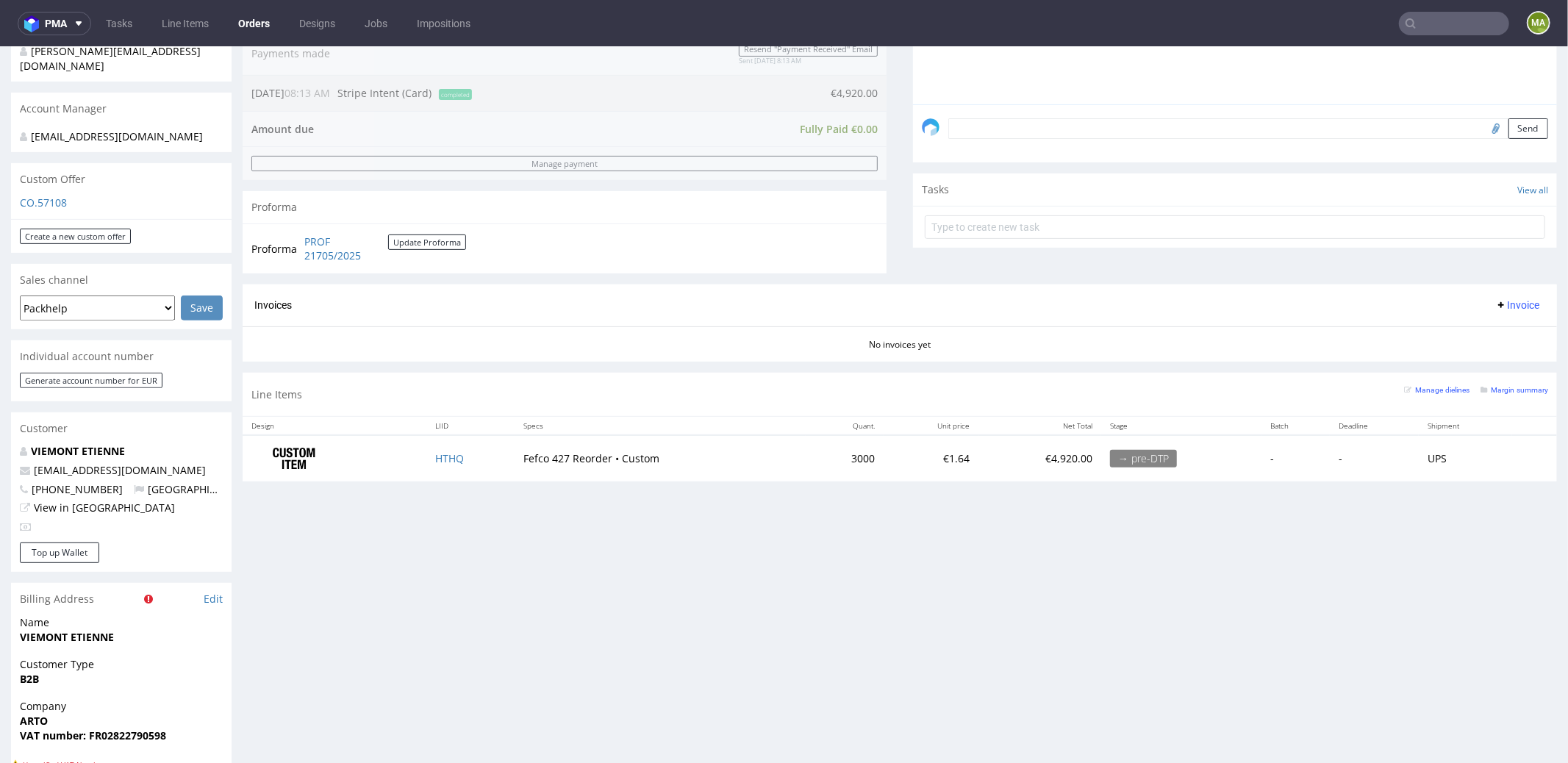
scroll to position [539, 0]
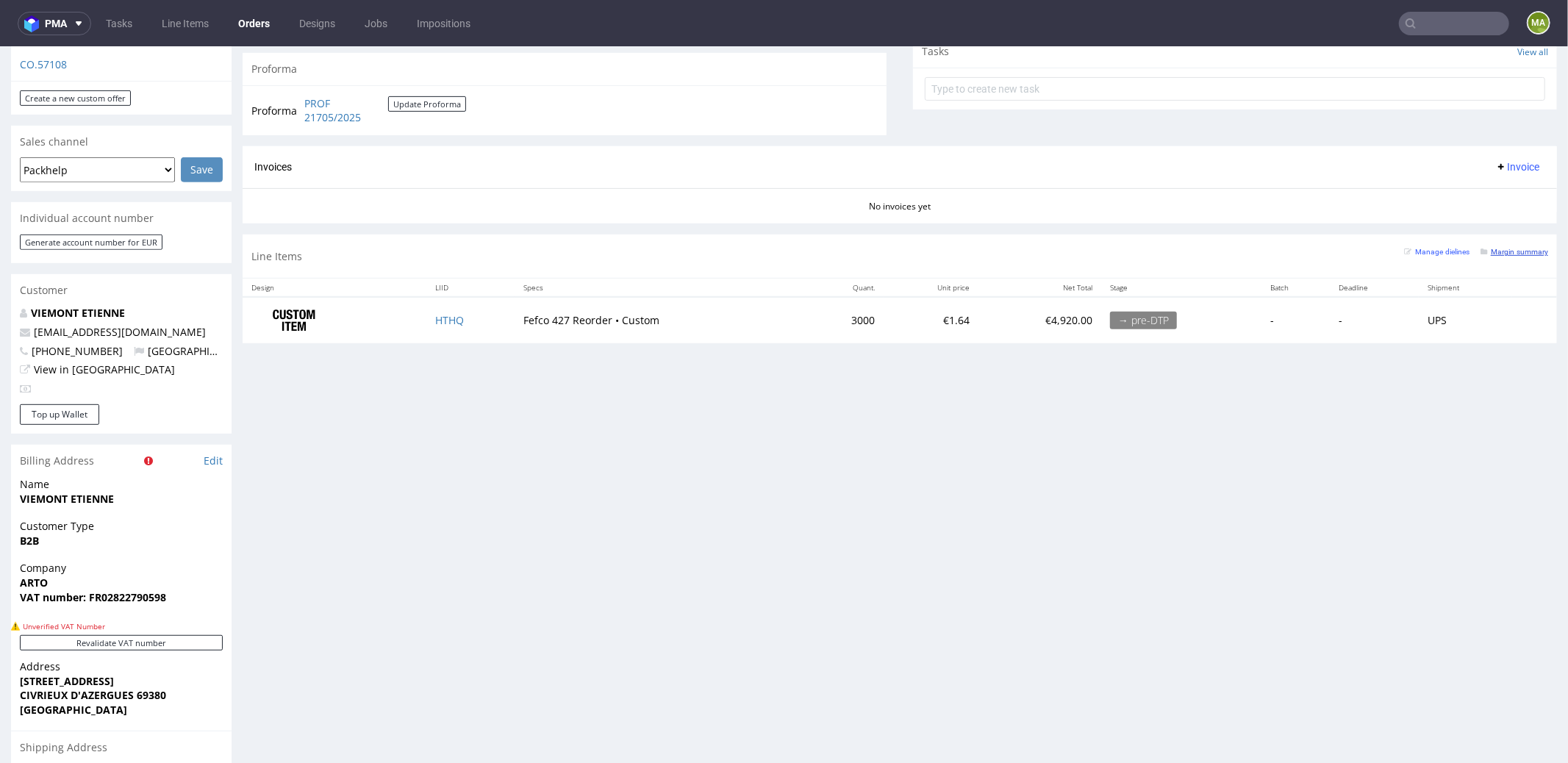
click at [1485, 251] on small "Margin summary" at bounding box center [1514, 251] width 67 height 8
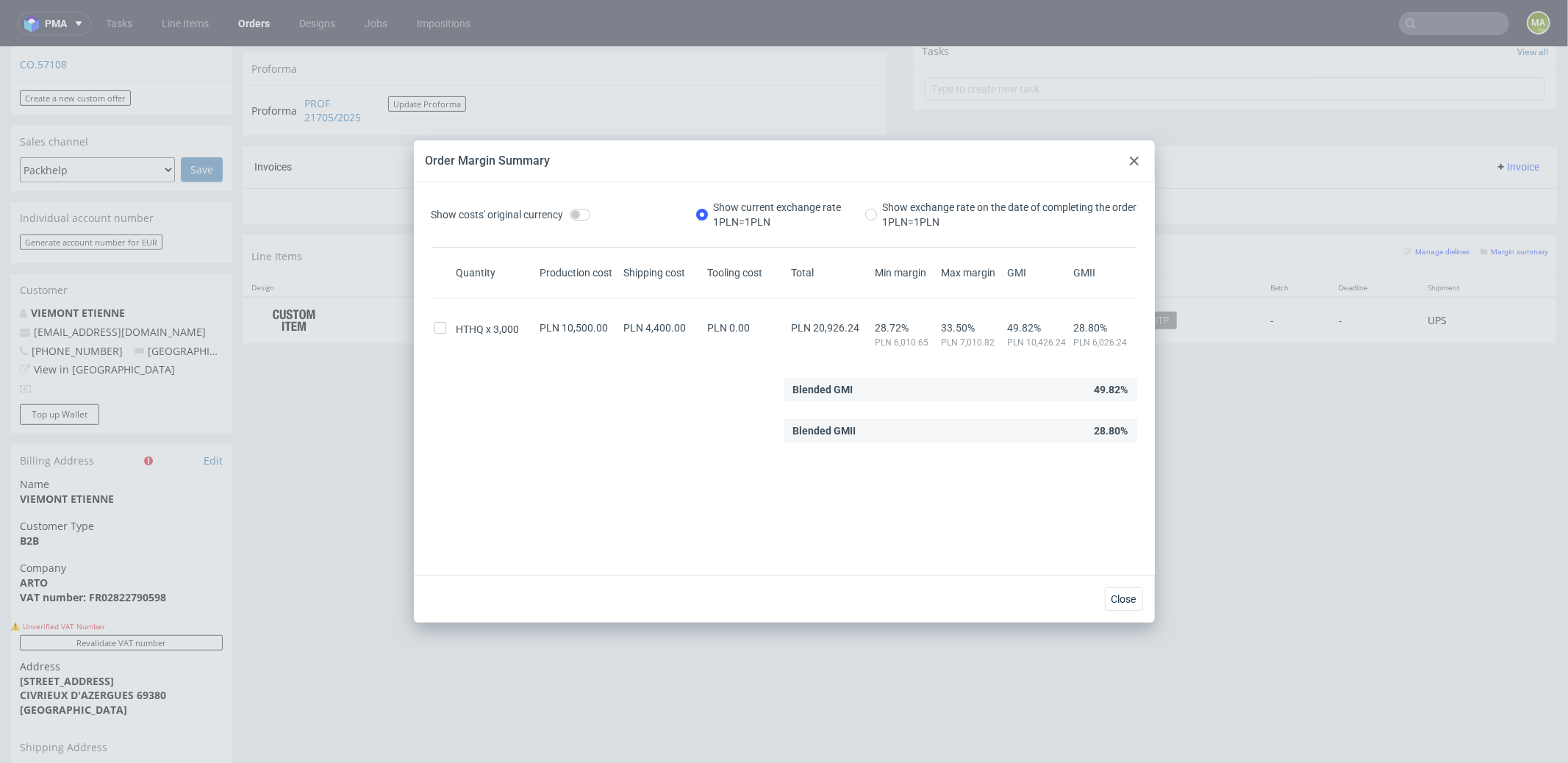
click at [1135, 159] on use at bounding box center [1135, 161] width 9 height 9
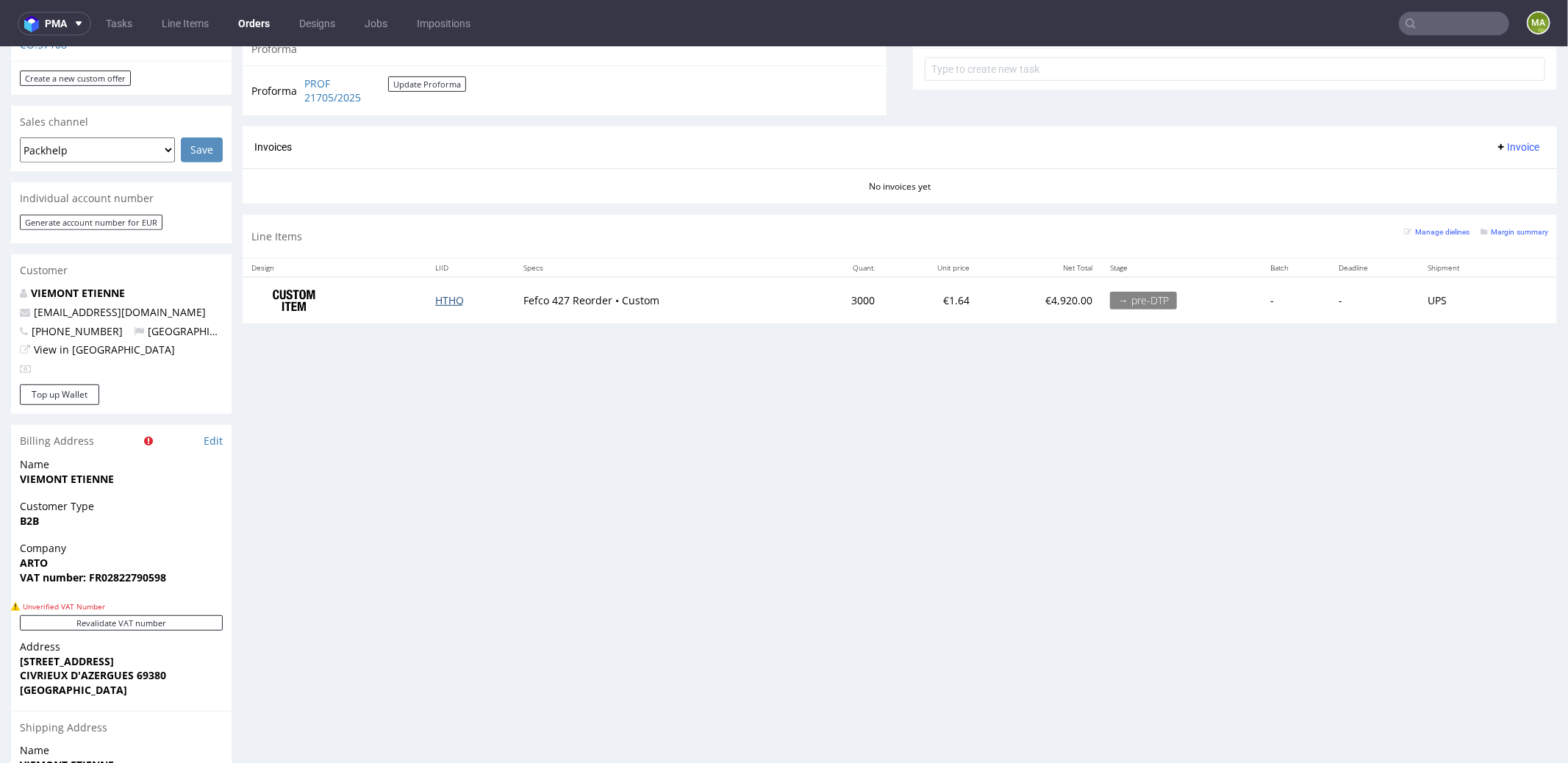
scroll to position [558, 0]
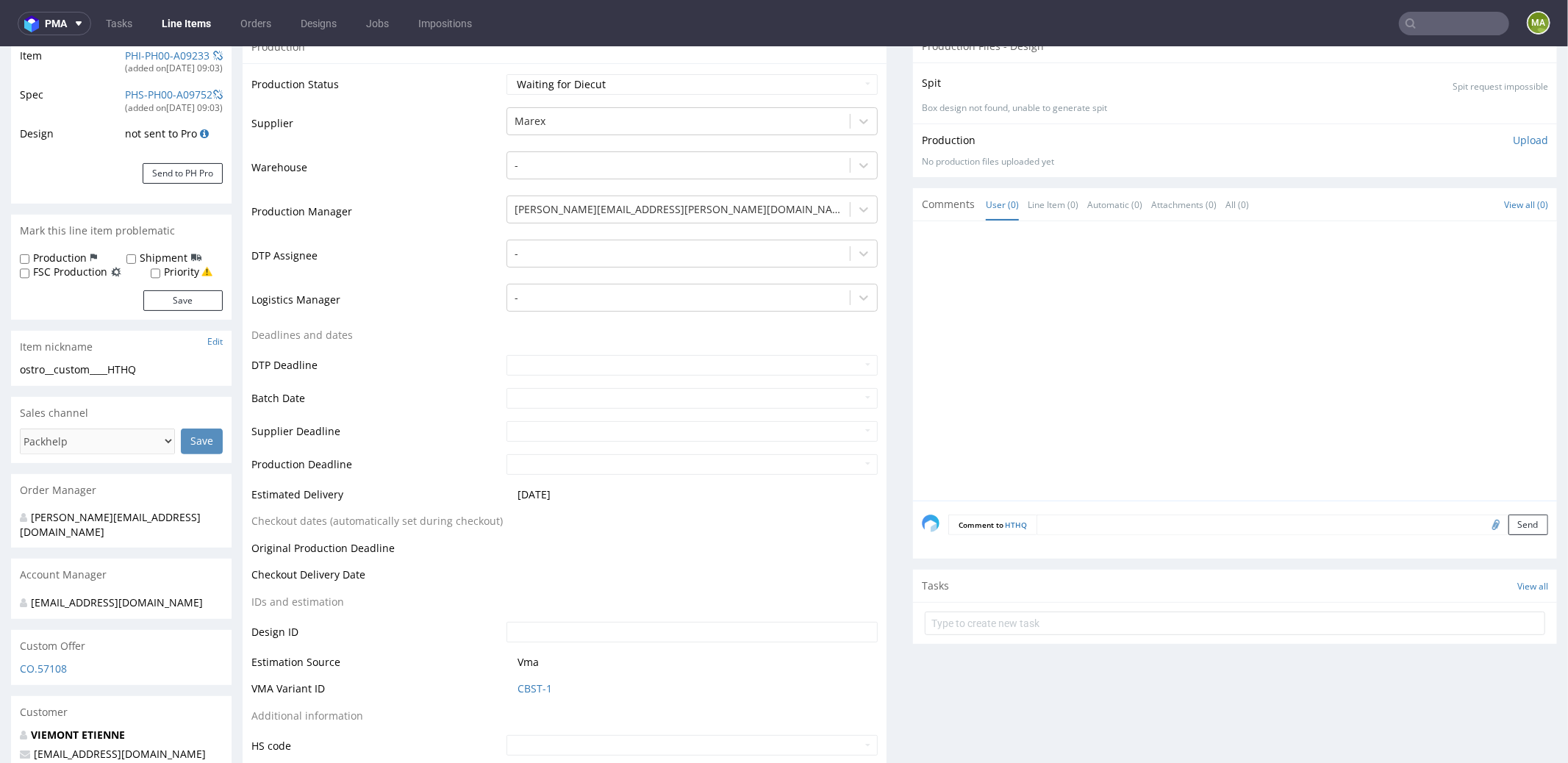
scroll to position [341, 0]
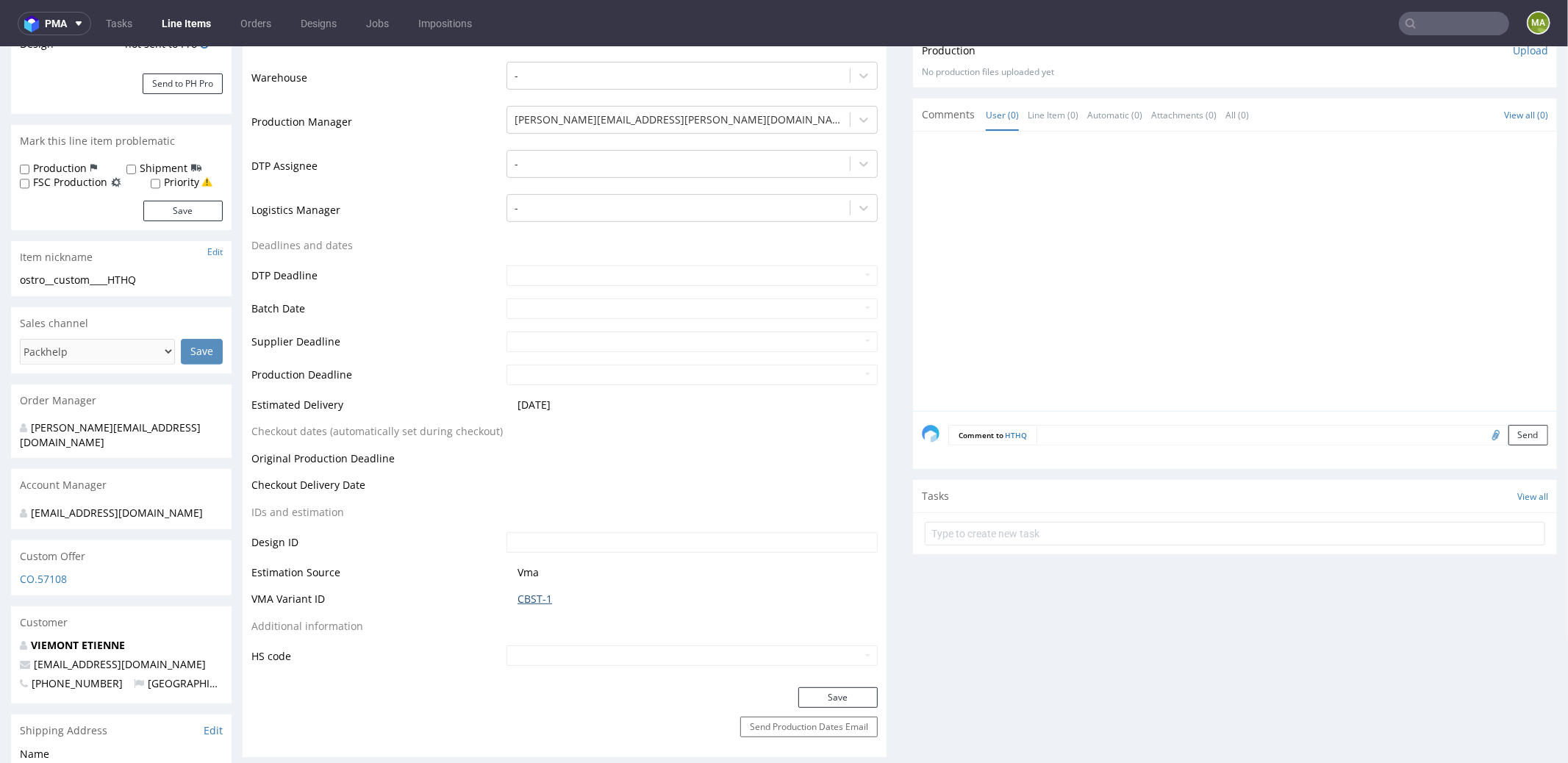
click at [540, 601] on link "CBST-1" at bounding box center [534, 598] width 35 height 15
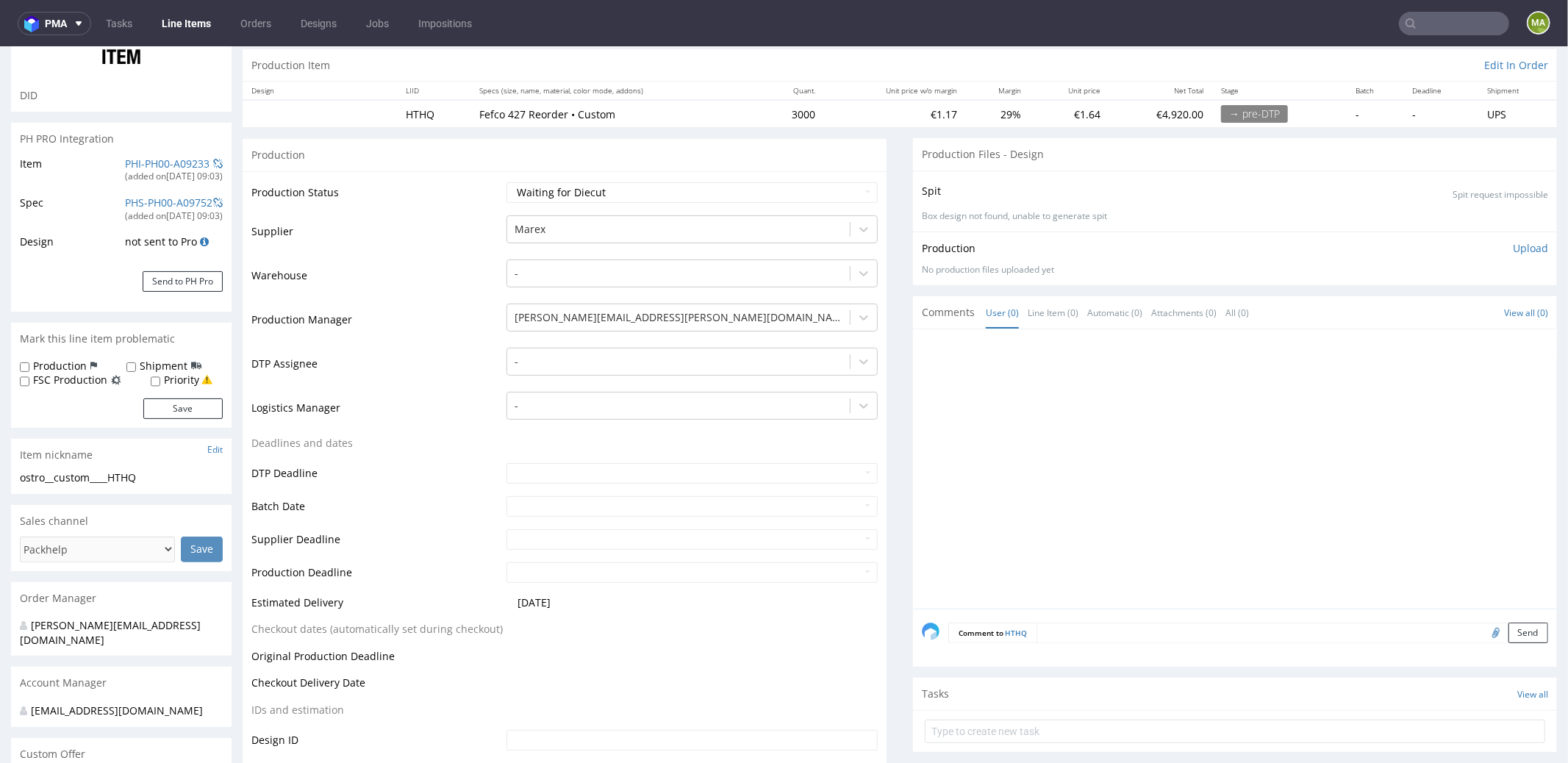
scroll to position [0, 0]
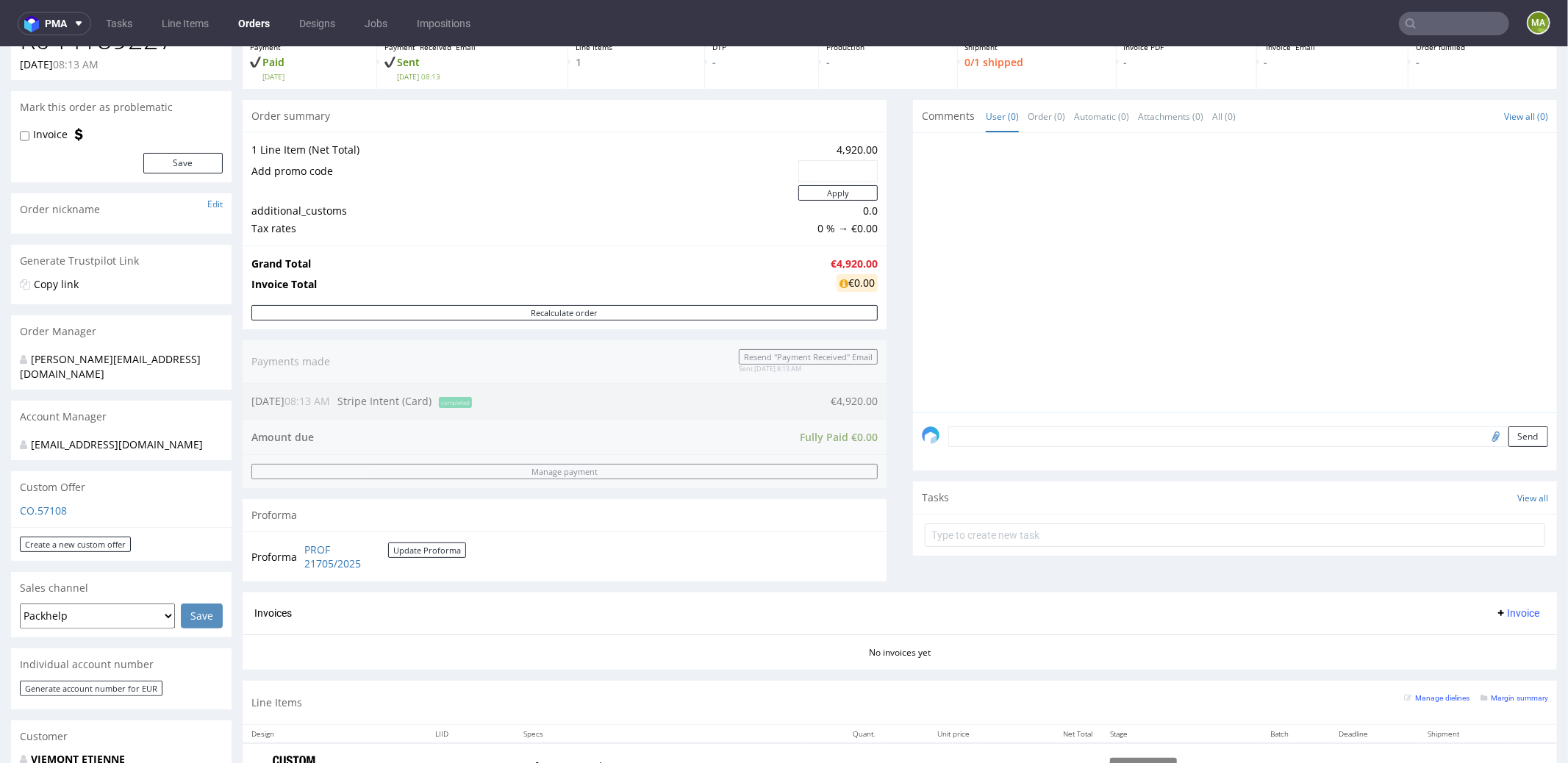
scroll to position [311, 0]
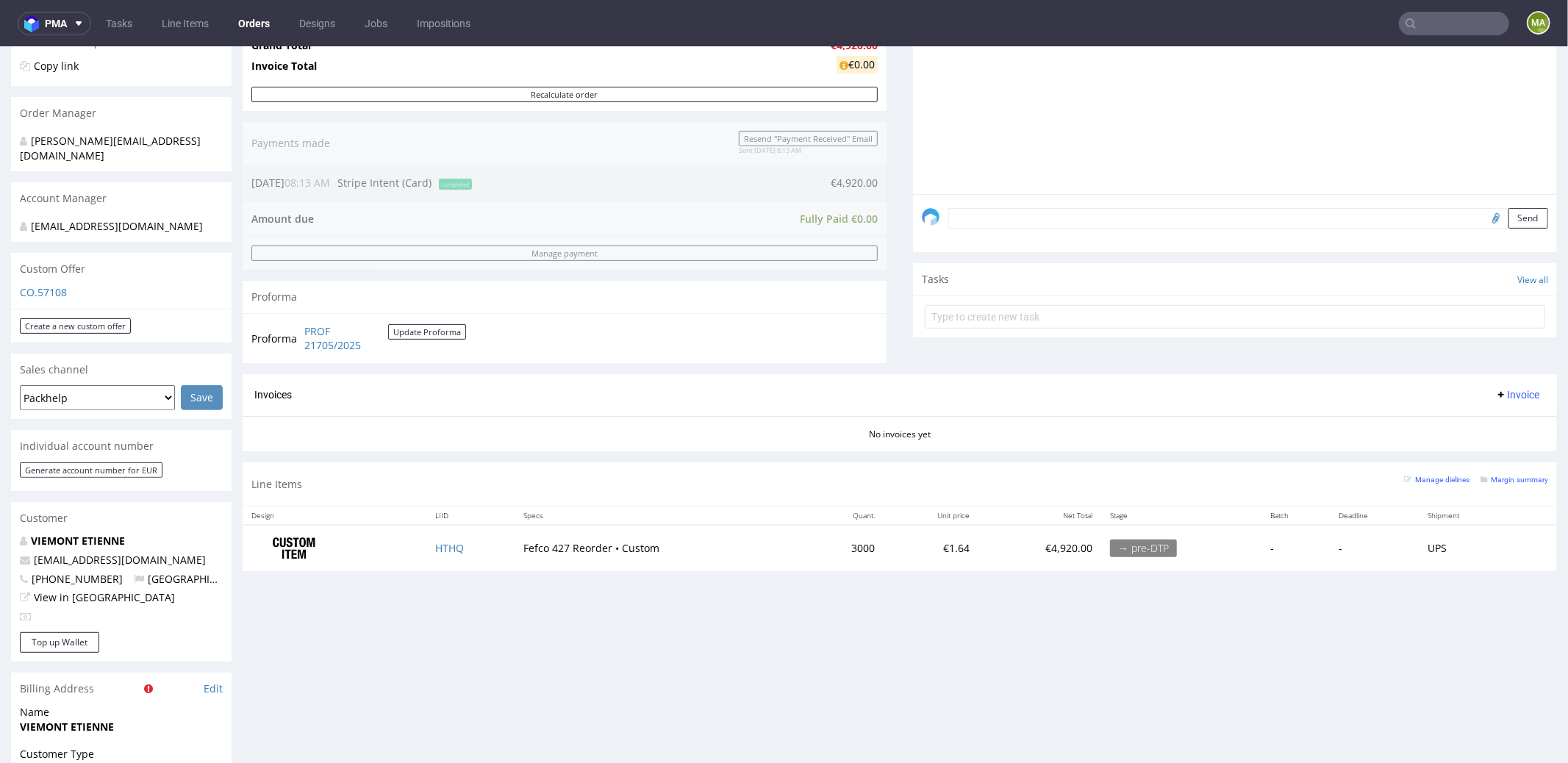
click at [1481, 481] on div "Margin summary" at bounding box center [1514, 478] width 67 height 15
click at [1481, 479] on small "Margin summary" at bounding box center [1514, 479] width 67 height 8
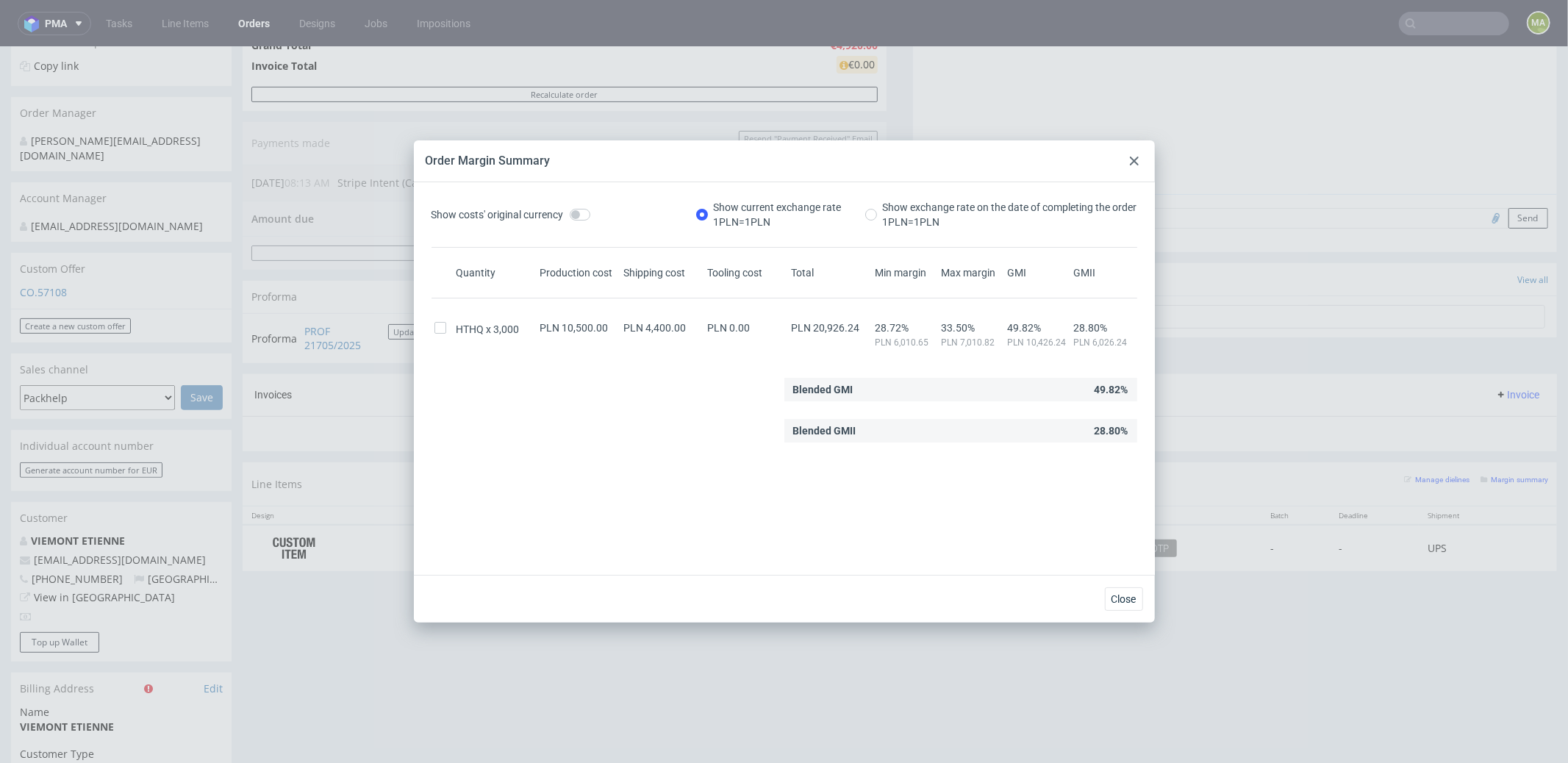
drag, startPoint x: 1139, startPoint y: 160, endPoint x: 1131, endPoint y: 123, distance: 37.9
click at [1139, 160] on div at bounding box center [1134, 160] width 18 height 18
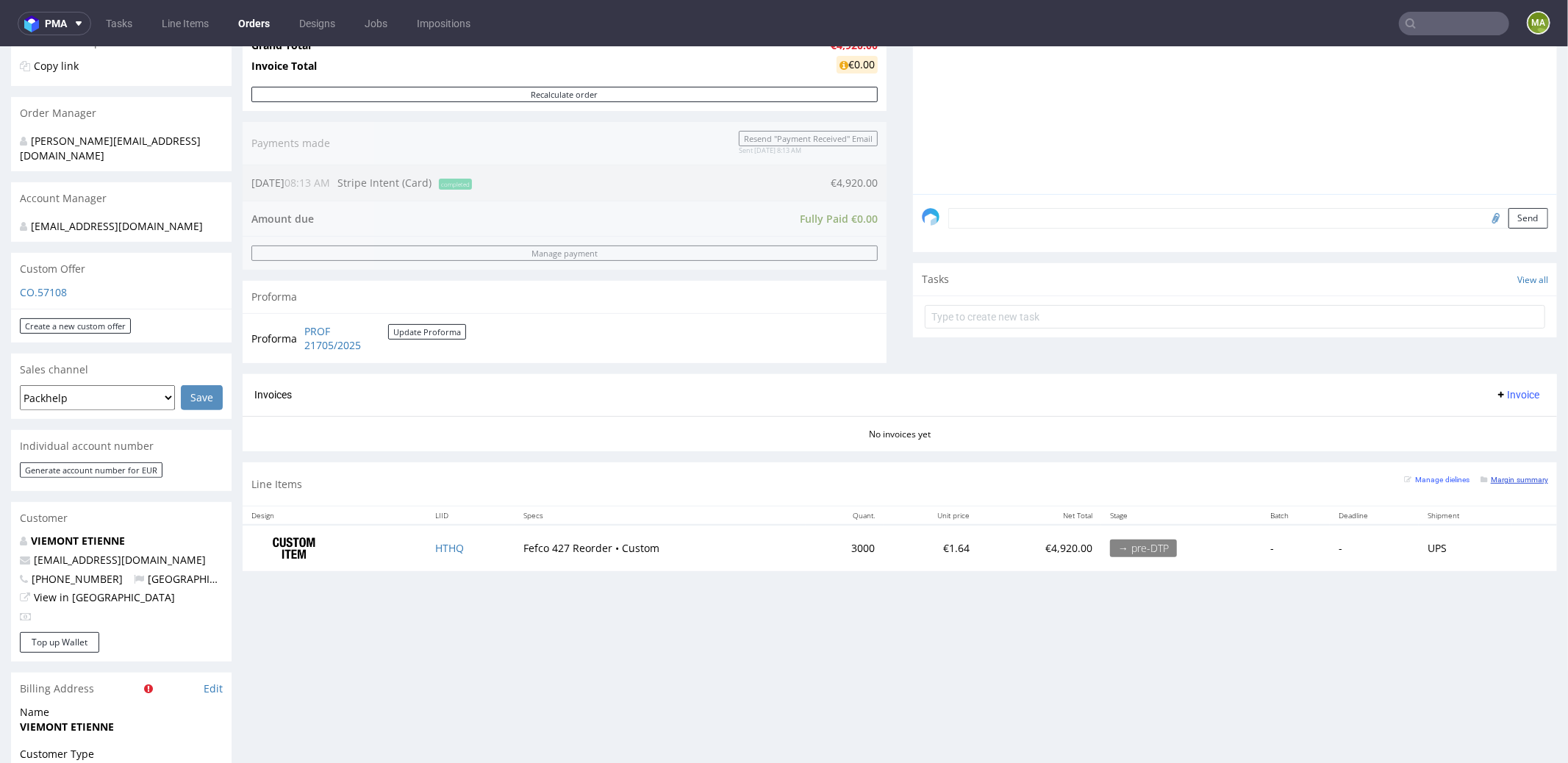
click at [1494, 479] on small "Margin summary" at bounding box center [1514, 479] width 67 height 8
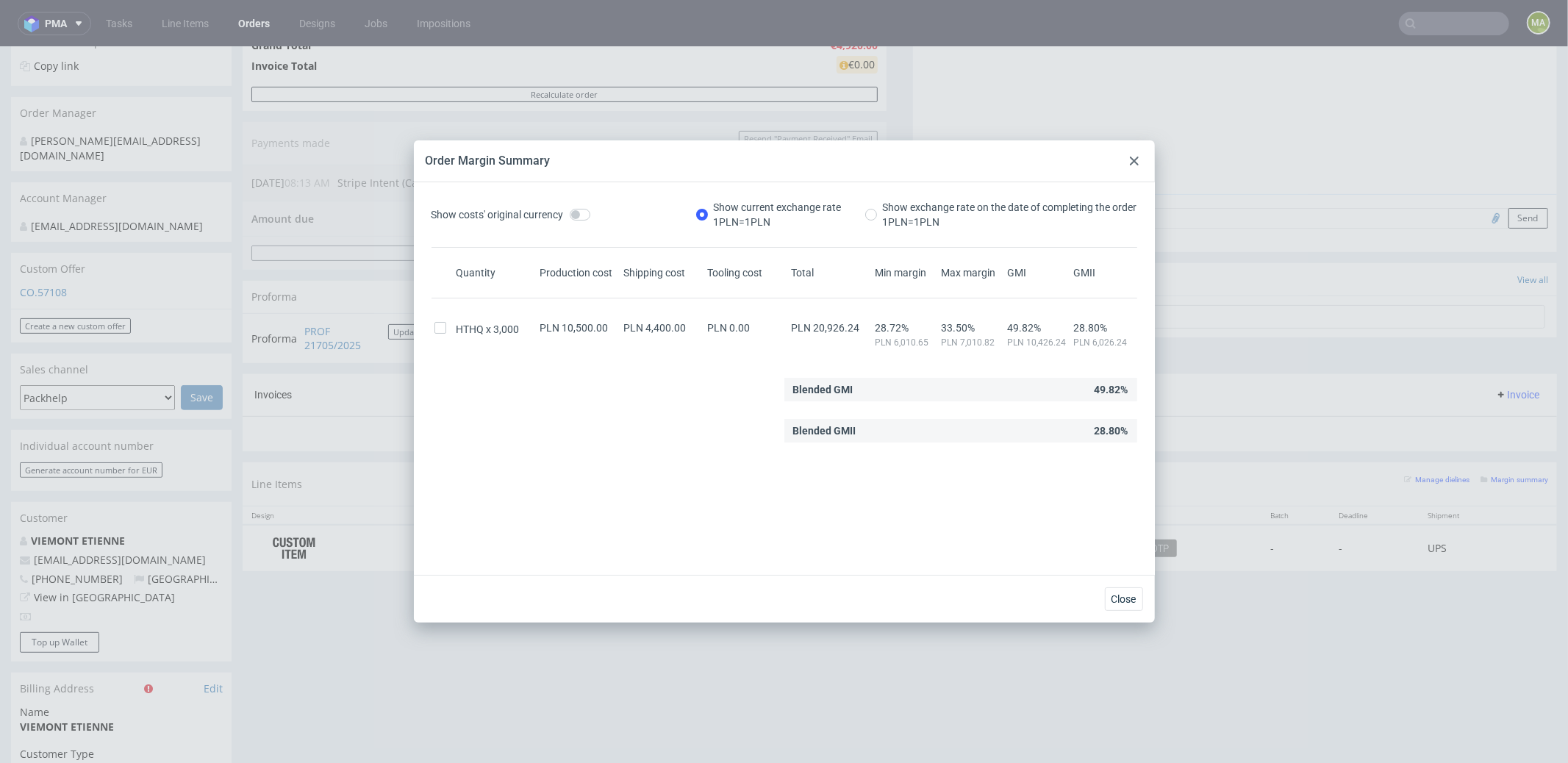
click at [1133, 160] on use at bounding box center [1135, 161] width 9 height 9
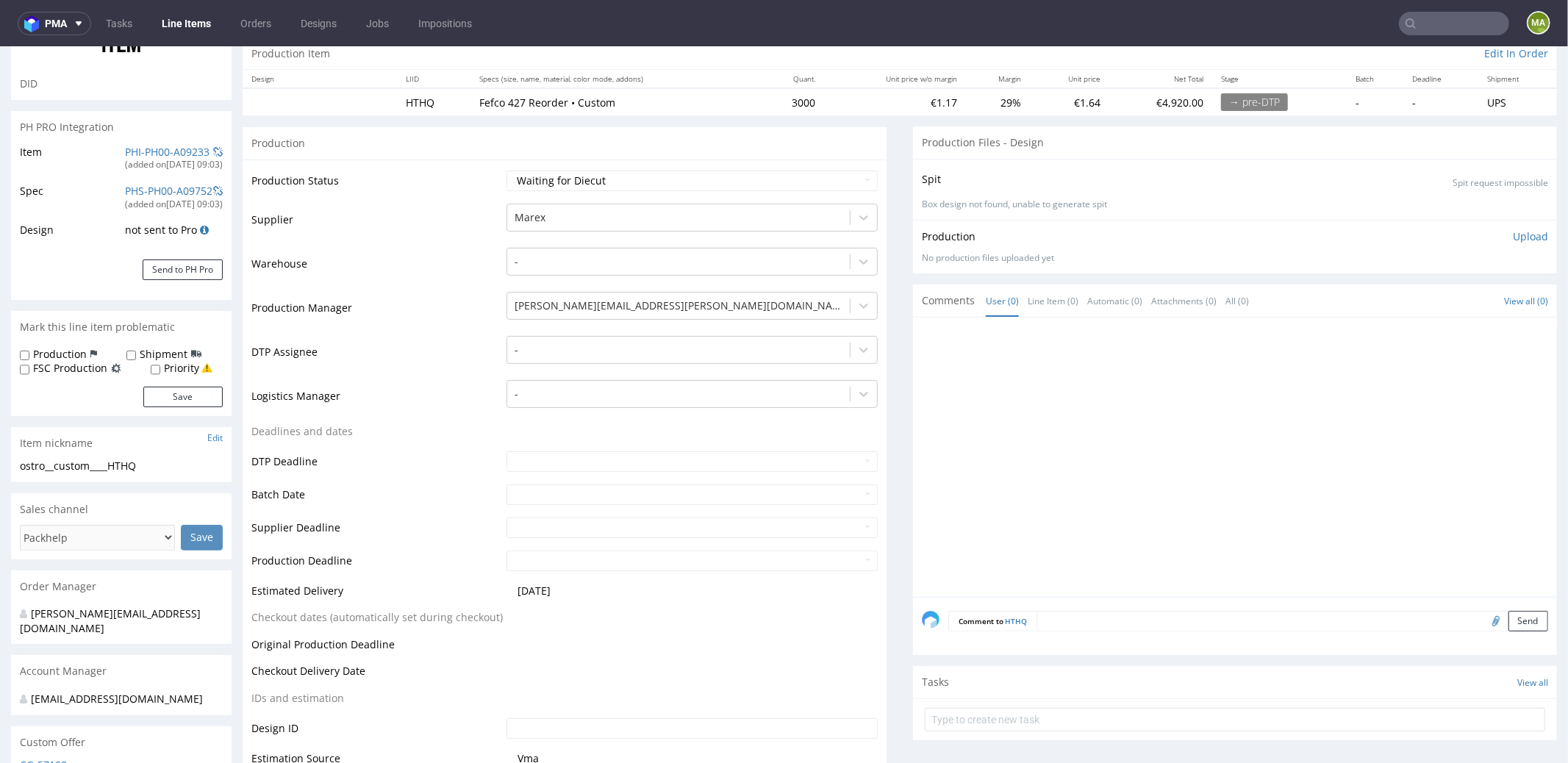
scroll to position [487, 0]
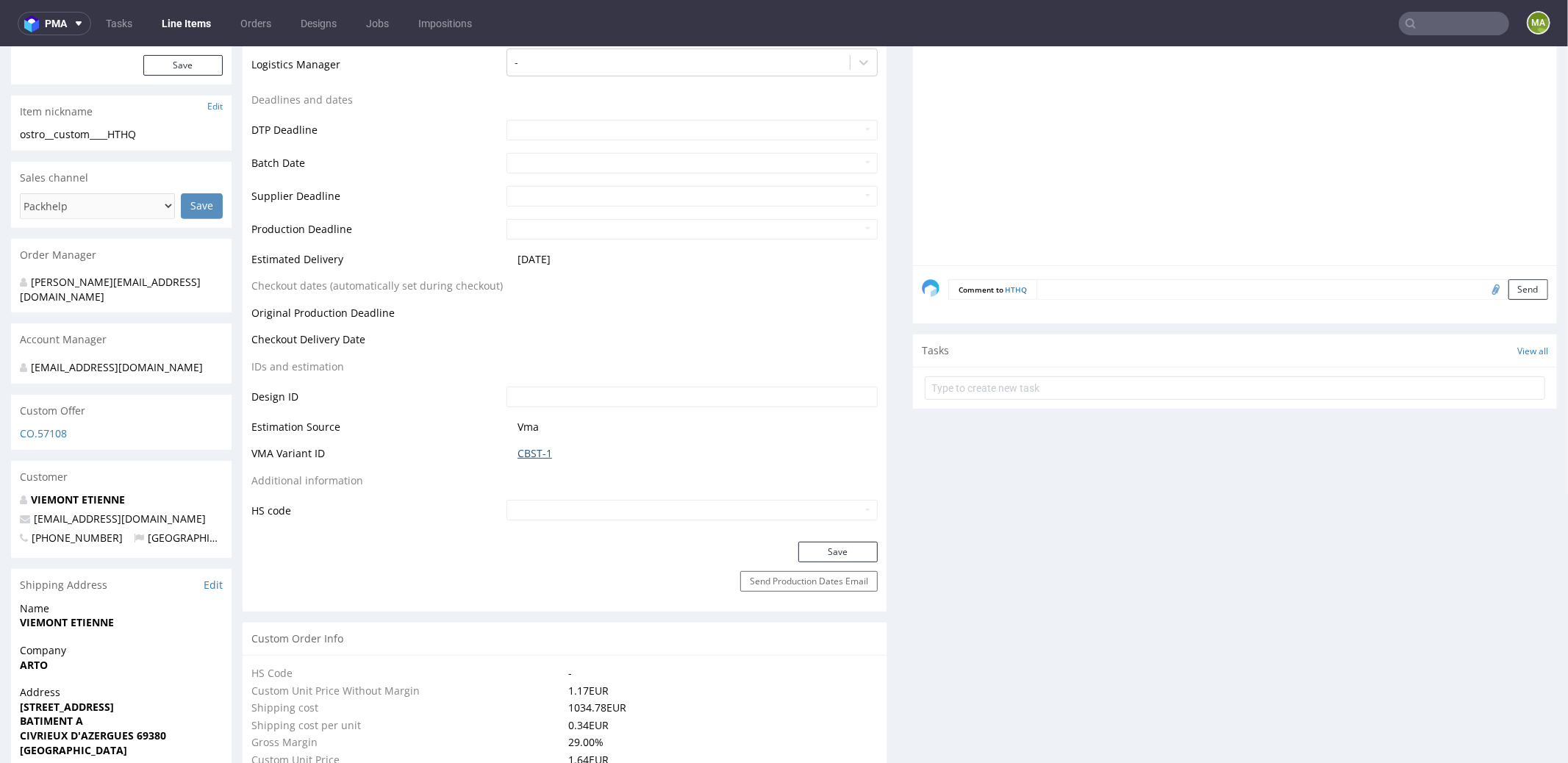
click at [527, 447] on link "CBST-1" at bounding box center [534, 452] width 35 height 15
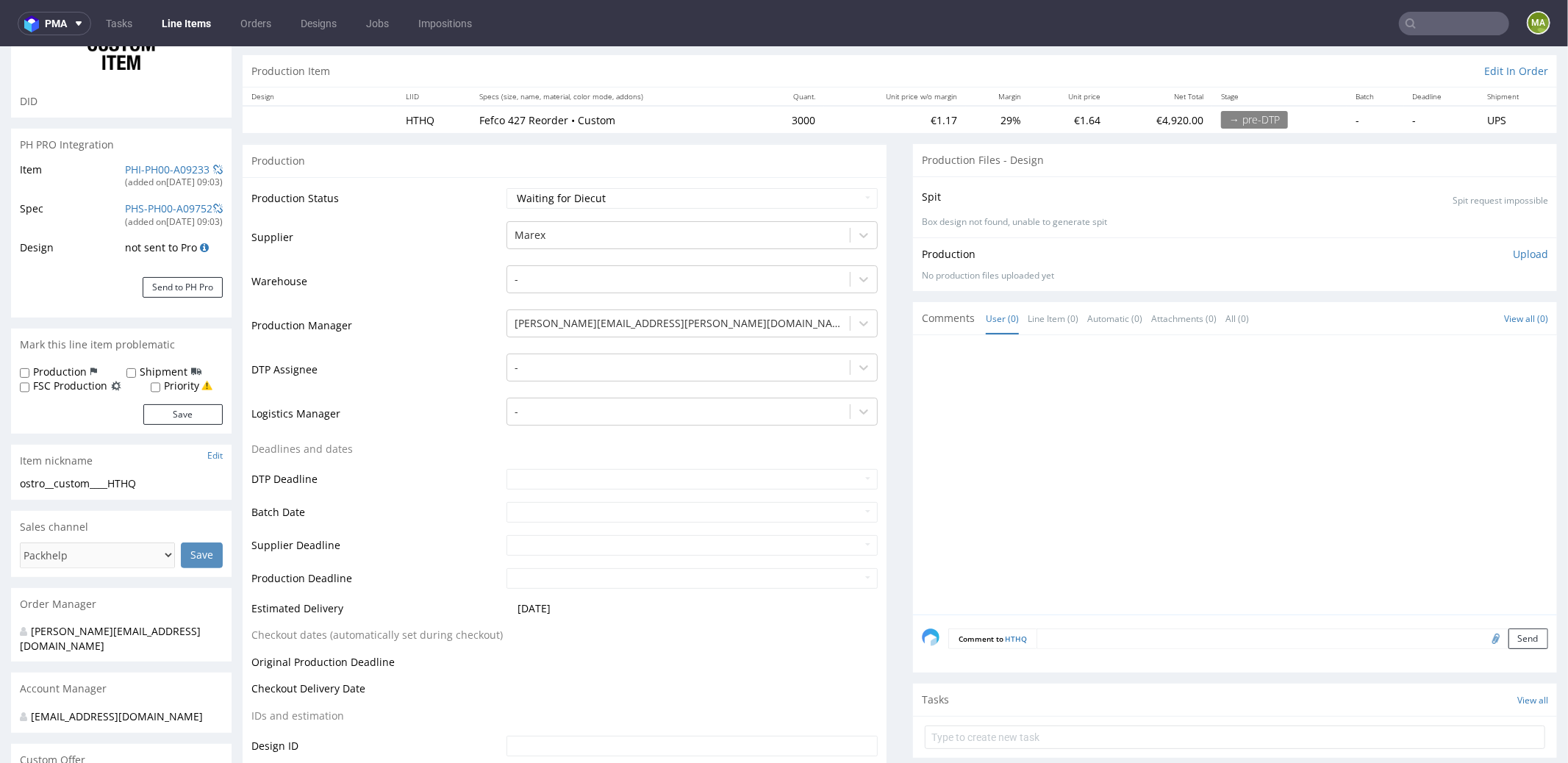
scroll to position [0, 0]
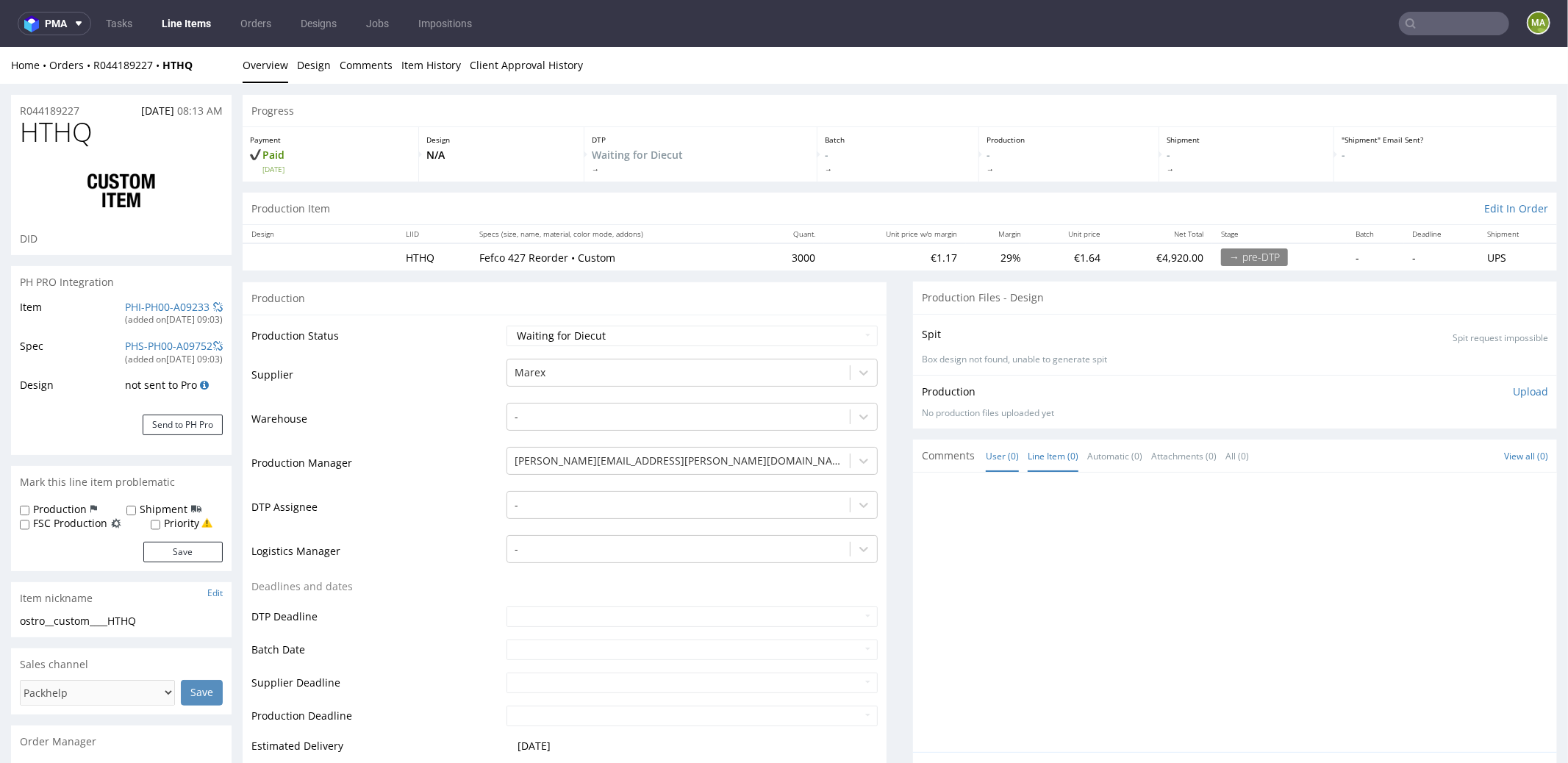
click at [1046, 451] on link "Line Item (0)" at bounding box center [1053, 455] width 51 height 31
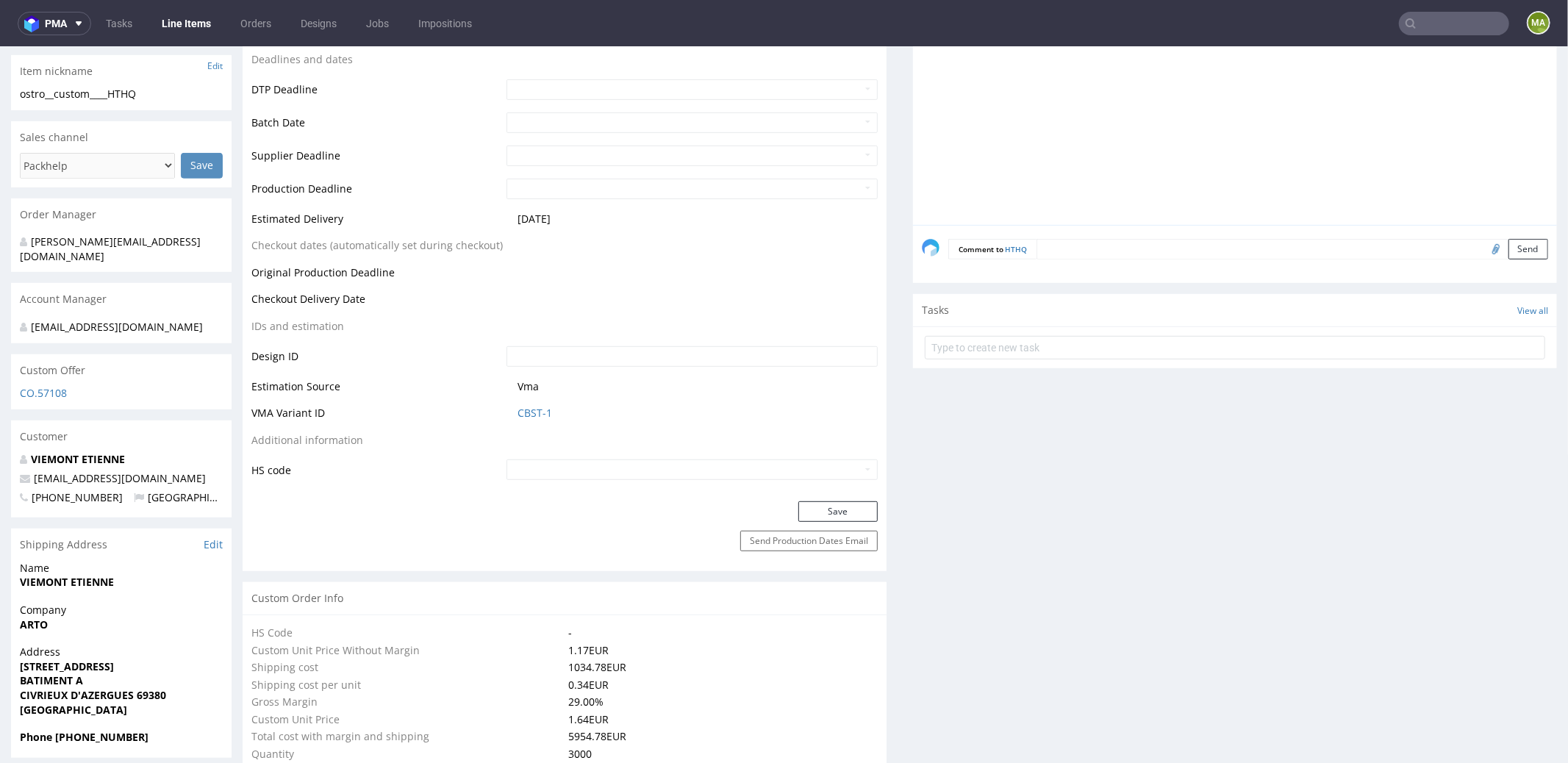
scroll to position [531, 0]
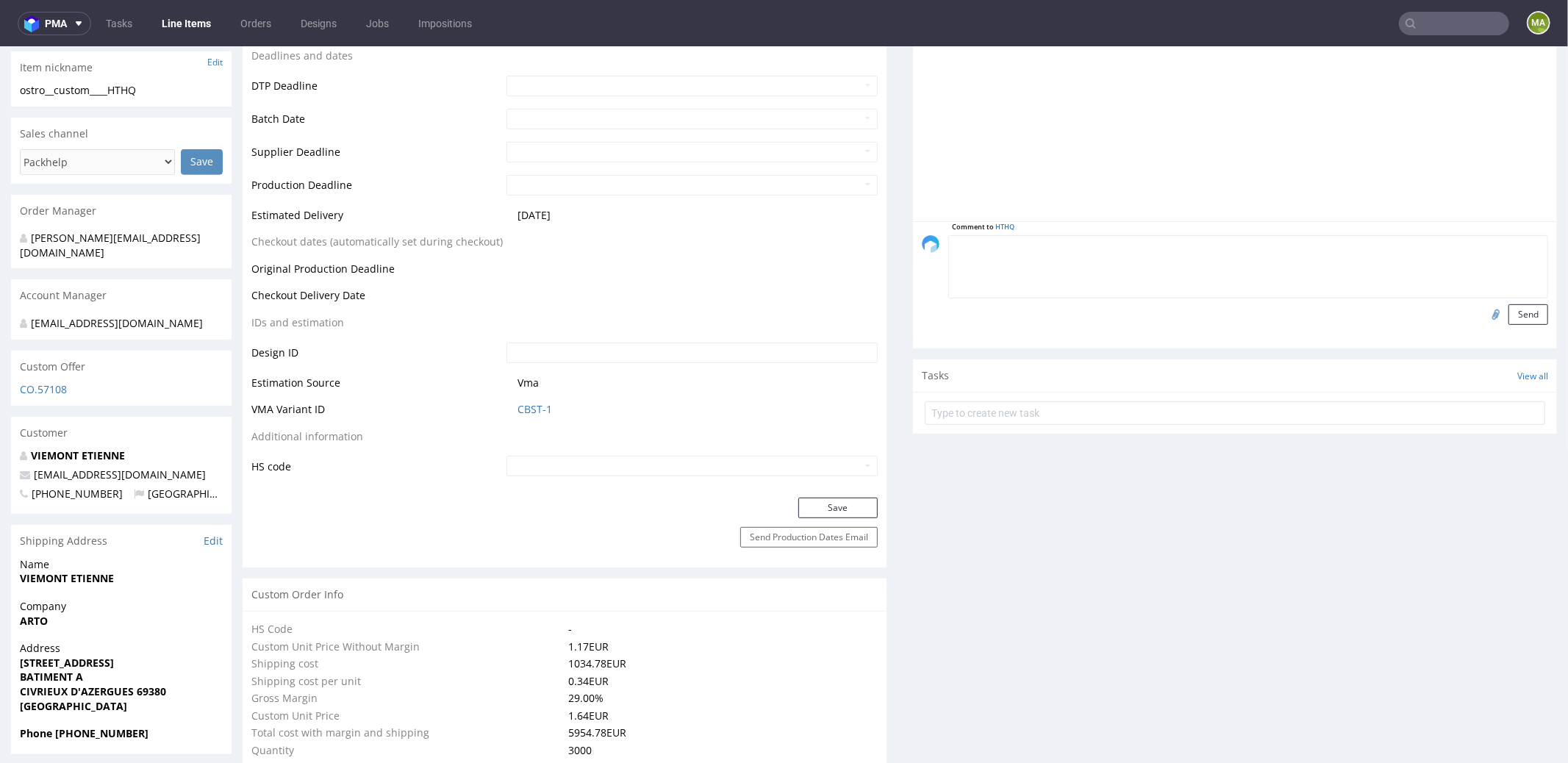
click at [1090, 252] on textarea at bounding box center [1248, 266] width 600 height 63
paste textarea "powtórka KTNP"
type textarea "powtórka KTNP"
click at [1518, 314] on button "Send" at bounding box center [1528, 314] width 40 height 21
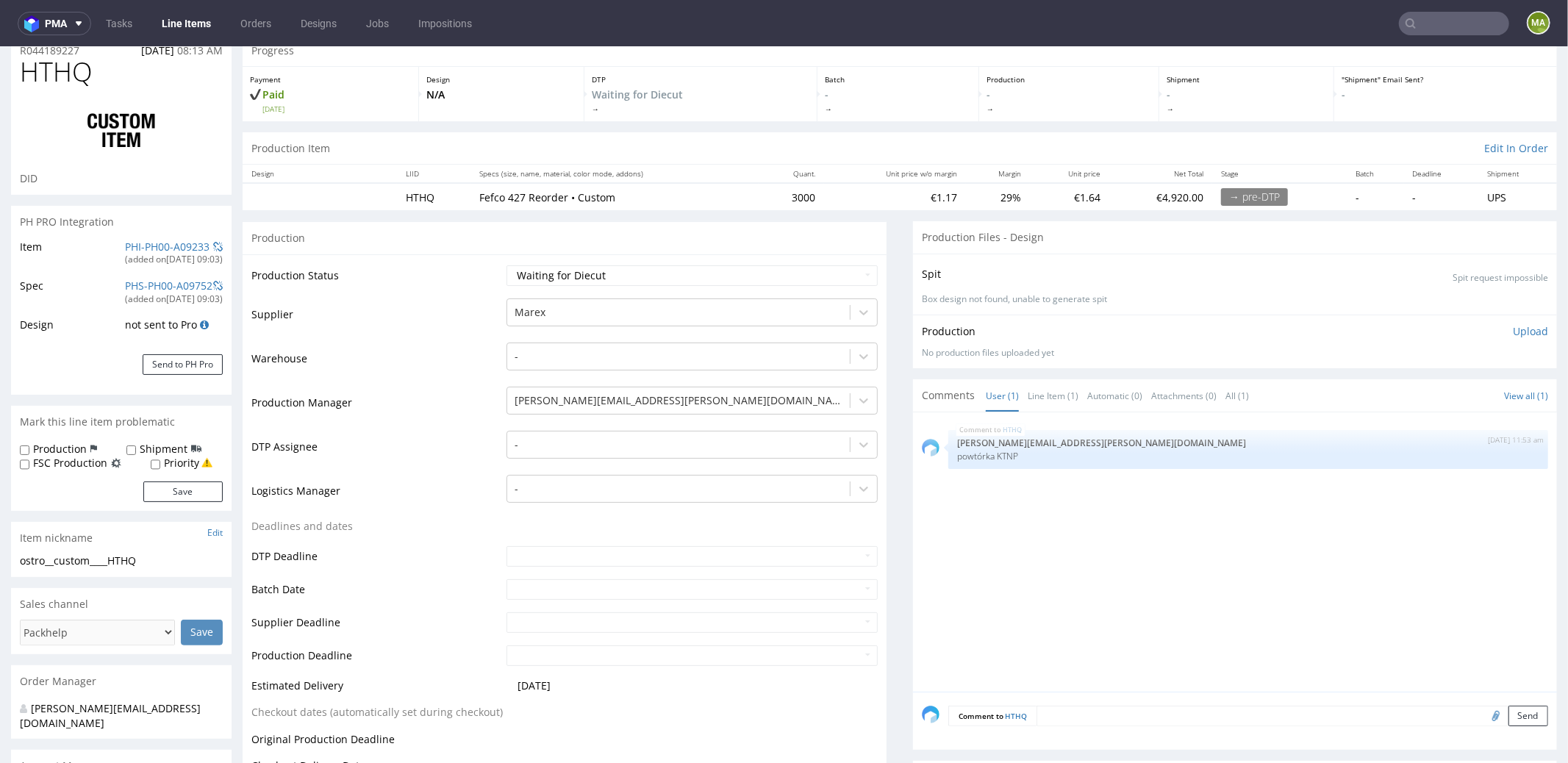
scroll to position [153, 0]
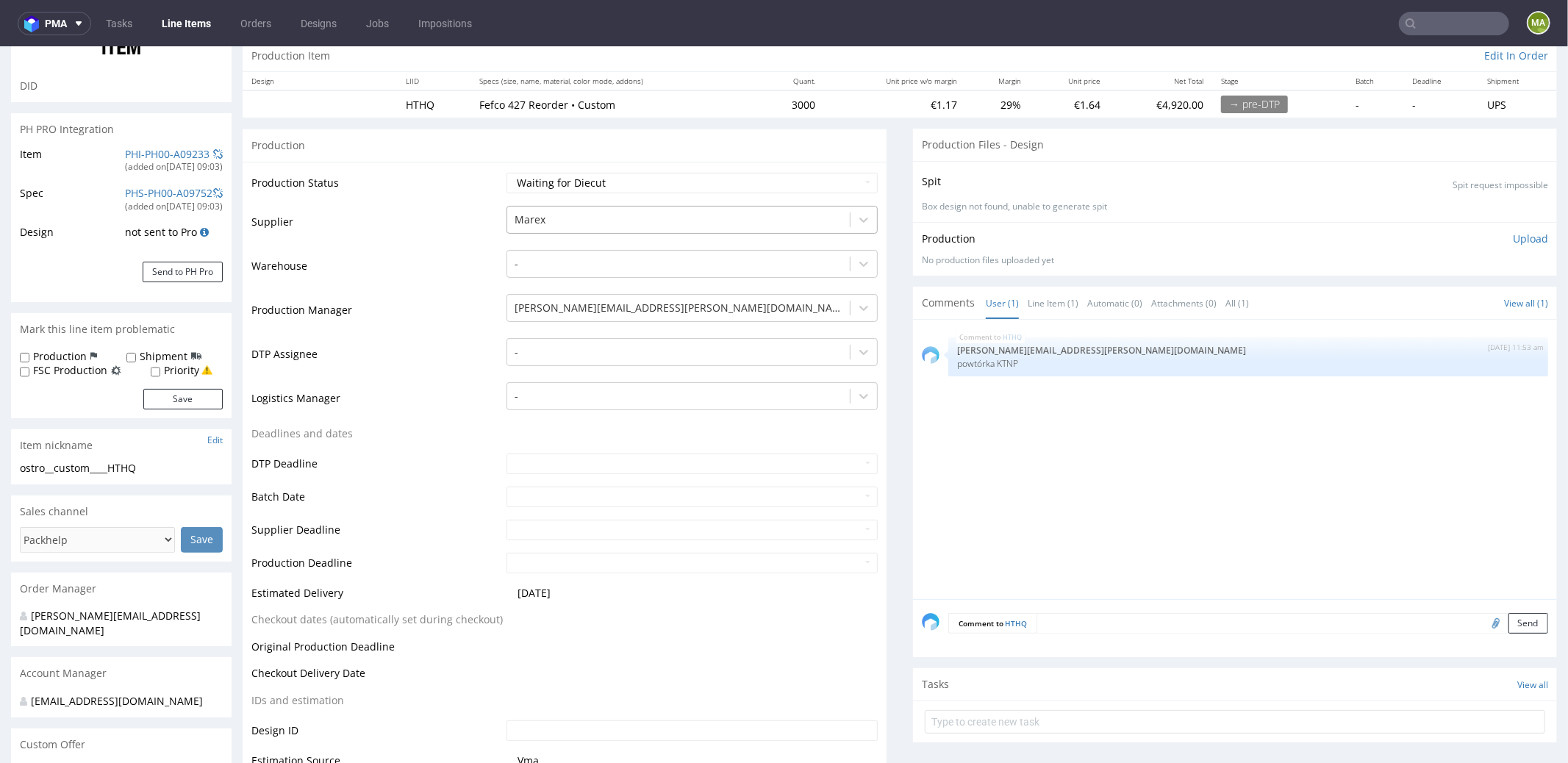
click at [586, 218] on div at bounding box center [679, 219] width 328 height 18
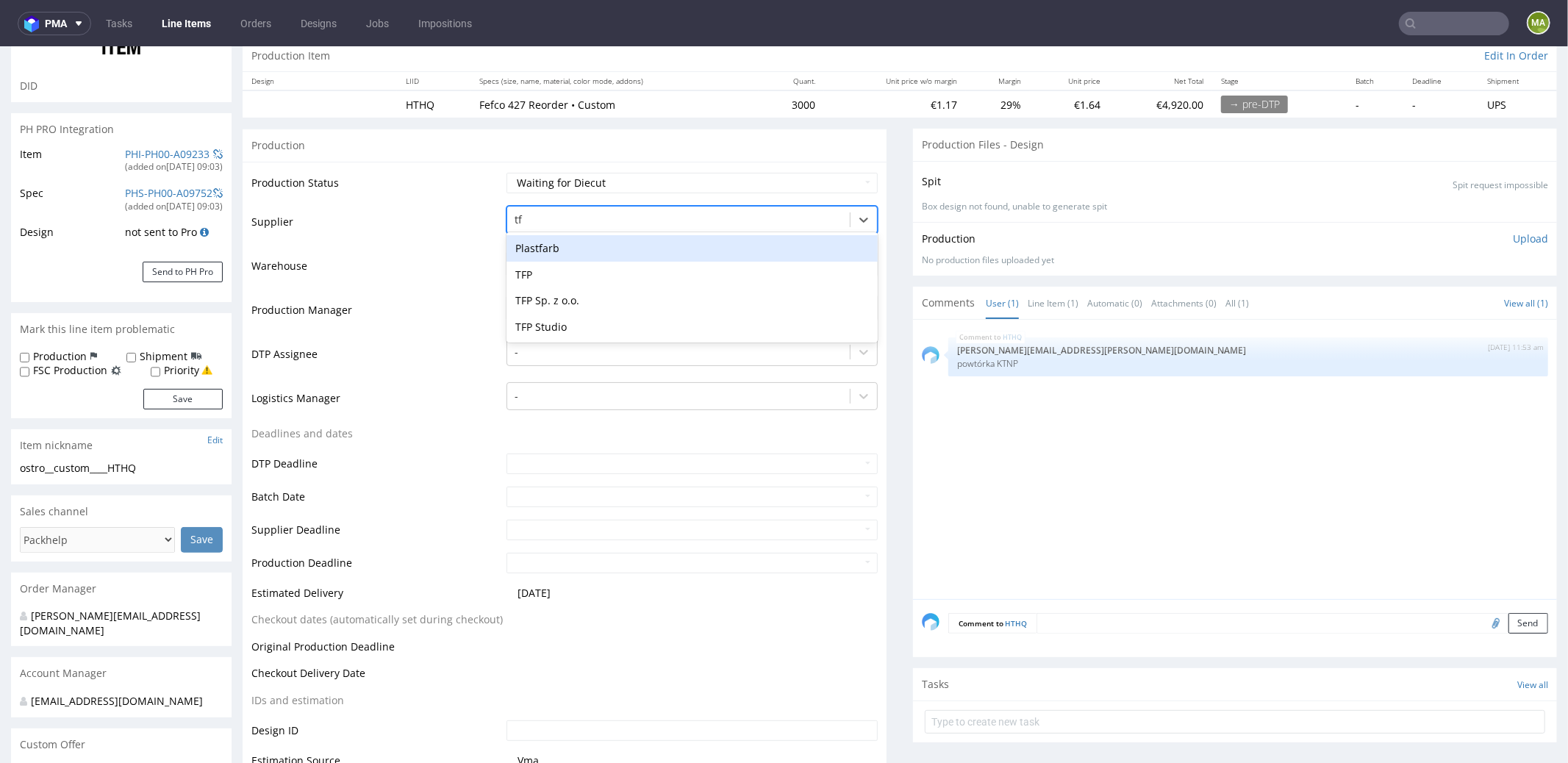
scroll to position [0, 0]
type input "tfp"
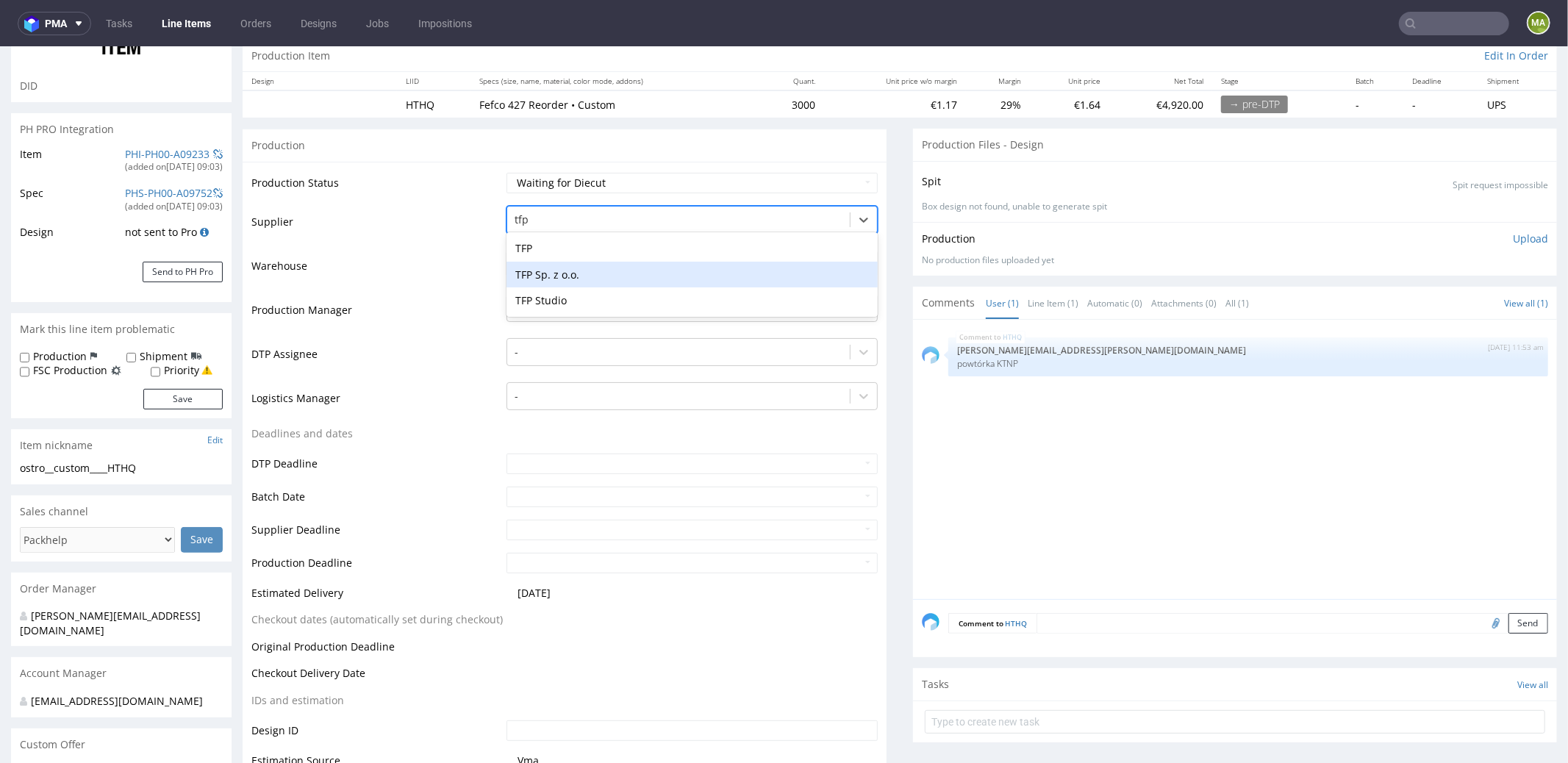
click at [544, 277] on div "TFP Sp. z o.o." at bounding box center [692, 274] width 371 height 27
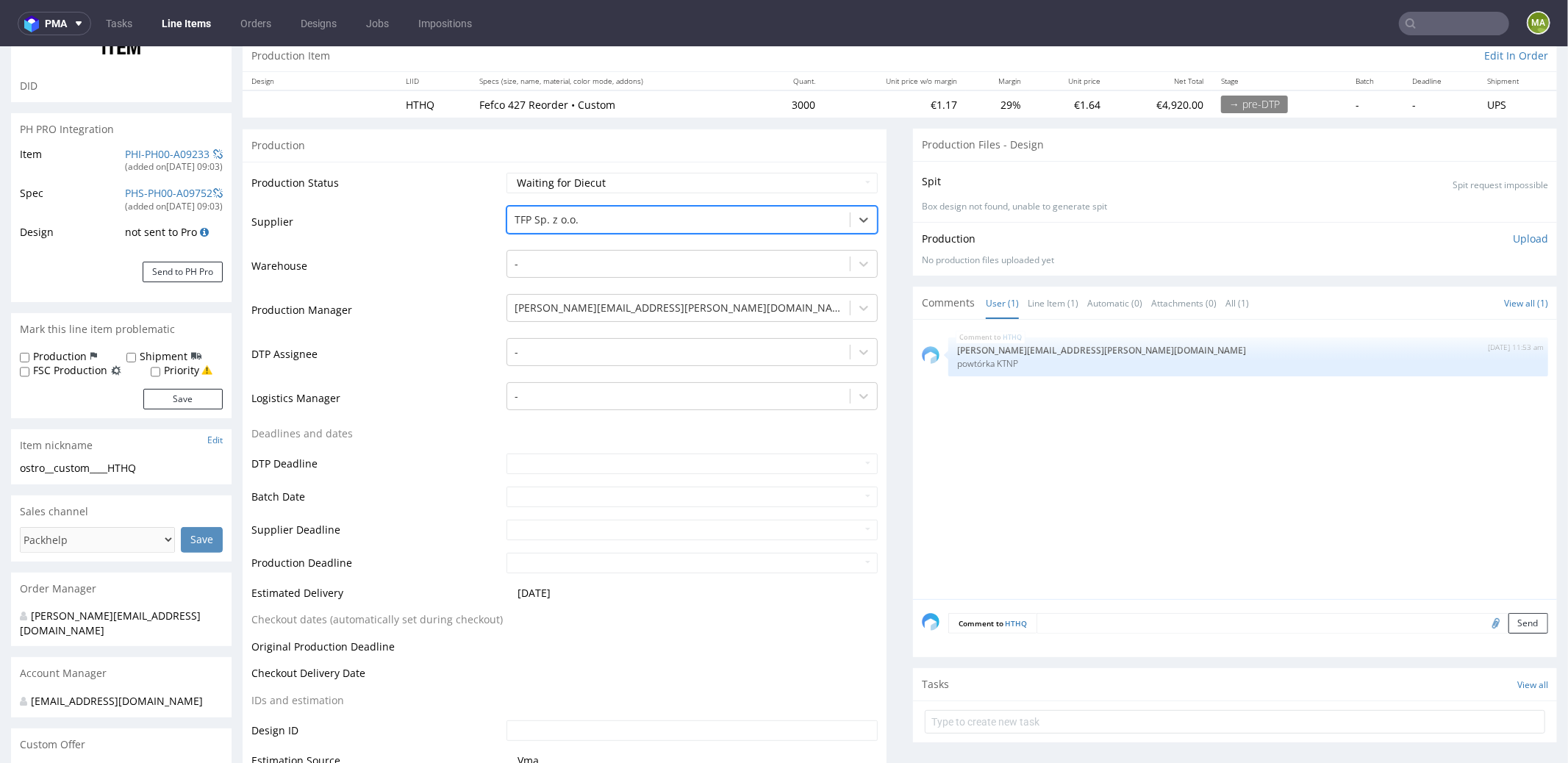
click at [392, 281] on td "Warehouse" at bounding box center [377, 270] width 251 height 44
click at [591, 222] on div at bounding box center [679, 219] width 328 height 18
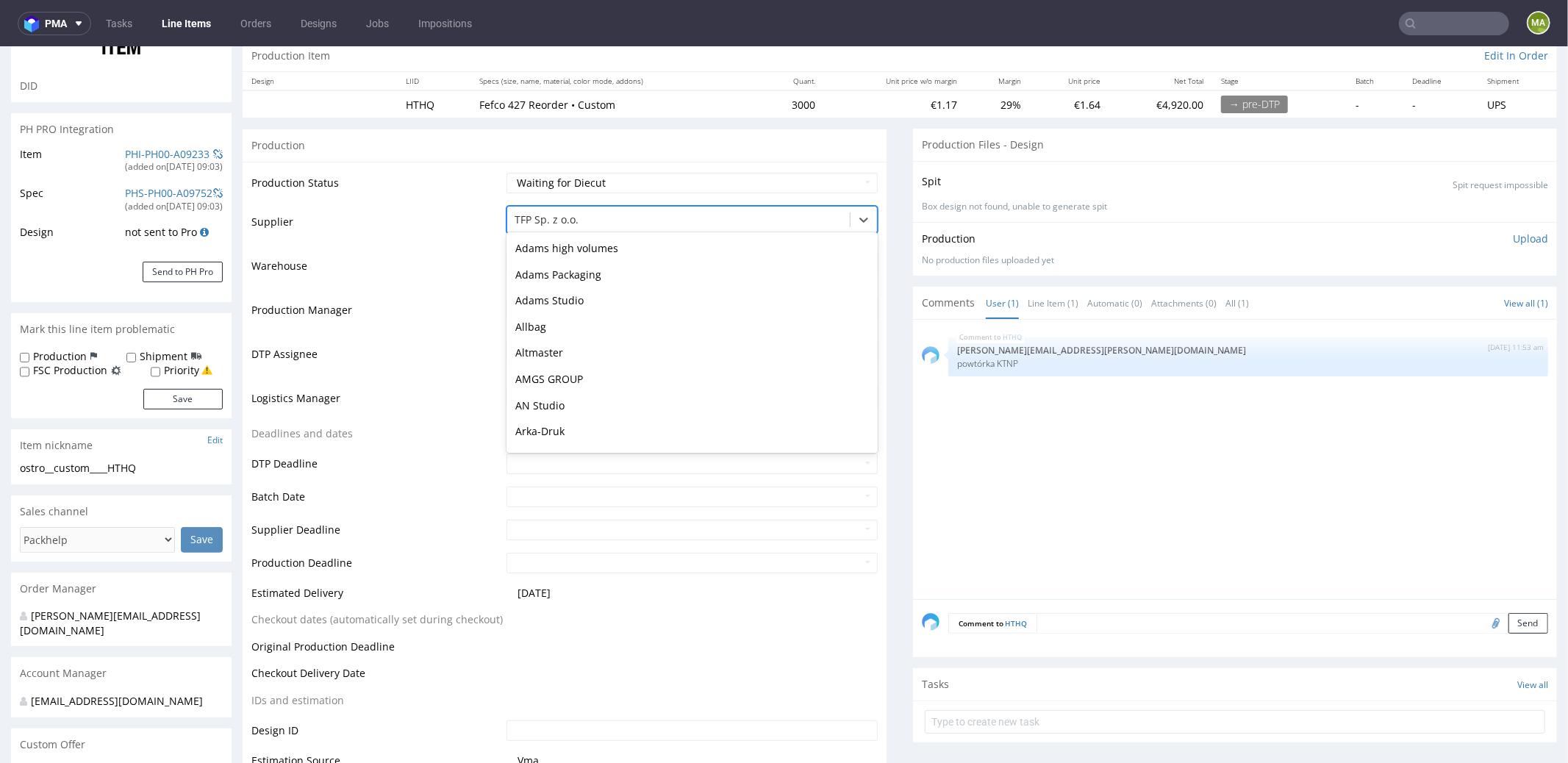
scroll to position [3846, 0]
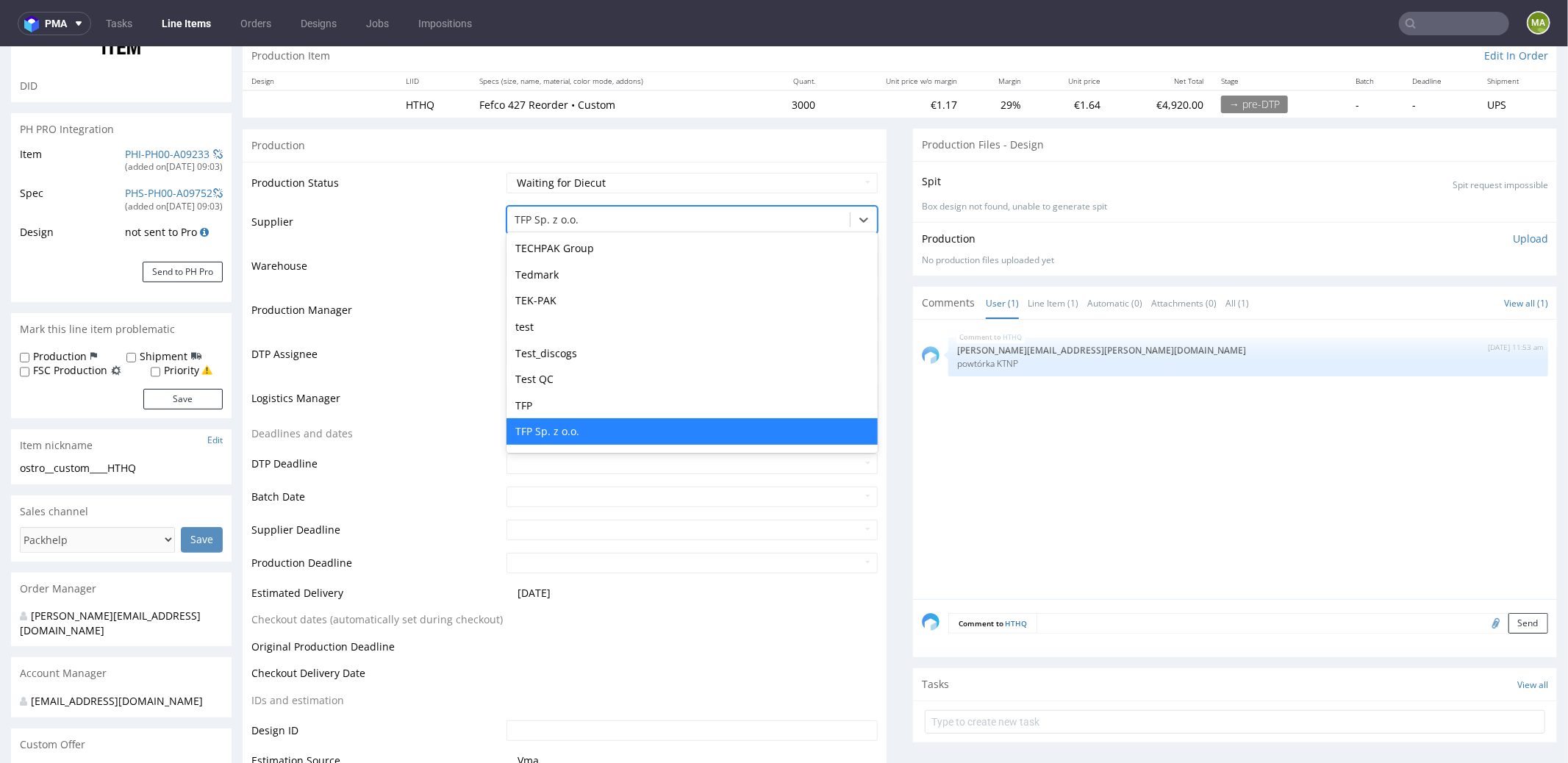
click at [539, 423] on div "TFP Sp. z o.o." at bounding box center [692, 431] width 371 height 27
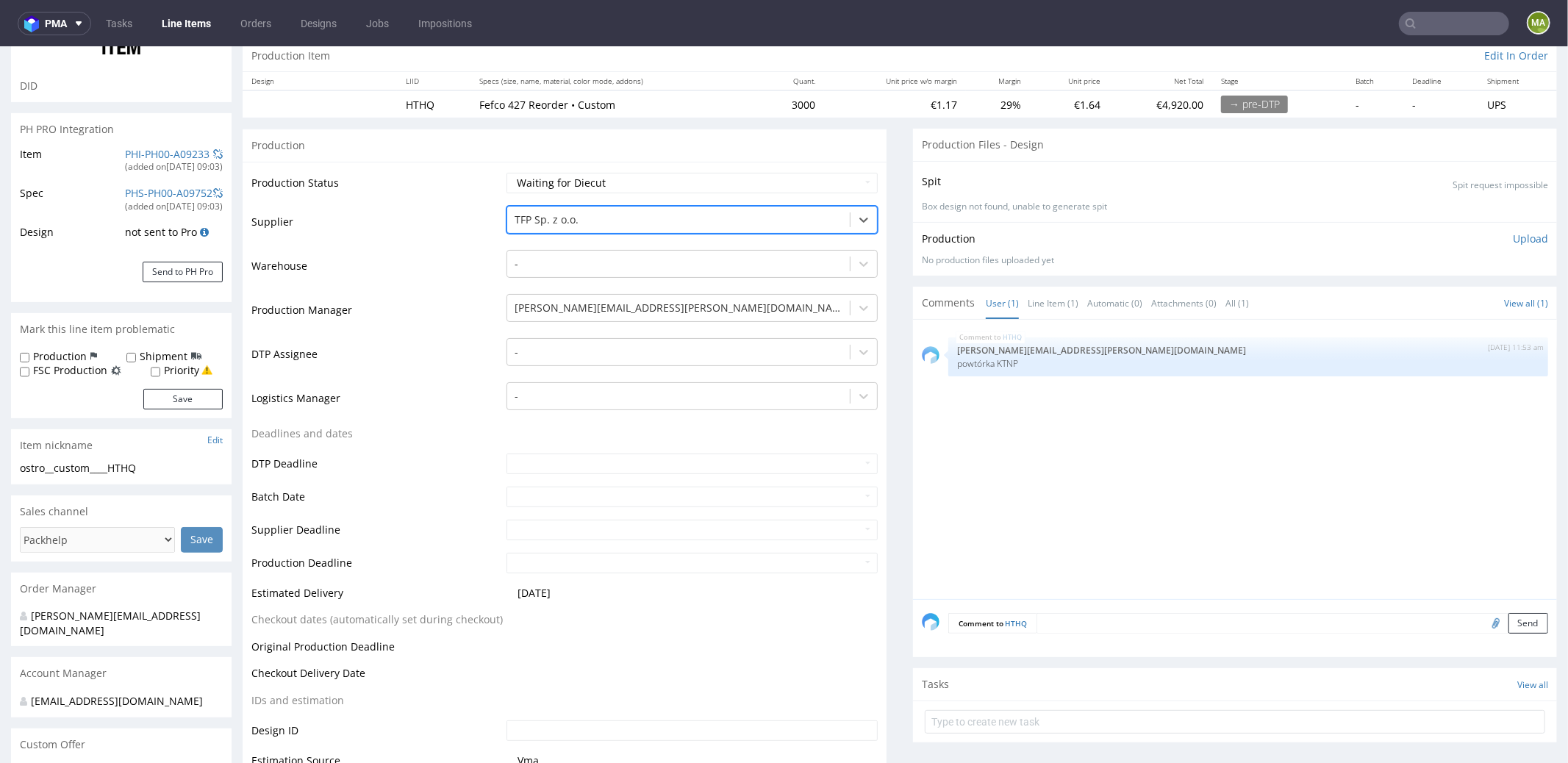
click at [429, 407] on td "Logistics Manager" at bounding box center [377, 403] width 251 height 44
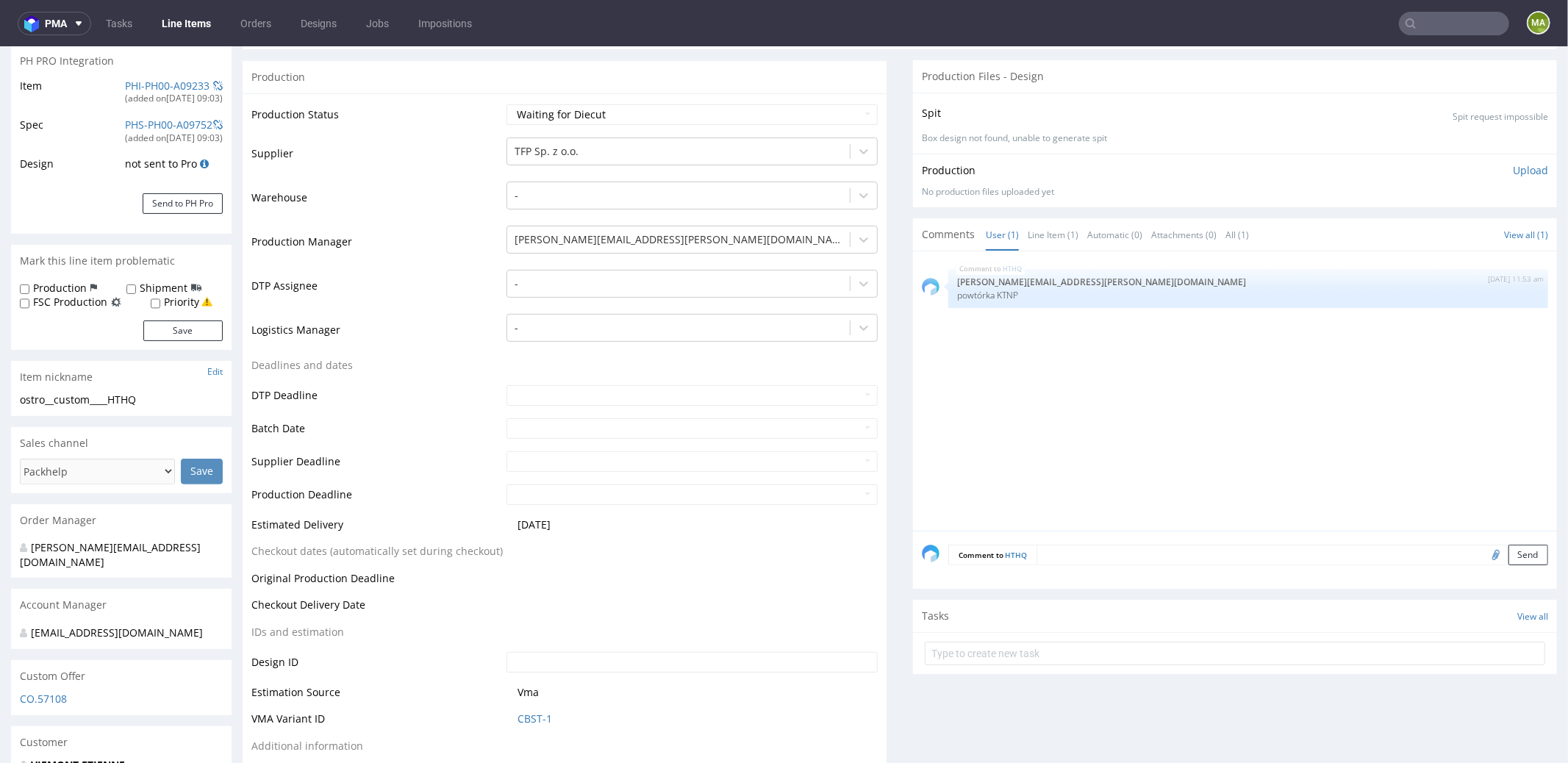
scroll to position [485, 0]
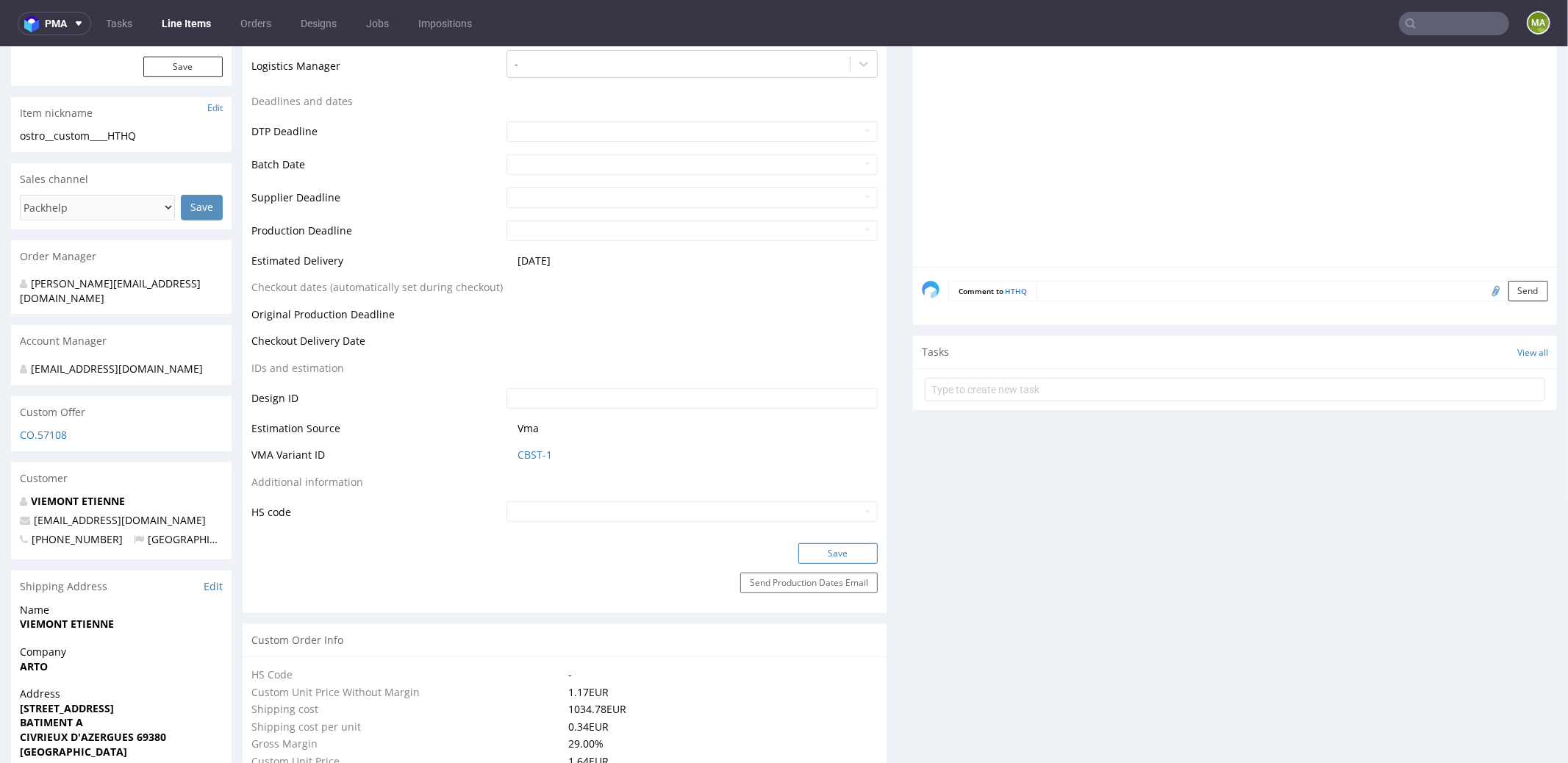
click at [811, 545] on button "Save" at bounding box center [838, 553] width 80 height 21
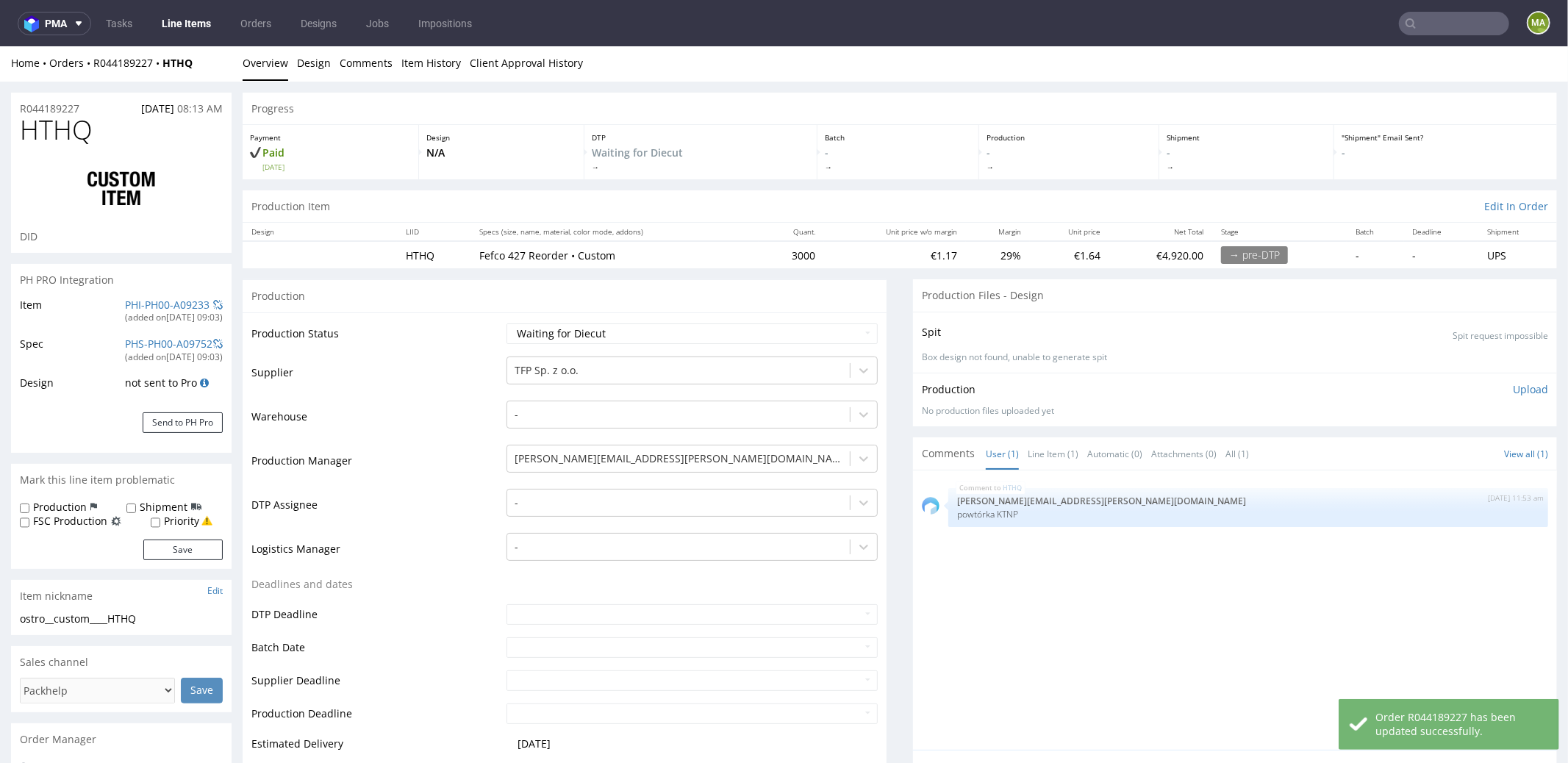
scroll to position [0, 0]
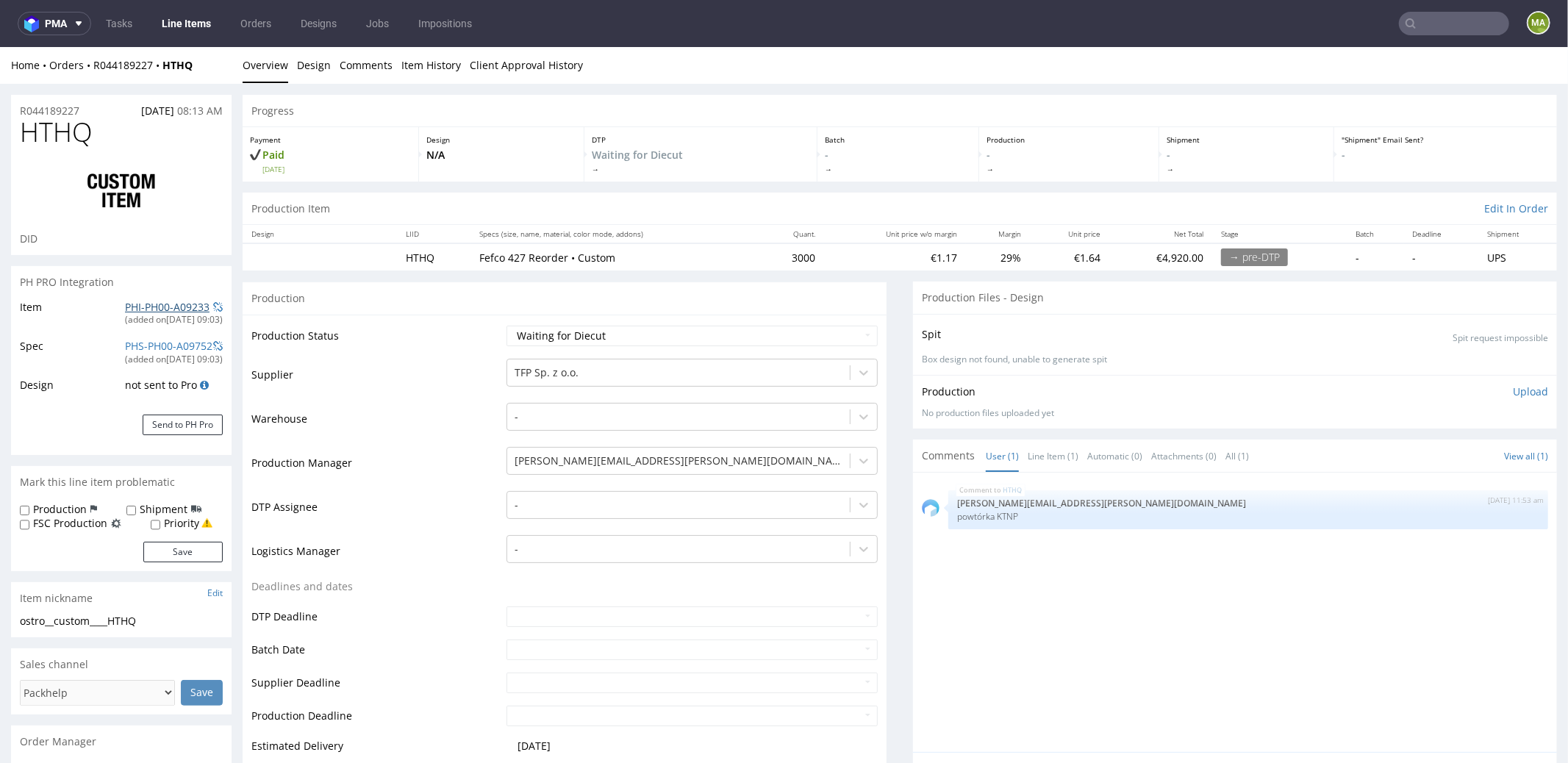
click at [183, 305] on link "PHI-PH00-A09233" at bounding box center [167, 306] width 84 height 14
click at [173, 347] on link "PHS-PH00-A09752" at bounding box center [169, 345] width 87 height 14
click at [217, 303] on span at bounding box center [218, 306] width 9 height 10
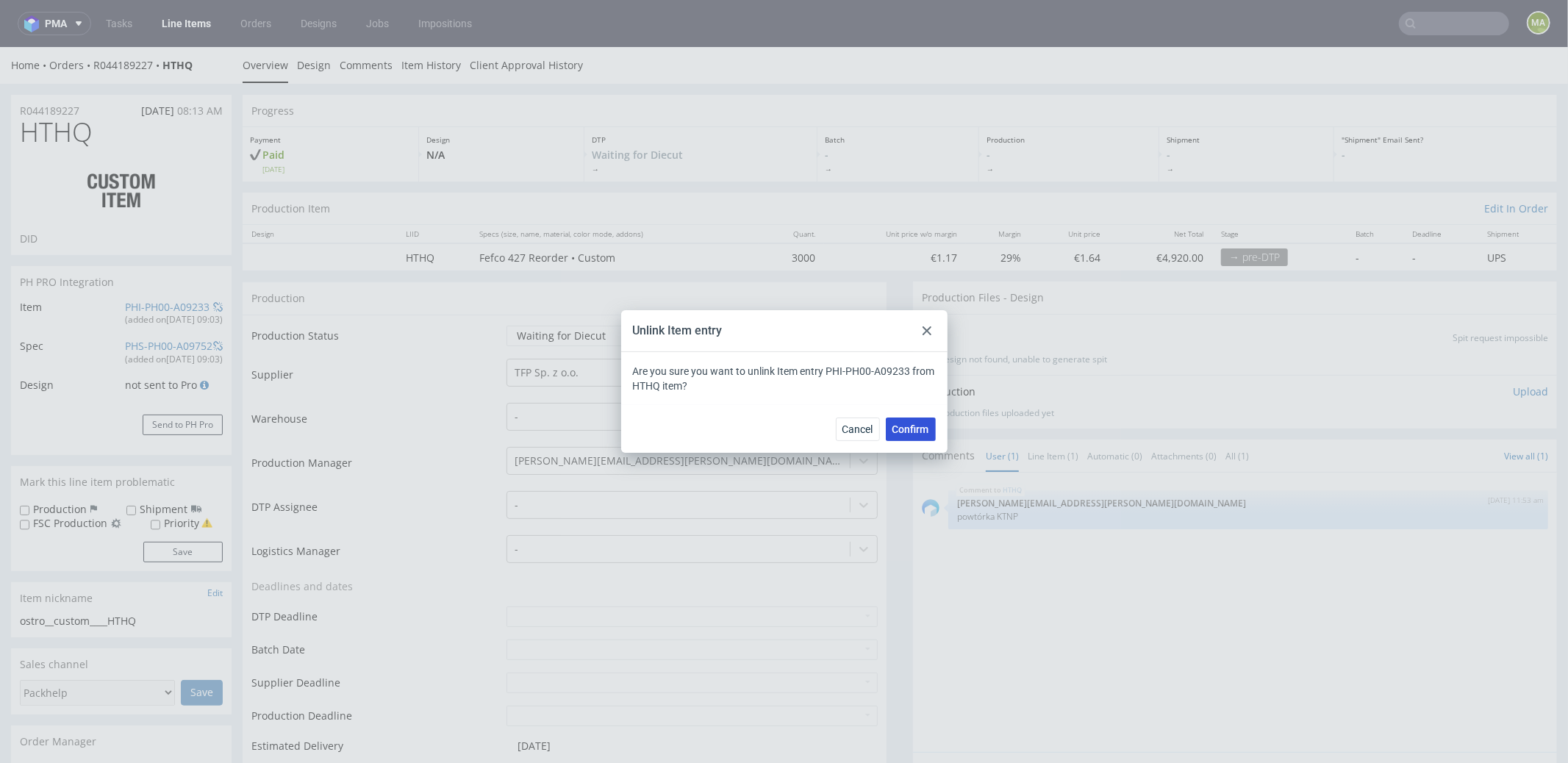
click at [909, 424] on span "Confirm" at bounding box center [911, 429] width 37 height 10
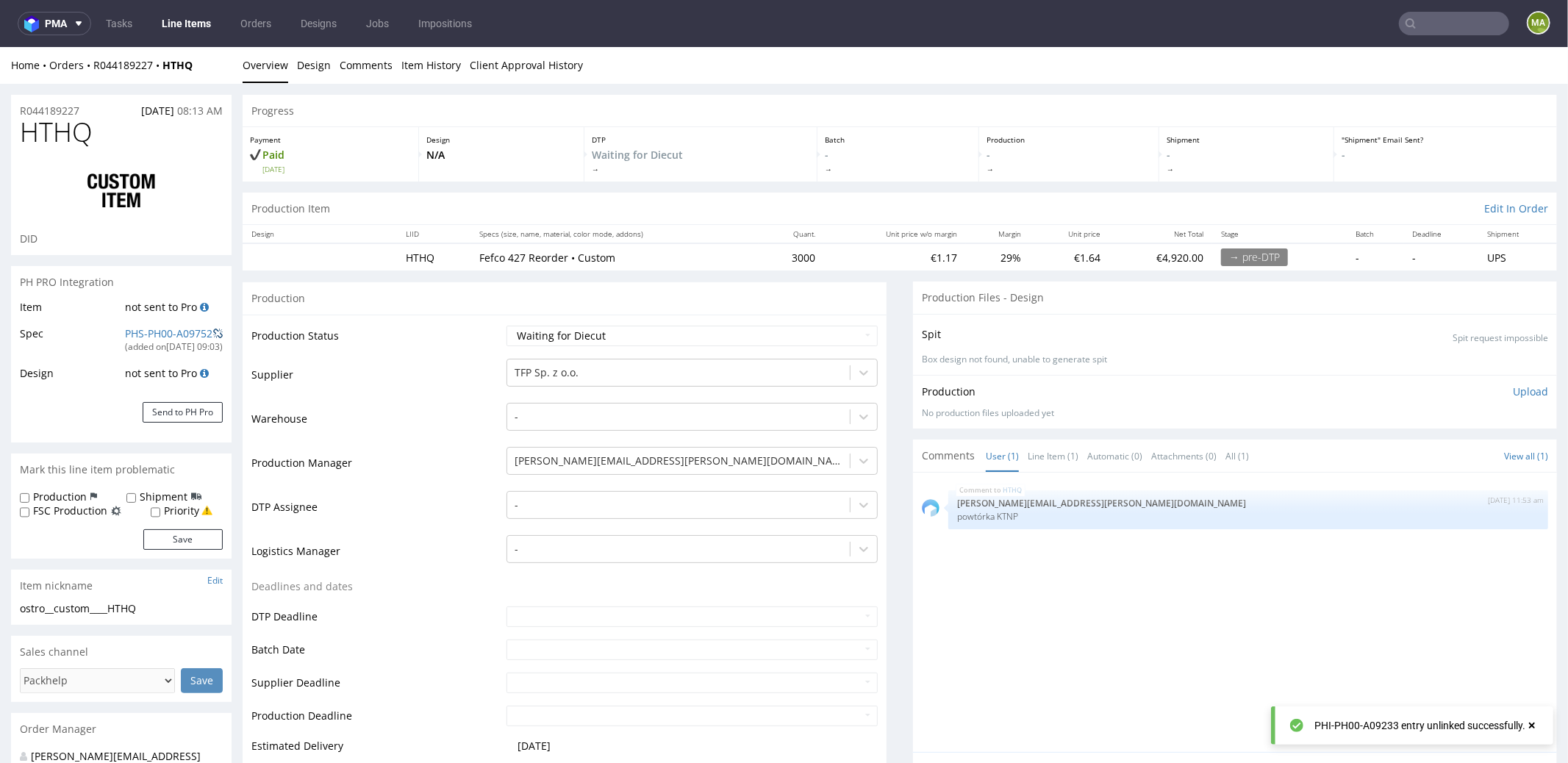
click at [220, 335] on span at bounding box center [218, 333] width 9 height 10
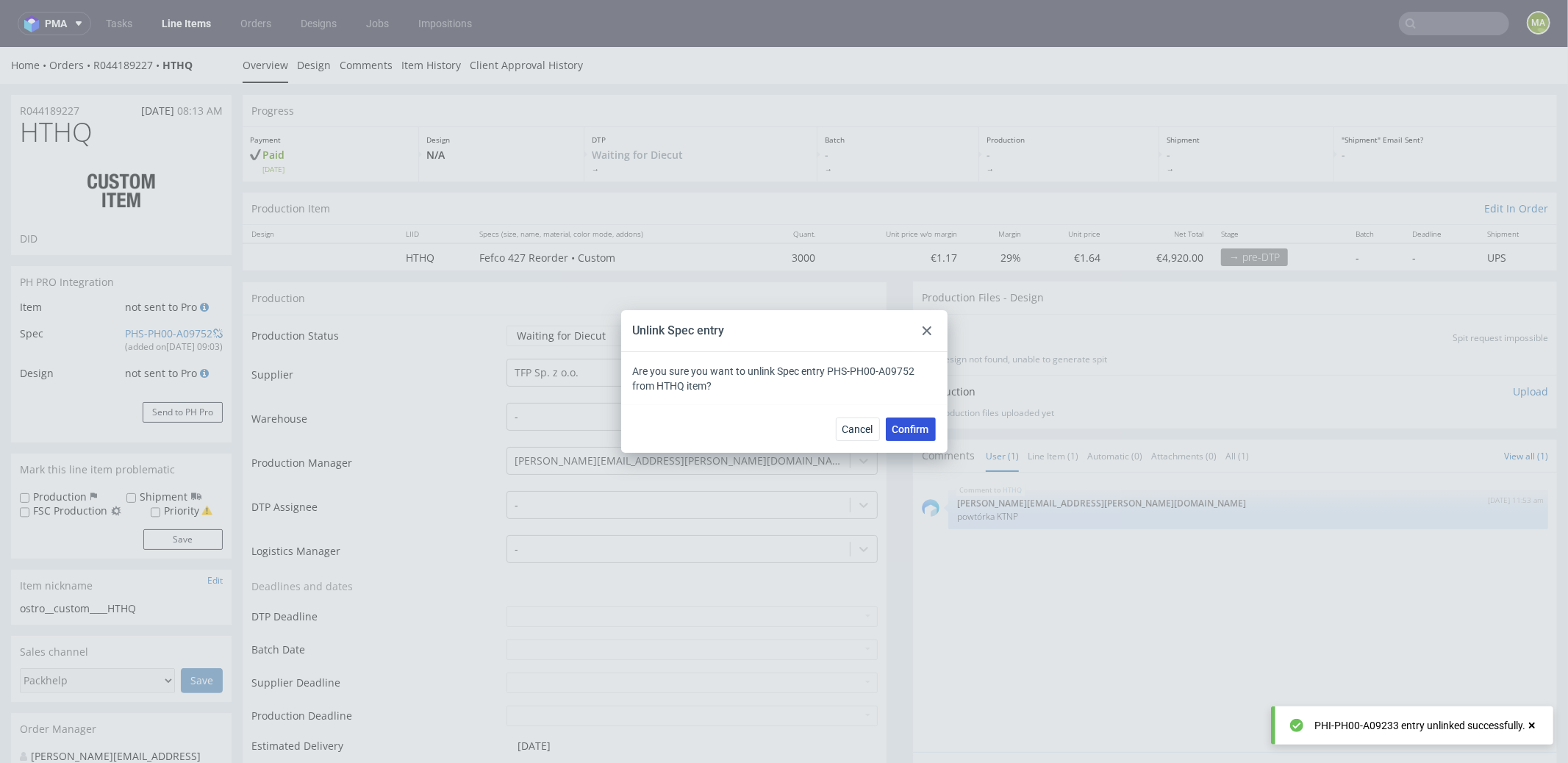
click at [916, 420] on button "Confirm" at bounding box center [910, 429] width 50 height 24
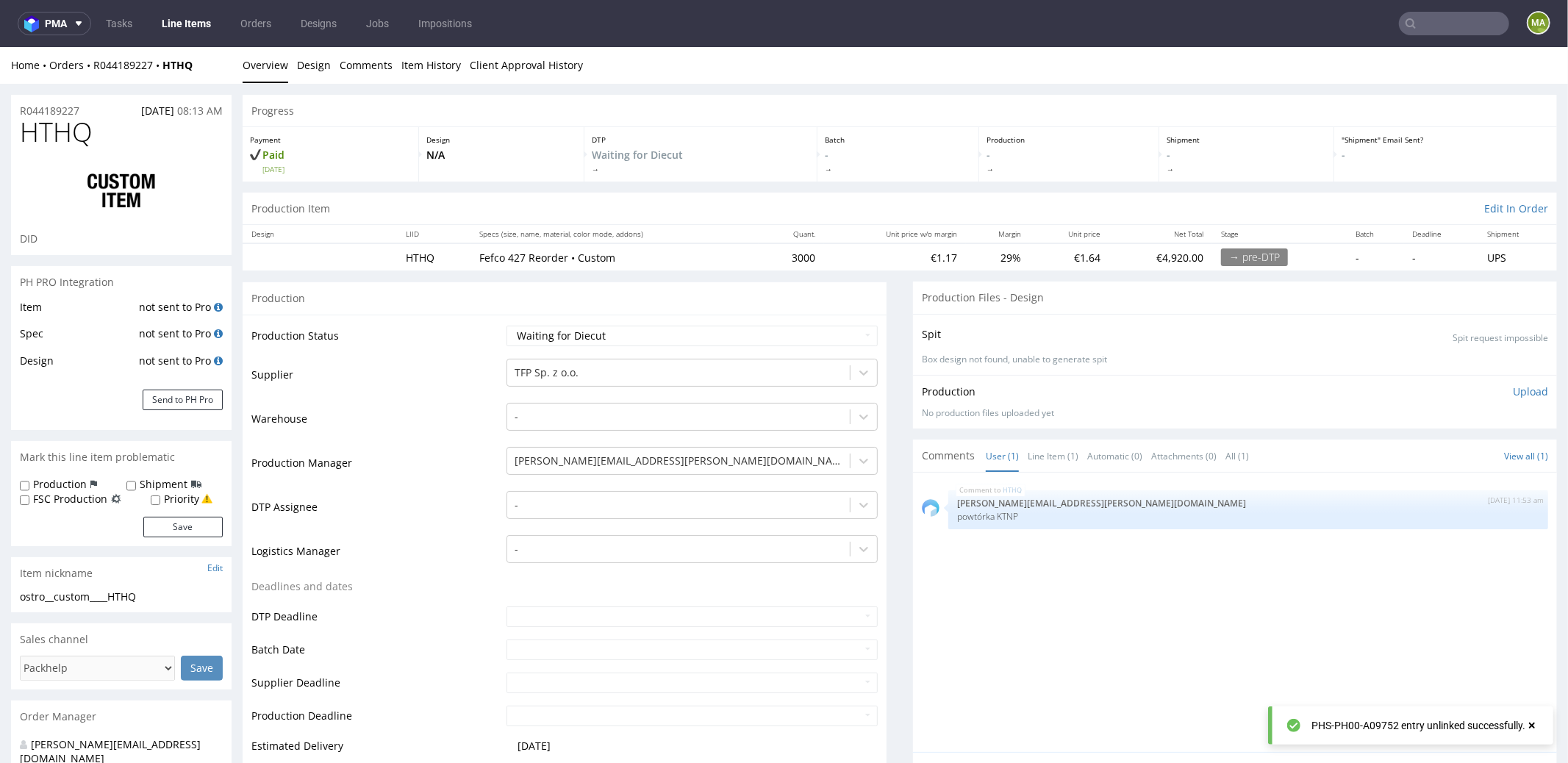
click at [436, 353] on td "Production Status" at bounding box center [377, 340] width 251 height 33
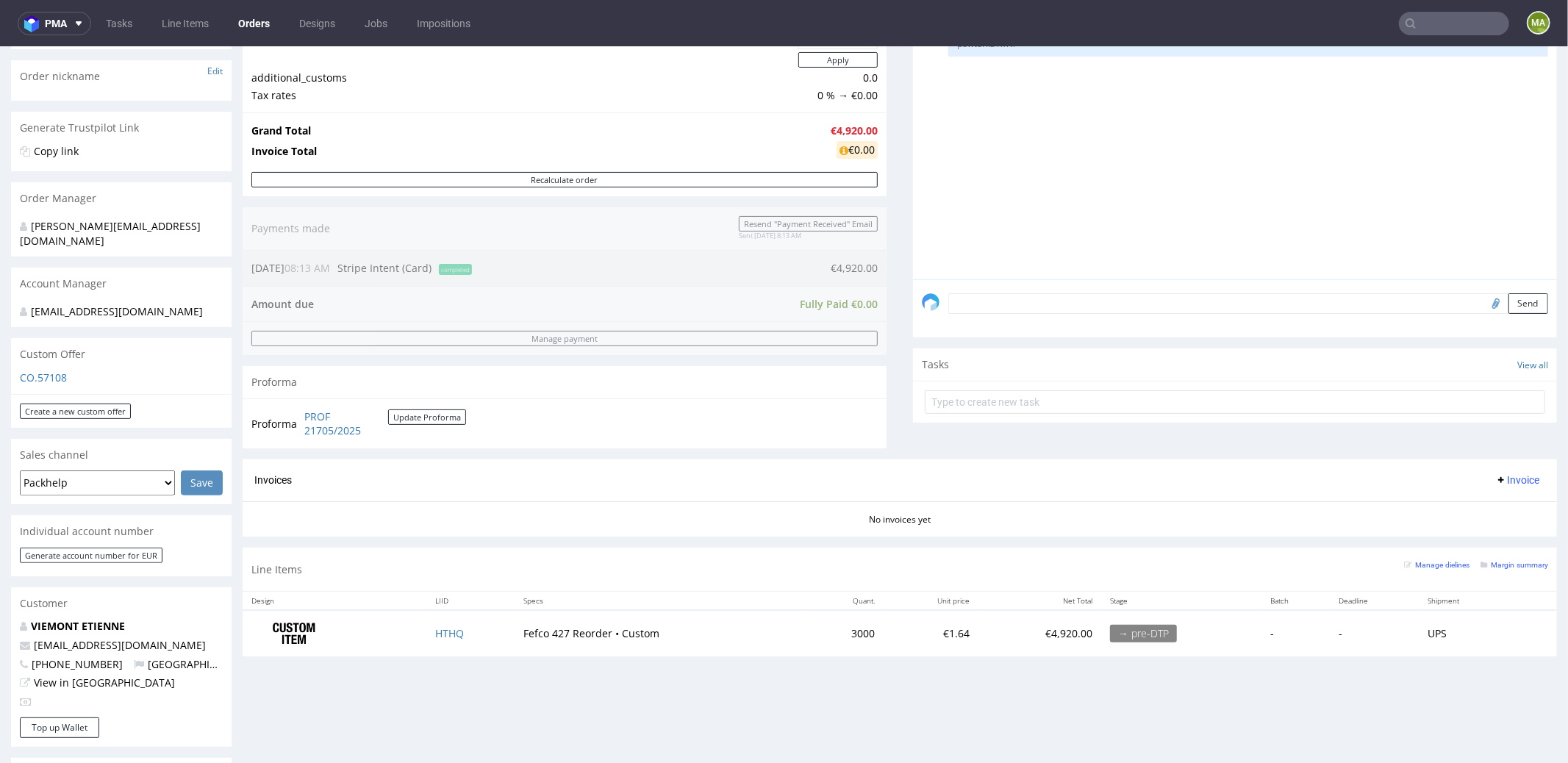
scroll to position [522, 0]
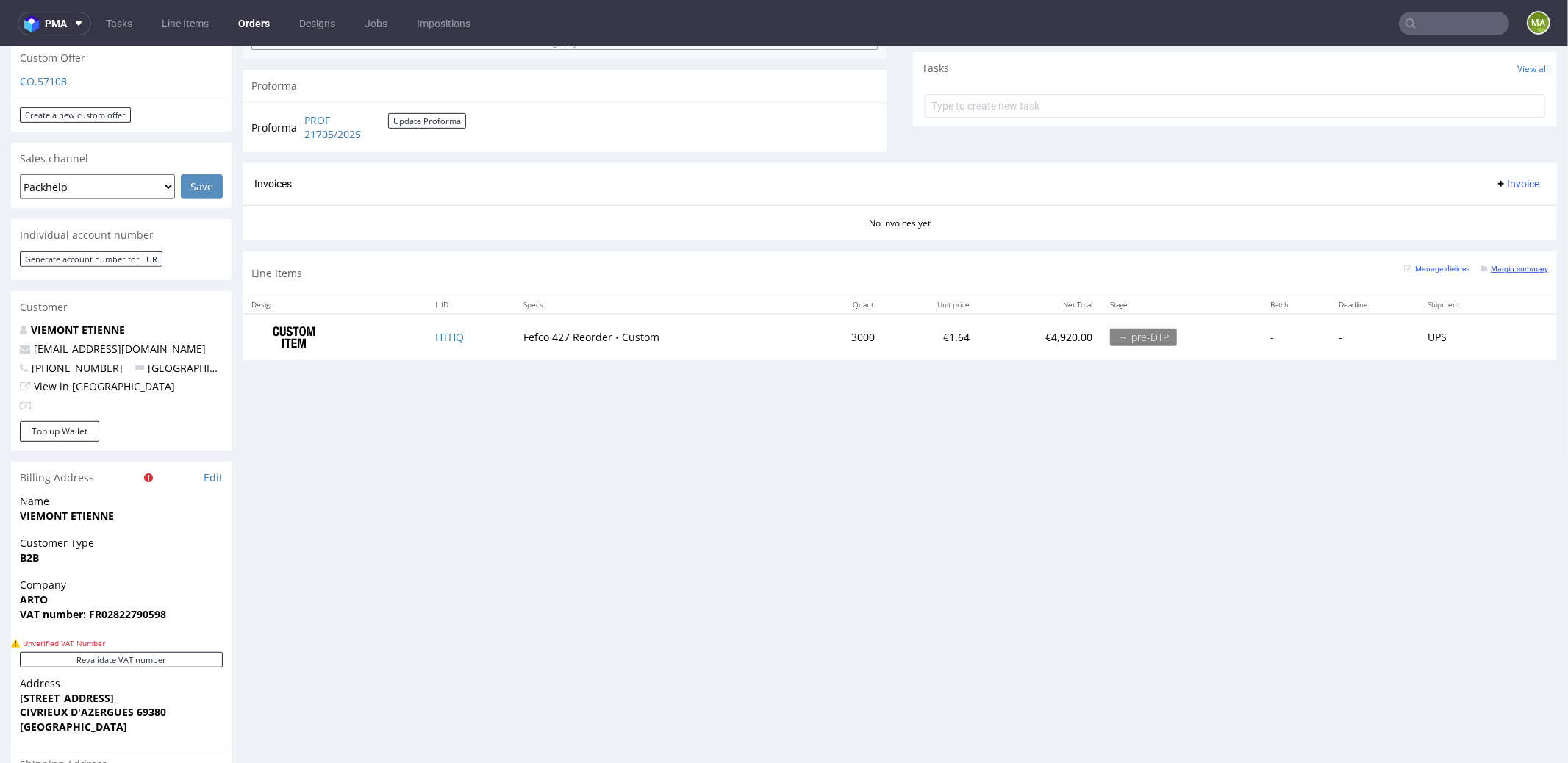
click at [1502, 264] on small "Margin summary" at bounding box center [1514, 268] width 67 height 8
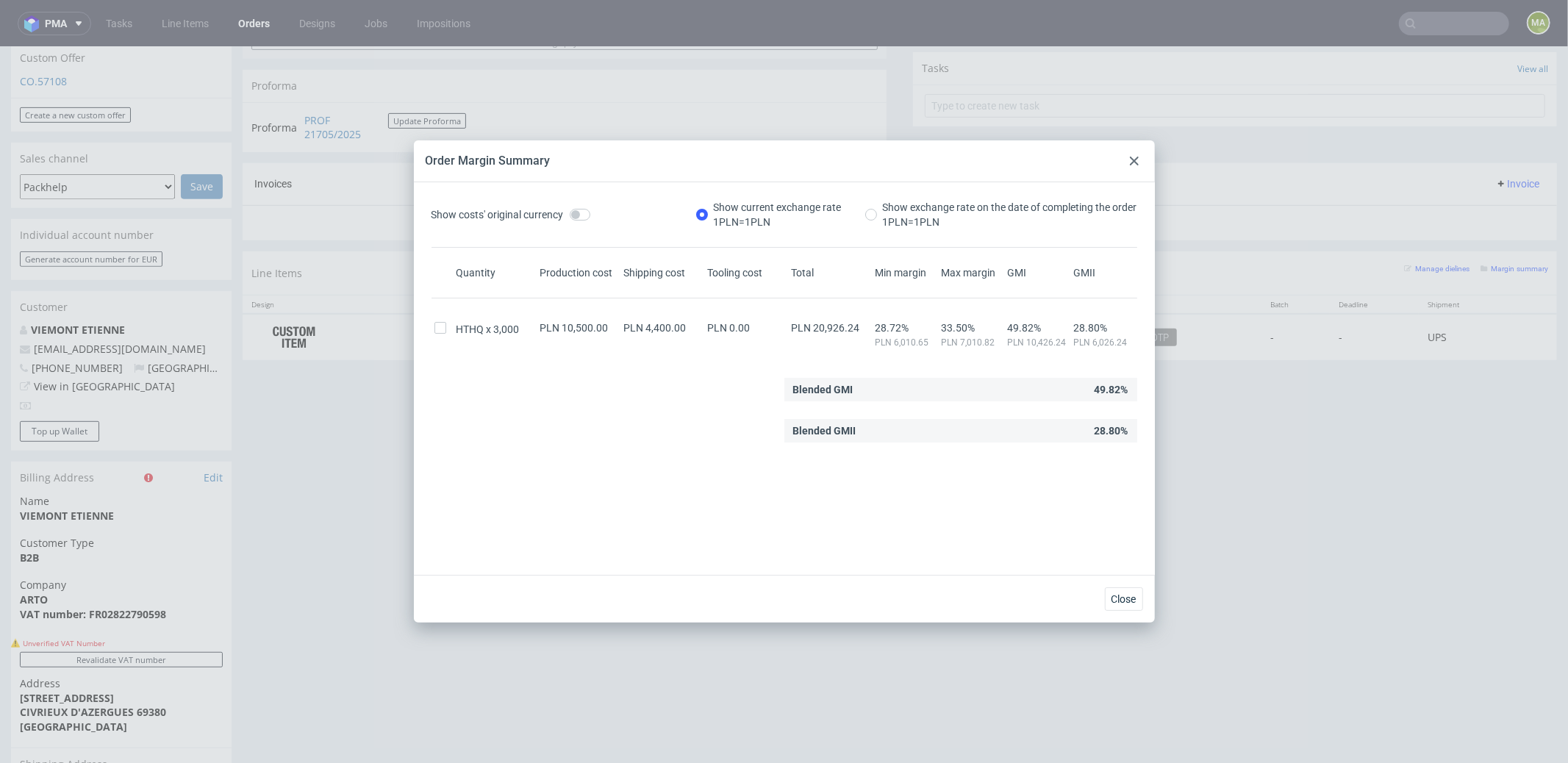
drag, startPoint x: 1132, startPoint y: 164, endPoint x: 725, endPoint y: 195, distance: 408.2
click at [1132, 164] on icon at bounding box center [1135, 161] width 9 height 9
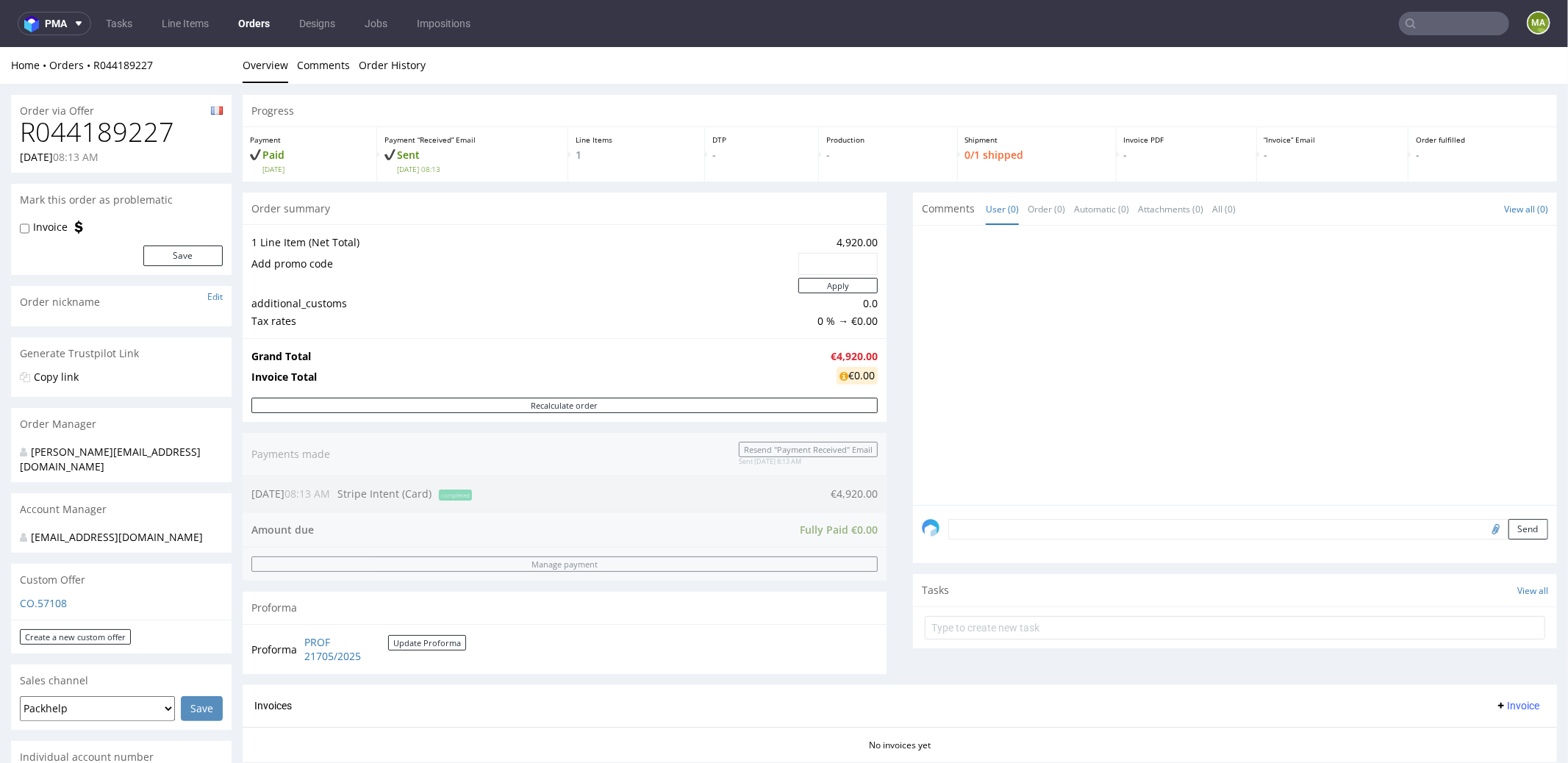
scroll to position [551, 0]
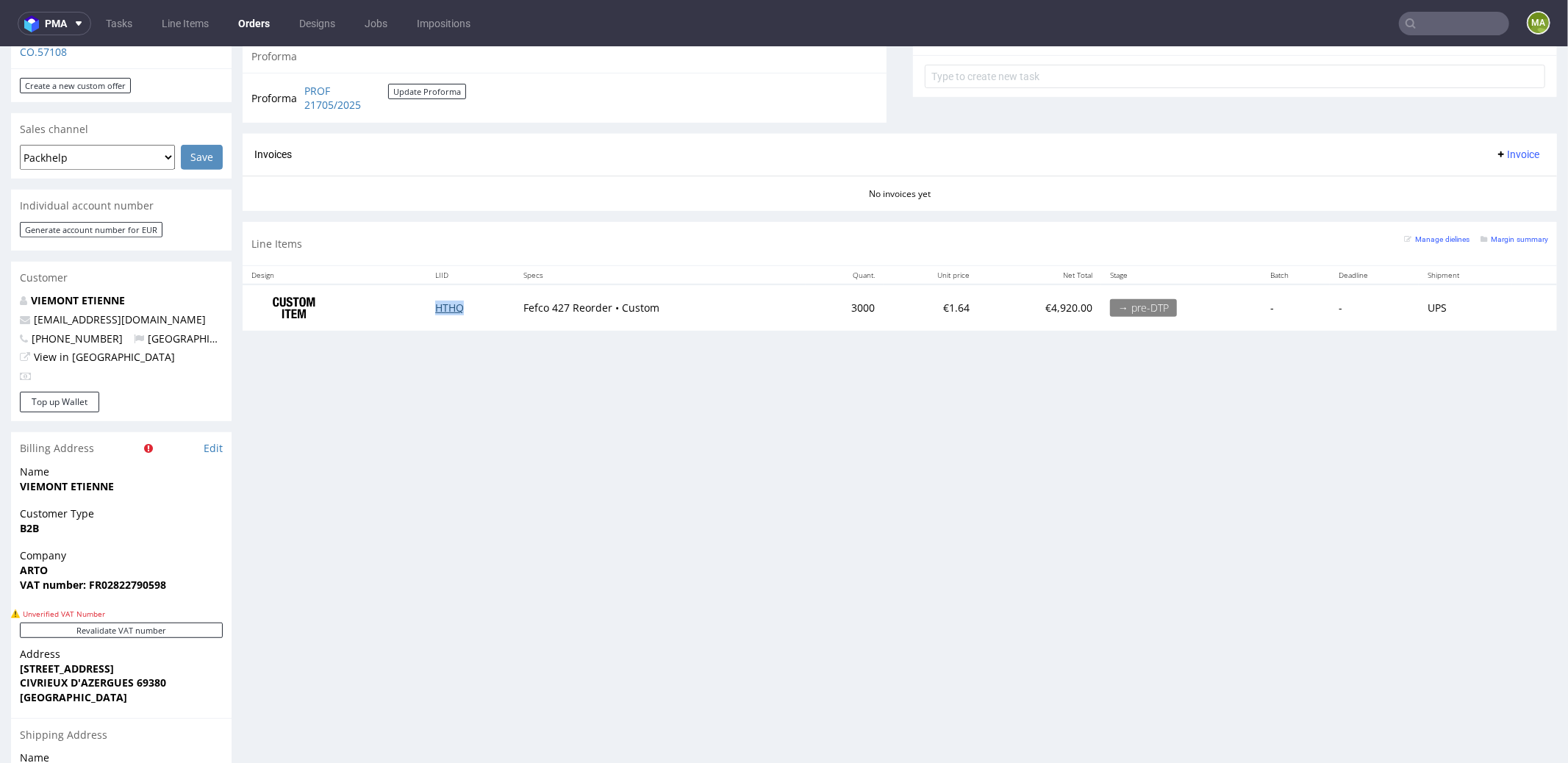
drag, startPoint x: 451, startPoint y: 315, endPoint x: 452, endPoint y: 308, distance: 7.1
click at [451, 313] on td "HTHQ" at bounding box center [470, 307] width 87 height 46
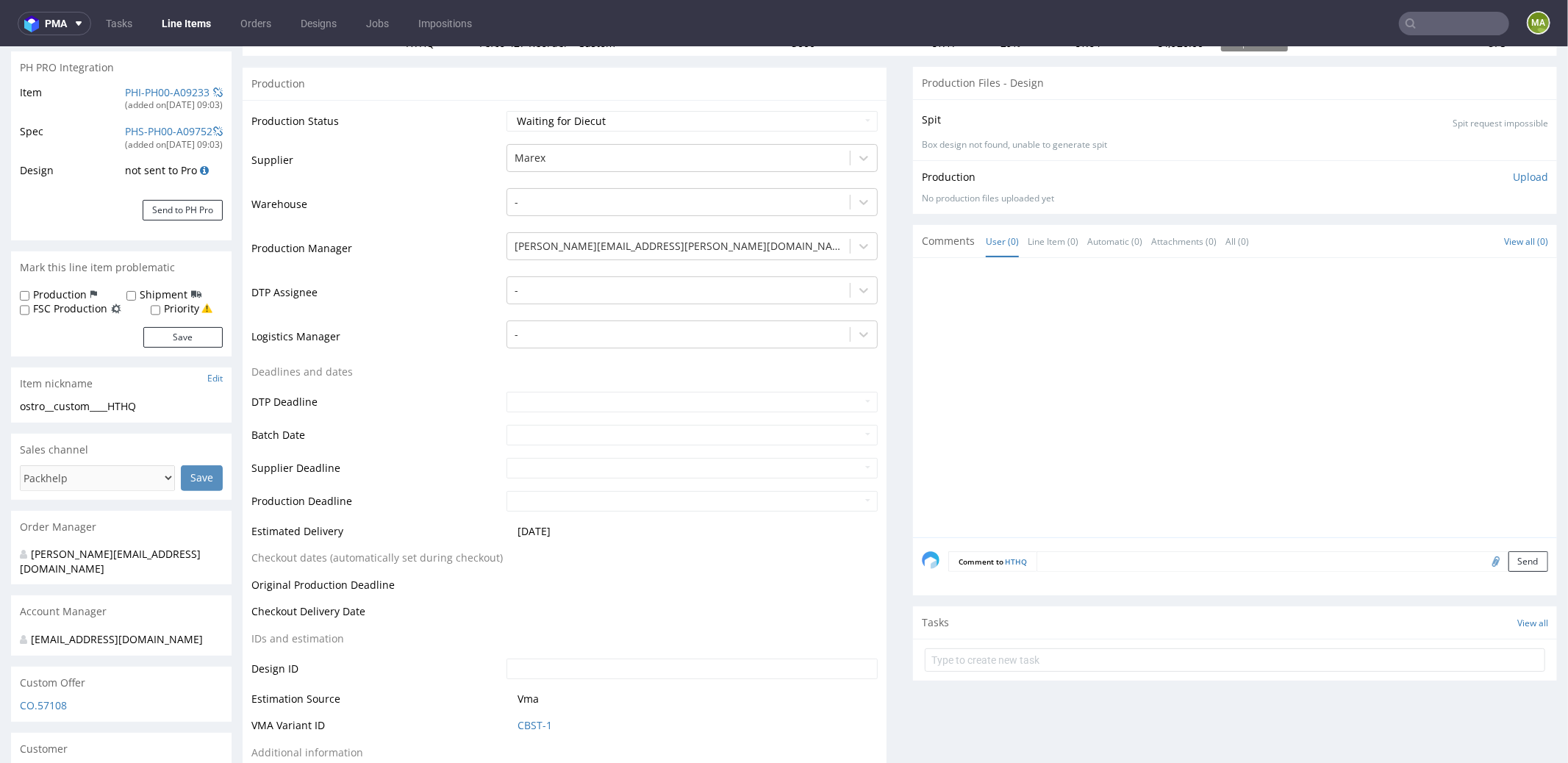
scroll to position [545, 0]
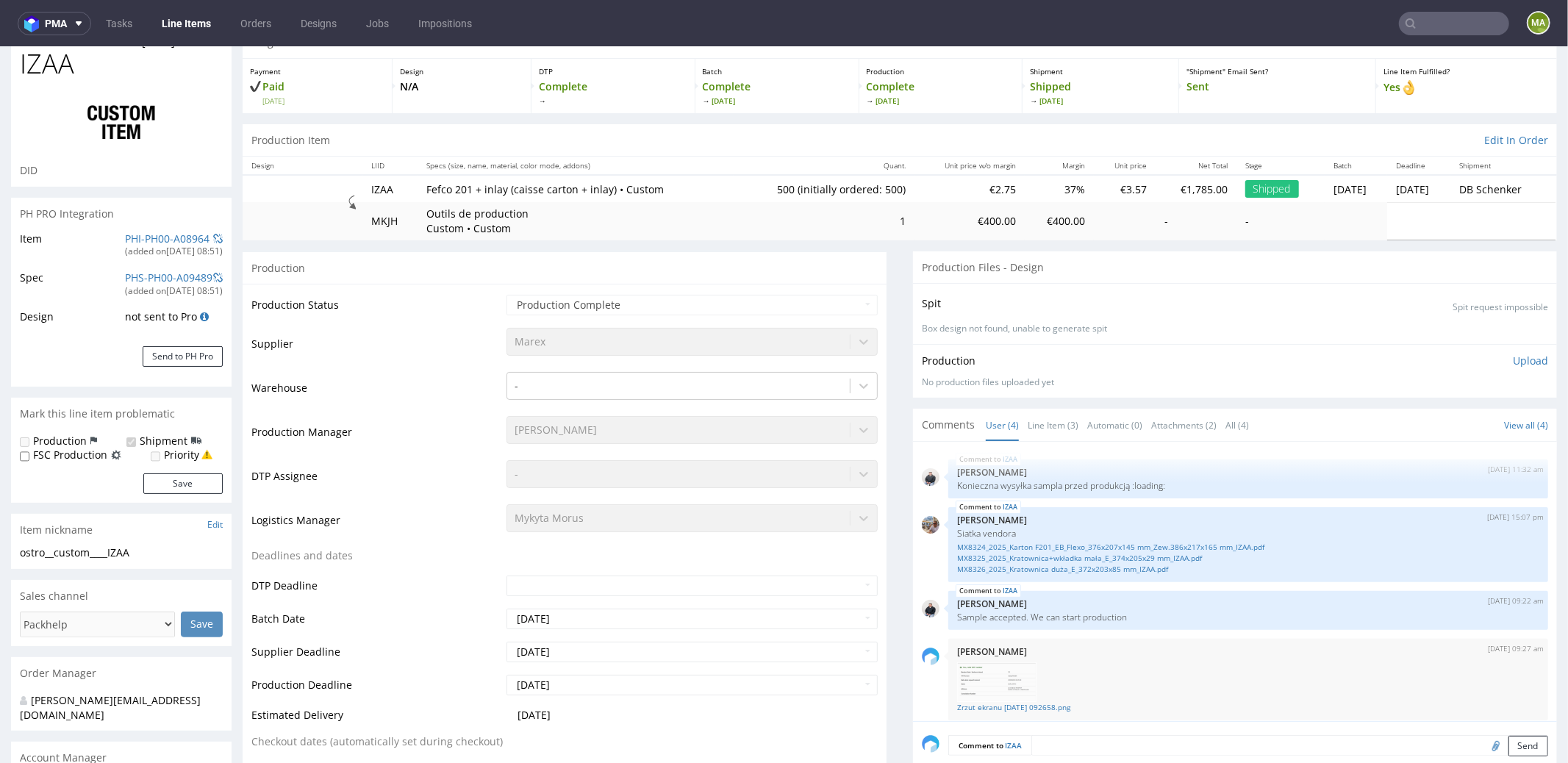
scroll to position [139, 0]
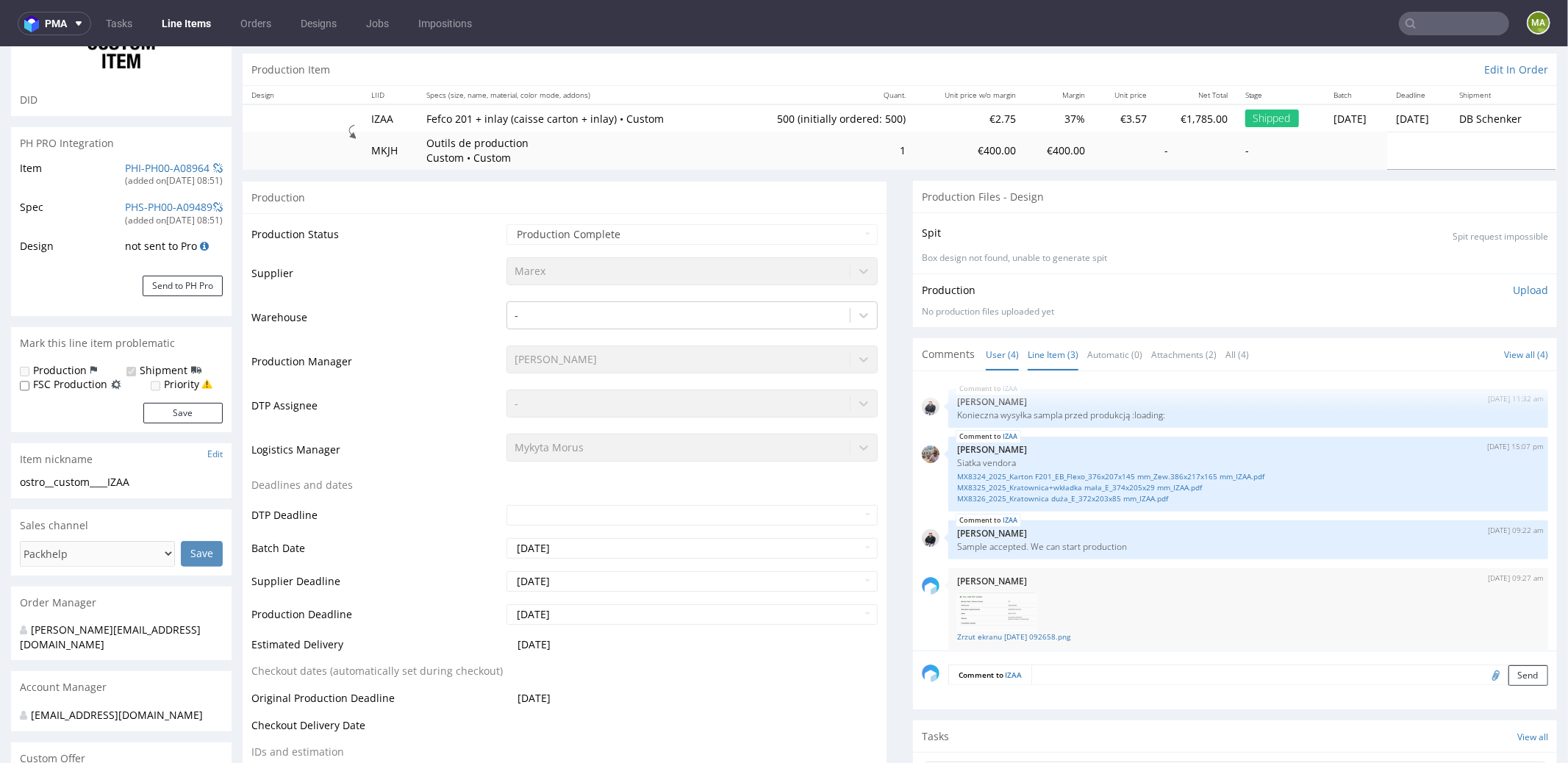
click at [1047, 358] on link "Line Item (3)" at bounding box center [1053, 354] width 51 height 31
click at [1050, 473] on link "MX8324_2025_Karton F201_EB_Flexo_376x207x145 mm_Zew.386x217x165 mm_IZAA.pdf" at bounding box center [1247, 476] width 582 height 11
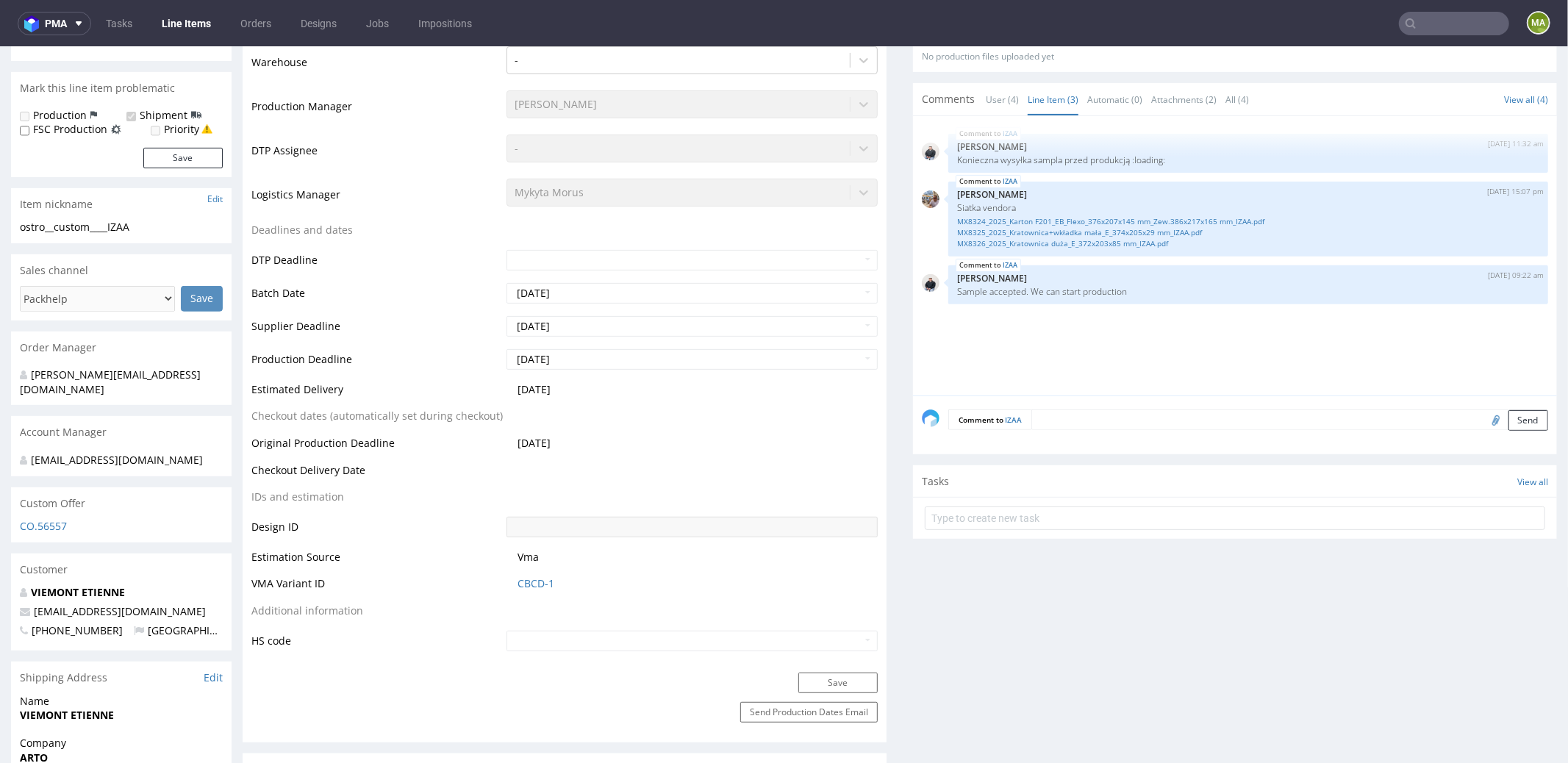
scroll to position [509, 0]
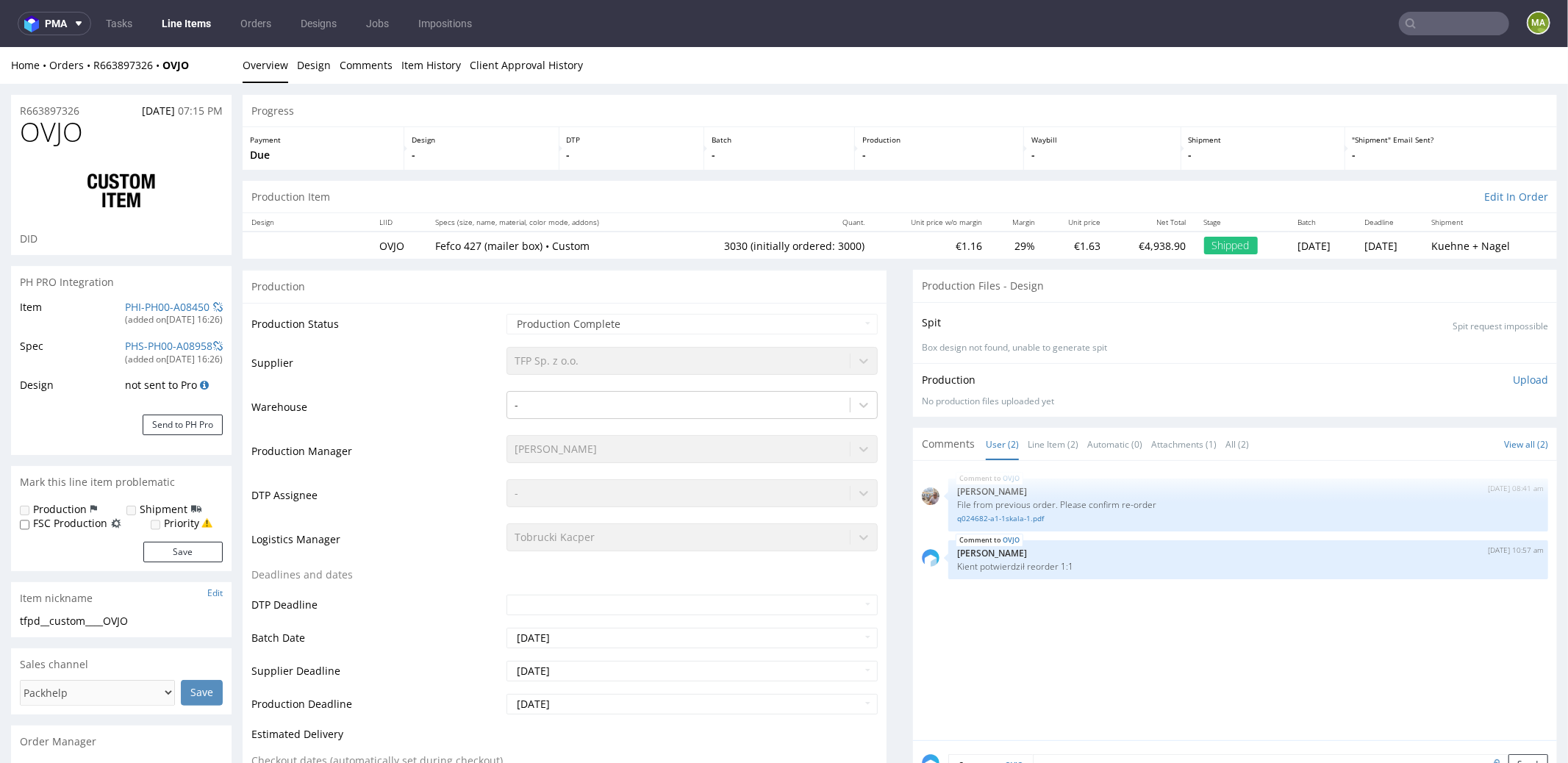
select select "in_progress"
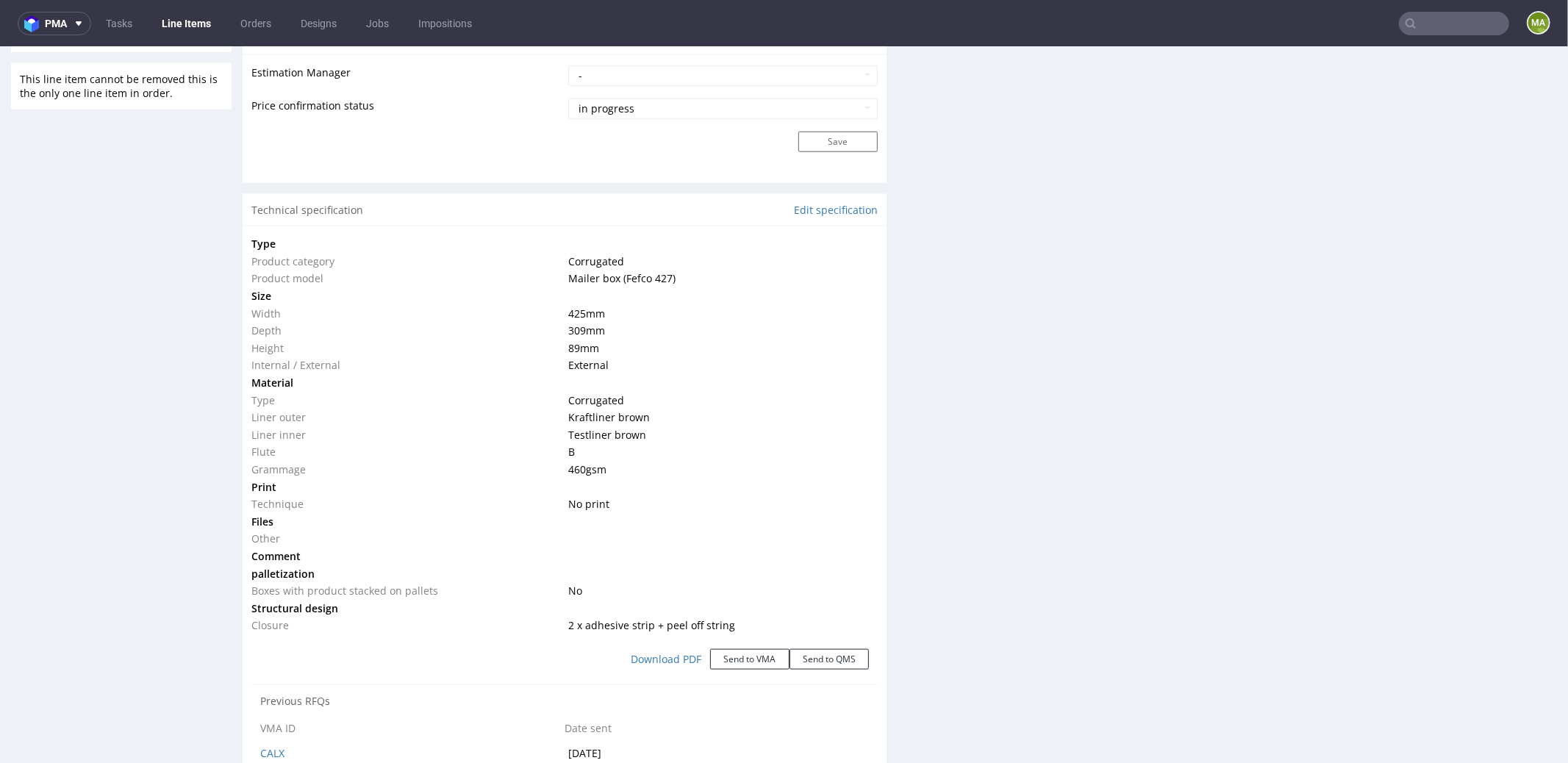
scroll to position [1245, 0]
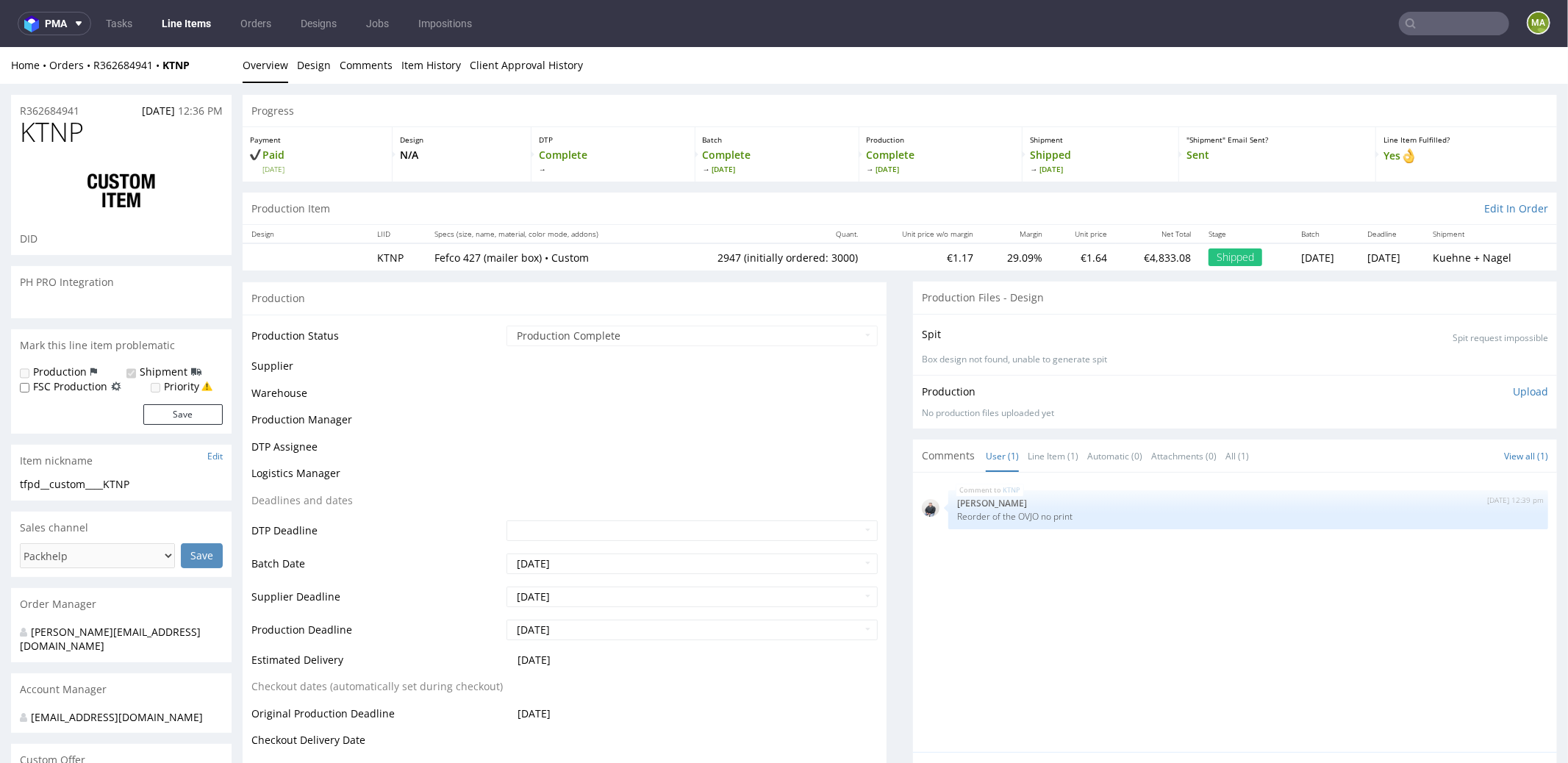
select select "in_progress"
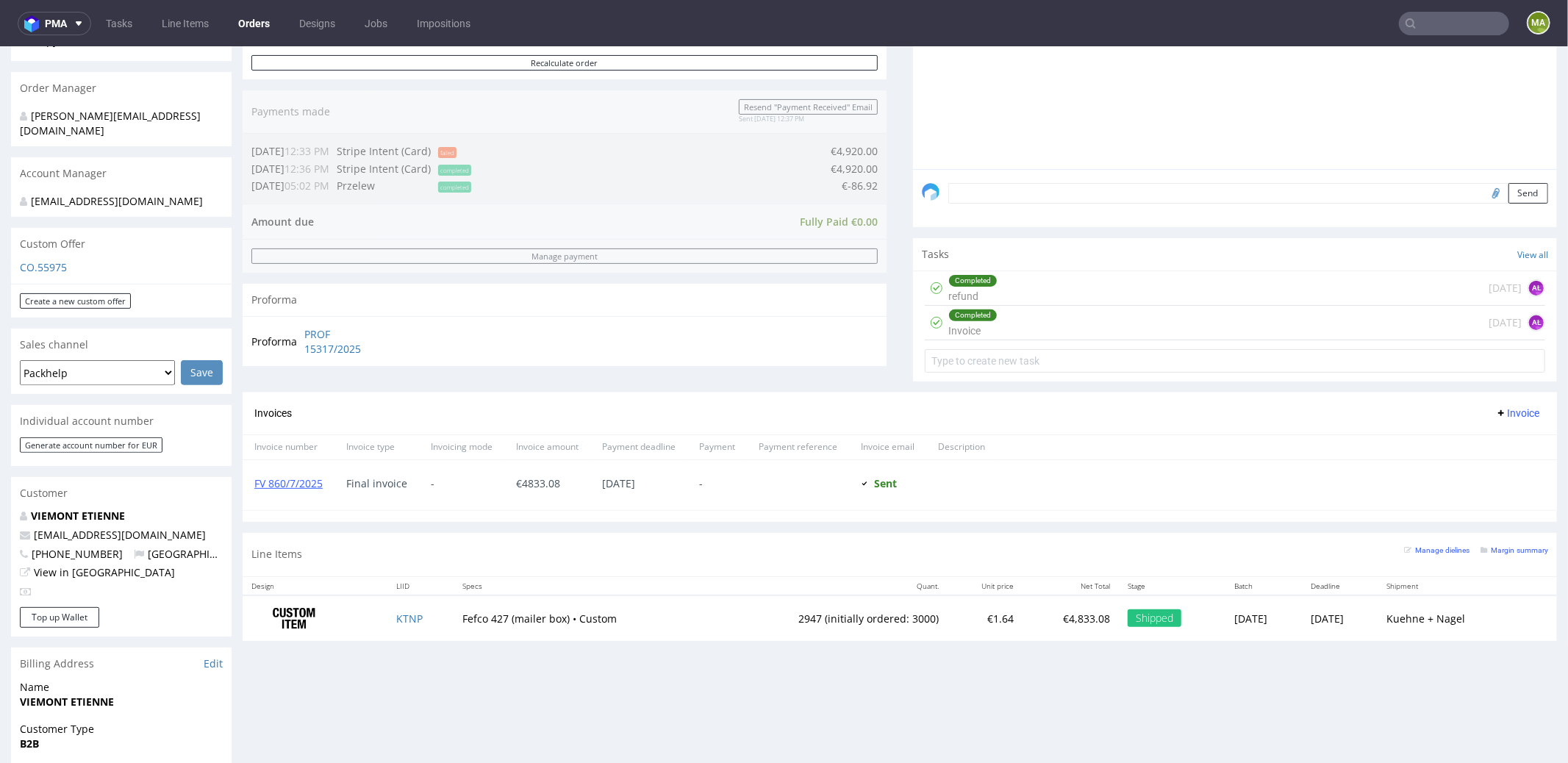
scroll to position [480, 0]
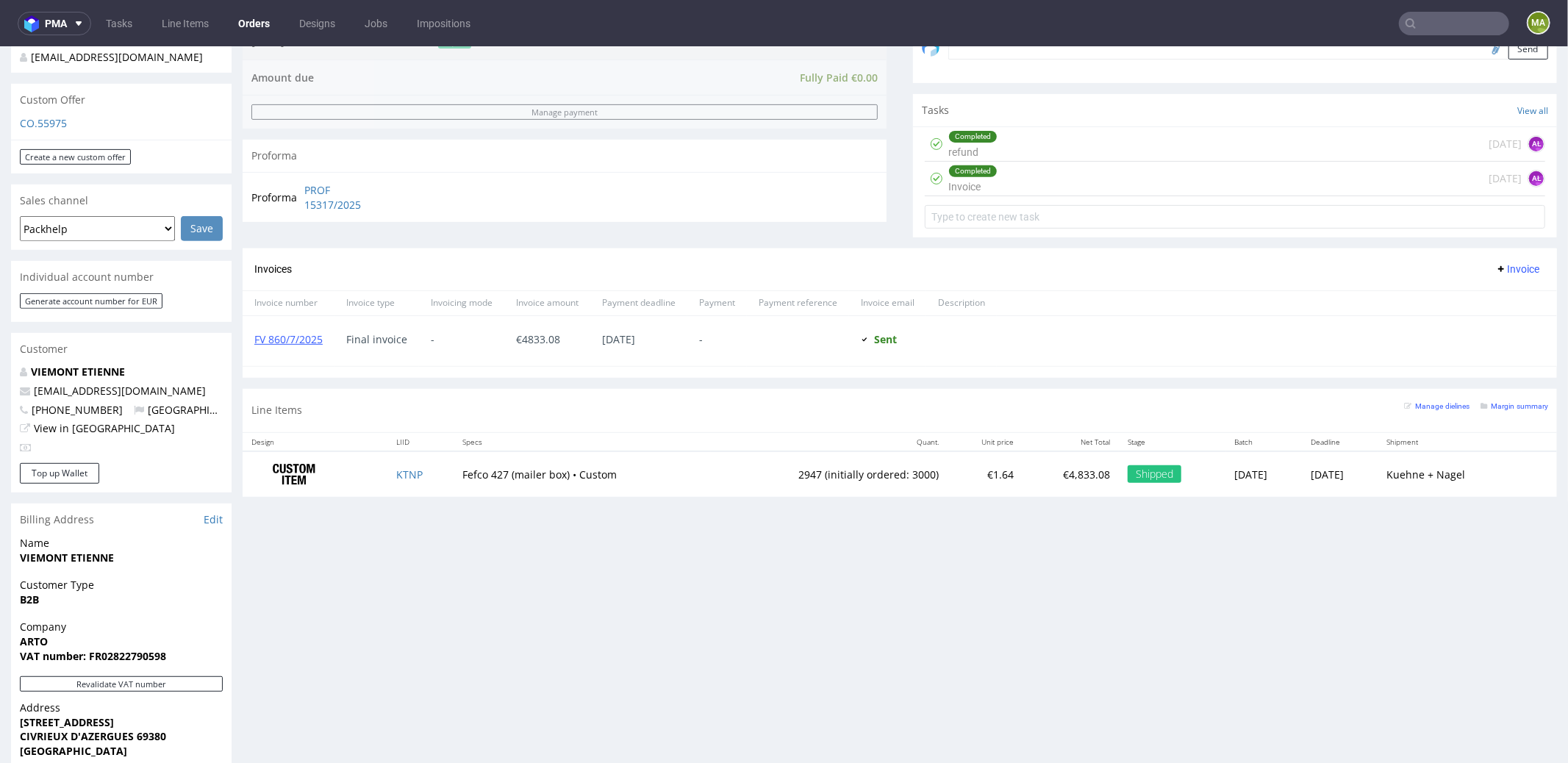
click at [1504, 408] on div "Manage dielines Margin summary" at bounding box center [1476, 410] width 144 height 26
click at [1504, 404] on small "Margin summary" at bounding box center [1514, 405] width 67 height 8
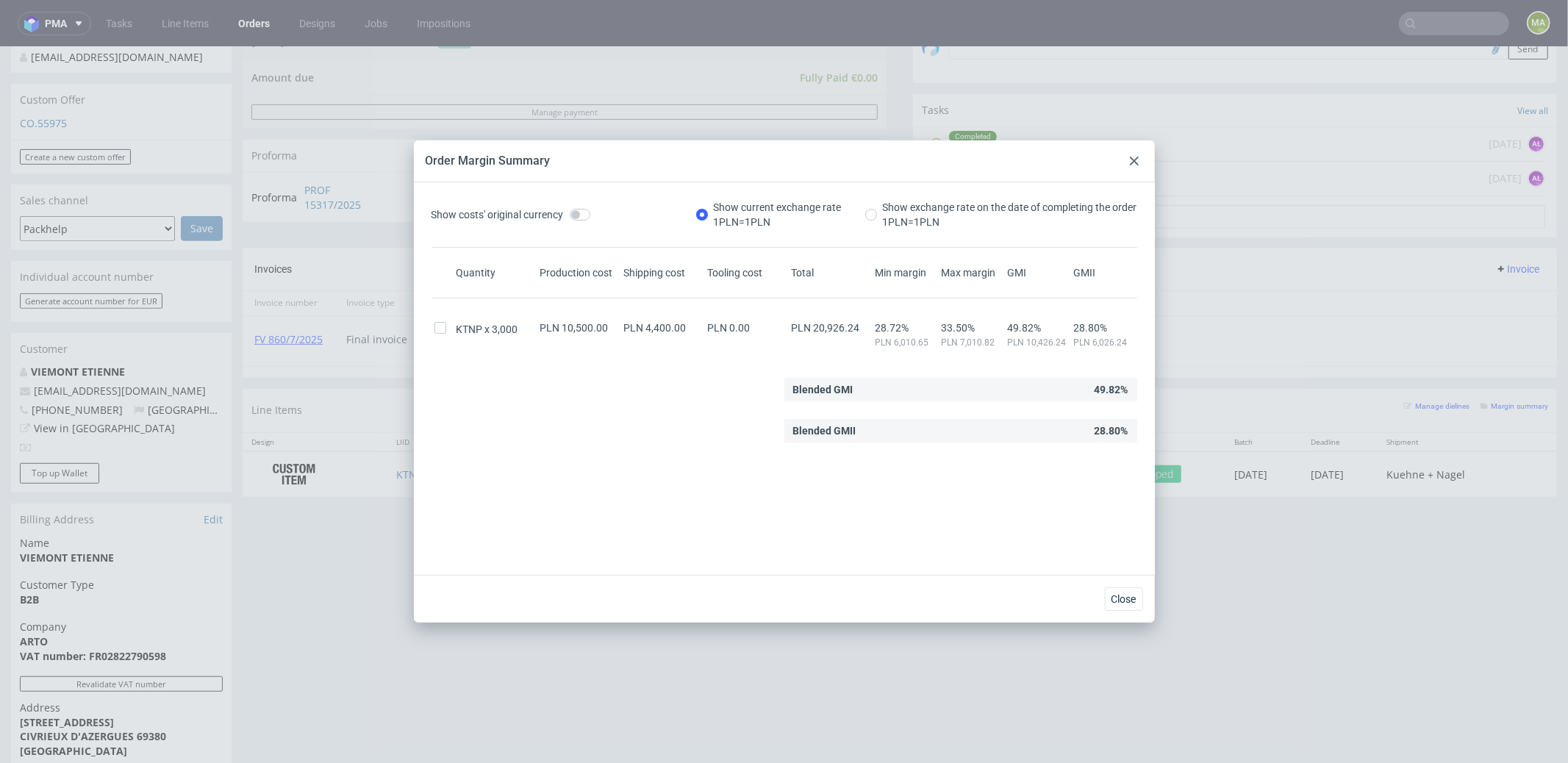
drag, startPoint x: 259, startPoint y: 390, endPoint x: 297, endPoint y: 377, distance: 40.2
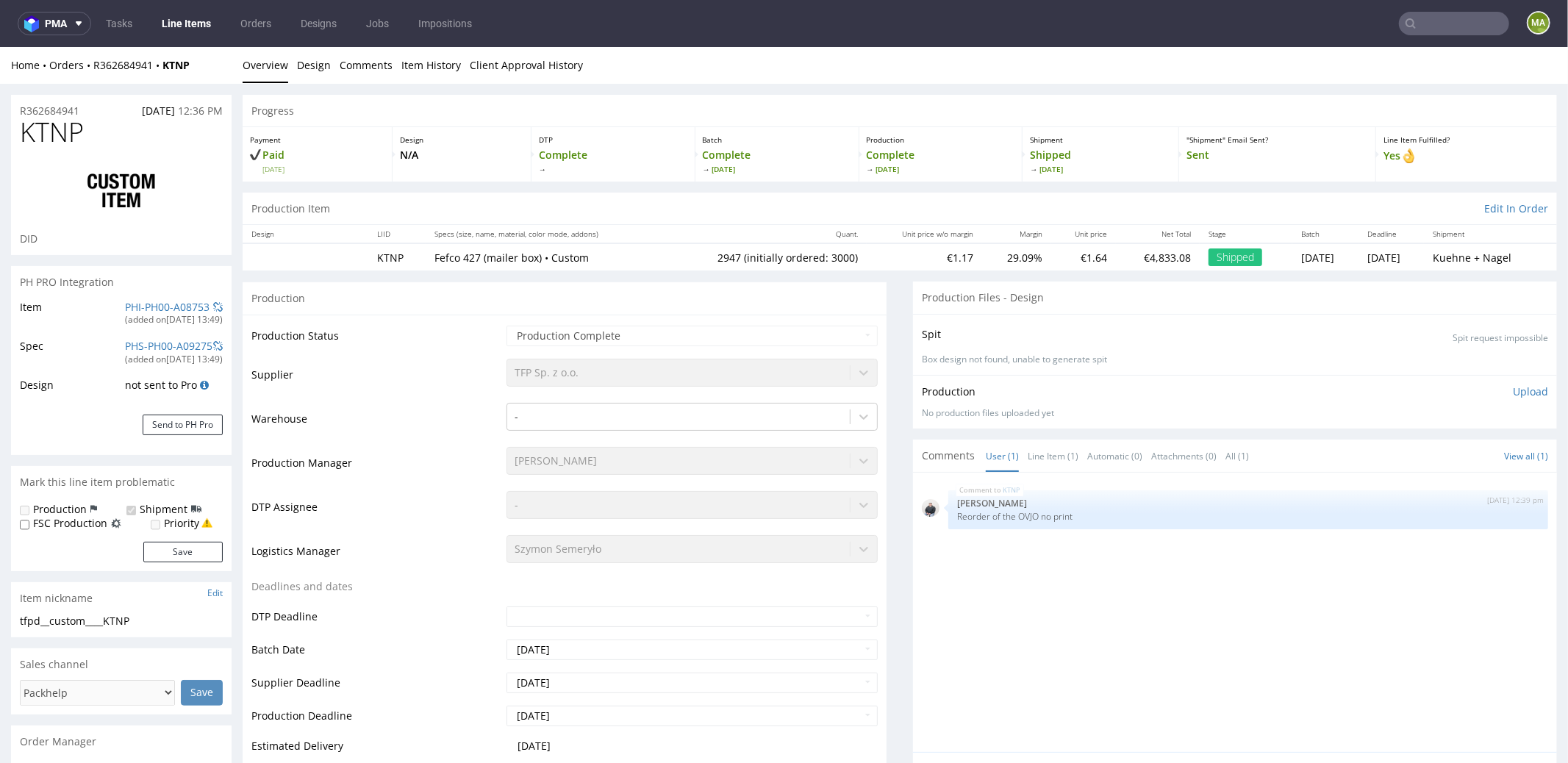
scroll to position [542, 0]
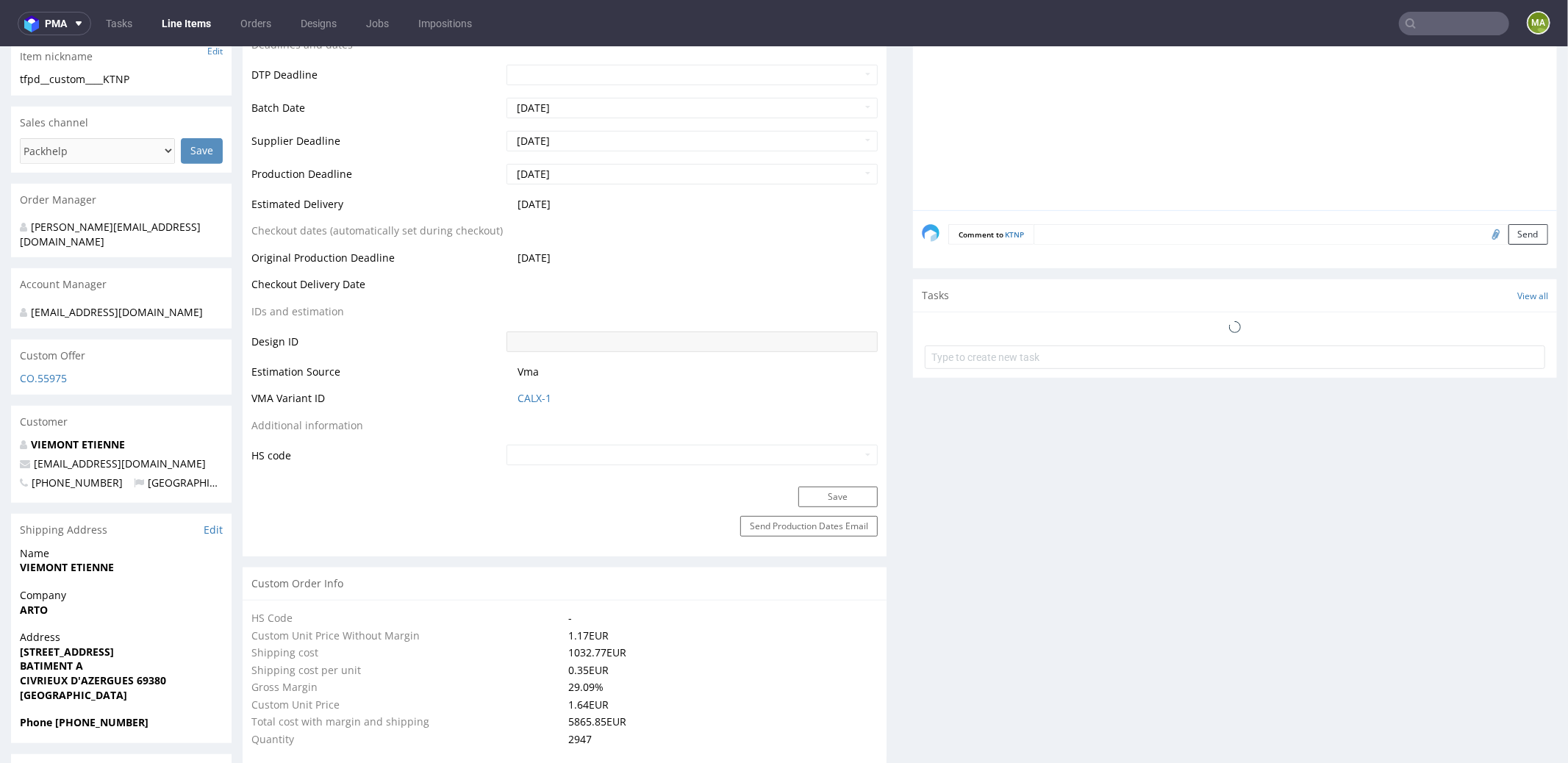
select select "in_progress"
click at [521, 397] on link "CALX-1" at bounding box center [534, 397] width 34 height 15
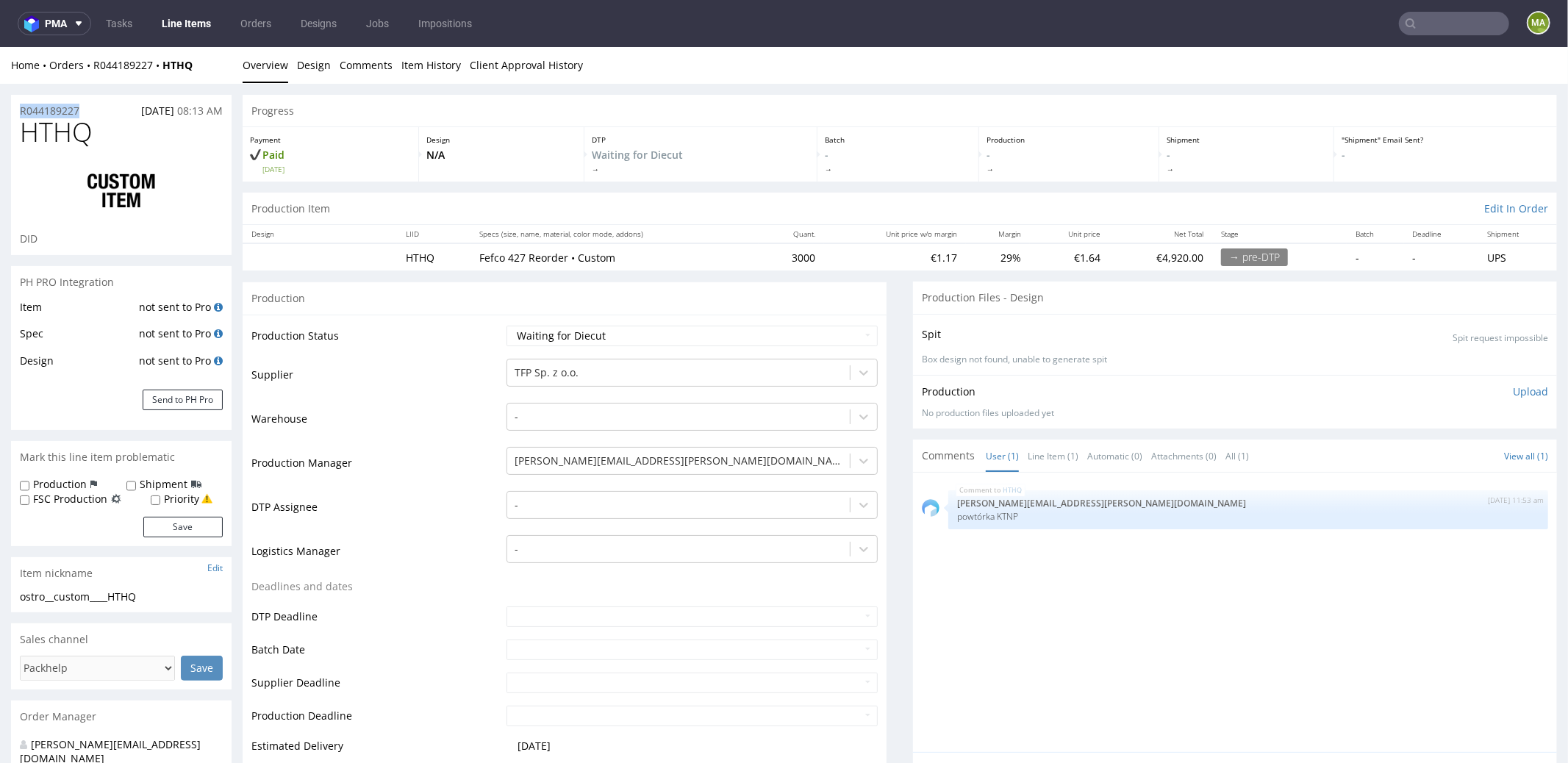
drag, startPoint x: 93, startPoint y: 109, endPoint x: 0, endPoint y: 106, distance: 93.0
copy p "R044189227"
click at [613, 342] on select "Waiting for Artwork Waiting for Diecut Waiting for Mockup Waiting for DTP Waiti…" at bounding box center [692, 335] width 371 height 21
select select "production_in_process"
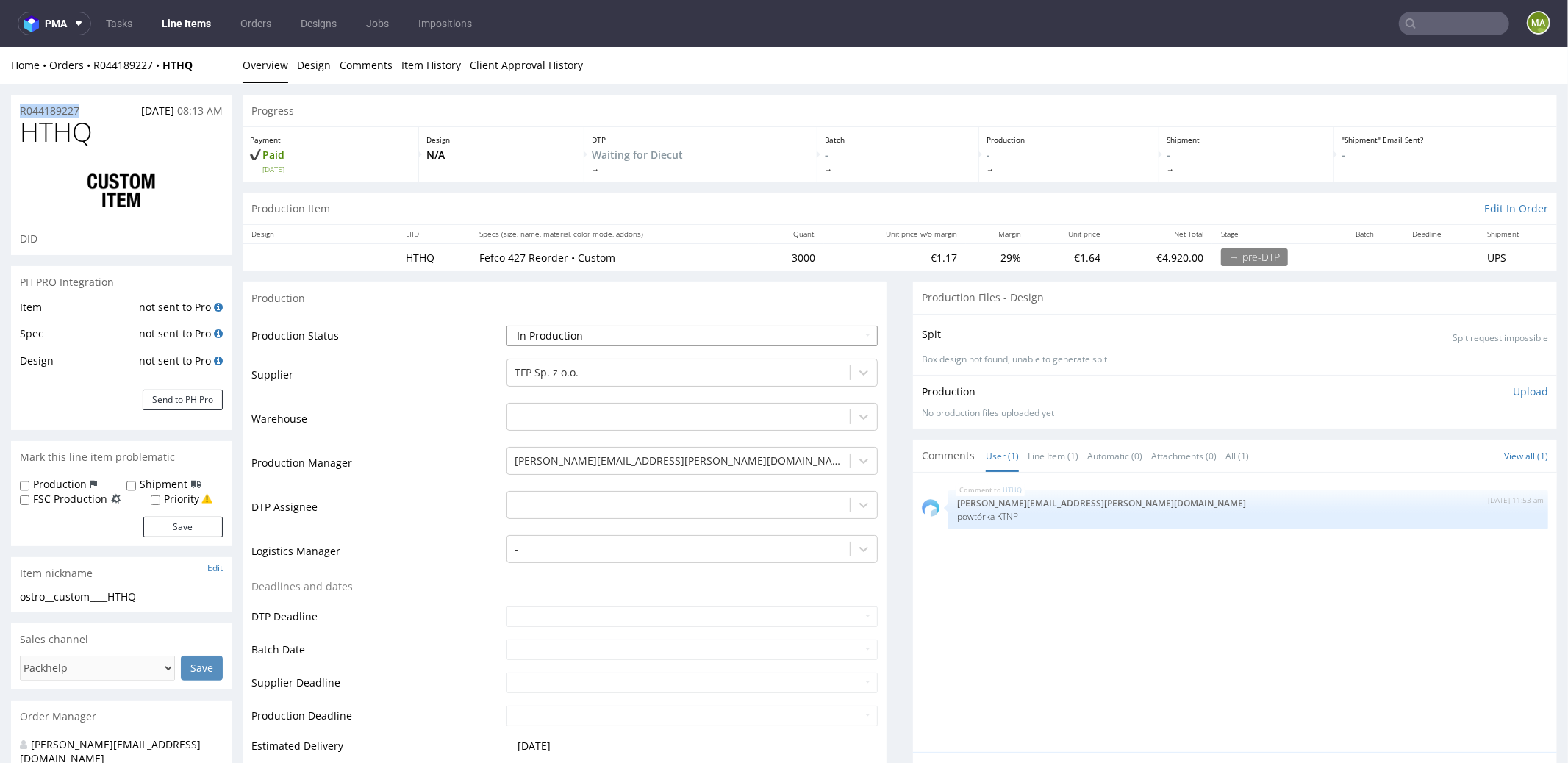
click at [507, 325] on select "Waiting for Artwork Waiting for Diecut Waiting for Mockup Waiting for DTP Waiti…" at bounding box center [692, 335] width 371 height 21
click at [413, 500] on td "DTP Assignee" at bounding box center [377, 511] width 251 height 44
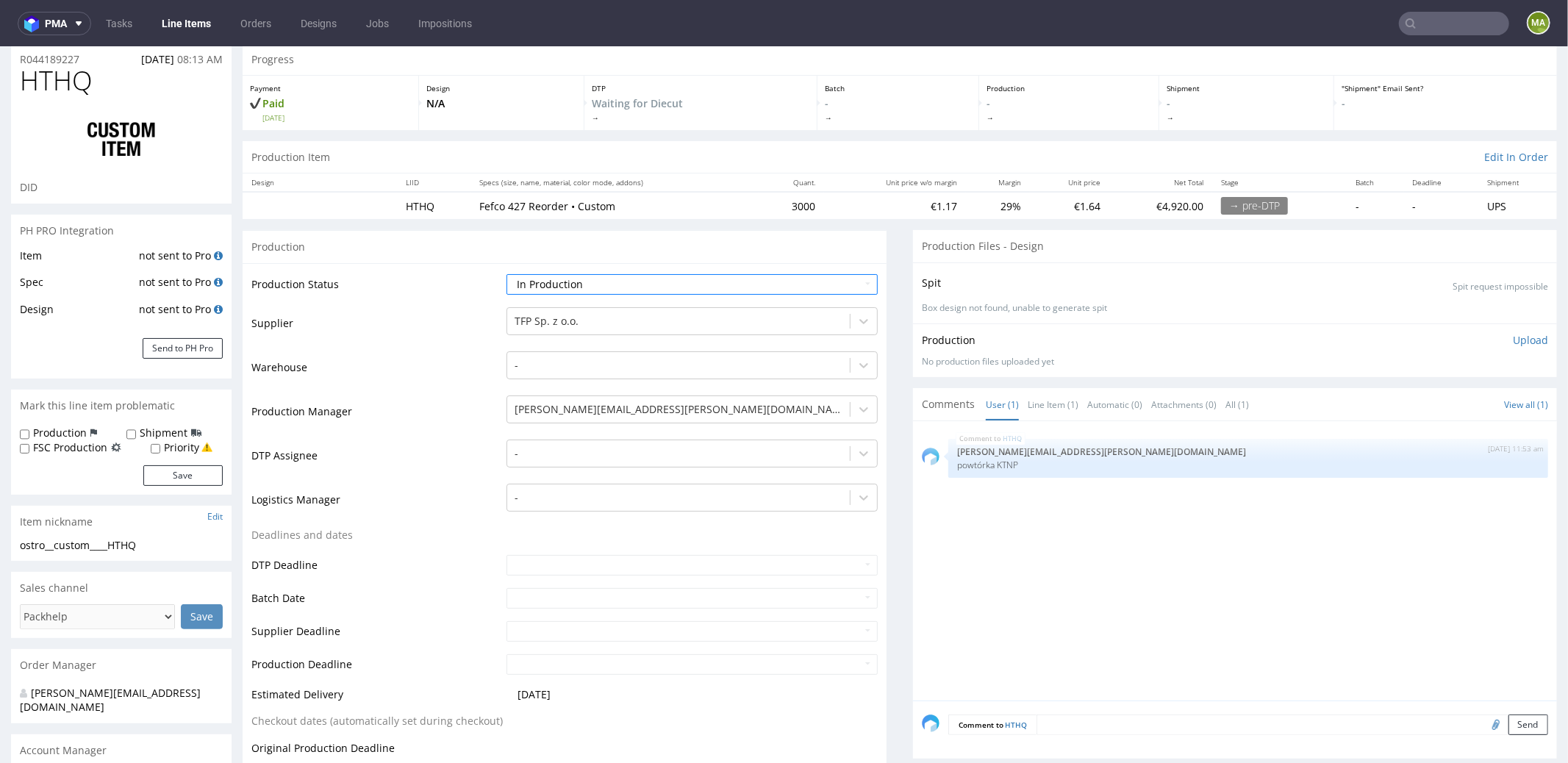
scroll to position [133, 0]
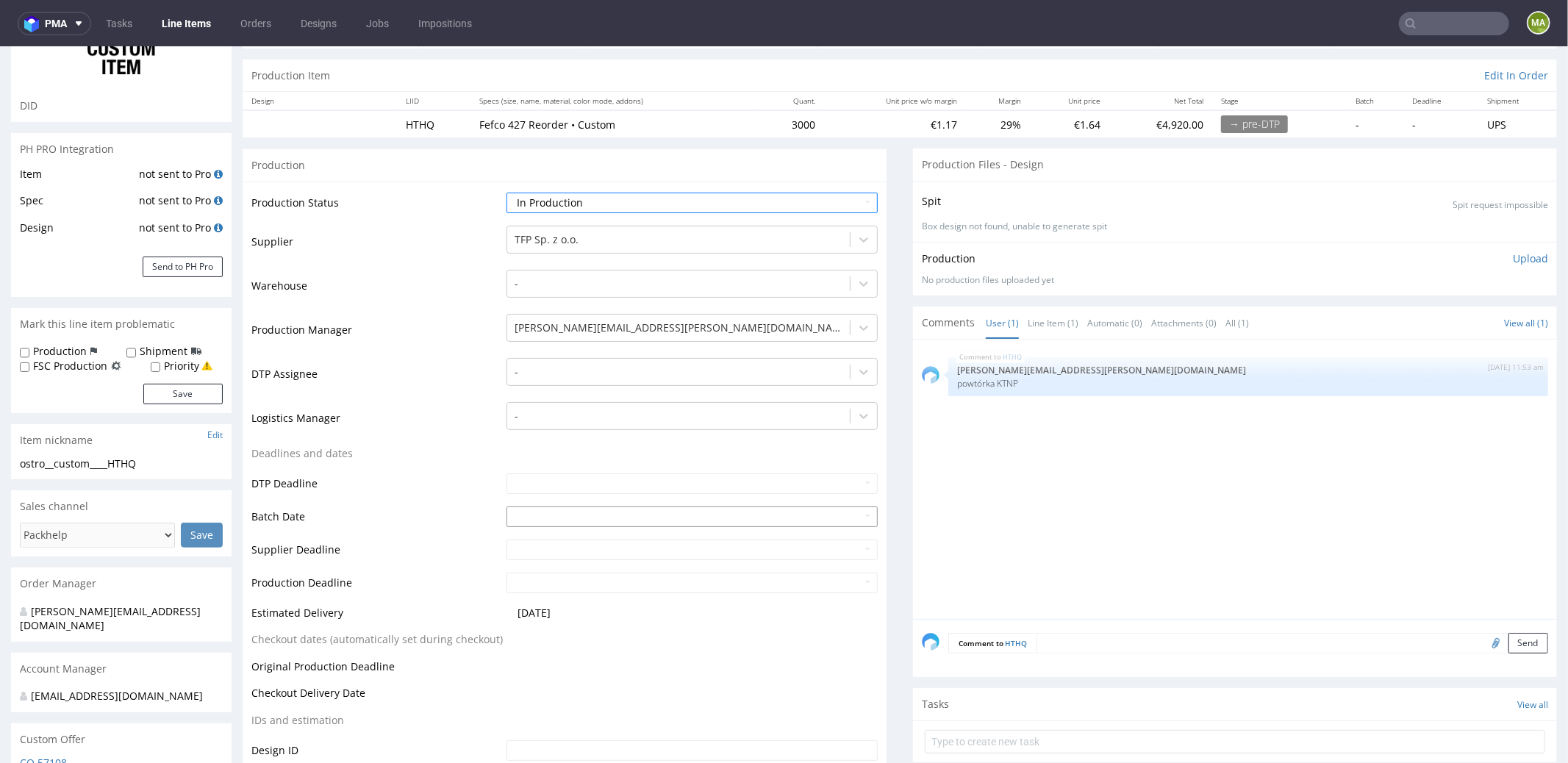
click at [551, 511] on input "text" at bounding box center [692, 516] width 371 height 21
click at [602, 403] on td "9" at bounding box center [606, 404] width 22 height 22
type input "[DATE]"
click at [379, 472] on td "DTP Deadline" at bounding box center [377, 488] width 251 height 33
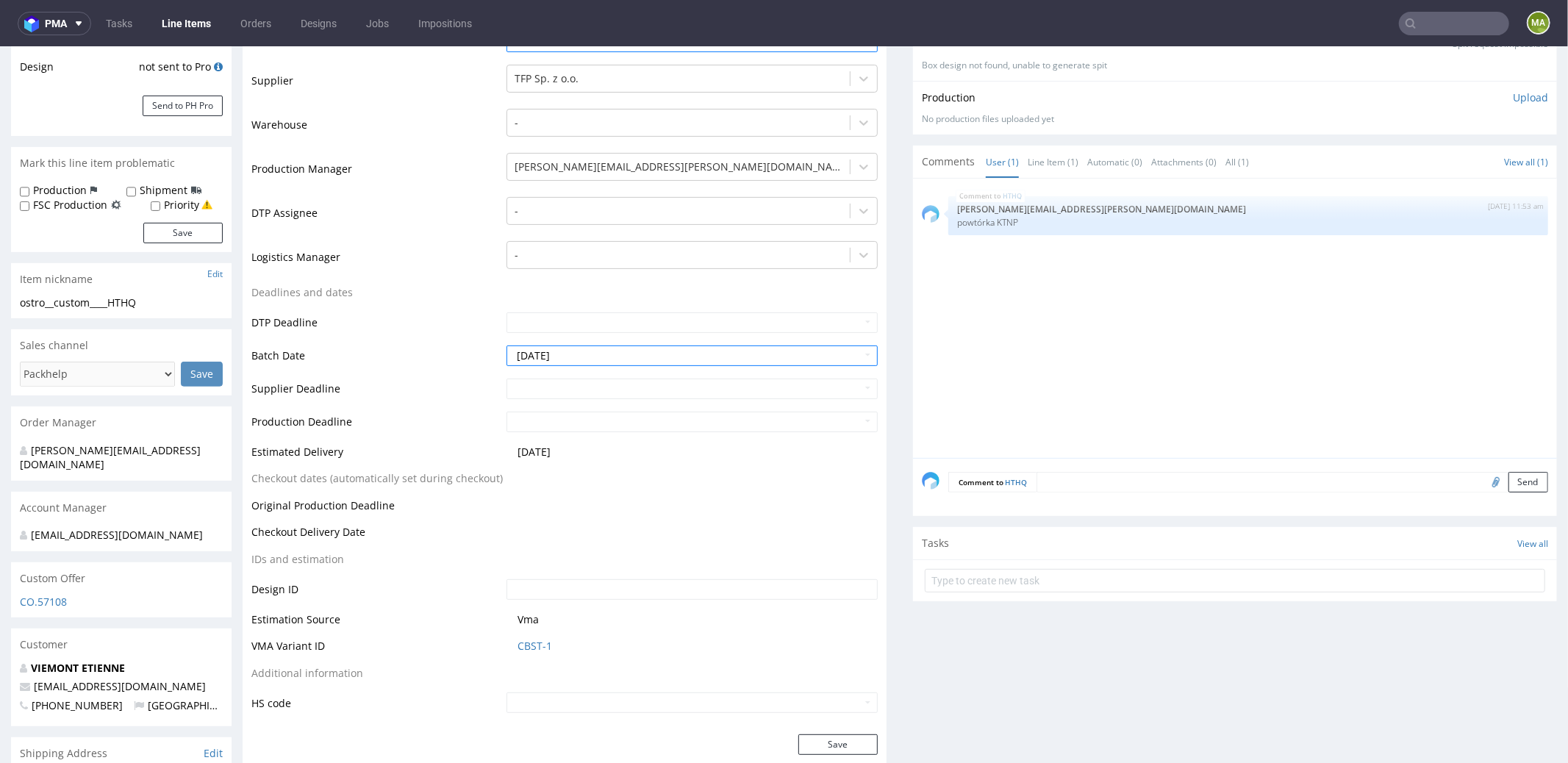
scroll to position [437, 0]
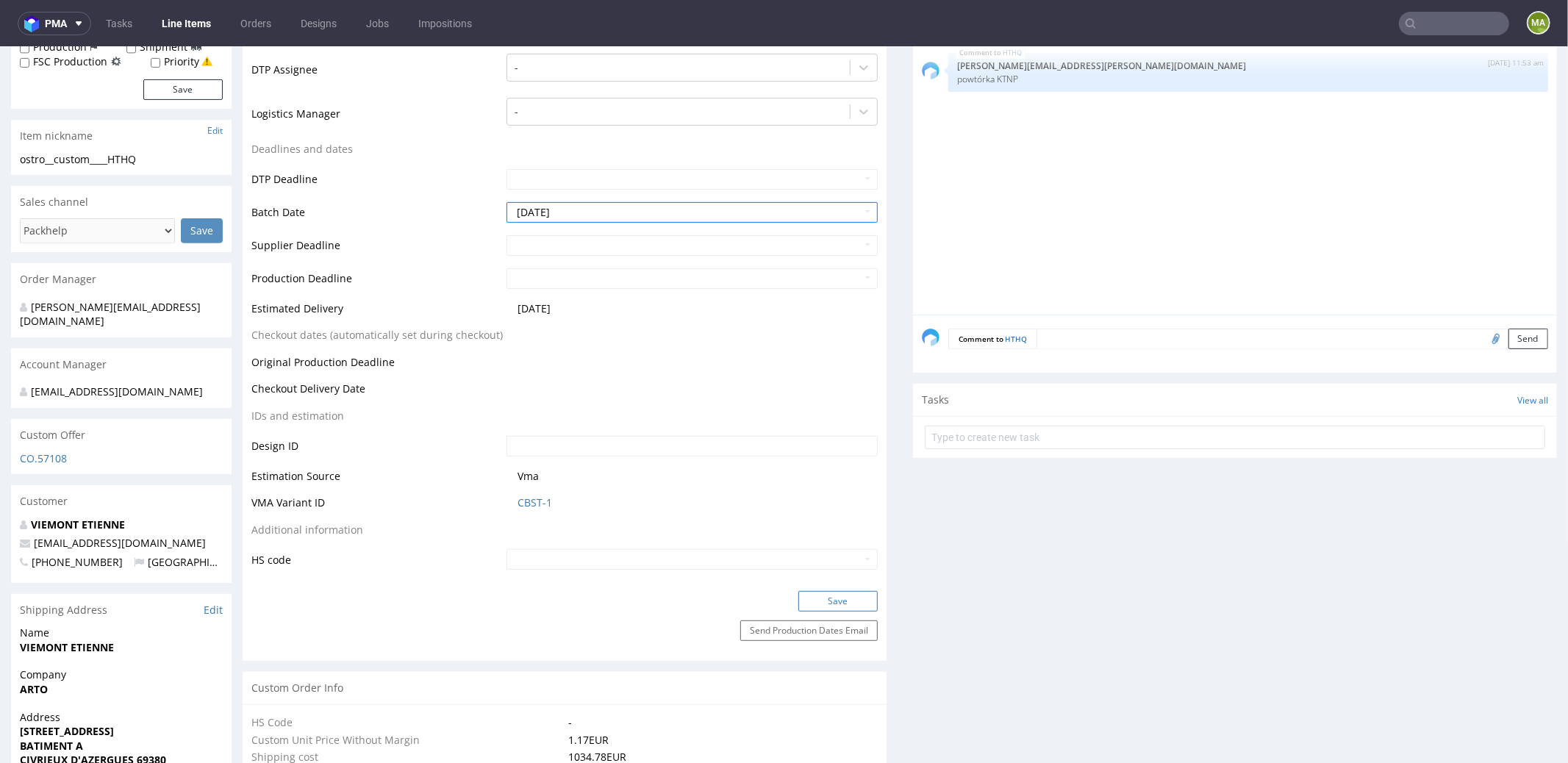
click at [840, 601] on button "Save" at bounding box center [838, 600] width 80 height 21
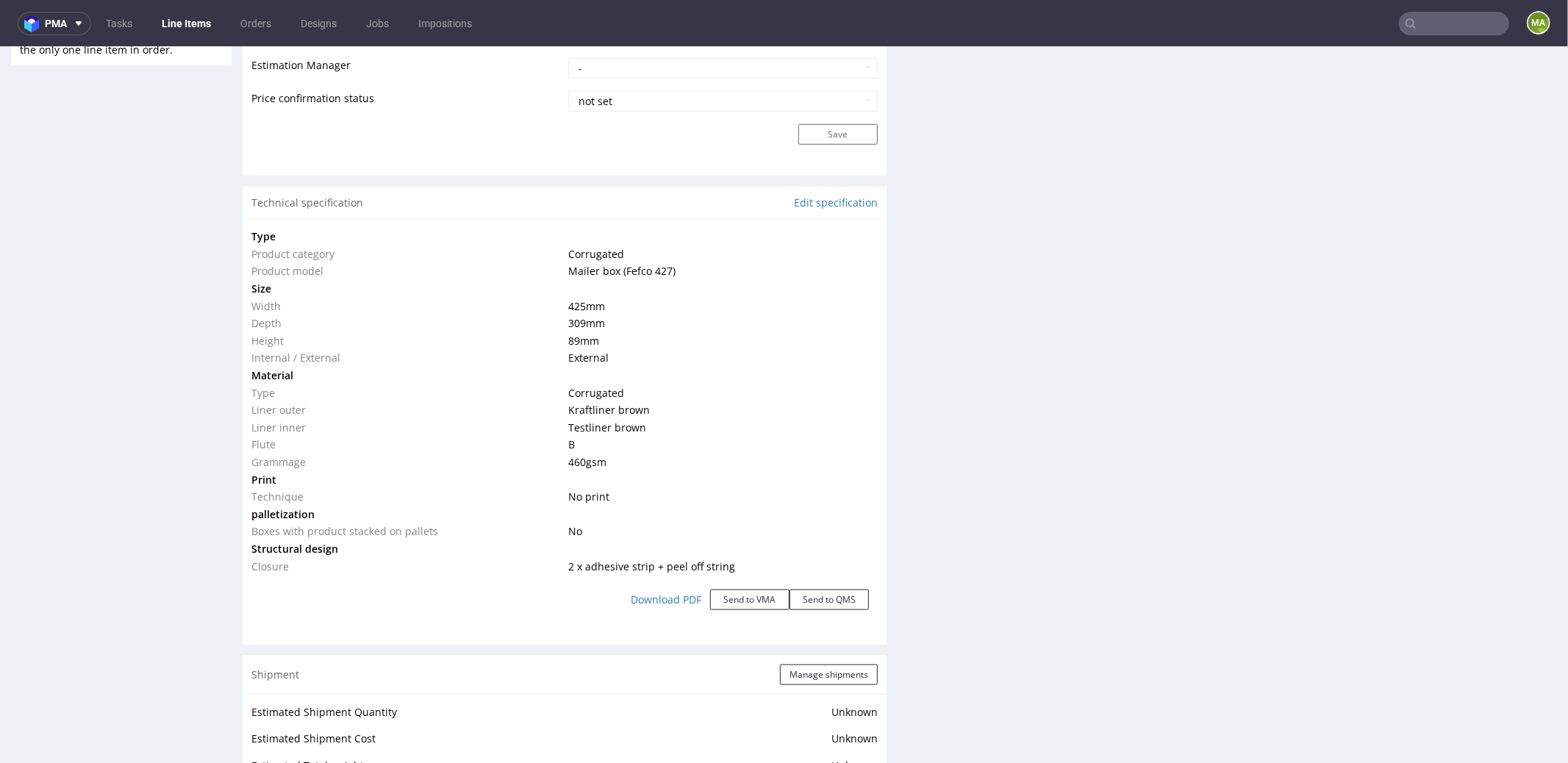
scroll to position [1259, 0]
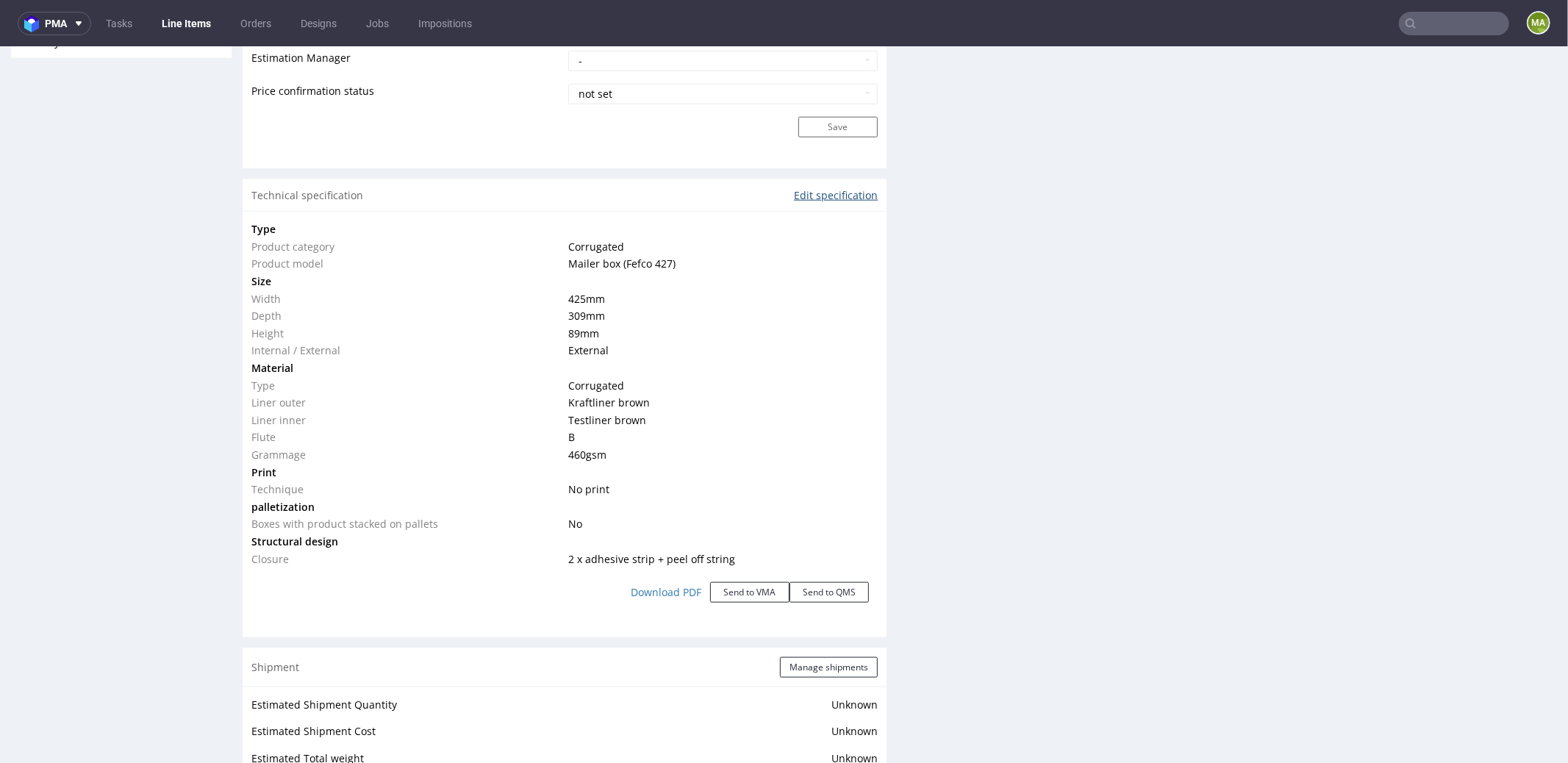
click at [842, 197] on link "Edit specification" at bounding box center [835, 194] width 84 height 15
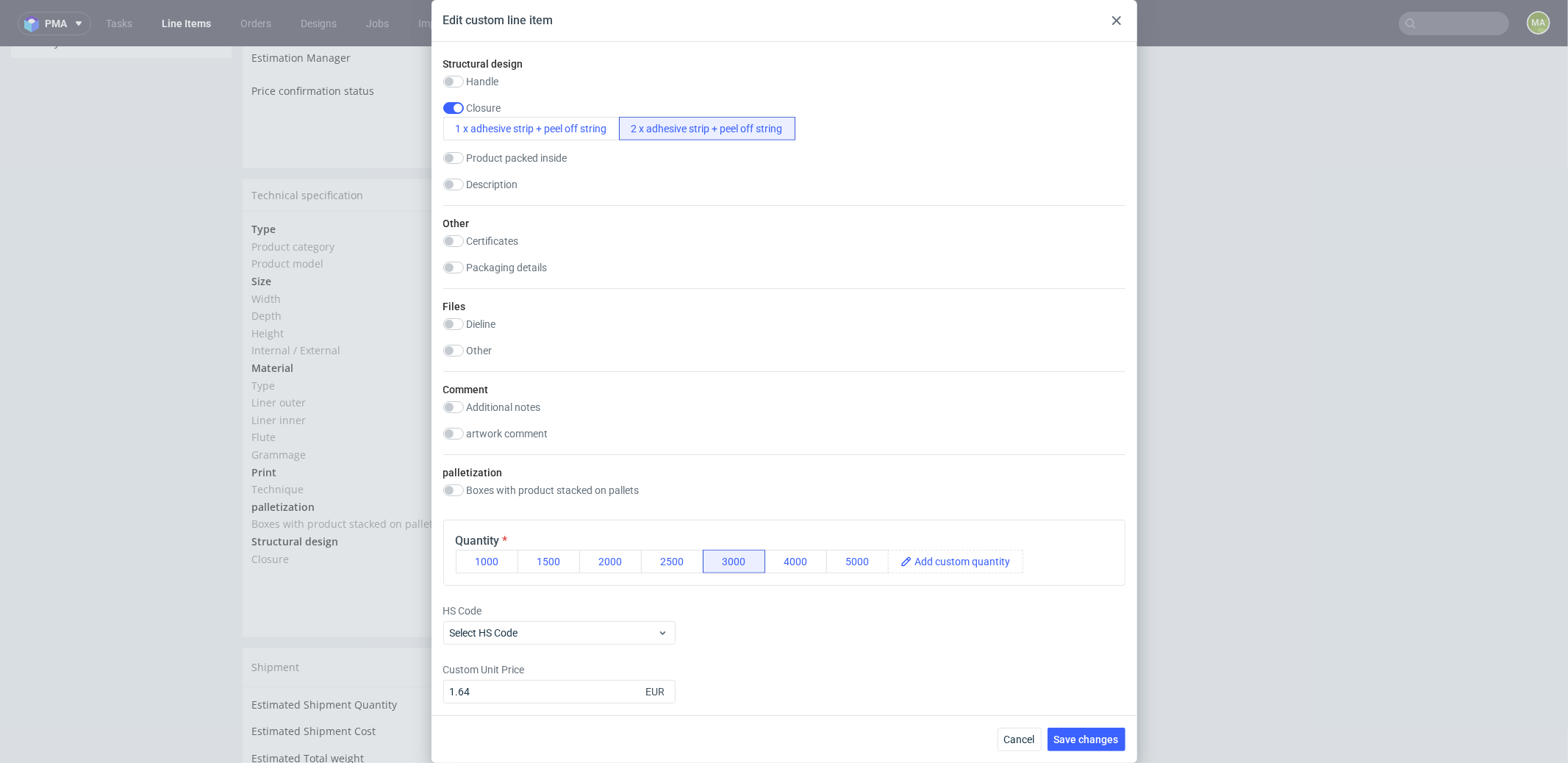
scroll to position [1059, 0]
click at [447, 400] on input "checkbox" at bounding box center [453, 406] width 21 height 12
checkbox input "true"
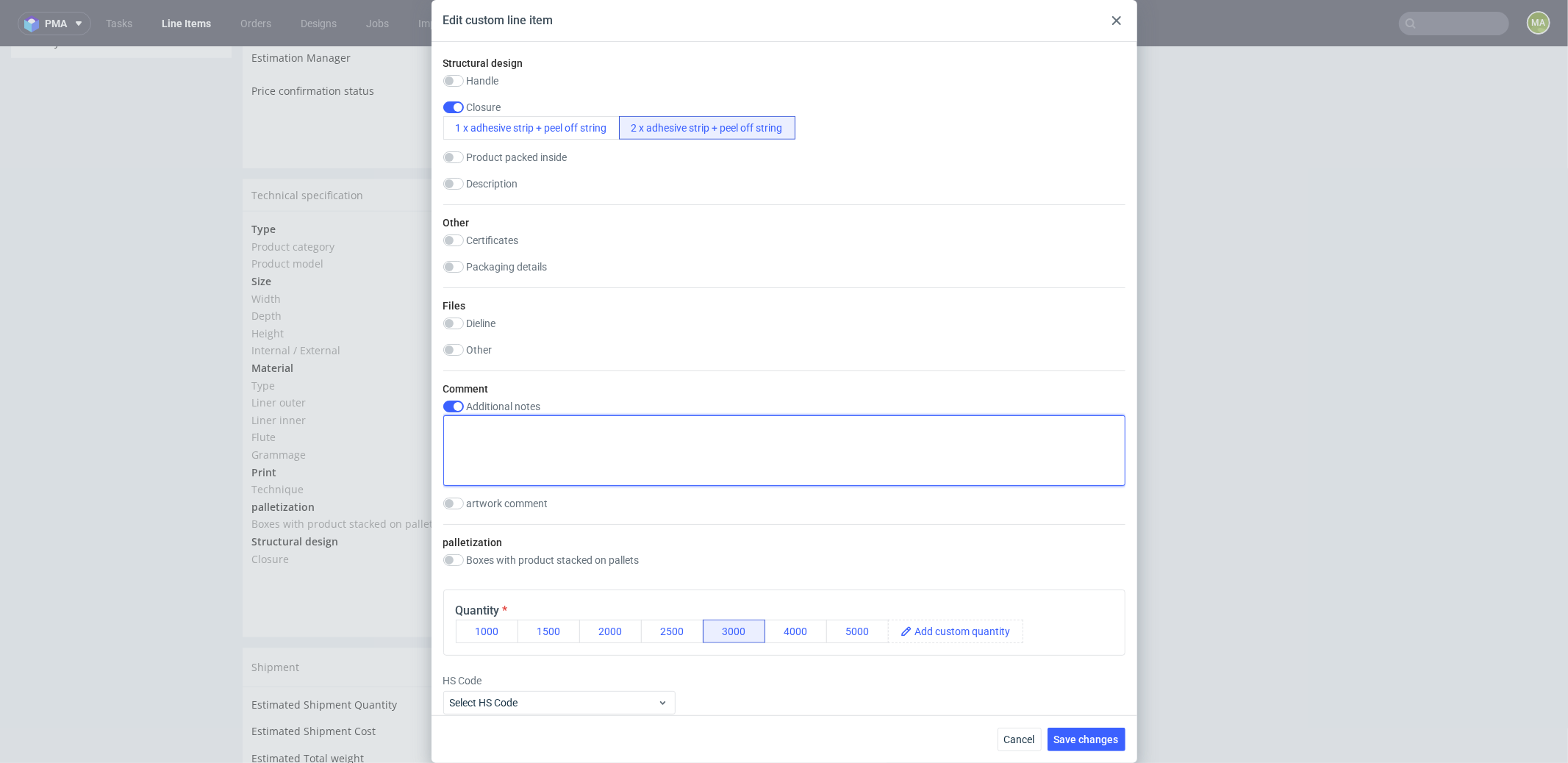
click at [570, 455] on textarea at bounding box center [784, 451] width 682 height 71
type textarea "laptop box"
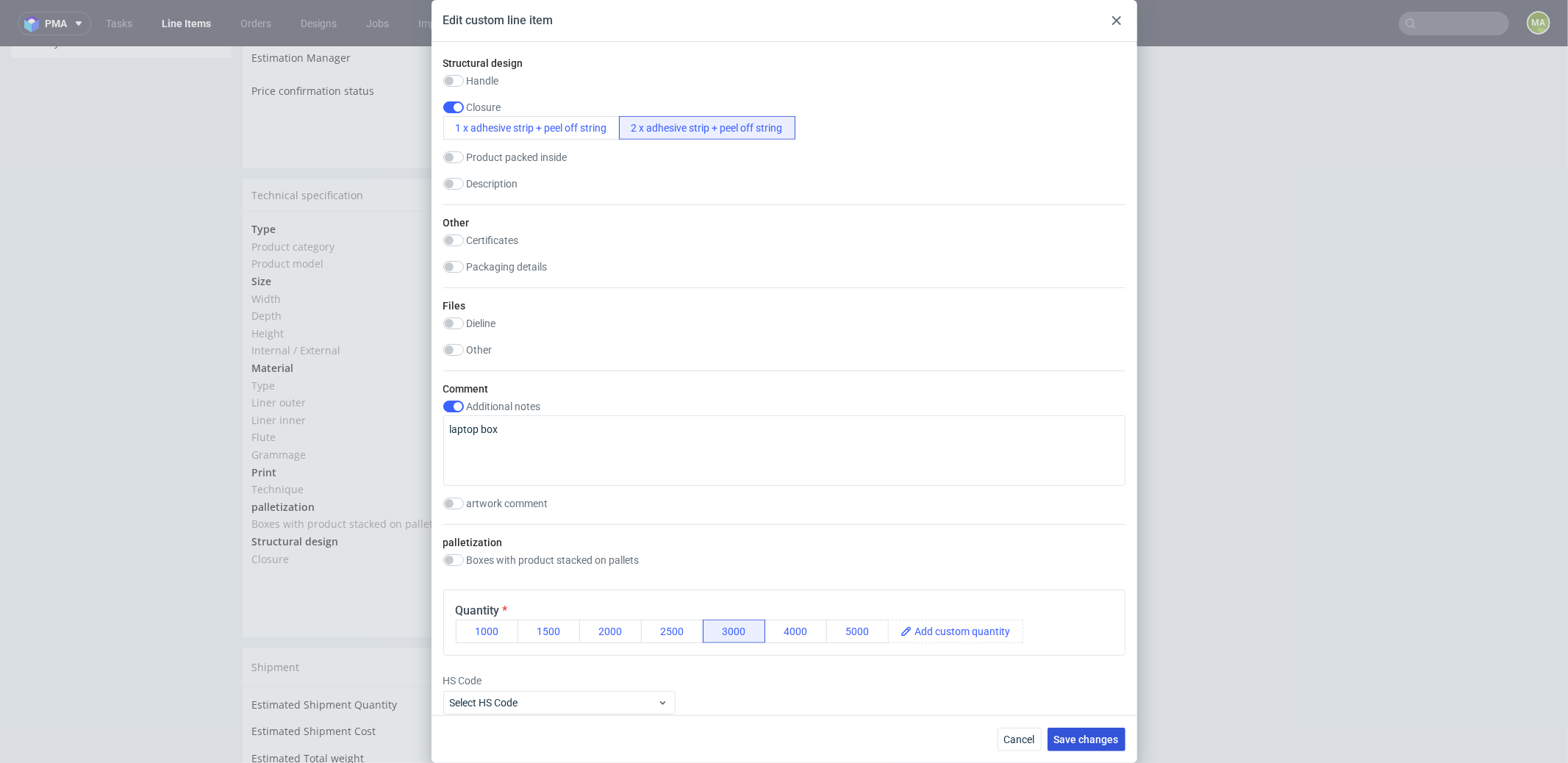
click at [1091, 732] on button "Save changes" at bounding box center [1086, 739] width 78 height 24
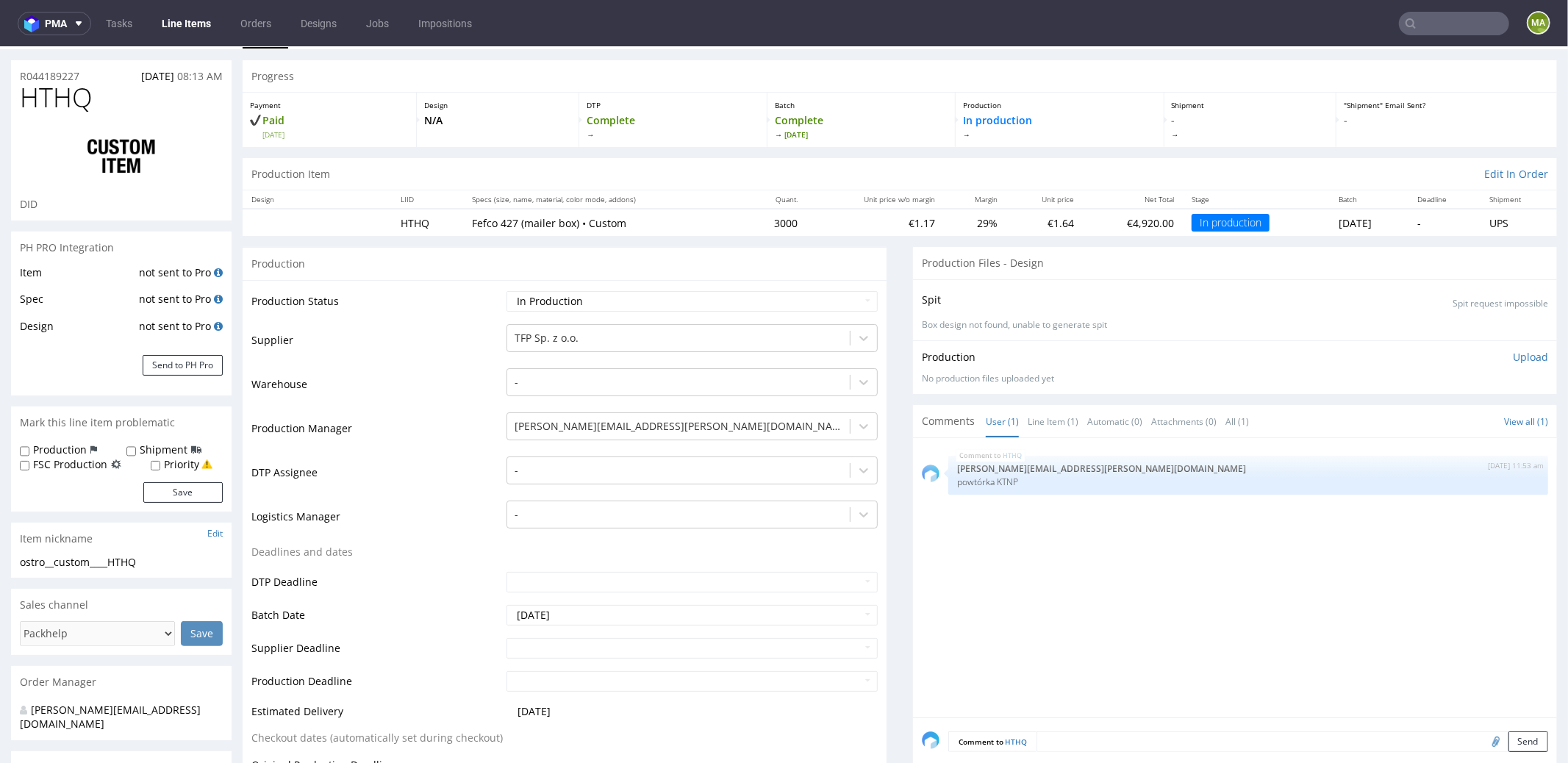
scroll to position [0, 0]
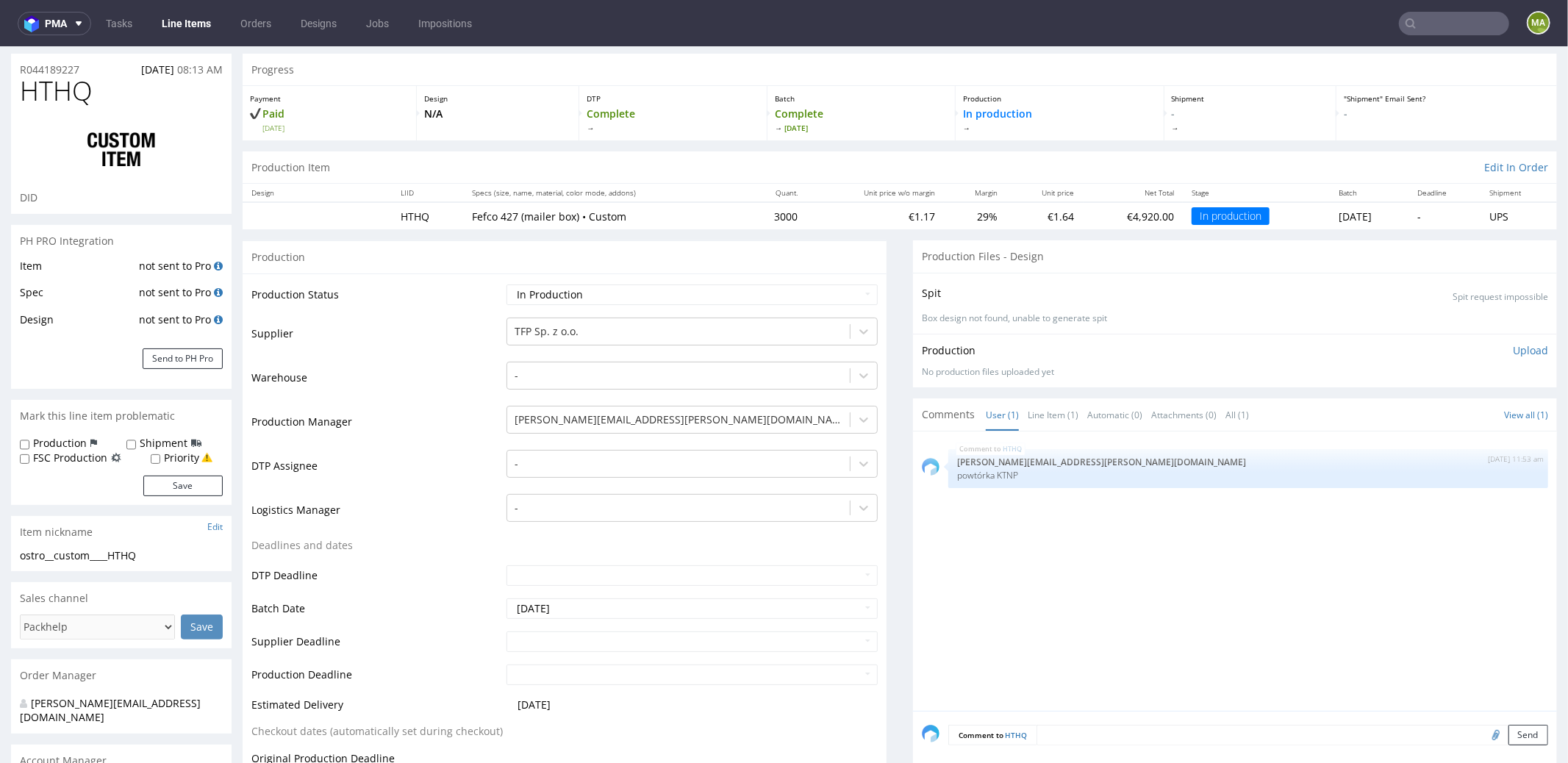
scroll to position [129, 0]
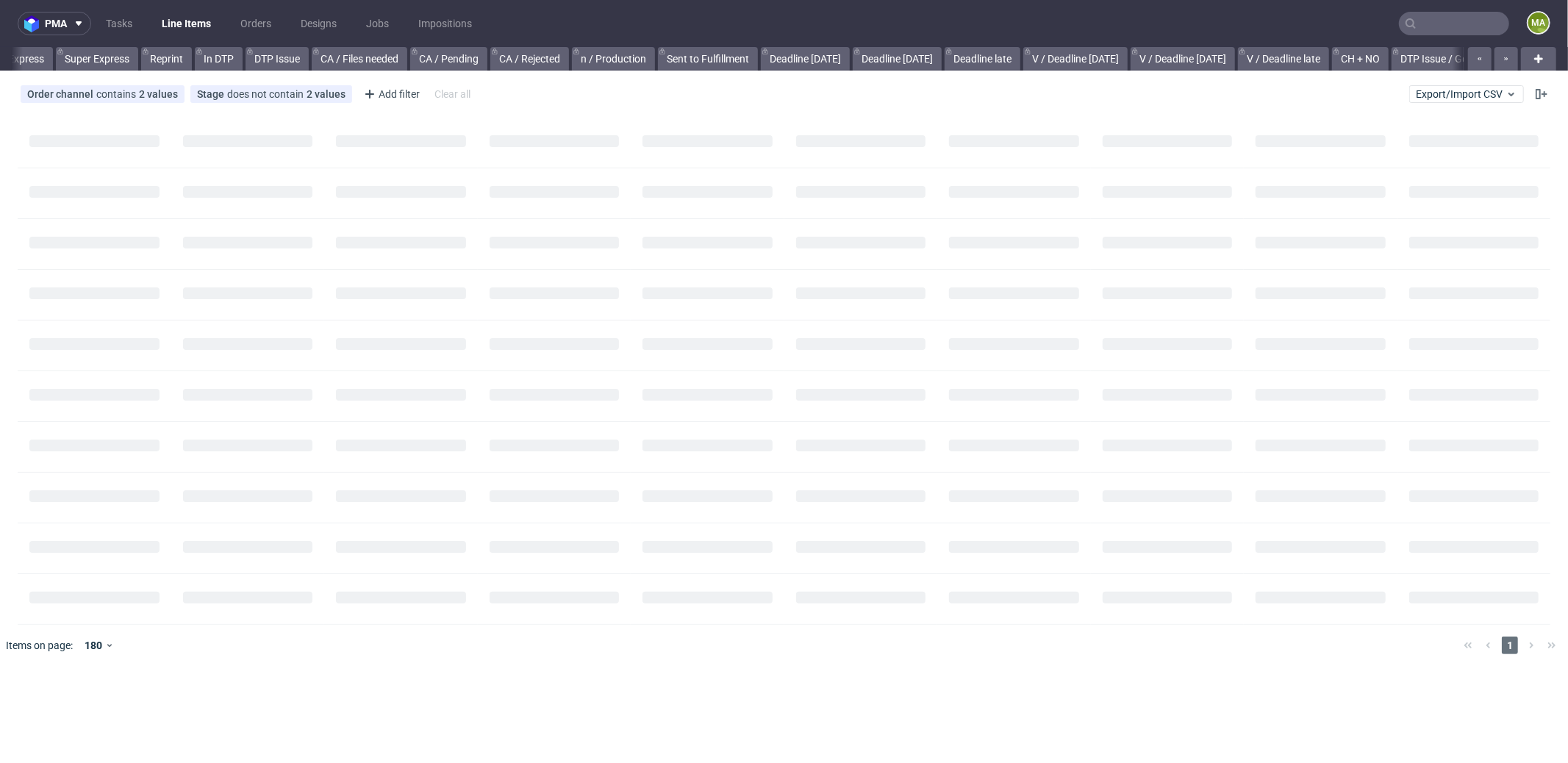
click at [1435, 28] on input "text" at bounding box center [1454, 23] width 110 height 24
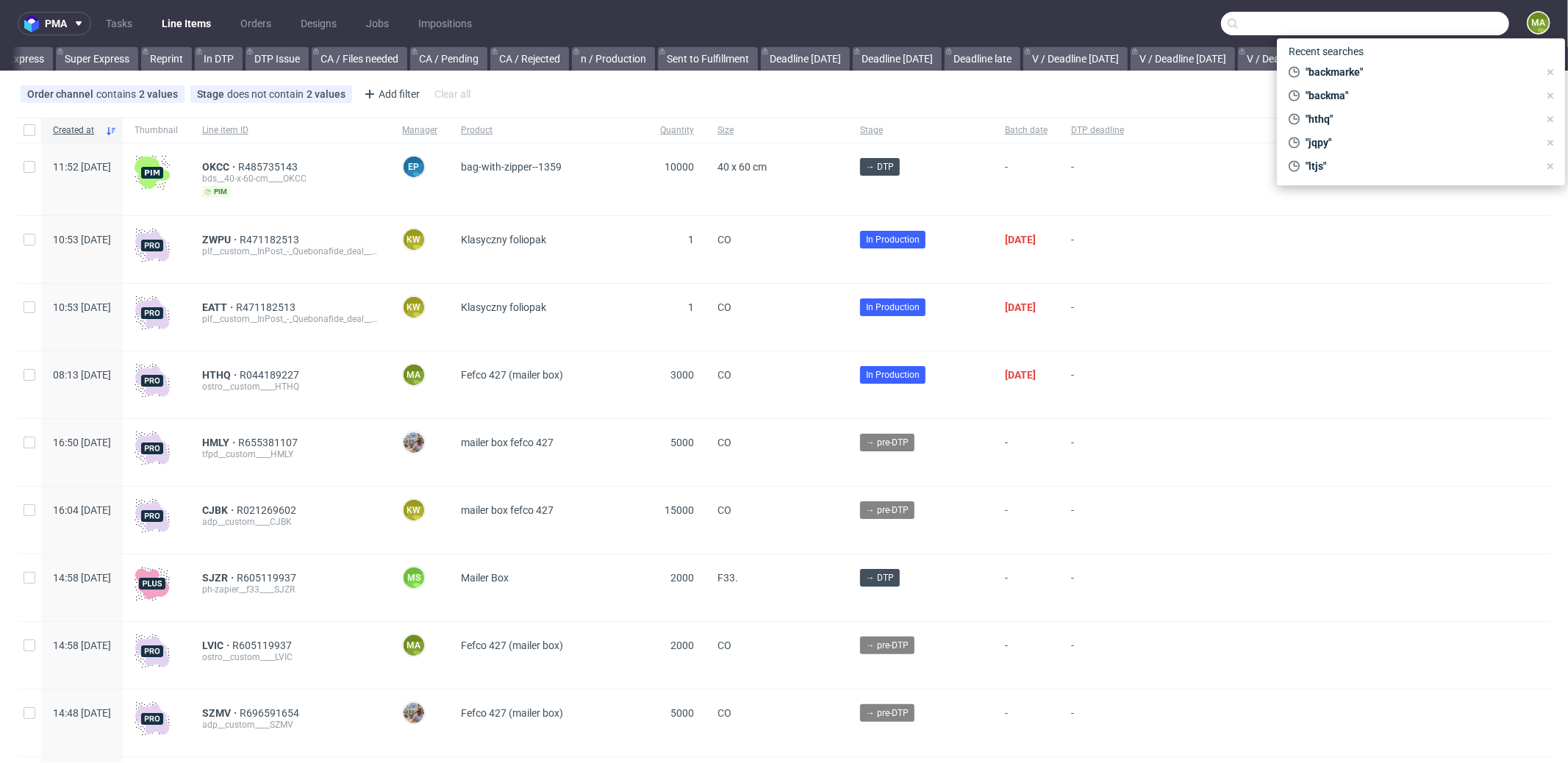
scroll to position [0, 1269]
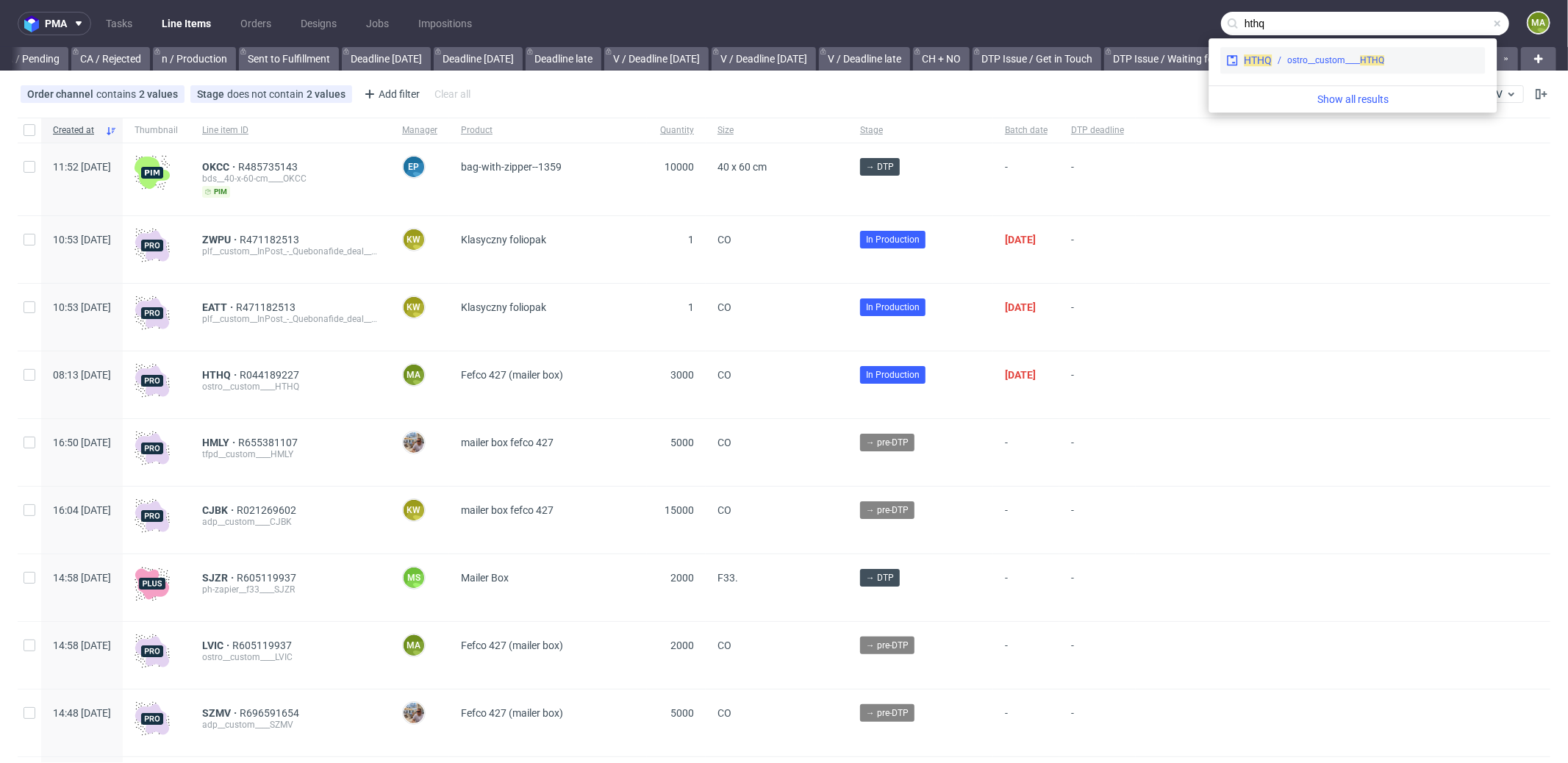
type input "hthq"
click at [1295, 58] on div "ostro__custom____ HTHQ" at bounding box center [1336, 60] width 97 height 13
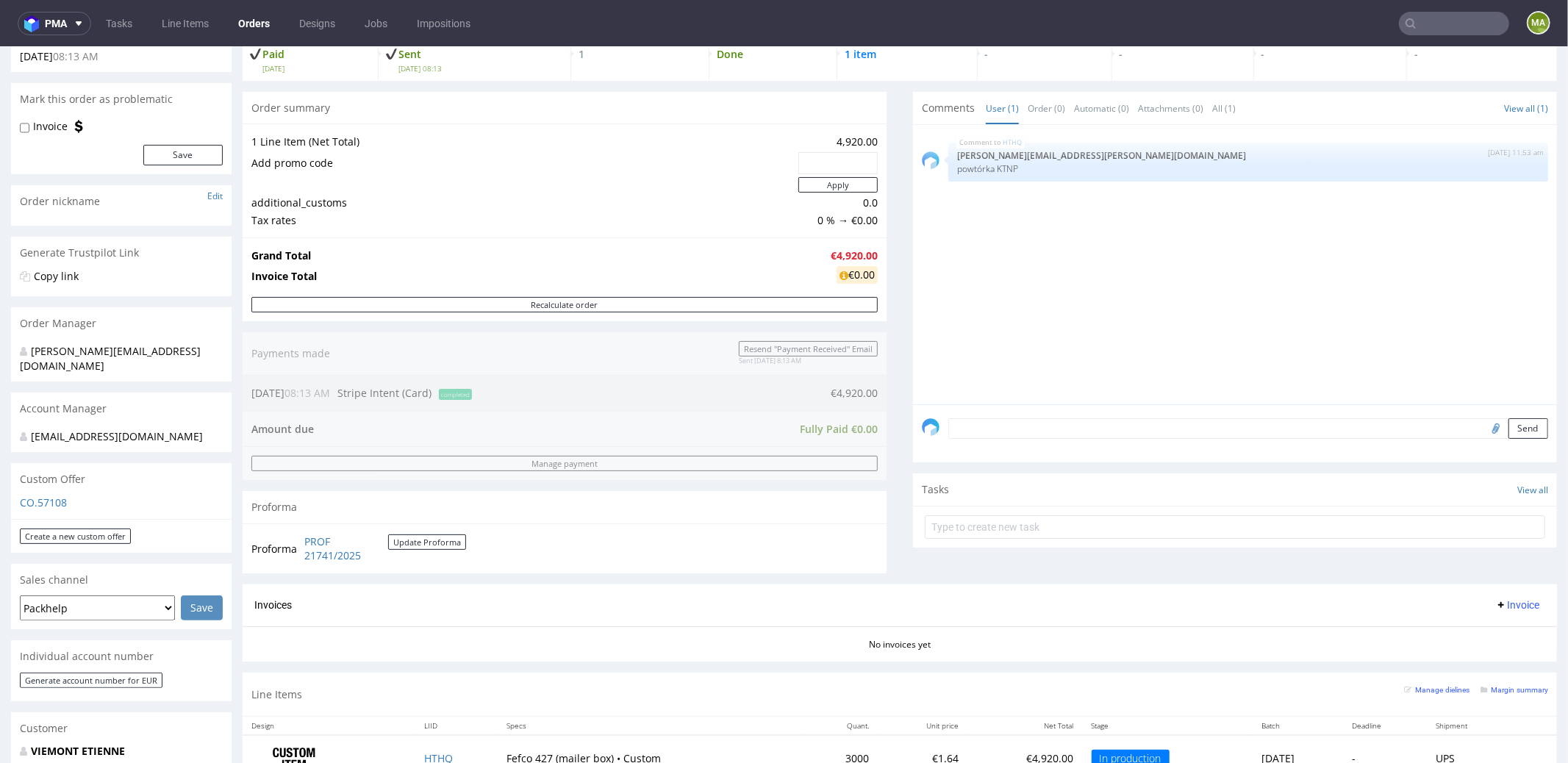
scroll to position [320, 0]
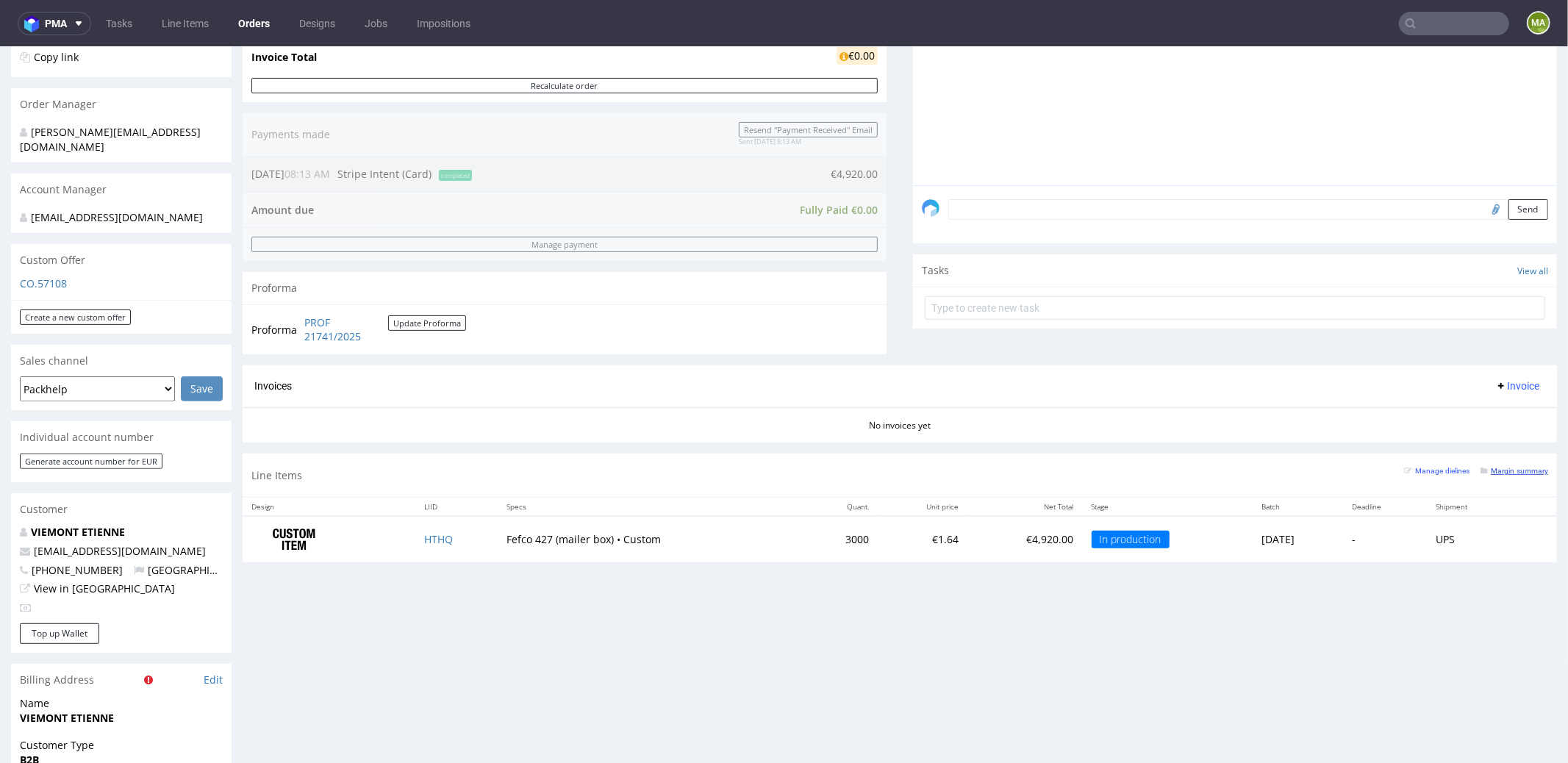
click at [1483, 465] on link "Margin summary" at bounding box center [1514, 469] width 67 height 10
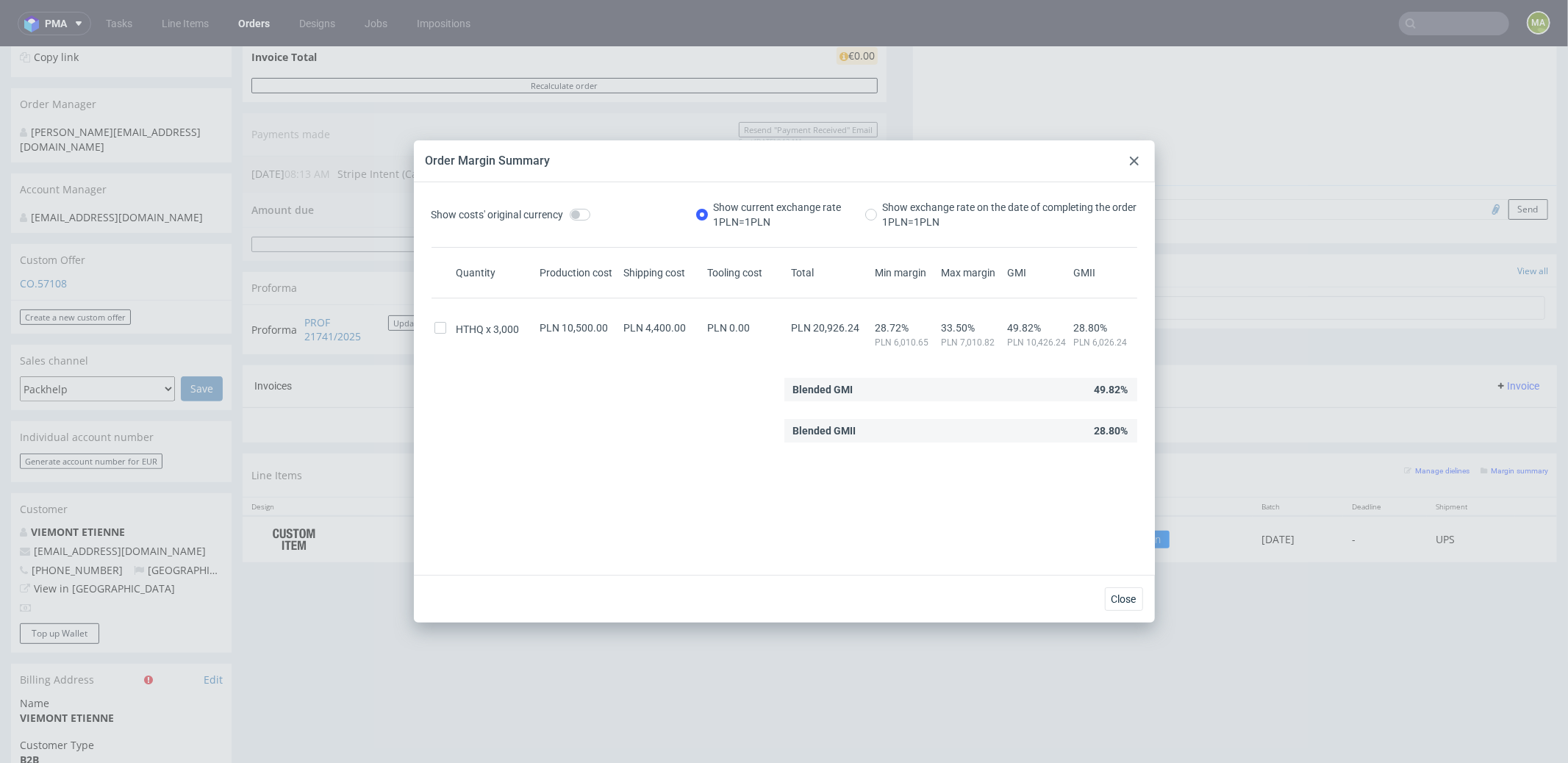
click at [1126, 172] on div "Order Margin Summary" at bounding box center [784, 161] width 741 height 42
click at [1131, 165] on icon at bounding box center [1135, 161] width 9 height 9
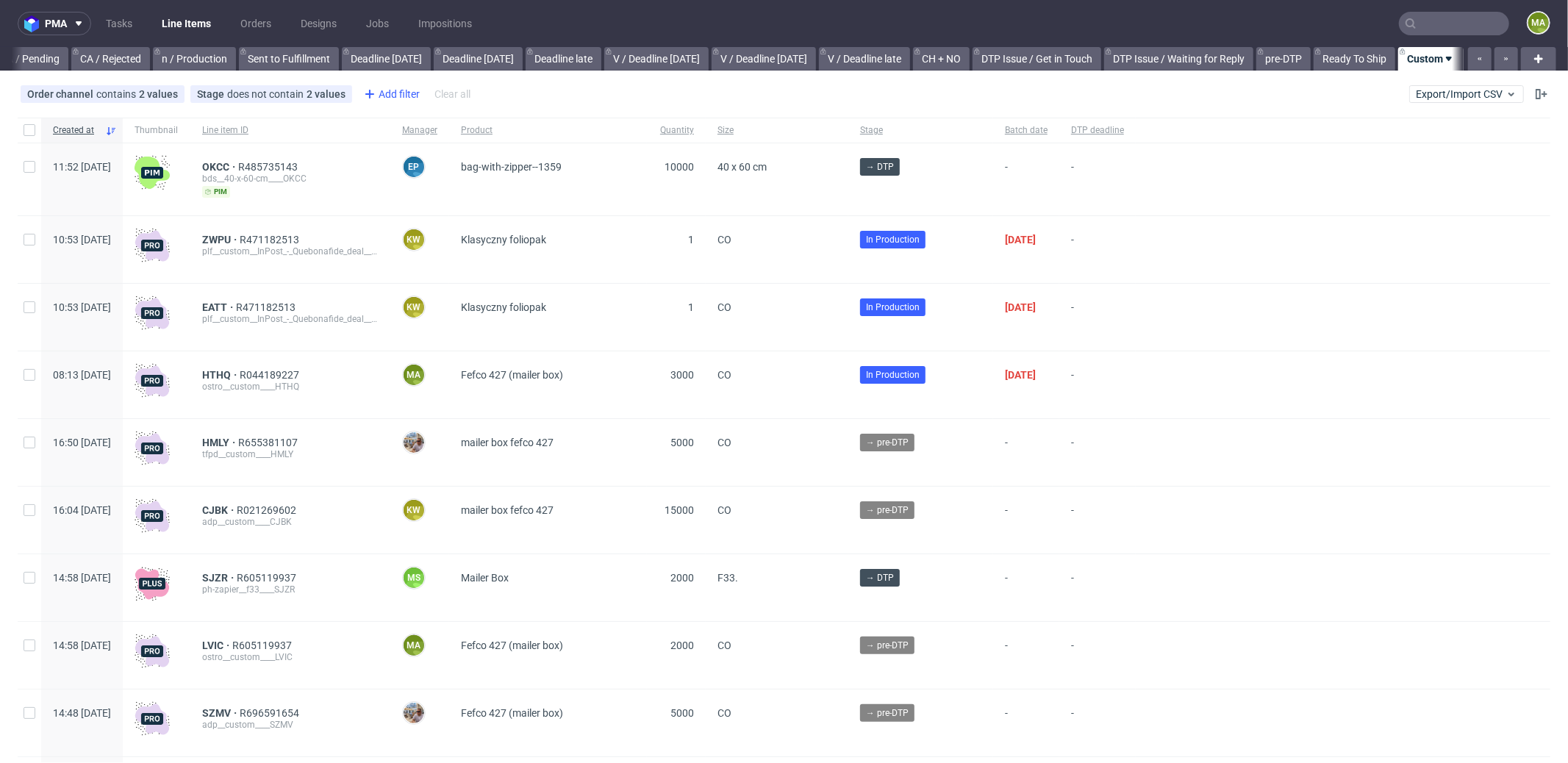
scroll to position [0, 1269]
click at [399, 98] on div "Add filter" at bounding box center [390, 94] width 64 height 24
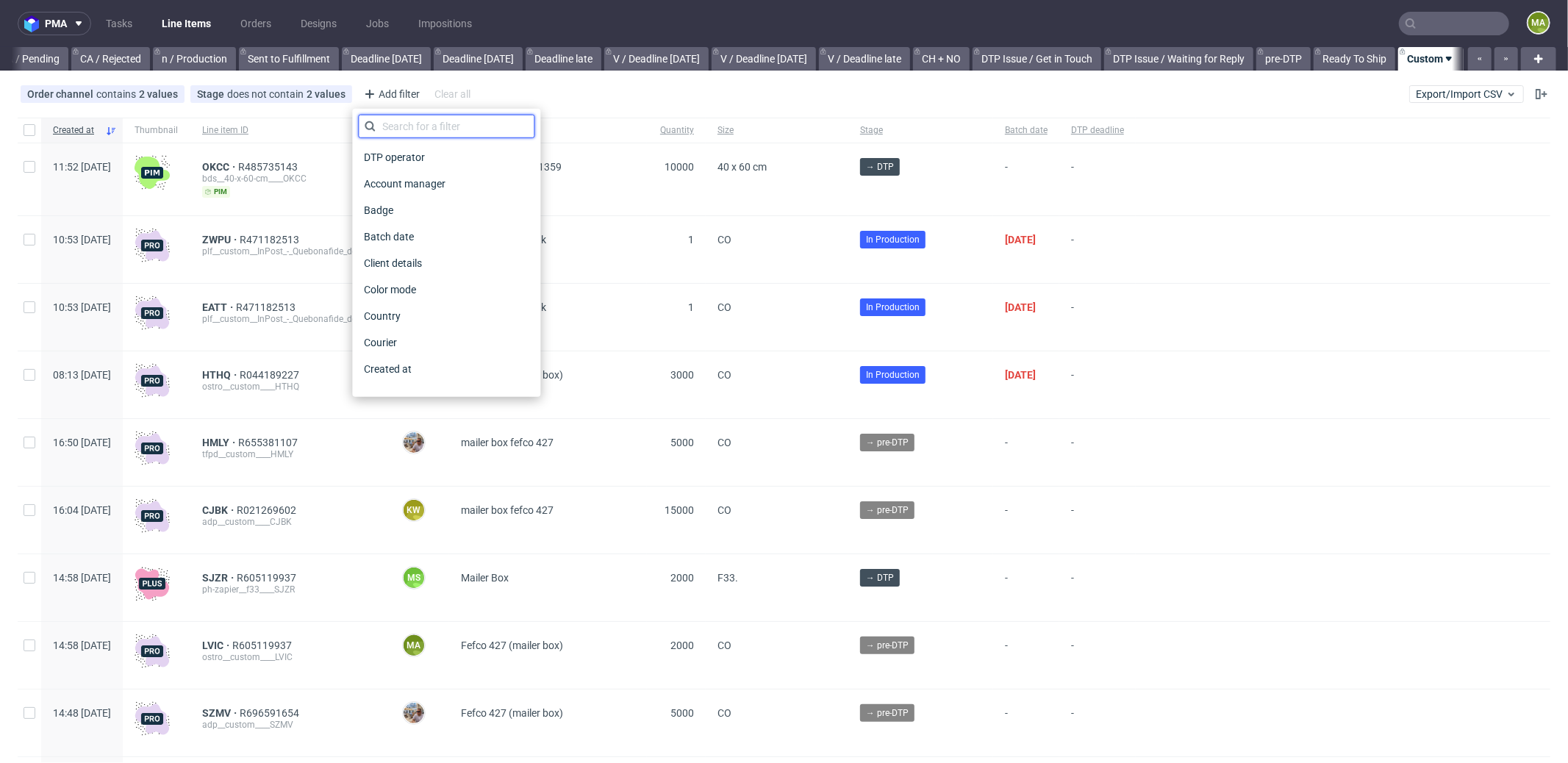
click at [422, 123] on input "text" at bounding box center [446, 127] width 176 height 24
type input "pro"
click at [426, 370] on span "Production manager" at bounding box center [412, 369] width 107 height 21
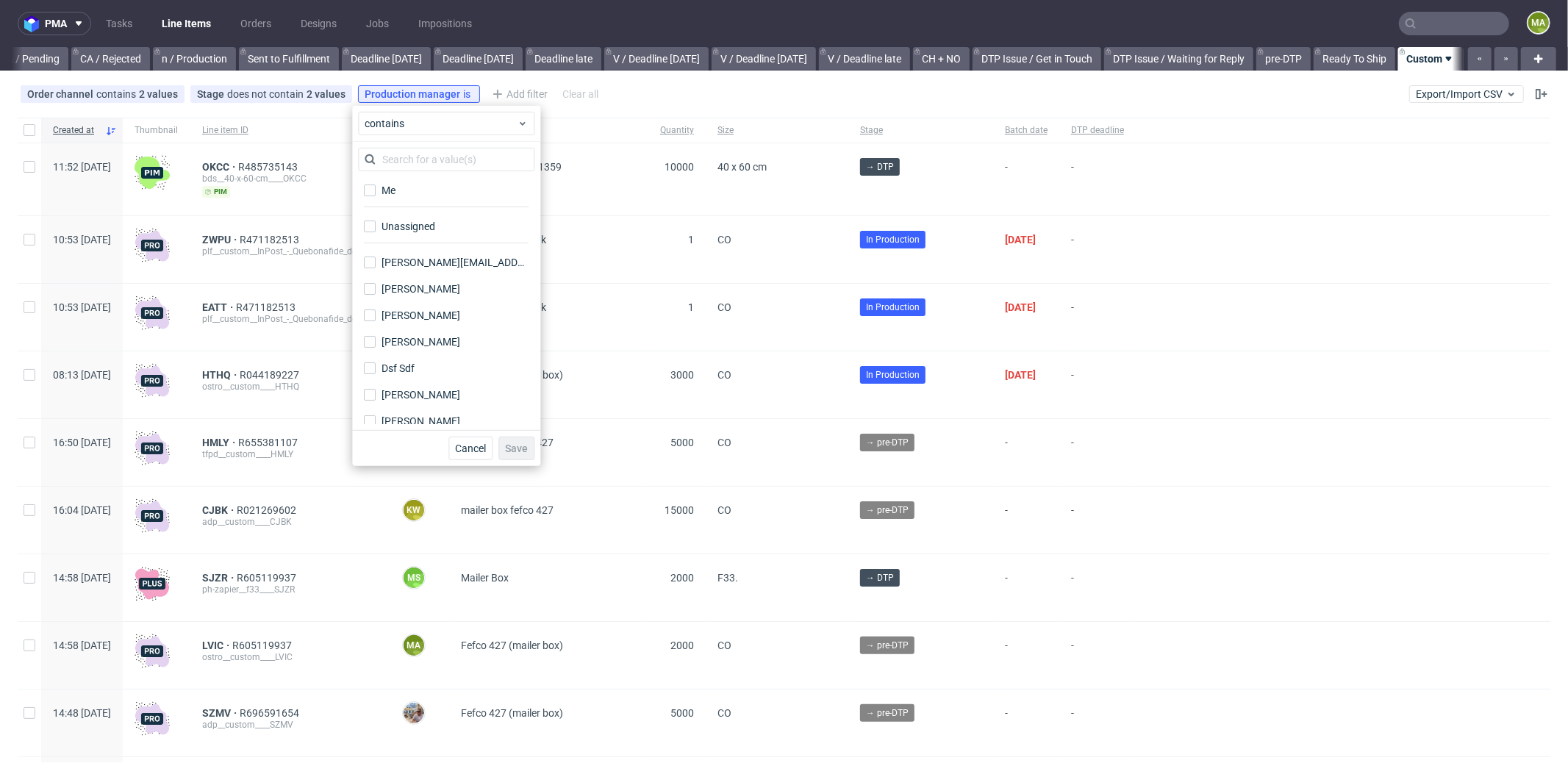
drag, startPoint x: 390, startPoint y: 198, endPoint x: 397, endPoint y: 207, distance: 11.4
click at [390, 198] on label "Me" at bounding box center [446, 190] width 176 height 21
click at [376, 196] on input "Me" at bounding box center [370, 190] width 12 height 12
checkbox input "true"
click at [513, 454] on button "Save" at bounding box center [516, 448] width 36 height 24
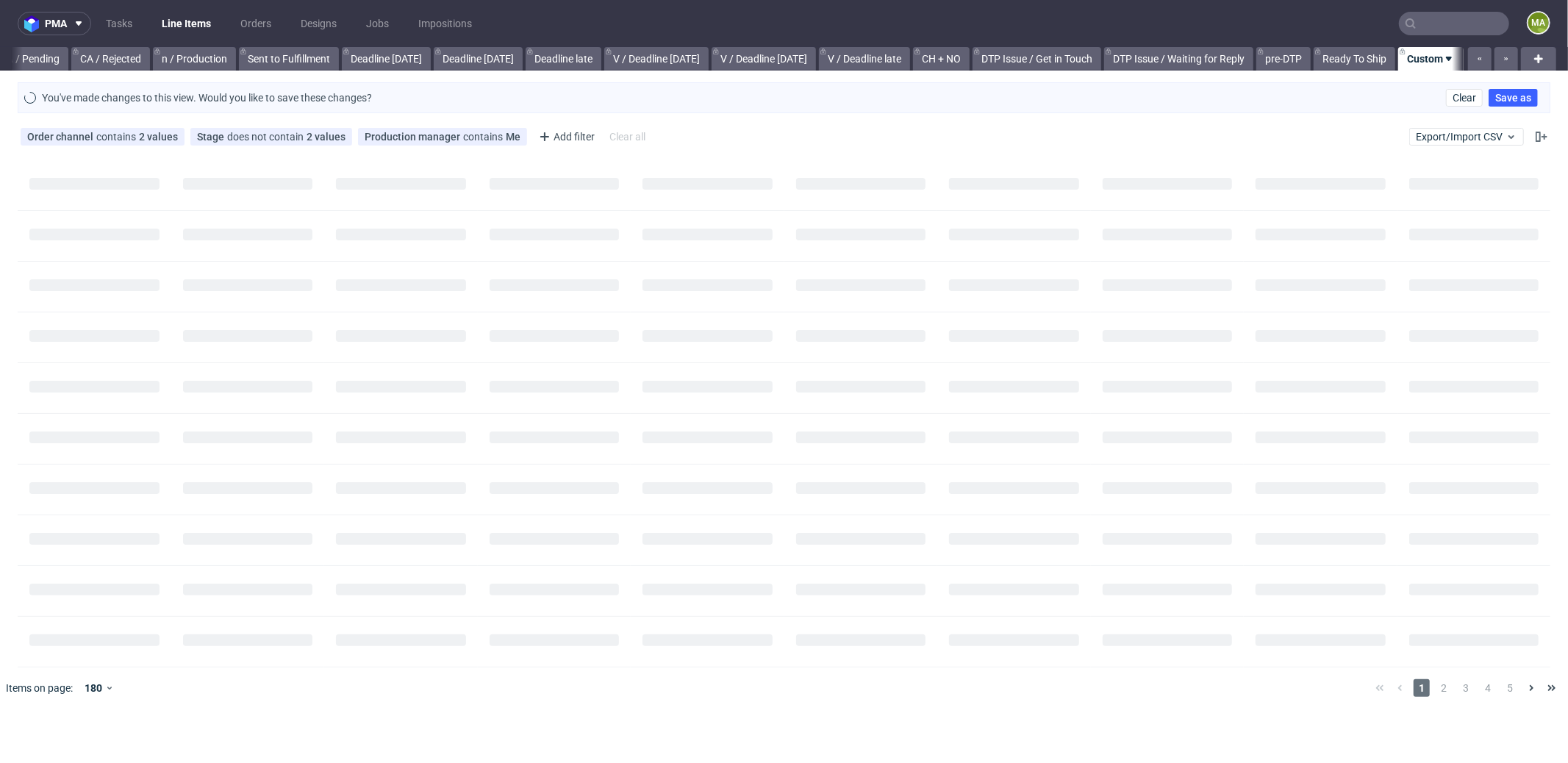
scroll to position [0, 1257]
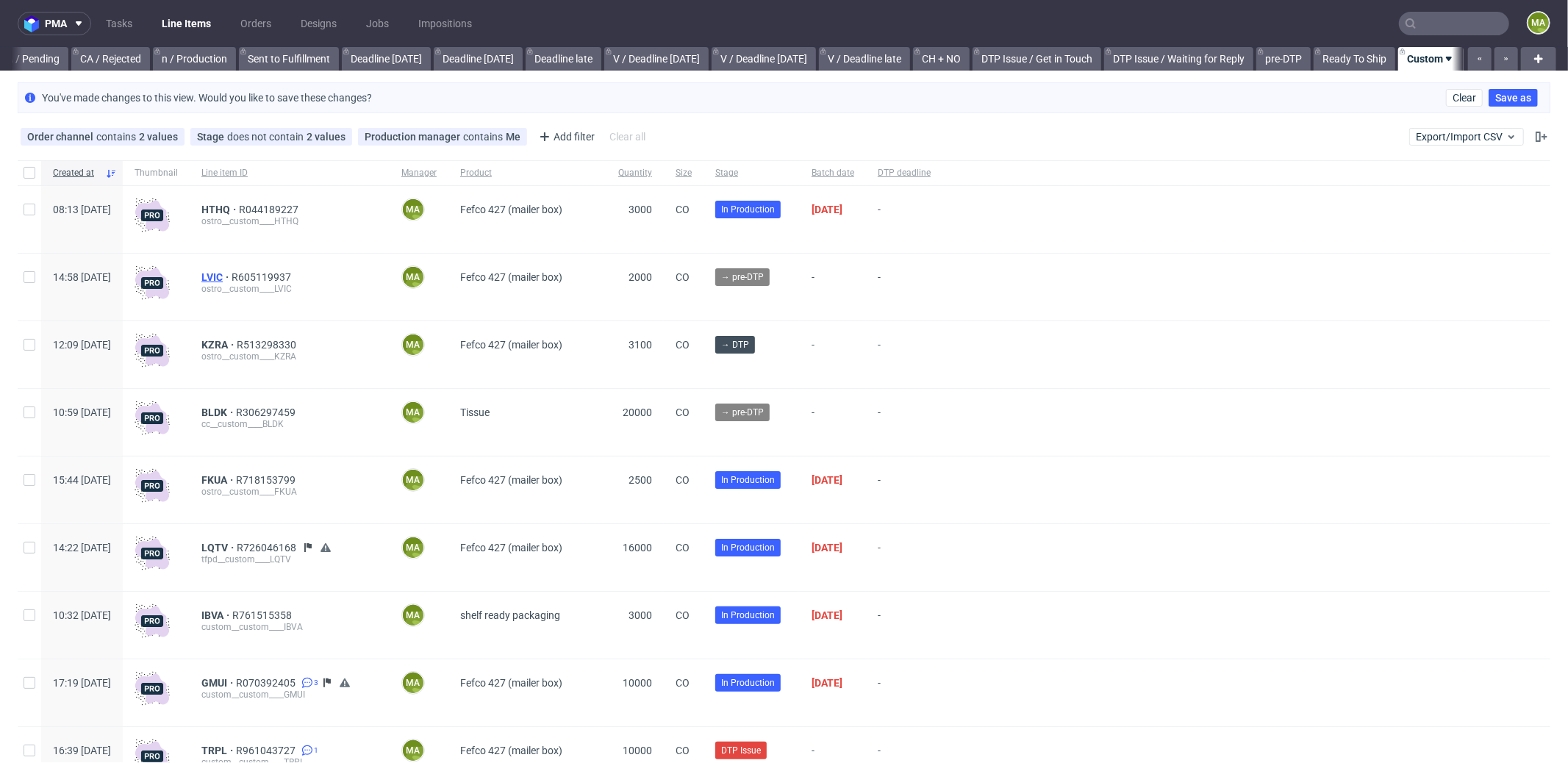
click at [232, 272] on span "LVIC" at bounding box center [216, 277] width 30 height 12
click at [236, 415] on span "BLDK" at bounding box center [219, 412] width 35 height 12
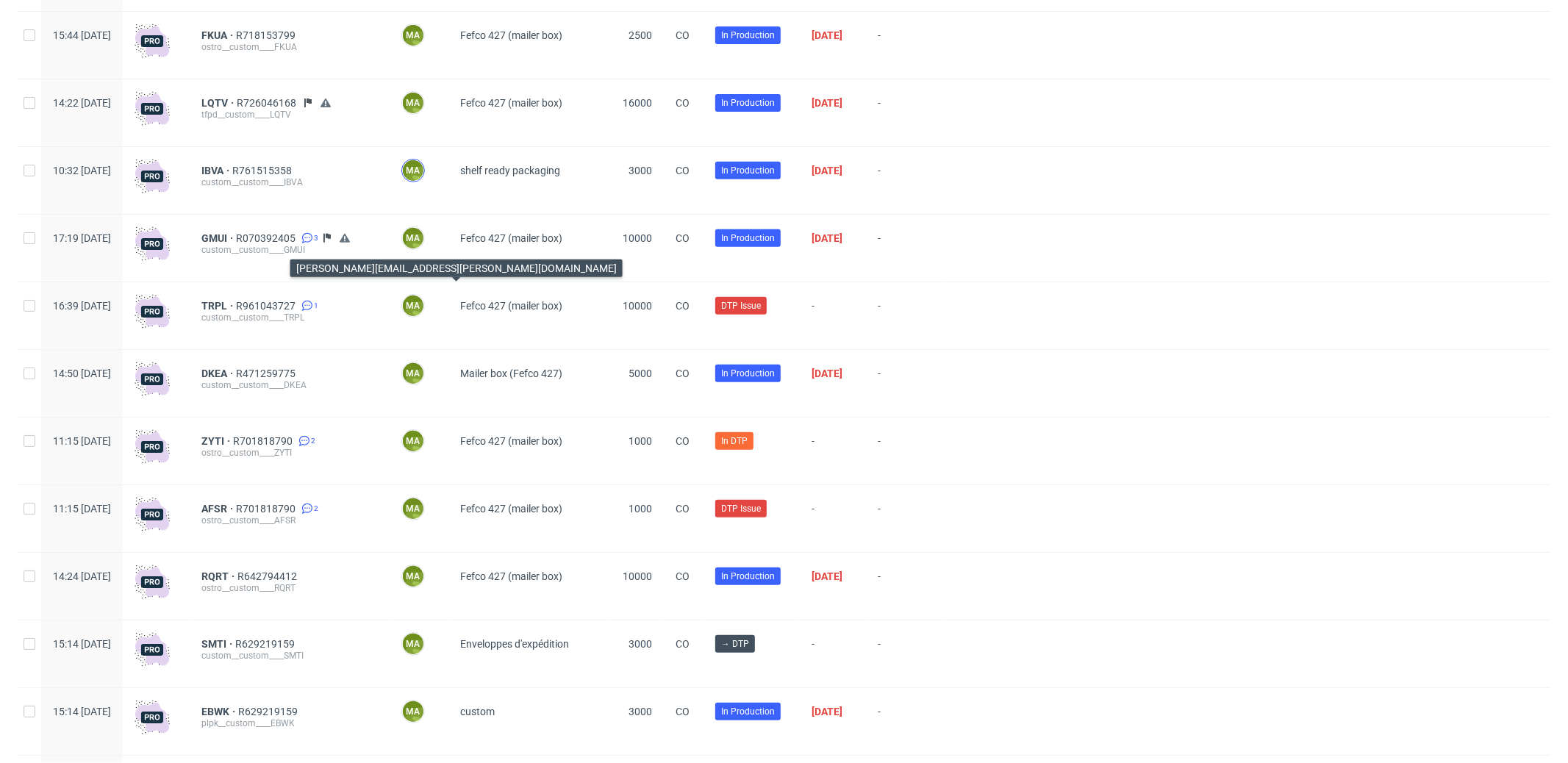
scroll to position [580, 0]
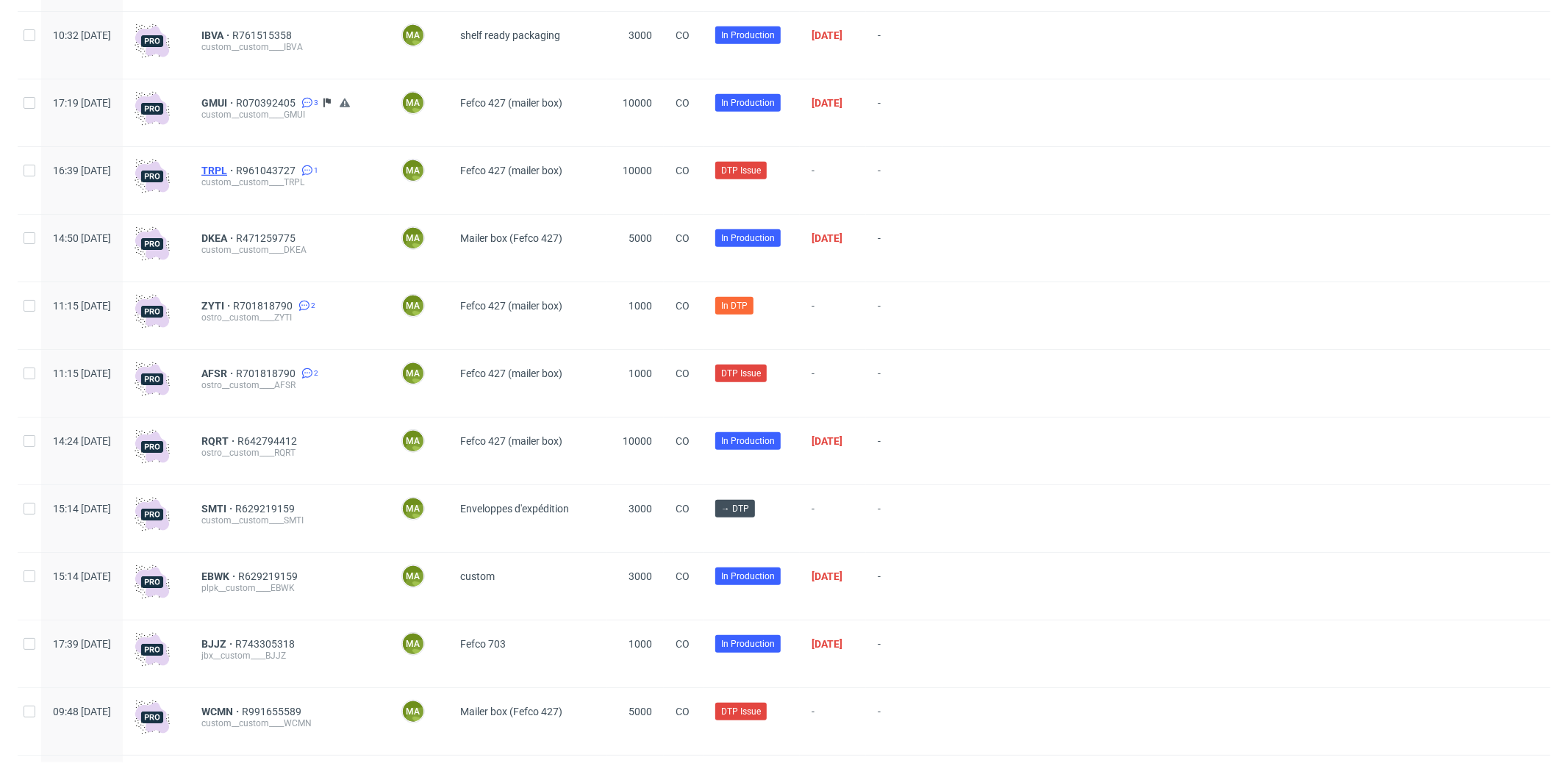
click at [236, 173] on span "TRPL" at bounding box center [219, 170] width 35 height 12
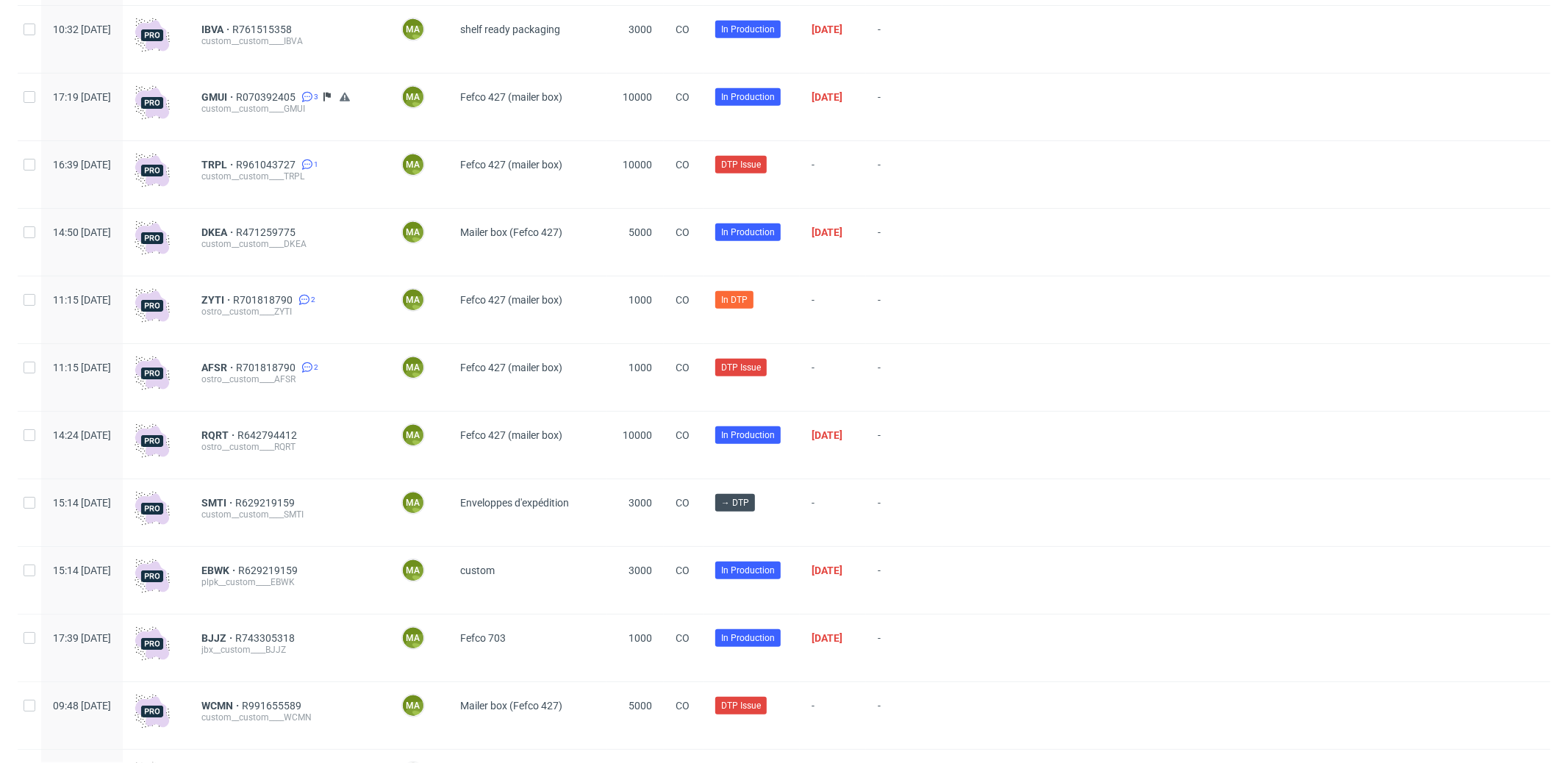
scroll to position [594, 0]
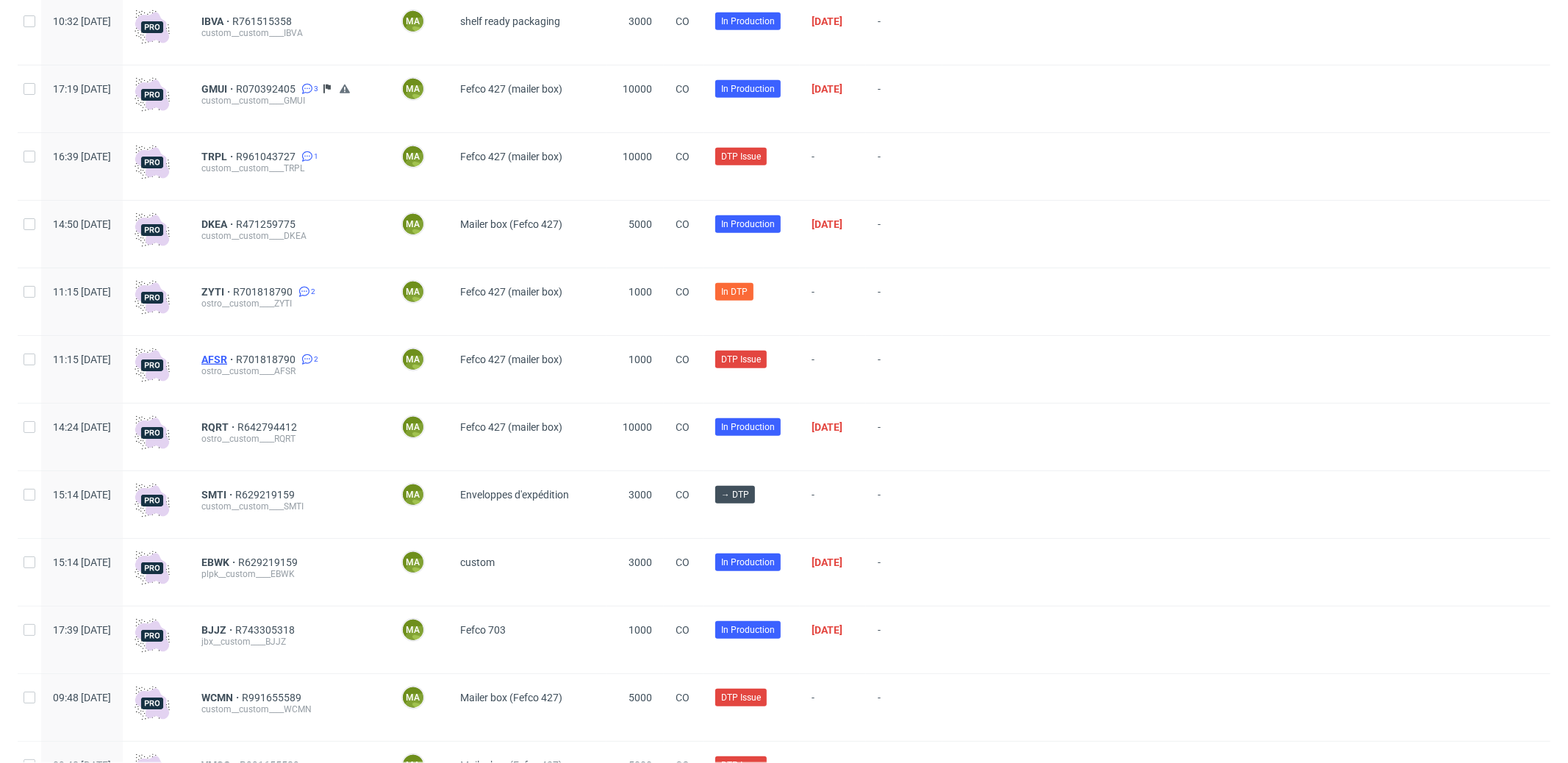
click at [236, 365] on span "AFSR" at bounding box center [219, 359] width 35 height 12
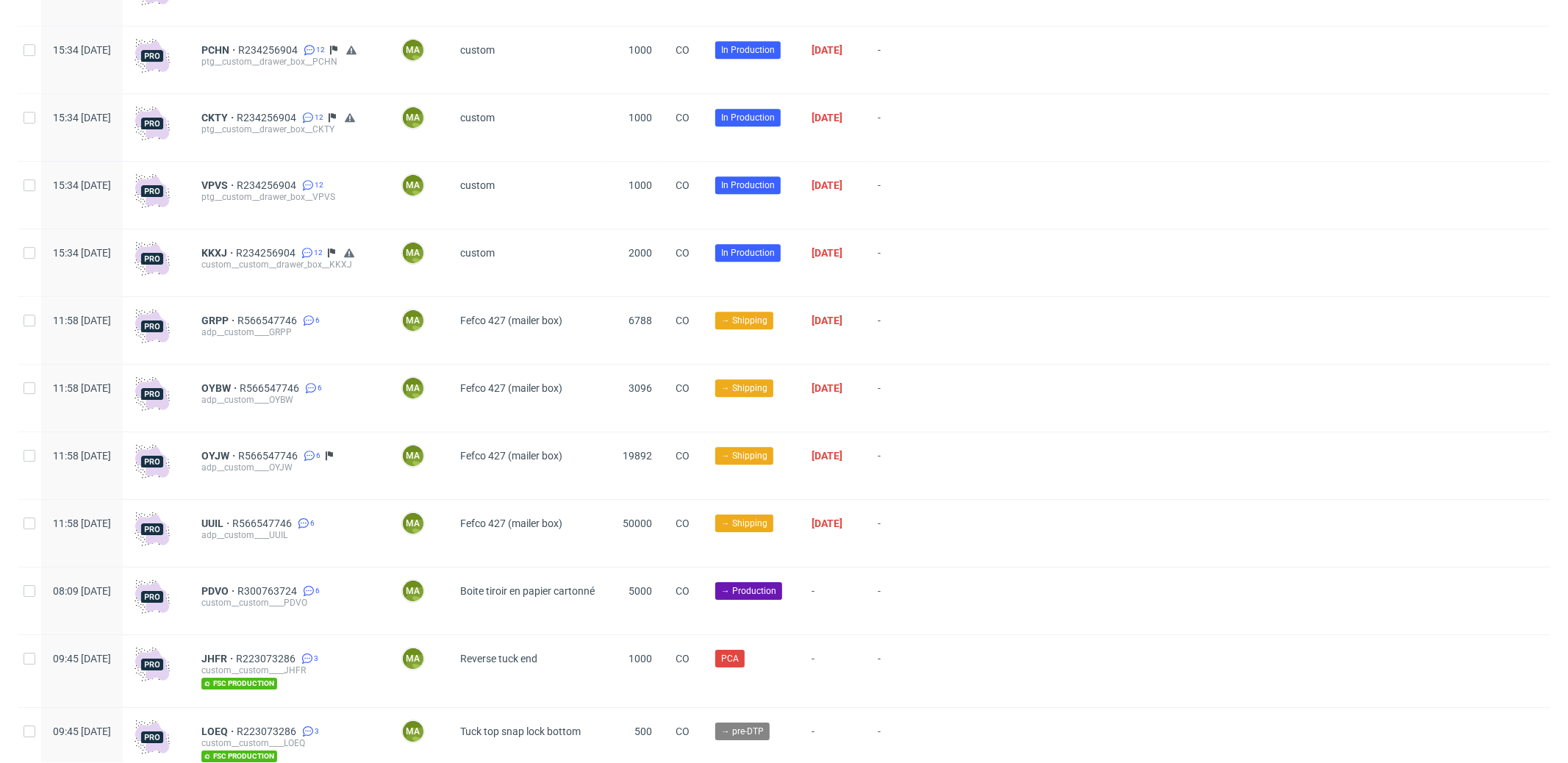
scroll to position [3824, 0]
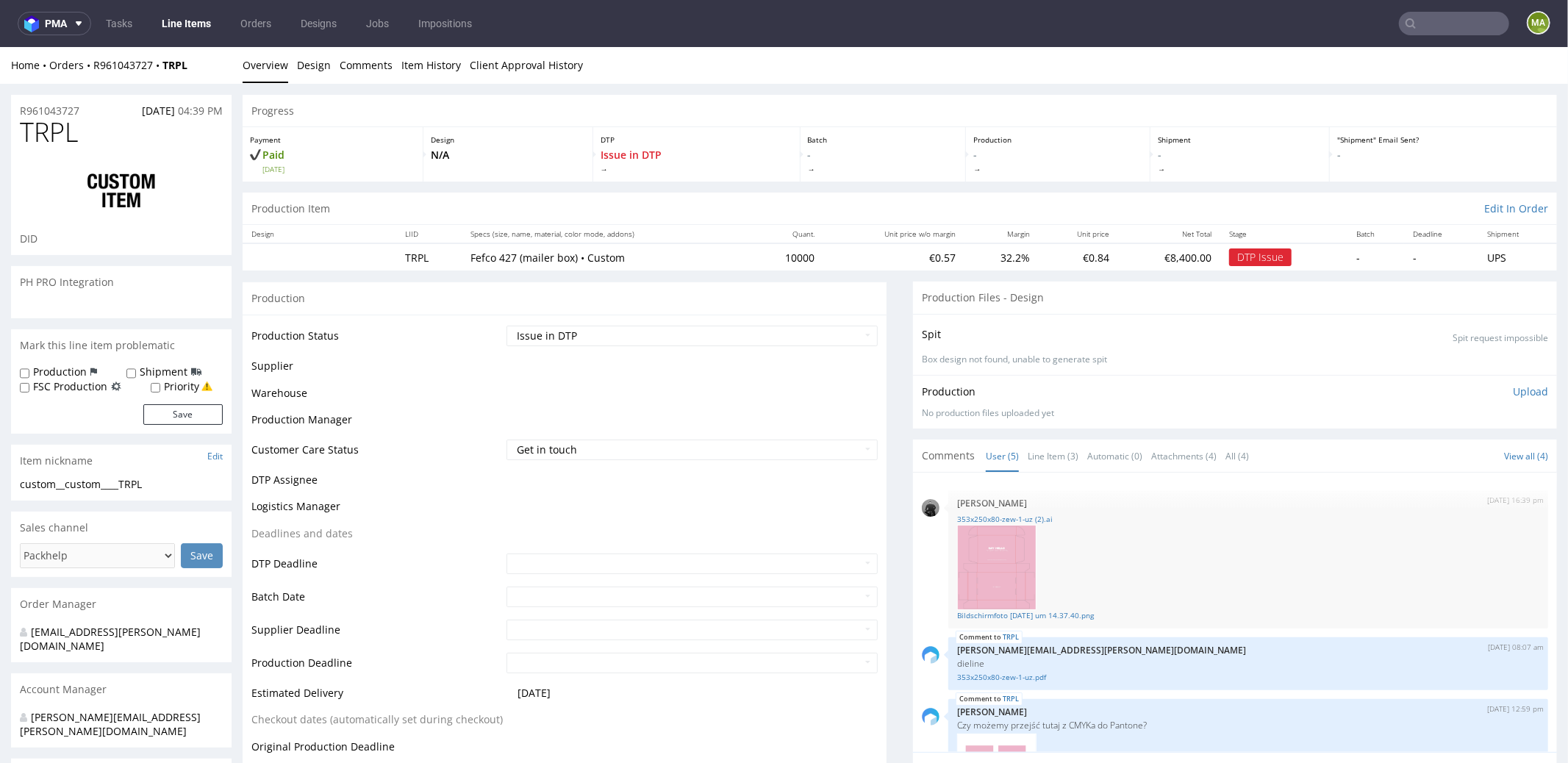
scroll to position [248, 0]
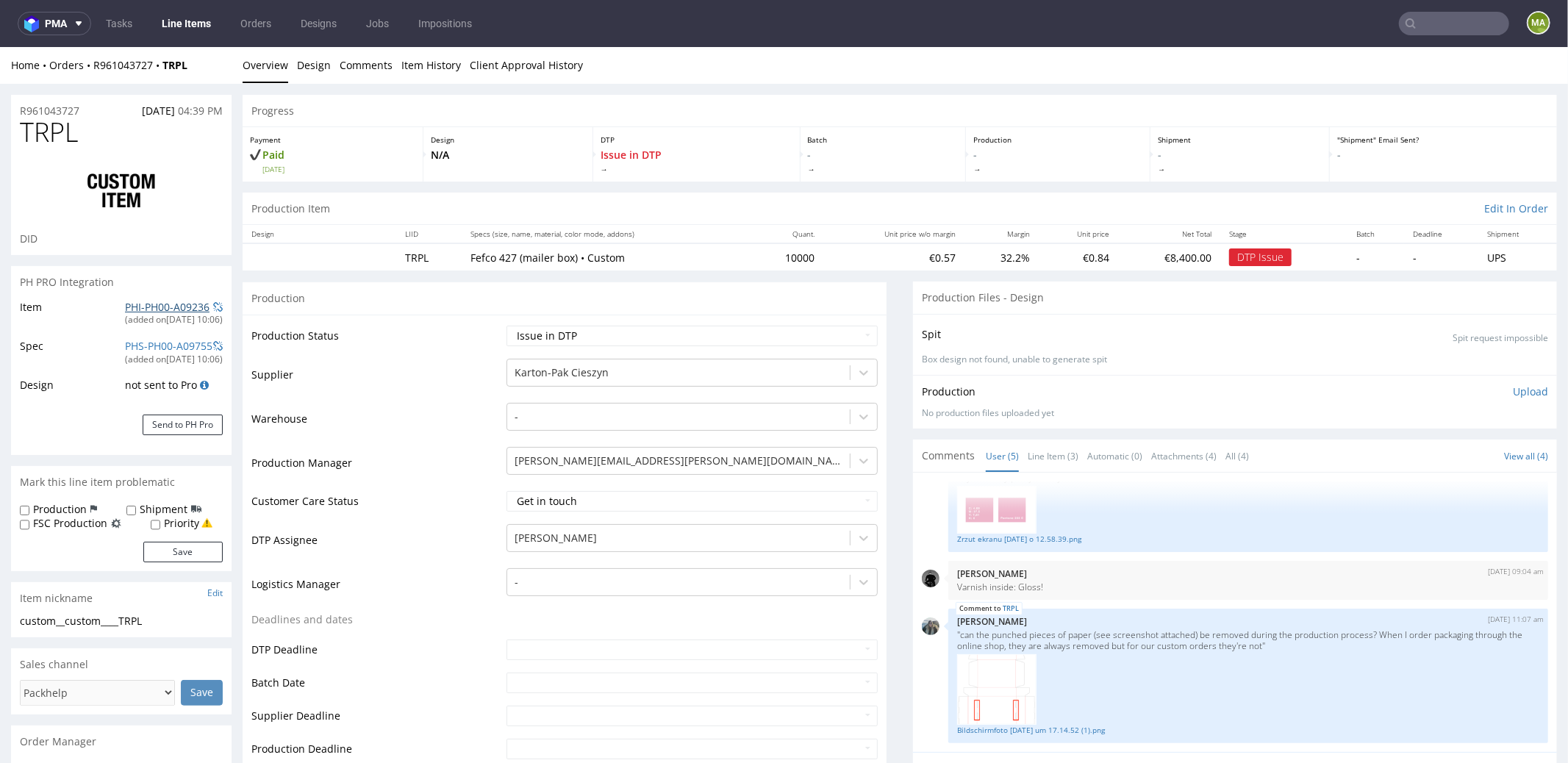
click at [150, 302] on link "PHI-PH00-A09236" at bounding box center [167, 306] width 84 height 14
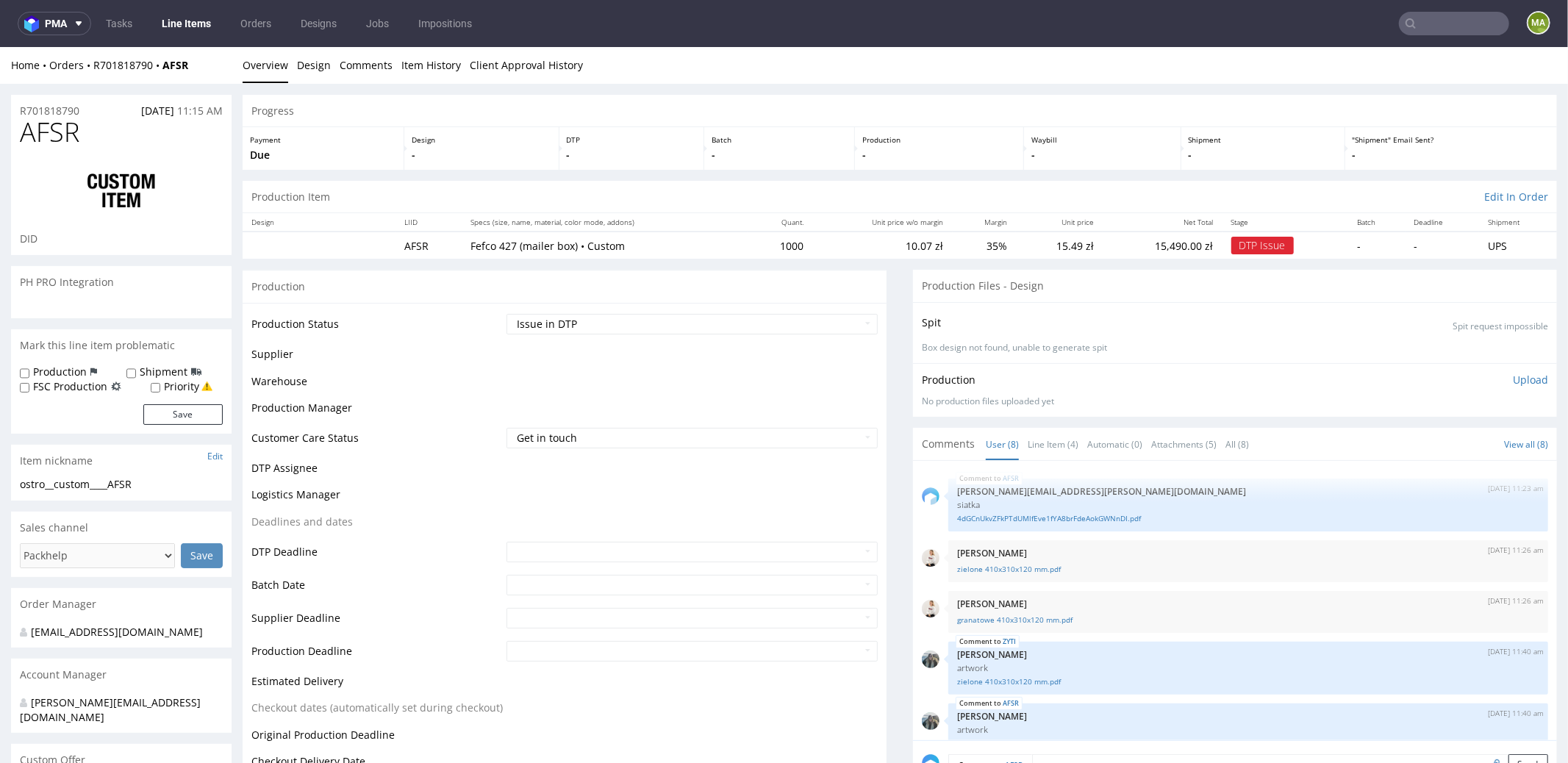
scroll to position [201, 0]
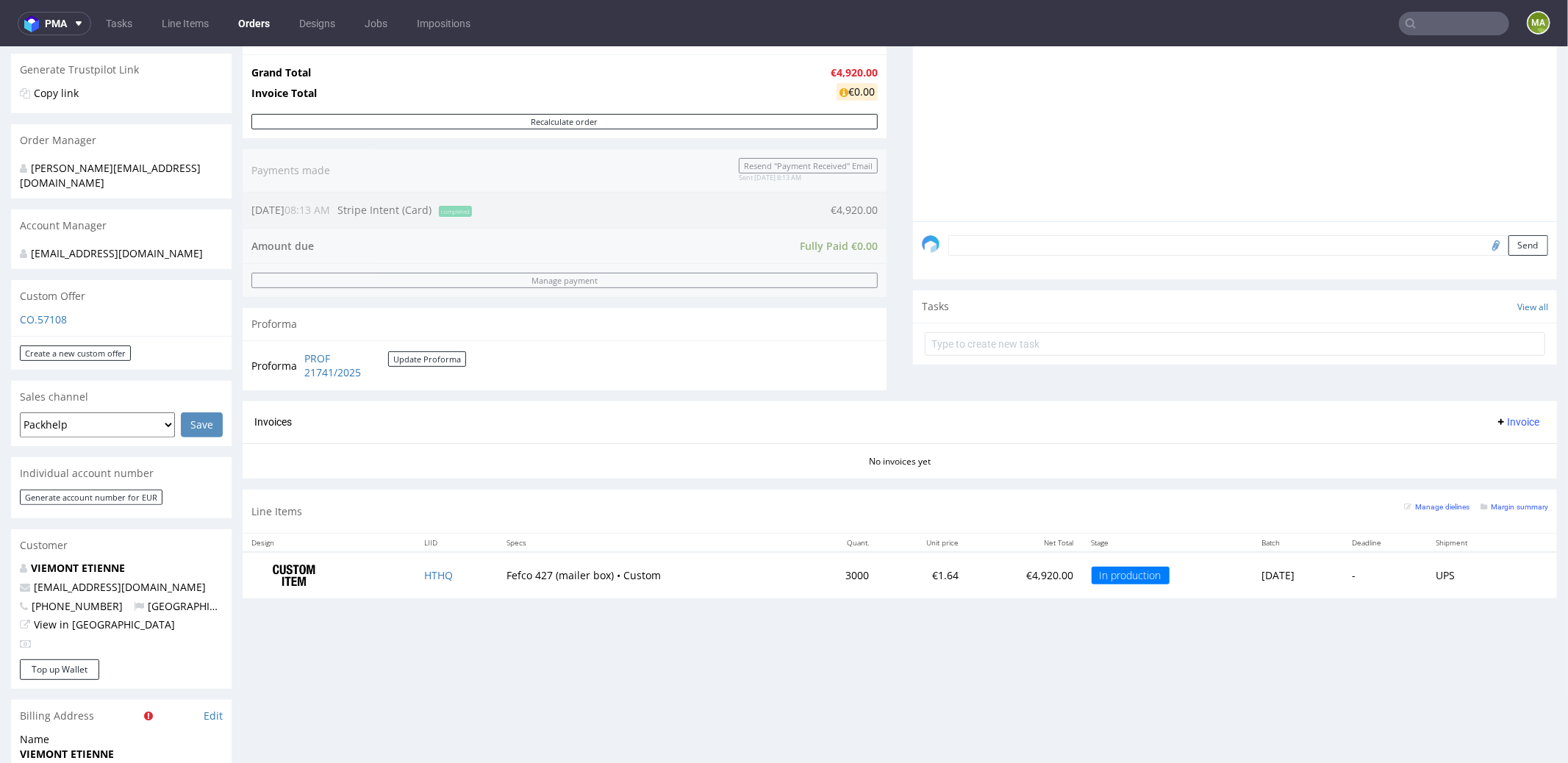
scroll to position [542, 0]
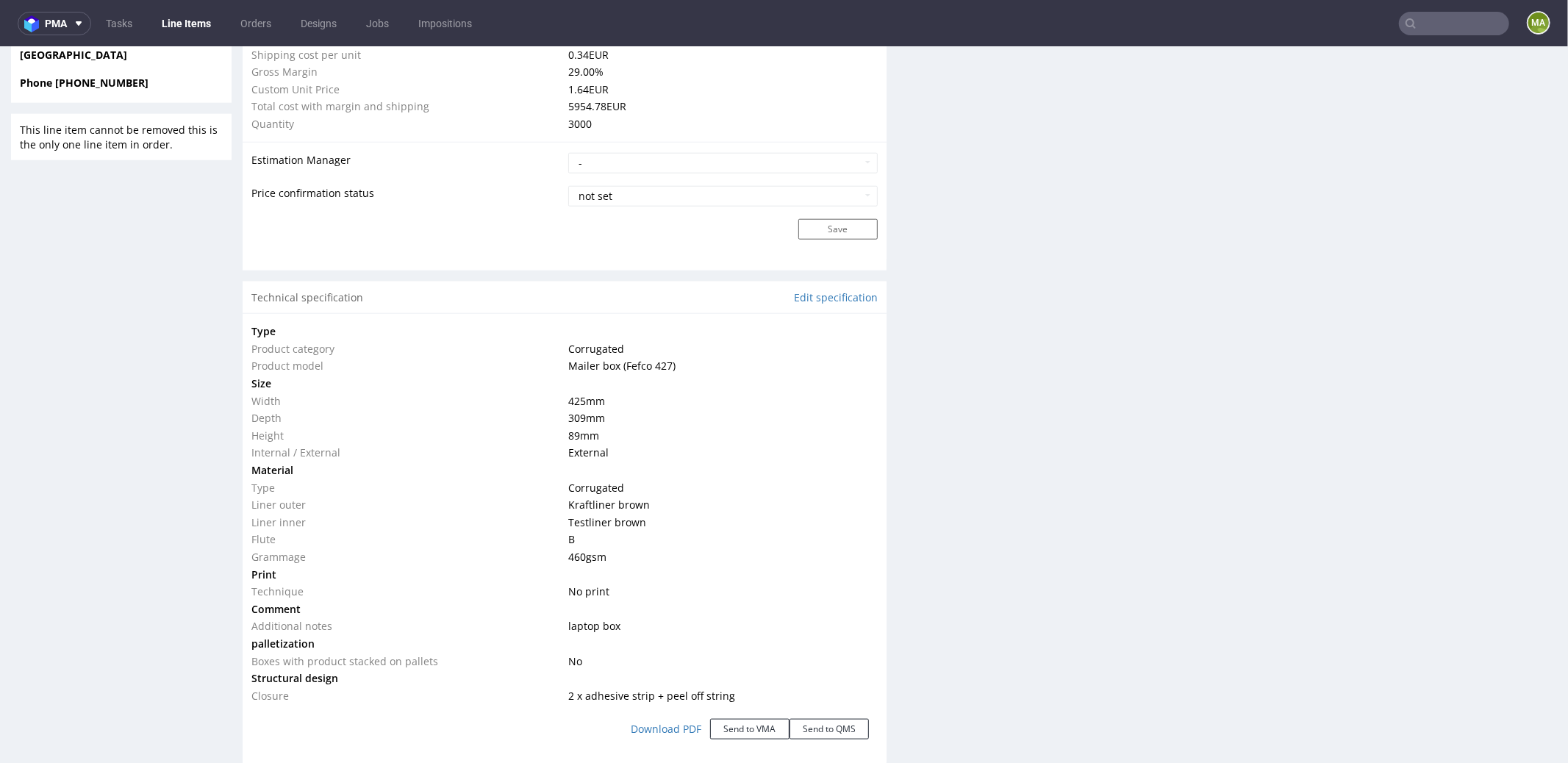
scroll to position [1375, 0]
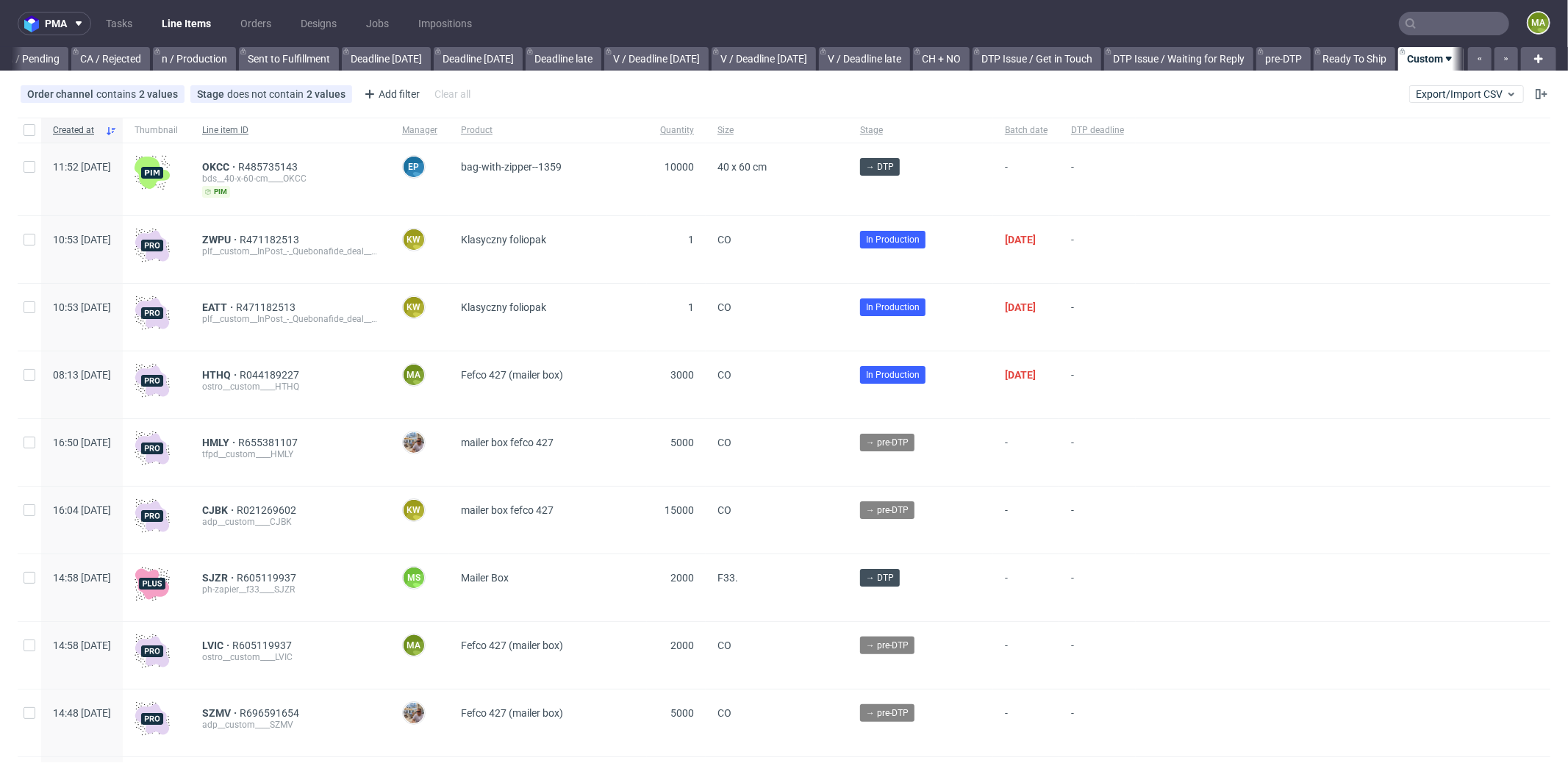
scroll to position [0, 1269]
click at [1416, 20] on input "text" at bounding box center [1454, 23] width 110 height 24
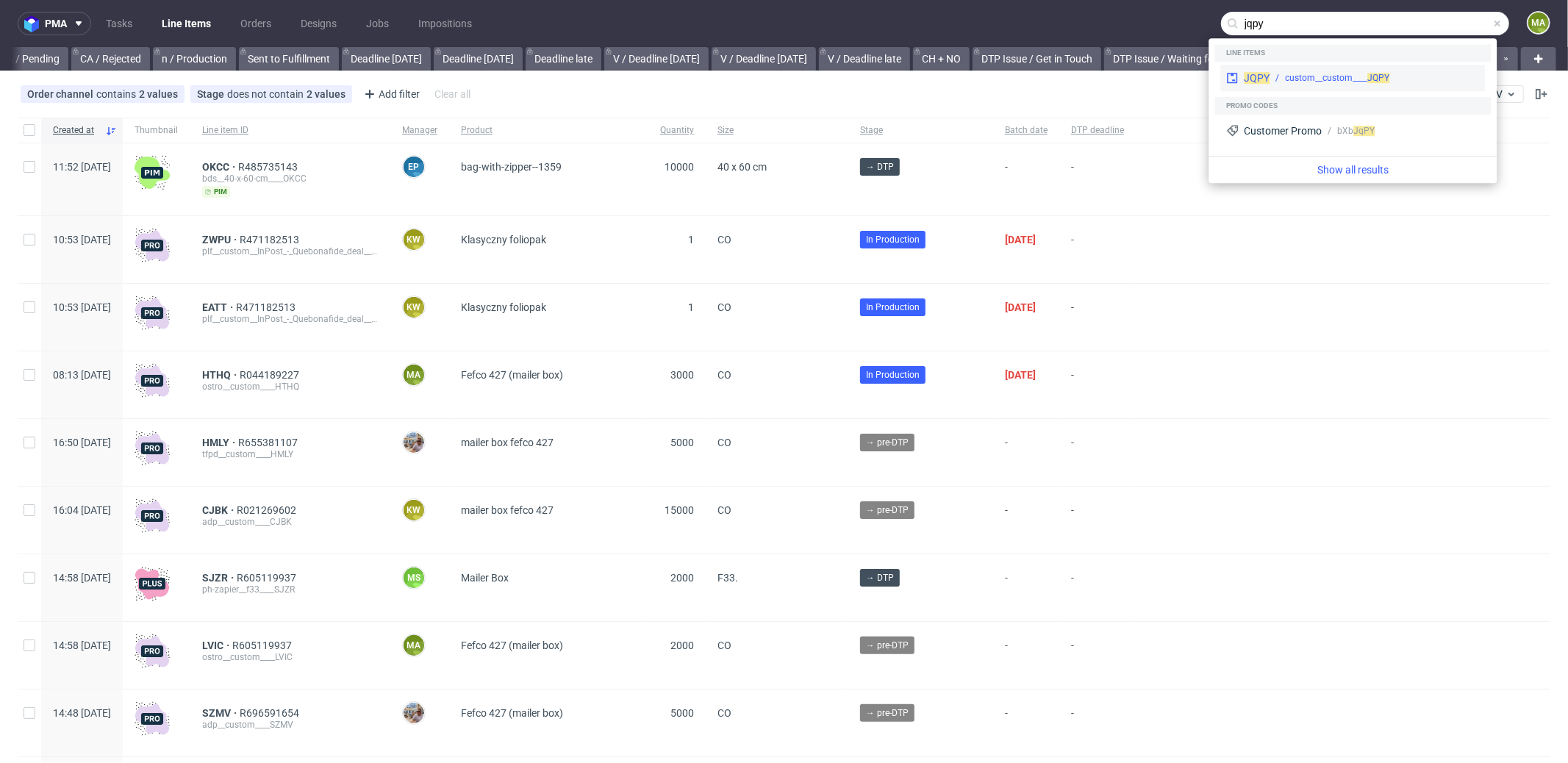
type input "jqpy"
click at [1287, 67] on div "JQPY custom__custom____ JQPY" at bounding box center [1352, 77] width 265 height 27
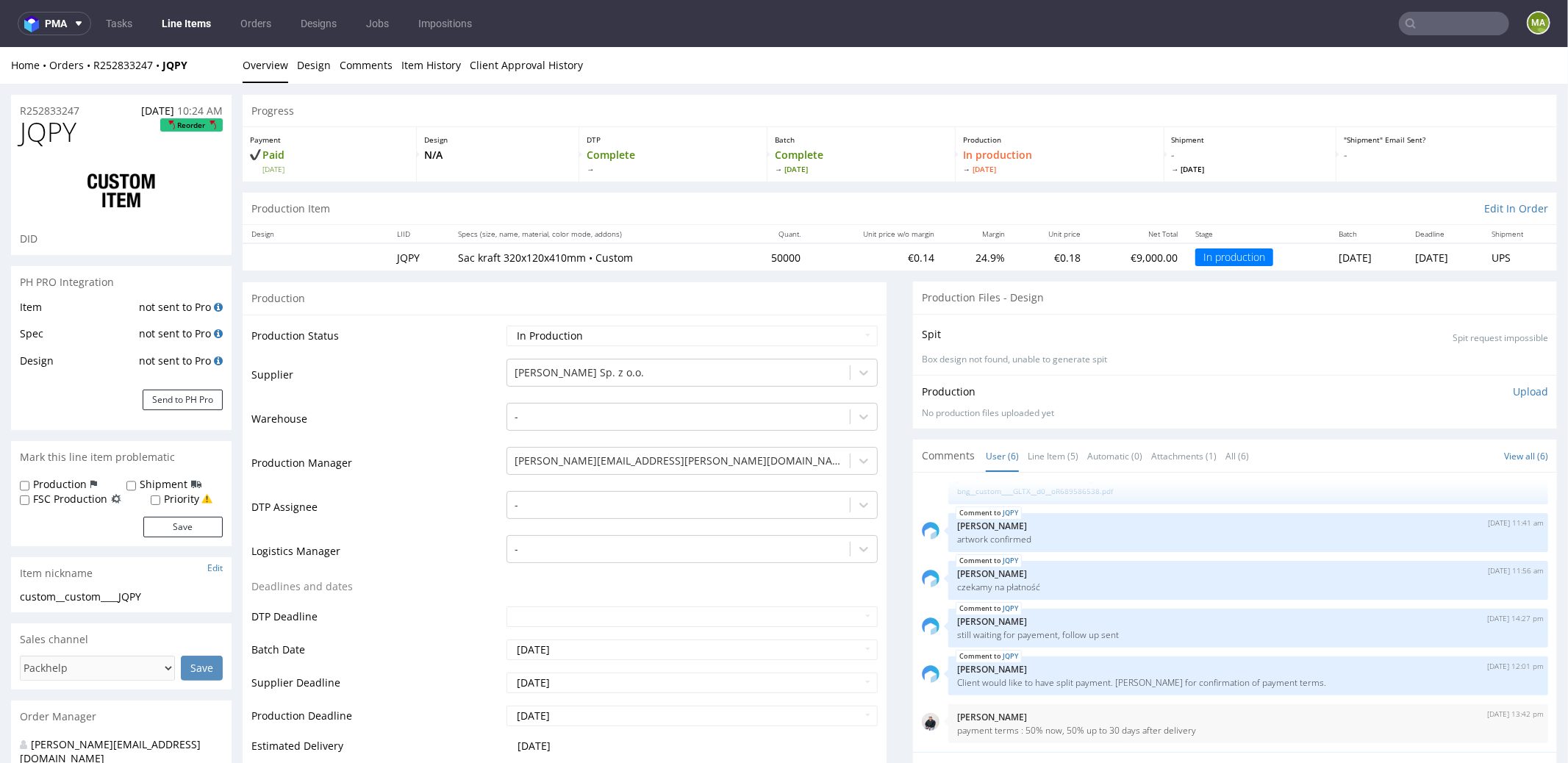
scroll to position [137, 0]
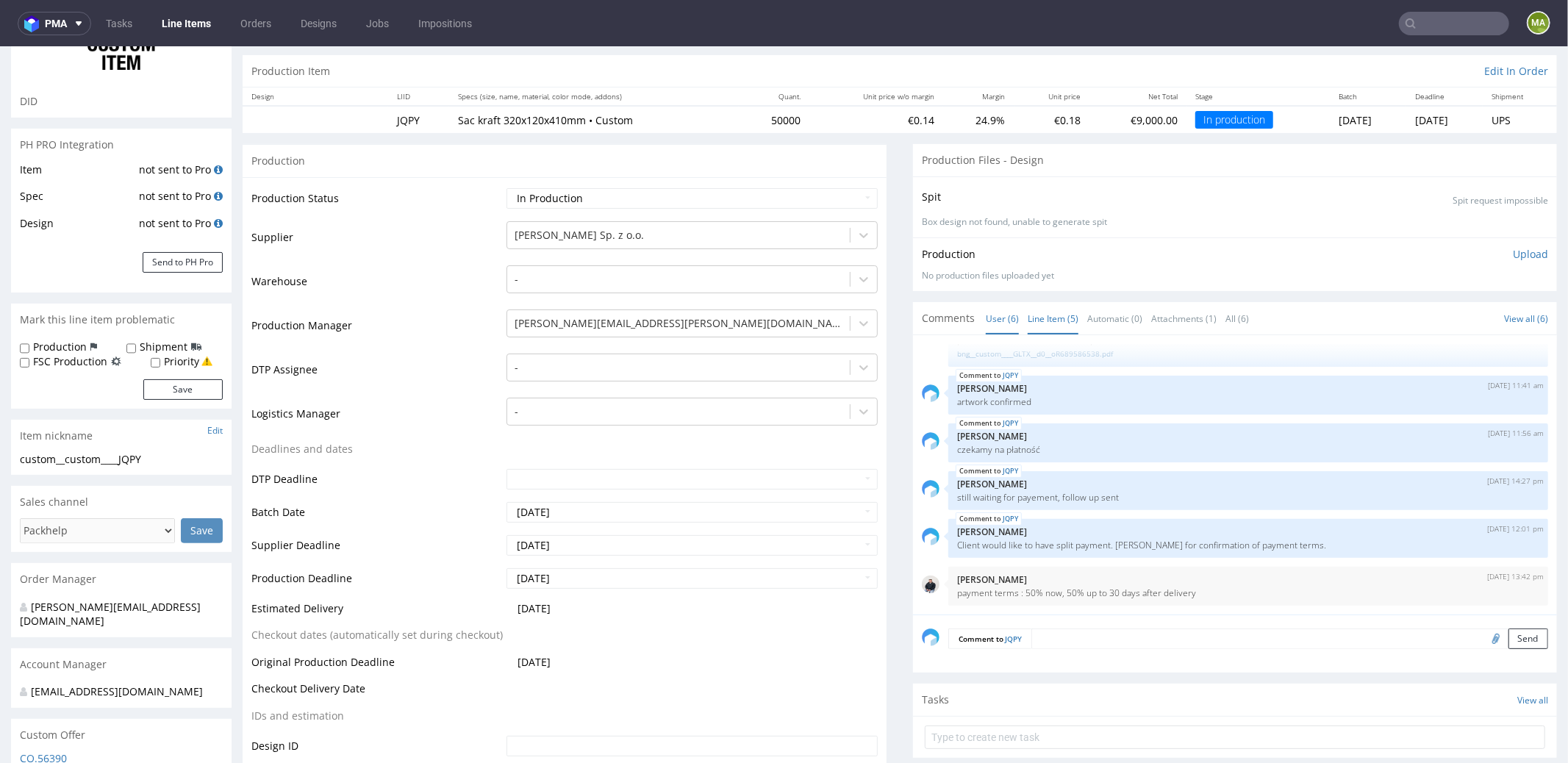
click at [1063, 319] on link "Line Item (5)" at bounding box center [1053, 317] width 51 height 31
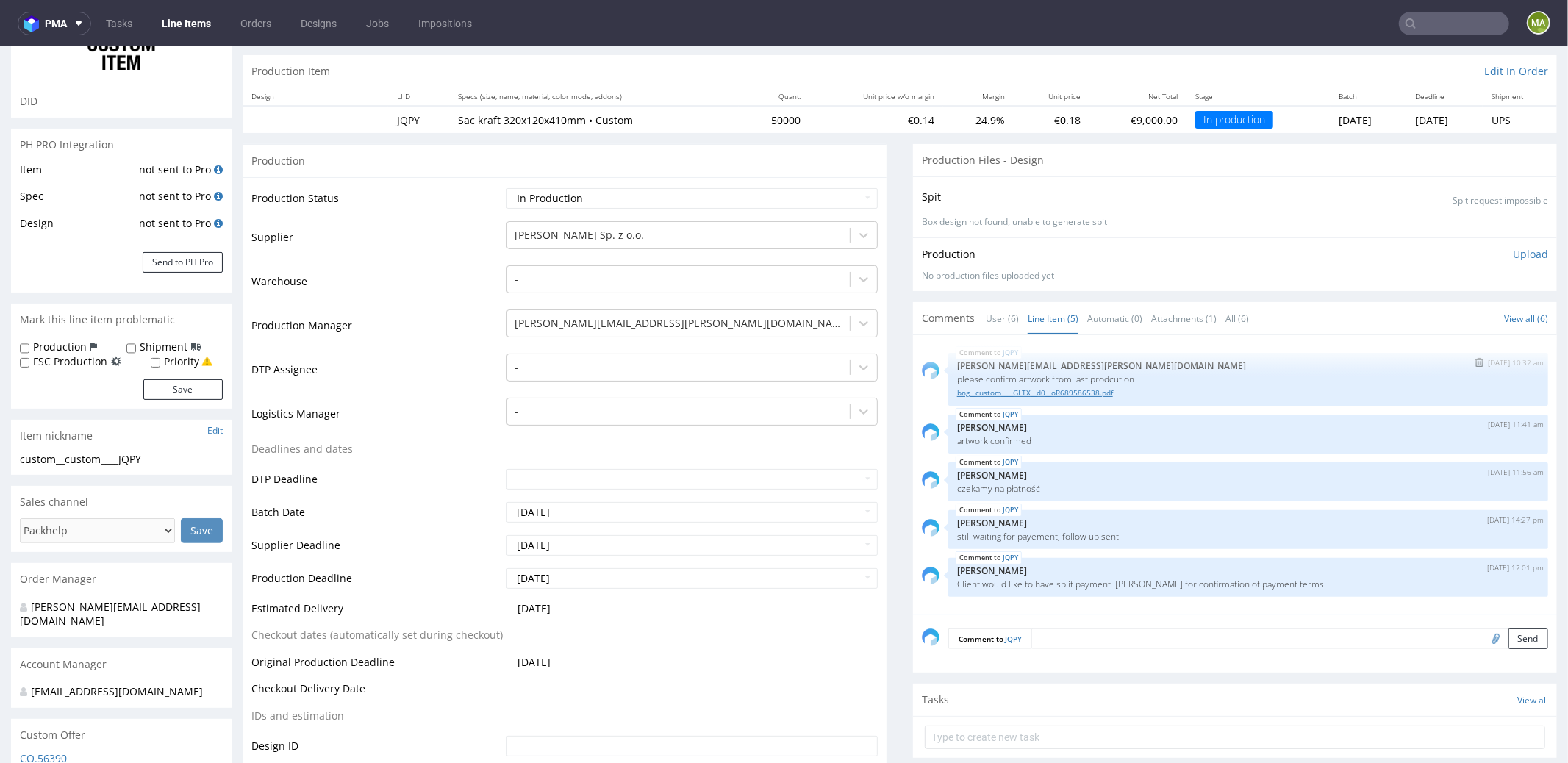
click at [1041, 386] on link "bng__custom____GLTX__d0__oR689586538.pdf" at bounding box center [1247, 392] width 582 height 11
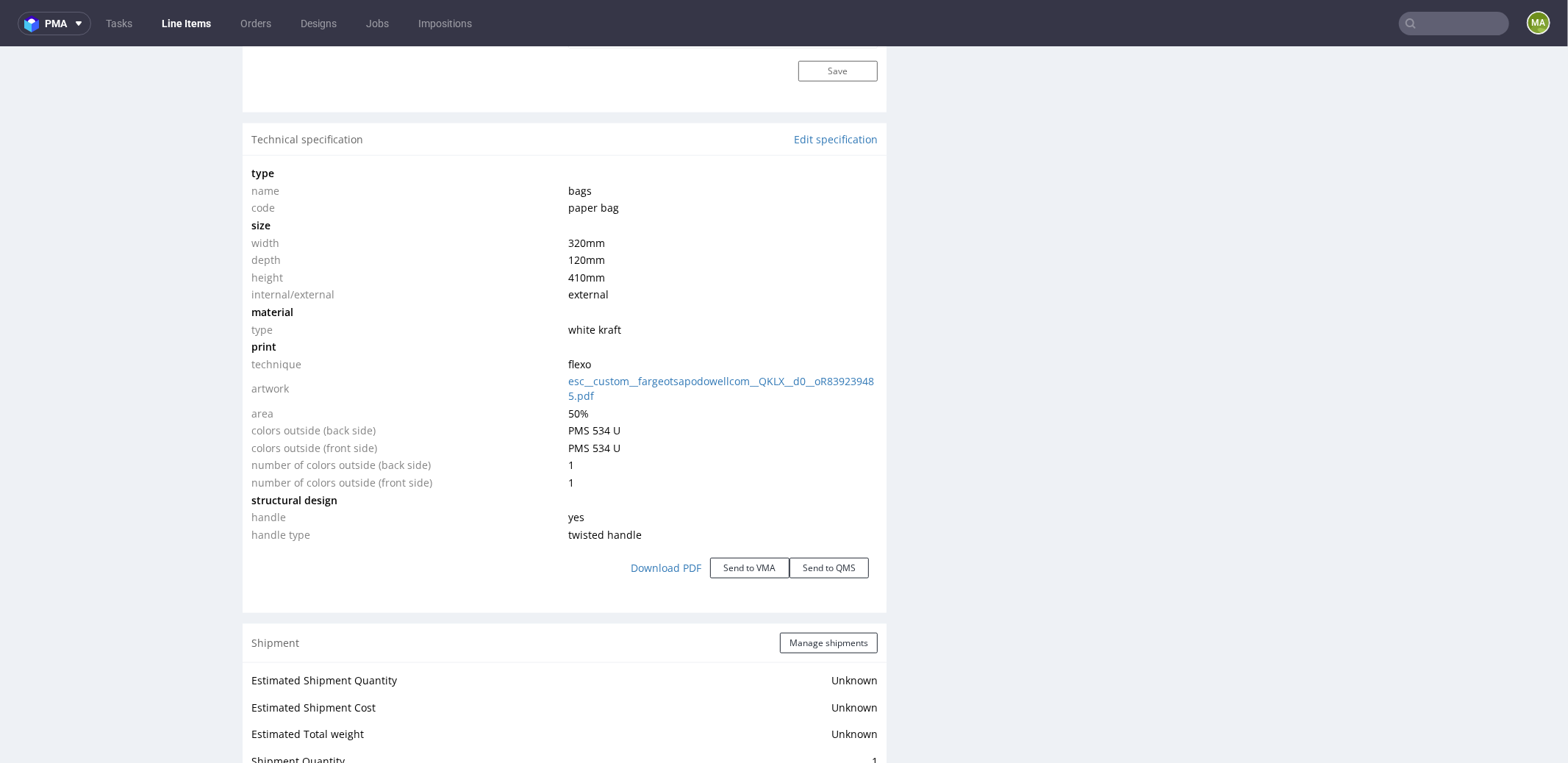
scroll to position [1383, 0]
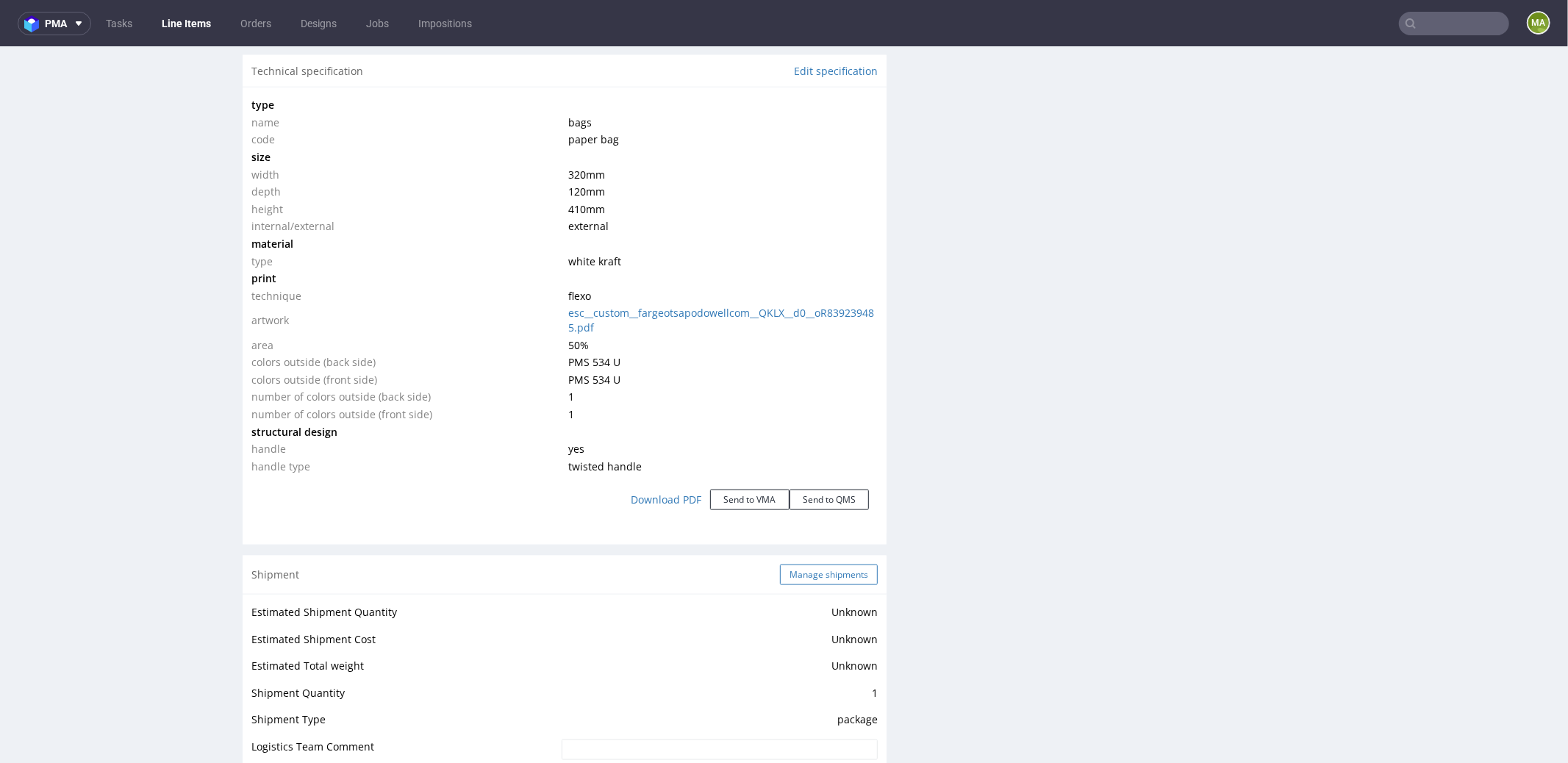
click at [817, 573] on button "Manage shipments" at bounding box center [829, 574] width 98 height 21
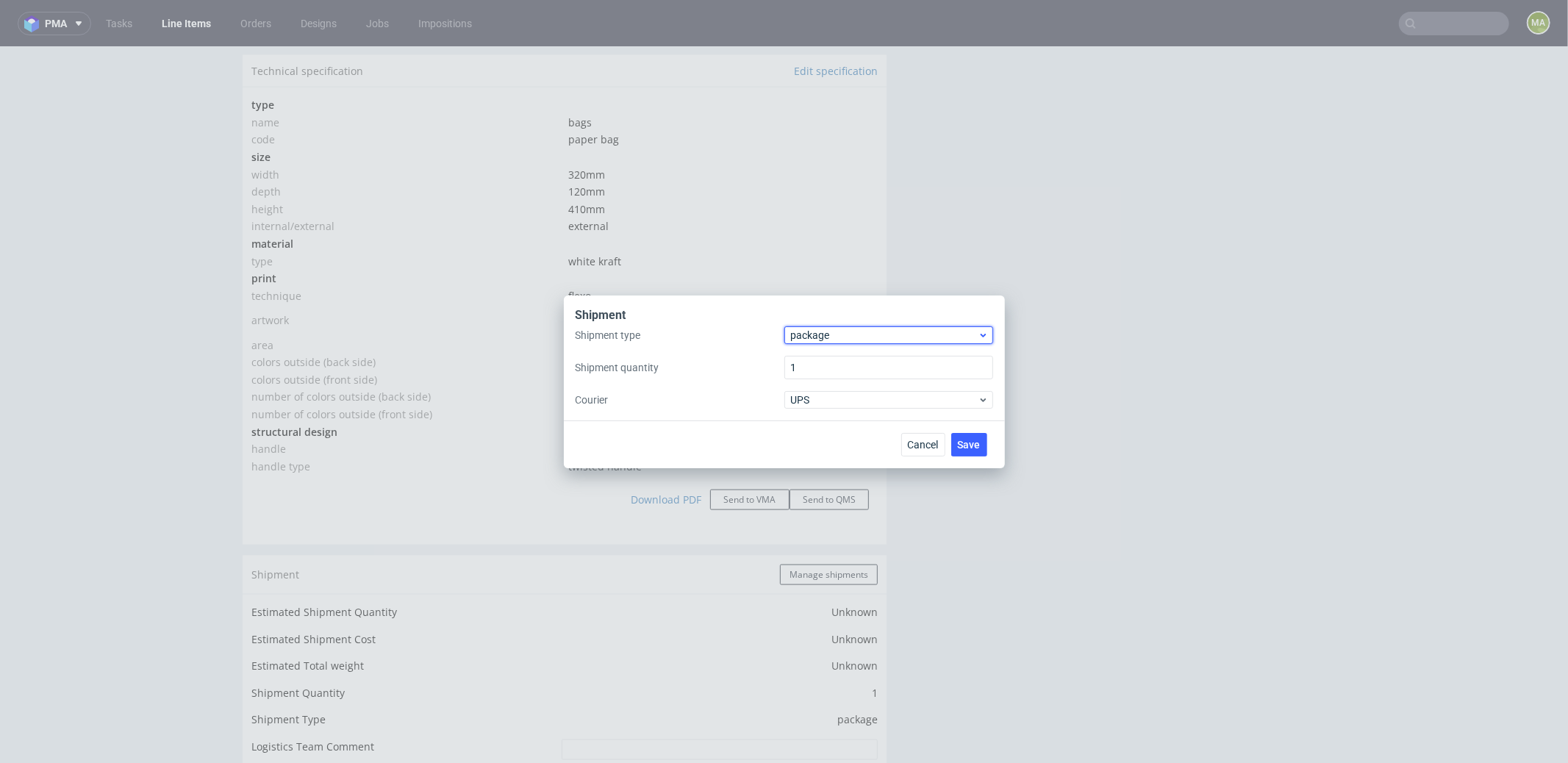
click at [827, 340] on span "package" at bounding box center [885, 335] width 187 height 15
click at [823, 357] on div "pallet" at bounding box center [889, 366] width 197 height 27
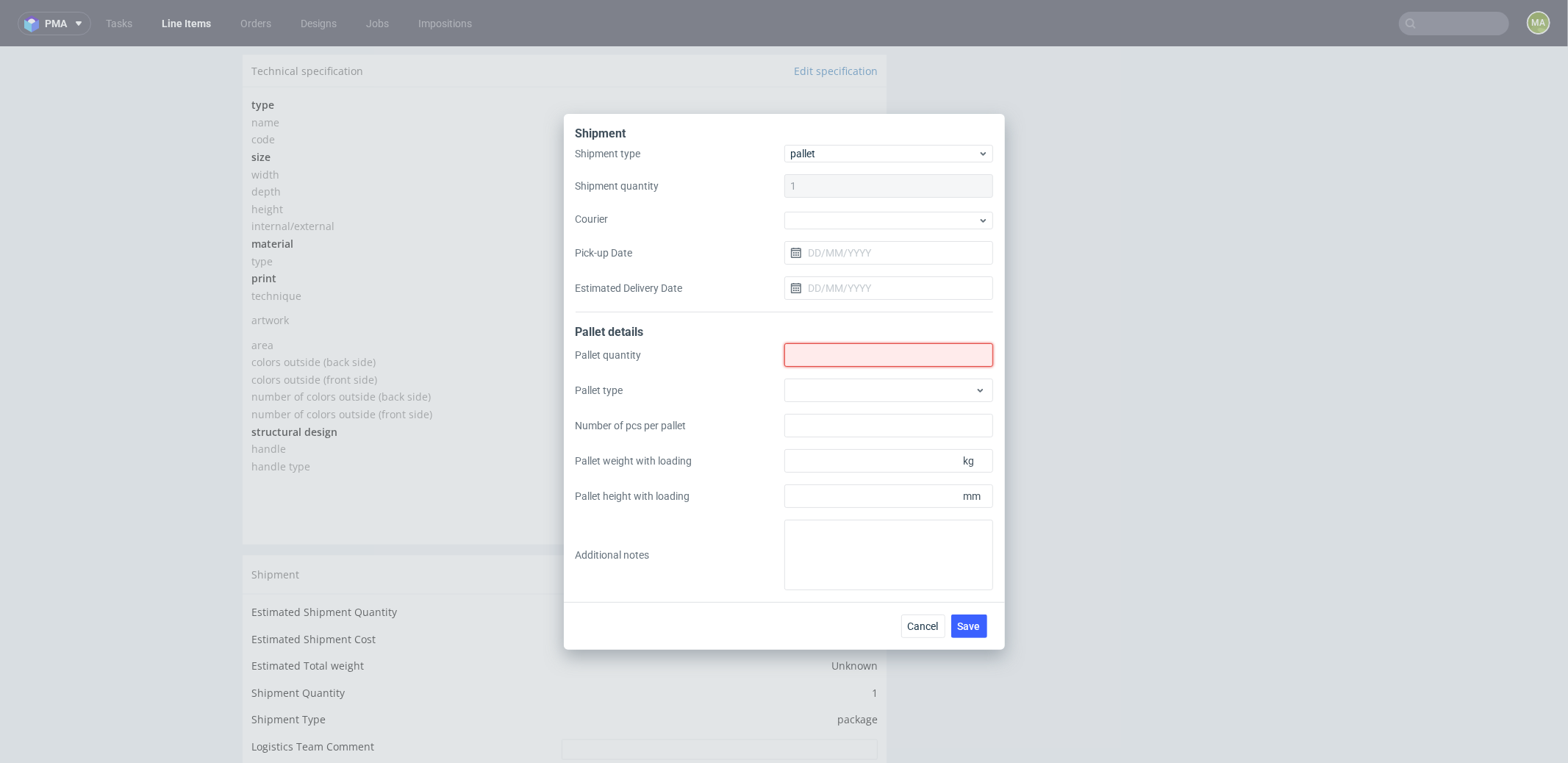
click at [823, 357] on input "Shipment type" at bounding box center [889, 355] width 209 height 24
type input "9"
click at [827, 393] on div at bounding box center [889, 390] width 209 height 24
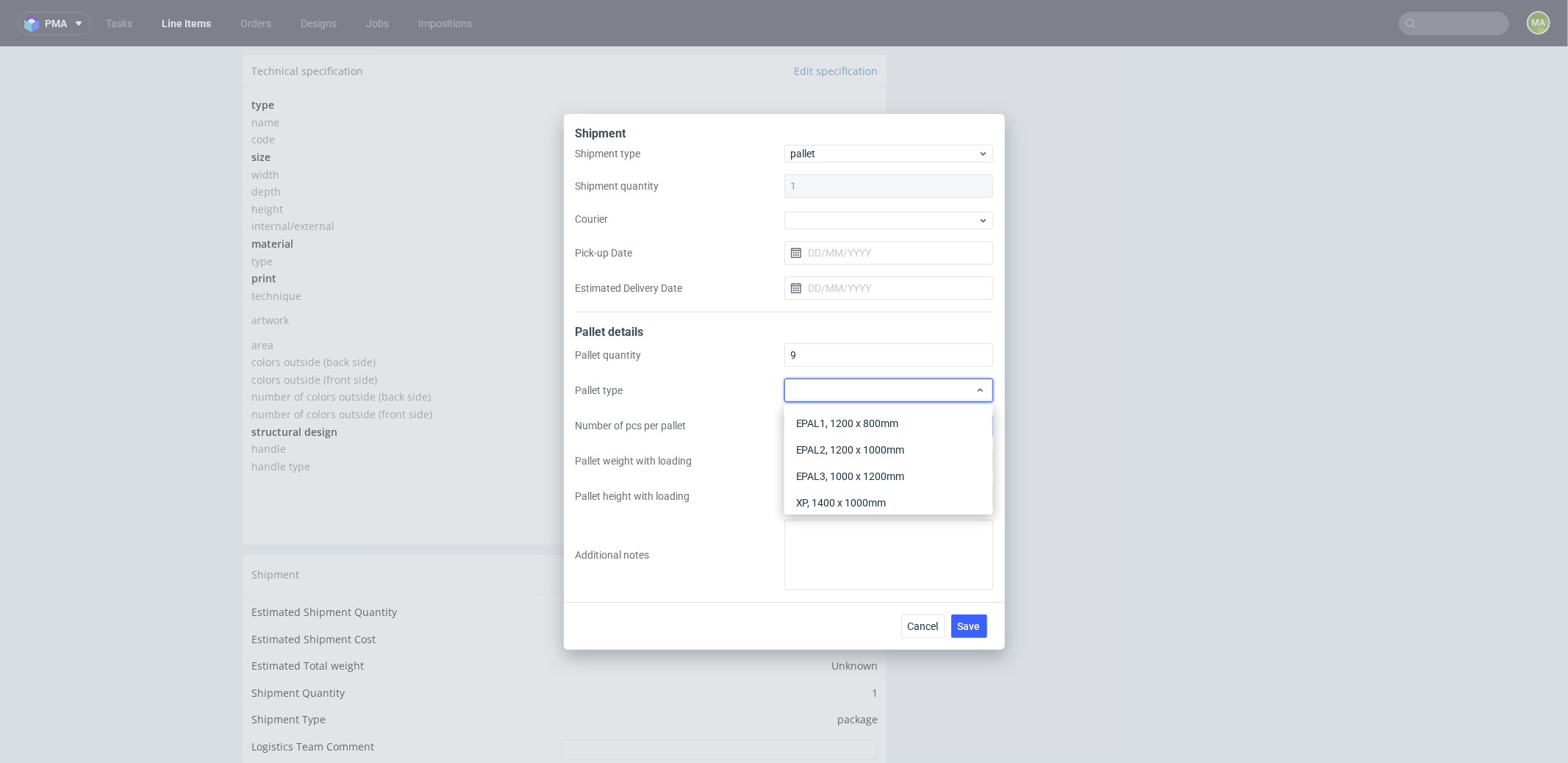
drag, startPoint x: 830, startPoint y: 403, endPoint x: 833, endPoint y: 421, distance: 18.2
click at [831, 416] on div "EPAL1, 1200 x 800mm" at bounding box center [889, 423] width 197 height 27
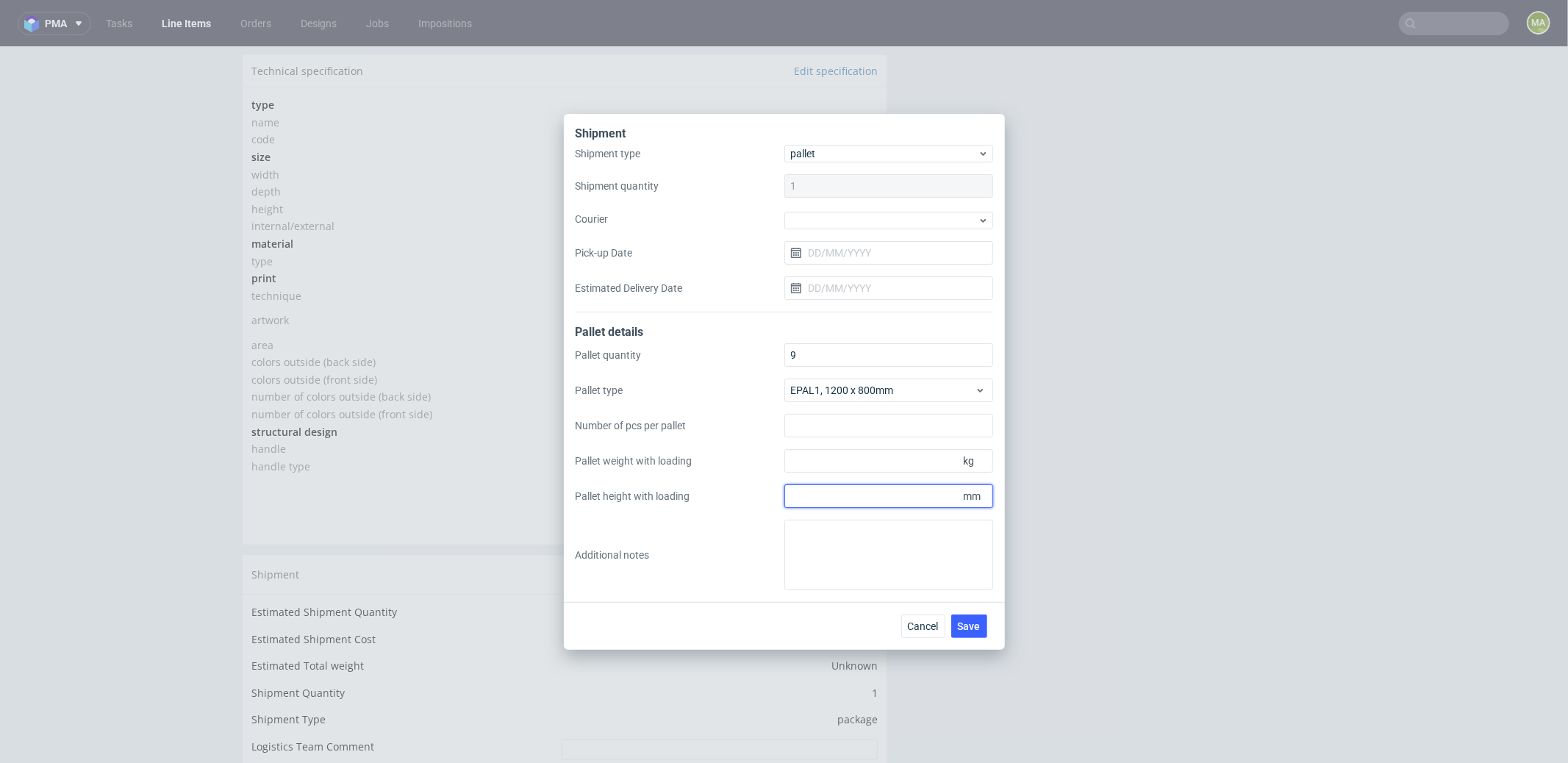
click at [857, 495] on input "Pallet height with loading" at bounding box center [889, 496] width 209 height 24
type input "2000"
click at [869, 471] on input "Pallet weight with loading" at bounding box center [889, 461] width 209 height 24
type input "400"
click at [915, 547] on textarea at bounding box center [889, 555] width 209 height 71
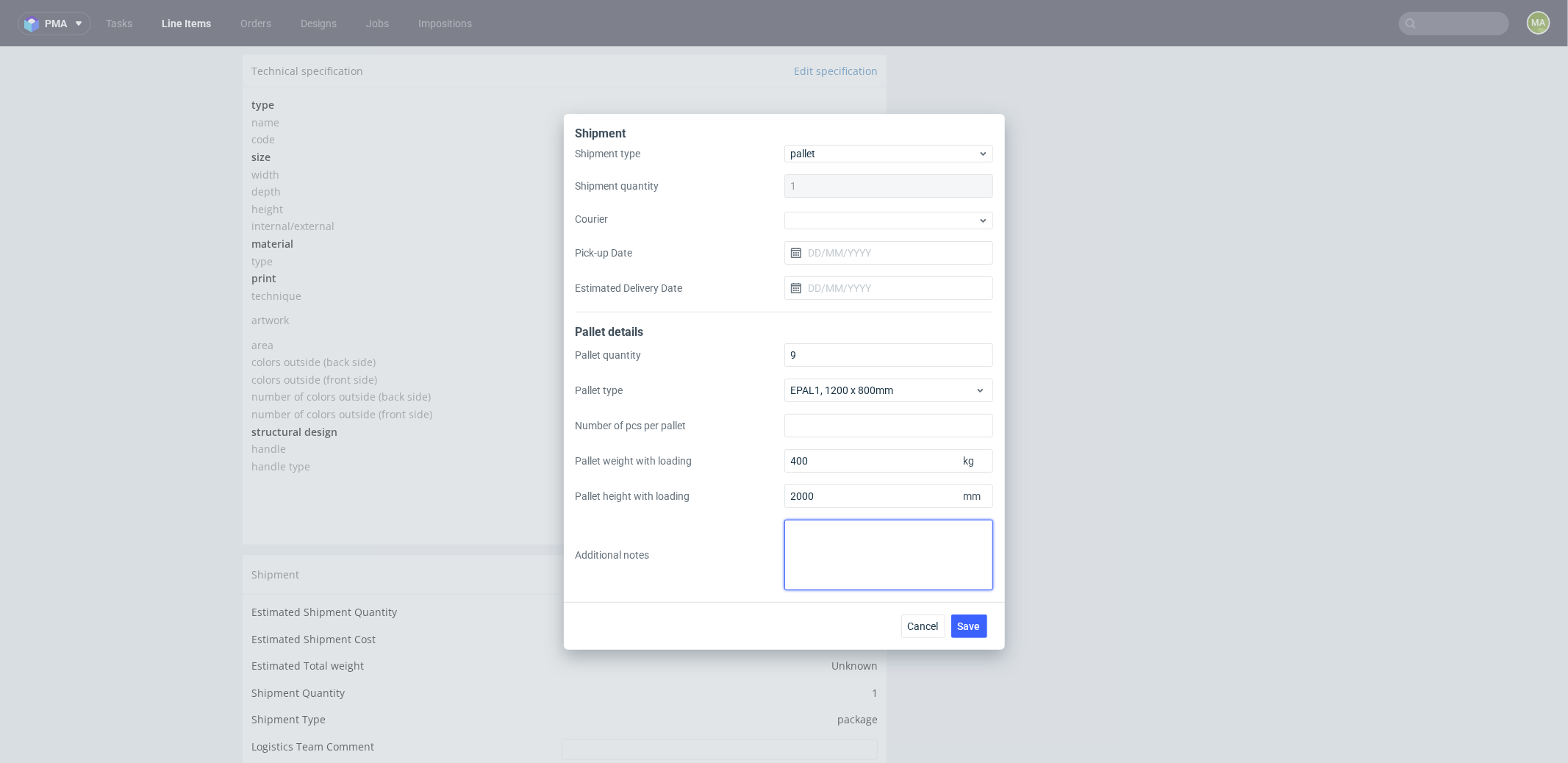
paste textarea "Pick-up location: 82-500 [STREET_ADDRESS][PERSON_NAME]"
type textarea "Pick-up location: 82-500 [STREET_ADDRESS][PERSON_NAME]"
click at [975, 621] on span "Save" at bounding box center [969, 626] width 23 height 10
